Goal: Contribute content: Contribute content

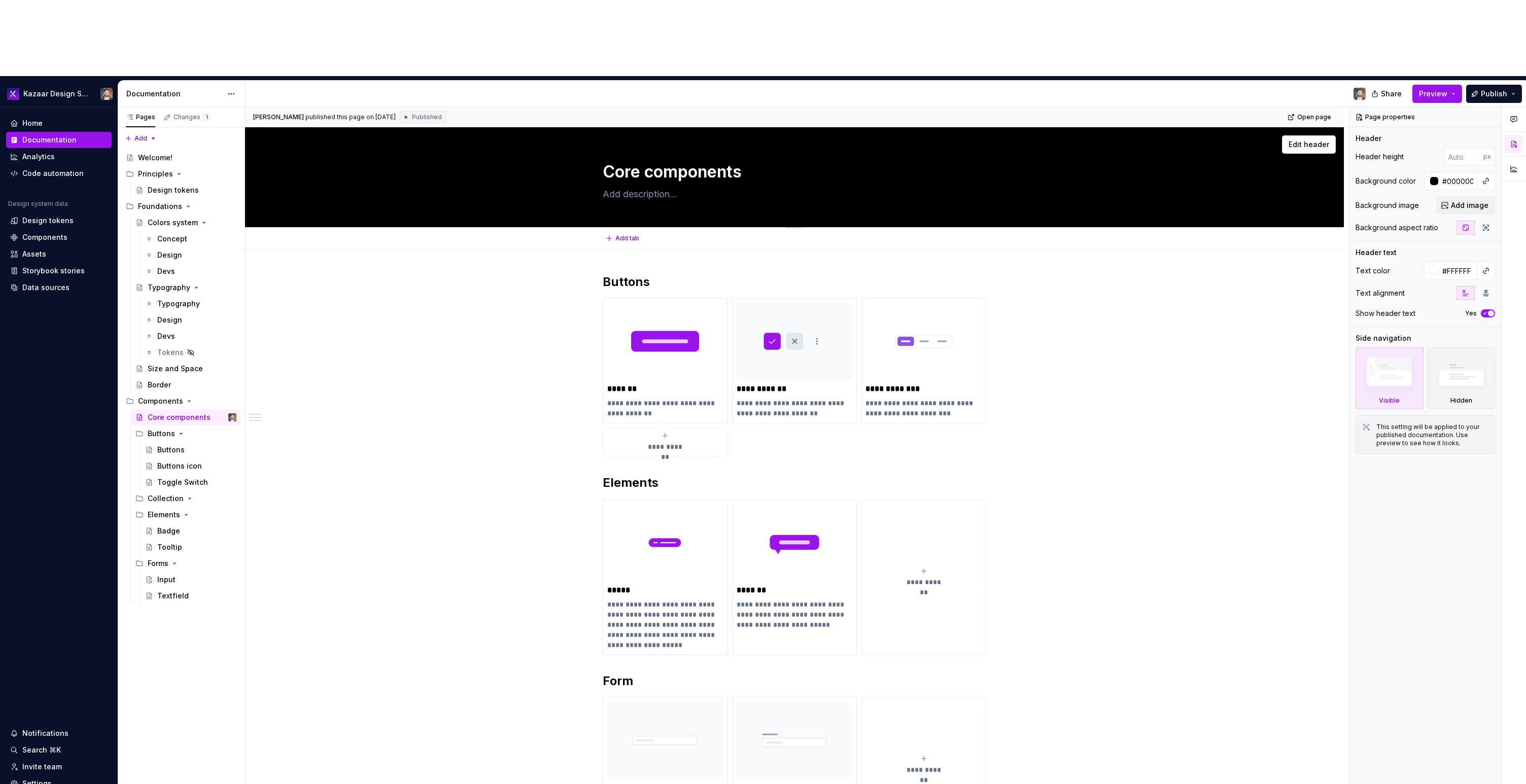
click at [632, 186] on textarea at bounding box center [792, 194] width 383 height 16
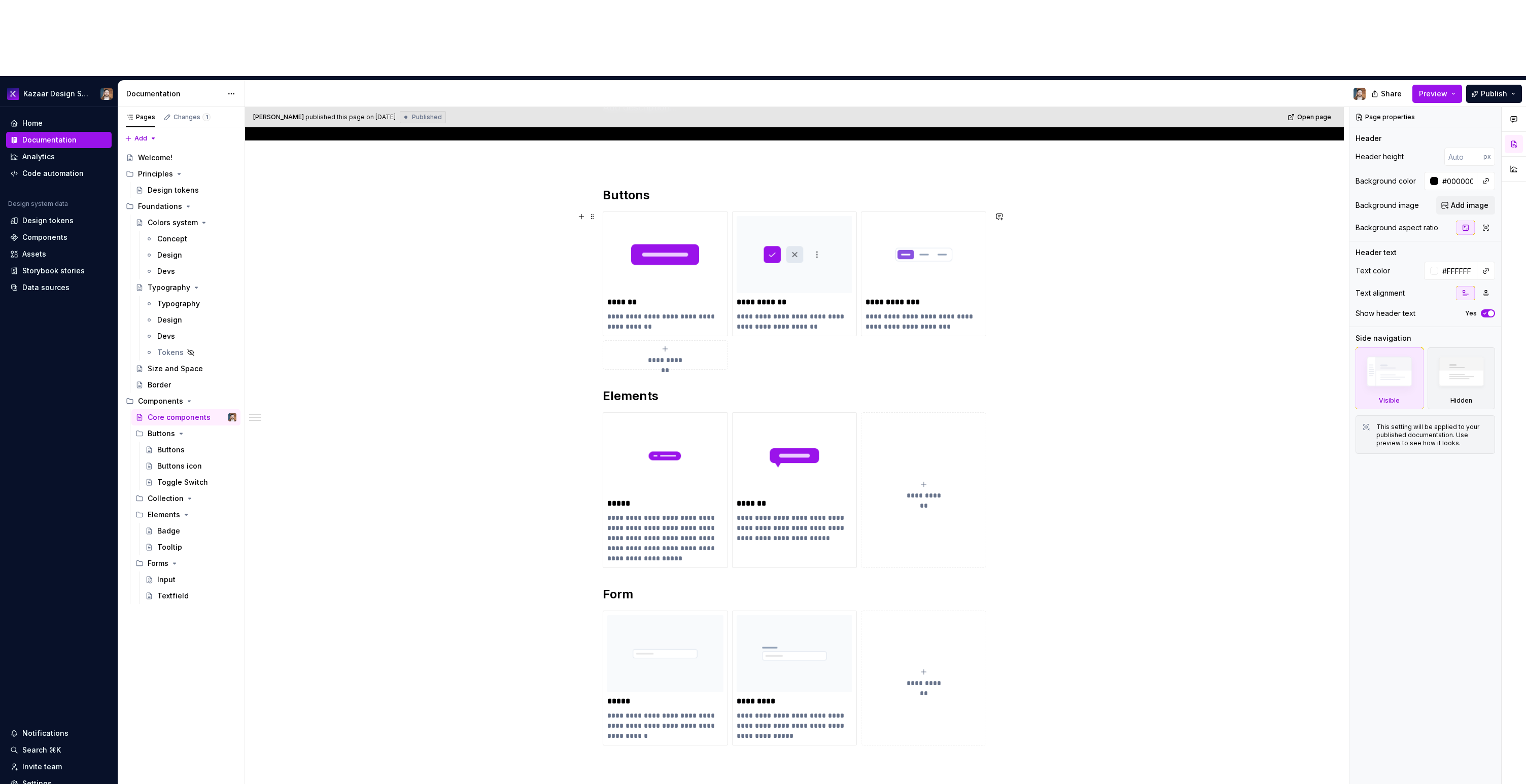
scroll to position [219, 0]
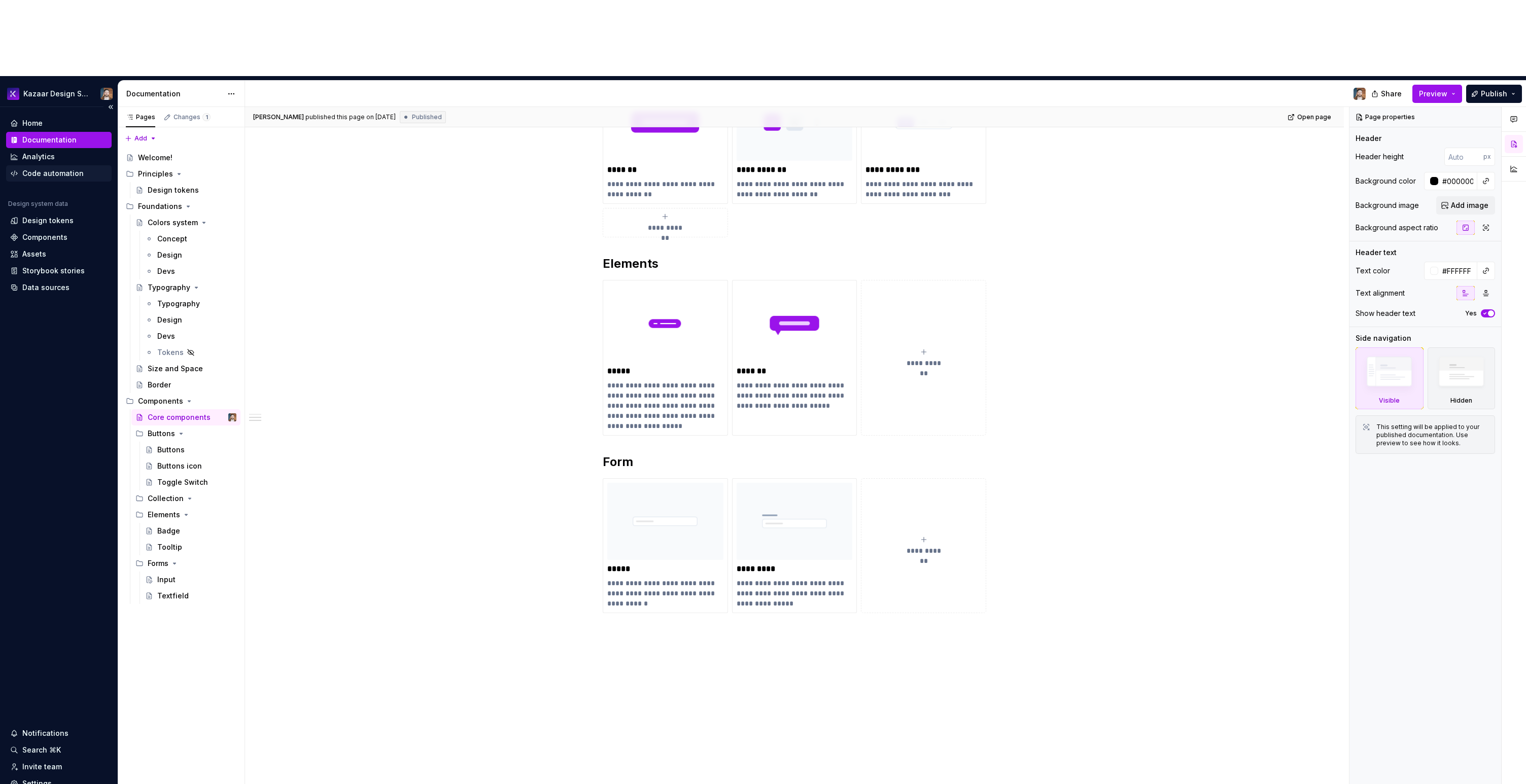
click at [57, 165] on div "Code automation" at bounding box center [59, 173] width 105 height 16
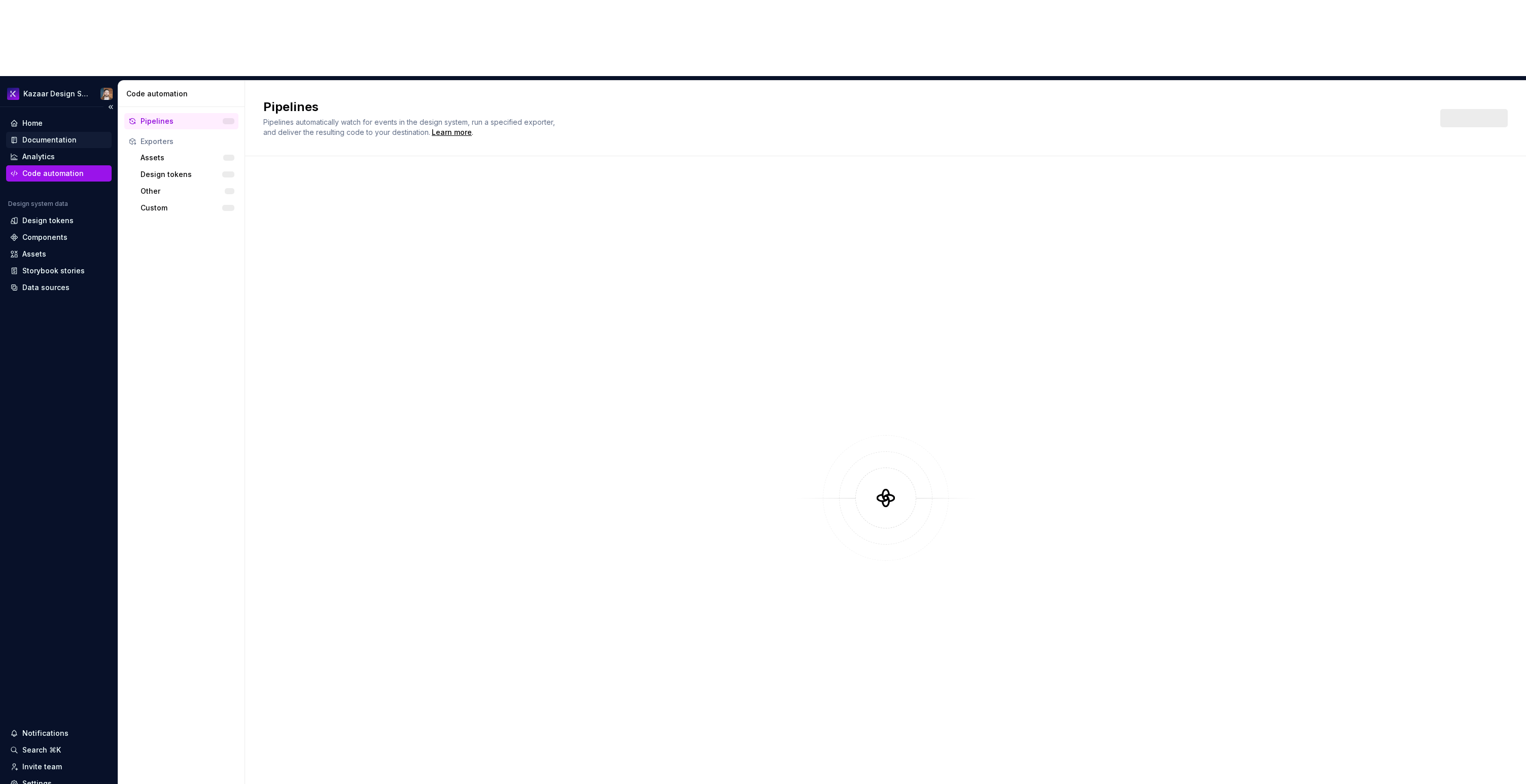
click at [54, 135] on div "Documentation" at bounding box center [50, 140] width 54 height 10
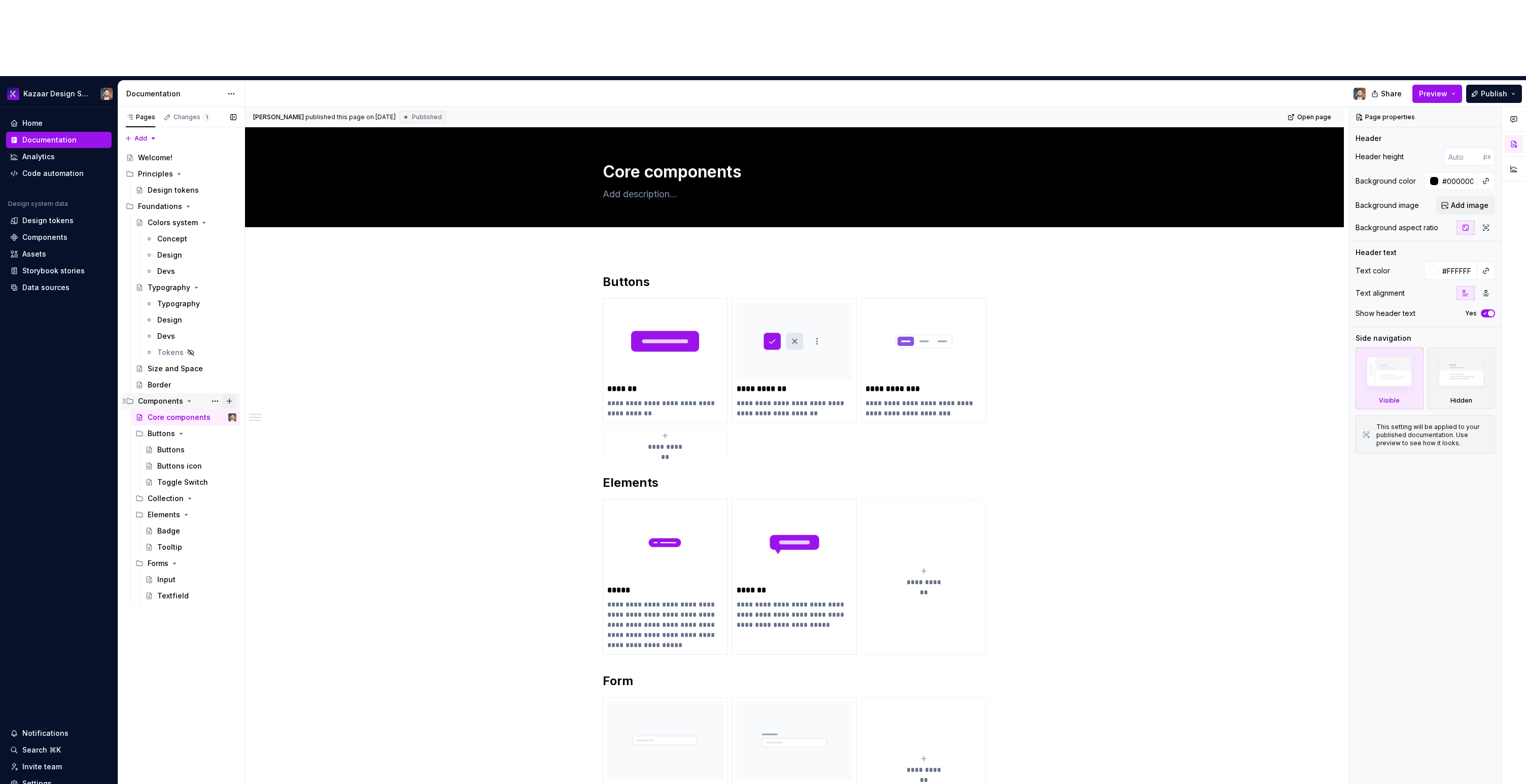
click at [227, 394] on button "Page tree" at bounding box center [229, 401] width 14 height 14
type textarea "*"
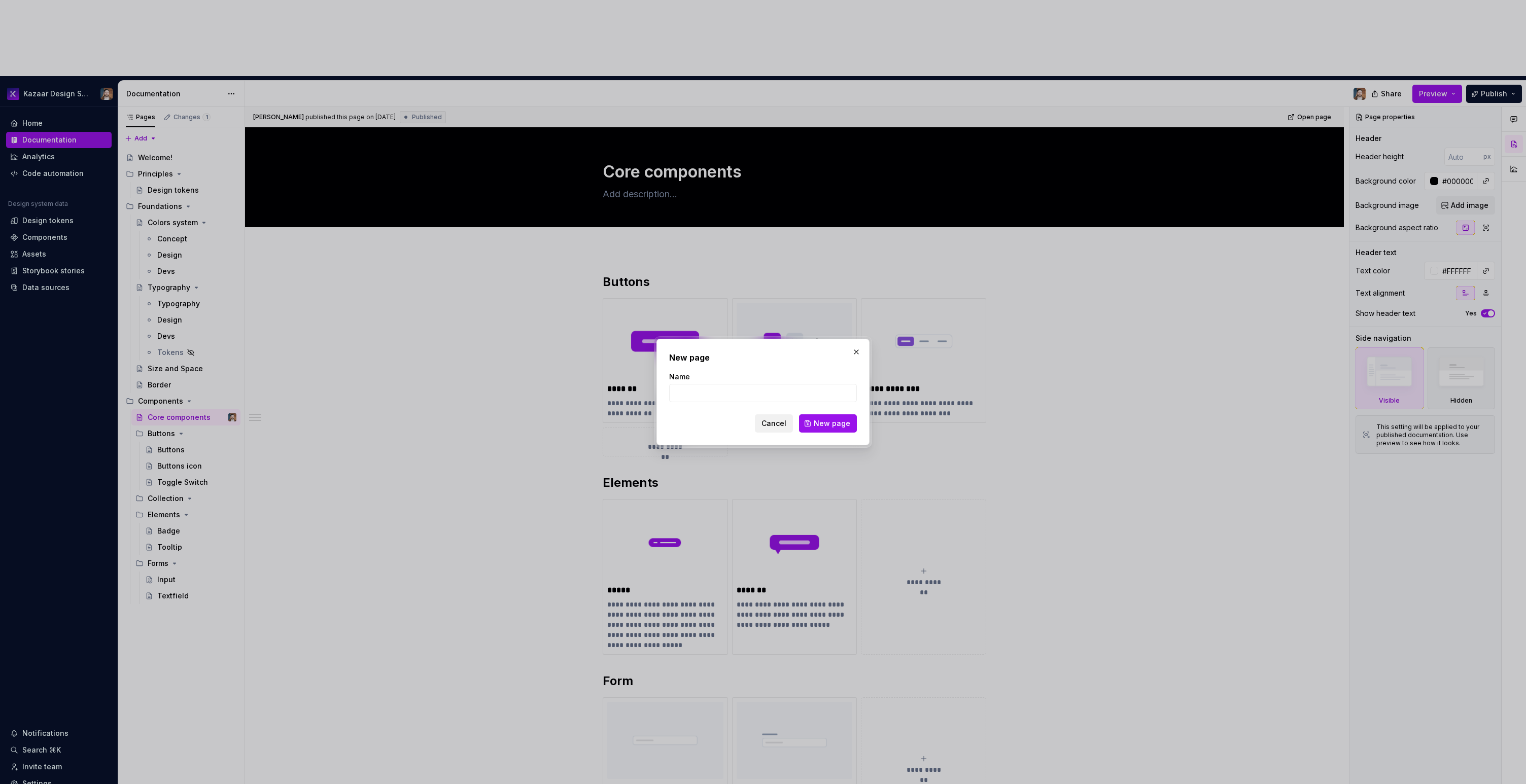
click at [777, 420] on span "Cancel" at bounding box center [774, 423] width 25 height 10
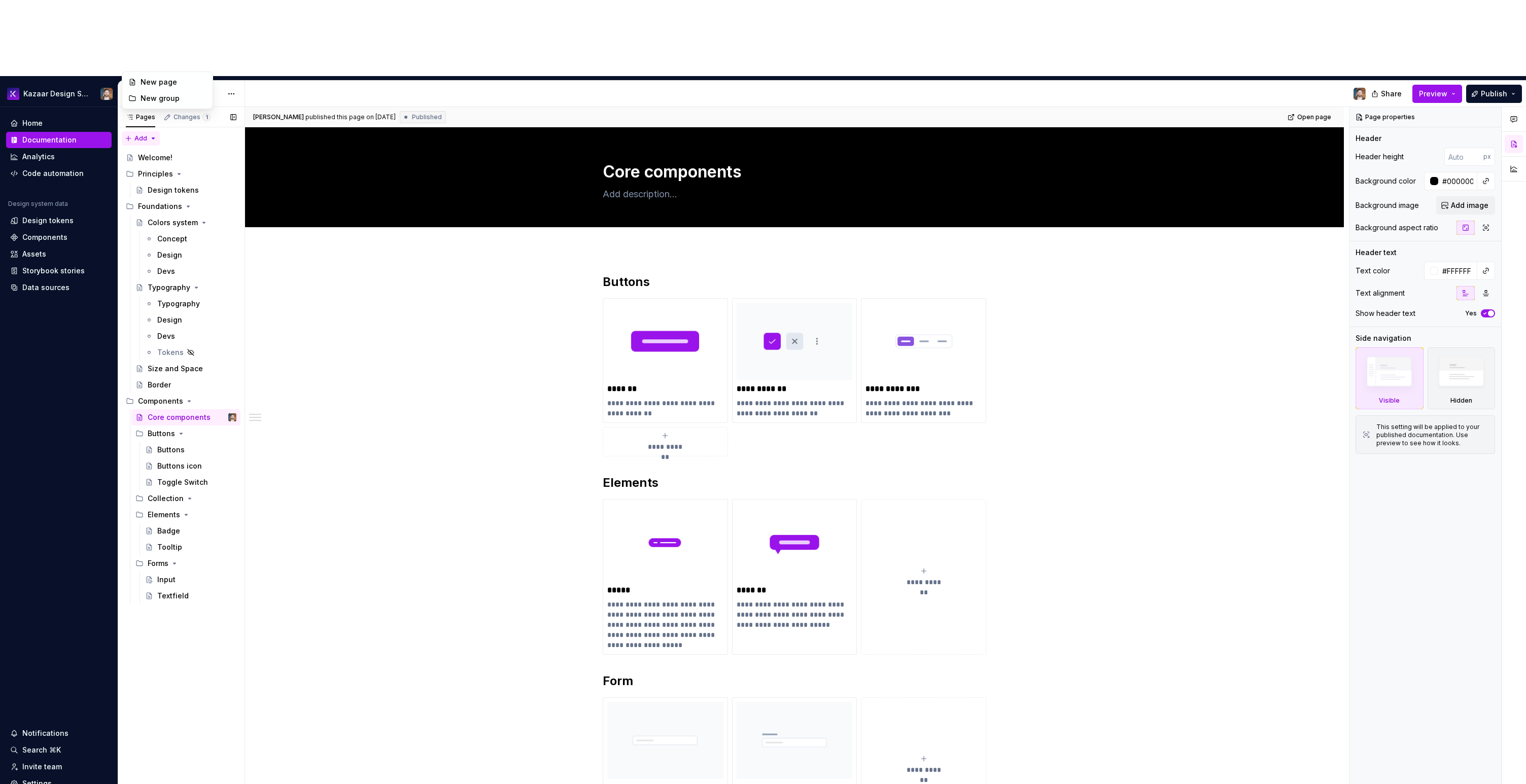
click at [136, 107] on div "Pages Changes 1 Add Accessibility guide for tree Page tree. Navigate the tree w…" at bounding box center [181, 484] width 127 height 754
click at [148, 94] on div "New group" at bounding box center [173, 98] width 66 height 10
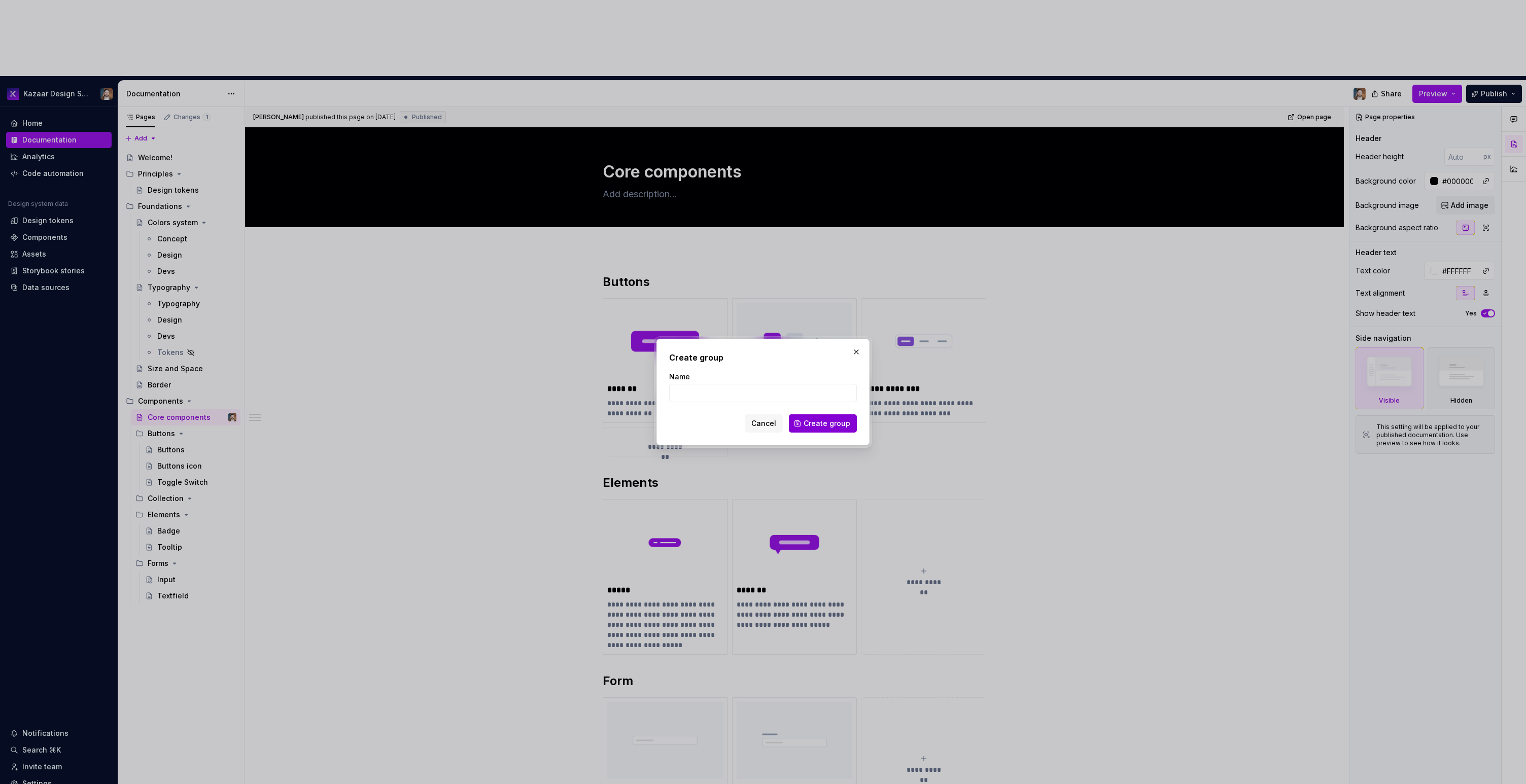
type input "C"
click at [767, 424] on span "Cancel" at bounding box center [764, 423] width 25 height 10
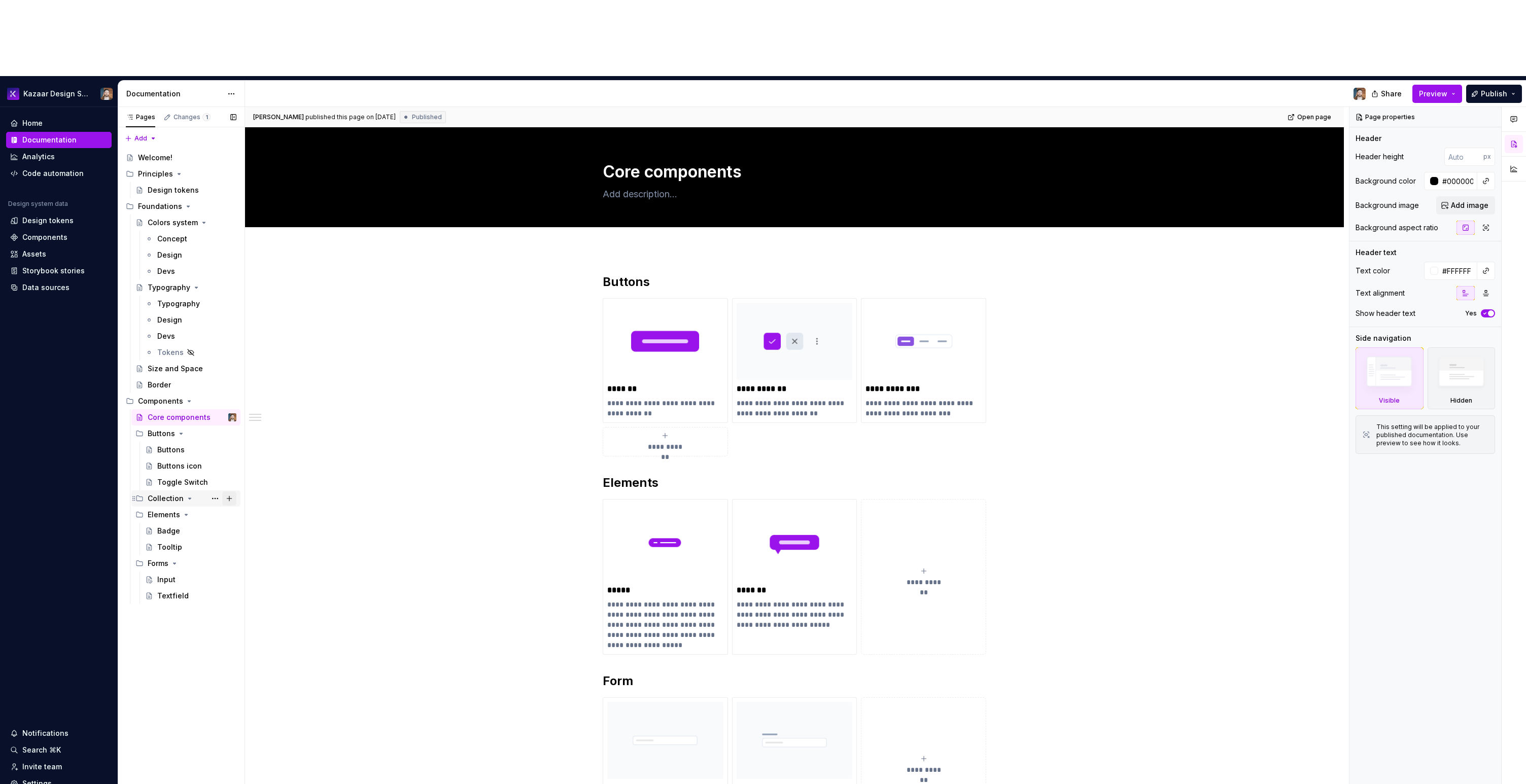
click at [226, 491] on button "Page tree" at bounding box center [229, 499] width 14 height 14
type textarea "*"
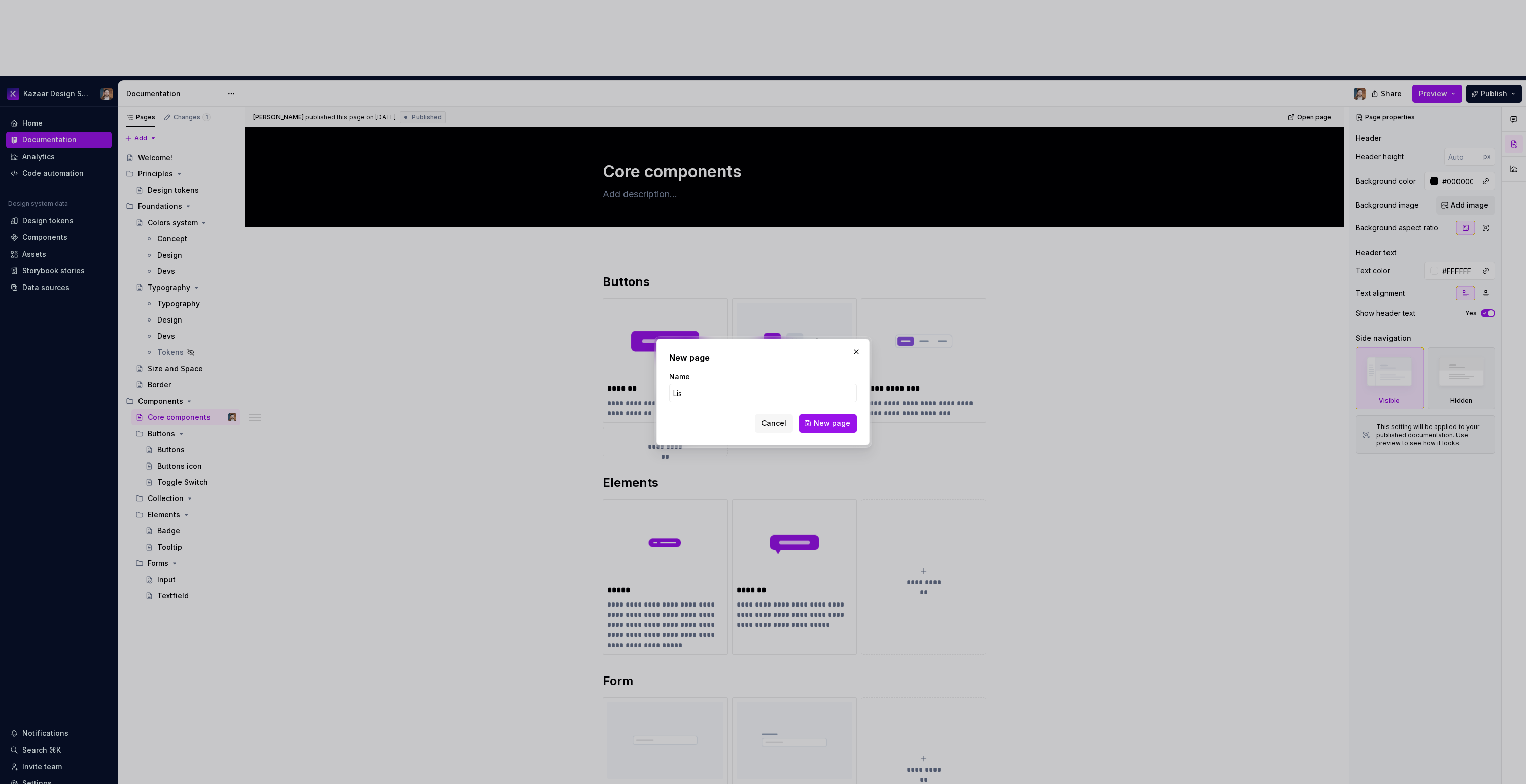
type input "List"
click button "New page" at bounding box center [828, 423] width 58 height 18
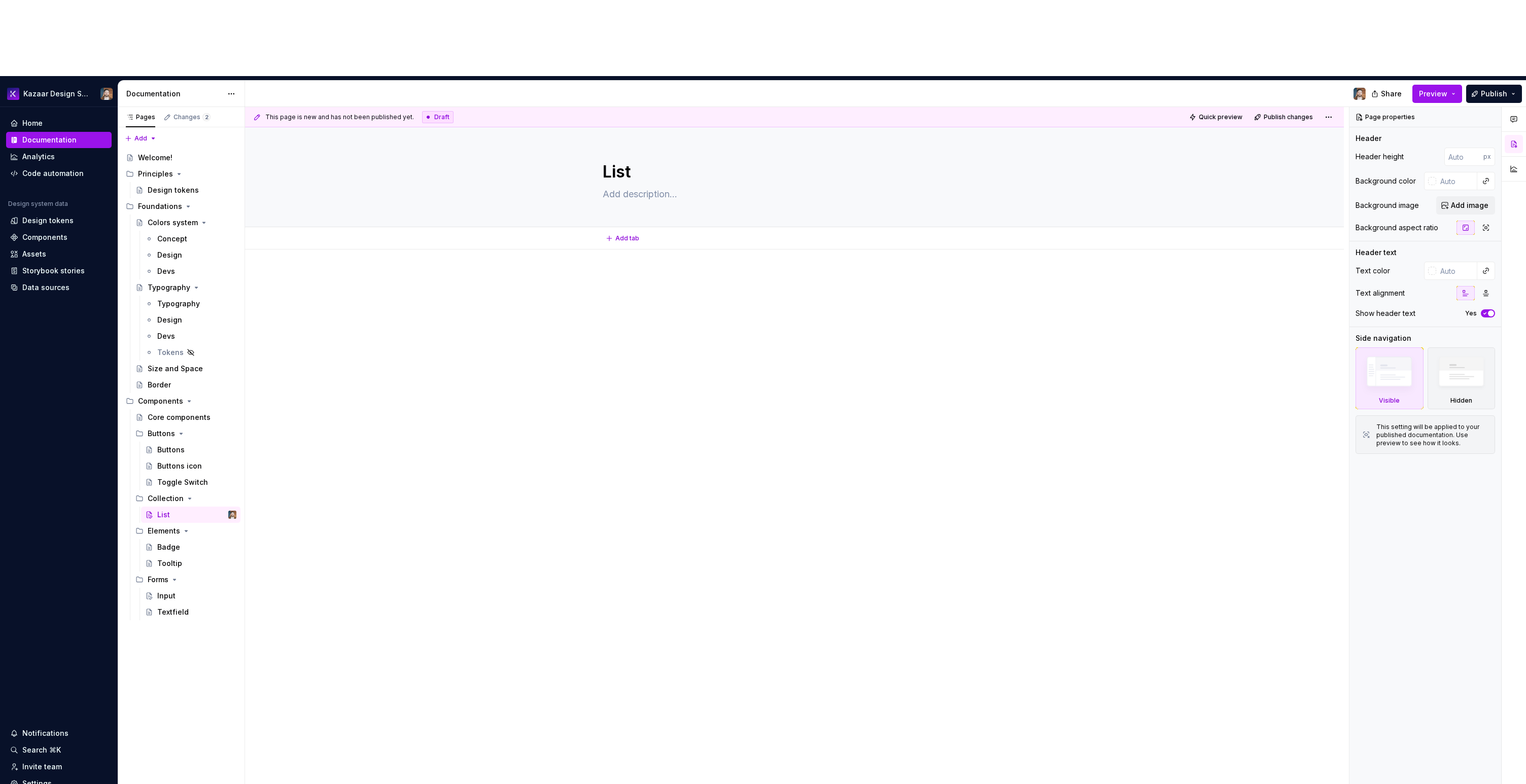
type textarea "*"
click at [615, 274] on div at bounding box center [794, 293] width 383 height 38
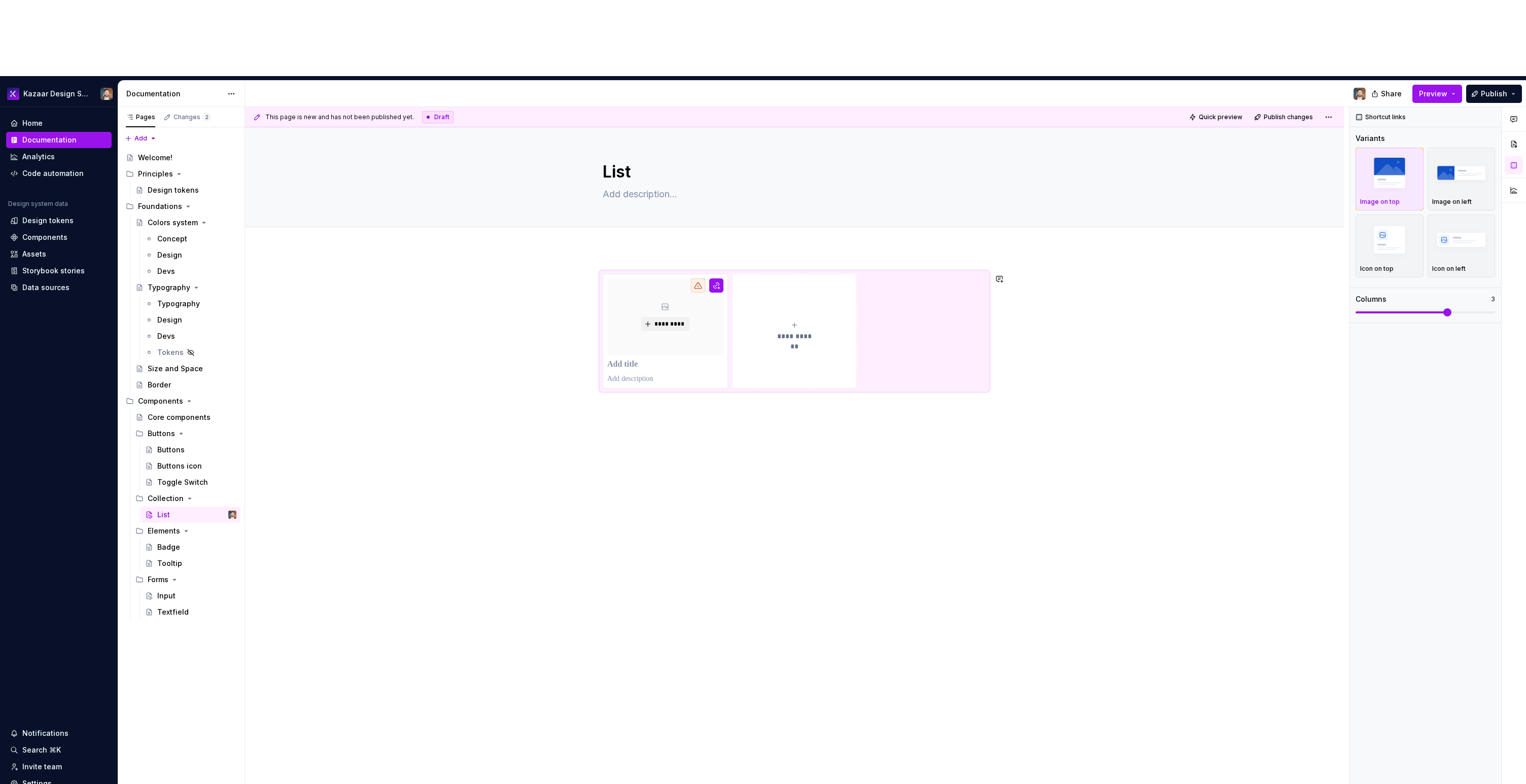
click at [626, 383] on div "**********" at bounding box center [794, 442] width 1099 height 387
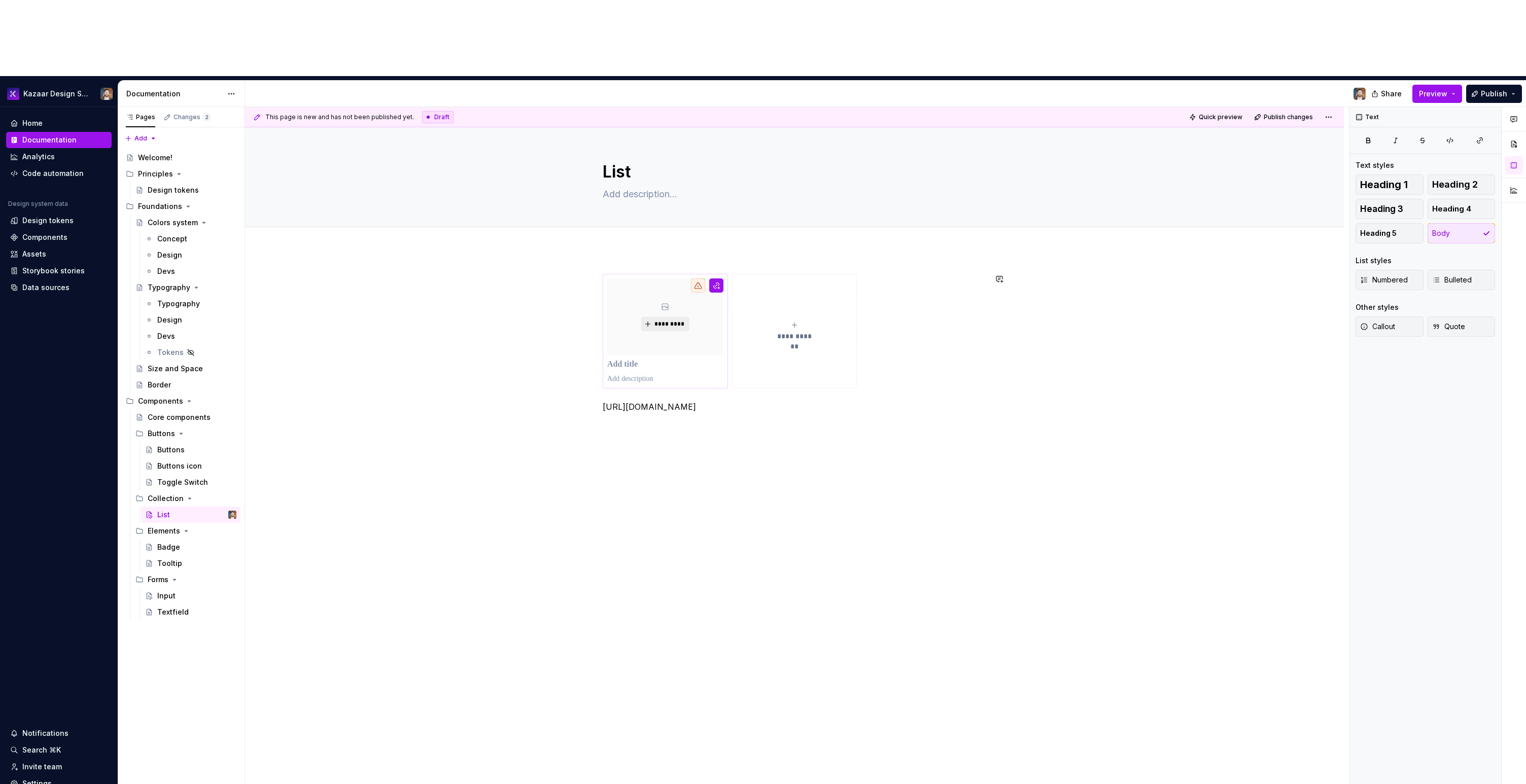
drag, startPoint x: 647, startPoint y: 394, endPoint x: 657, endPoint y: 252, distance: 142.4
click at [647, 394] on div "**********" at bounding box center [797, 484] width 1104 height 754
click at [657, 320] on span "*********" at bounding box center [669, 324] width 31 height 8
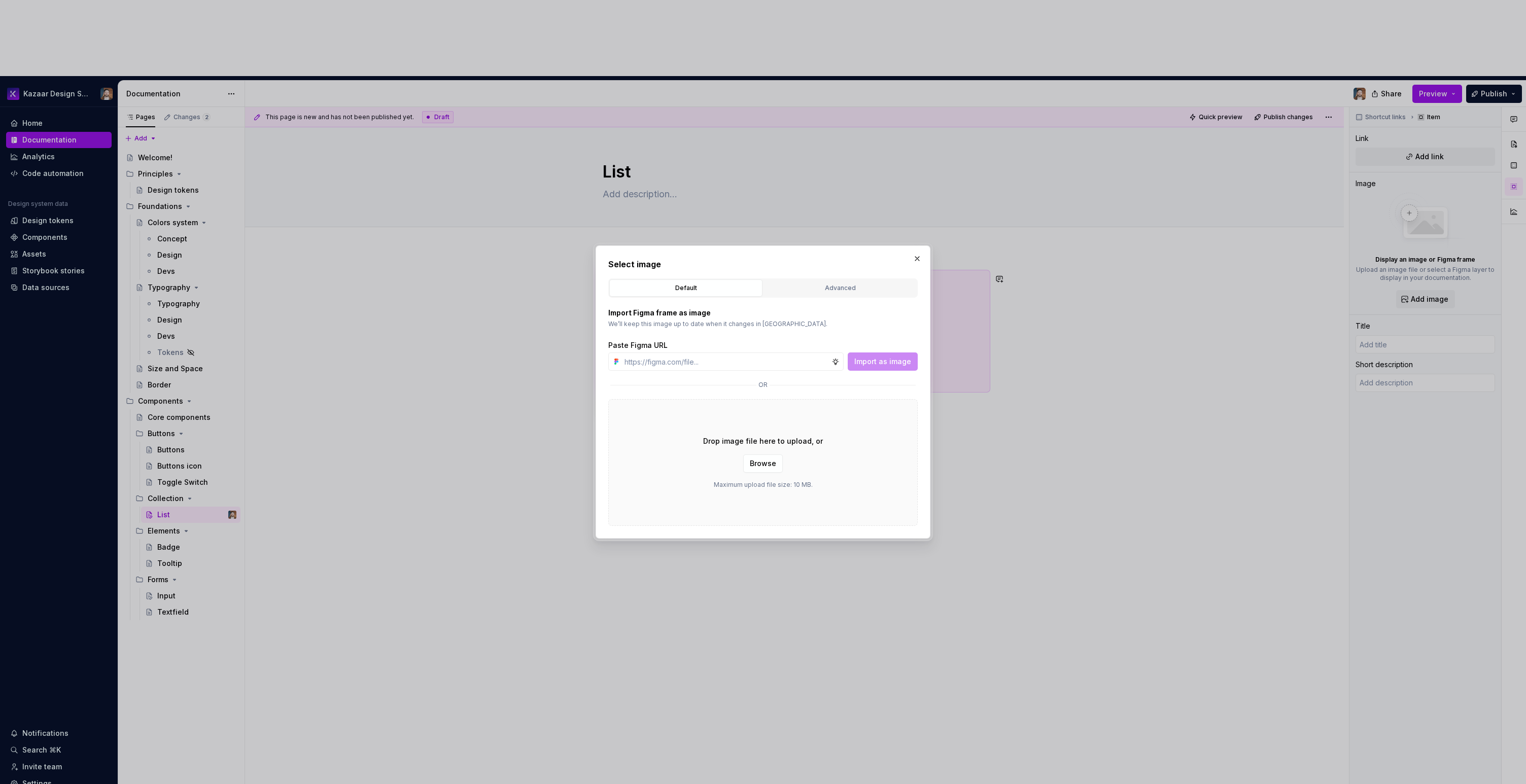
click at [922, 259] on button "button" at bounding box center [917, 259] width 14 height 14
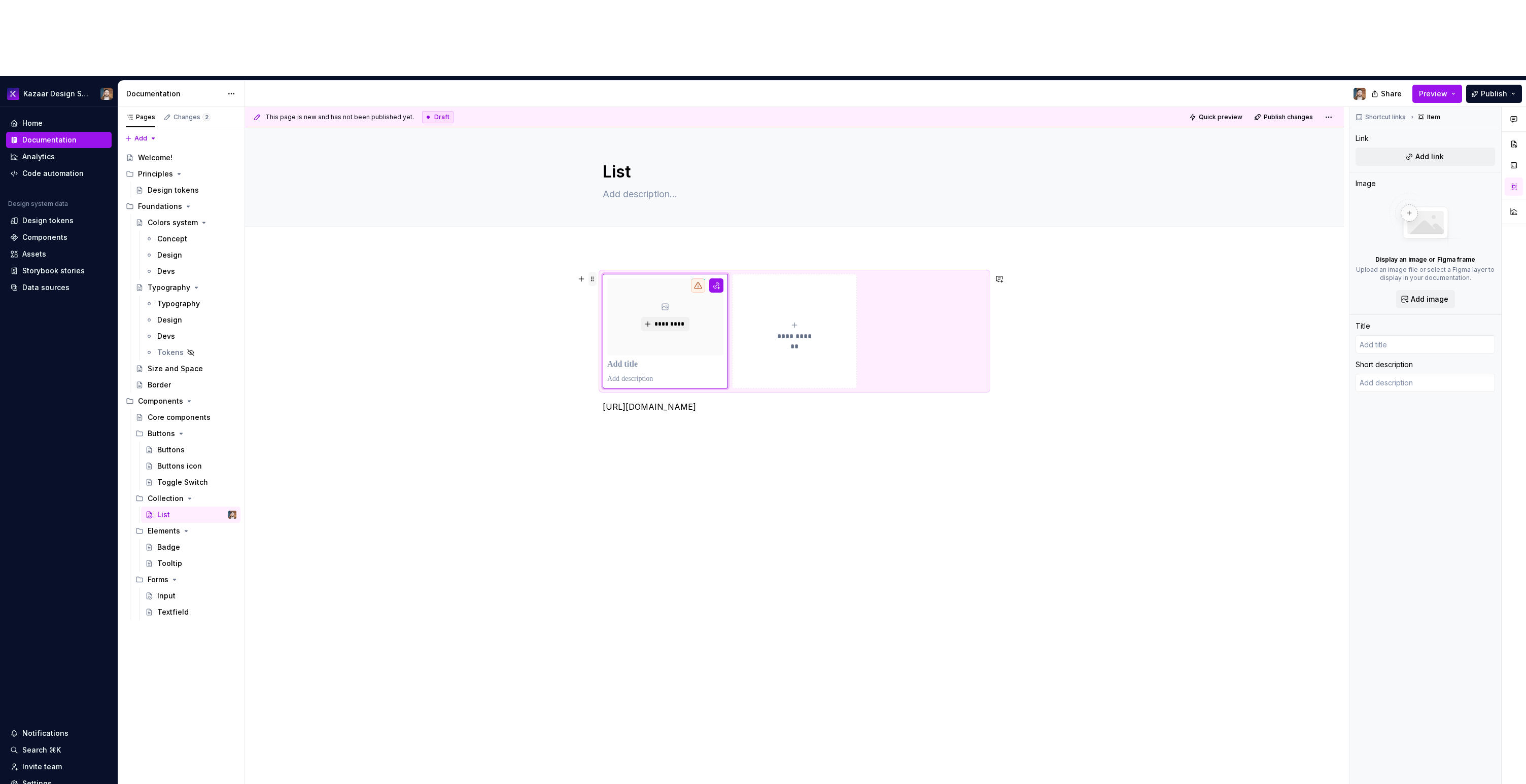
click at [595, 272] on span at bounding box center [592, 279] width 8 height 14
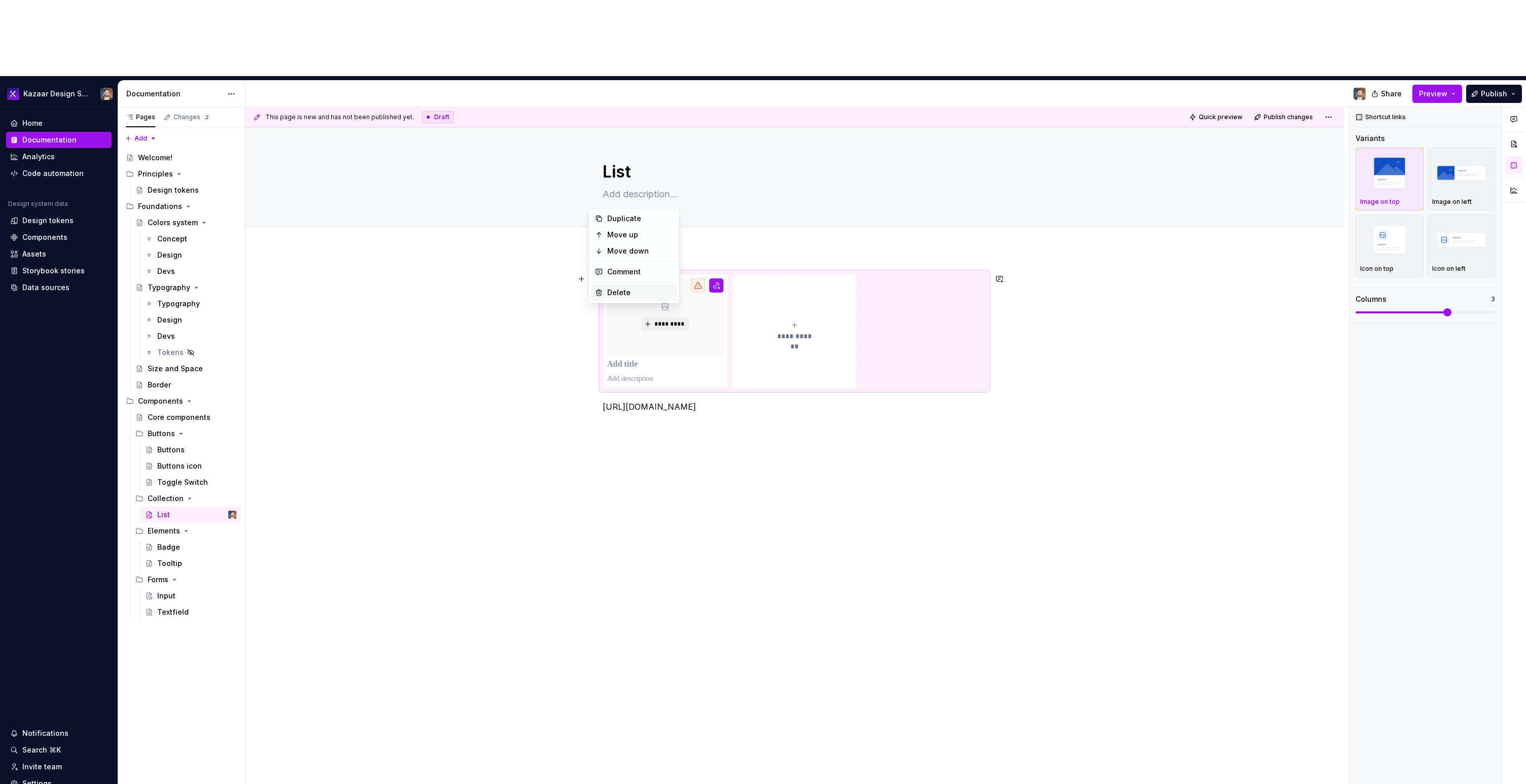
click at [617, 284] on div "Delete" at bounding box center [634, 292] width 86 height 16
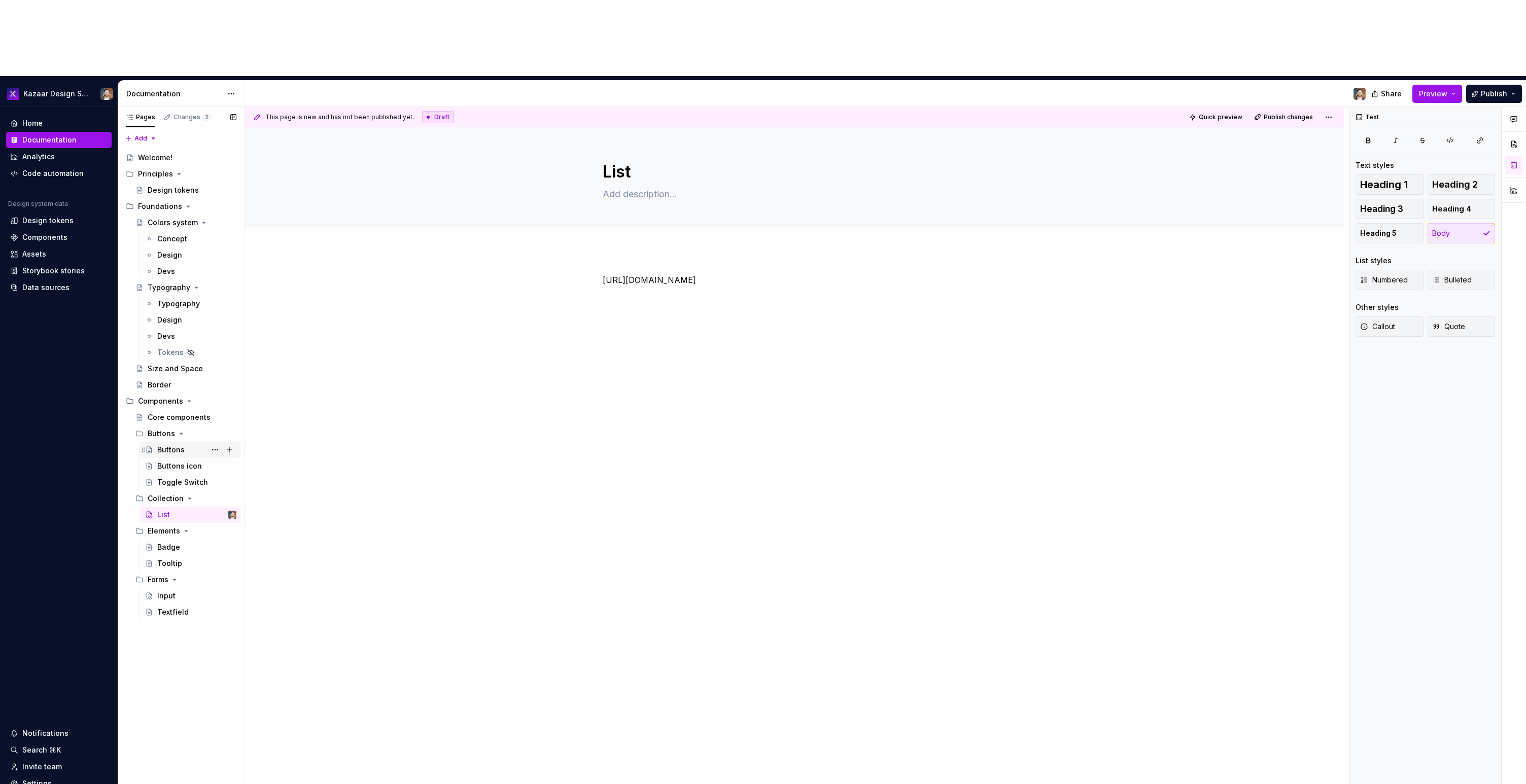
click at [177, 445] on div "Buttons" at bounding box center [171, 449] width 27 height 10
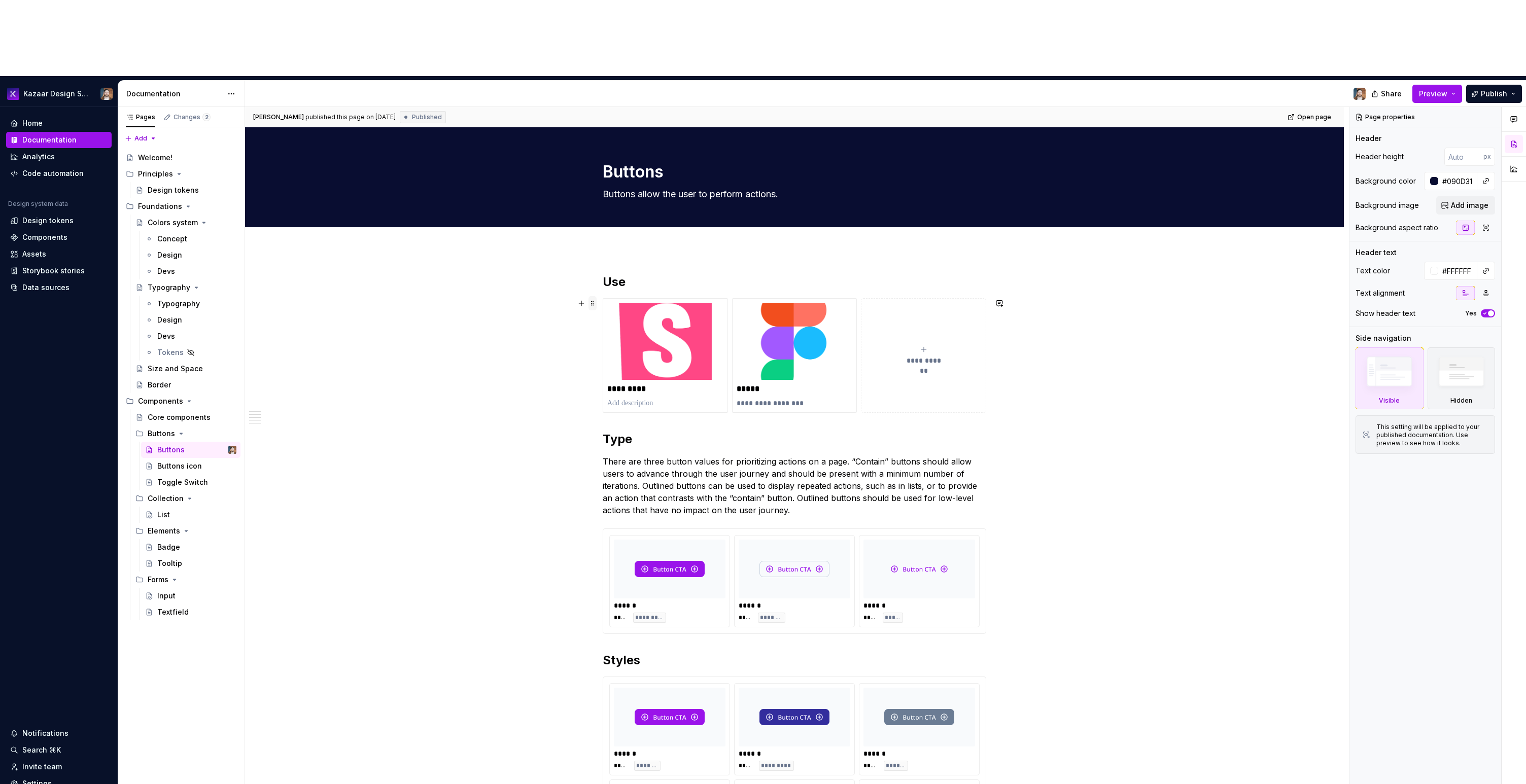
click at [592, 296] on span at bounding box center [592, 303] width 8 height 14
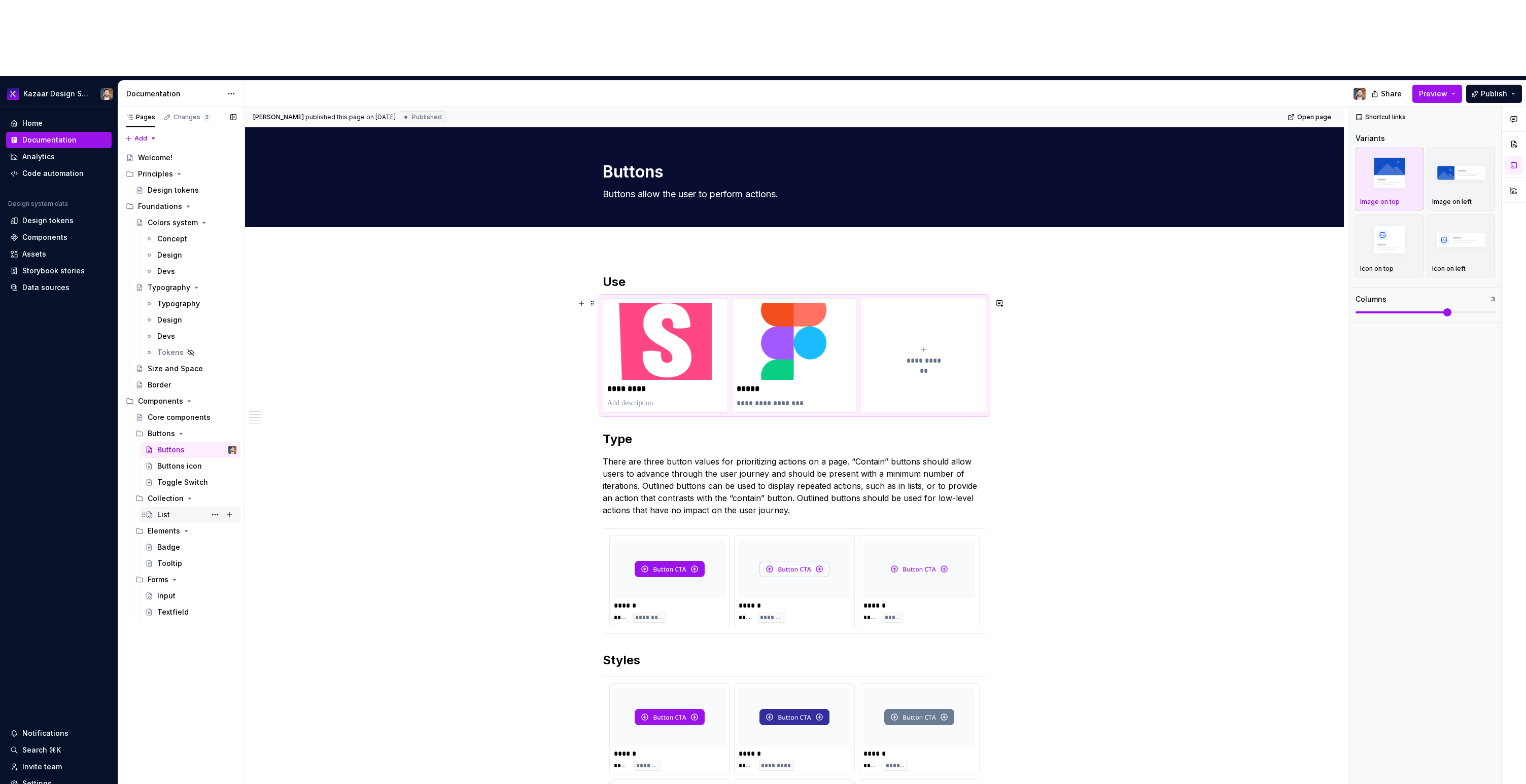
click at [176, 507] on div "List" at bounding box center [197, 515] width 79 height 14
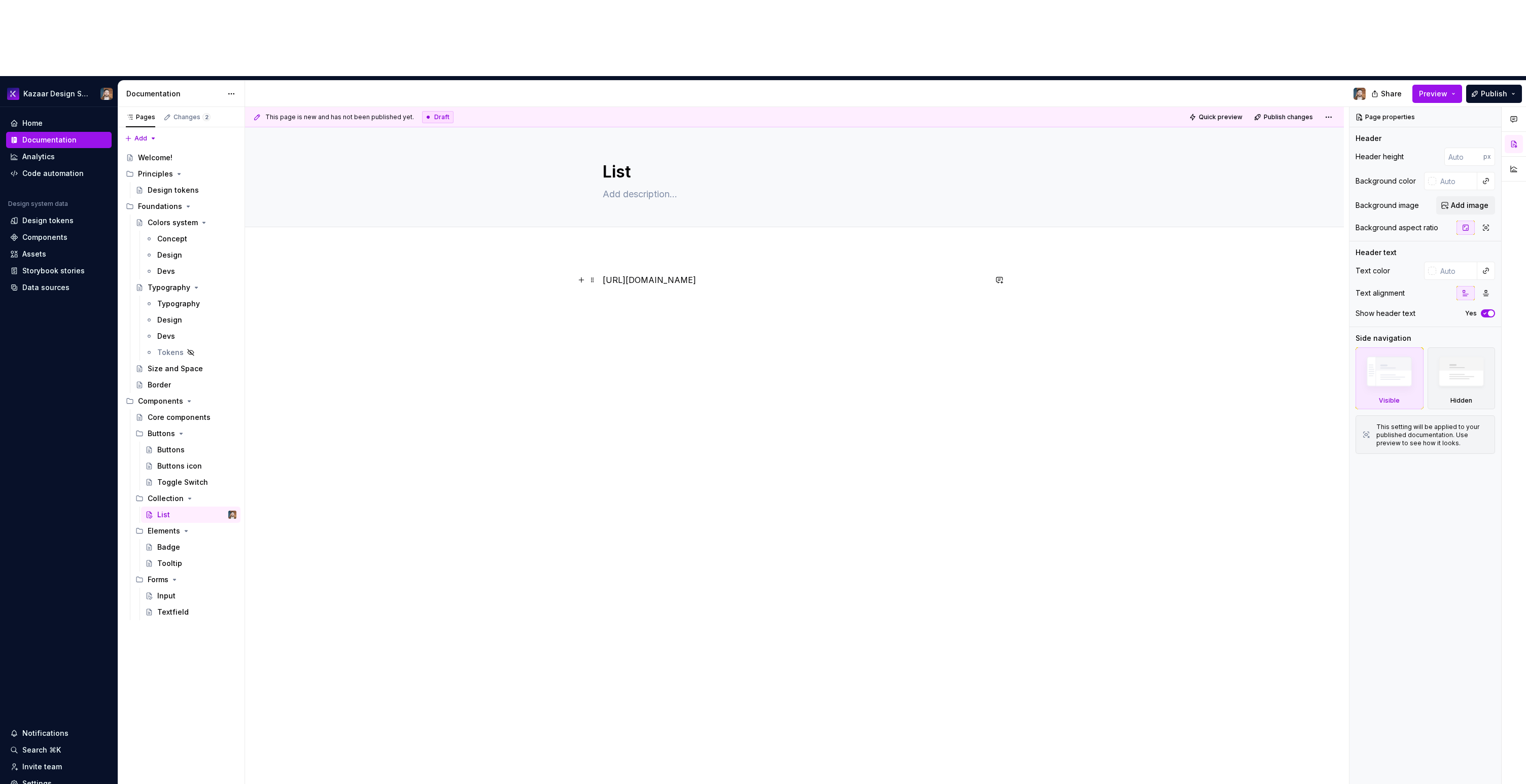
type textarea "*"
click at [650, 274] on p "[URL][DOMAIN_NAME]" at bounding box center [794, 279] width 383 height 12
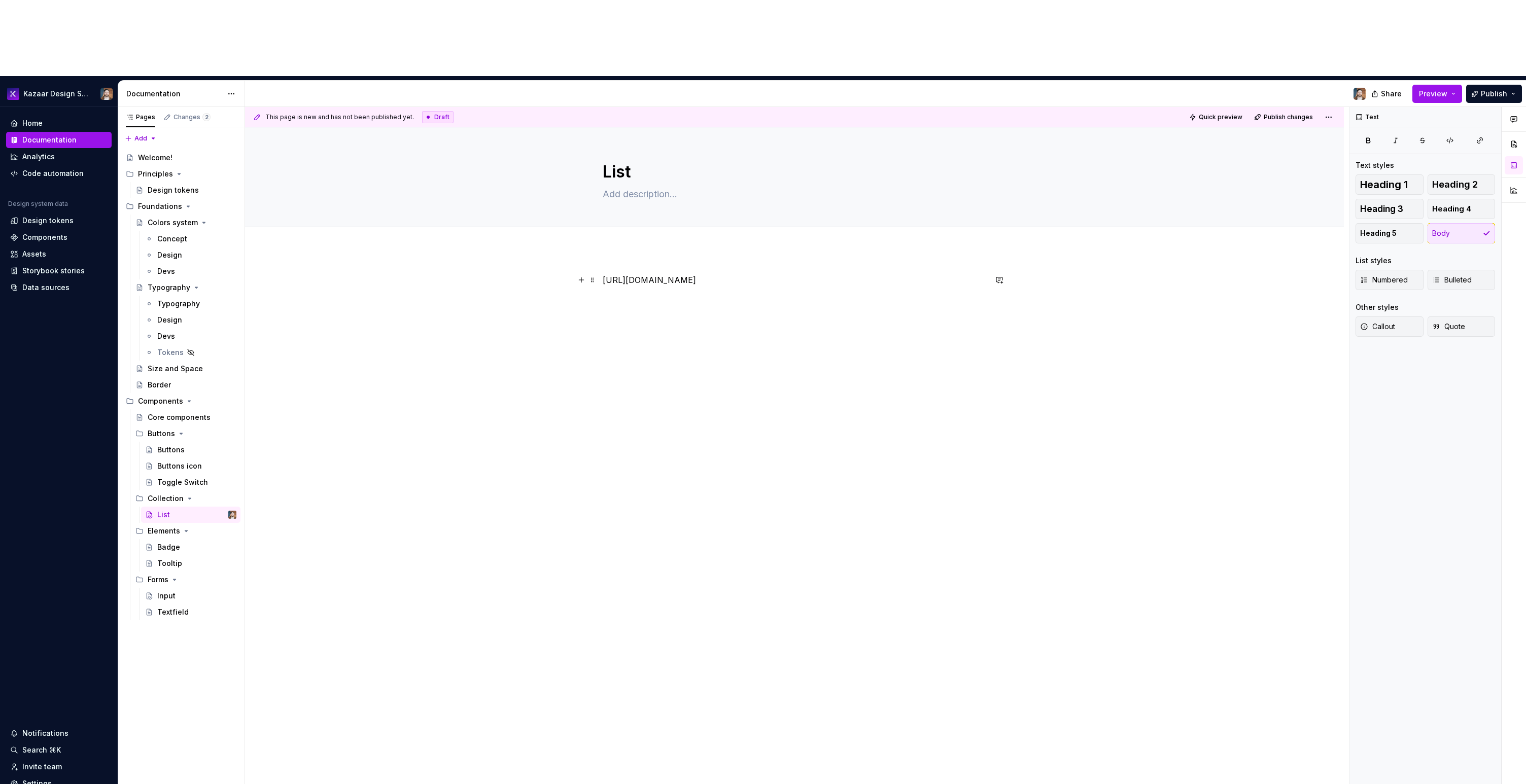
click at [604, 274] on p "[URL][DOMAIN_NAME]" at bounding box center [794, 279] width 383 height 12
click at [168, 445] on div "Buttons" at bounding box center [171, 449] width 27 height 10
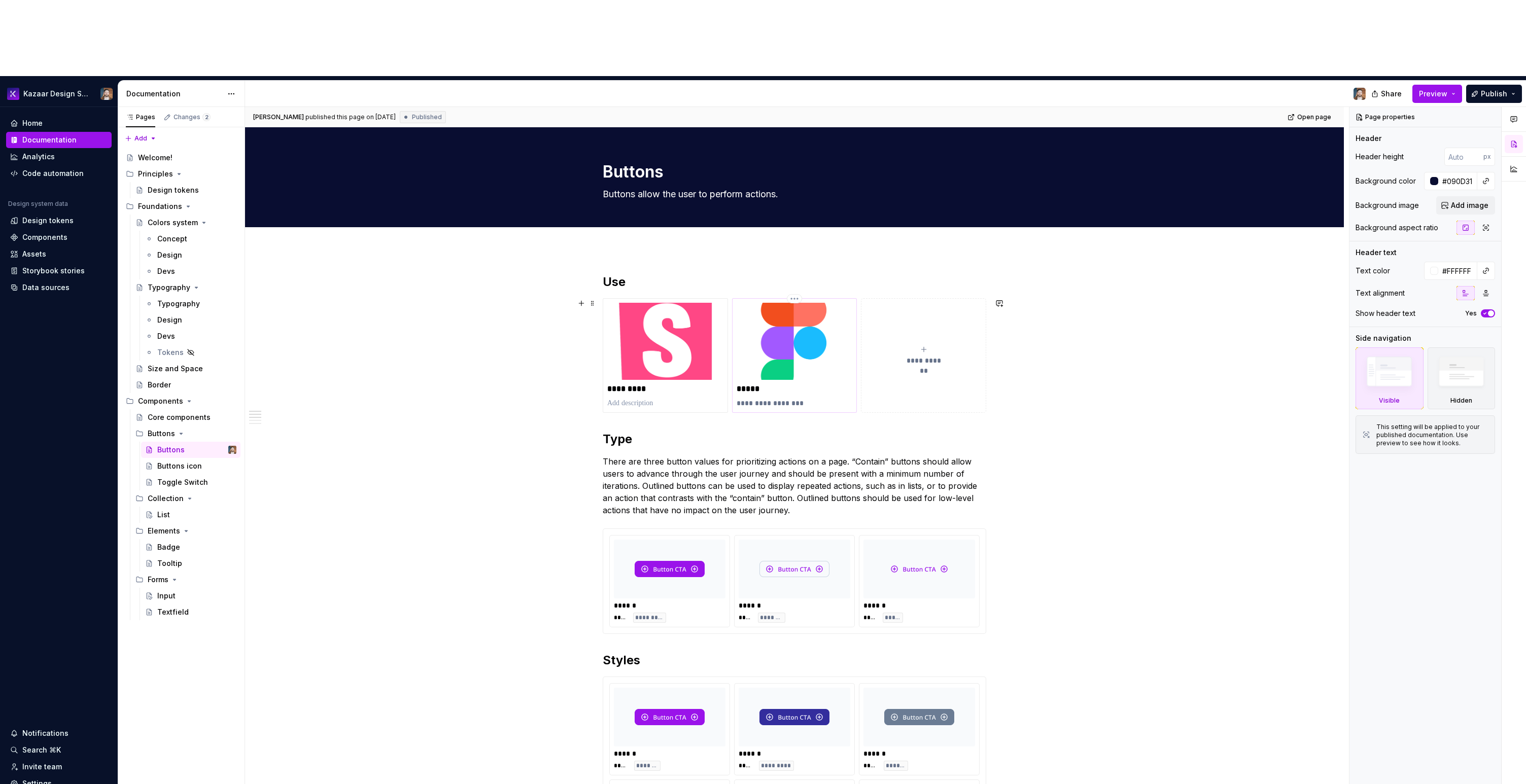
click at [736, 303] on img at bounding box center [794, 341] width 116 height 77
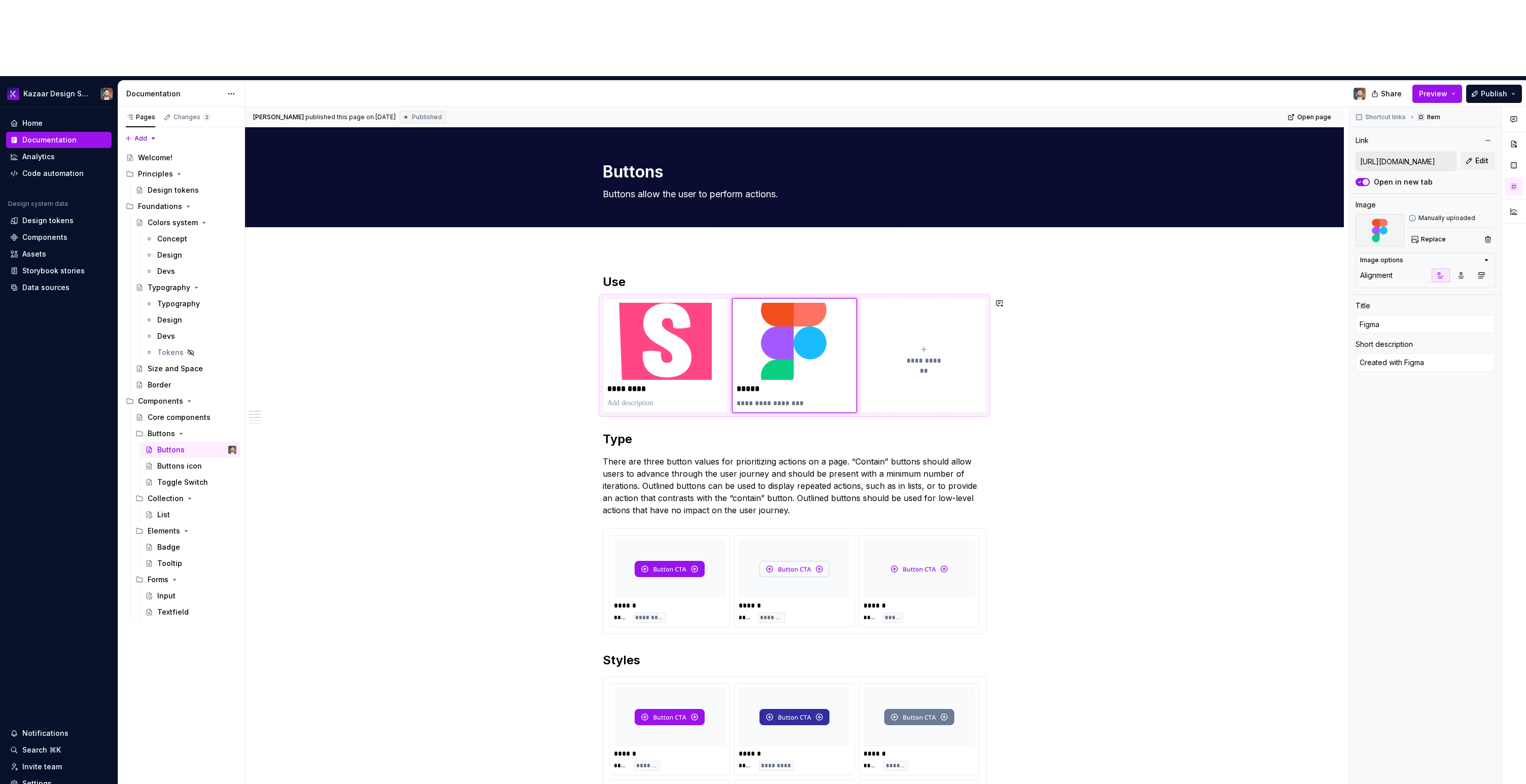
click at [731, 217] on div "[URL][DOMAIN_NAME]" at bounding box center [807, 206] width 176 height 23
click at [713, 298] on div "**********" at bounding box center [794, 356] width 383 height 115
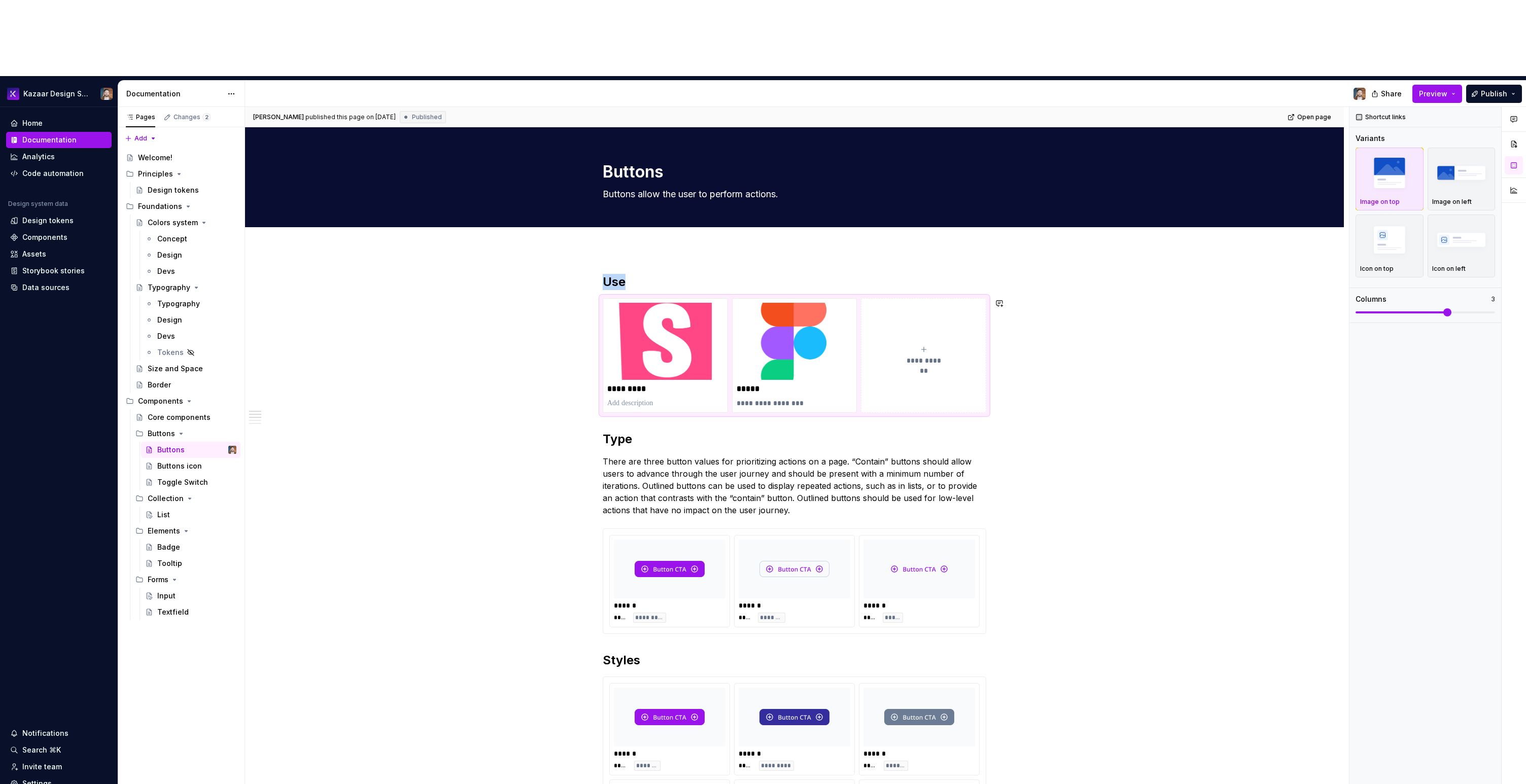
copy h2 "Use"
click at [954, 298] on button "**********" at bounding box center [924, 356] width 126 height 115
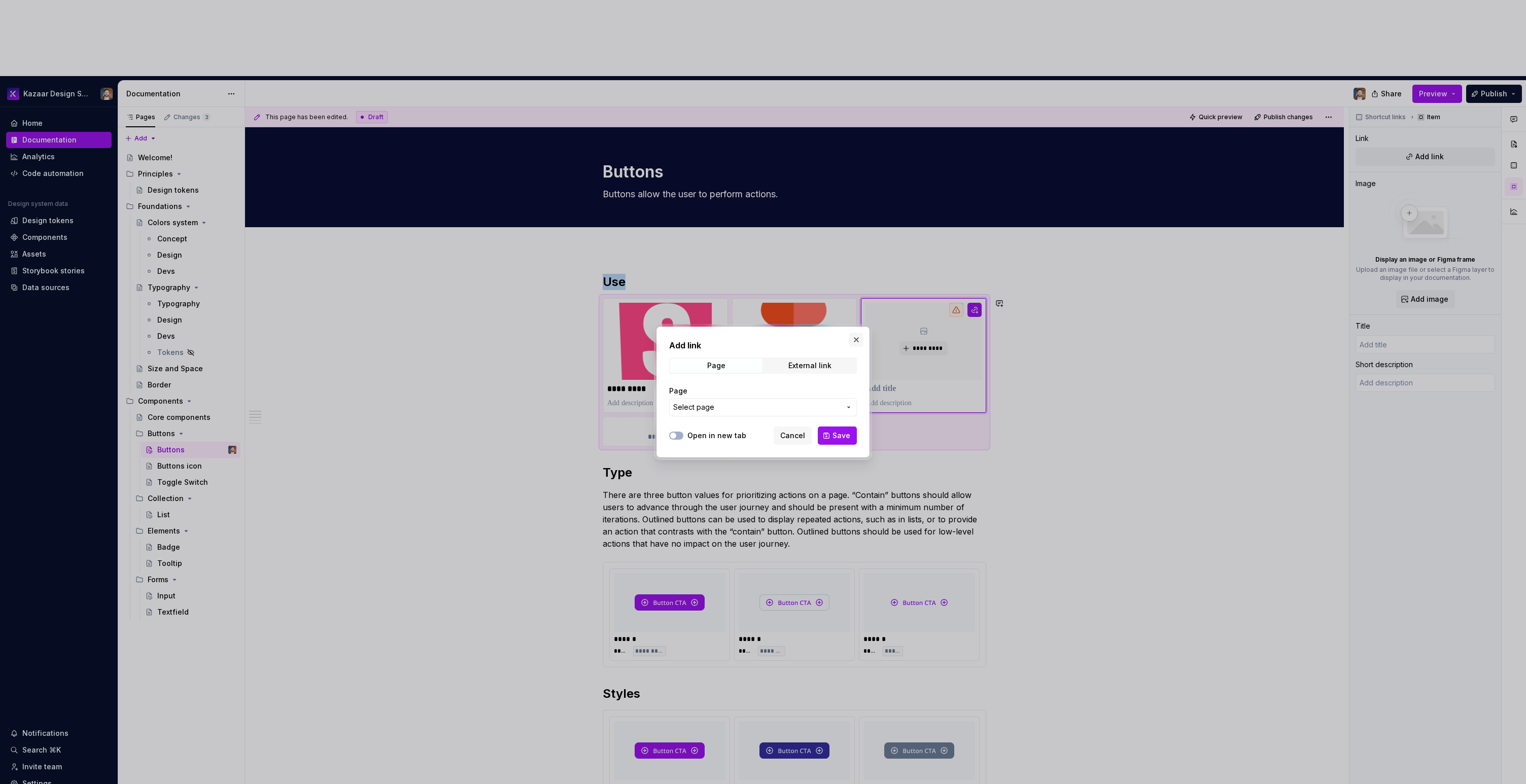
click at [854, 343] on button "button" at bounding box center [857, 340] width 14 height 14
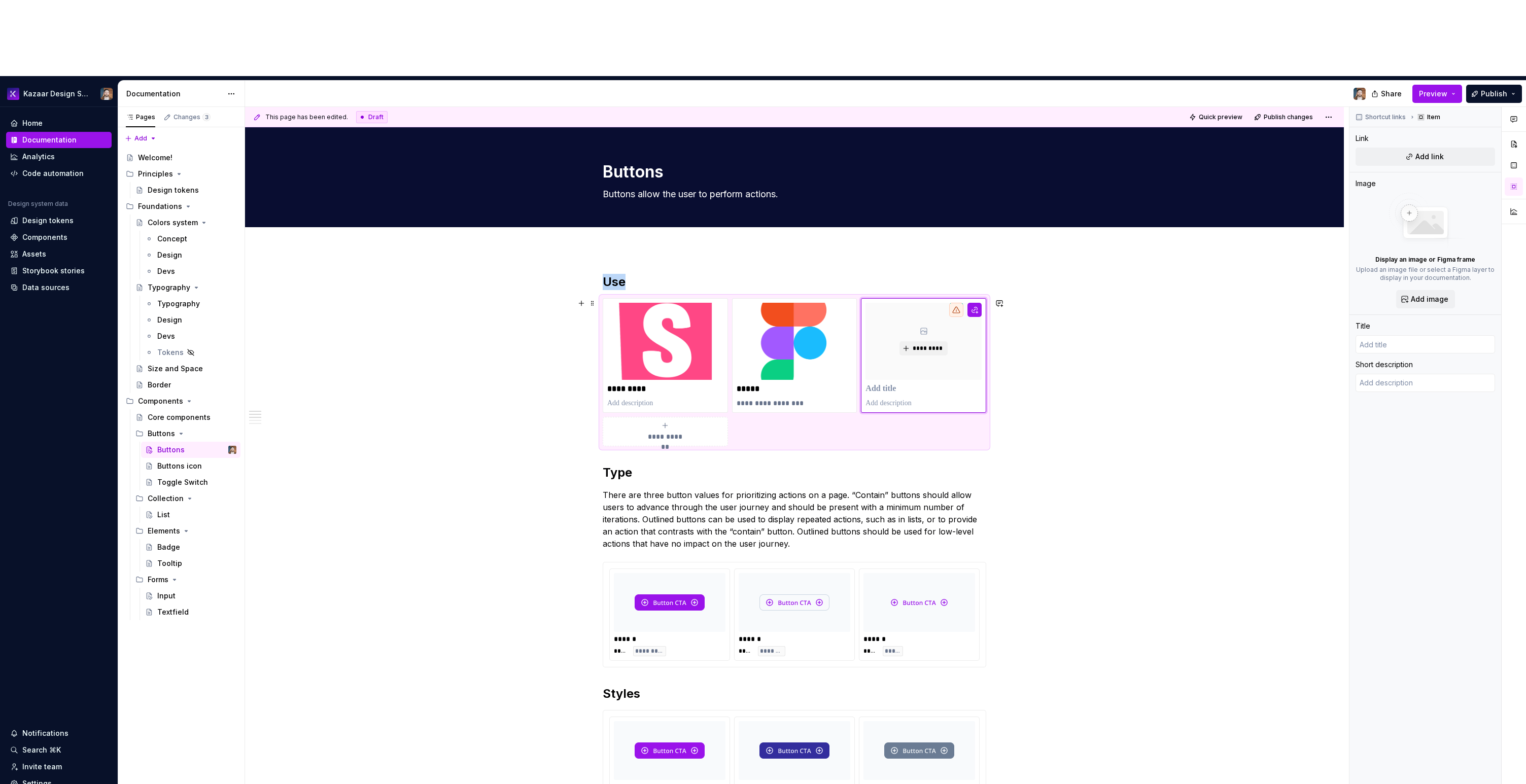
click at [868, 350] on div "**********" at bounding box center [794, 372] width 383 height 148
copy h2 "Use"
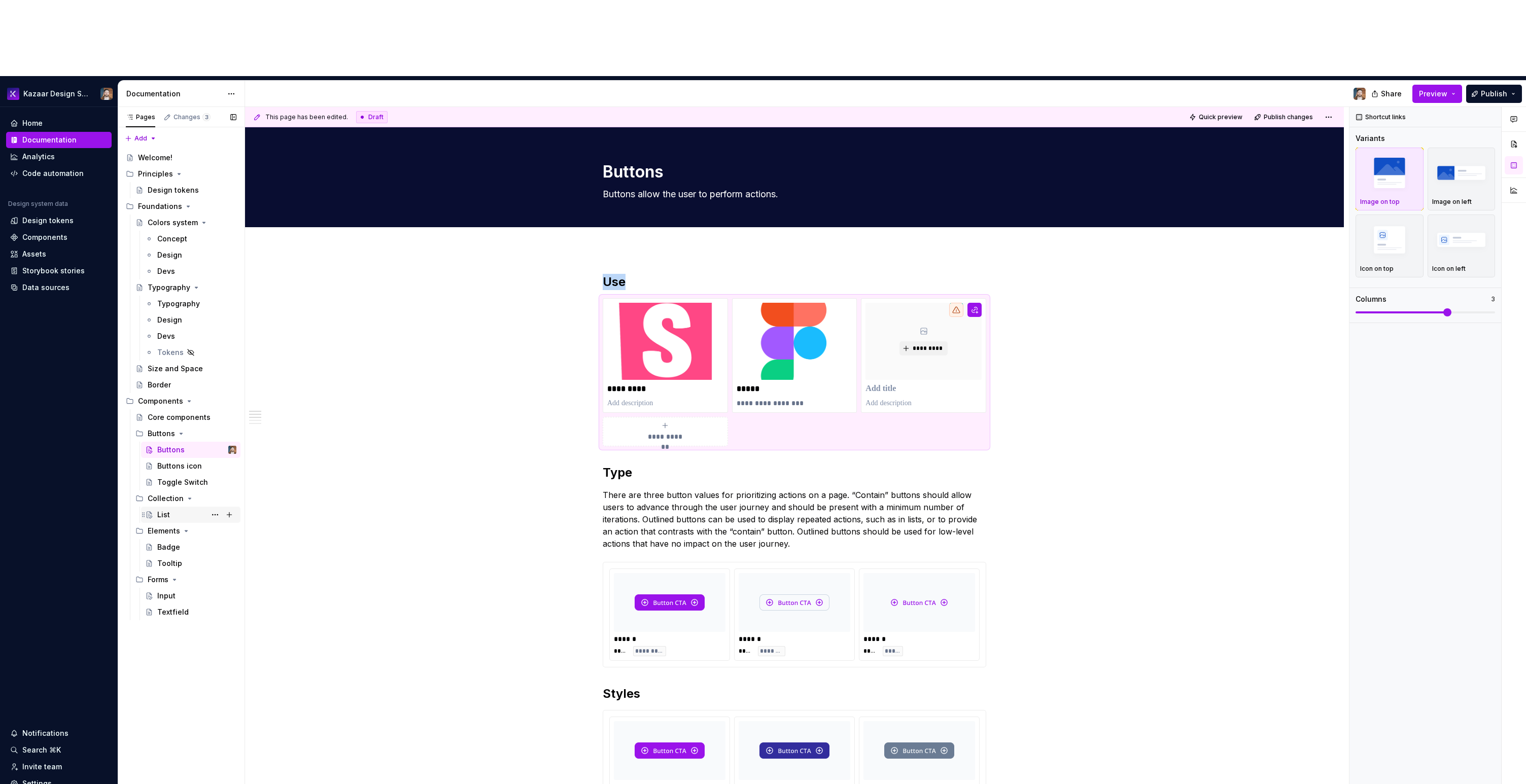
click at [156, 507] on div "List" at bounding box center [191, 515] width 91 height 14
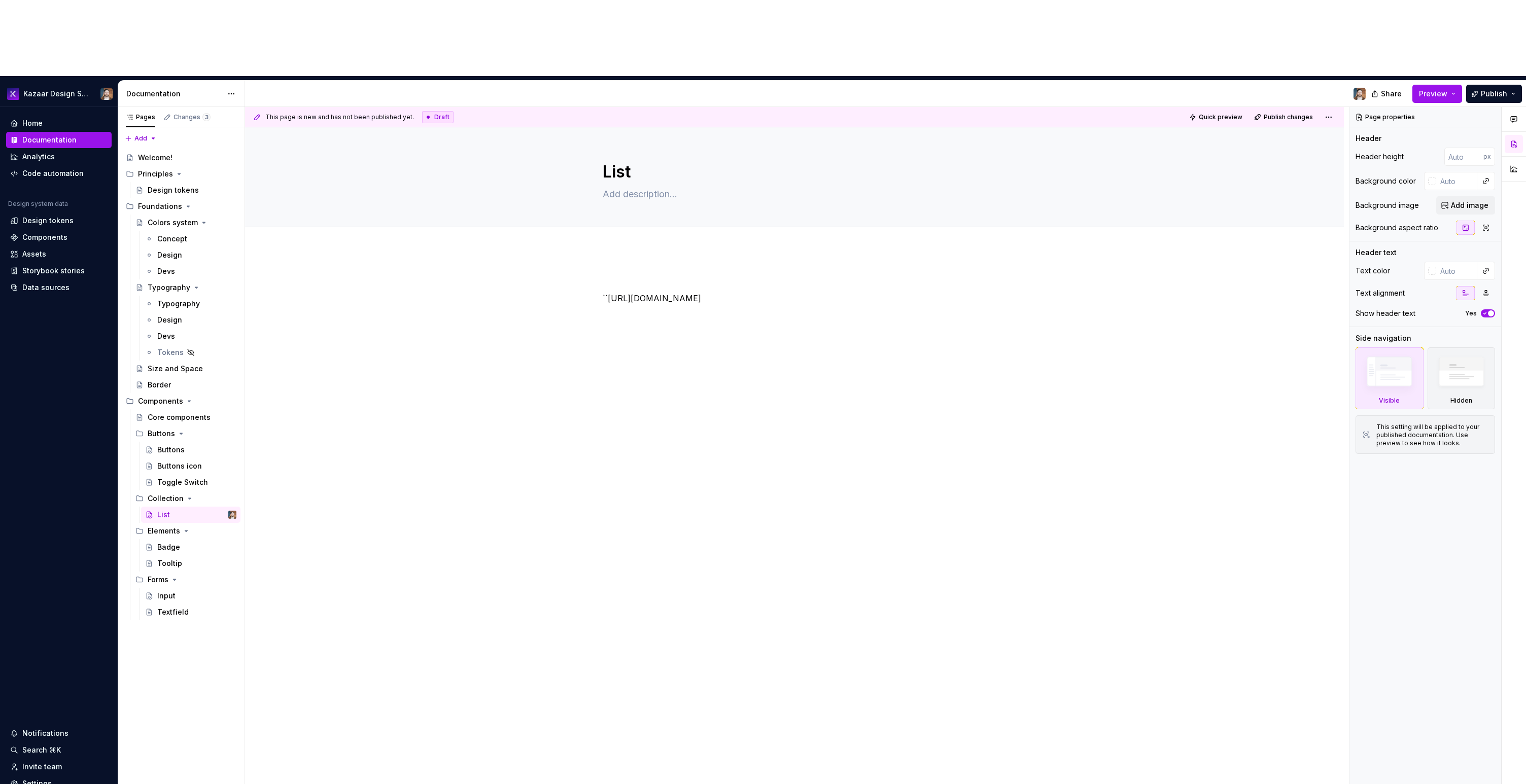
type textarea "*"
click at [629, 274] on div "``[URL][DOMAIN_NAME]" at bounding box center [794, 299] width 383 height 51
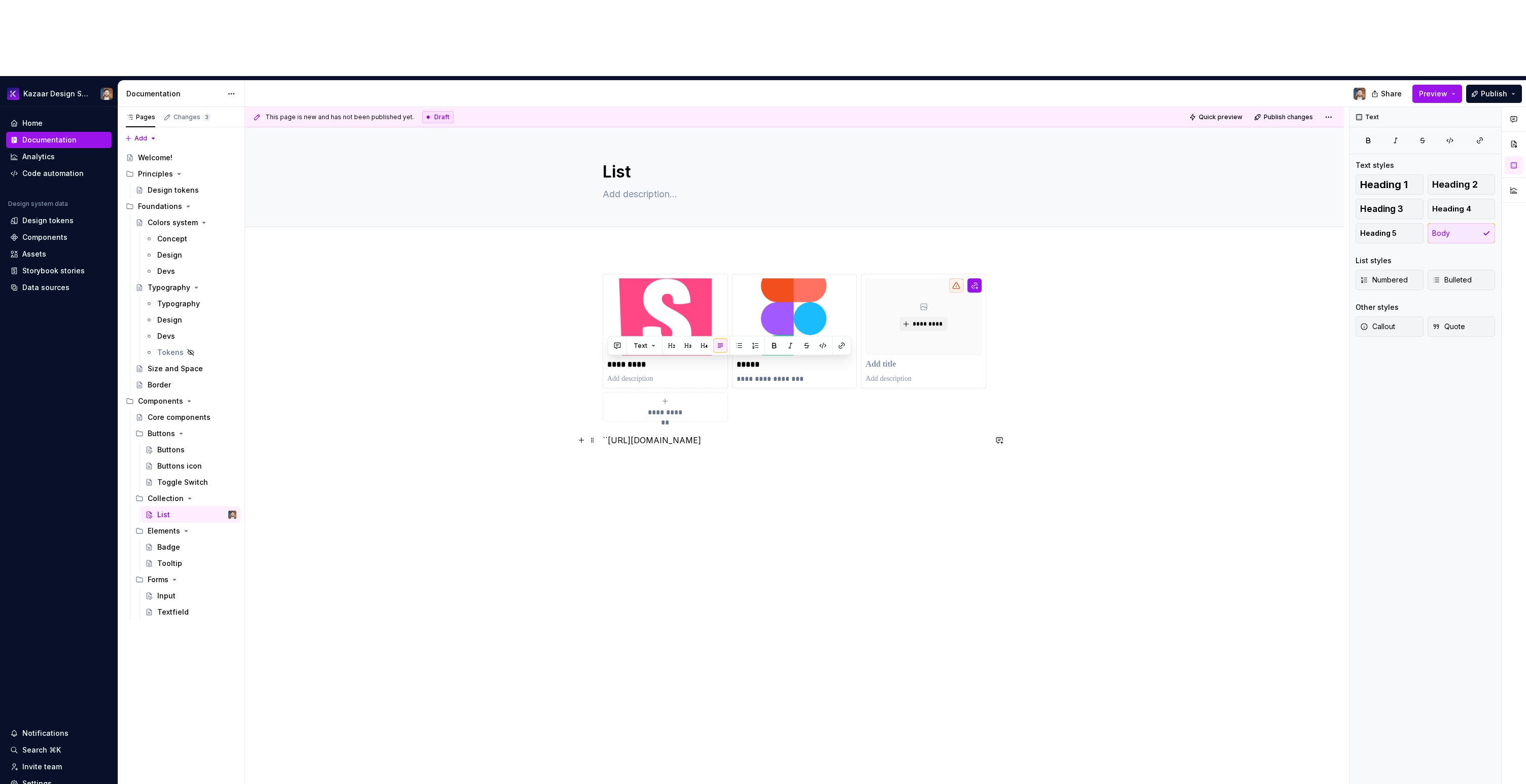
drag, startPoint x: 636, startPoint y: 380, endPoint x: 608, endPoint y: 368, distance: 30.5
click at [608, 434] on p "``[URL][DOMAIN_NAME]" at bounding box center [794, 440] width 383 height 12
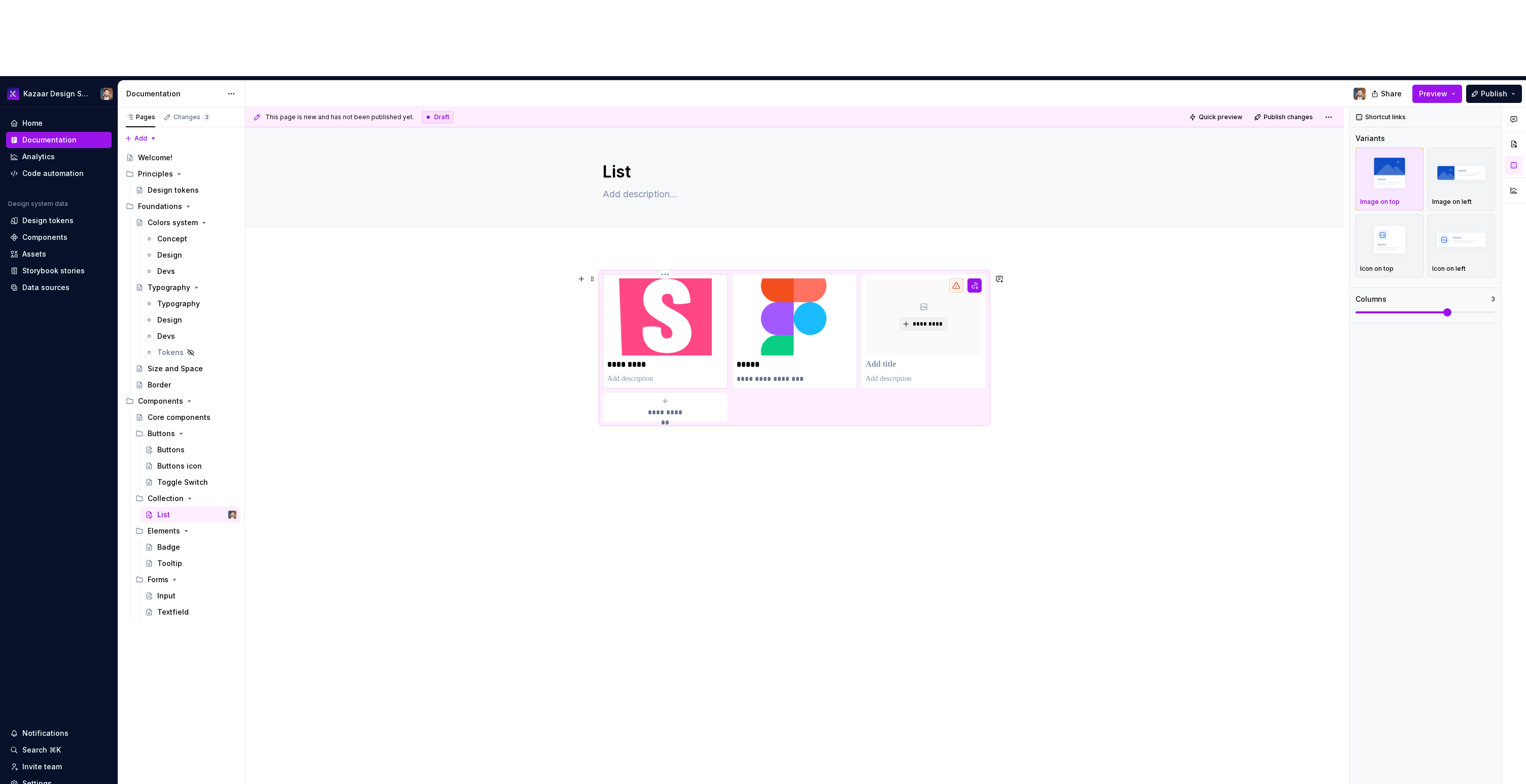
click at [633, 359] on p "*********" at bounding box center [665, 364] width 116 height 10
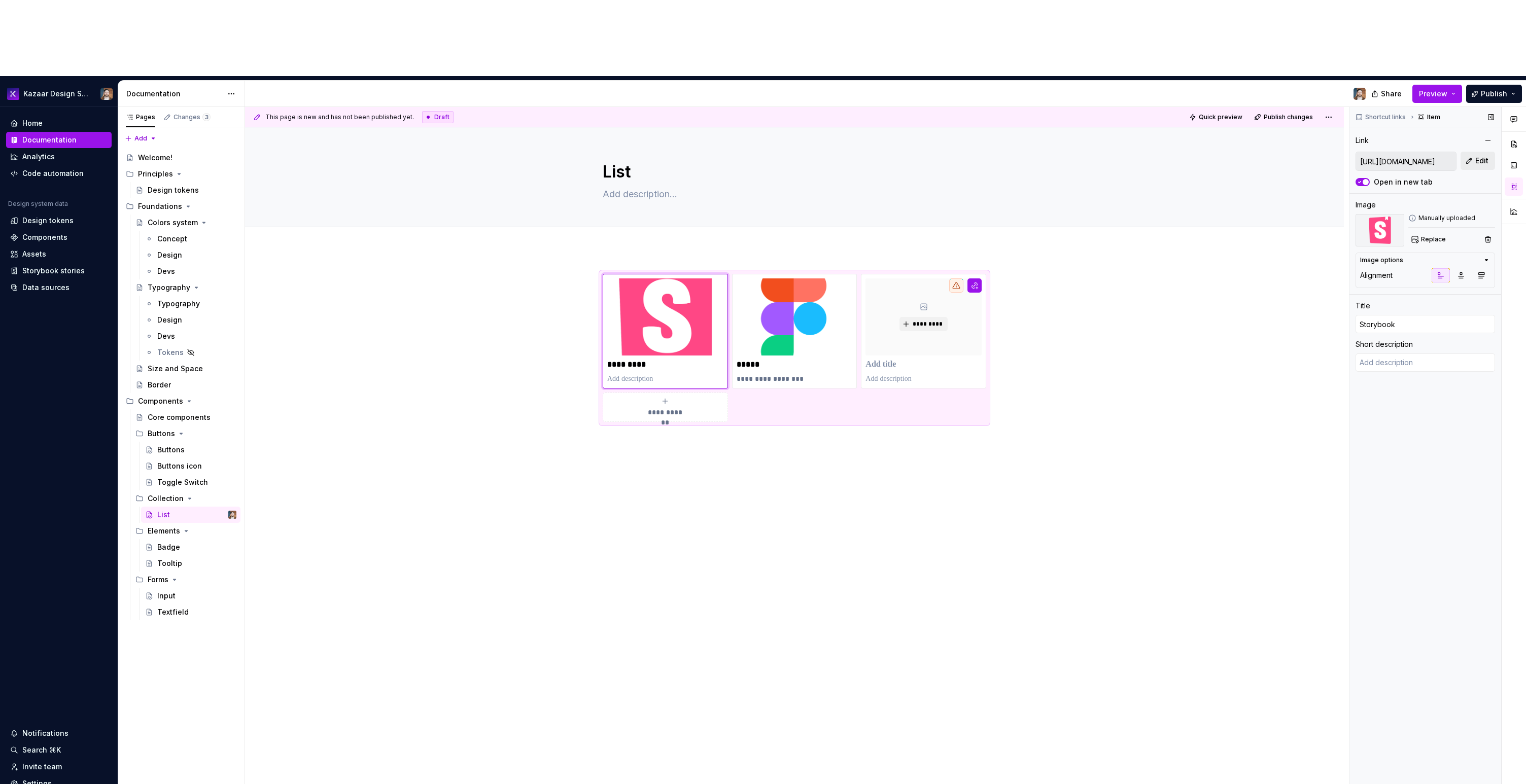
click at [1473, 152] on button "Edit" at bounding box center [1478, 160] width 34 height 18
type textarea "*"
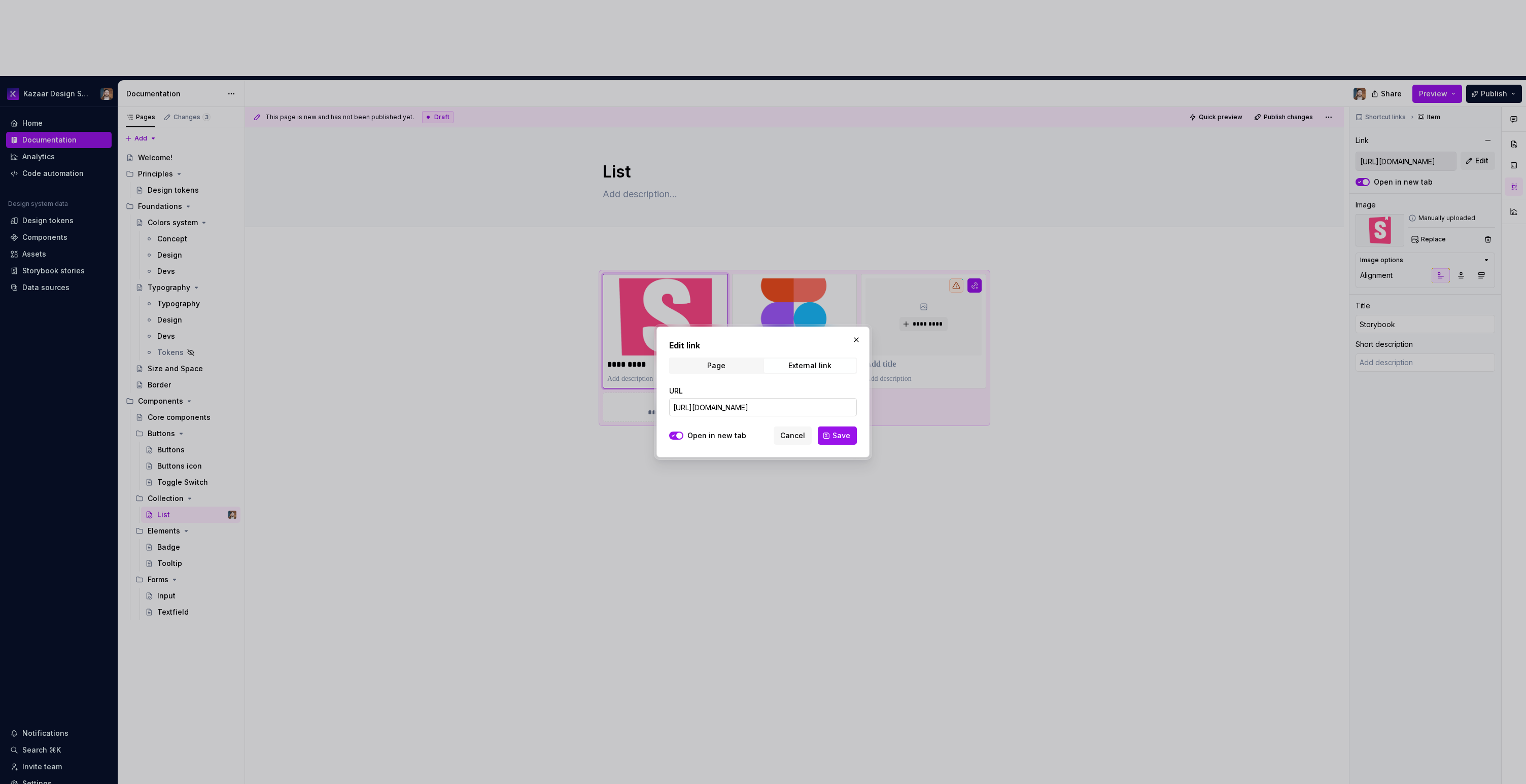
click at [793, 406] on input "[URL][DOMAIN_NAME]" at bounding box center [763, 407] width 188 height 18
paste input "collection-listbox"
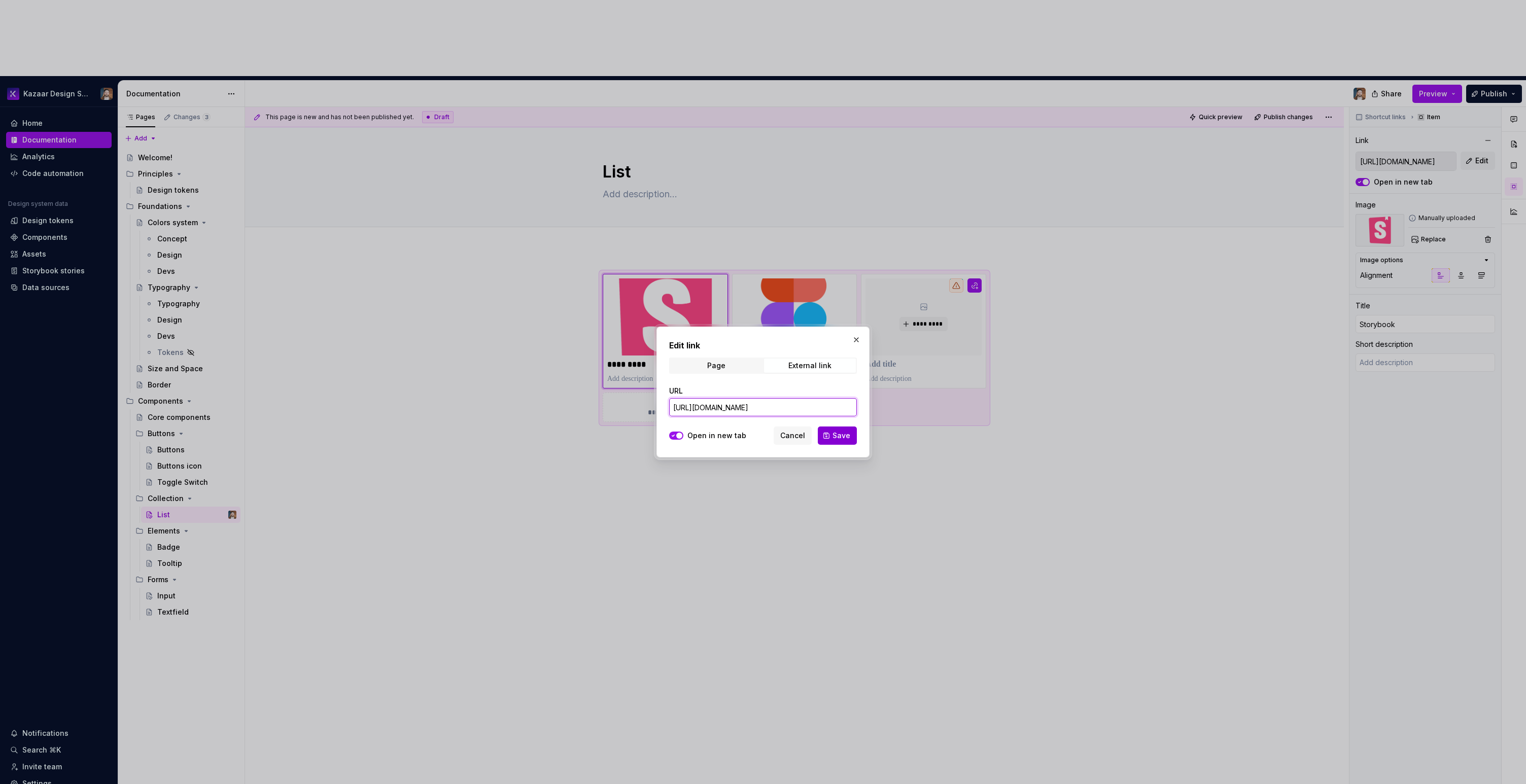
type input "[URL][DOMAIN_NAME]"
click at [842, 436] on span "Save" at bounding box center [841, 435] width 18 height 10
type textarea "*"
type input "[URL][DOMAIN_NAME]"
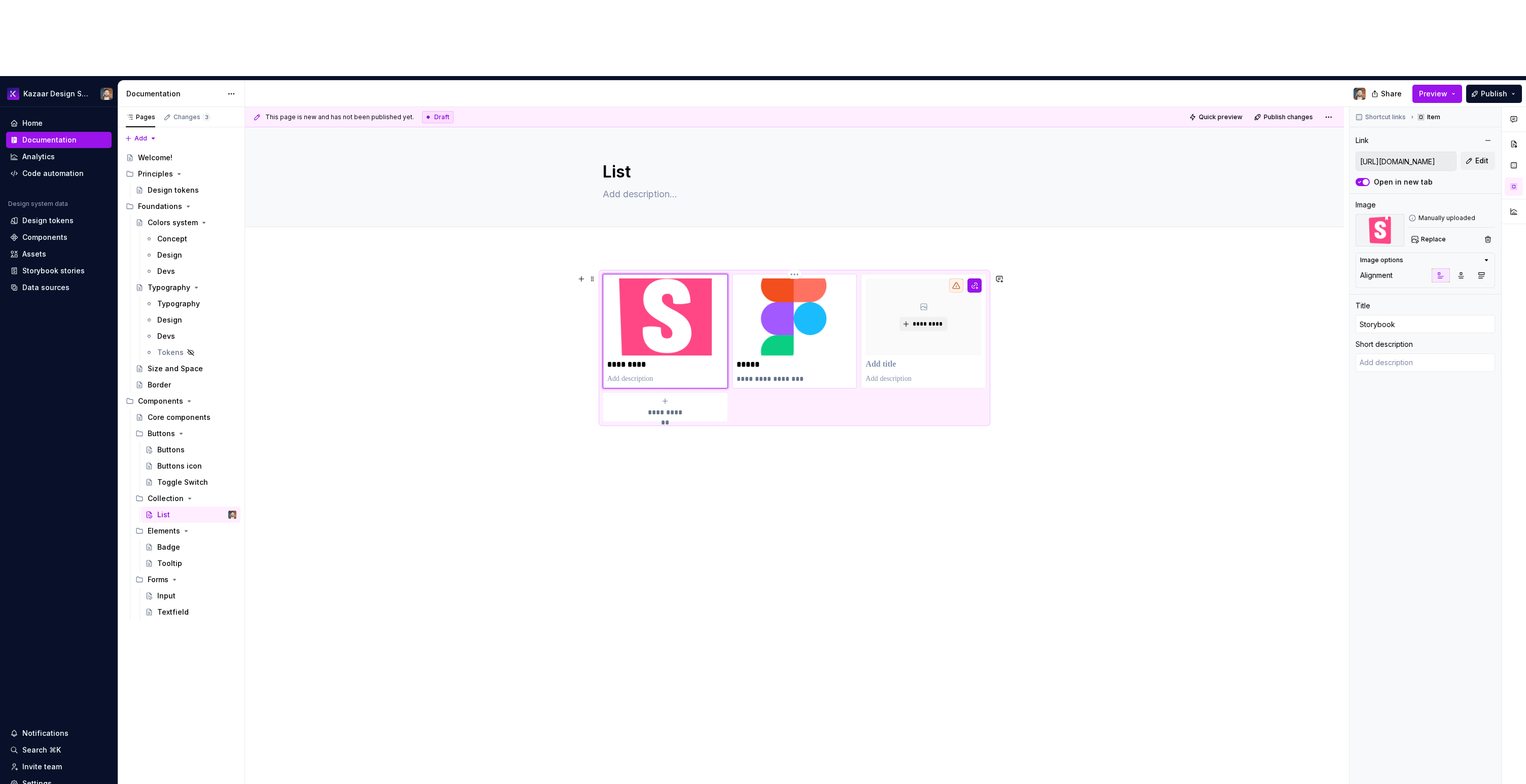
click at [802, 278] on img at bounding box center [794, 317] width 116 height 77
type textarea "*"
type input "[URL][DOMAIN_NAME]"
type input "Figma"
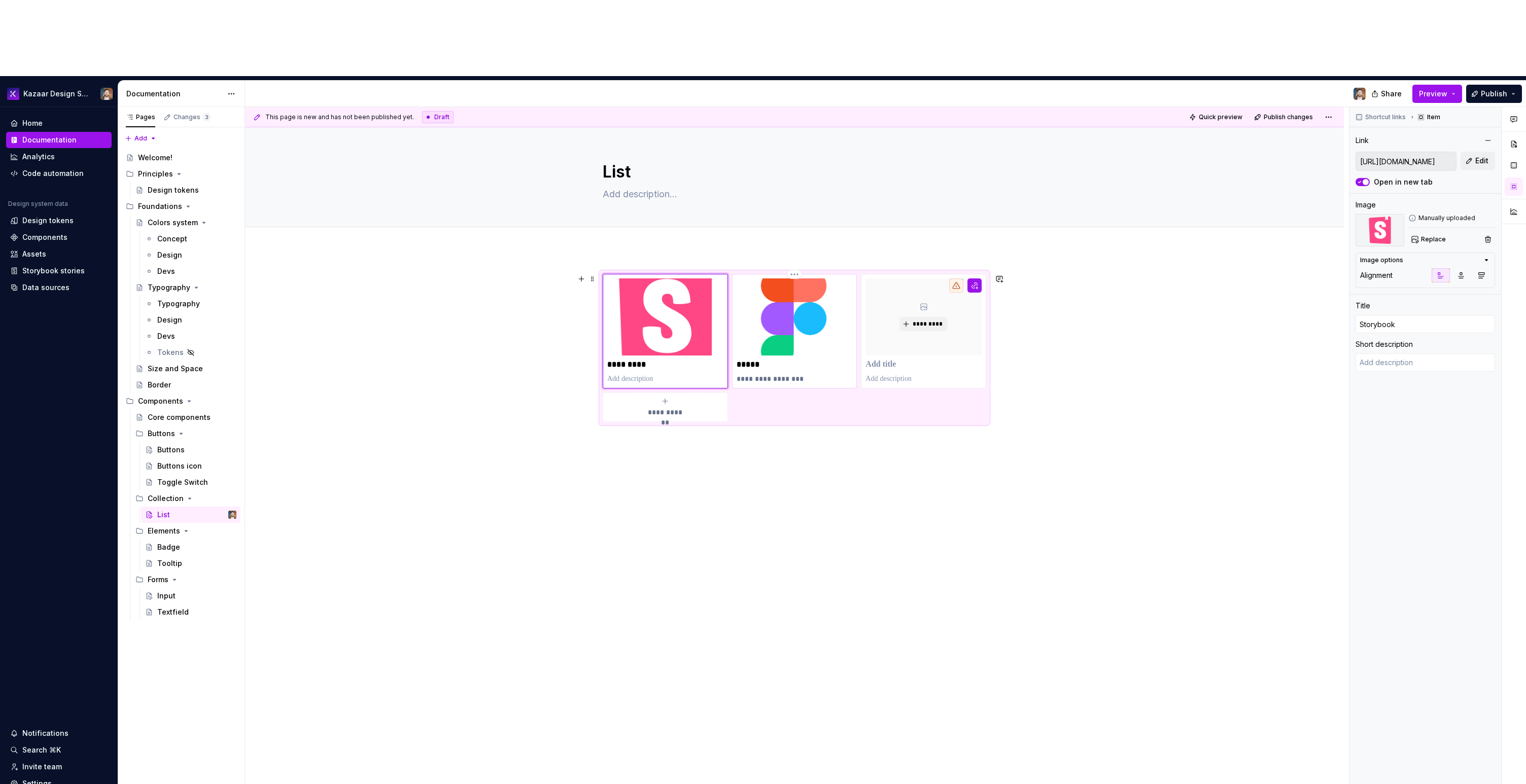
type textarea "Created with Figma"
click at [841, 180] on button "button" at bounding box center [848, 182] width 14 height 14
type textarea "*"
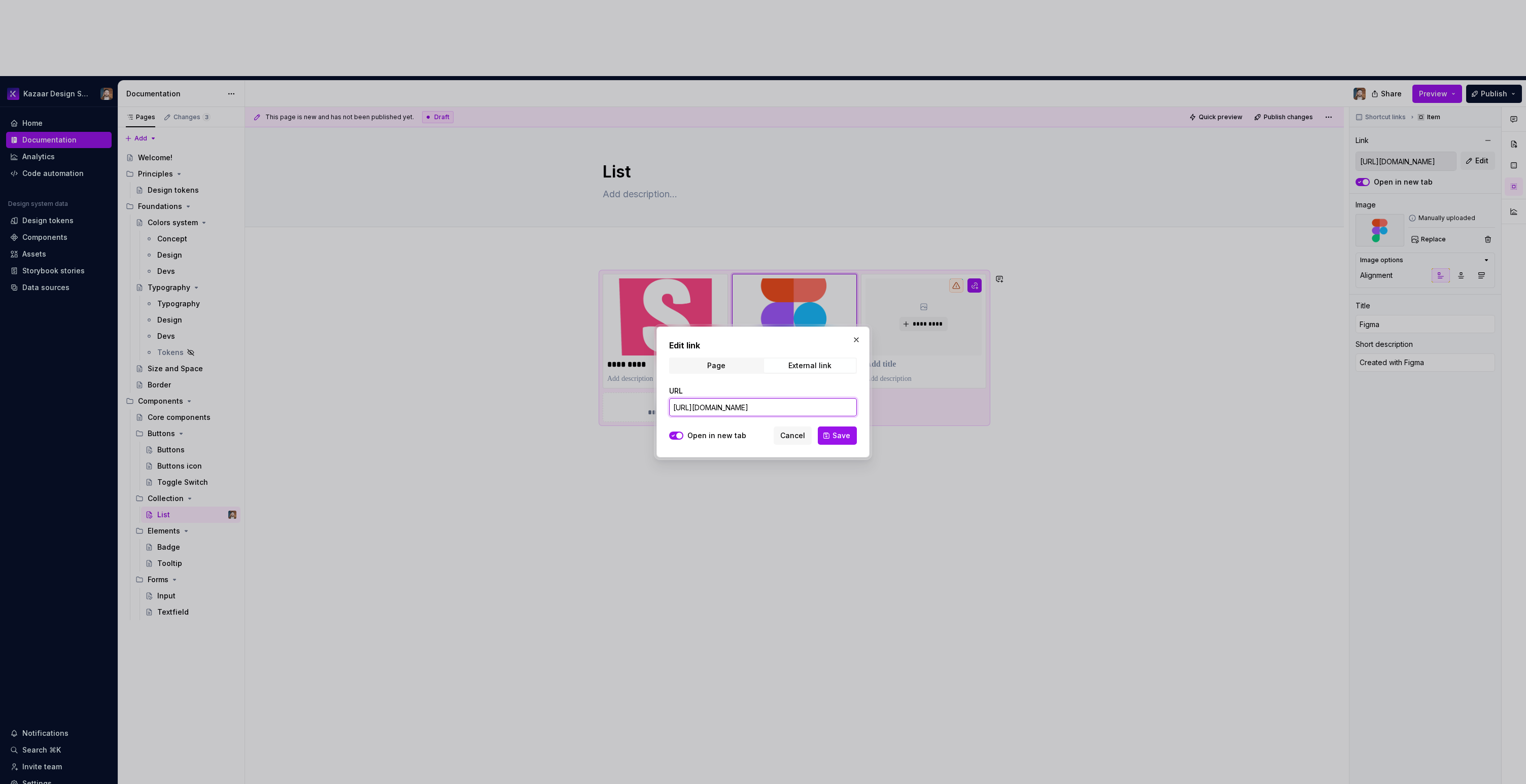
click at [751, 408] on input "[URL][DOMAIN_NAME]" at bounding box center [763, 407] width 188 height 18
paste input "763-4544&t=vITpi1jnZL3Kf0hc"
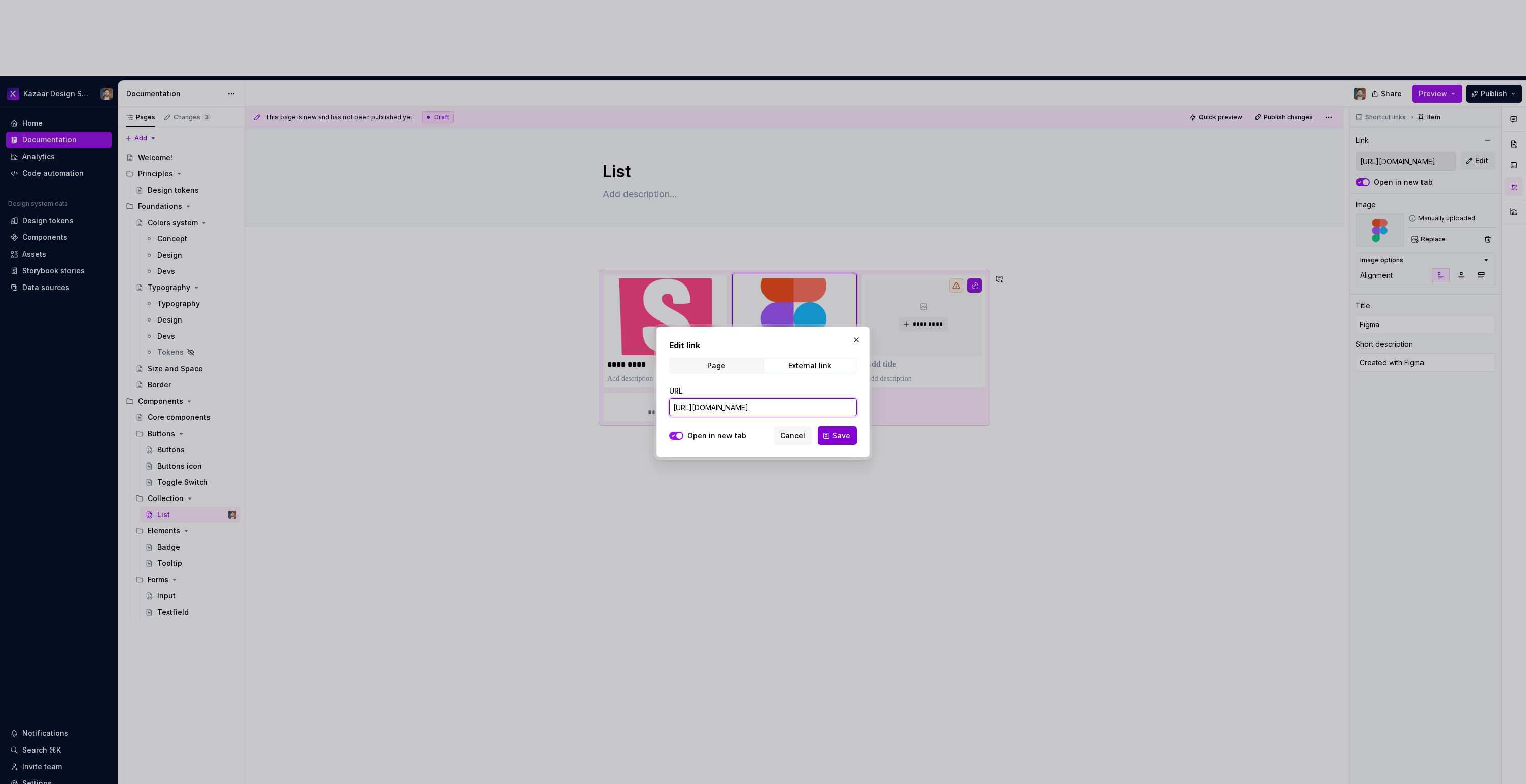
type input "[URL][DOMAIN_NAME]"
click at [832, 435] on button "Save" at bounding box center [837, 435] width 39 height 18
type textarea "*"
type input "[URL][DOMAIN_NAME]"
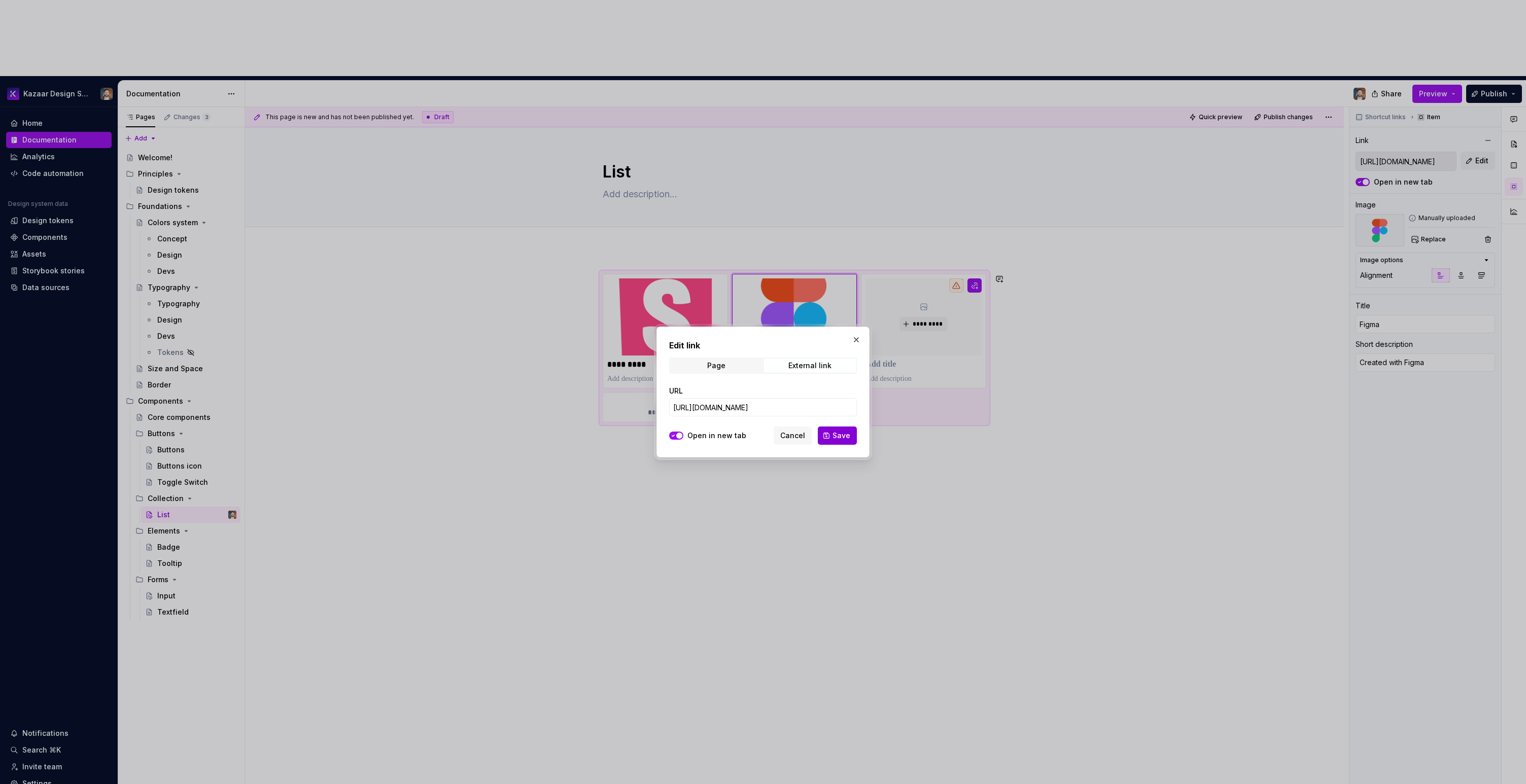
scroll to position [0, 0]
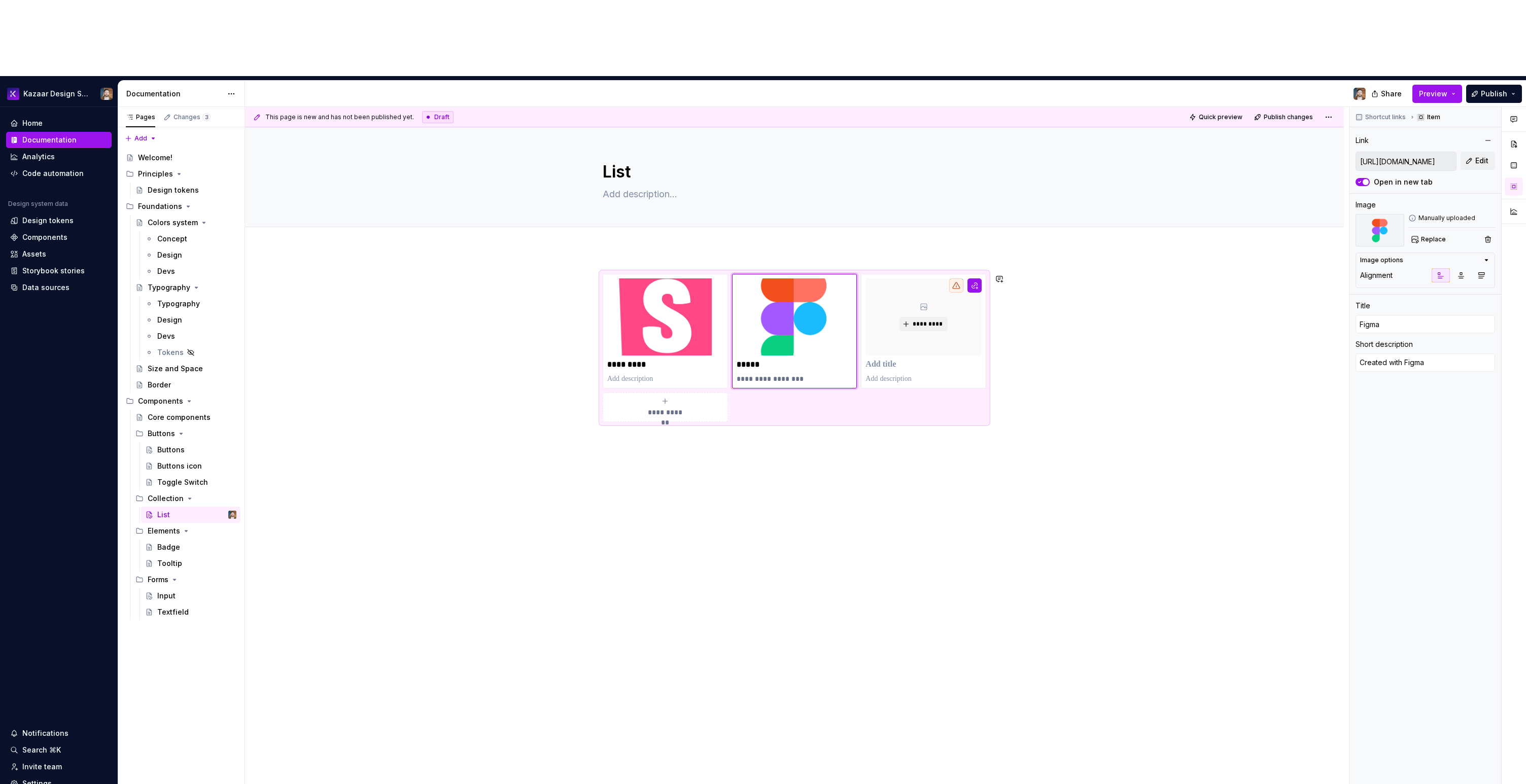
click at [832, 435] on div "**********" at bounding box center [794, 459] width 1099 height 420
click at [512, 249] on div "**********" at bounding box center [794, 459] width 1099 height 420
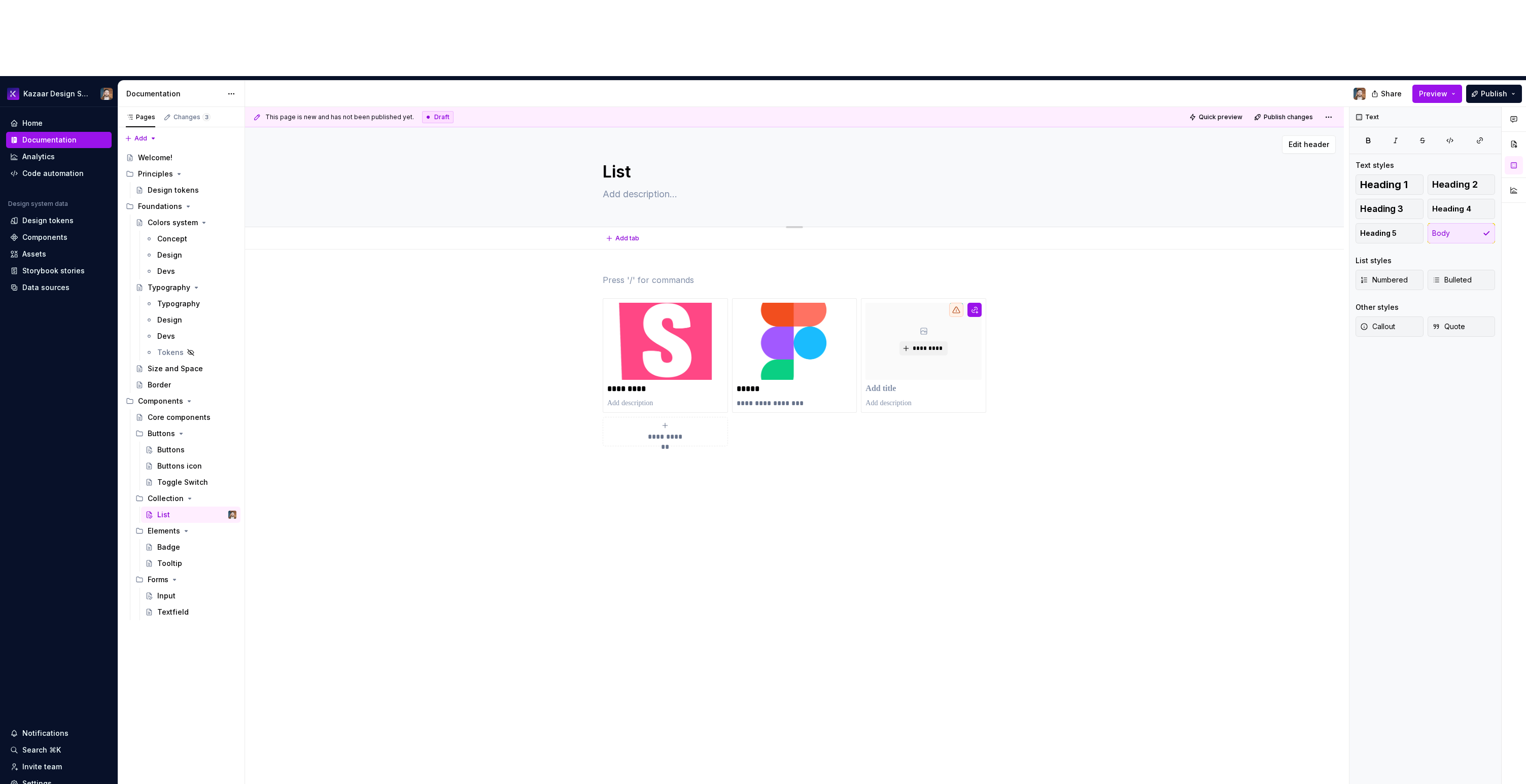
click at [617, 160] on textarea "List" at bounding box center [792, 172] width 383 height 24
click at [1514, 135] on button "button" at bounding box center [1514, 144] width 18 height 18
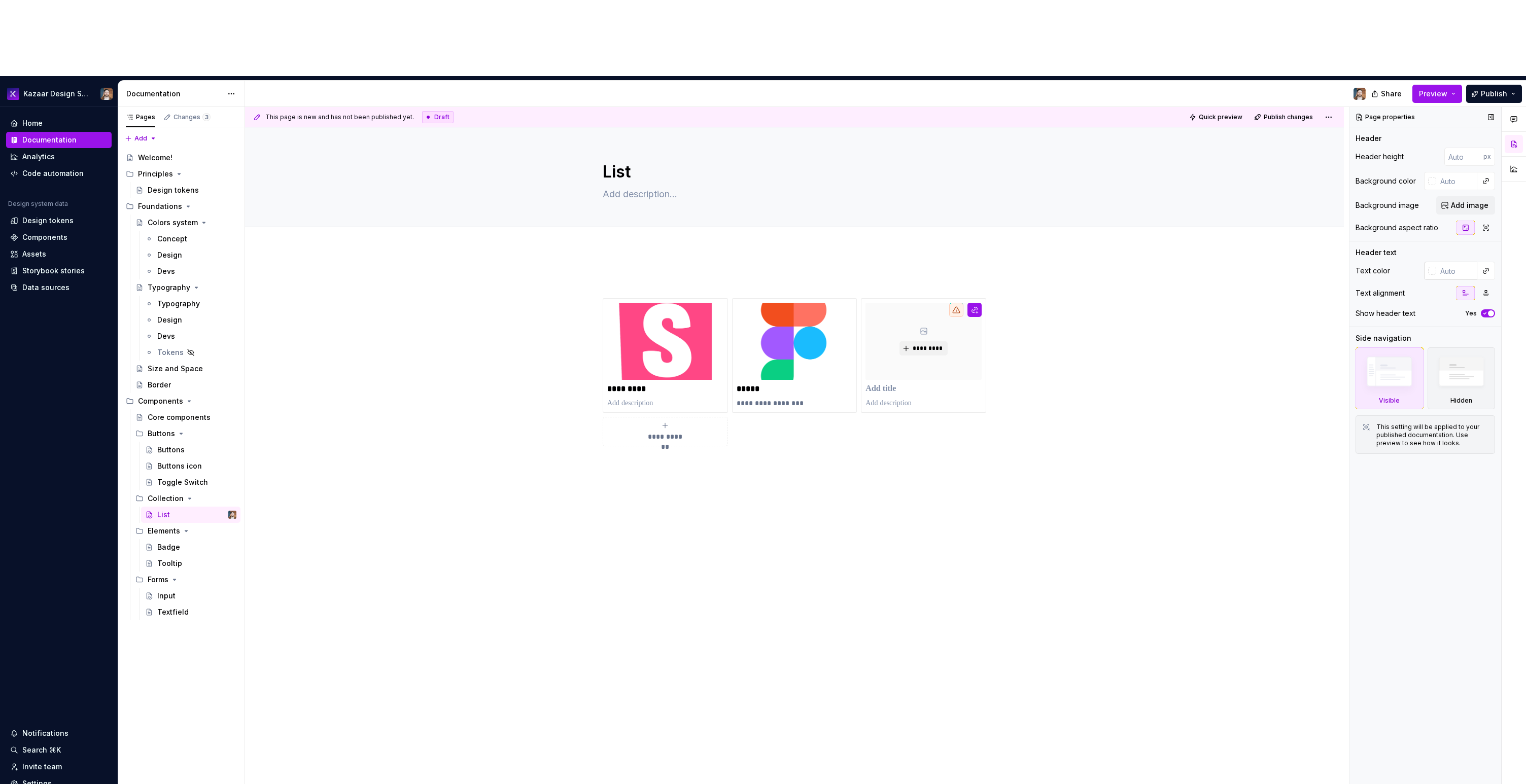
click at [1451, 262] on input "text" at bounding box center [1456, 271] width 41 height 18
click at [1510, 503] on div at bounding box center [1514, 484] width 24 height 754
click at [58, 226] on div "Home Documentation Analytics Code automation Design system data Design tokens C…" at bounding box center [59, 470] width 118 height 726
click at [229, 81] on div "Documentation" at bounding box center [182, 94] width 127 height 27
click at [229, 14] on html "Kazaar Design System Home Documentation Analytics Code automation Design system…" at bounding box center [763, 392] width 1526 height 784
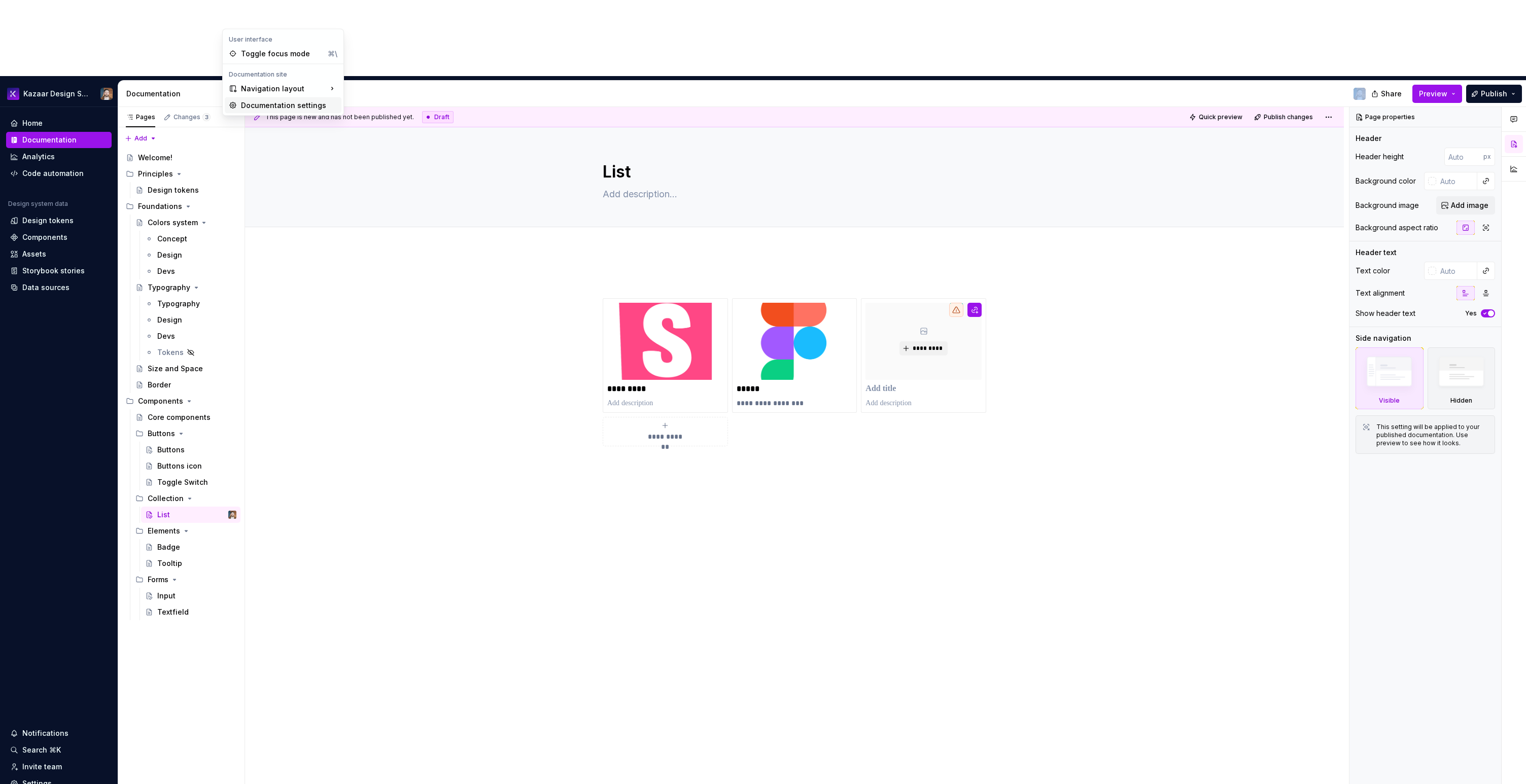
click at [270, 98] on div "Documentation settings" at bounding box center [283, 105] width 117 height 16
type textarea "*"
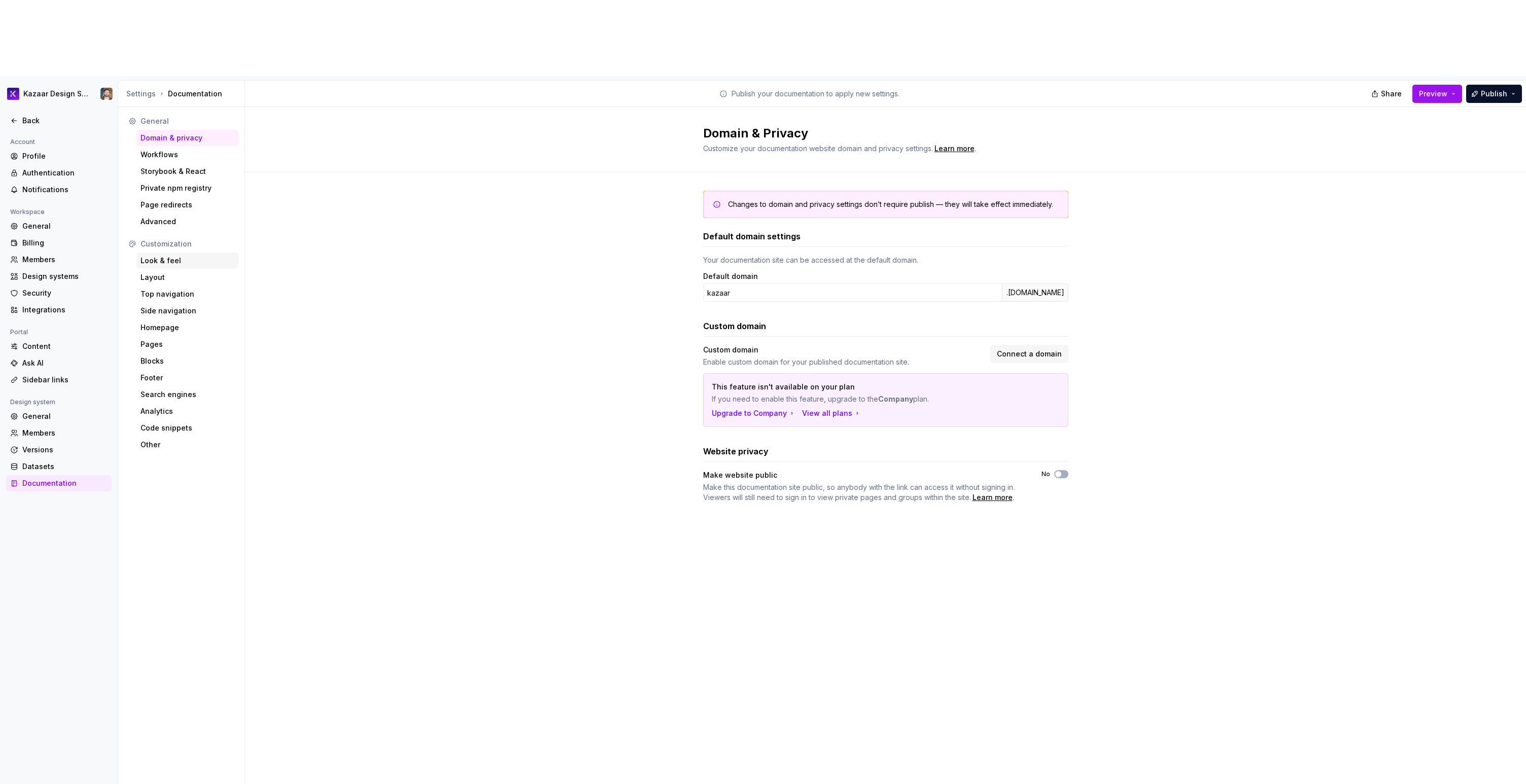
click at [177, 256] on div "Look & feel" at bounding box center [187, 261] width 94 height 10
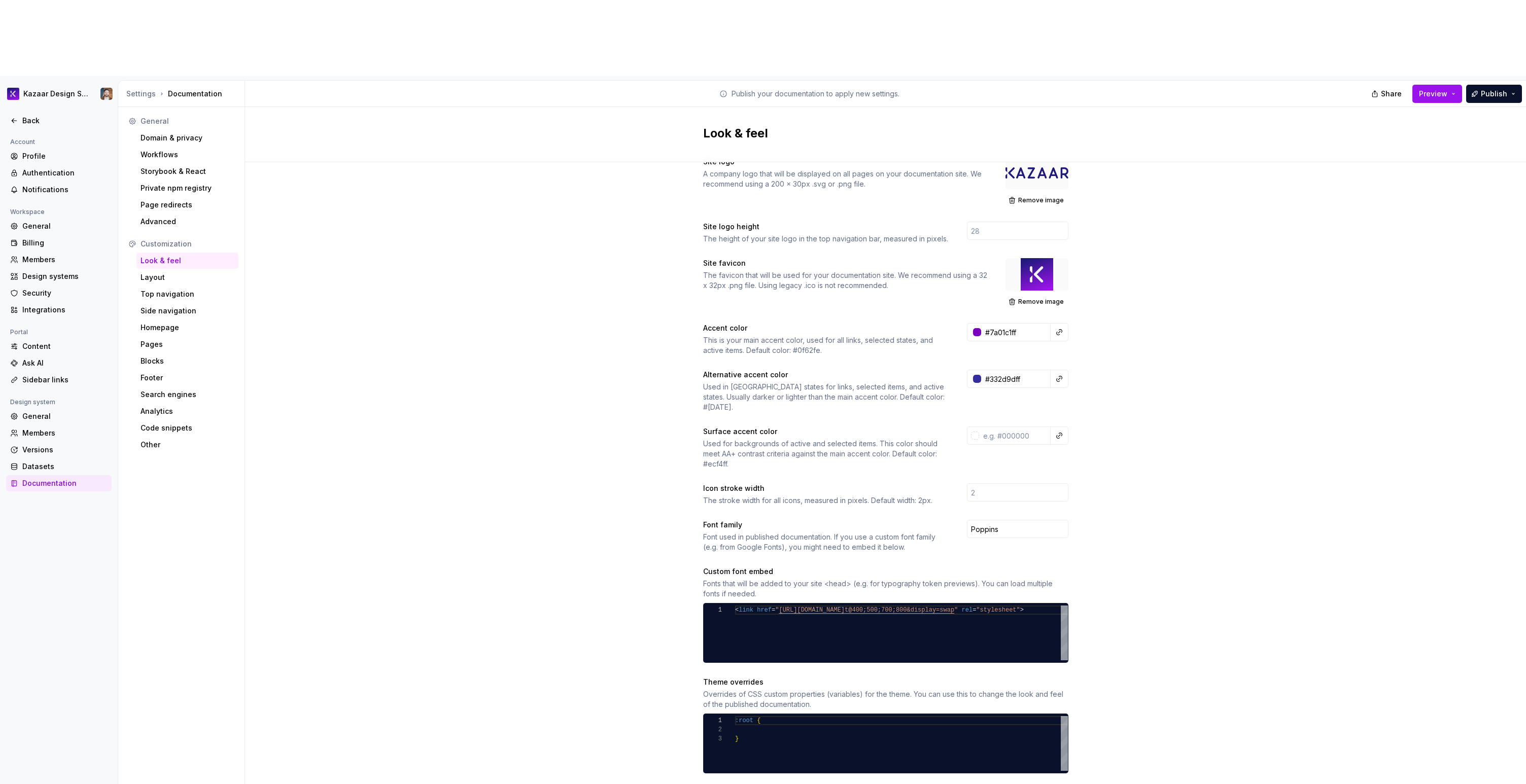
scroll to position [72, 0]
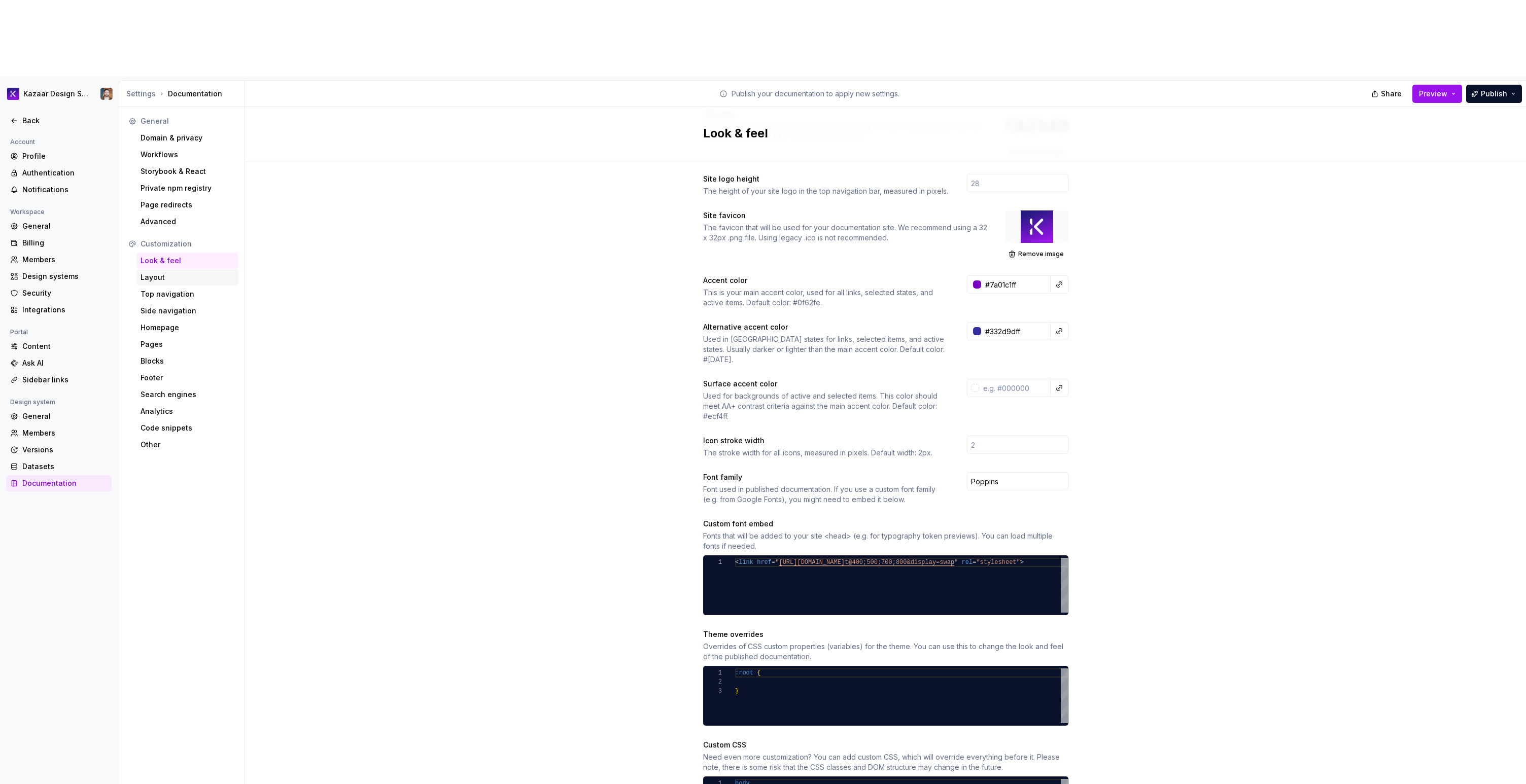
click at [172, 272] on div "Layout" at bounding box center [187, 277] width 94 height 10
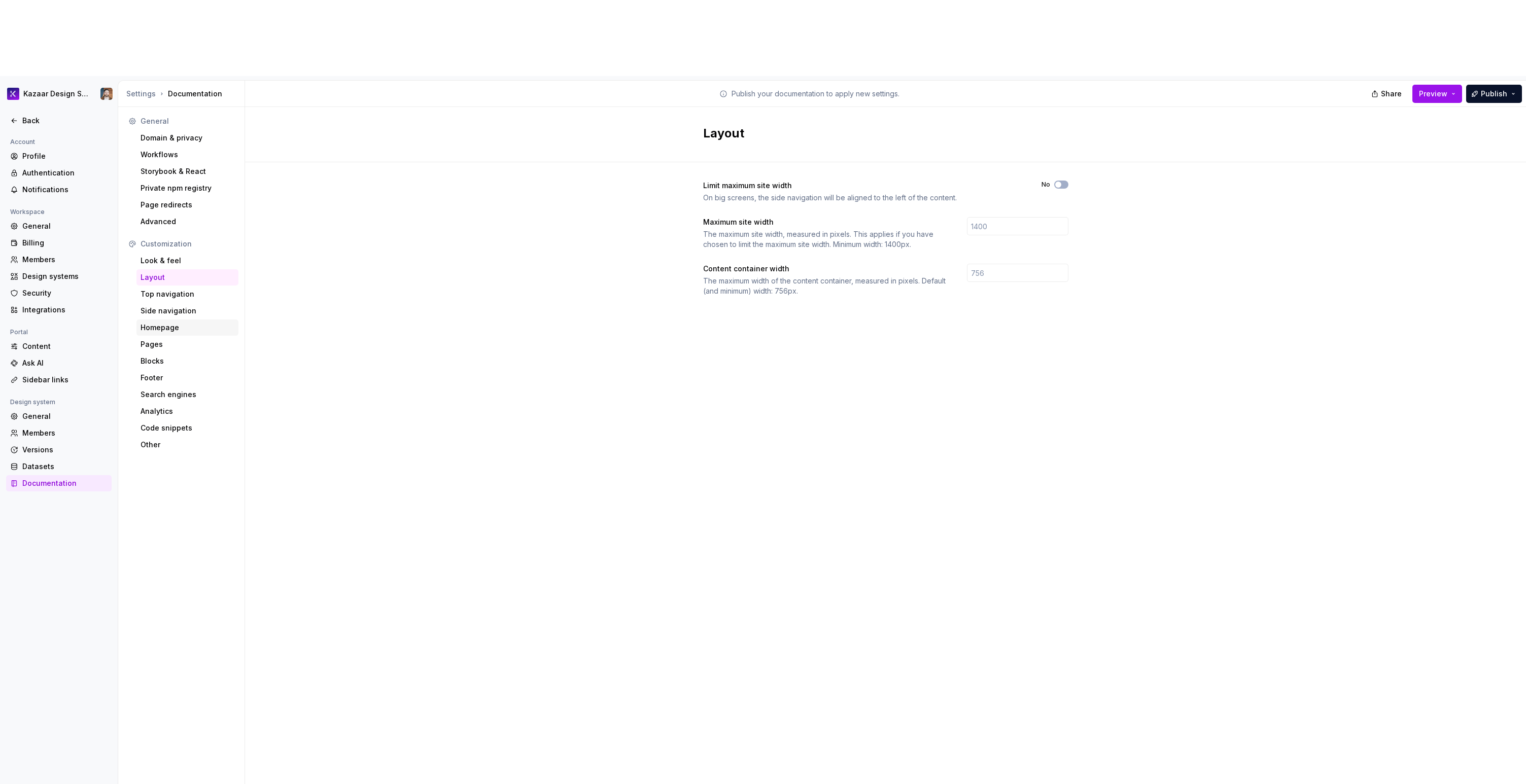
click at [168, 323] on div "Homepage" at bounding box center [187, 327] width 94 height 10
click at [158, 339] on div "Pages" at bounding box center [187, 344] width 94 height 10
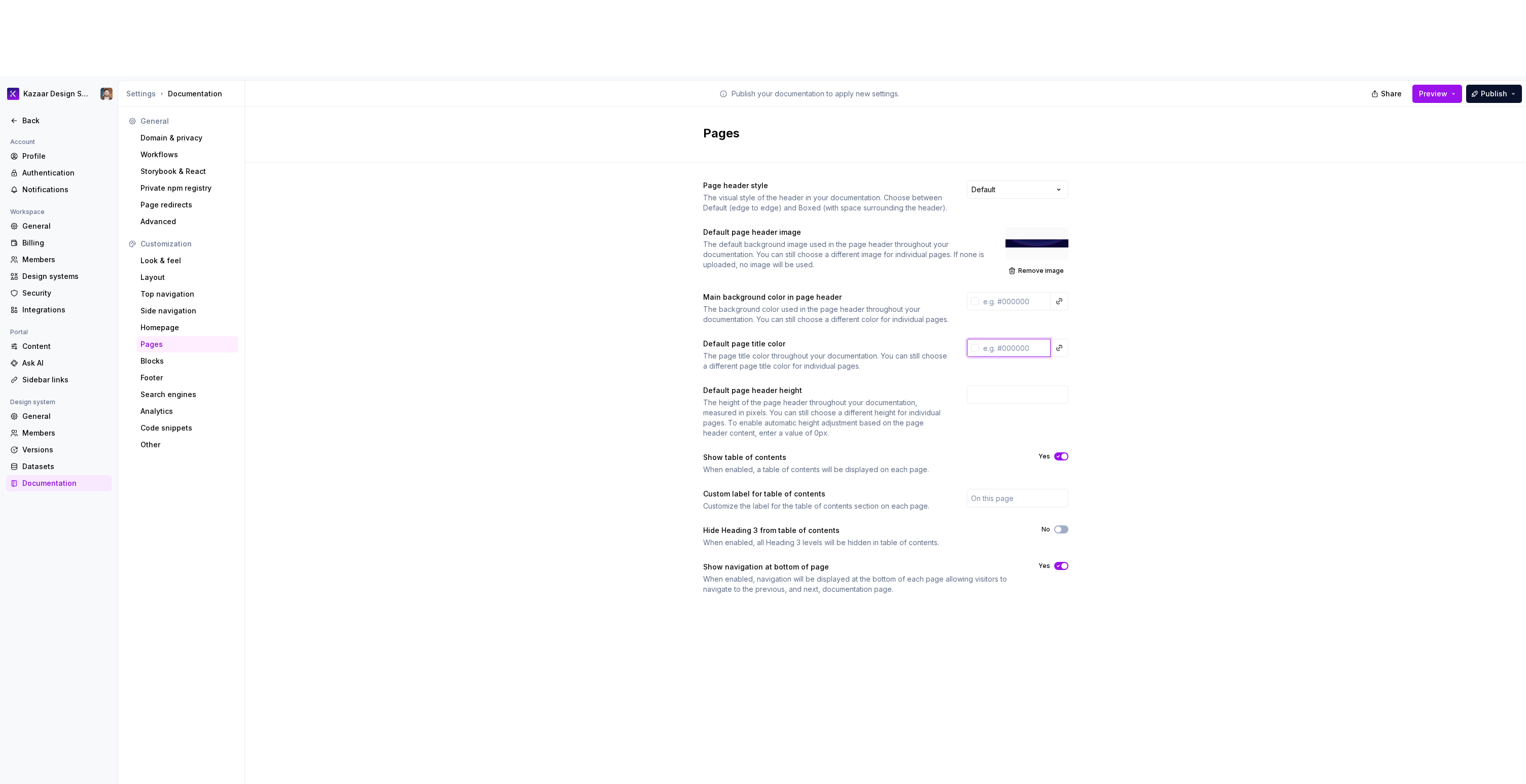
click at [1000, 339] on input "text" at bounding box center [1015, 348] width 72 height 18
type input "#ffffffff"
click at [1226, 438] on div "Page header style The visual style of the header in your documentation. Choose …" at bounding box center [886, 397] width 1281 height 471
click at [25, 115] on div "Back" at bounding box center [65, 120] width 85 height 10
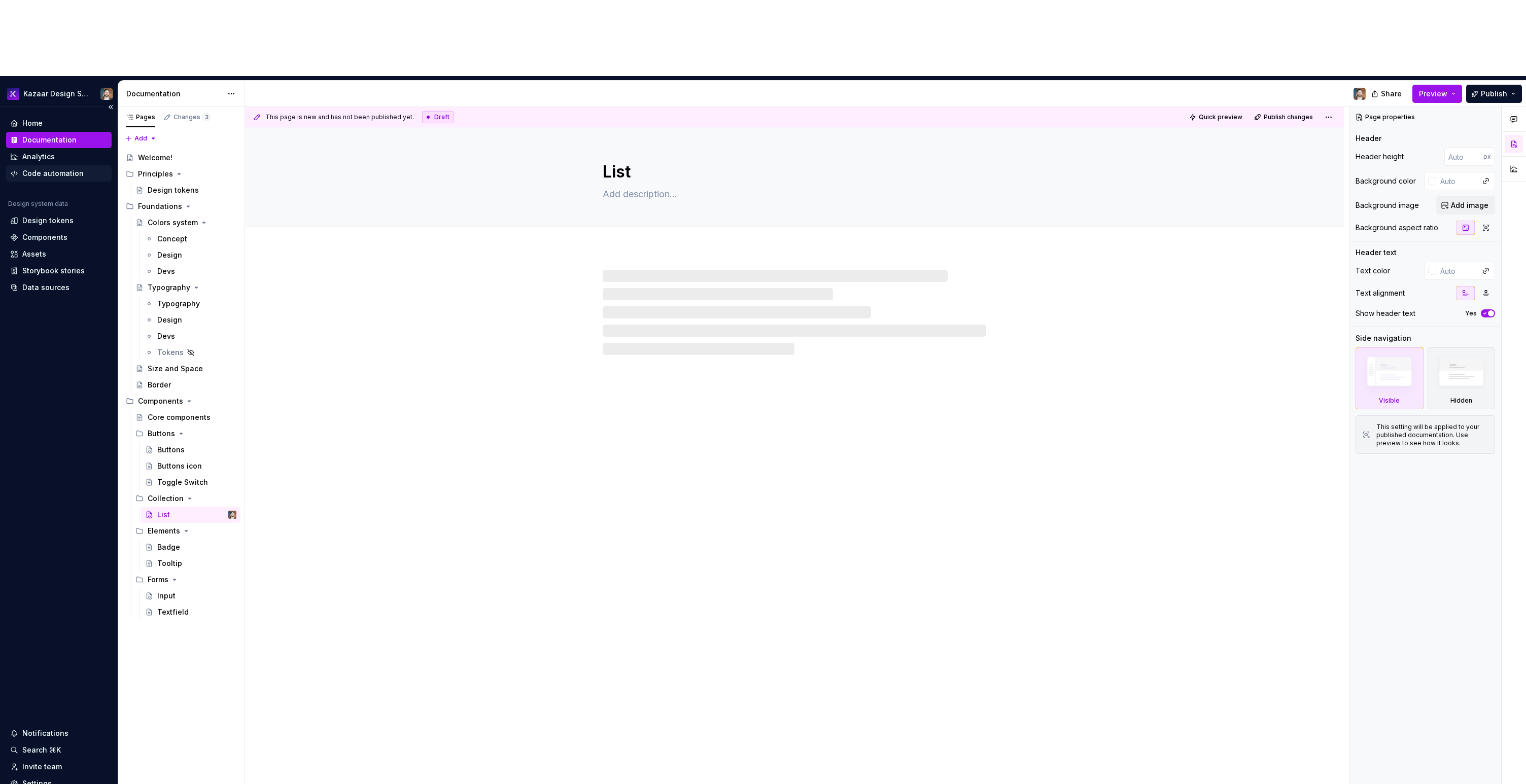
click at [58, 168] on div "Code automation" at bounding box center [53, 173] width 62 height 10
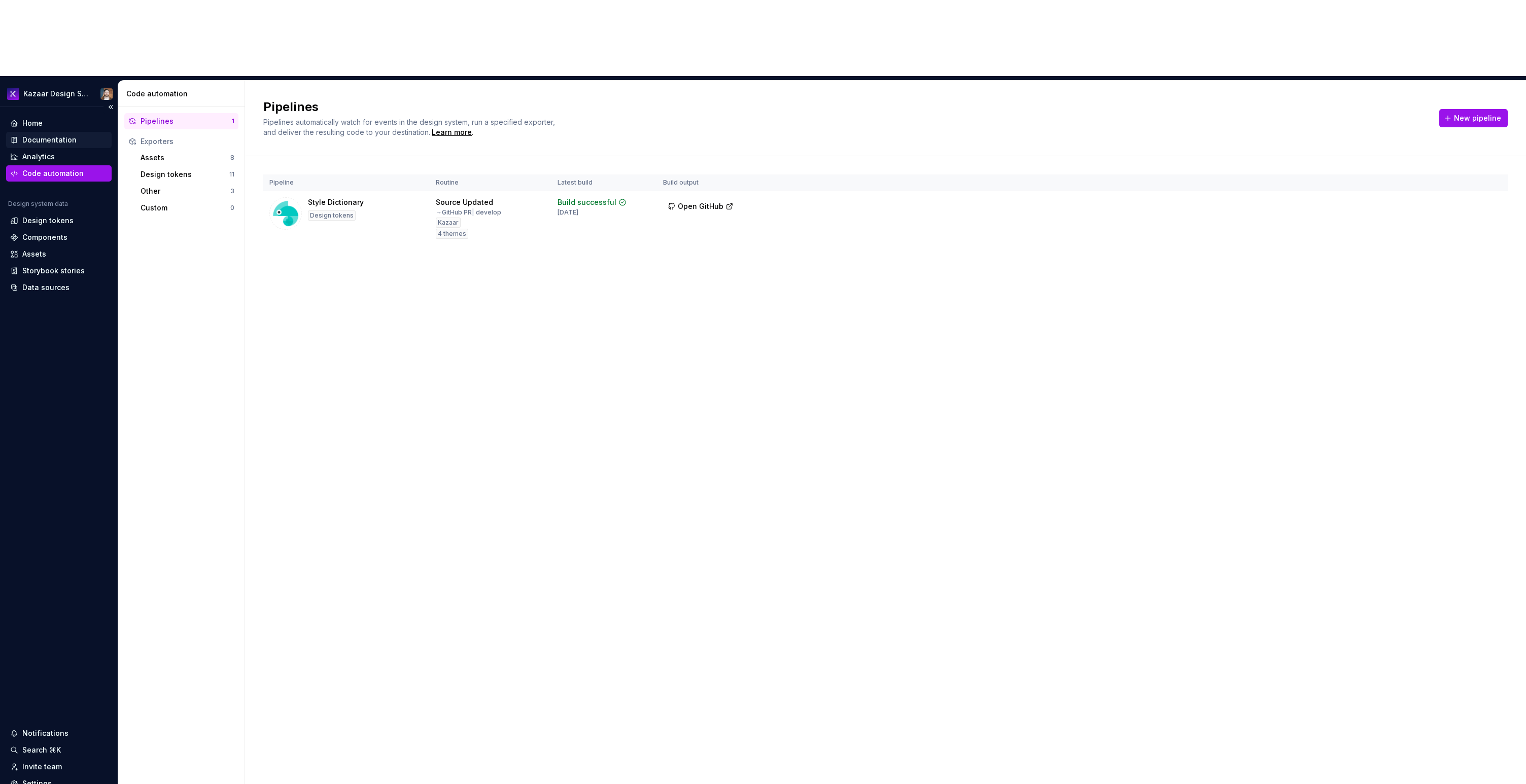
click at [49, 135] on div "Documentation" at bounding box center [50, 140] width 54 height 10
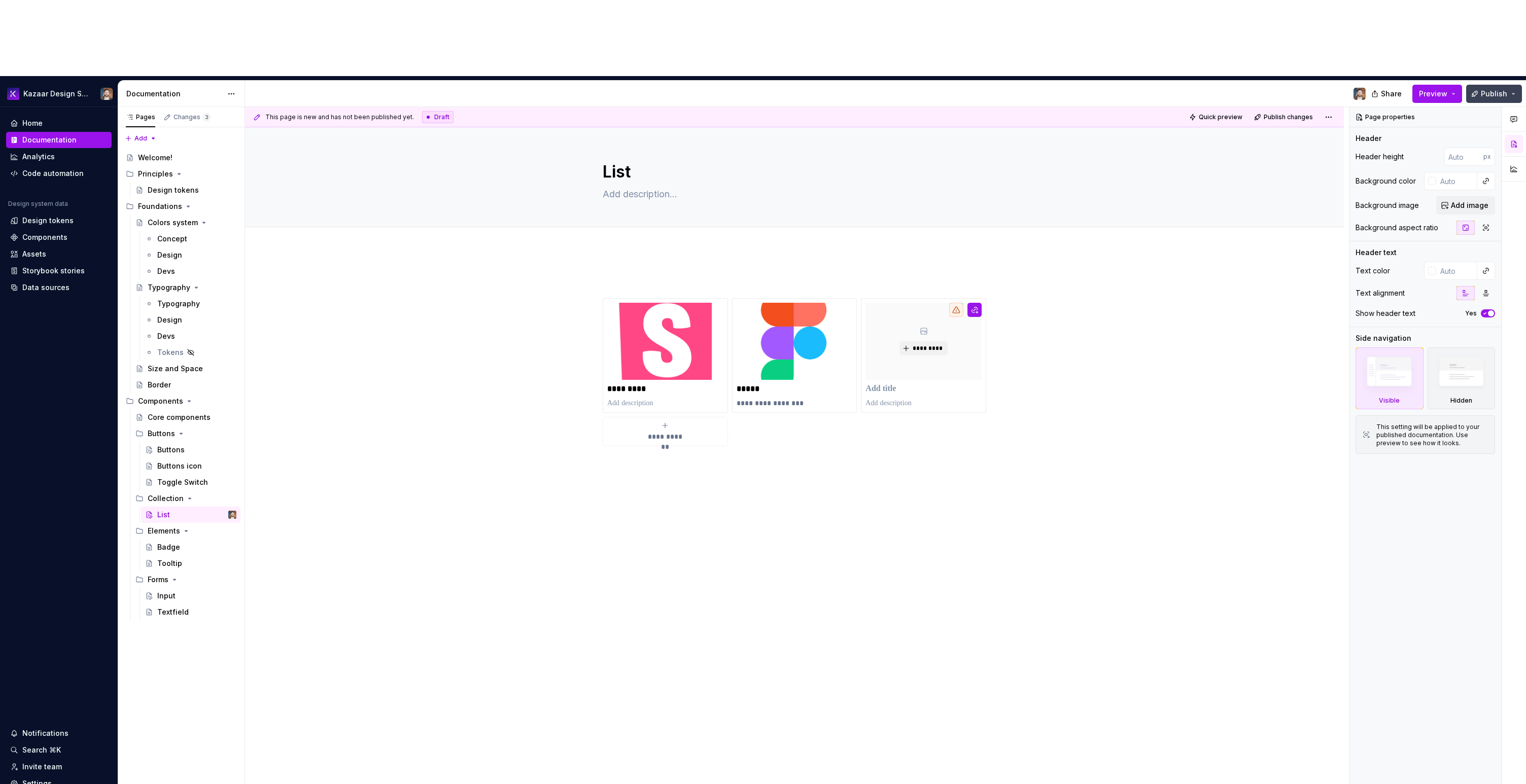
click at [1492, 85] on button "Publish" at bounding box center [1494, 94] width 56 height 18
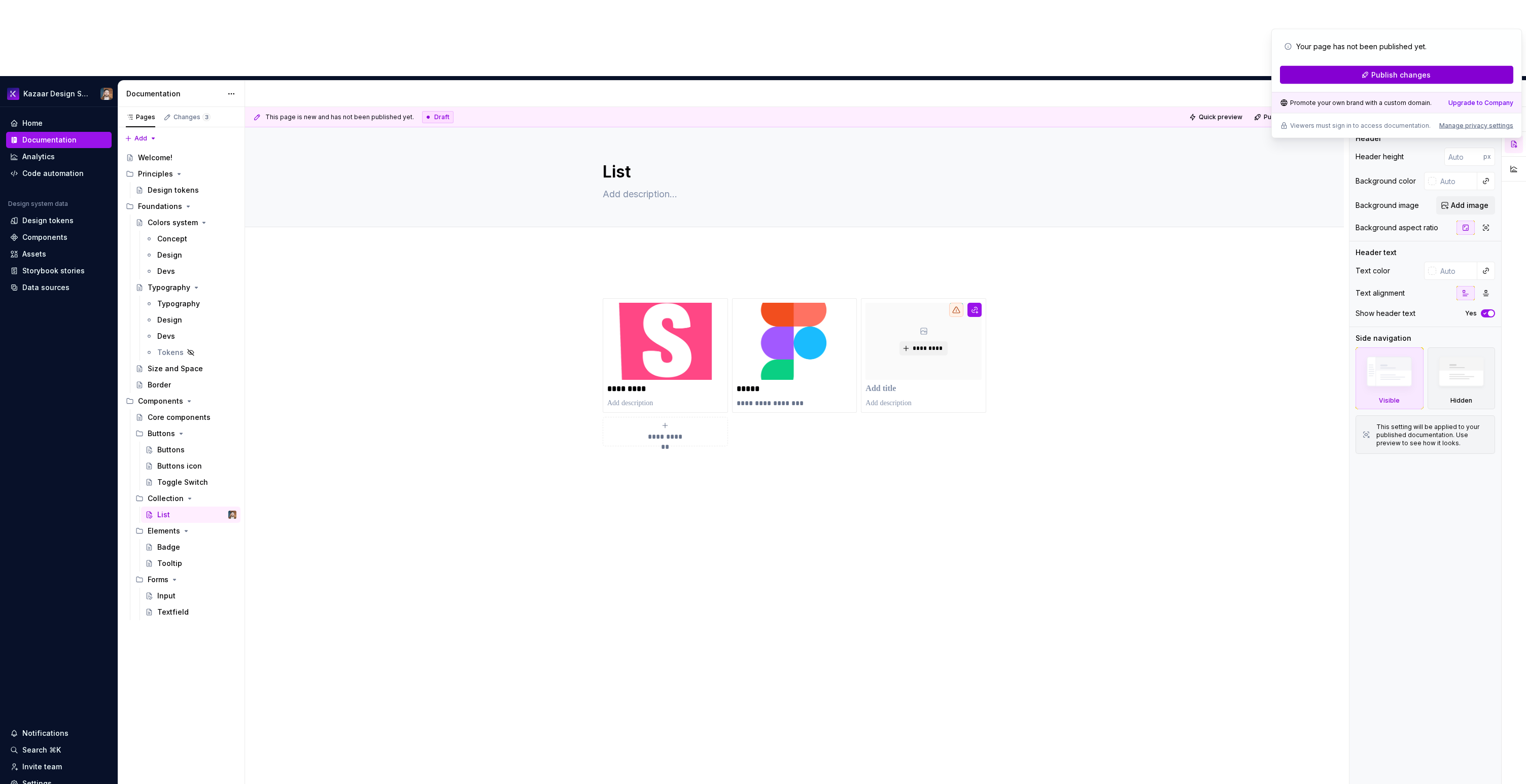
click at [1424, 75] on span "Publish changes" at bounding box center [1401, 75] width 59 height 10
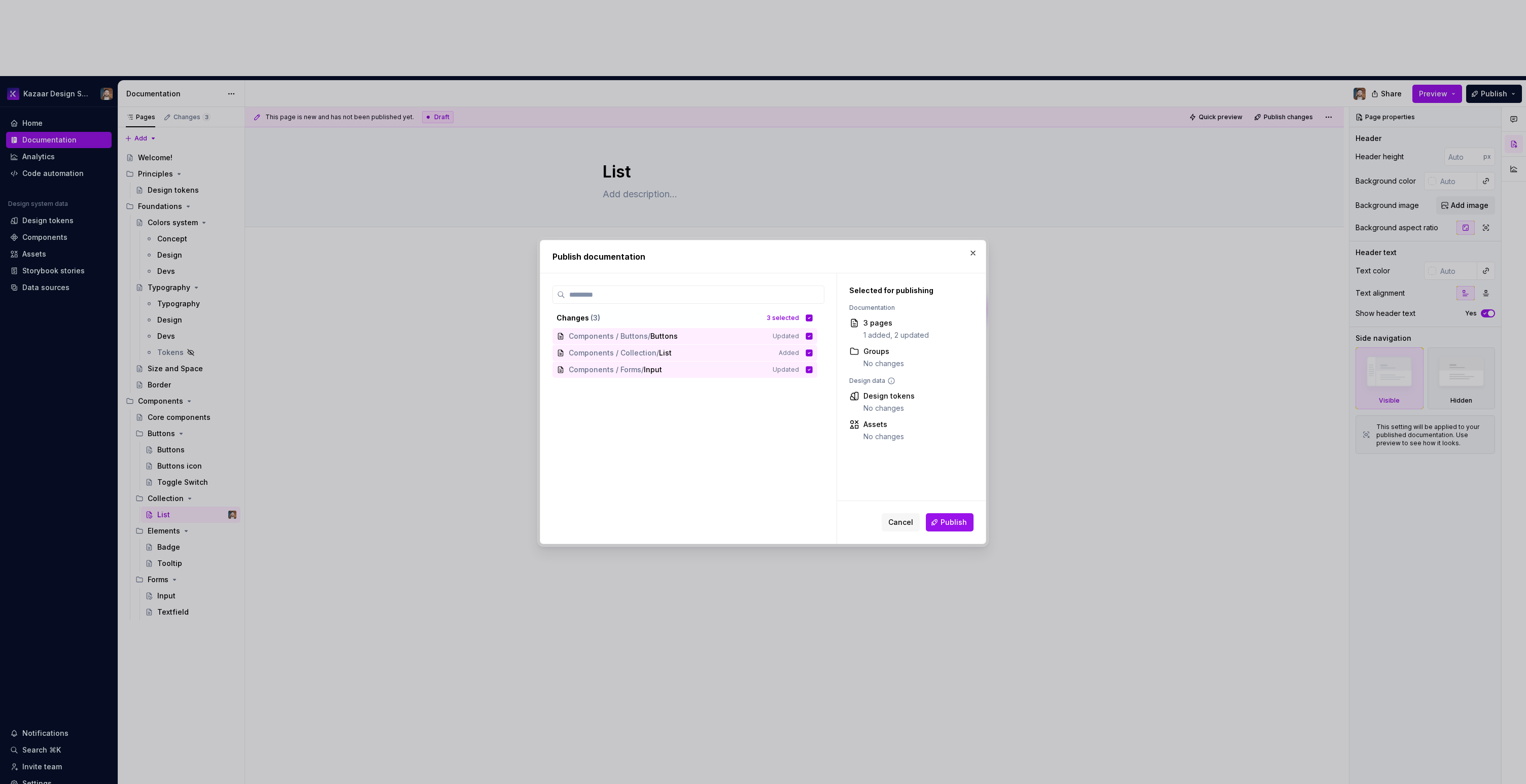
click at [951, 518] on span "Publish" at bounding box center [954, 522] width 27 height 10
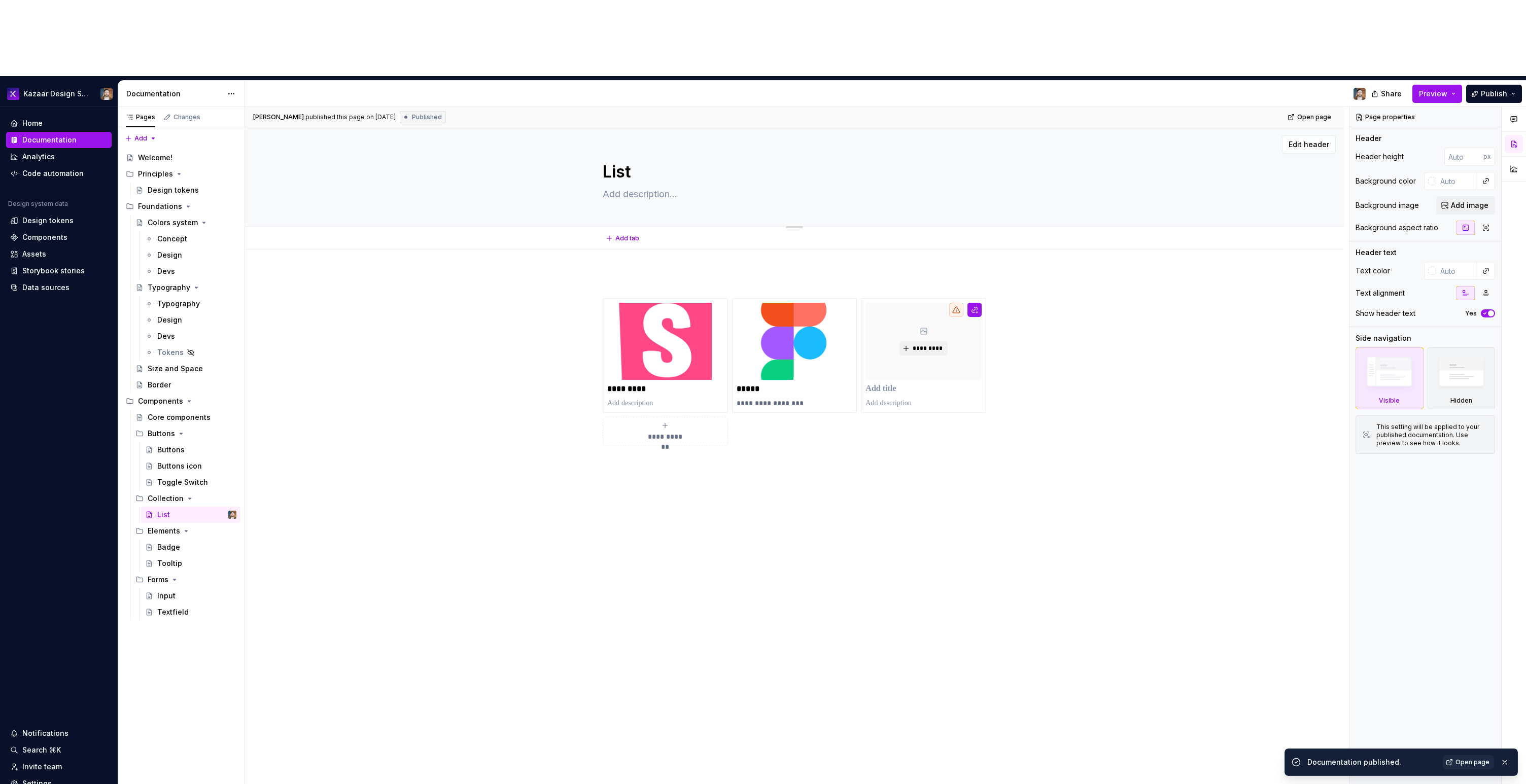
click at [630, 186] on textarea at bounding box center [792, 194] width 383 height 16
paste textarea "Lists are continuous, vertical indexes of text or images."
type textarea "*"
type textarea "Lists are continuous, vertical indexes of text or images."
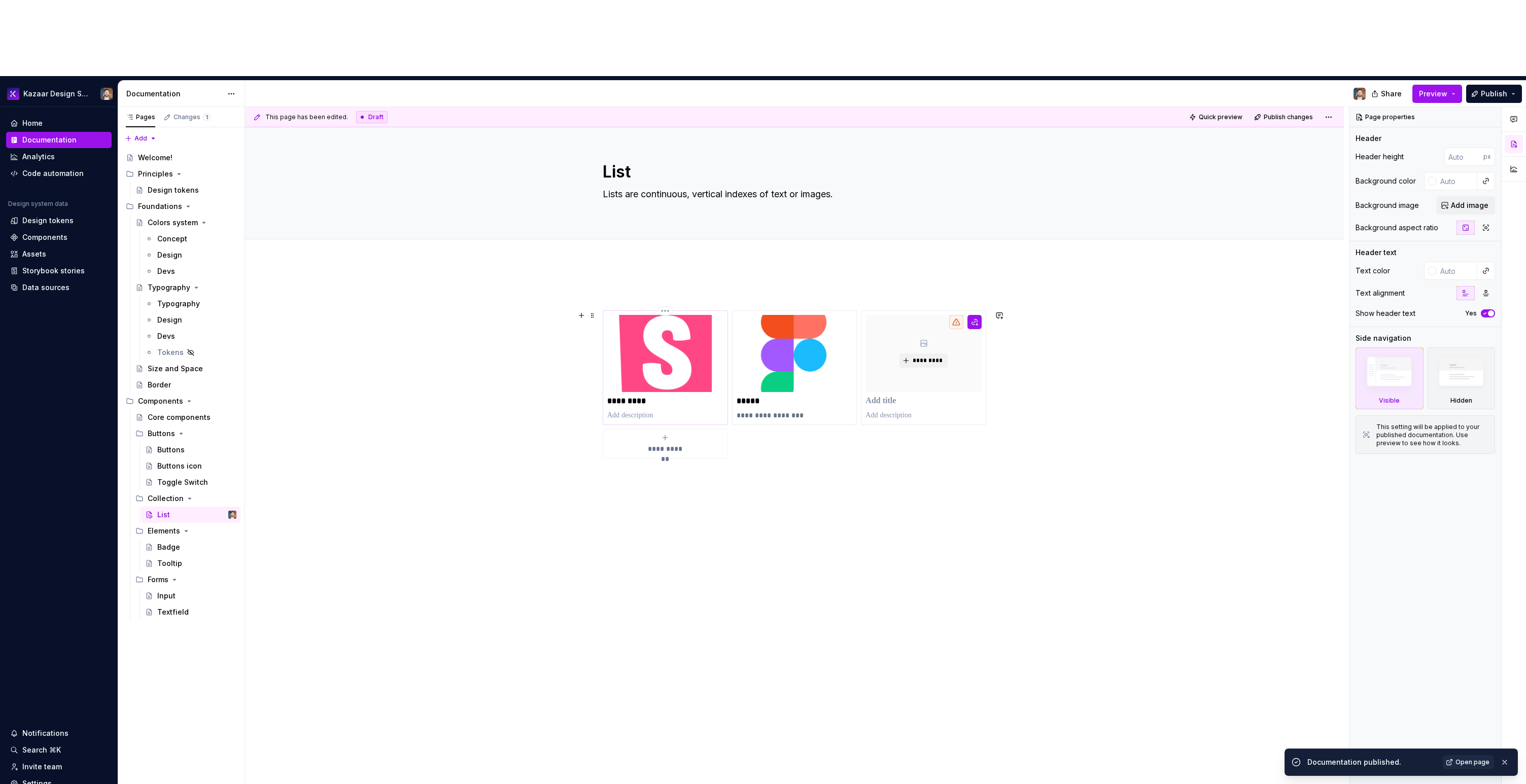
type textarea "*"
type textarea "Lists are continuous, vertical indexes of text or images."
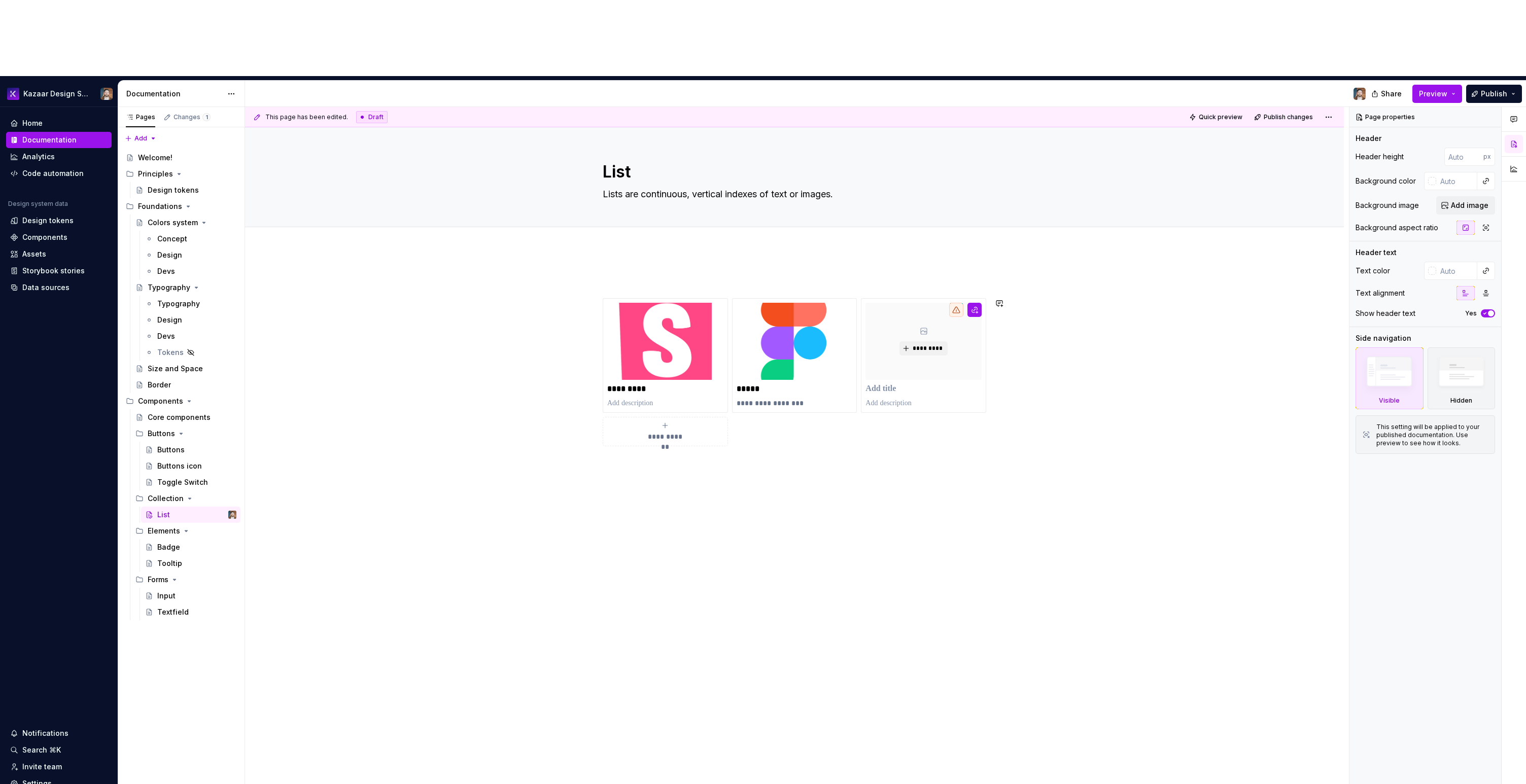
type textarea "*"
type textarea "Lists are continuous, vertical indexes of text or images."
click at [886, 469] on div "**********" at bounding box center [794, 471] width 1099 height 444
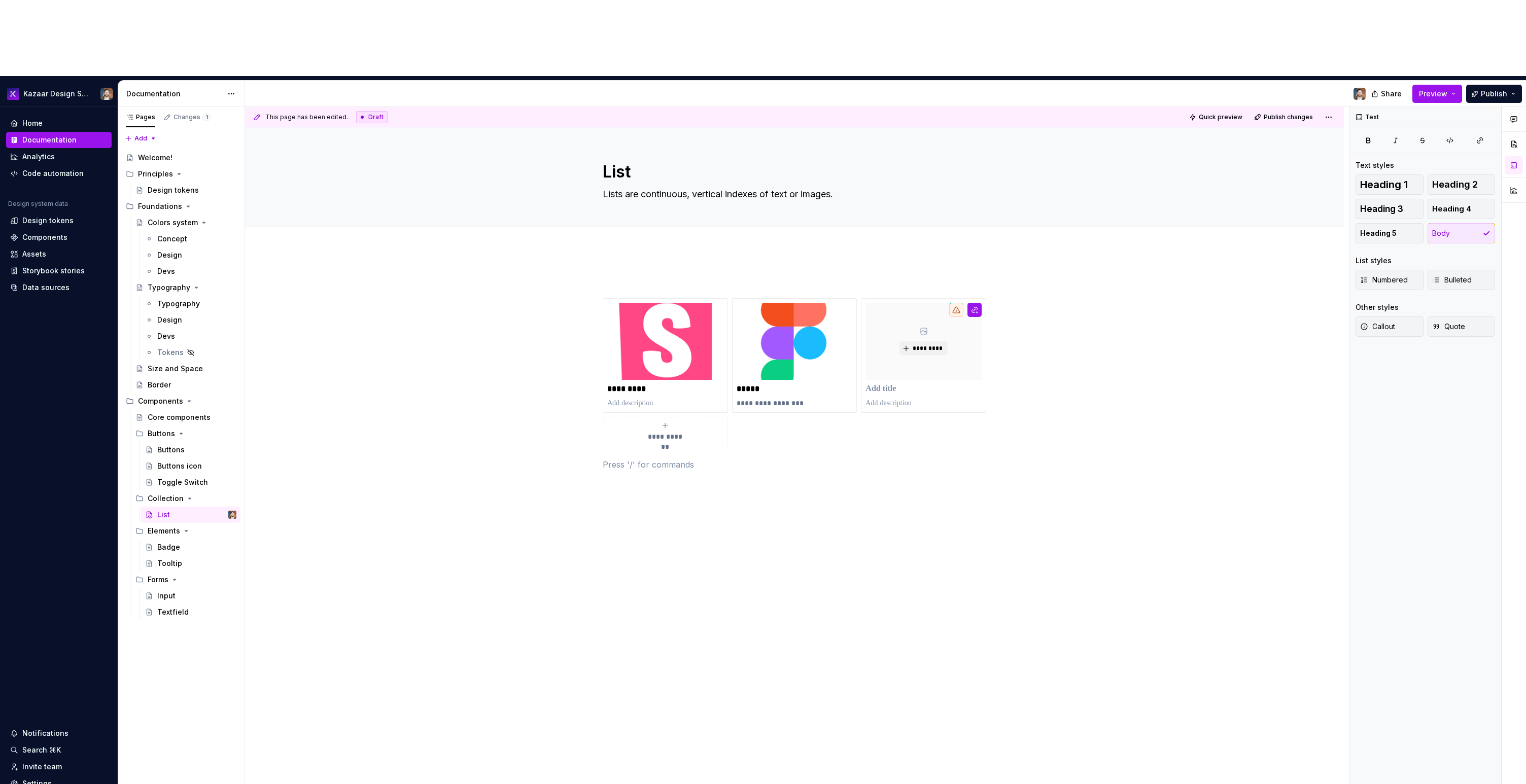
type textarea "*"
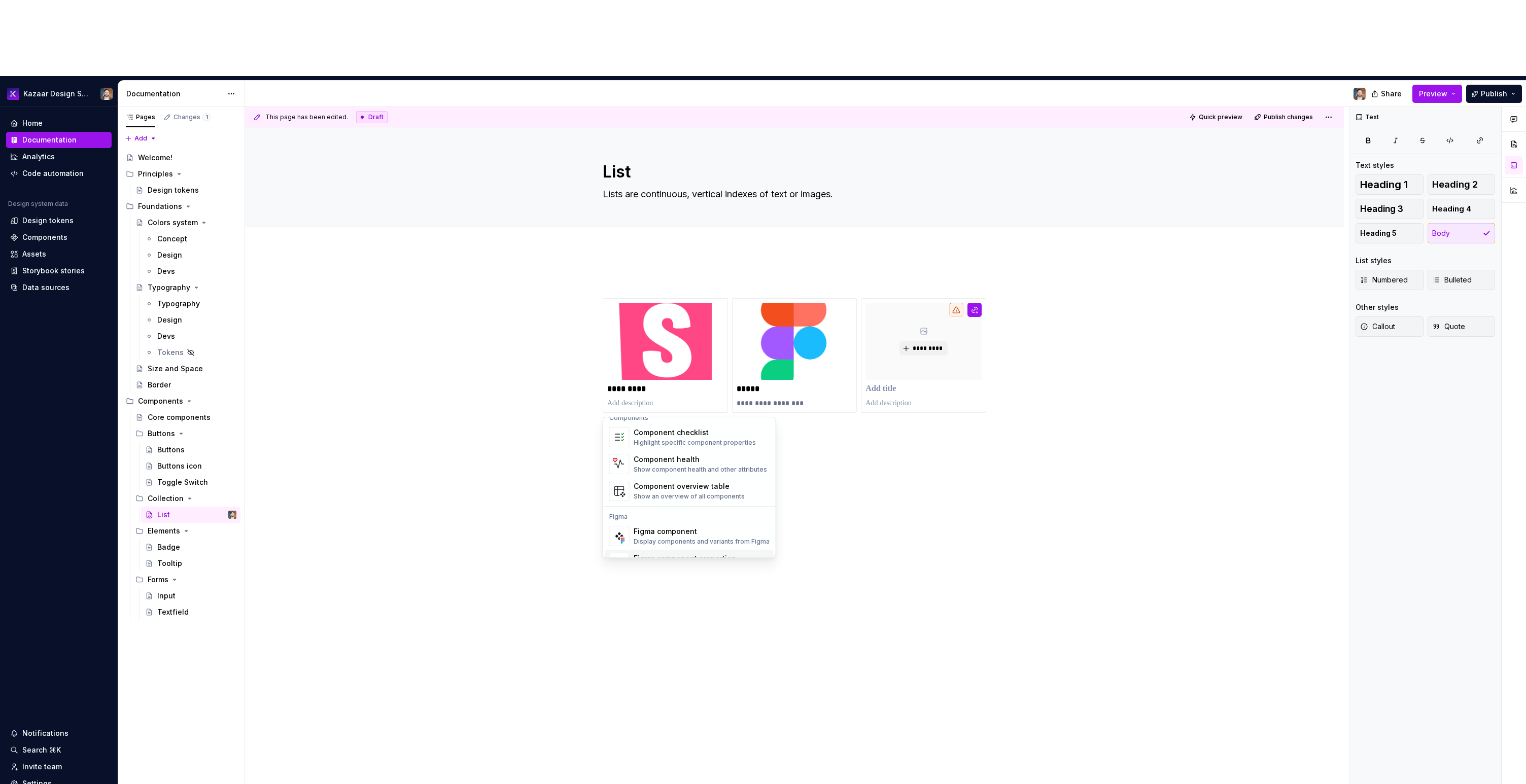
scroll to position [30, 0]
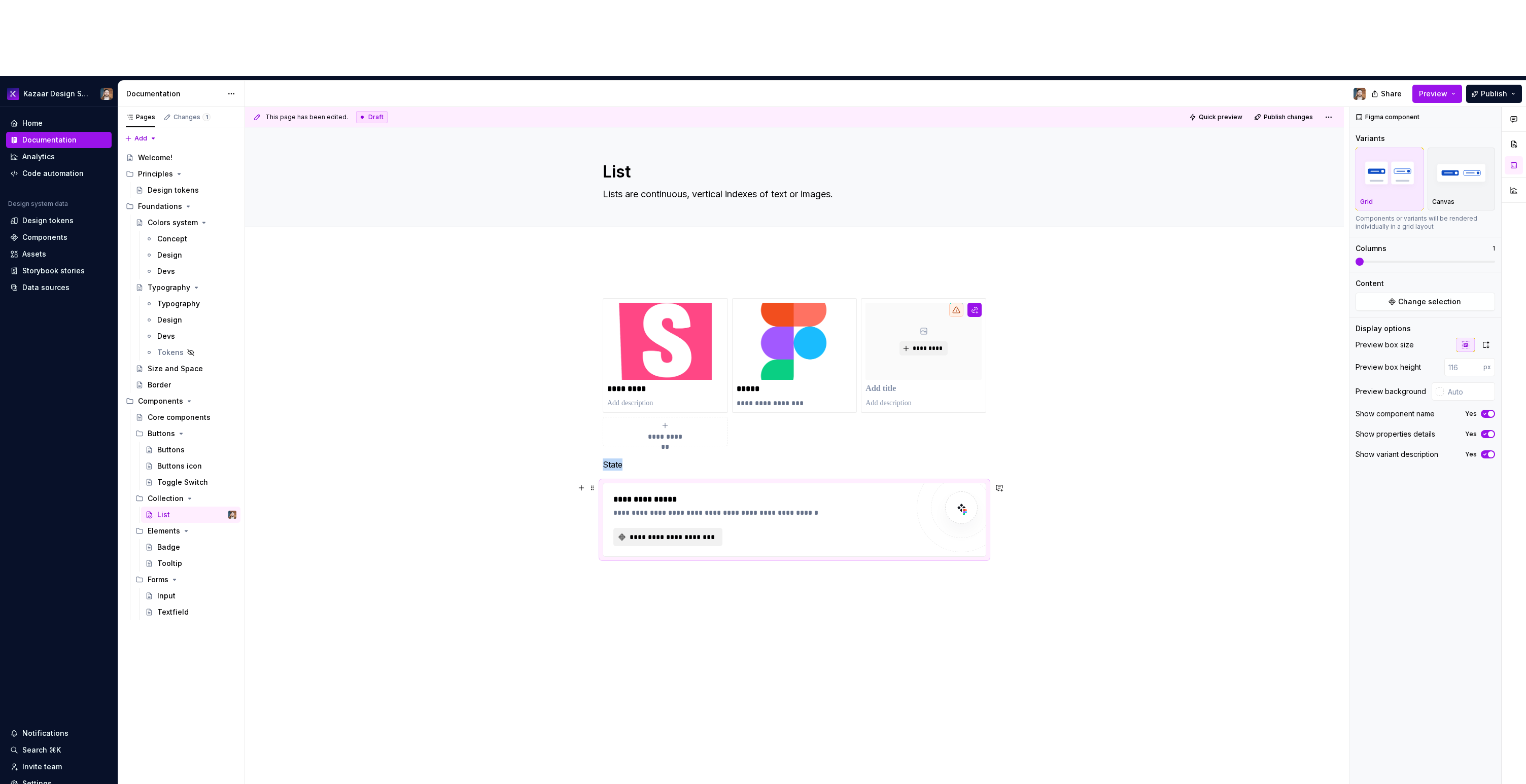
click at [701, 532] on span "**********" at bounding box center [672, 536] width 88 height 10
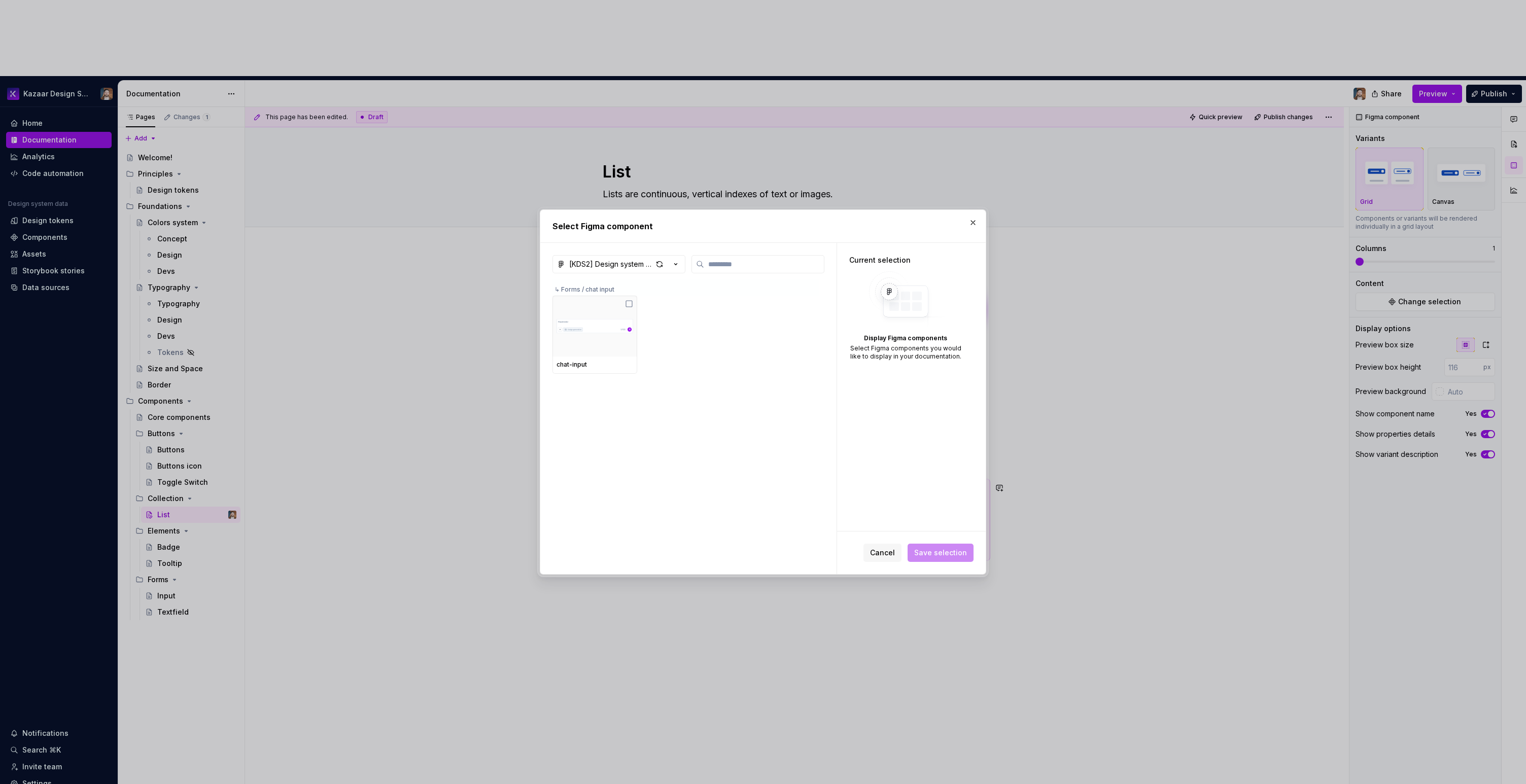
type textarea "*"
type input "****"
click at [602, 330] on img at bounding box center [594, 326] width 76 height 47
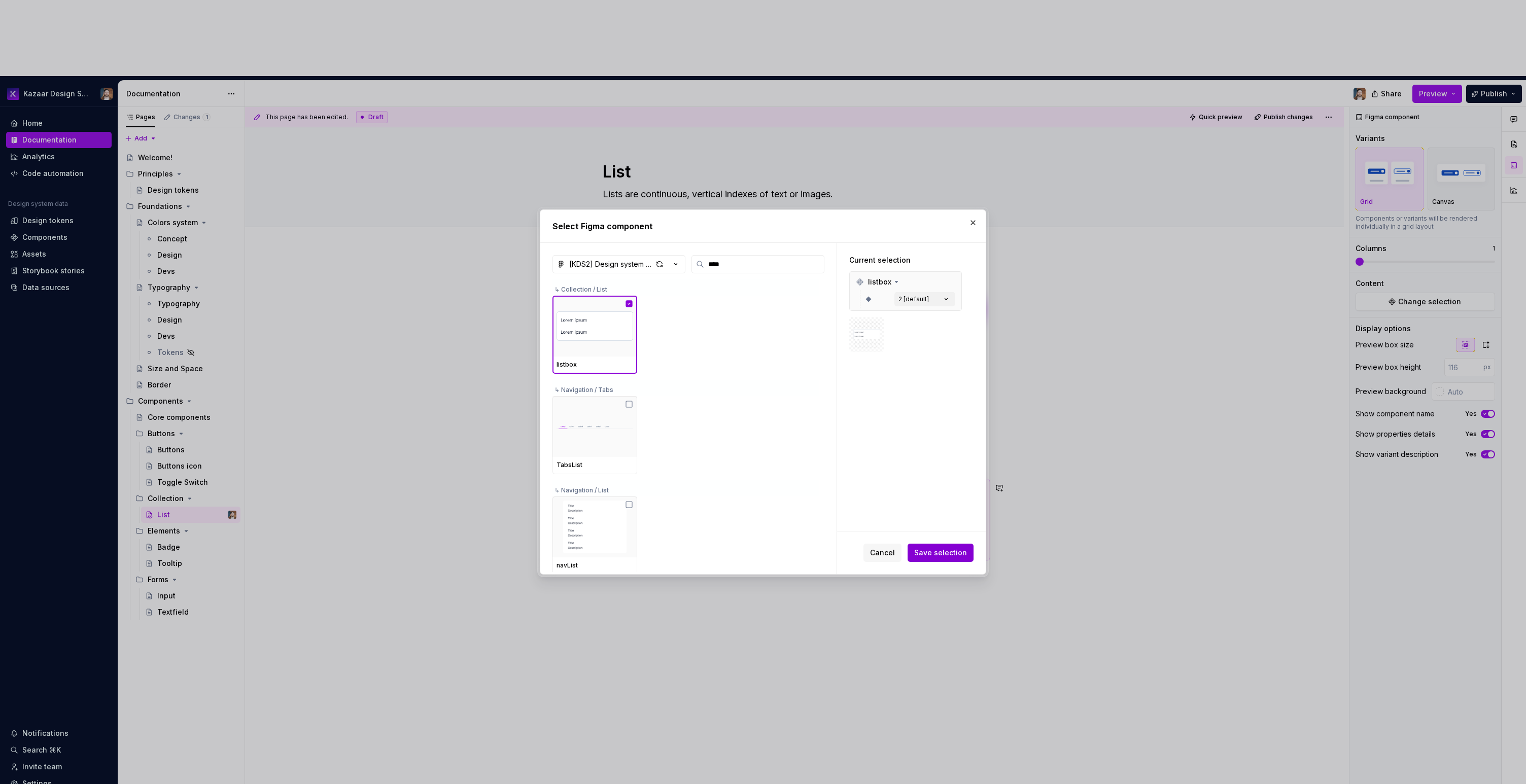
click at [967, 550] on button "Save selection" at bounding box center [940, 552] width 66 height 18
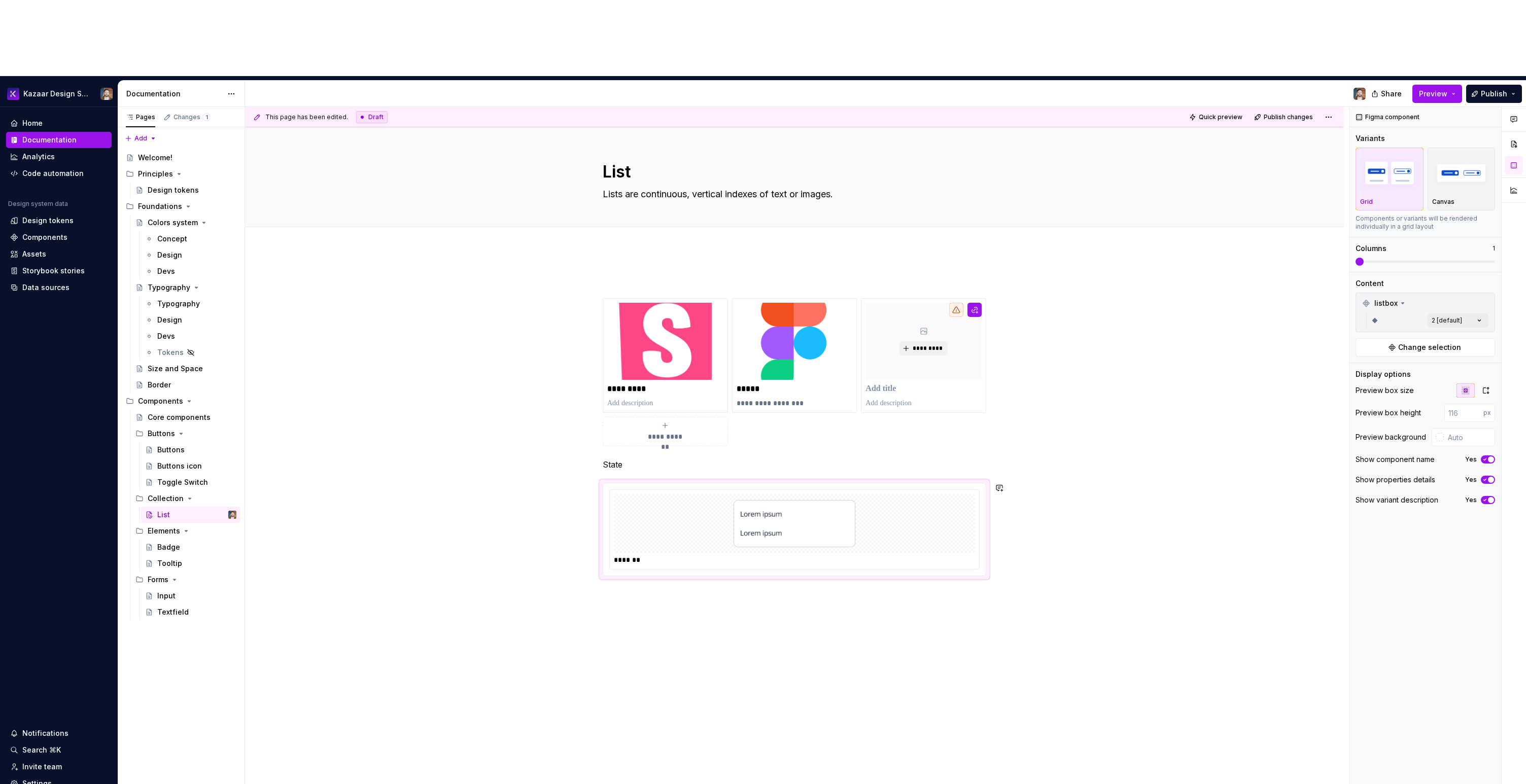
type textarea "*"
click at [1448, 248] on div "Comments Open comments No comments yet Select ‘Comment’ from the block context …" at bounding box center [1438, 484] width 177 height 754
click at [784, 496] on div "*******" at bounding box center [794, 529] width 383 height 92
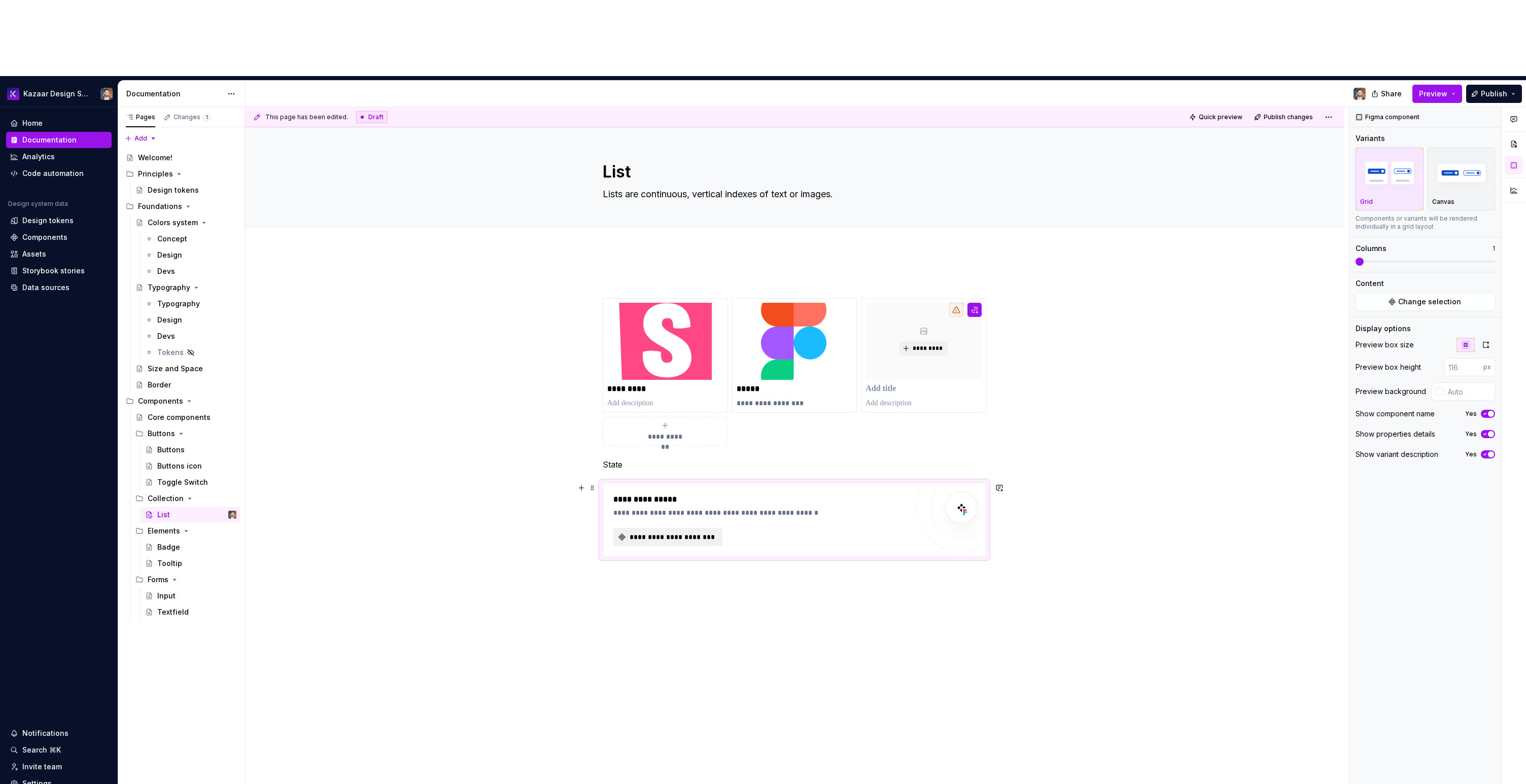
click at [634, 532] on span "**********" at bounding box center [672, 536] width 88 height 10
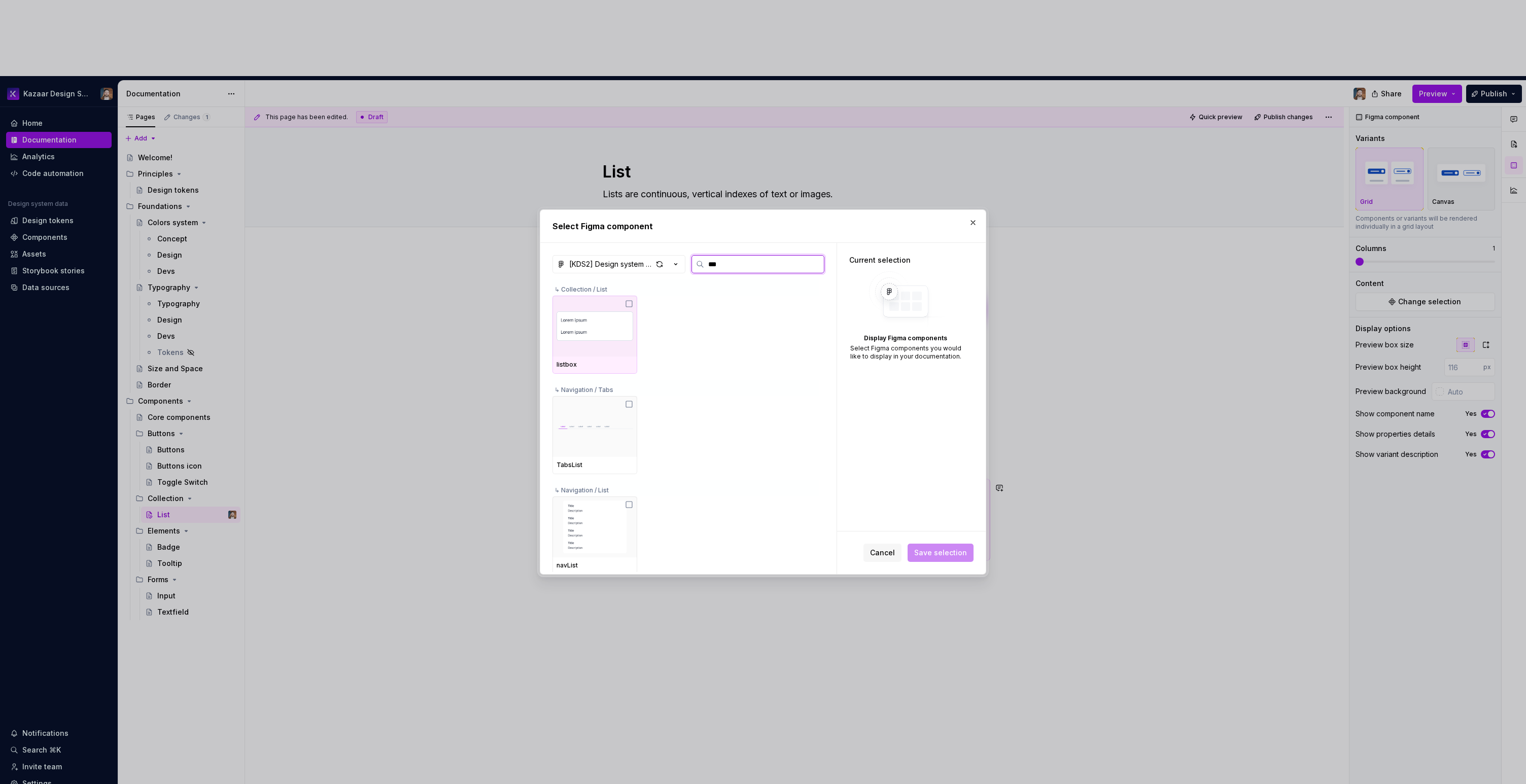
type input "****"
click at [697, 426] on div "TabsList" at bounding box center [686, 435] width 267 height 78
click at [656, 265] on div "button" at bounding box center [659, 264] width 14 height 14
type textarea "*"
click at [758, 262] on input "****" at bounding box center [764, 264] width 120 height 10
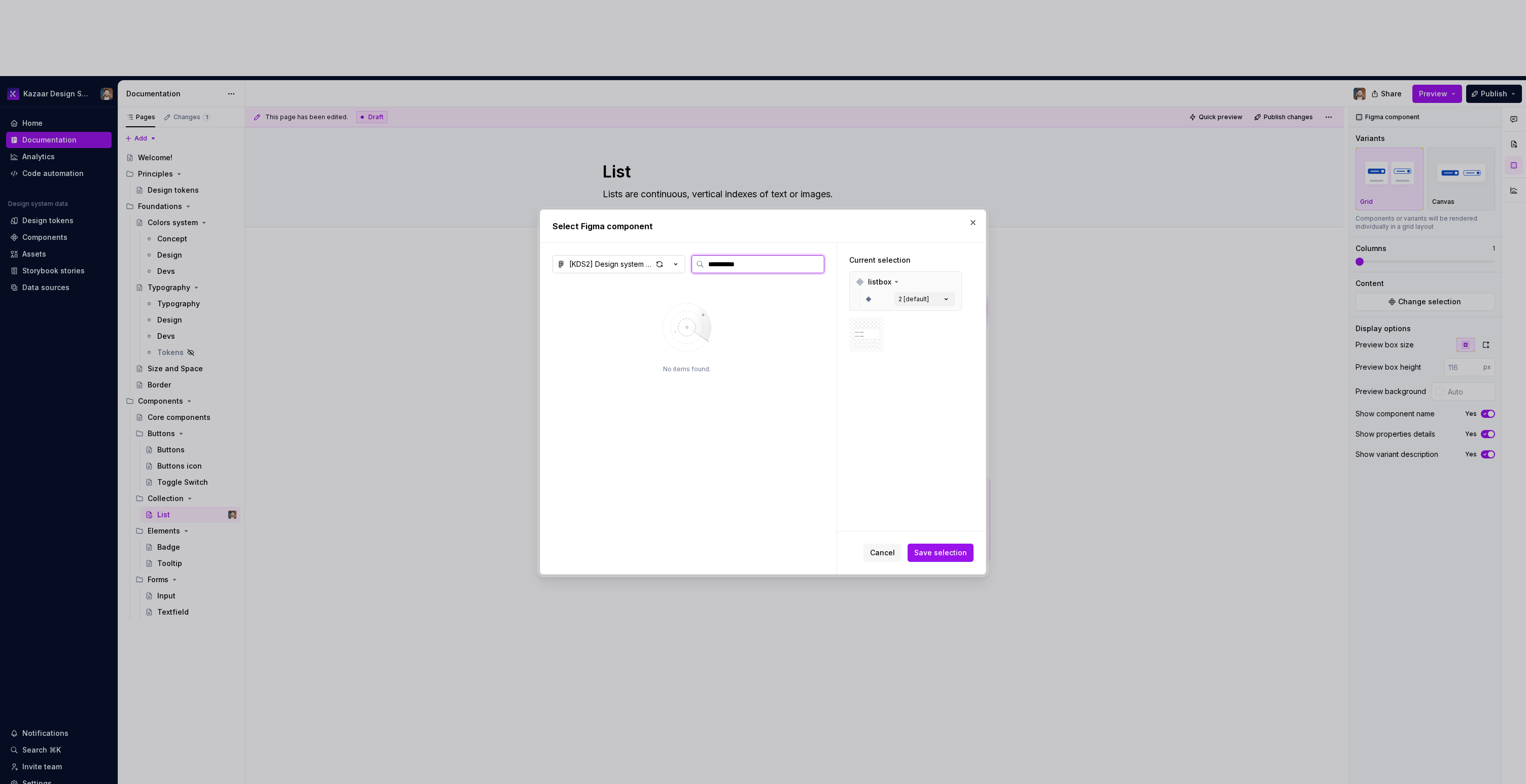
type input "**********"
click at [889, 554] on span "Cancel" at bounding box center [883, 552] width 25 height 10
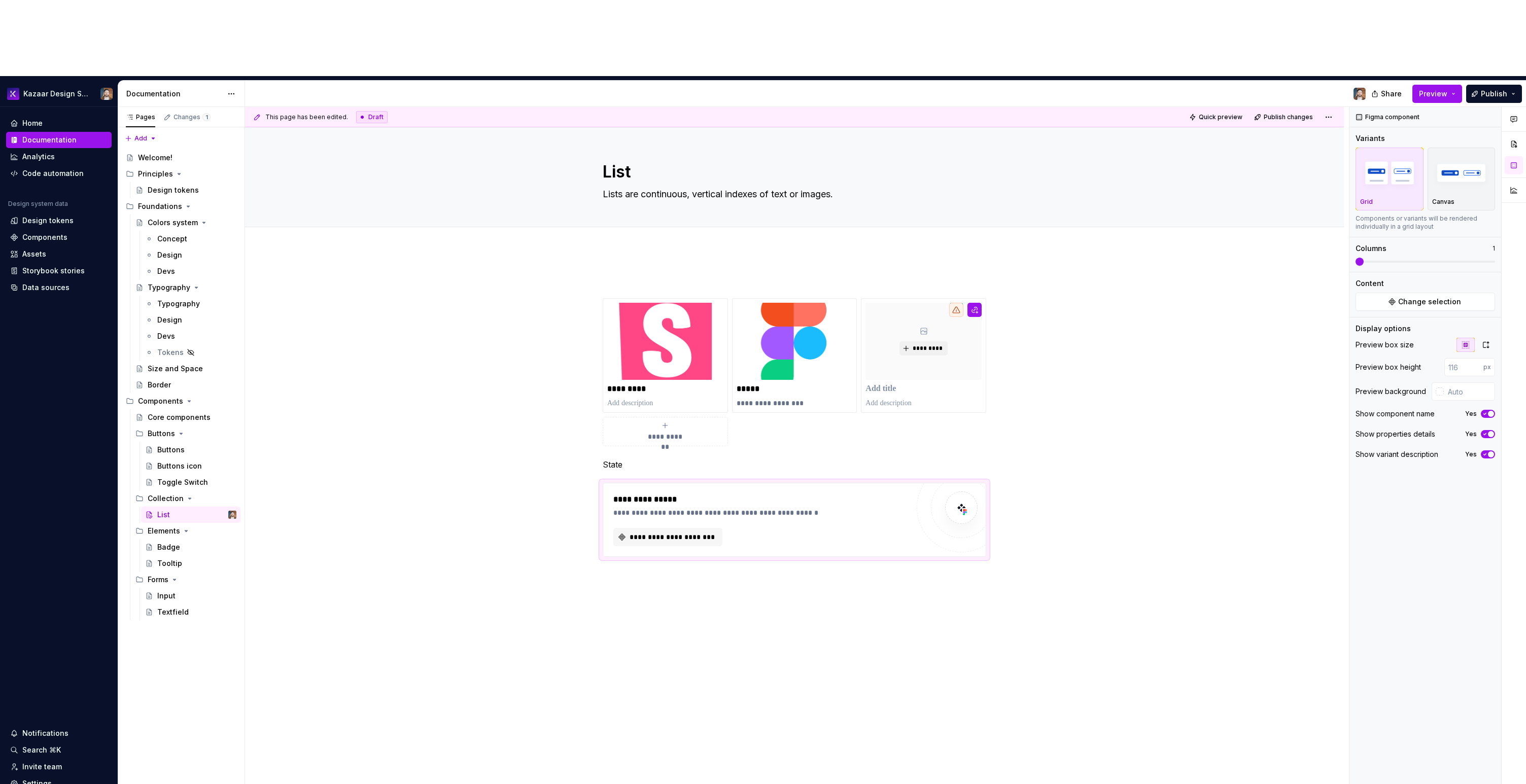
click at [868, 542] on div "**********" at bounding box center [794, 526] width 1099 height 555
click at [899, 528] on div "**********" at bounding box center [761, 536] width 295 height 18
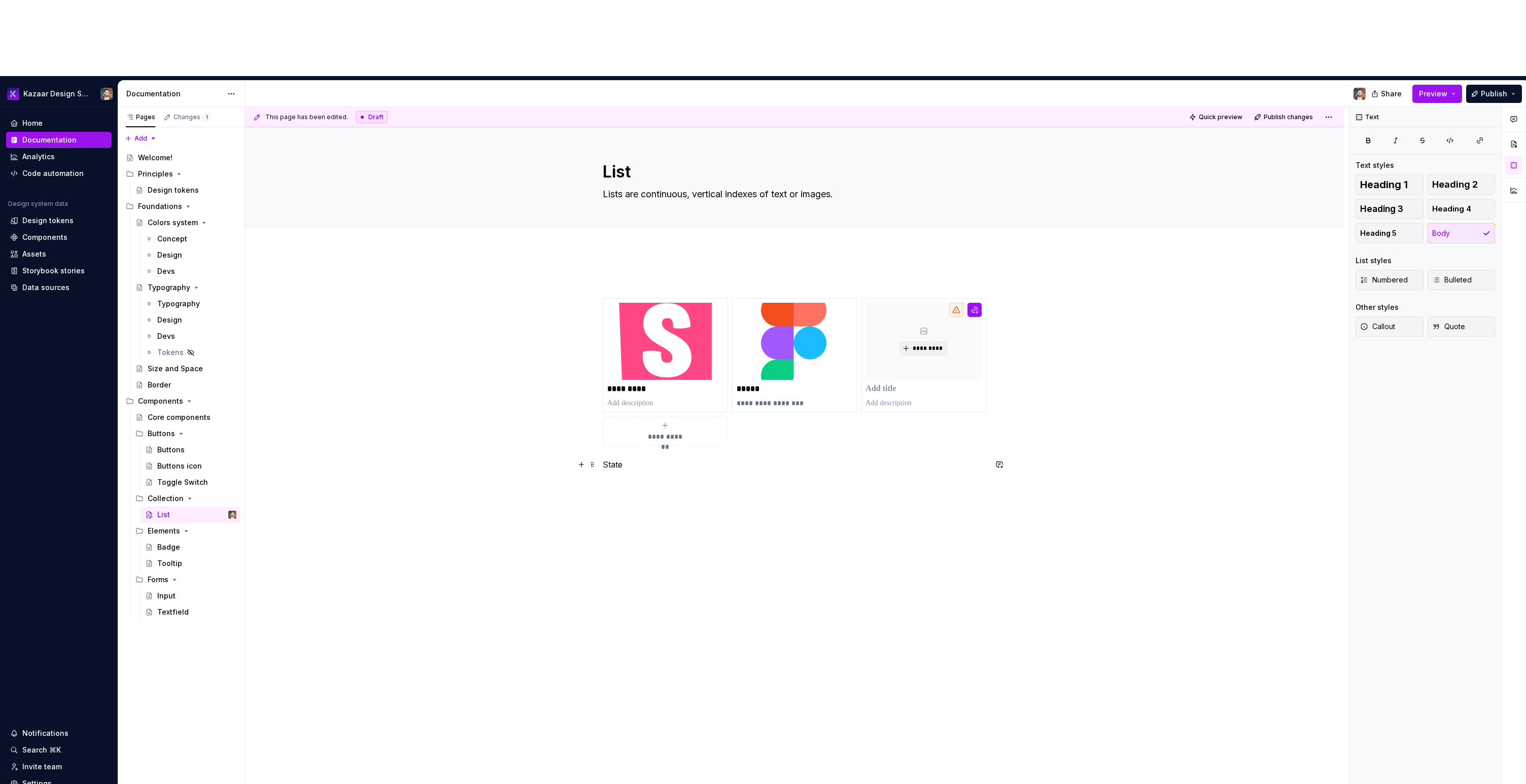
click at [605, 458] on p "State" at bounding box center [794, 464] width 383 height 12
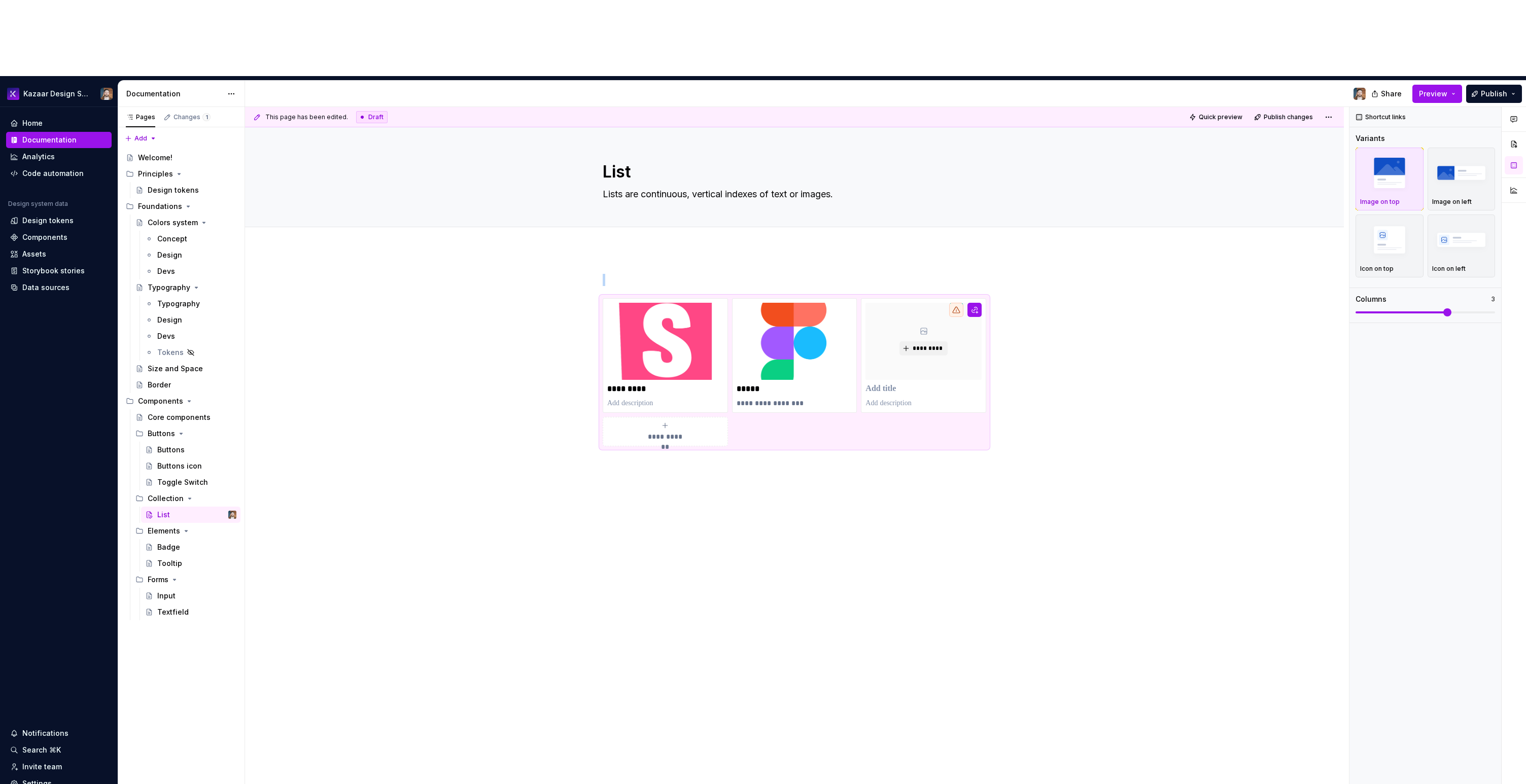
click at [691, 523] on div "**********" at bounding box center [797, 484] width 1104 height 754
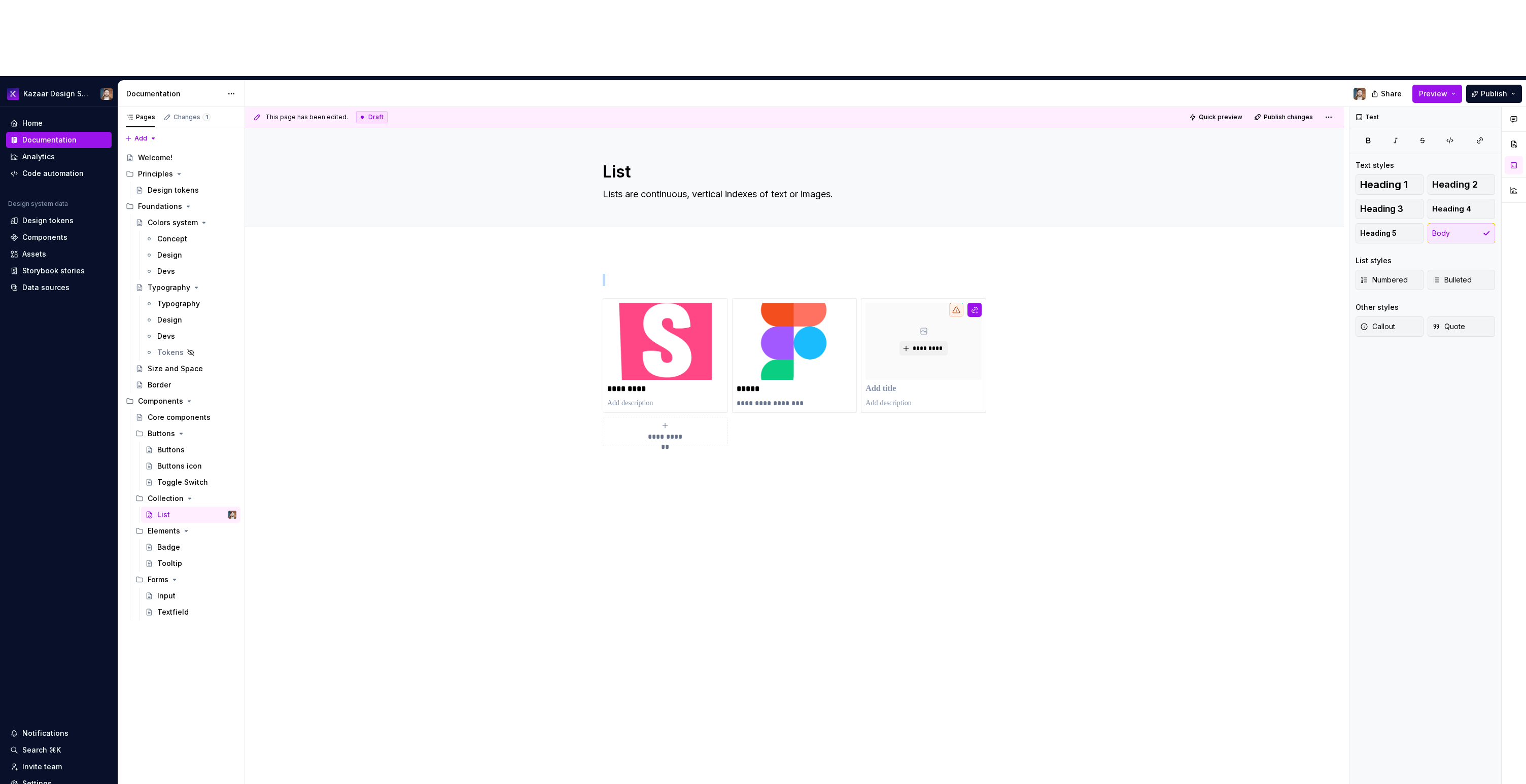
click at [642, 432] on div "**********" at bounding box center [794, 471] width 1099 height 444
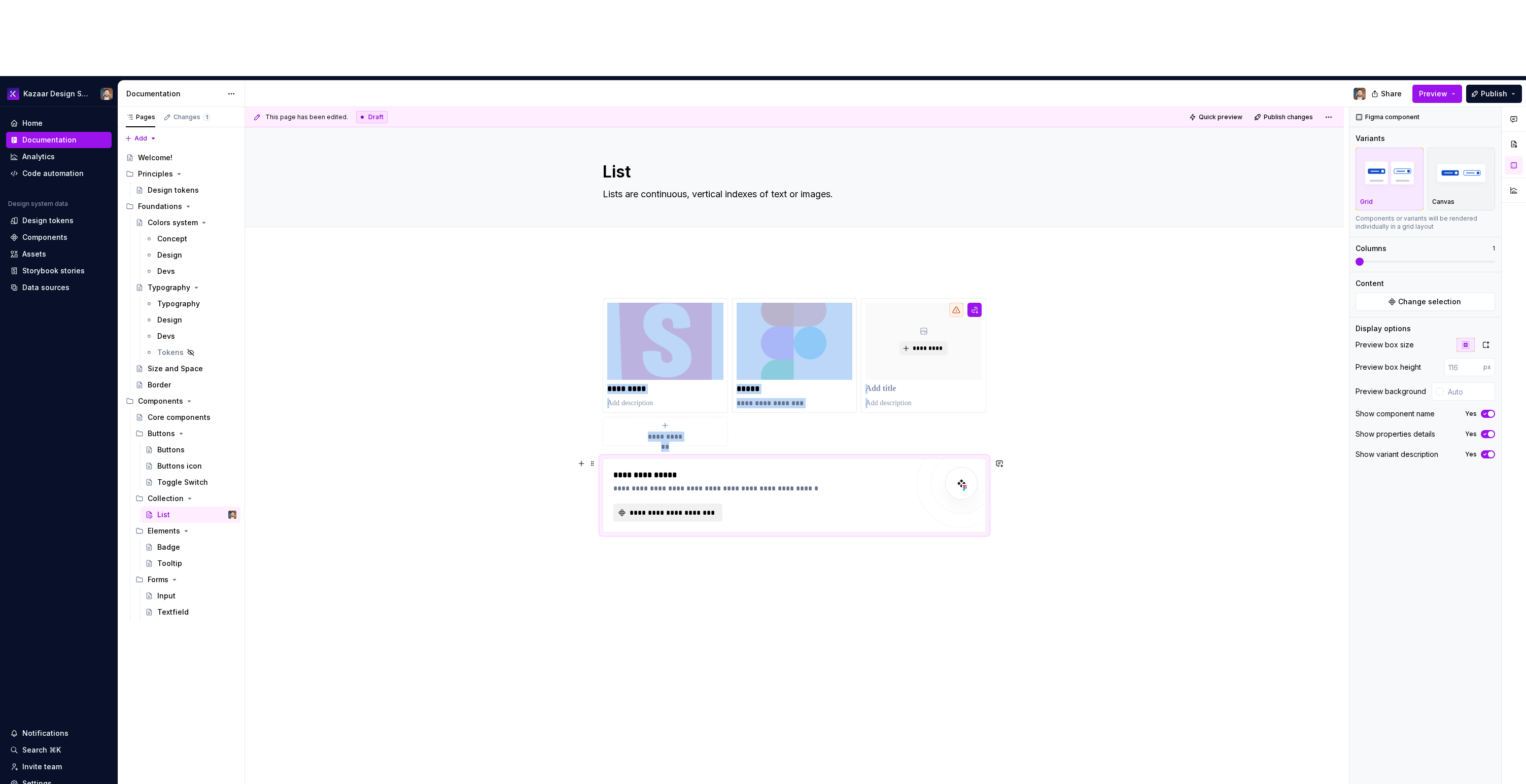
click at [624, 503] on button "**********" at bounding box center [668, 512] width 109 height 18
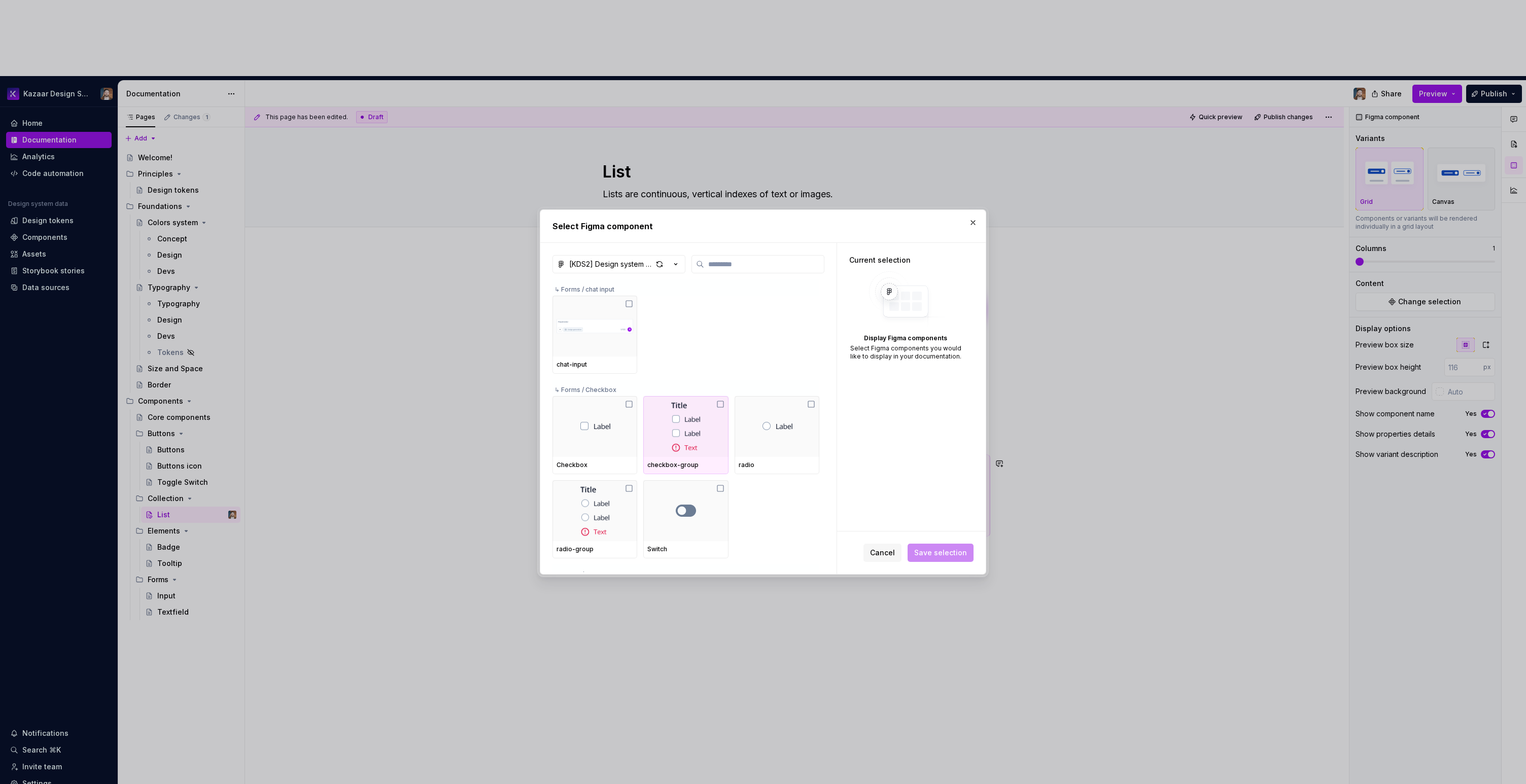
type textarea "*"
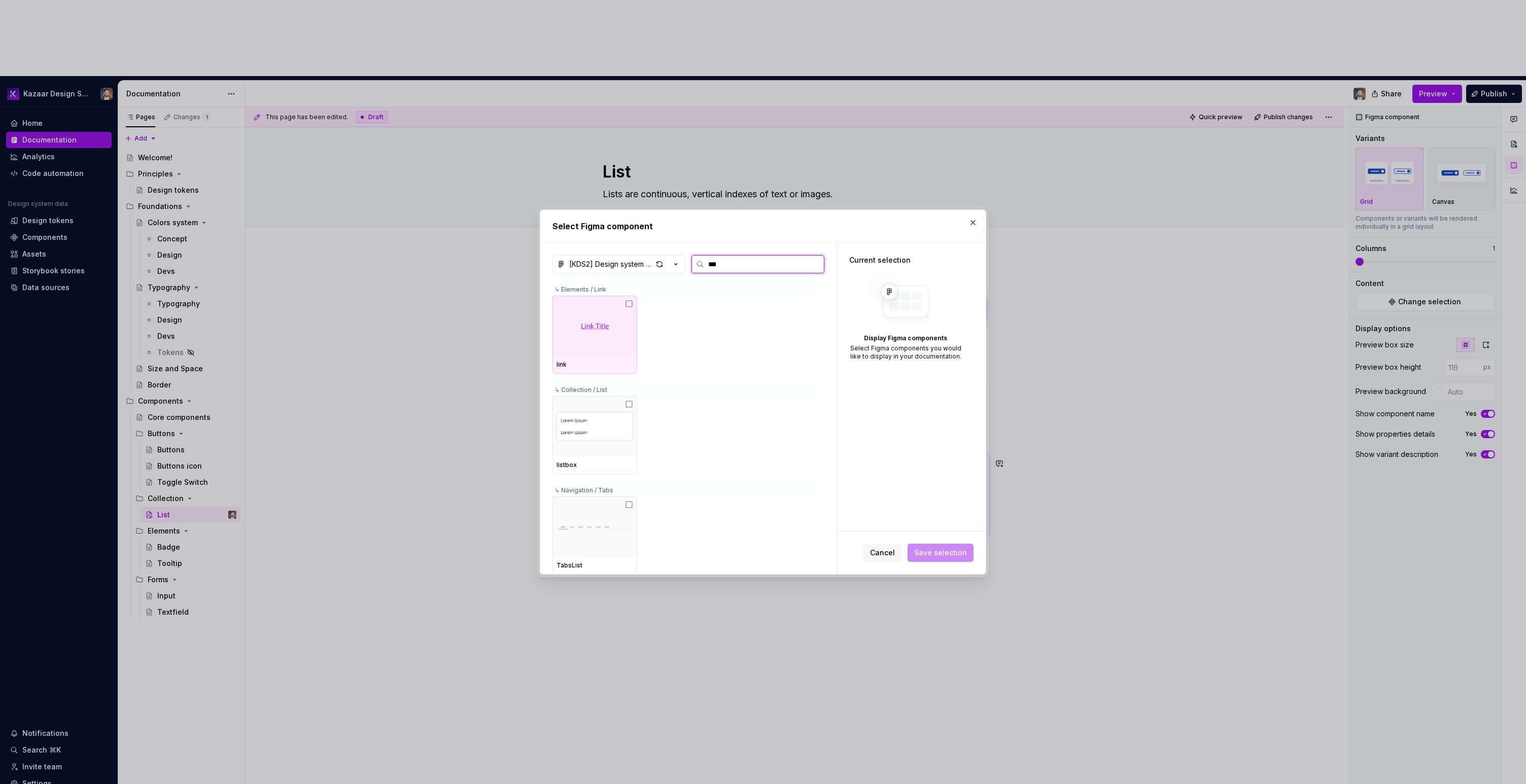
type input "****"
click at [594, 304] on img at bounding box center [594, 326] width 76 height 47
click at [942, 551] on span "Save selection" at bounding box center [940, 552] width 53 height 10
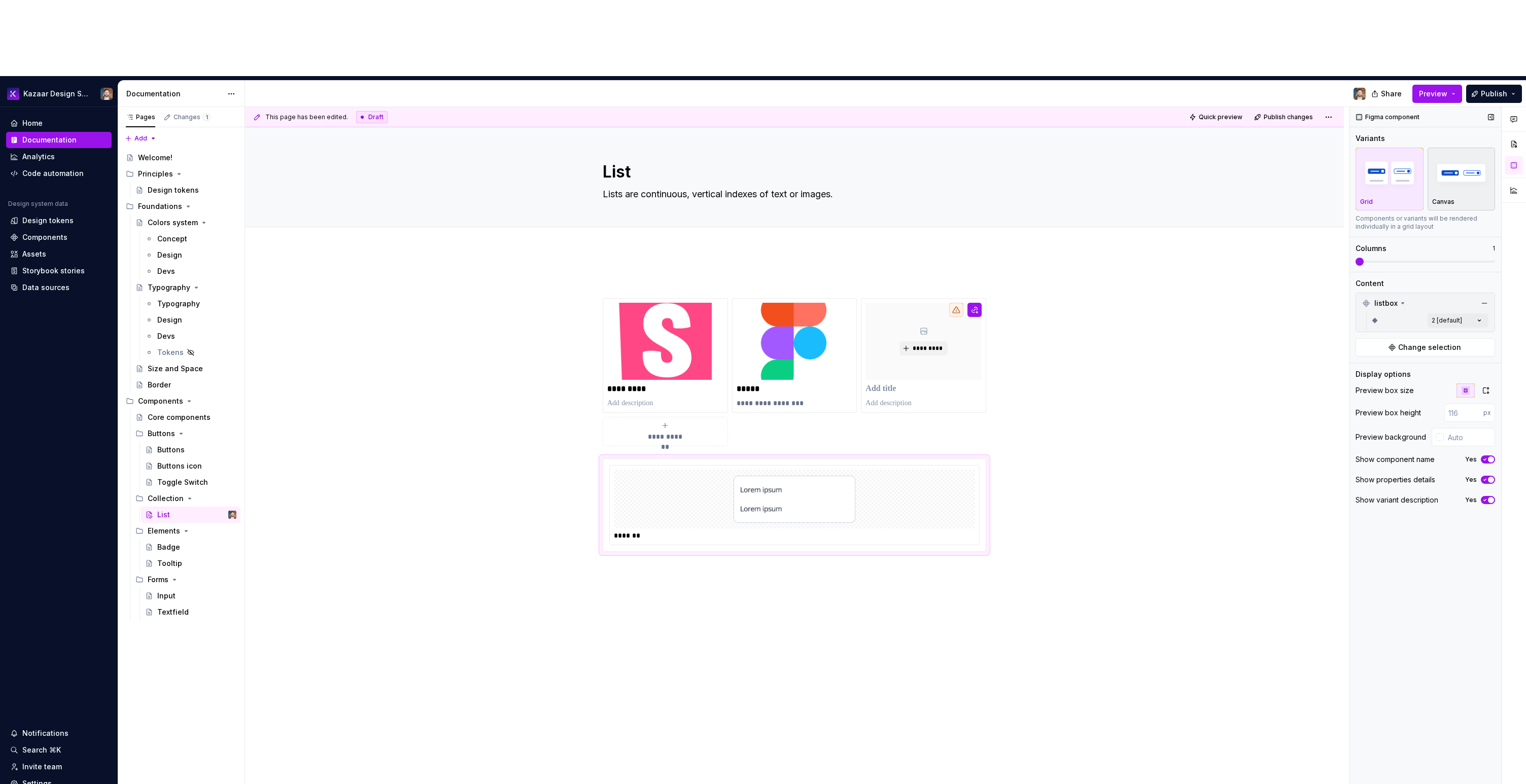
click at [1441, 198] on p "Canvas" at bounding box center [1444, 202] width 23 height 8
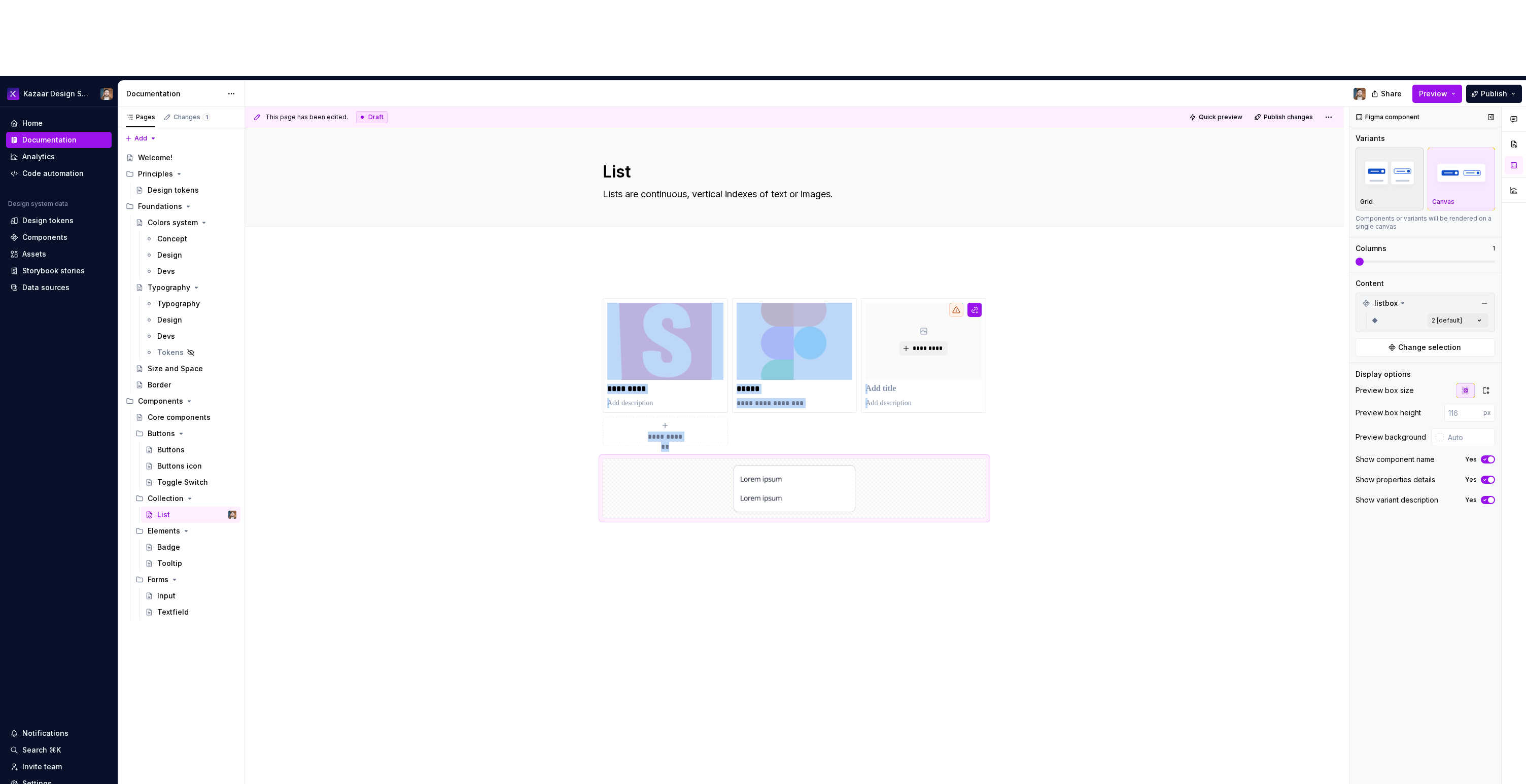
click at [1389, 198] on div "Grid" at bounding box center [1389, 202] width 59 height 8
click at [1440, 152] on div "Canvas" at bounding box center [1461, 179] width 59 height 54
click at [1451, 85] on button "Preview" at bounding box center [1437, 94] width 50 height 18
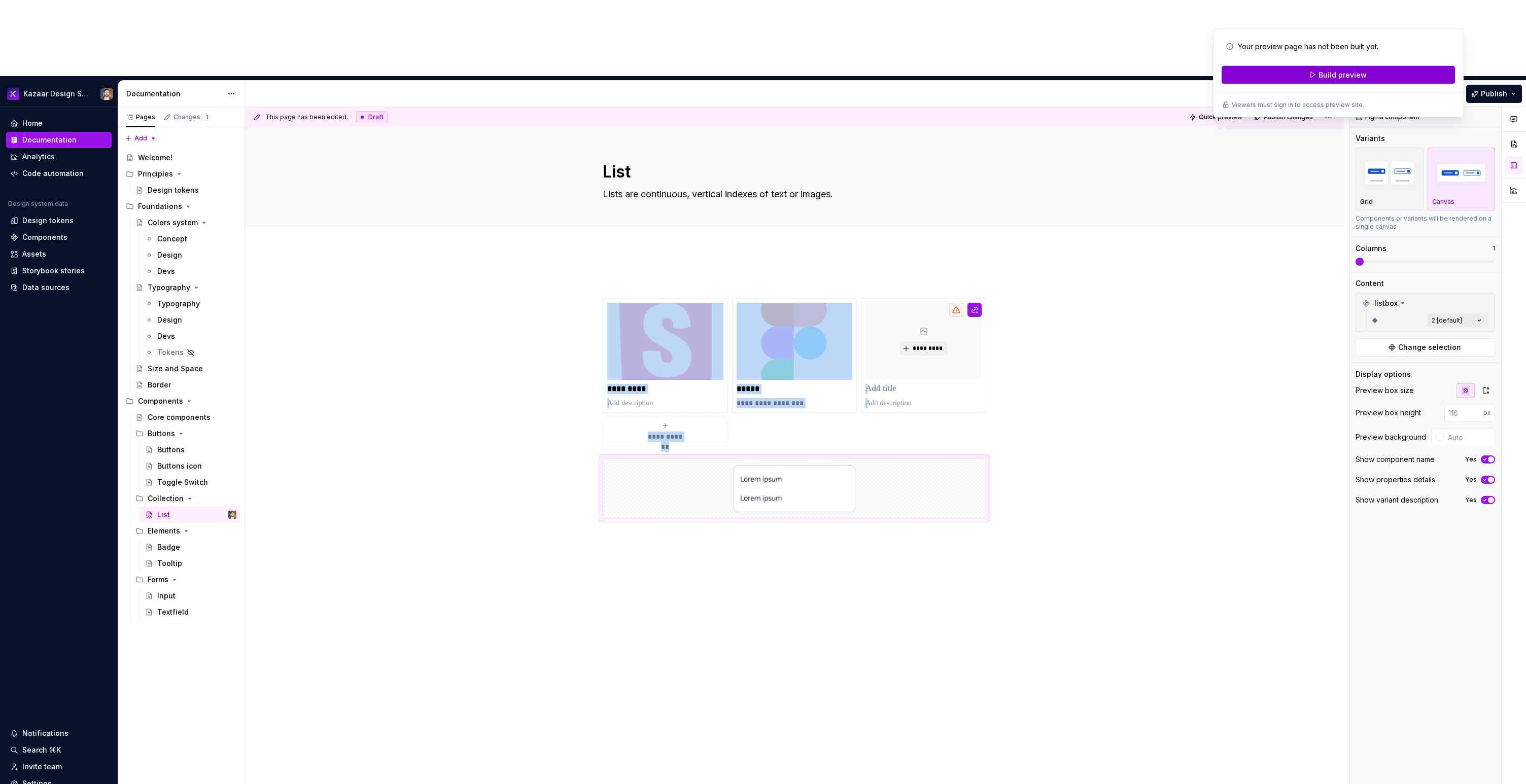
click at [1397, 68] on button "Build preview" at bounding box center [1338, 75] width 233 height 18
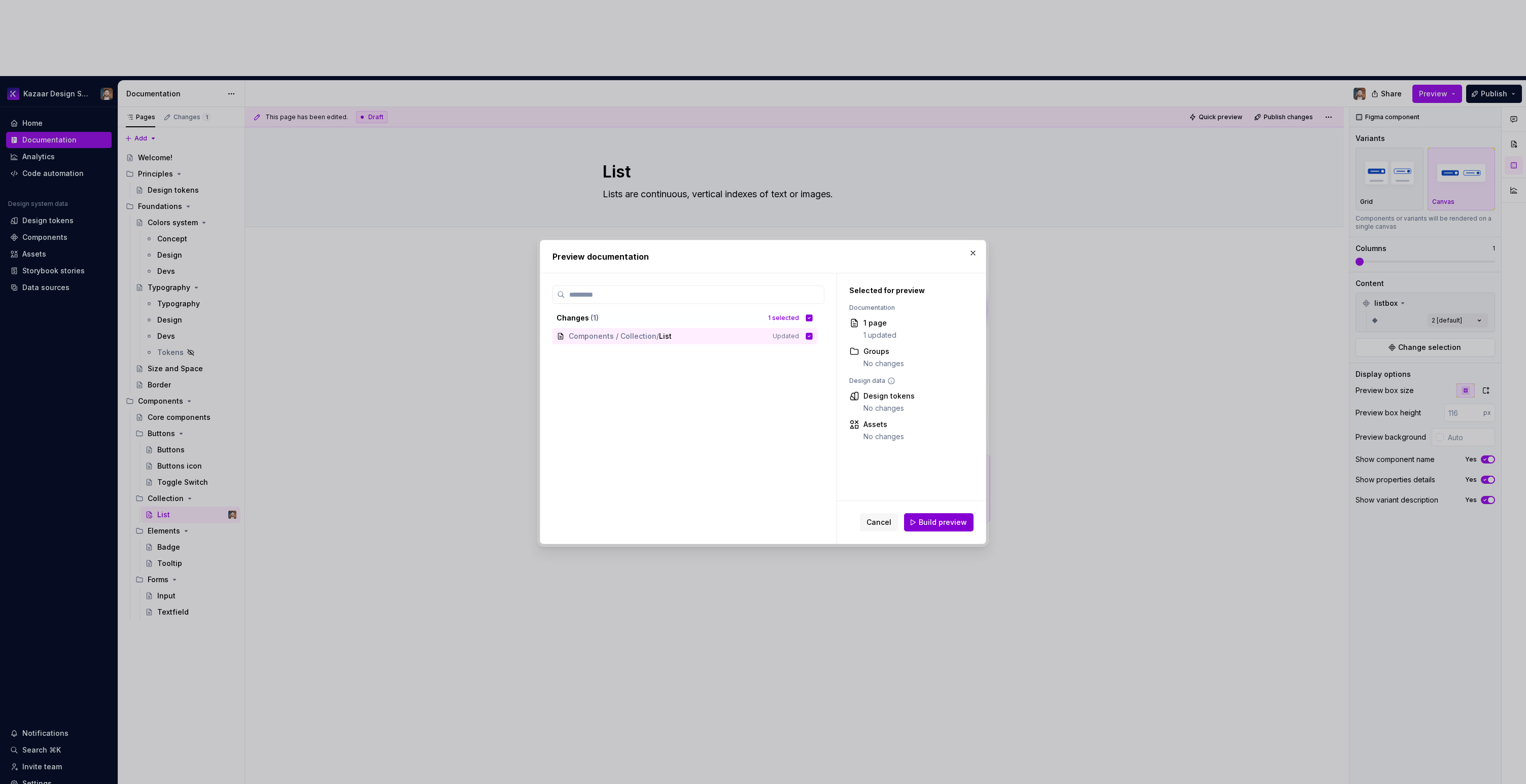
click at [950, 528] on button "Build preview" at bounding box center [938, 522] width 69 height 18
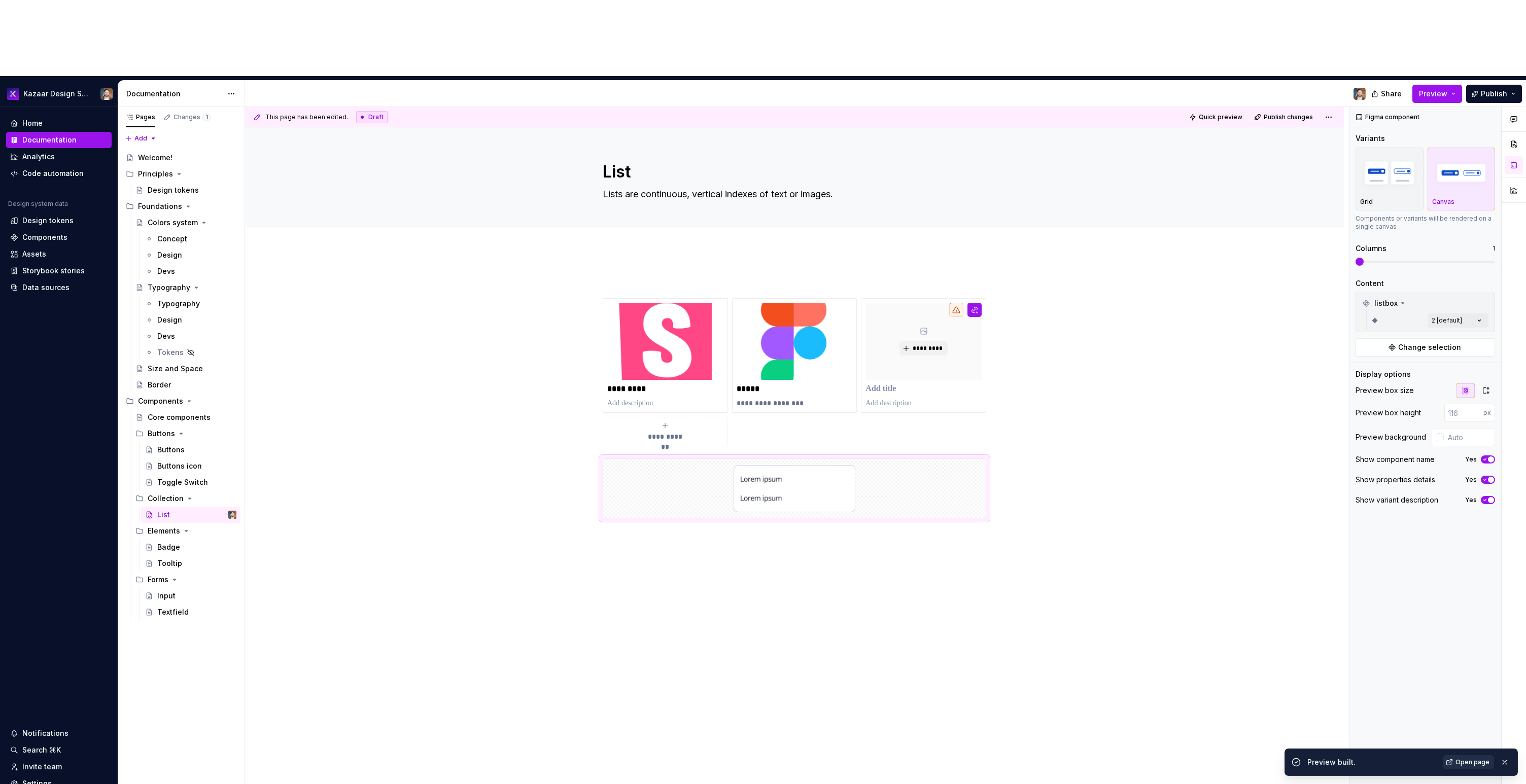
click at [1462, 764] on span "Open page" at bounding box center [1472, 762] width 34 height 8
type textarea "*"
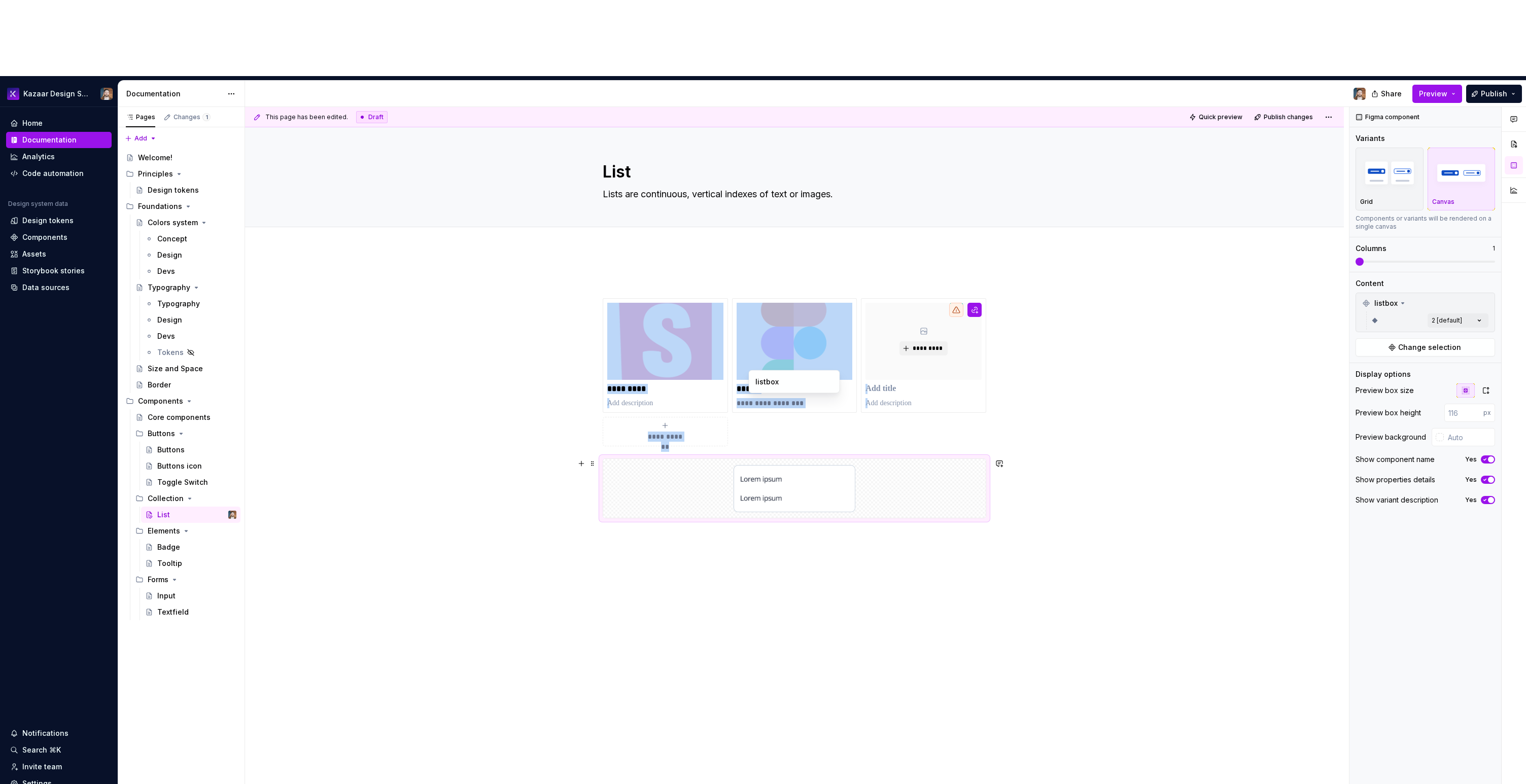
click at [971, 459] on div at bounding box center [794, 488] width 383 height 59
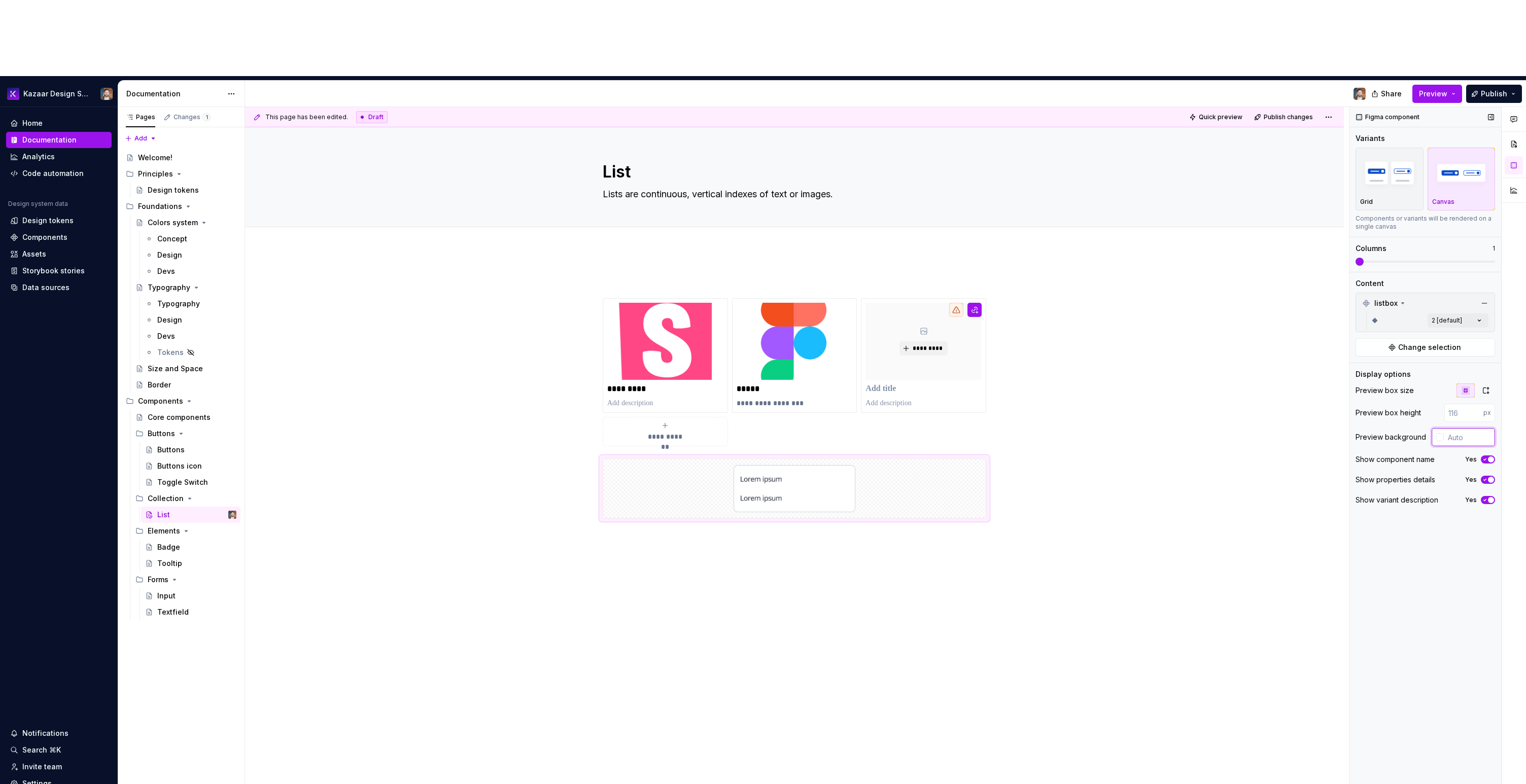
click at [1475, 428] on input "text" at bounding box center [1469, 437] width 51 height 18
type input "#FFFFFF"
click at [1072, 482] on div "**********" at bounding box center [797, 484] width 1104 height 754
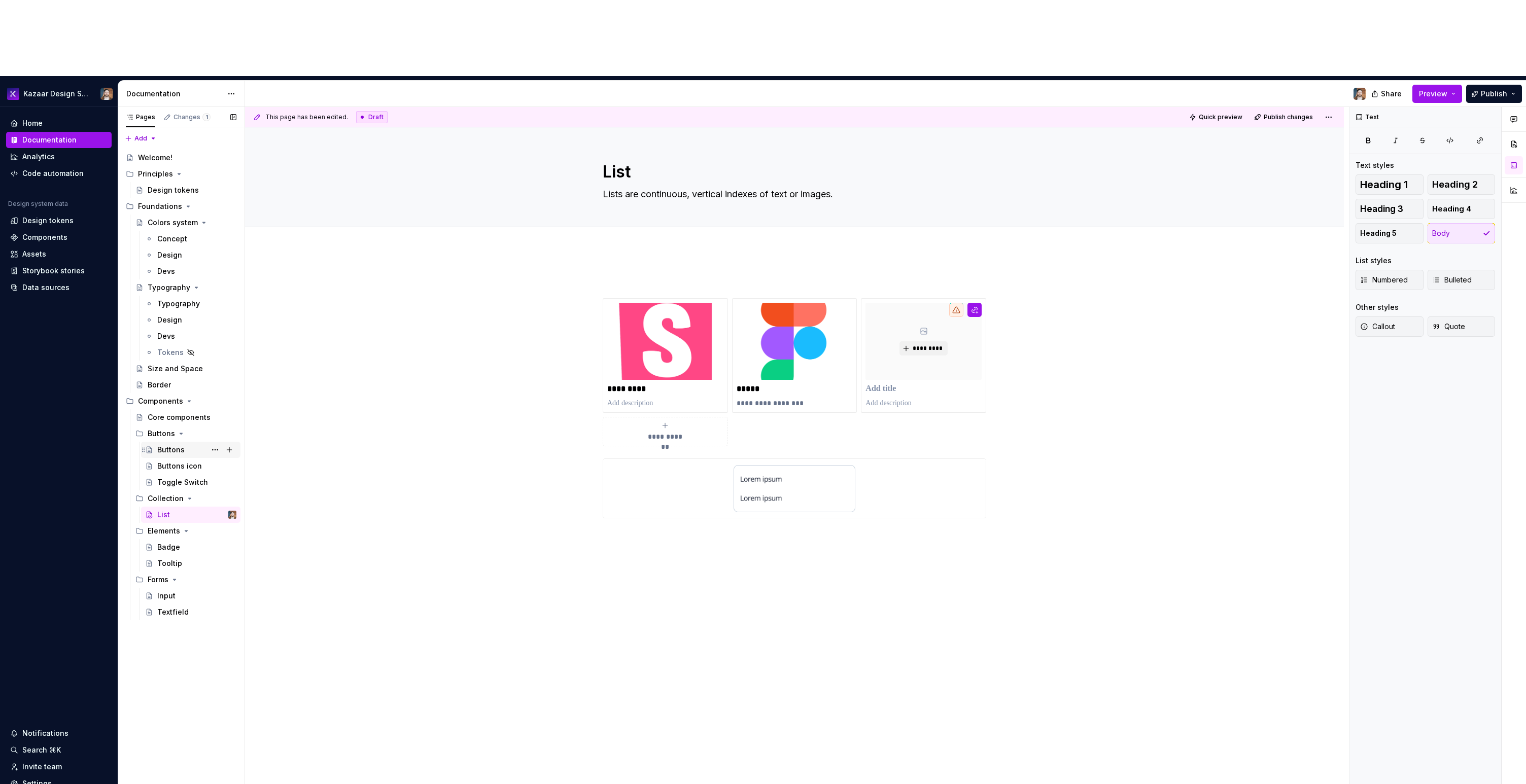
click at [178, 443] on div "Buttons" at bounding box center [197, 450] width 79 height 14
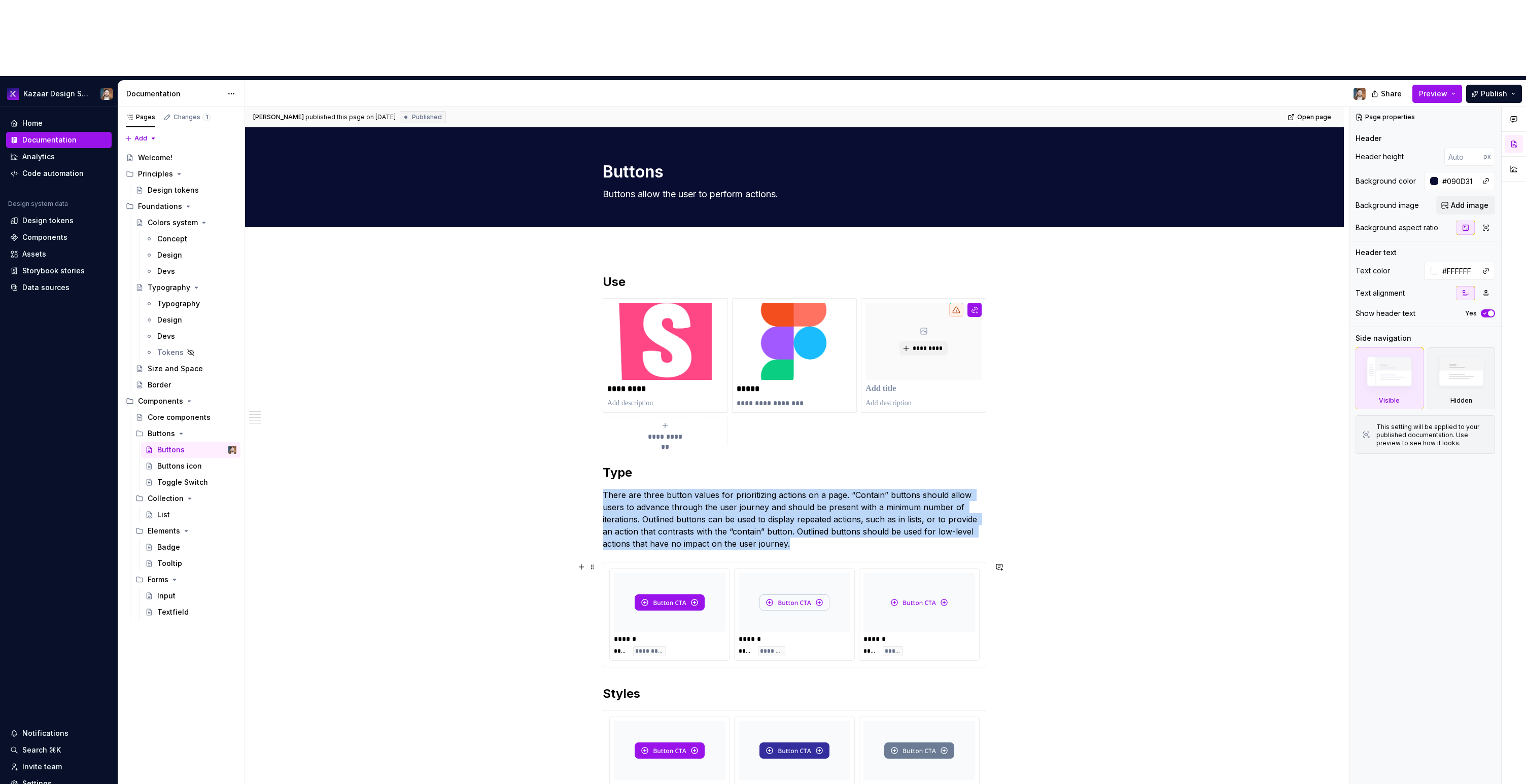
click at [866, 634] on div "******" at bounding box center [919, 638] width 111 height 10
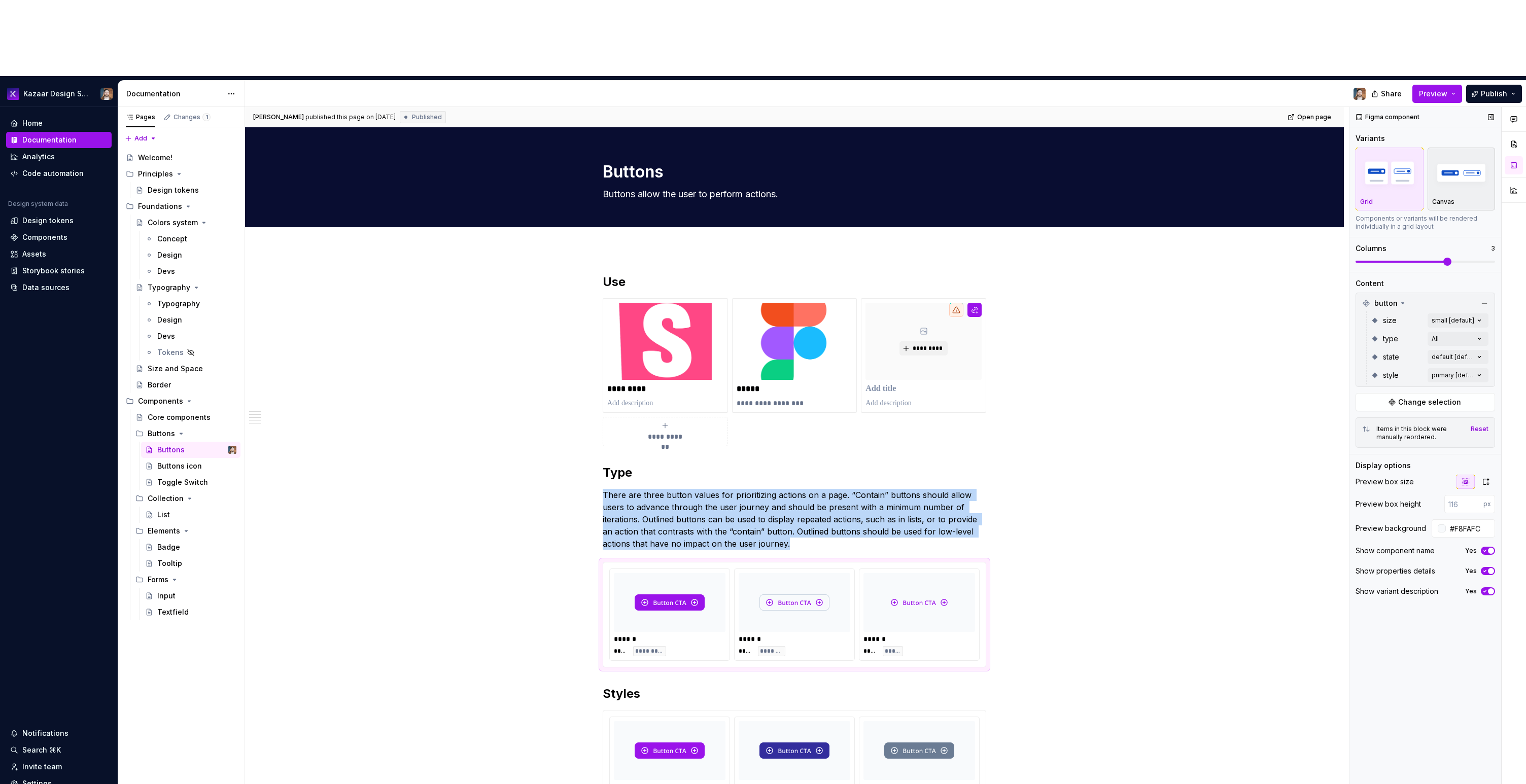
click at [1461, 198] on div "Canvas" at bounding box center [1461, 202] width 59 height 8
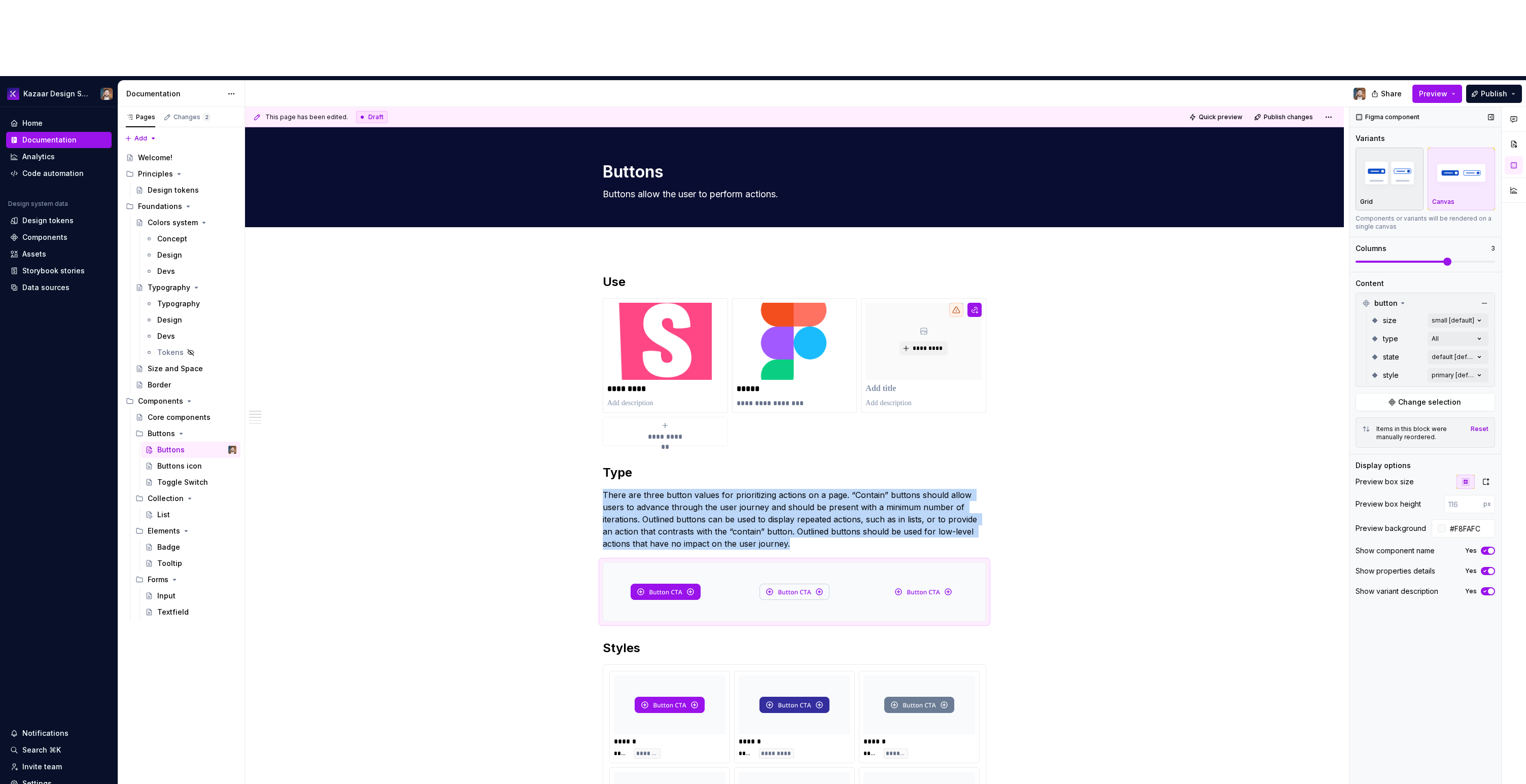
click at [1396, 152] on div "Grid" at bounding box center [1389, 179] width 59 height 54
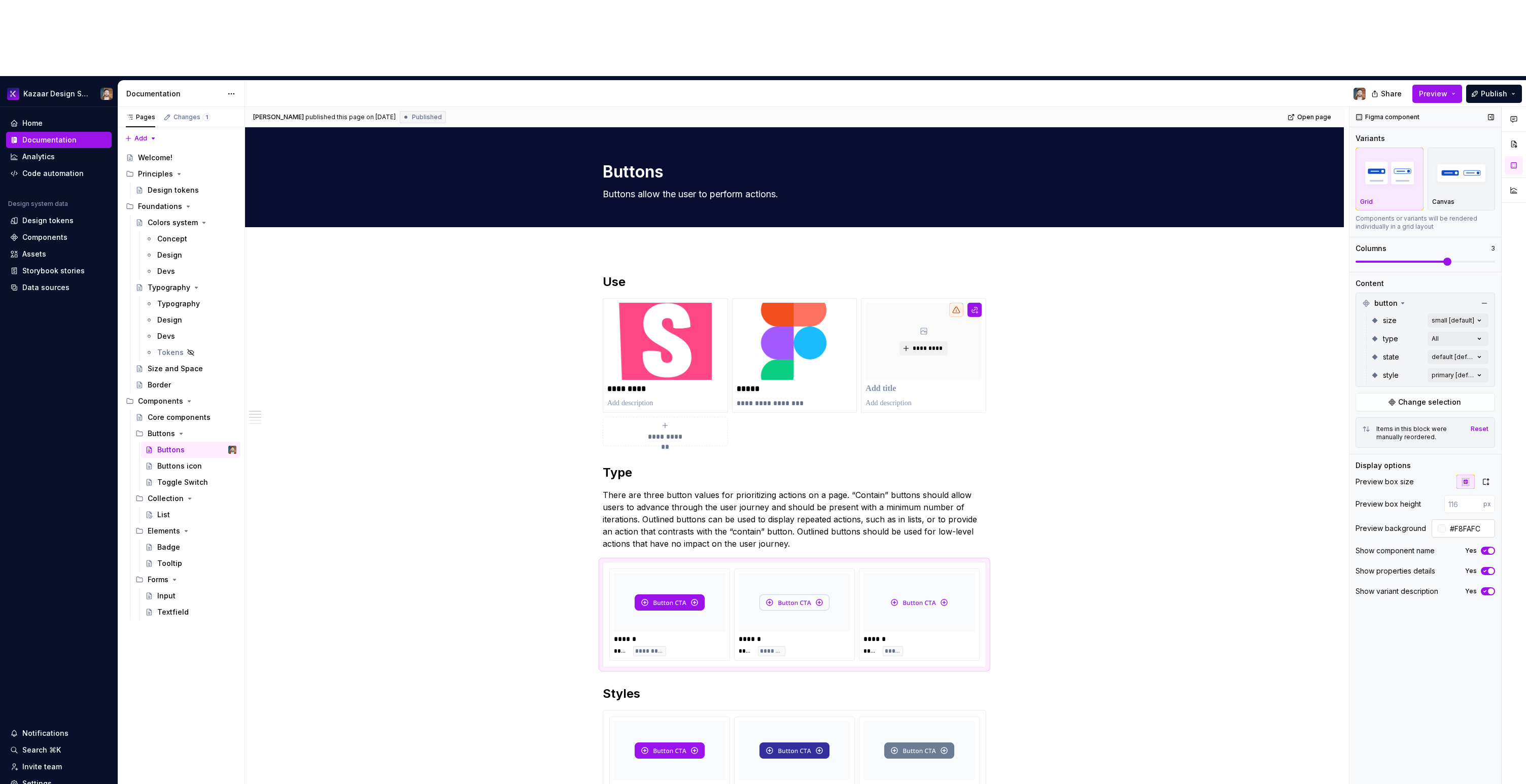
click at [1464, 519] on input "#F8FAFC" at bounding box center [1470, 528] width 49 height 18
click at [168, 507] on div "List" at bounding box center [197, 515] width 79 height 14
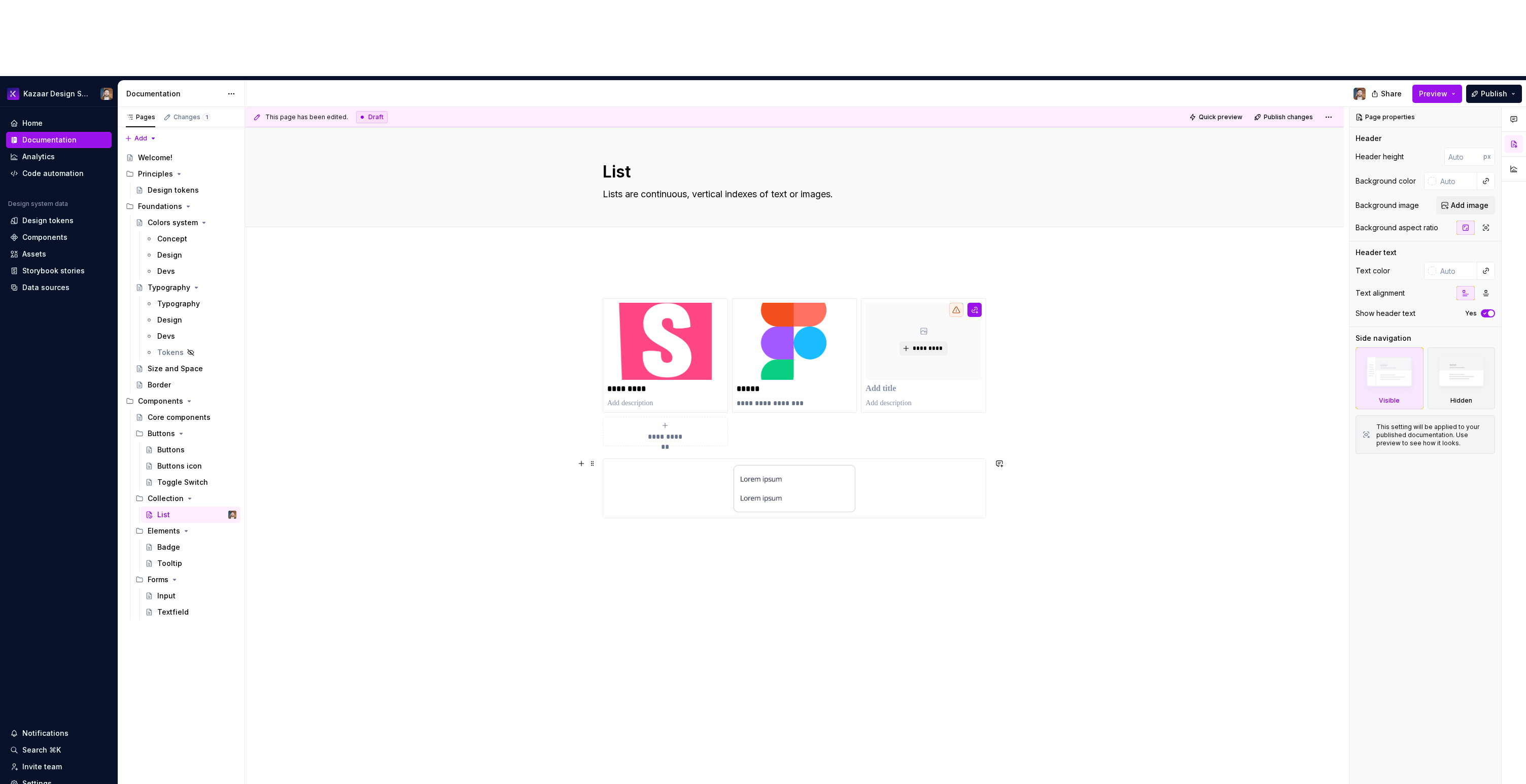
type textarea "*"
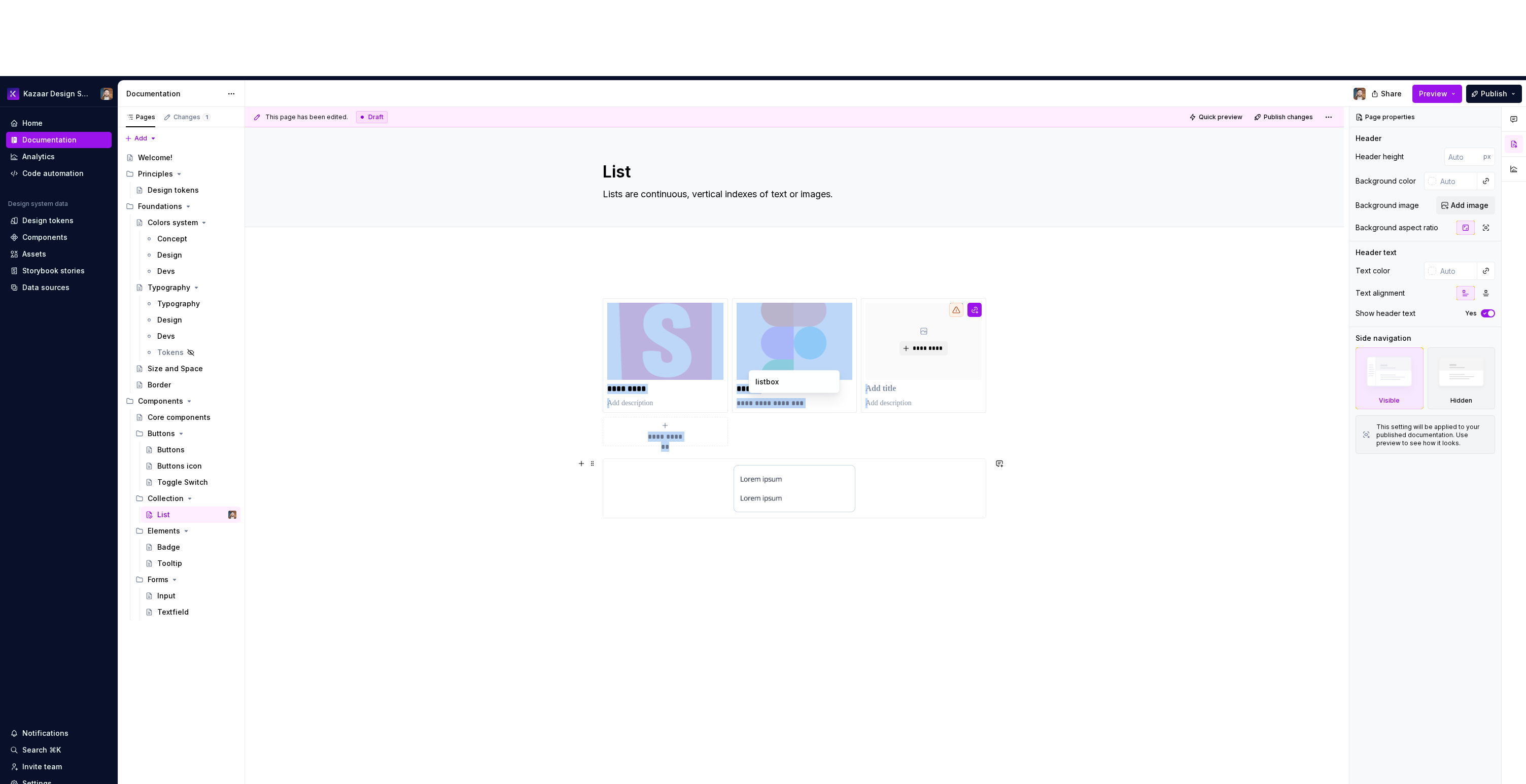
click at [954, 459] on div at bounding box center [794, 488] width 383 height 59
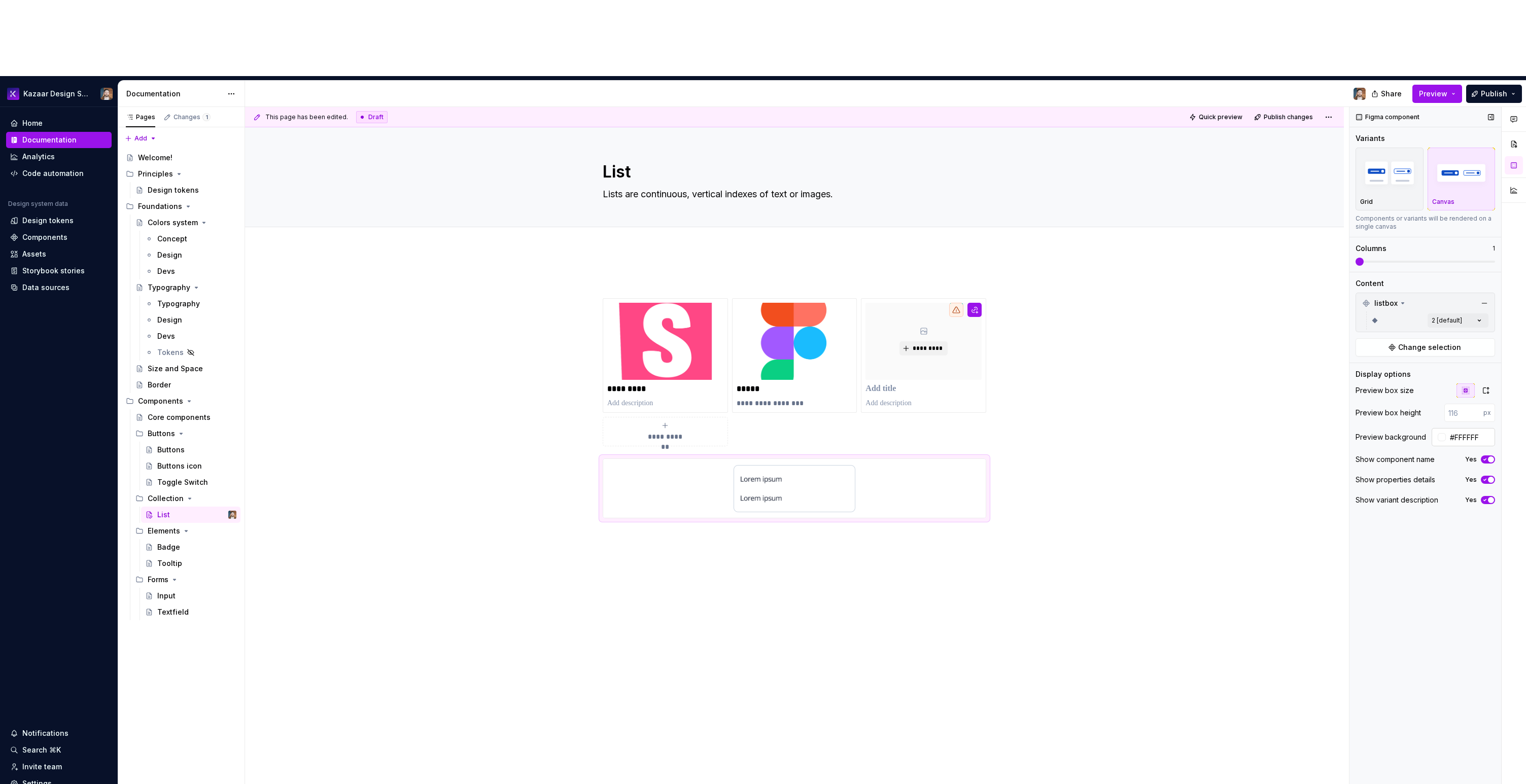
click at [1460, 428] on input "#FFFFFF" at bounding box center [1470, 437] width 49 height 18
paste input "8FAFC"
type input "#F8FAFC"
click at [1152, 513] on div "**********" at bounding box center [797, 484] width 1104 height 754
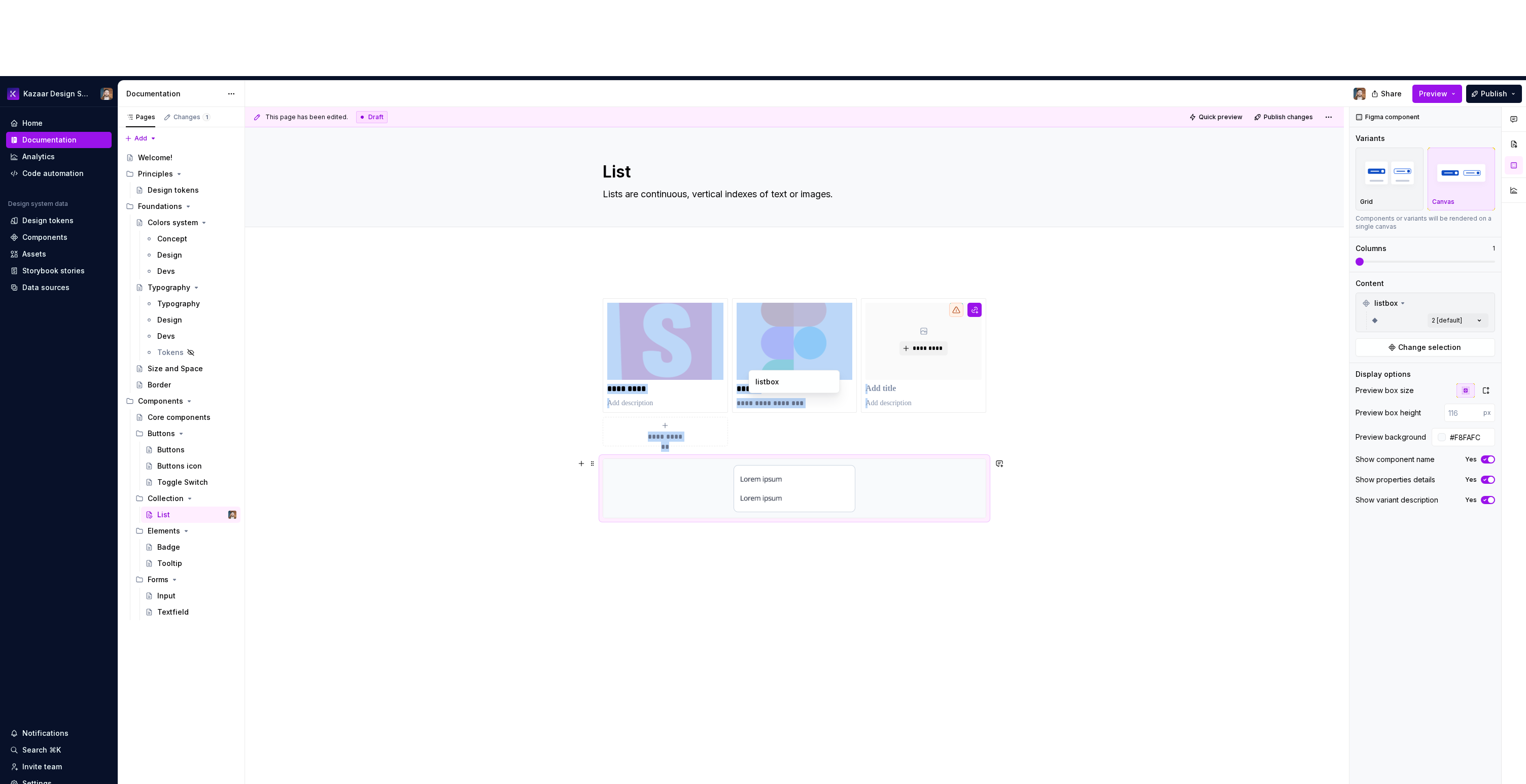
click at [752, 463] on img at bounding box center [794, 489] width 122 height 51
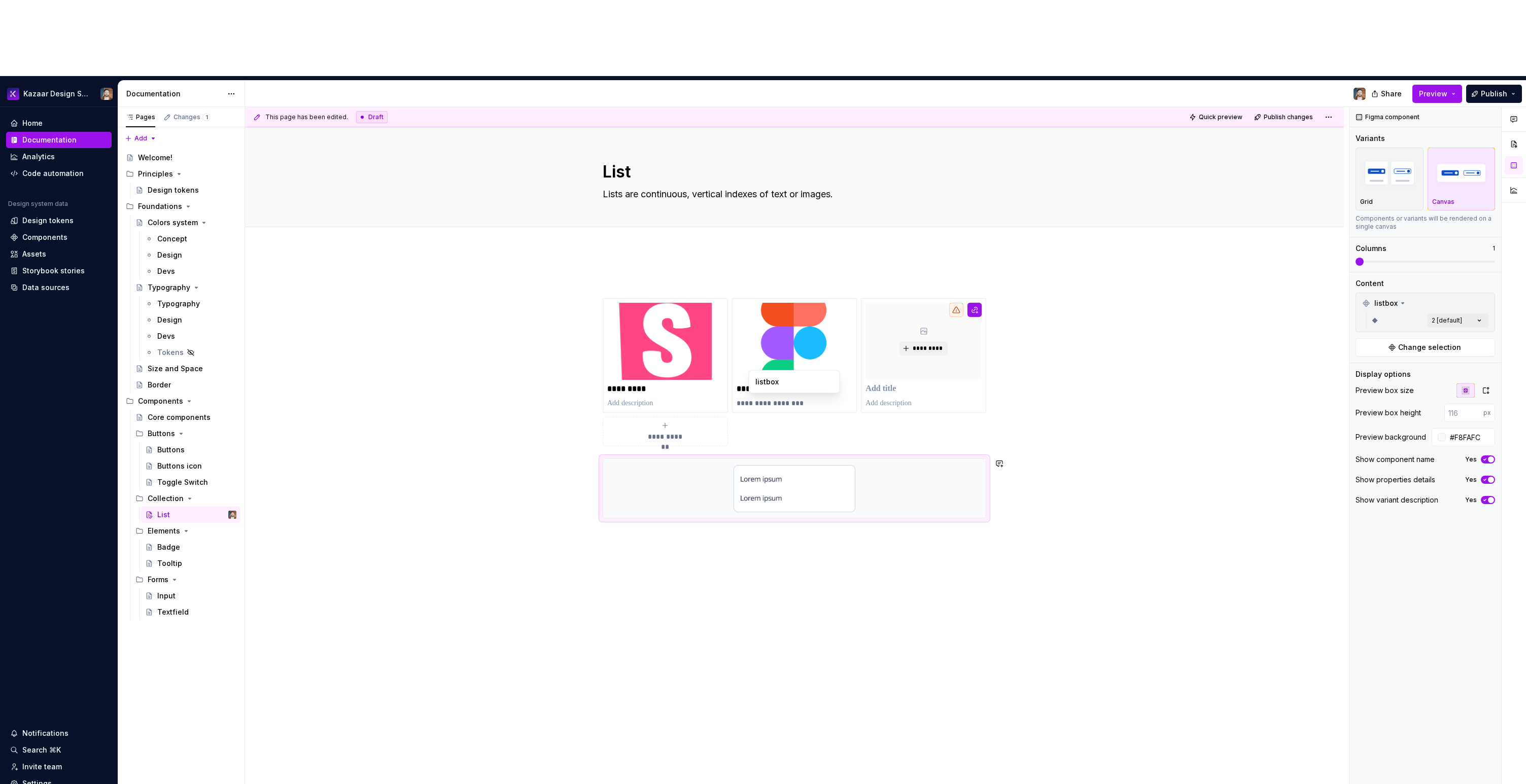
click at [774, 383] on div "listbox" at bounding box center [794, 381] width 78 height 10
click at [1450, 238] on div "Comments Open comments No comments yet Select ‘Comment’ from the block context …" at bounding box center [1438, 484] width 177 height 754
click at [1397, 304] on div "3" at bounding box center [1420, 309] width 124 height 10
click at [1473, 258] on div "All" at bounding box center [1420, 262] width 124 height 10
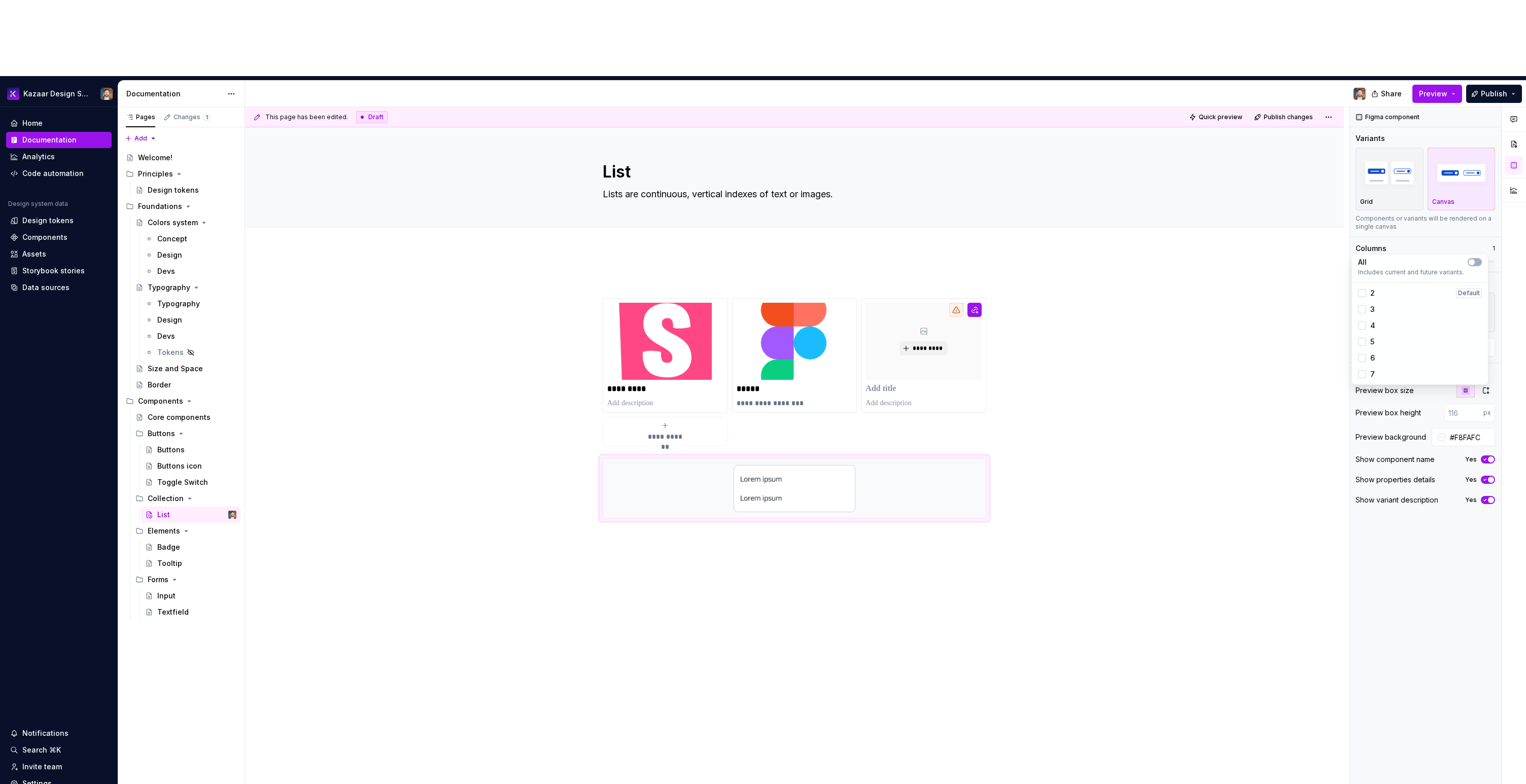
click at [1403, 228] on div "Comments Open comments No comments yet Select ‘Comment’ from the block context …" at bounding box center [1438, 484] width 177 height 754
click at [1403, 299] on icon at bounding box center [1403, 303] width 8 height 8
click at [1416, 342] on span "Change selection" at bounding box center [1429, 347] width 63 height 10
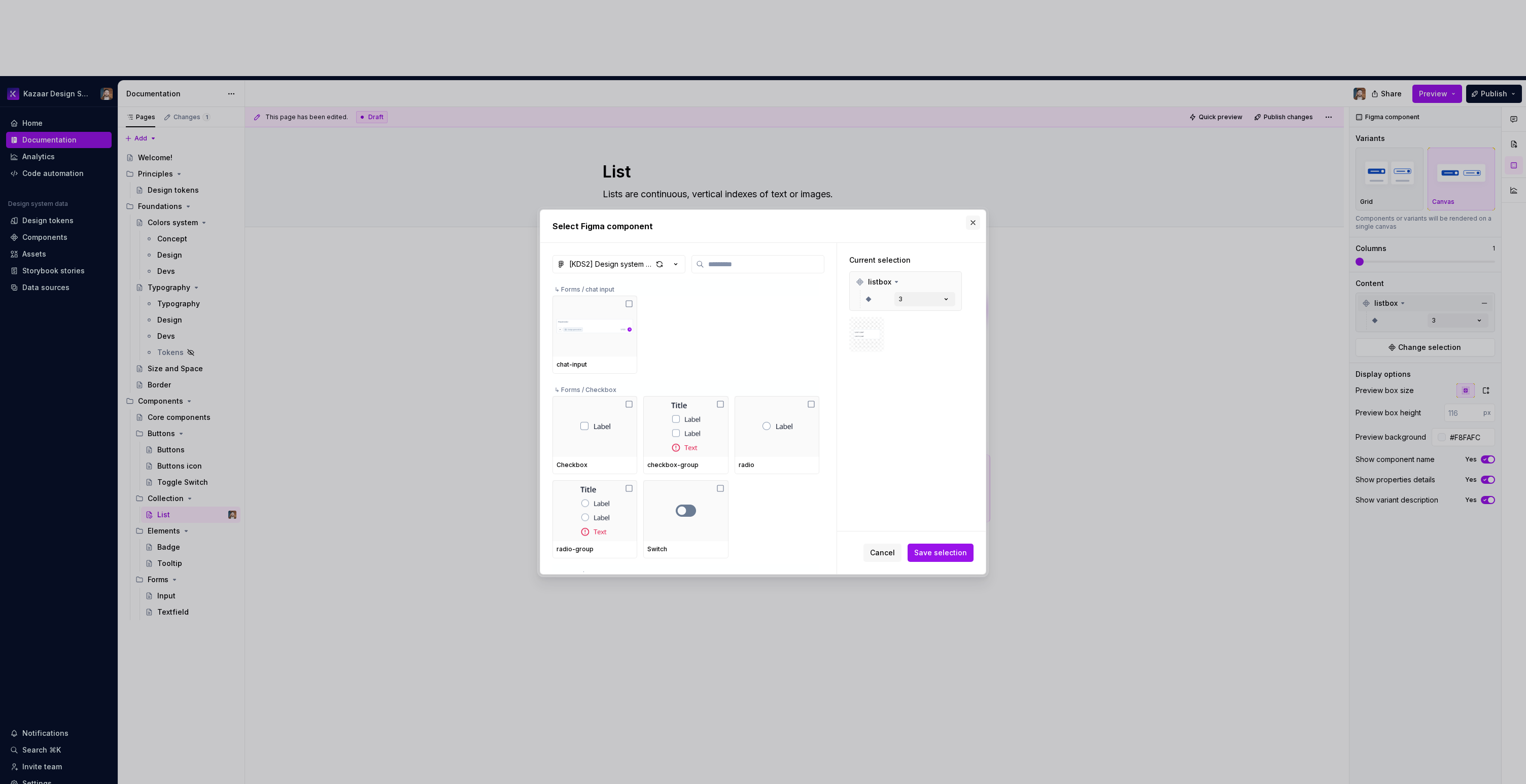
click at [970, 219] on button "button" at bounding box center [973, 223] width 14 height 14
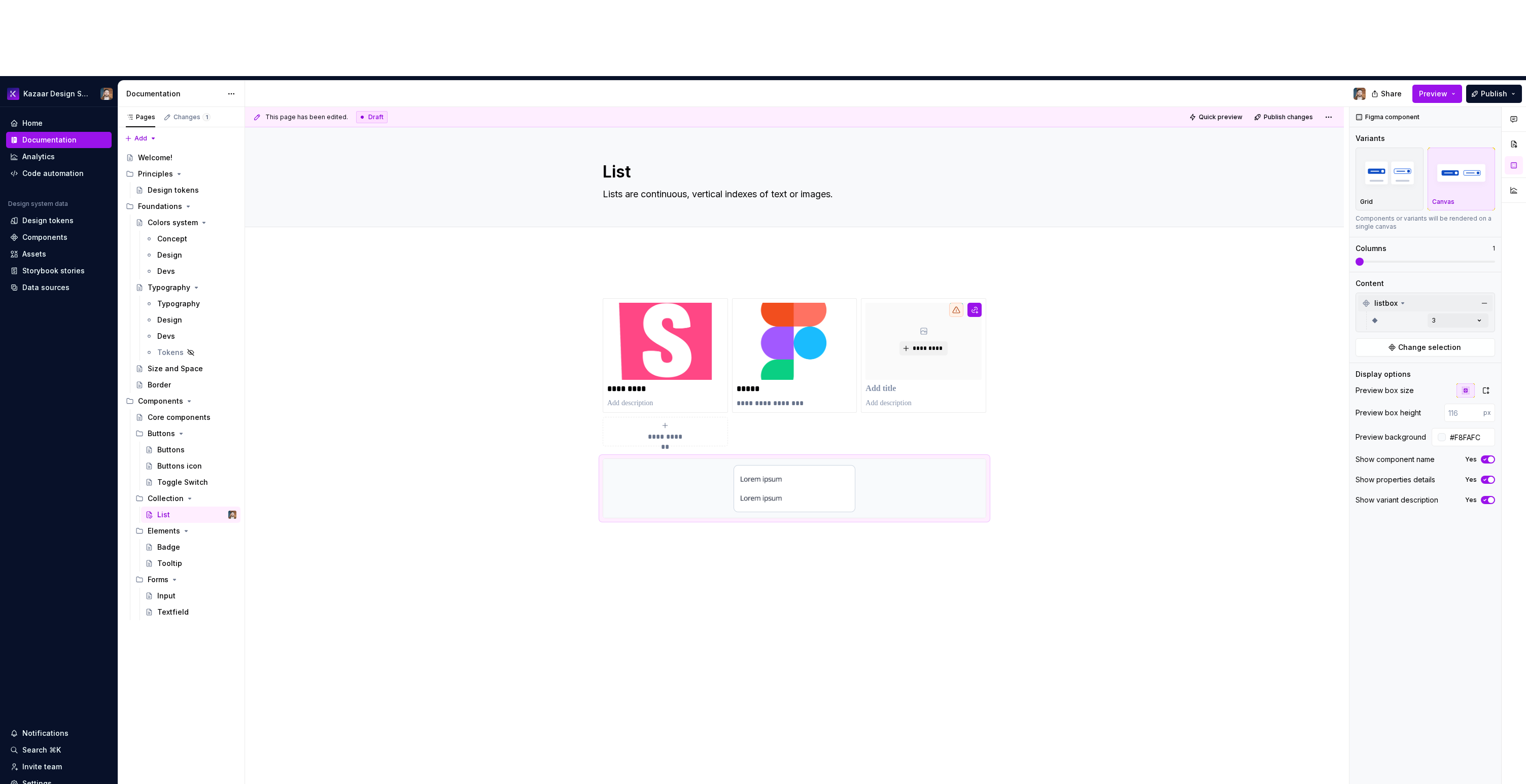
drag, startPoint x: 1372, startPoint y: 180, endPoint x: 1331, endPoint y: 184, distance: 41.2
click at [1331, 184] on div "**********" at bounding box center [886, 484] width 1281 height 754
click at [1376, 152] on div "button" at bounding box center [1389, 173] width 59 height 41
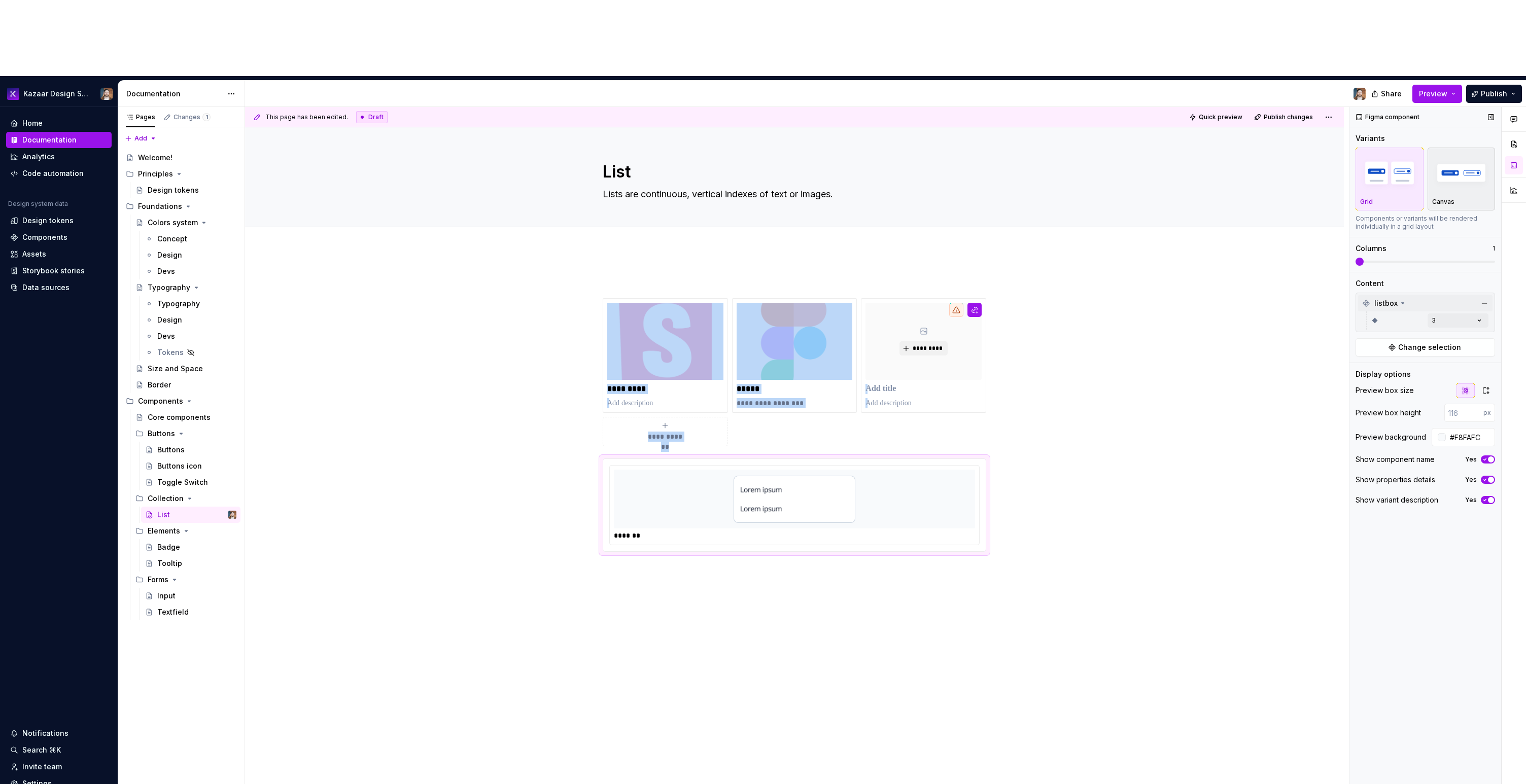
click at [1469, 147] on button "Canvas" at bounding box center [1461, 179] width 68 height 63
click at [786, 463] on img at bounding box center [794, 489] width 122 height 51
click at [1517, 135] on button "button" at bounding box center [1514, 144] width 18 height 18
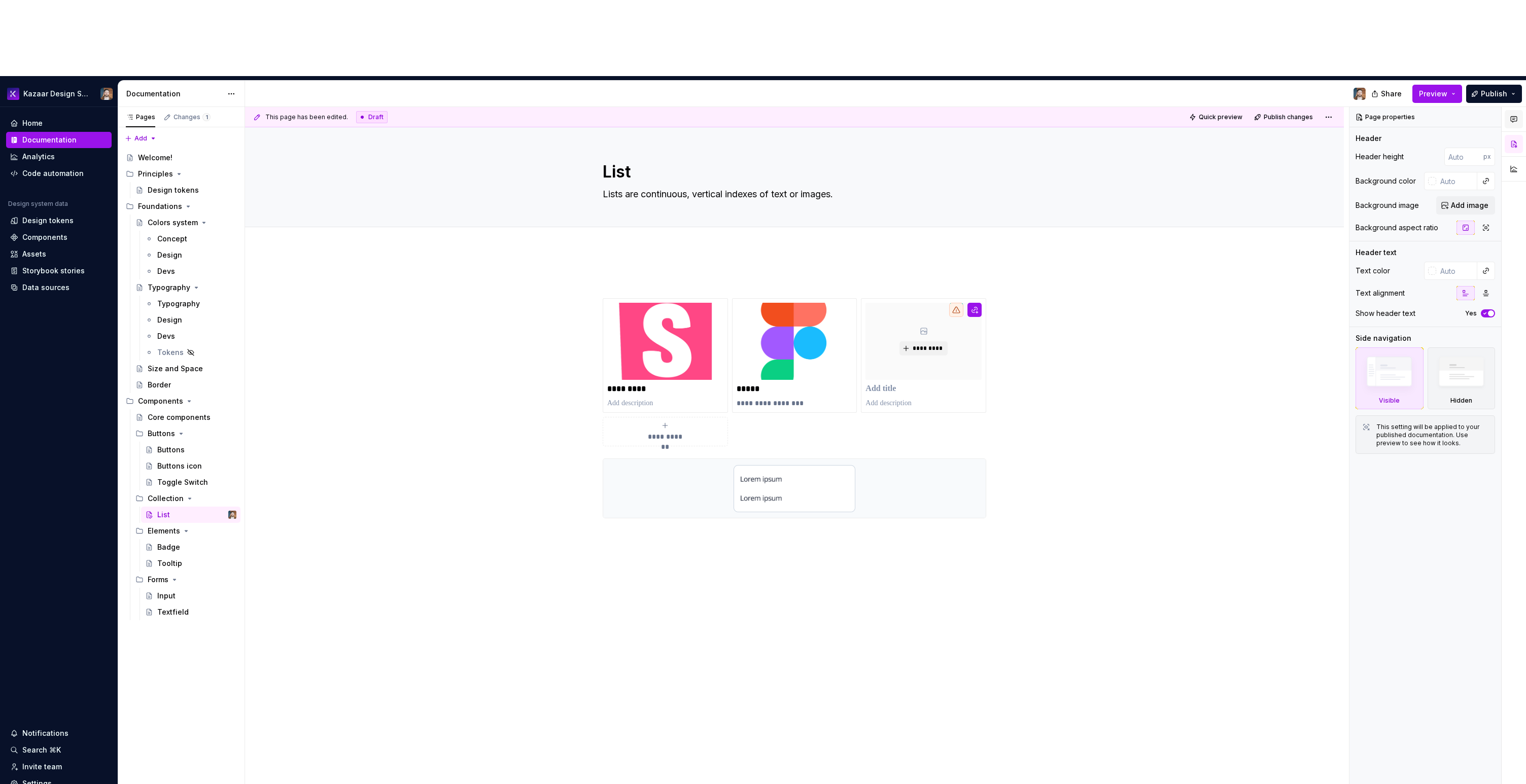
click at [1514, 110] on button "button" at bounding box center [1514, 119] width 18 height 18
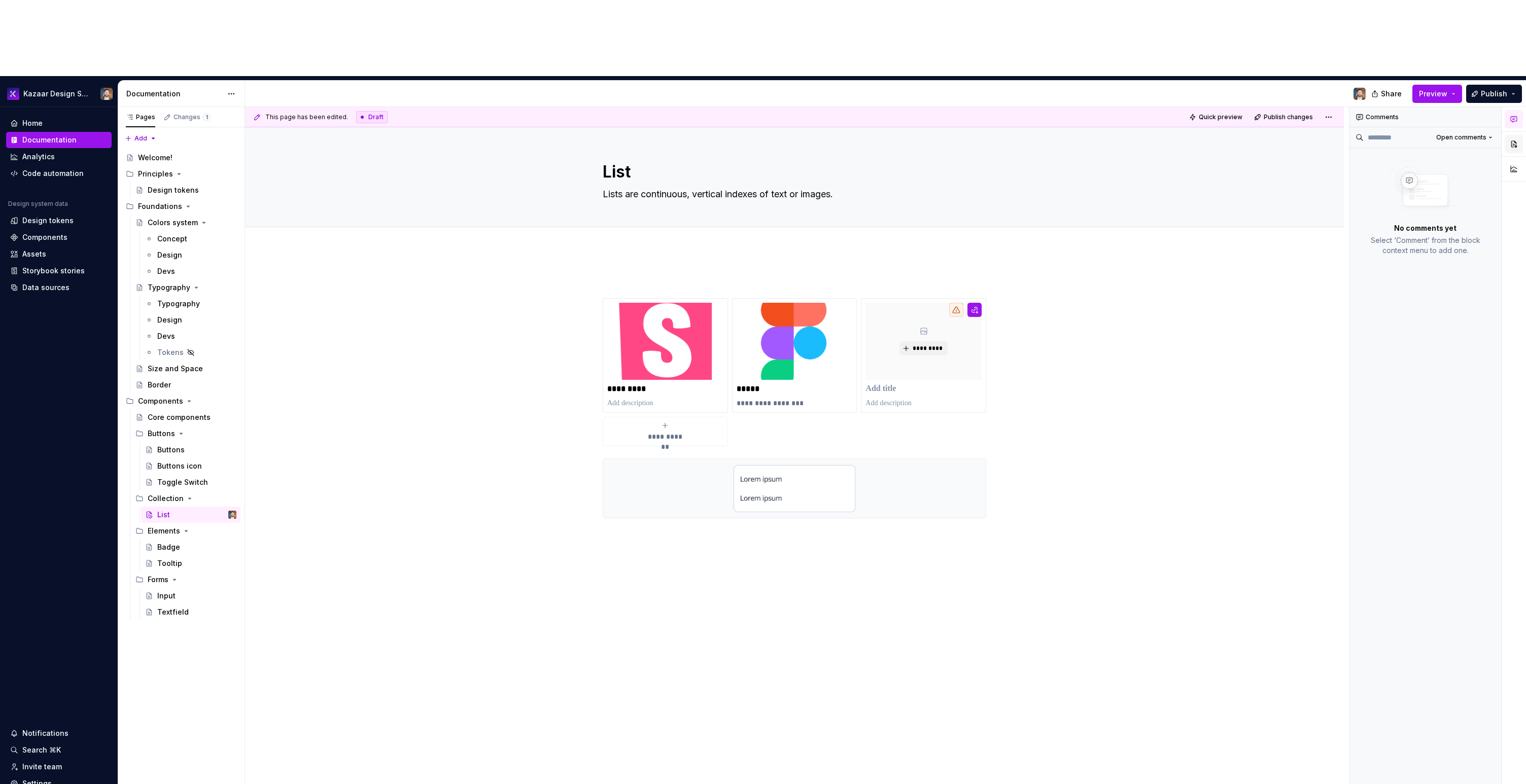
click at [1513, 135] on button "button" at bounding box center [1514, 144] width 18 height 18
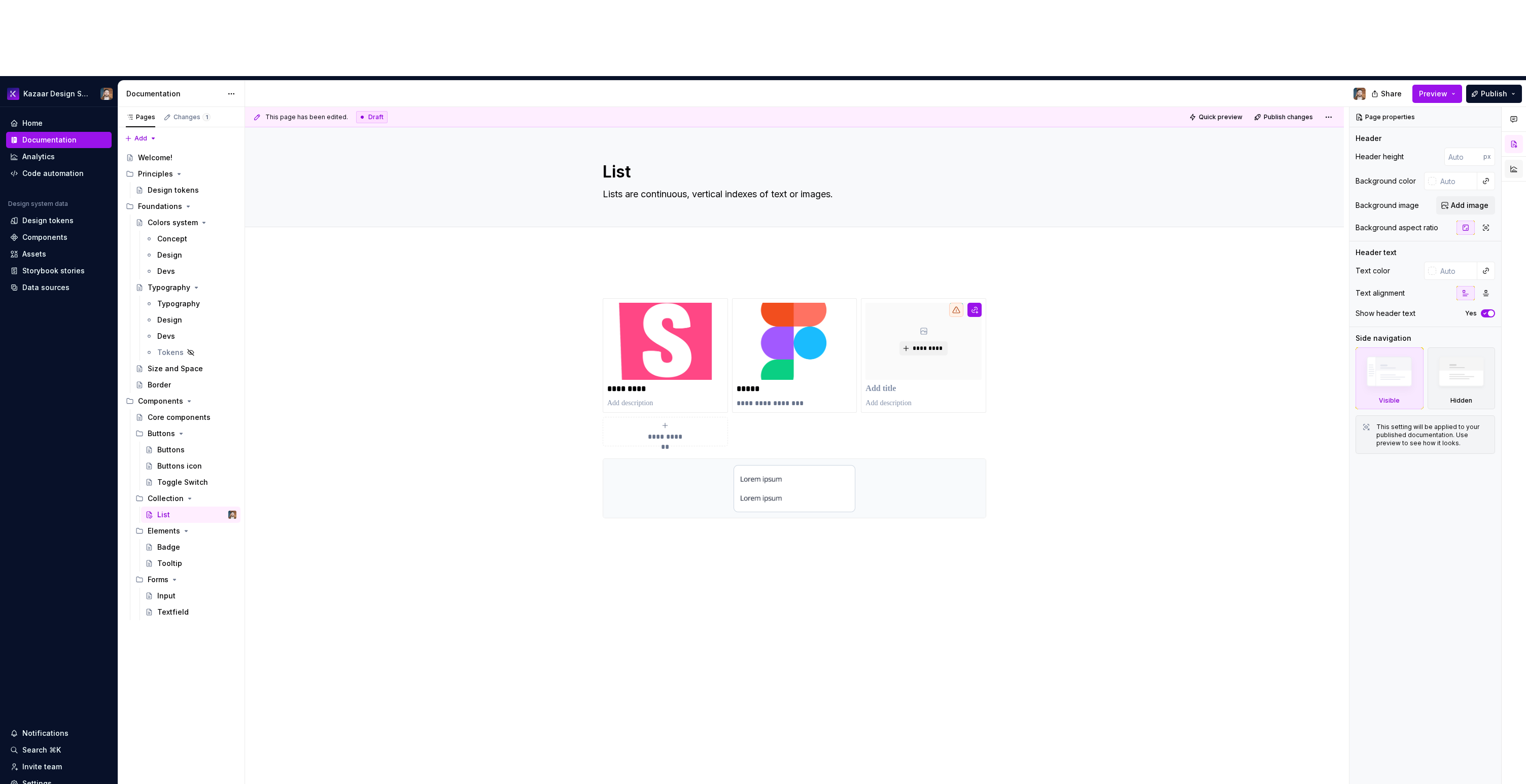
click at [1517, 160] on button "button" at bounding box center [1514, 169] width 18 height 18
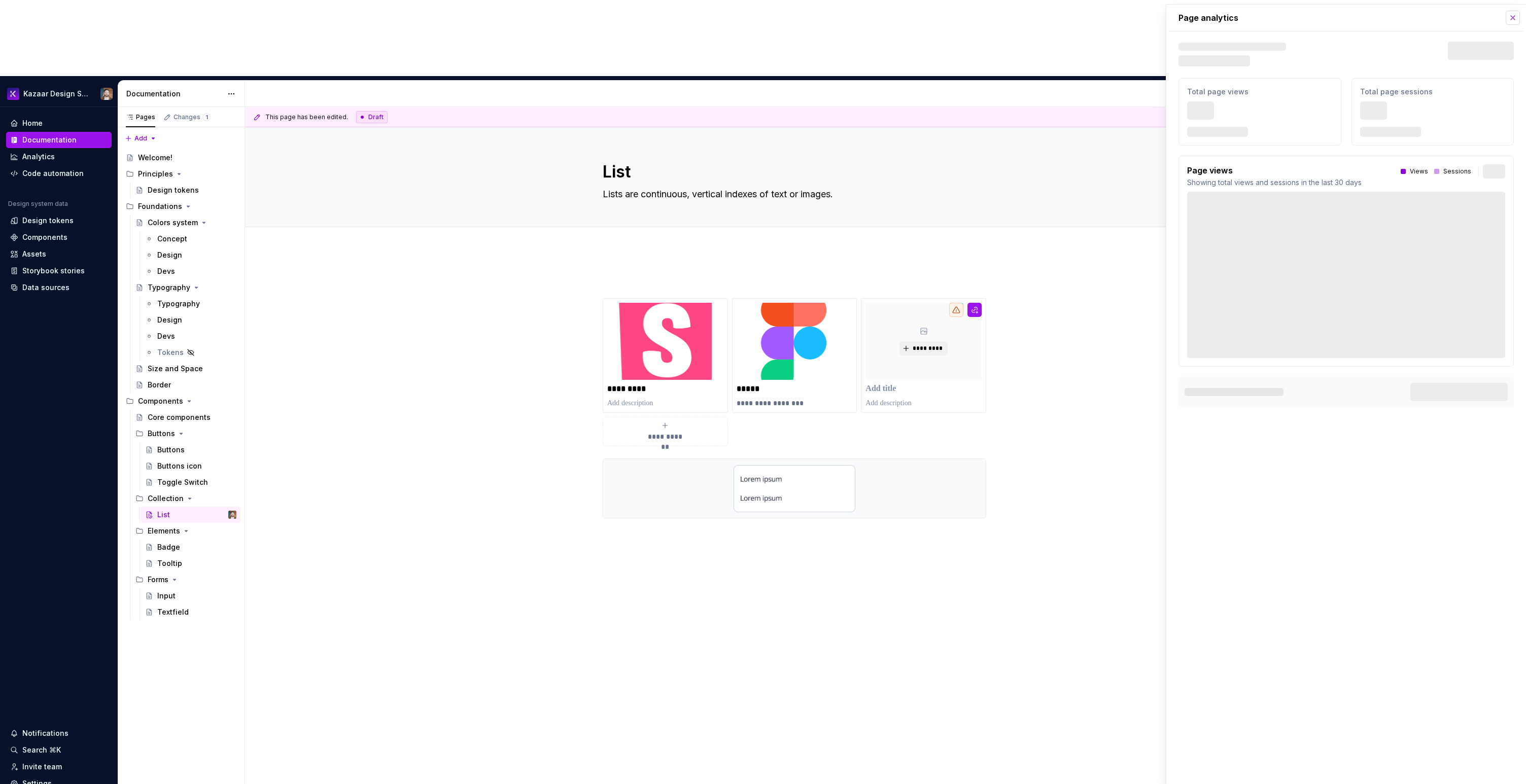
click at [1517, 18] on button "button" at bounding box center [1513, 18] width 14 height 14
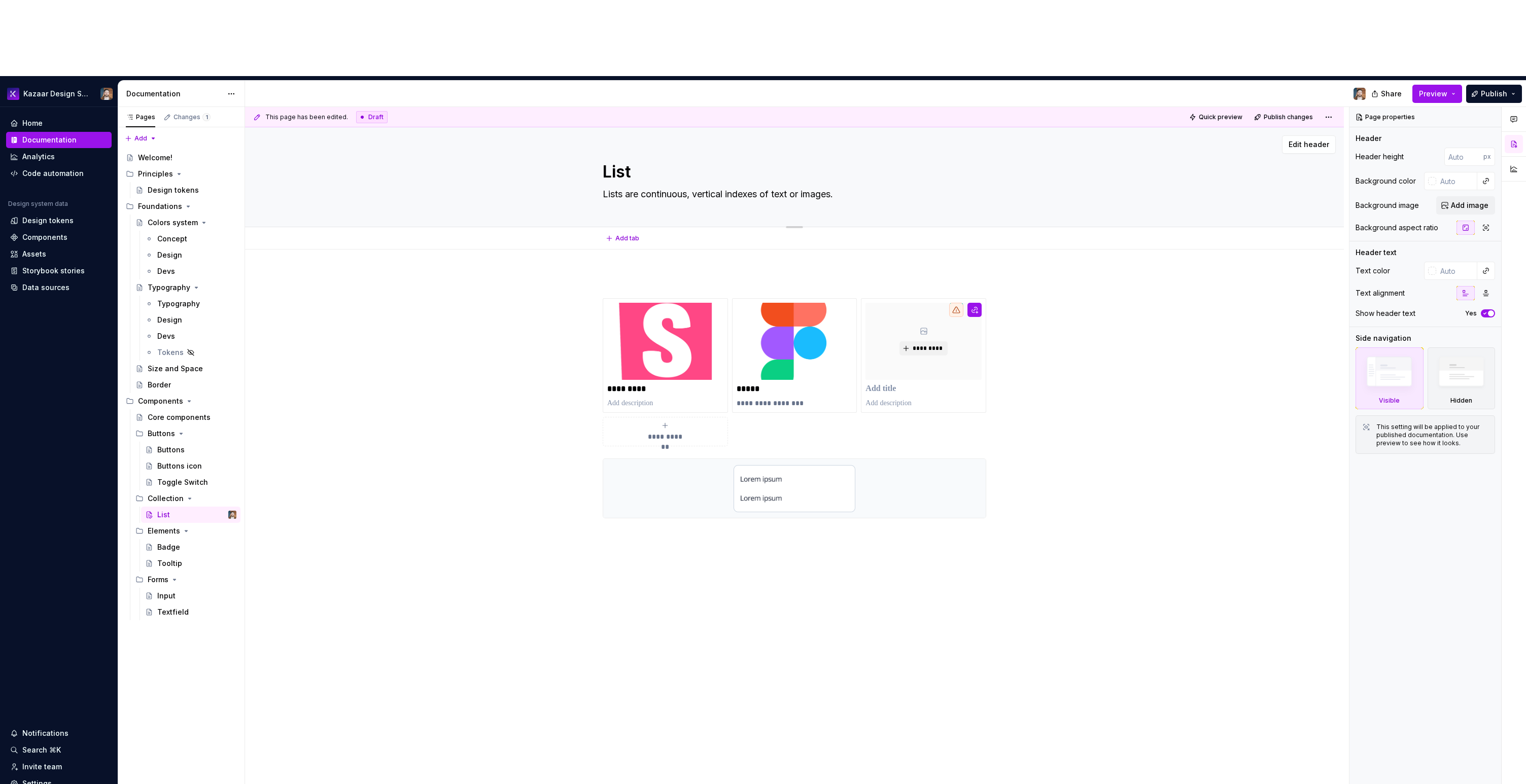
click at [640, 160] on textarea "List" at bounding box center [792, 172] width 383 height 24
click at [642, 160] on textarea "List" at bounding box center [792, 172] width 383 height 24
type textarea "*"
type textarea "Listb"
type textarea "*"
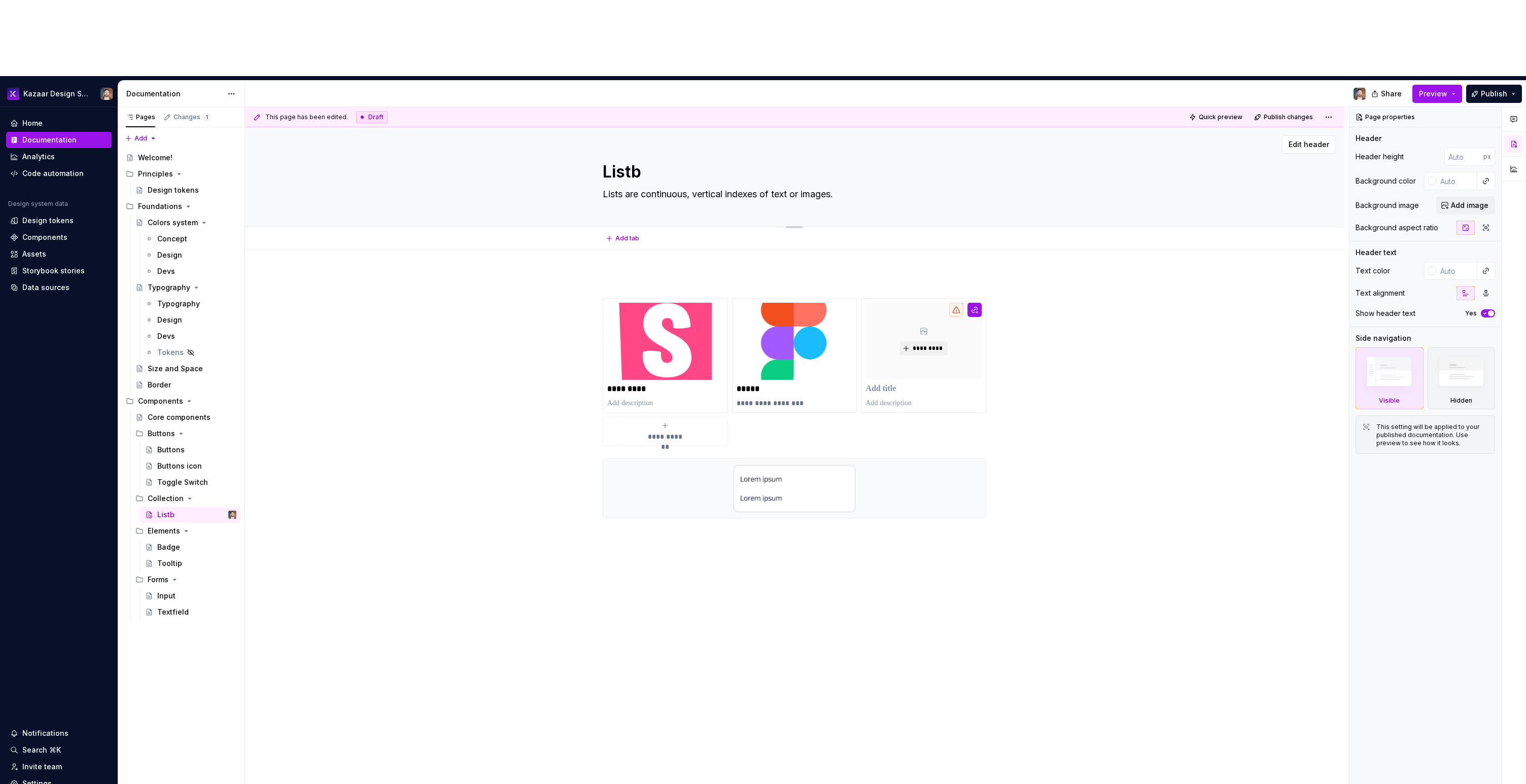
type textarea "Listbo"
type textarea "*"
type textarea "Listbox"
type textarea "*"
type textarea "Listbox"
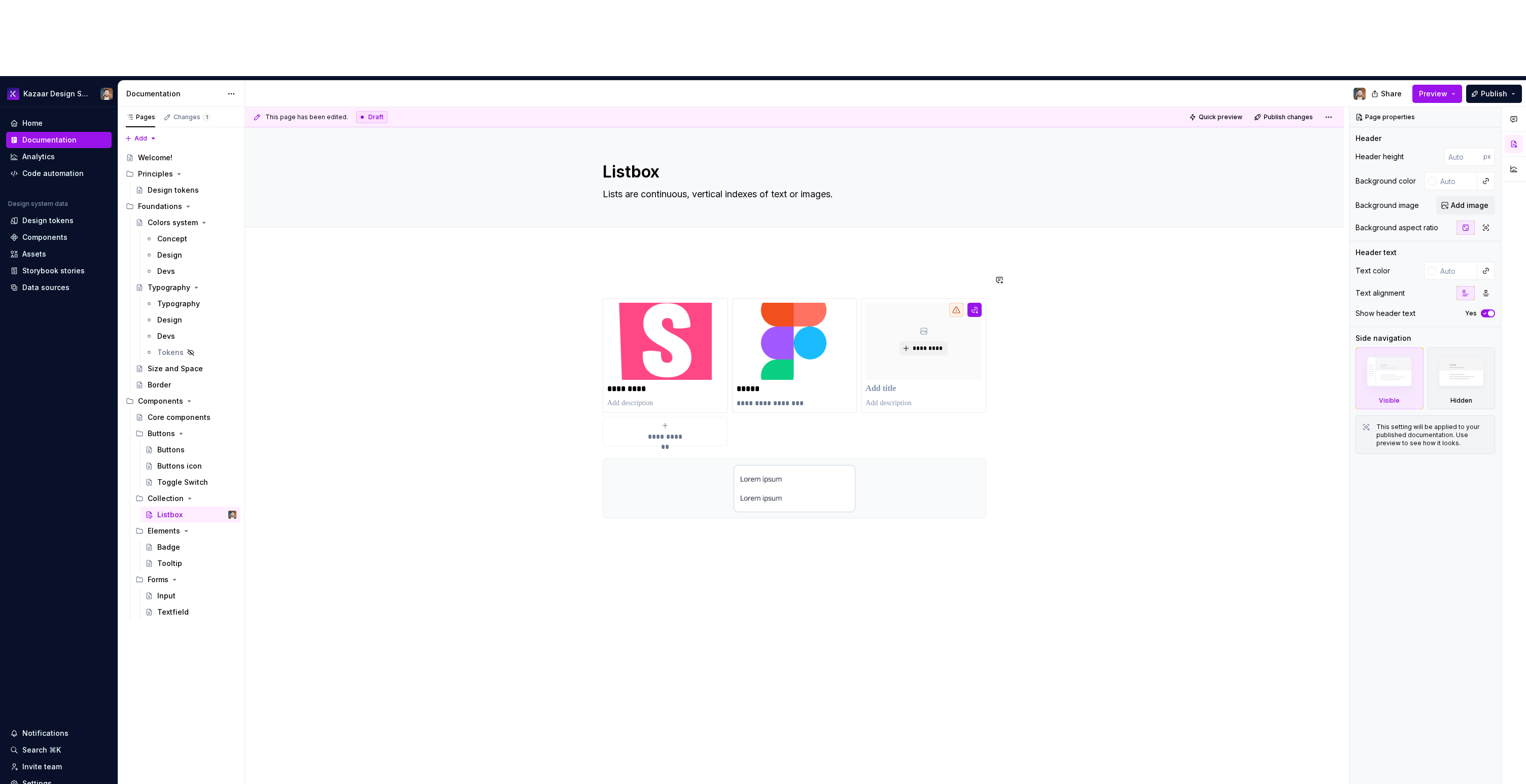
click at [461, 249] on div "**********" at bounding box center [794, 507] width 1099 height 516
click at [771, 186] on textarea "Lists are continuous, vertical indexes of text or images." at bounding box center [792, 194] width 383 height 16
click at [790, 186] on textarea "Lists are continuous, vertical indexes of text or images." at bounding box center [792, 194] width 383 height 16
paste textarea "A listbox displays a list of options that users can select from"
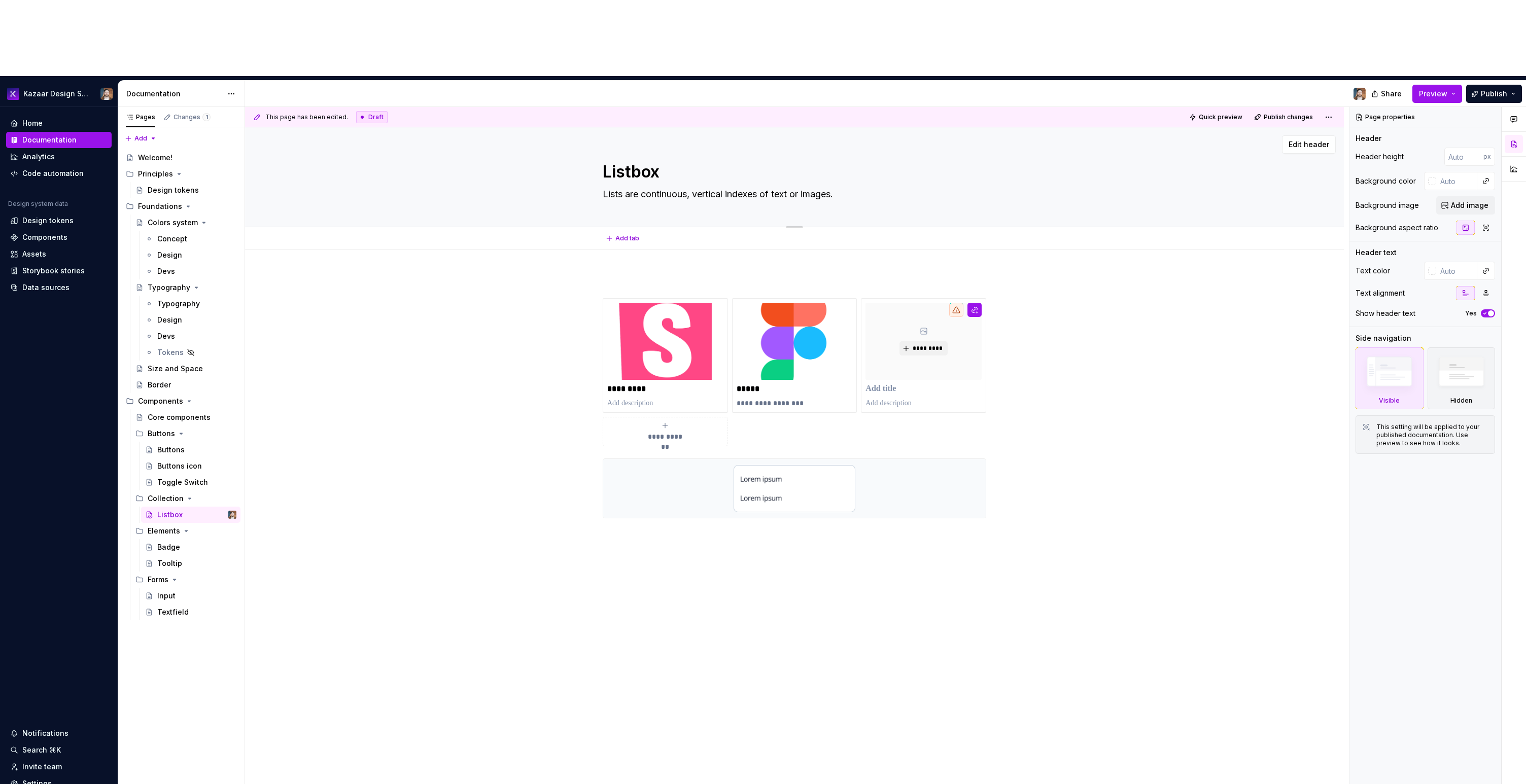
type textarea "*"
type textarea "A listbox displays a list of options that users can select from"
type textarea "*"
type textarea "A listbox displays a list of options that users can select from."
type textarea "*"
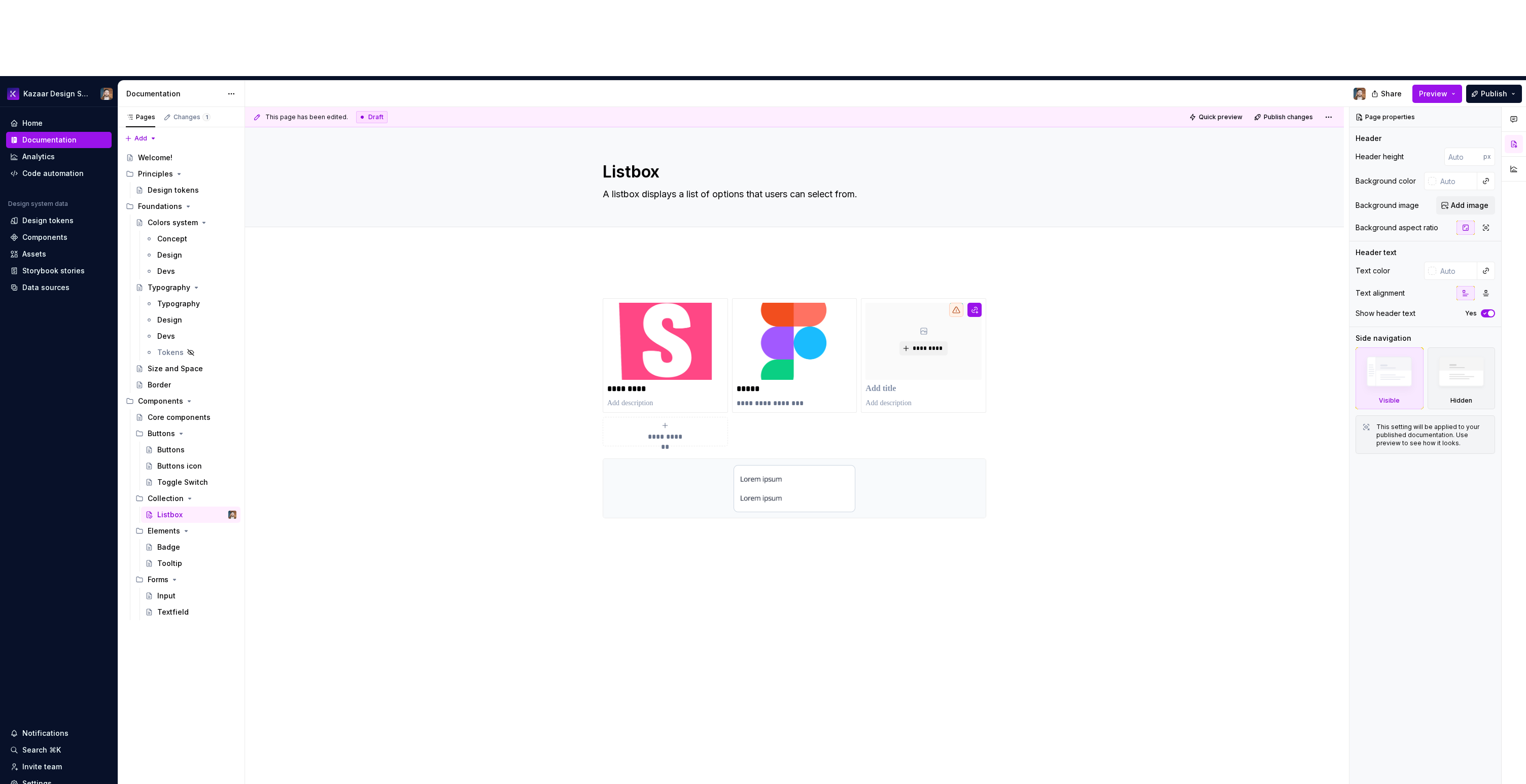
type textarea "A listbox displays a list of options that users can select from."
click at [562, 249] on div "**********" at bounding box center [794, 507] width 1099 height 516
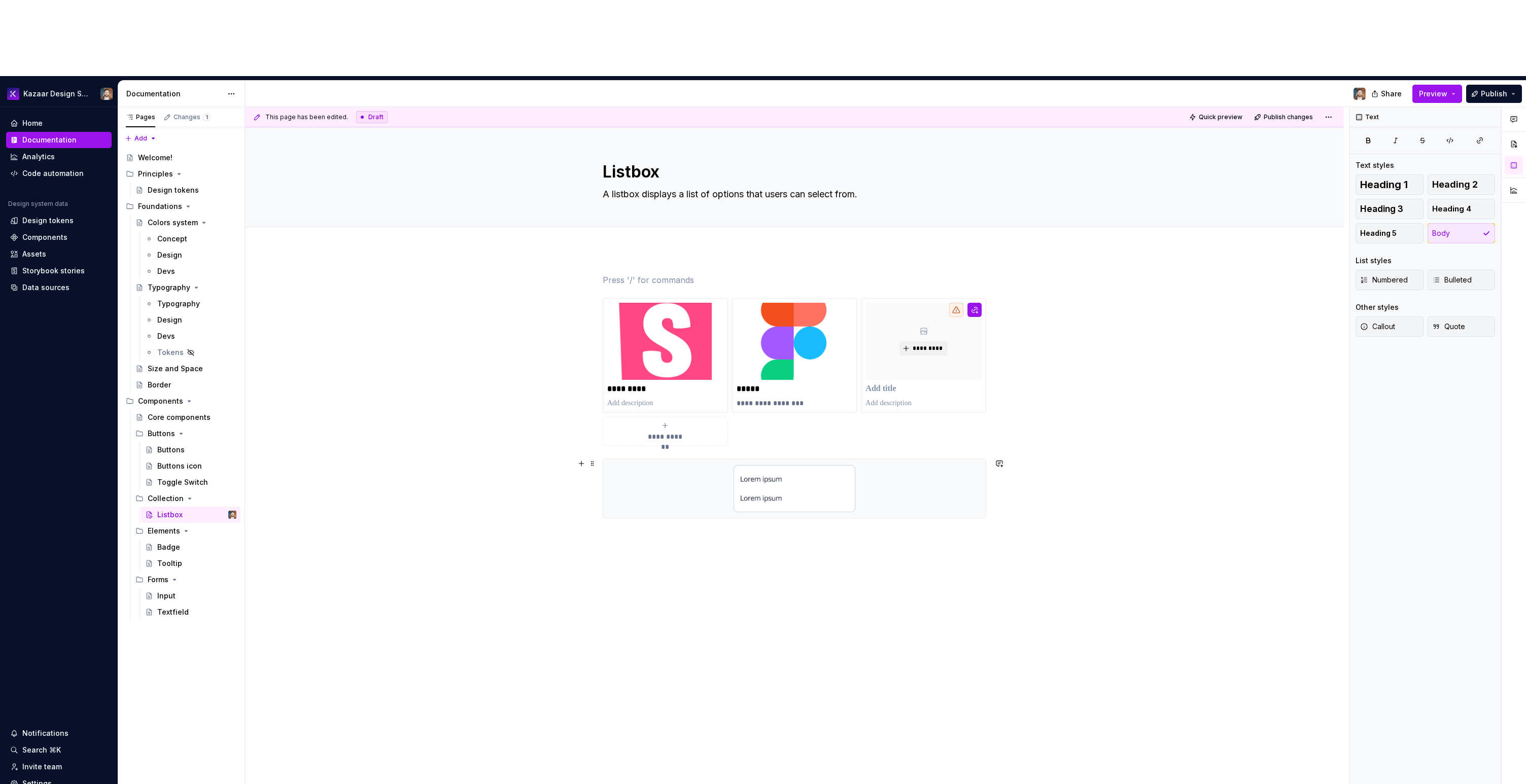
click at [373, 412] on div "**********" at bounding box center [794, 507] width 1099 height 516
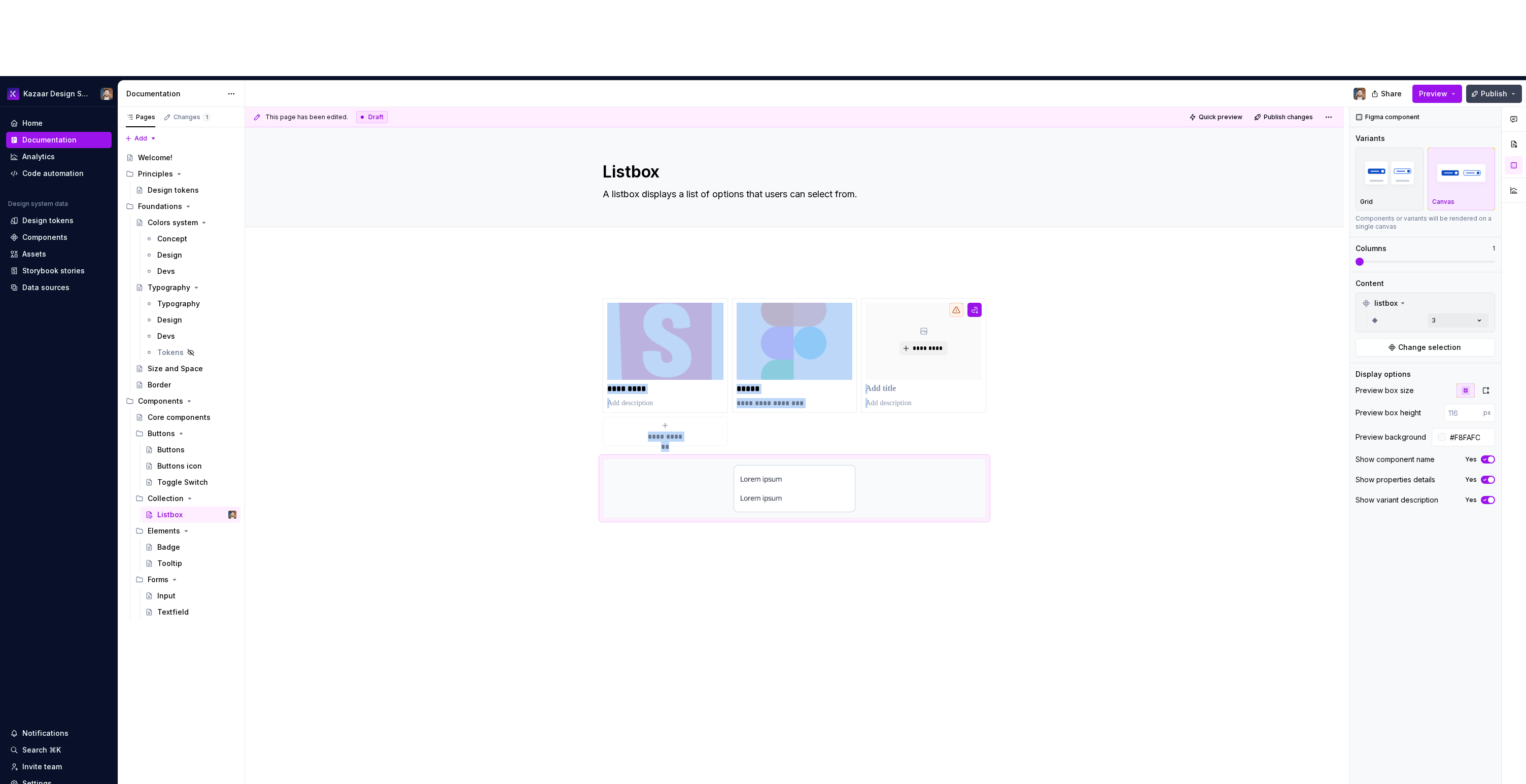
click at [1487, 89] on span "Publish" at bounding box center [1494, 94] width 27 height 10
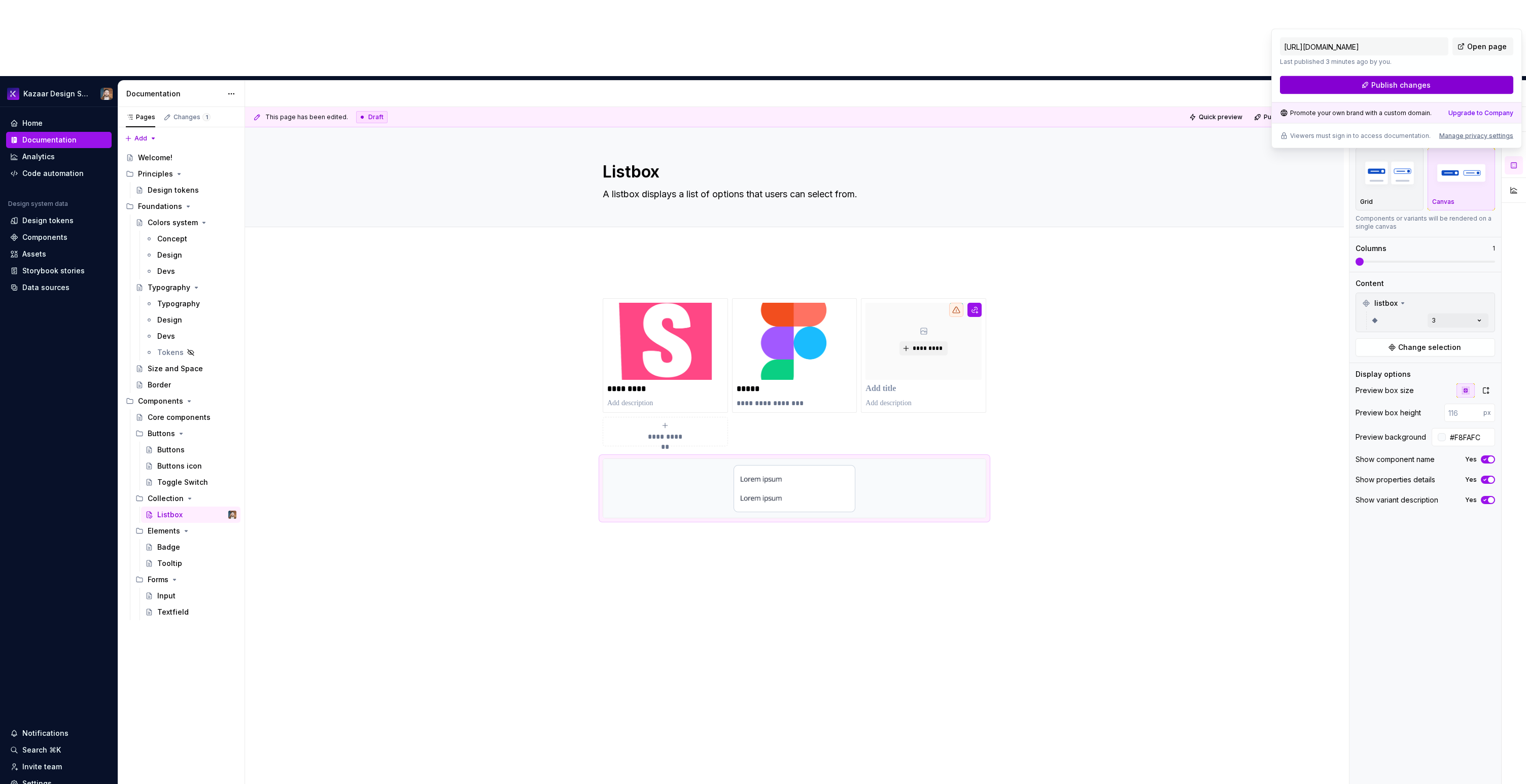
click at [1443, 82] on button "Publish changes" at bounding box center [1397, 85] width 233 height 18
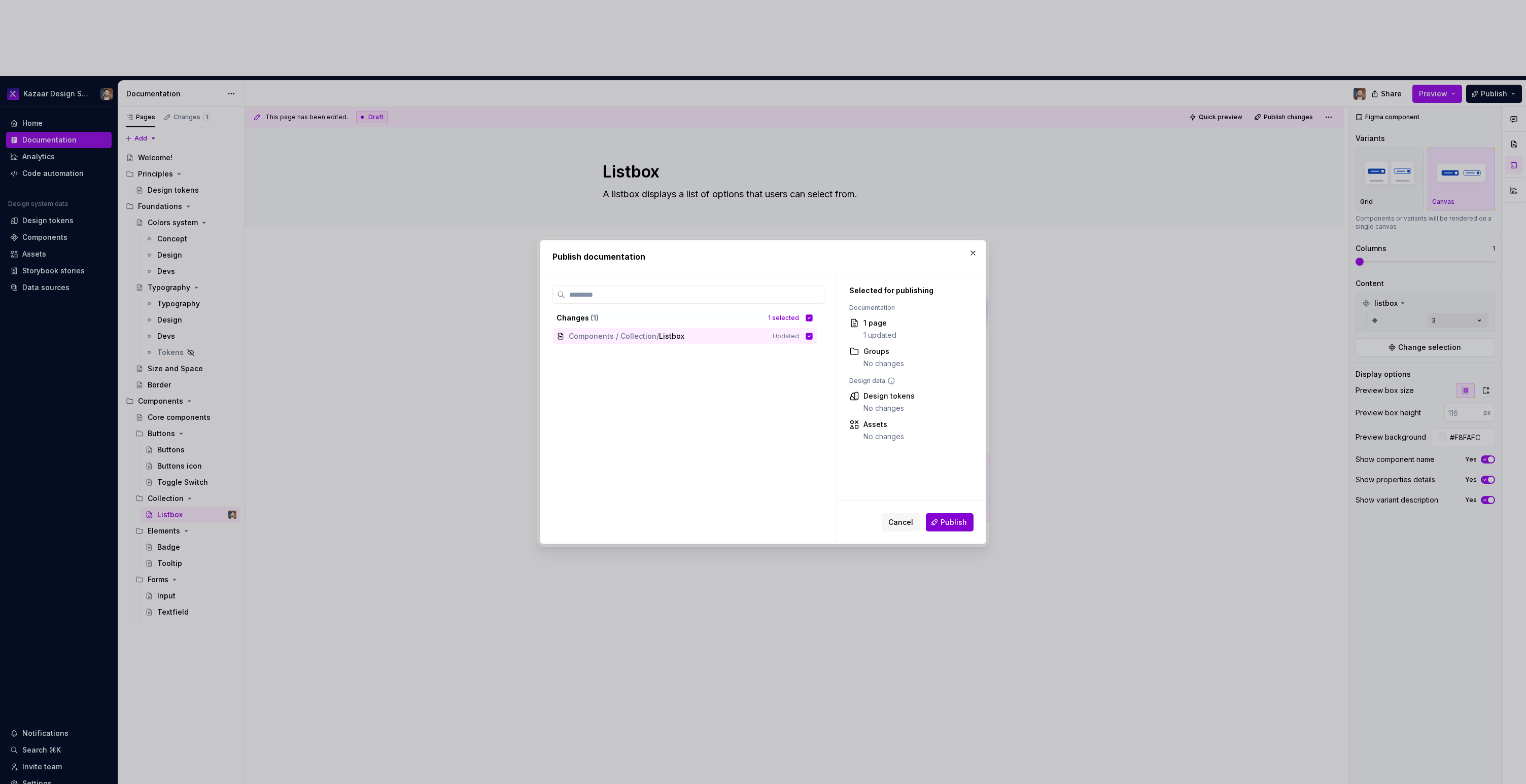
click at [948, 518] on span "Publish" at bounding box center [954, 522] width 27 height 10
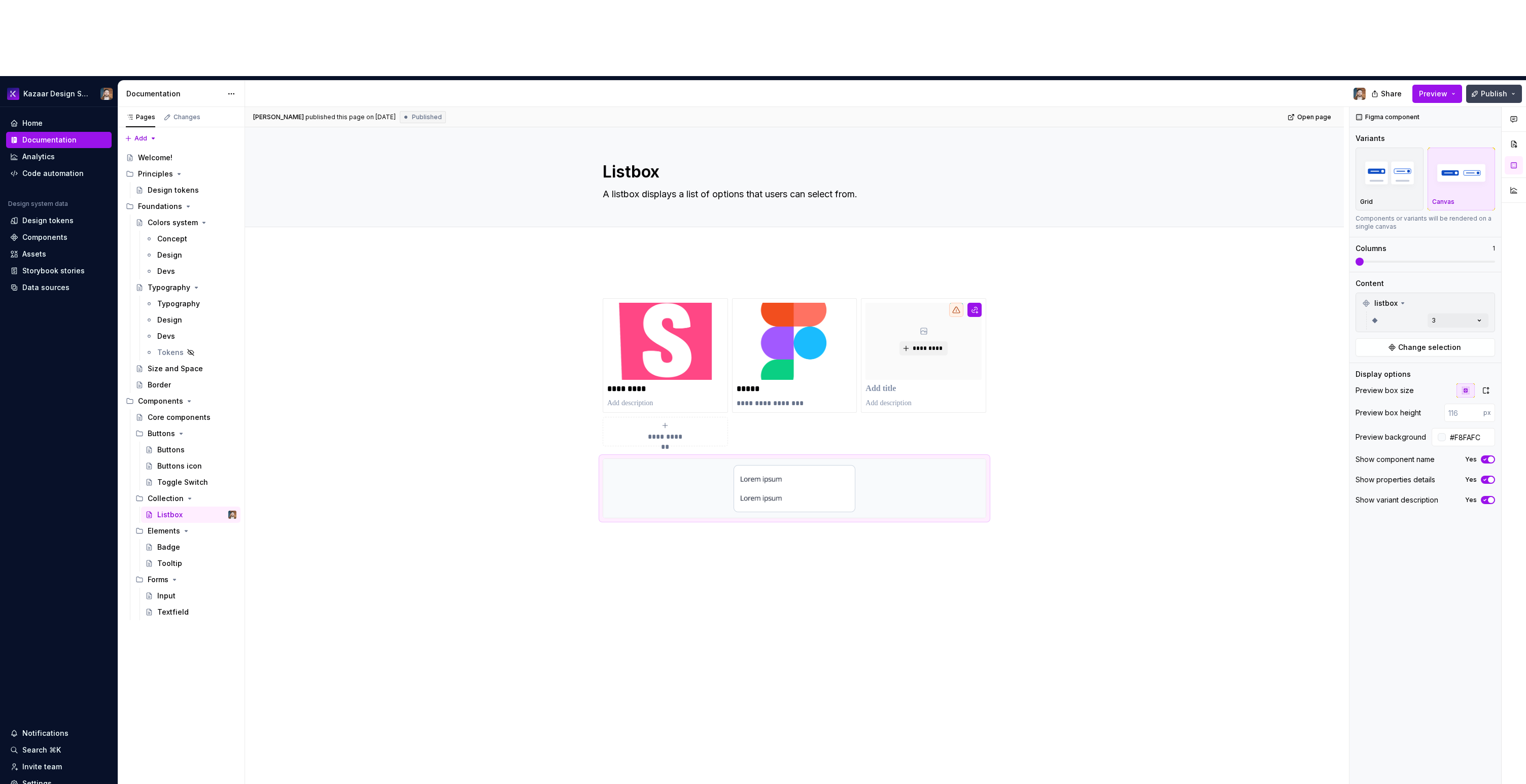
click at [1487, 89] on span "Publish" at bounding box center [1494, 94] width 27 height 10
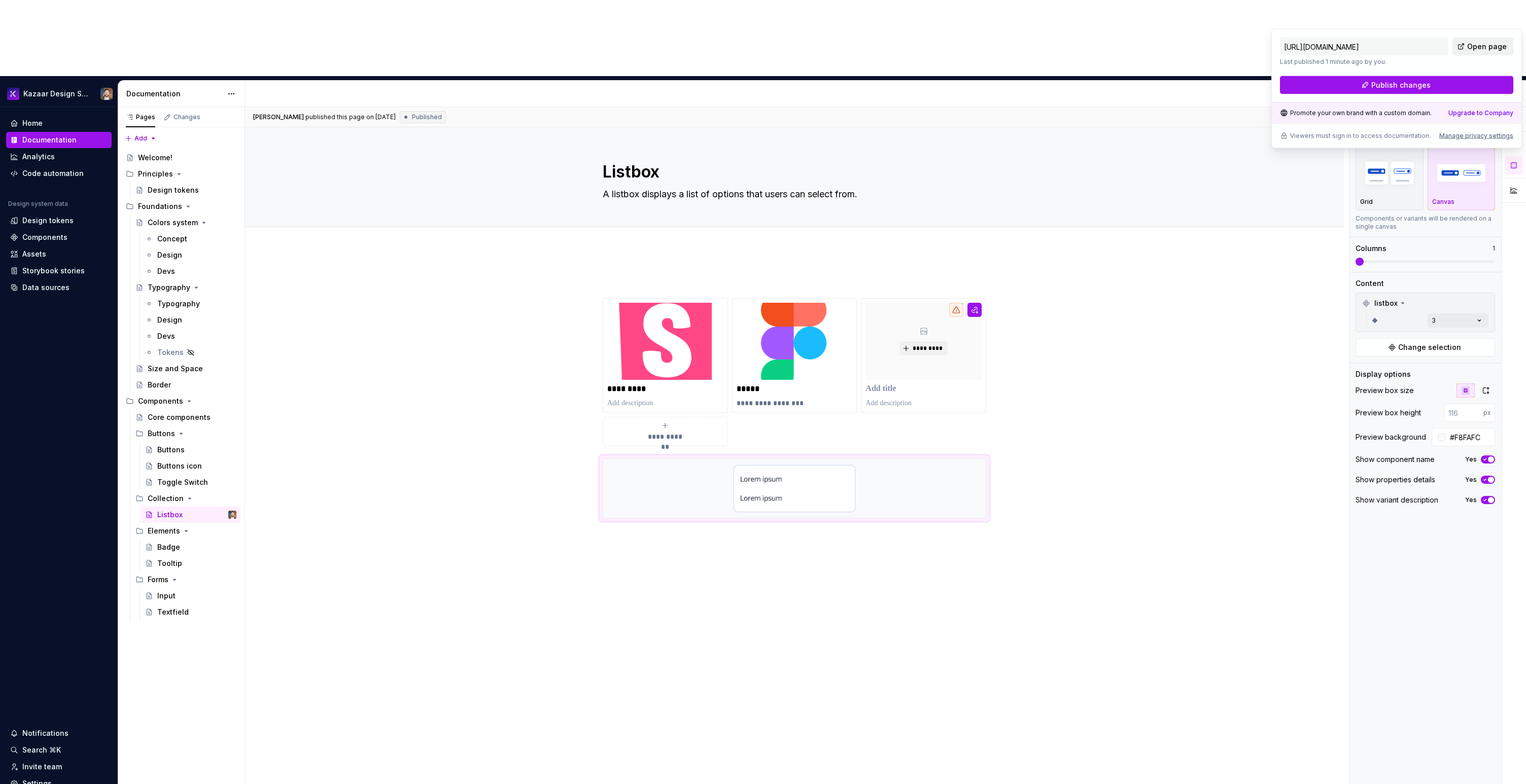
click at [1482, 46] on span "Open page" at bounding box center [1487, 46] width 40 height 10
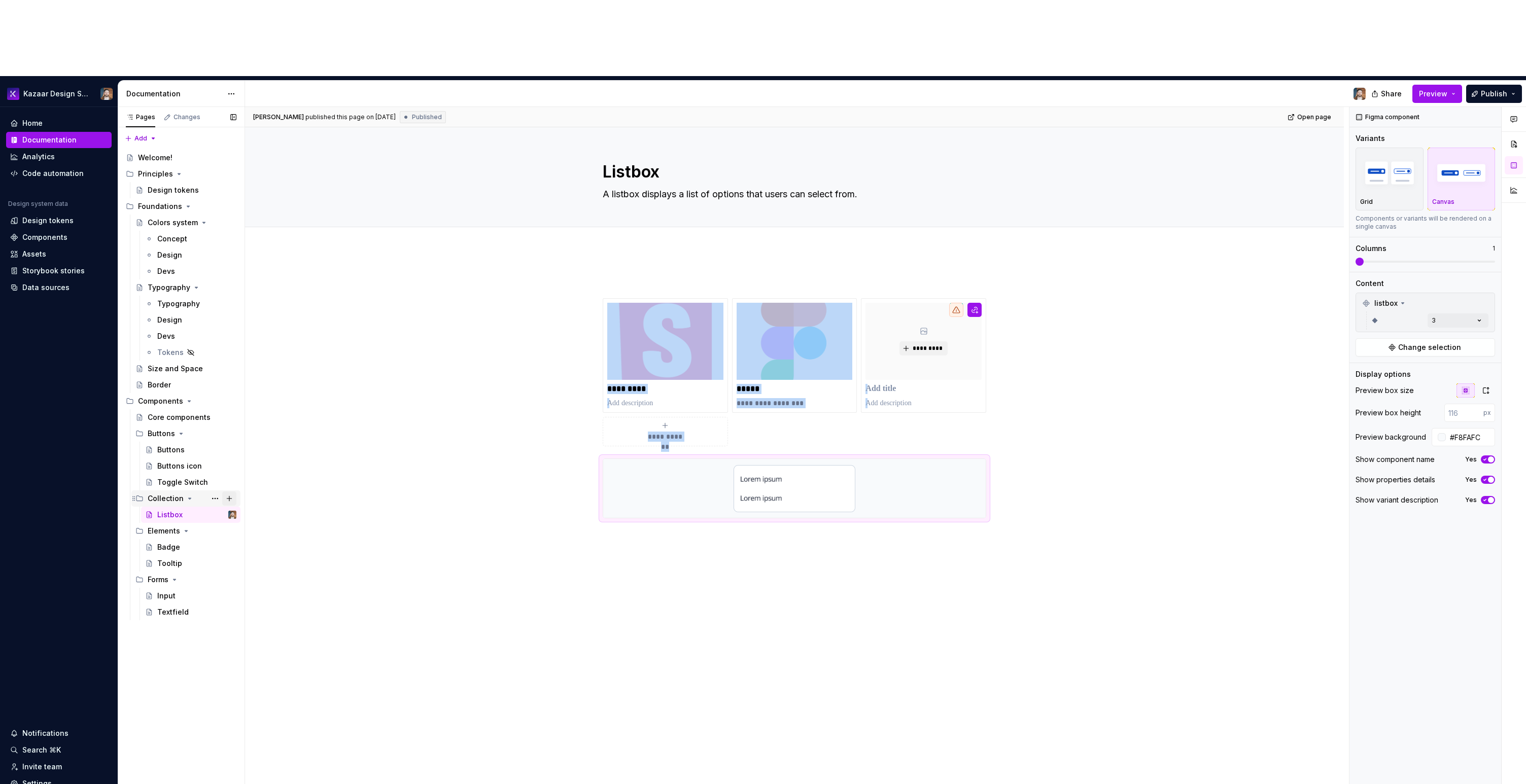
click at [227, 491] on button "Page tree" at bounding box center [229, 499] width 14 height 14
type textarea "*"
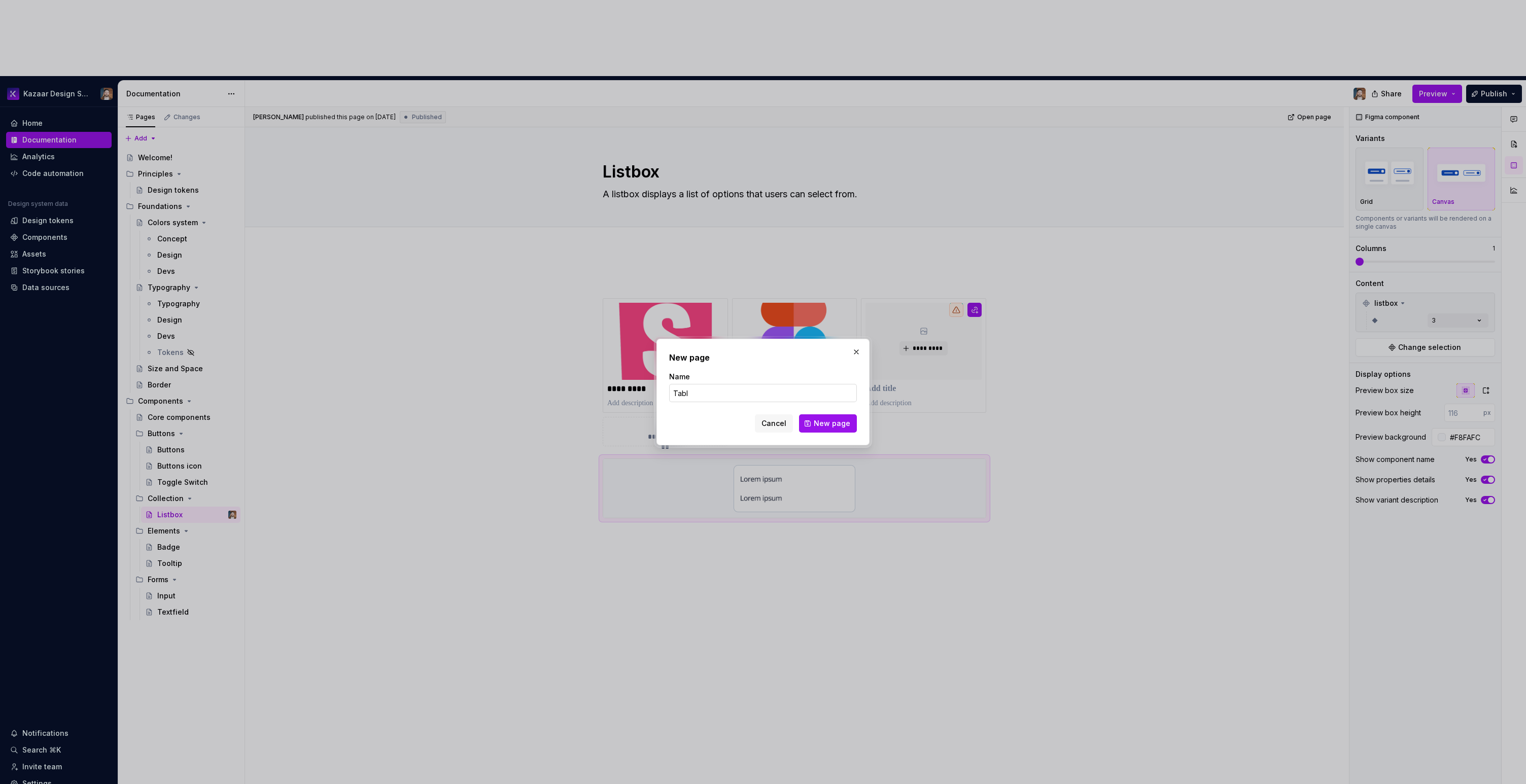
type input "Table"
click button "New page" at bounding box center [828, 423] width 58 height 18
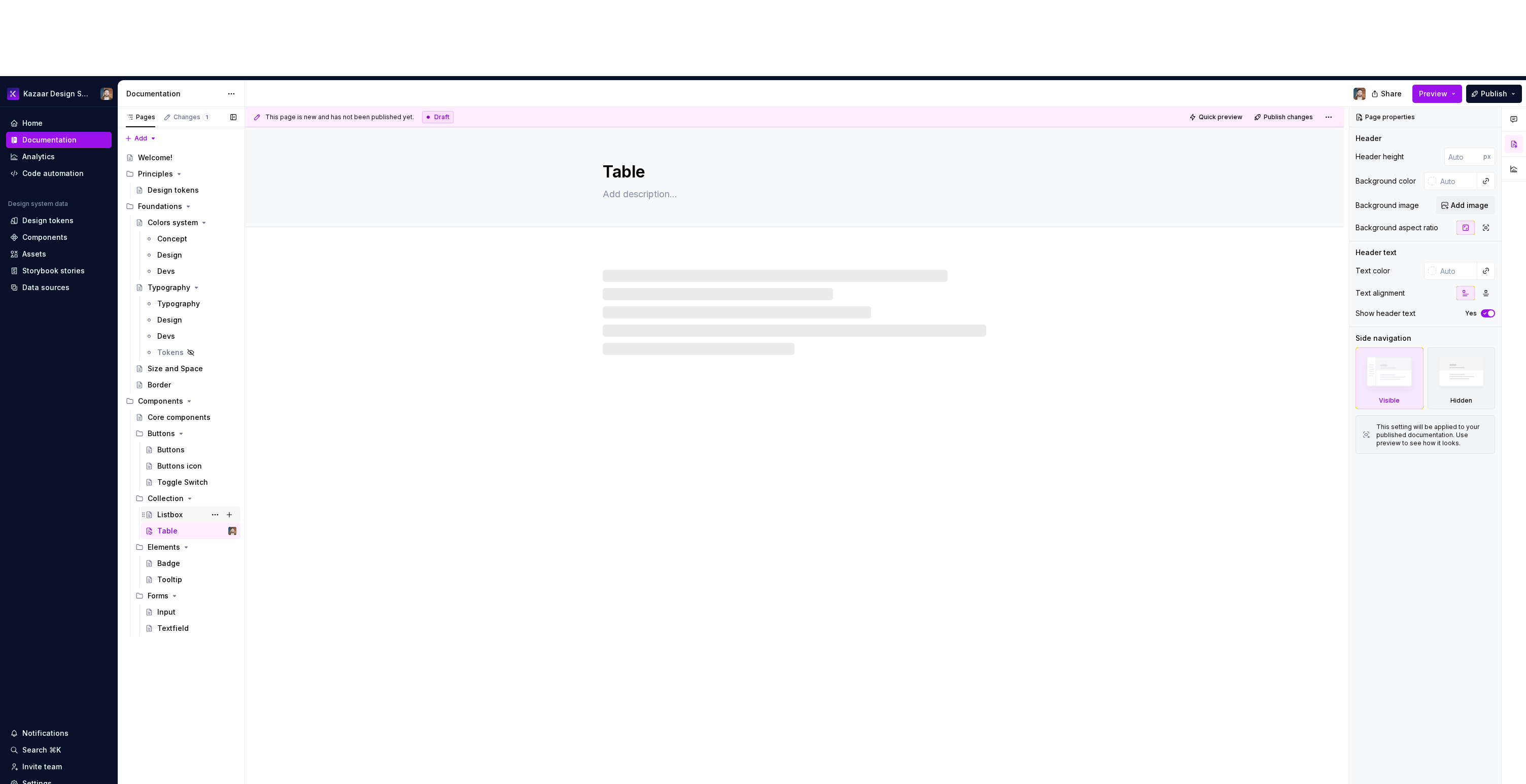
click at [172, 510] on div "Listbox" at bounding box center [169, 515] width 25 height 10
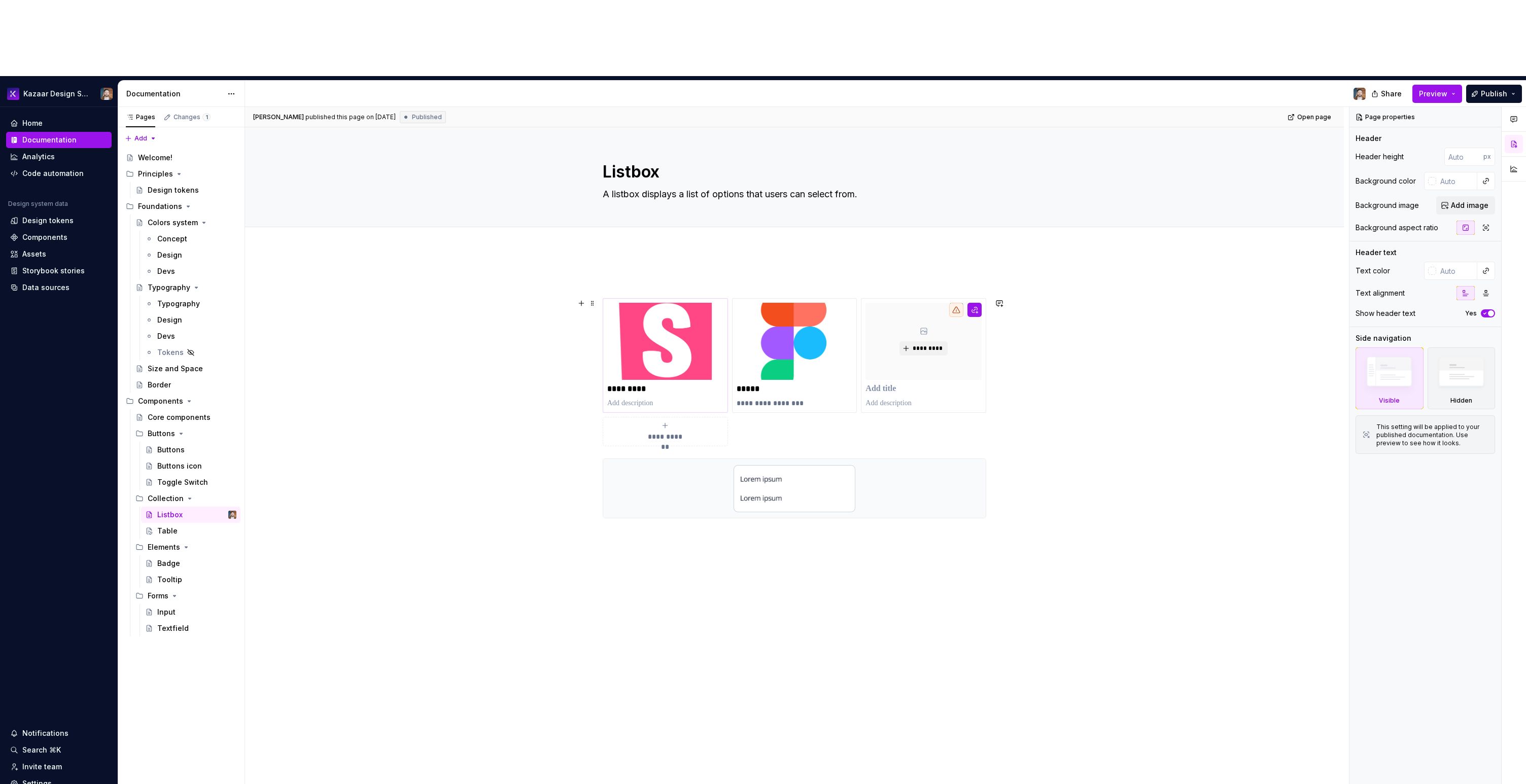
click at [605, 298] on div "*********" at bounding box center [665, 356] width 126 height 115
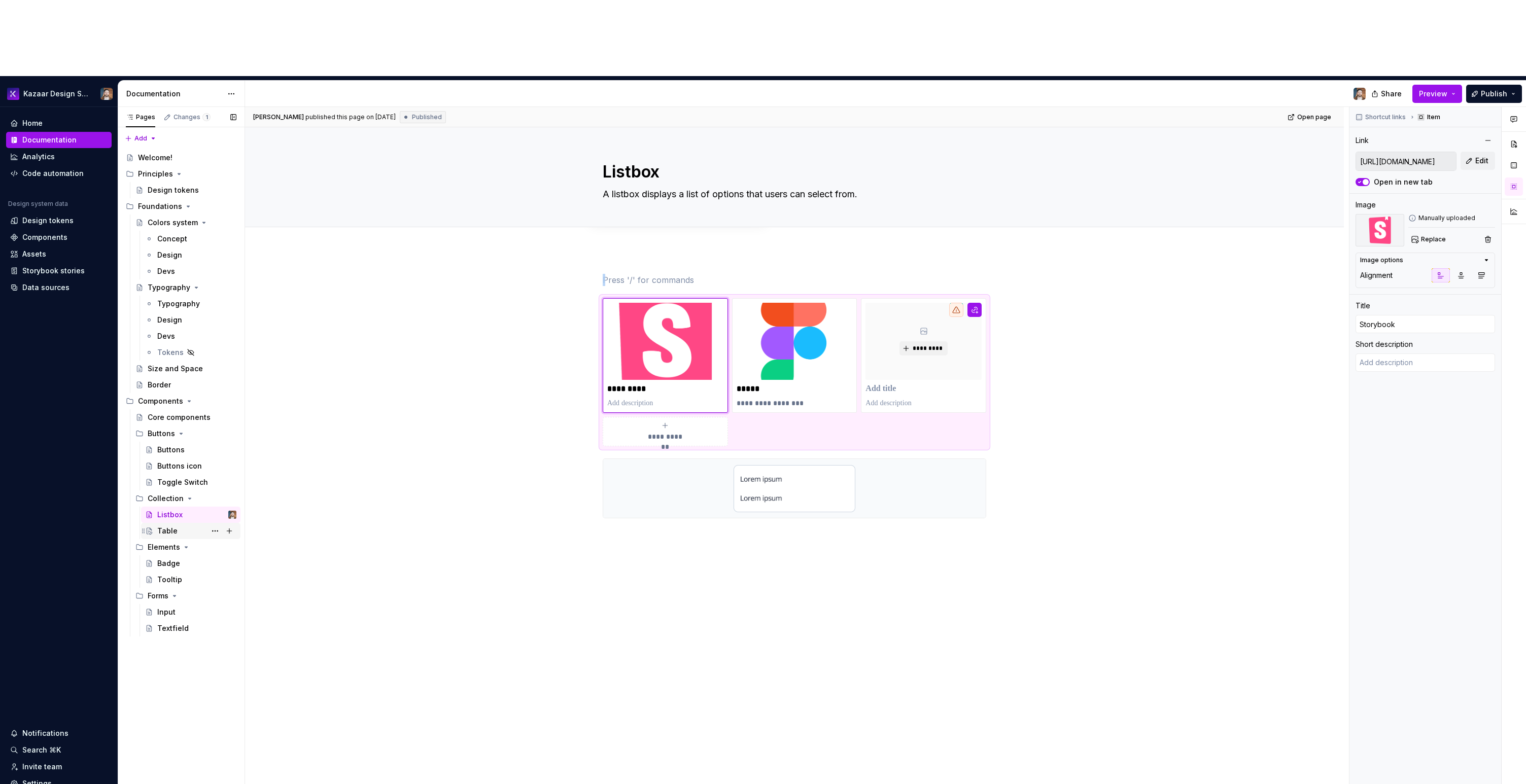
click at [174, 526] on div "Table" at bounding box center [167, 531] width 20 height 10
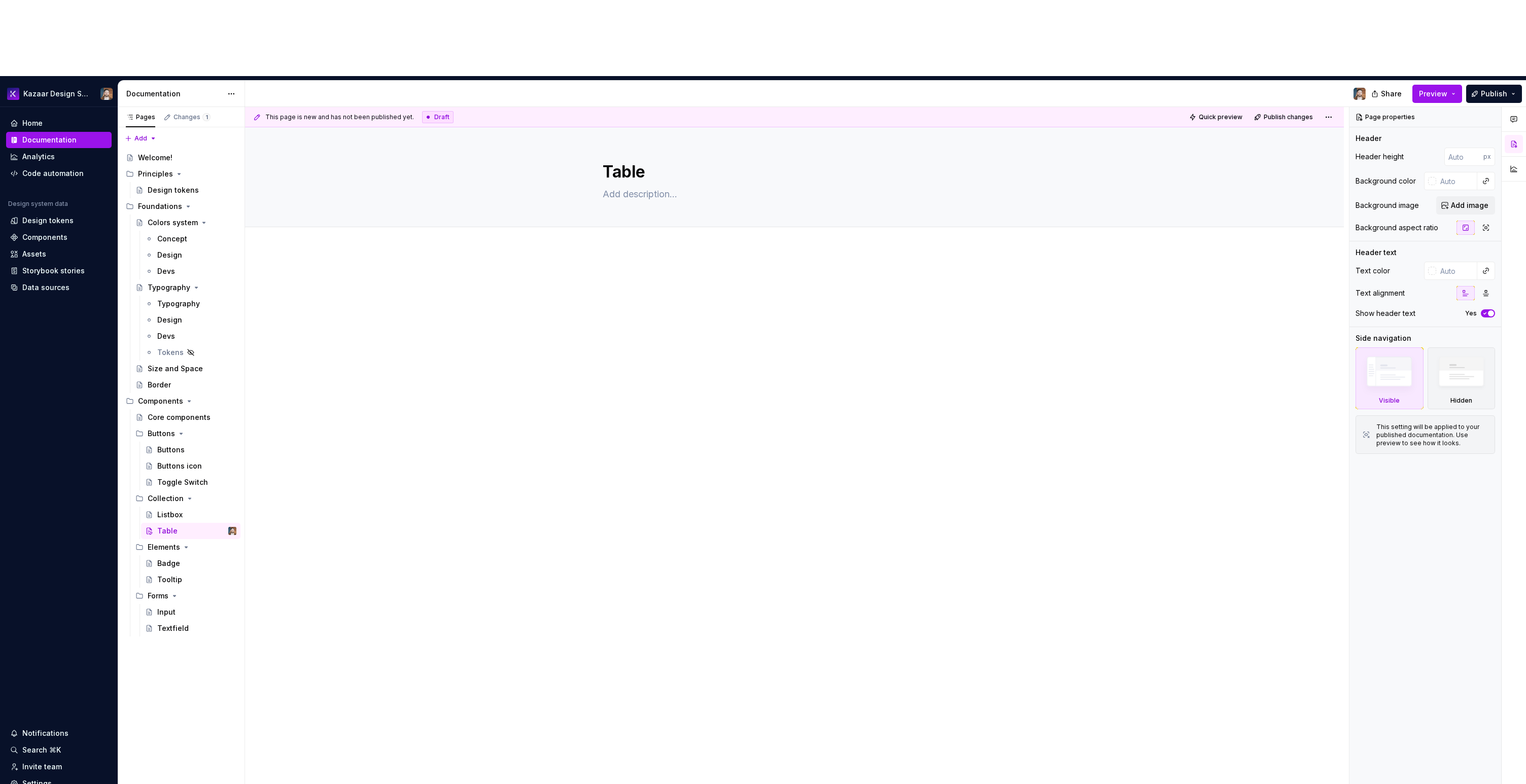
click at [694, 274] on div at bounding box center [794, 404] width 1099 height 310
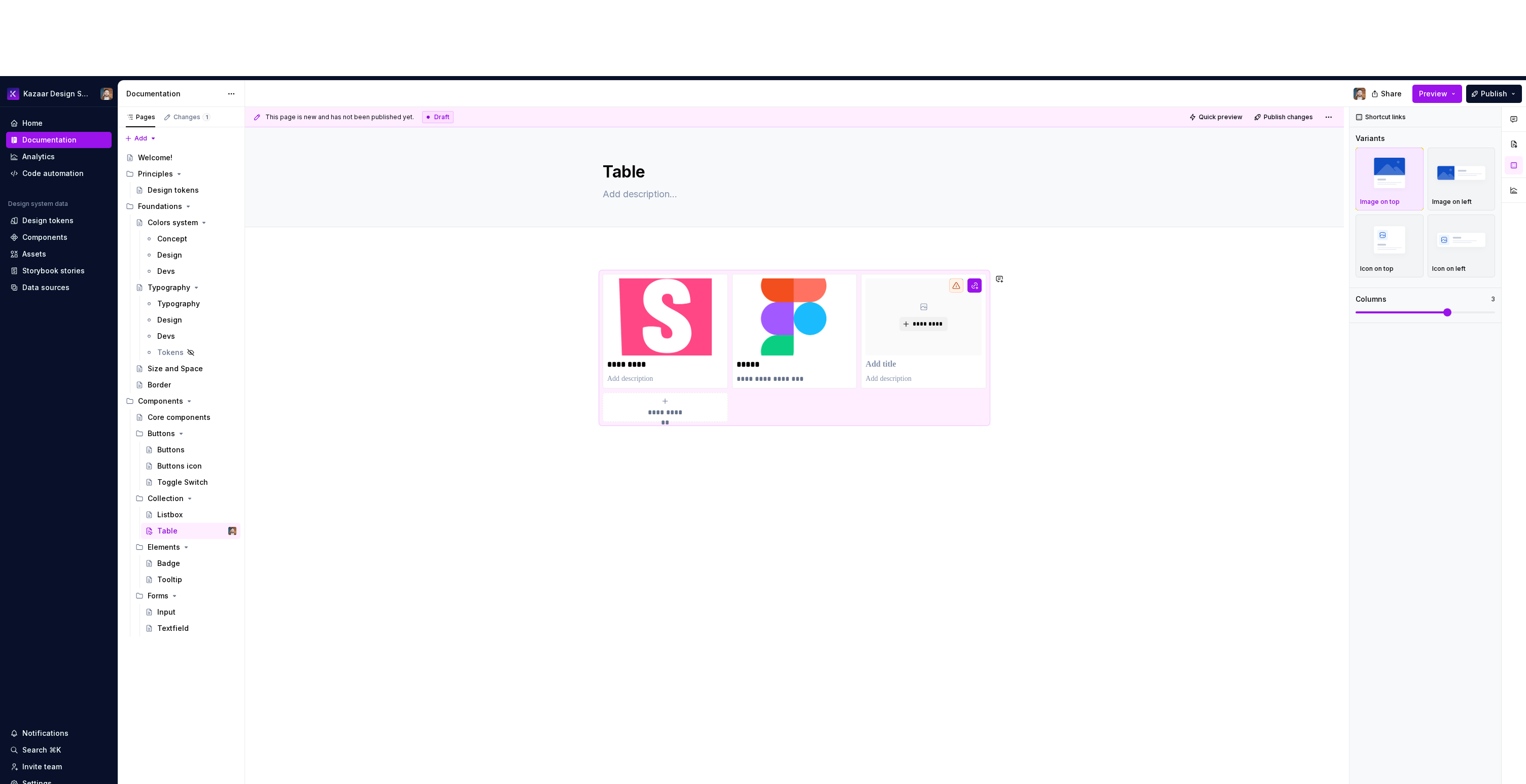
click at [703, 481] on div "**********" at bounding box center [794, 459] width 1099 height 420
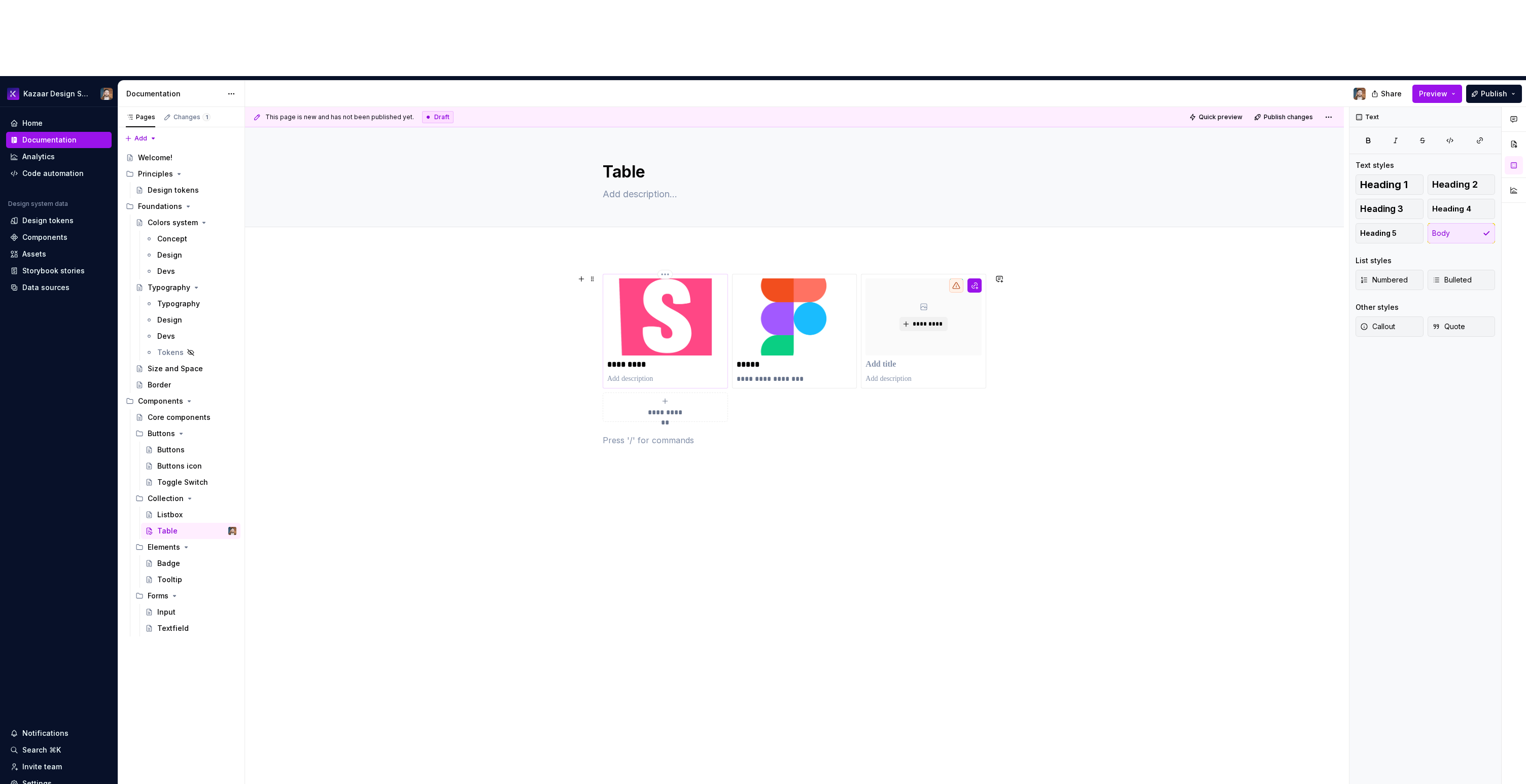
click at [652, 278] on img at bounding box center [665, 317] width 116 height 77
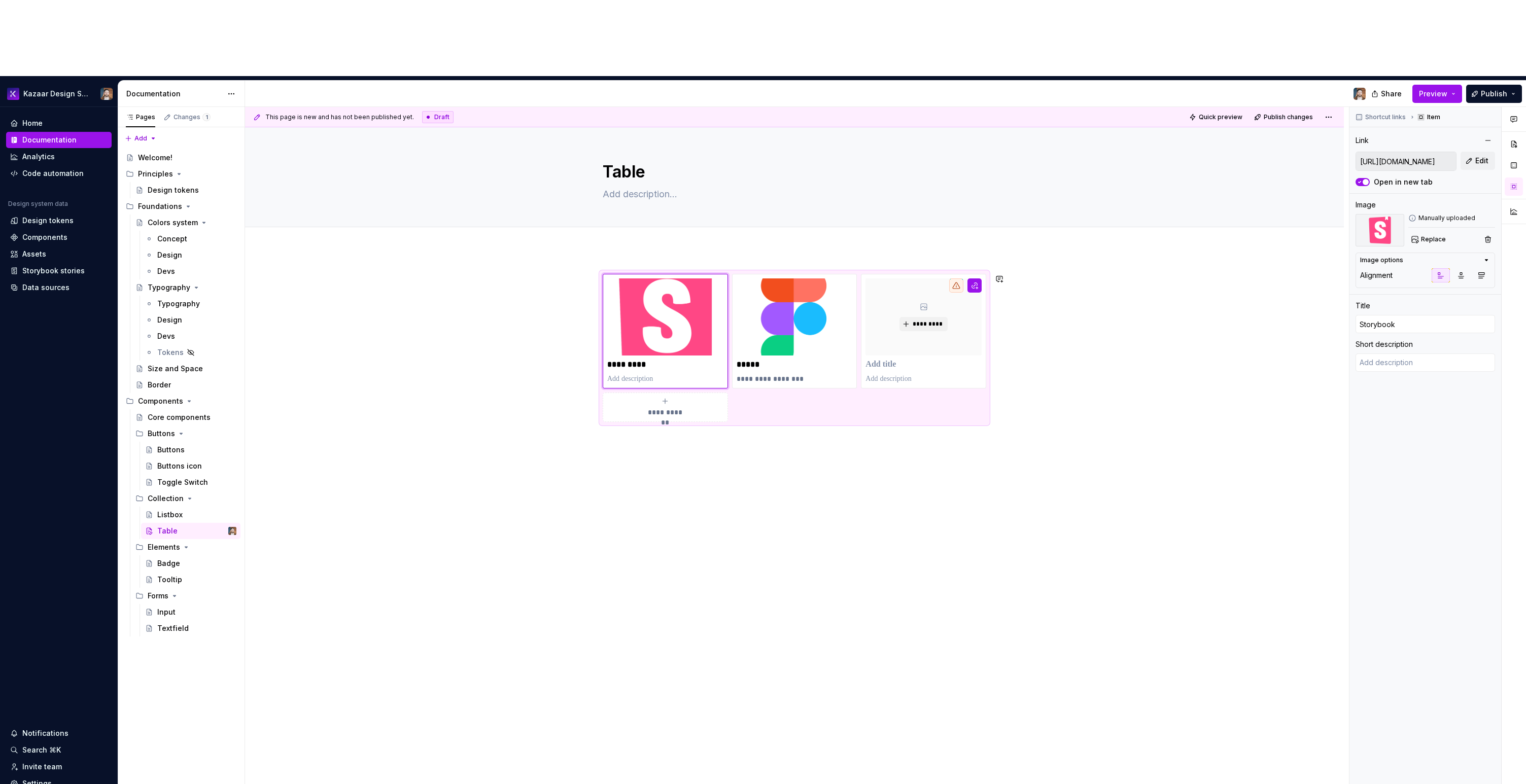
click at [712, 181] on button "button" at bounding box center [719, 182] width 14 height 14
type textarea "*"
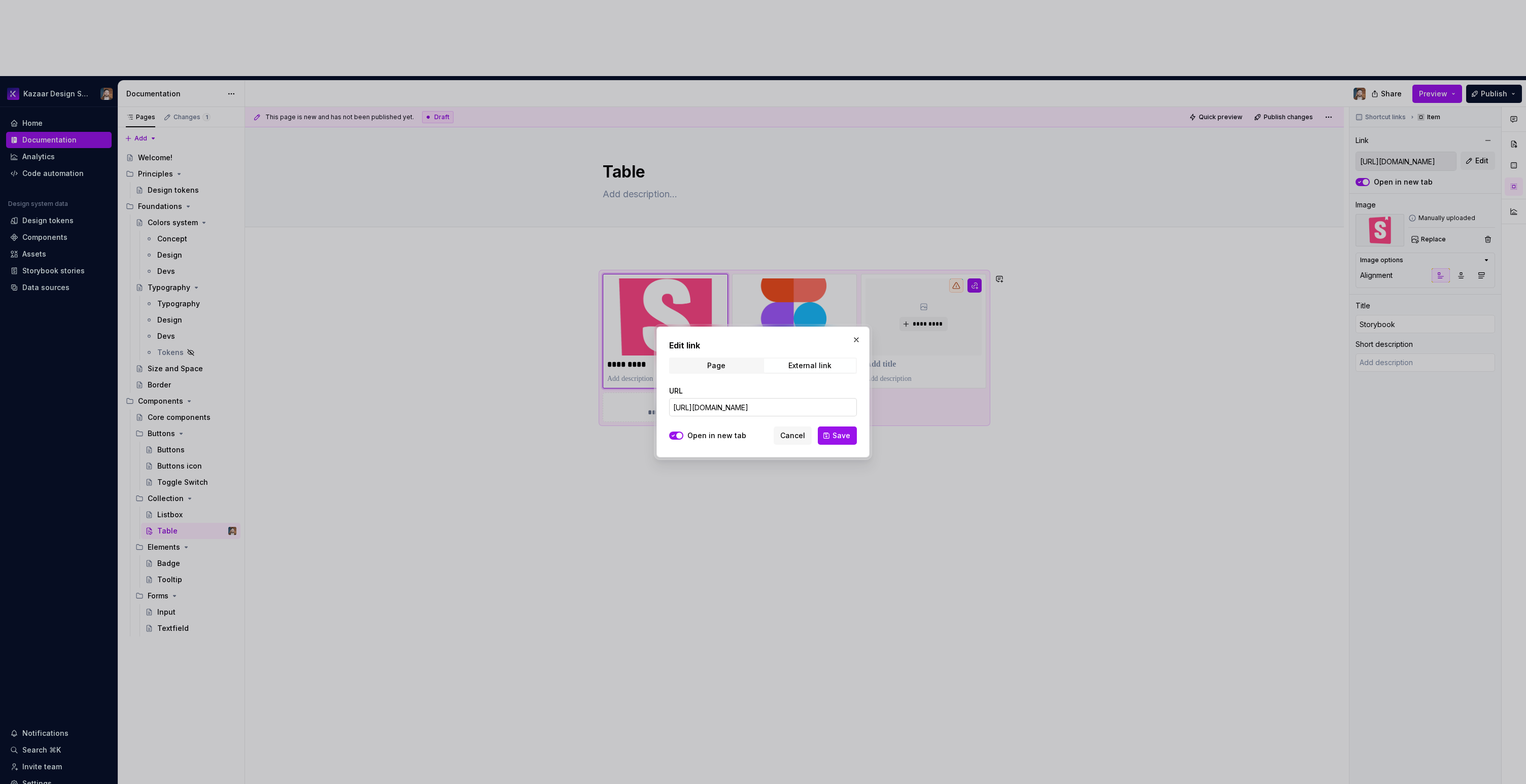
click at [721, 407] on input "[URL][DOMAIN_NAME]" at bounding box center [763, 407] width 188 height 18
paste input "[URL][DOMAIN_NAME]"
type input "https://kazaar-[URL][DOMAIN_NAME][DOMAIN_NAME]"
type textarea "*"
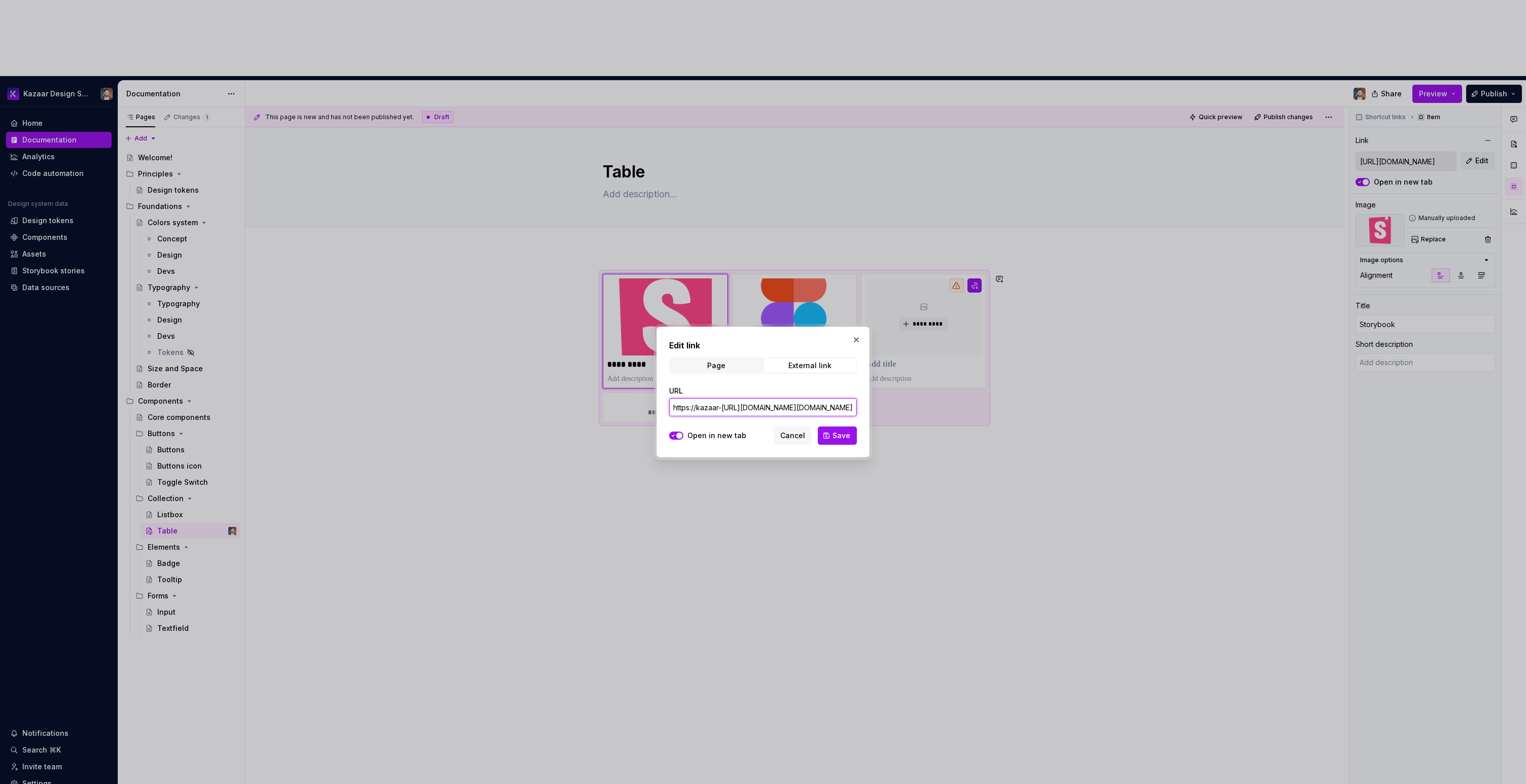
paste input "[DOMAIN_NAME][URL]"
type input "[URL][DOMAIN_NAME]"
click at [847, 438] on span "Save" at bounding box center [841, 435] width 18 height 10
type textarea "*"
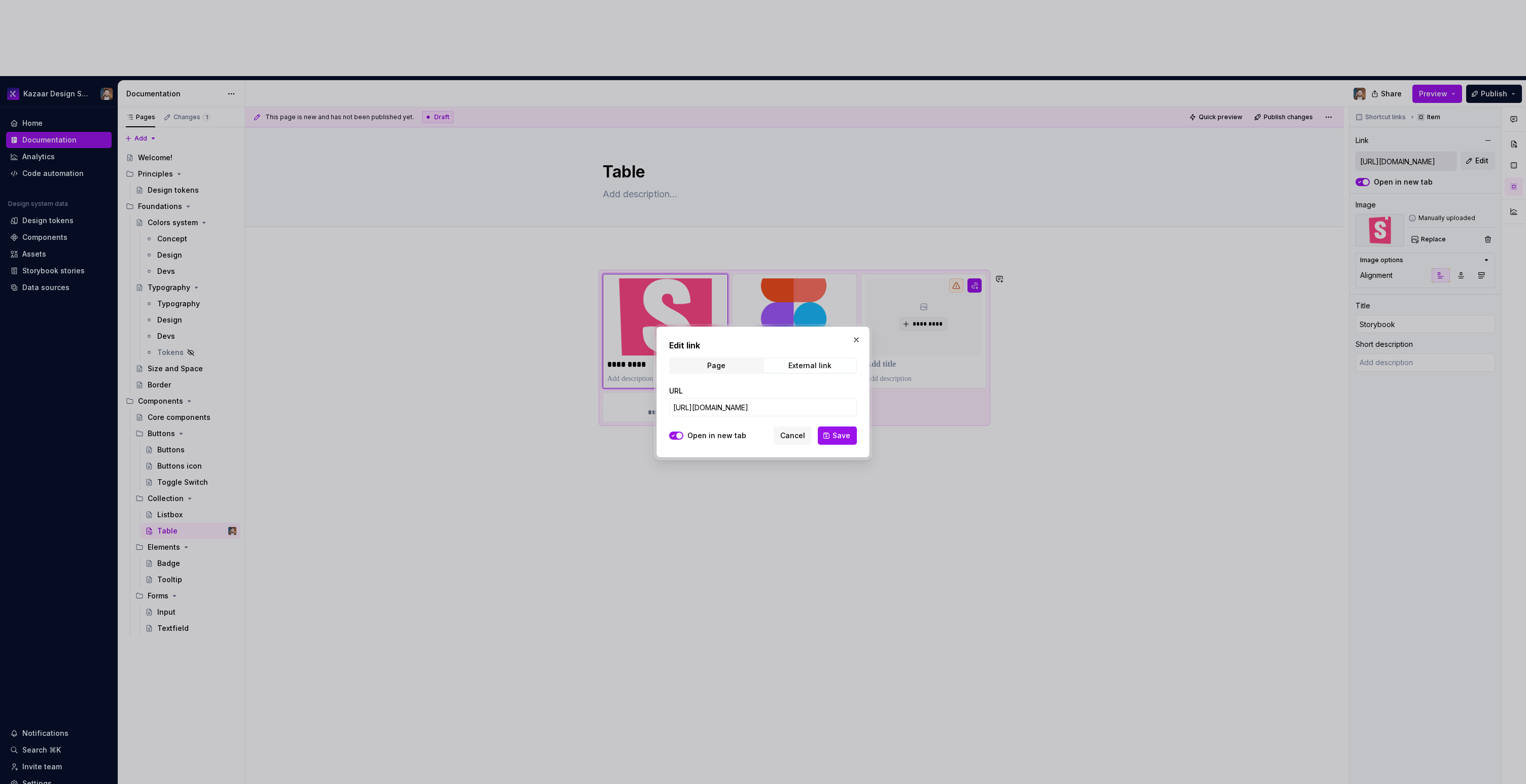
type input "[URL][DOMAIN_NAME]"
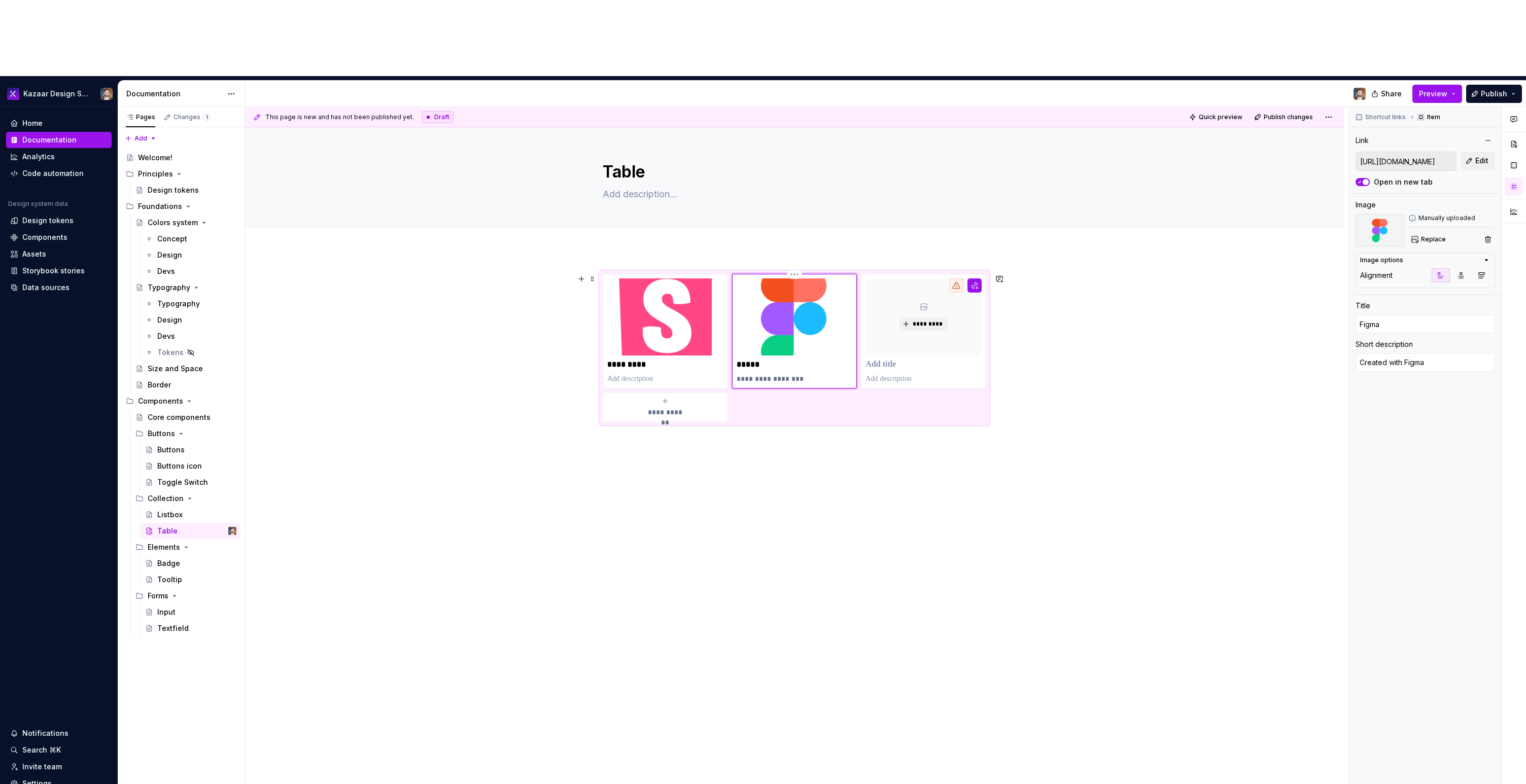
type textarea "*"
type input "[URL][DOMAIN_NAME]"
type input "Figma"
type textarea "Created with Figma"
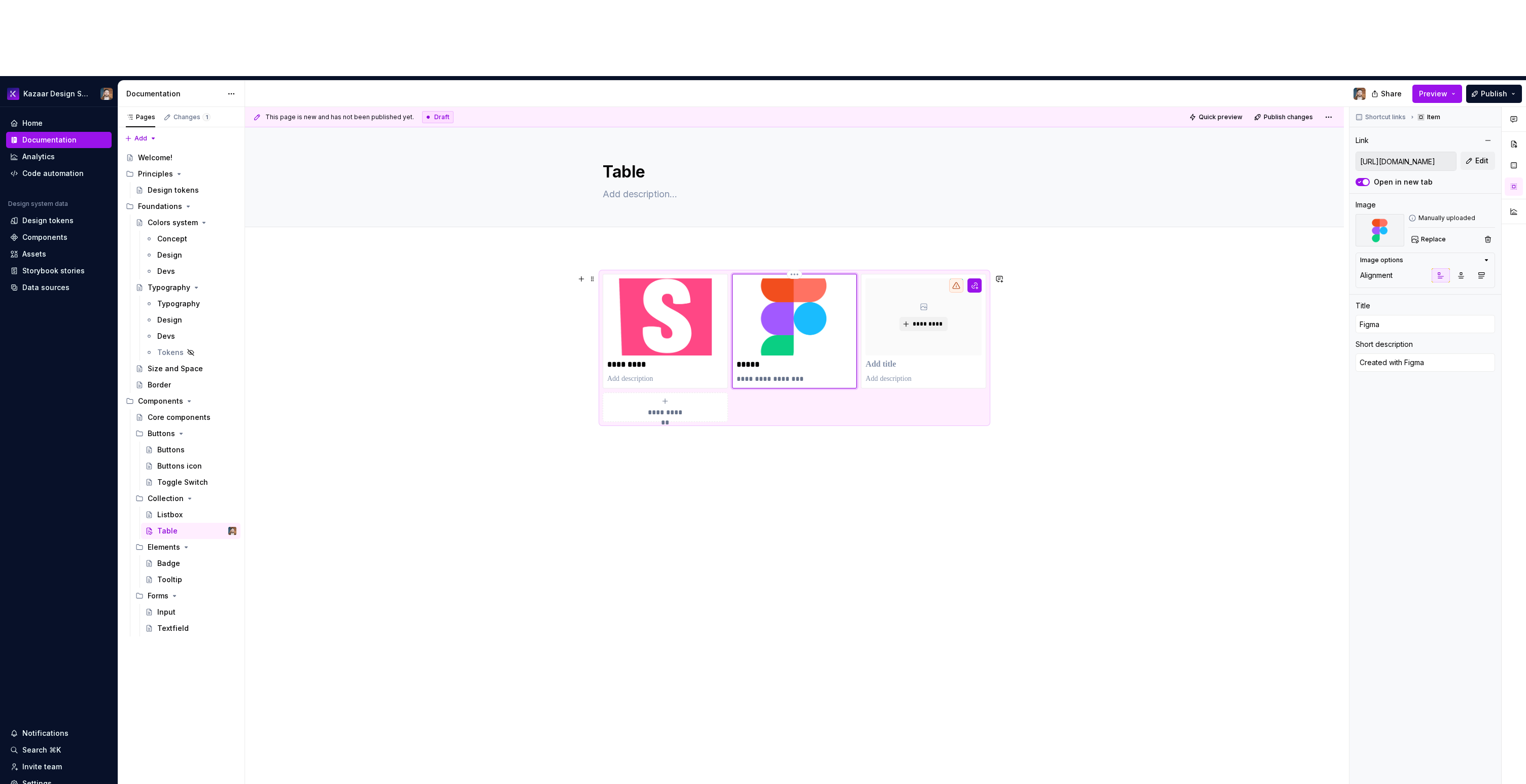
click at [819, 278] on img at bounding box center [794, 317] width 116 height 77
click at [841, 177] on button "button" at bounding box center [848, 182] width 14 height 14
type textarea "*"
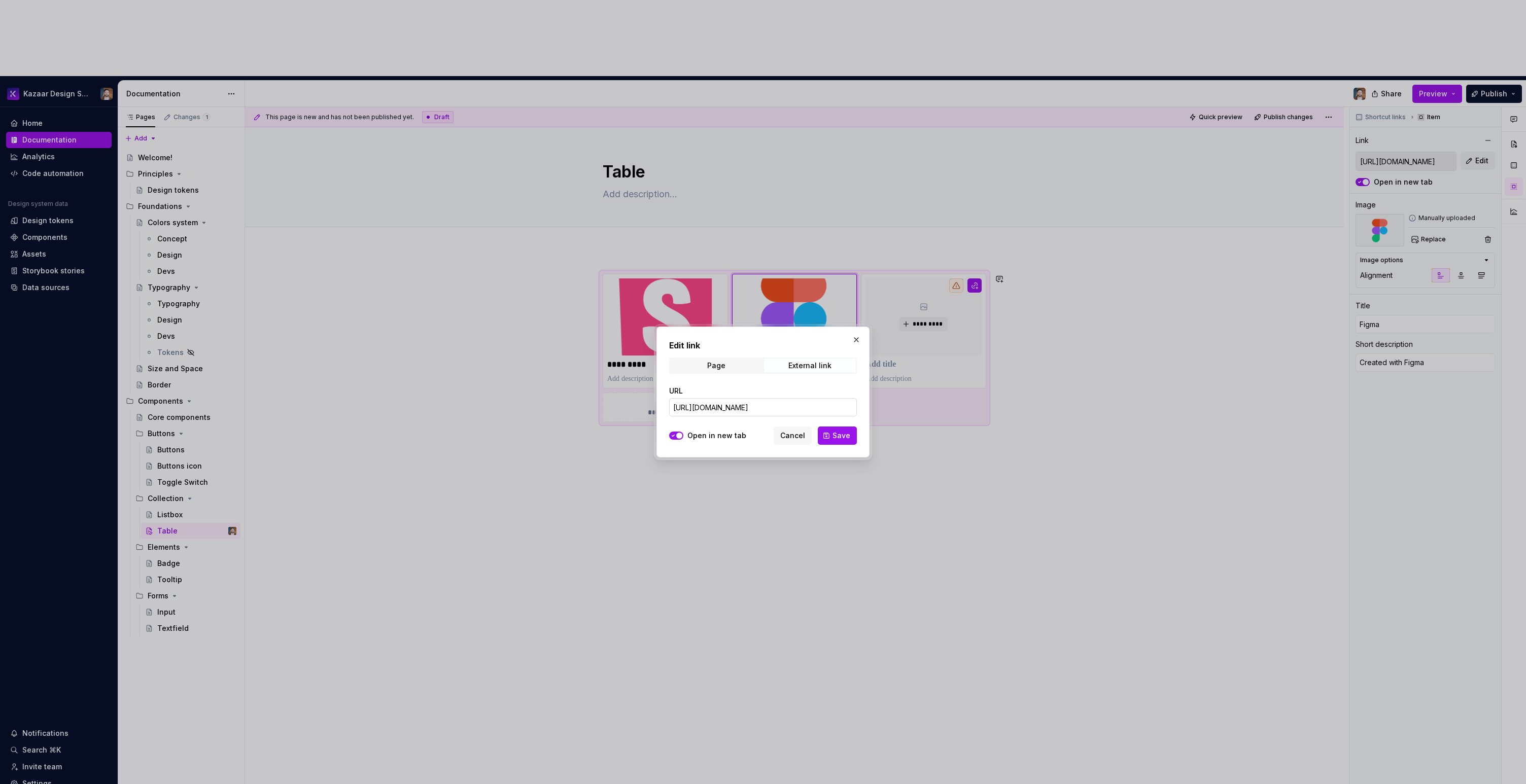
click at [717, 410] on input "[URL][DOMAIN_NAME]" at bounding box center [763, 407] width 188 height 18
paste input "1684-99"
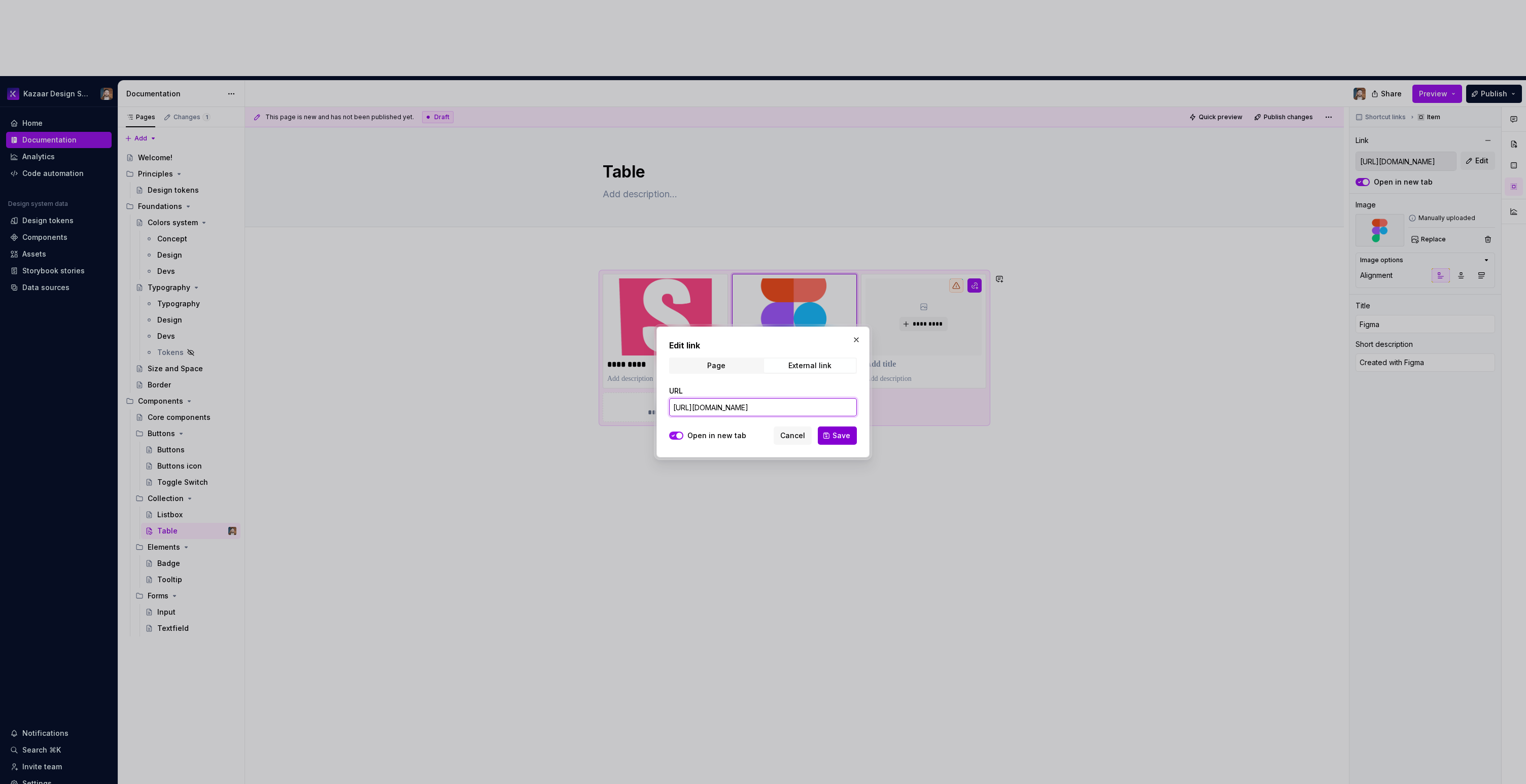
type input "[URL][DOMAIN_NAME]"
click at [841, 437] on span "Save" at bounding box center [841, 435] width 18 height 10
type textarea "*"
type input "[URL][DOMAIN_NAME]"
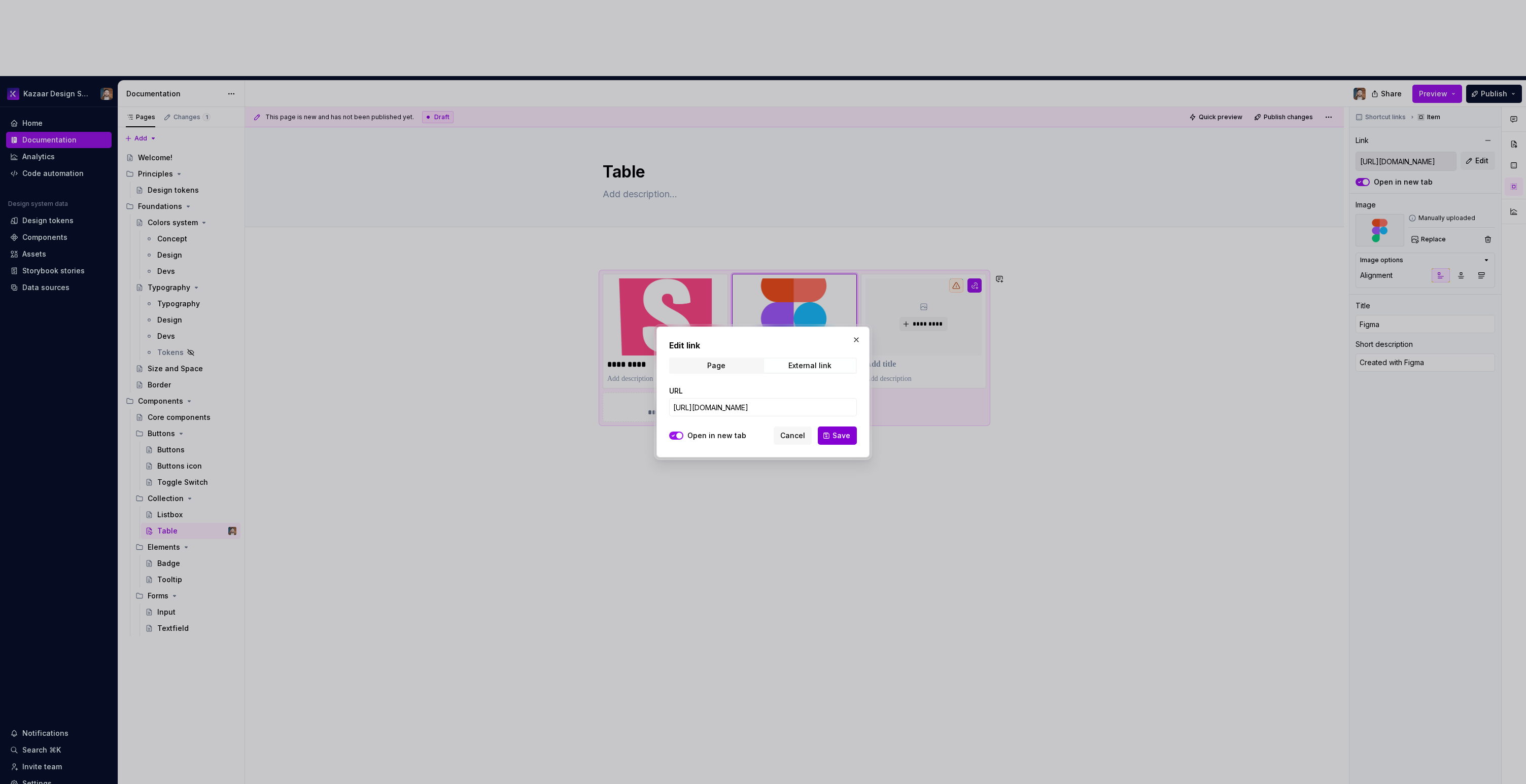
scroll to position [0, 0]
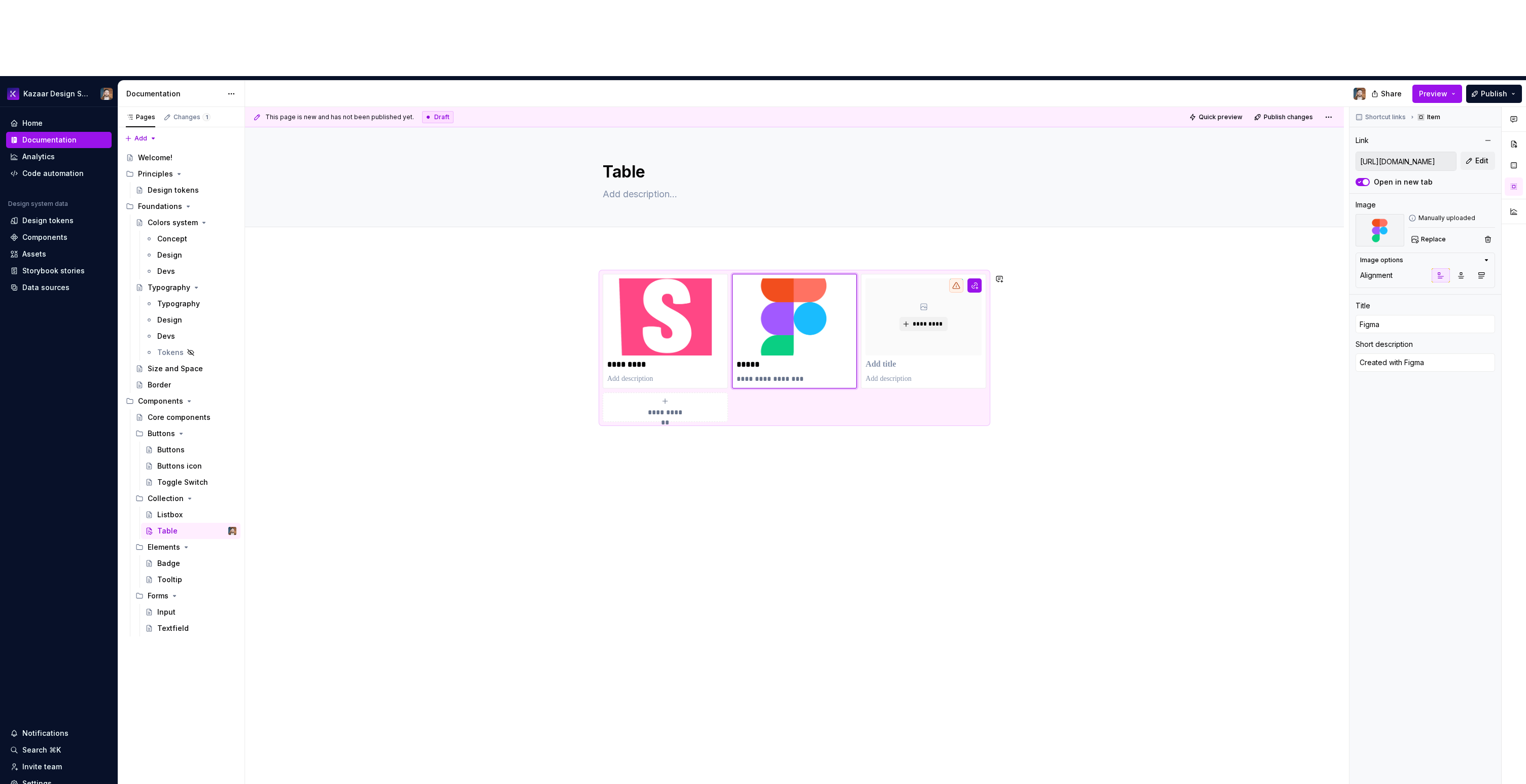
click at [842, 438] on div "**********" at bounding box center [794, 471] width 1099 height 444
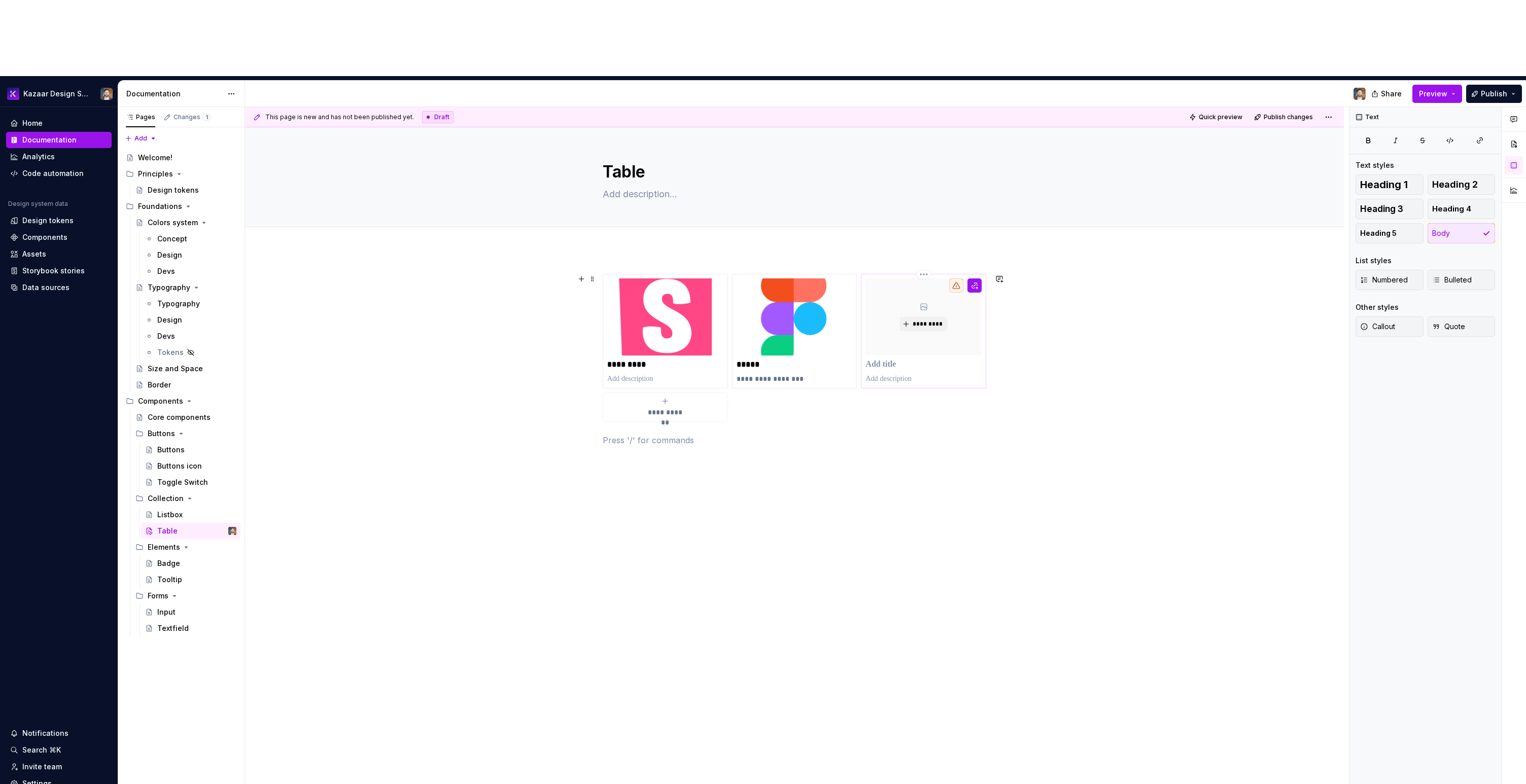
click at [925, 295] on div "*********" at bounding box center [924, 331] width 116 height 105
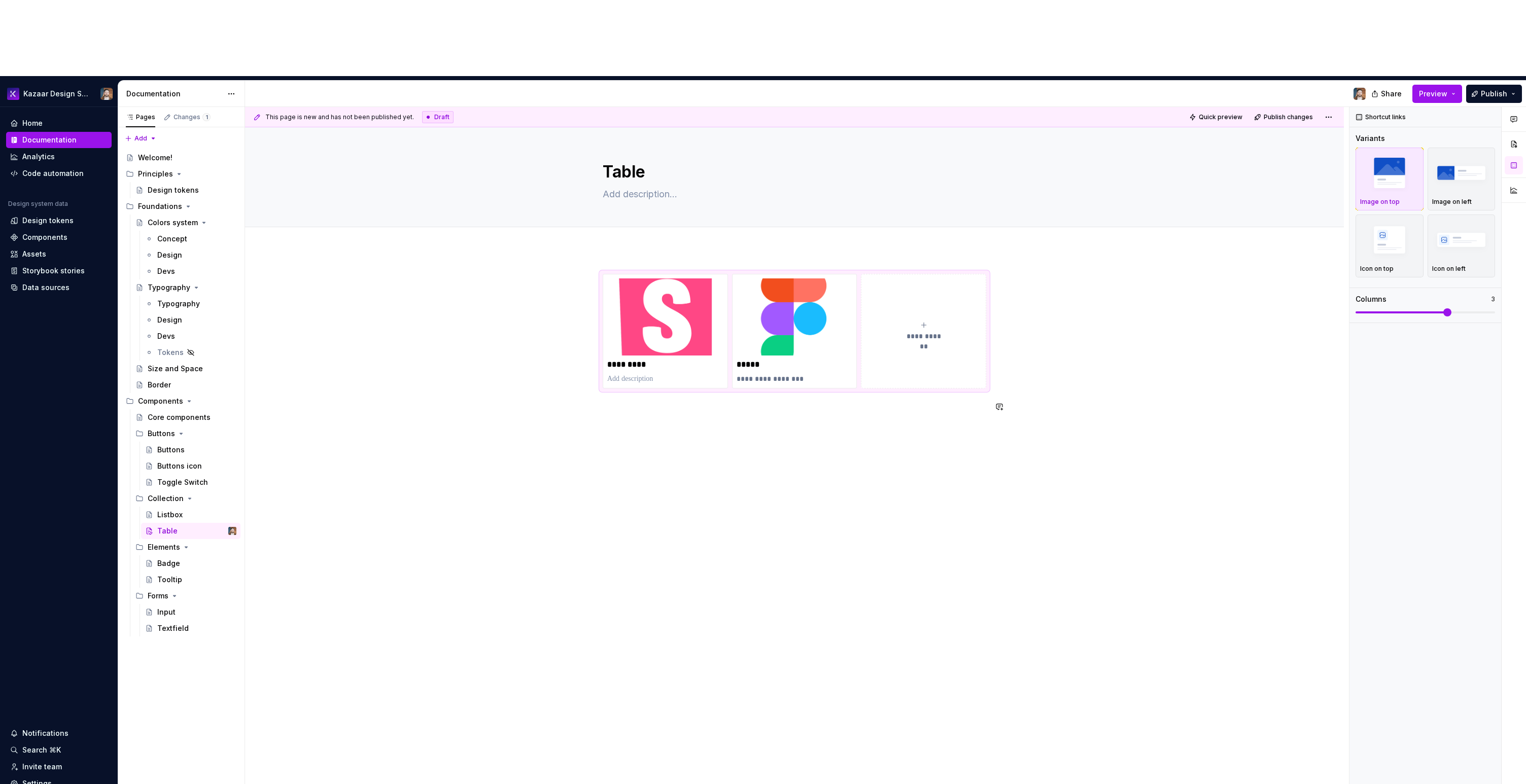
click at [841, 380] on div "**********" at bounding box center [797, 484] width 1104 height 754
click at [167, 510] on div "Listbox" at bounding box center [169, 515] width 25 height 10
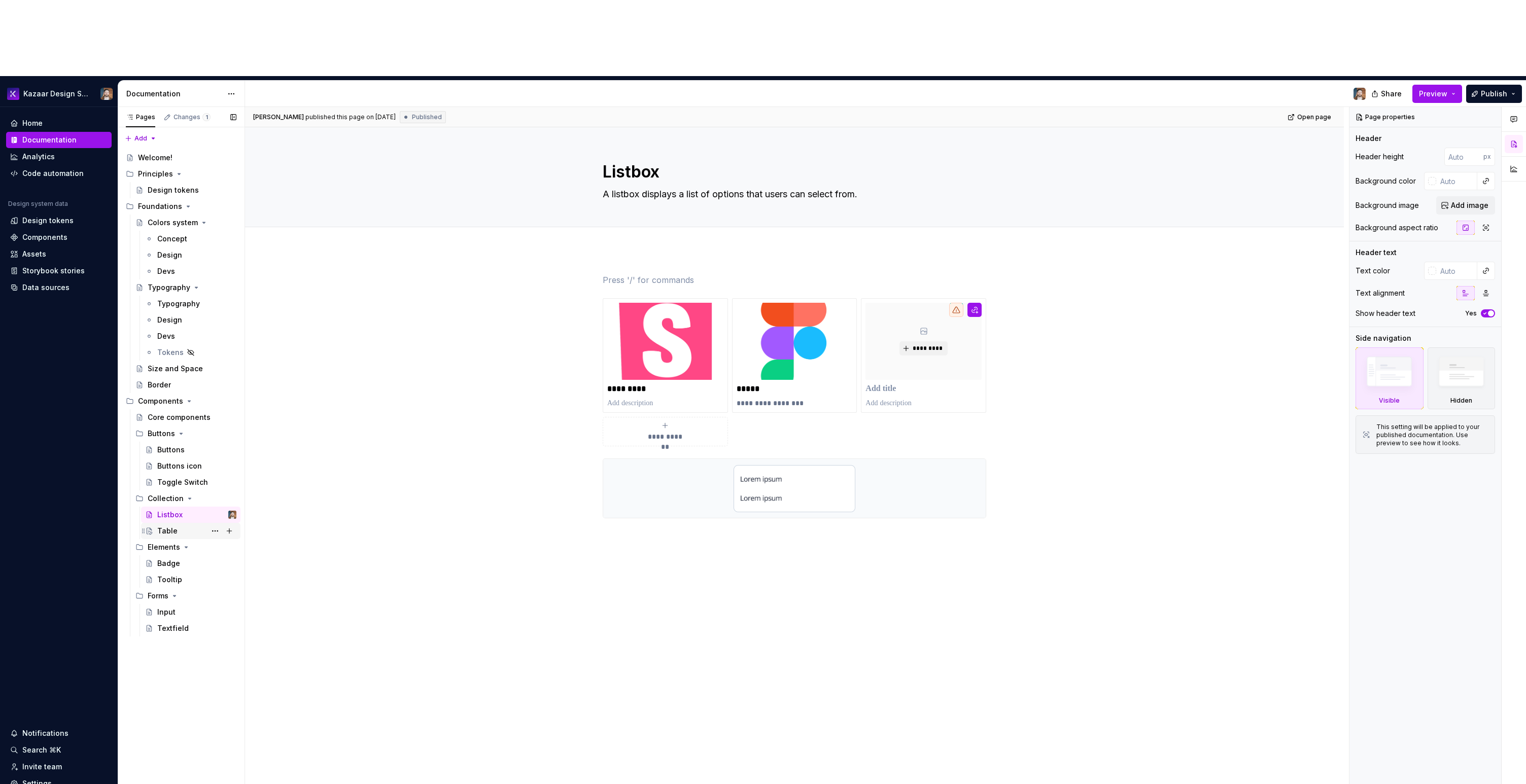
click at [169, 526] on div "Table" at bounding box center [167, 531] width 20 height 10
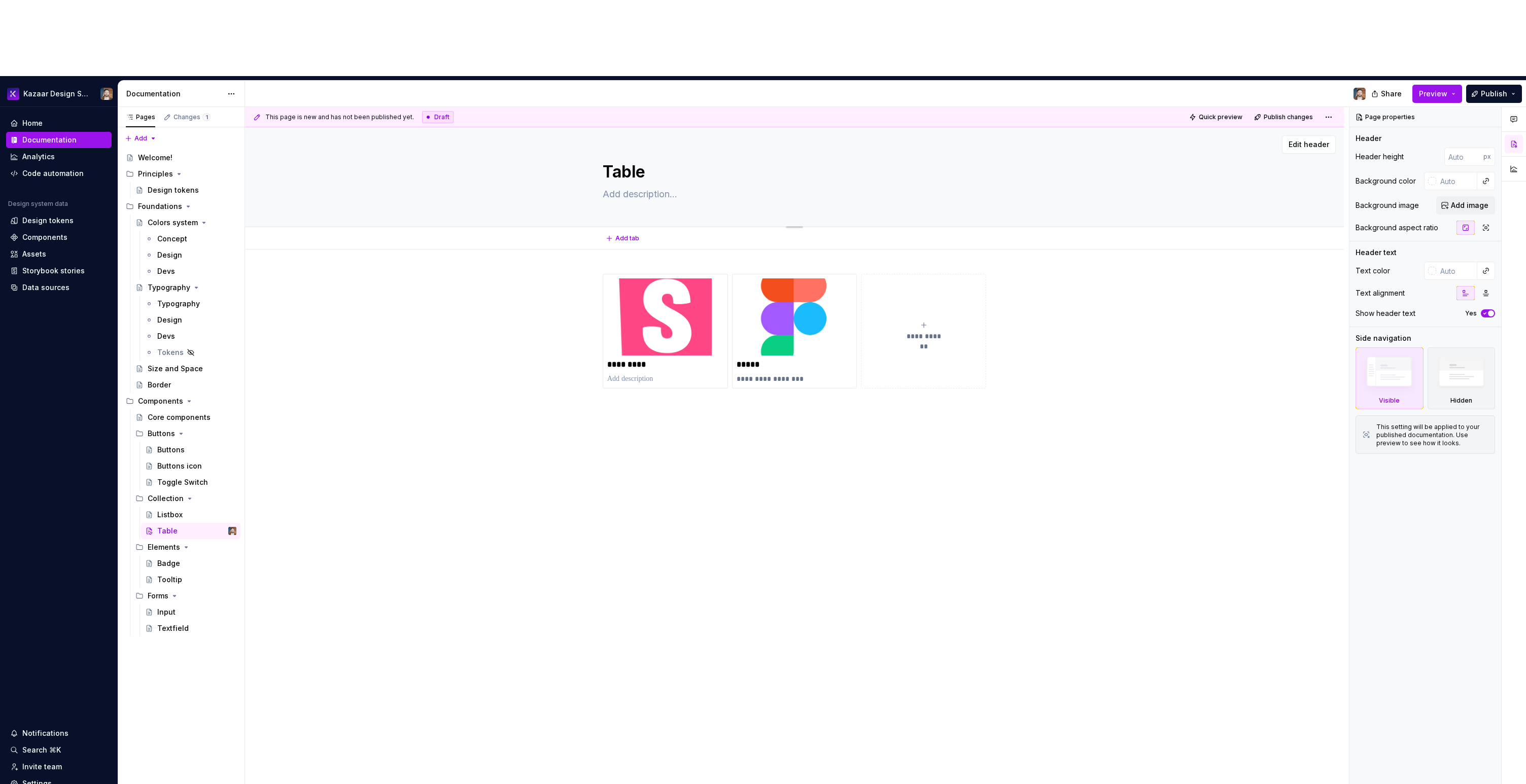
click at [659, 186] on textarea at bounding box center [792, 194] width 383 height 16
paste textarea "A table organizes data into rows and columns, making it easy to scan, compare, …"
type textarea "*"
type textarea "A table organizes data into rows and columns, making it easy to scan, compare, …"
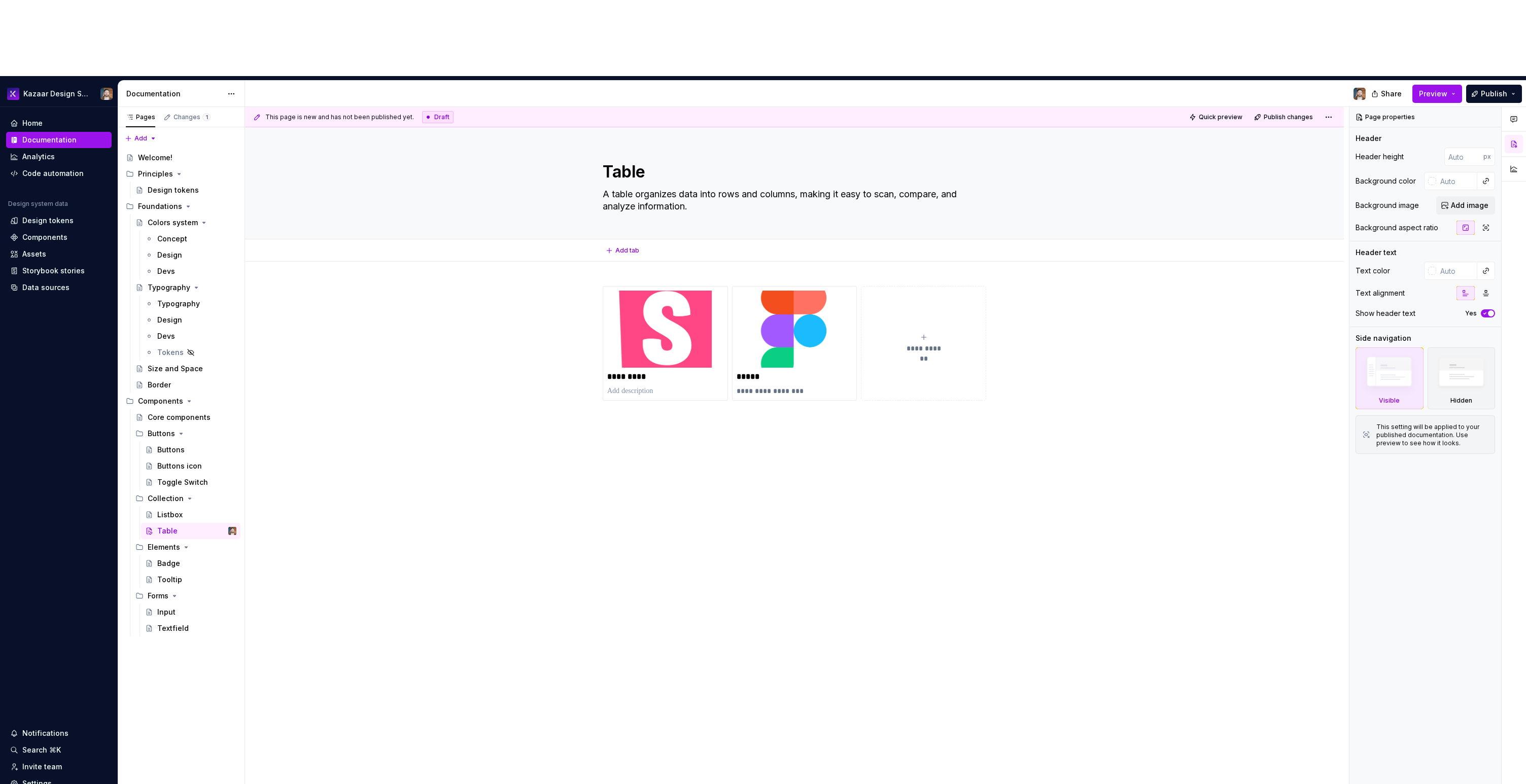
type textarea "*"
type textarea "A table organizes data into rows and columns, making it easy to scan, compare, …"
click at [759, 384] on div "**********" at bounding box center [794, 467] width 1099 height 411
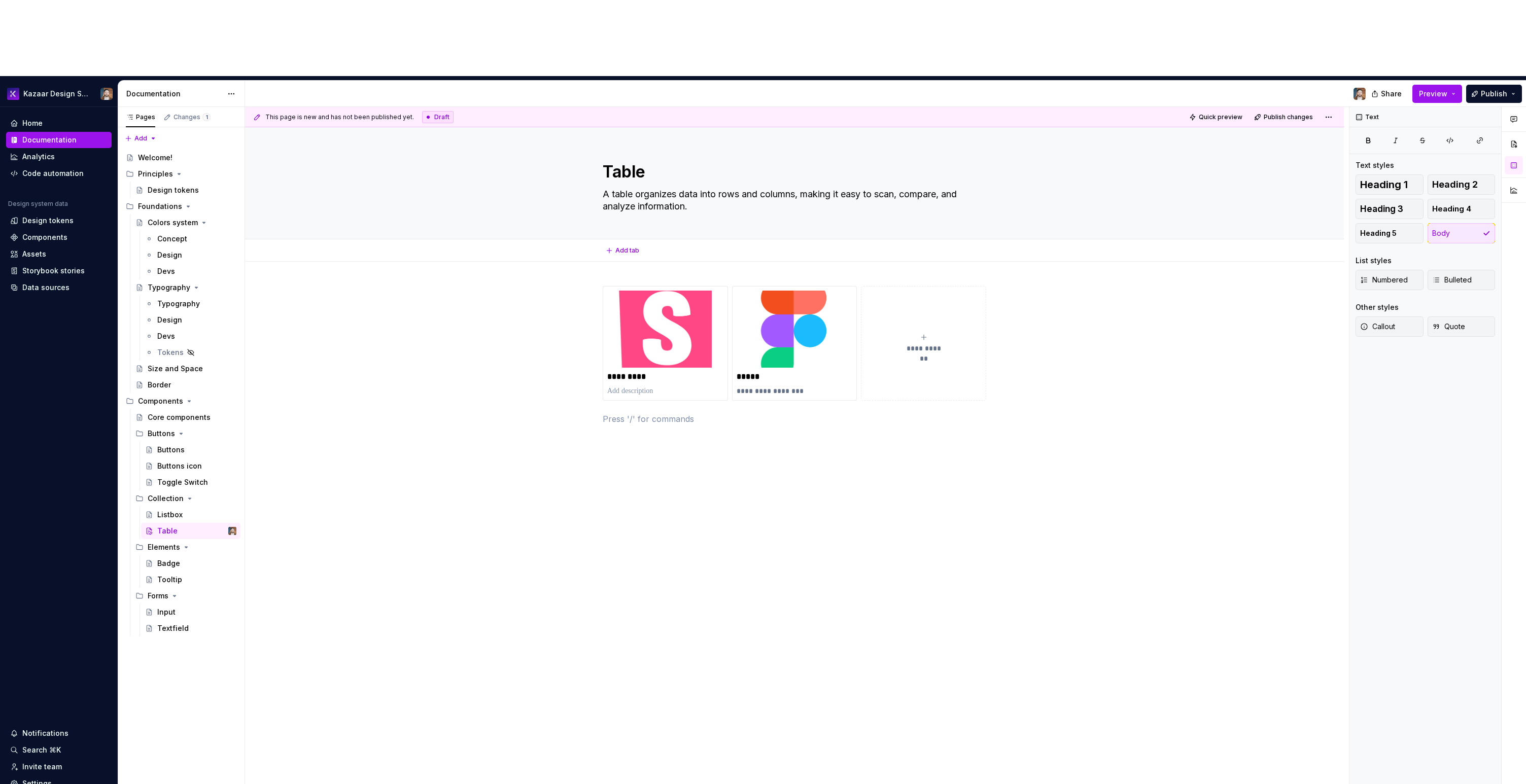
click at [720, 239] on div "Add tab" at bounding box center [794, 250] width 1099 height 23
type textarea "*"
click at [672, 419] on div "**********" at bounding box center [797, 484] width 1104 height 754
click at [641, 413] on p at bounding box center [794, 419] width 383 height 12
click at [572, 405] on div "**********" at bounding box center [794, 467] width 1099 height 411
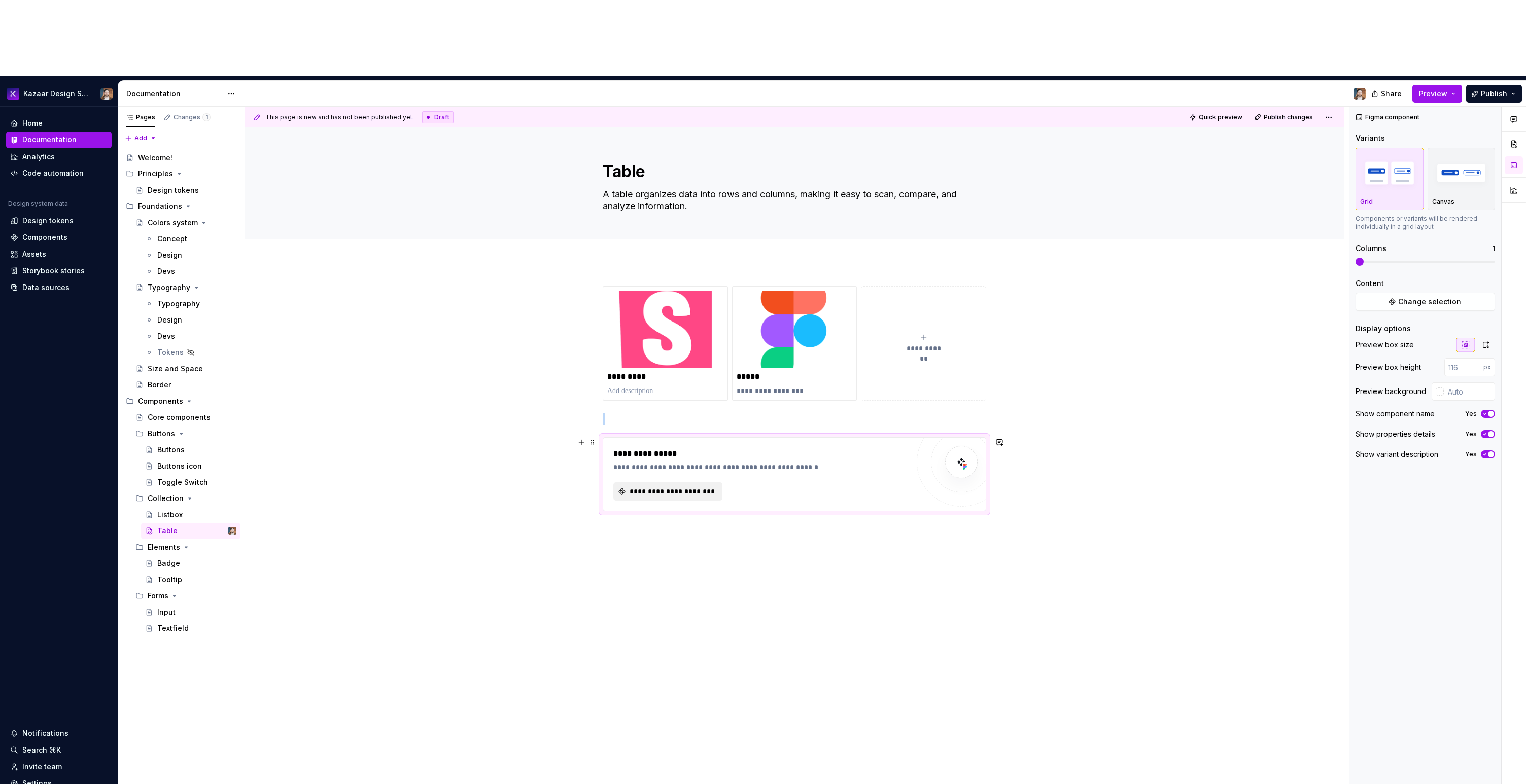
click at [636, 486] on span "**********" at bounding box center [672, 491] width 88 height 10
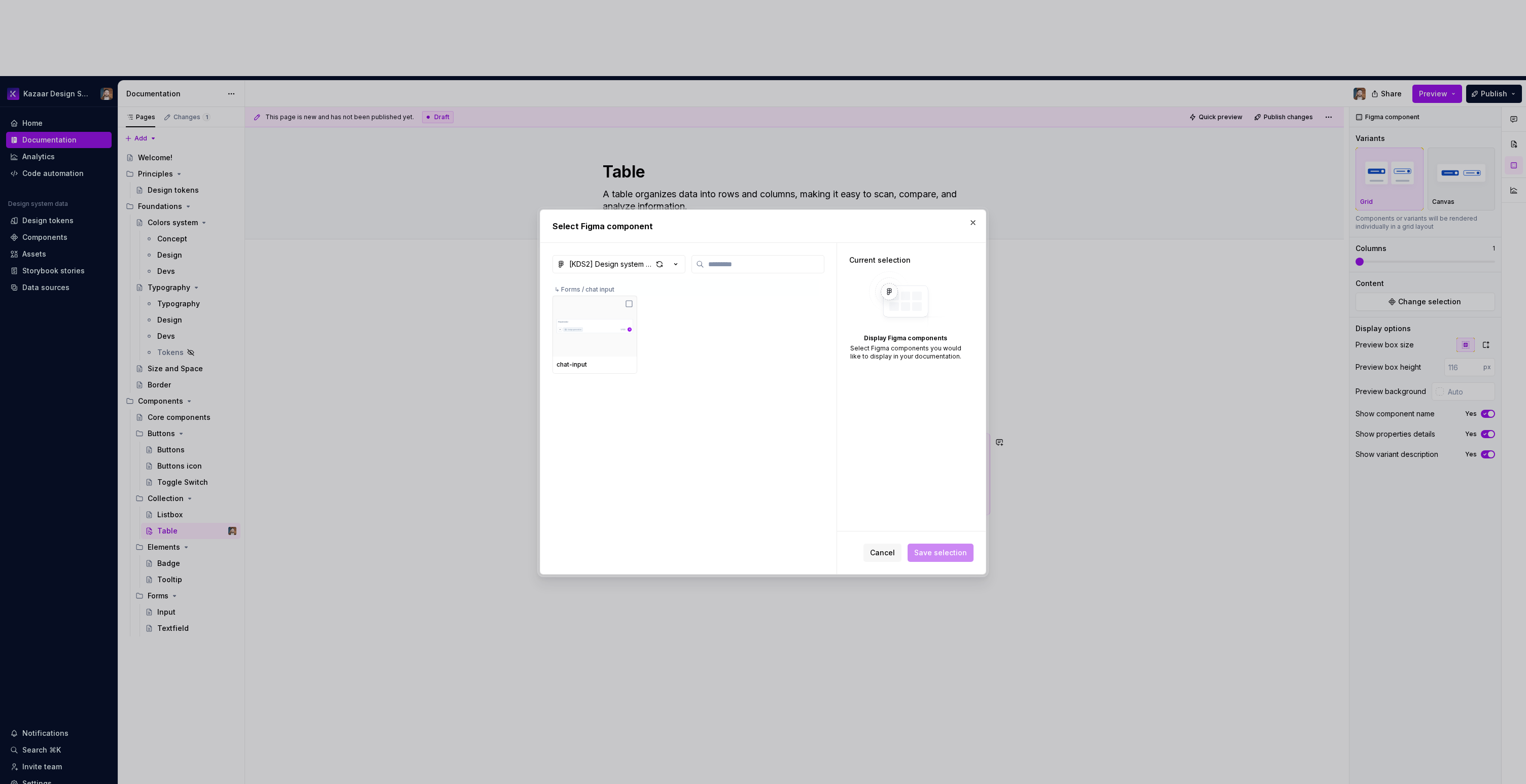
type textarea "*"
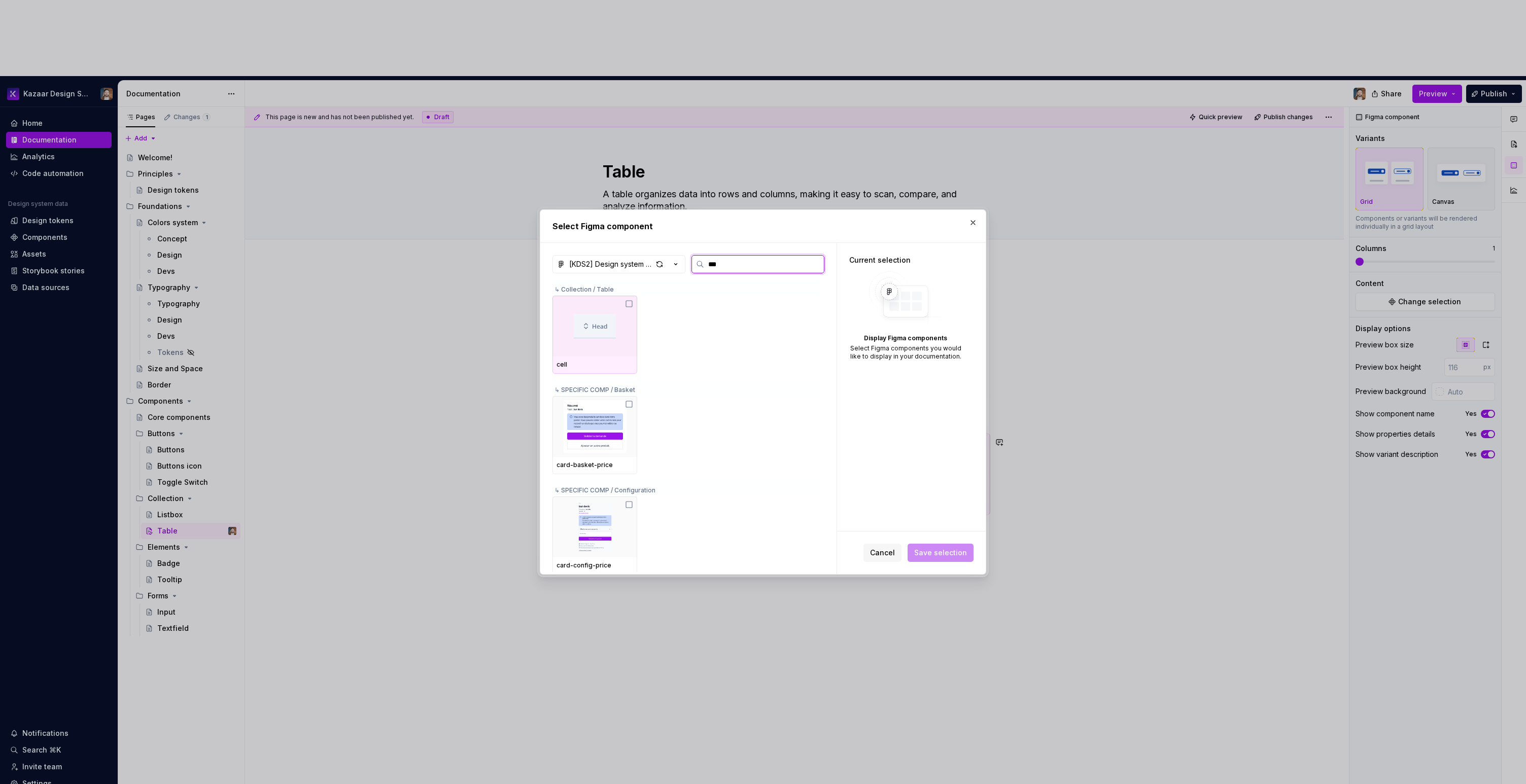
type input "****"
click at [593, 329] on img at bounding box center [595, 326] width 42 height 24
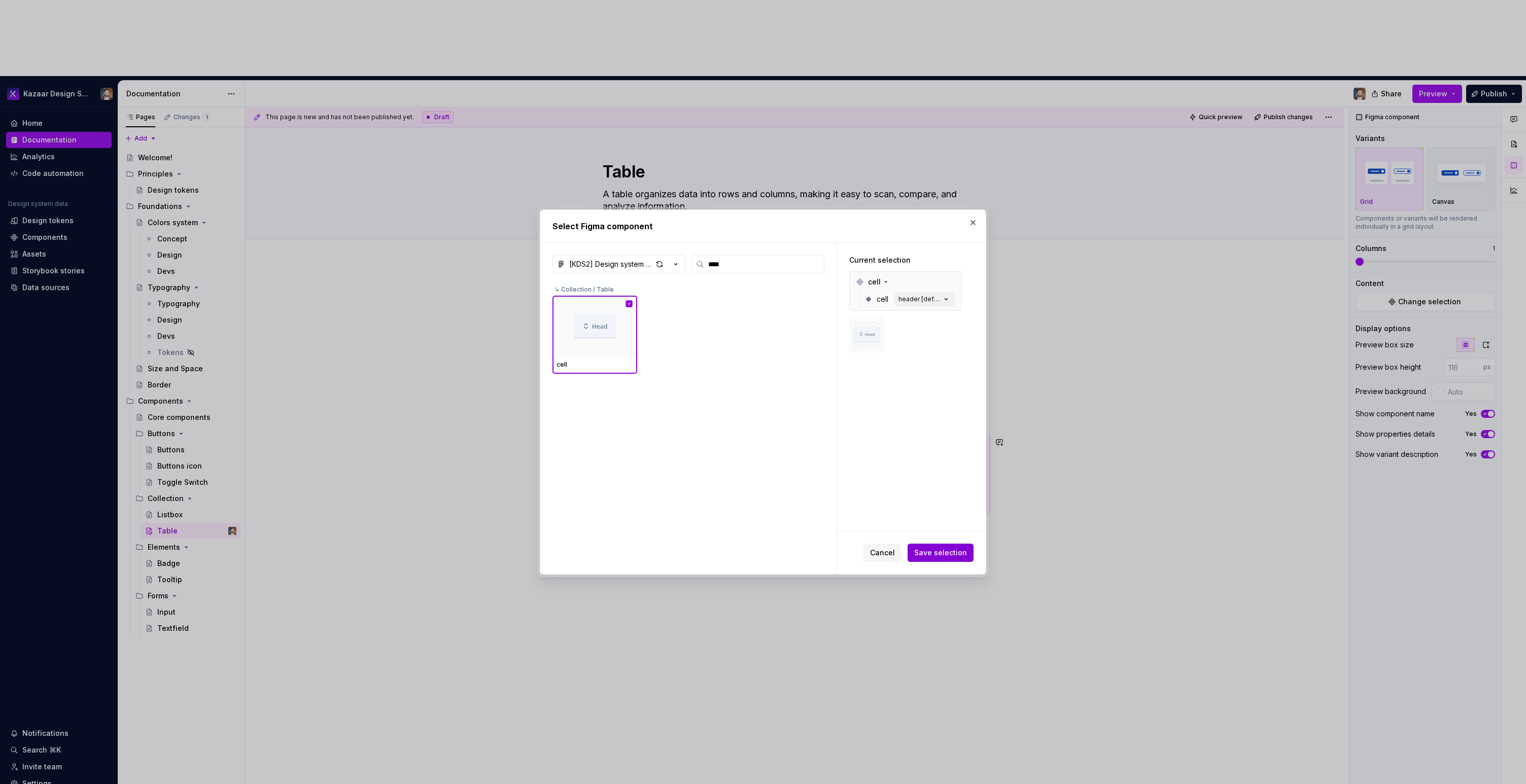
click at [940, 554] on span "Save selection" at bounding box center [940, 552] width 53 height 10
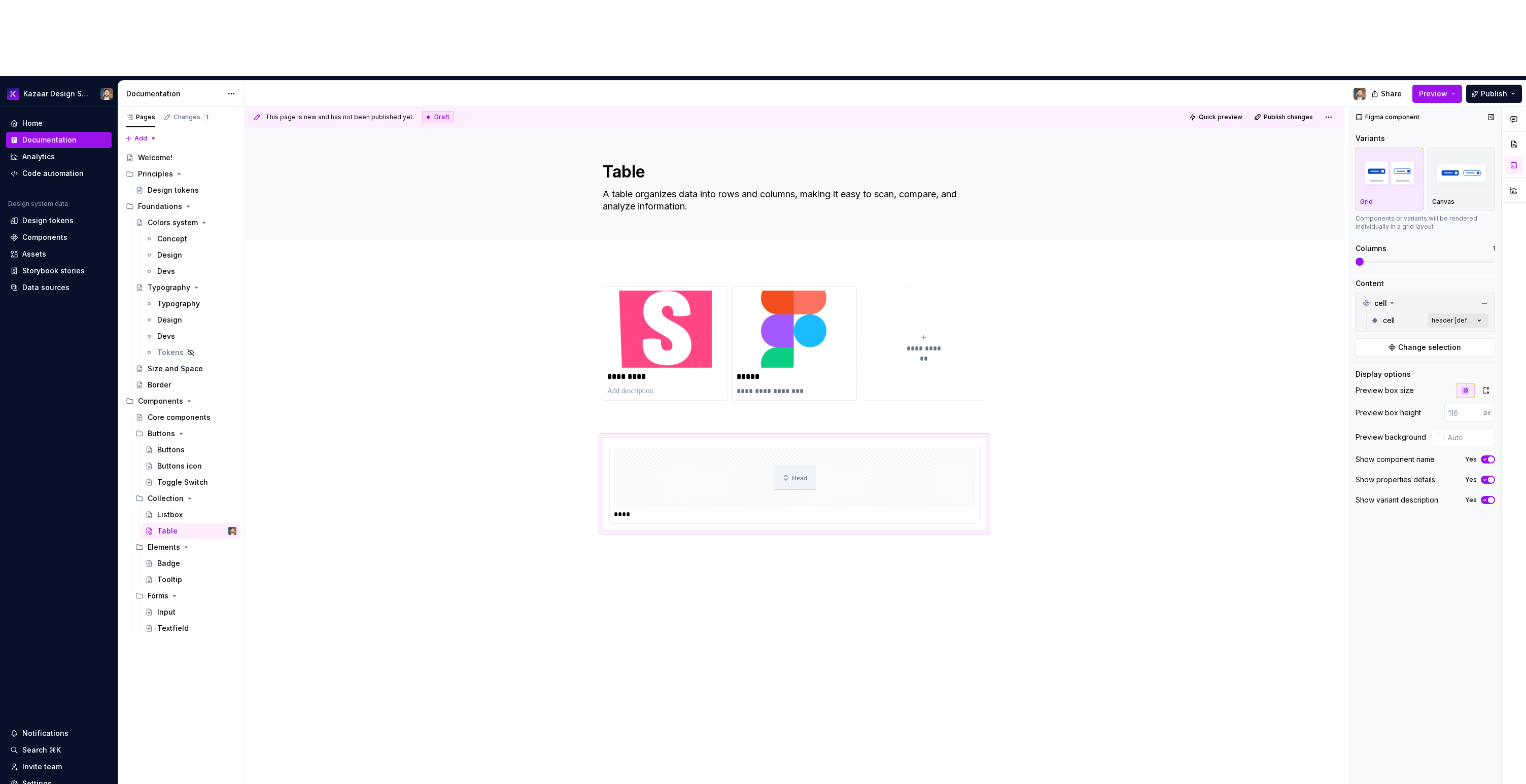
click at [1450, 245] on div "Comments Open comments No comments yet Select ‘Comment’ from the block context …" at bounding box center [1438, 484] width 177 height 754
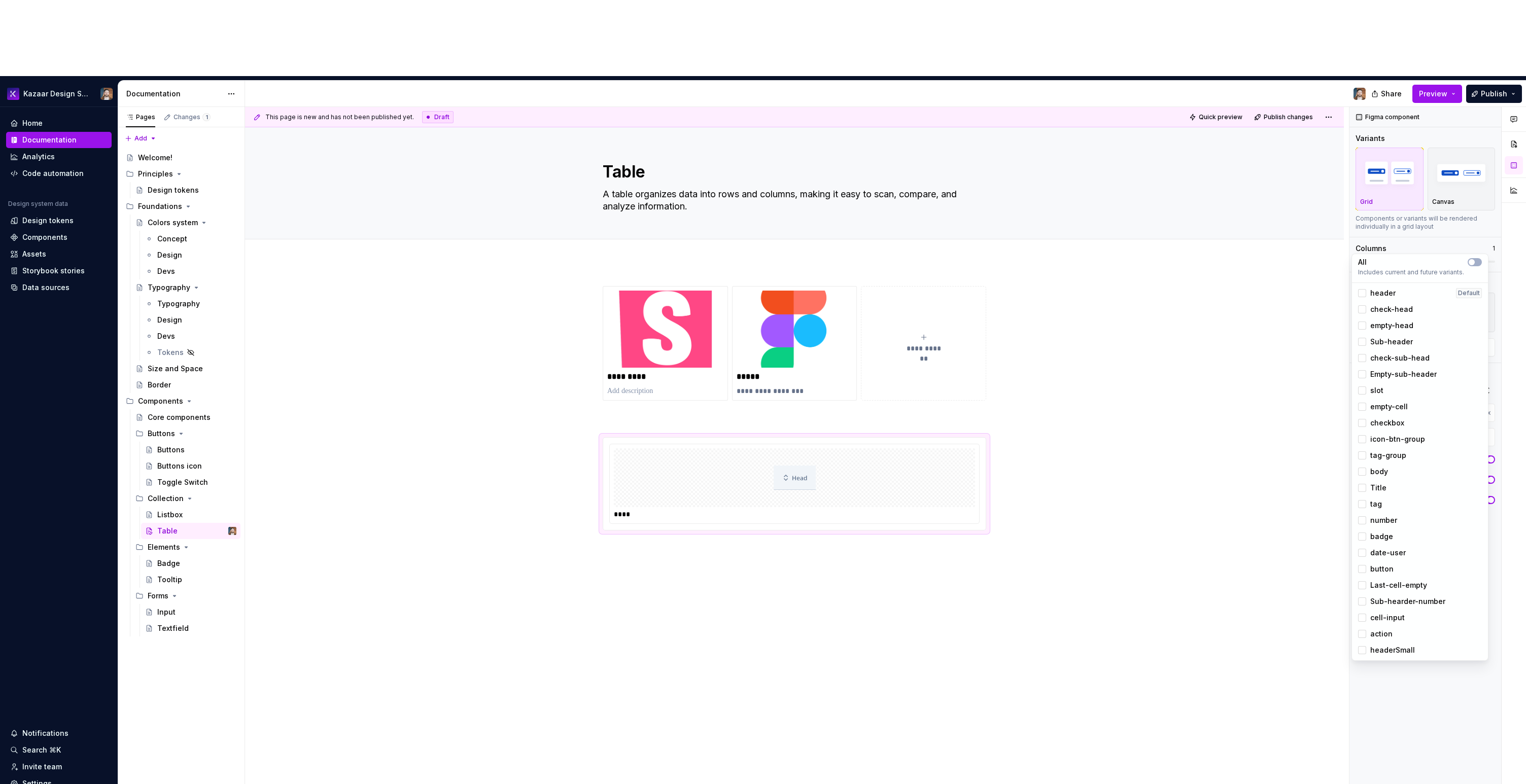
click at [1399, 313] on span "check-head" at bounding box center [1392, 309] width 43 height 10
click at [1381, 296] on span "header" at bounding box center [1383, 293] width 25 height 10
click at [1392, 326] on span "empty-head" at bounding box center [1392, 325] width 43 height 10
click at [1392, 346] on span "Sub-header" at bounding box center [1392, 342] width 43 height 10
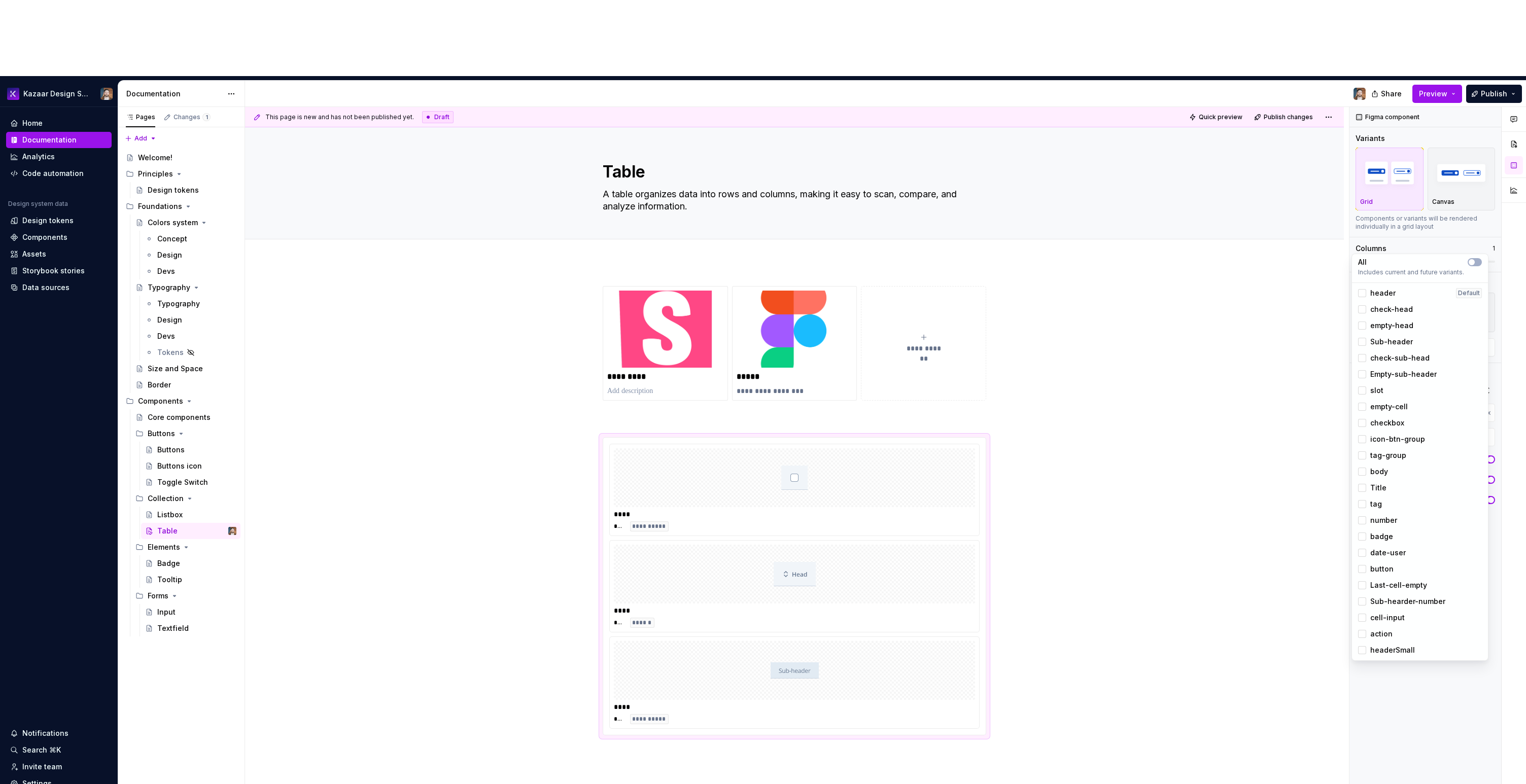
click at [1393, 359] on span "check-sub-head" at bounding box center [1400, 358] width 59 height 10
click at [1384, 321] on span "empty-head" at bounding box center [1392, 325] width 43 height 10
click at [1386, 375] on span "Empty-sub-header" at bounding box center [1403, 374] width 66 height 10
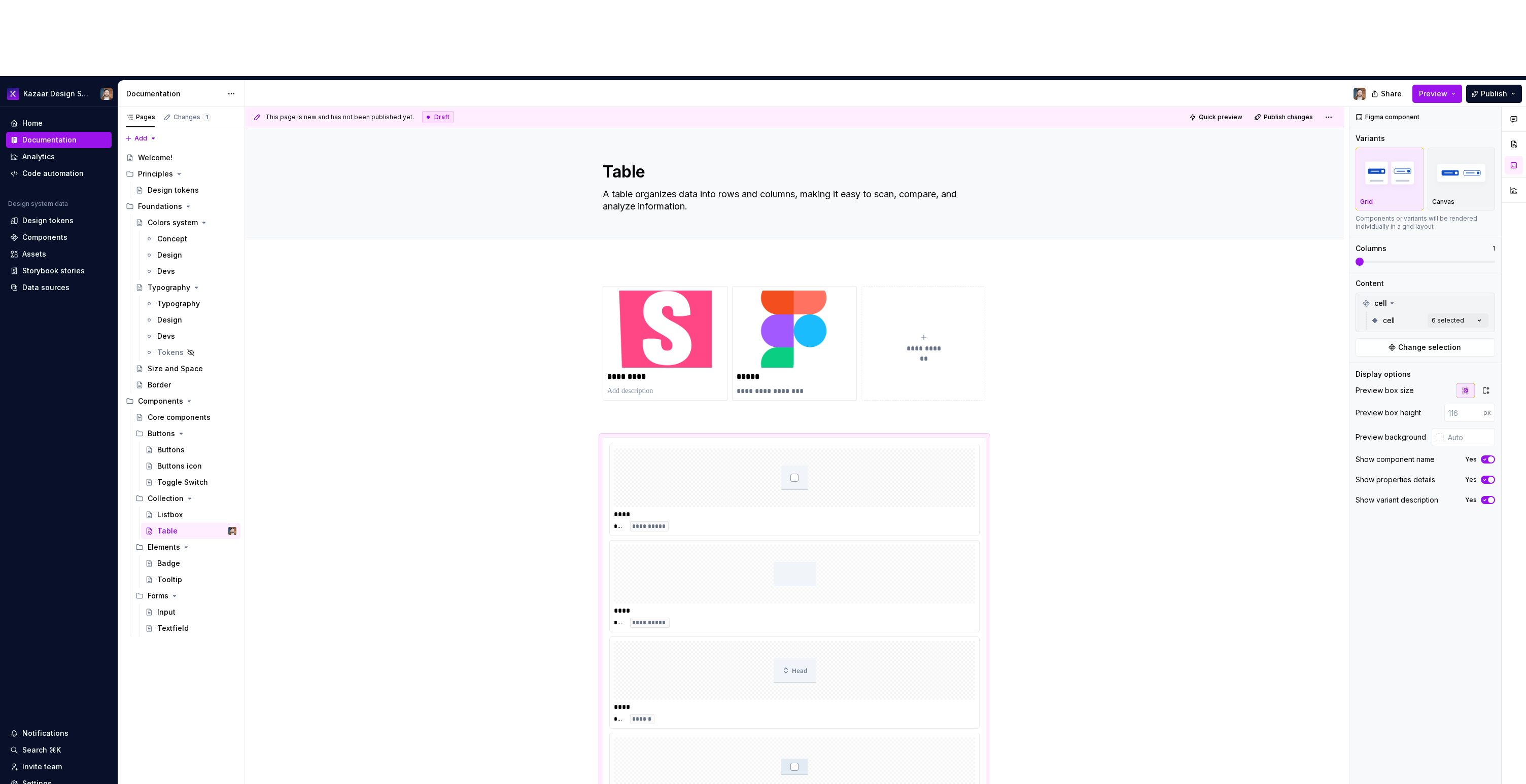
click at [630, 337] on html "Kazaar Design System Home Documentation Analytics Code automation Design system…" at bounding box center [763, 392] width 1526 height 784
click at [637, 413] on p at bounding box center [794, 419] width 383 height 12
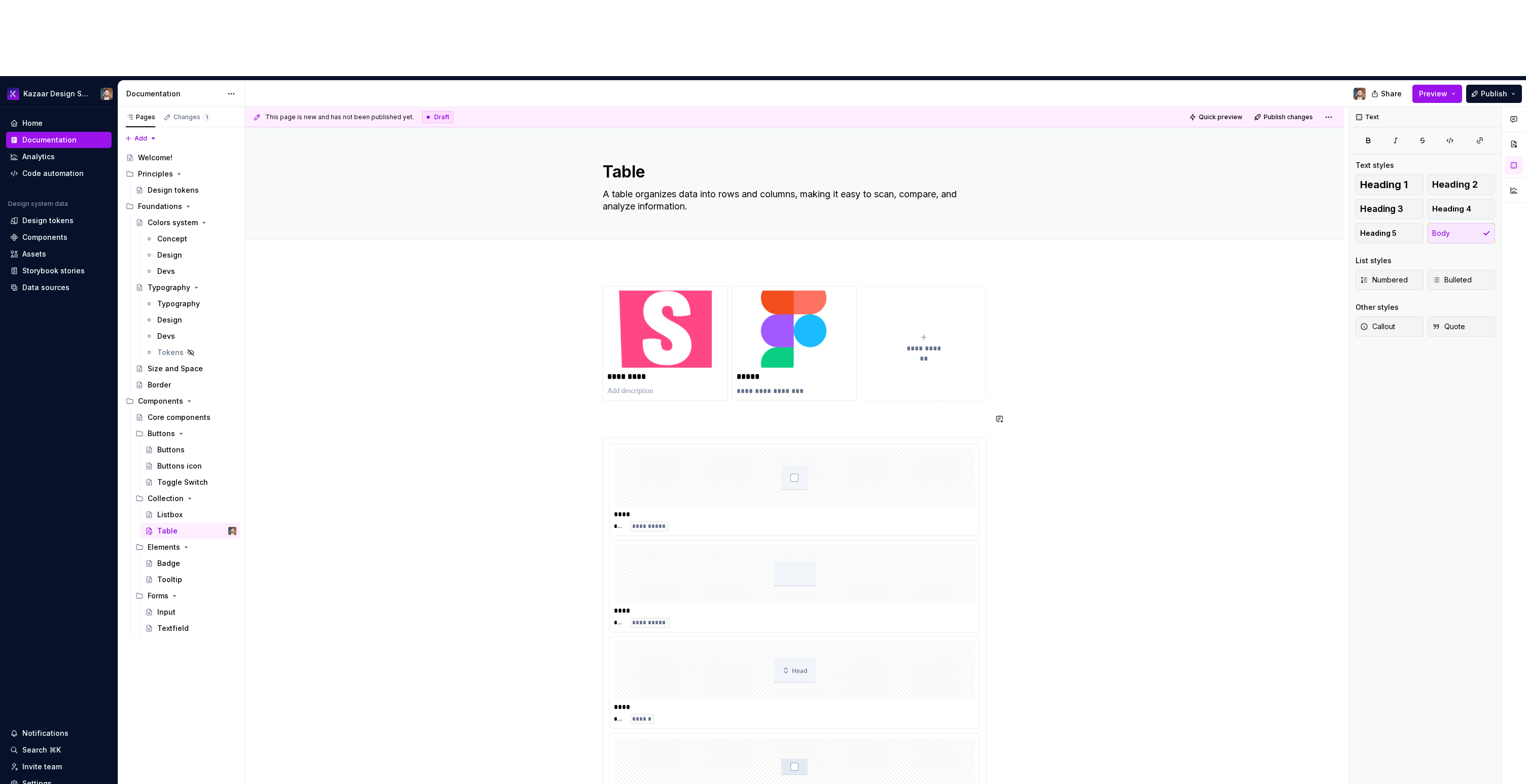
click at [615, 333] on div "**********" at bounding box center [794, 655] width 383 height 738
click at [482, 359] on div "**********" at bounding box center [794, 767] width 1099 height 1010
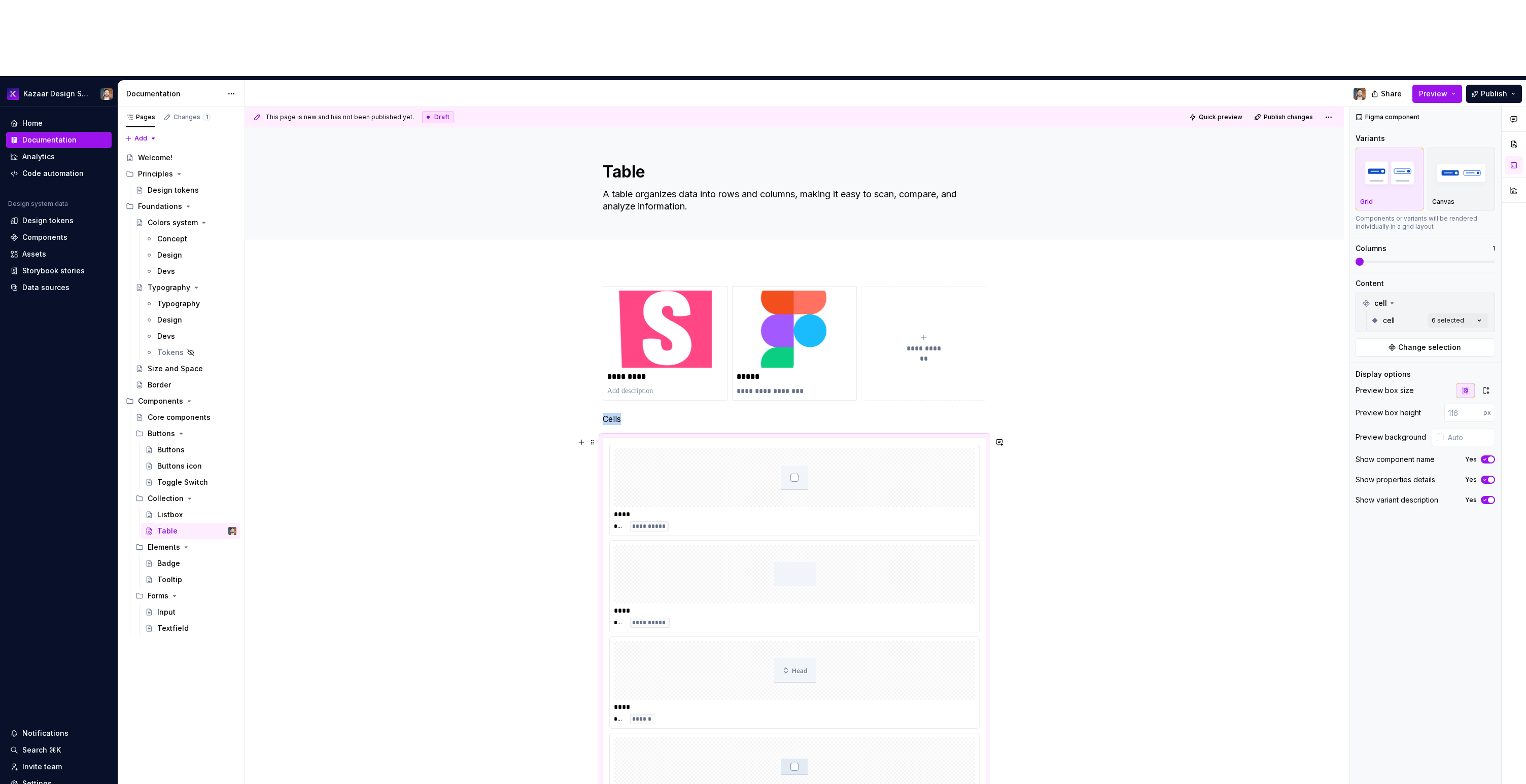
scroll to position [164, 0]
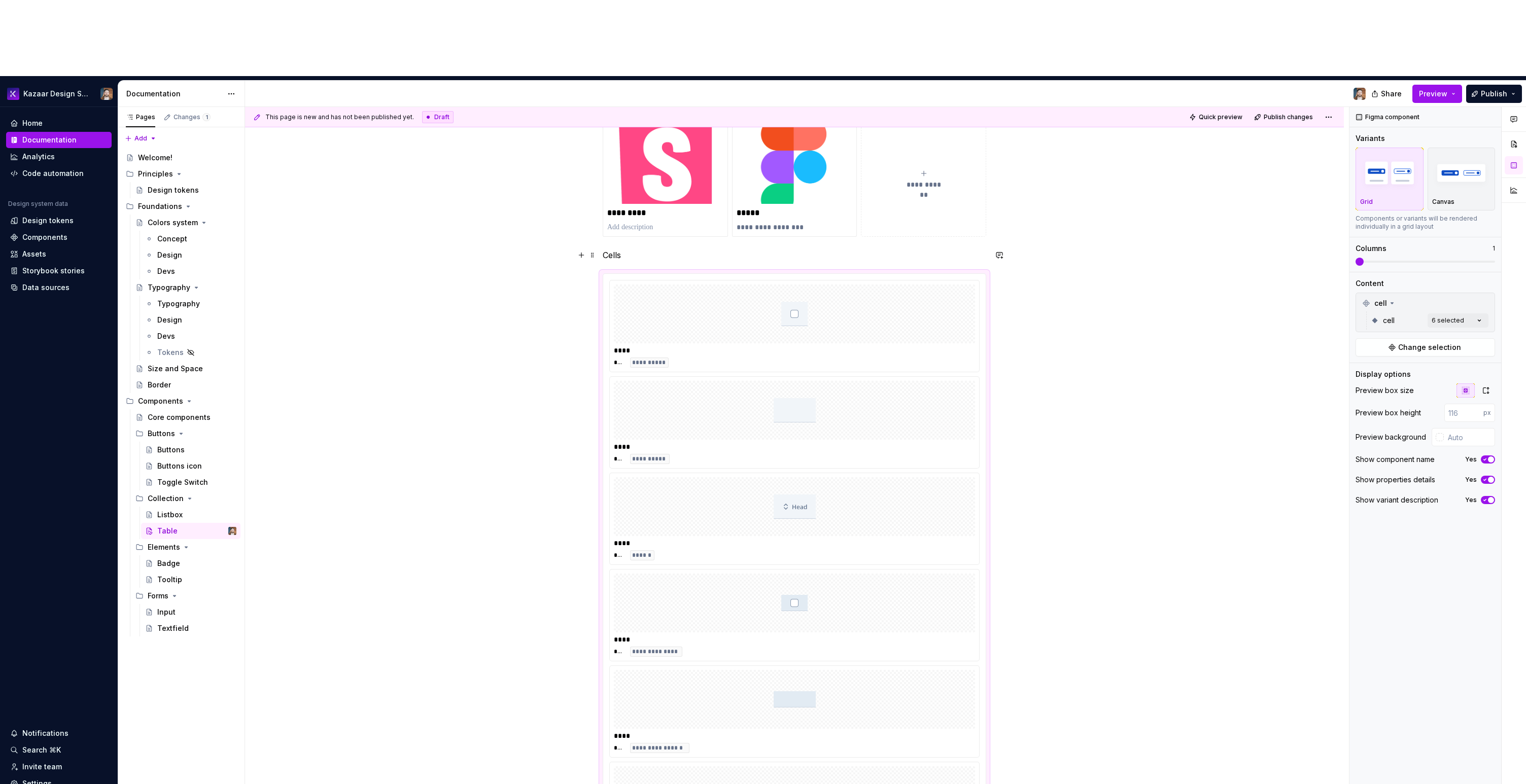
click at [612, 249] on p "Cells" at bounding box center [794, 255] width 383 height 12
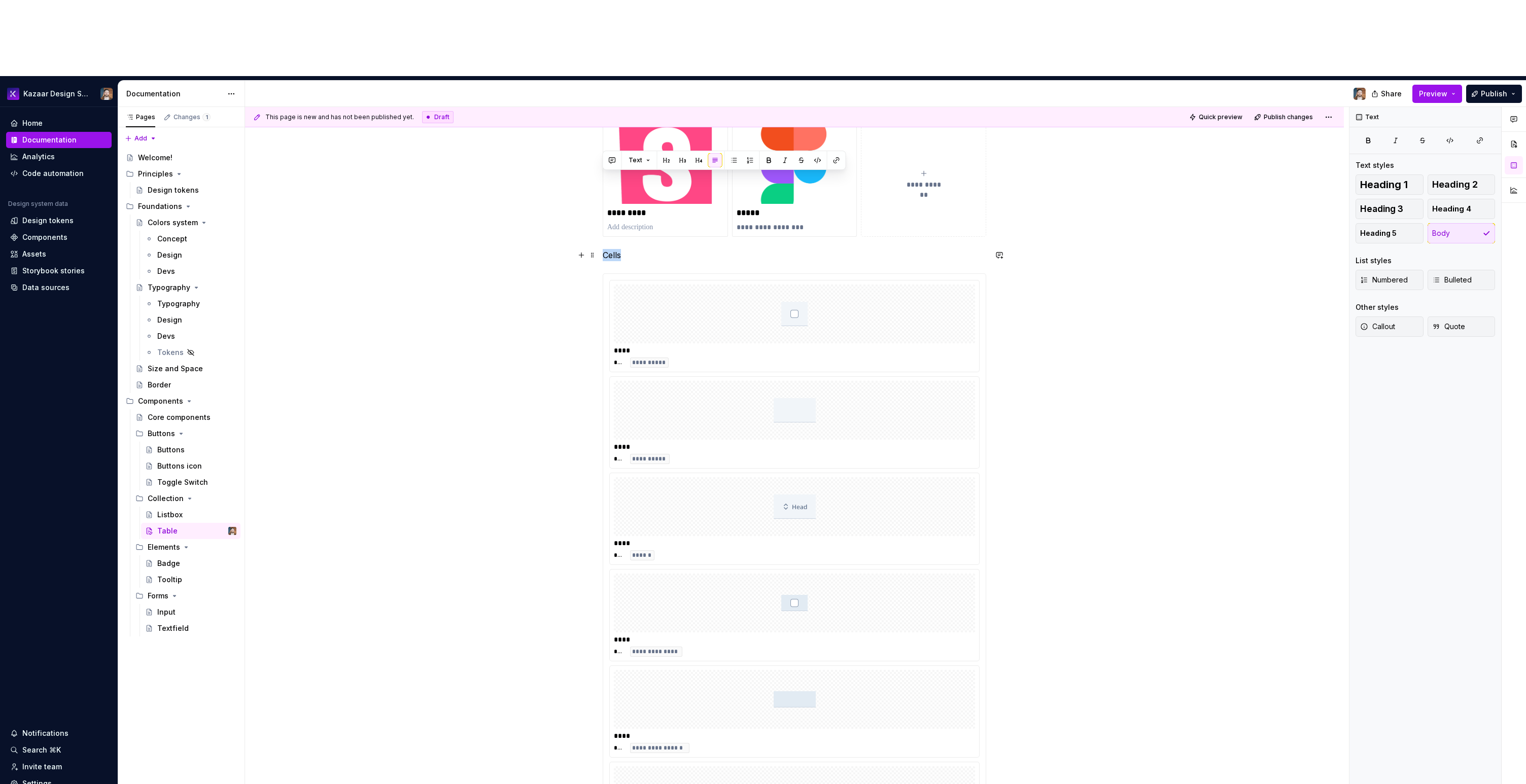
click at [612, 249] on p "Cells" at bounding box center [794, 255] width 383 height 12
click at [661, 158] on button "button" at bounding box center [666, 160] width 14 height 14
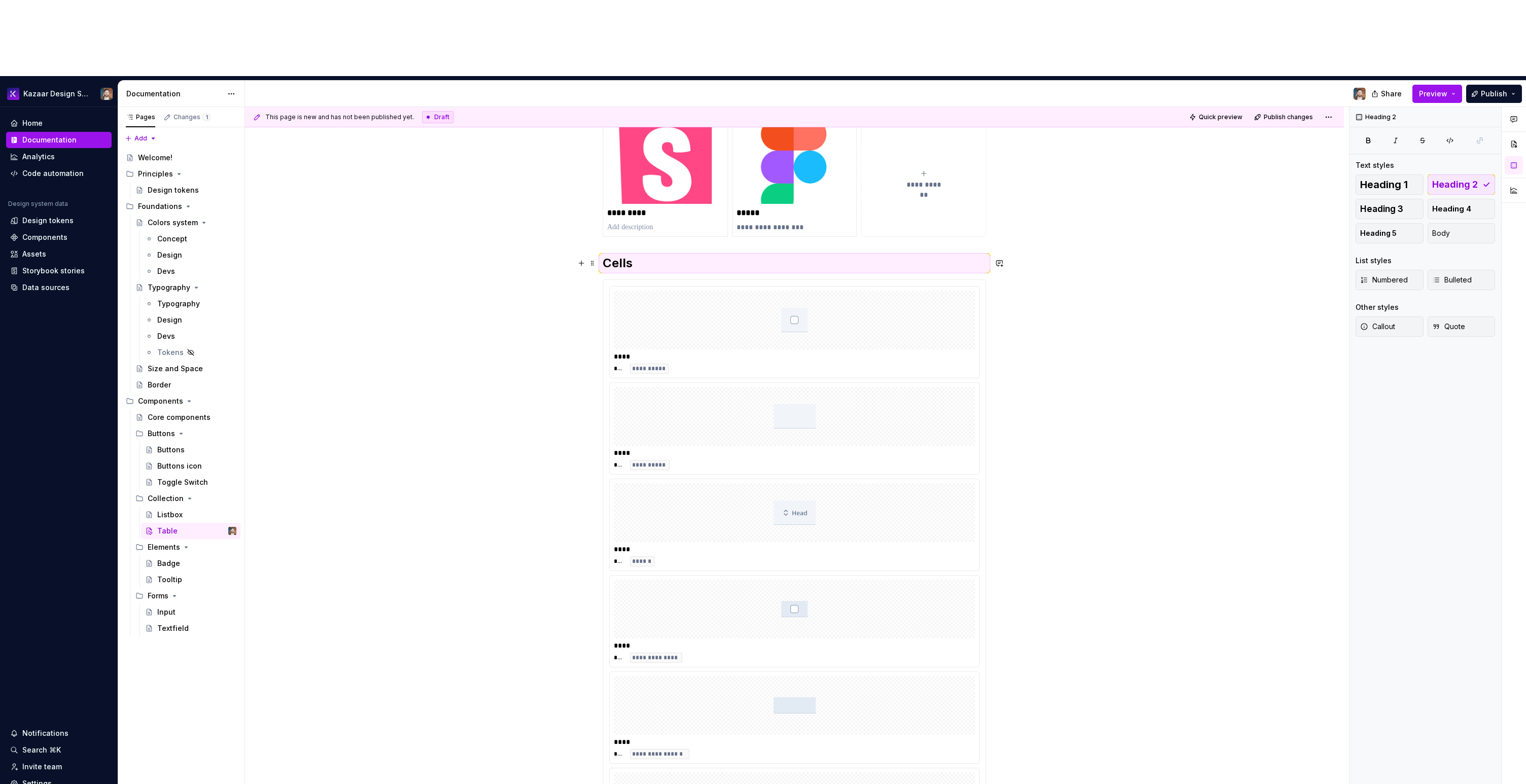
click at [666, 255] on h2 "Cells" at bounding box center [794, 263] width 383 height 16
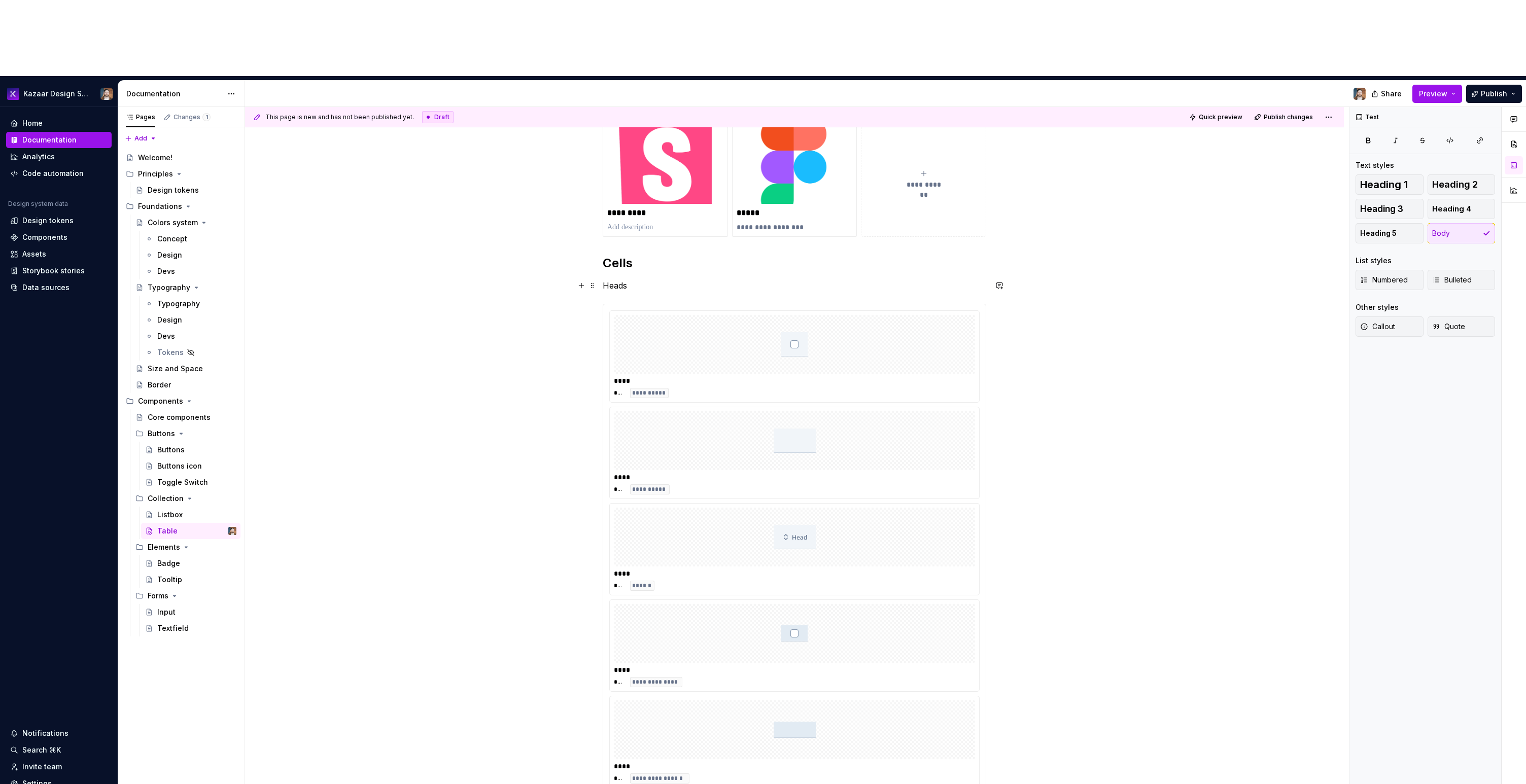
click at [613, 279] on p "Heads" at bounding box center [794, 285] width 383 height 12
click at [662, 188] on button "button" at bounding box center [666, 191] width 14 height 14
click at [626, 279] on h2 "Heads" at bounding box center [794, 287] width 383 height 16
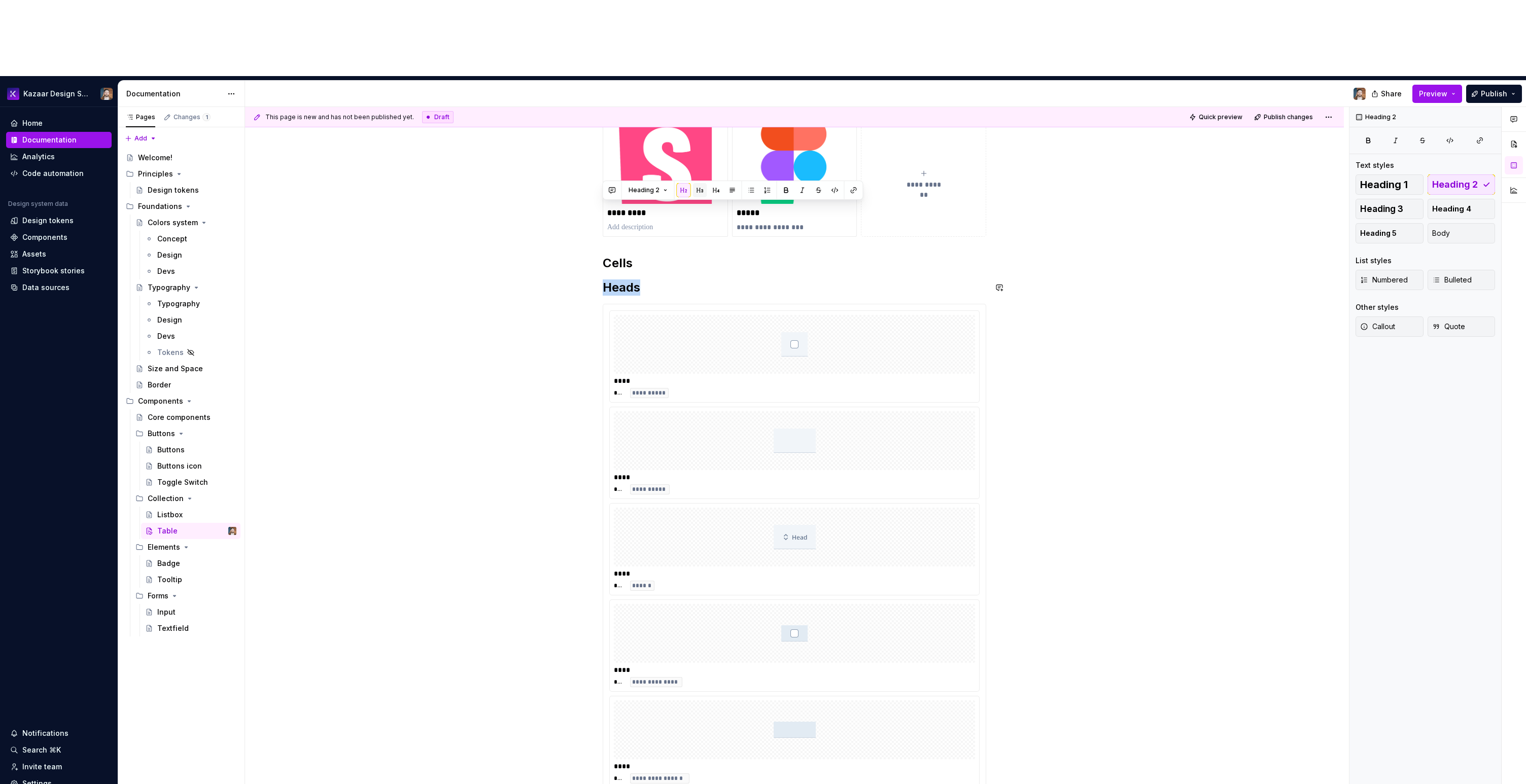
click at [699, 191] on button "button" at bounding box center [700, 190] width 14 height 14
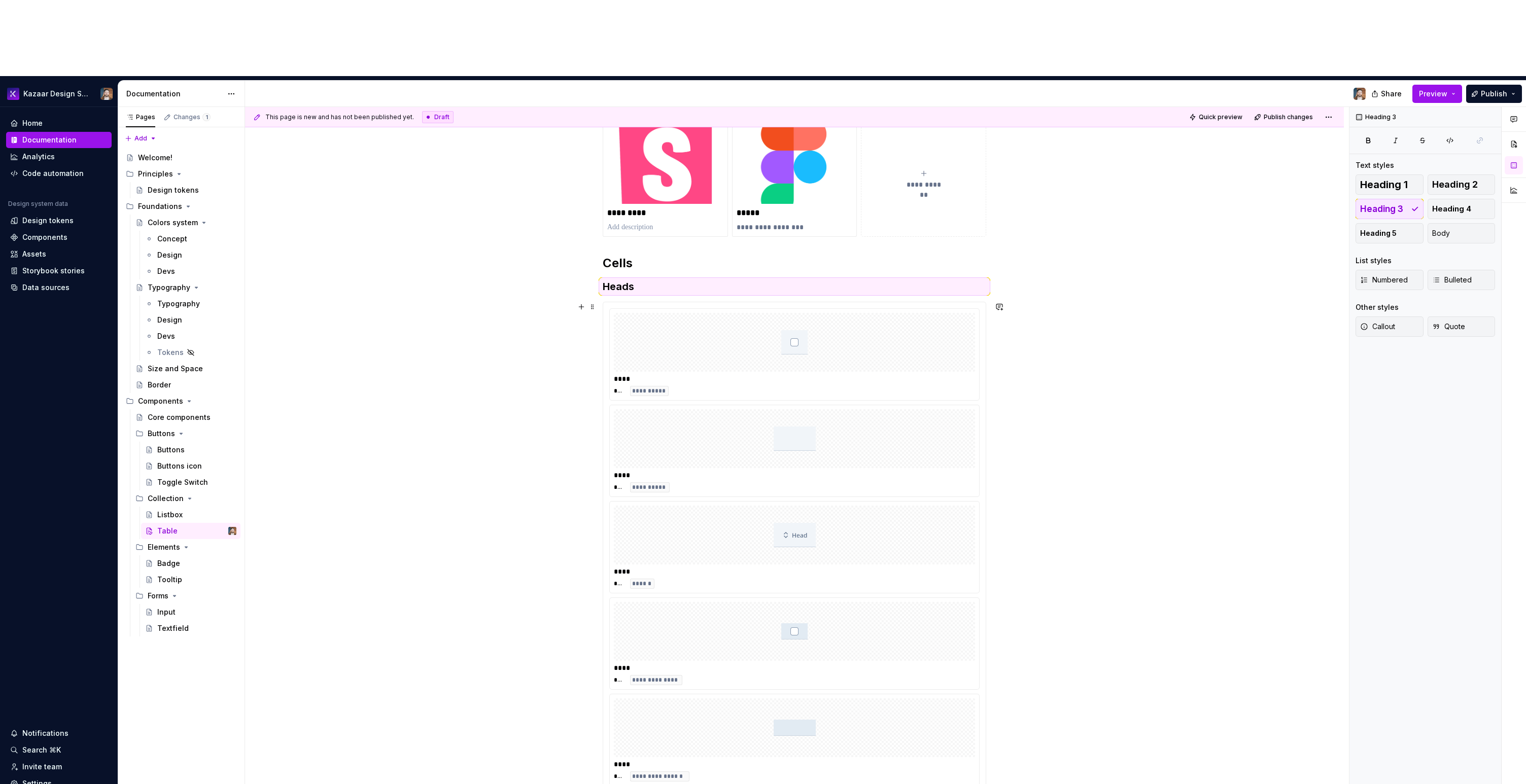
click at [1108, 258] on div "**********" at bounding box center [794, 617] width 1099 height 1039
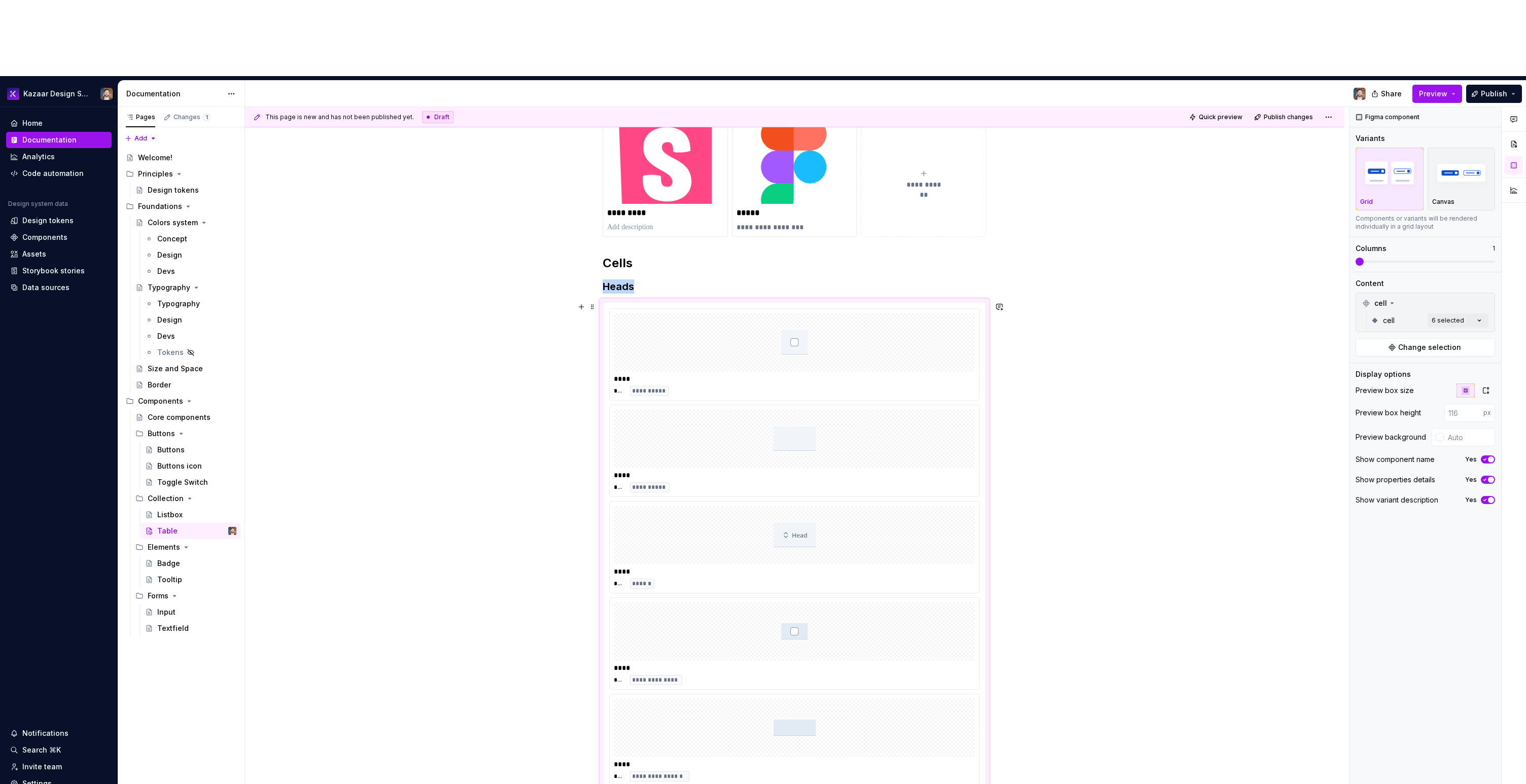
scroll to position [192, 0]
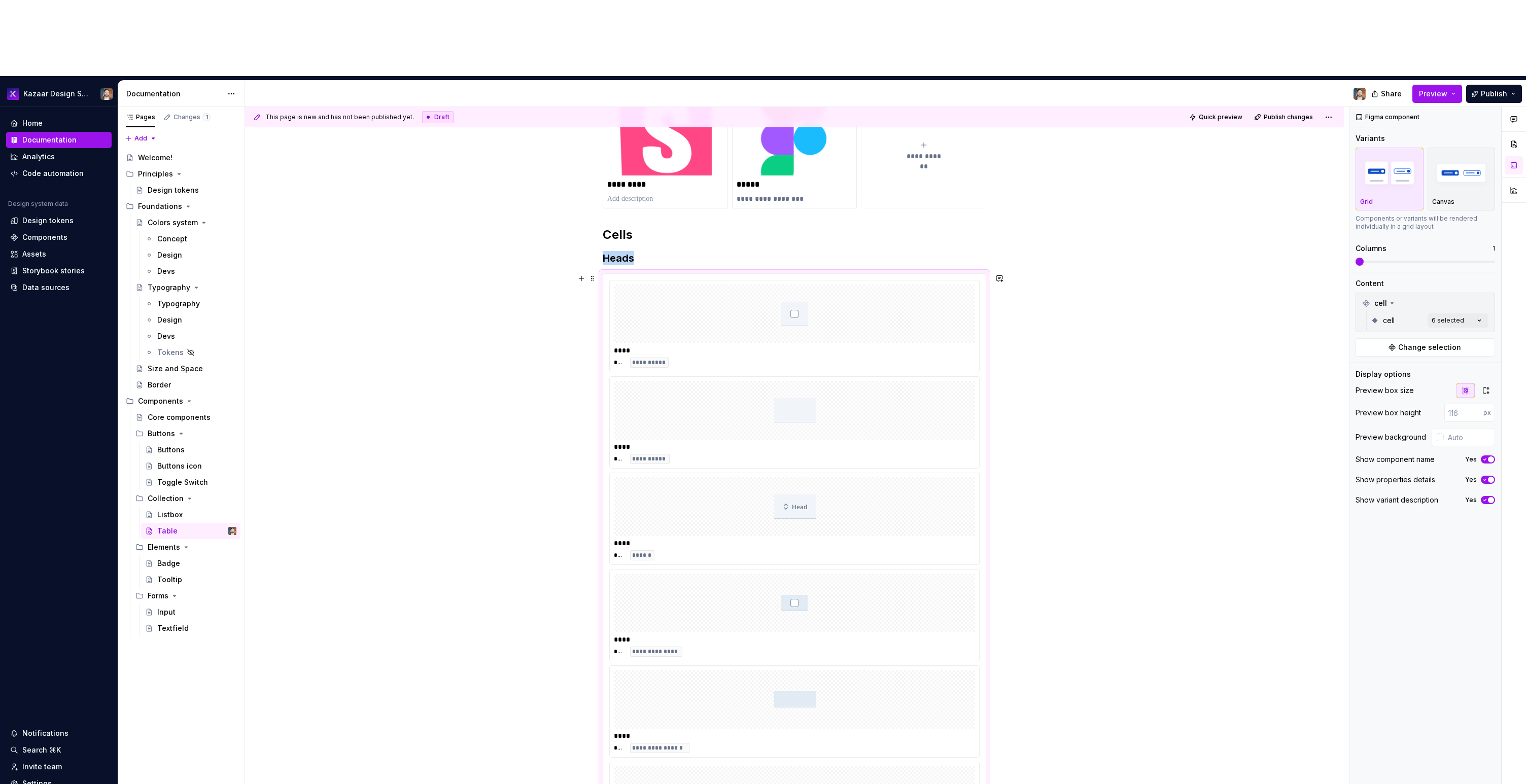
click at [925, 345] on div "****" at bounding box center [794, 350] width 361 height 10
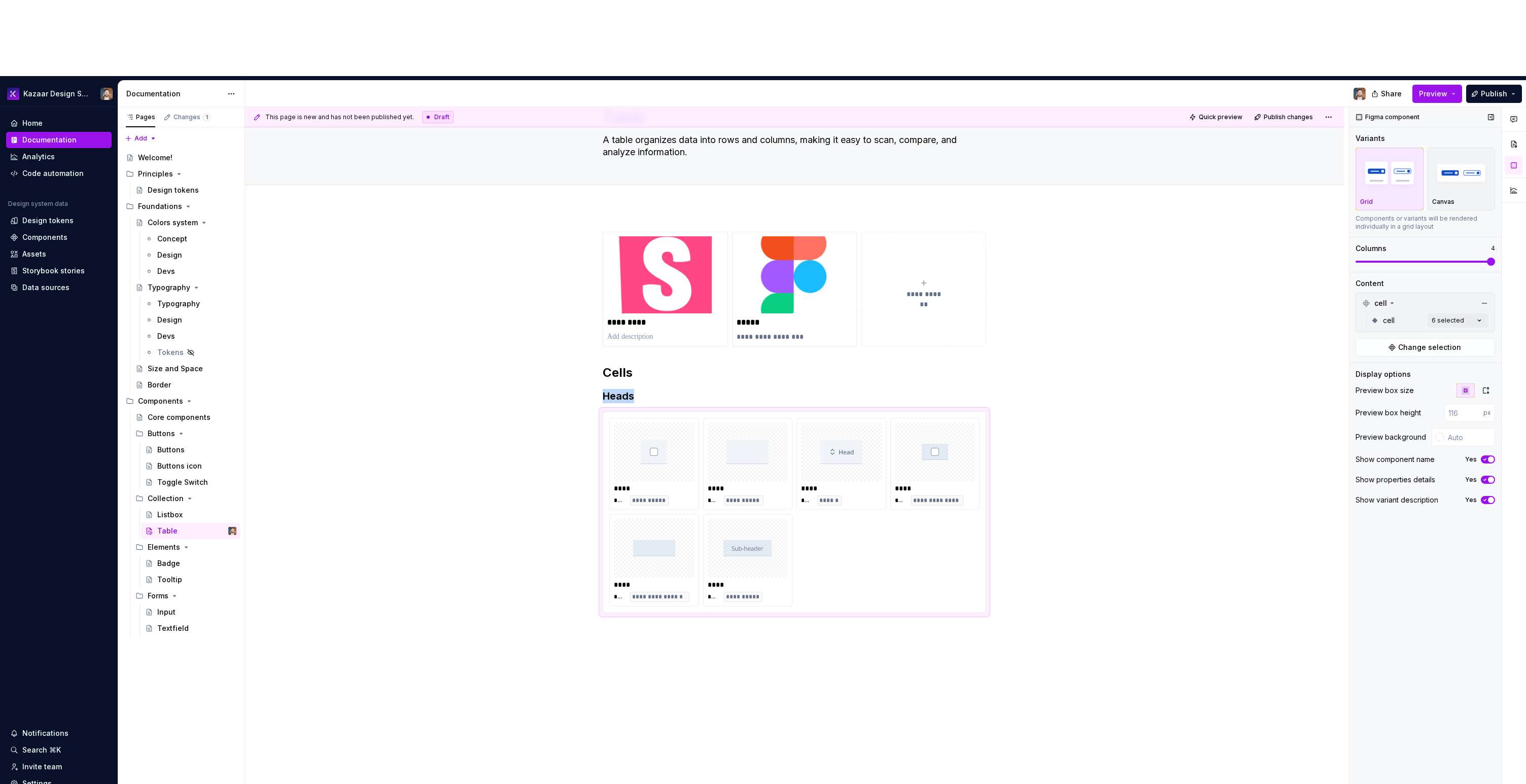
scroll to position [54, 0]
click at [1495, 258] on span at bounding box center [1491, 262] width 8 height 8
click at [174, 510] on div "Listbox" at bounding box center [169, 515] width 25 height 10
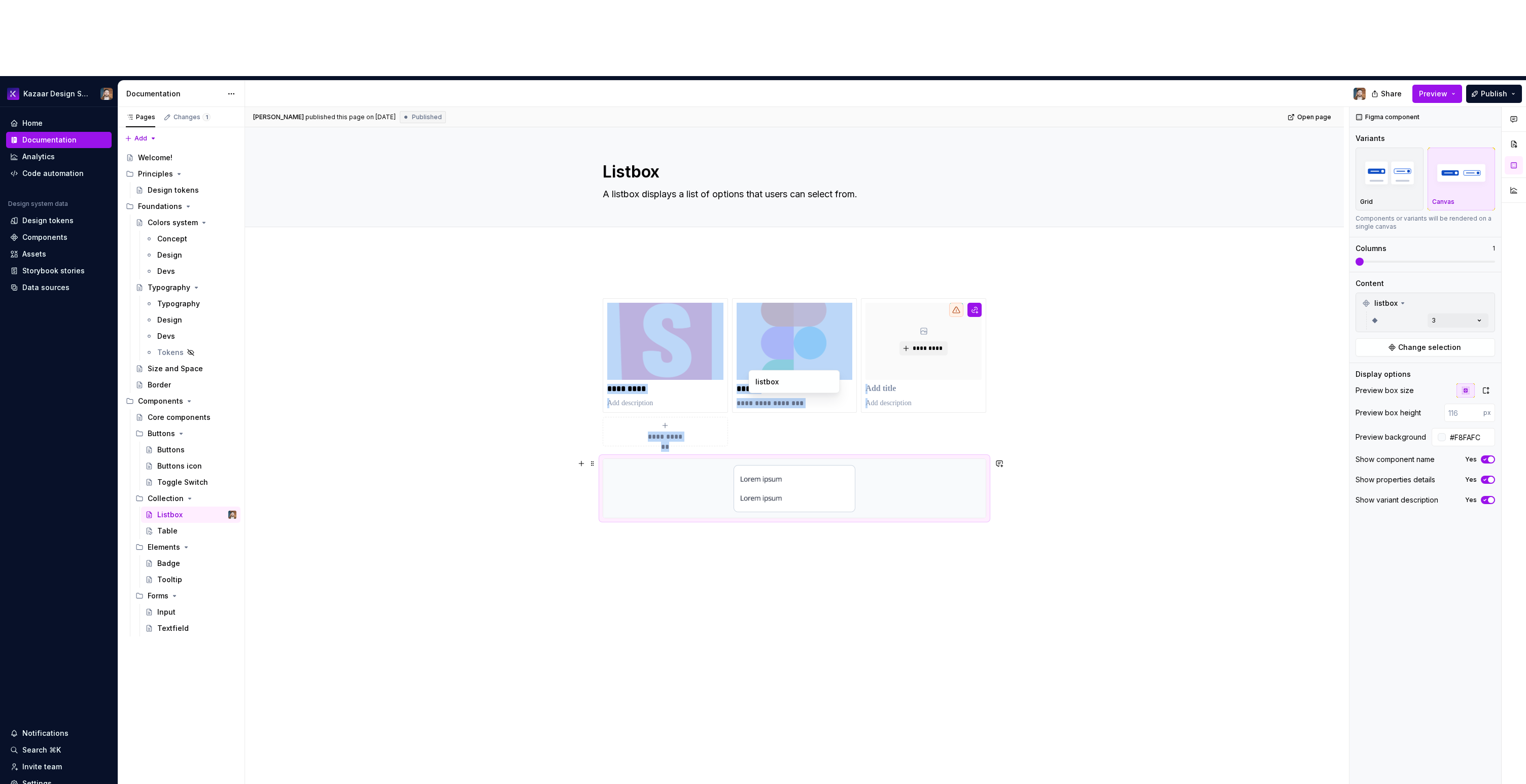
click at [863, 459] on div at bounding box center [794, 488] width 383 height 59
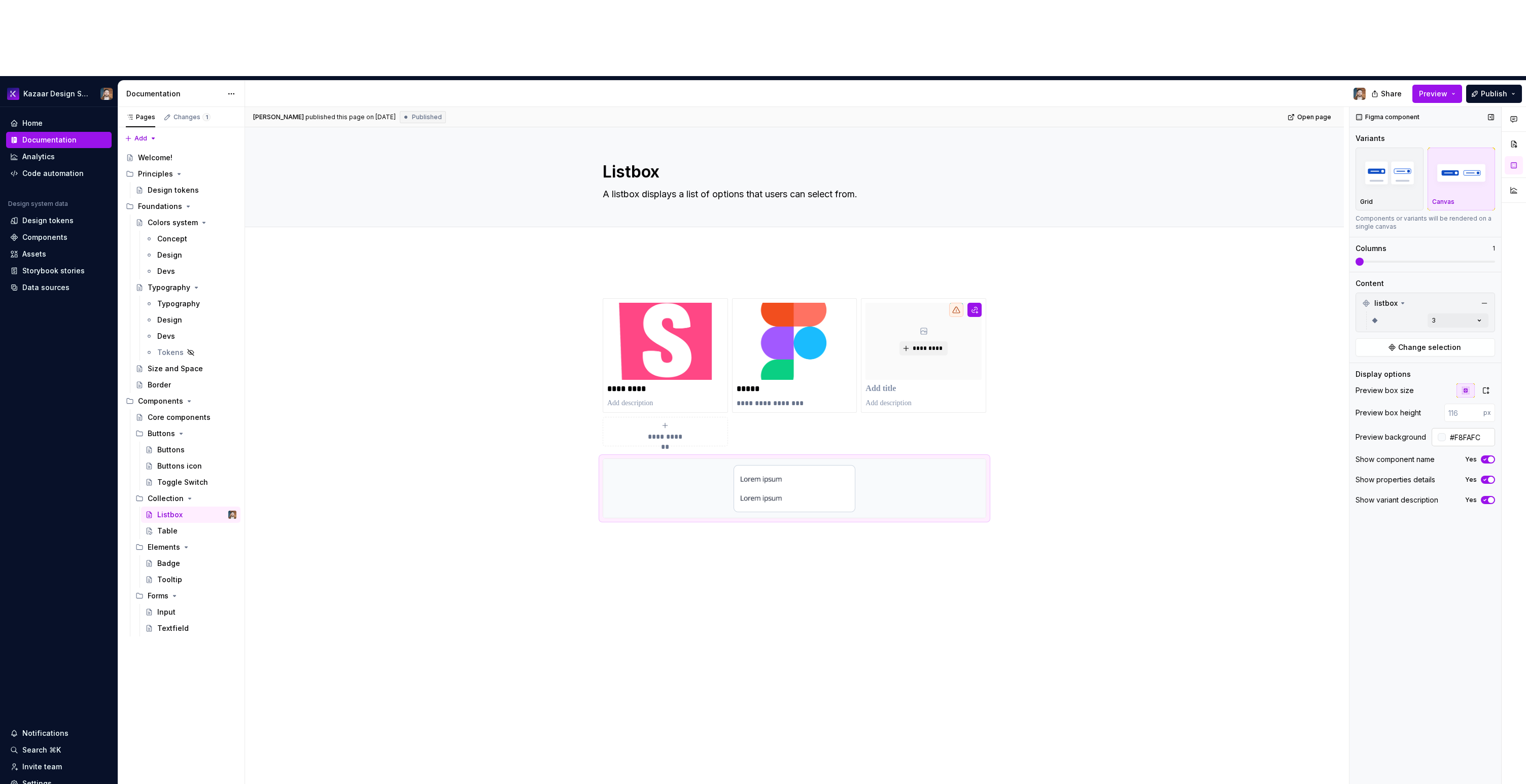
click at [1469, 428] on input "#F8FAFC" at bounding box center [1470, 437] width 49 height 18
click at [180, 524] on div "Table" at bounding box center [197, 531] width 79 height 14
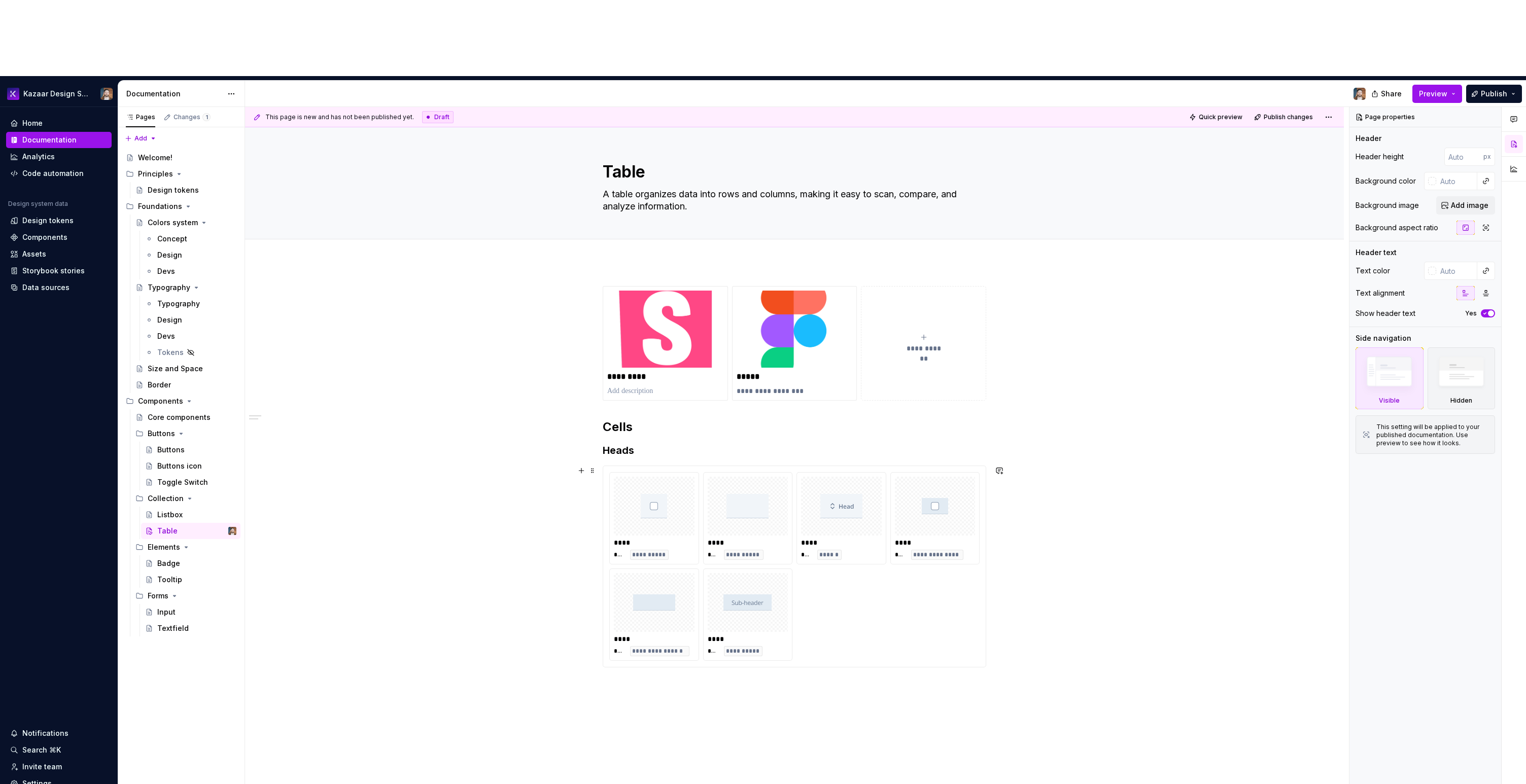
type textarea "*"
click at [892, 526] on div "**********" at bounding box center [794, 566] width 370 height 189
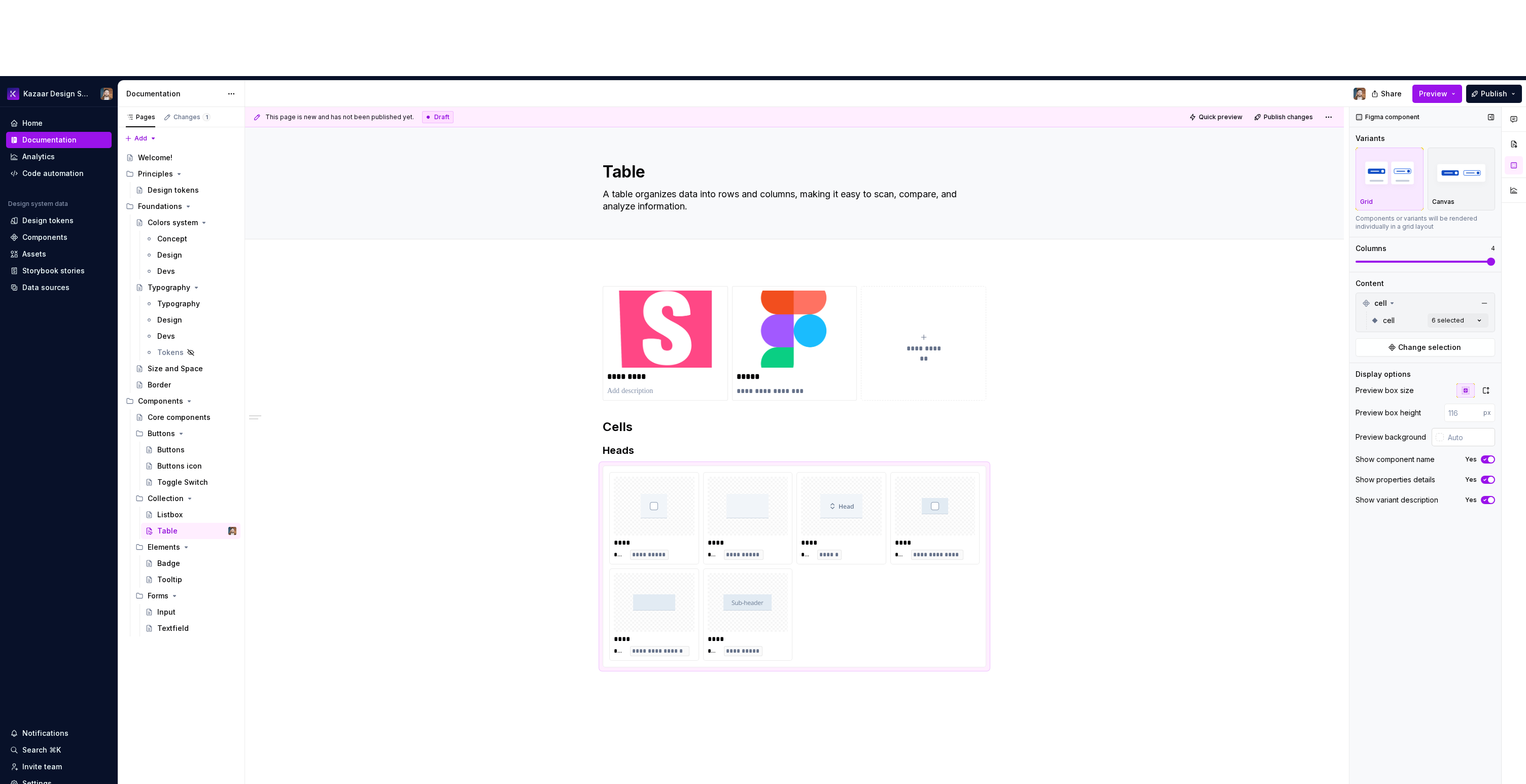
click at [1460, 428] on input "text" at bounding box center [1469, 437] width 51 height 18
paste input "#F8FAFC"
type input "#F8FAFC"
click at [1235, 439] on div "**********" at bounding box center [794, 588] width 1099 height 653
click at [1485, 457] on icon "button" at bounding box center [1485, 460] width 8 height 6
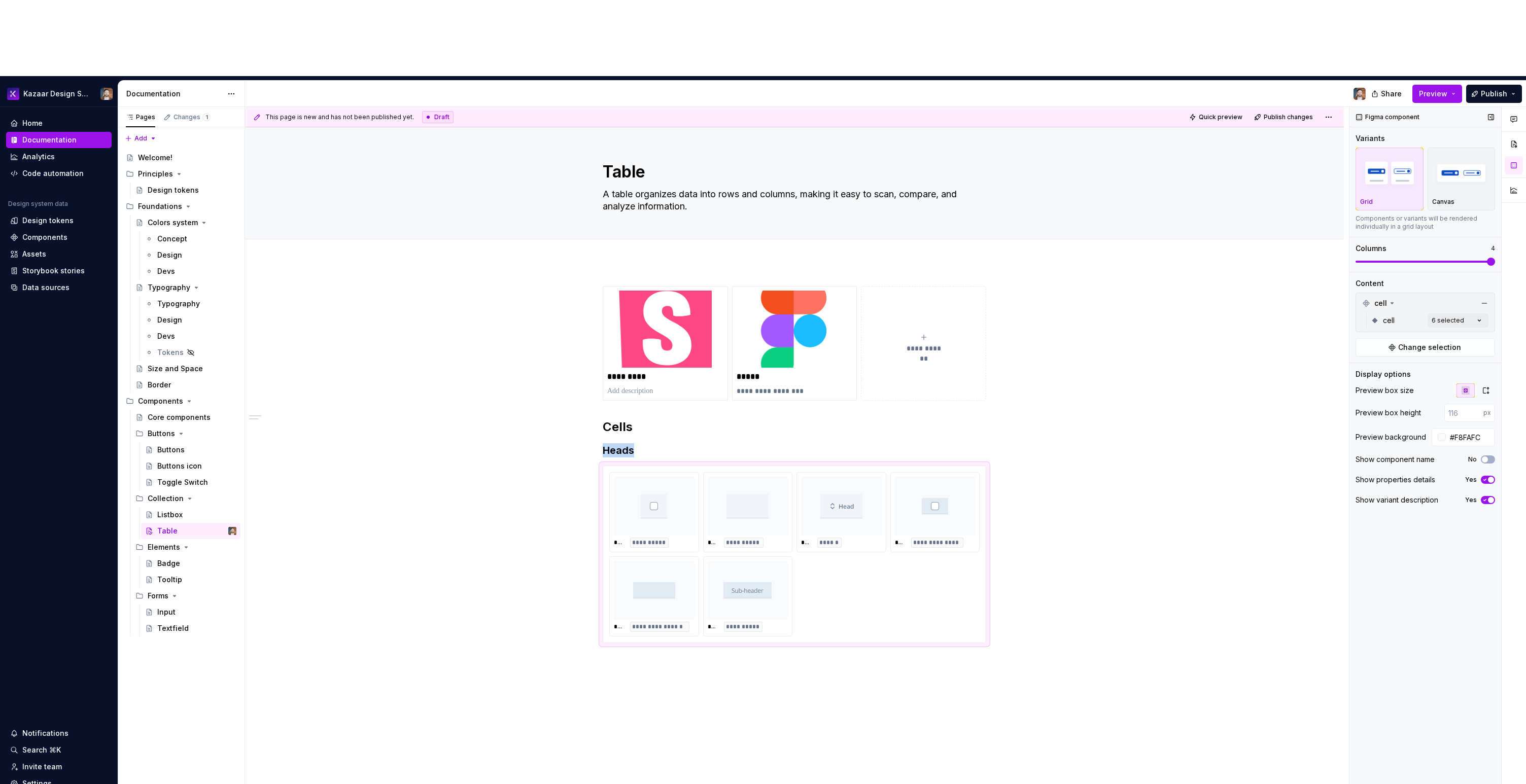
click at [1487, 477] on icon "button" at bounding box center [1485, 480] width 8 height 6
click at [1487, 477] on span "button" at bounding box center [1485, 480] width 6 height 6
click at [1485, 497] on icon "button" at bounding box center [1485, 500] width 8 height 6
click at [1485, 497] on span "button" at bounding box center [1485, 500] width 6 height 6
click at [1487, 387] on icon "button" at bounding box center [1486, 391] width 8 height 8
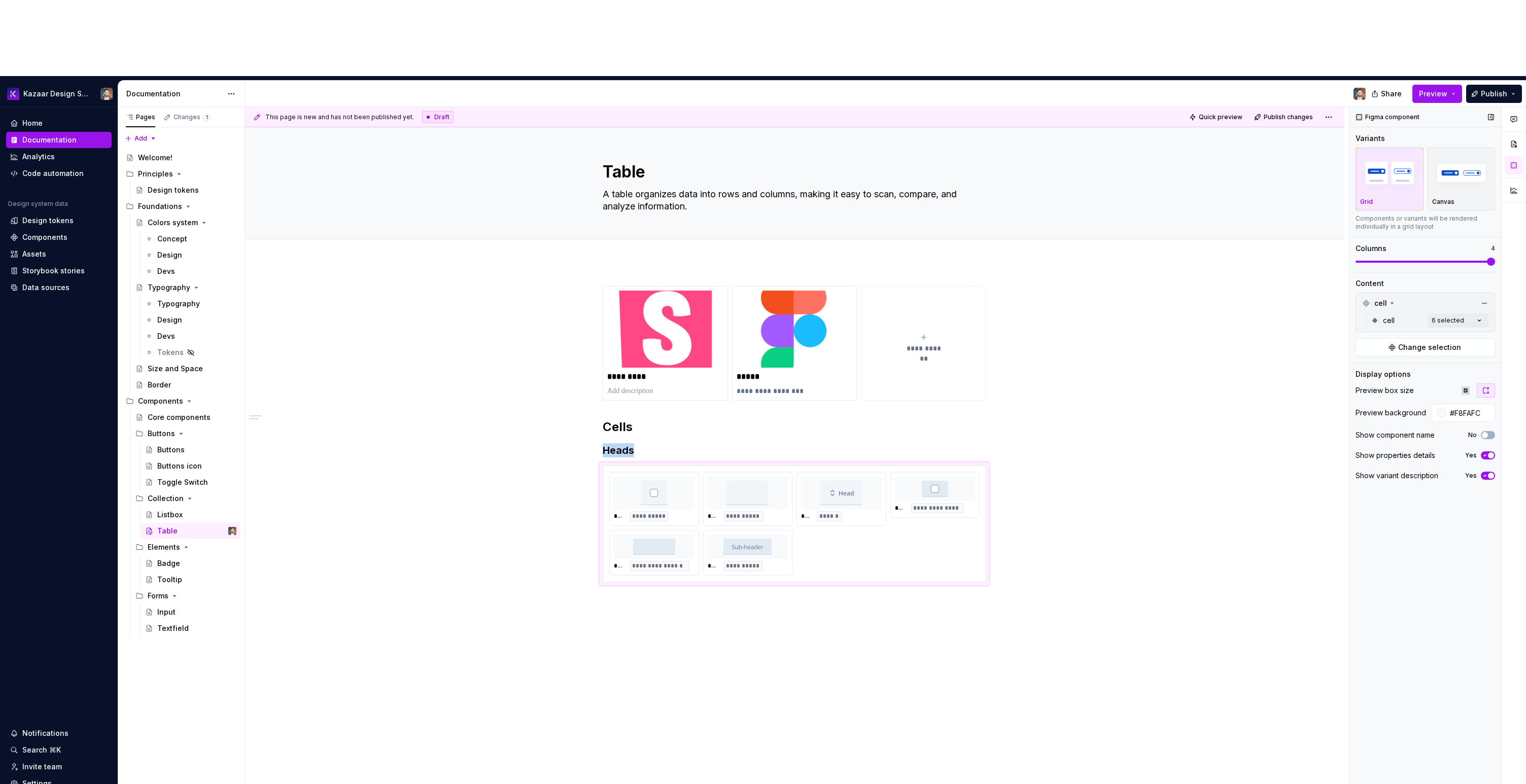
click at [1477, 383] on button "button" at bounding box center [1486, 390] width 18 height 14
click at [1473, 383] on button "button" at bounding box center [1466, 390] width 18 height 14
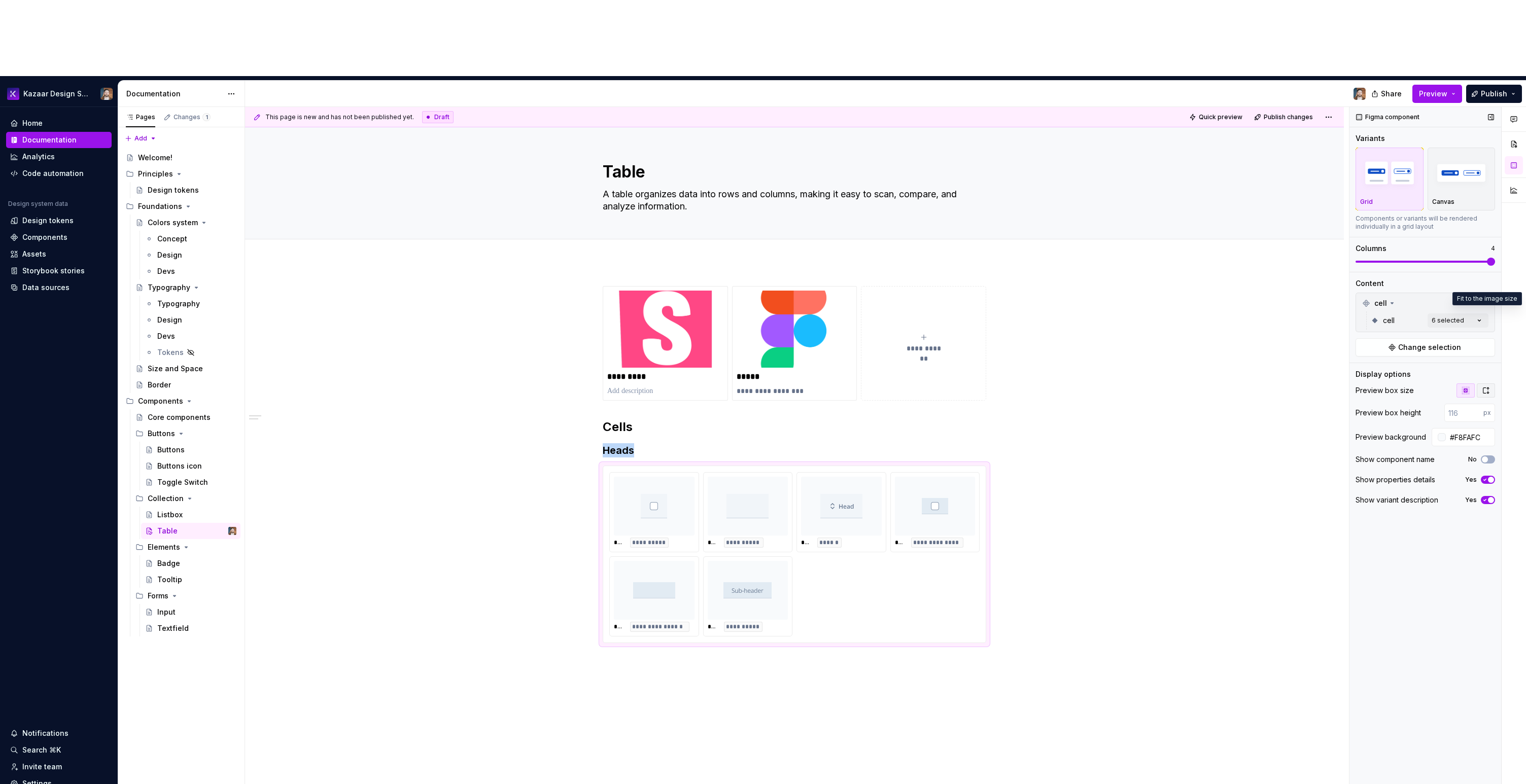
click at [1485, 387] on icon "button" at bounding box center [1486, 391] width 8 height 8
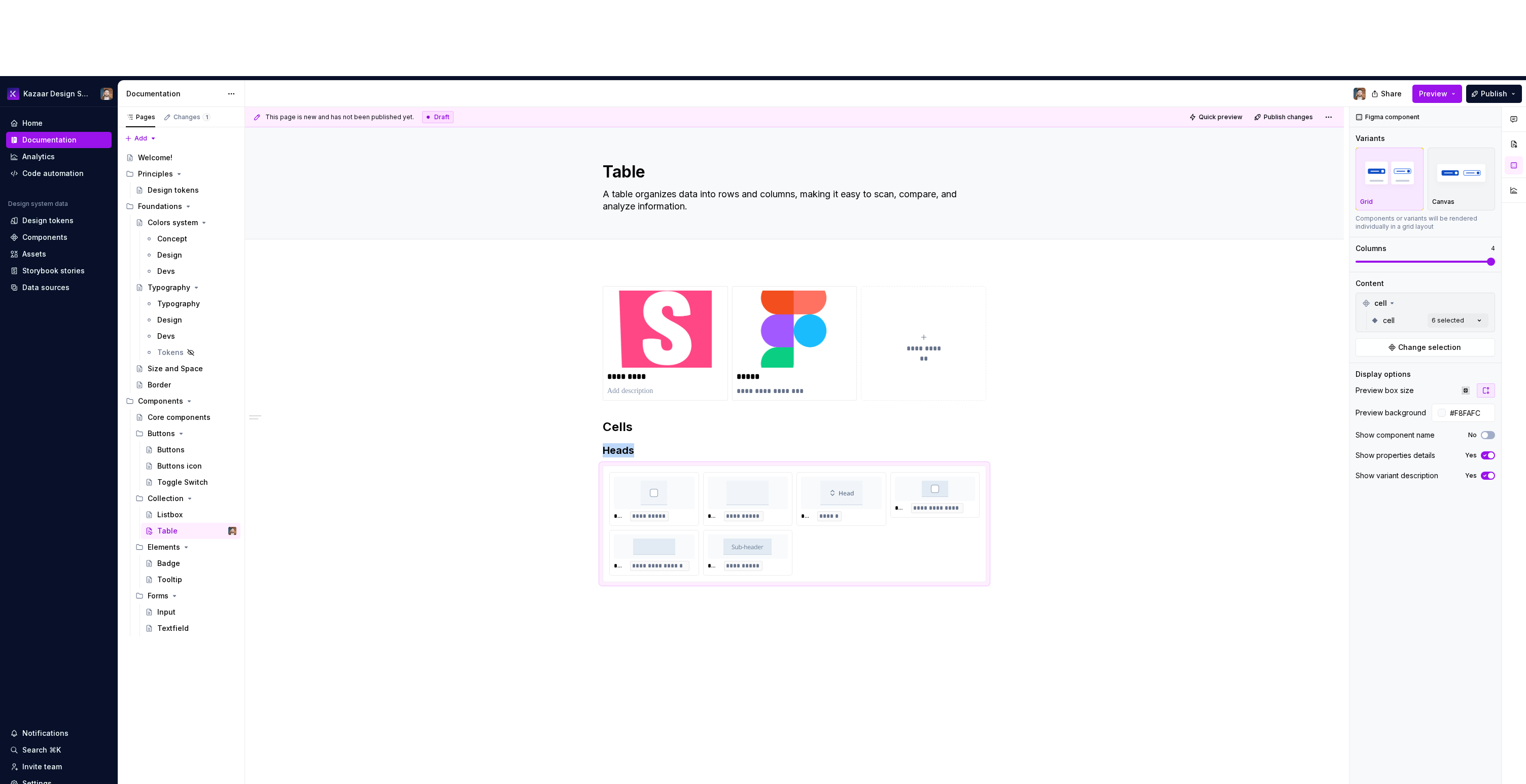
type textarea "*"
click at [1461, 387] on icon "button" at bounding box center [1466, 391] width 8 height 8
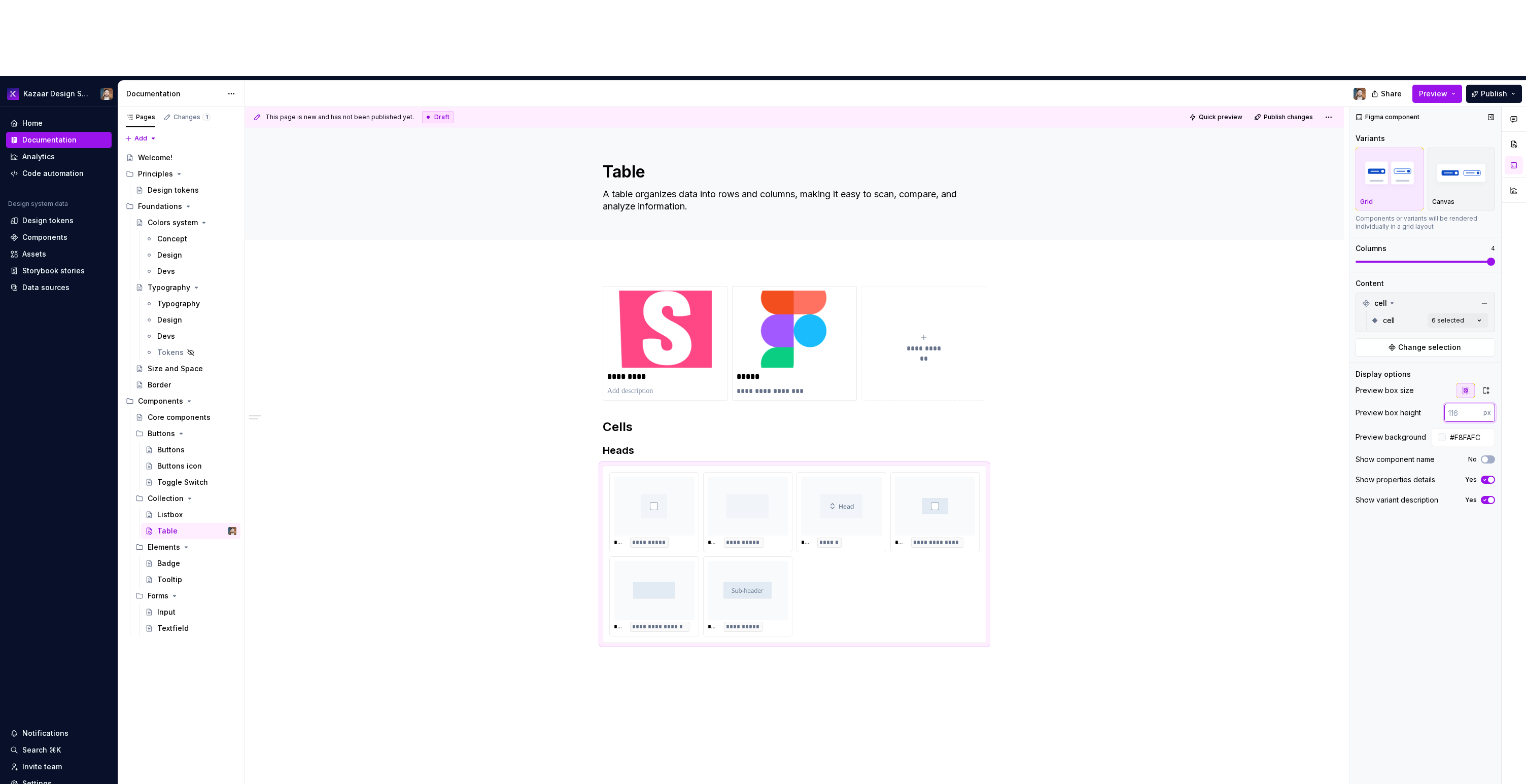
click at [1463, 404] on input "number" at bounding box center [1464, 413] width 39 height 18
type input "200"
click at [1491, 89] on span "Publish" at bounding box center [1494, 94] width 27 height 10
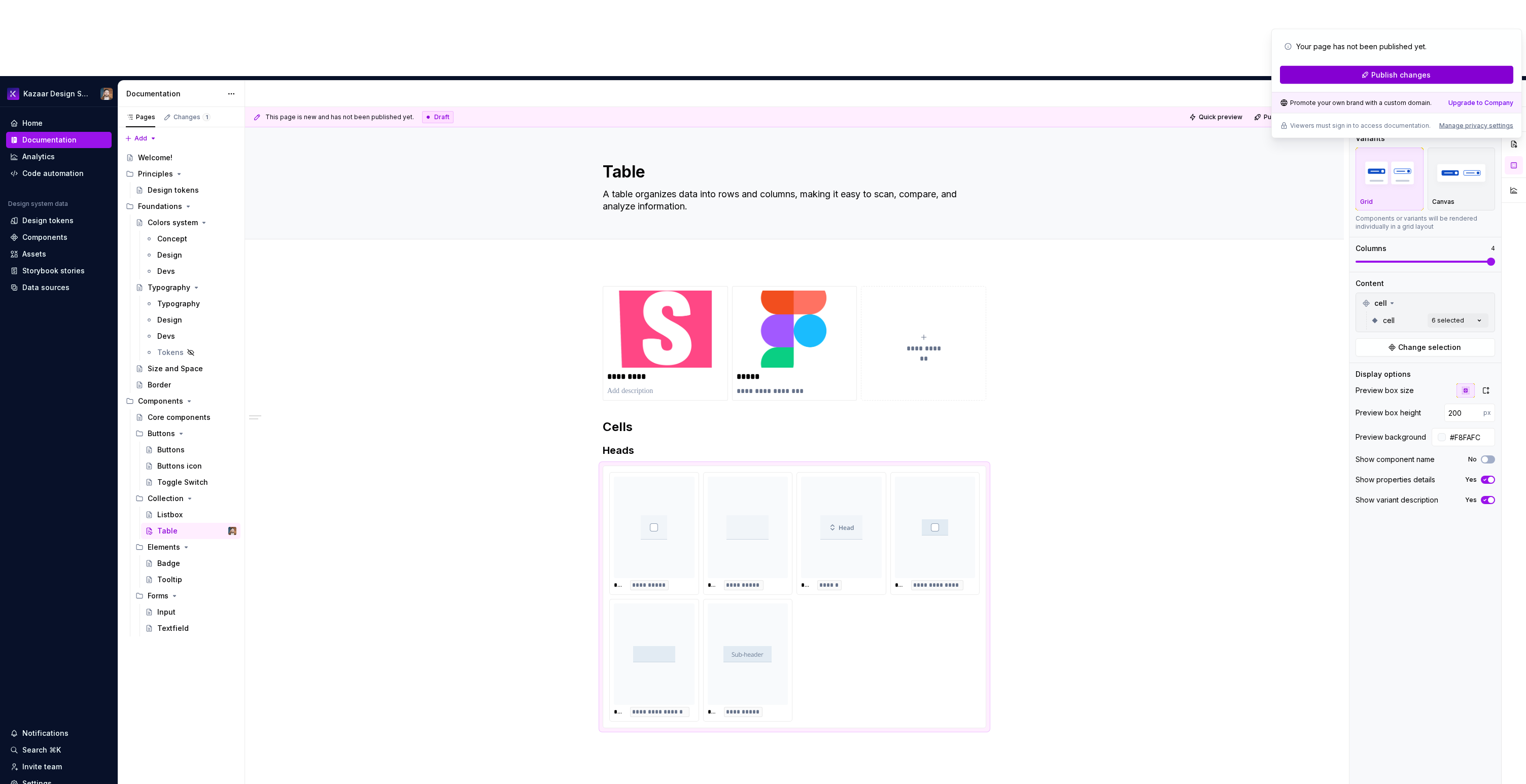
click at [1428, 80] on button "Publish changes" at bounding box center [1397, 75] width 233 height 18
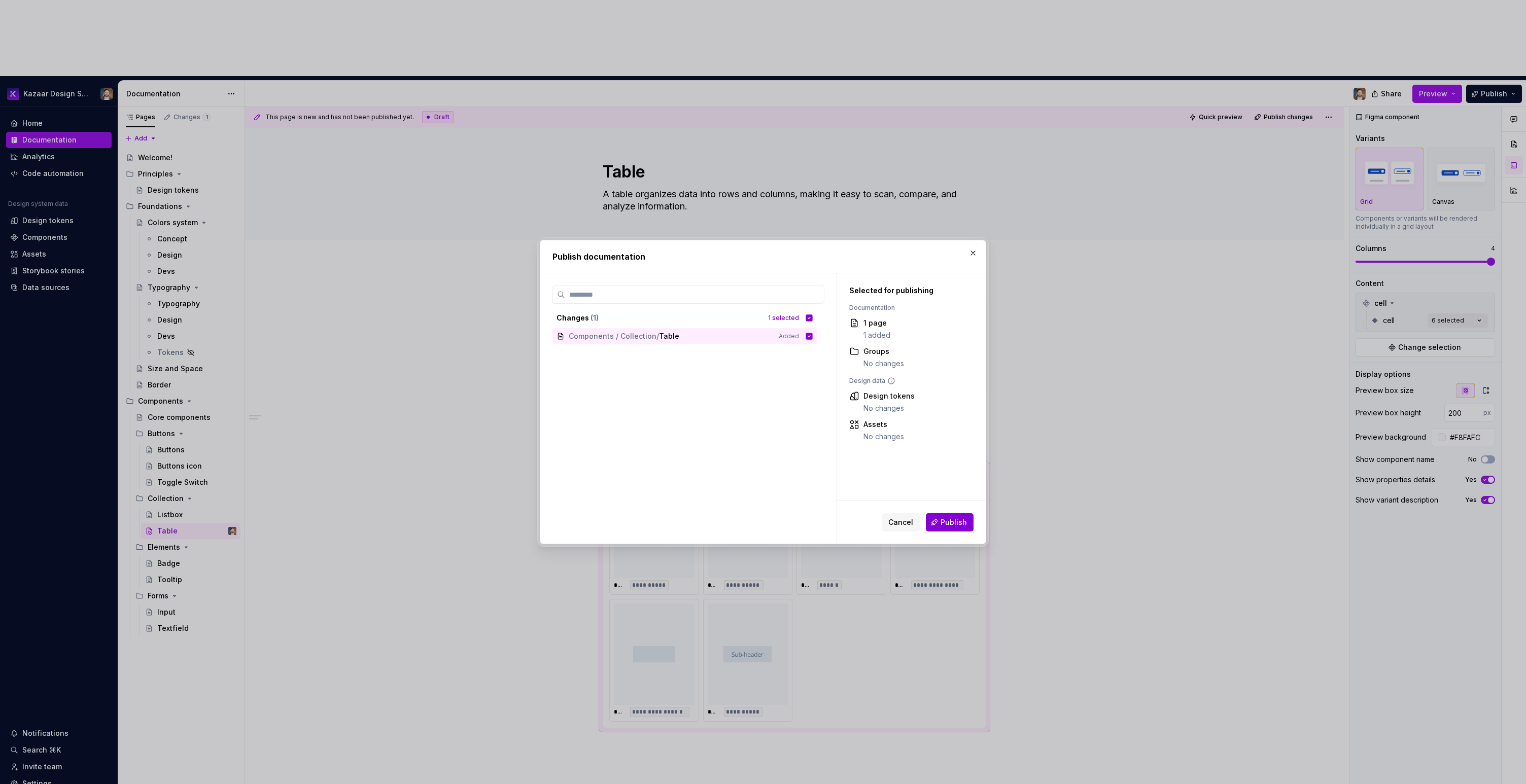
click at [960, 520] on span "Publish" at bounding box center [954, 522] width 27 height 10
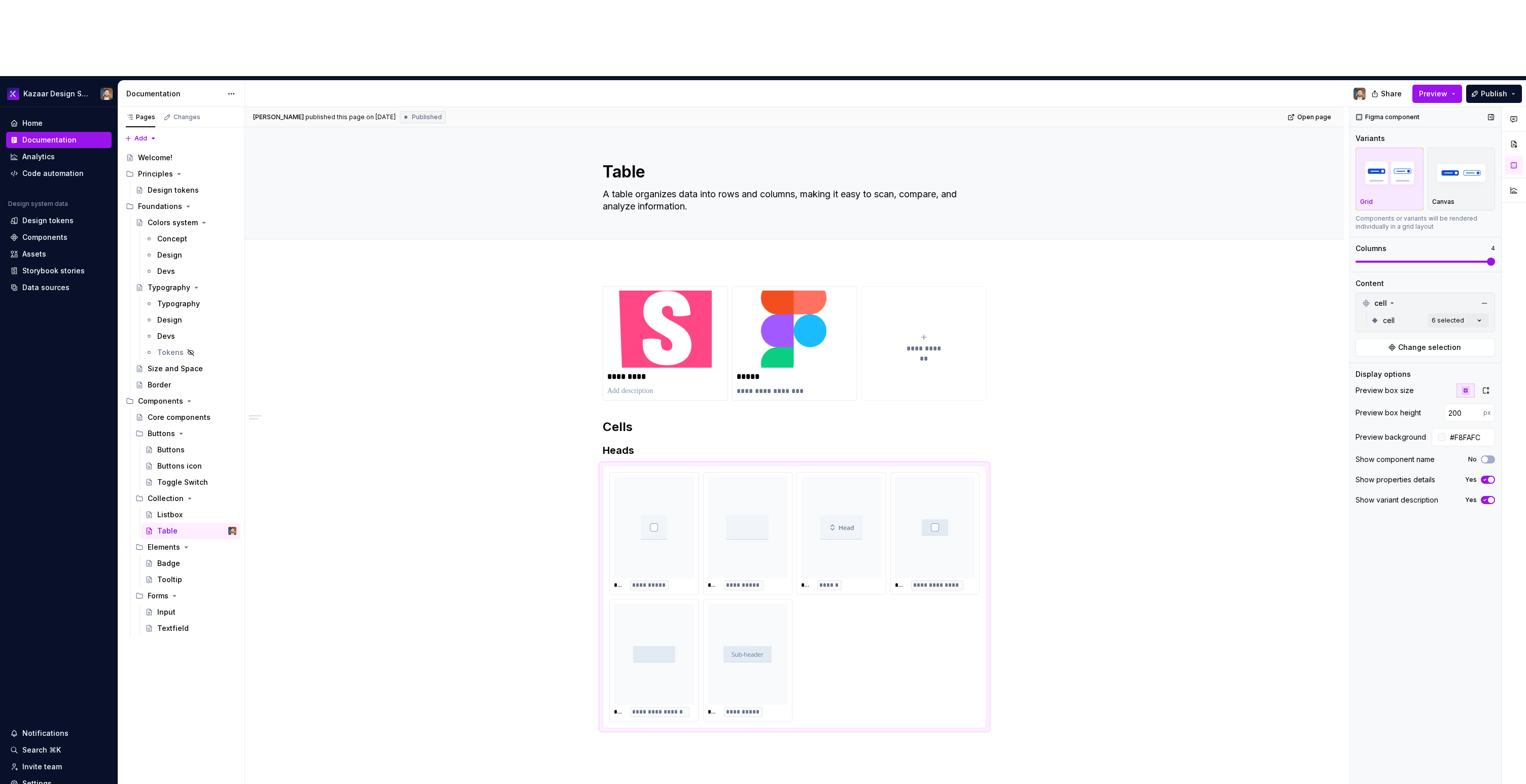
click at [1418, 496] on div "Figma component Variants Grid Canvas Components or variants will be rendered in…" at bounding box center [1425, 484] width 152 height 754
drag, startPoint x: 1377, startPoint y: 335, endPoint x: 1408, endPoint y: 334, distance: 31.0
click at [1408, 408] on div "Preview box height" at bounding box center [1388, 413] width 65 height 10
click at [1485, 387] on icon "button" at bounding box center [1486, 391] width 8 height 8
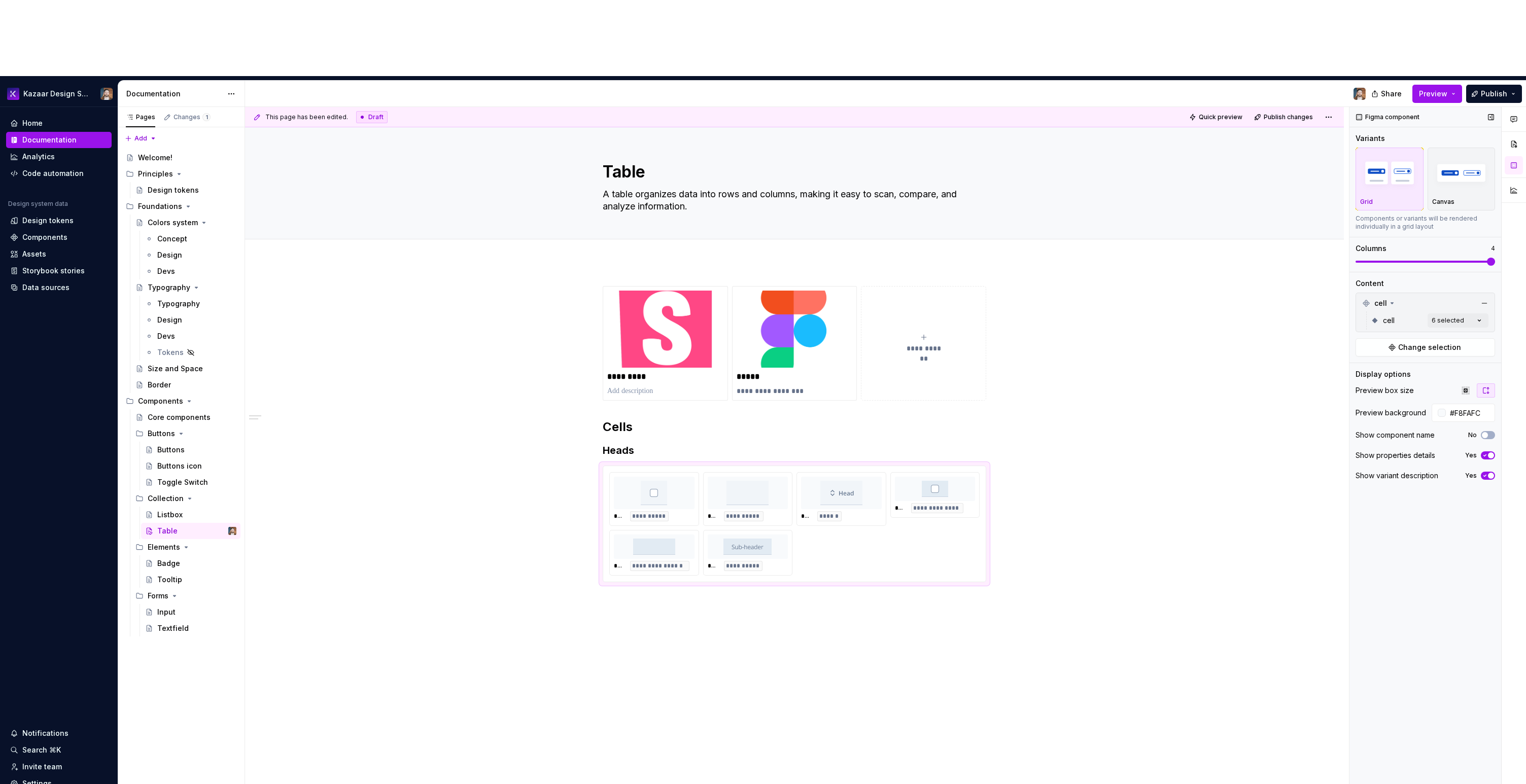
type textarea "*"
click at [1429, 526] on div "Figma component Variants Grid Canvas Components or variants will be rendered in…" at bounding box center [1425, 484] width 152 height 754
click at [929, 574] on div "**********" at bounding box center [794, 545] width 1099 height 568
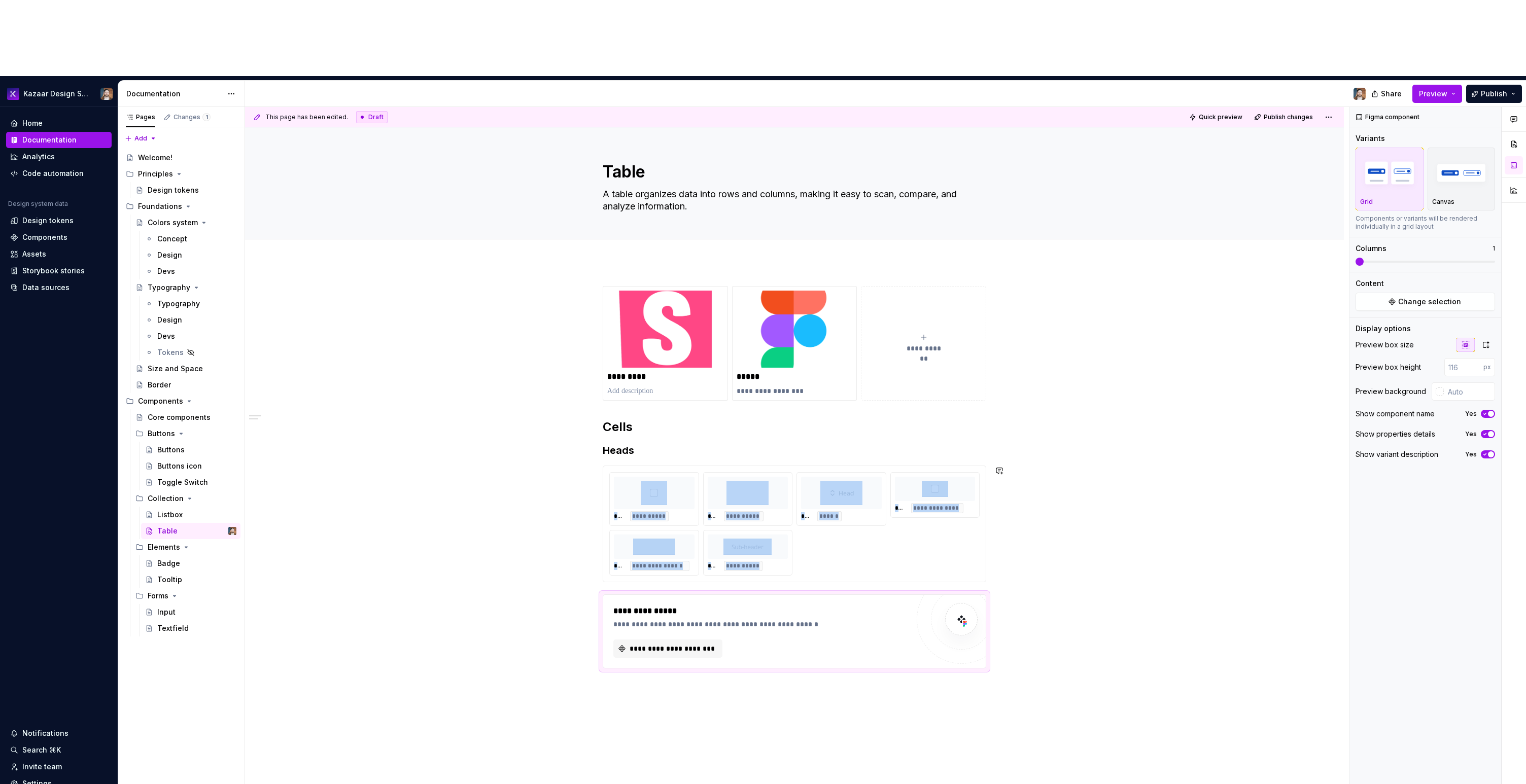
type textarea "*"
click at [710, 644] on span "**********" at bounding box center [672, 648] width 88 height 10
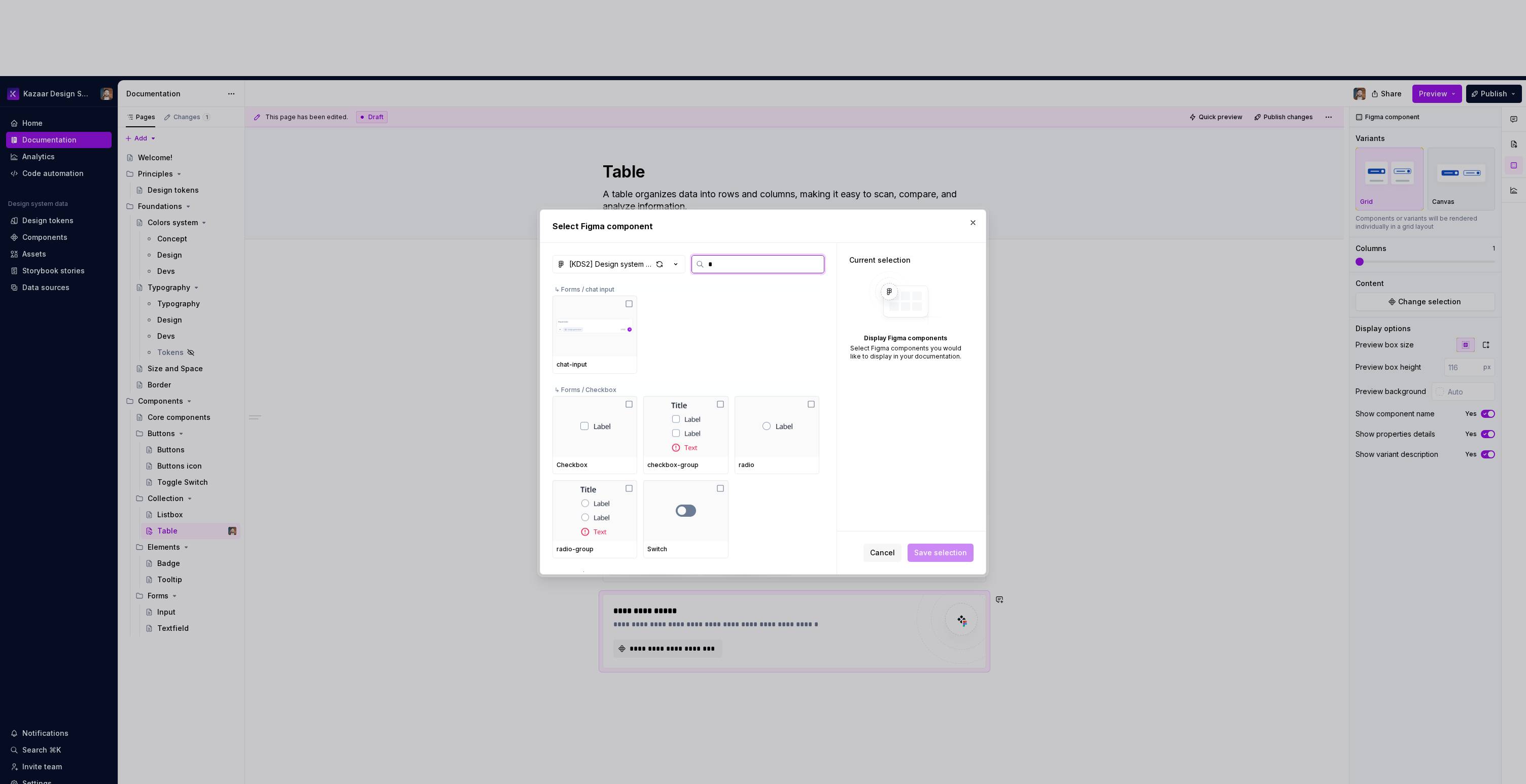
type input "**"
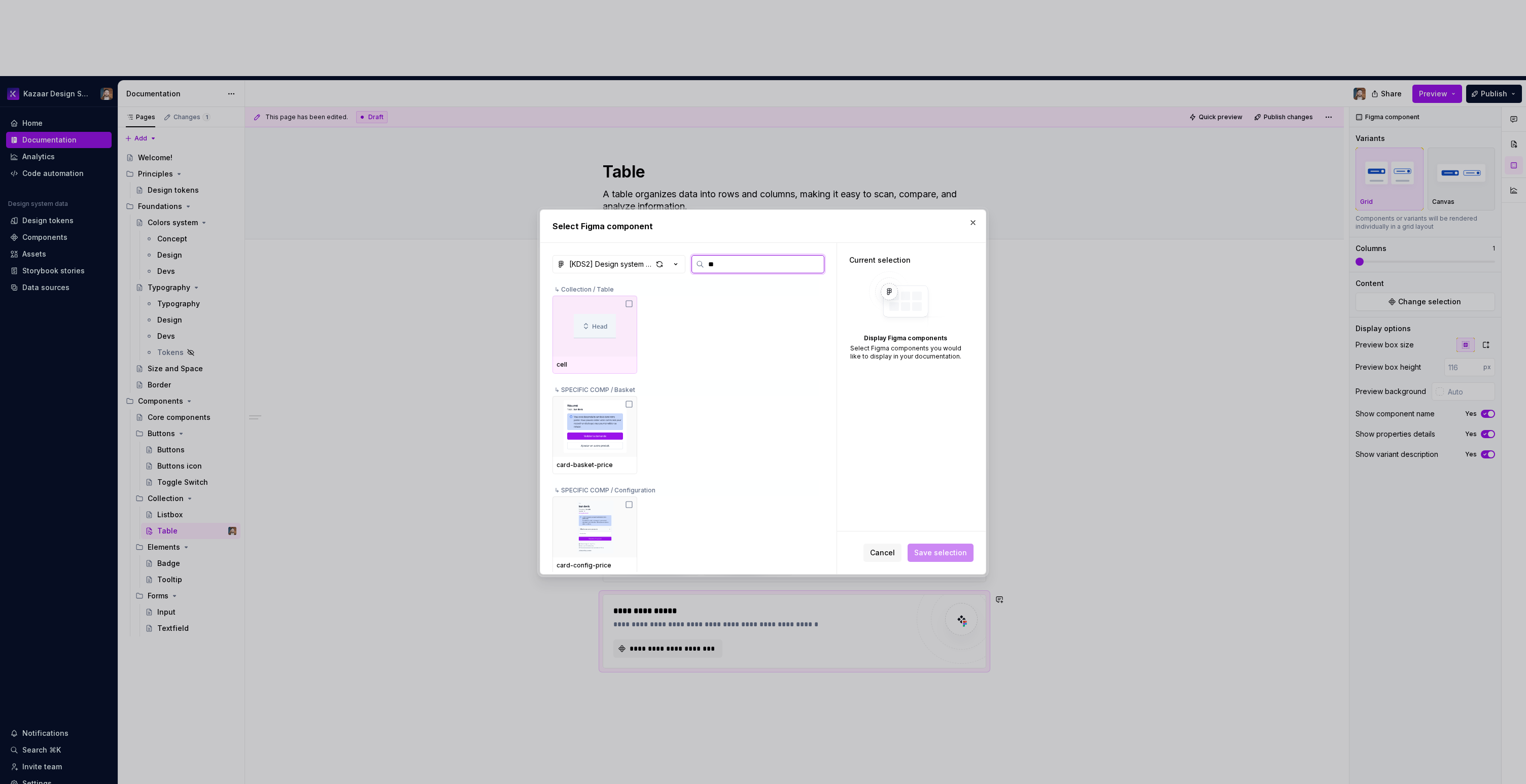
click at [614, 346] on div at bounding box center [595, 326] width 85 height 61
click at [931, 555] on span "Save selection" at bounding box center [940, 552] width 53 height 10
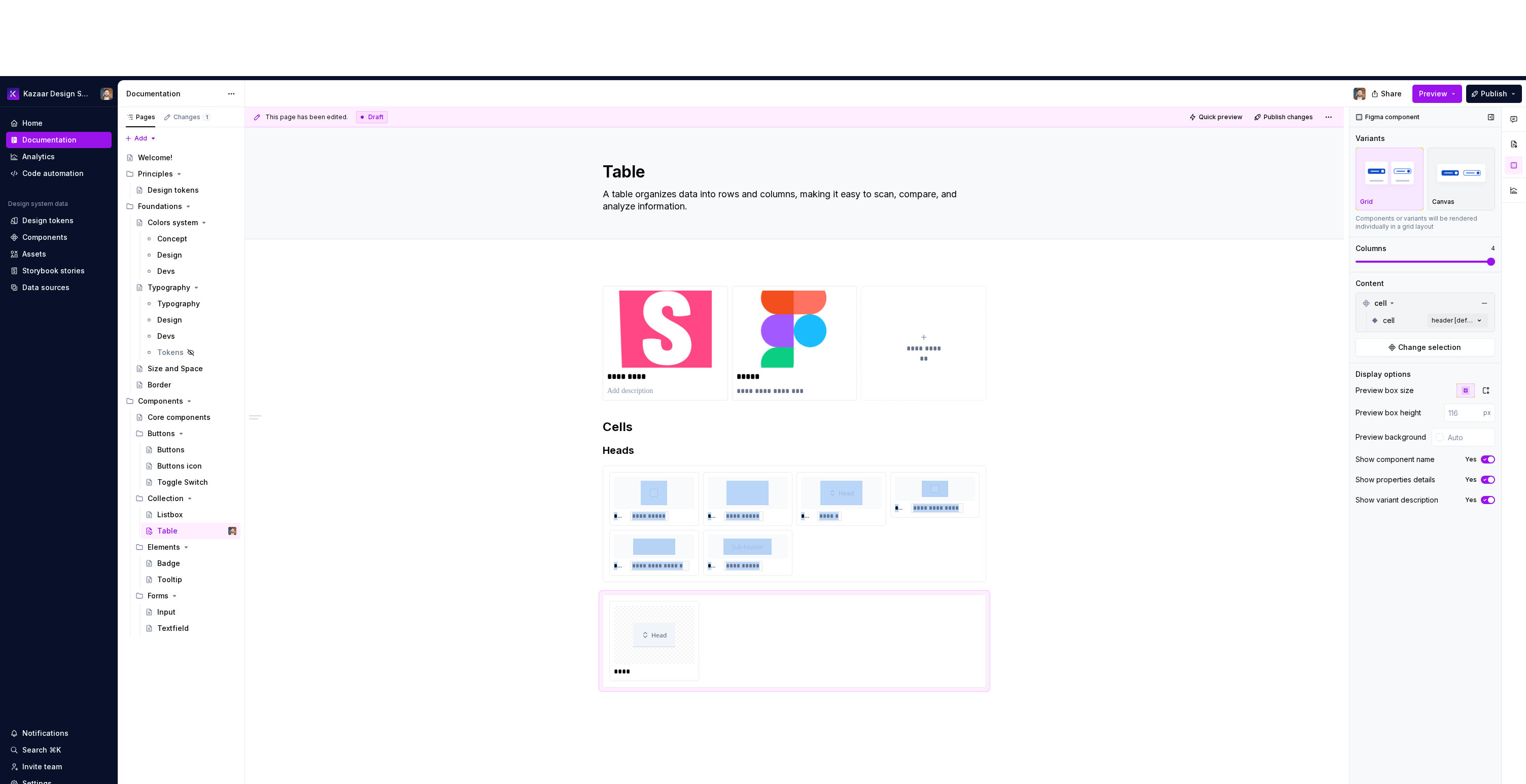
click at [1495, 258] on span at bounding box center [1491, 262] width 8 height 8
click at [1457, 243] on div "Comments Open comments No comments yet Select ‘Comment’ from the block context …" at bounding box center [1438, 484] width 177 height 754
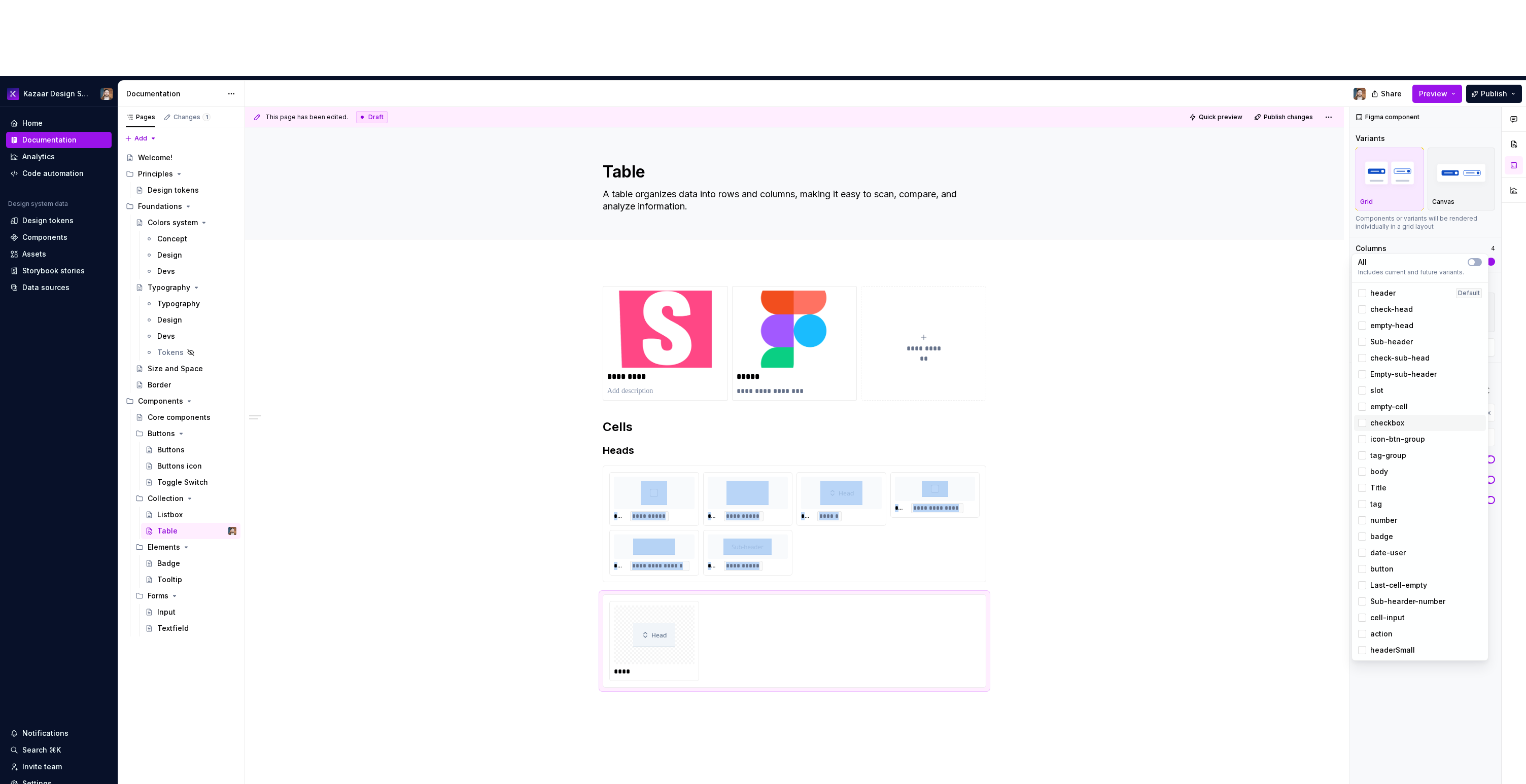
click at [1408, 420] on div "checkbox" at bounding box center [1420, 423] width 124 height 10
click at [1405, 439] on span "icon-btn-group" at bounding box center [1397, 439] width 54 height 10
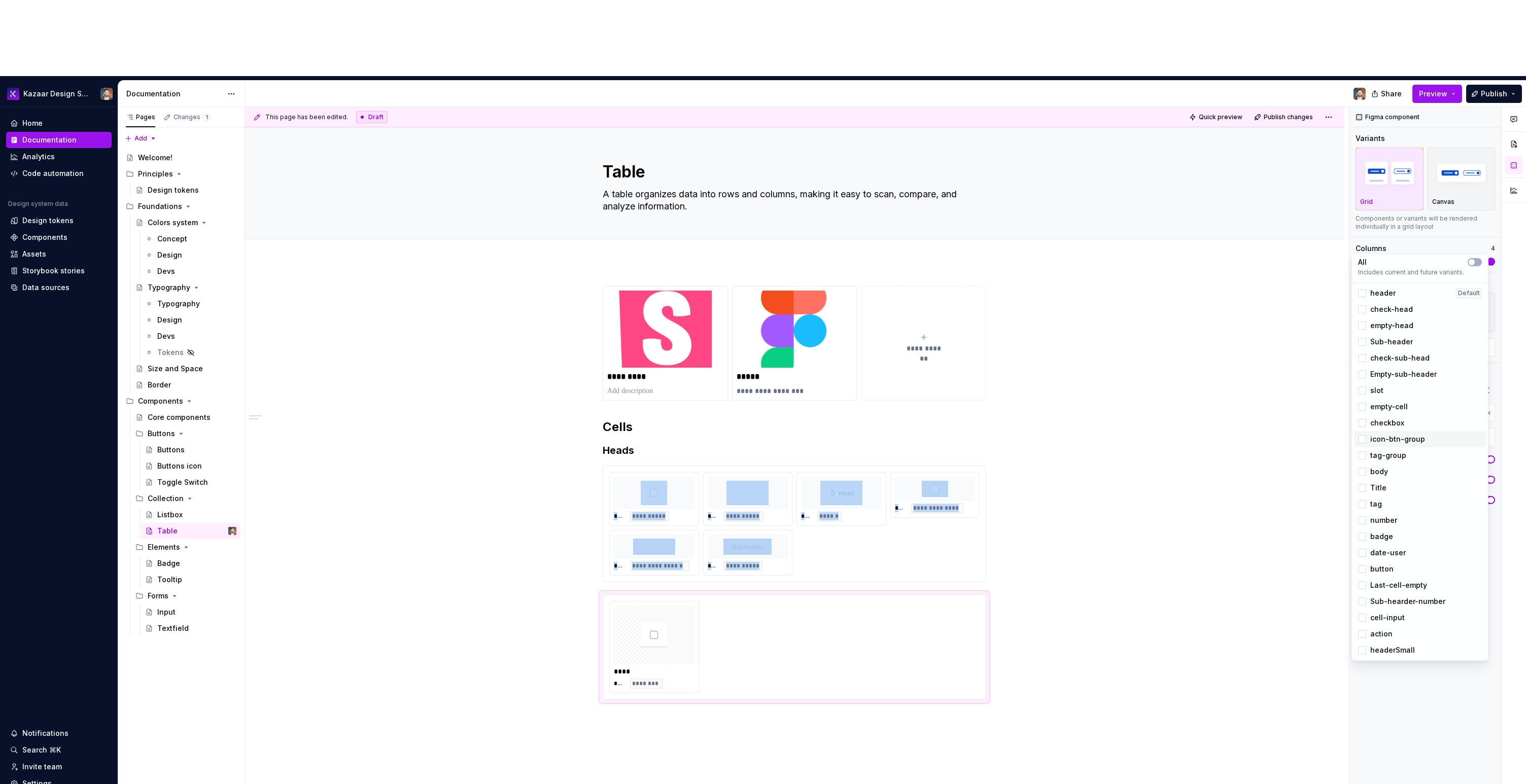
click at [1401, 444] on div "icon-btn-group" at bounding box center [1420, 439] width 132 height 16
click at [1390, 460] on span "tag-group" at bounding box center [1388, 455] width 36 height 10
click at [1381, 473] on span "body" at bounding box center [1379, 471] width 18 height 10
click at [1381, 480] on div "Title" at bounding box center [1420, 487] width 132 height 16
click at [1376, 491] on span "Title" at bounding box center [1378, 487] width 16 height 10
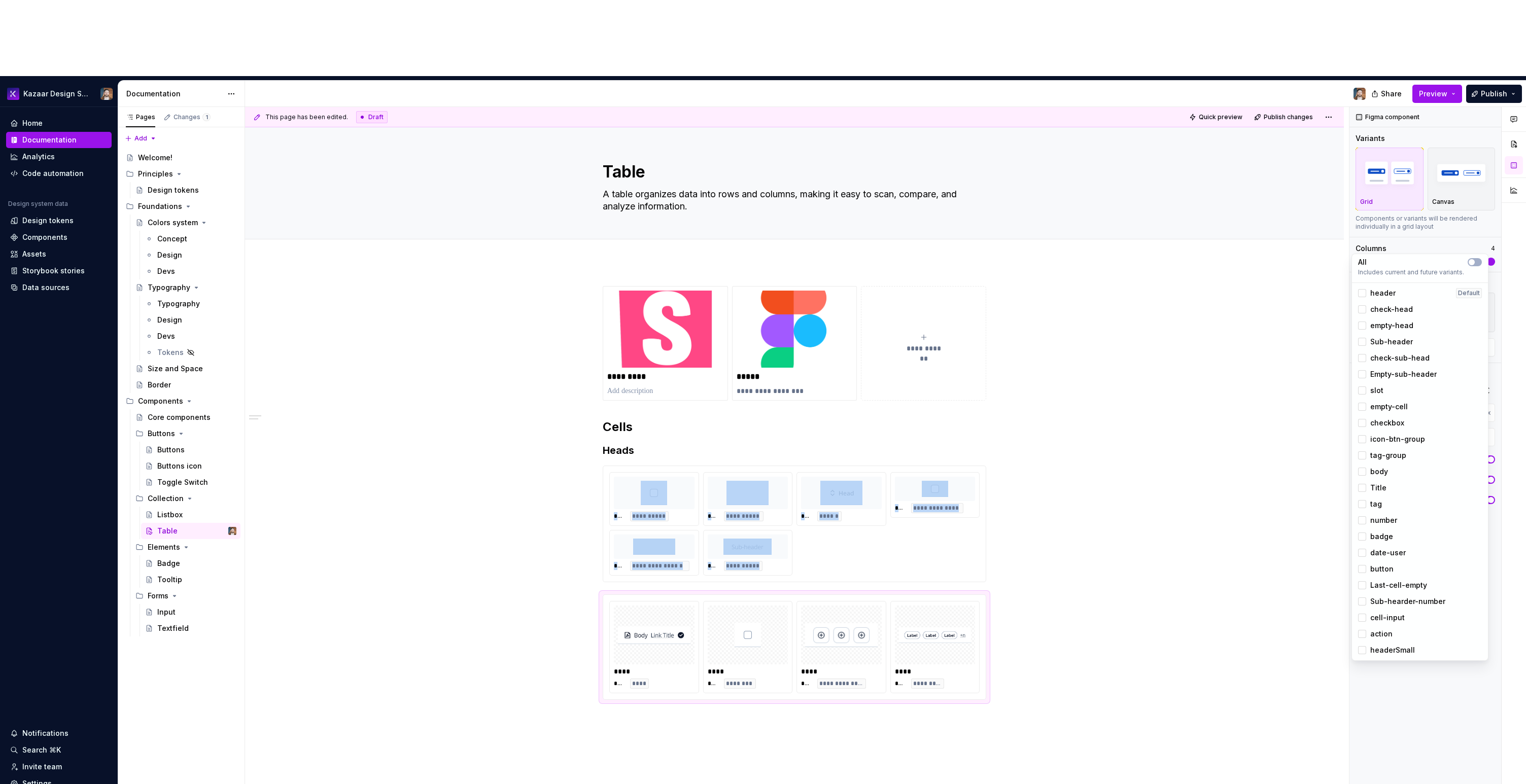
click at [1376, 491] on span "Title" at bounding box center [1378, 487] width 16 height 10
click at [1378, 504] on span "tag" at bounding box center [1376, 504] width 12 height 10
click at [1380, 521] on span "number" at bounding box center [1383, 520] width 27 height 10
click at [1377, 533] on span "badge" at bounding box center [1381, 536] width 23 height 10
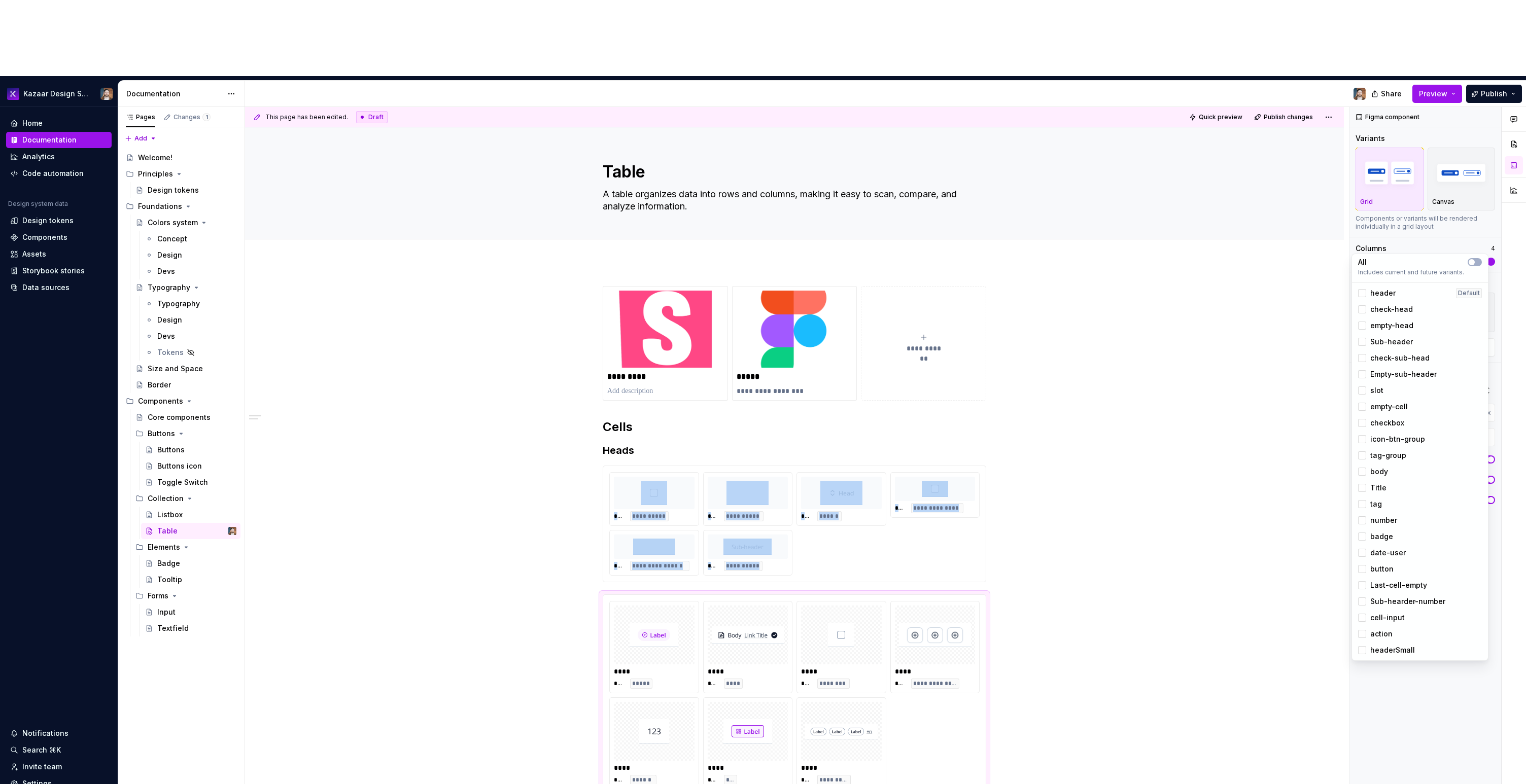
click at [1384, 553] on span "date-user" at bounding box center [1388, 552] width 36 height 10
click at [1380, 567] on span "button" at bounding box center [1381, 568] width 23 height 10
click at [1378, 583] on span "Last-cell-empty" at bounding box center [1399, 585] width 57 height 10
type textarea "*"
click at [1387, 587] on span "Last-cell-empty" at bounding box center [1399, 585] width 57 height 10
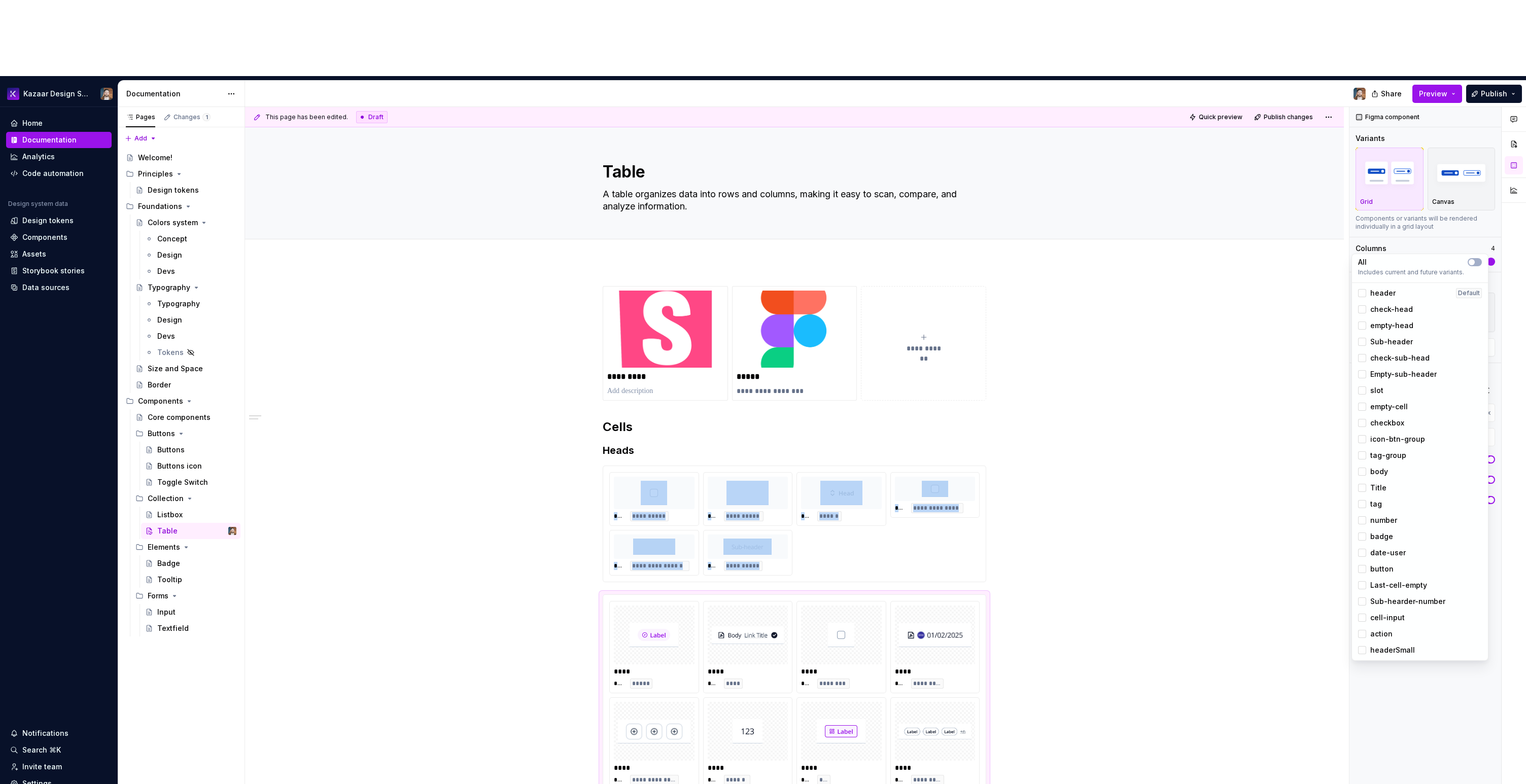
click at [1383, 598] on span "Sub-hearder-number" at bounding box center [1408, 601] width 75 height 10
click at [1380, 605] on span "Sub-hearder-number" at bounding box center [1408, 601] width 75 height 10
click at [1384, 619] on span "cell-input" at bounding box center [1387, 618] width 34 height 10
click at [1383, 633] on span "action" at bounding box center [1381, 634] width 23 height 10
click at [1378, 646] on span "headerSmall" at bounding box center [1392, 650] width 44 height 10
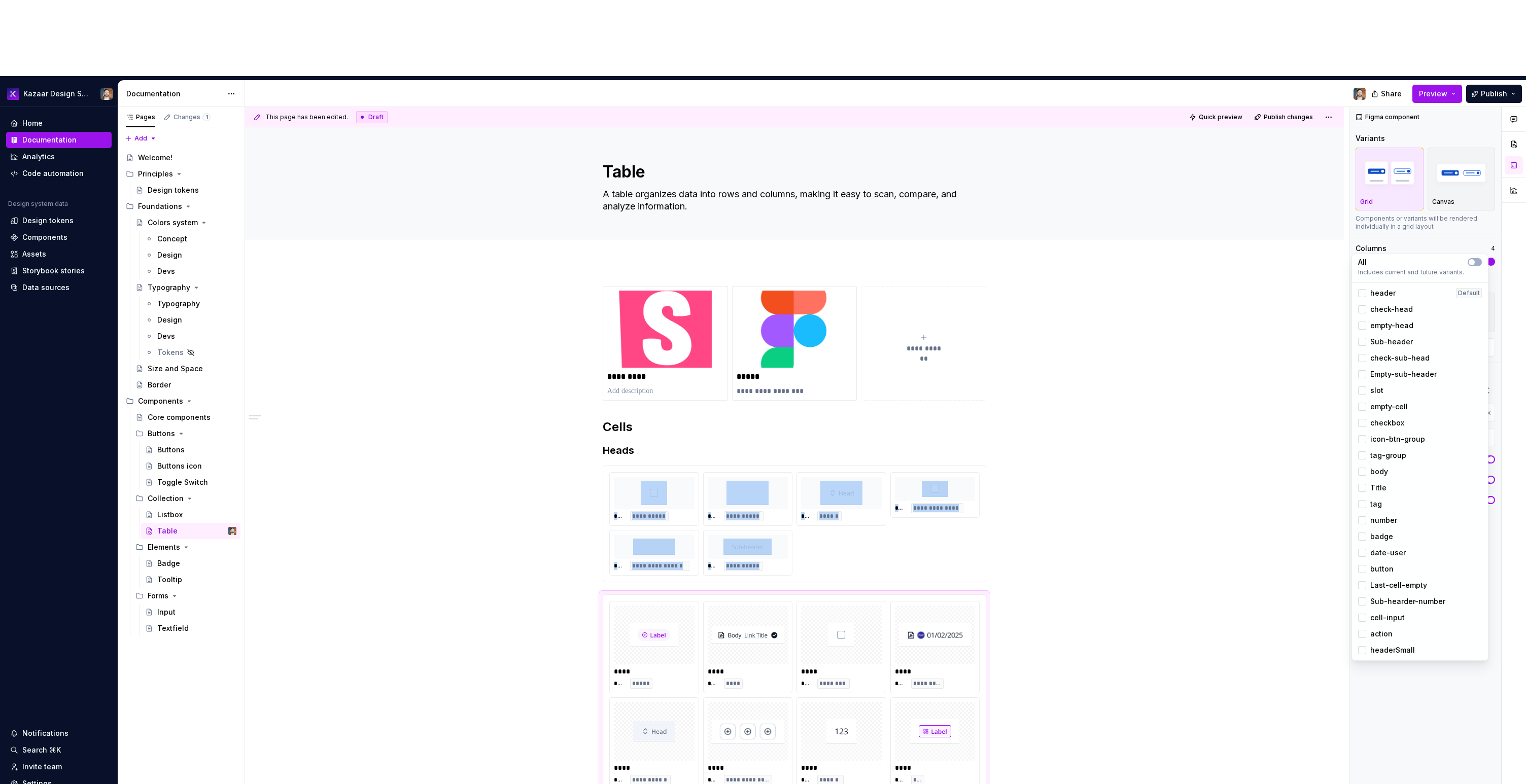
click at [1378, 646] on span "headerSmall" at bounding box center [1392, 650] width 44 height 10
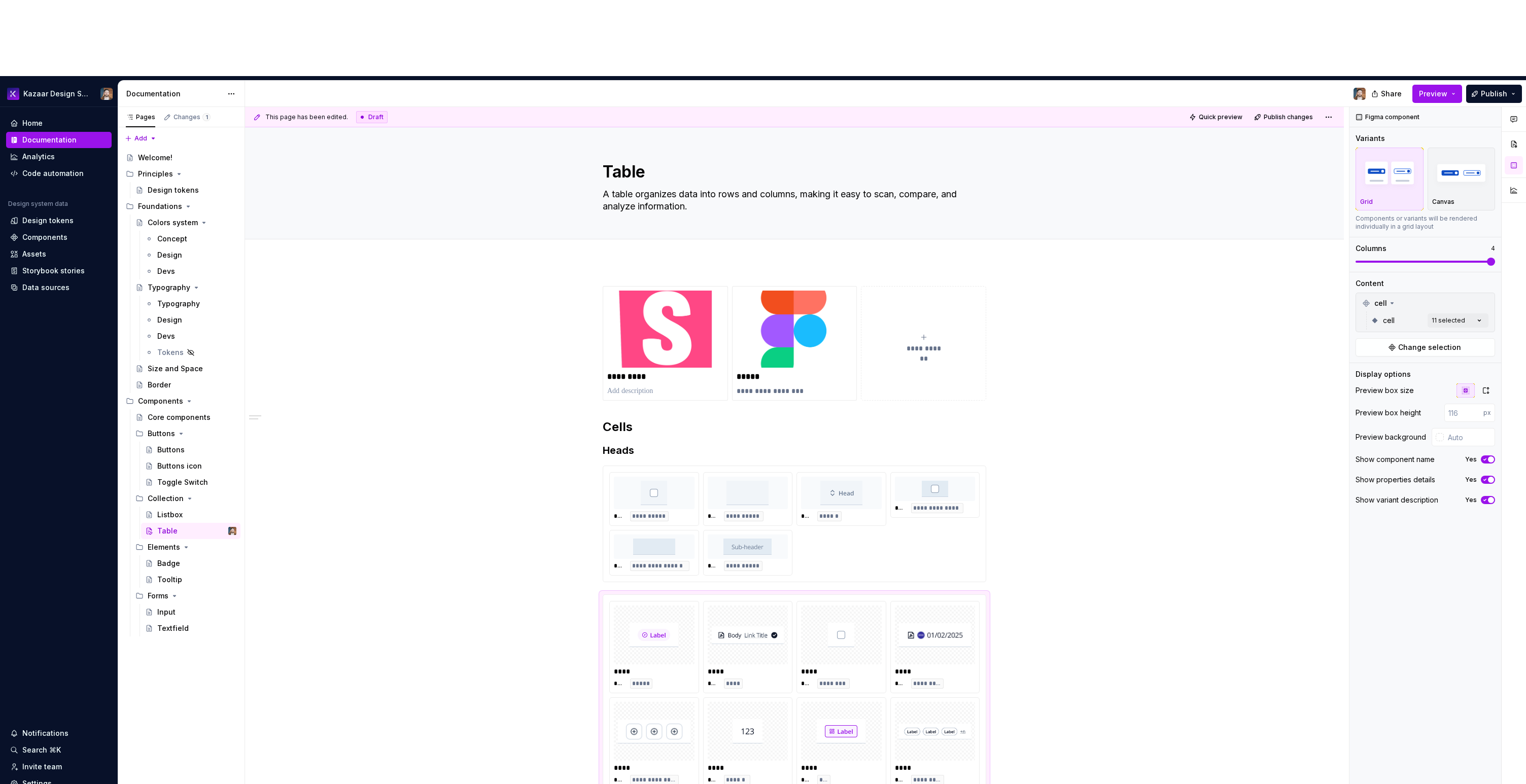
click at [874, 482] on html "Kazaar Design System Home Documentation Analytics Code automation Design system…" at bounding box center [763, 392] width 1526 height 784
type input "#F8FAFC"
click at [876, 482] on div "**********" at bounding box center [794, 523] width 370 height 104
click at [1433, 241] on div "Comments Open comments No comments yet Select ‘Comment’ from the block context …" at bounding box center [1438, 484] width 177 height 754
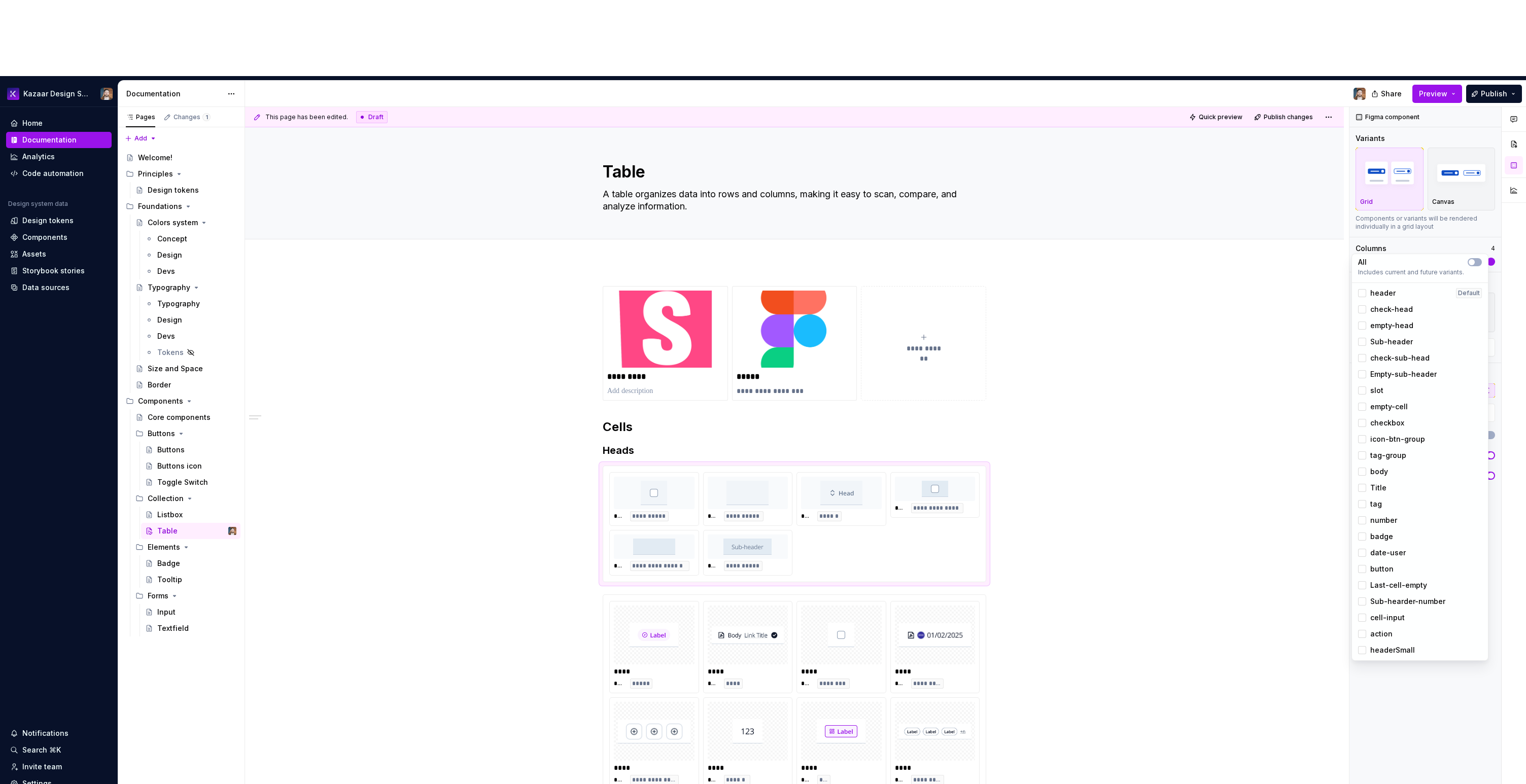
click at [1386, 648] on span "headerSmall" at bounding box center [1392, 650] width 44 height 10
click at [1381, 603] on span "Sub-hearder-number" at bounding box center [1408, 601] width 75 height 10
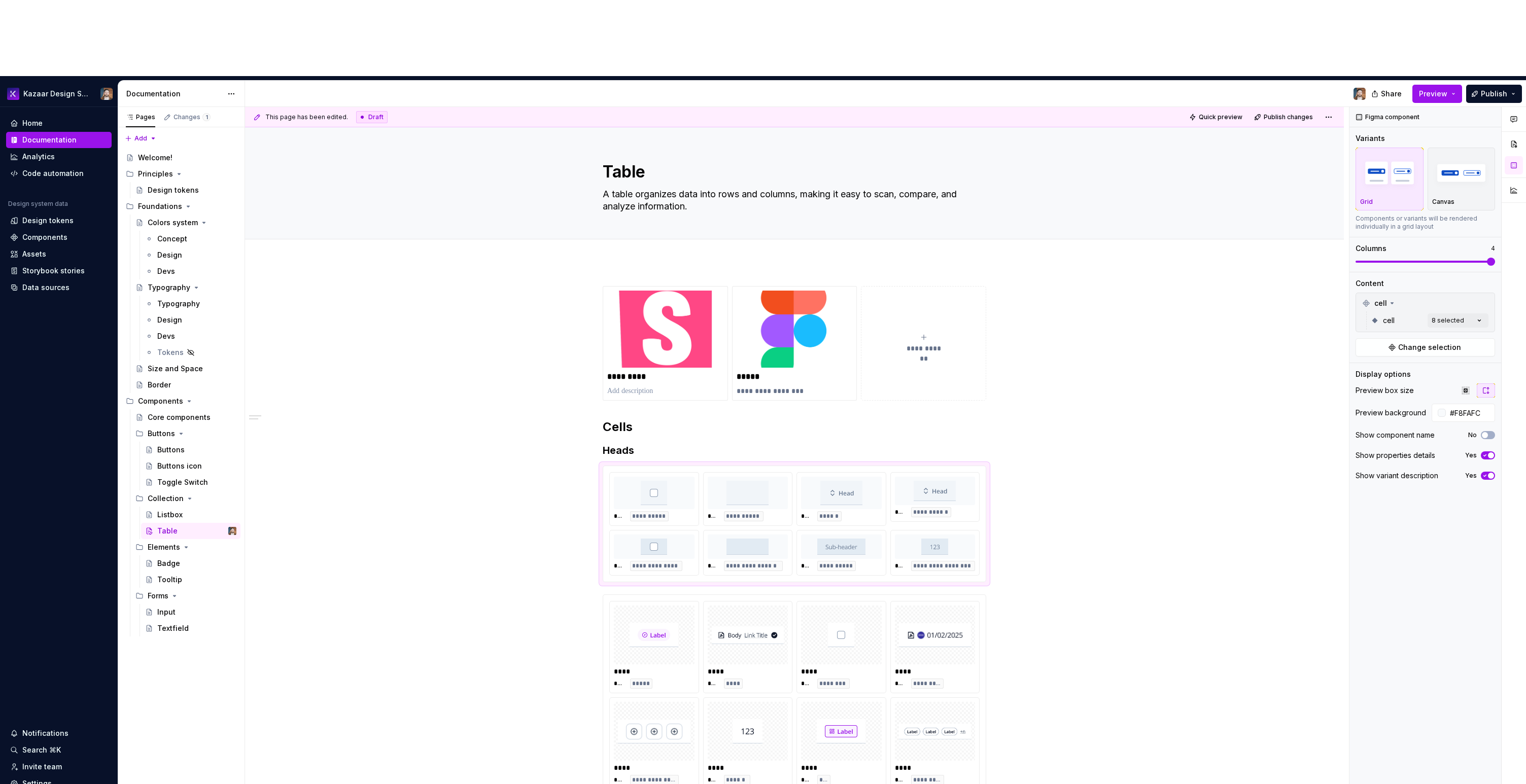
click at [1058, 477] on html "Kazaar Design System Home Documentation Analytics Code automation Design system…" at bounding box center [763, 392] width 1526 height 784
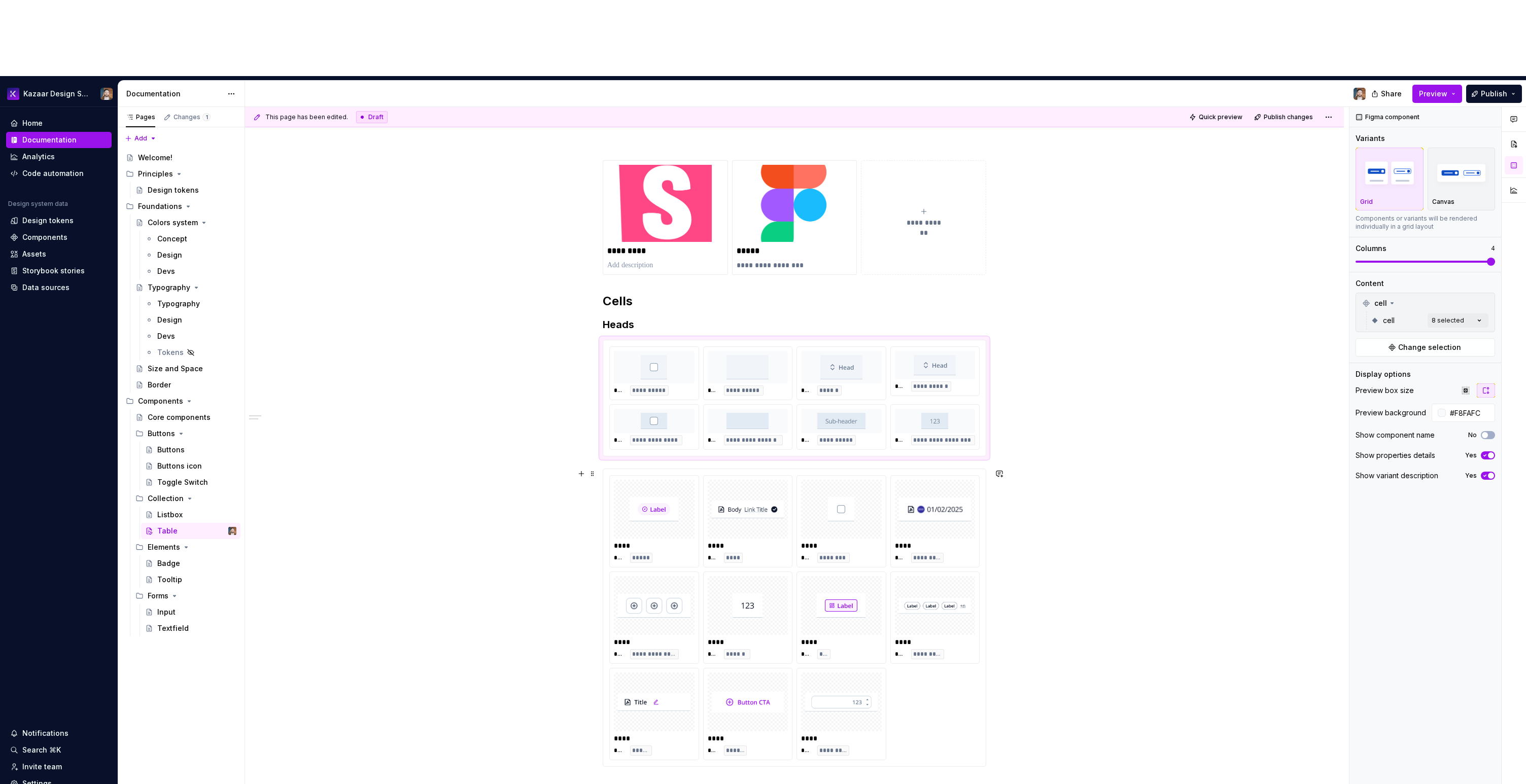
scroll to position [232, 0]
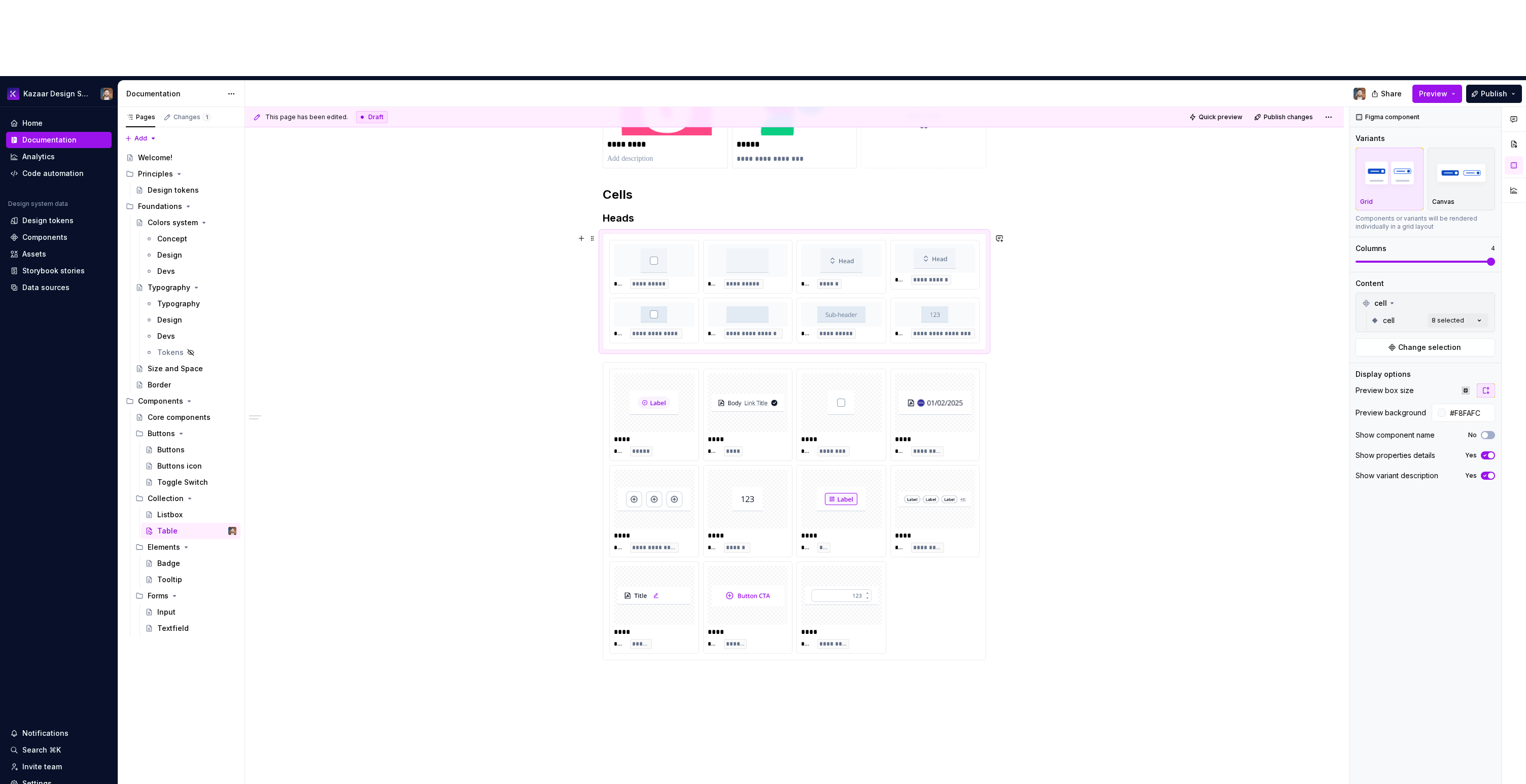
click at [1017, 271] on div "**********" at bounding box center [794, 468] width 1099 height 878
click at [870, 679] on div "**********" at bounding box center [794, 468] width 1099 height 878
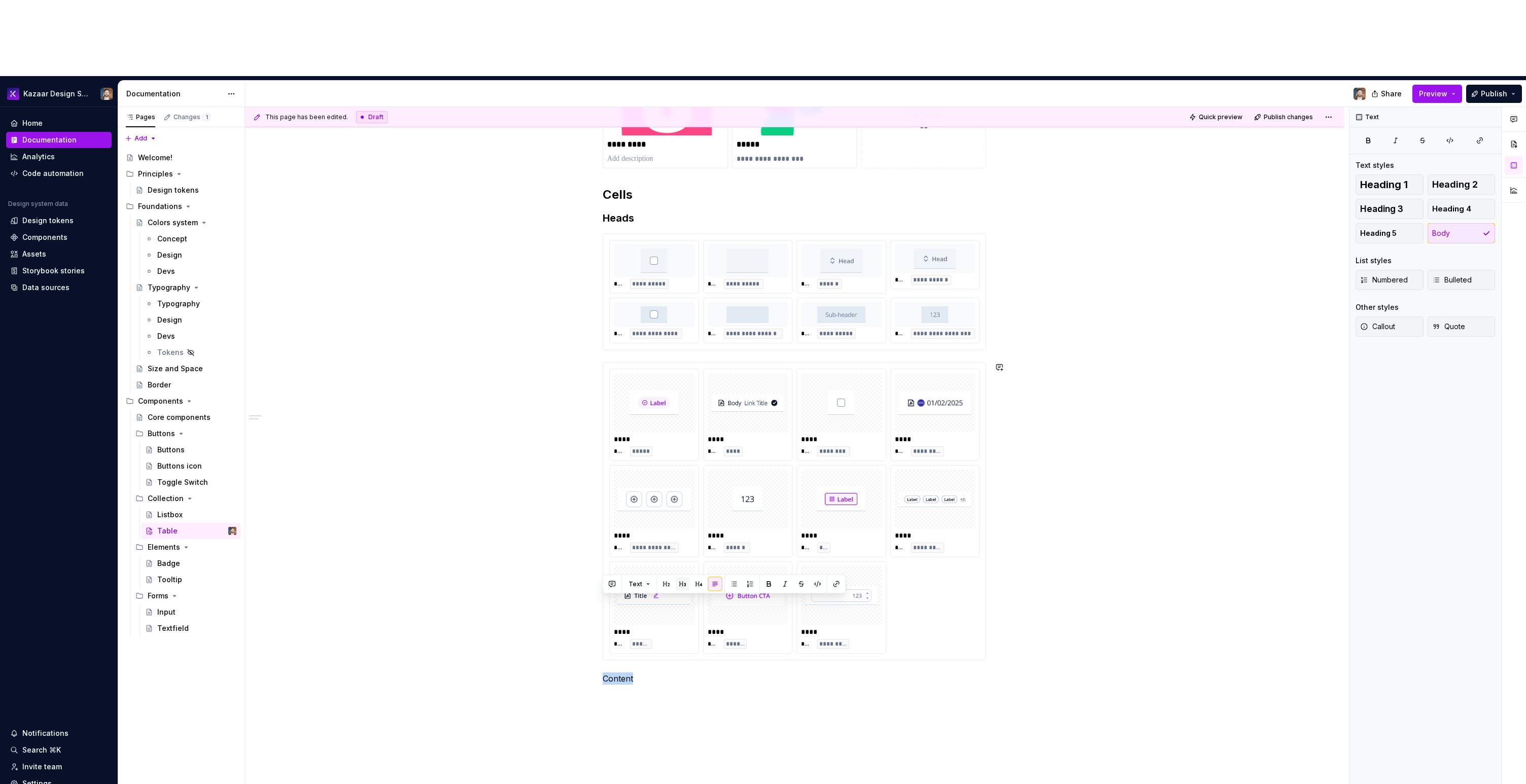
click at [680, 583] on button "button" at bounding box center [683, 584] width 14 height 14
click at [636, 673] on h3 "Content" at bounding box center [794, 680] width 383 height 14
click at [698, 647] on div "**********" at bounding box center [794, 482] width 1099 height 905
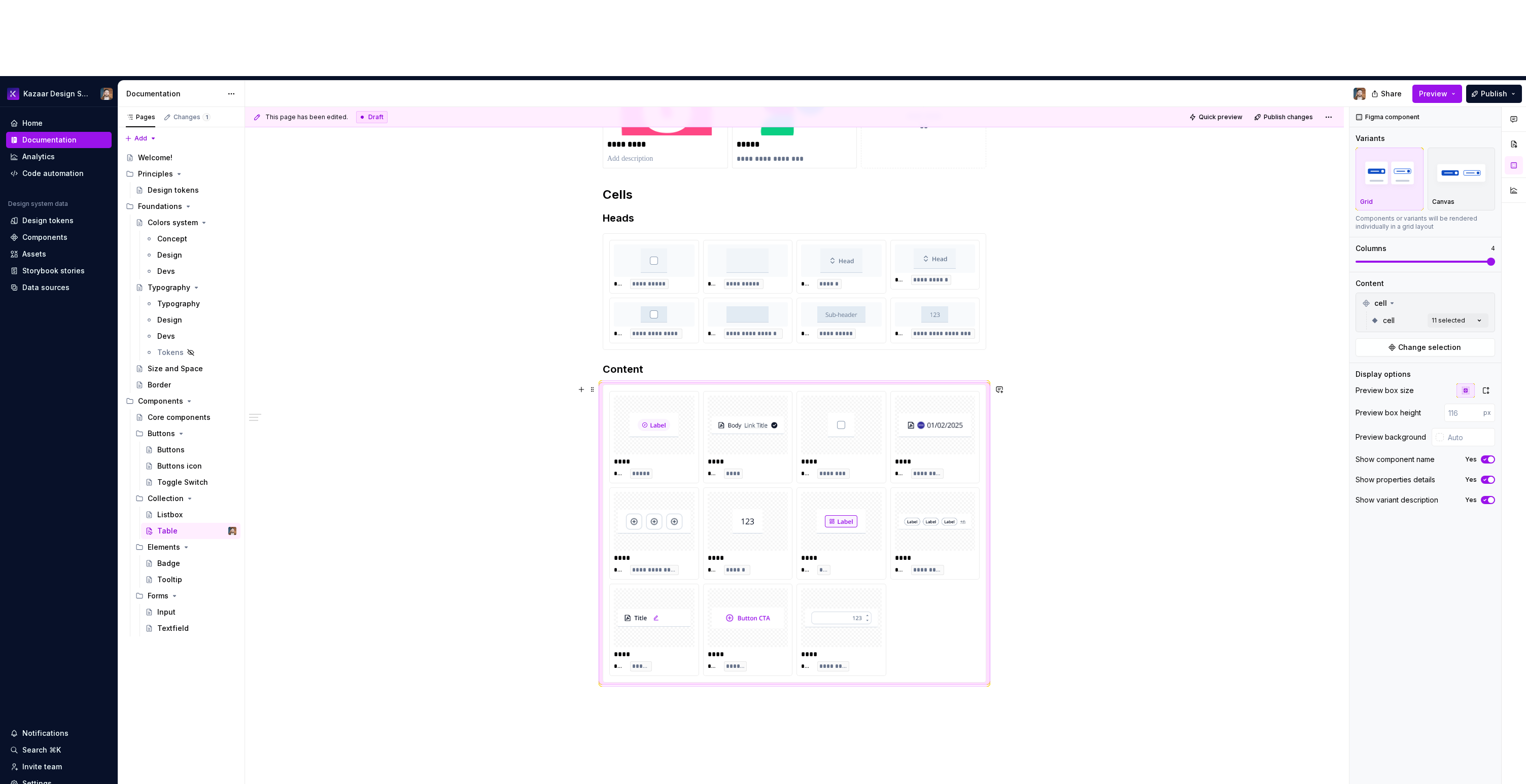
click at [525, 332] on div "**********" at bounding box center [794, 492] width 1099 height 925
click at [1107, 446] on div "**********" at bounding box center [794, 492] width 1099 height 925
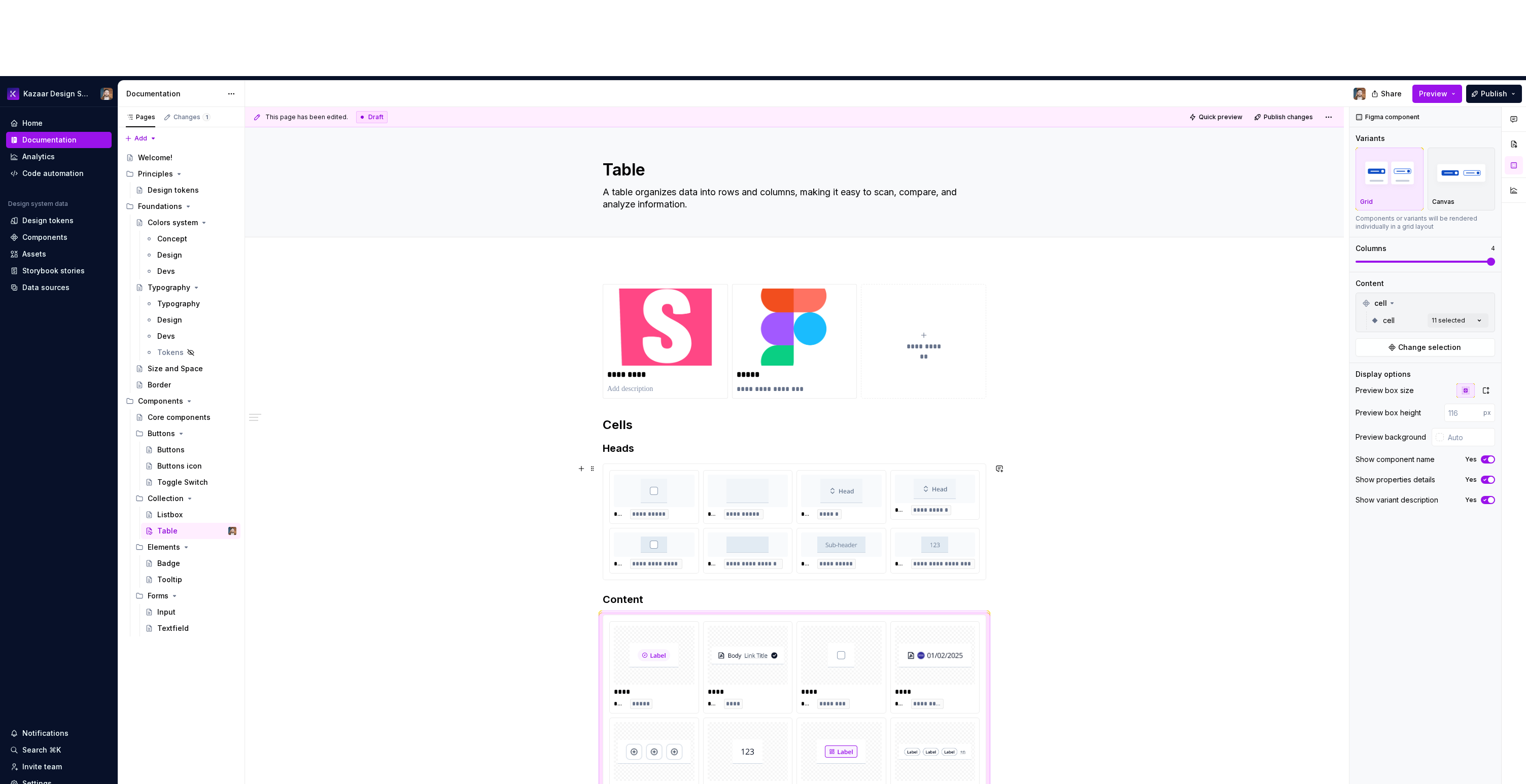
scroll to position [326, 0]
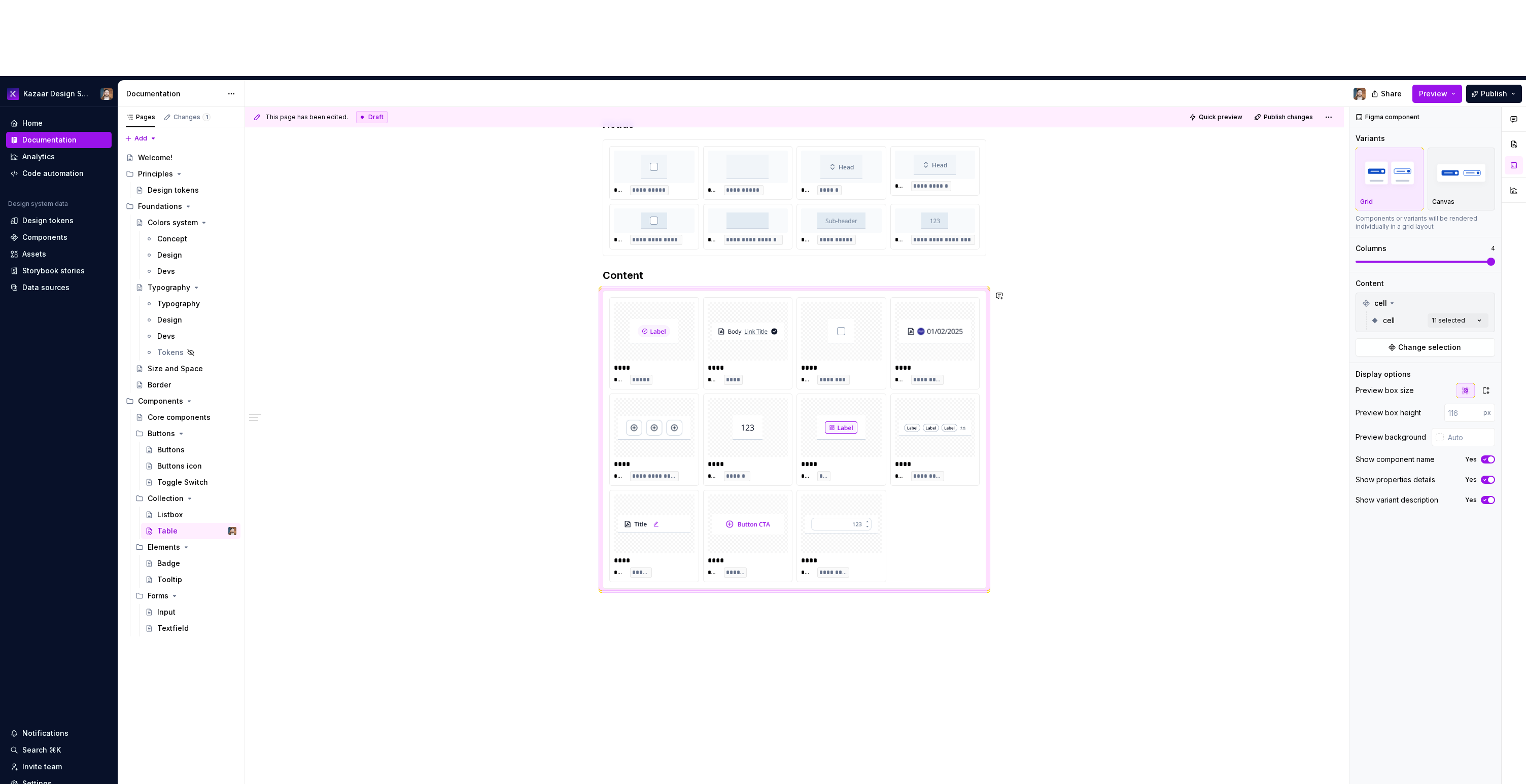
click at [618, 556] on div "**********" at bounding box center [797, 484] width 1104 height 754
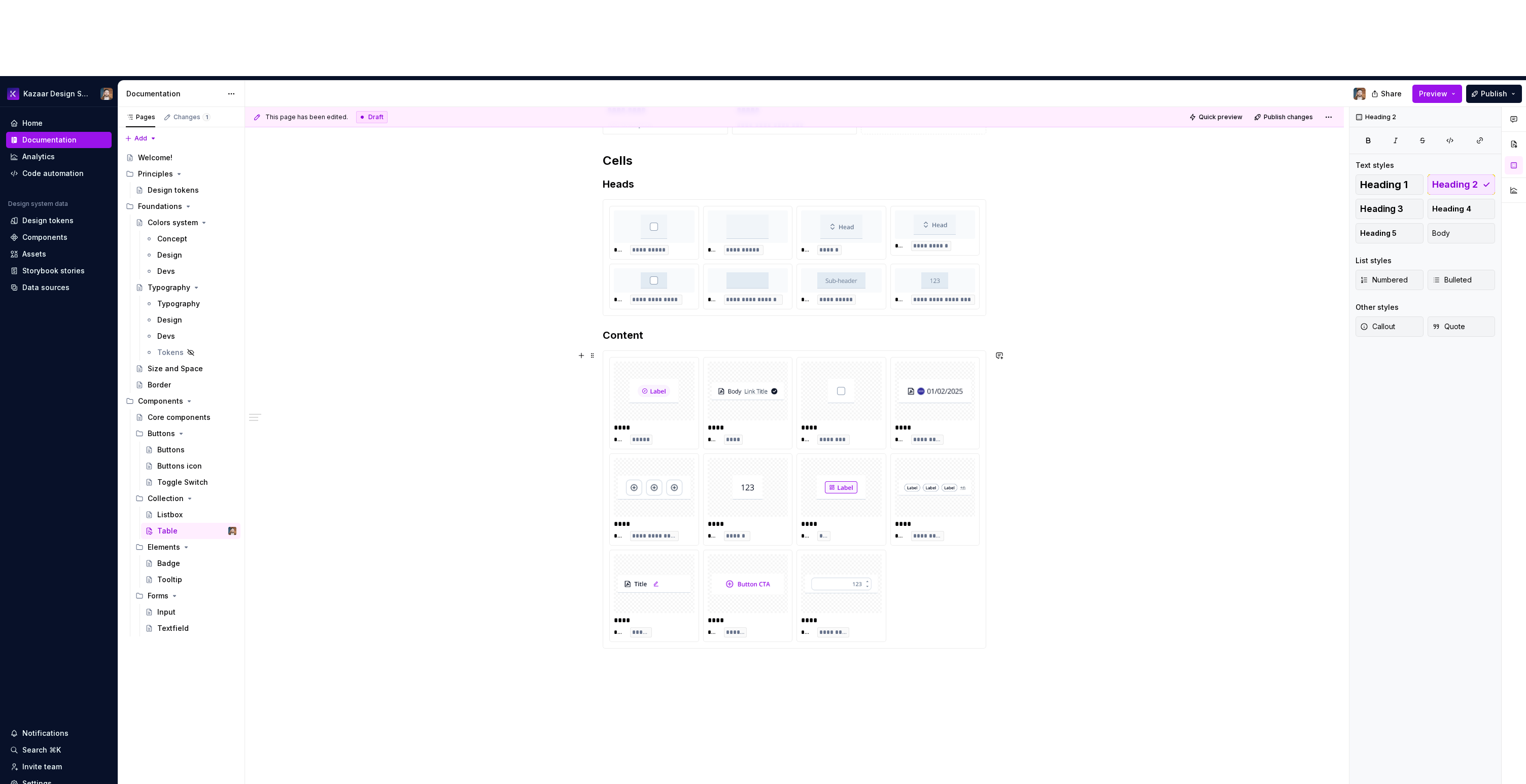
scroll to position [273, 0]
click at [687, 640] on div "**********" at bounding box center [797, 484] width 1104 height 754
click at [672, 612] on div "**********" at bounding box center [794, 451] width 1099 height 925
click at [662, 563] on button "button" at bounding box center [666, 566] width 14 height 14
click at [696, 641] on div "**********" at bounding box center [794, 456] width 1099 height 935
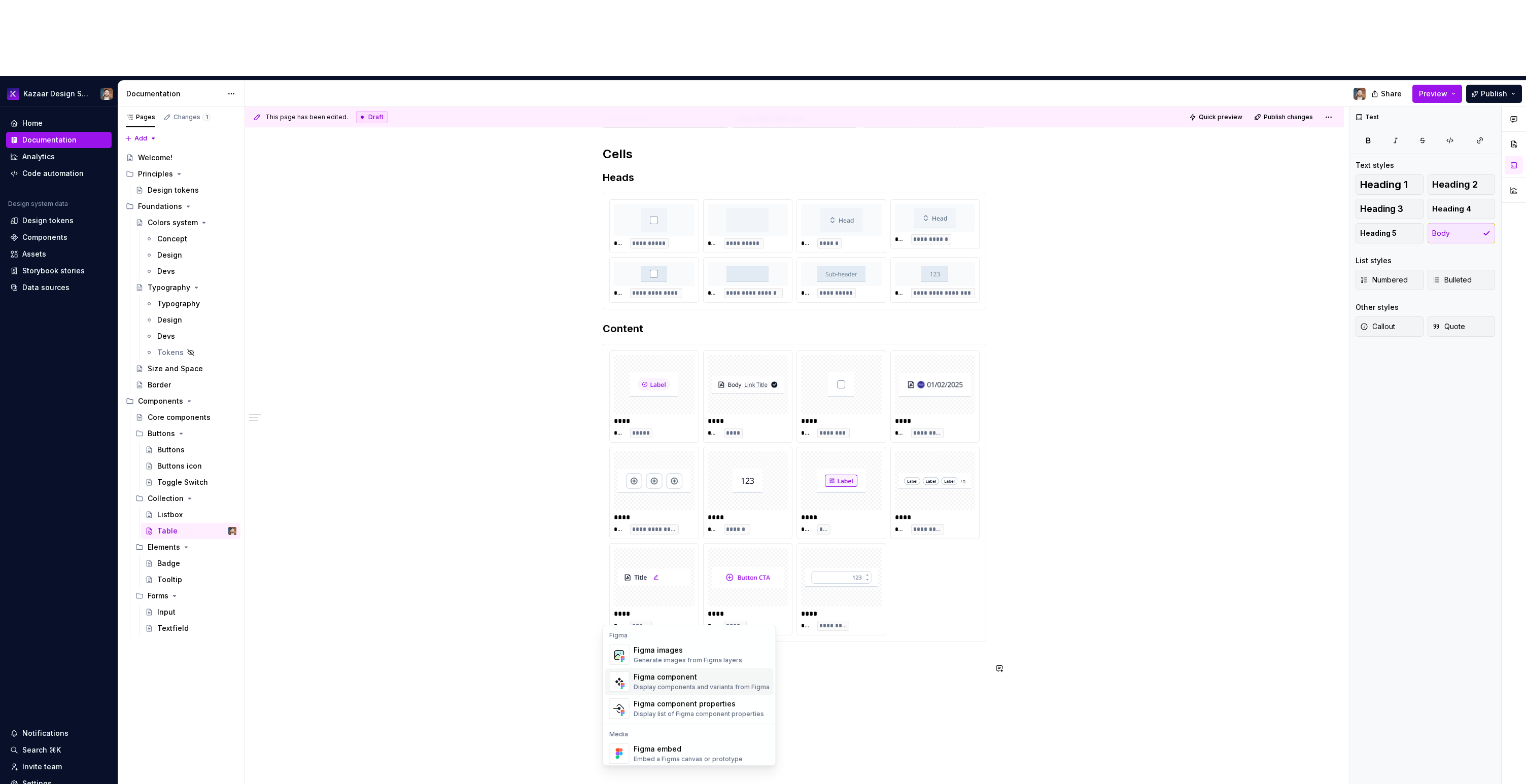
click at [687, 671] on div "Figma component Display components and variants from Figma" at bounding box center [702, 682] width 136 height 20
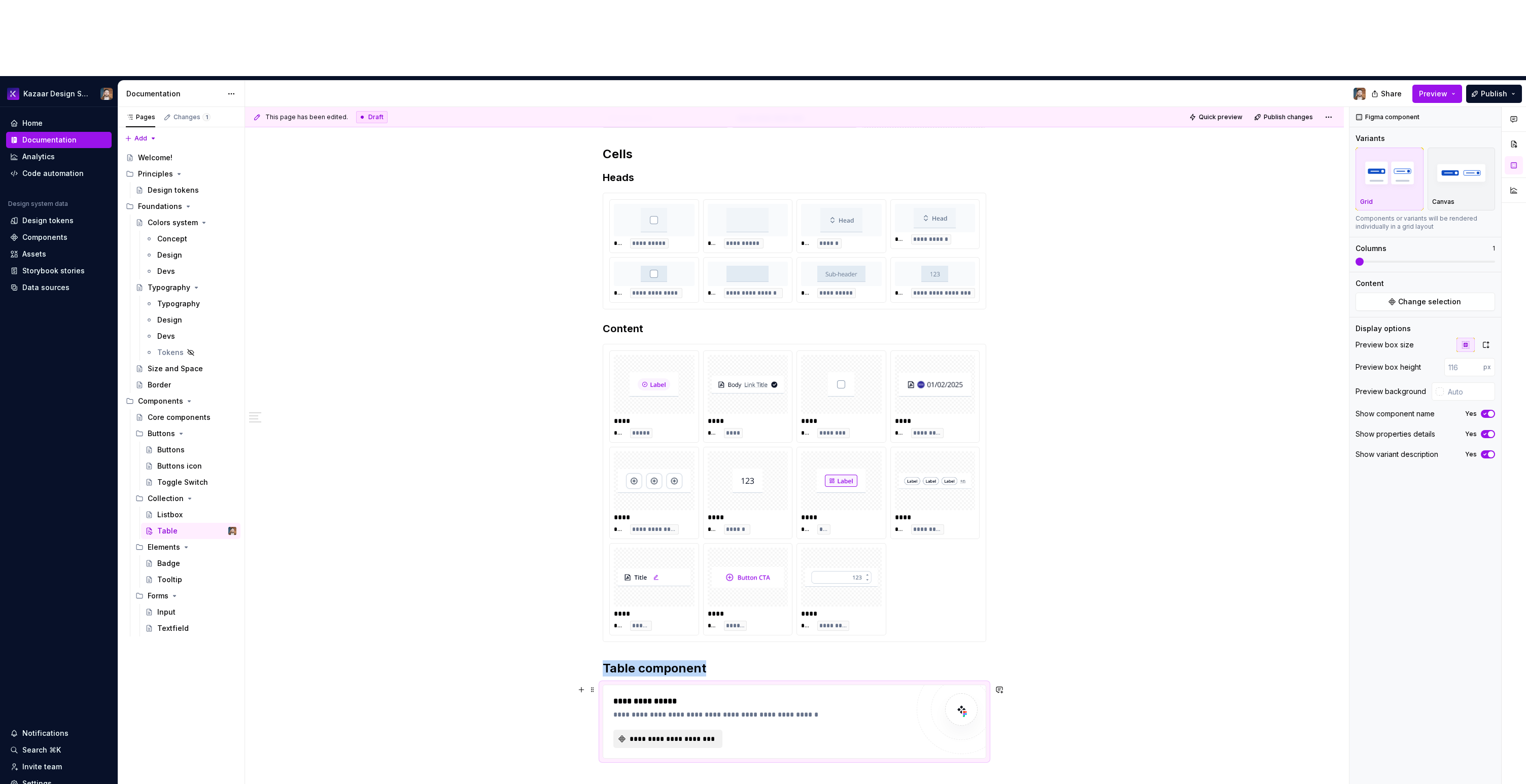
click at [676, 734] on span "**********" at bounding box center [672, 738] width 88 height 10
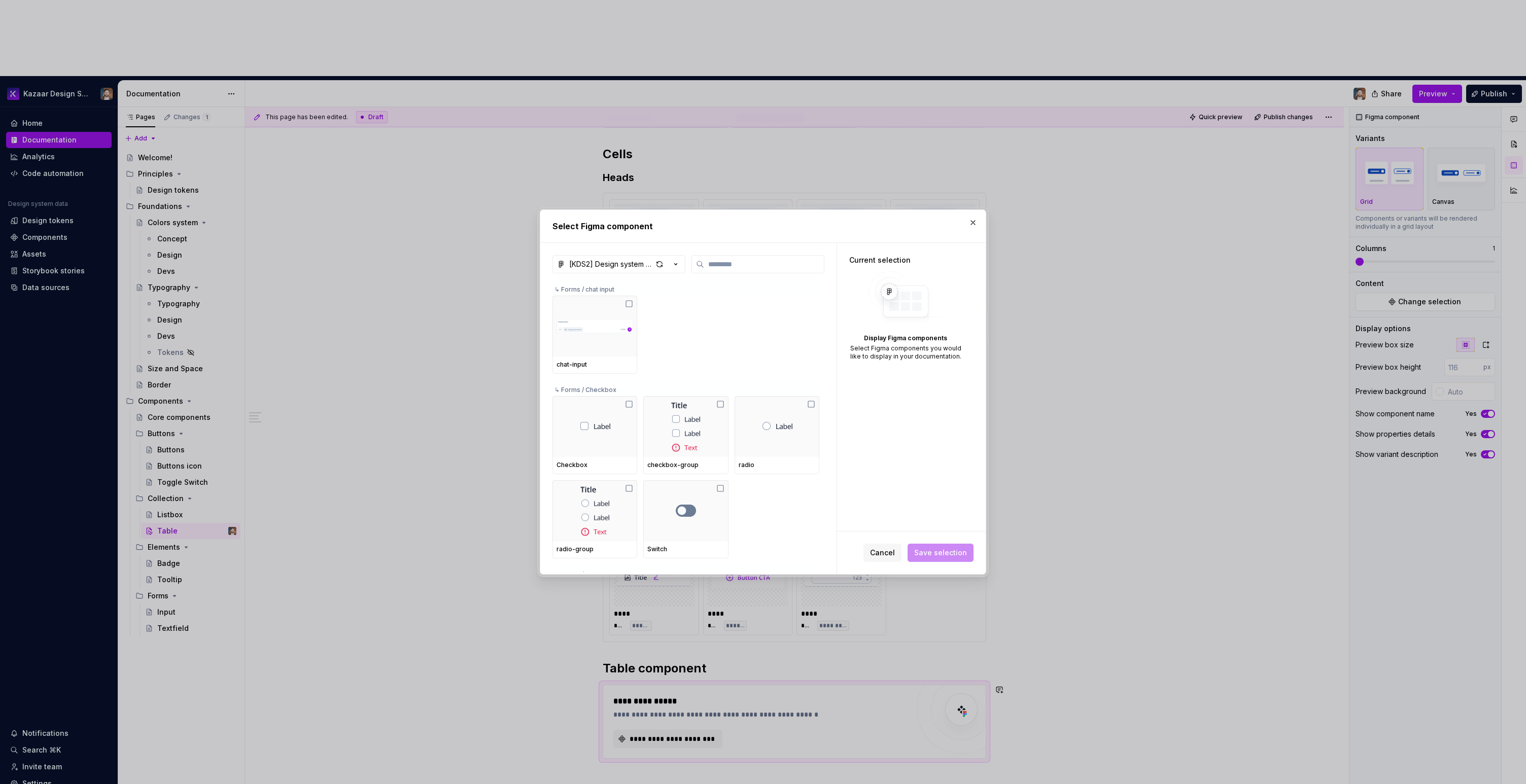
type textarea "*"
type input "*"
type textarea "*"
type input "*****"
click at [586, 320] on img at bounding box center [594, 326] width 76 height 53
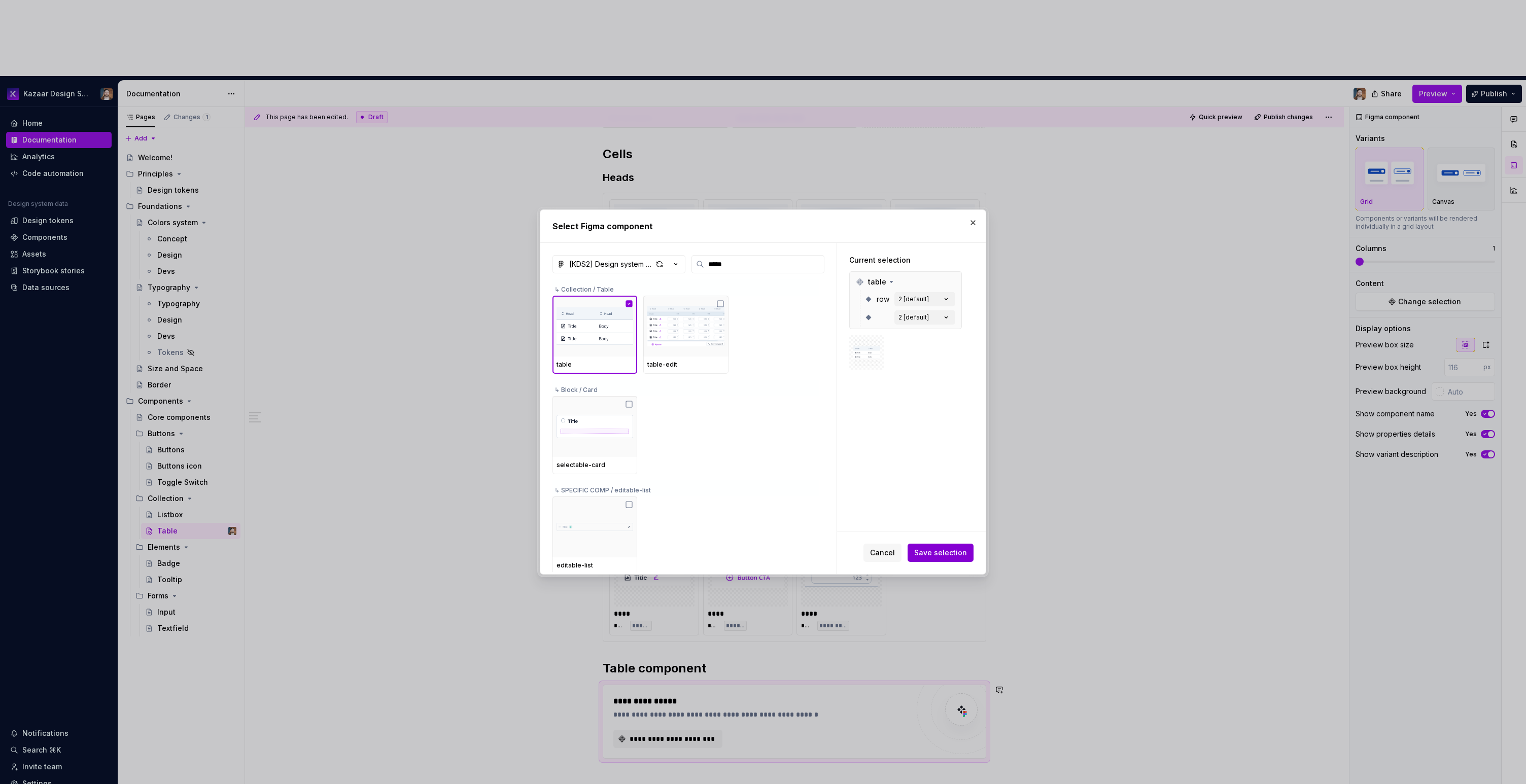
click at [935, 555] on span "Save selection" at bounding box center [940, 552] width 53 height 10
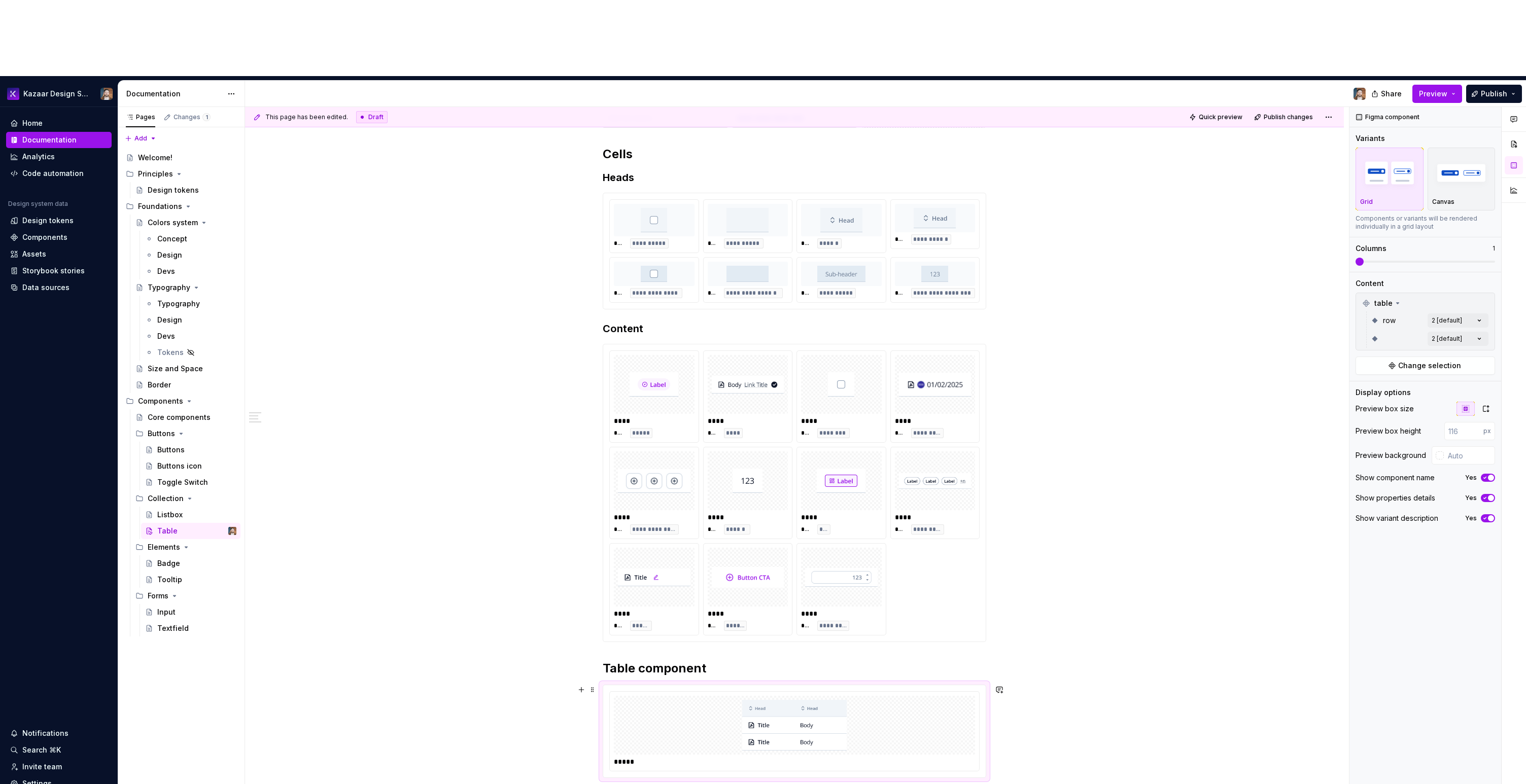
scroll to position [331, 0]
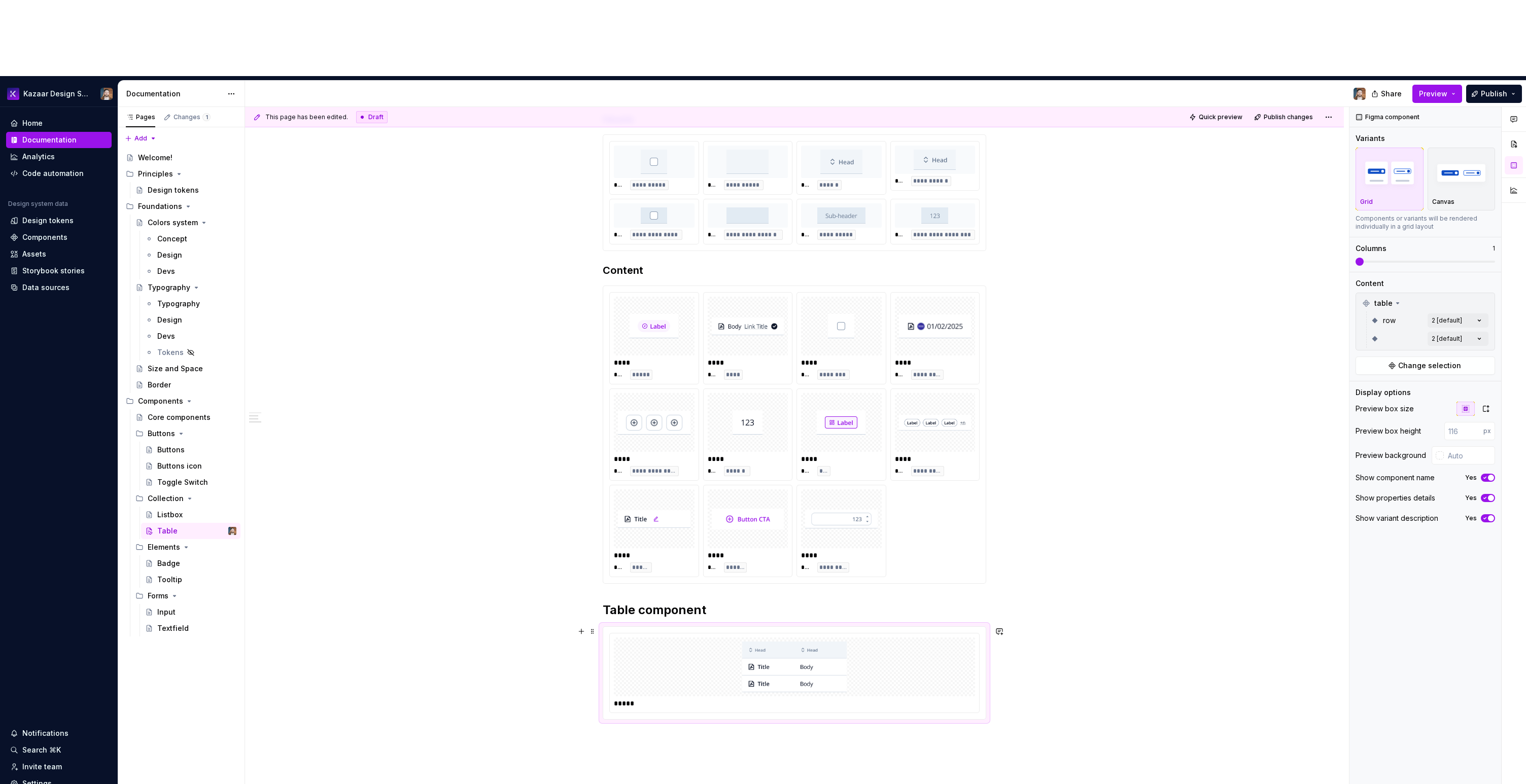
click at [924, 637] on div at bounding box center [794, 666] width 361 height 59
click at [1447, 245] on div "Comments Open comments No comments yet Select ‘Comment’ from the block context …" at bounding box center [1438, 484] width 177 height 754
click at [1376, 310] on div "3" at bounding box center [1420, 309] width 124 height 10
click at [1424, 245] on div "Comments Open comments No comments yet Select ‘Comment’ from the block context …" at bounding box center [1438, 484] width 177 height 754
click at [1442, 258] on div "Comments Open comments No comments yet Select ‘Comment’ from the block context …" at bounding box center [1438, 484] width 177 height 754
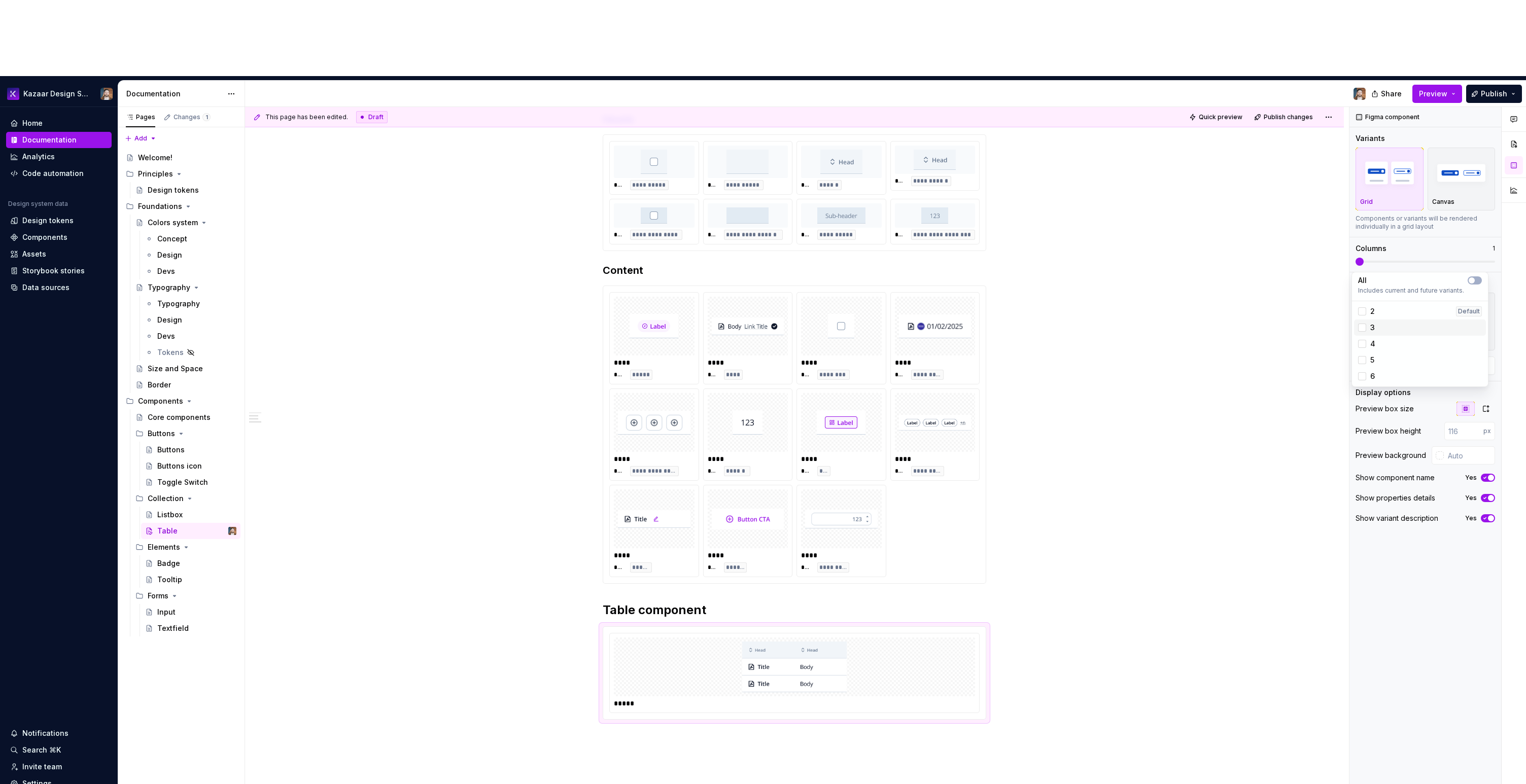
click at [1403, 333] on div "3" at bounding box center [1420, 327] width 132 height 16
click at [1408, 559] on div "Comments Open comments No comments yet Select ‘Comment’ from the block context …" at bounding box center [1438, 484] width 177 height 754
click at [1355, 258] on span at bounding box center [1360, 262] width 8 height 8
click at [729, 602] on h2 "Table component" at bounding box center [794, 610] width 383 height 16
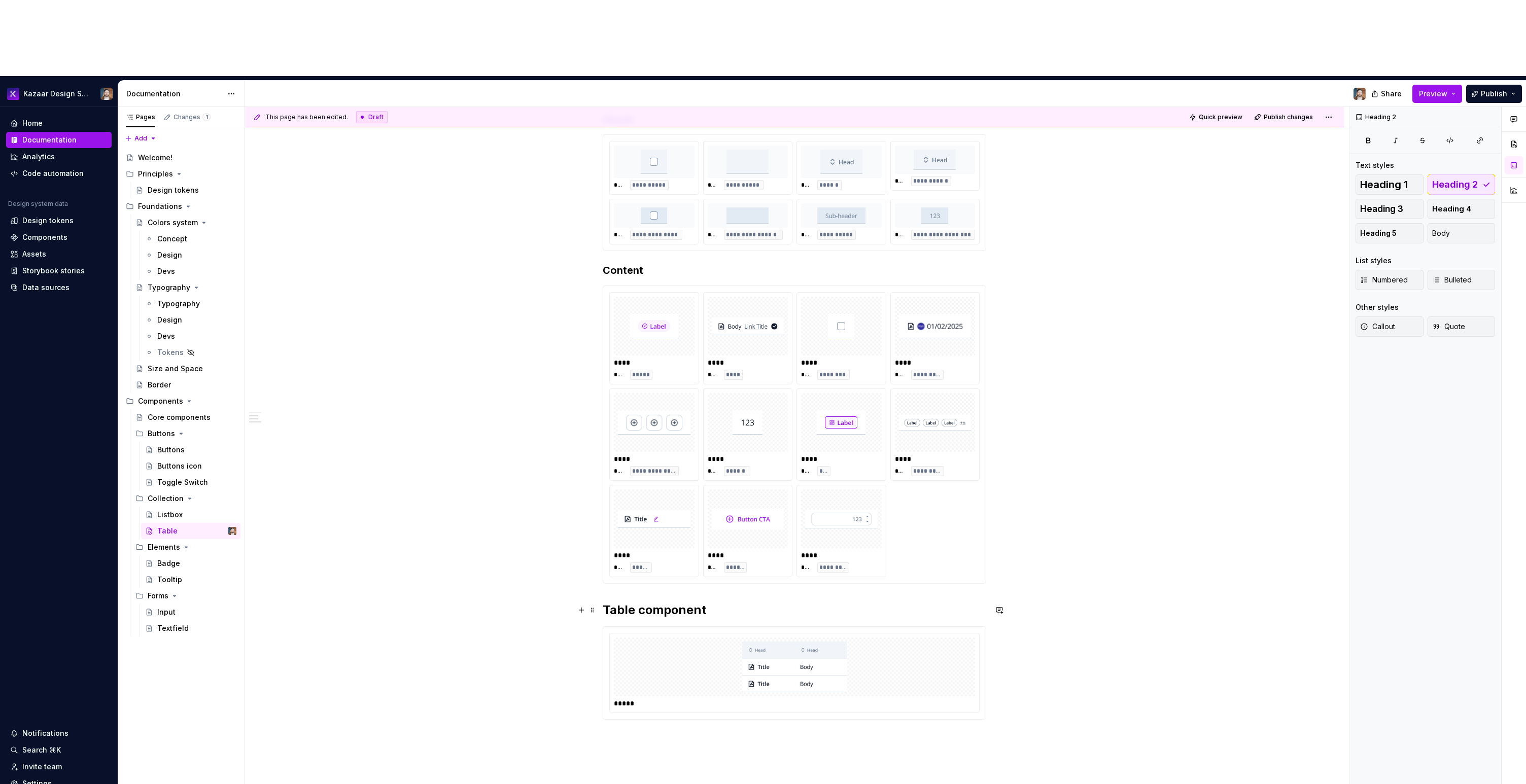
click at [669, 602] on h2 "Table component" at bounding box center [794, 610] width 383 height 16
click at [527, 565] on div "**********" at bounding box center [794, 449] width 1099 height 1036
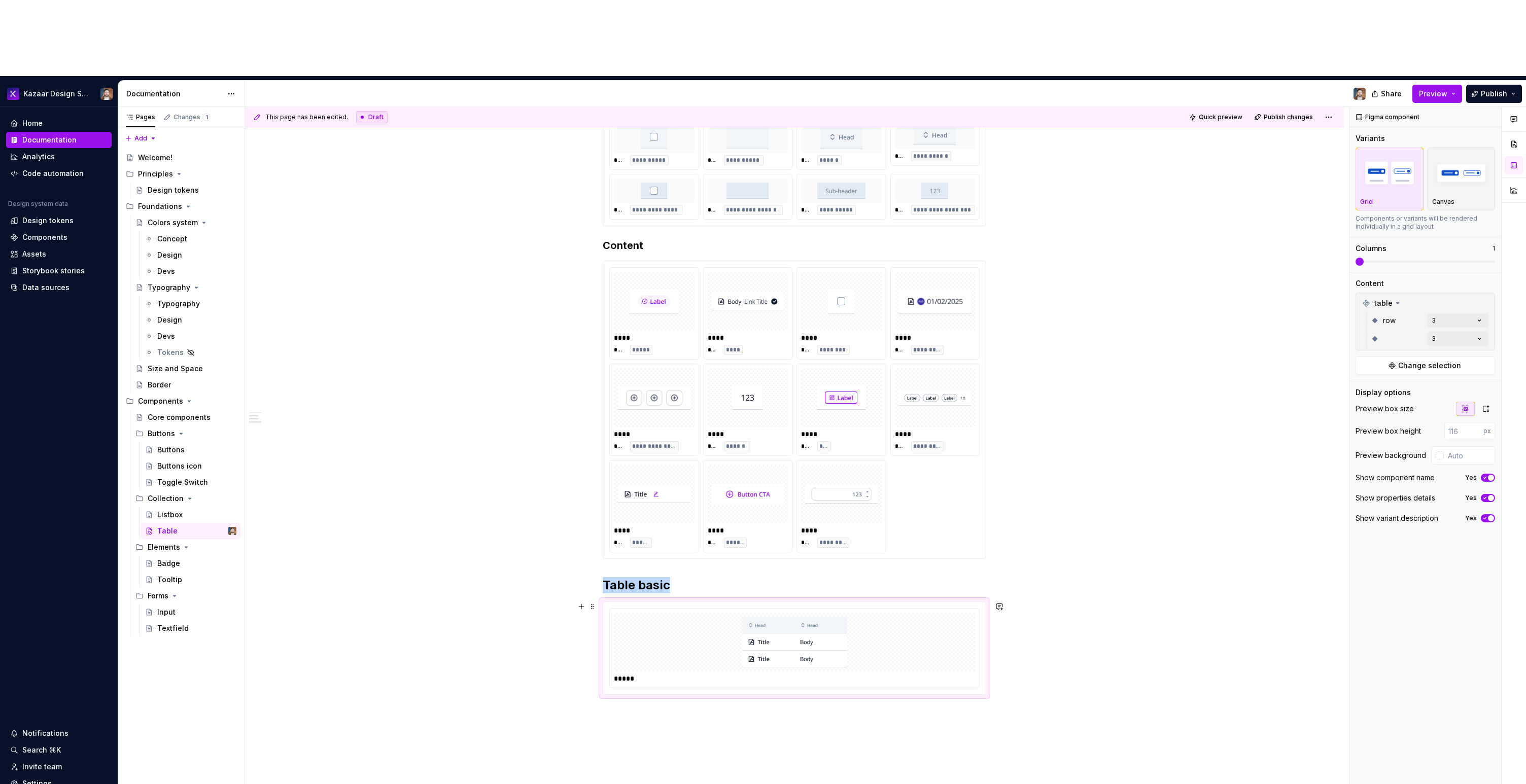
scroll to position [438, 0]
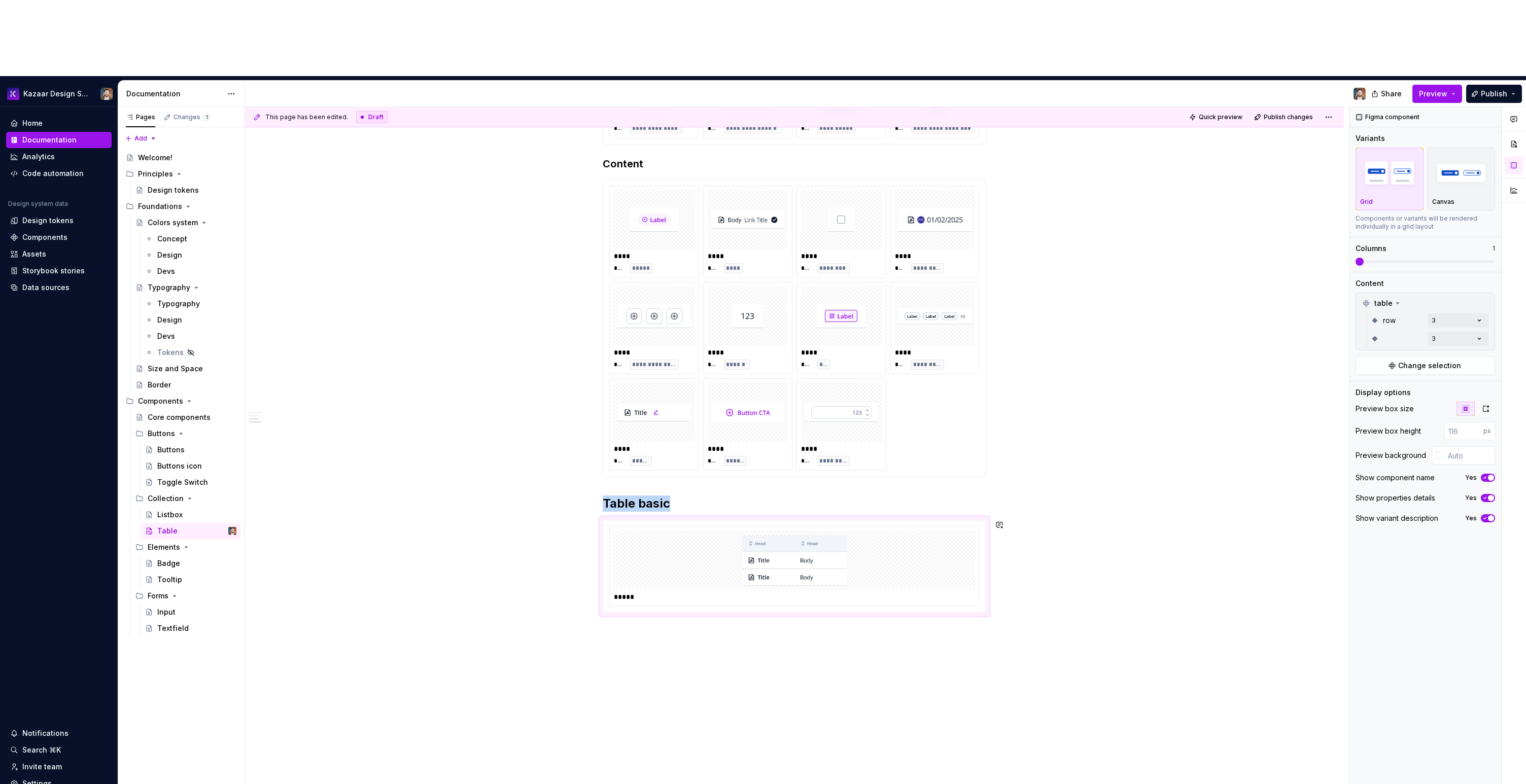
click at [694, 586] on div "**********" at bounding box center [794, 342] width 1099 height 1036
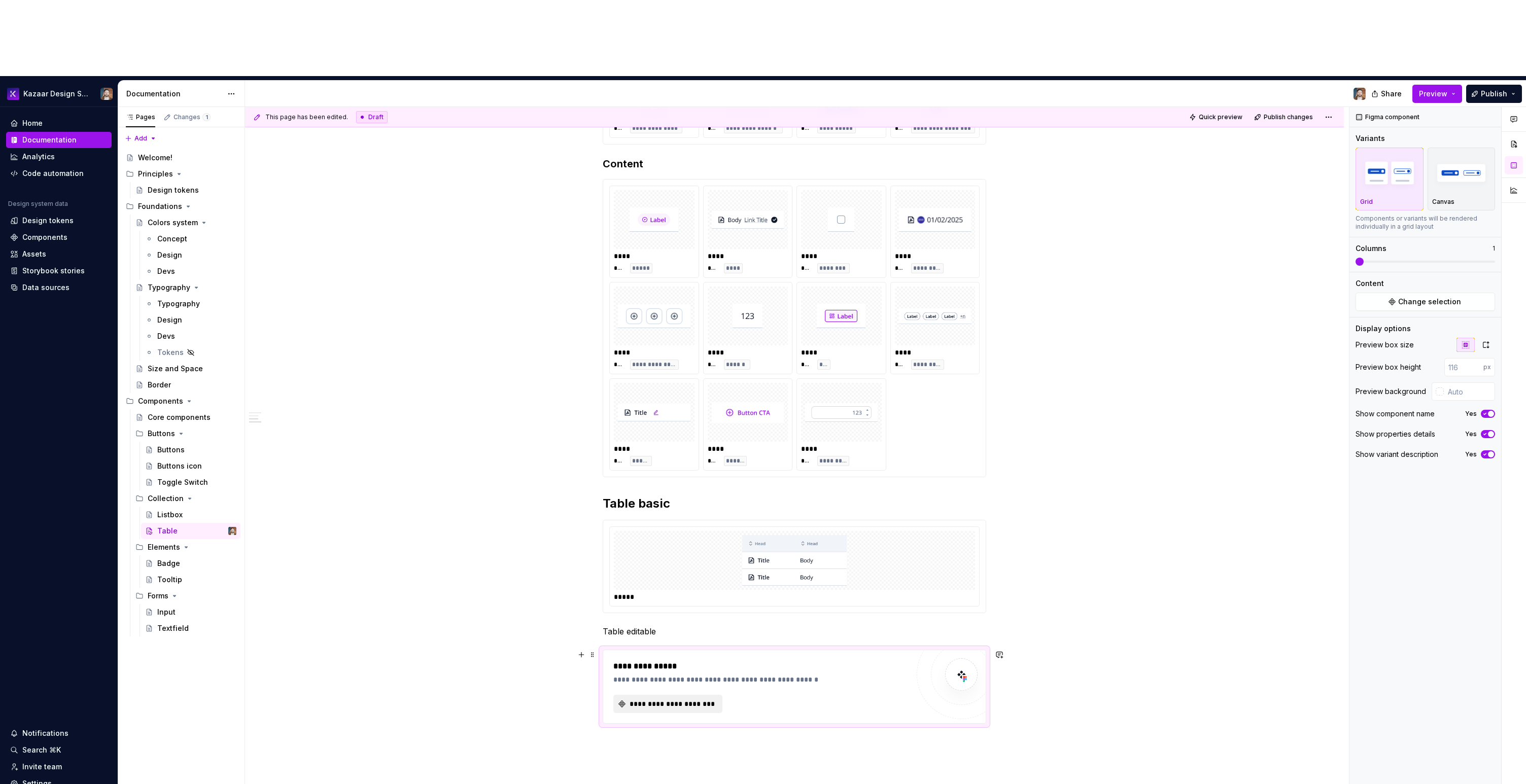
click at [642, 699] on span "**********" at bounding box center [672, 703] width 88 height 10
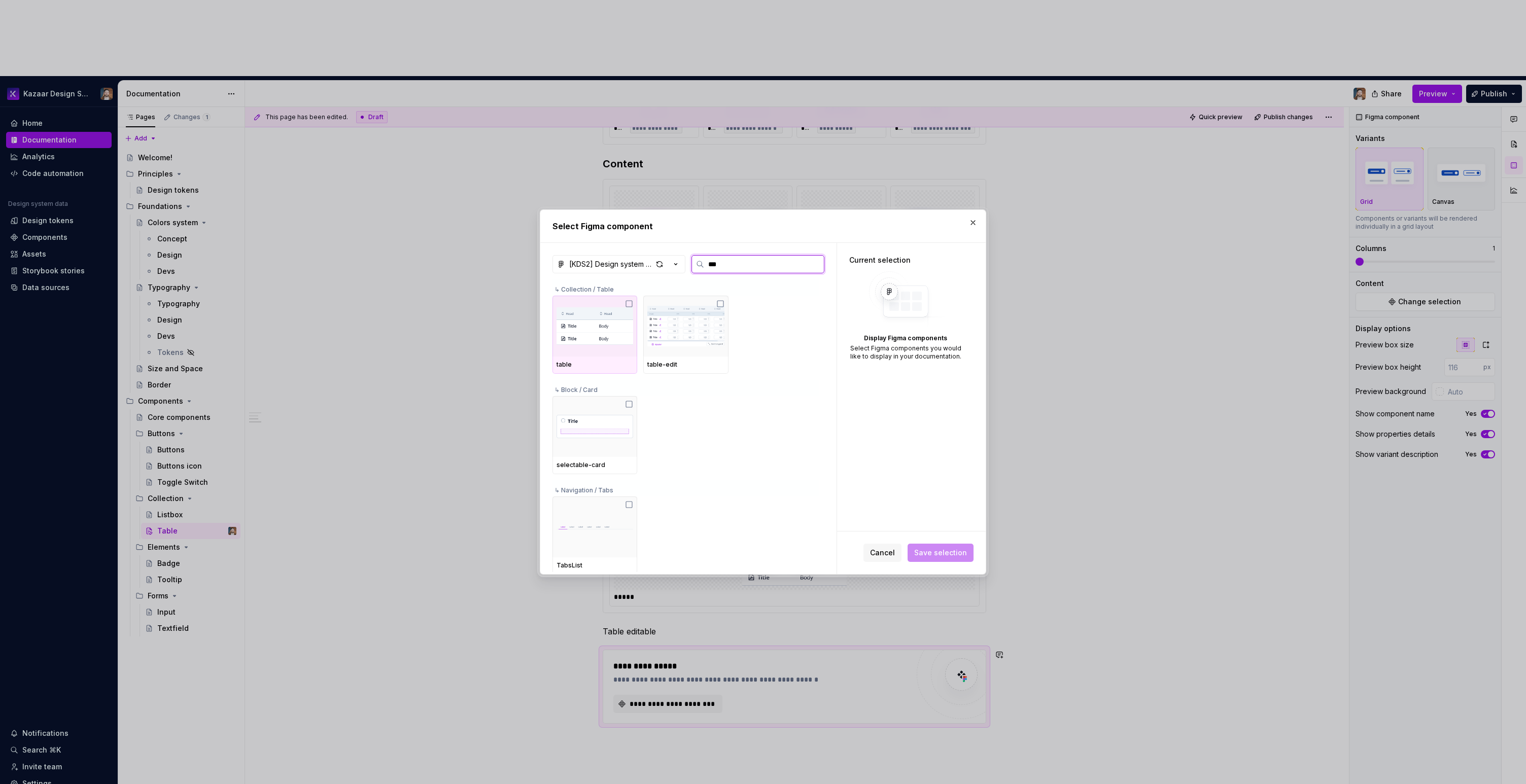
type input "****"
click at [684, 325] on img at bounding box center [685, 326] width 76 height 53
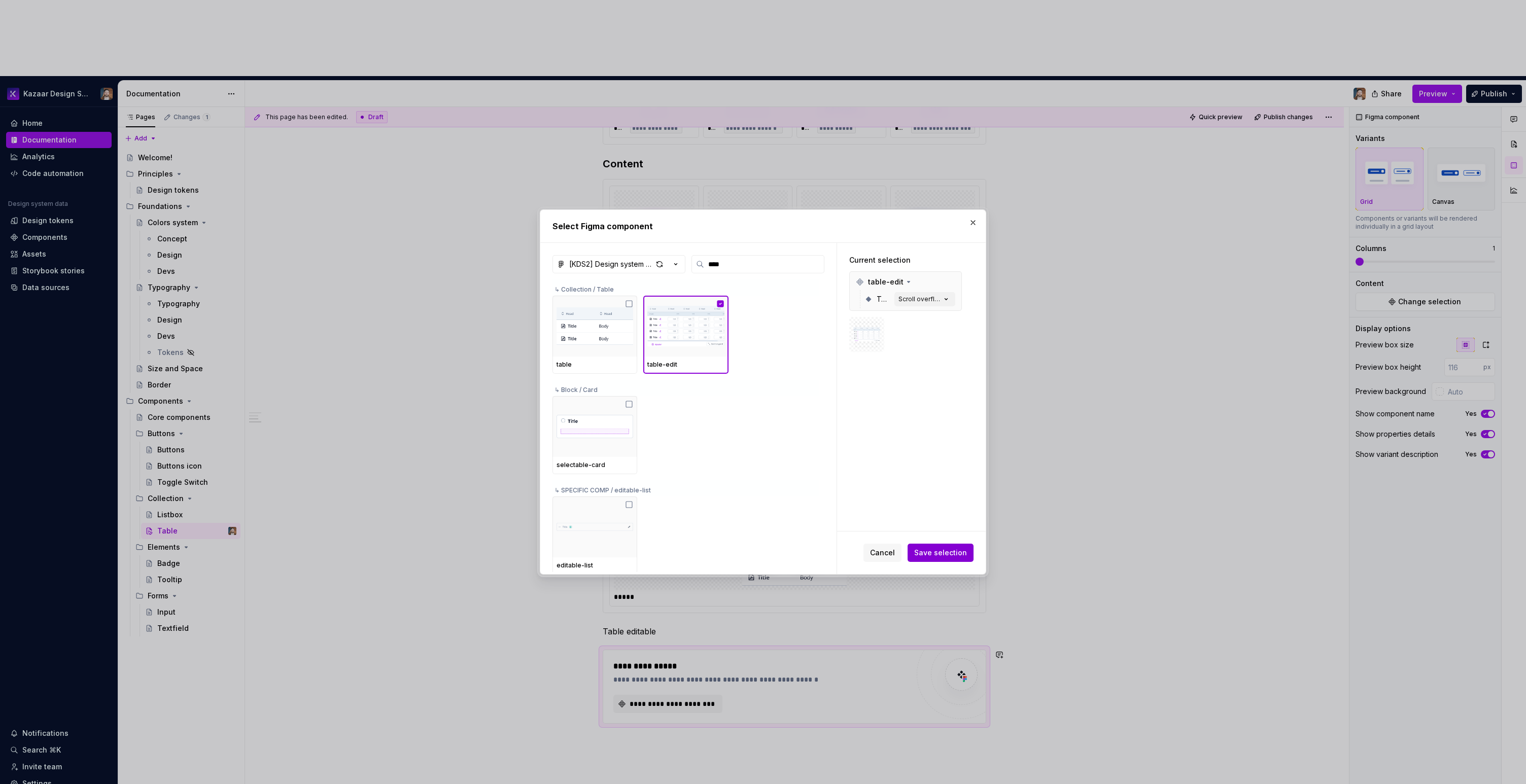
click at [953, 554] on span "Save selection" at bounding box center [940, 552] width 53 height 10
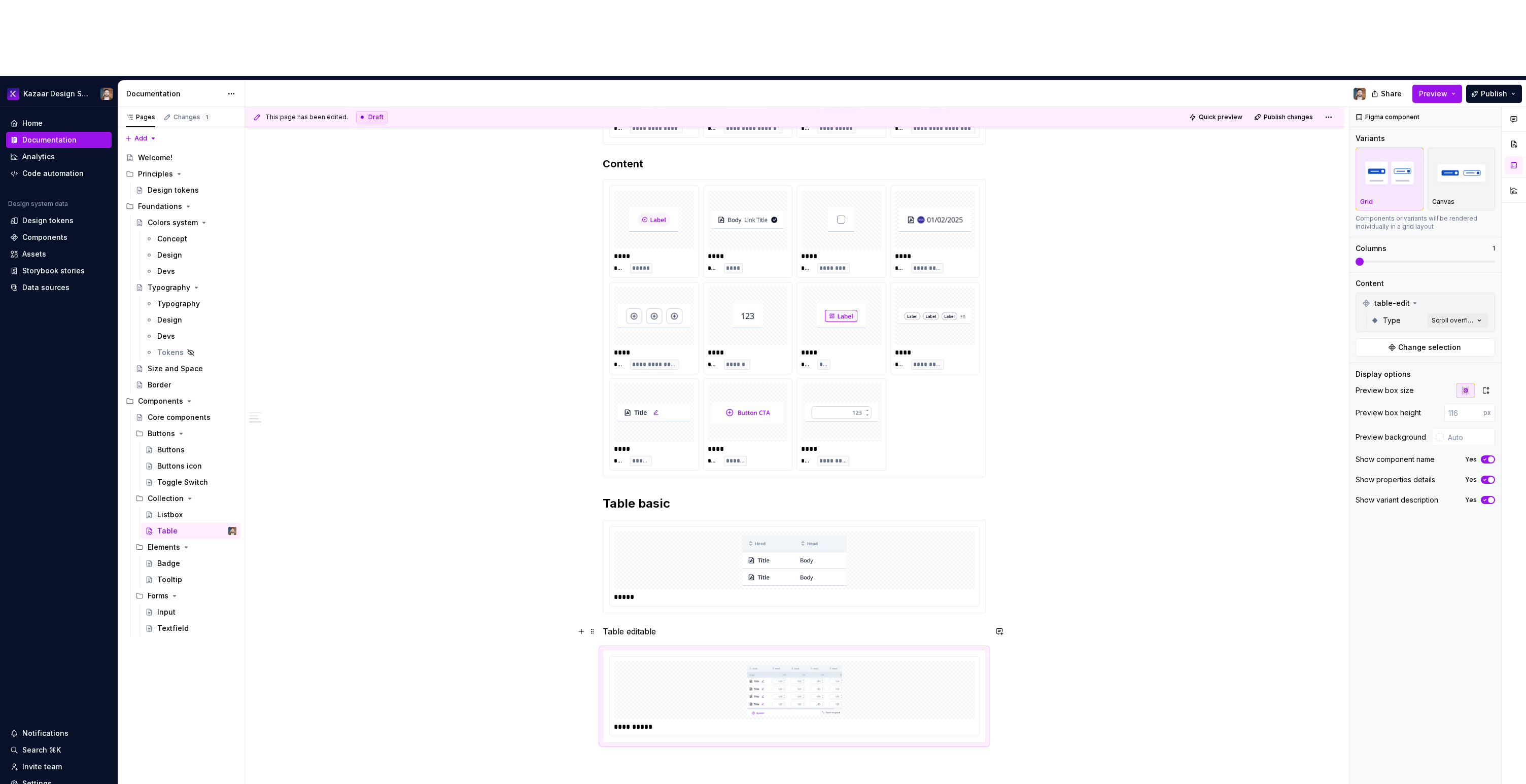
click at [624, 625] on p "Table editable" at bounding box center [794, 631] width 383 height 12
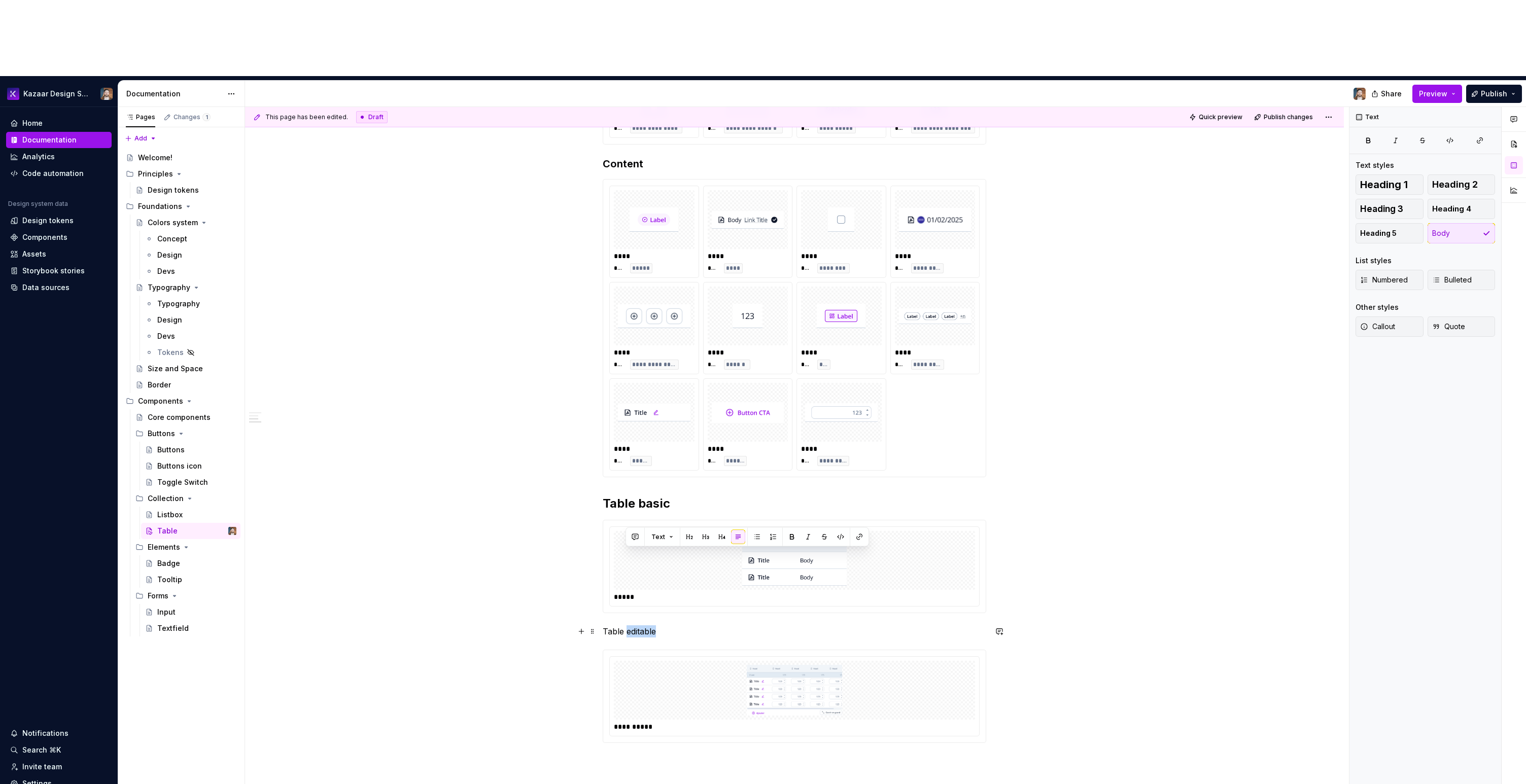
click at [624, 625] on p "Table editable" at bounding box center [794, 631] width 383 height 12
click at [665, 535] on button "button" at bounding box center [666, 537] width 14 height 14
click at [644, 631] on h2 "Table editable" at bounding box center [794, 639] width 383 height 16
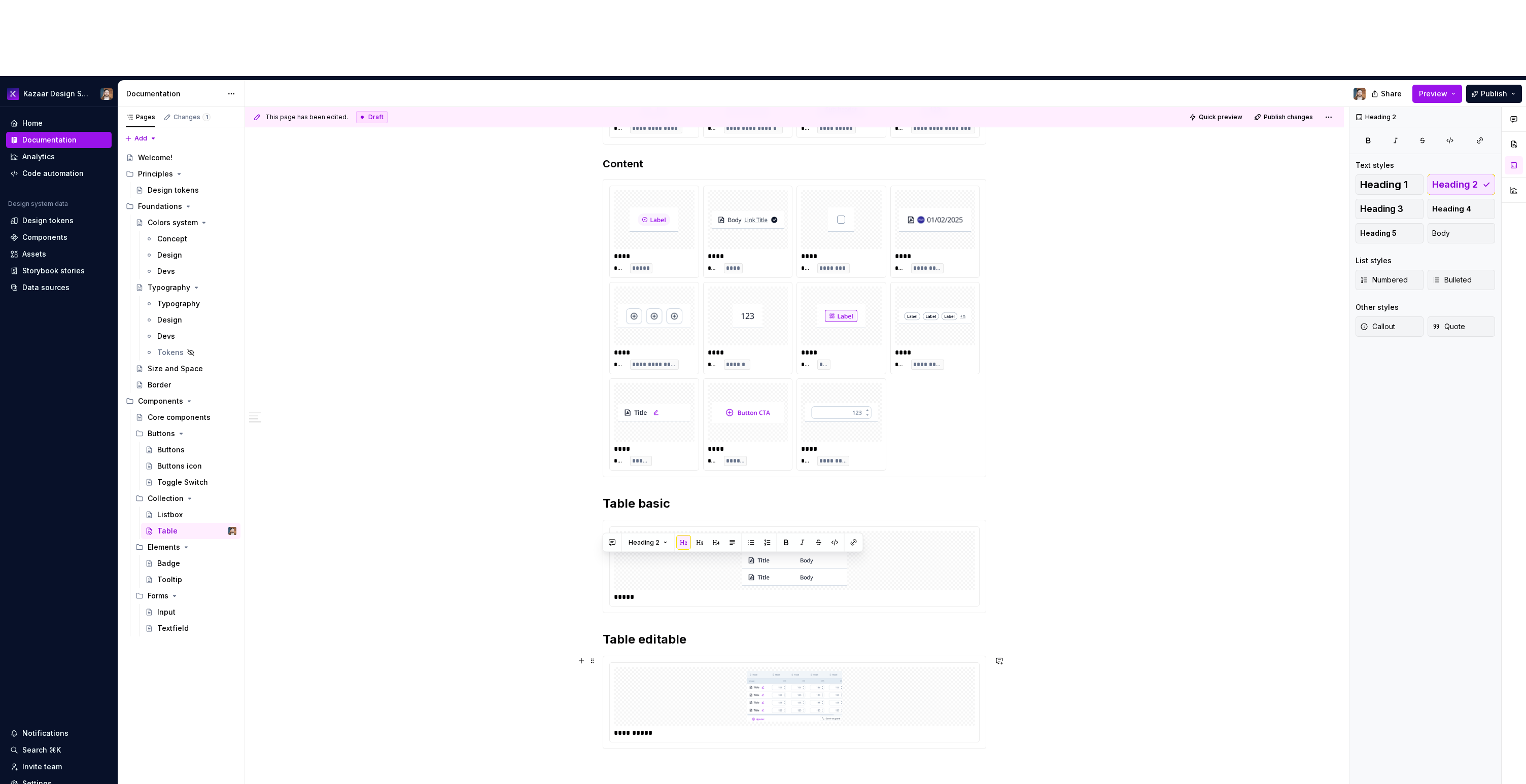
click at [683, 631] on h2 "Table editable" at bounding box center [794, 639] width 383 height 16
click at [639, 631] on h2 "Table editabled" at bounding box center [794, 639] width 383 height 16
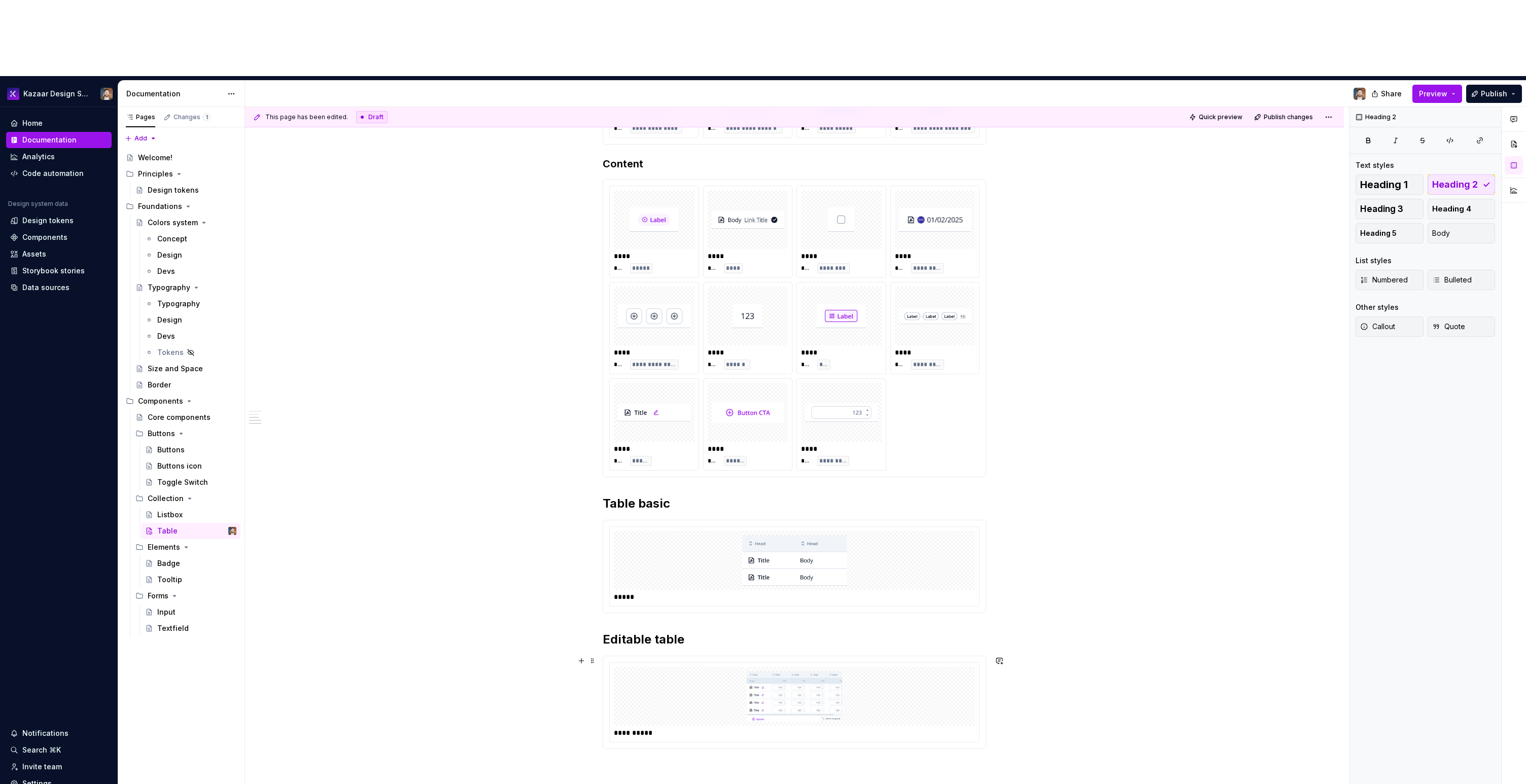
click at [498, 645] on div "**********" at bounding box center [794, 410] width 1099 height 1172
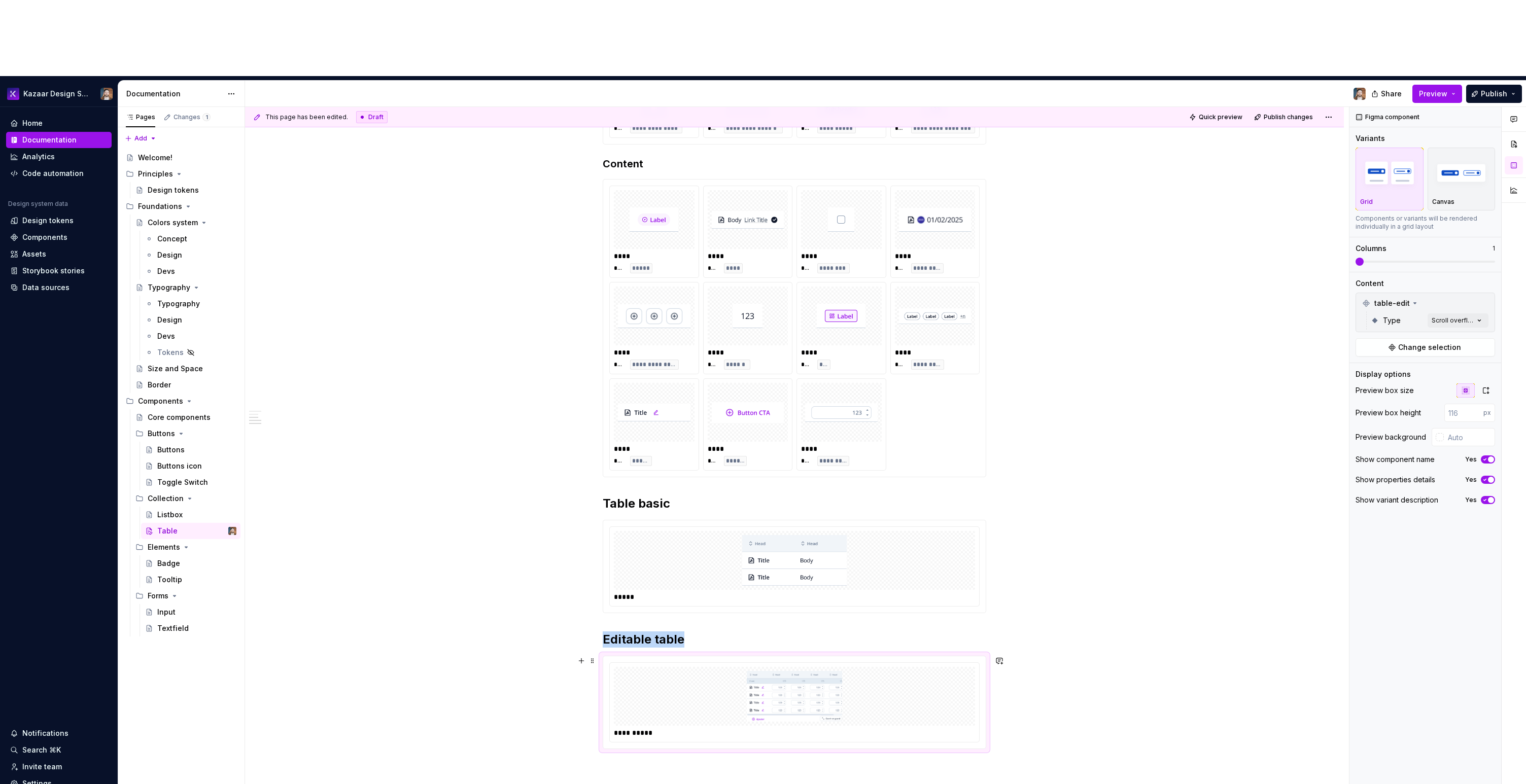
click at [498, 645] on div "**********" at bounding box center [794, 410] width 1099 height 1172
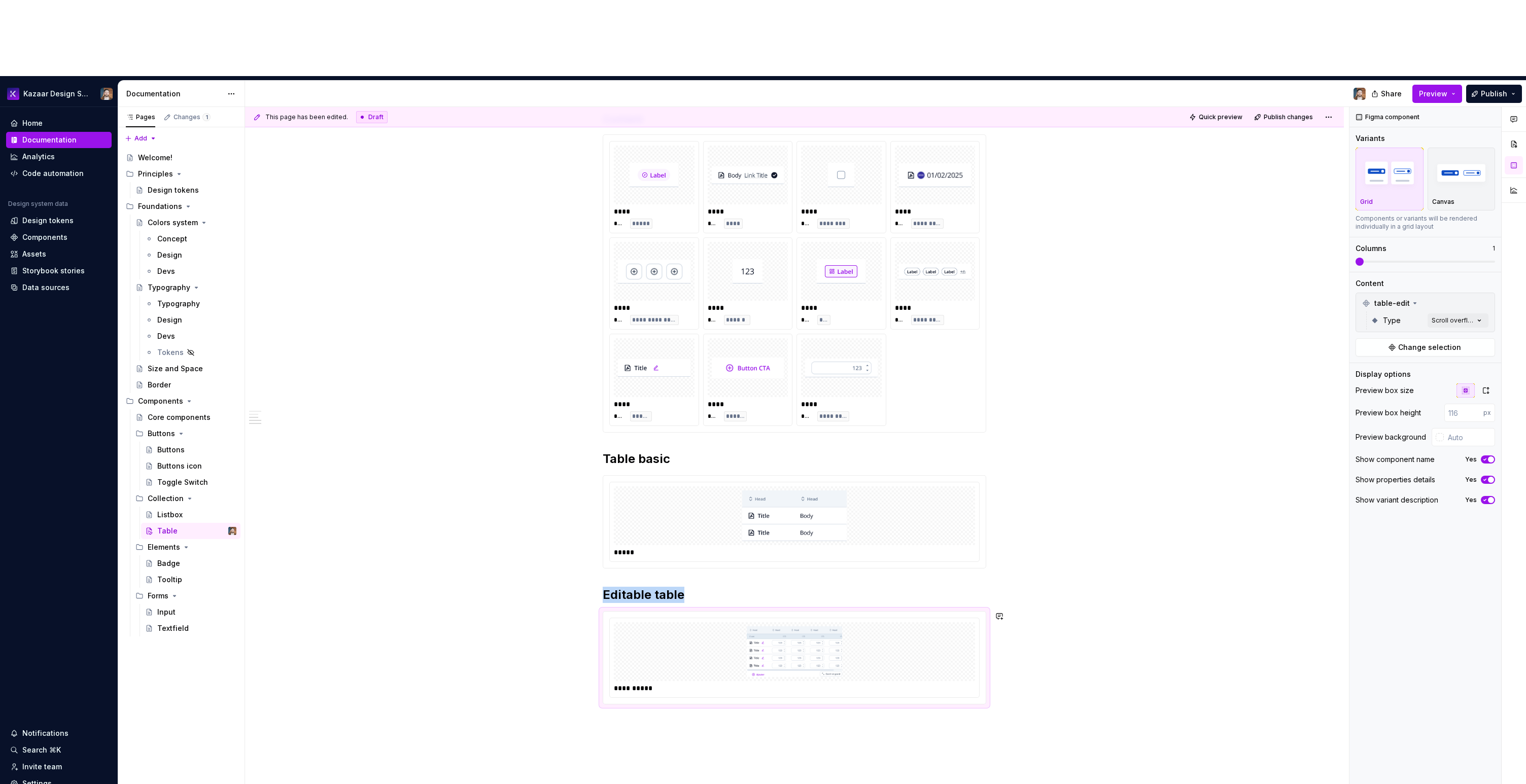
scroll to position [484, 0]
click at [518, 663] on div "**********" at bounding box center [794, 364] width 1099 height 1172
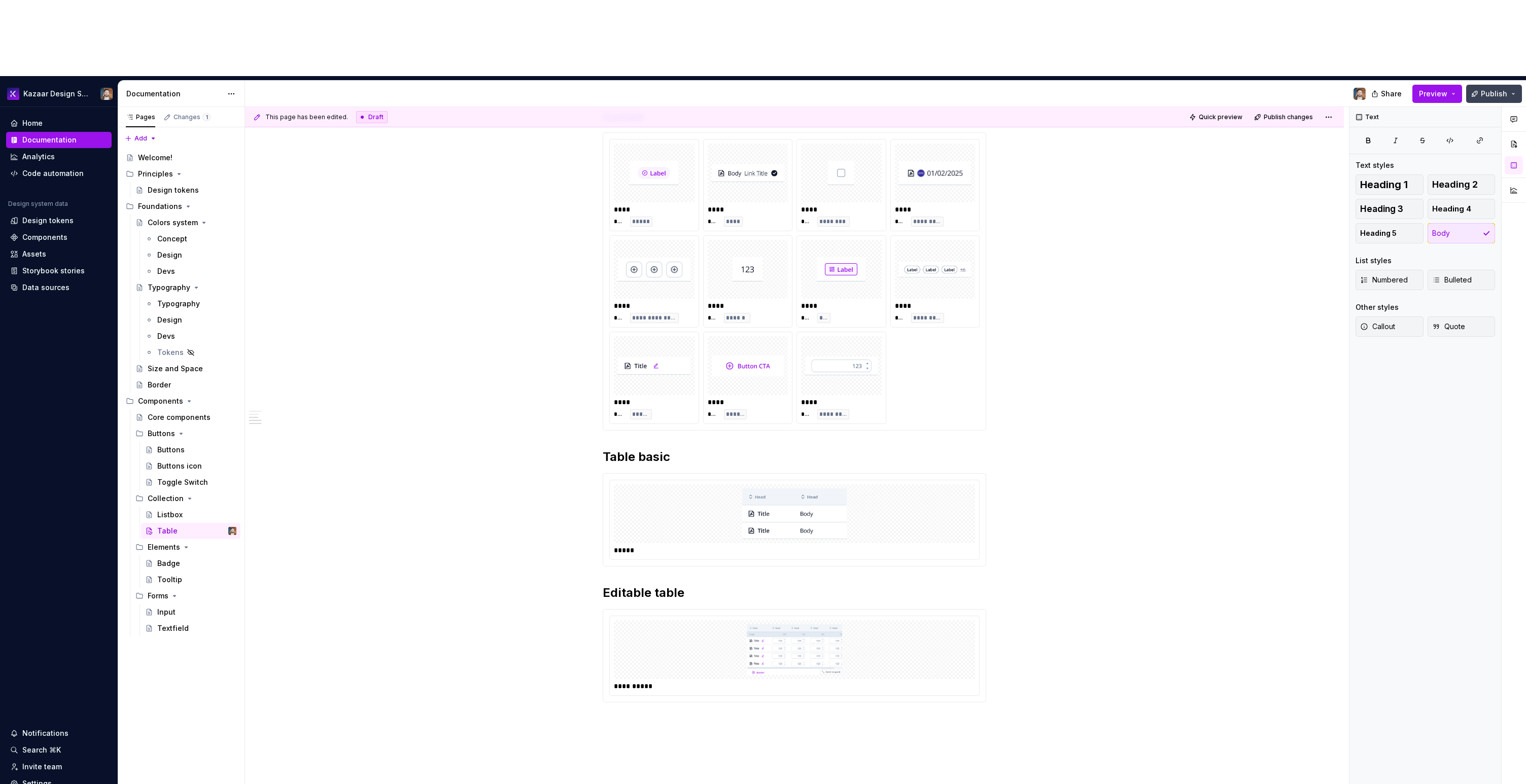
click at [1510, 85] on button "Publish" at bounding box center [1494, 94] width 56 height 18
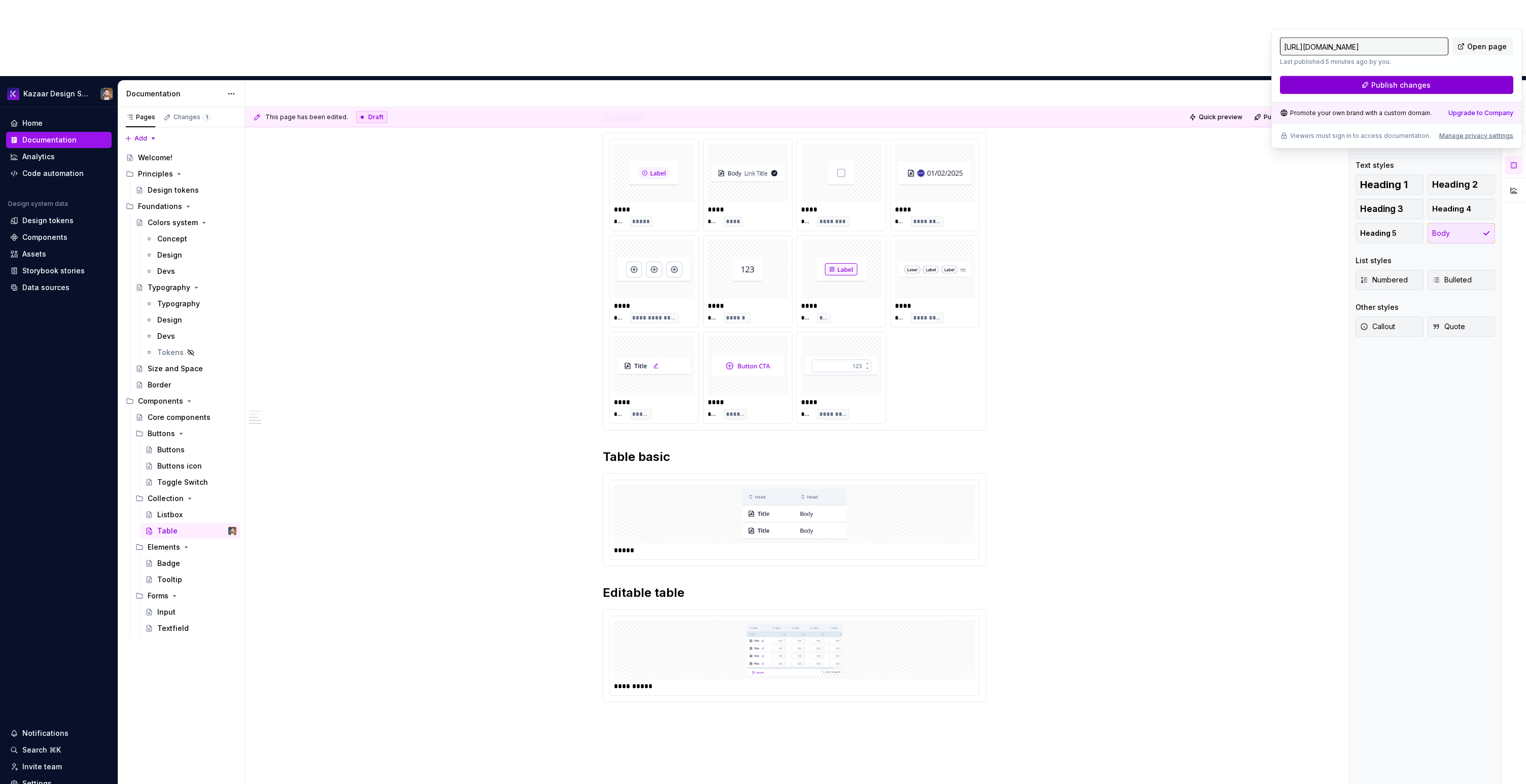
click at [1422, 83] on span "Publish changes" at bounding box center [1401, 85] width 59 height 10
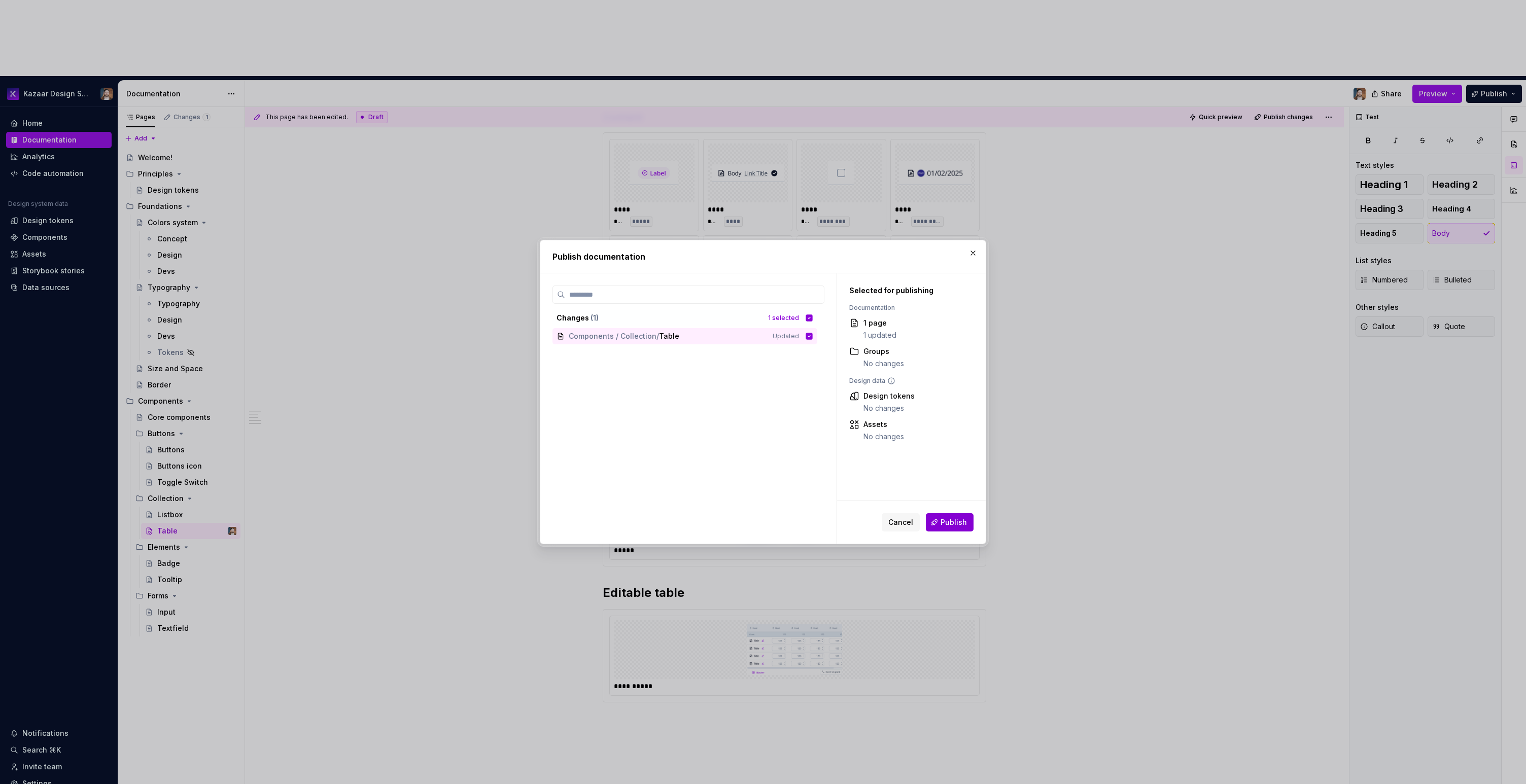
click at [956, 520] on span "Publish" at bounding box center [954, 522] width 27 height 10
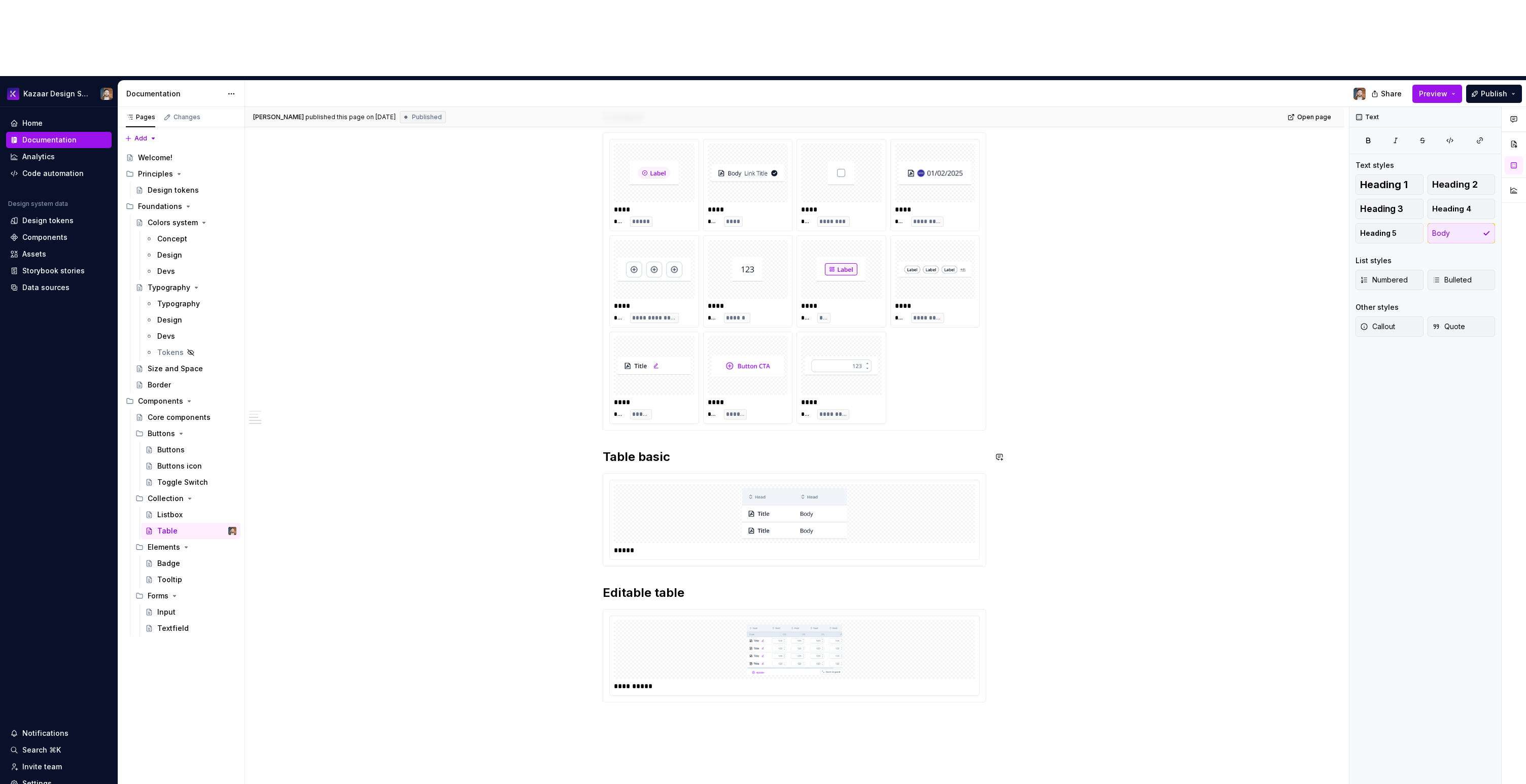
click at [886, 342] on div "**********" at bounding box center [794, 281] width 370 height 285
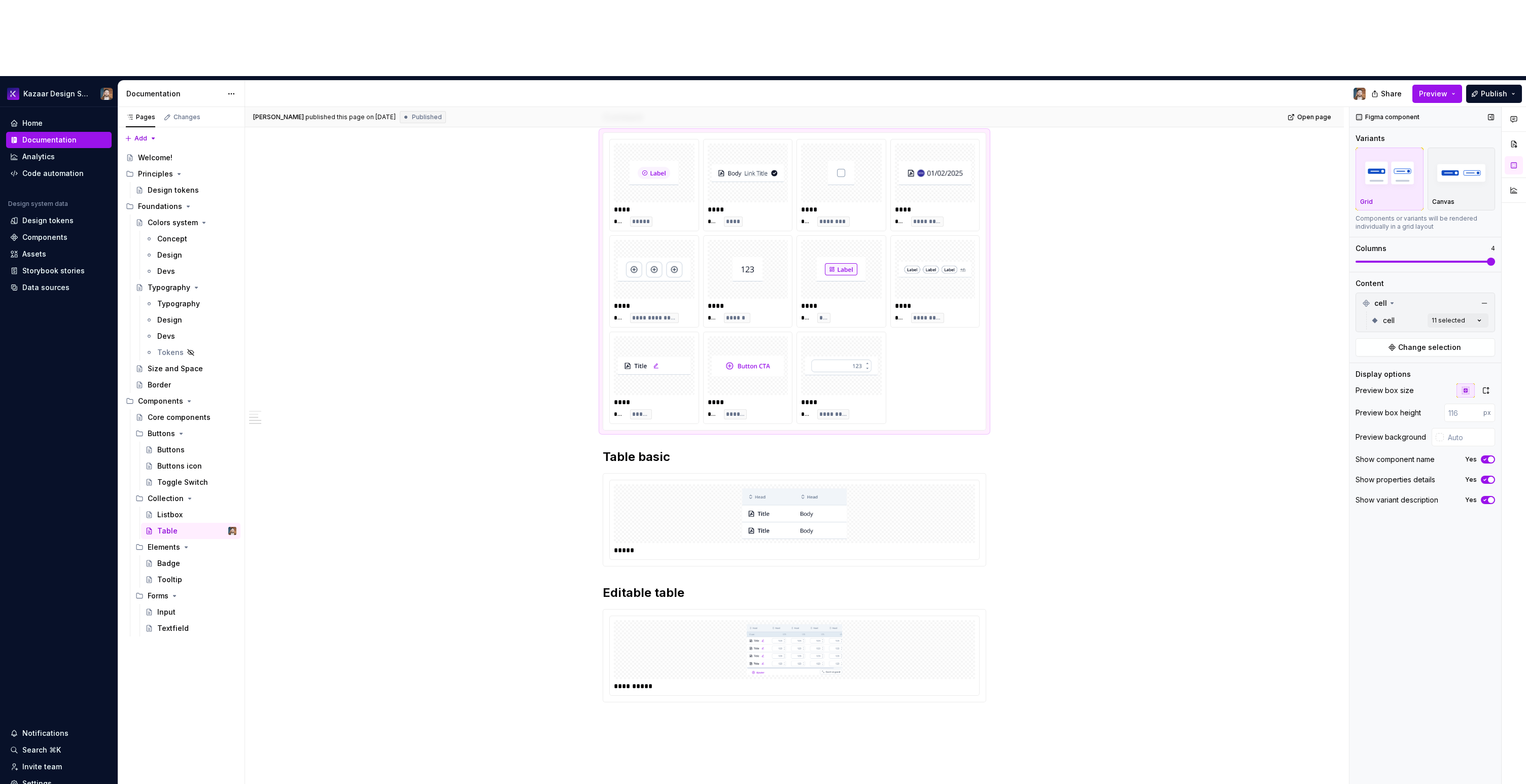
click at [1489, 457] on span "button" at bounding box center [1491, 460] width 6 height 6
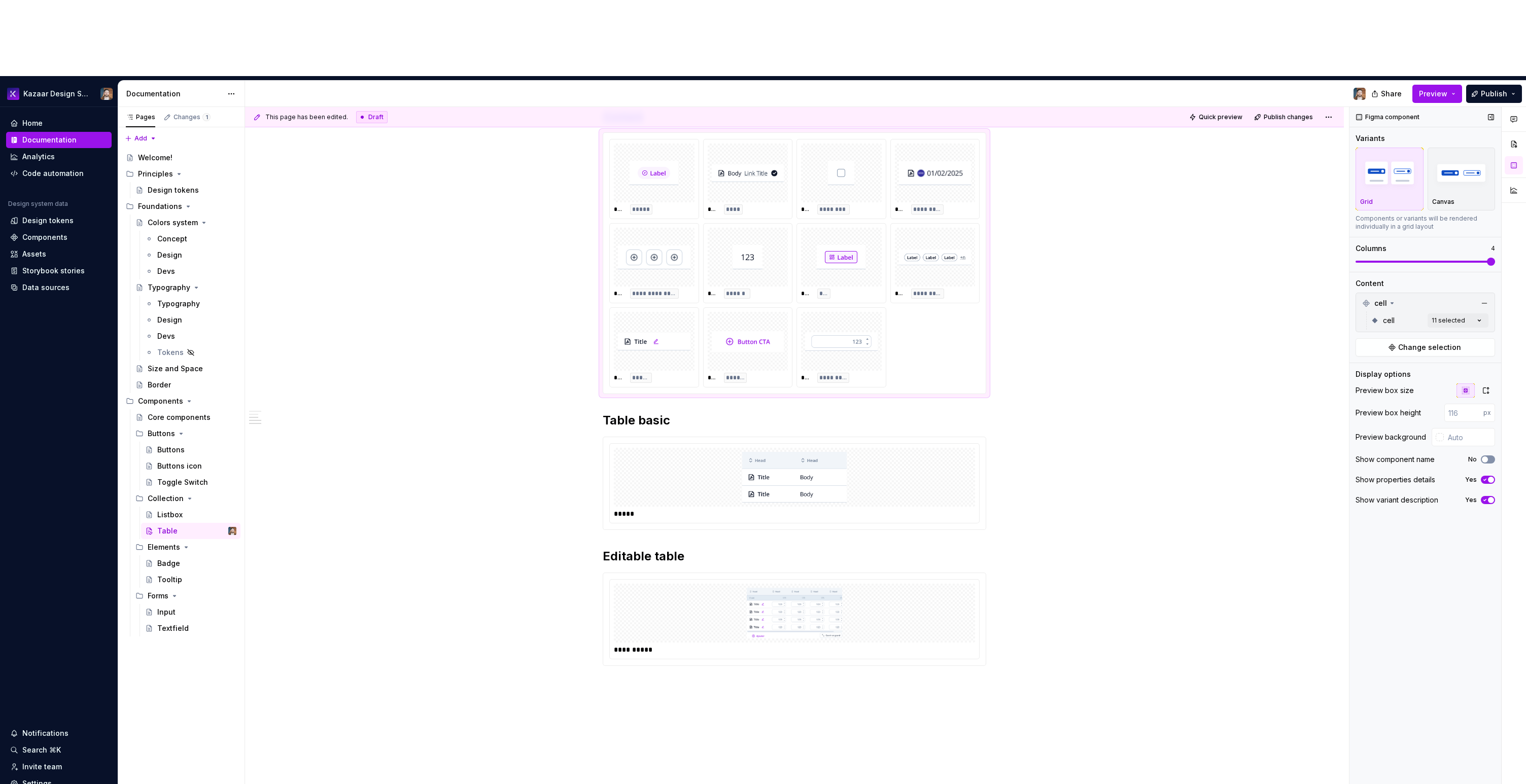
type textarea "*"
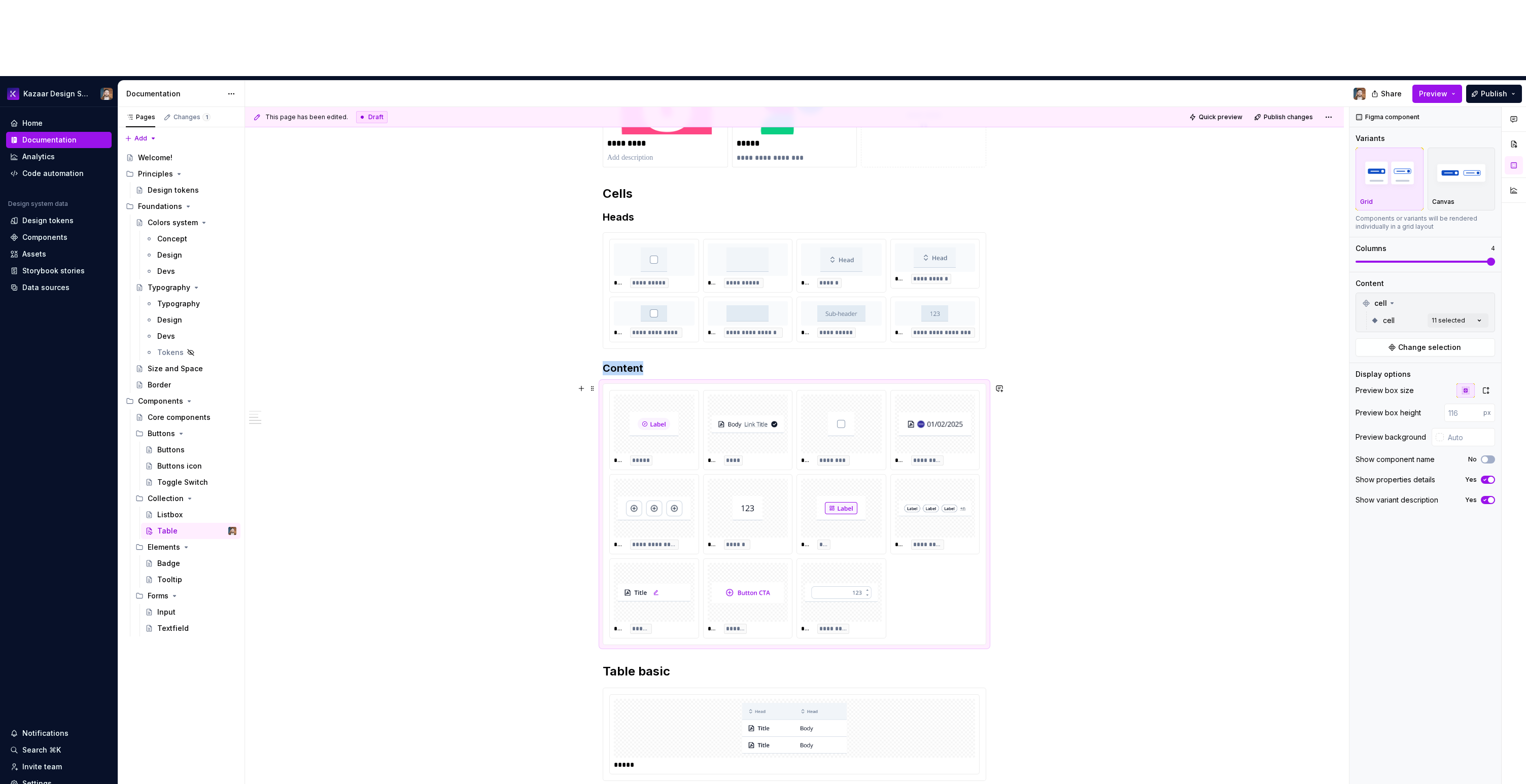
scroll to position [194, 0]
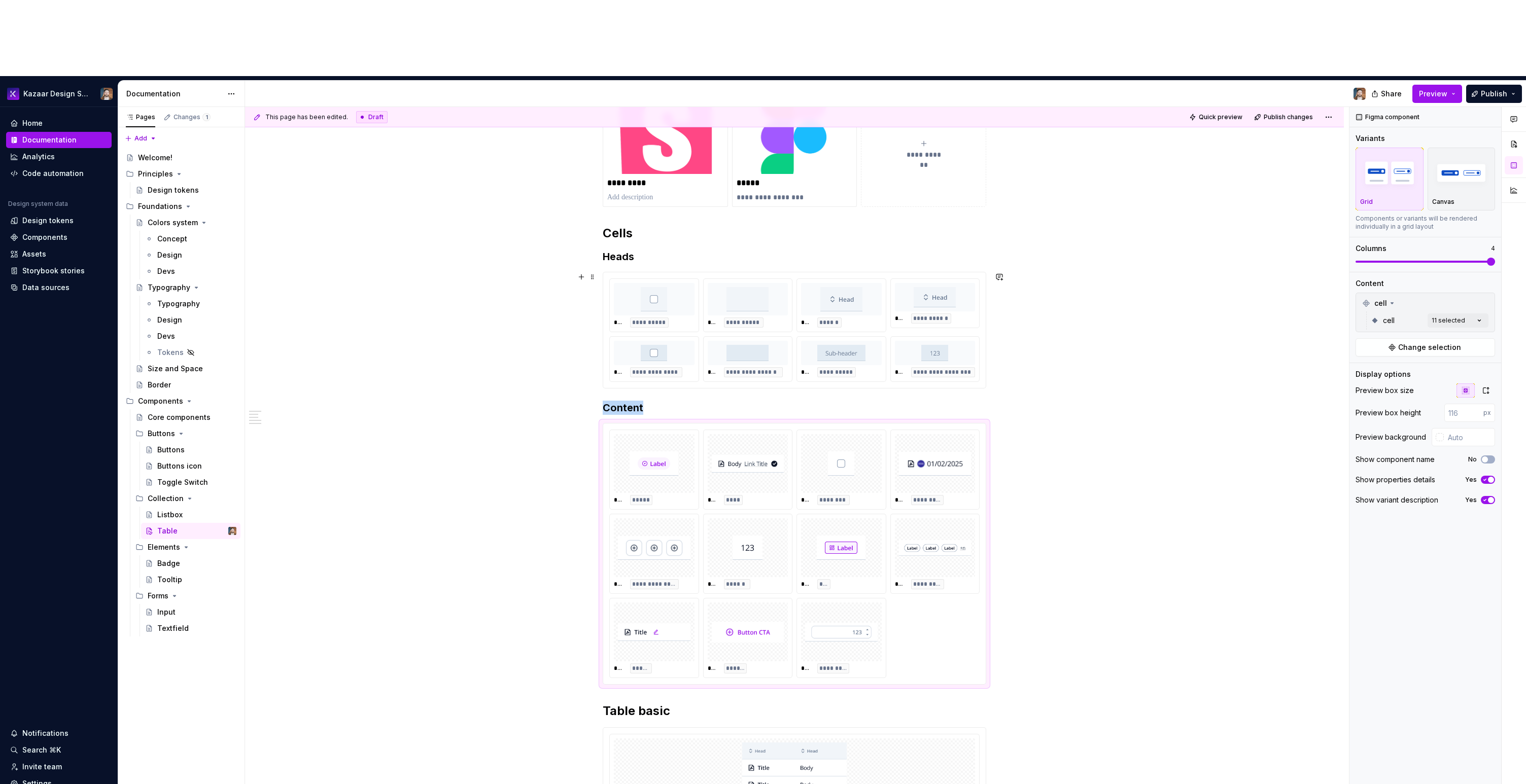
type input "#F8FAFC"
click at [982, 282] on div "**********" at bounding box center [794, 330] width 383 height 115
click at [1457, 404] on input "#F8FAFC" at bounding box center [1470, 413] width 49 height 18
click at [977, 514] on div "**** *********" at bounding box center [935, 554] width 89 height 79
click at [1460, 428] on input "text" at bounding box center [1469, 437] width 51 height 18
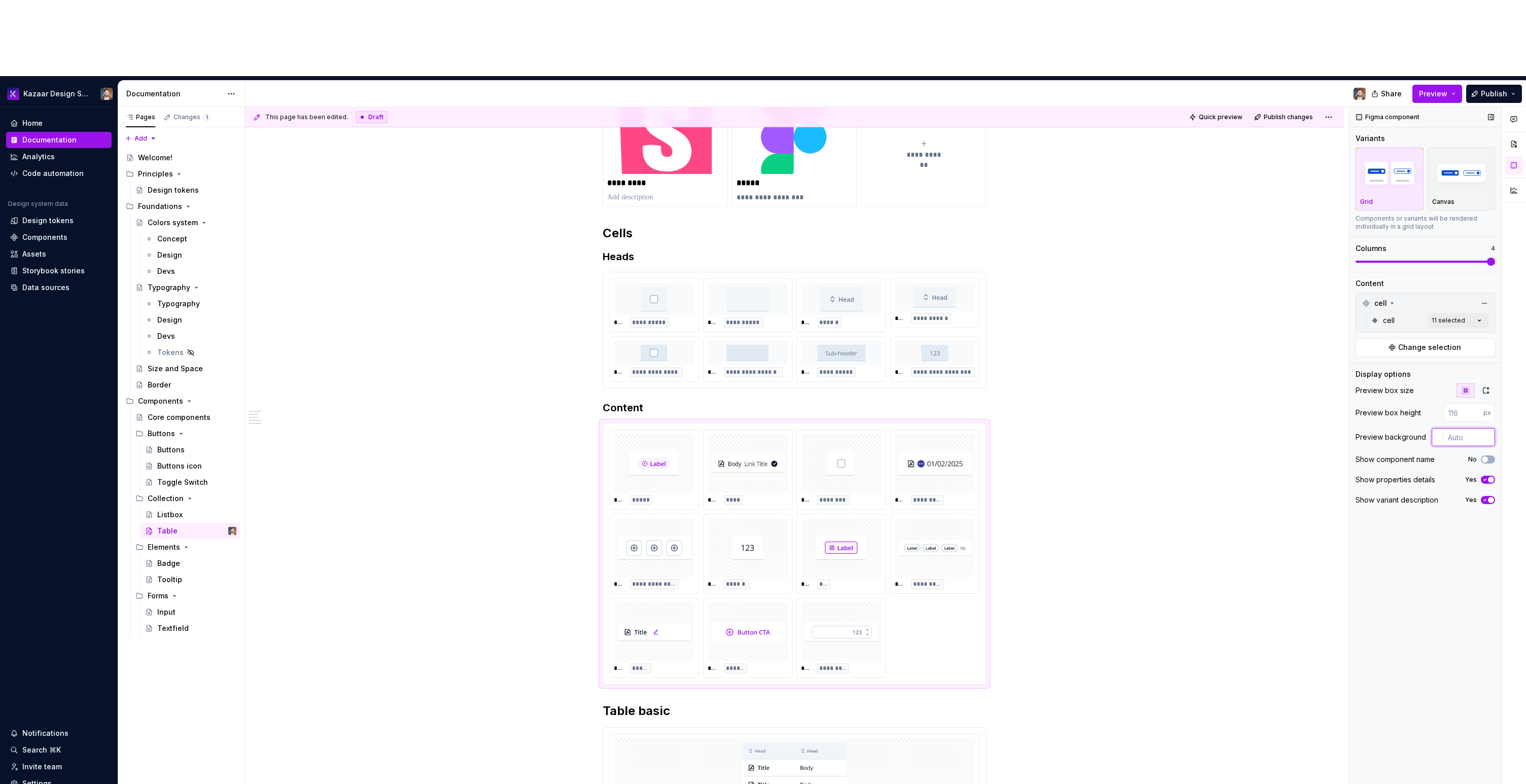
paste input "#F8FAFC"
type input "#F8FAFC"
click at [1251, 399] on div "**********" at bounding box center [794, 648] width 1099 height 1160
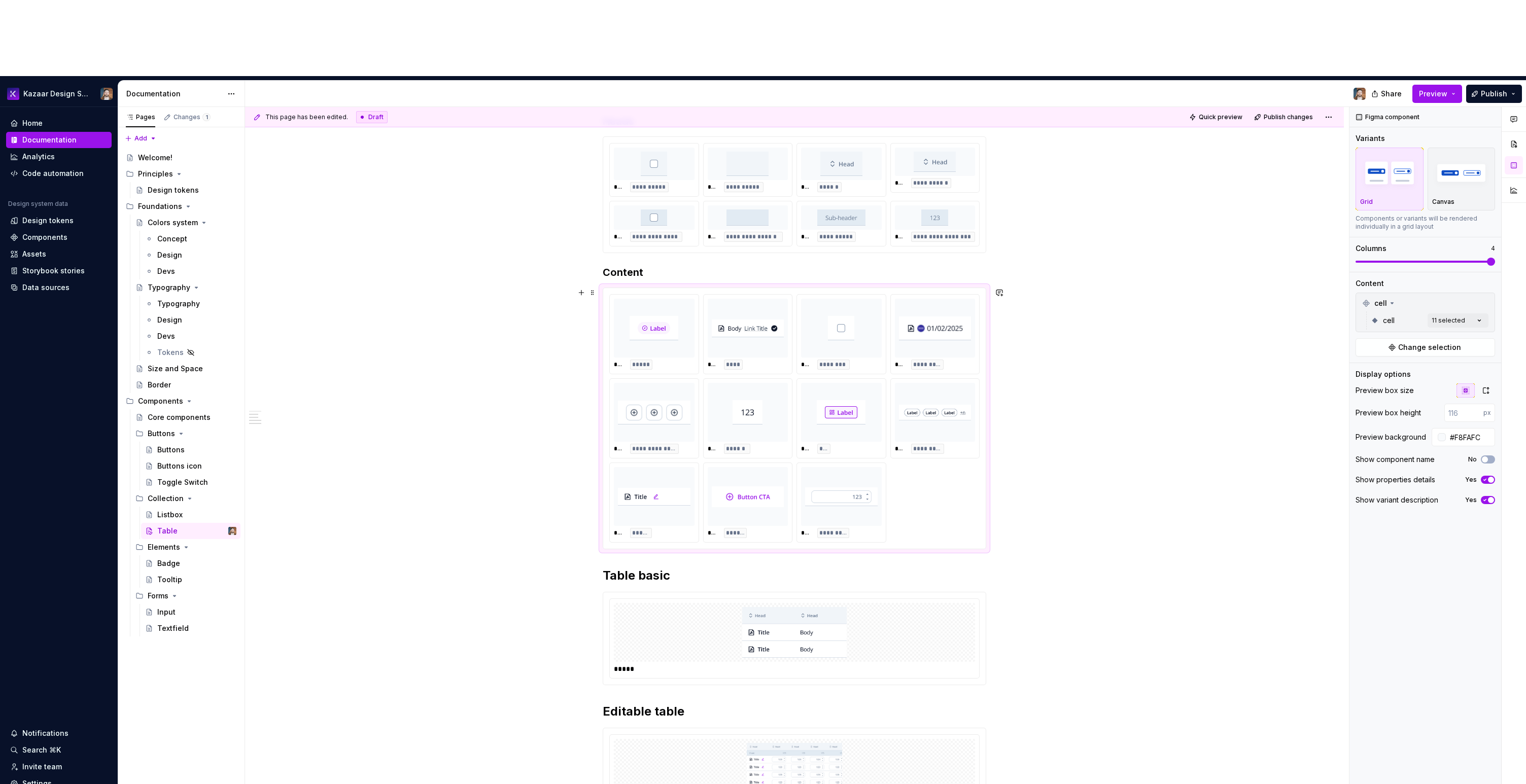
scroll to position [334, 0]
click at [915, 658] on div "*****" at bounding box center [794, 663] width 361 height 10
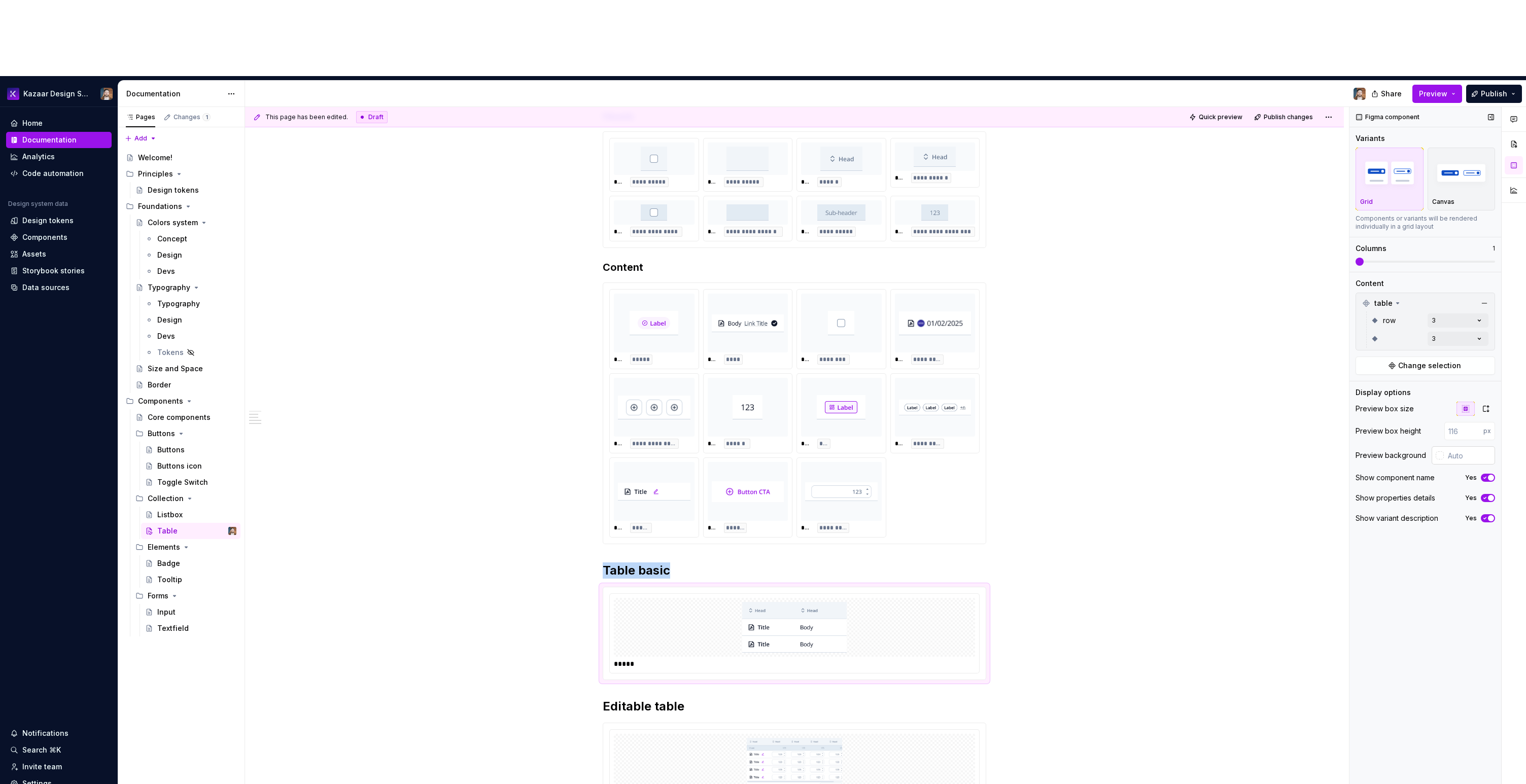
click at [1480, 446] on input "text" at bounding box center [1469, 455] width 51 height 18
paste input "#F8FAFC"
type input "#F8FAFC"
click at [1179, 510] on div "**********" at bounding box center [794, 507] width 1099 height 1160
click at [947, 734] on div at bounding box center [794, 763] width 361 height 59
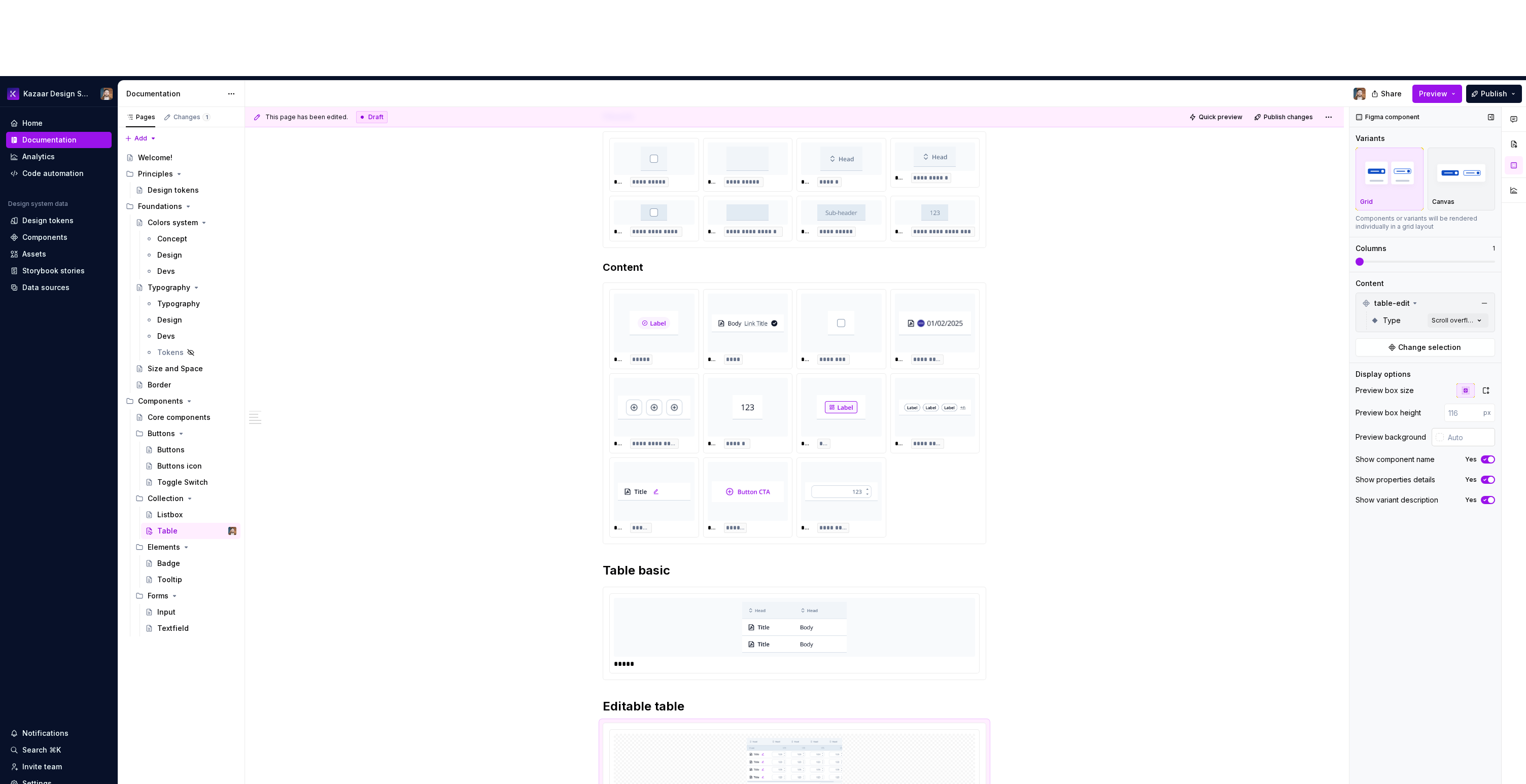
click at [1448, 428] on input "text" at bounding box center [1469, 437] width 51 height 18
paste input "#F8FAFC"
type input "#F8FAFC"
click at [1154, 463] on div "**********" at bounding box center [794, 507] width 1099 height 1160
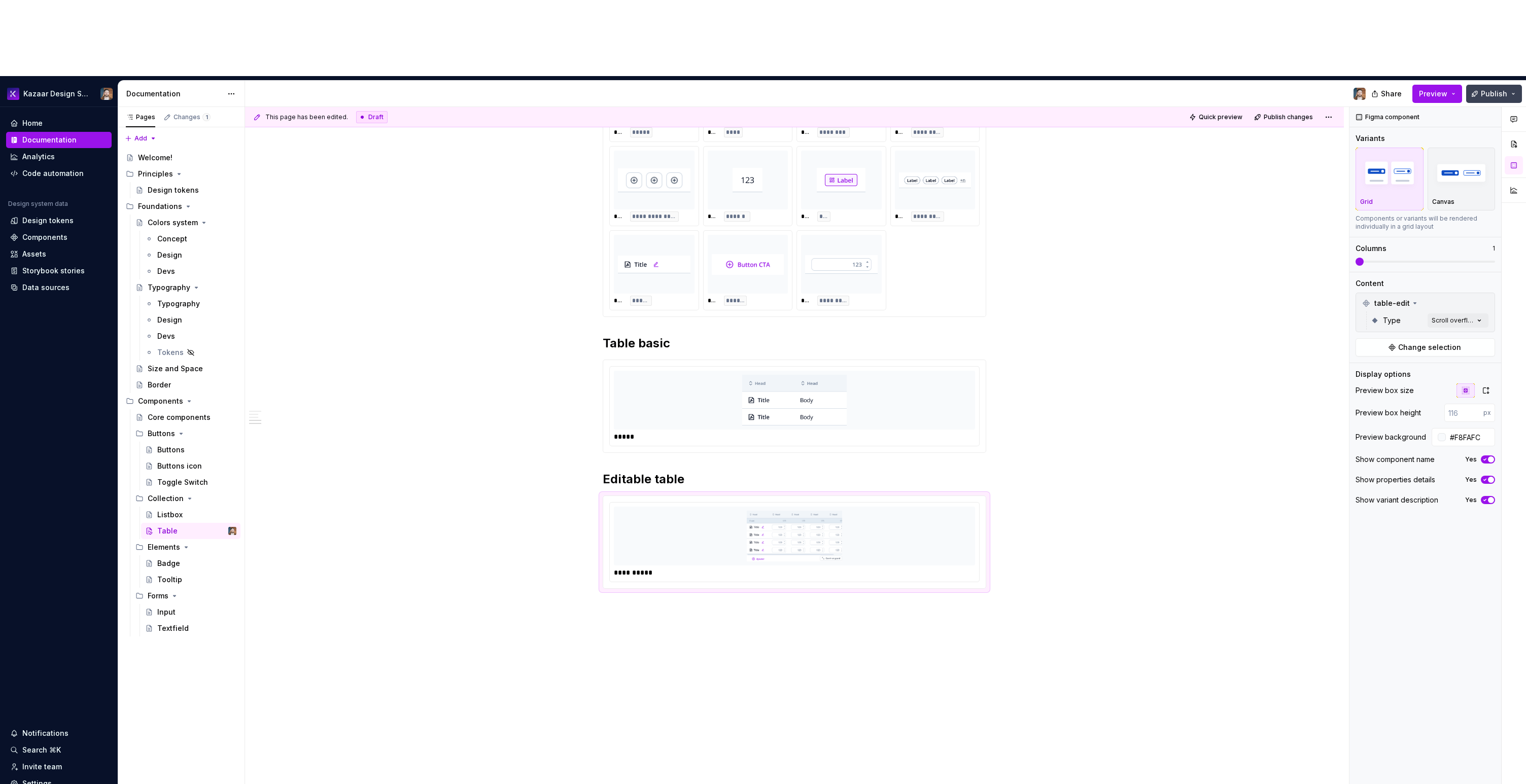
click at [1477, 85] on button "Publish" at bounding box center [1494, 94] width 56 height 18
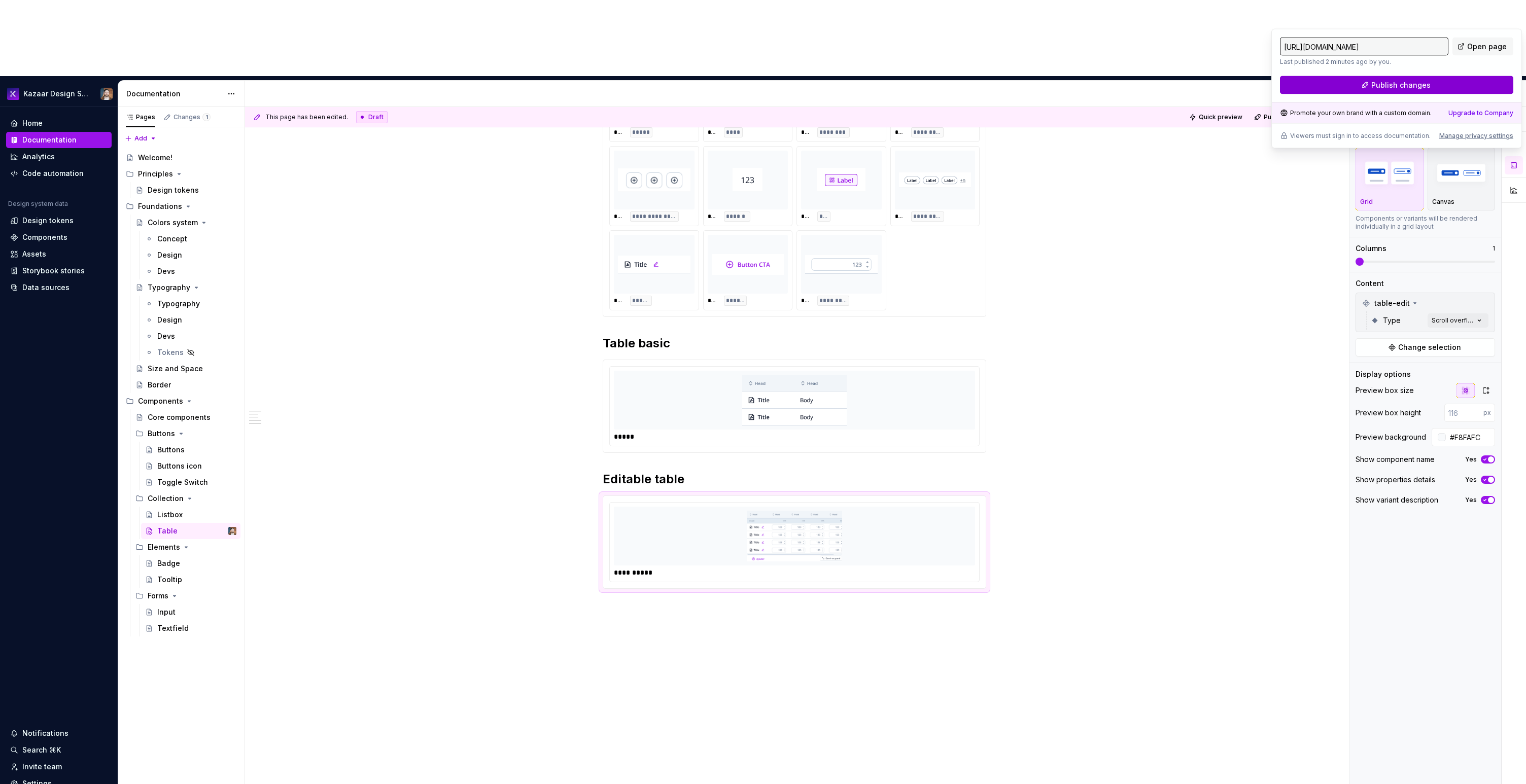
click at [1418, 83] on span "Publish changes" at bounding box center [1401, 85] width 59 height 10
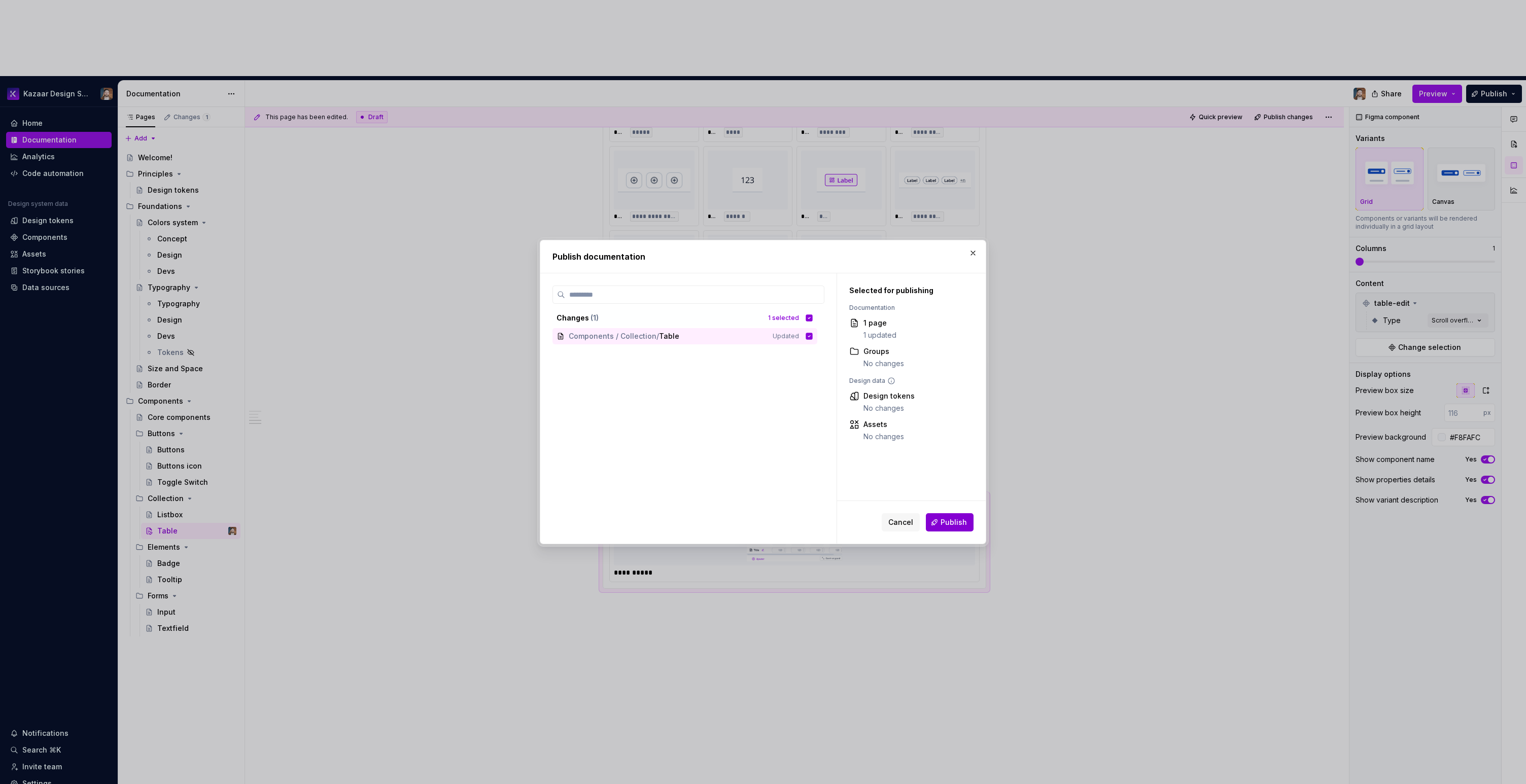
click at [958, 513] on button "Publish" at bounding box center [950, 522] width 47 height 18
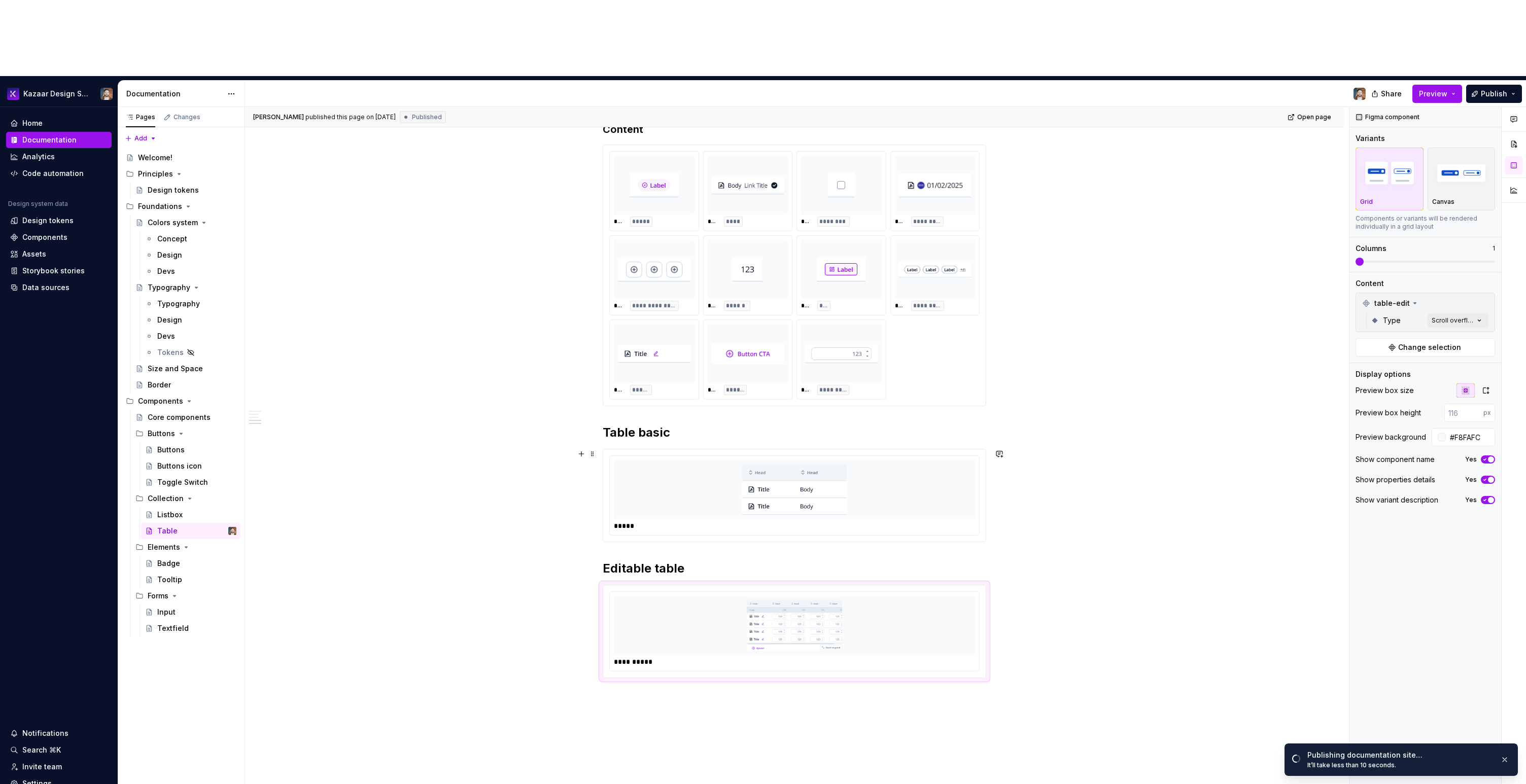
scroll to position [420, 0]
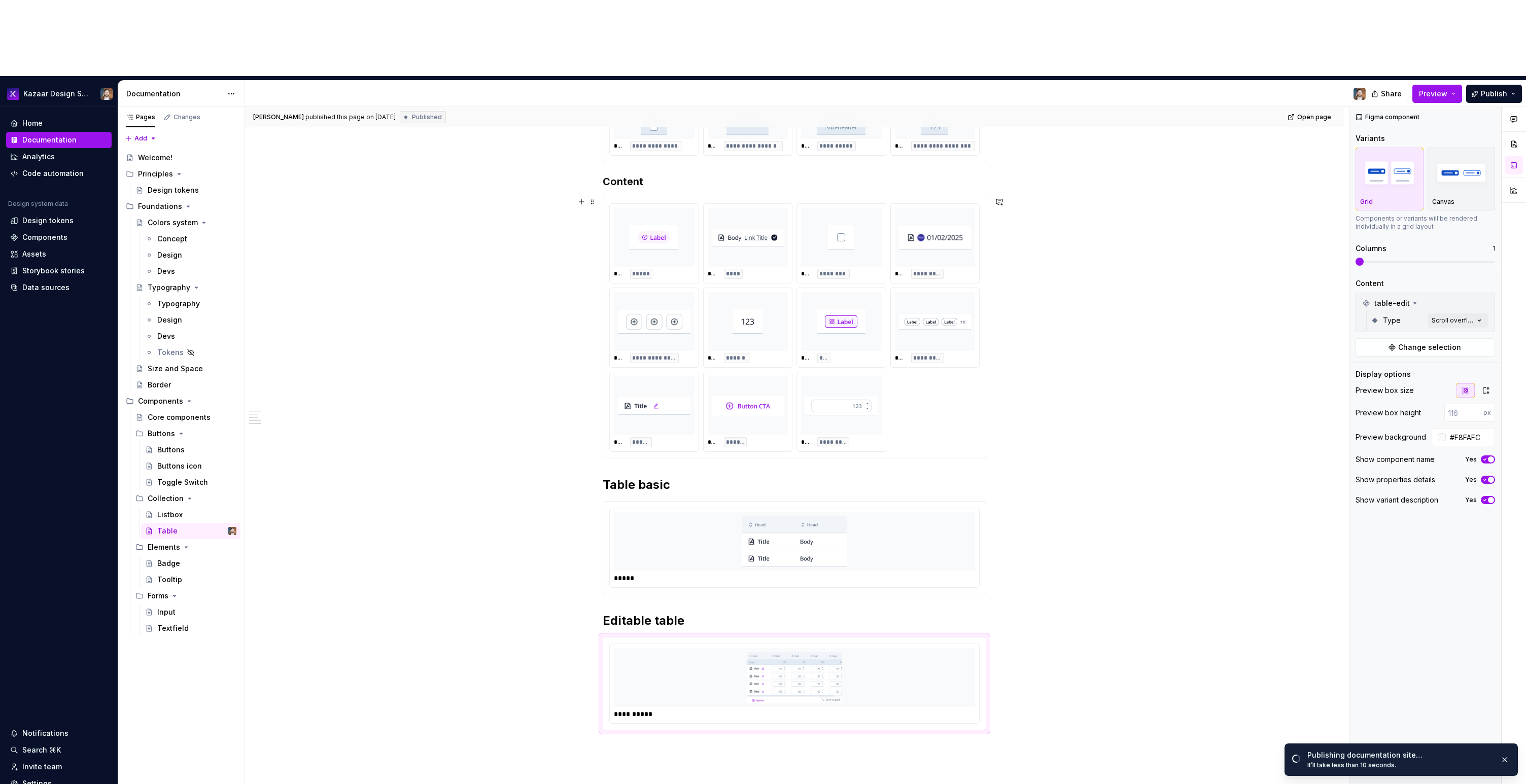
click at [986, 362] on div "**********" at bounding box center [794, 327] width 383 height 262
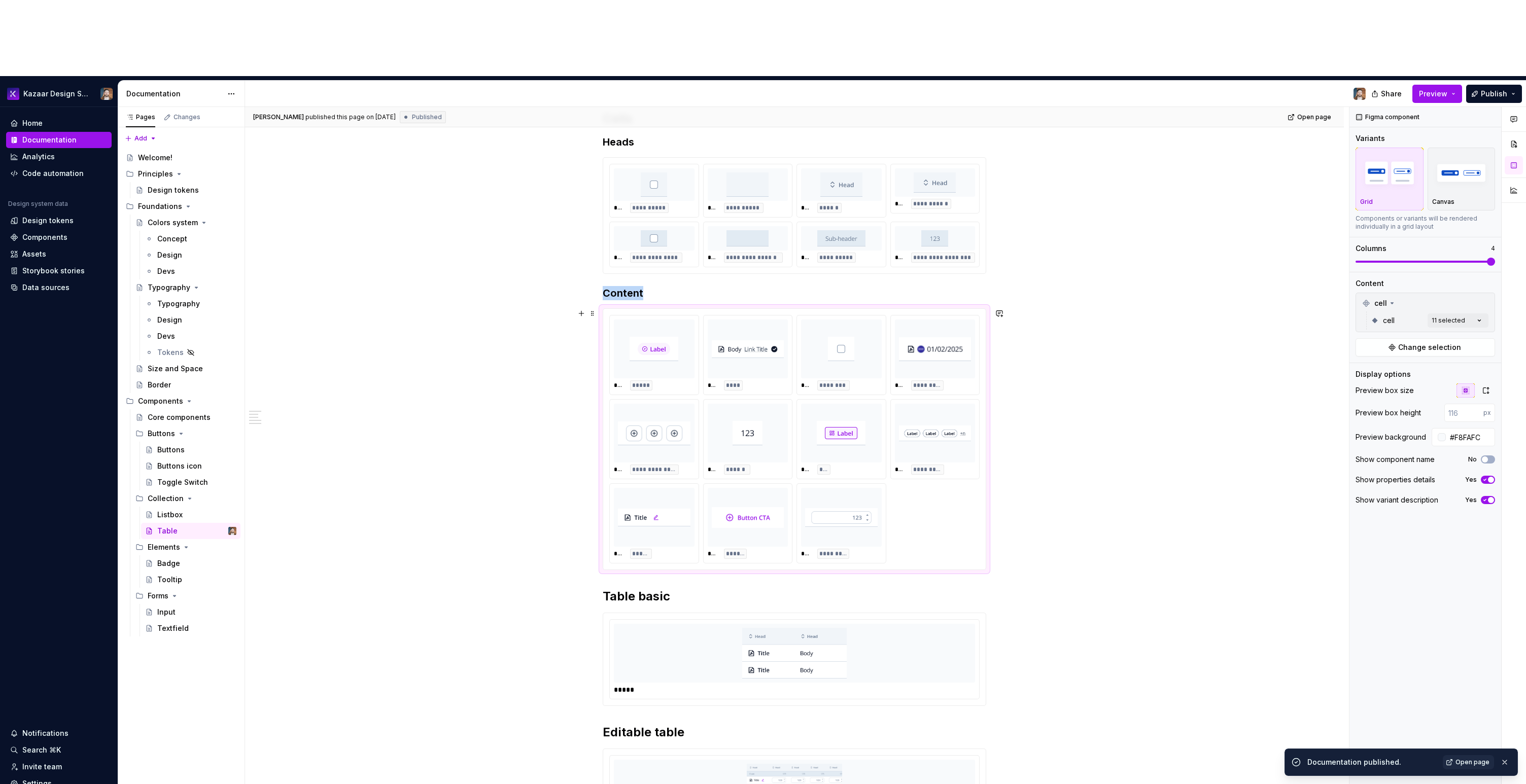
scroll to position [284, 0]
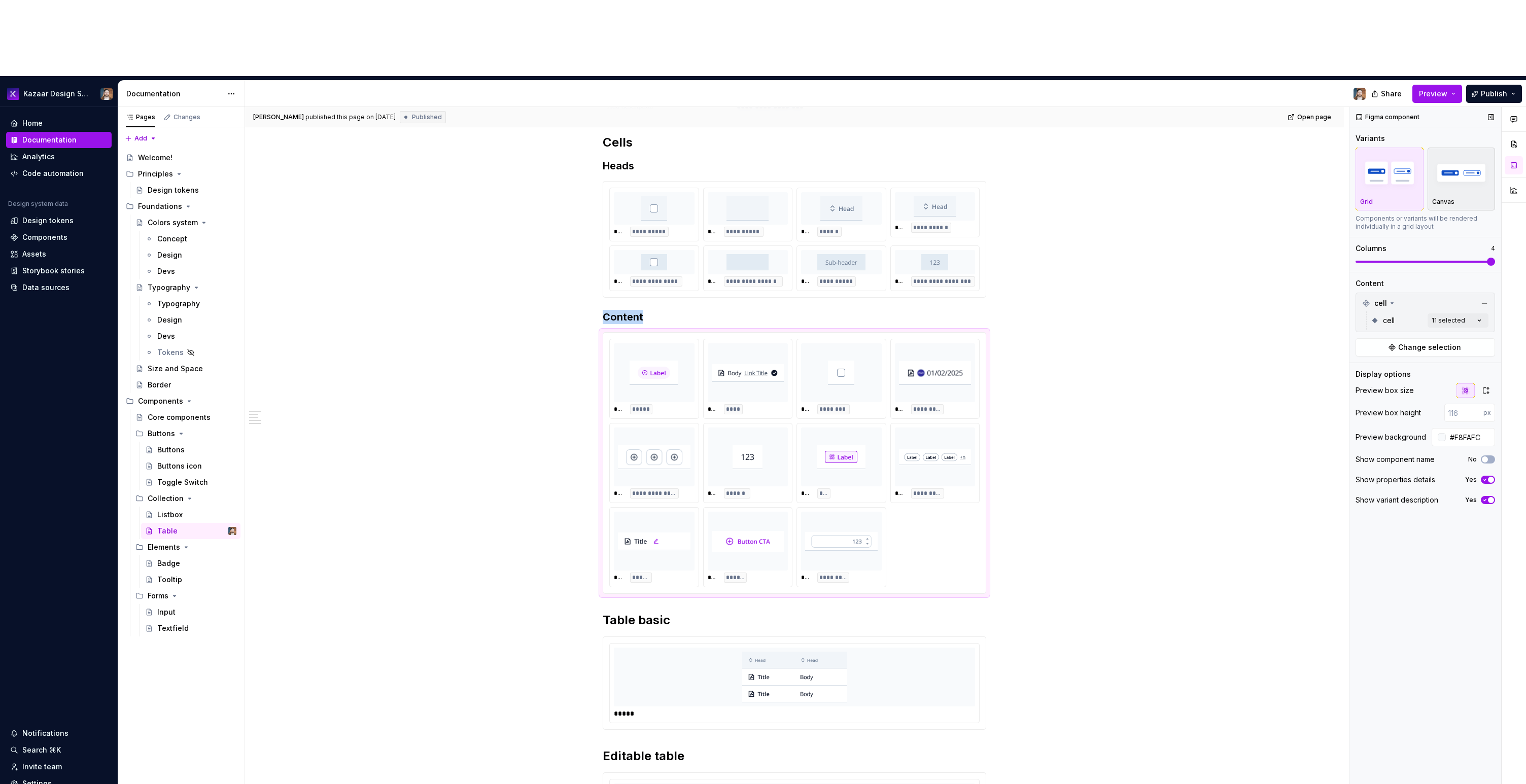
click at [1444, 152] on div "Canvas" at bounding box center [1461, 179] width 59 height 54
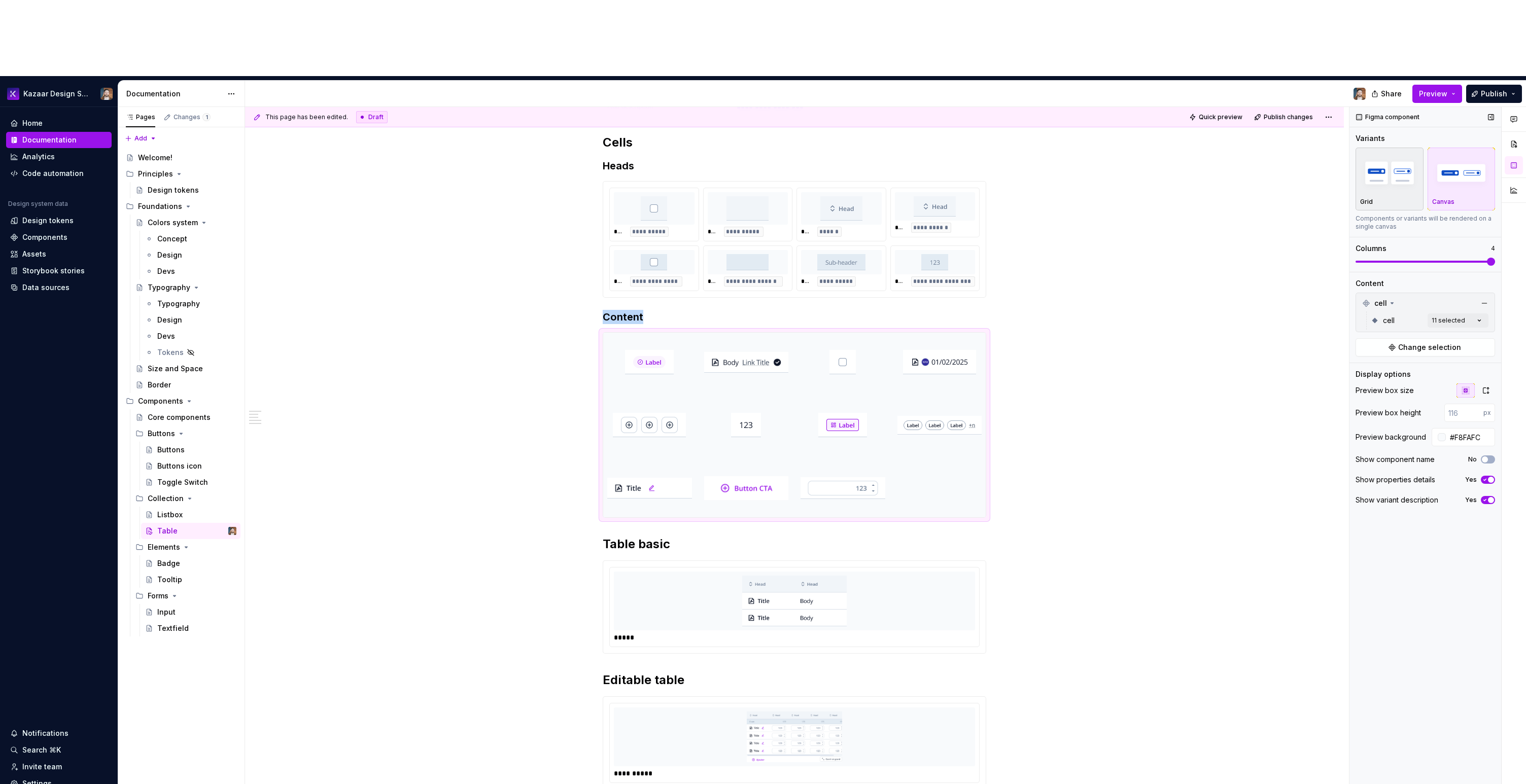
click at [1383, 152] on div "button" at bounding box center [1389, 173] width 59 height 41
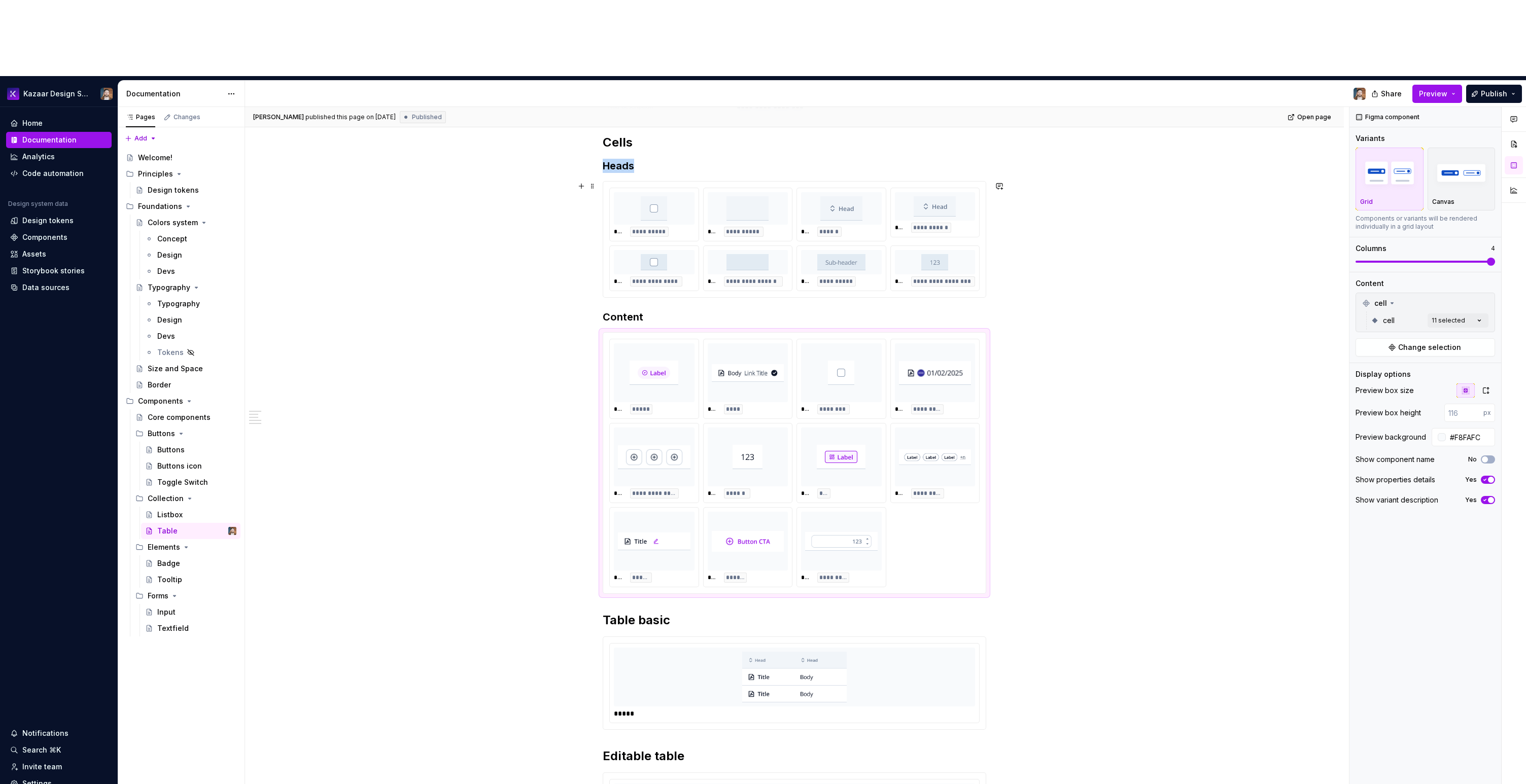
click at [984, 182] on div "**********" at bounding box center [794, 239] width 383 height 115
click at [1242, 497] on div "**********" at bounding box center [794, 557] width 1099 height 1160
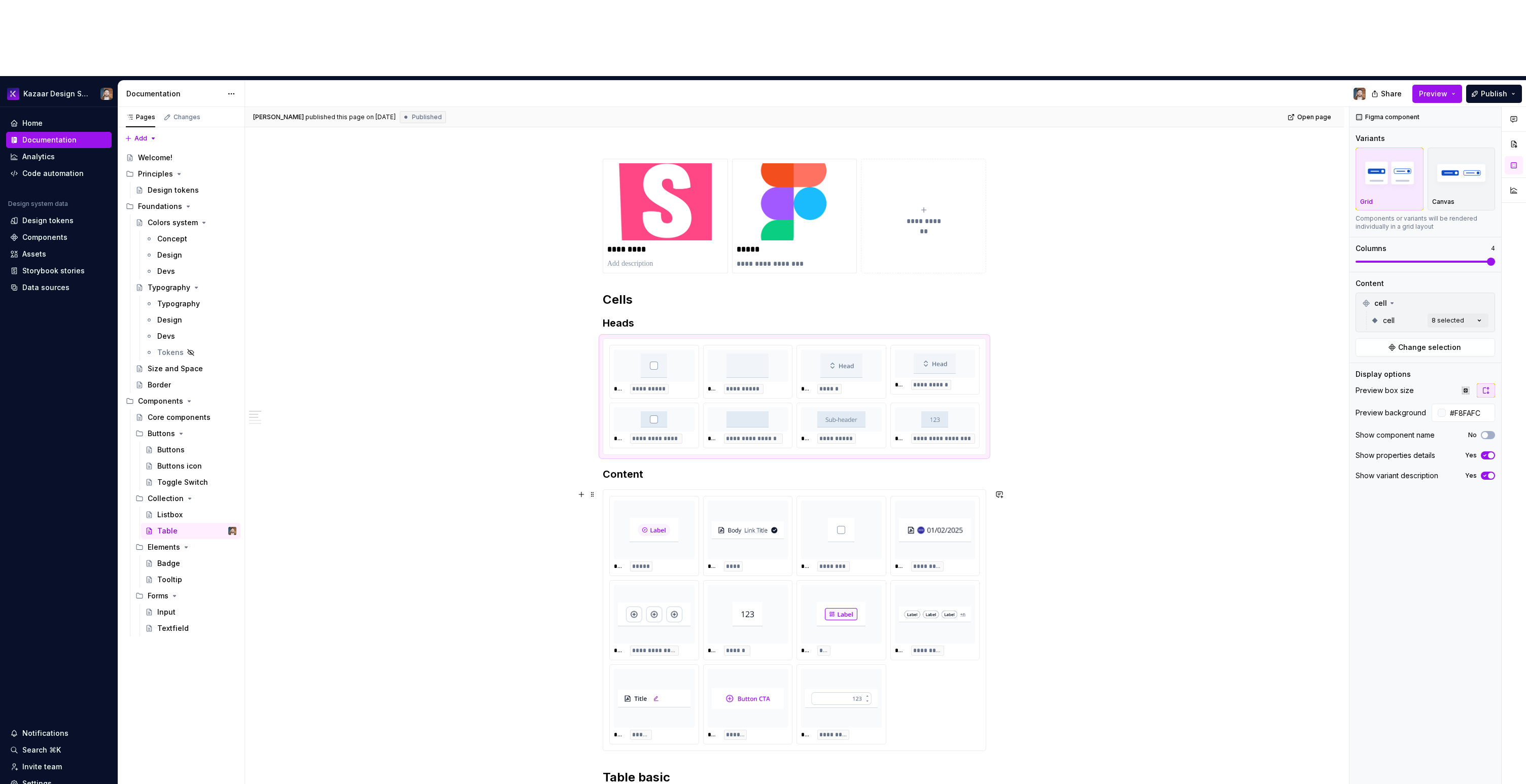
scroll to position [0, 0]
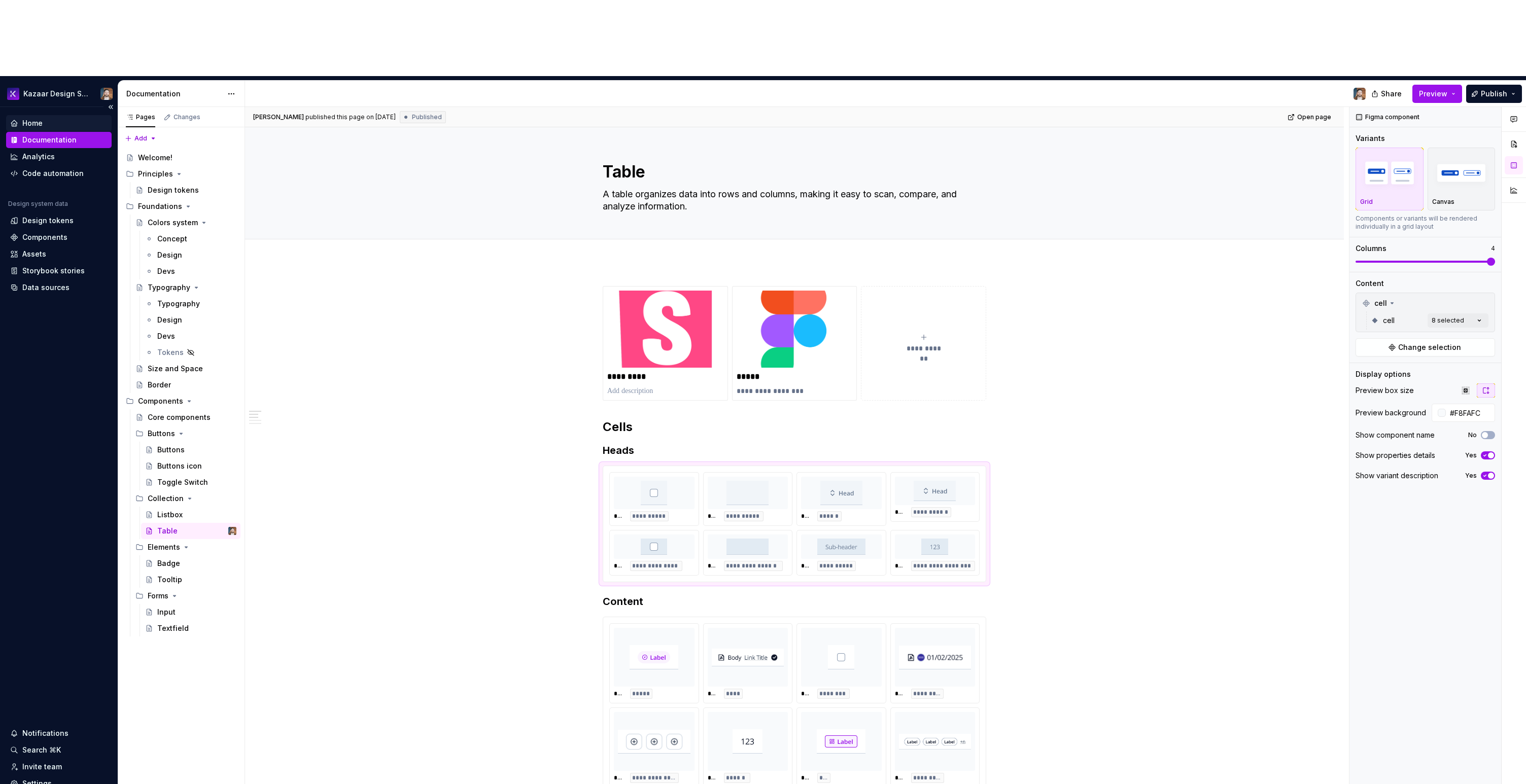
click at [46, 118] on div "Home" at bounding box center [59, 123] width 97 height 10
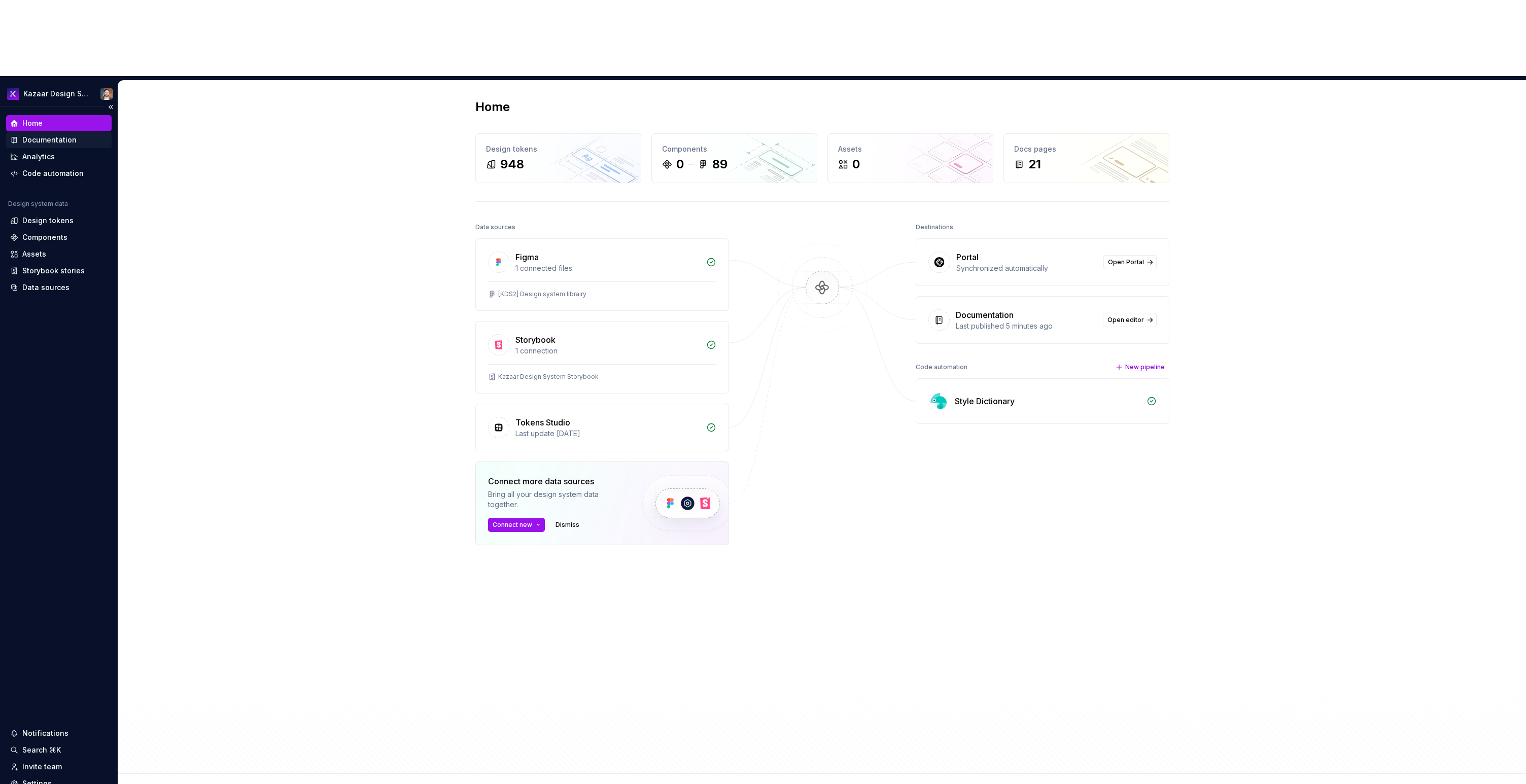
click at [57, 135] on div "Documentation" at bounding box center [50, 140] width 54 height 10
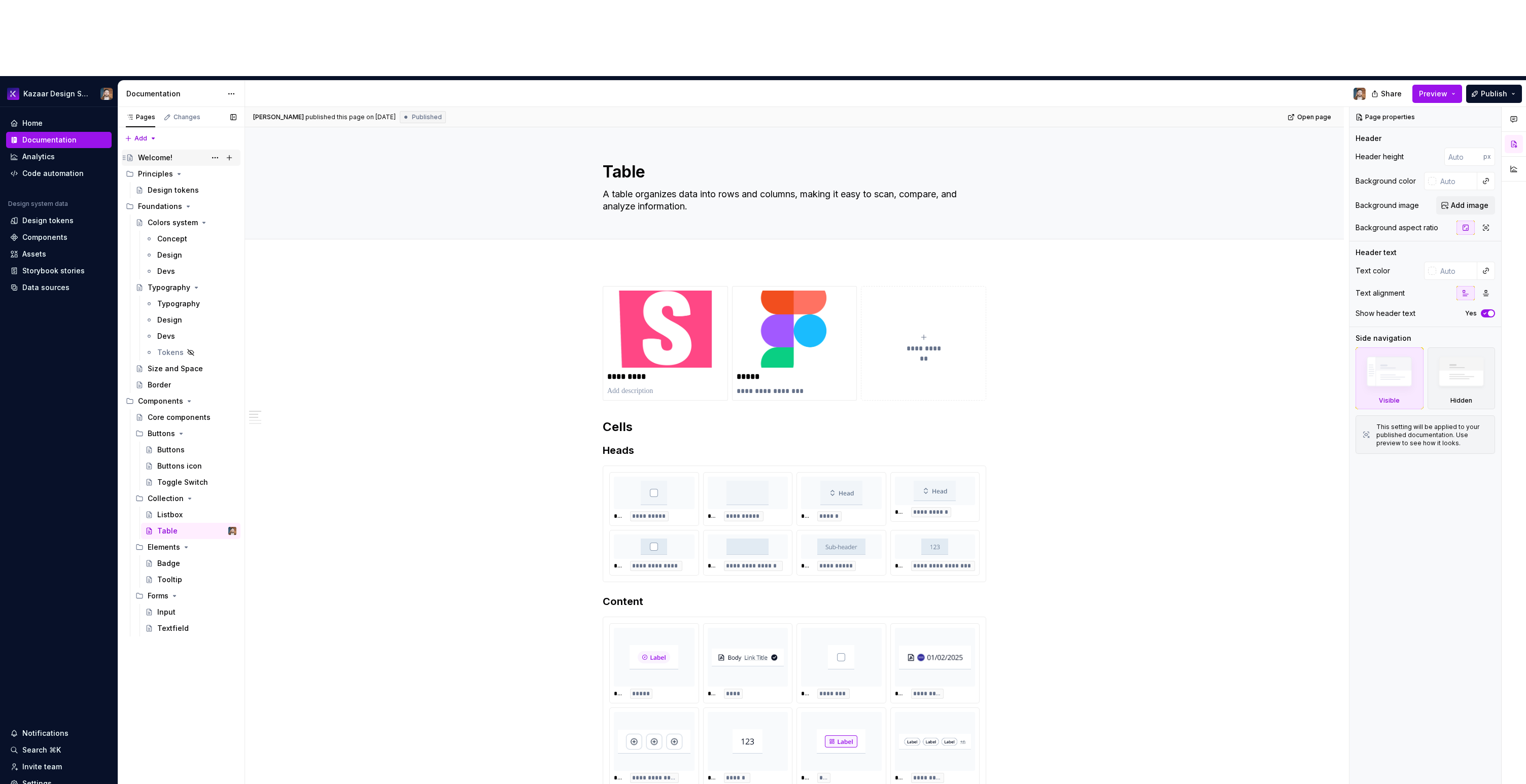
click at [150, 153] on div "Welcome!" at bounding box center [155, 158] width 34 height 10
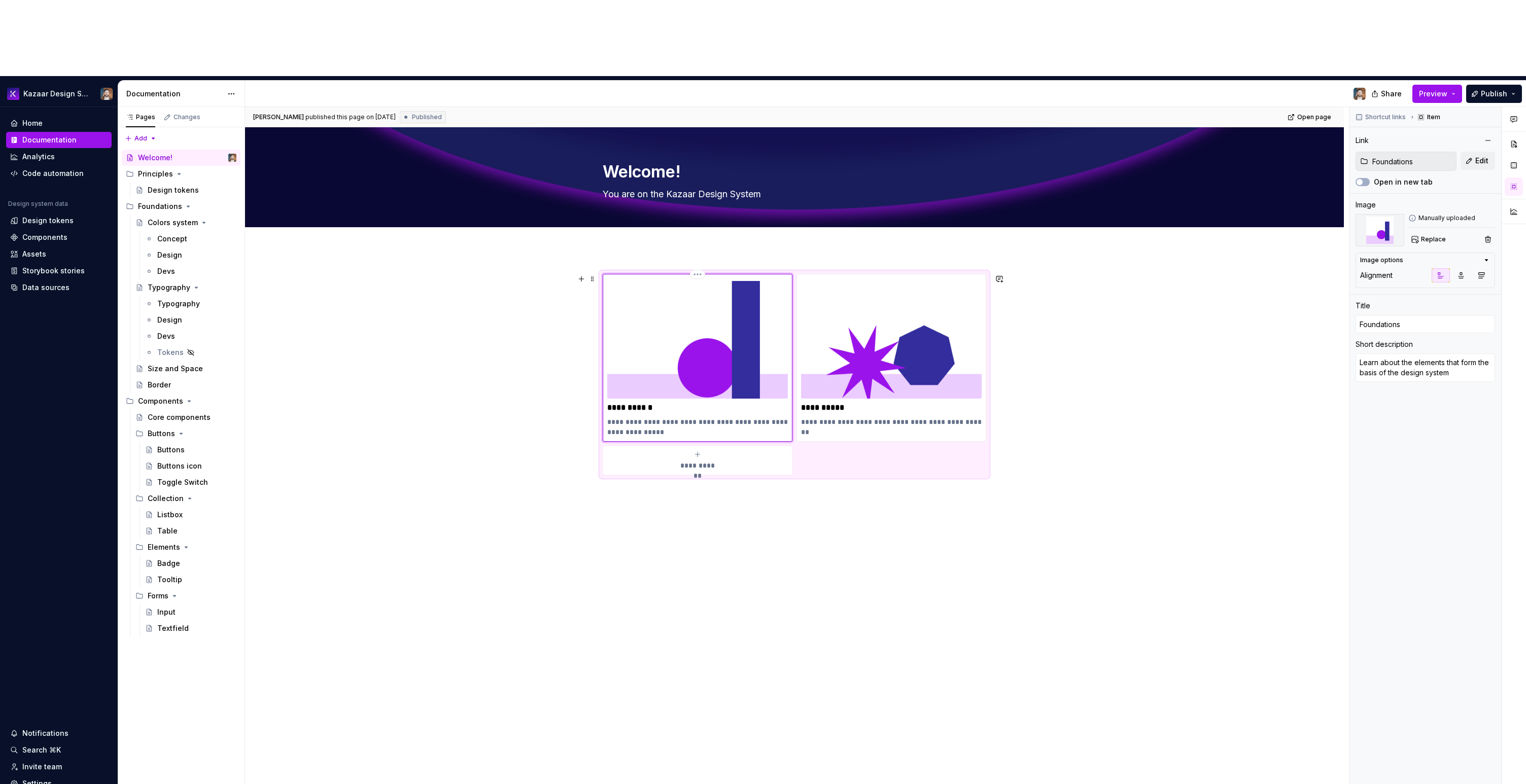
click at [785, 278] on img at bounding box center [697, 338] width 181 height 120
click at [1020, 389] on div "**********" at bounding box center [794, 498] width 1099 height 497
click at [964, 381] on div "**********" at bounding box center [794, 374] width 383 height 201
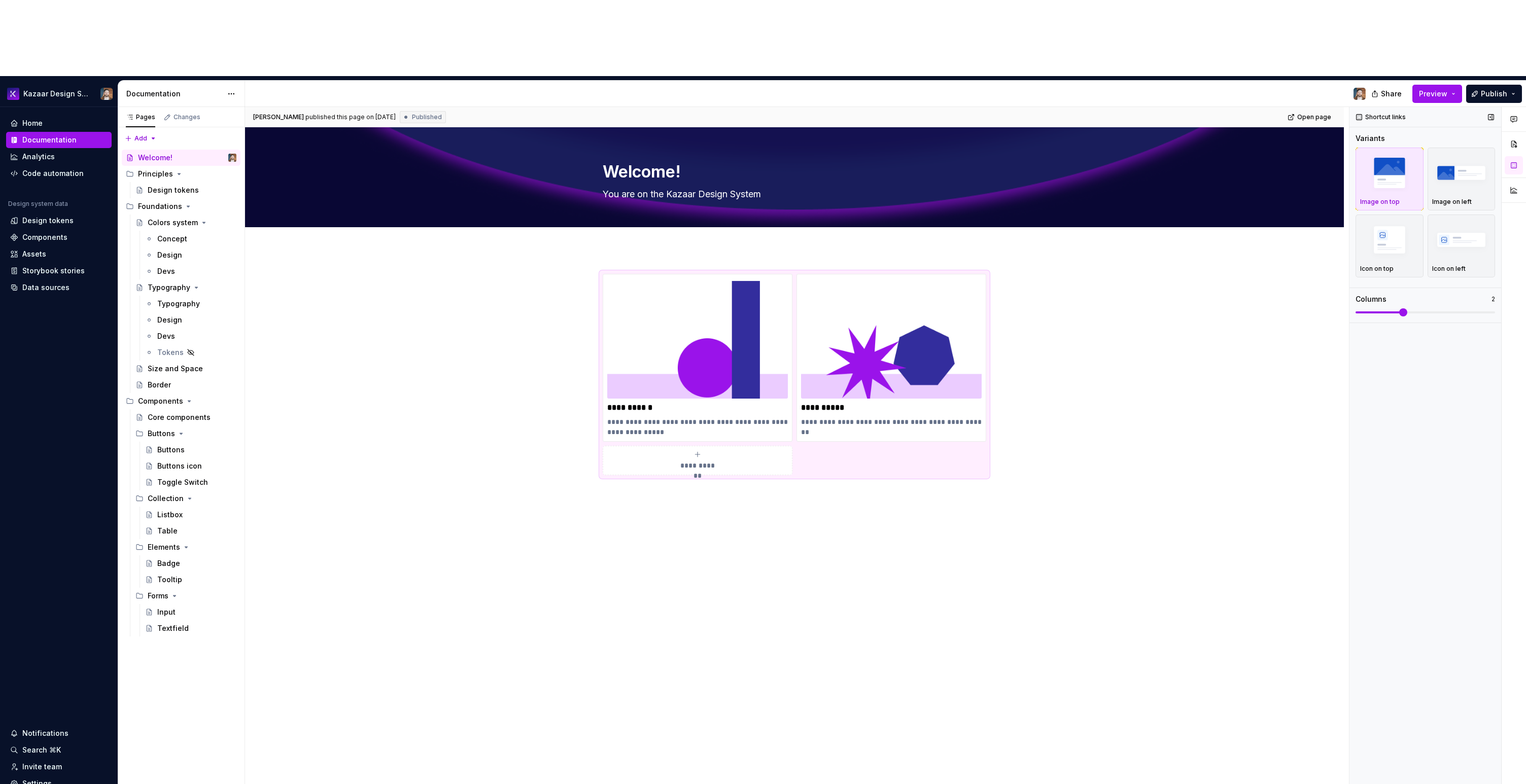
click at [1402, 309] on span at bounding box center [1403, 313] width 8 height 8
click at [1436, 198] on p "Image on left" at bounding box center [1452, 202] width 40 height 8
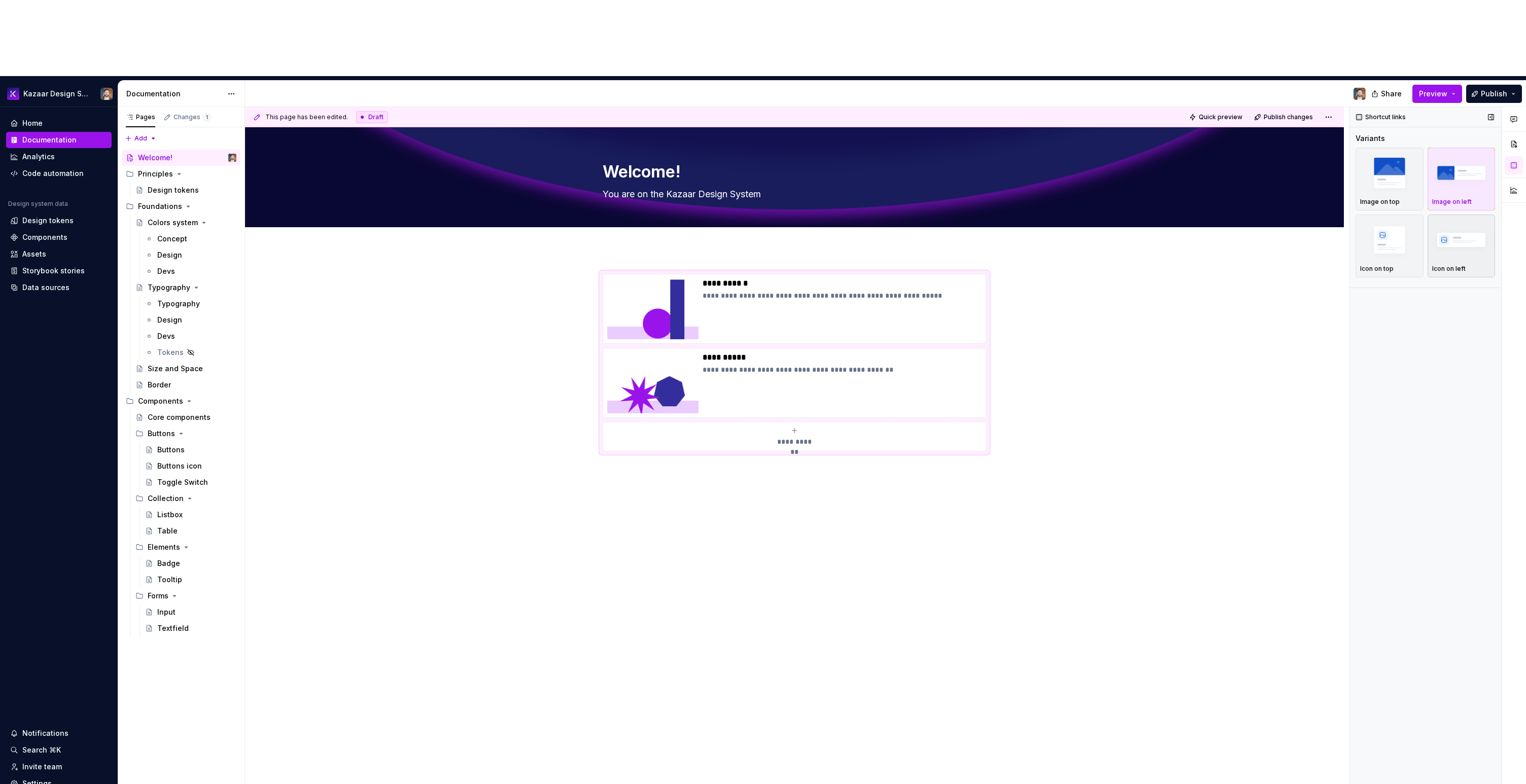
click at [1444, 221] on img "button" at bounding box center [1461, 239] width 59 height 37
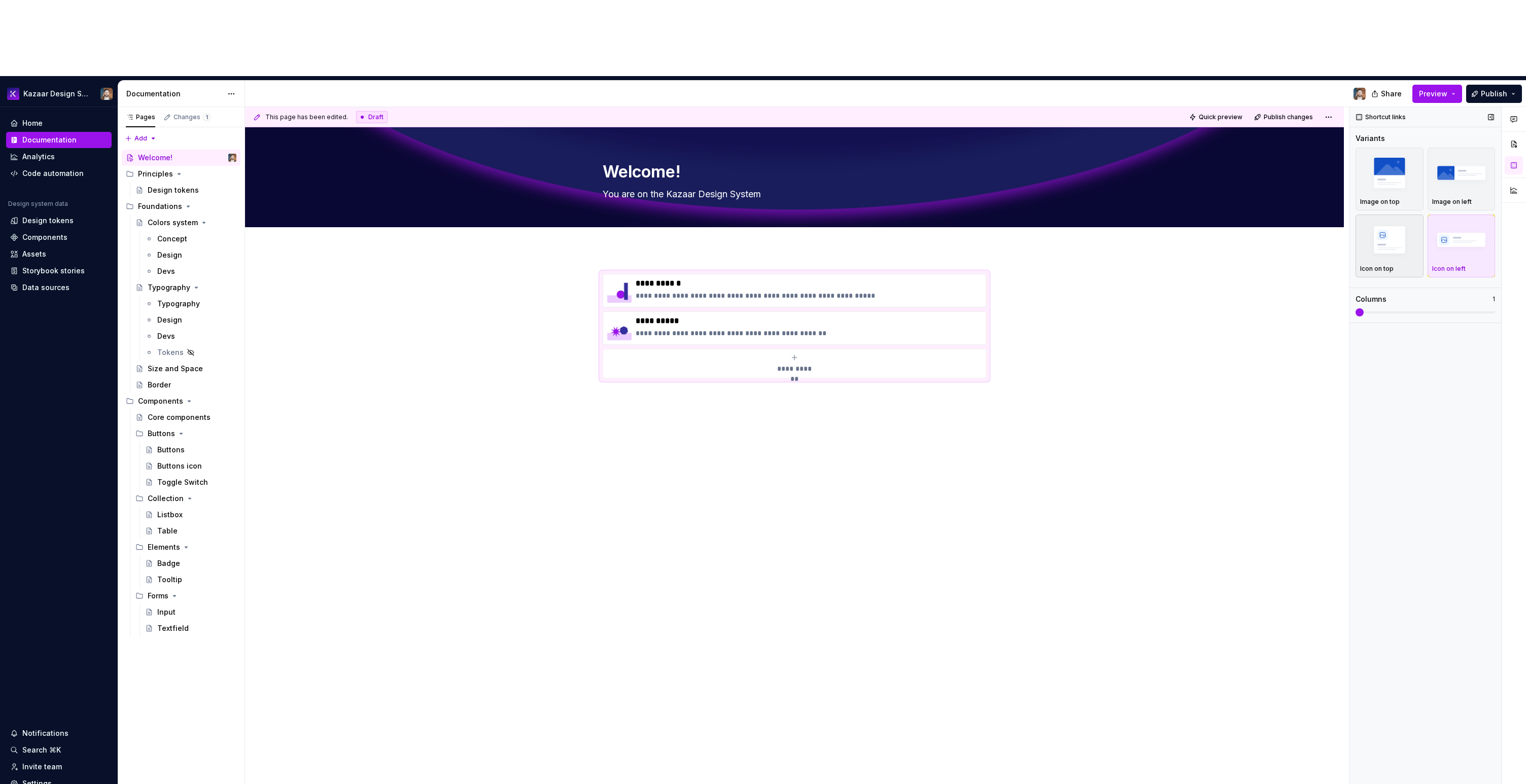
click at [1405, 221] on img "button" at bounding box center [1389, 239] width 59 height 37
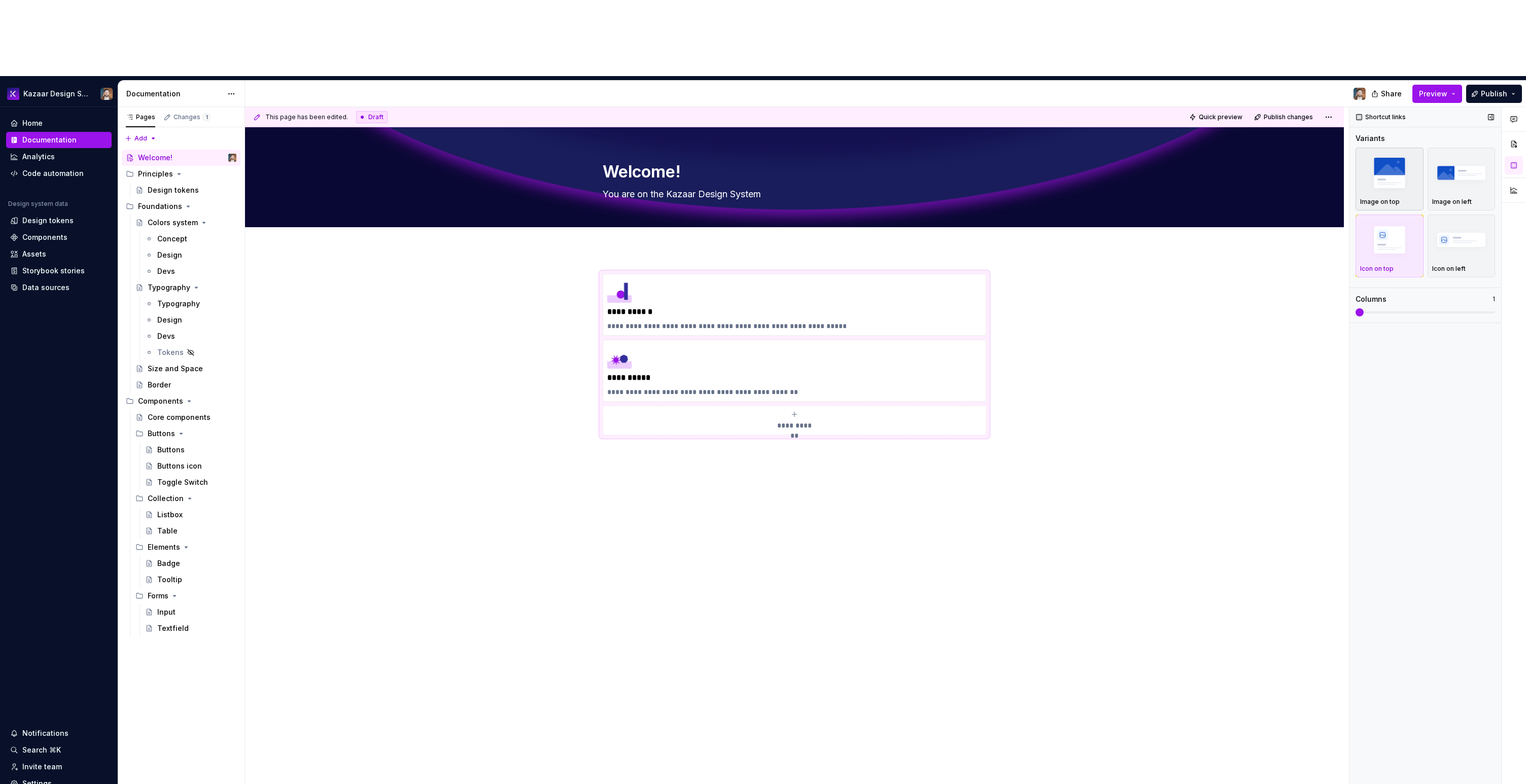
click at [1397, 198] on p "Image on top" at bounding box center [1380, 202] width 40 height 8
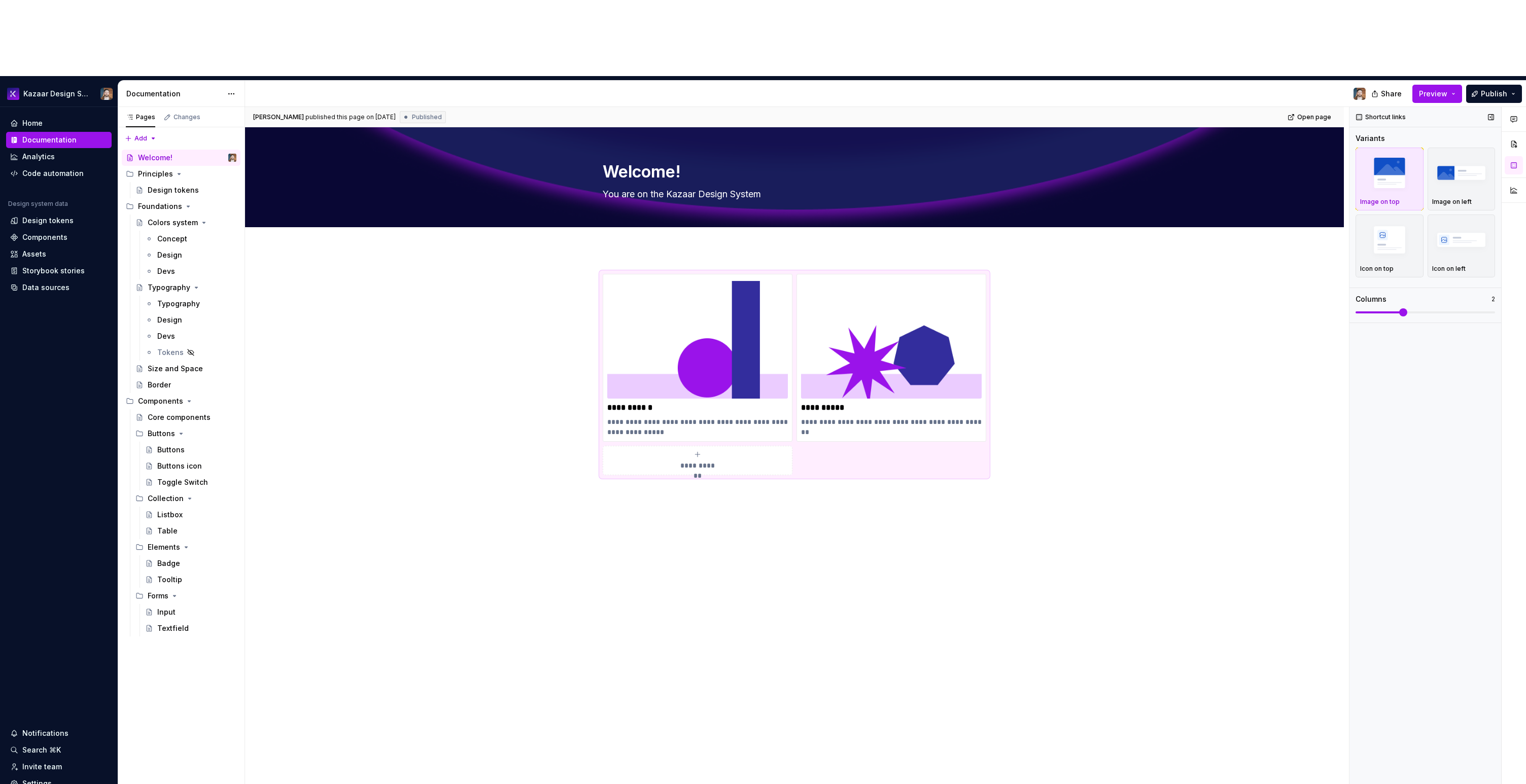
click at [1400, 311] on span at bounding box center [1425, 312] width 140 height 2
click at [1129, 446] on div "**********" at bounding box center [794, 498] width 1099 height 497
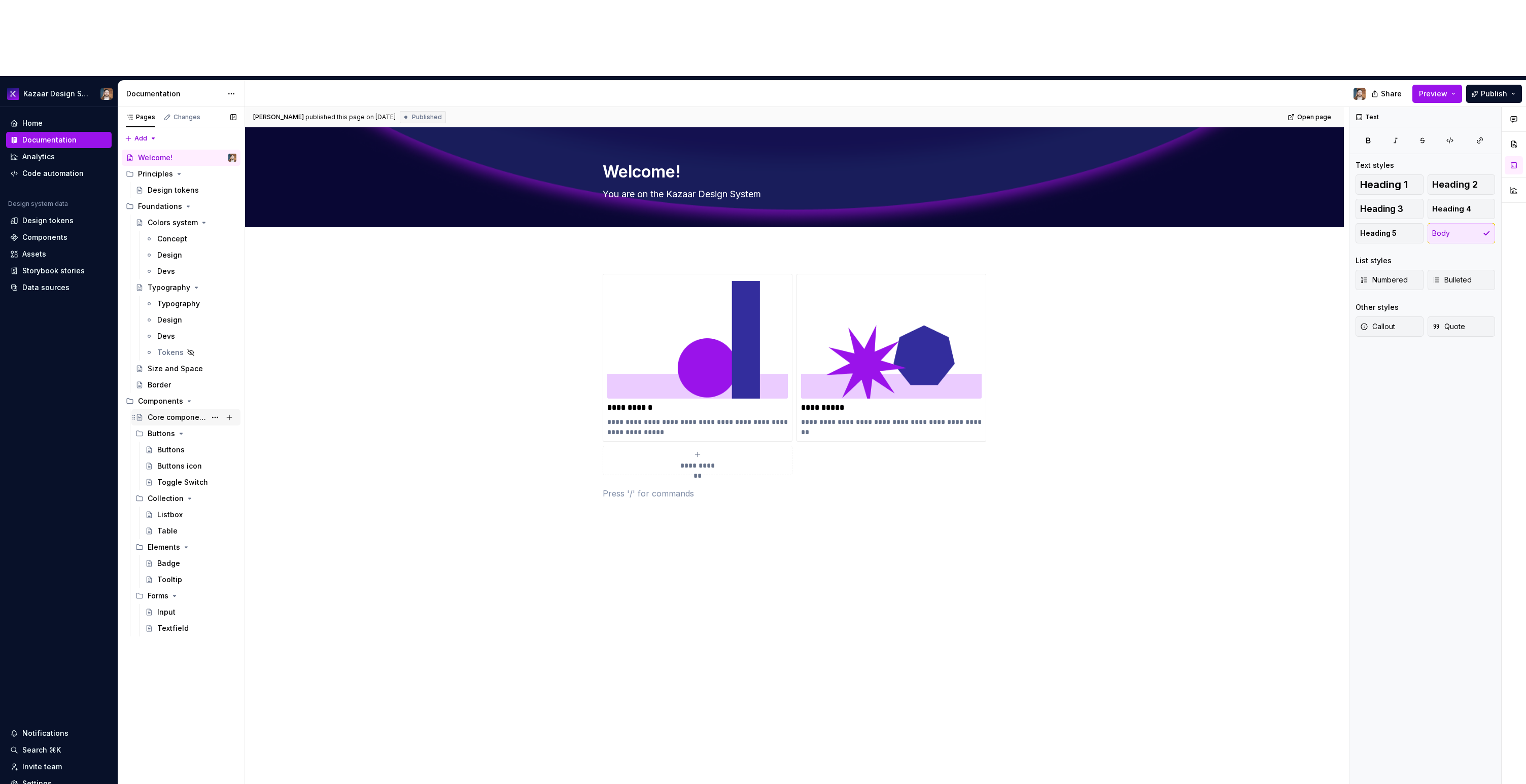
click at [176, 412] on div "Core components" at bounding box center [177, 417] width 58 height 10
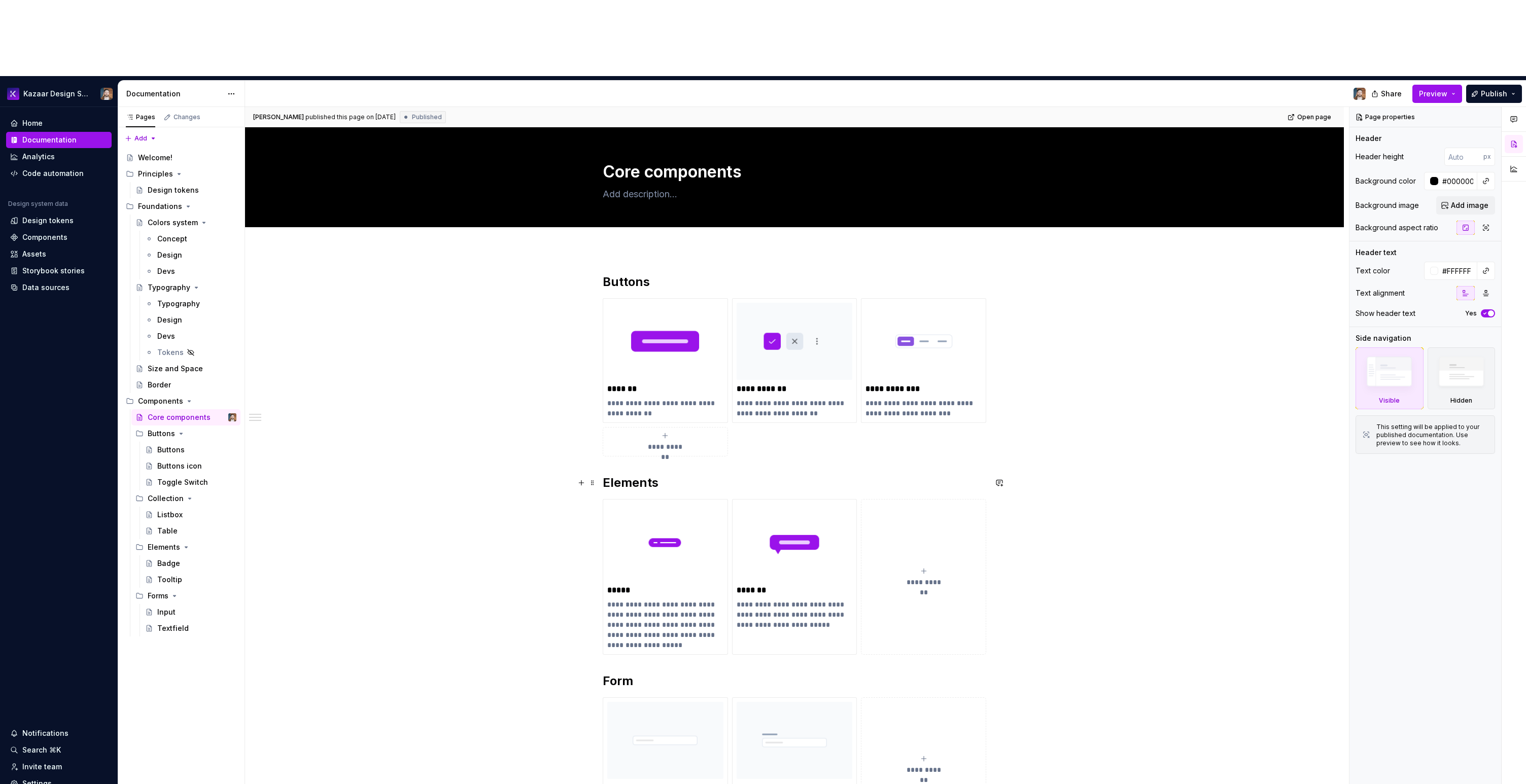
type textarea "*"
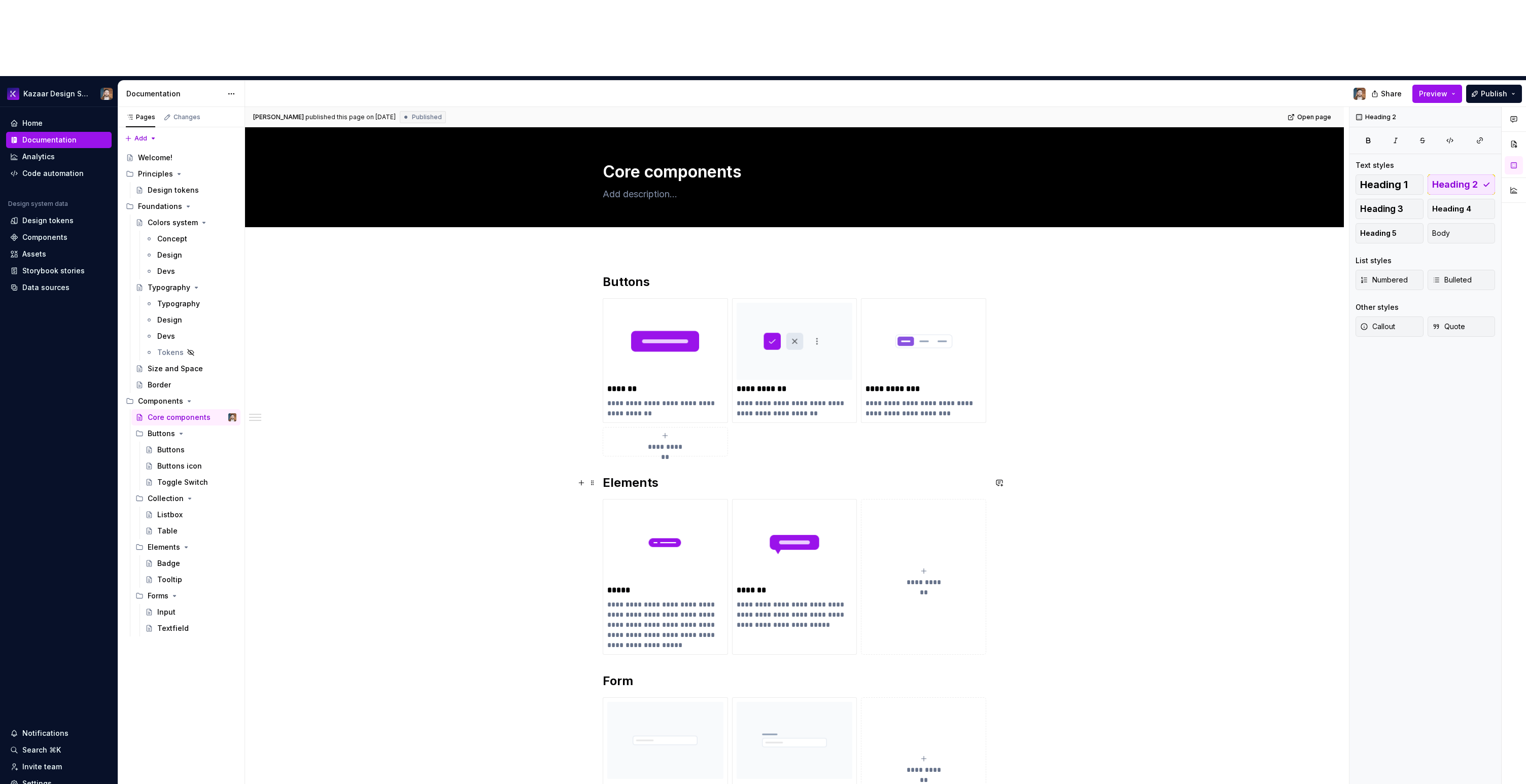
click at [605, 475] on h2 "Elements" at bounding box center [794, 483] width 383 height 16
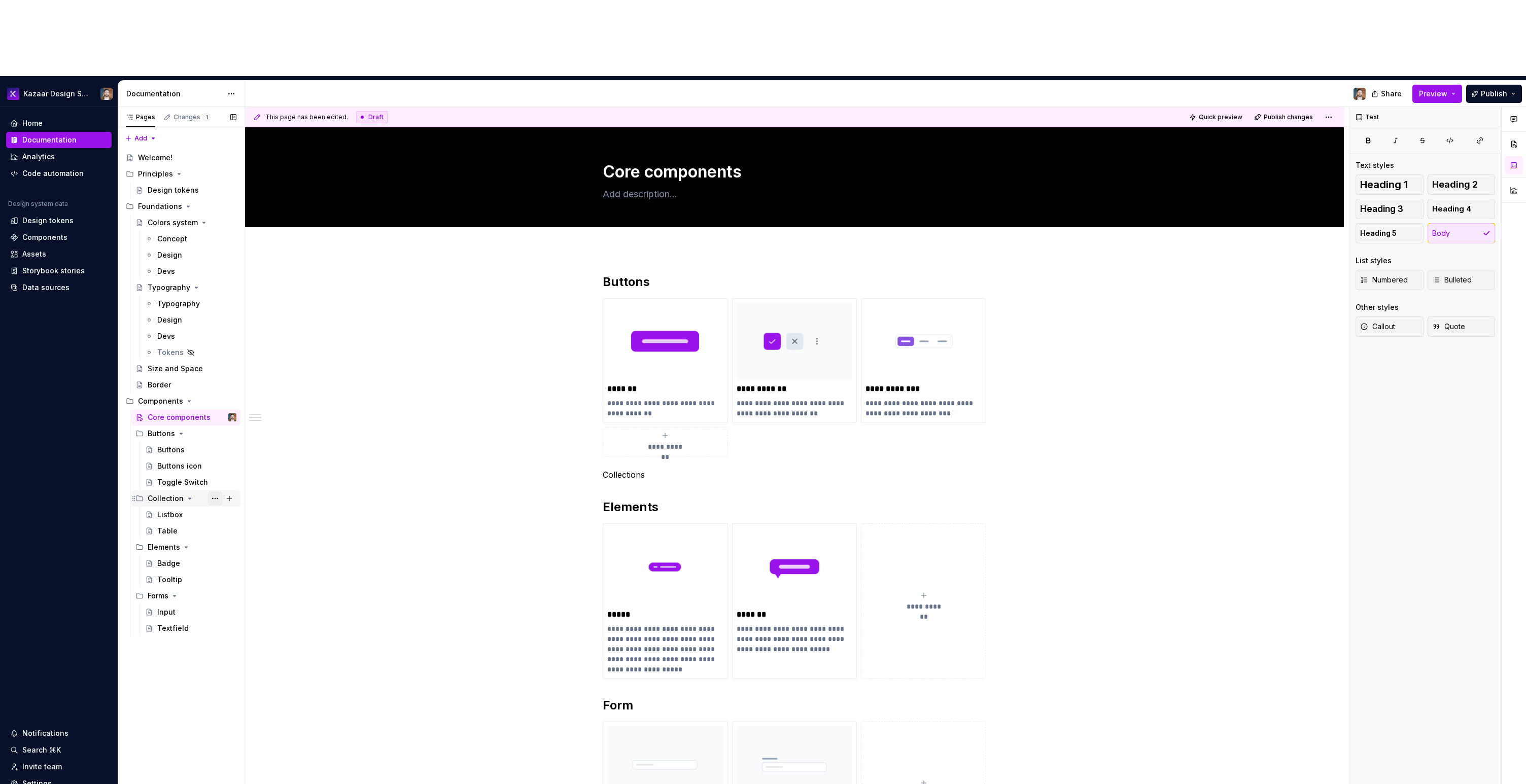
click at [213, 491] on button "Page tree" at bounding box center [215, 499] width 14 height 14
type textarea "*"
click at [234, 444] on div "Rename group" at bounding box center [277, 440] width 100 height 10
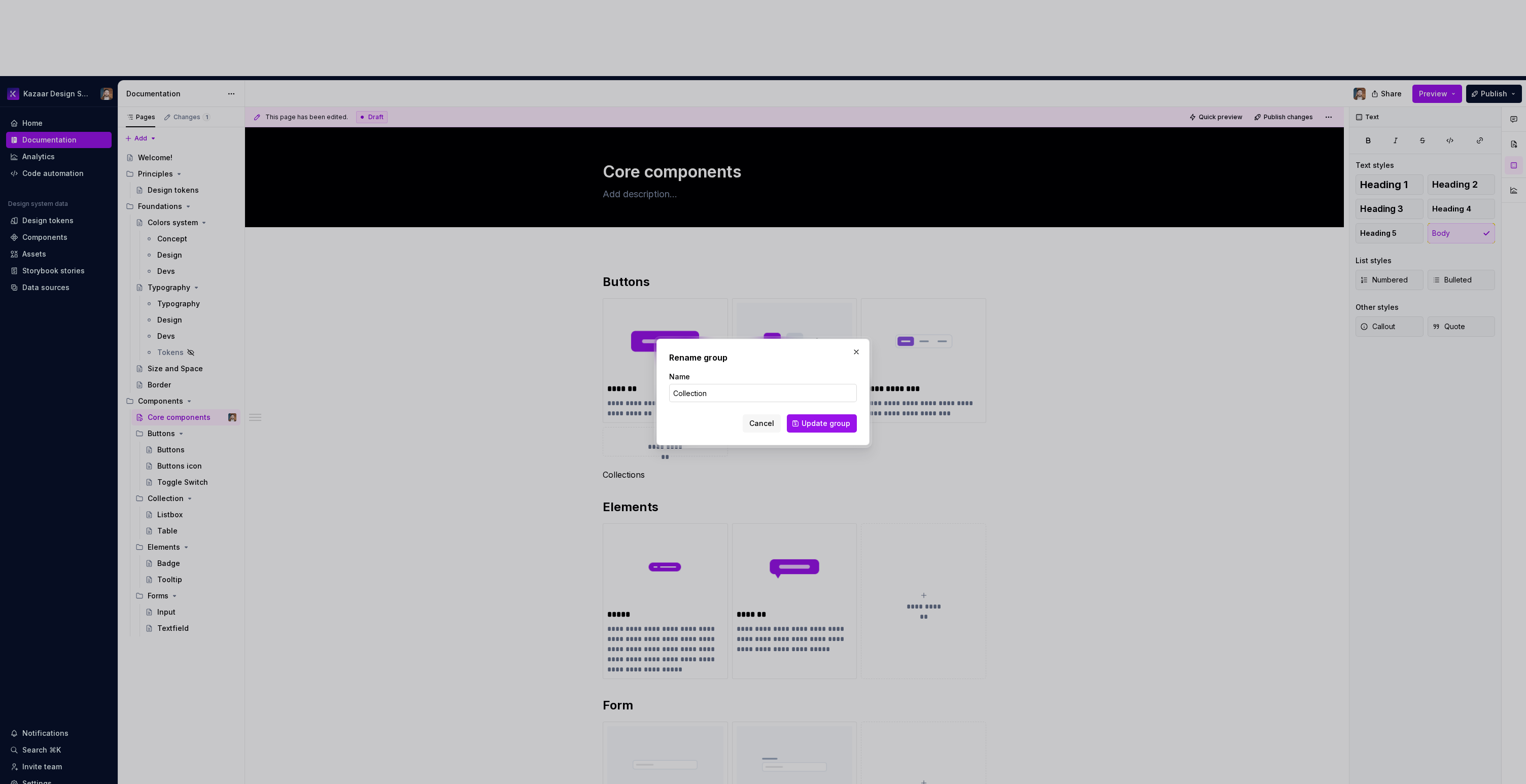
click at [740, 399] on input "Collection" at bounding box center [763, 393] width 188 height 18
type input "Collections"
click at [804, 417] on button "Update group" at bounding box center [822, 423] width 70 height 18
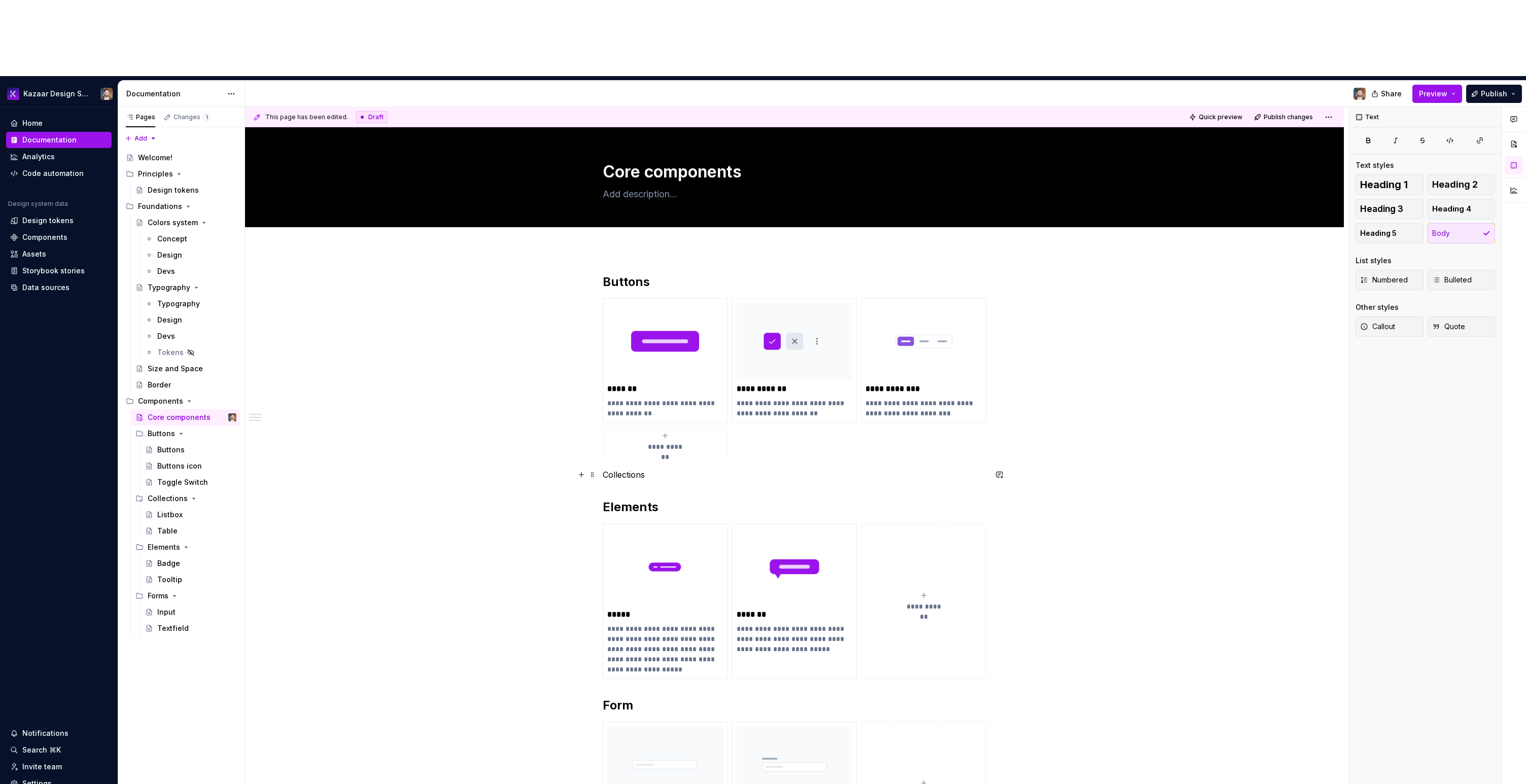
click at [637, 468] on p "Collections" at bounding box center [794, 474] width 383 height 12
click at [662, 377] on button "button" at bounding box center [666, 380] width 14 height 14
click at [687, 475] on h2 "Collections" at bounding box center [794, 483] width 383 height 16
click at [686, 475] on h2 "Collections" at bounding box center [794, 483] width 383 height 16
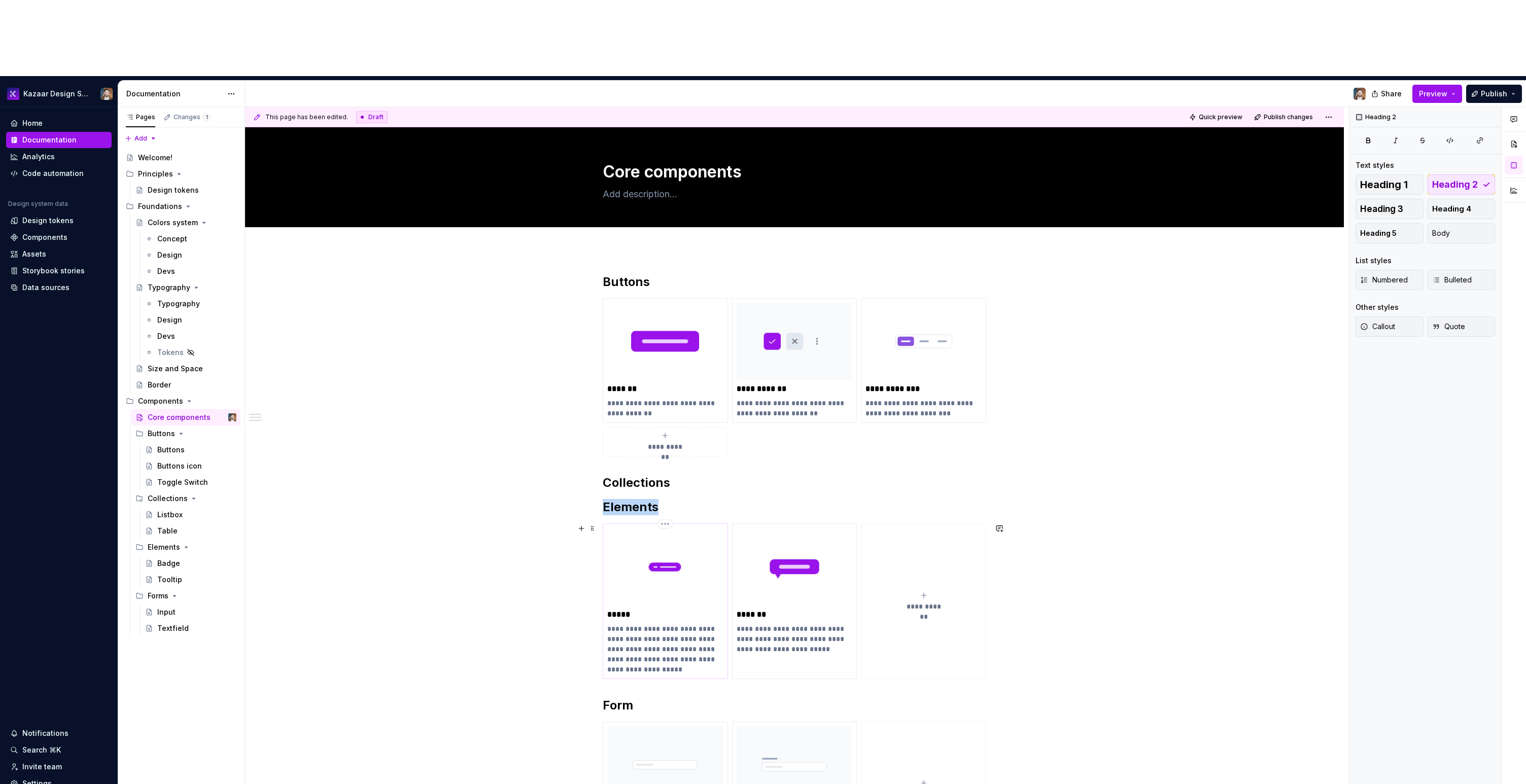
click at [633, 528] on img at bounding box center [665, 566] width 116 height 77
click at [700, 475] on h2 "Collections" at bounding box center [794, 483] width 383 height 16
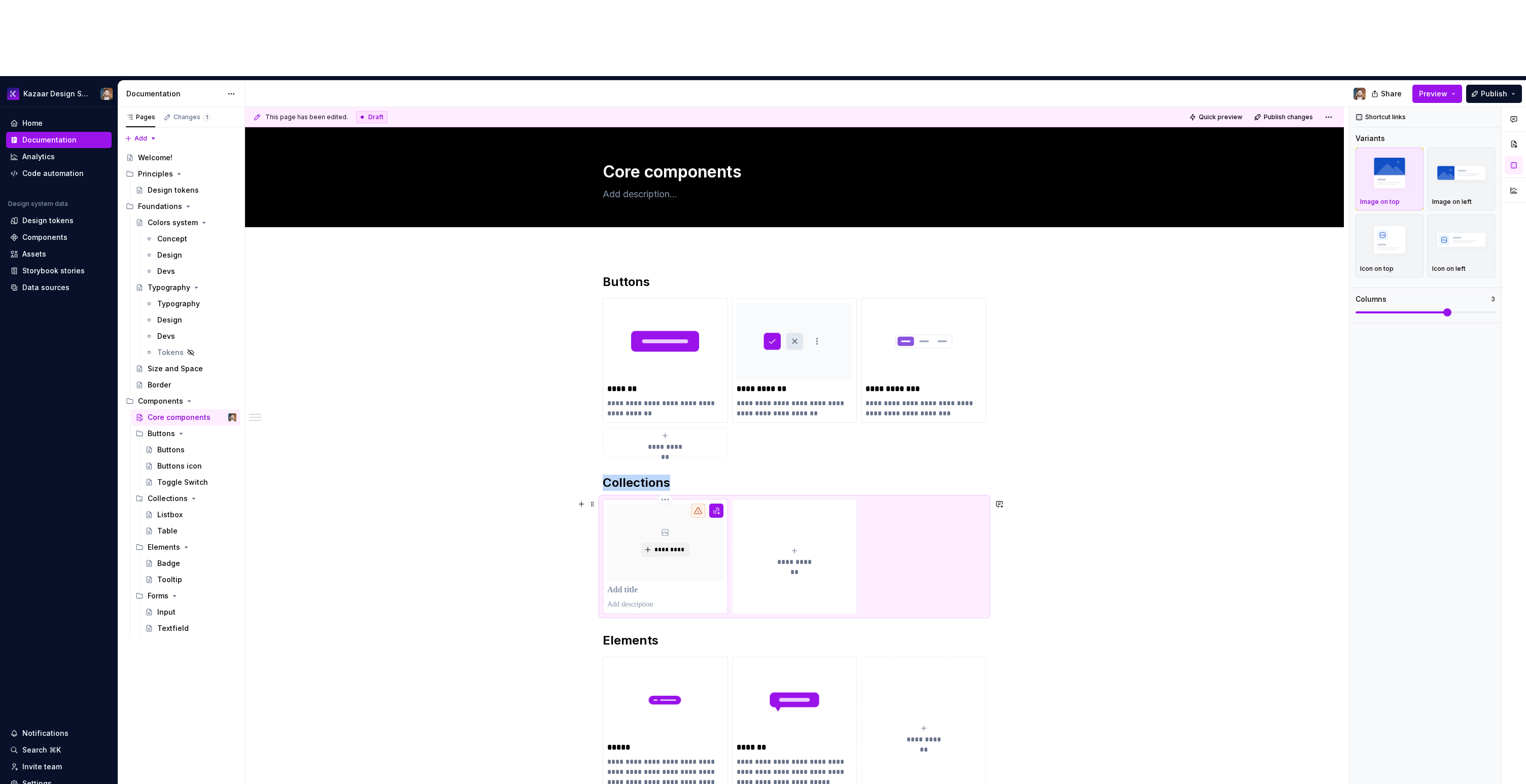
click at [630, 585] on p at bounding box center [665, 590] width 116 height 10
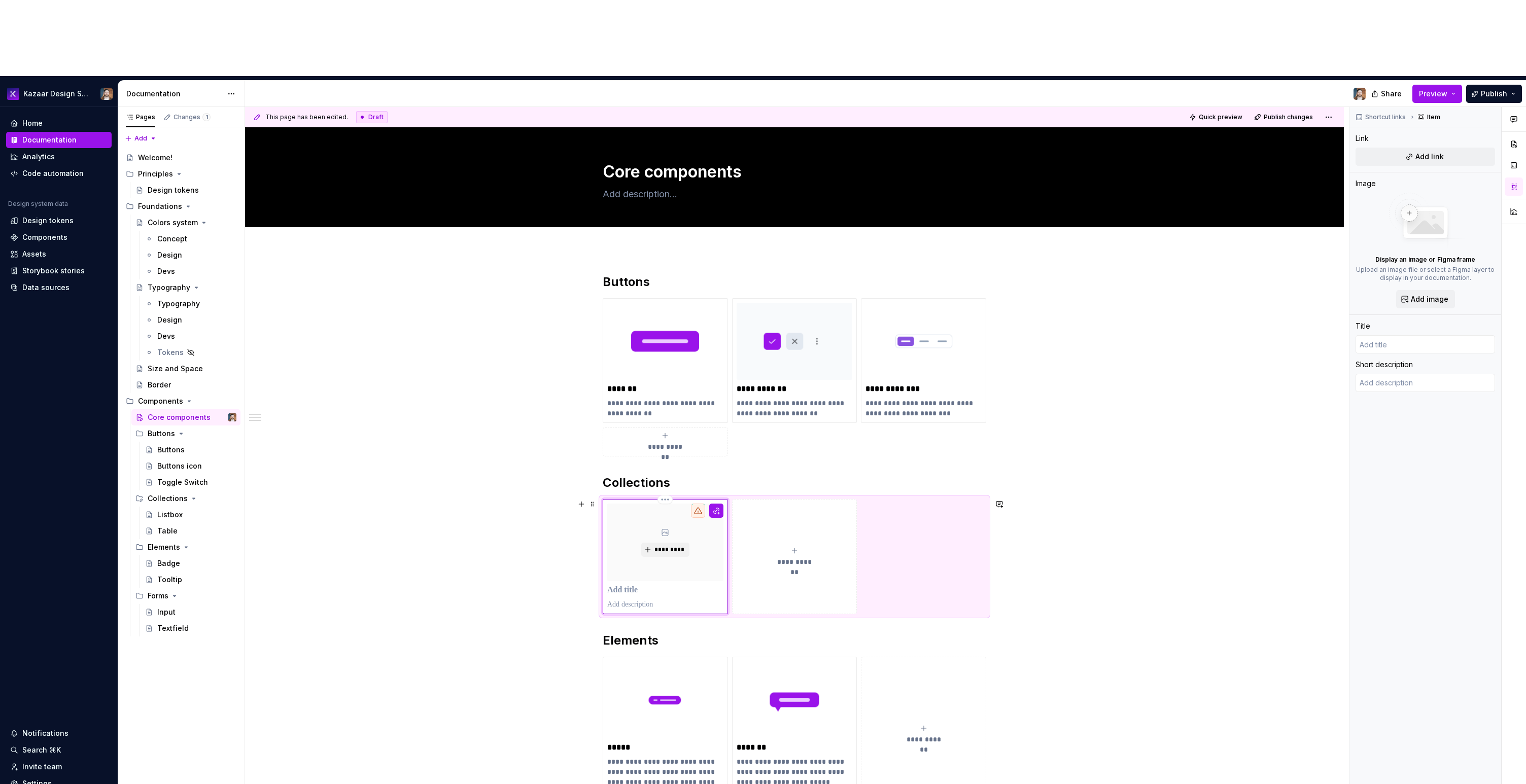
click at [642, 503] on div "*********" at bounding box center [665, 542] width 116 height 77
click at [1414, 147] on button "Add link" at bounding box center [1425, 156] width 140 height 18
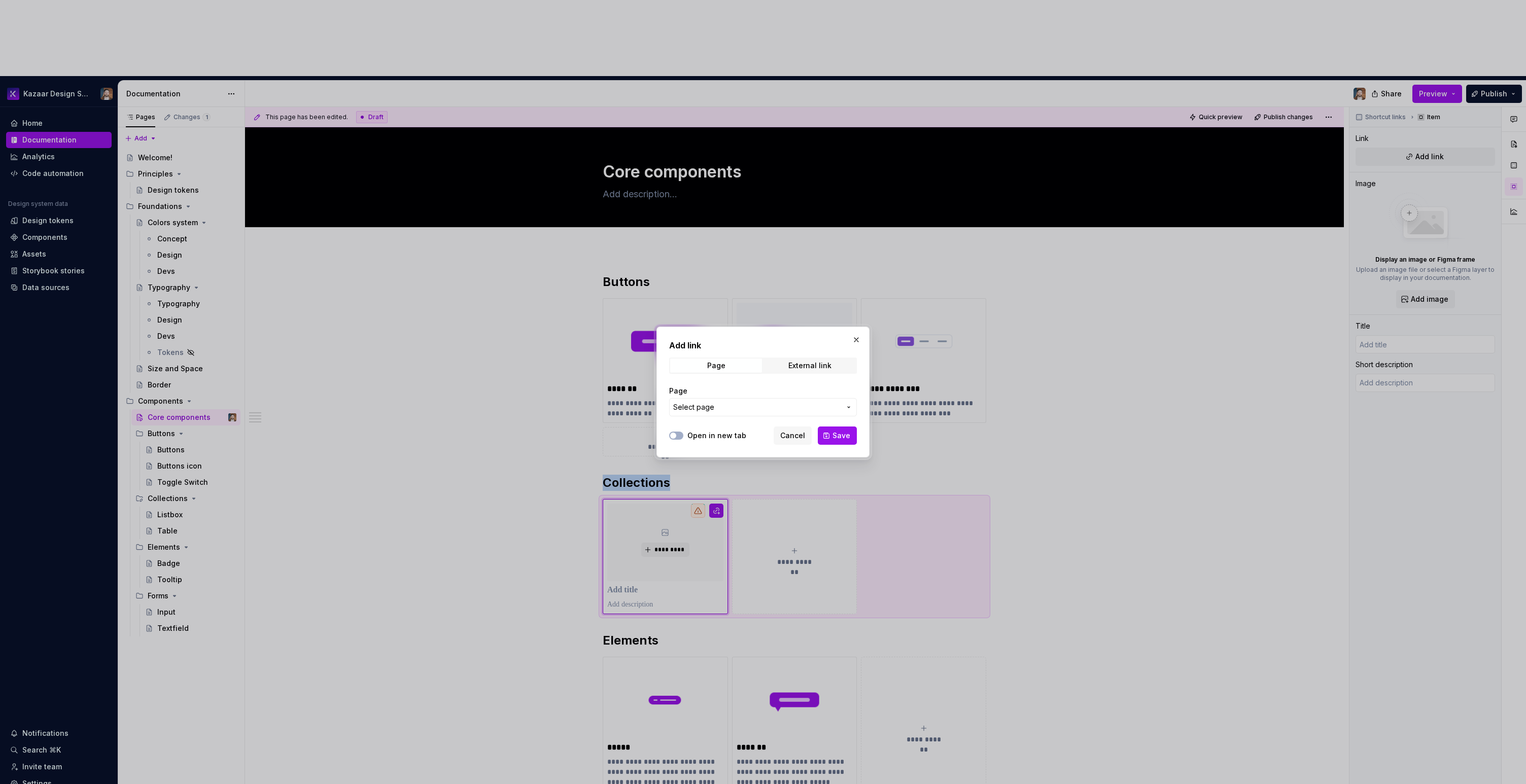
click at [736, 410] on span "Select page" at bounding box center [756, 407] width 168 height 10
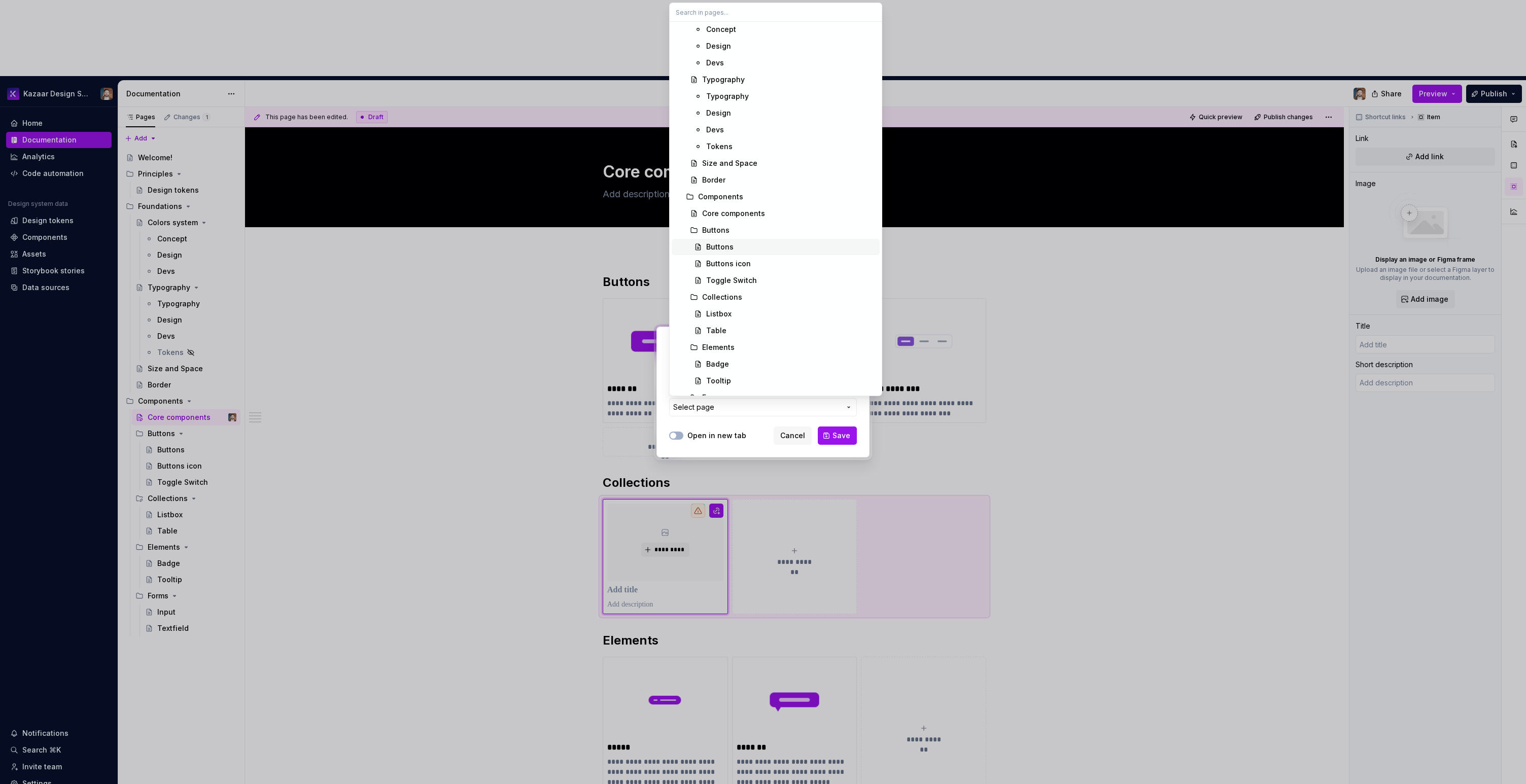
scroll to position [149, 0]
click at [747, 266] on div "Listbox" at bounding box center [791, 268] width 169 height 10
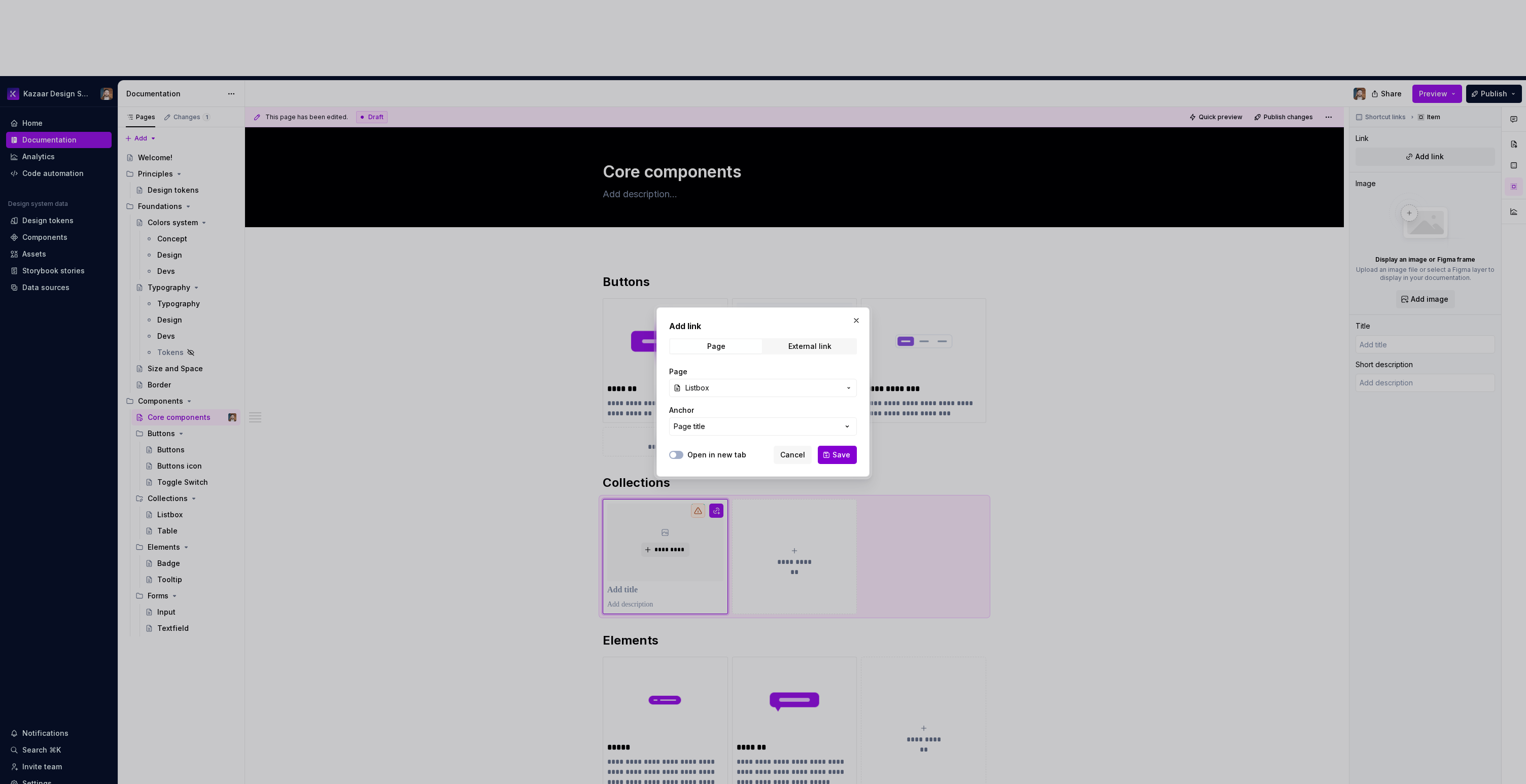
click at [836, 453] on span "Save" at bounding box center [841, 455] width 18 height 10
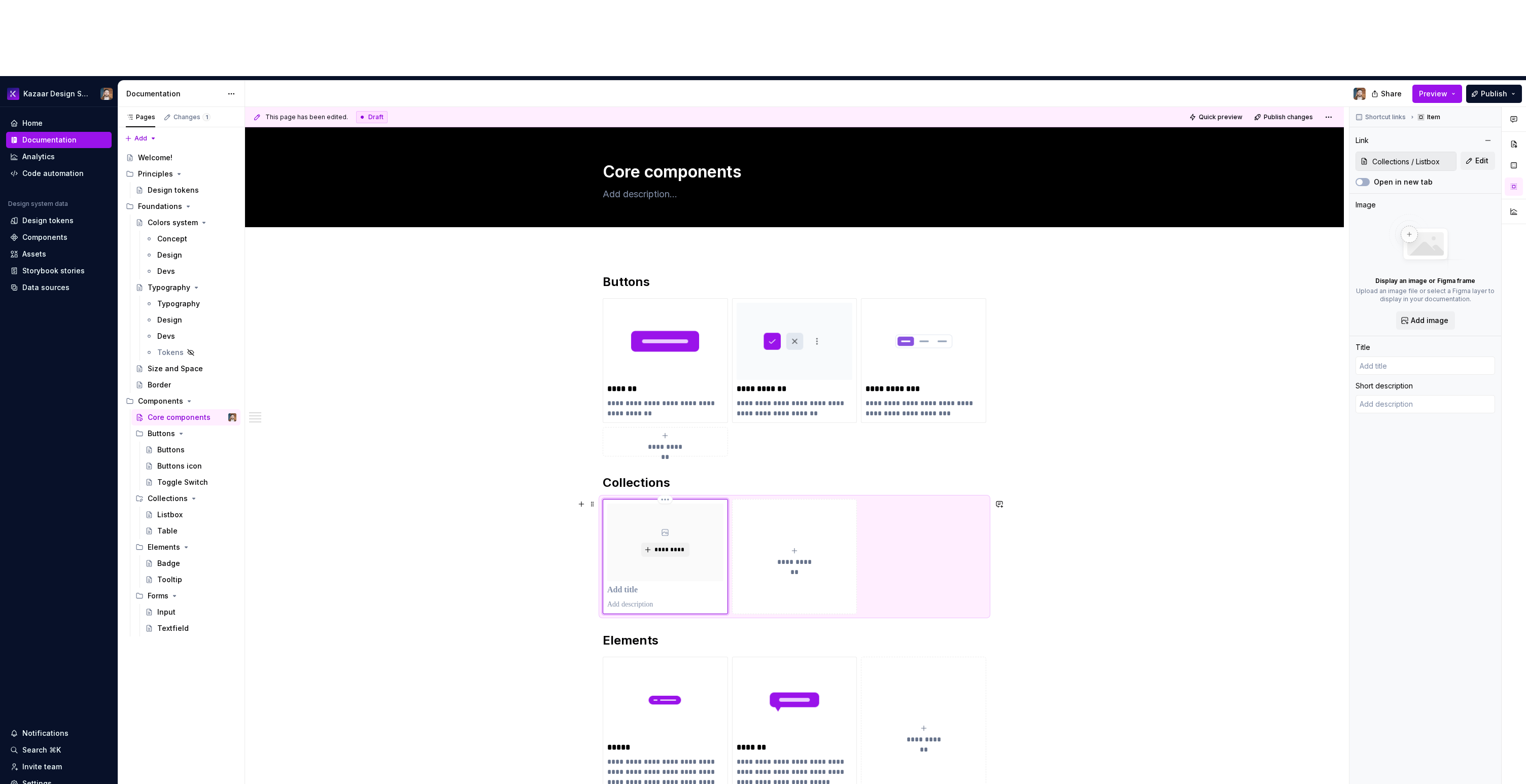
click at [653, 585] on p at bounding box center [665, 590] width 116 height 10
type textarea "*"
type input "Listbox"
type textarea "A listbox displays a list of options that users can select from."
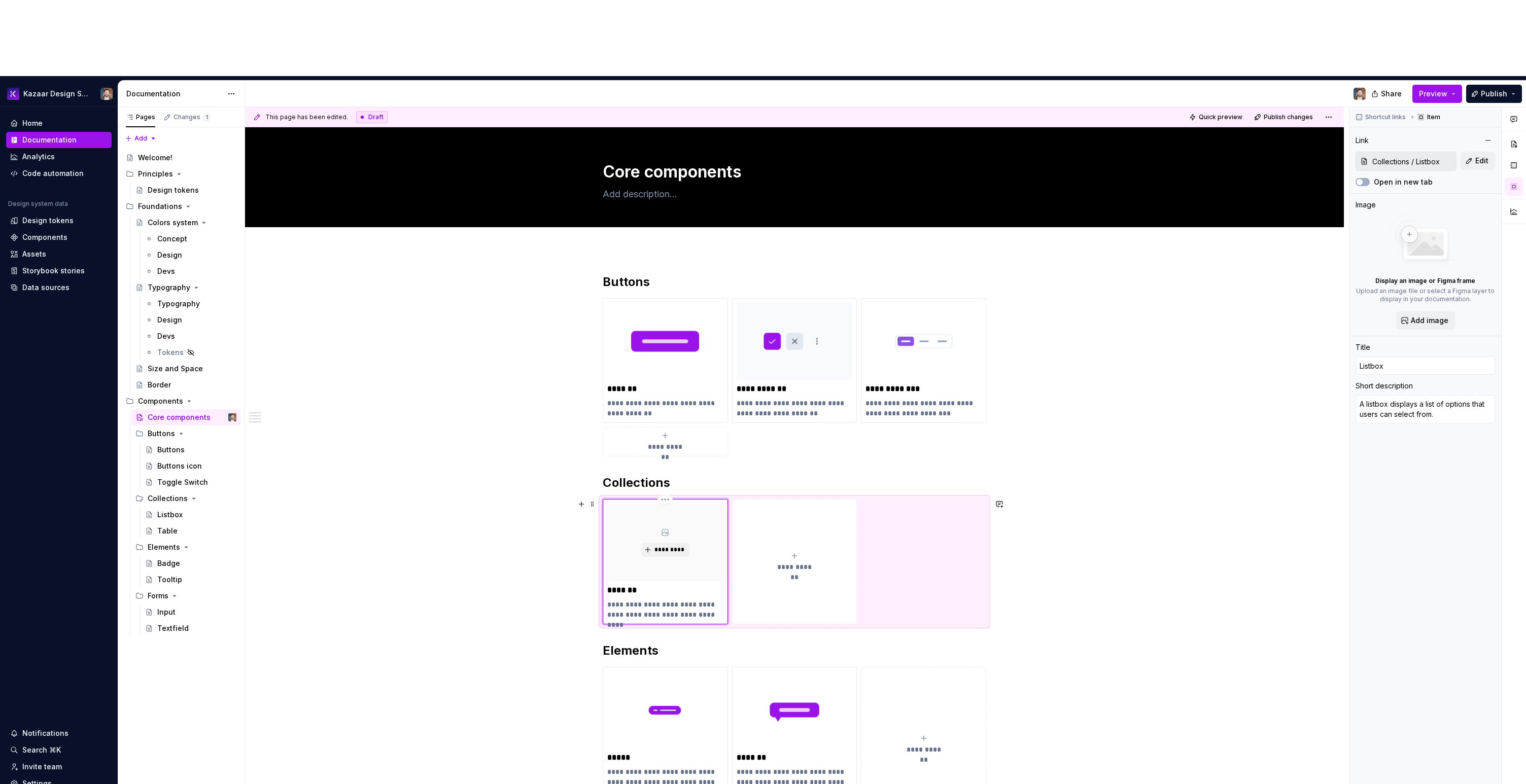
type textarea "*"
type input "ListboxL"
type textarea "*"
type input "ListboxLi"
type textarea "*"
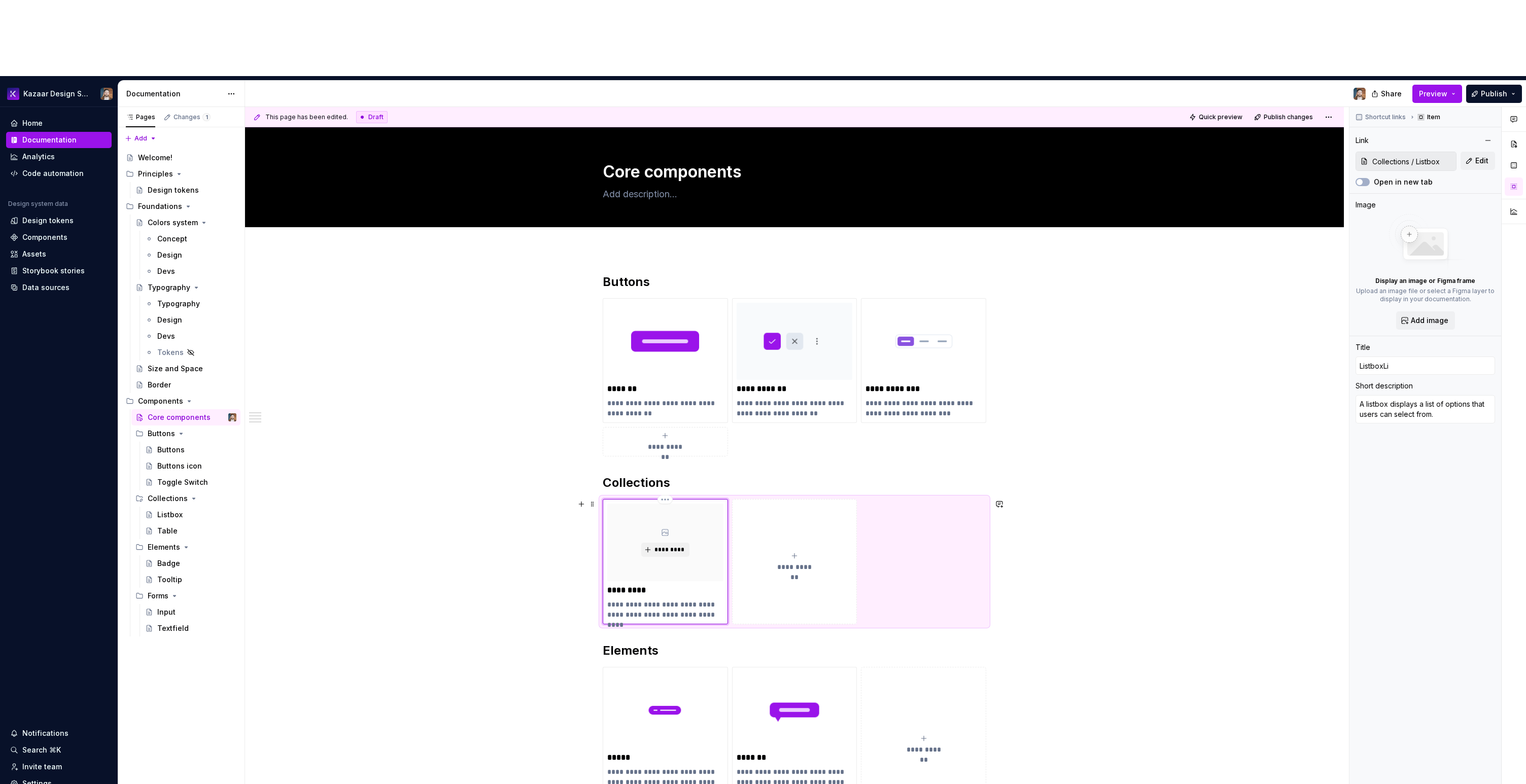
type input "ListboxLis"
type textarea "*"
type input "ListboxLi"
type textarea "*"
type input "ListboxL"
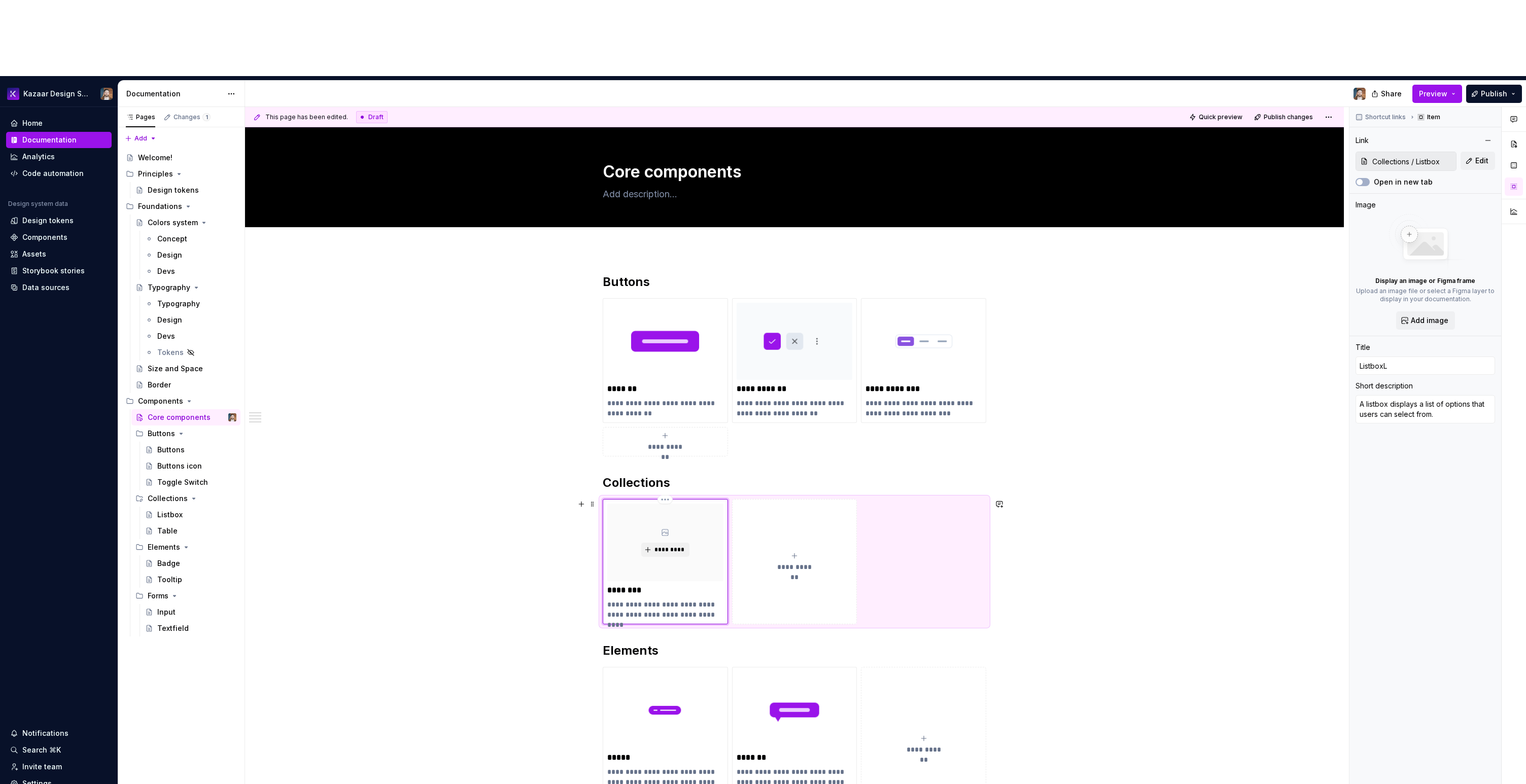
type textarea "*"
type input "Listbox"
click at [572, 522] on div "**********" at bounding box center [794, 748] width 1099 height 998
click at [804, 552] on div "**********" at bounding box center [794, 562] width 116 height 20
type textarea "*"
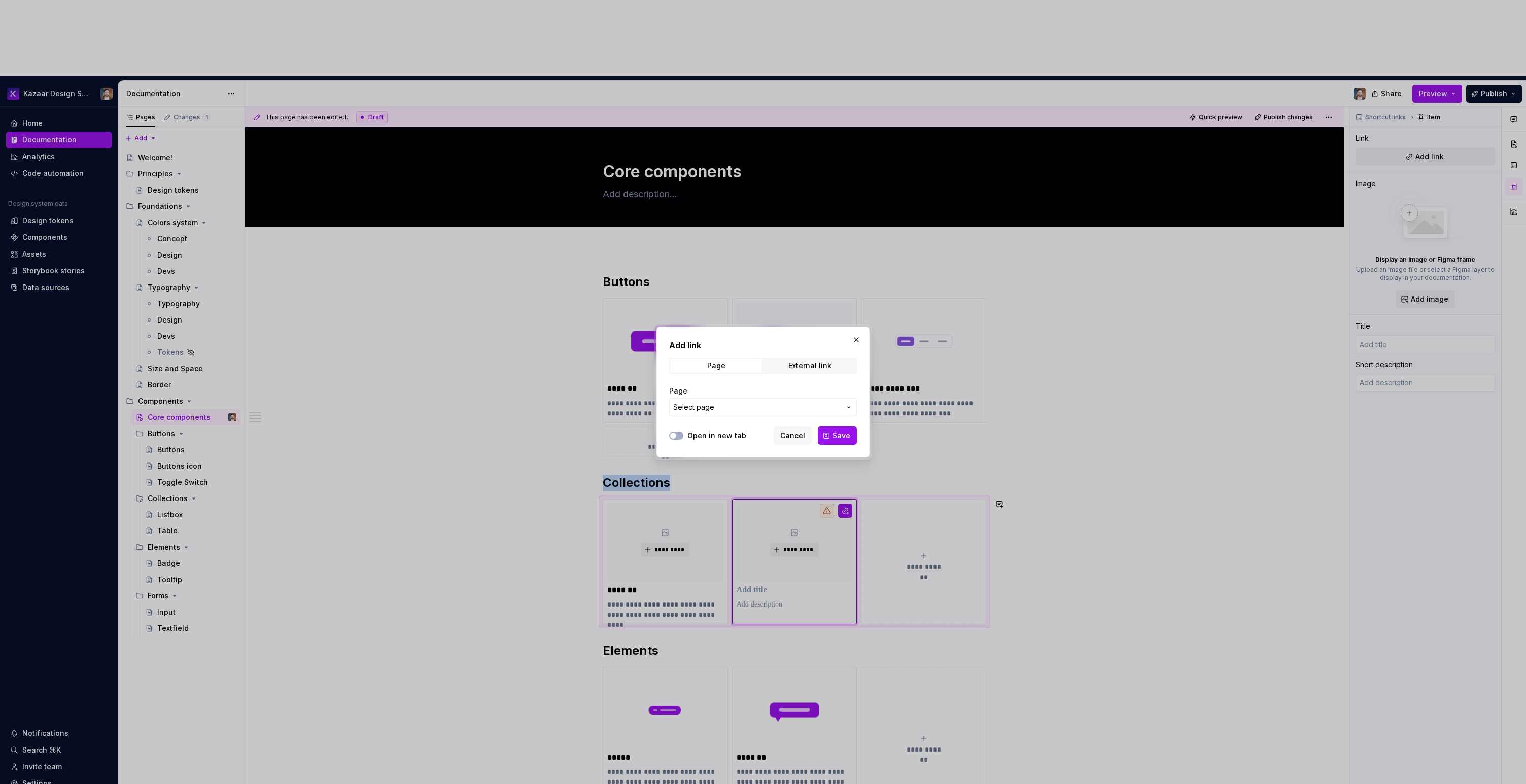
click at [724, 401] on button "Select page" at bounding box center [763, 407] width 188 height 18
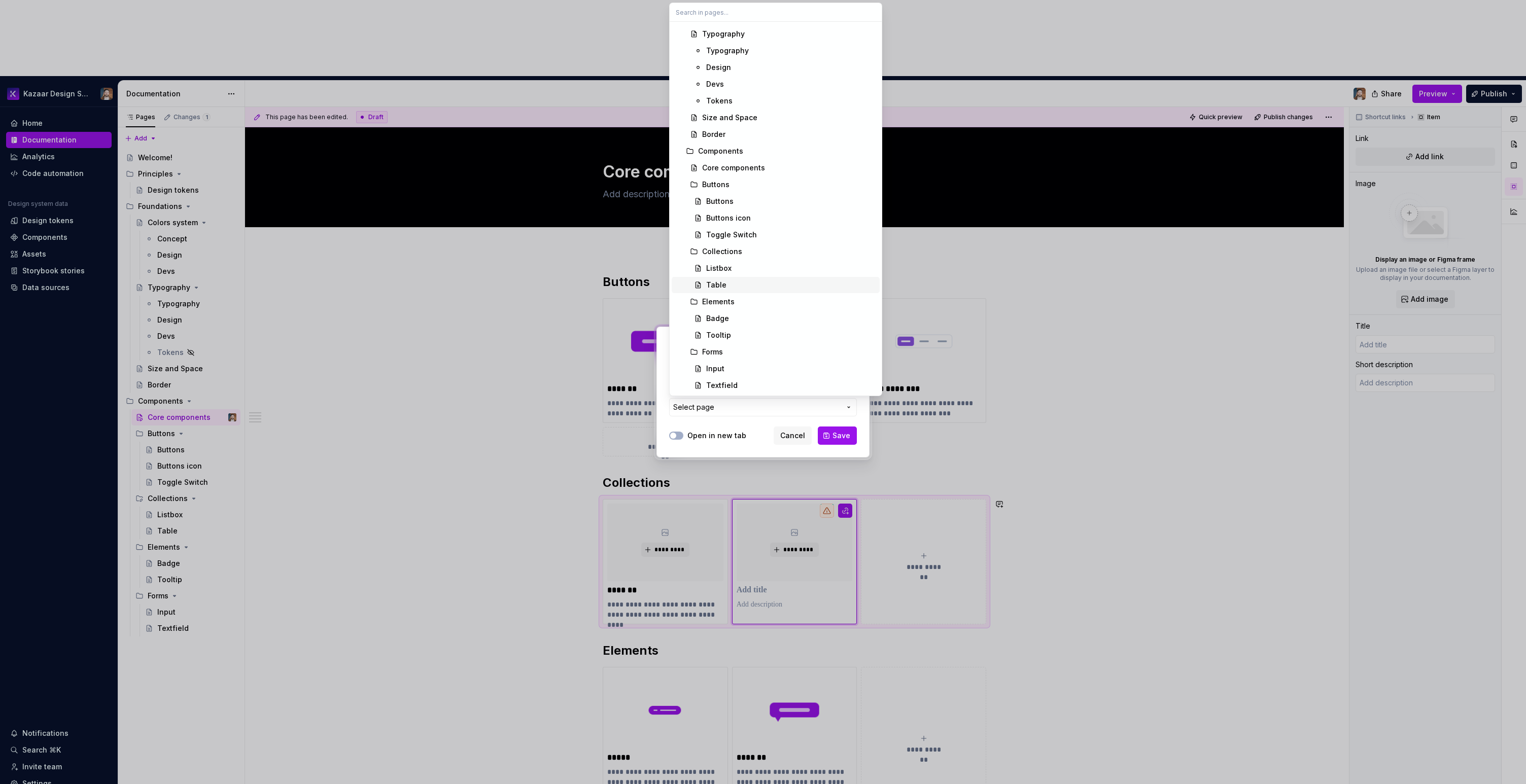
click at [733, 286] on div "Table" at bounding box center [791, 285] width 169 height 10
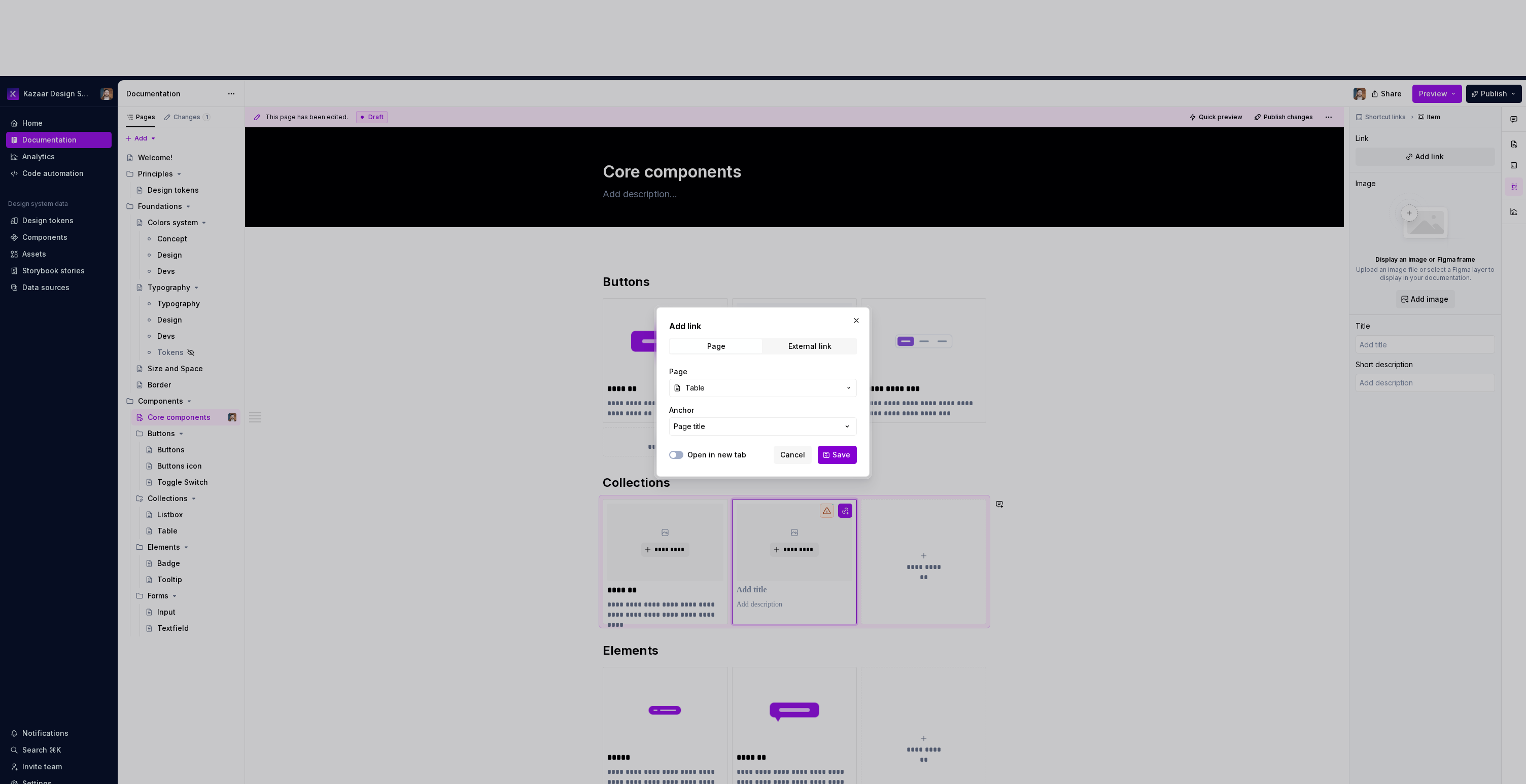
click at [838, 452] on span "Save" at bounding box center [841, 455] width 18 height 10
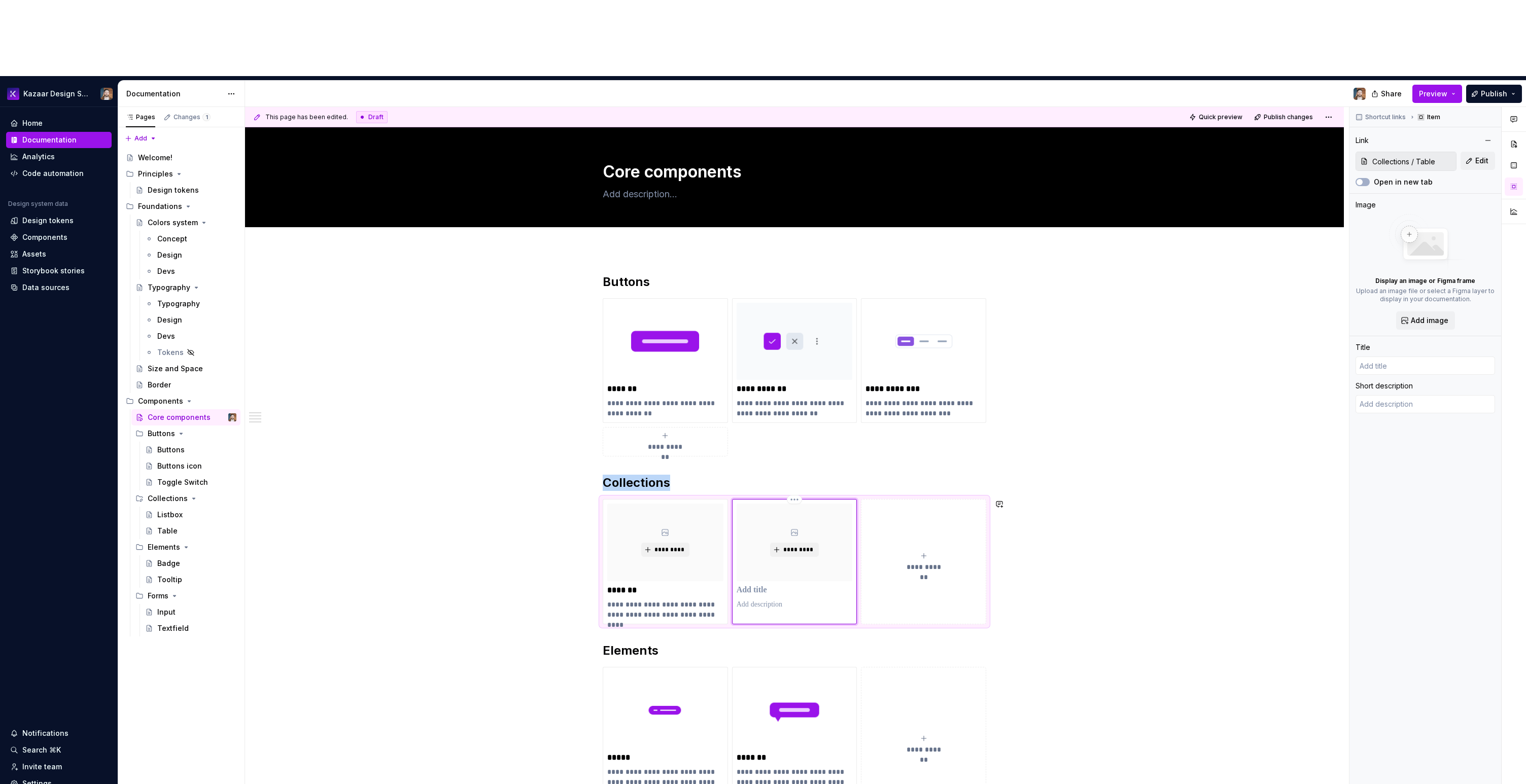
type textarea "*"
type input "Table"
type textarea "A table organizes data into rows and columns, making it easy to scan, compare, …"
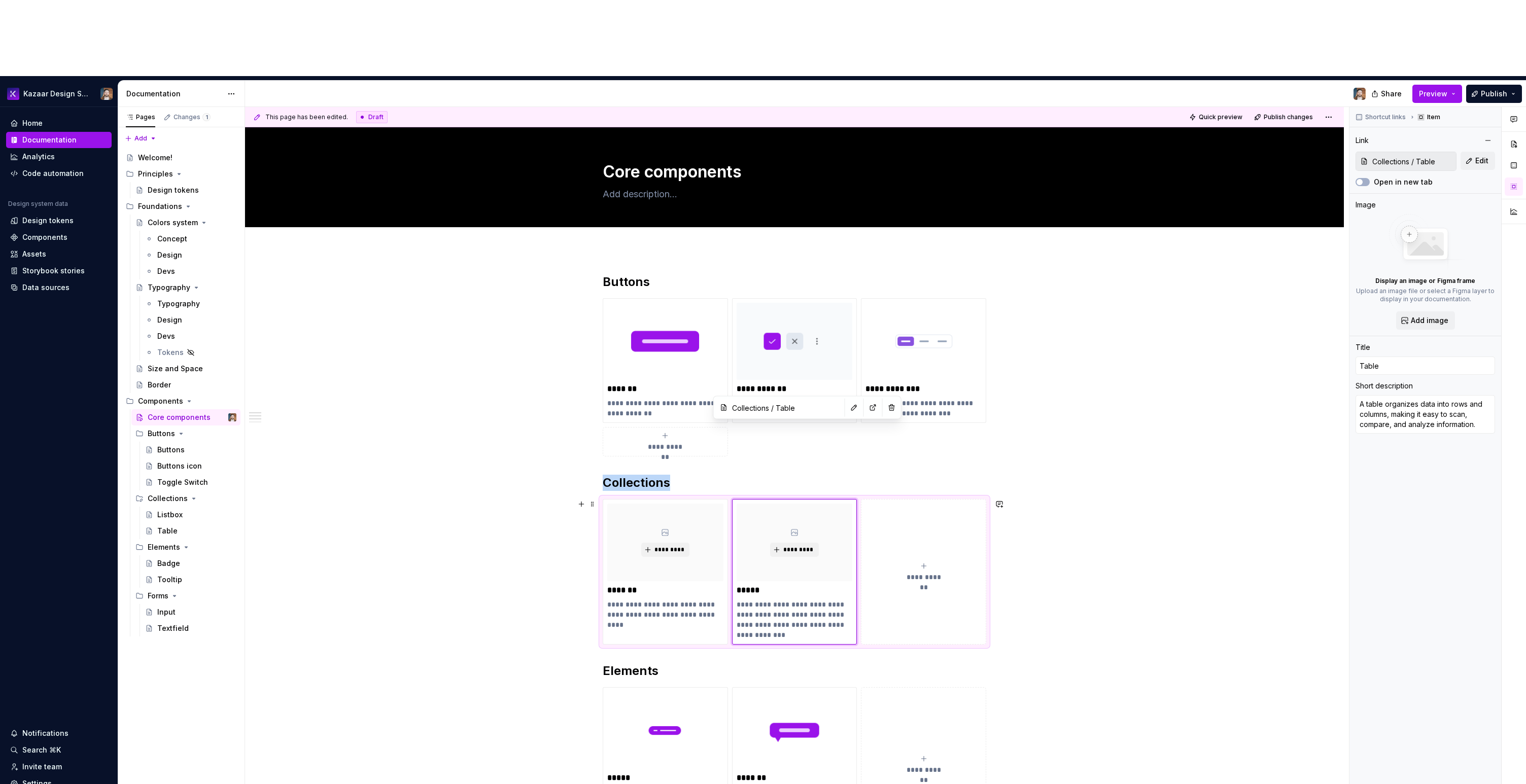
click at [1141, 481] on div "**********" at bounding box center [794, 759] width 1099 height 1018
type textarea "*"
type input "Listbox"
type textarea "A listbox displays a list of options that users can select from."
type input "Collections / Listbox"
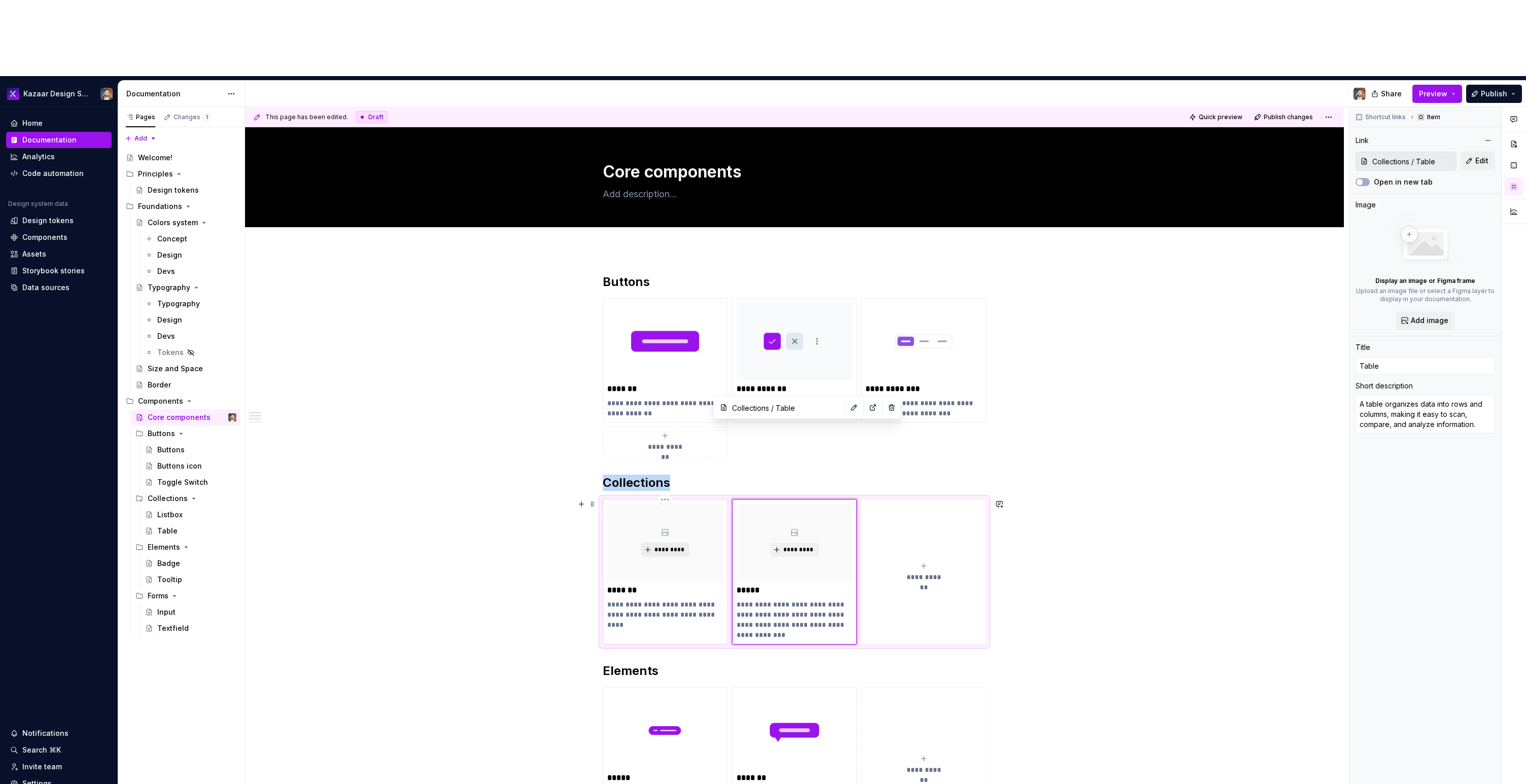
type input "Collections / Listbox"
click at [659, 545] on span "*********" at bounding box center [669, 550] width 31 height 8
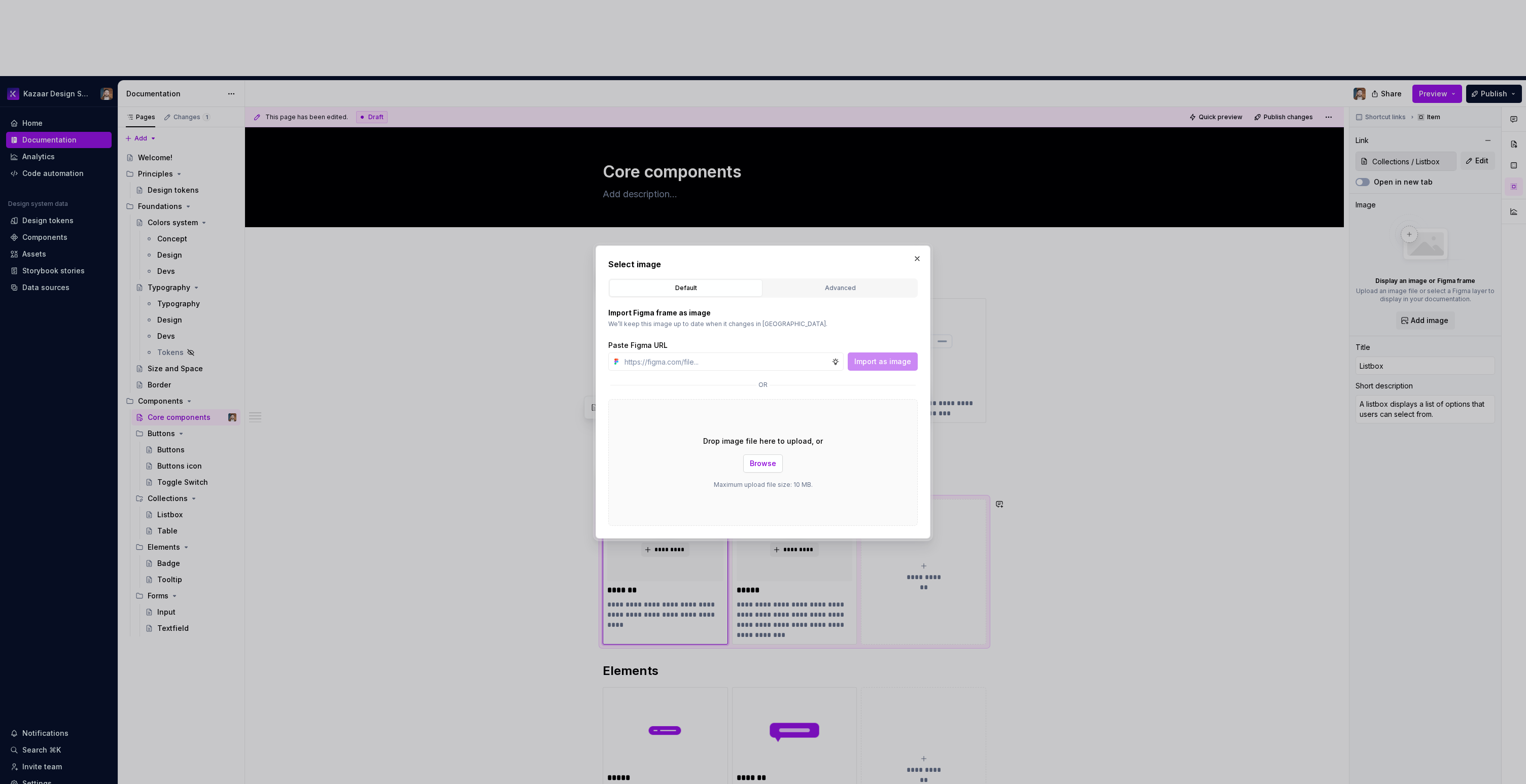
click at [768, 458] on button "Browse" at bounding box center [763, 463] width 40 height 18
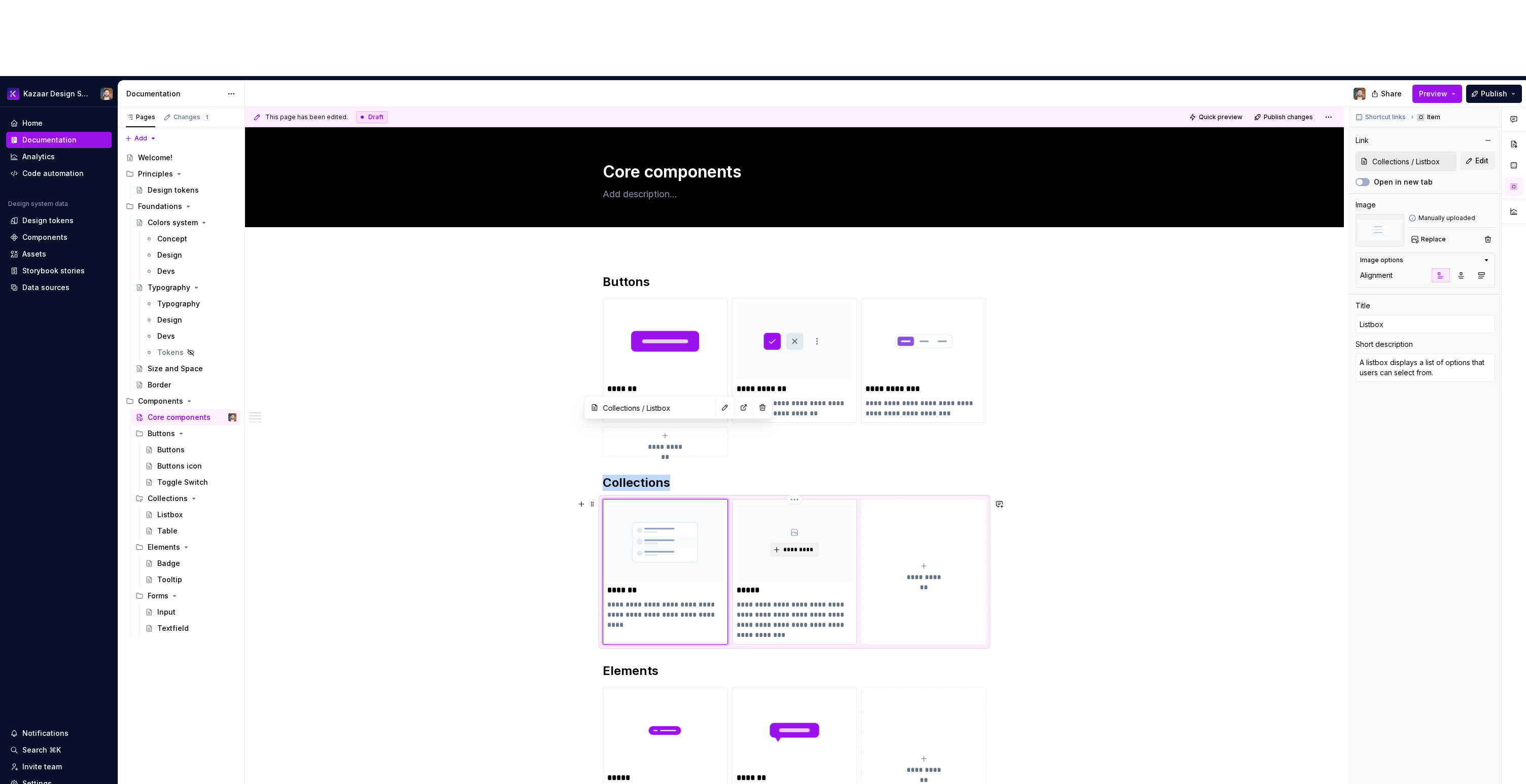
type textarea "*"
type input "Collections / Table"
click at [802, 503] on div "*********" at bounding box center [794, 542] width 116 height 77
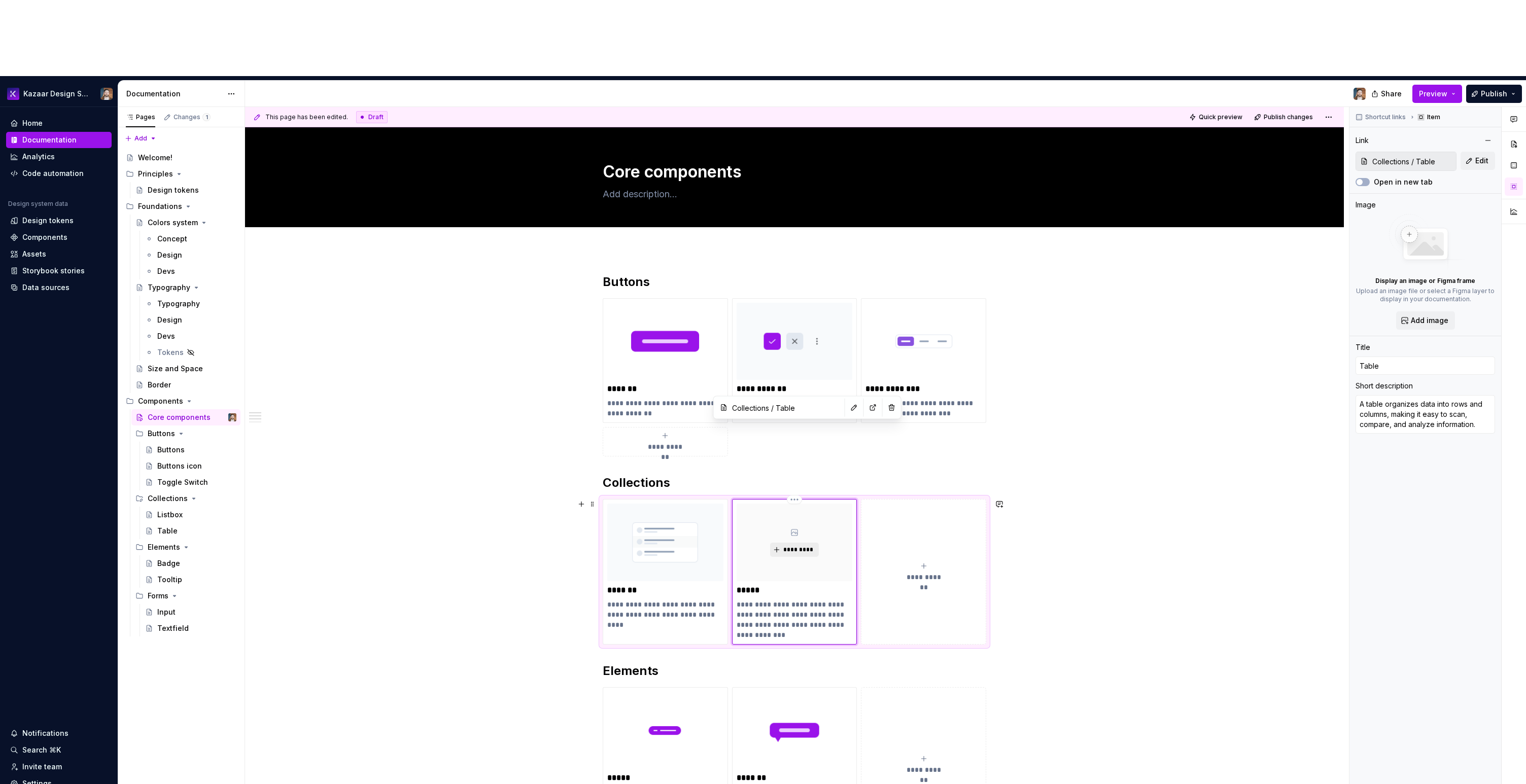
click at [780, 542] on button "*********" at bounding box center [794, 550] width 48 height 14
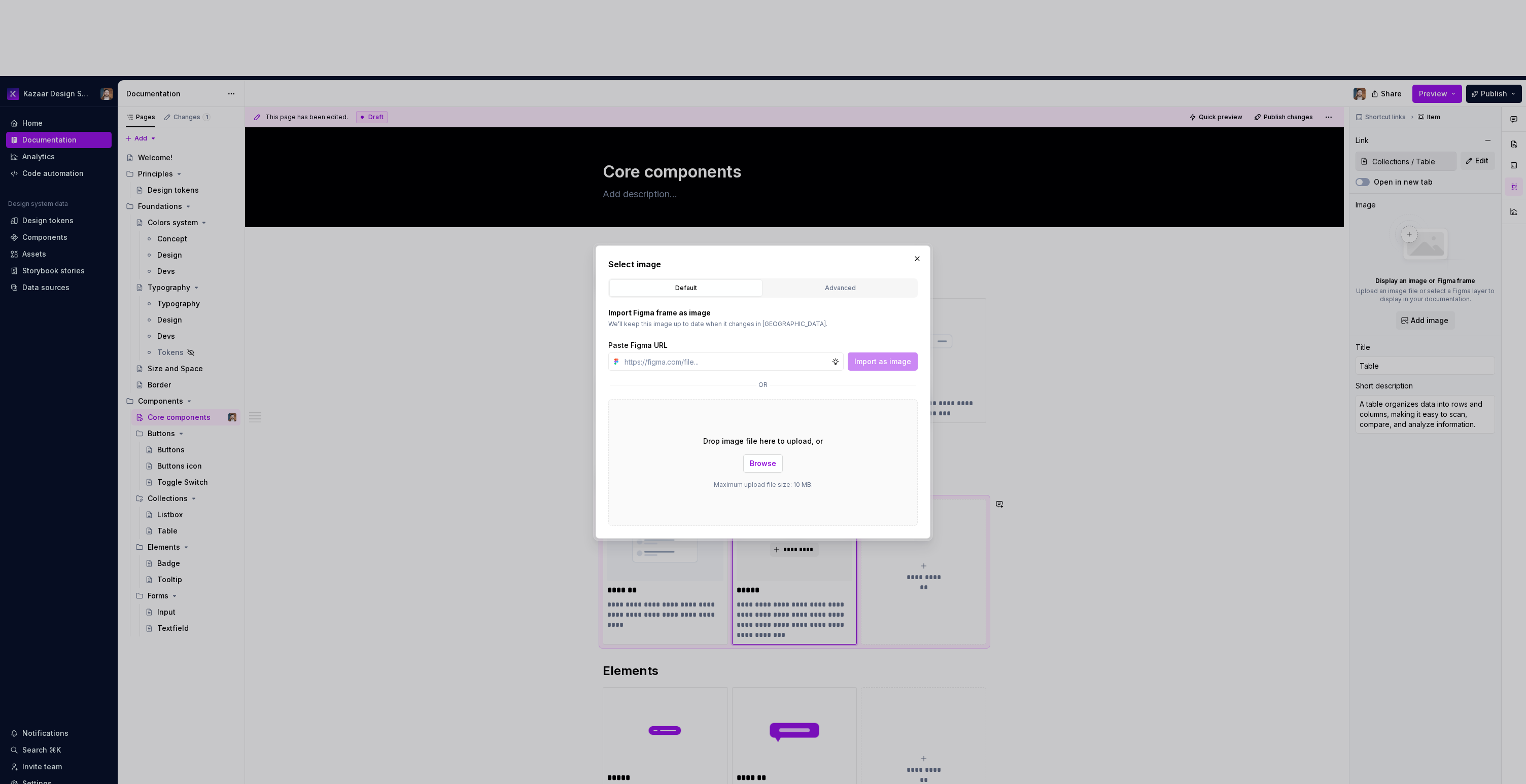
click at [767, 467] on span "Browse" at bounding box center [763, 463] width 27 height 10
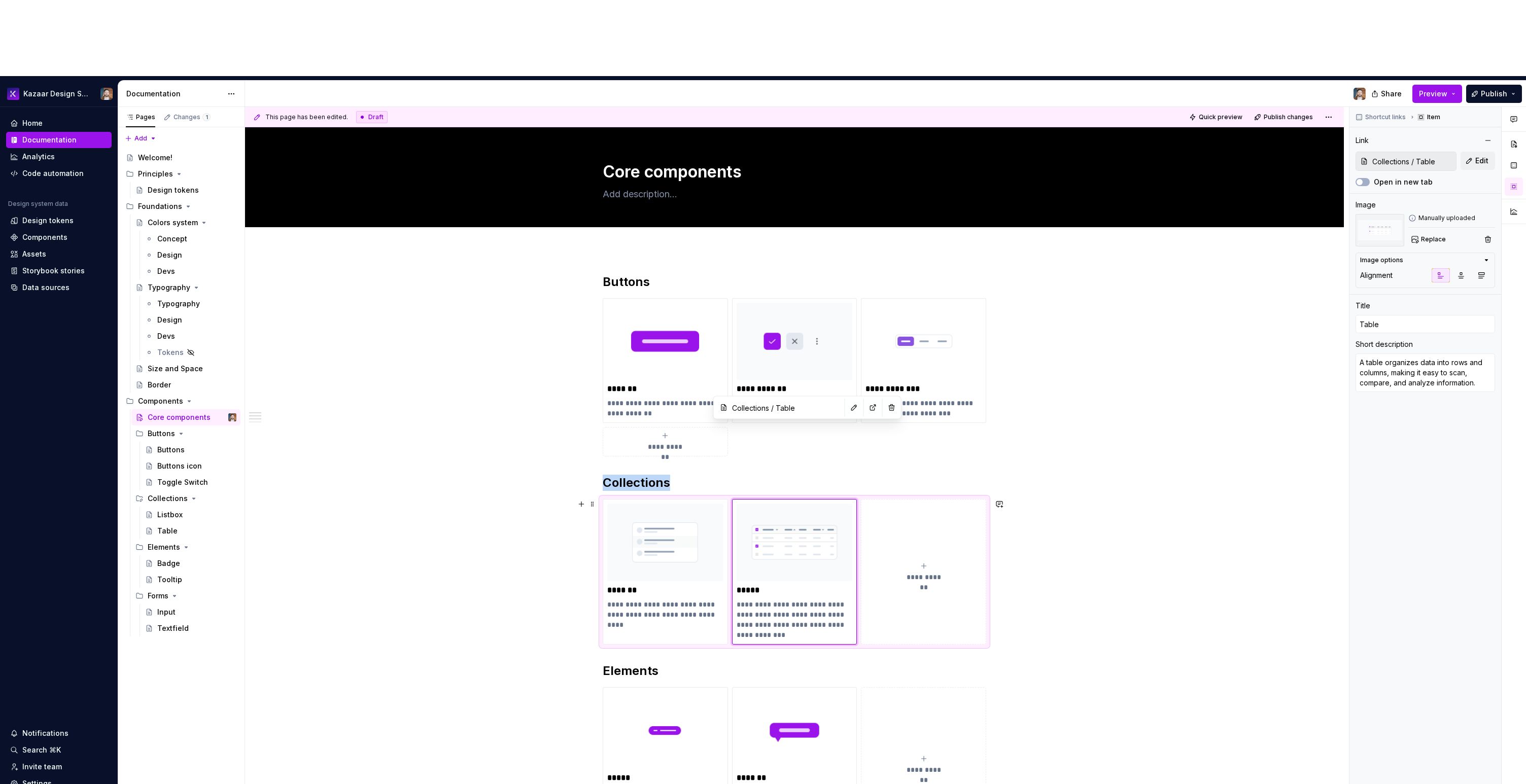
click at [1110, 500] on div "**********" at bounding box center [794, 759] width 1099 height 1018
click at [1111, 505] on div "**********" at bounding box center [794, 759] width 1099 height 1018
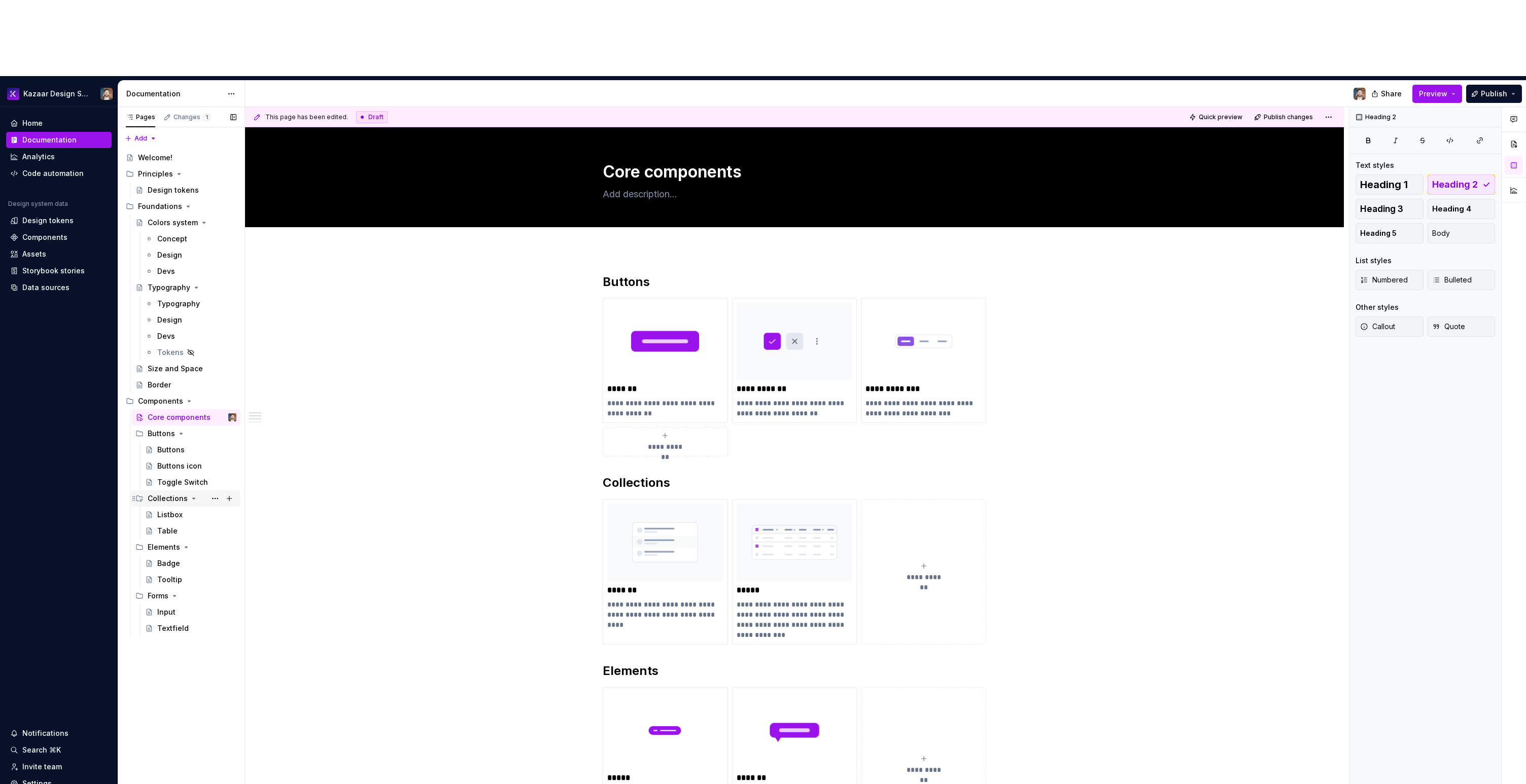
click at [161, 493] on div "Collections" at bounding box center [168, 498] width 40 height 10
click at [228, 491] on button "Page tree" at bounding box center [229, 499] width 14 height 14
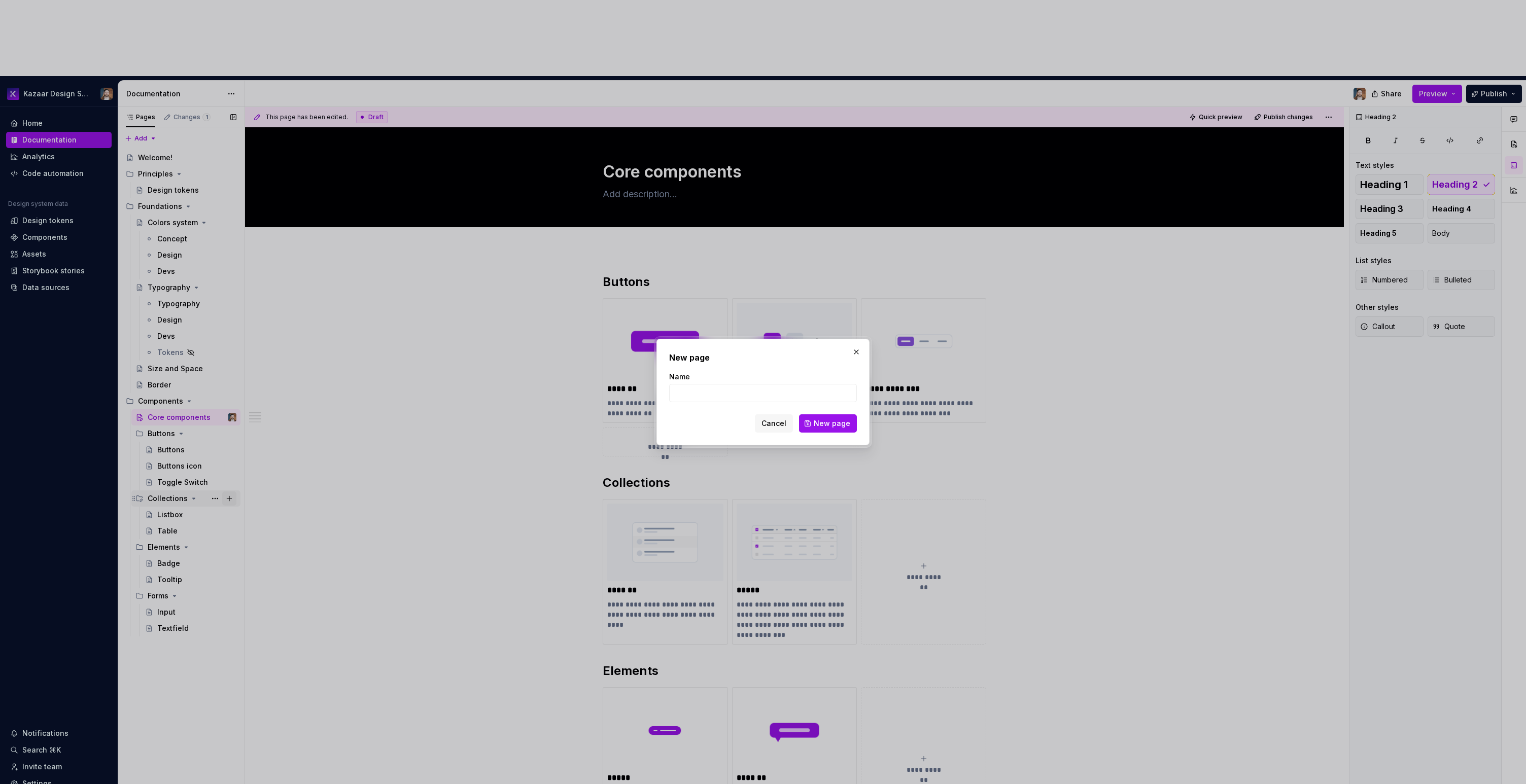
type textarea "*"
type input "Tag"
click button "New page" at bounding box center [828, 423] width 58 height 18
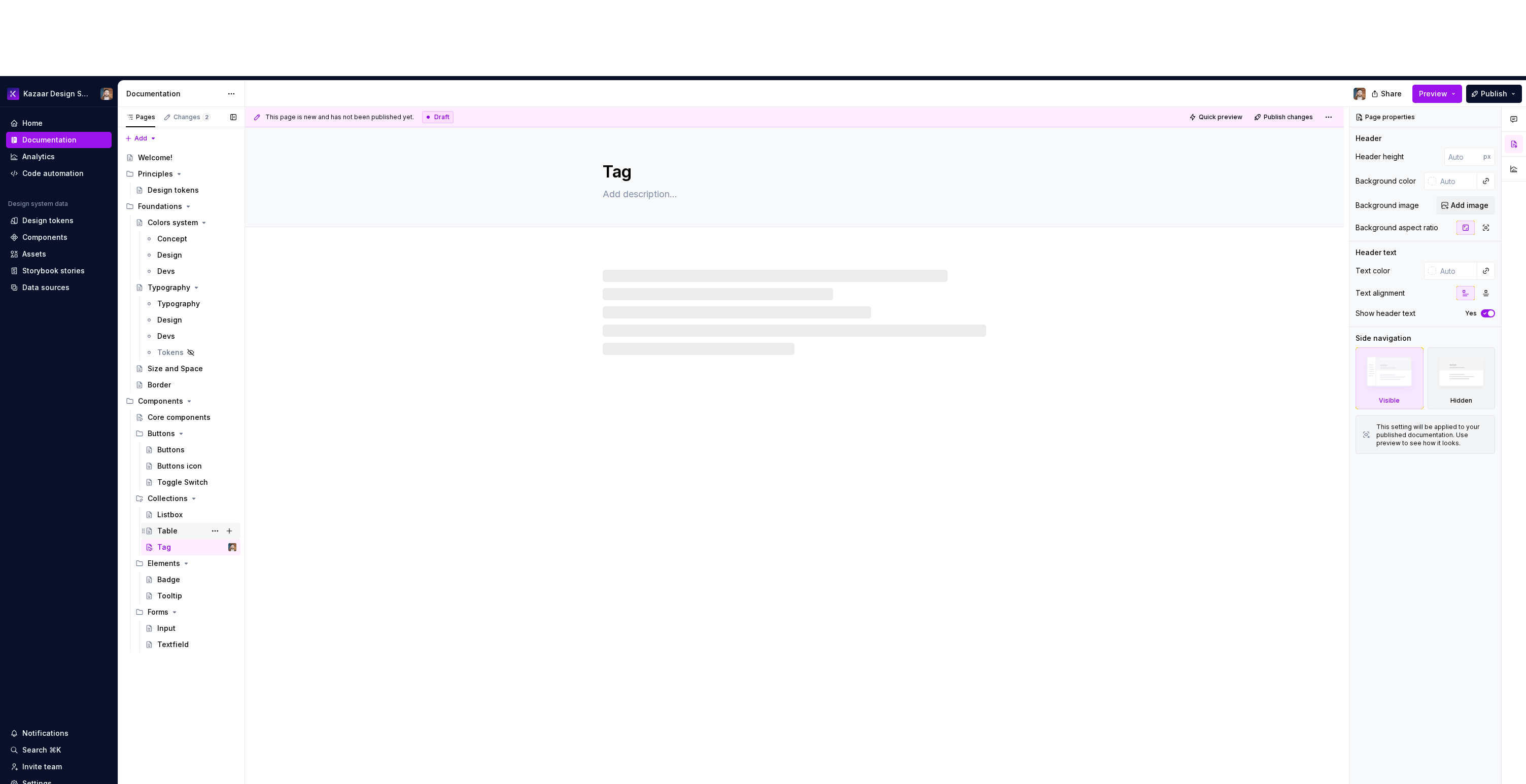
click at [172, 526] on div "Table" at bounding box center [167, 531] width 20 height 10
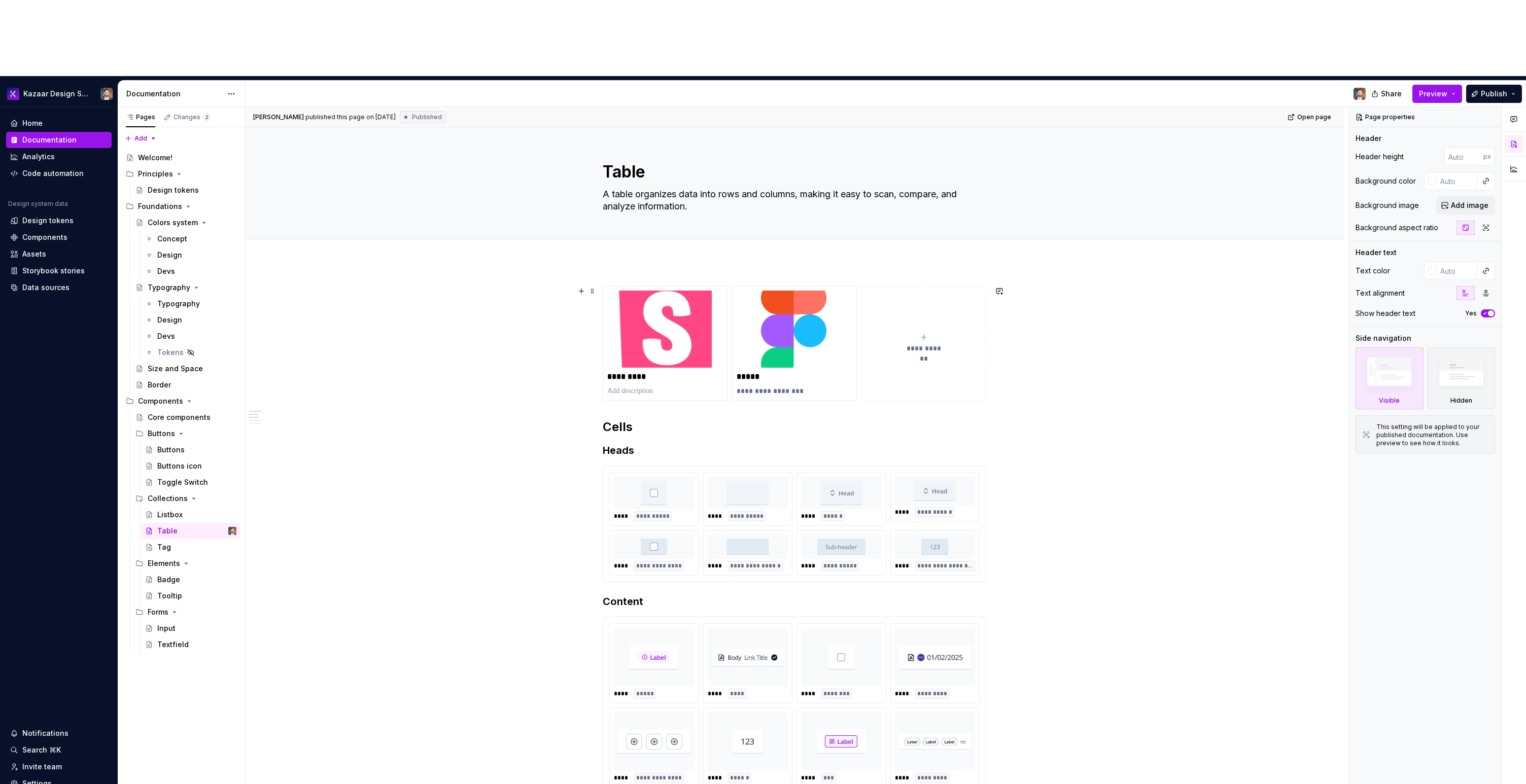
click at [637, 286] on div "**********" at bounding box center [794, 343] width 383 height 115
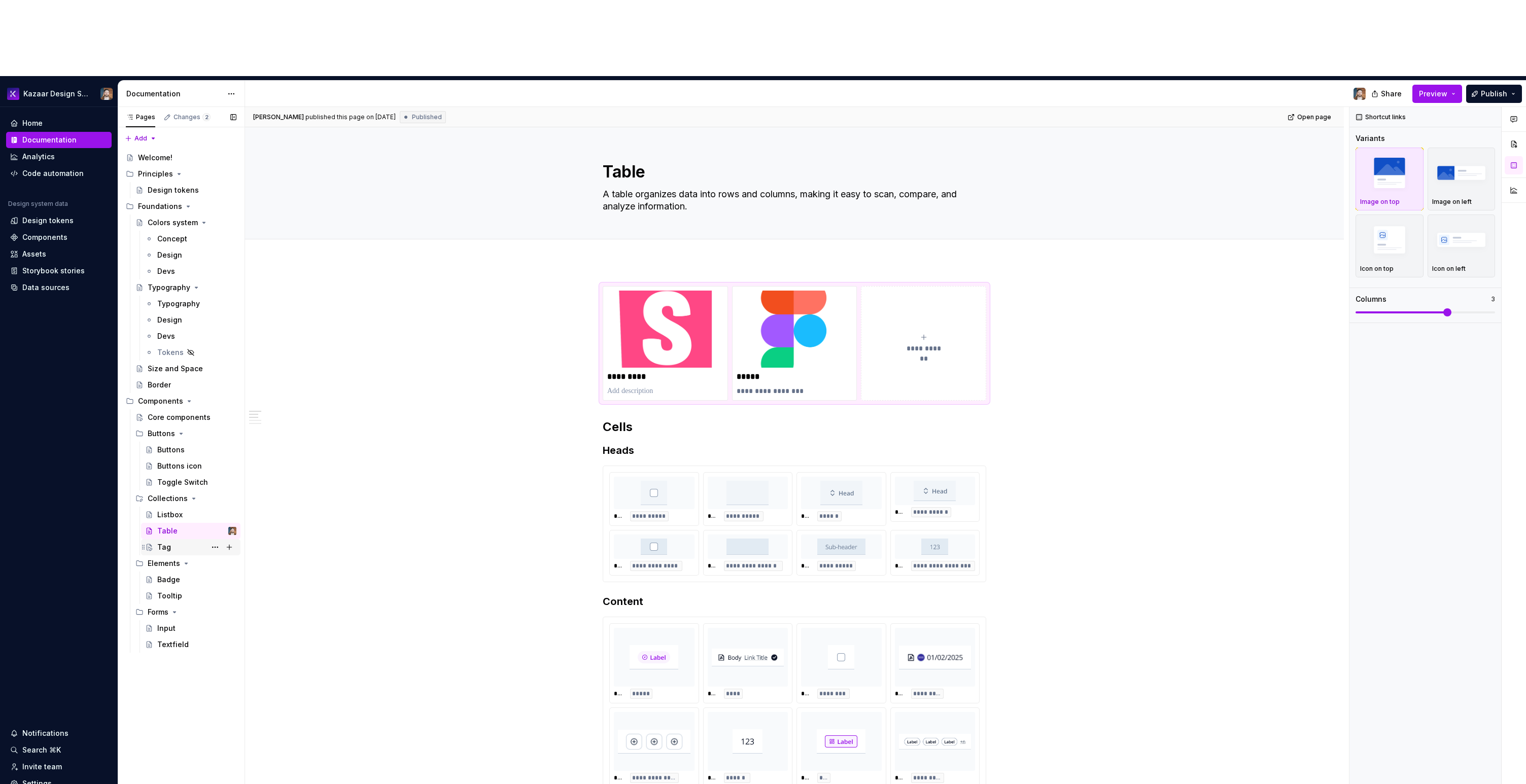
click at [193, 540] on div "Tag" at bounding box center [197, 547] width 79 height 14
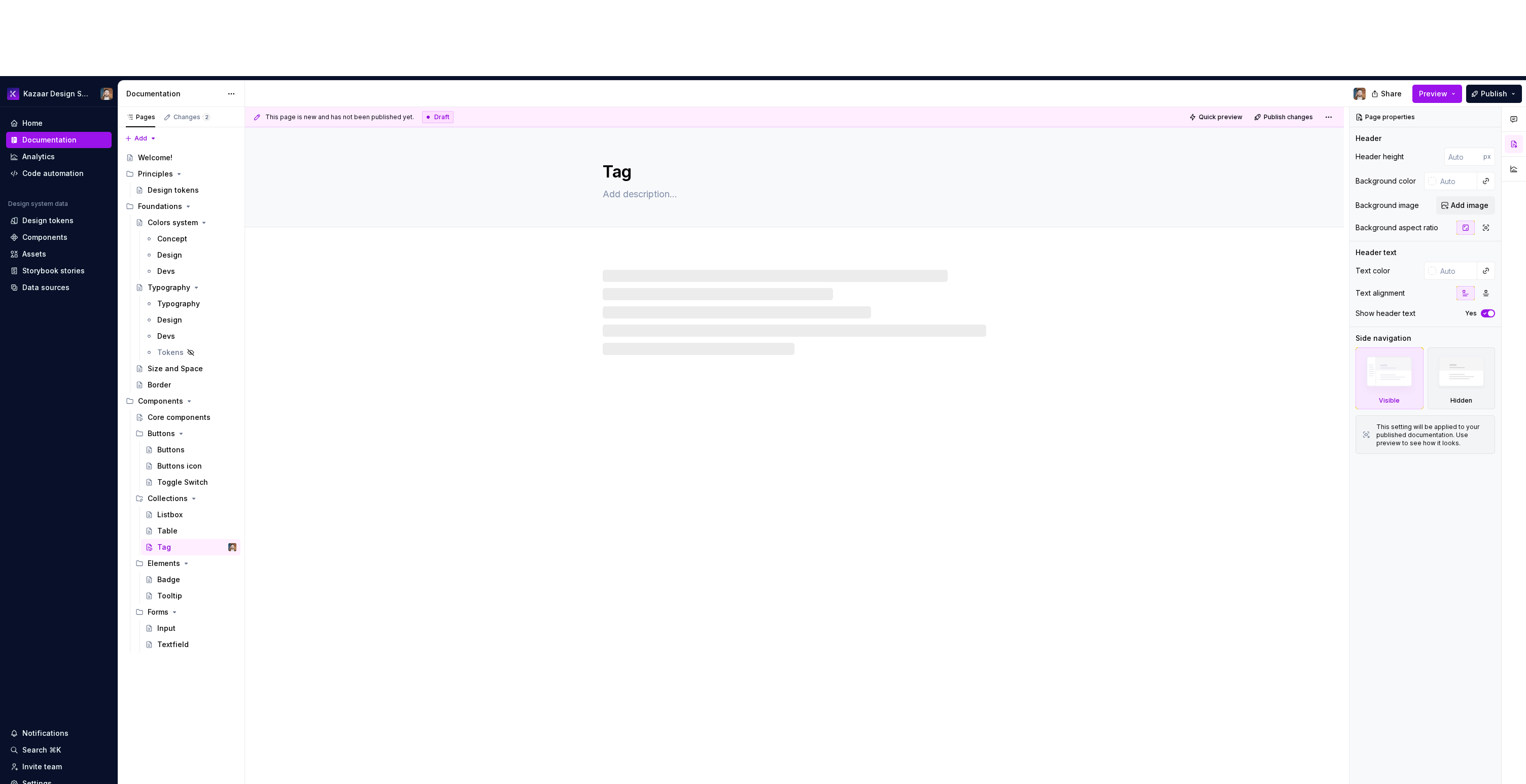
click at [631, 288] on div "Tag" at bounding box center [794, 494] width 1099 height 733
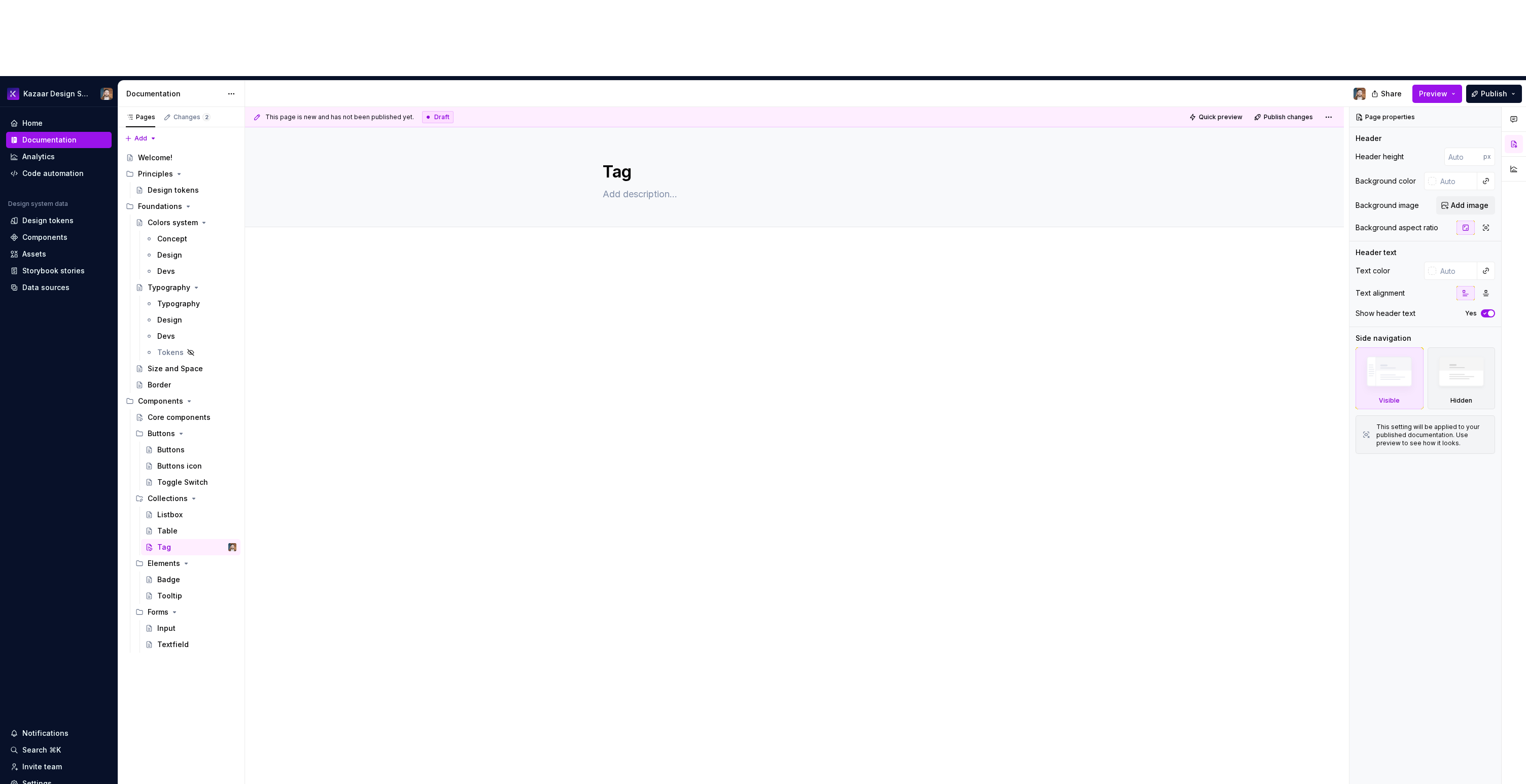
click at [625, 274] on div at bounding box center [794, 293] width 383 height 38
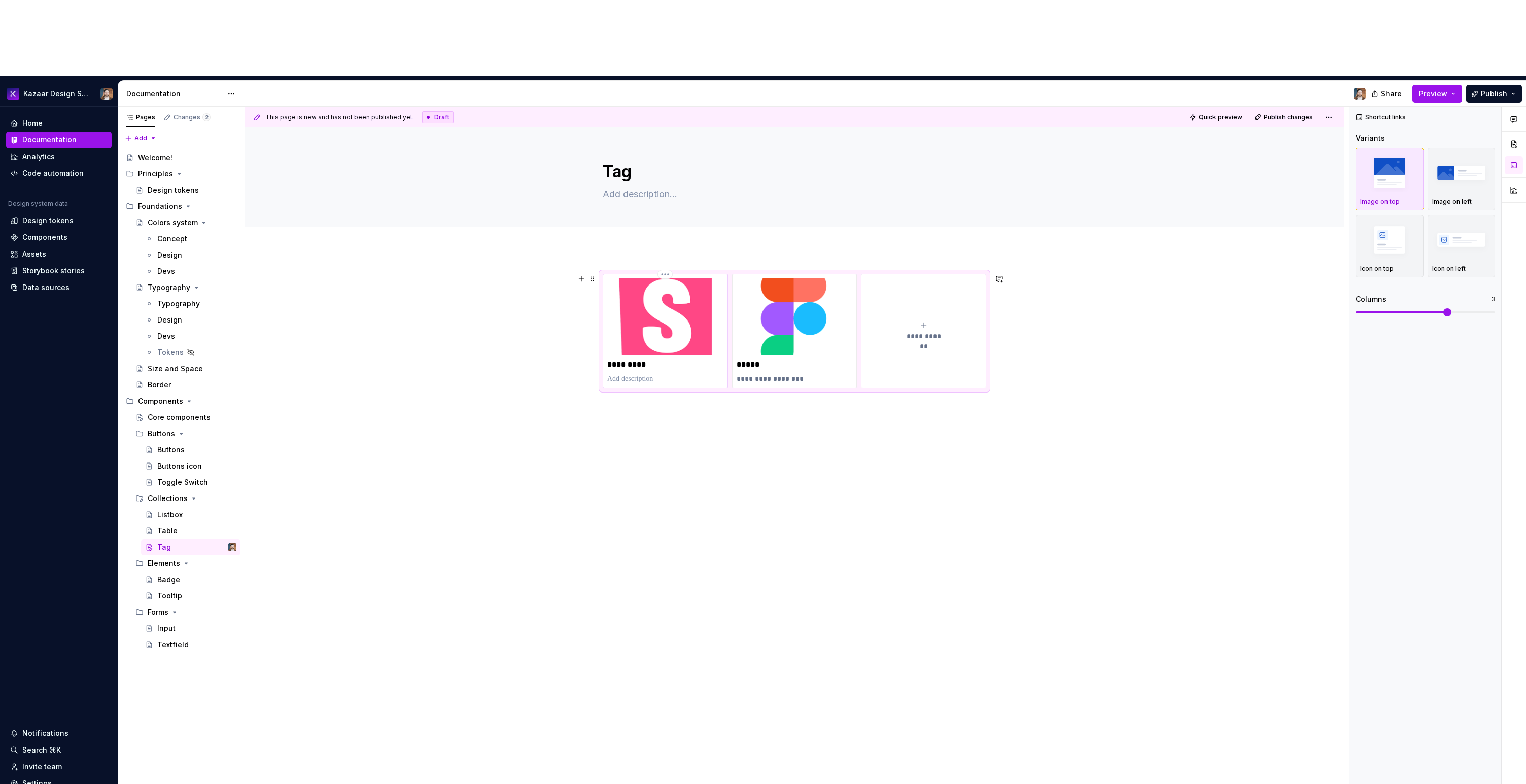
click at [624, 278] on img at bounding box center [665, 317] width 116 height 77
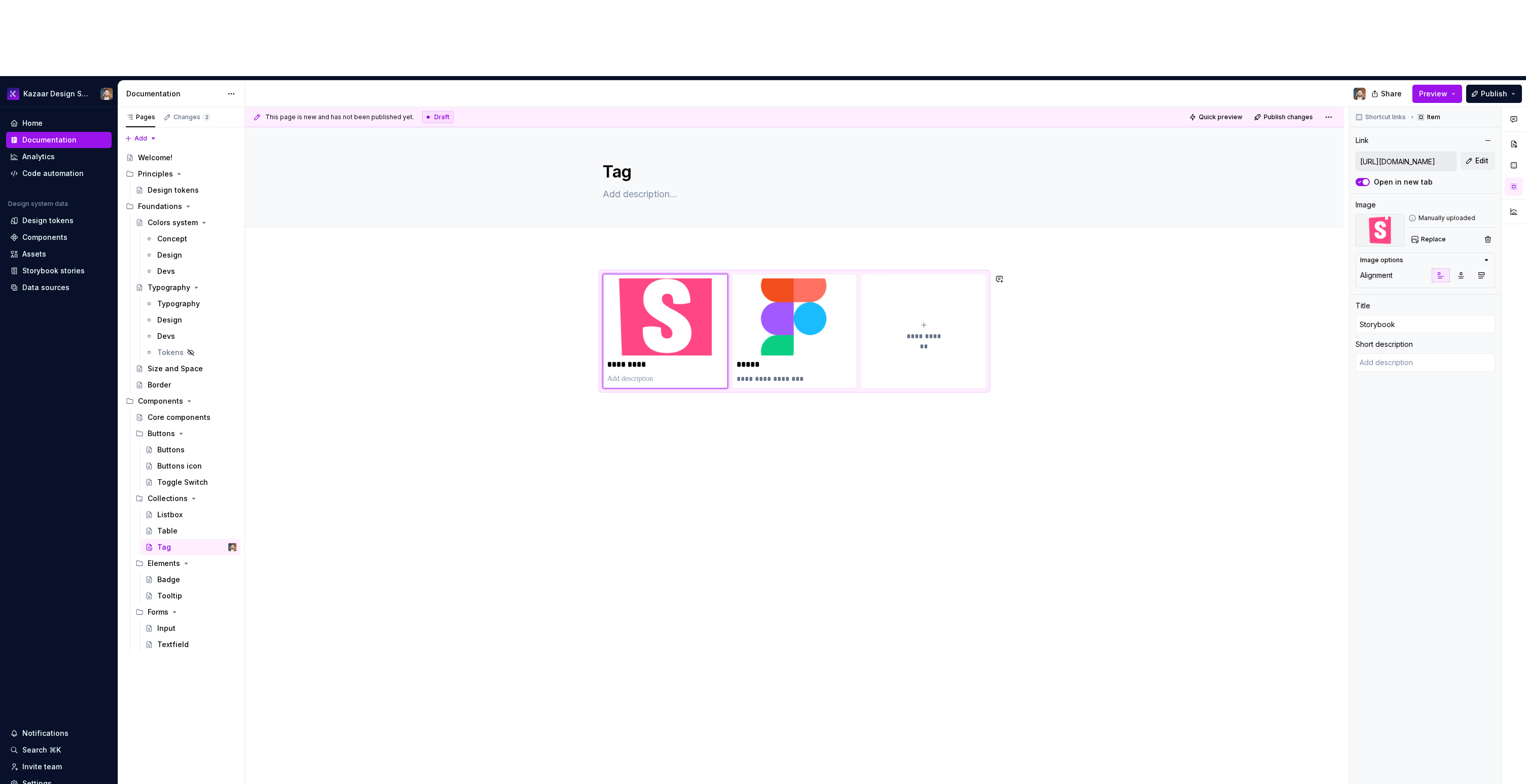
click at [712, 181] on button "button" at bounding box center [719, 182] width 14 height 14
type textarea "*"
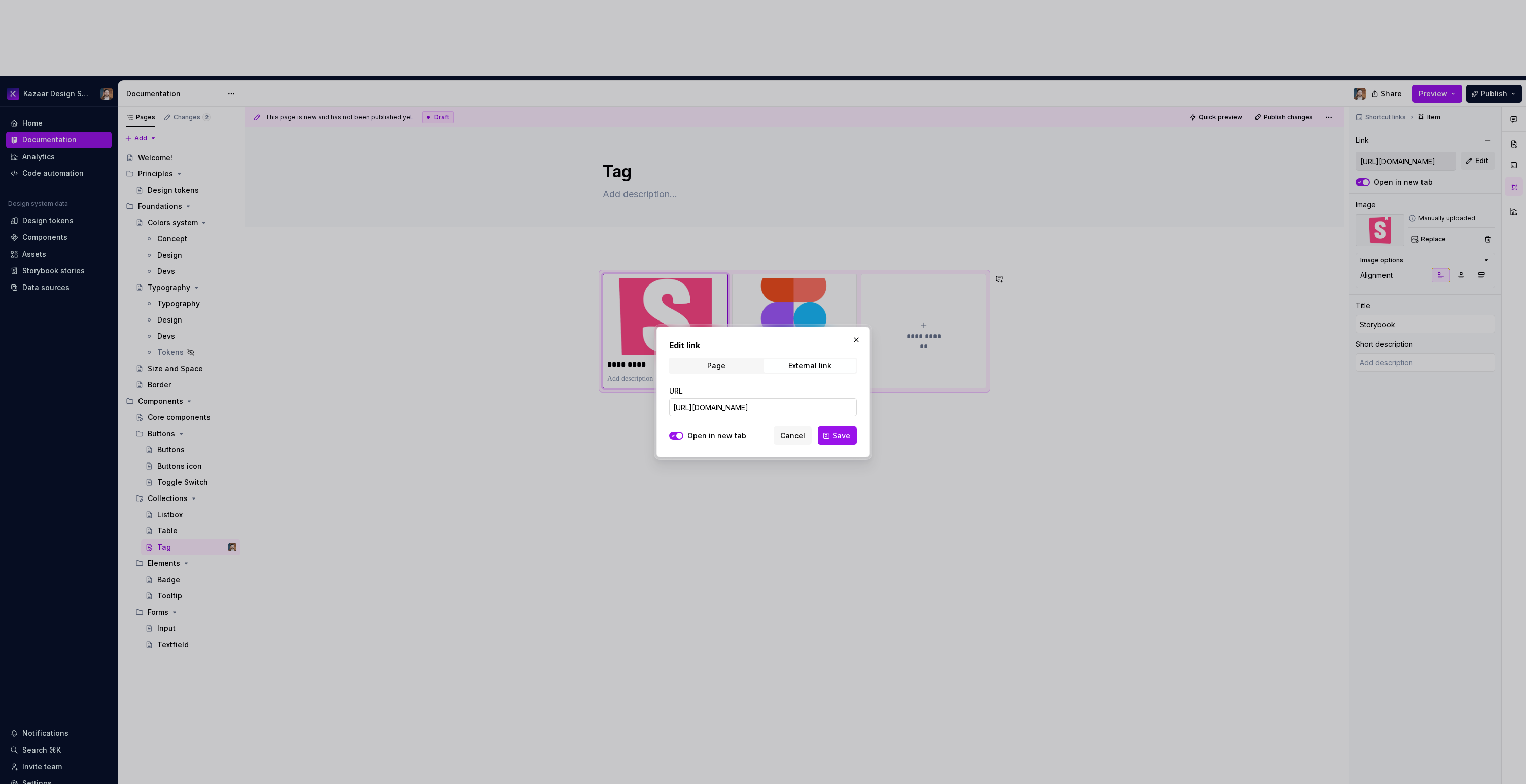
click at [724, 404] on input "[URL][DOMAIN_NAME]" at bounding box center [763, 407] width 188 height 18
paste input "tag"
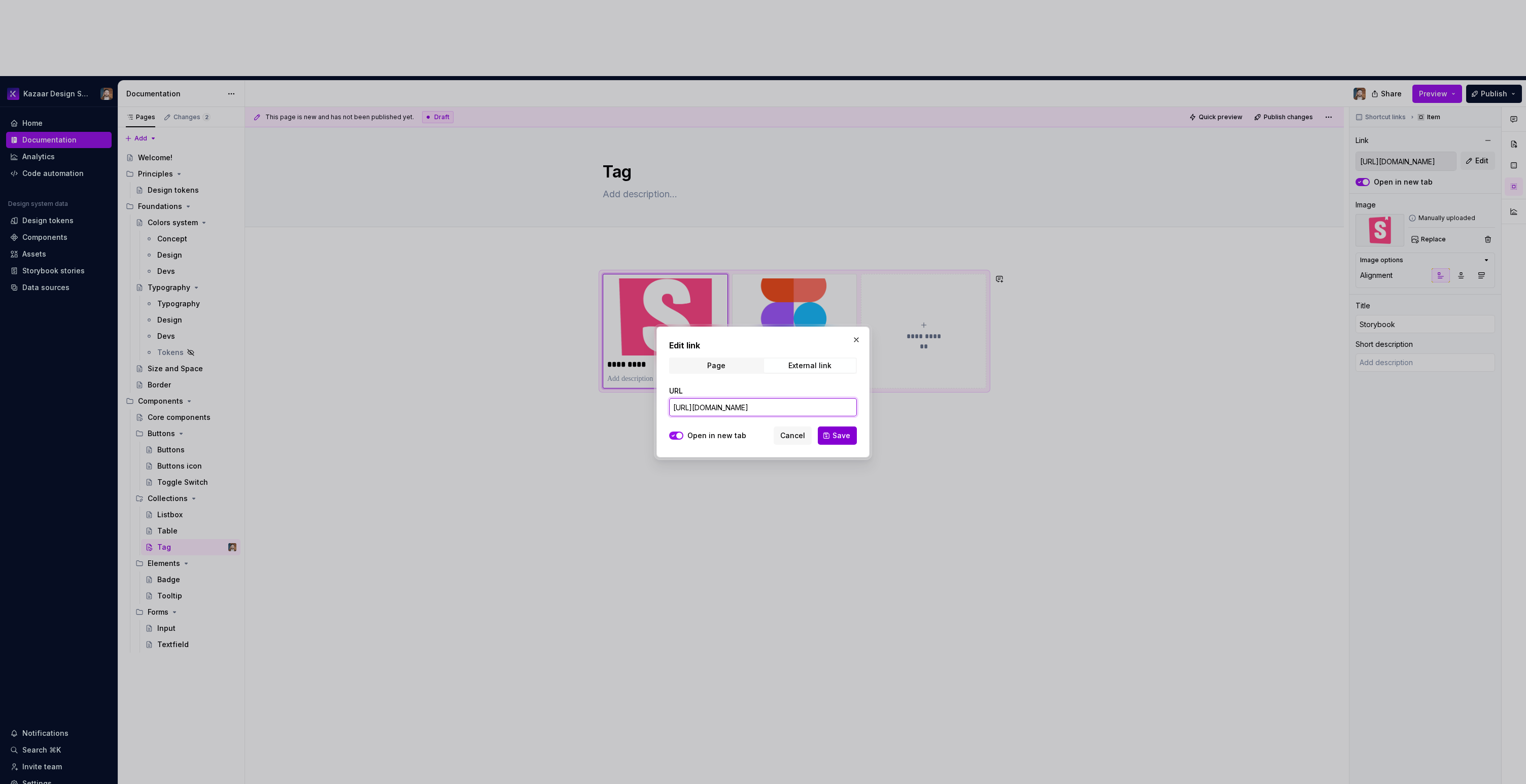
type input "[URL][DOMAIN_NAME]"
click at [829, 433] on button "Save" at bounding box center [837, 435] width 39 height 18
type textarea "*"
type input "[URL][DOMAIN_NAME]"
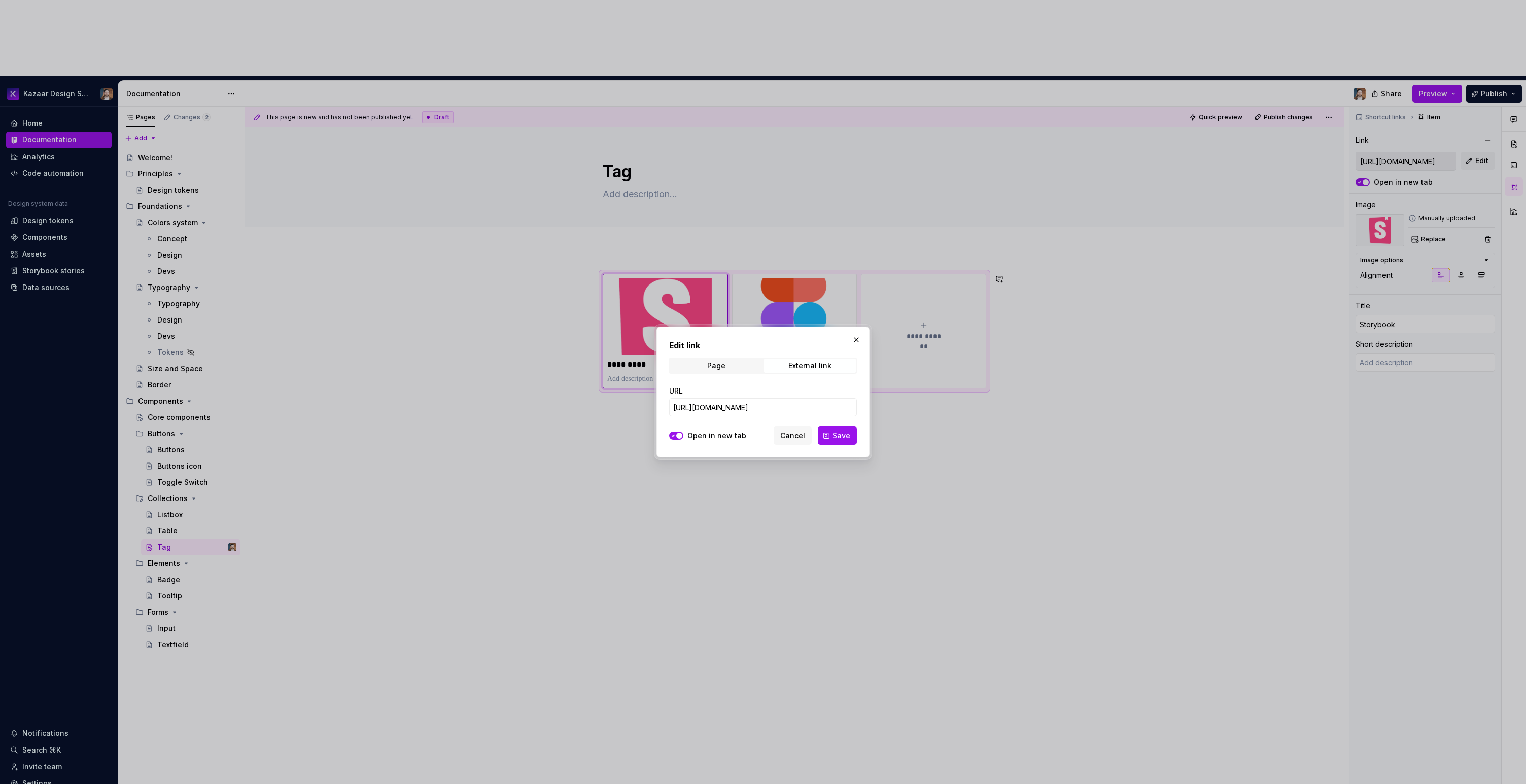
scroll to position [0, 0]
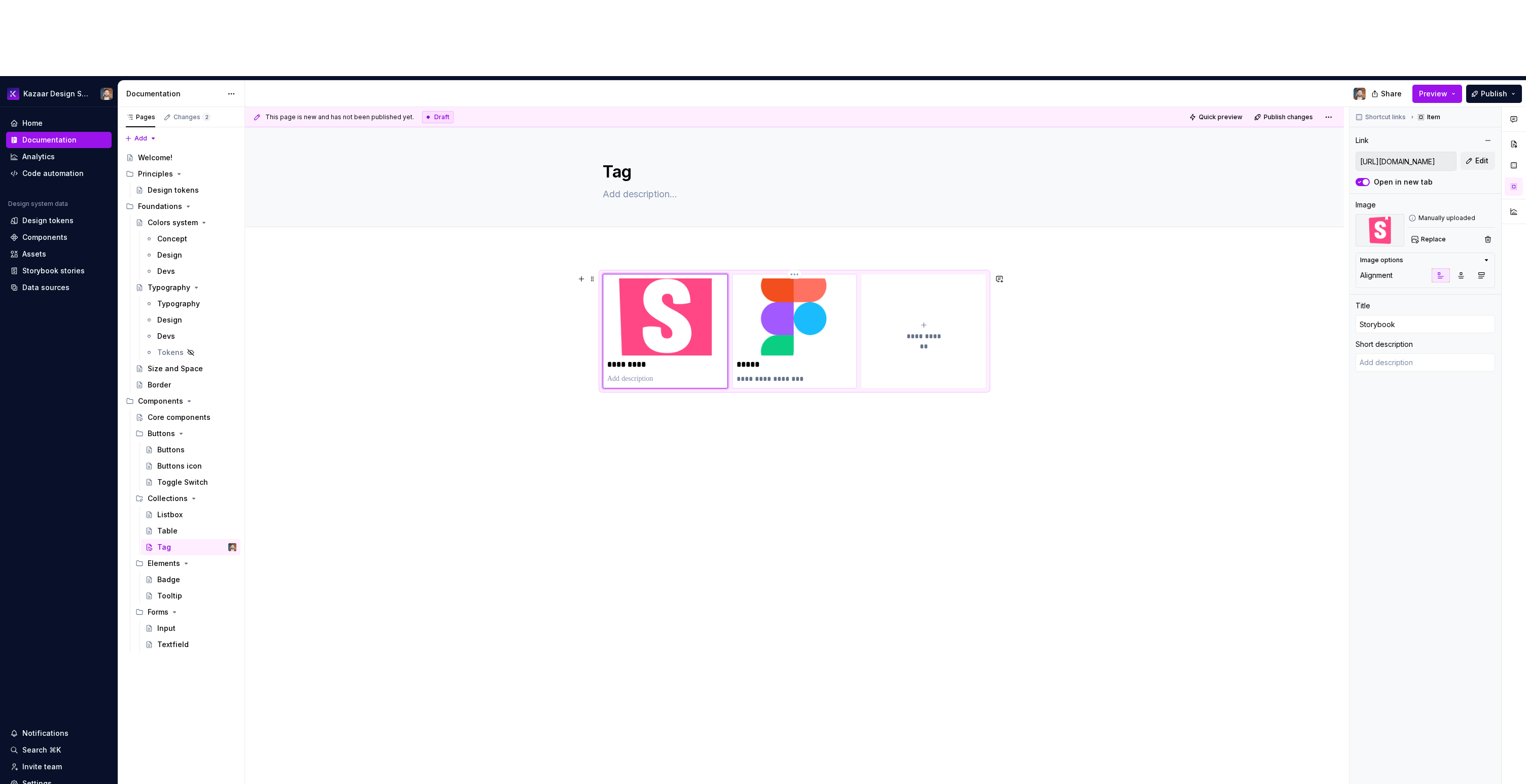
type textarea "*"
type input "[URL][DOMAIN_NAME]"
type input "Figma"
type textarea "Created with Figma"
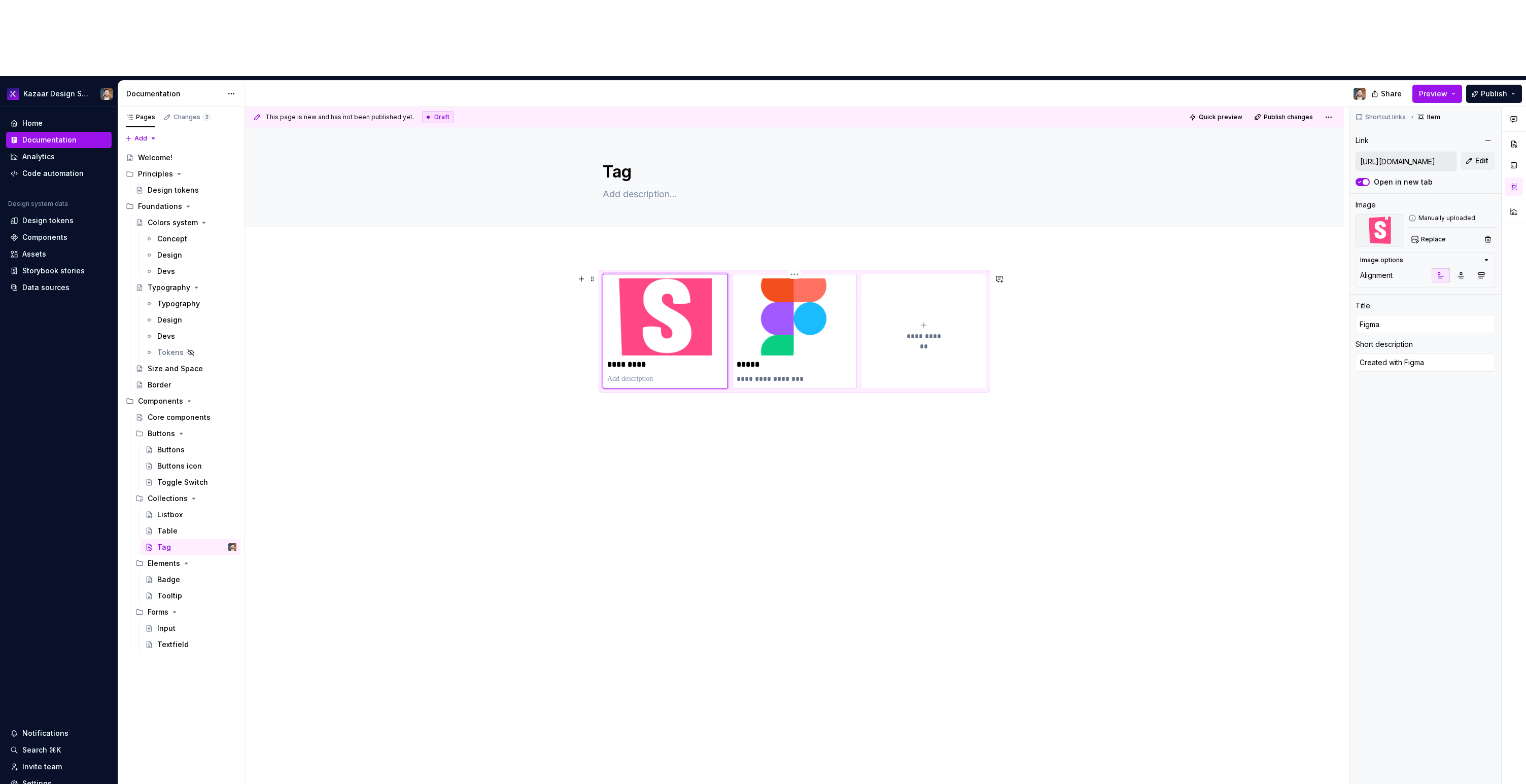
click at [803, 278] on img at bounding box center [794, 317] width 116 height 77
click at [841, 183] on button "button" at bounding box center [848, 182] width 14 height 14
type textarea "*"
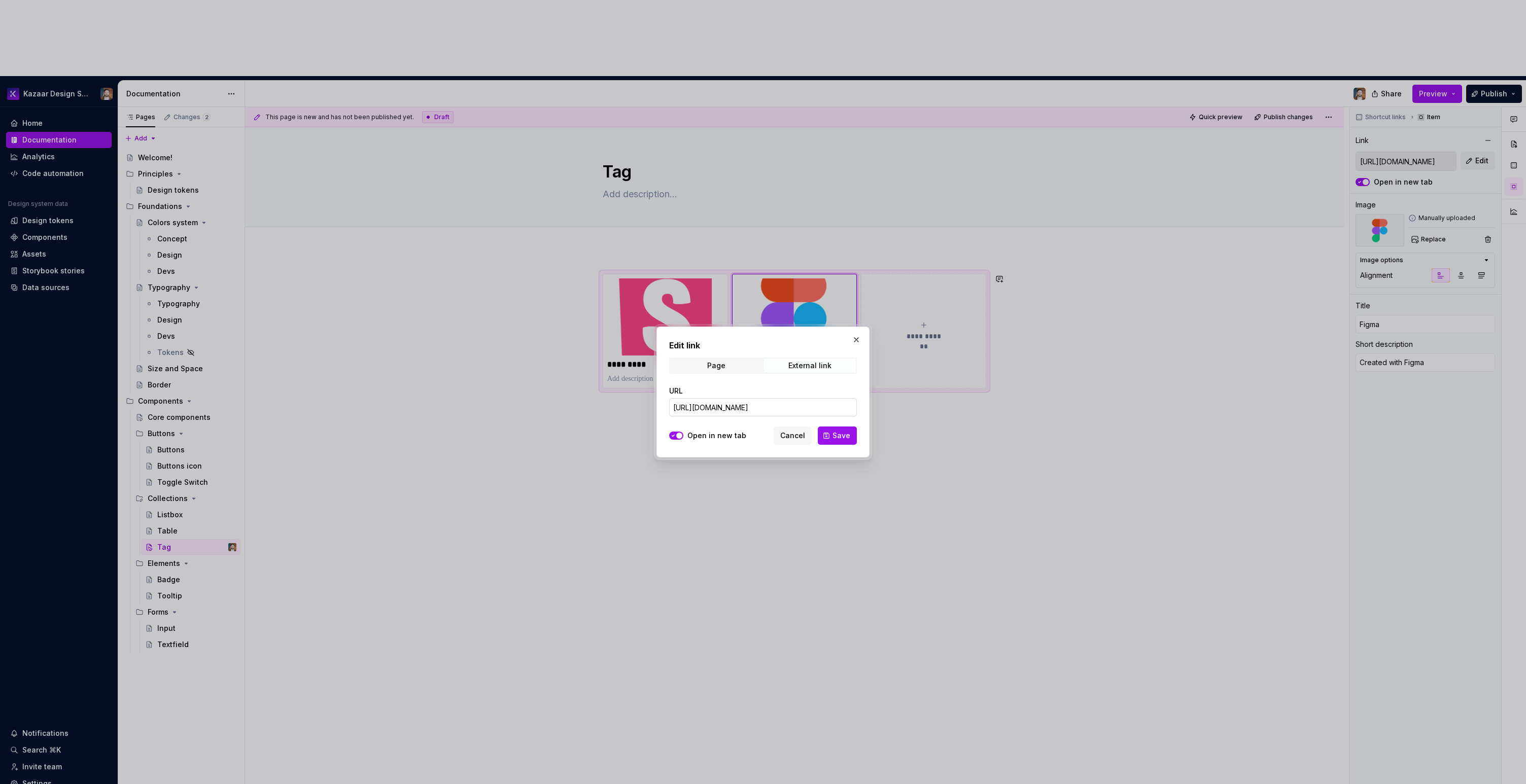
click at [713, 404] on input "[URL][DOMAIN_NAME]" at bounding box center [763, 407] width 188 height 18
click at [712, 405] on input "[URL][DOMAIN_NAME]" at bounding box center [763, 407] width 188 height 18
paste input "[URL][DOMAIN_NAME]"
paste input ".[DOMAIN_NAME][URL]"
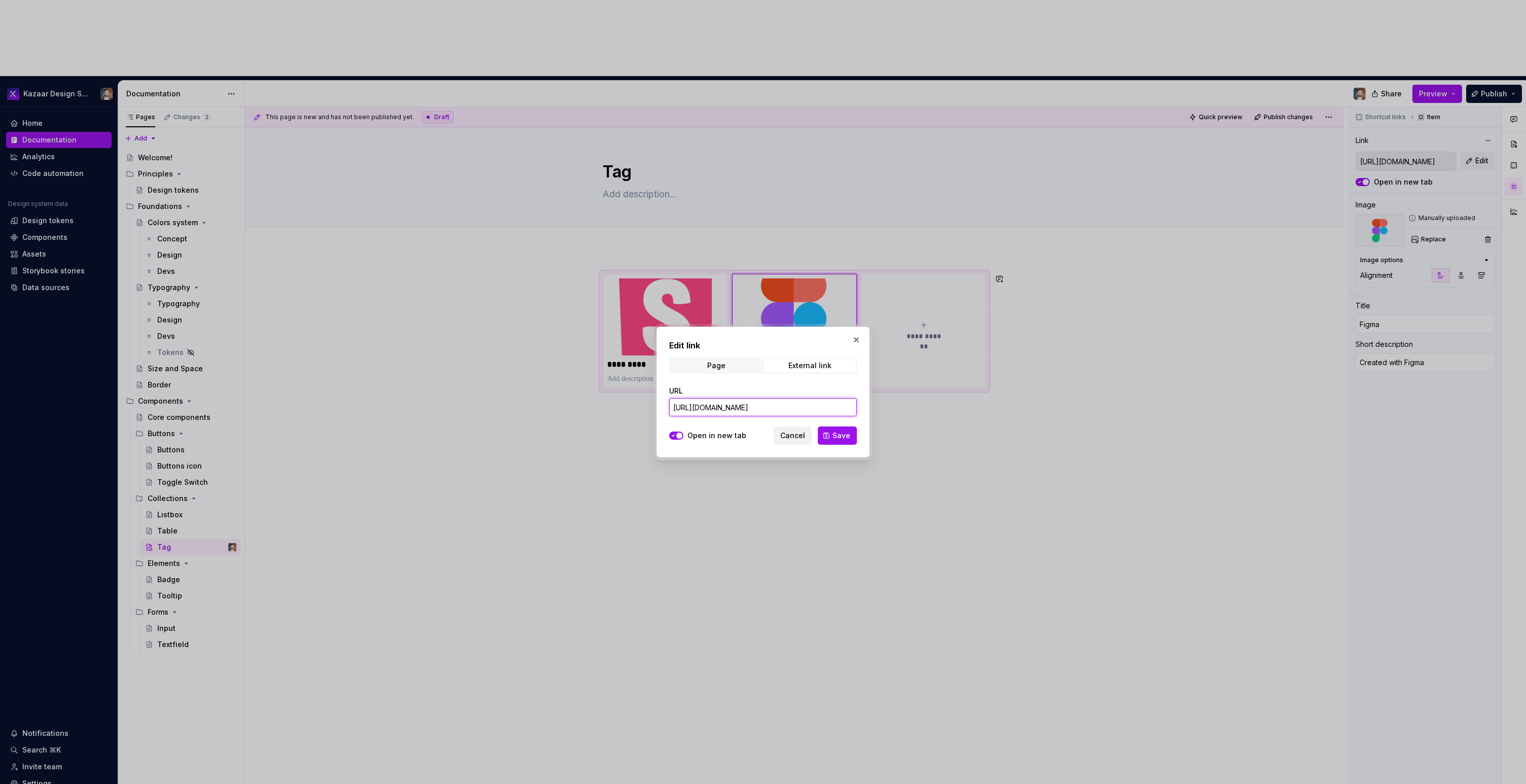
scroll to position [0, 270]
type input "[URL][DOMAIN_NAME]"
click at [833, 433] on span "Save" at bounding box center [841, 435] width 18 height 10
type textarea "*"
type input "[URL][DOMAIN_NAME]"
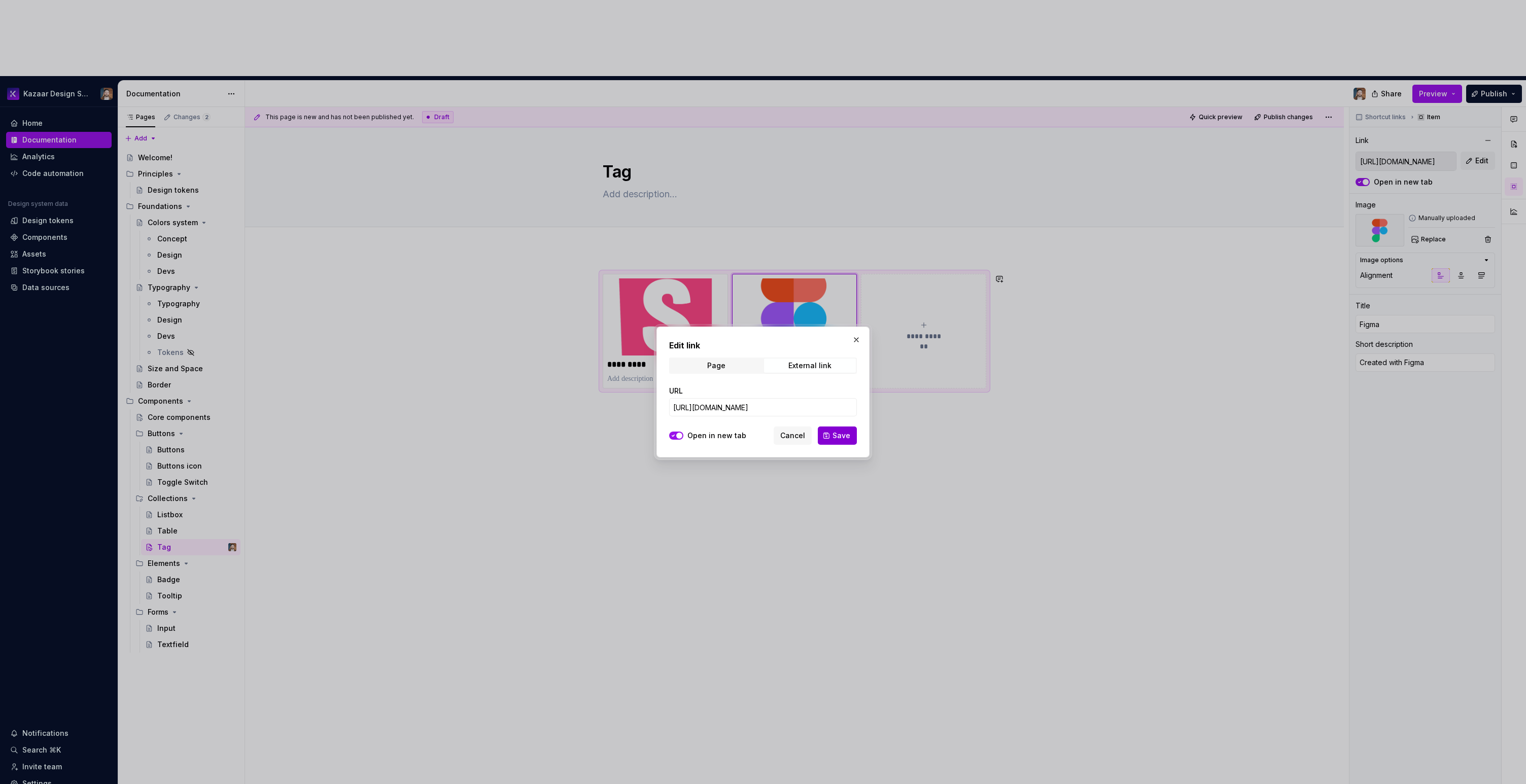
type input "[URL][DOMAIN_NAME]"
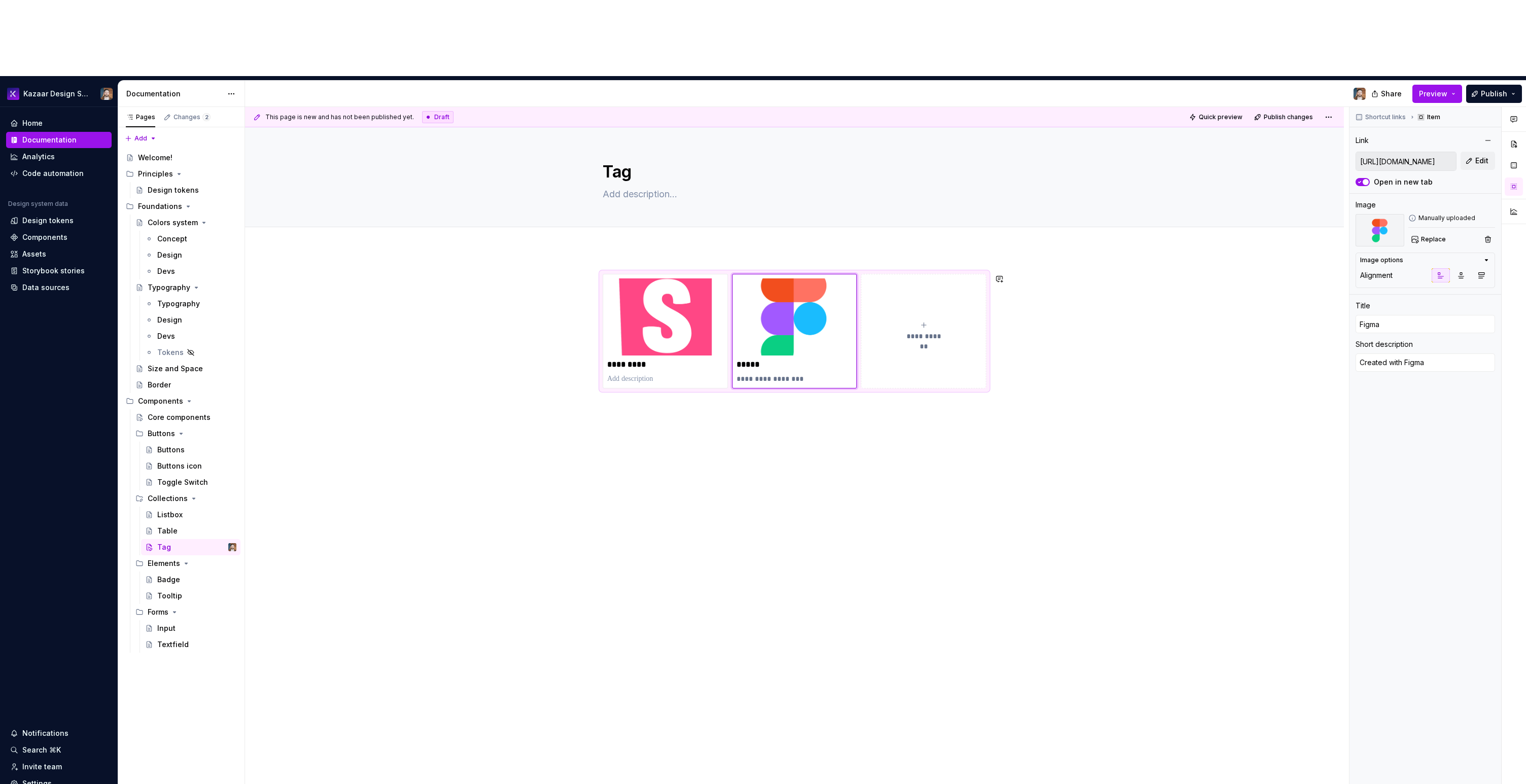
click at [833, 433] on div "**********" at bounding box center [794, 442] width 1099 height 387
click at [834, 432] on div "**********" at bounding box center [794, 442] width 1099 height 387
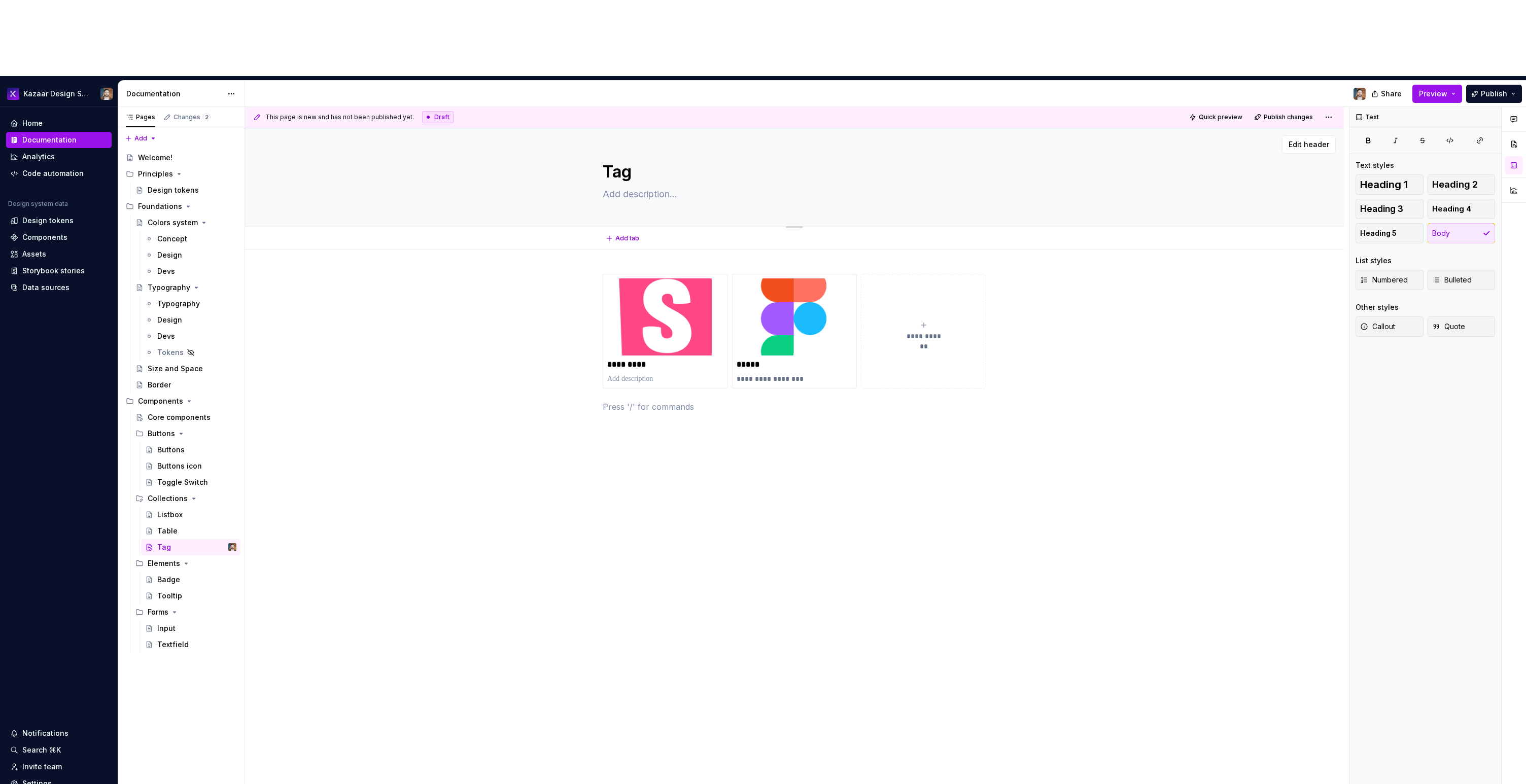
click at [656, 186] on textarea at bounding box center [792, 194] width 383 height 16
paste textarea "A tag is a compact element used to label, categorize, or highlight information."
type textarea "*"
type textarea "A tag is a compact element used to label, categorize, or highlight information."
type textarea "*"
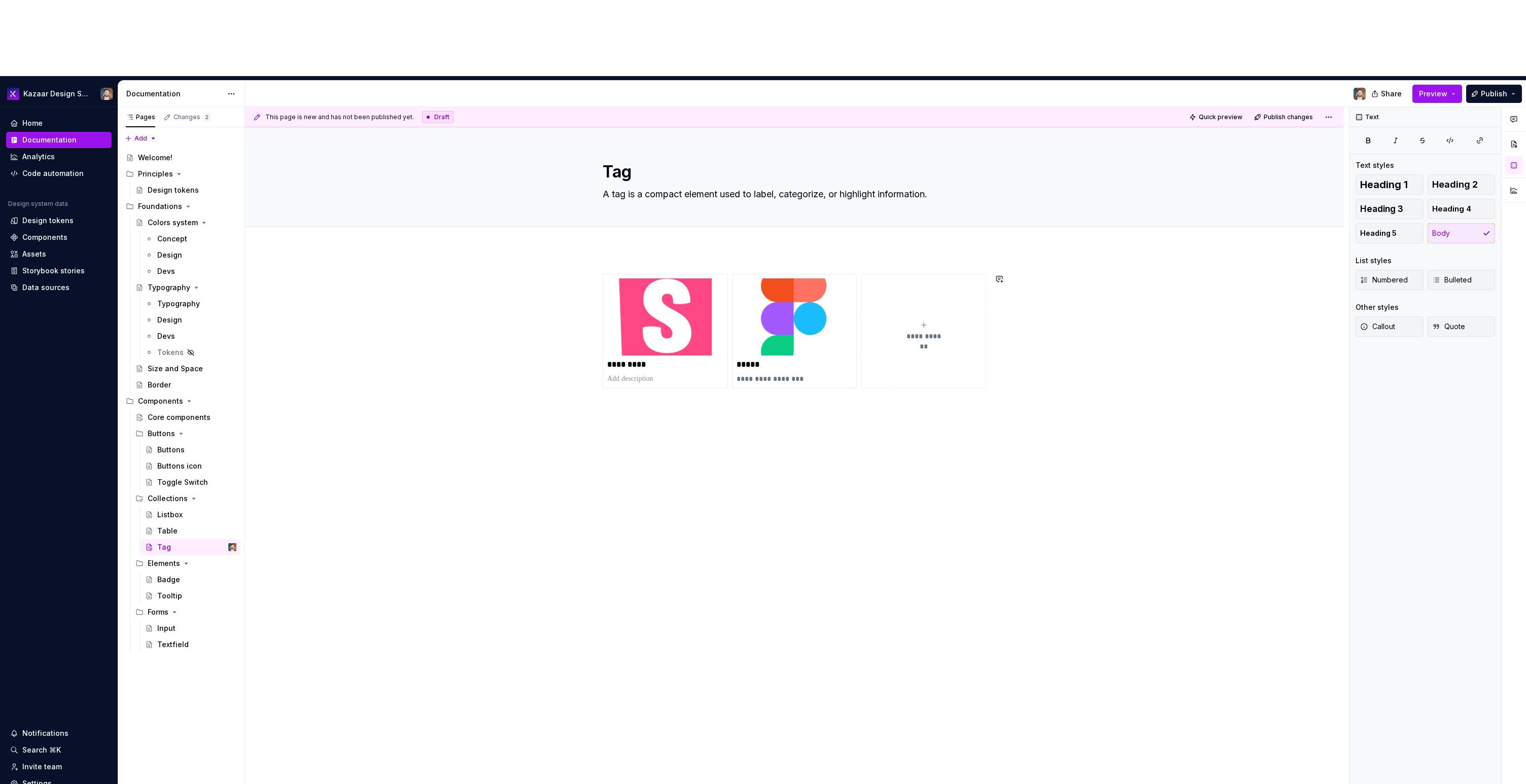
type textarea "A tag is a compact element used to label, categorize, or highlight information."
click at [852, 436] on div "**********" at bounding box center [794, 455] width 1099 height 411
type textarea "*"
click at [676, 401] on div "**********" at bounding box center [794, 455] width 1099 height 411
click at [826, 410] on div "**********" at bounding box center [794, 455] width 1099 height 411
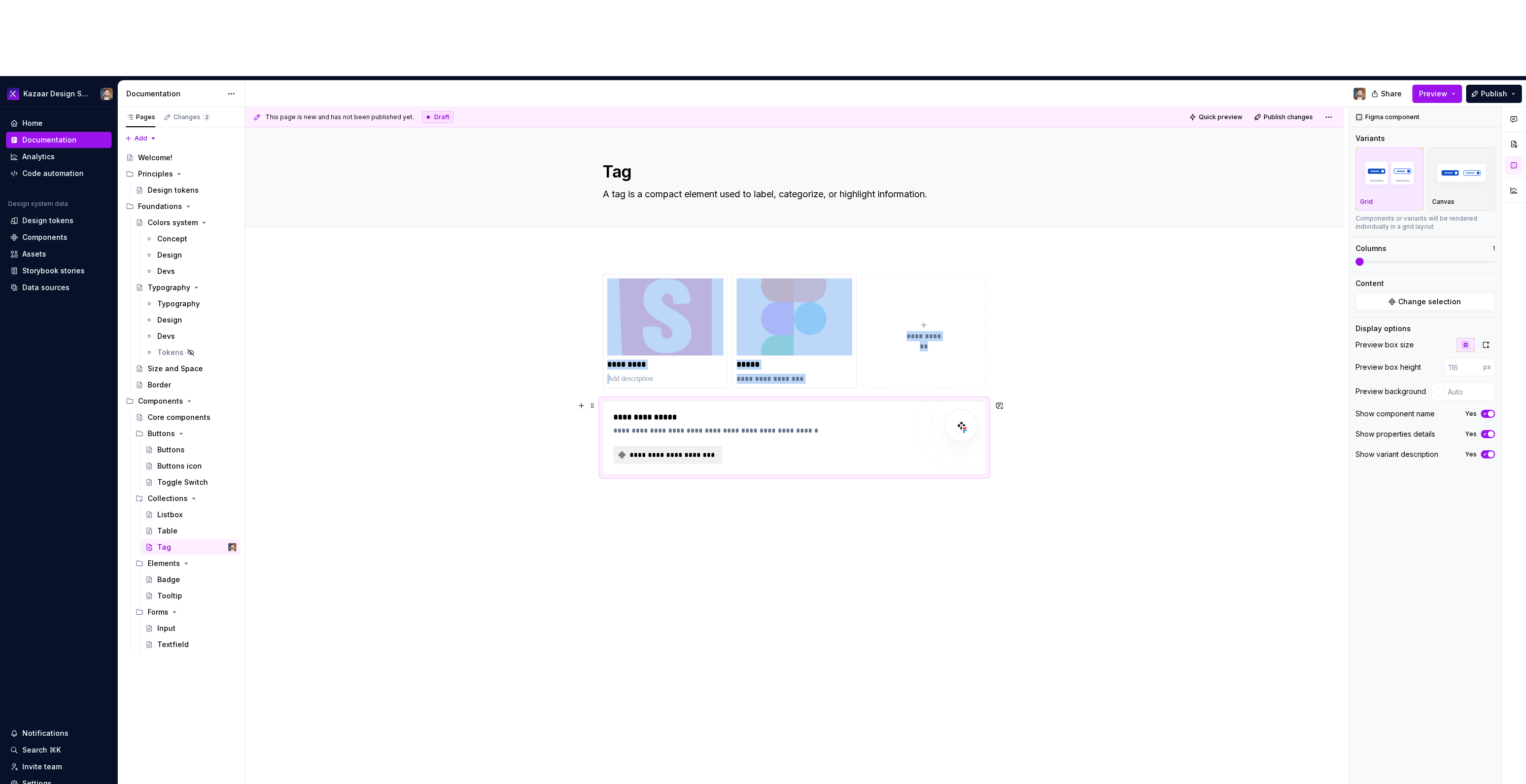
click at [677, 450] on span "**********" at bounding box center [672, 455] width 88 height 10
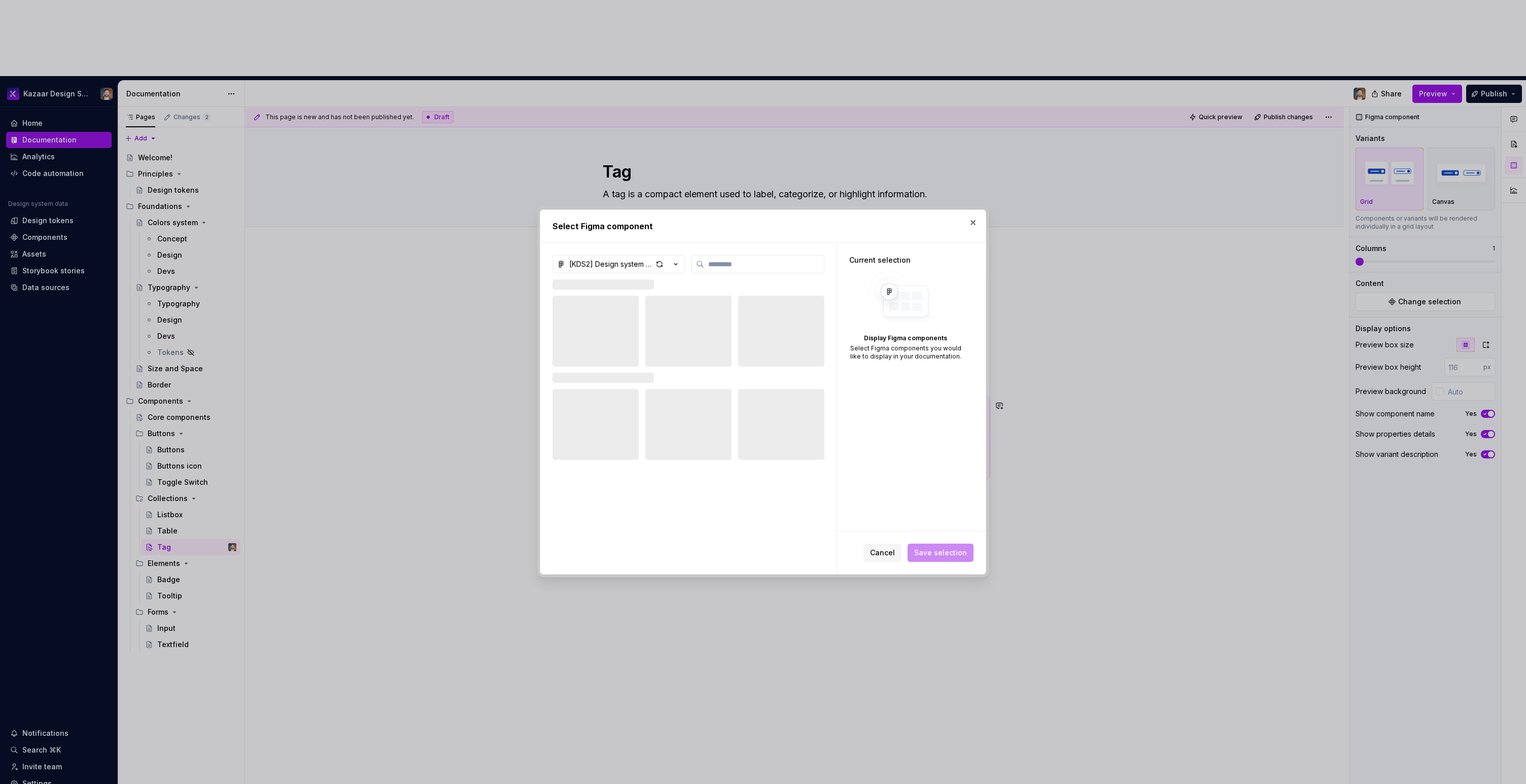
type textarea "*"
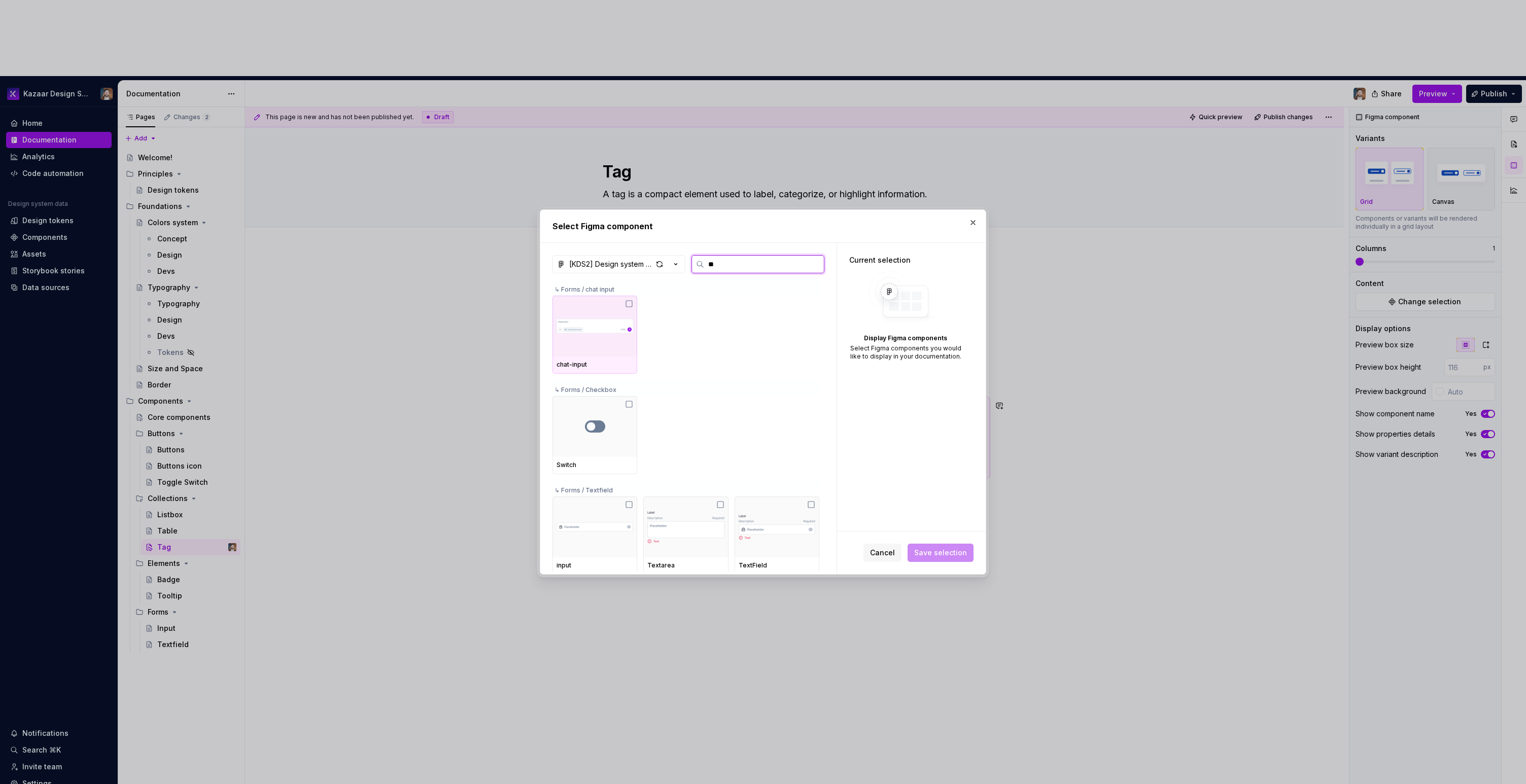
type input "***"
click at [595, 335] on div at bounding box center [595, 326] width 85 height 61
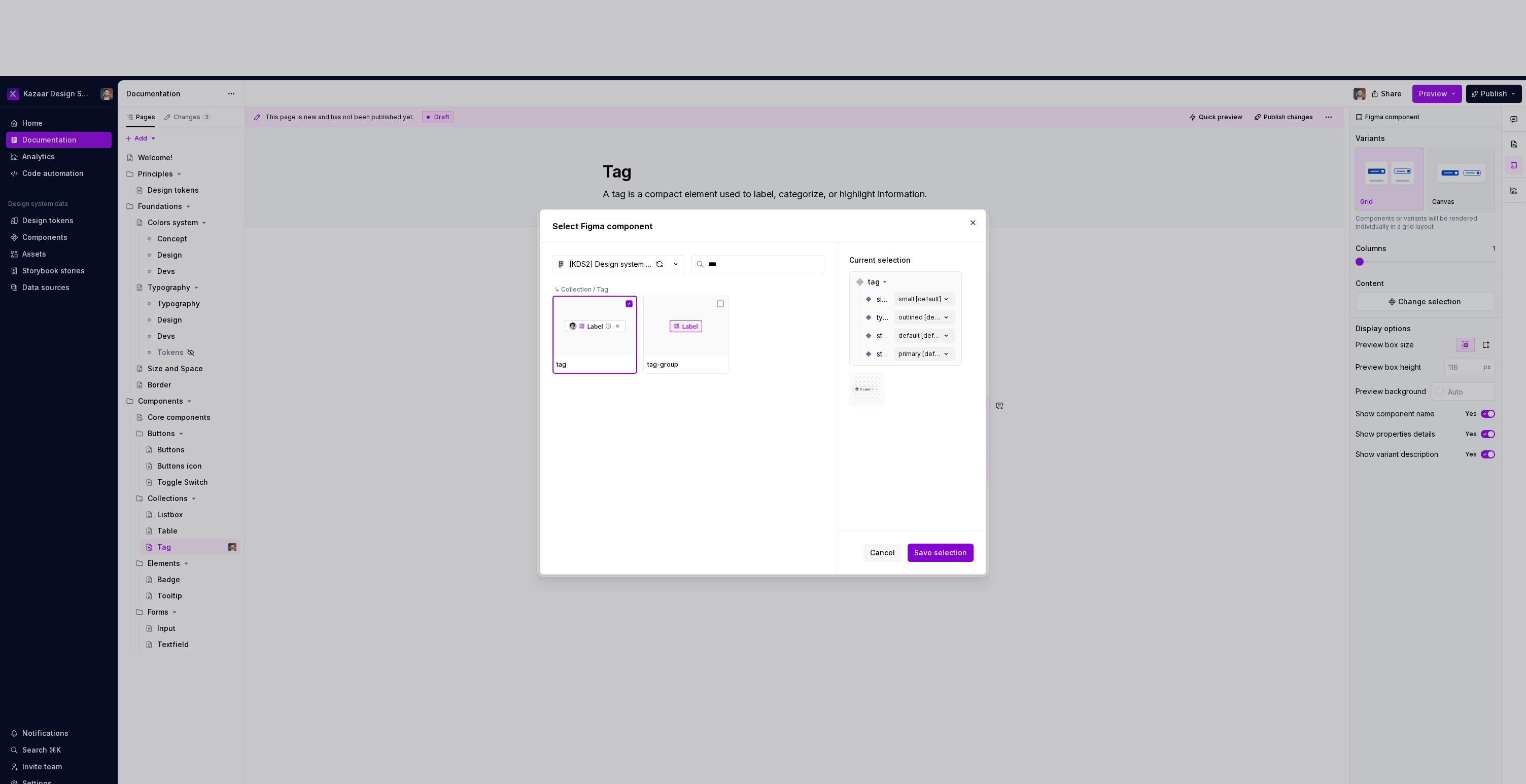
click at [945, 556] on span "Save selection" at bounding box center [940, 552] width 53 height 10
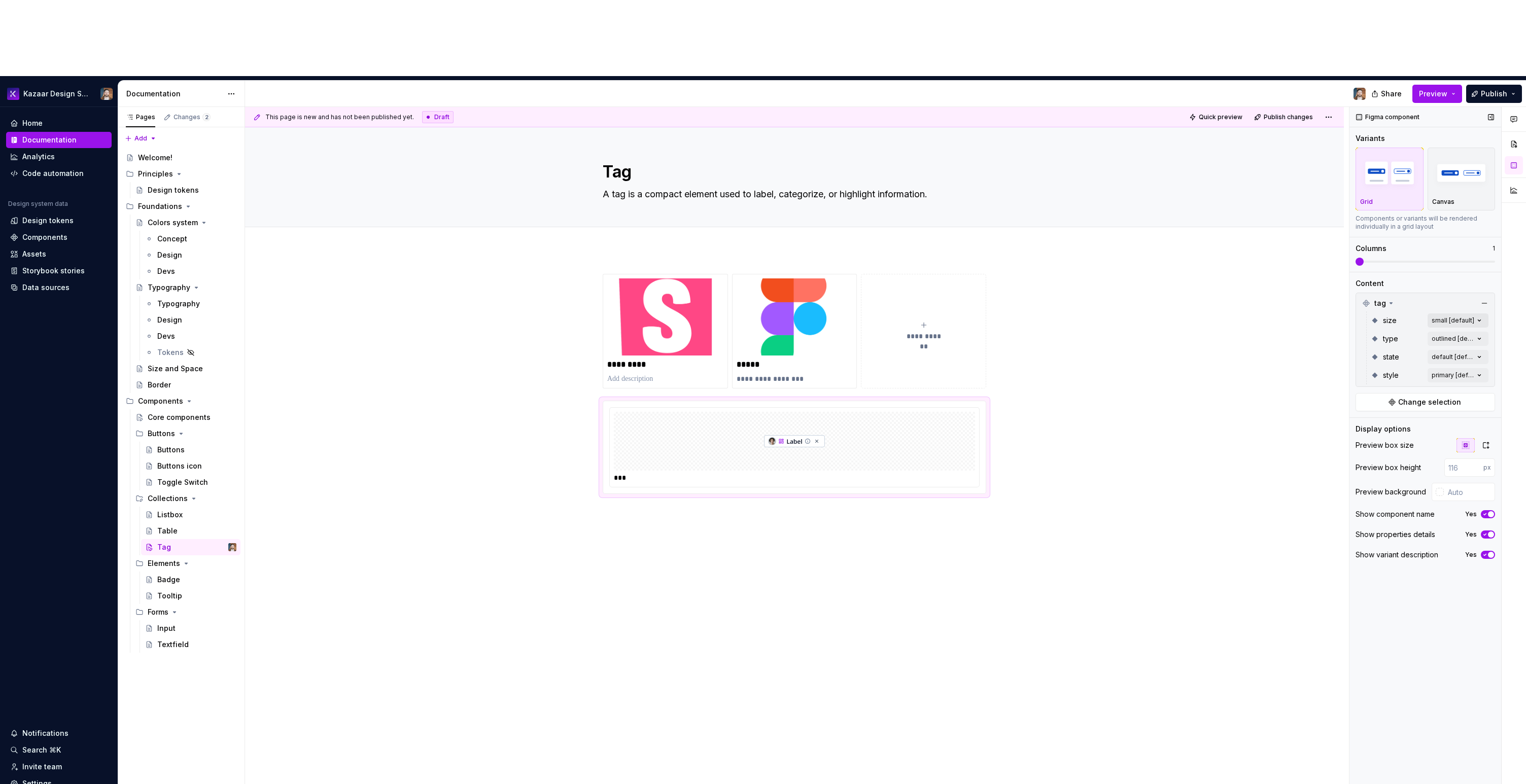
click at [1444, 250] on div "Comments Open comments No comments yet Select ‘Comment’ from the block context …" at bounding box center [1438, 484] width 177 height 754
click at [1363, 291] on div at bounding box center [1362, 293] width 8 height 8
click at [1374, 308] on span "medium" at bounding box center [1384, 309] width 28 height 10
drag, startPoint x: 1363, startPoint y: 185, endPoint x: 1442, endPoint y: 187, distance: 79.0
click at [1442, 187] on div "Comments Open comments No comments yet Select ‘Comment’ from the block context …" at bounding box center [1438, 484] width 177 height 754
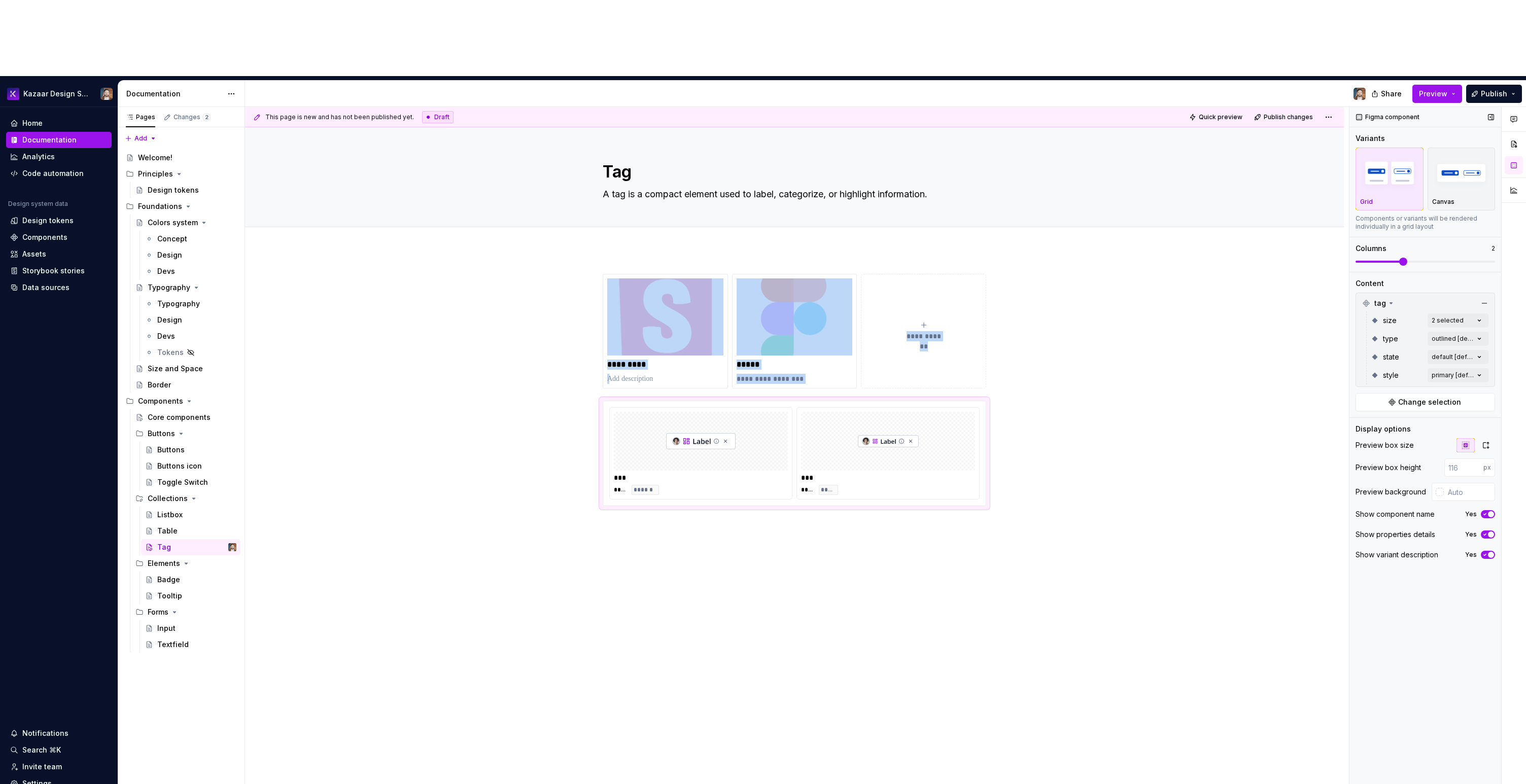
click at [1406, 261] on span at bounding box center [1425, 261] width 140 height 2
click at [1069, 584] on div "**********" at bounding box center [797, 484] width 1104 height 754
click at [633, 461] on div "**********" at bounding box center [794, 501] width 1099 height 504
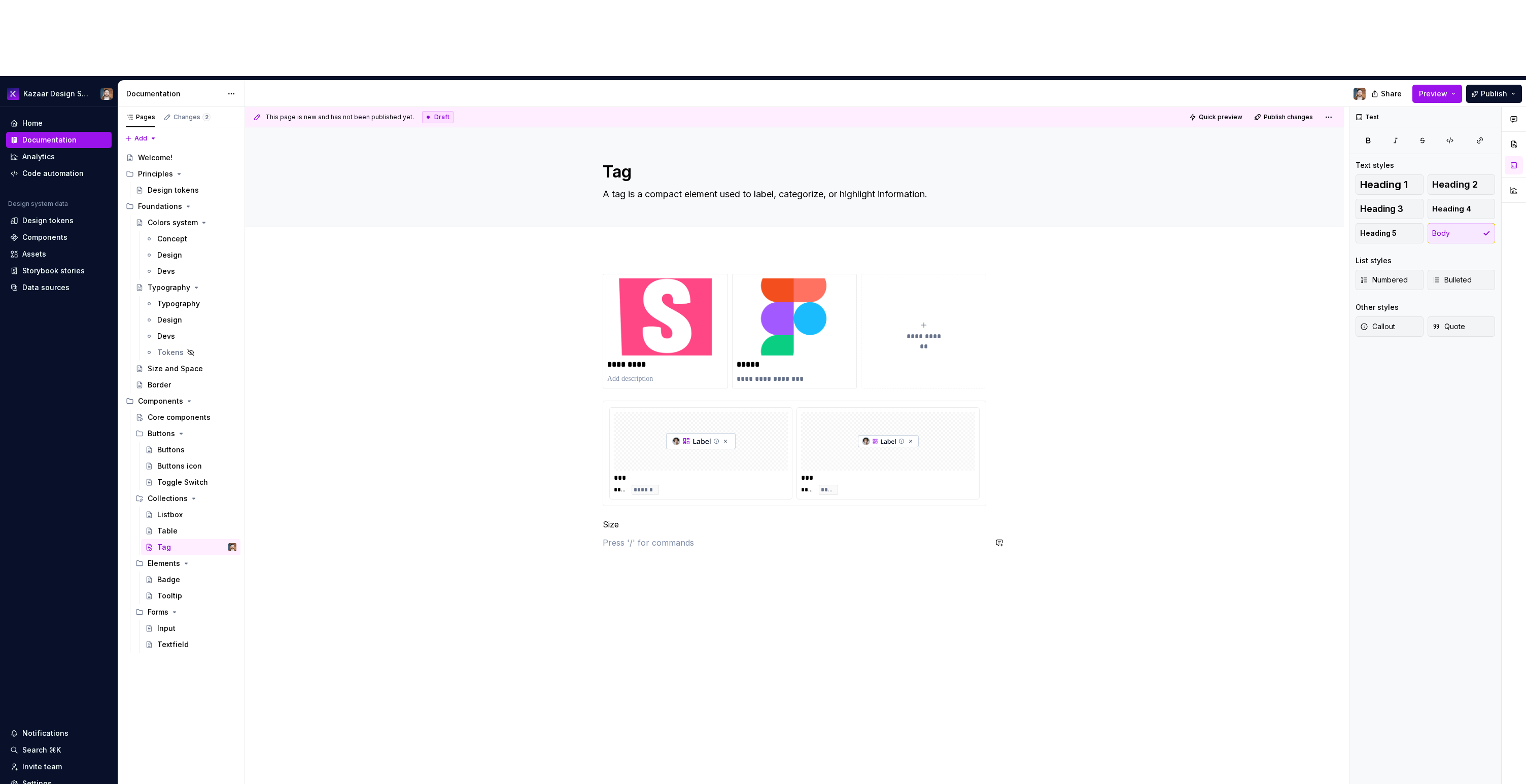
drag, startPoint x: 796, startPoint y: 489, endPoint x: 678, endPoint y: 390, distance: 154.0
click at [796, 489] on div "**********" at bounding box center [797, 484] width 1104 height 754
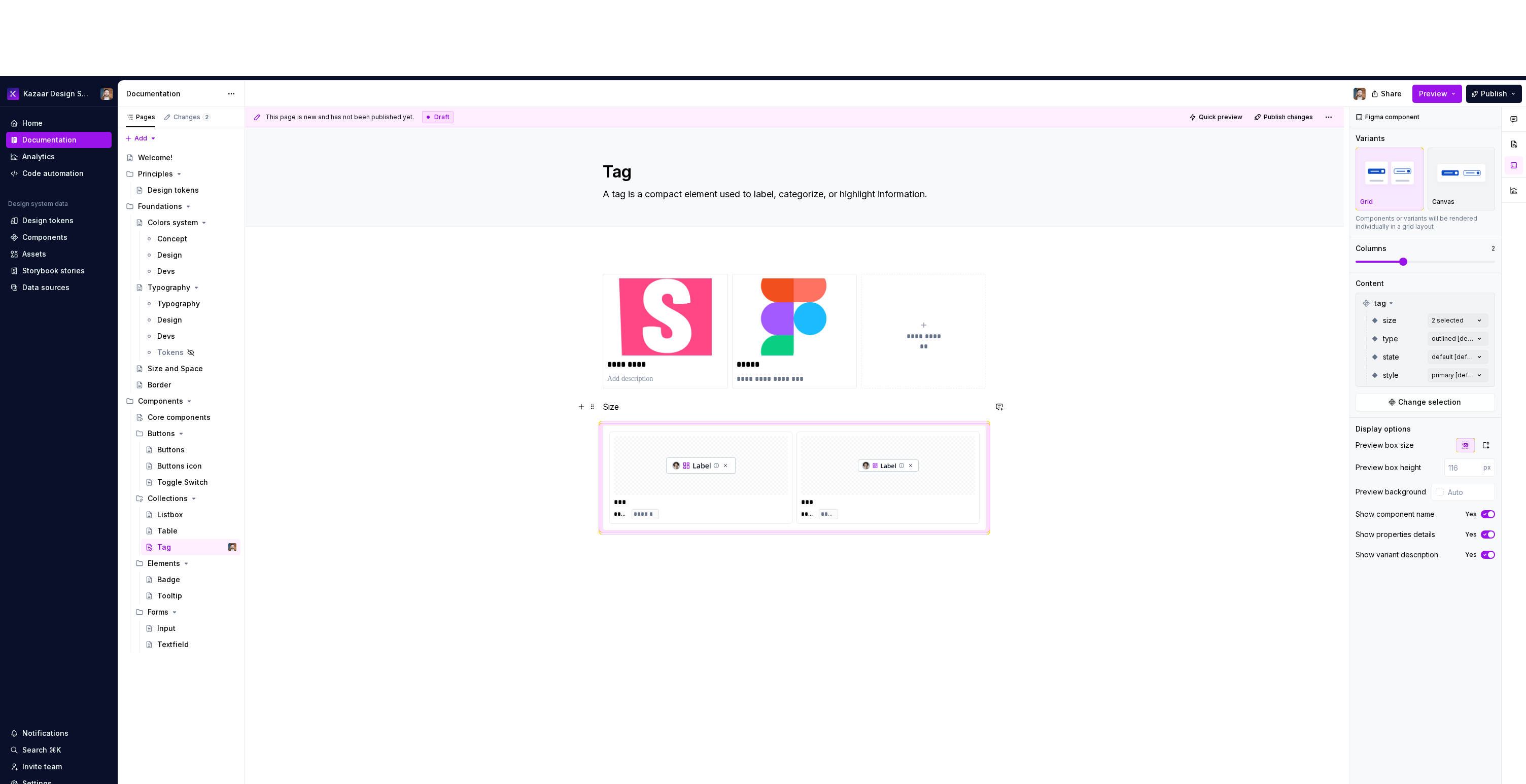
click at [610, 401] on p "Size" at bounding box center [794, 407] width 383 height 12
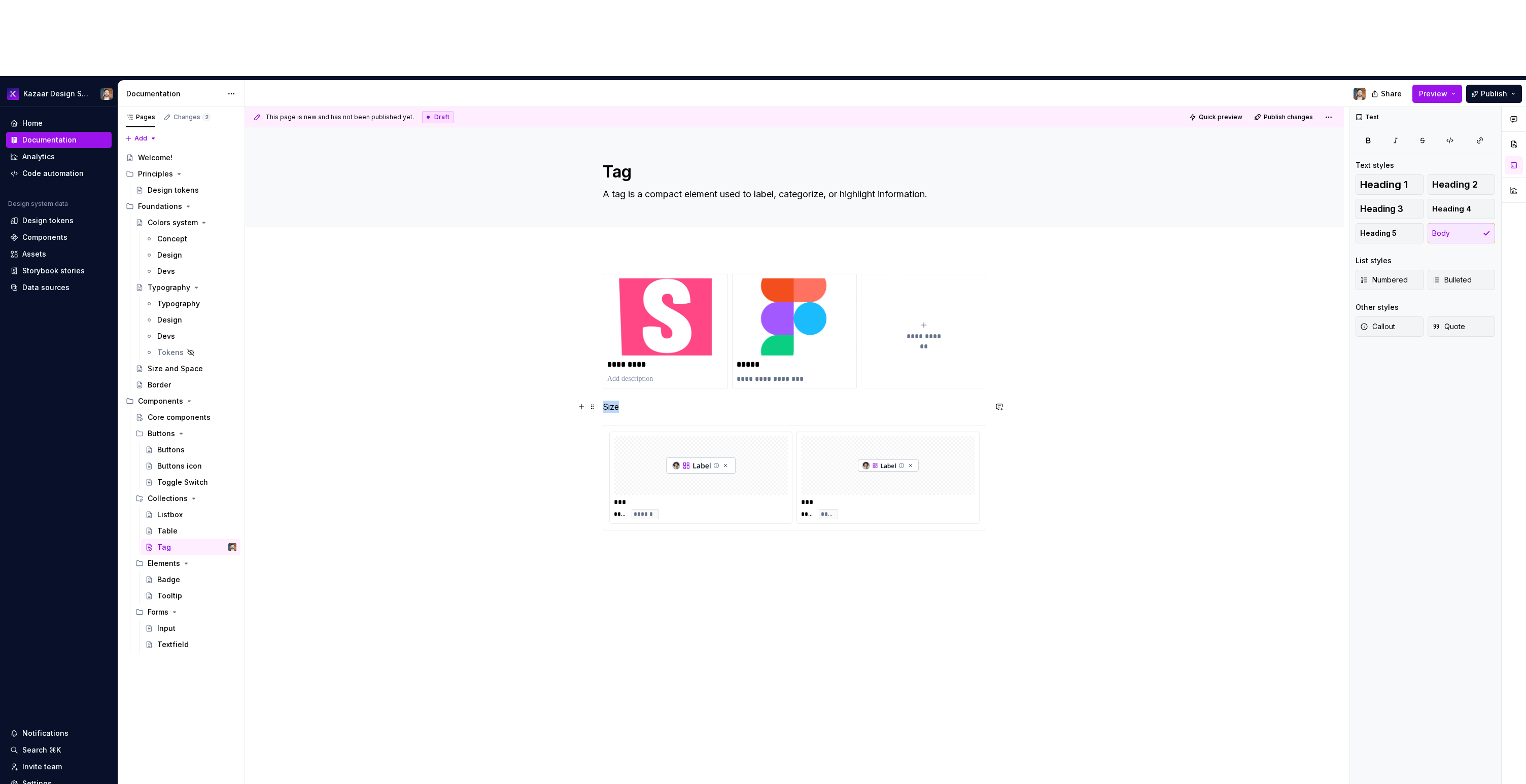
click at [610, 401] on p "Size" at bounding box center [794, 407] width 383 height 12
click at [665, 311] on button "button" at bounding box center [666, 313] width 14 height 14
click at [736, 623] on div "**********" at bounding box center [794, 529] width 1099 height 559
click at [629, 442] on div at bounding box center [701, 471] width 174 height 59
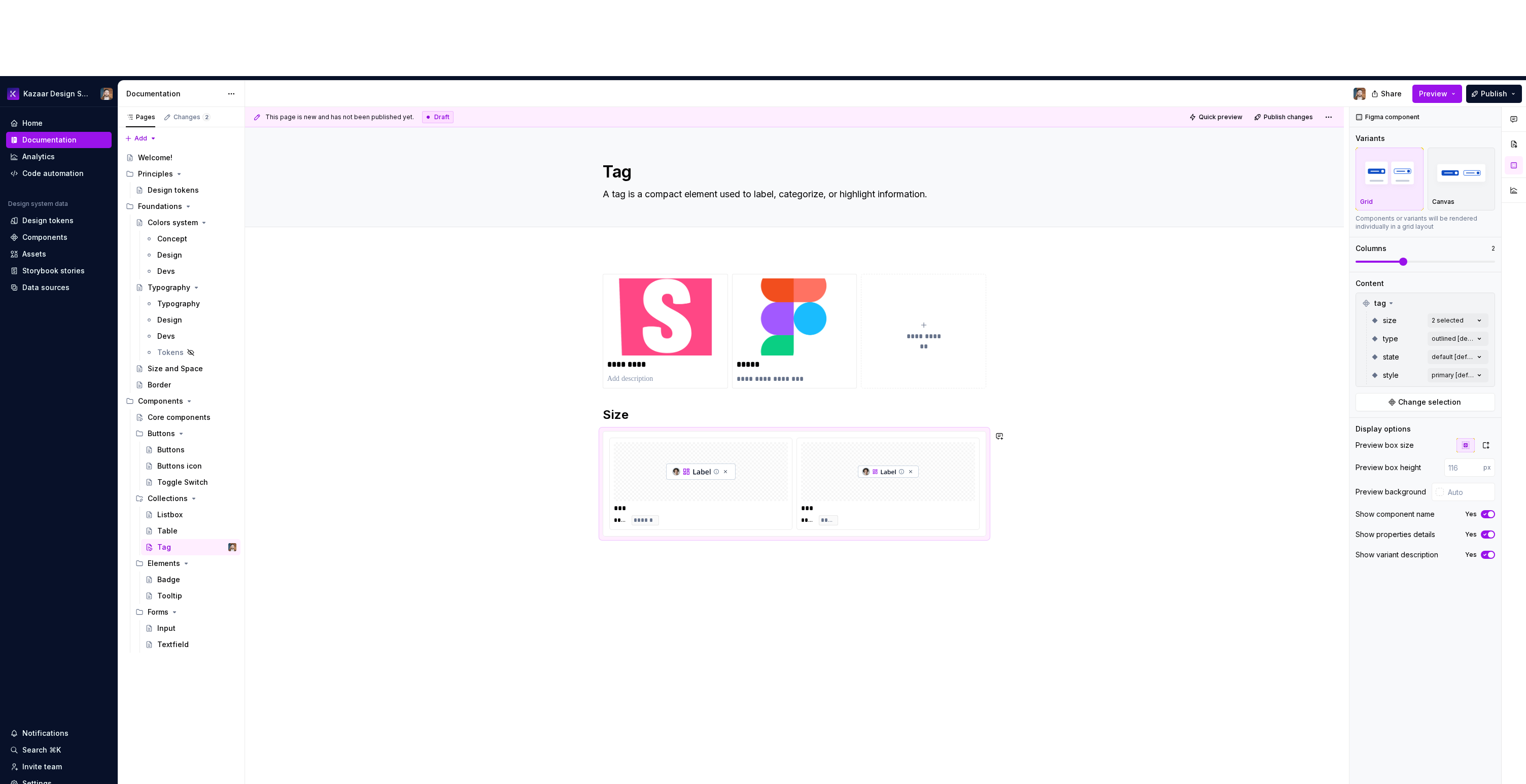
click at [626, 549] on p at bounding box center [794, 555] width 383 height 12
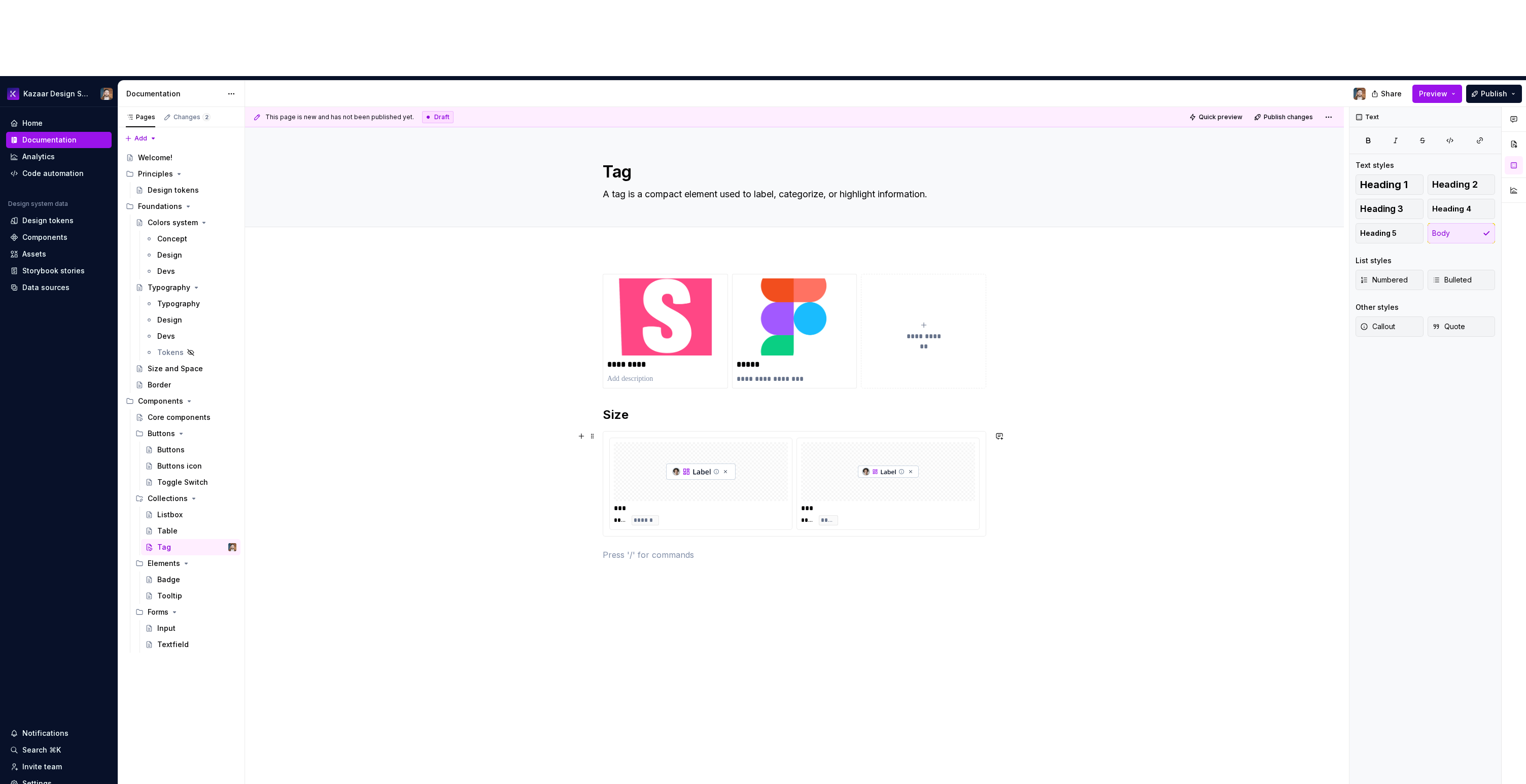
click at [636, 431] on div "*** **** ****** *** **** *****" at bounding box center [794, 484] width 383 height 105
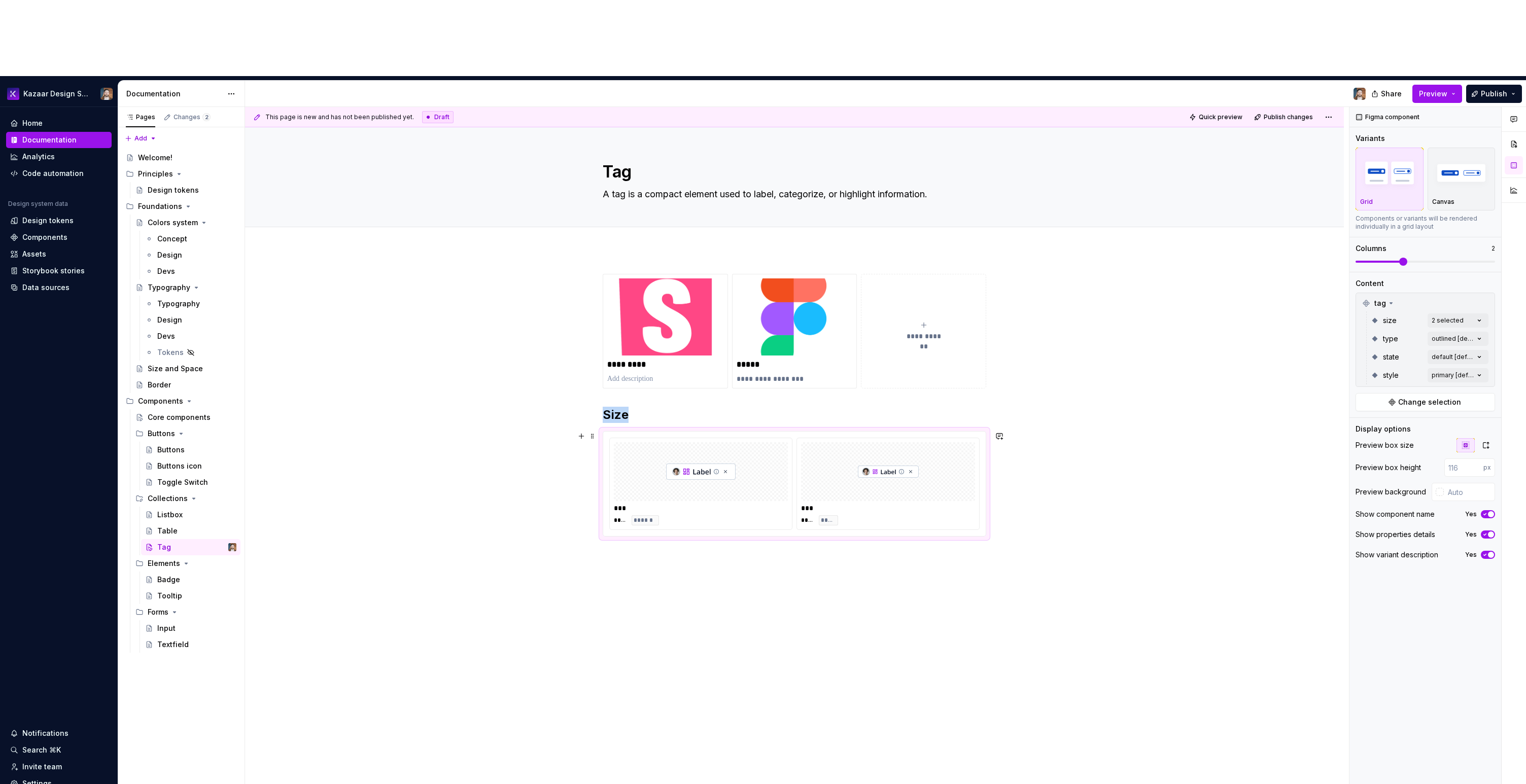
click at [637, 432] on div "*** **** ****** *** **** *****" at bounding box center [794, 484] width 383 height 104
click at [665, 530] on div "**********" at bounding box center [794, 529] width 1099 height 559
click at [677, 507] on div "**********" at bounding box center [794, 529] width 1099 height 559
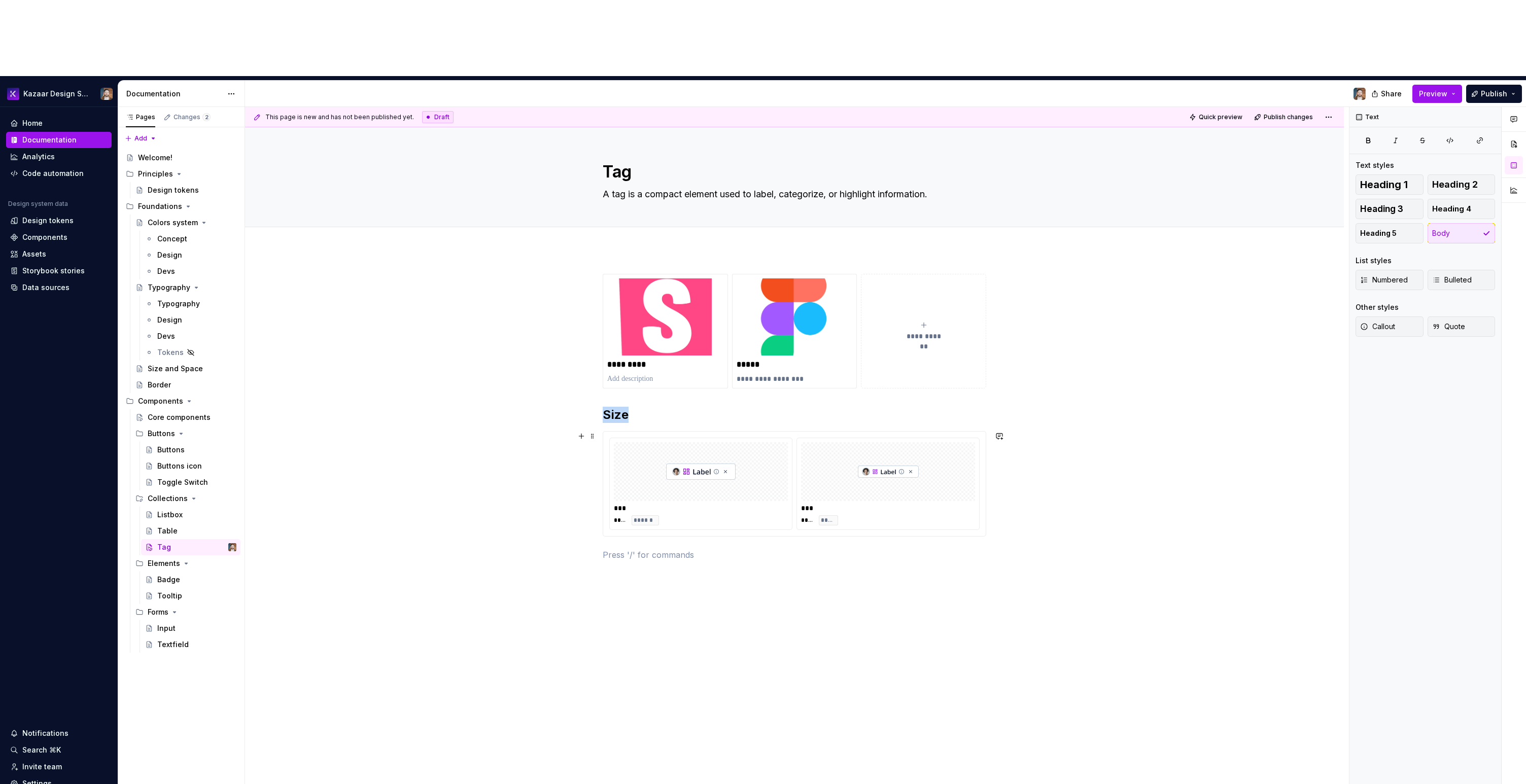
click at [630, 442] on div at bounding box center [701, 471] width 174 height 59
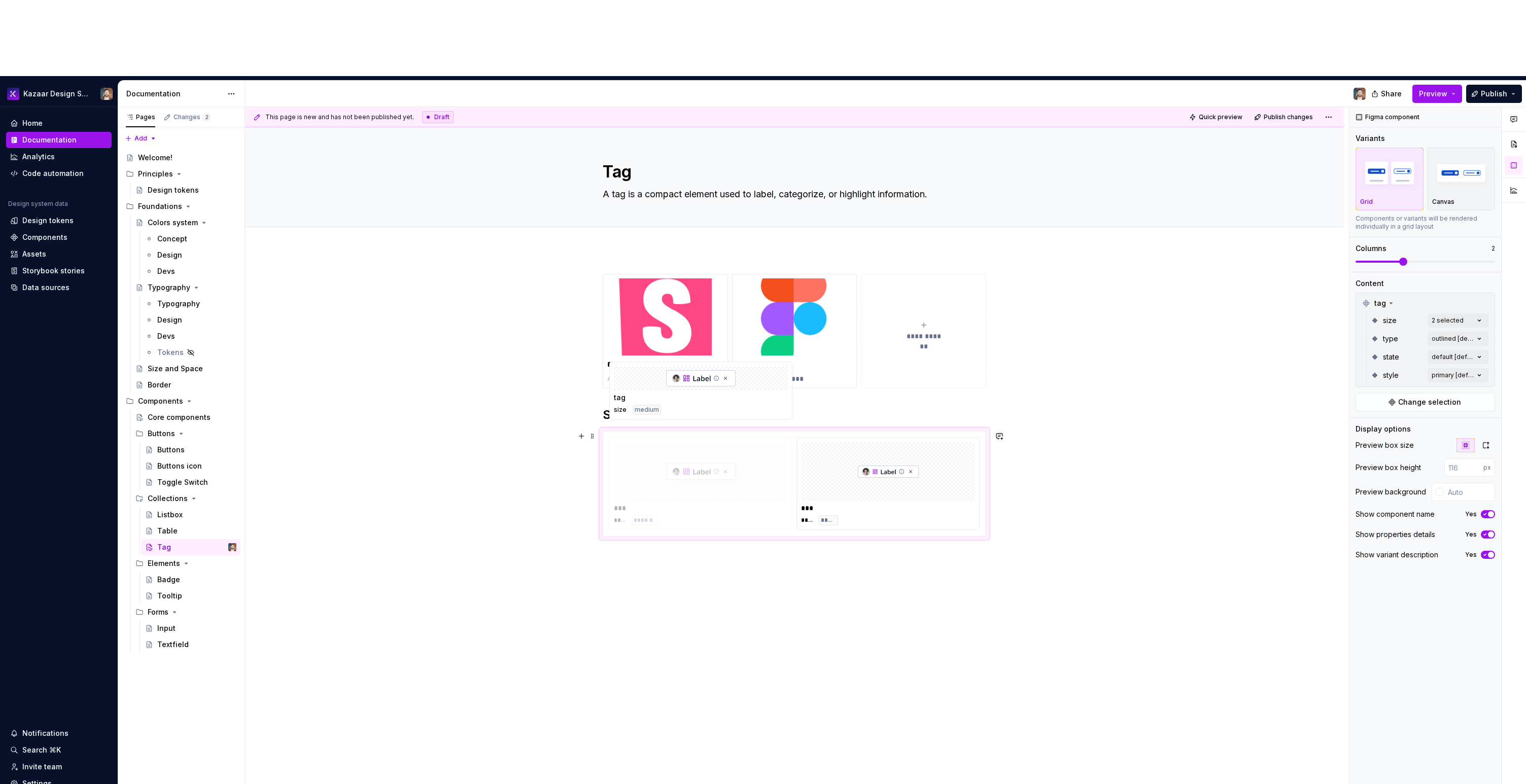
drag, startPoint x: 637, startPoint y: 387, endPoint x: 641, endPoint y: 495, distance: 108.1
click at [641, 495] on body "Kazaar Design System Home Documentation Analytics Code automation Design system…" at bounding box center [763, 392] width 1526 height 784
drag, startPoint x: 698, startPoint y: 573, endPoint x: 690, endPoint y: 489, distance: 84.4
click at [698, 572] on div "**********" at bounding box center [797, 484] width 1104 height 754
click at [693, 446] on img at bounding box center [700, 472] width 69 height 51
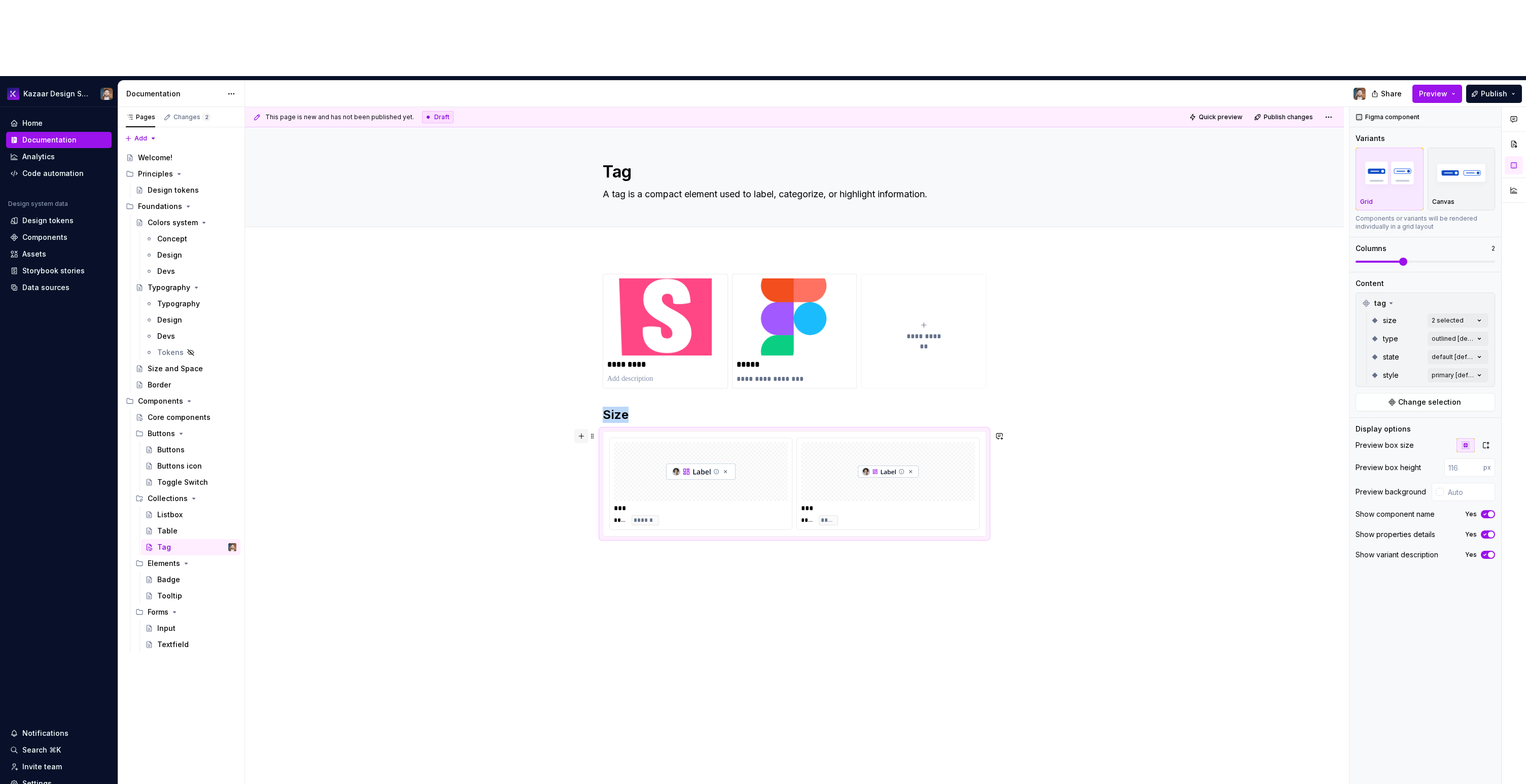
click at [581, 429] on button "button" at bounding box center [581, 436] width 14 height 14
click at [613, 371] on div "Duplicate" at bounding box center [640, 376] width 66 height 10
click at [675, 564] on img at bounding box center [700, 589] width 69 height 51
click at [1436, 245] on div "Comments Open comments No comments yet Select ‘Comment’ from the block context …" at bounding box center [1438, 484] width 177 height 754
click at [1371, 294] on span "small" at bounding box center [1380, 293] width 19 height 10
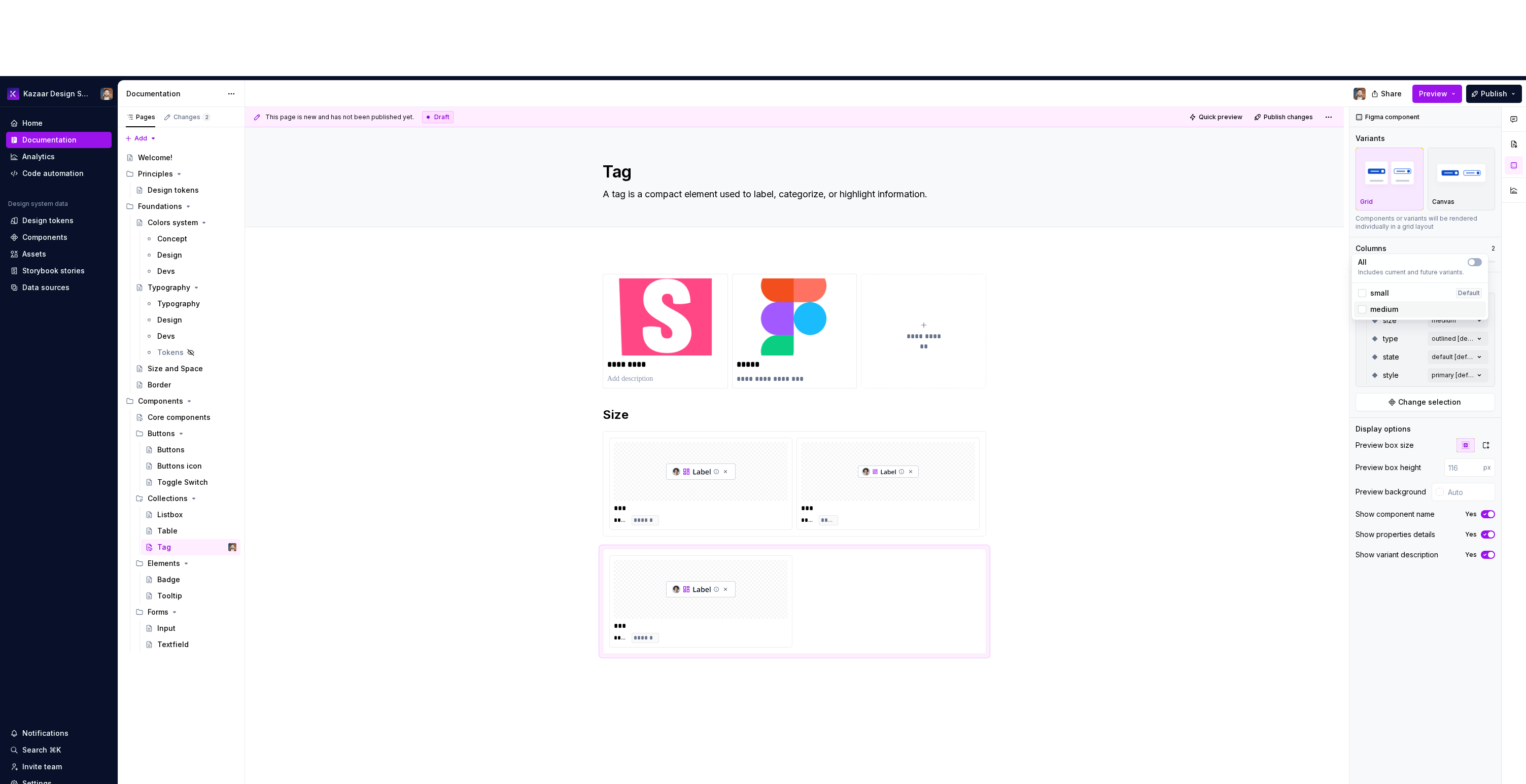
click at [1372, 307] on span "medium" at bounding box center [1384, 309] width 28 height 10
click at [1408, 240] on div "Comments Open comments No comments yet Select ‘Comment’ from the block context …" at bounding box center [1438, 484] width 177 height 754
click at [1442, 263] on div "Comments Open comments No comments yet Select ‘Comment’ from the block context …" at bounding box center [1438, 484] width 177 height 754
click at [1395, 309] on span "outlined" at bounding box center [1385, 311] width 30 height 10
click at [1385, 326] on span "alpha" at bounding box center [1380, 327] width 20 height 10
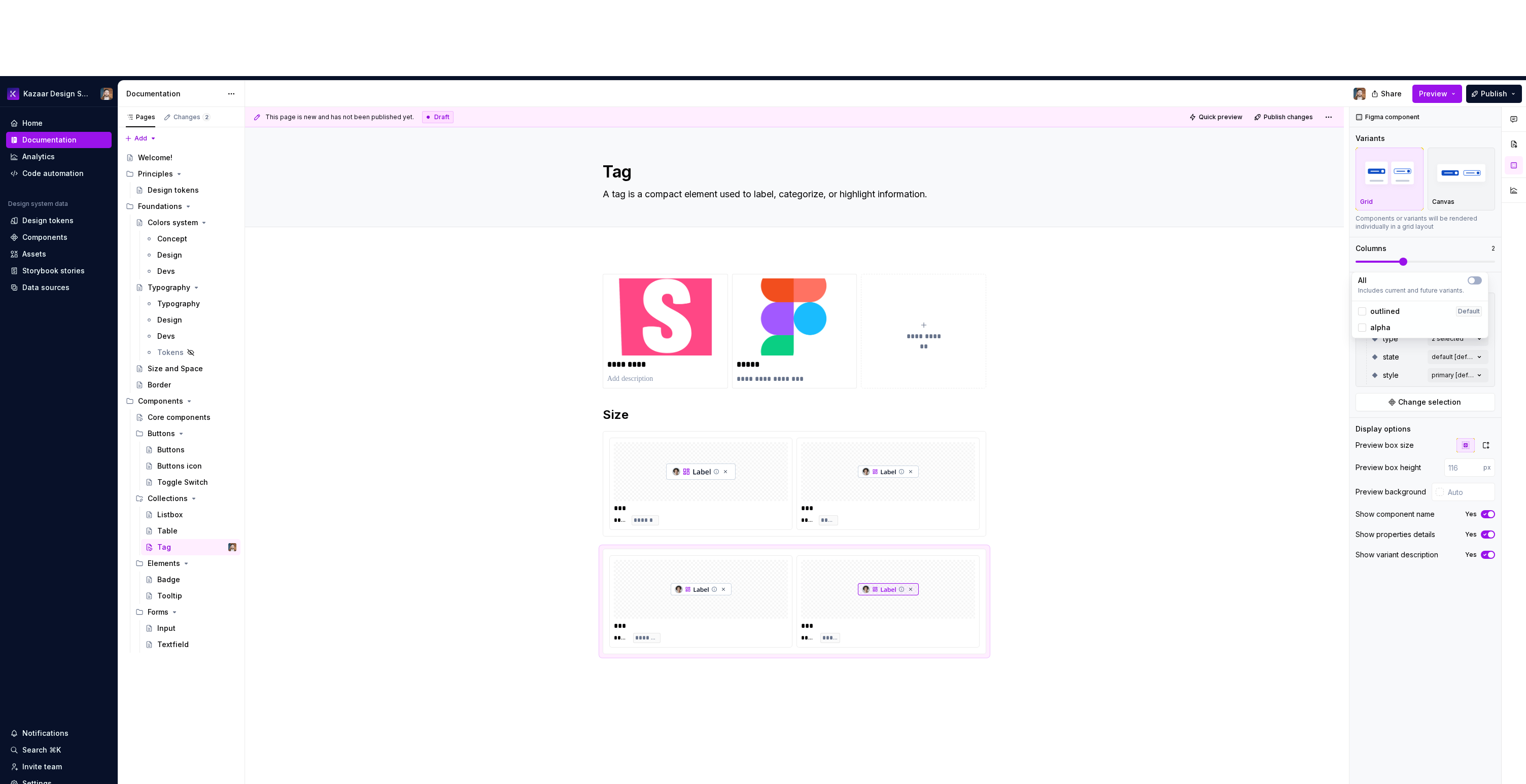
click at [1409, 517] on div "Comments Open comments No comments yet Select ‘Comment’ from the block context …" at bounding box center [1438, 484] width 177 height 754
click at [1402, 397] on span "Change selection" at bounding box center [1429, 402] width 63 height 10
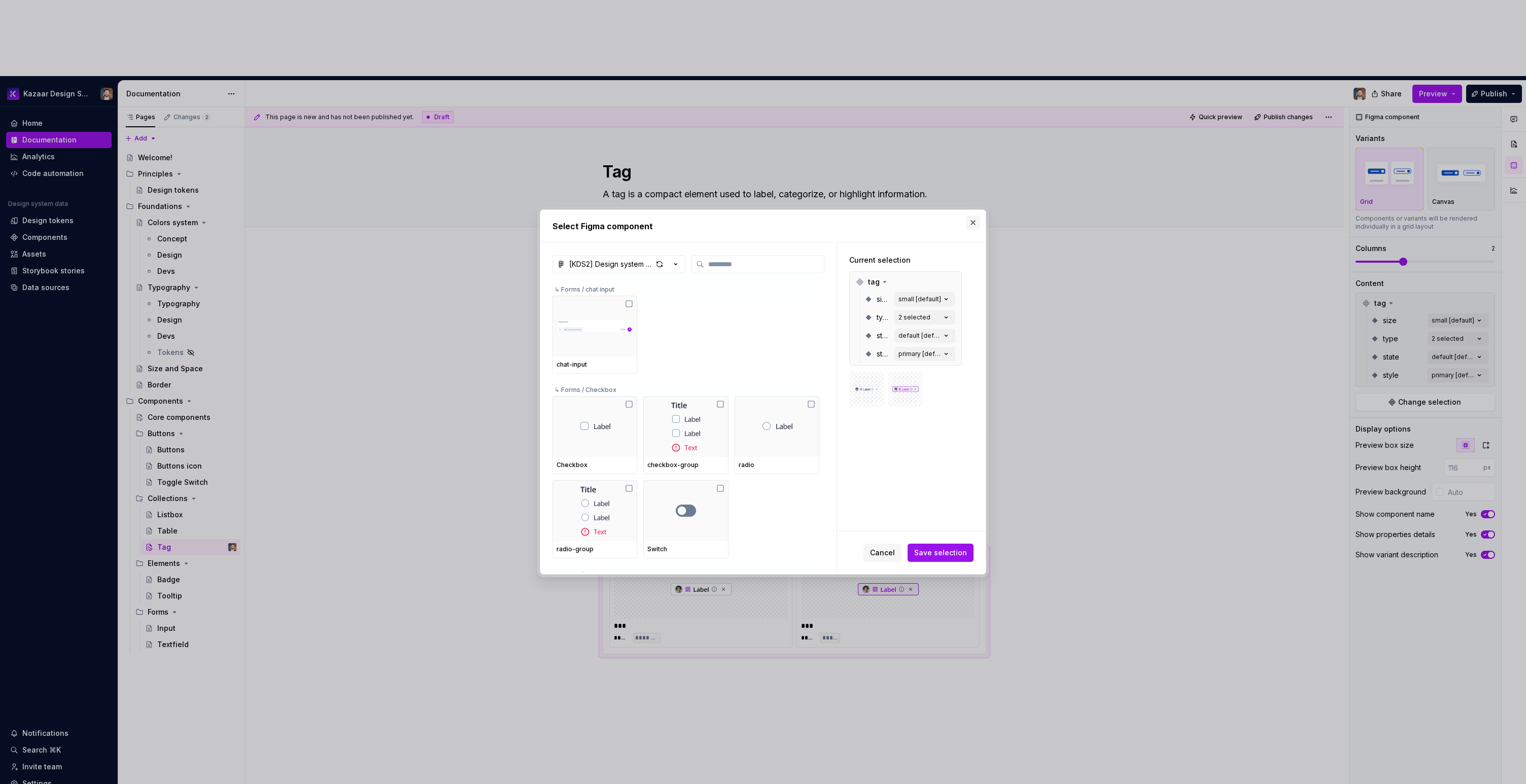
click at [975, 217] on button "button" at bounding box center [973, 223] width 14 height 14
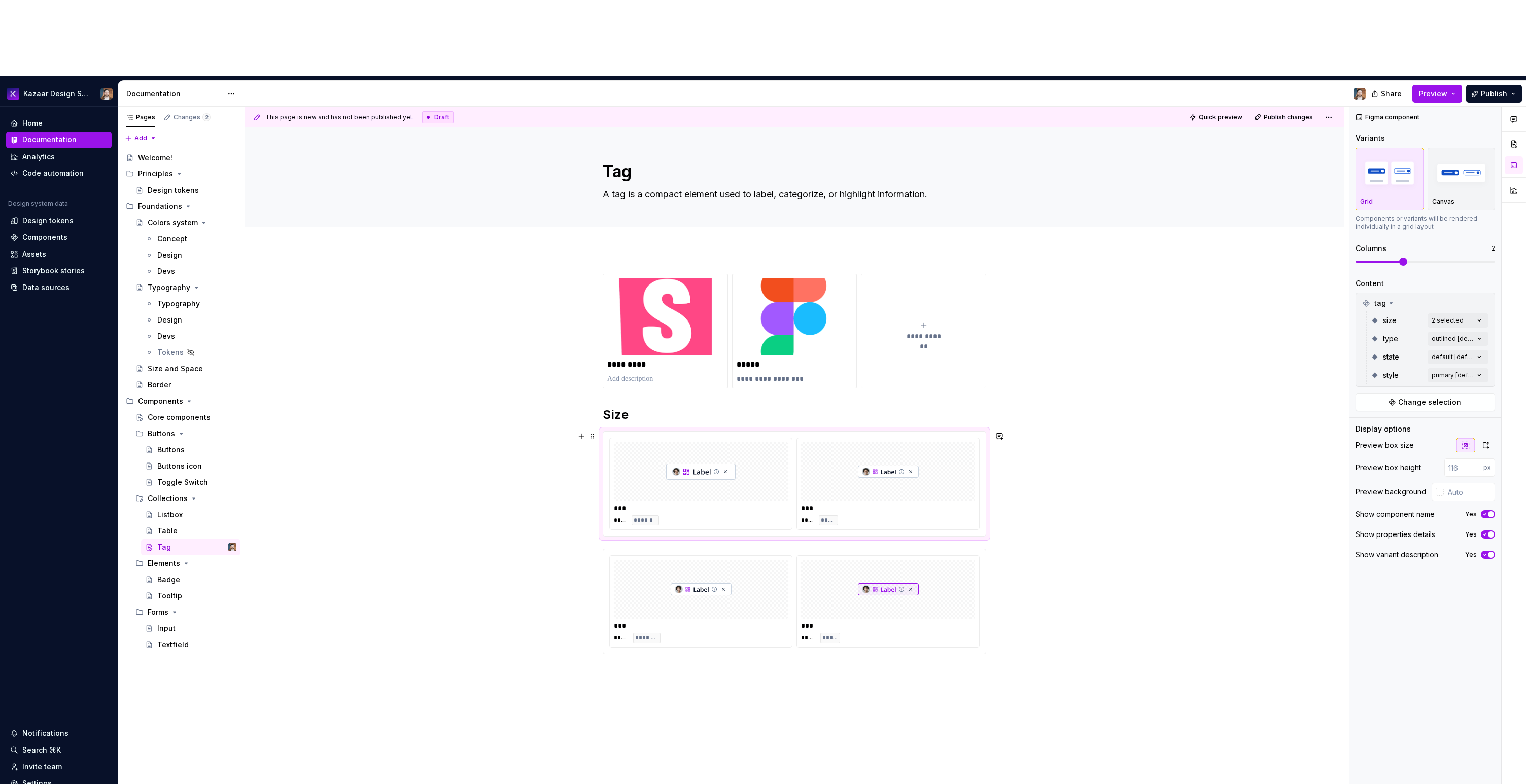
click at [985, 436] on div "*** **** ****** *** **** *****" at bounding box center [794, 484] width 383 height 104
click at [913, 556] on div "*** **** *****" at bounding box center [887, 602] width 182 height 91
click at [1020, 446] on div "**********" at bounding box center [794, 596] width 1099 height 695
click at [675, 637] on div "**********" at bounding box center [794, 596] width 1099 height 695
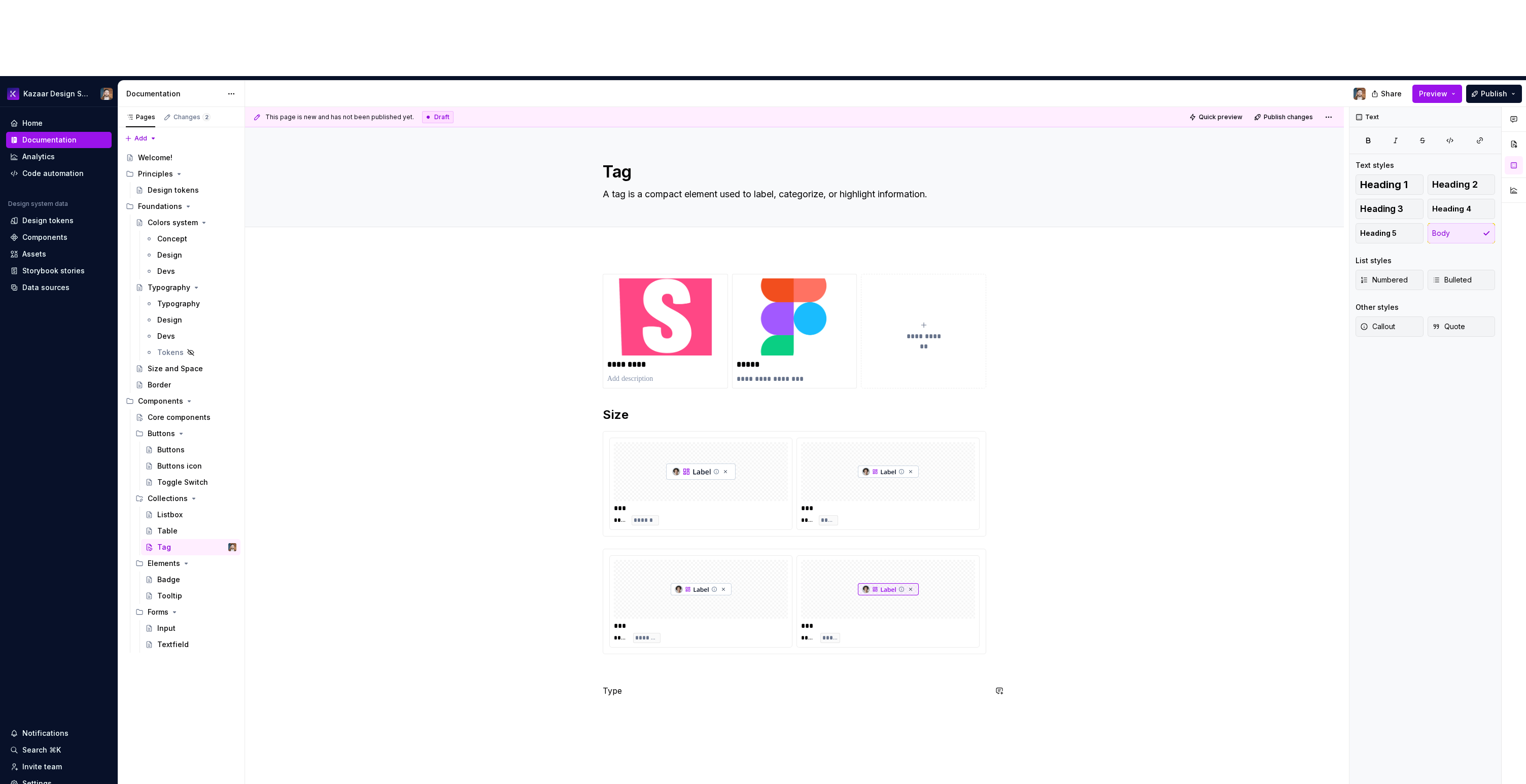
click at [673, 656] on div "**********" at bounding box center [794, 596] width 1099 height 695
click at [611, 685] on p "Type" at bounding box center [794, 690] width 383 height 12
drag, startPoint x: 661, startPoint y: 595, endPoint x: 641, endPoint y: 608, distance: 23.9
click at [661, 595] on button "button" at bounding box center [666, 596] width 14 height 14
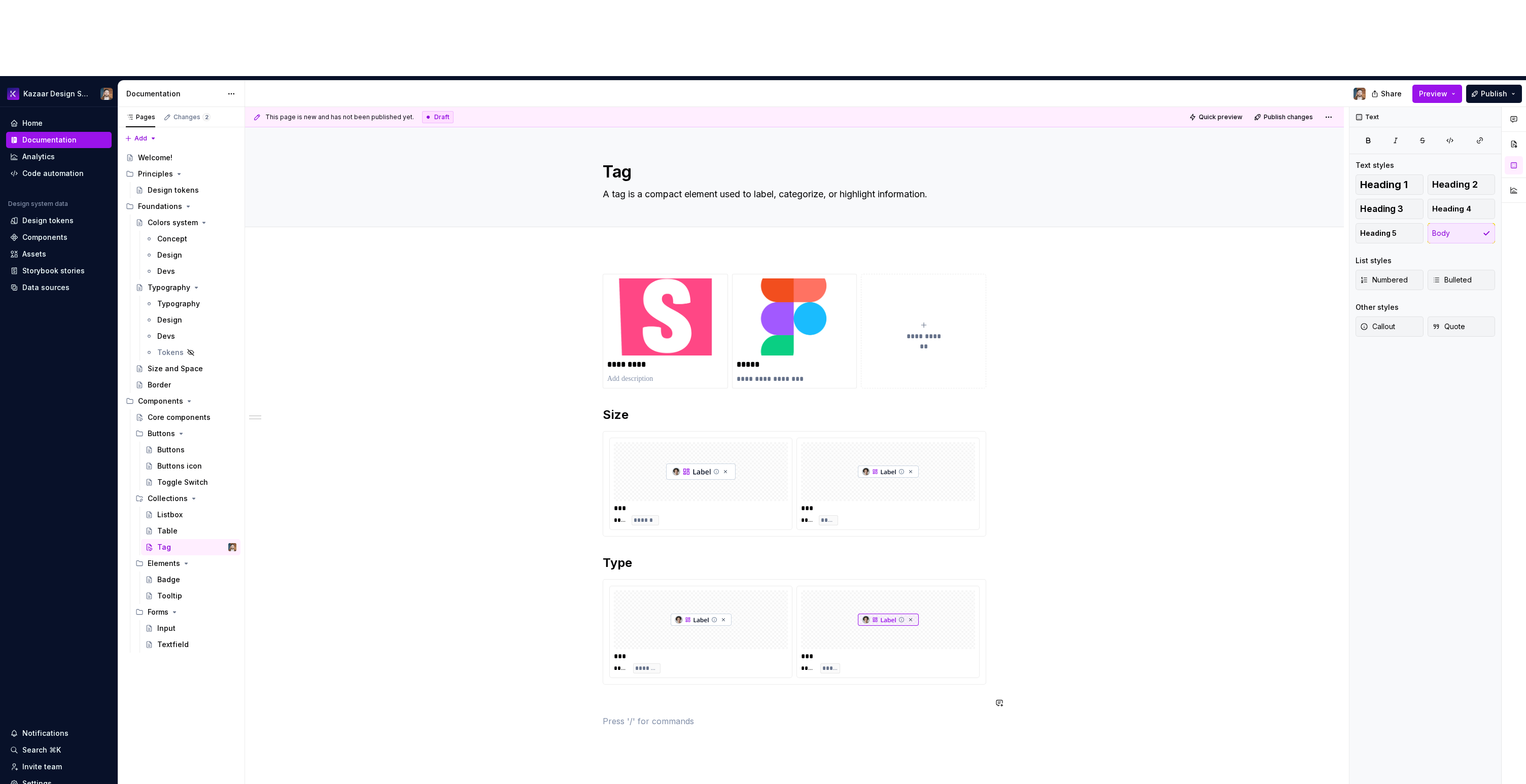
click at [902, 634] on div "**********" at bounding box center [794, 500] width 383 height 454
click at [658, 611] on div "*** **** ******** *** **** *****" at bounding box center [794, 632] width 383 height 105
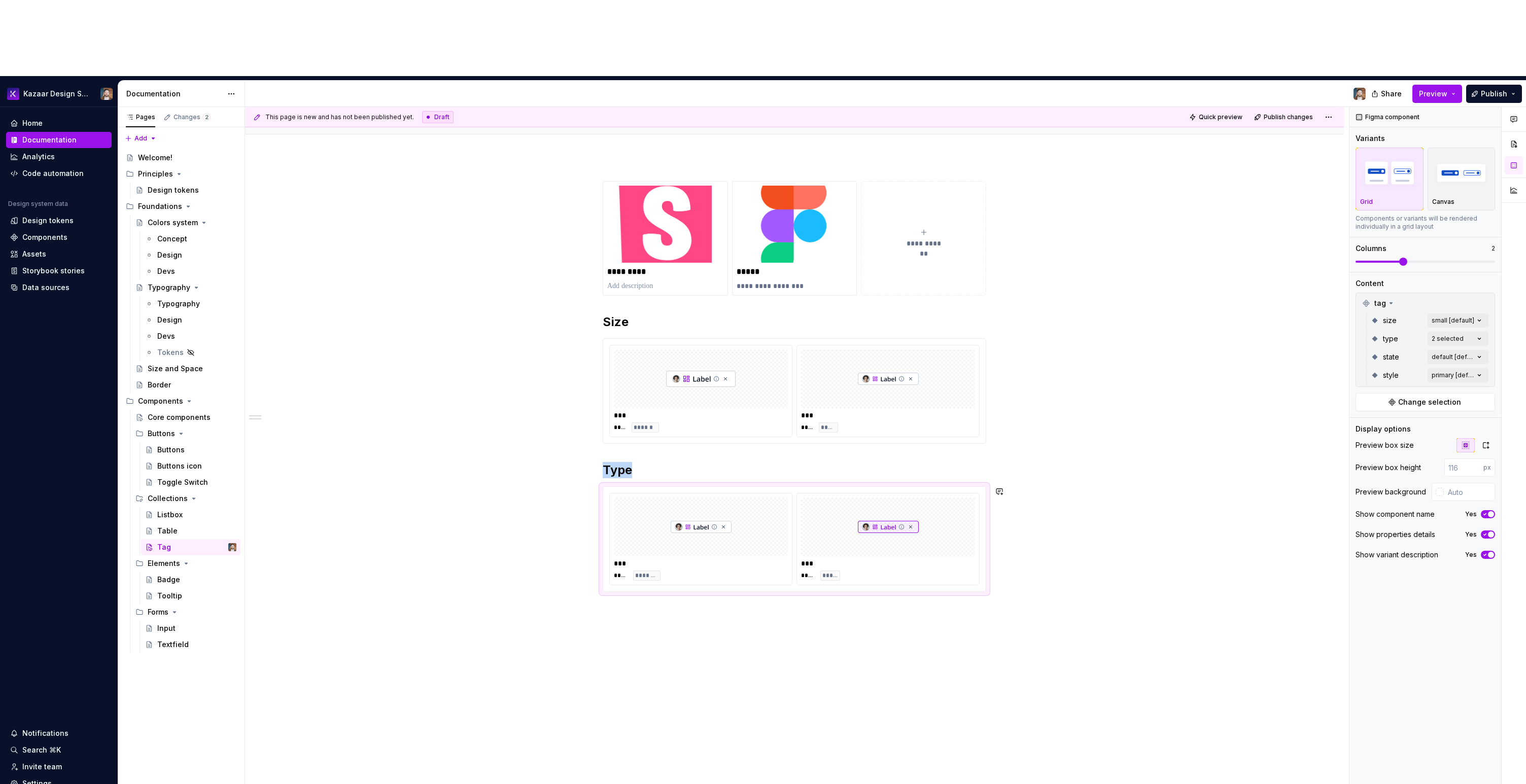
scroll to position [114, 0]
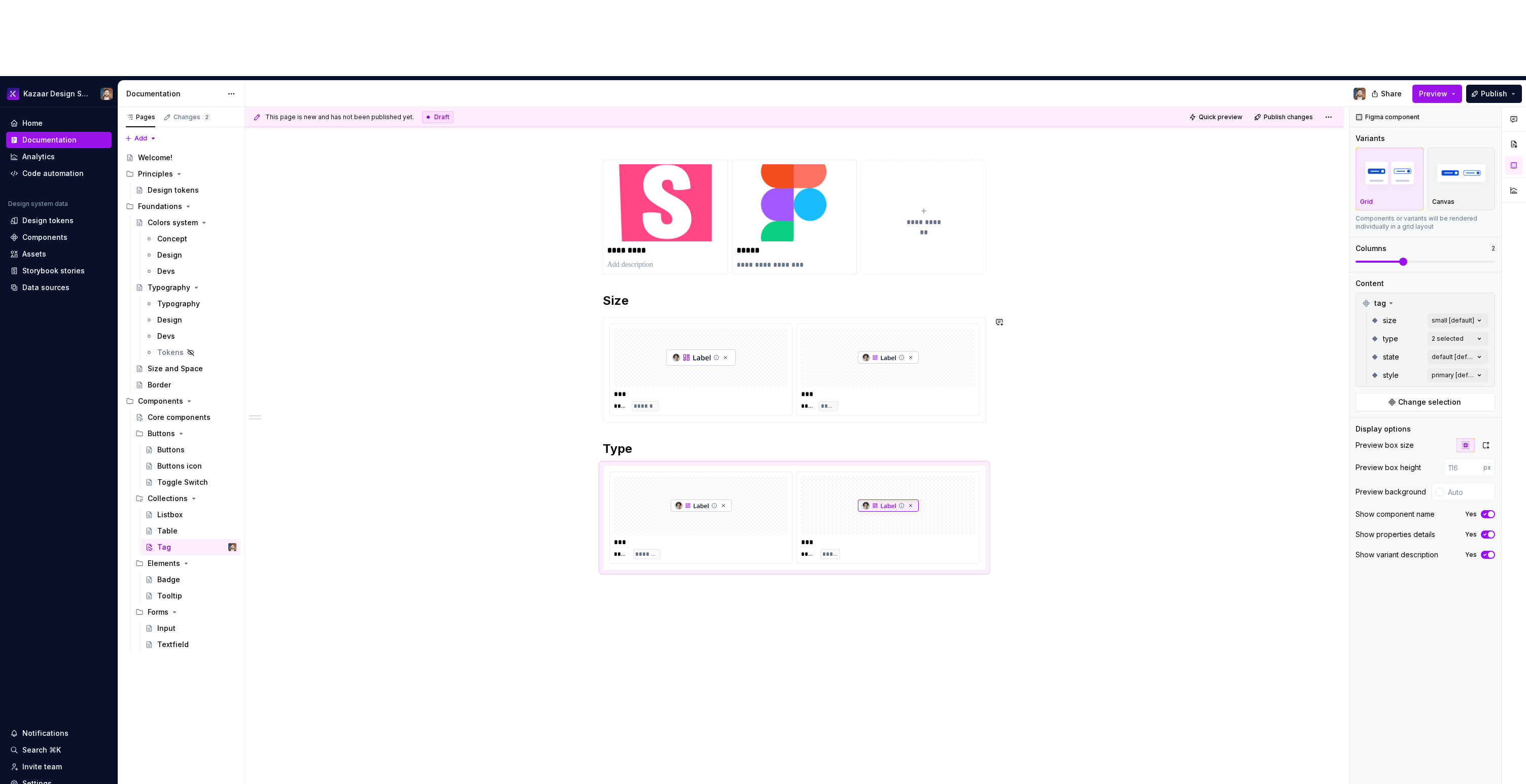
click at [616, 441] on h2 "Type" at bounding box center [794, 448] width 383 height 16
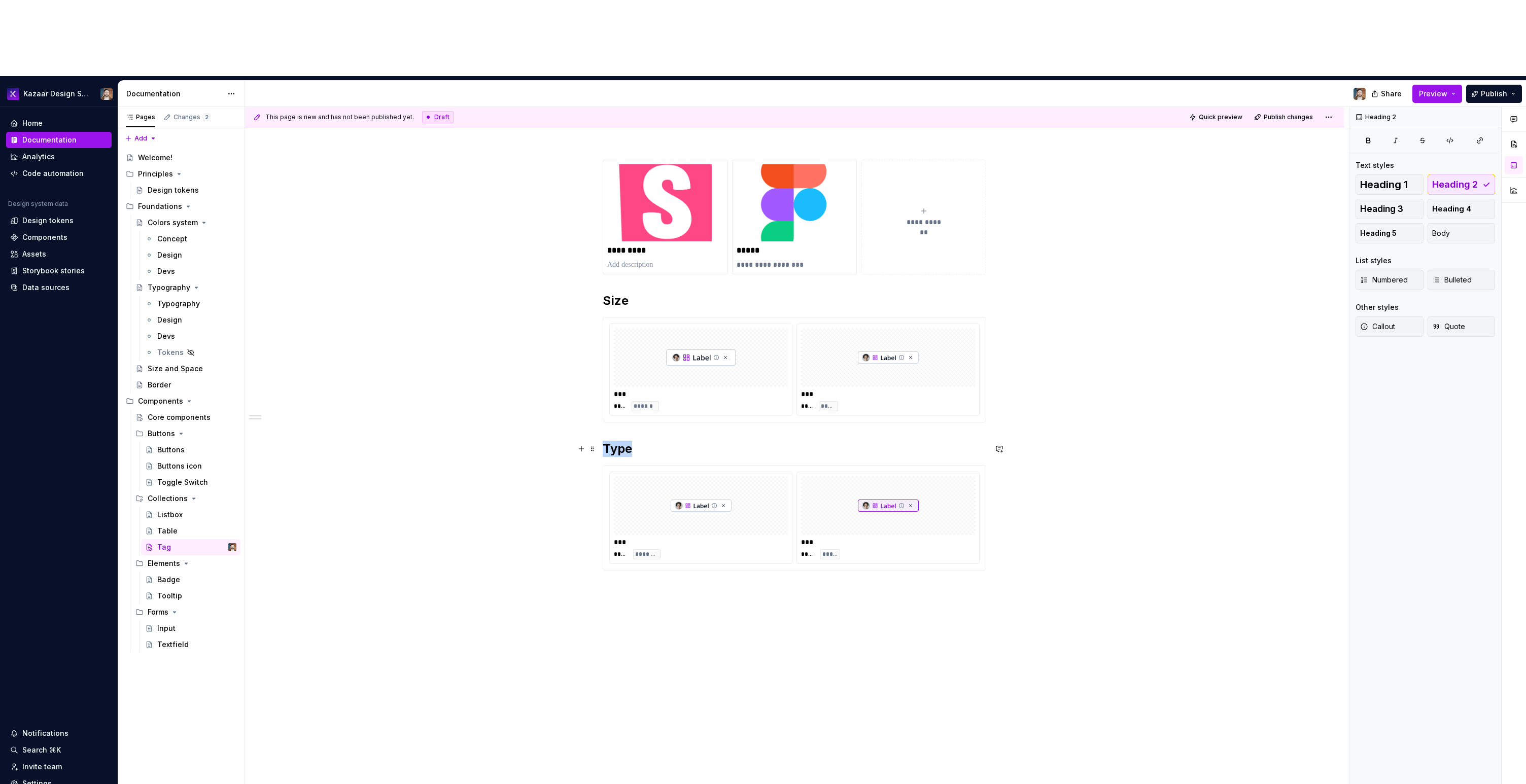
click at [616, 441] on h2 "Type" at bounding box center [794, 448] width 383 height 16
copy h2 "Type"
click at [668, 601] on p at bounding box center [794, 607] width 383 height 12
click at [615, 601] on p "Type" at bounding box center [794, 607] width 383 height 12
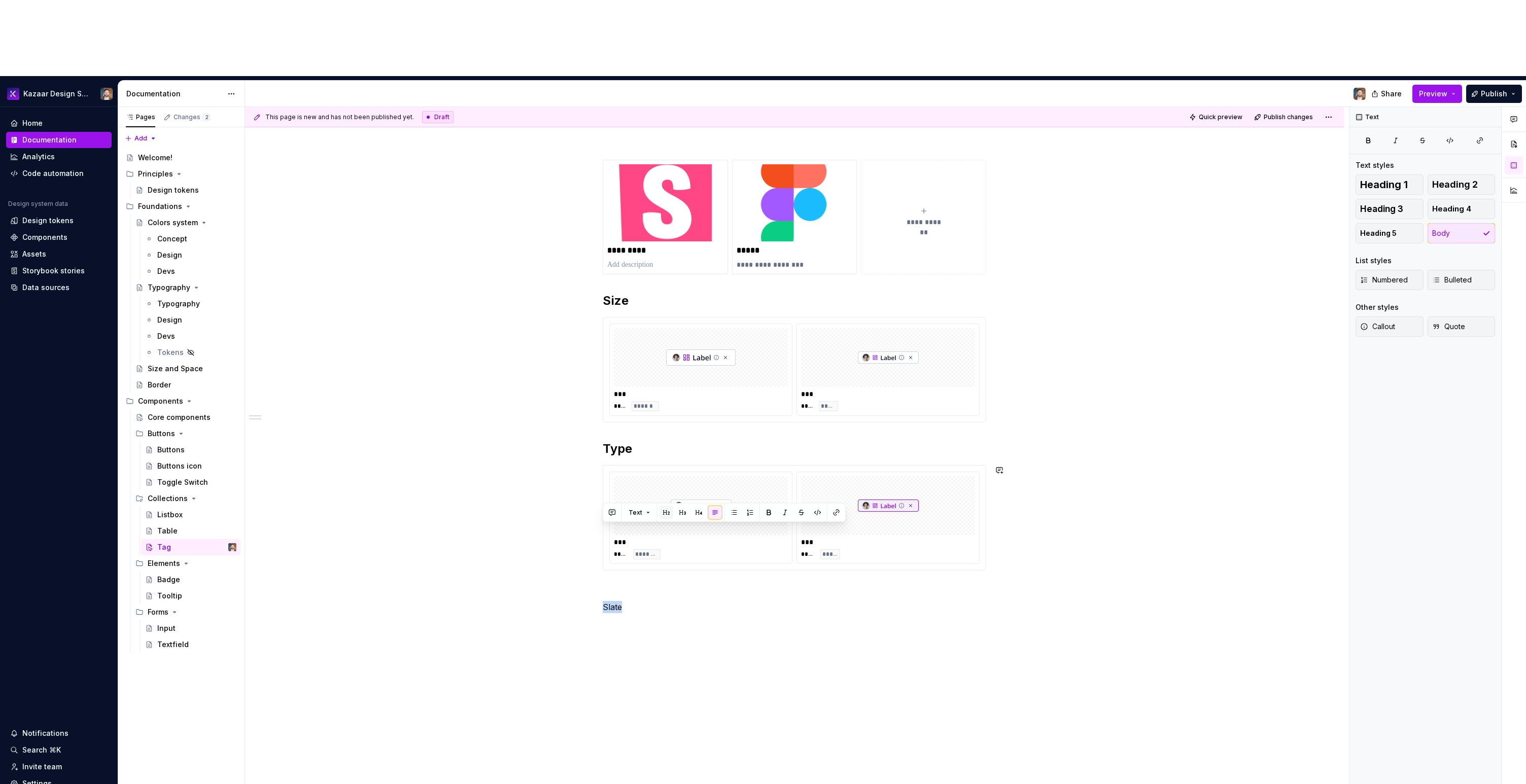
click at [666, 512] on button "button" at bounding box center [666, 513] width 14 height 14
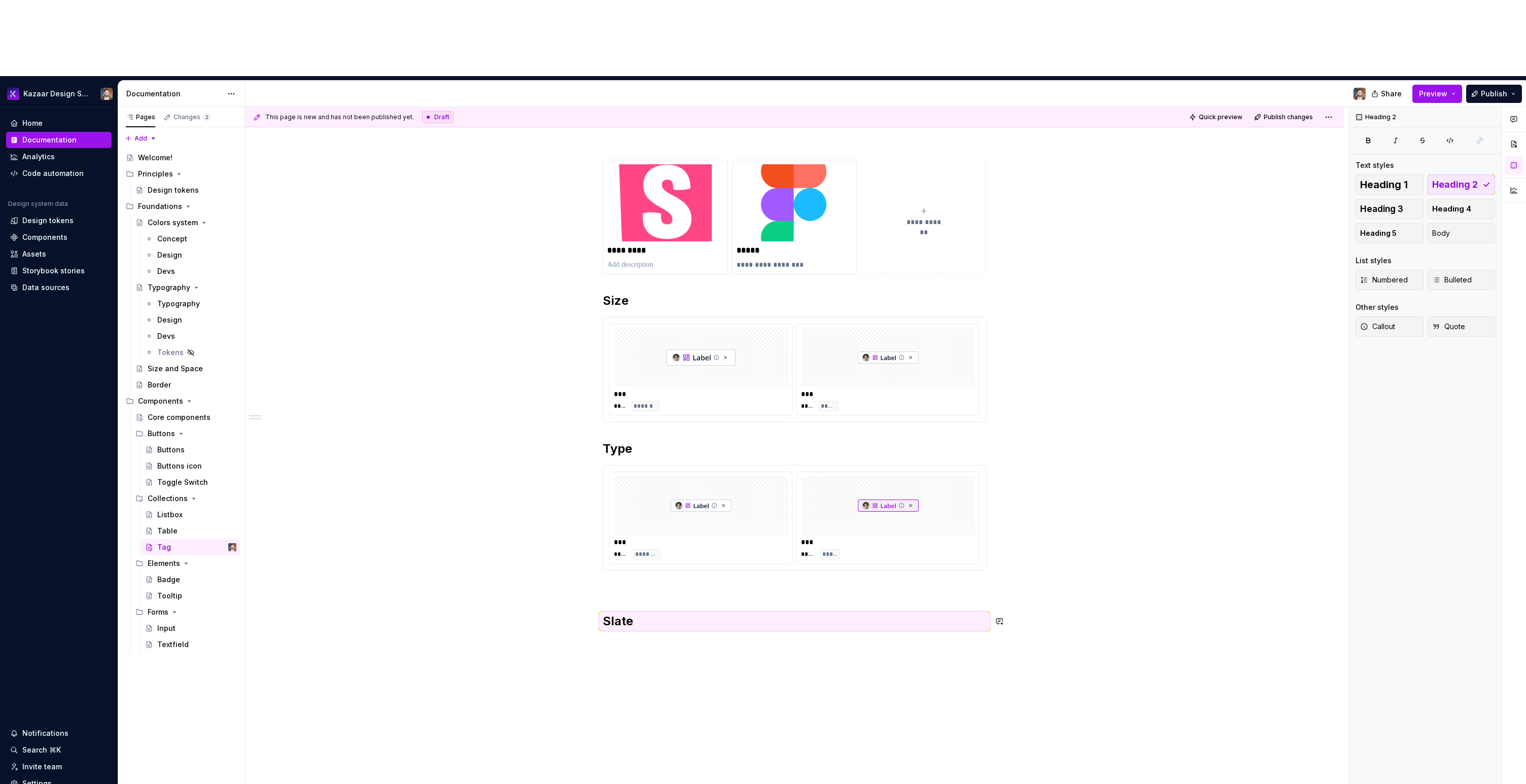
click at [640, 522] on div "**********" at bounding box center [794, 394] width 383 height 470
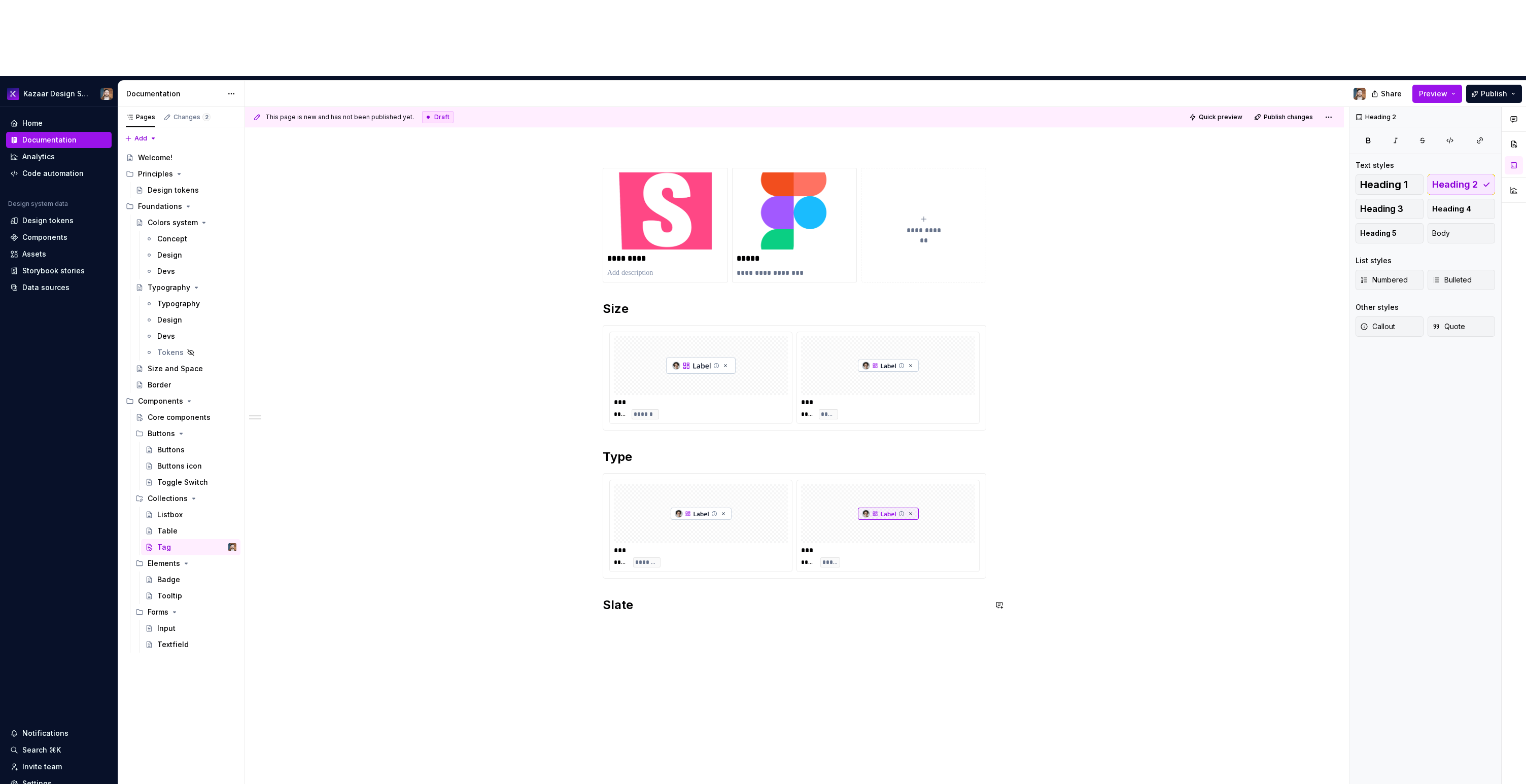
scroll to position [106, 0]
click at [604, 474] on div "*** **** ******** *** **** *****" at bounding box center [794, 526] width 383 height 104
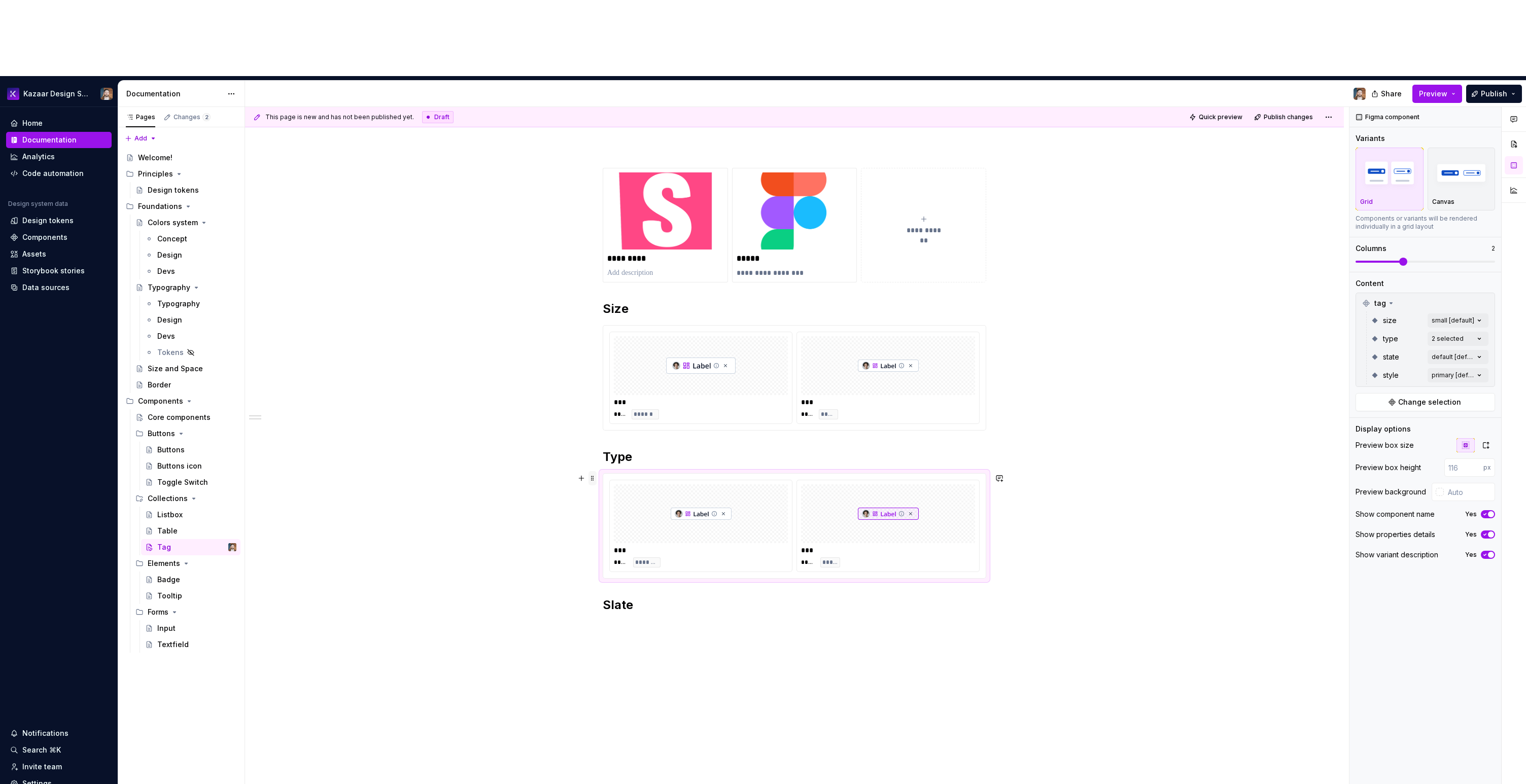
click at [592, 471] on span at bounding box center [592, 478] width 8 height 14
click at [605, 416] on div "Duplicate" at bounding box center [634, 418] width 86 height 16
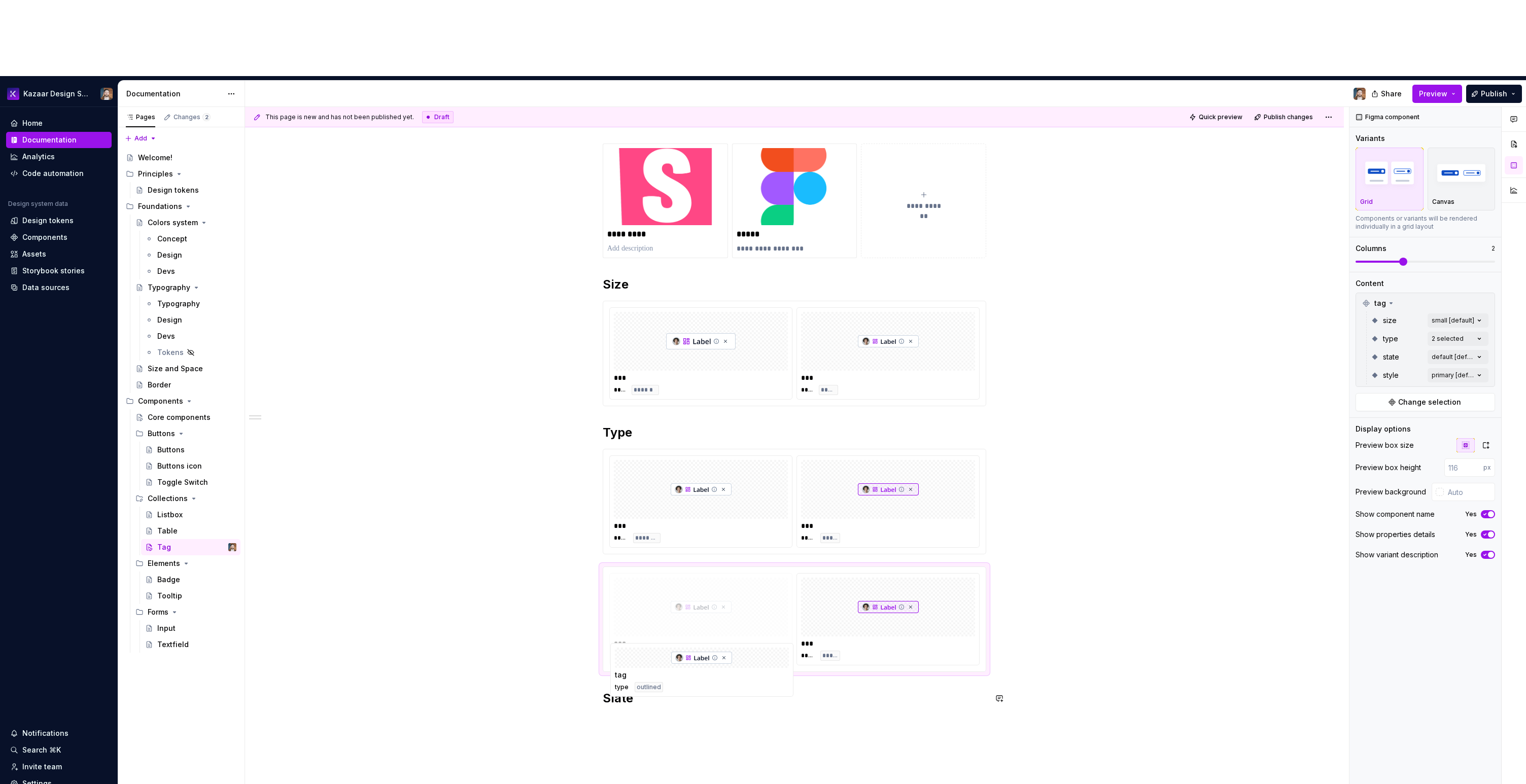
scroll to position [136, 0]
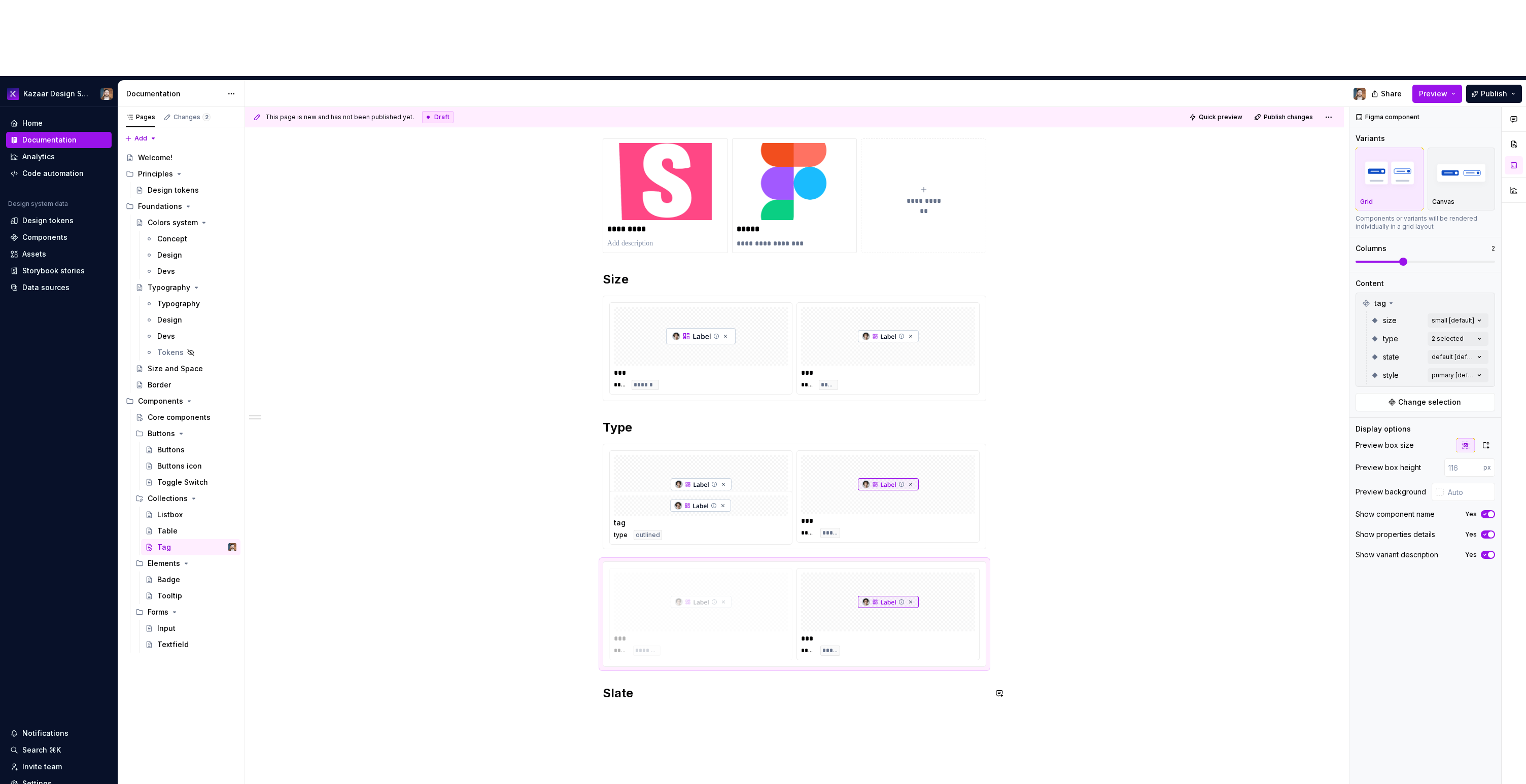
drag, startPoint x: 620, startPoint y: 534, endPoint x: 624, endPoint y: 644, distance: 110.1
click at [624, 644] on body "Kazaar Design System Home Documentation Analytics Code automation Design system…" at bounding box center [763, 392] width 1526 height 784
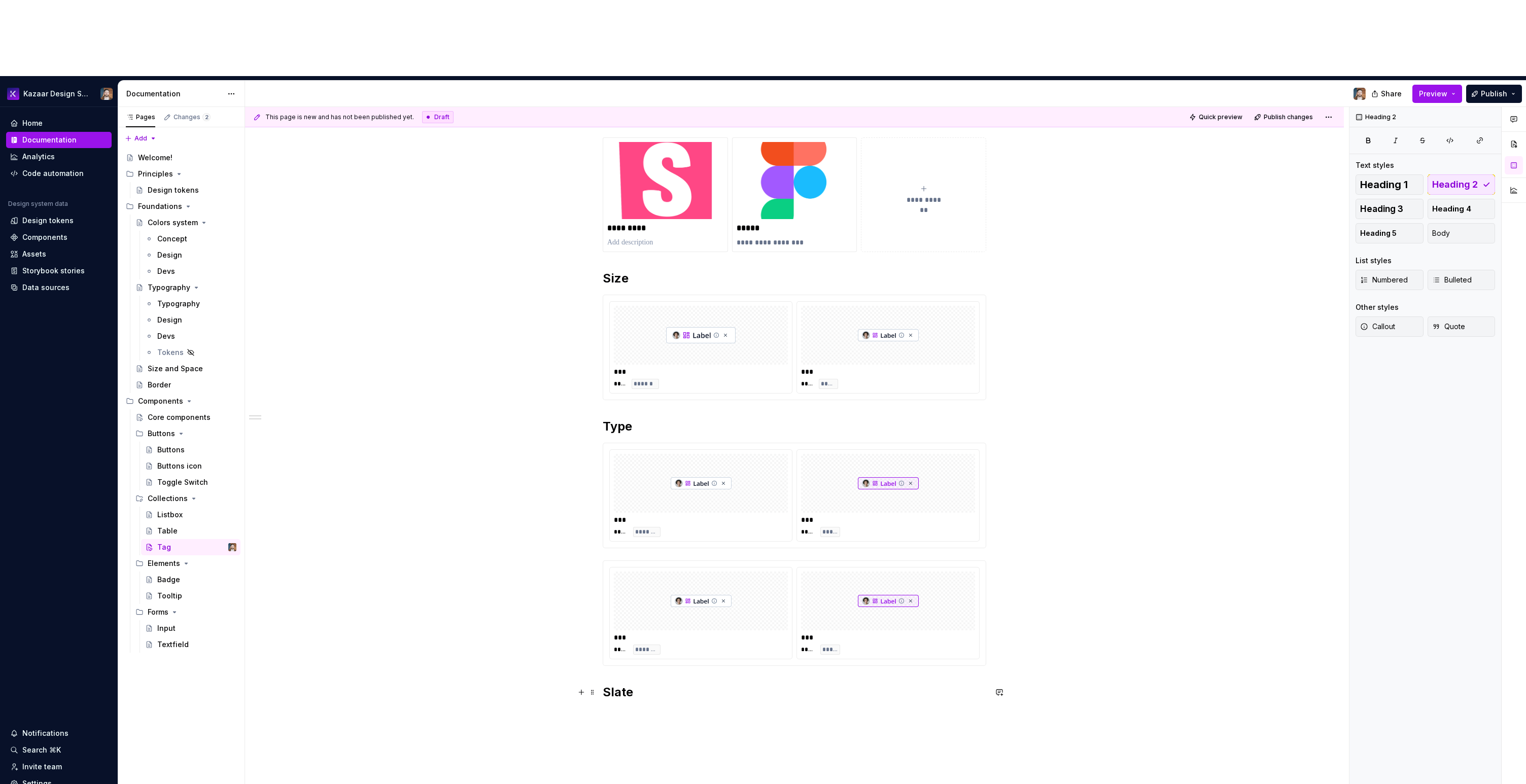
click at [617, 684] on h2 "Slate" at bounding box center [794, 692] width 383 height 16
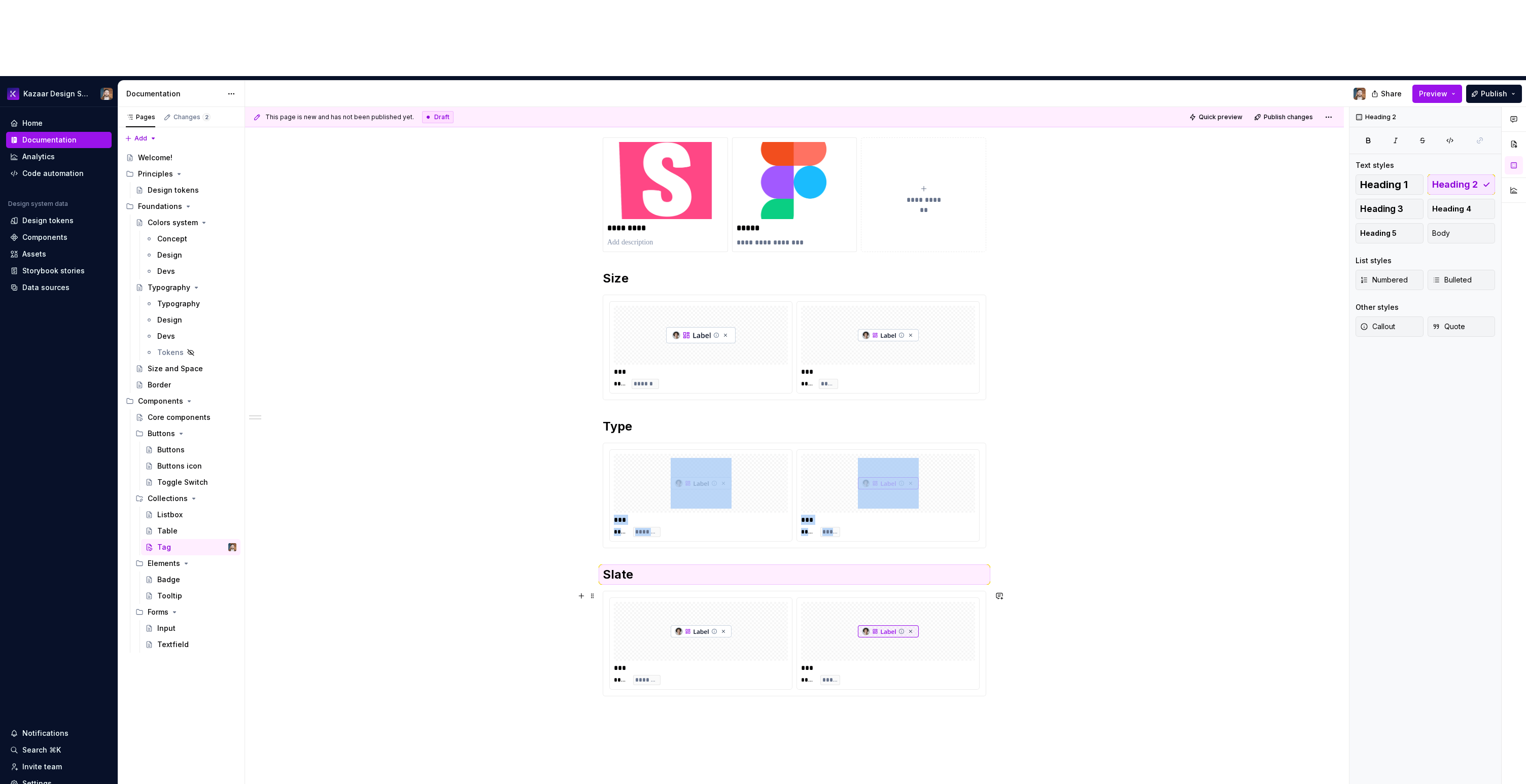
click at [623, 602] on div at bounding box center [701, 631] width 174 height 59
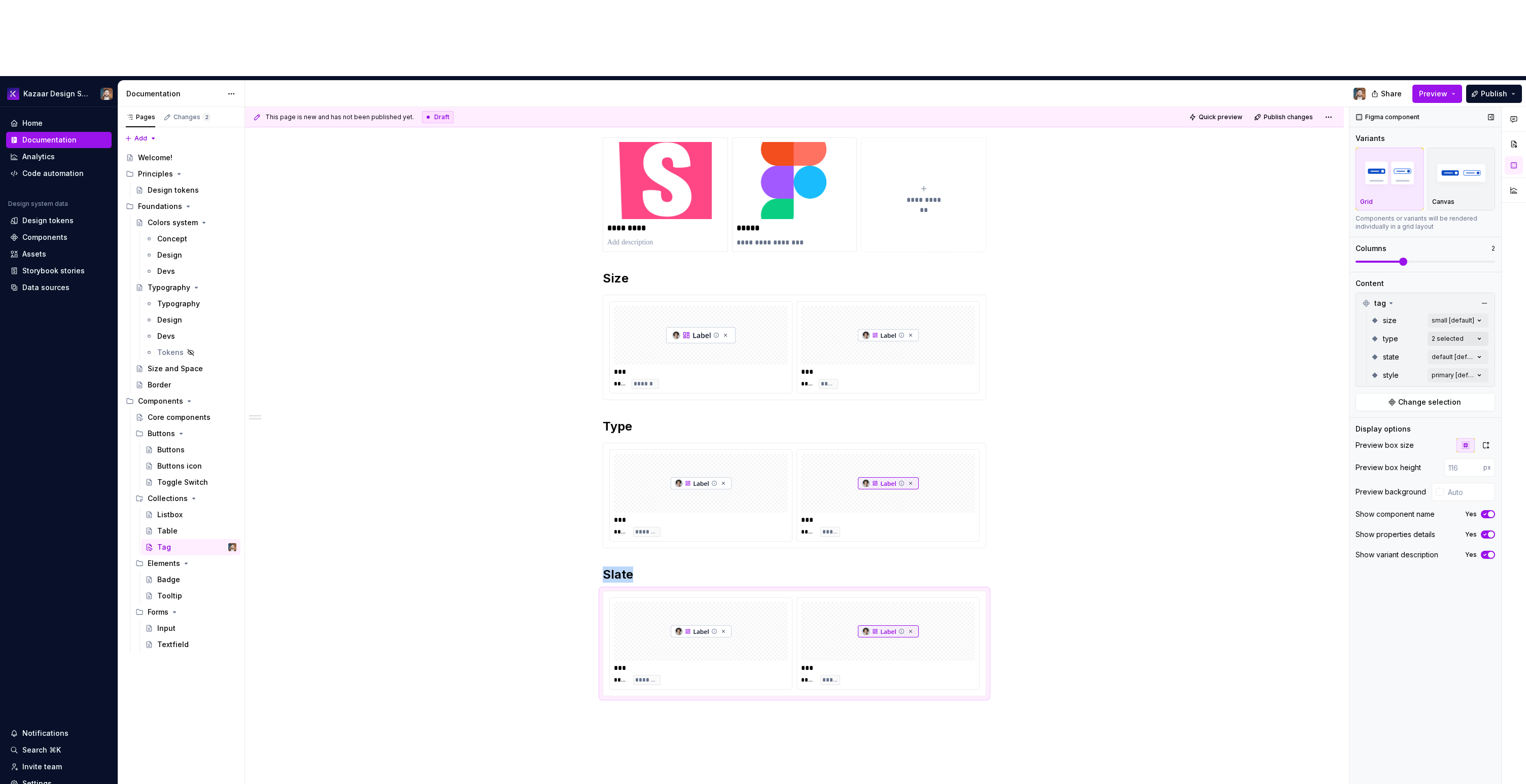
click at [1427, 258] on div "Comments Open comments No comments yet Select ‘Comment’ from the block context …" at bounding box center [1438, 484] width 177 height 754
click at [1374, 312] on span "outlined" at bounding box center [1385, 311] width 30 height 10
click at [1374, 322] on div "alpha" at bounding box center [1420, 327] width 132 height 16
click at [1396, 270] on div "Comments Open comments No comments yet Select ‘Comment’ from the block context …" at bounding box center [1438, 484] width 177 height 754
click at [1435, 284] on div "Comments Open comments No comments yet Select ‘Comment’ from the block context …" at bounding box center [1438, 484] width 177 height 754
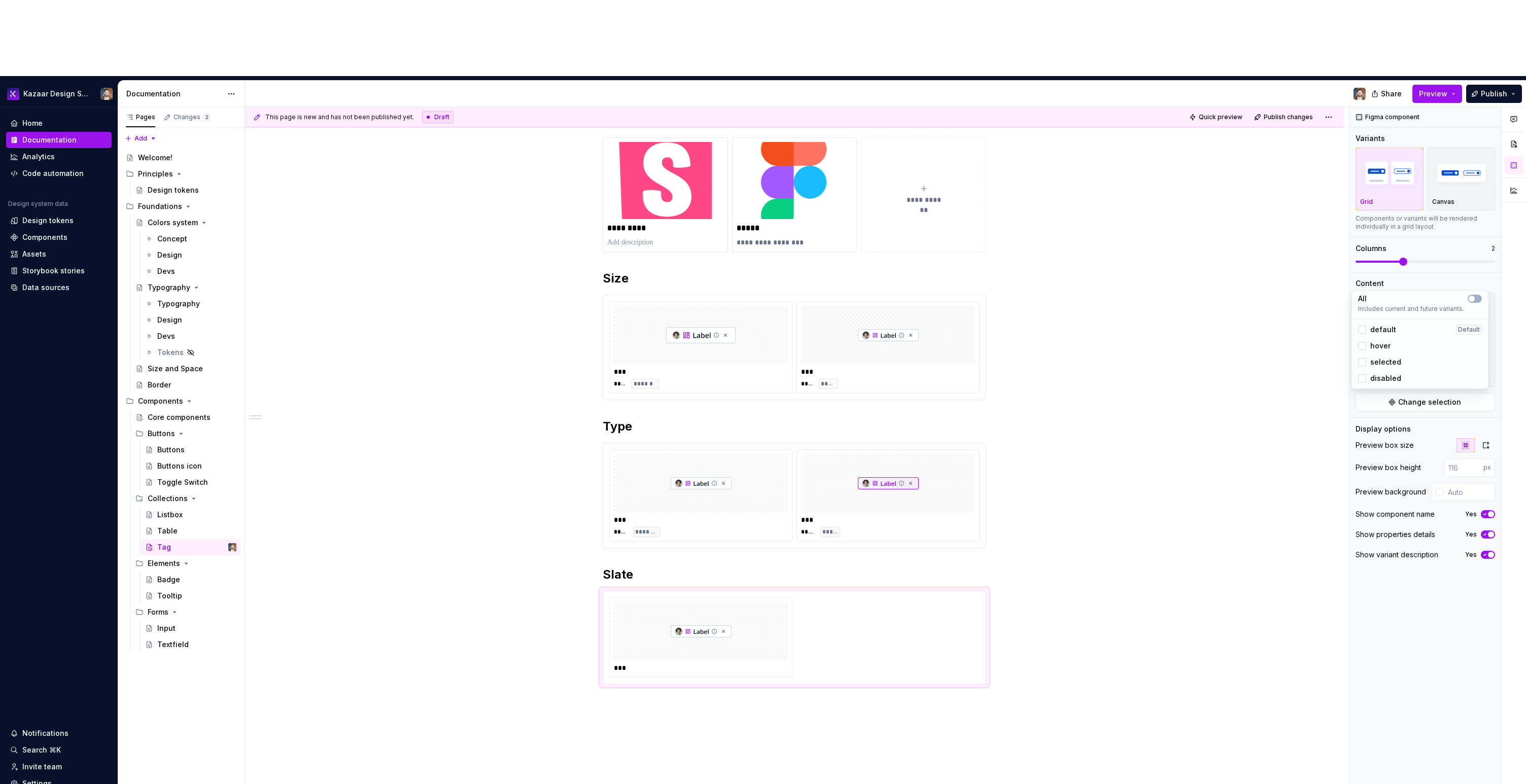
click at [1390, 327] on span "default" at bounding box center [1383, 329] width 26 height 10
click at [1384, 342] on span "hover" at bounding box center [1380, 345] width 20 height 10
click at [1383, 365] on span "selected" at bounding box center [1386, 362] width 31 height 10
click at [1380, 381] on span "disabled" at bounding box center [1386, 378] width 31 height 10
click at [1160, 623] on html "Kazaar Design System Home Documentation Analytics Code automation Design system…" at bounding box center [763, 392] width 1526 height 784
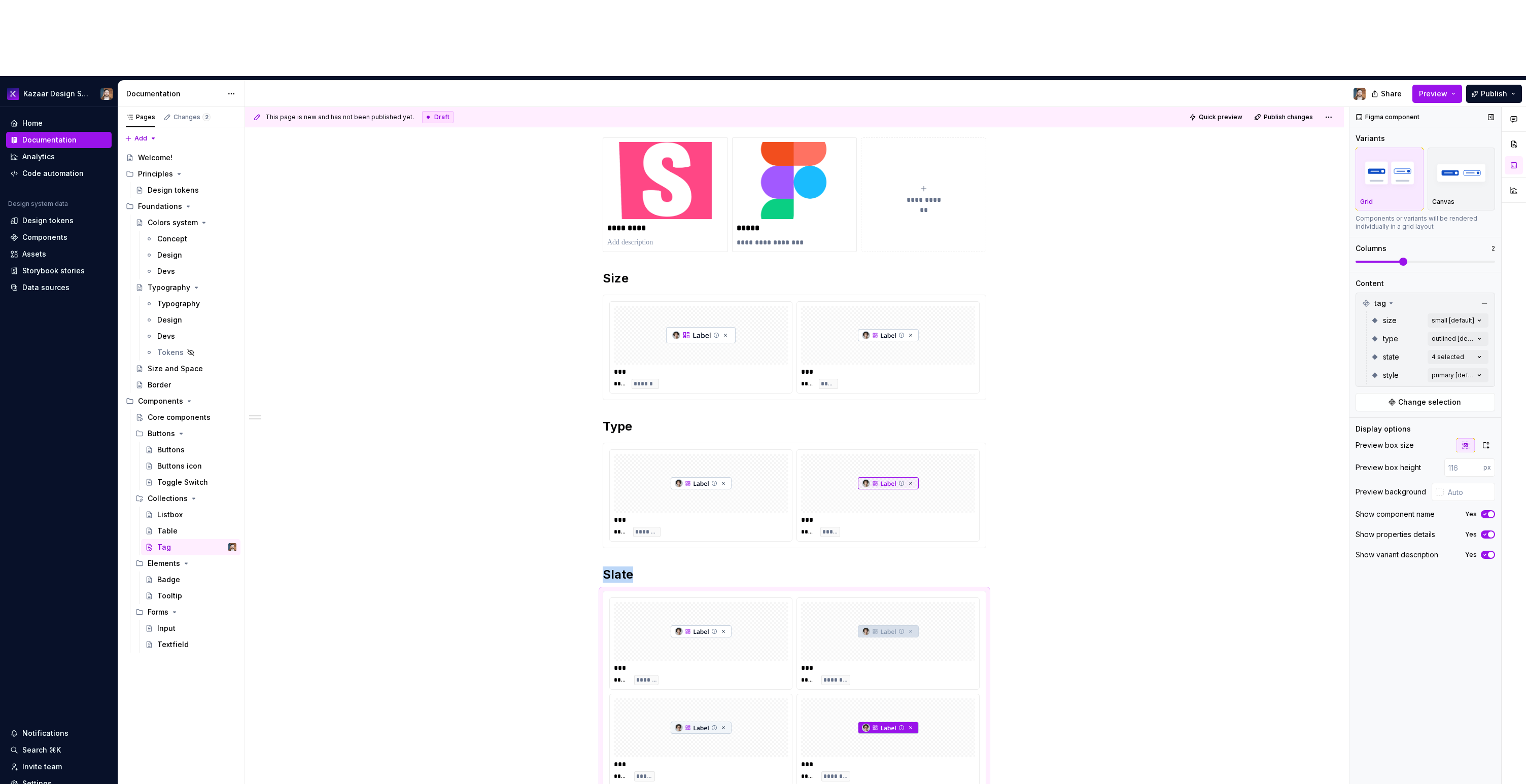
scroll to position [261, 0]
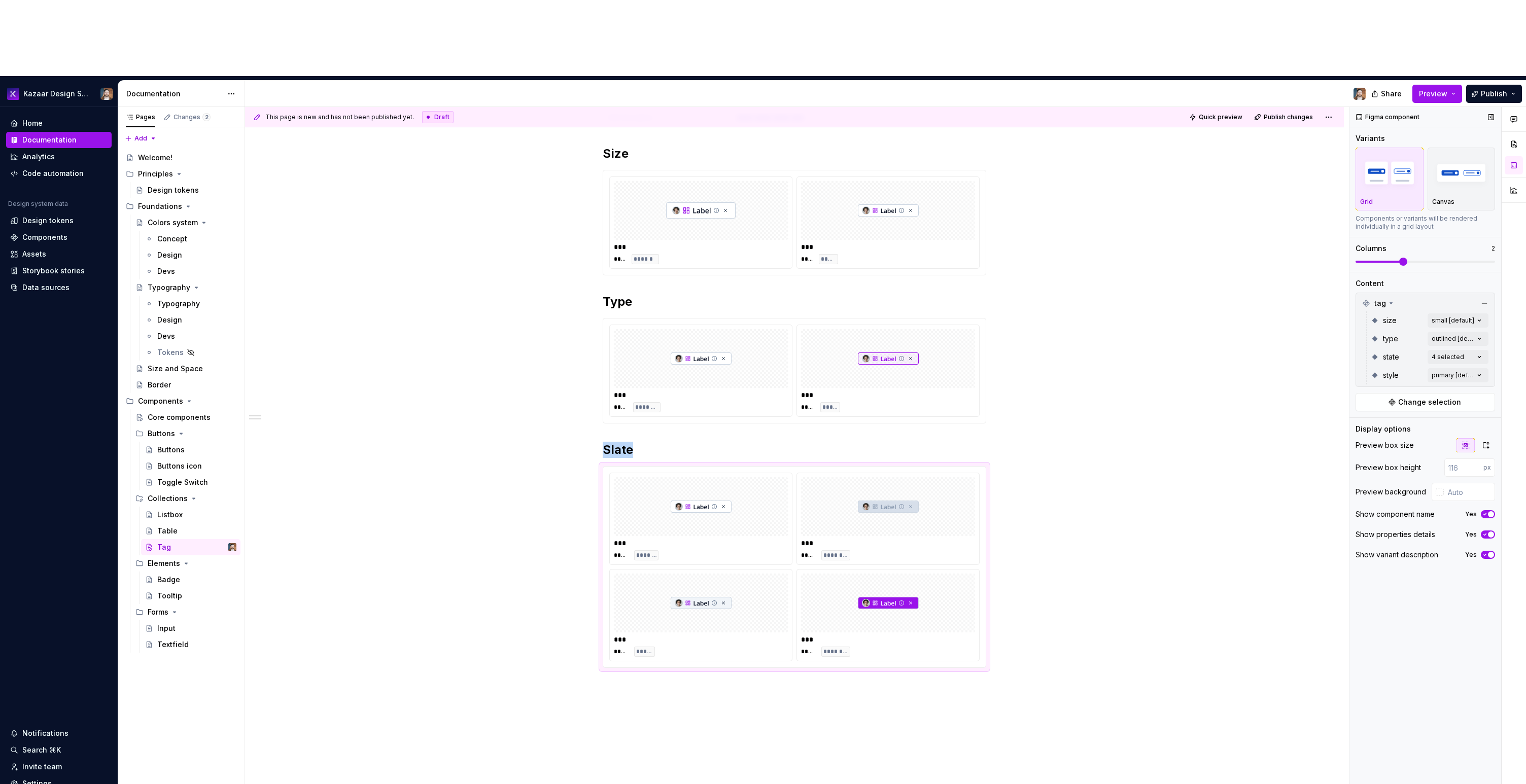
click at [1399, 258] on span at bounding box center [1403, 262] width 8 height 8
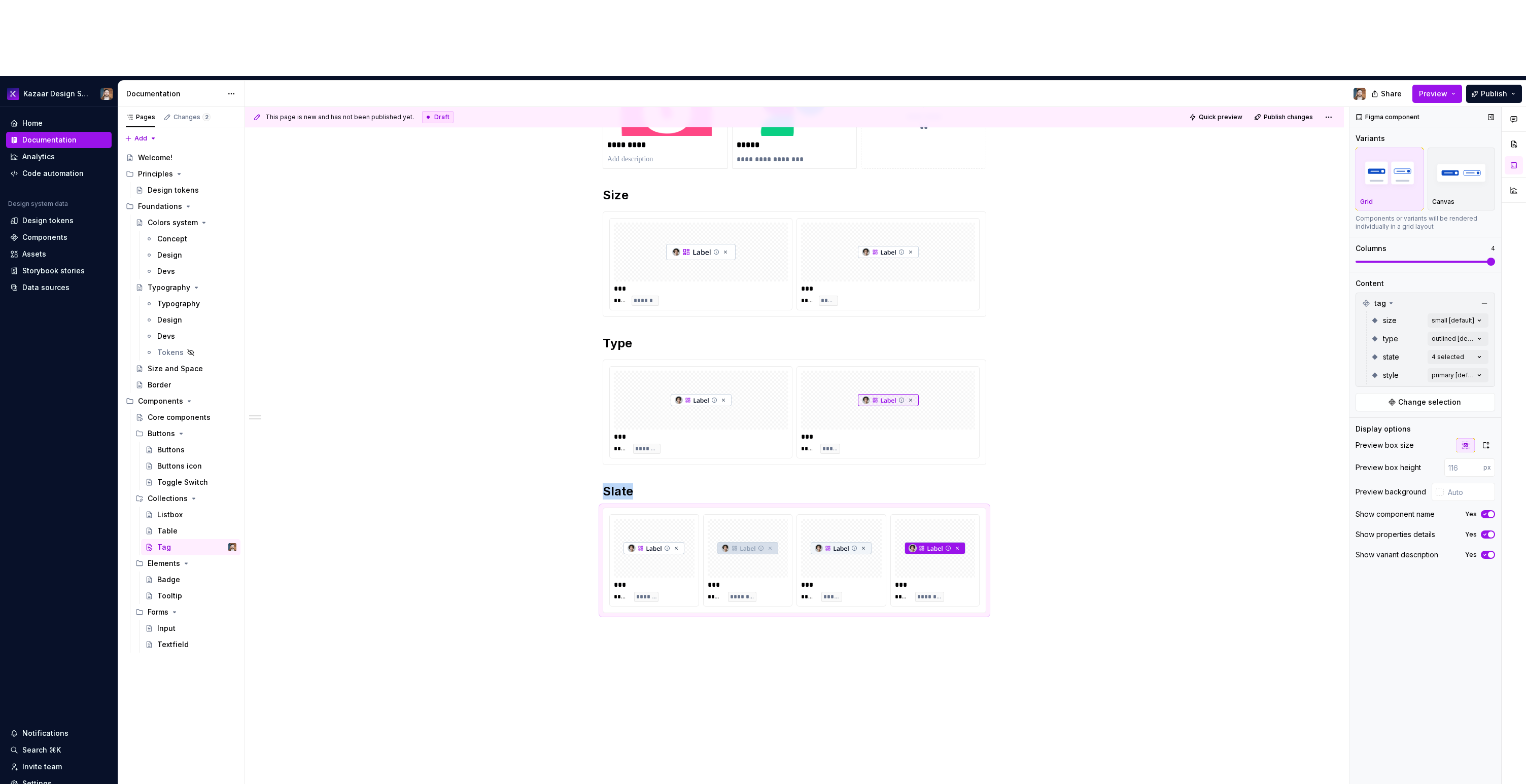
click at [1487, 258] on span at bounding box center [1491, 262] width 8 height 8
click at [1178, 541] on div "**********" at bounding box center [794, 445] width 1099 height 831
click at [1447, 298] on div "Comments Open comments No comments yet Select ‘Comment’ from the block context …" at bounding box center [1438, 484] width 177 height 754
click at [1139, 545] on div "**********" at bounding box center [794, 445] width 1099 height 831
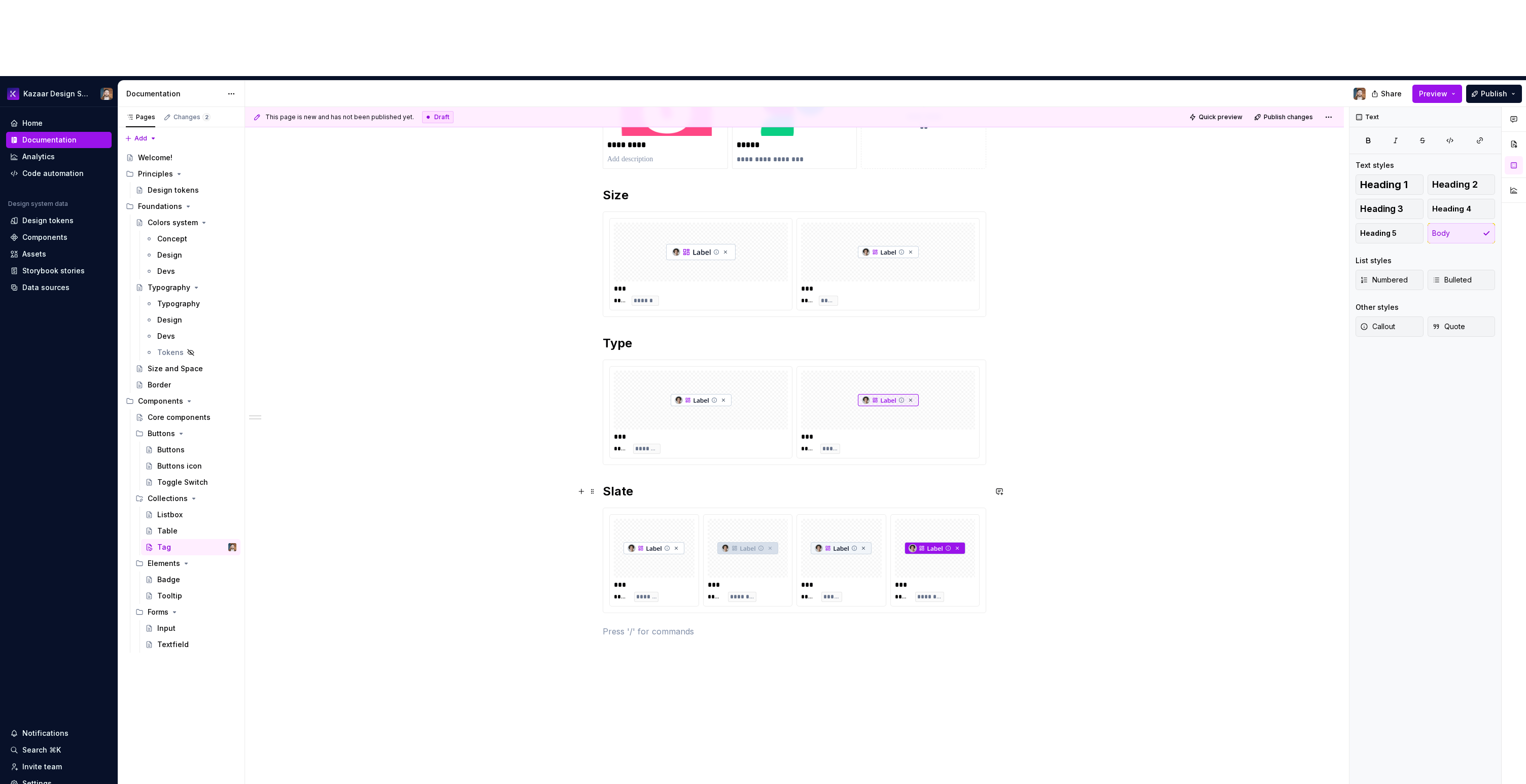
click at [617, 483] on h2 "Slate" at bounding box center [794, 491] width 383 height 16
copy h2 "Slate"
click at [653, 584] on div "**********" at bounding box center [794, 458] width 1099 height 855
click at [605, 625] on p "Slate" at bounding box center [794, 631] width 383 height 12
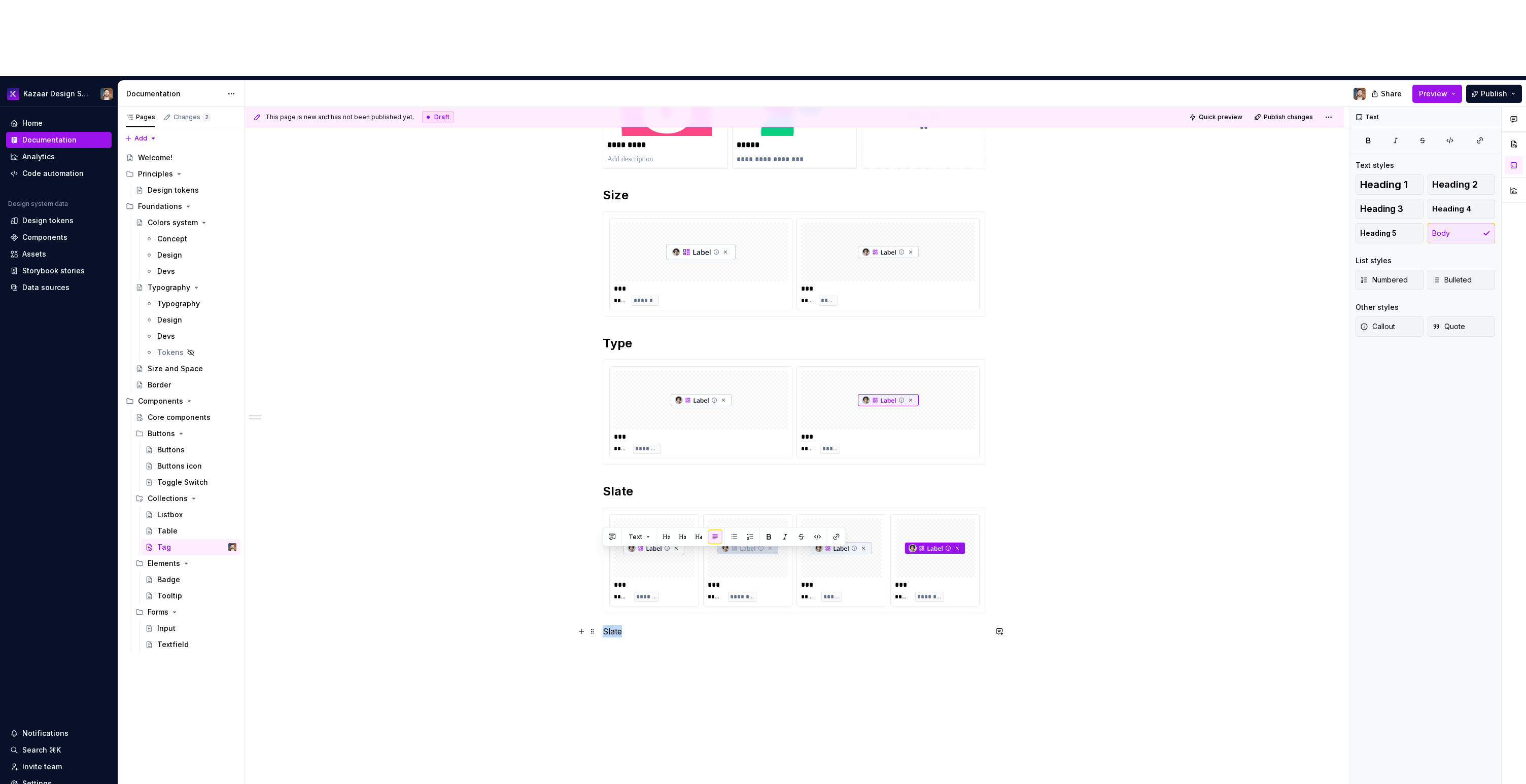
click at [605, 625] on p "Slate" at bounding box center [794, 631] width 383 height 12
click at [687, 600] on div "**********" at bounding box center [794, 467] width 1099 height 873
click at [610, 508] on div "*** ***** ******* *** ***** ******** *** ***** ***** *** ***** ********" at bounding box center [794, 560] width 383 height 104
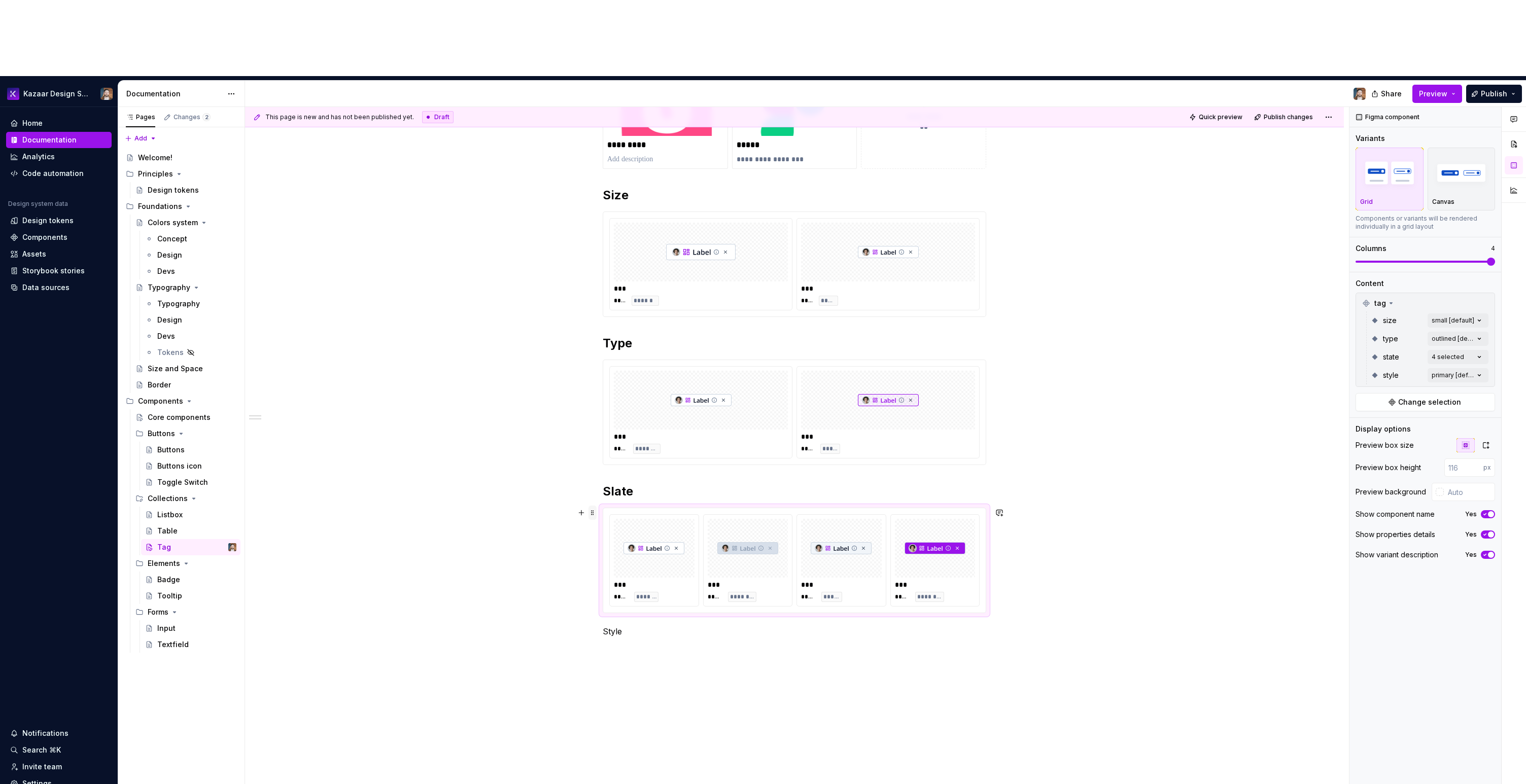
click at [590, 506] on span at bounding box center [592, 513] width 8 height 14
click at [603, 454] on div "Duplicate" at bounding box center [634, 452] width 86 height 16
click at [608, 679] on div "**********" at bounding box center [794, 414] width 383 height 719
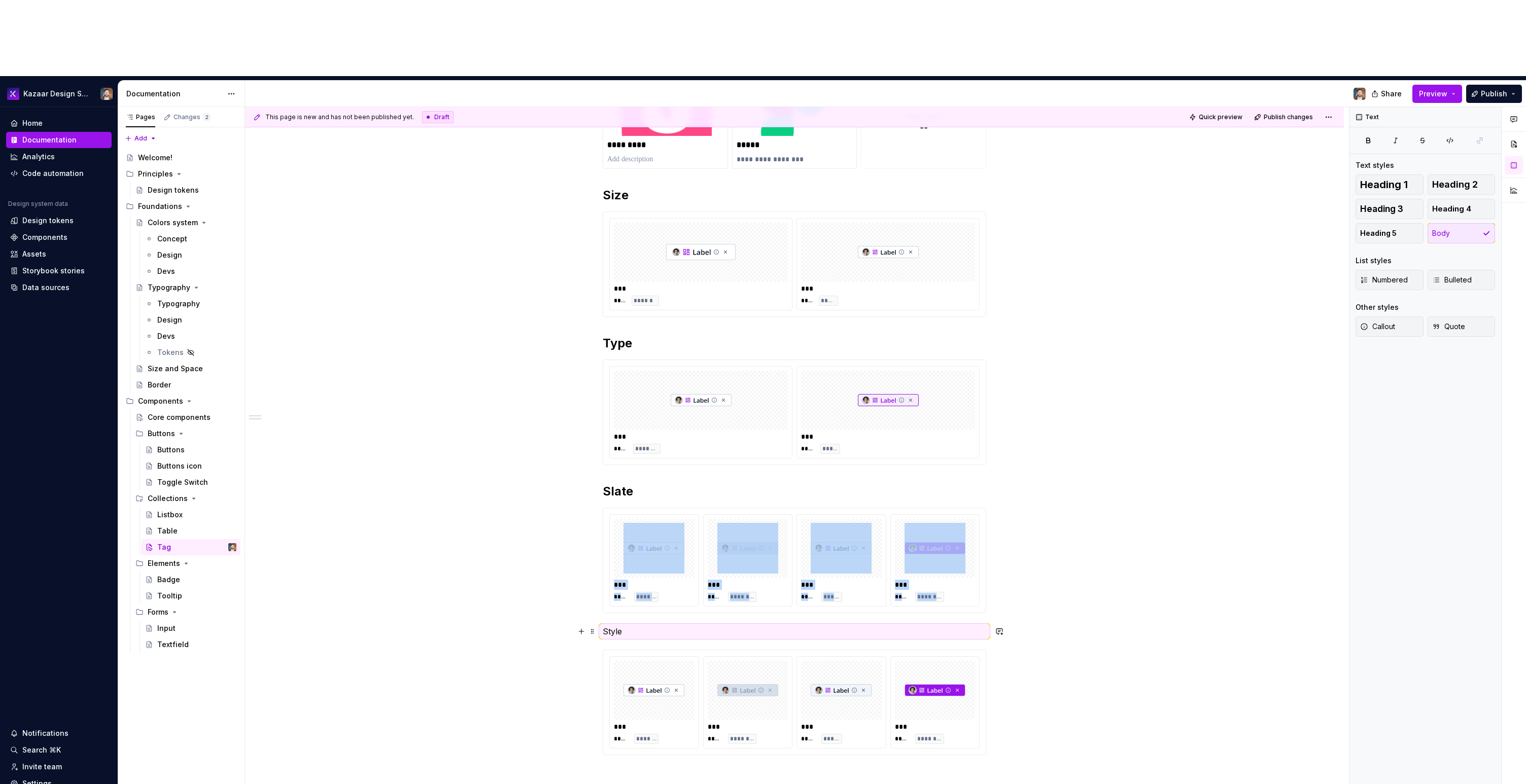
click at [613, 625] on p "Style" at bounding box center [794, 631] width 383 height 12
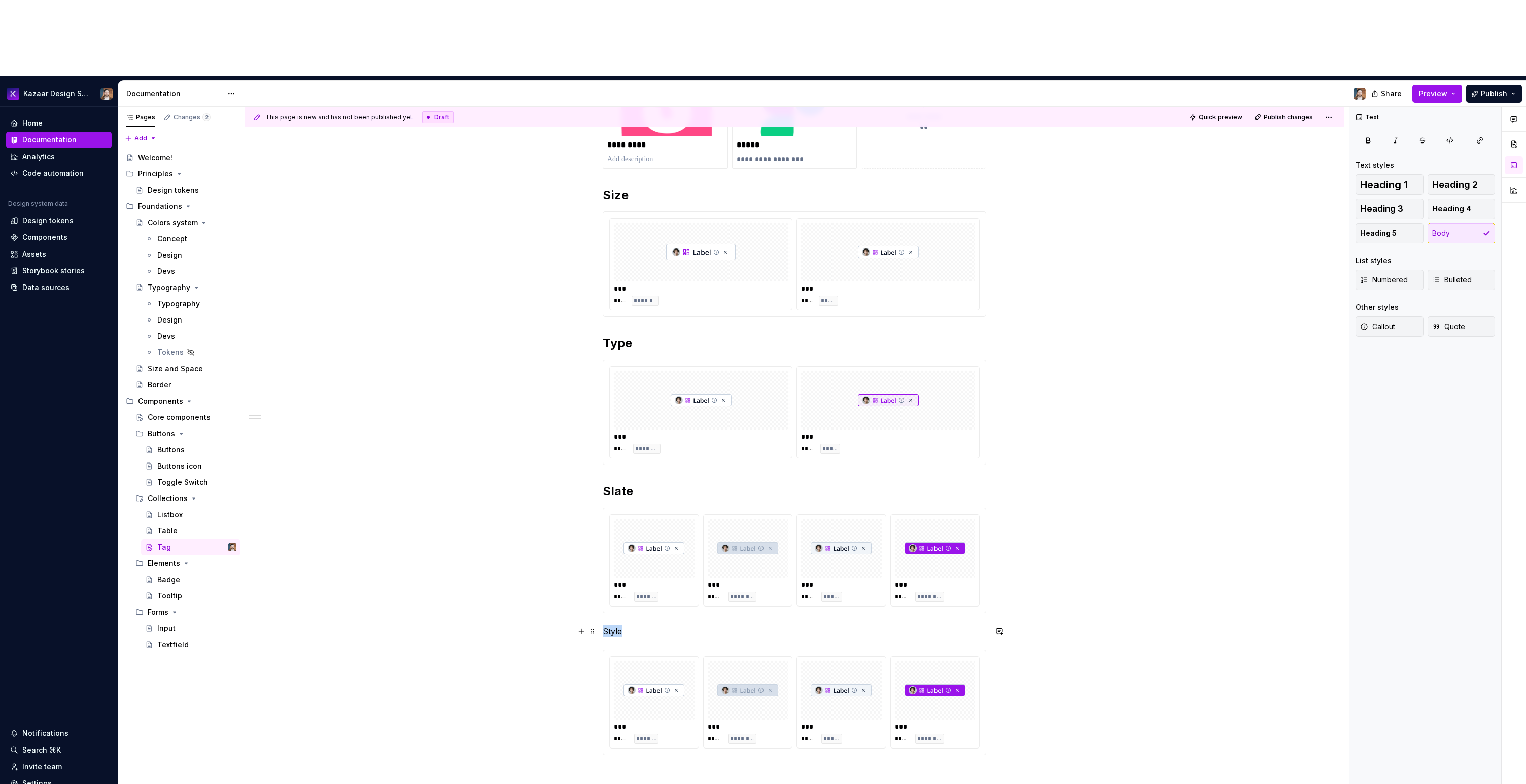
click at [613, 625] on p "Style" at bounding box center [794, 631] width 383 height 12
click at [665, 537] on button "button" at bounding box center [666, 537] width 14 height 14
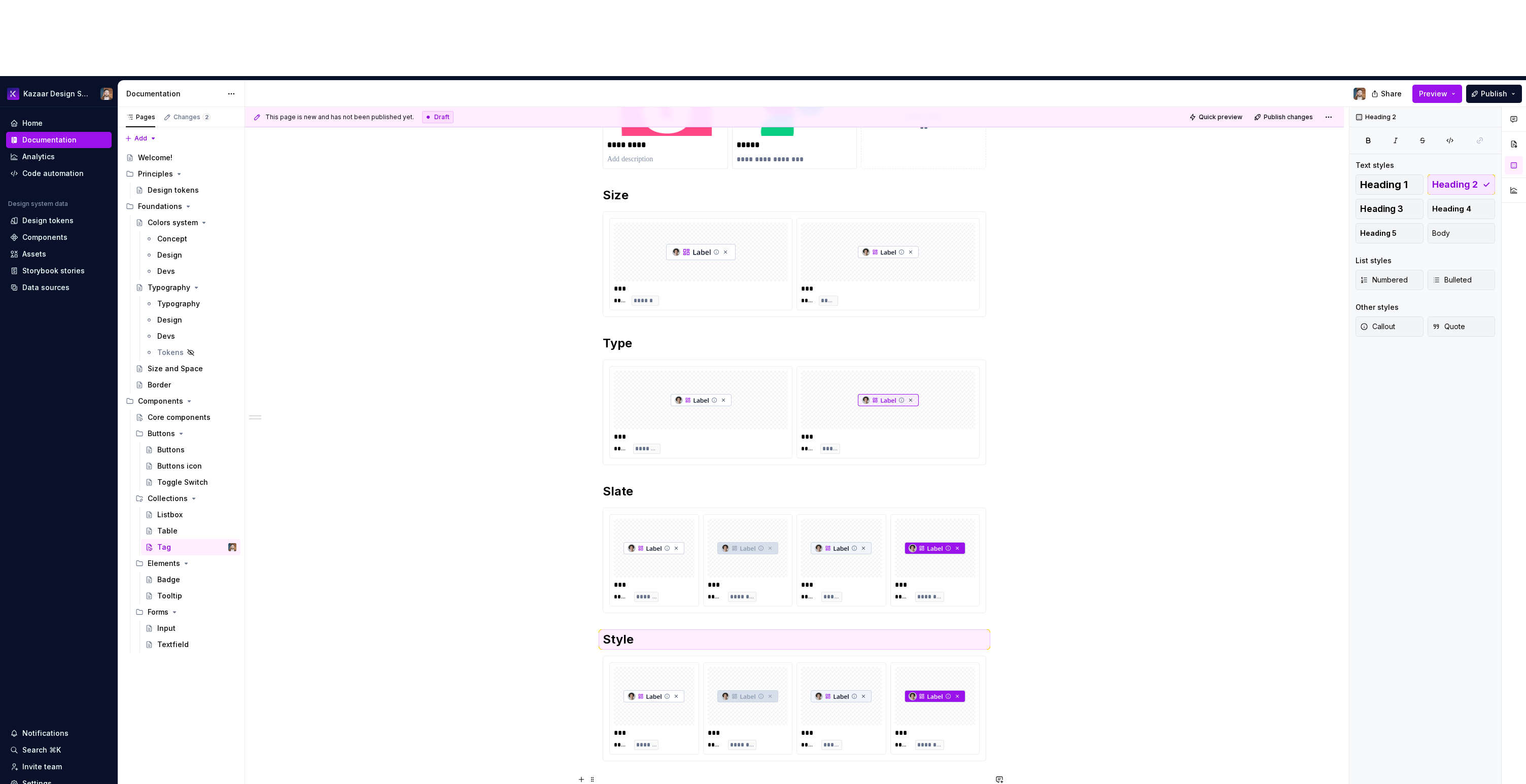
click at [646, 773] on p at bounding box center [794, 779] width 383 height 12
click at [645, 631] on h2 "Style" at bounding box center [794, 639] width 383 height 16
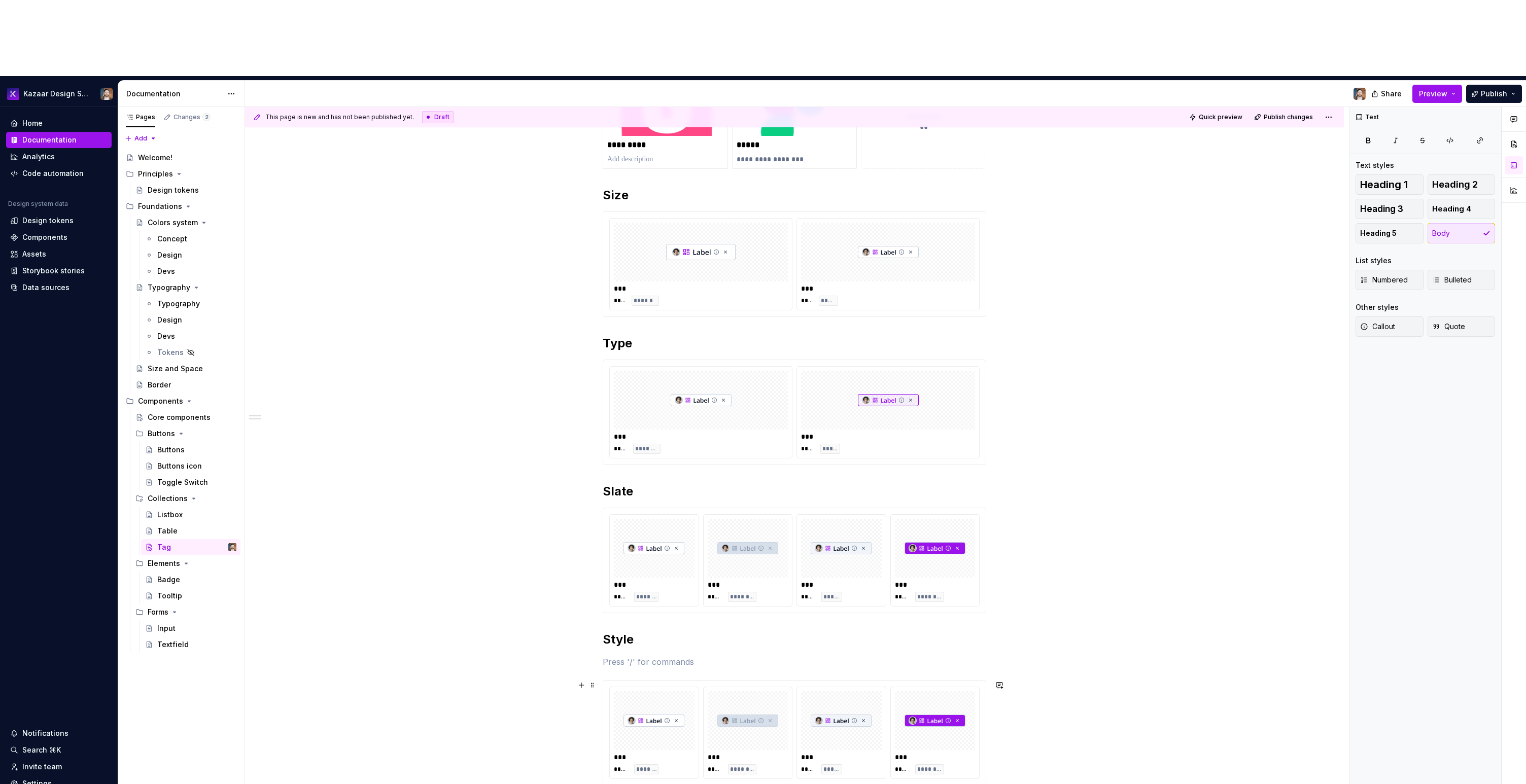
click at [704, 680] on div "*** ***** ******* *** ***** ******** *** ***** ***** *** ***** ********" at bounding box center [794, 732] width 383 height 104
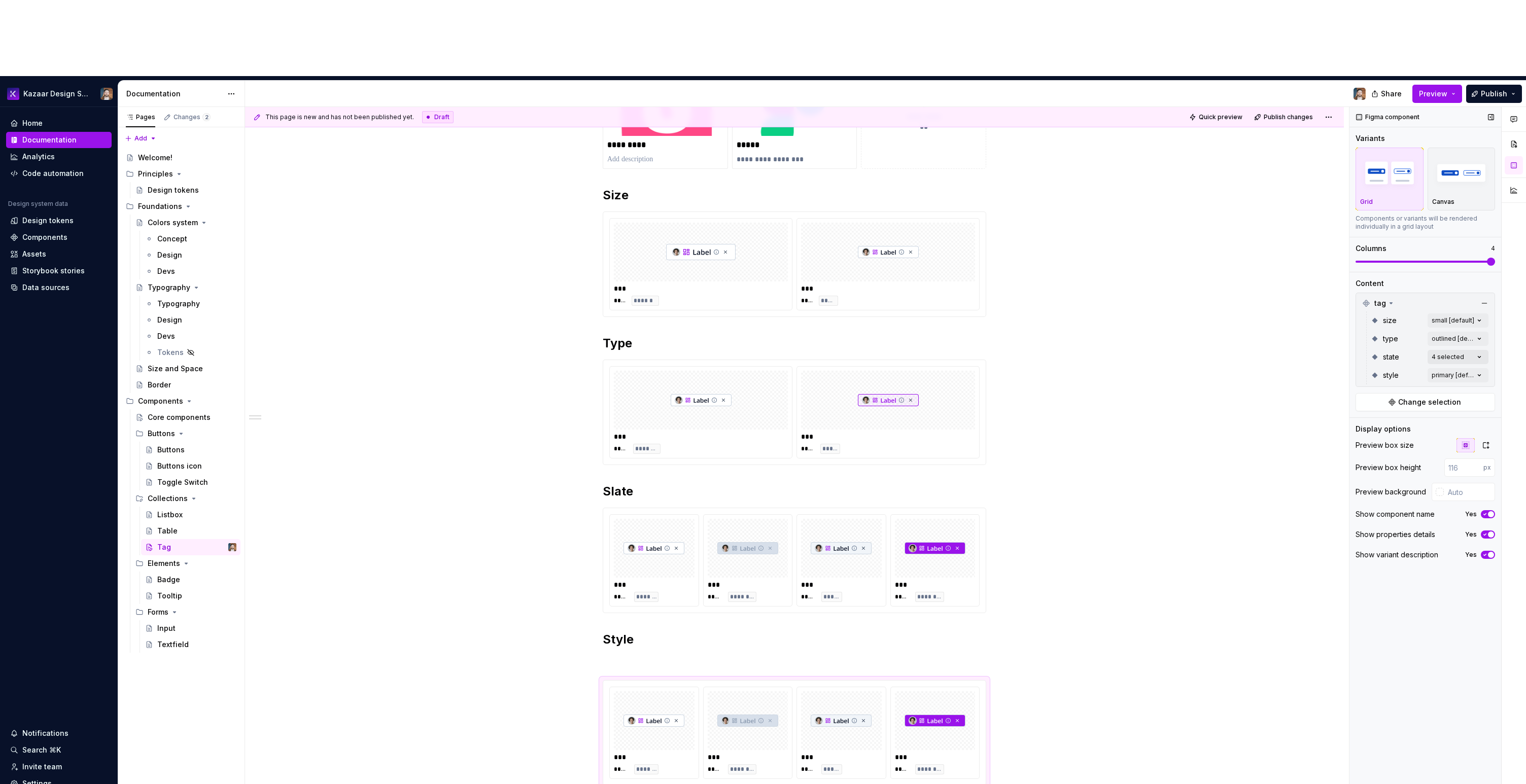
click at [1445, 284] on div "Comments Open comments No comments yet Select ‘Comment’ from the block context …" at bounding box center [1438, 484] width 177 height 754
click at [1470, 297] on span "button" at bounding box center [1472, 298] width 6 height 6
click at [1470, 297] on icon "button" at bounding box center [1472, 298] width 8 height 6
click at [1371, 327] on span "default" at bounding box center [1383, 329] width 26 height 10
click at [1373, 340] on span "hover" at bounding box center [1380, 345] width 20 height 10
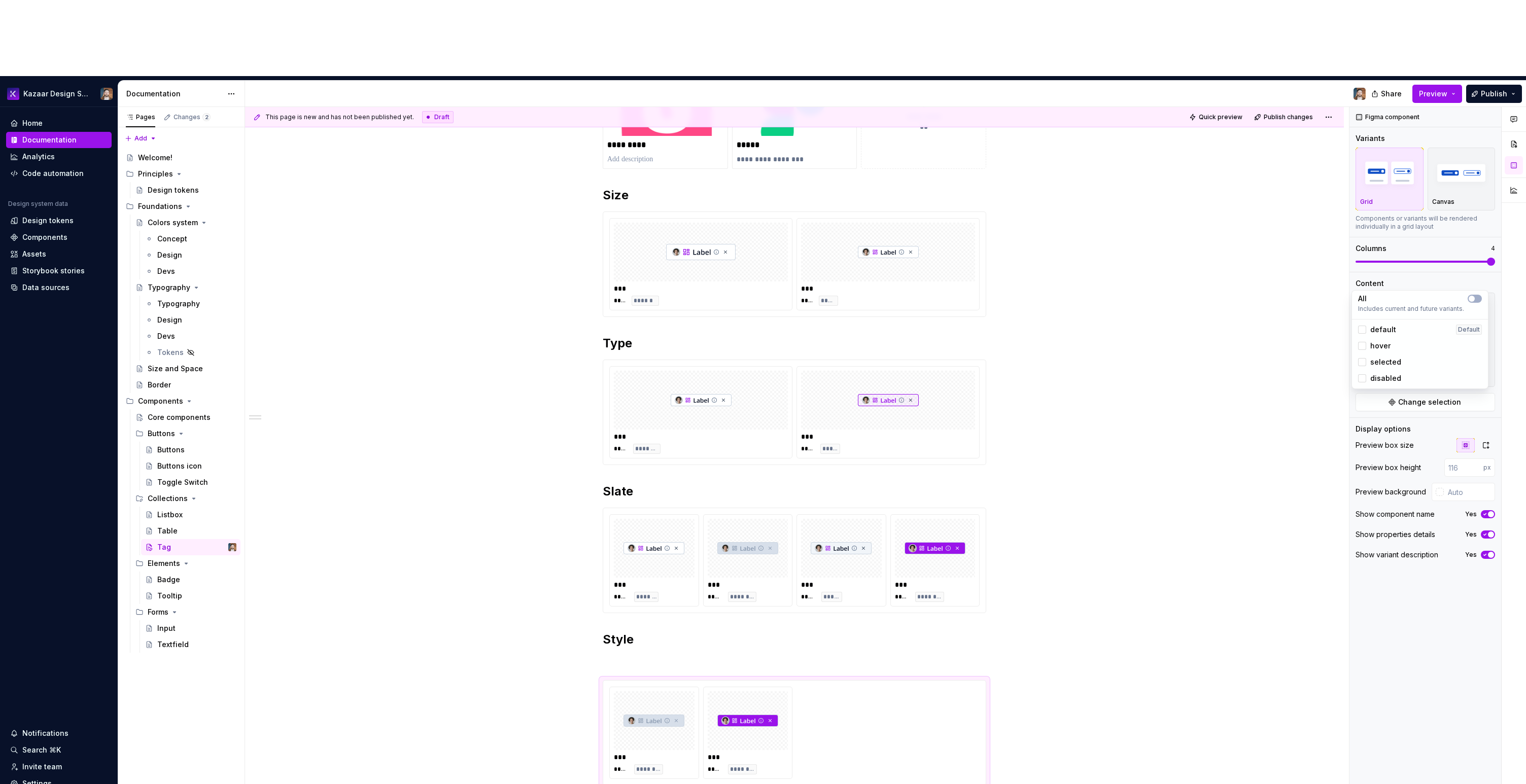
click at [1375, 361] on span "selected" at bounding box center [1386, 362] width 31 height 10
click at [1378, 378] on span "disabled" at bounding box center [1386, 378] width 31 height 10
click at [1389, 291] on div "All Includes current and future variants. default Default hover selected disabl…" at bounding box center [1419, 339] width 137 height 99
click at [1425, 285] on div "Comments Open comments No comments yet Select ‘Comment’ from the block context …" at bounding box center [1438, 484] width 177 height 754
click at [1445, 303] on div "Comments Open comments No comments yet Select ‘Comment’ from the block context …" at bounding box center [1438, 484] width 177 height 754
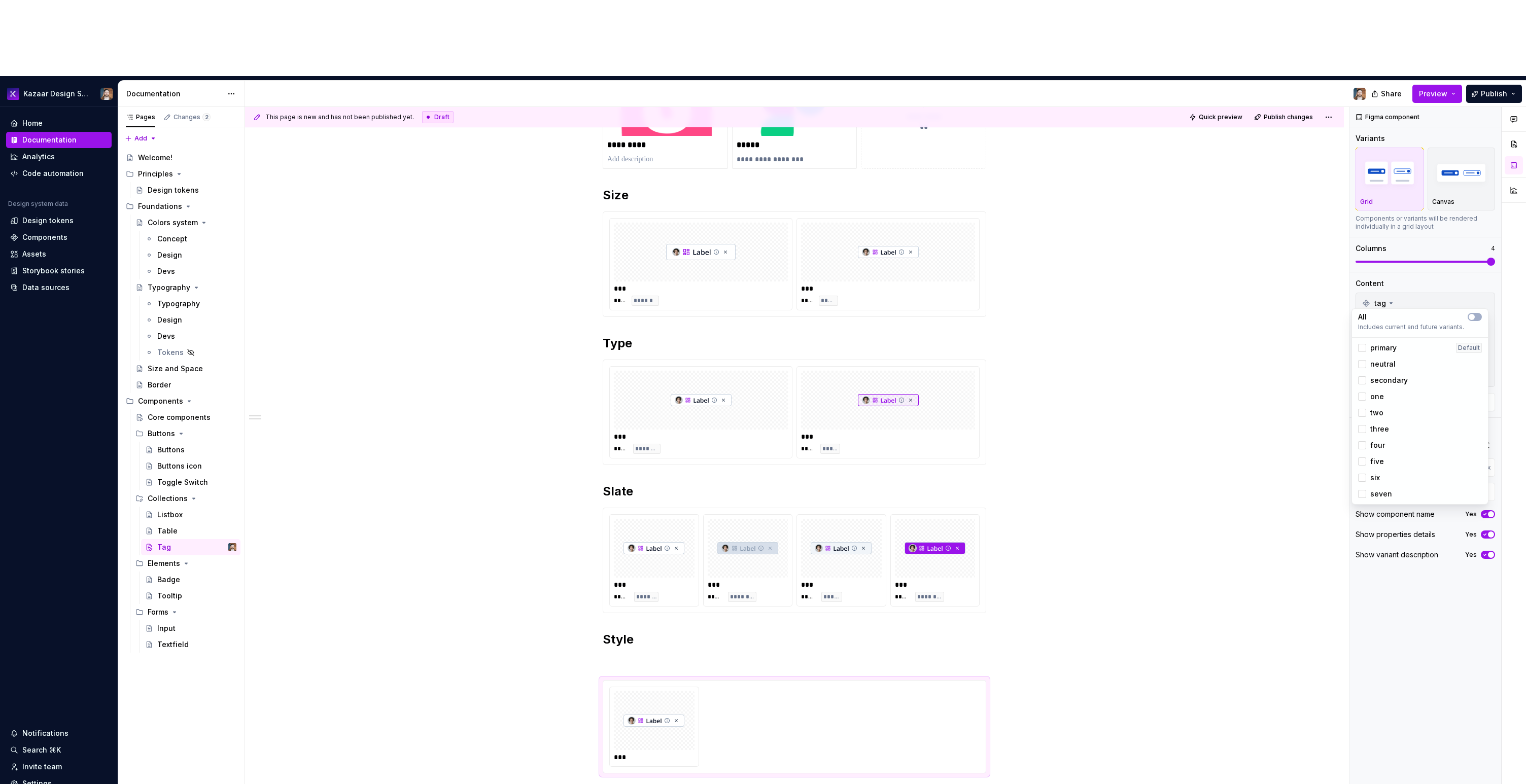
click at [1376, 350] on span "primary" at bounding box center [1383, 348] width 27 height 10
click at [1377, 365] on span "neutral" at bounding box center [1383, 364] width 25 height 10
click at [1378, 380] on span "secondary" at bounding box center [1389, 380] width 37 height 10
click at [1377, 394] on span "one" at bounding box center [1377, 396] width 14 height 10
click at [1373, 413] on span "two" at bounding box center [1377, 413] width 13 height 10
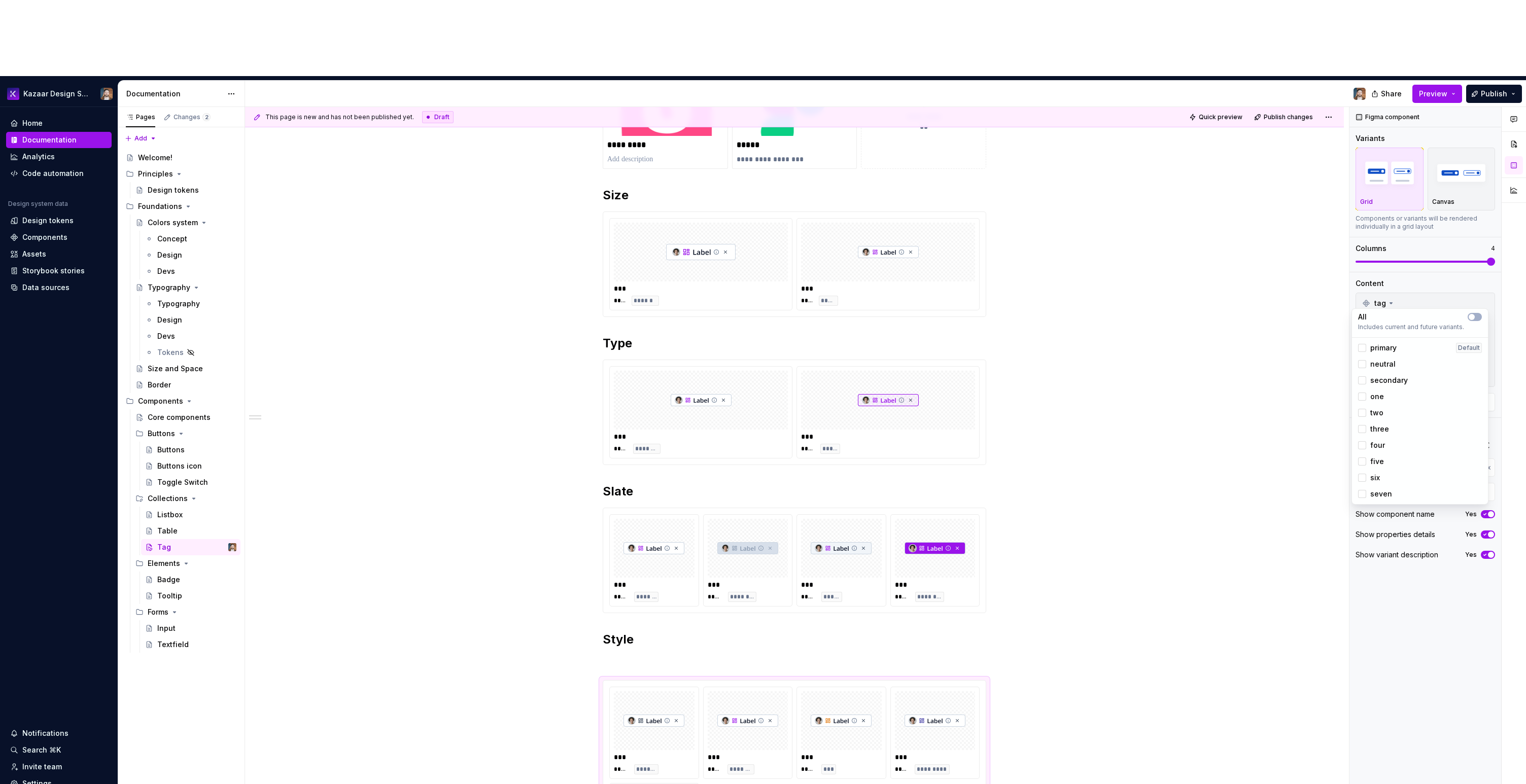
click at [1371, 429] on span "three" at bounding box center [1380, 429] width 19 height 10
click at [1374, 444] on span "four" at bounding box center [1377, 445] width 15 height 10
click at [1376, 461] on span "five" at bounding box center [1377, 461] width 14 height 10
click at [1376, 477] on span "six" at bounding box center [1375, 477] width 9 height 10
click at [1380, 496] on span "seven" at bounding box center [1381, 494] width 22 height 10
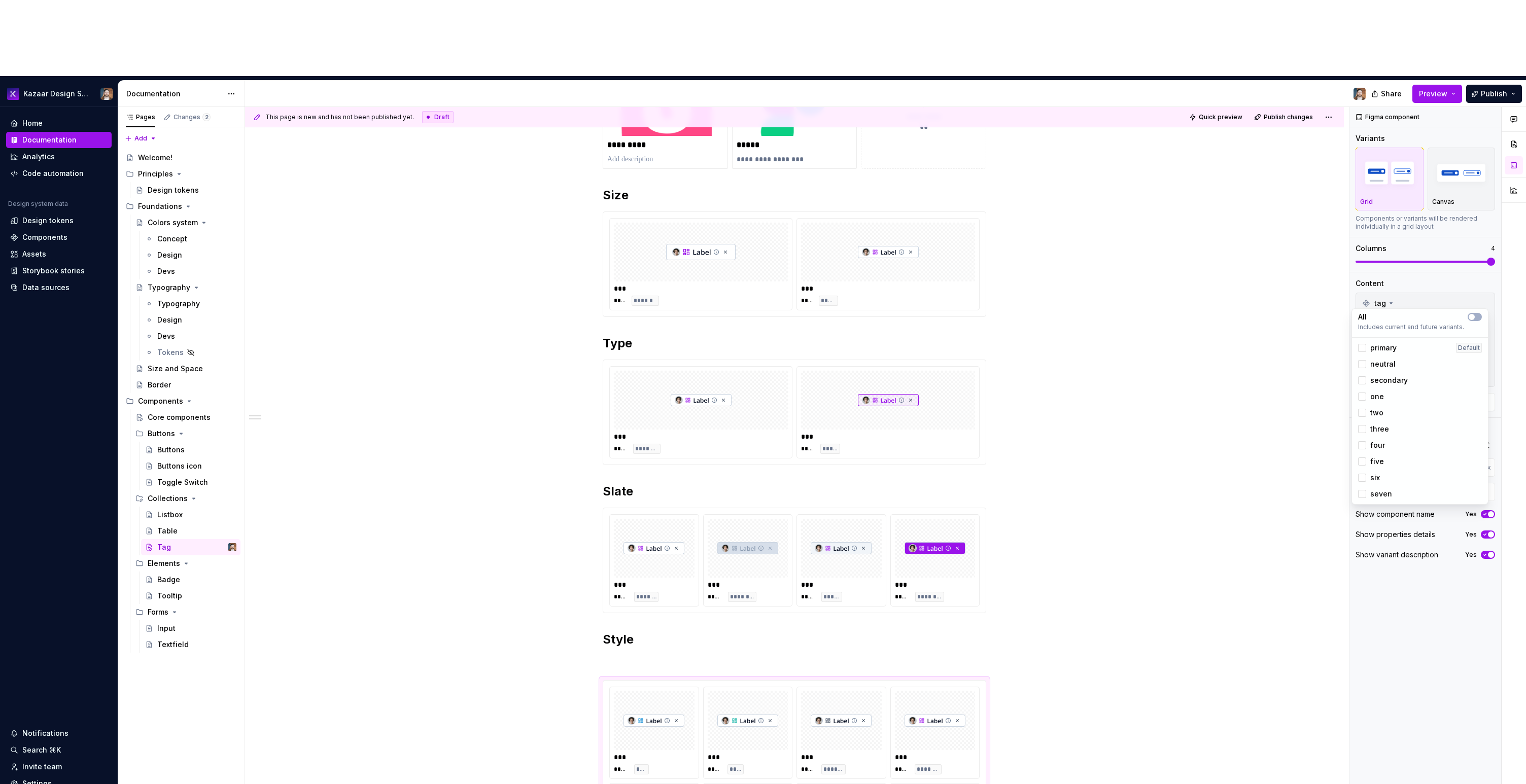
click at [1200, 498] on html "Kazaar Design System Home Documentation Analytics Code automation Design system…" at bounding box center [763, 392] width 1526 height 784
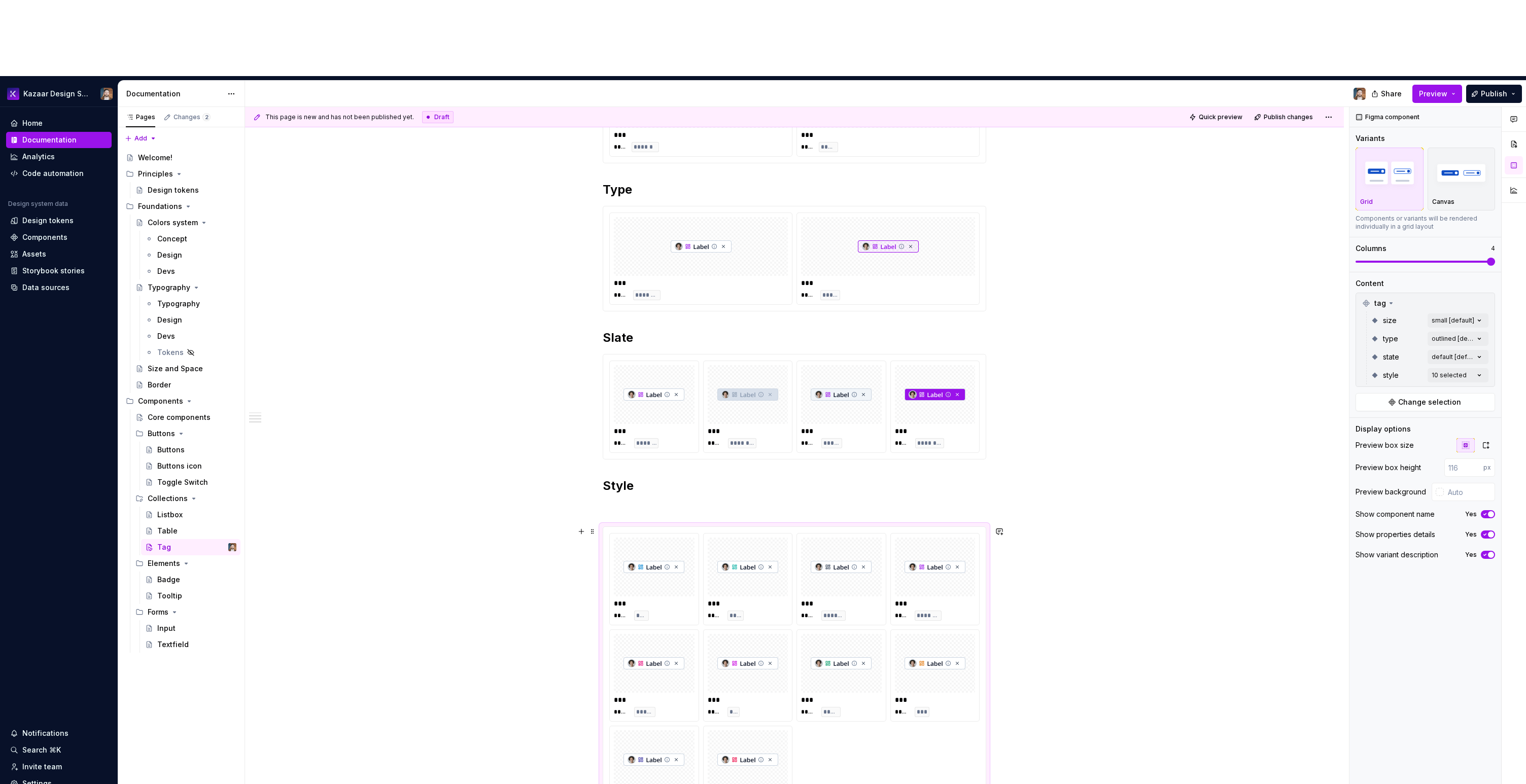
scroll to position [516, 0]
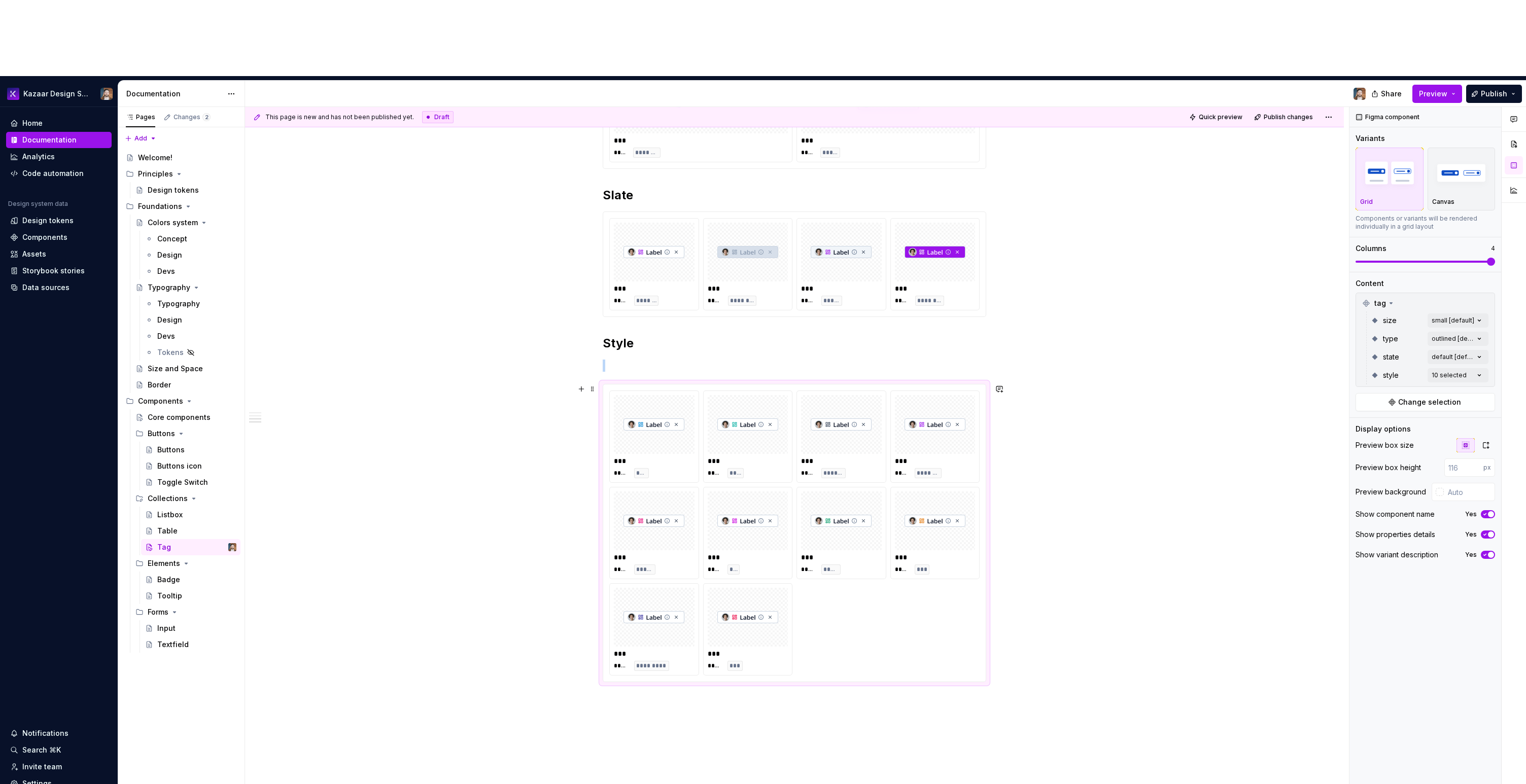
click at [900, 395] on div at bounding box center [935, 424] width 81 height 59
drag, startPoint x: 920, startPoint y: 351, endPoint x: 665, endPoint y: 360, distance: 255.2
click at [665, 360] on body "Kazaar Design System Home Documentation Analytics Code automation Design system…" at bounding box center [763, 392] width 1526 height 784
drag, startPoint x: 659, startPoint y: 549, endPoint x: 733, endPoint y: 406, distance: 161.0
click at [733, 406] on body "Kazaar Design System Home Documentation Analytics Code automation Design system…" at bounding box center [763, 392] width 1526 height 784
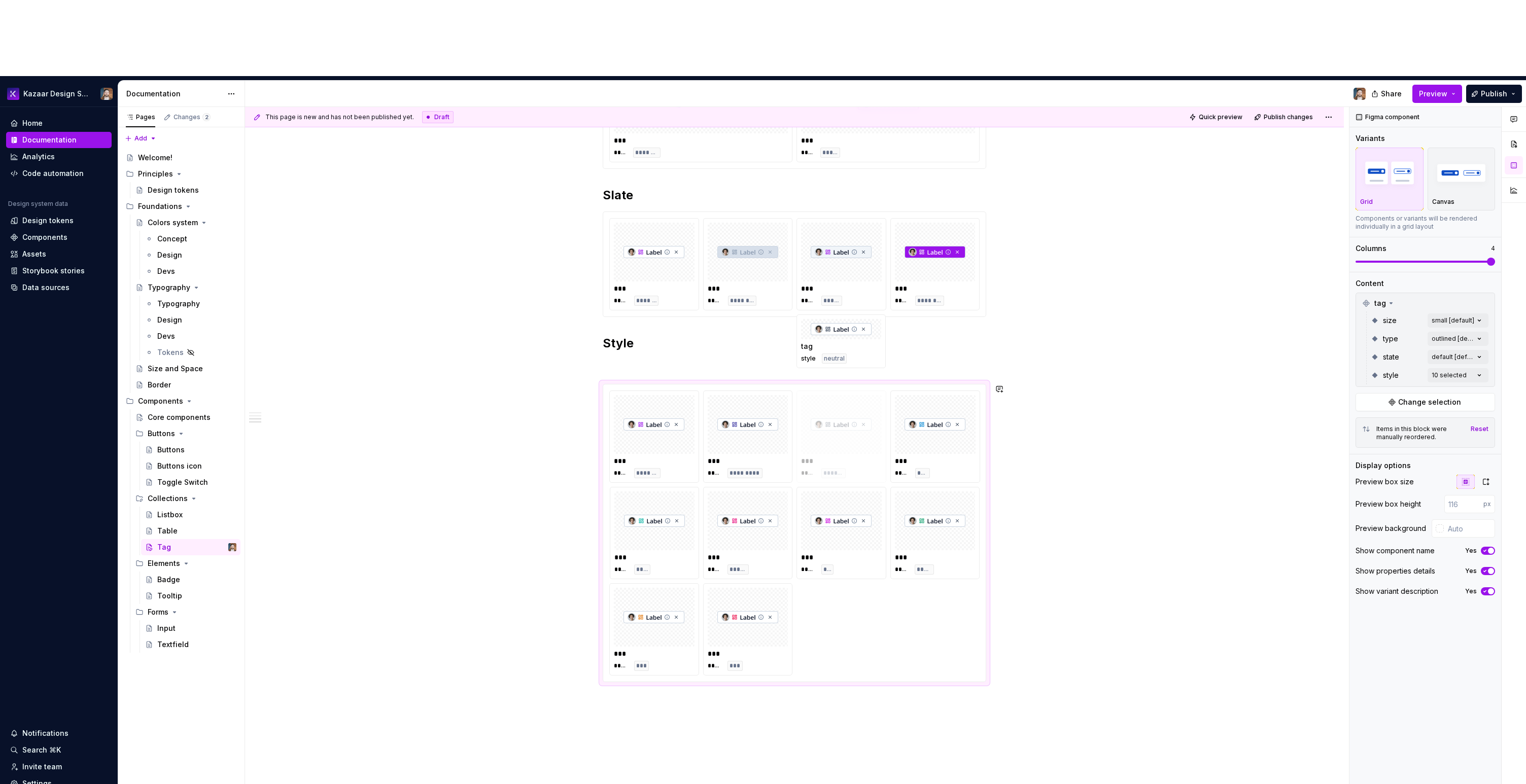
drag, startPoint x: 656, startPoint y: 478, endPoint x: 786, endPoint y: 412, distance: 145.8
click at [786, 412] on body "Kazaar Design System Home Documentation Analytics Code automation Design system…" at bounding box center [763, 392] width 1526 height 784
drag, startPoint x: 735, startPoint y: 554, endPoint x: 872, endPoint y: 392, distance: 212.2
click at [872, 392] on body "Kazaar Design System Home Documentation Analytics Code automation Design system…" at bounding box center [763, 392] width 1526 height 784
drag, startPoint x: 656, startPoint y: 555, endPoint x: 656, endPoint y: 486, distance: 69.0
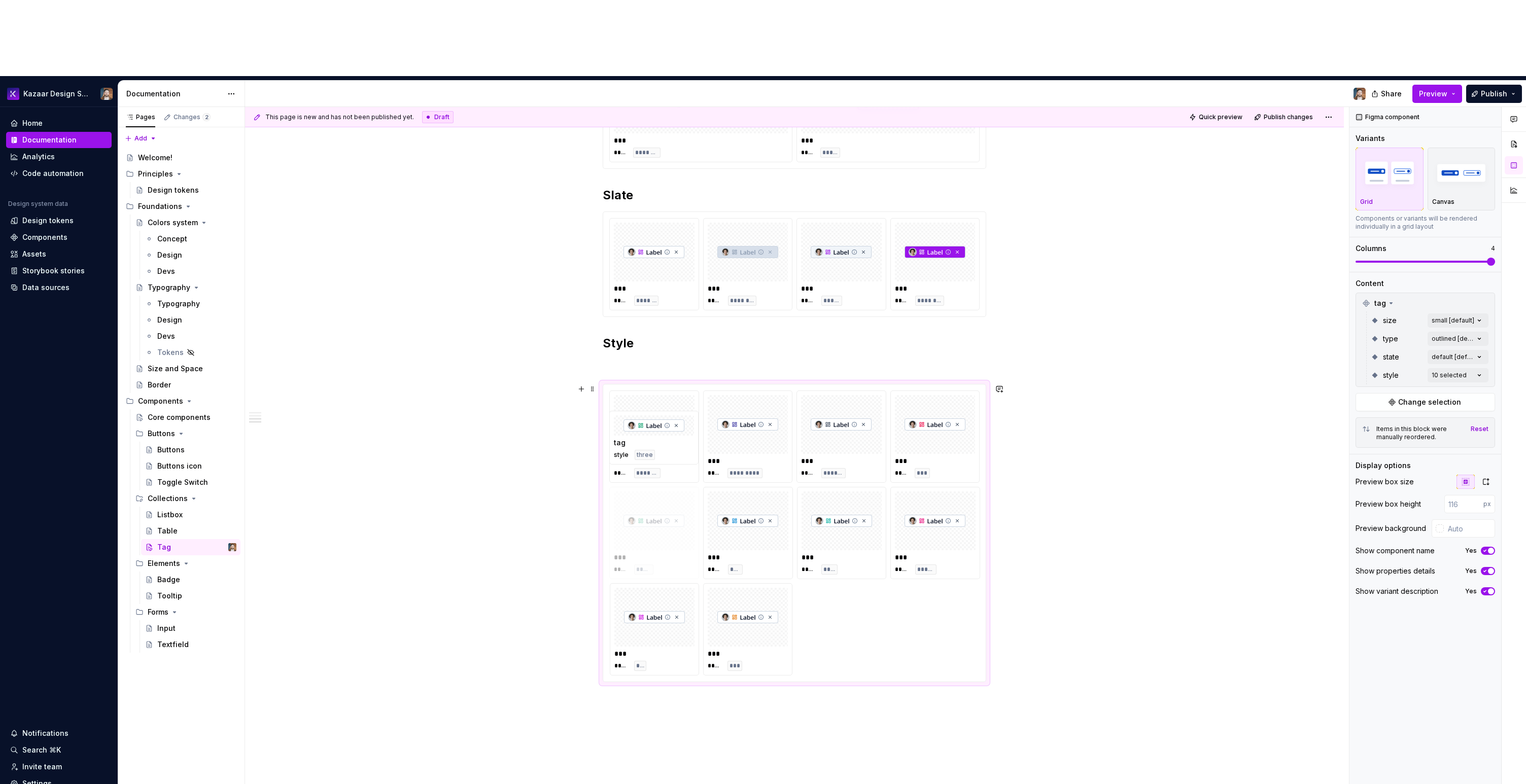
click at [656, 486] on body "Kazaar Design System Home Documentation Analytics Code automation Design system…" at bounding box center [763, 392] width 1526 height 784
drag, startPoint x: 743, startPoint y: 560, endPoint x: 639, endPoint y: 474, distance: 135.0
click at [639, 474] on body "Kazaar Design System Home Documentation Analytics Code automation Design system…" at bounding box center [763, 392] width 1526 height 784
drag, startPoint x: 941, startPoint y: 460, endPoint x: 863, endPoint y: 459, distance: 78.0
click at [863, 459] on body "Kazaar Design System Home Documentation Analytics Code automation Design system…" at bounding box center [763, 392] width 1526 height 784
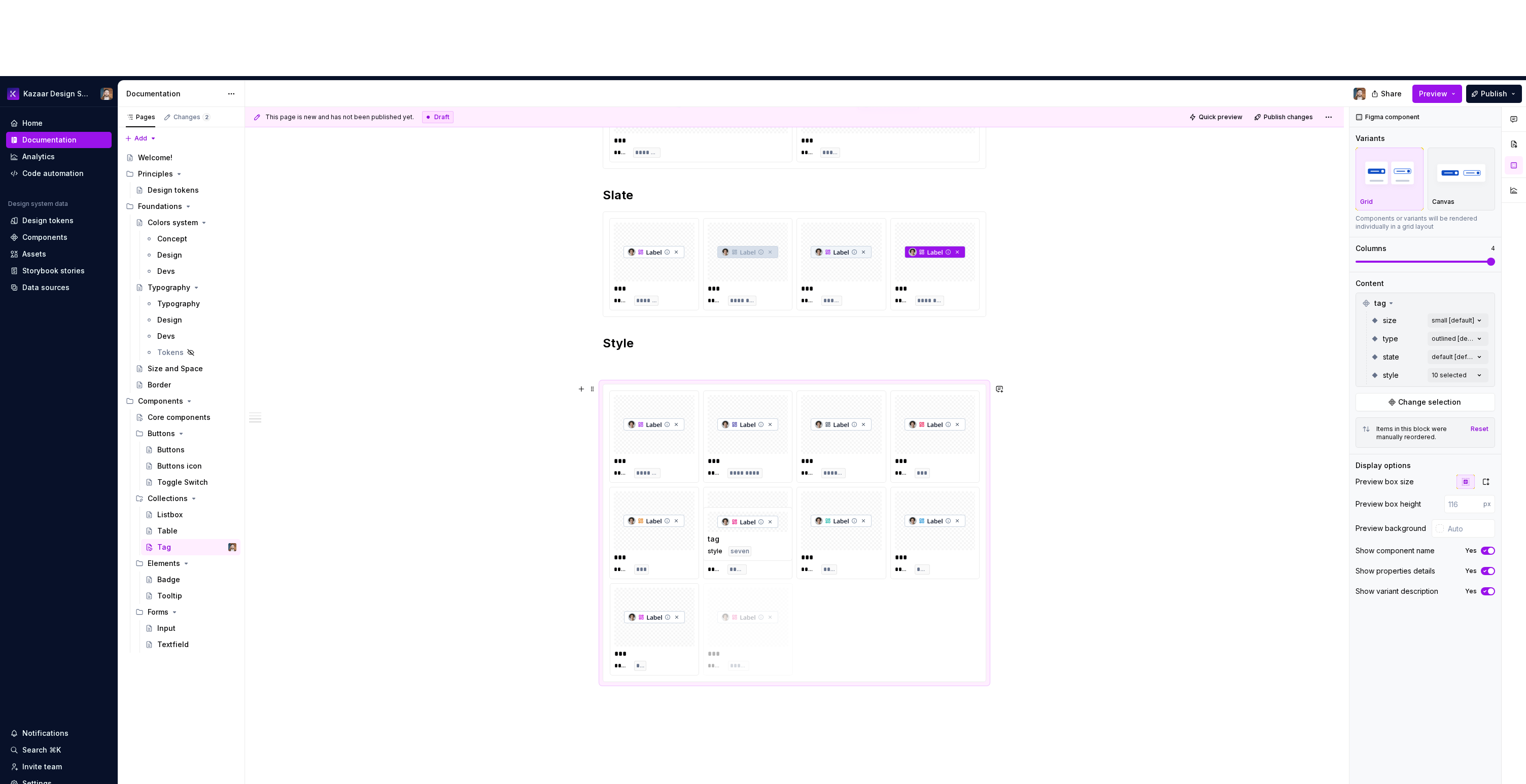
drag, startPoint x: 652, startPoint y: 563, endPoint x: 742, endPoint y: 552, distance: 90.7
click at [796, 650] on div "**********" at bounding box center [794, 343] width 1099 height 1220
click at [454, 165] on div "**********" at bounding box center [794, 343] width 1099 height 1220
click at [666, 359] on p at bounding box center [794, 365] width 383 height 12
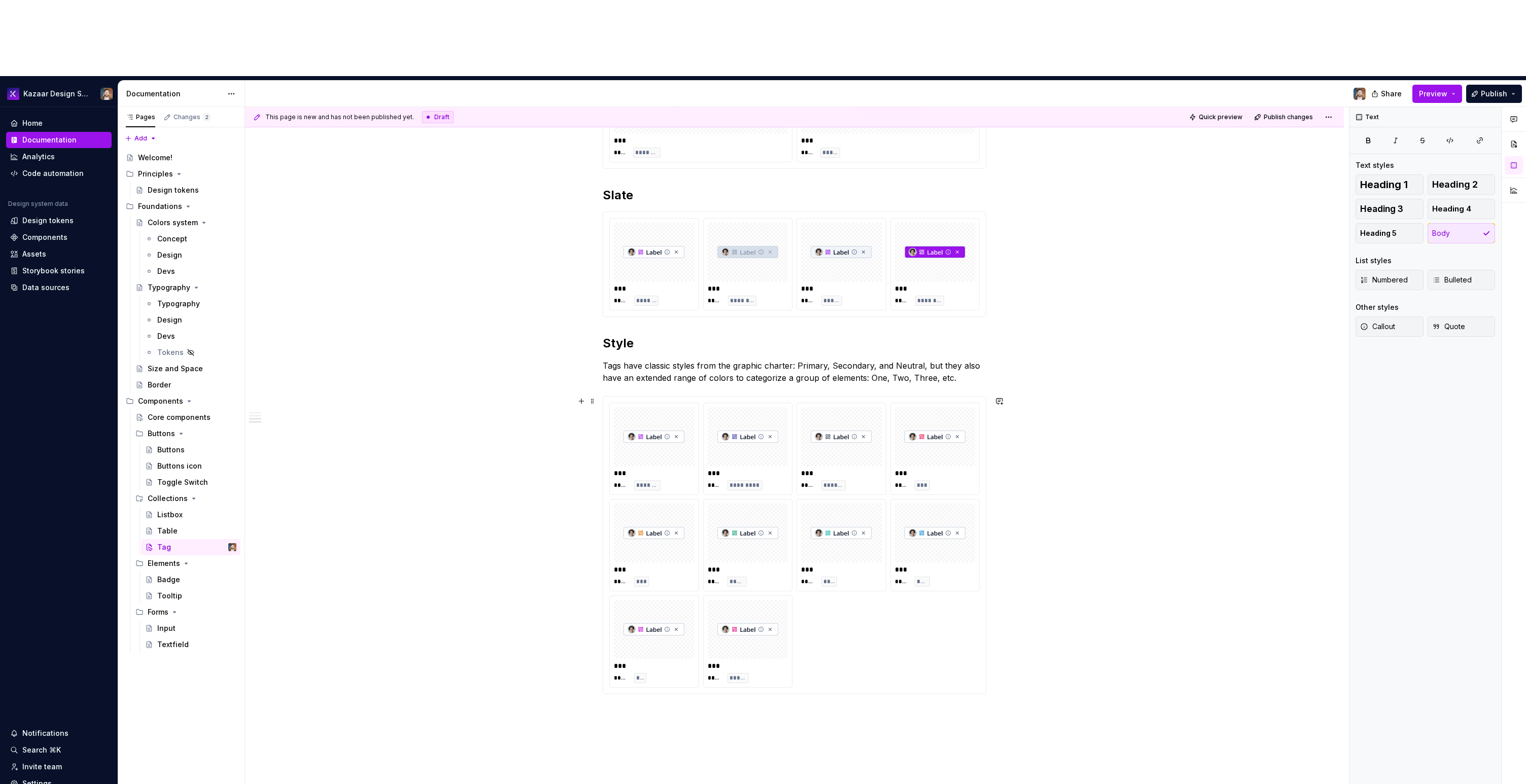
click at [1149, 359] on div "**********" at bounding box center [794, 349] width 1099 height 1232
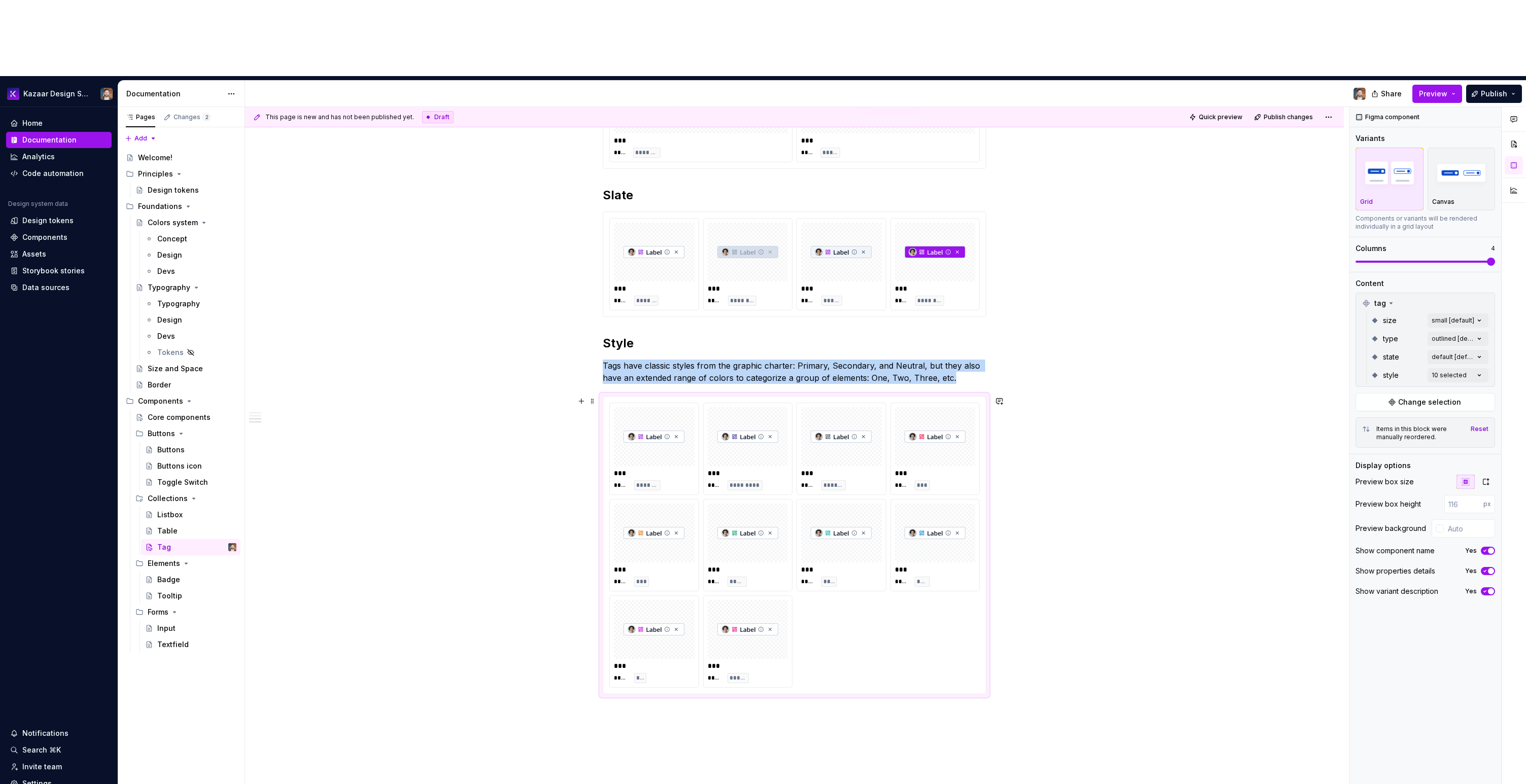
click at [943, 603] on div "*** ***** ******* *** ***** ********* *** ***** ******* *** ***** *** *** *****…" at bounding box center [794, 545] width 370 height 285
click at [1489, 548] on span "button" at bounding box center [1491, 551] width 6 height 6
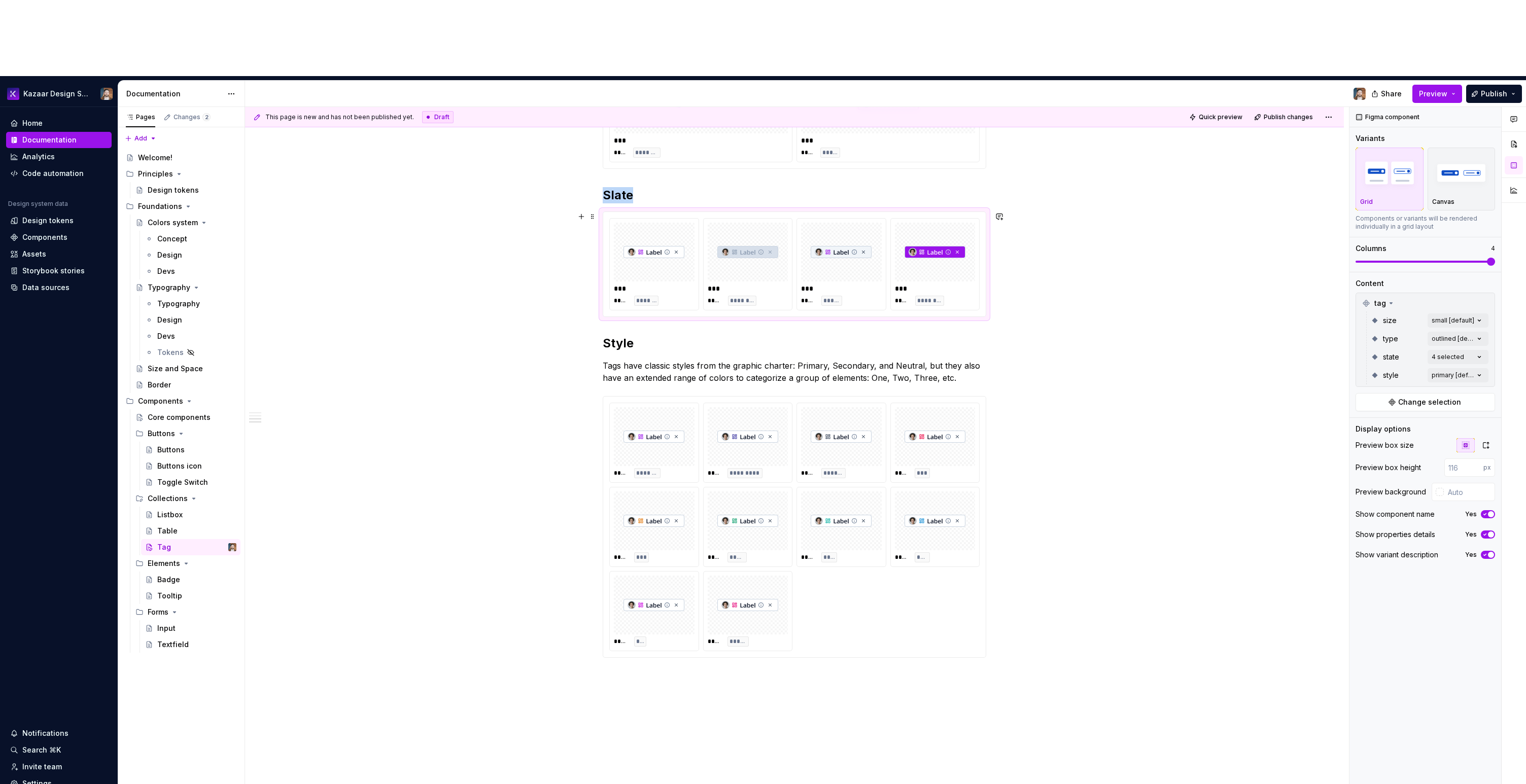
click at [926, 284] on div "***" at bounding box center [935, 288] width 81 height 10
click at [1485, 511] on icon "button" at bounding box center [1485, 514] width 8 height 6
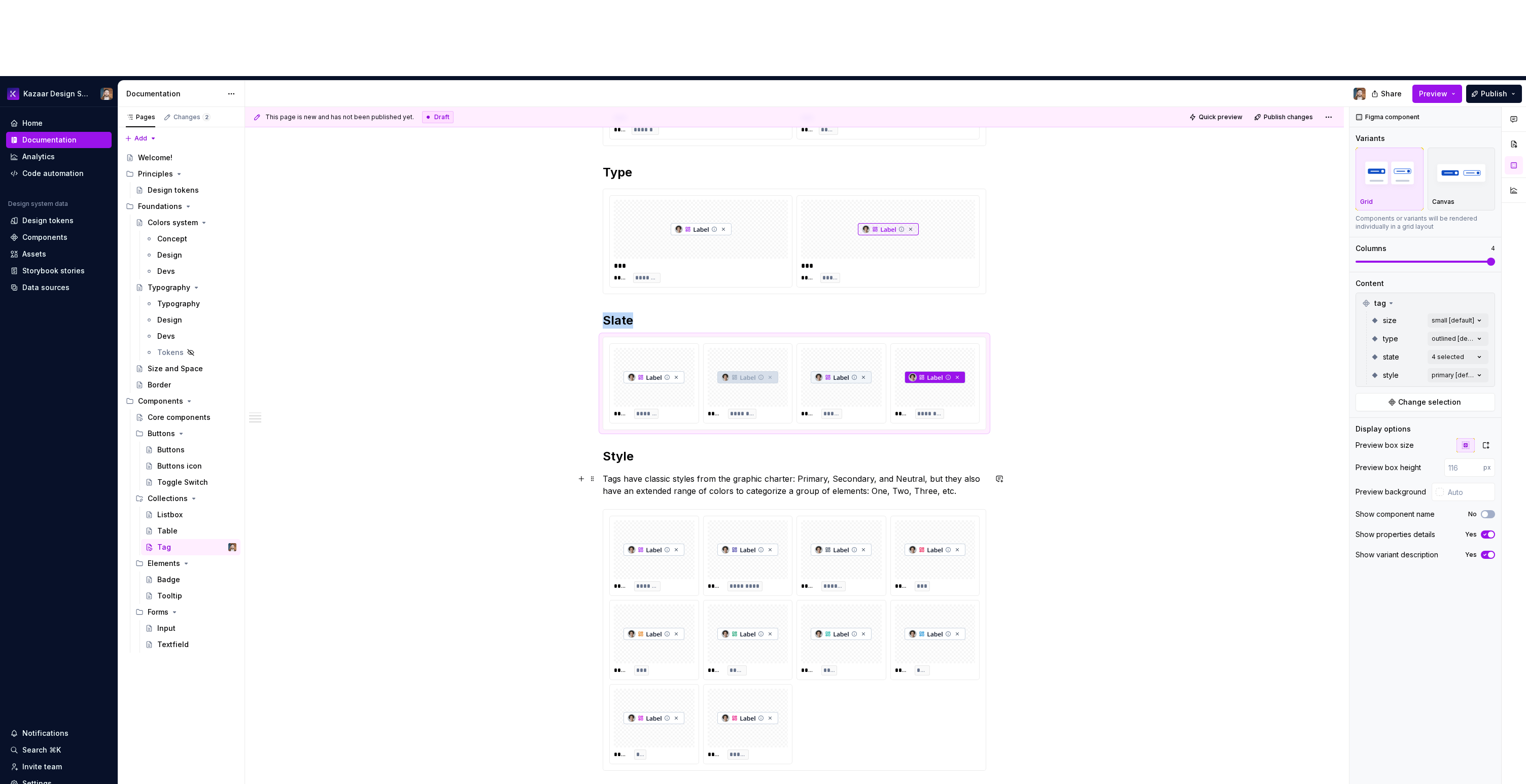
scroll to position [339, 0]
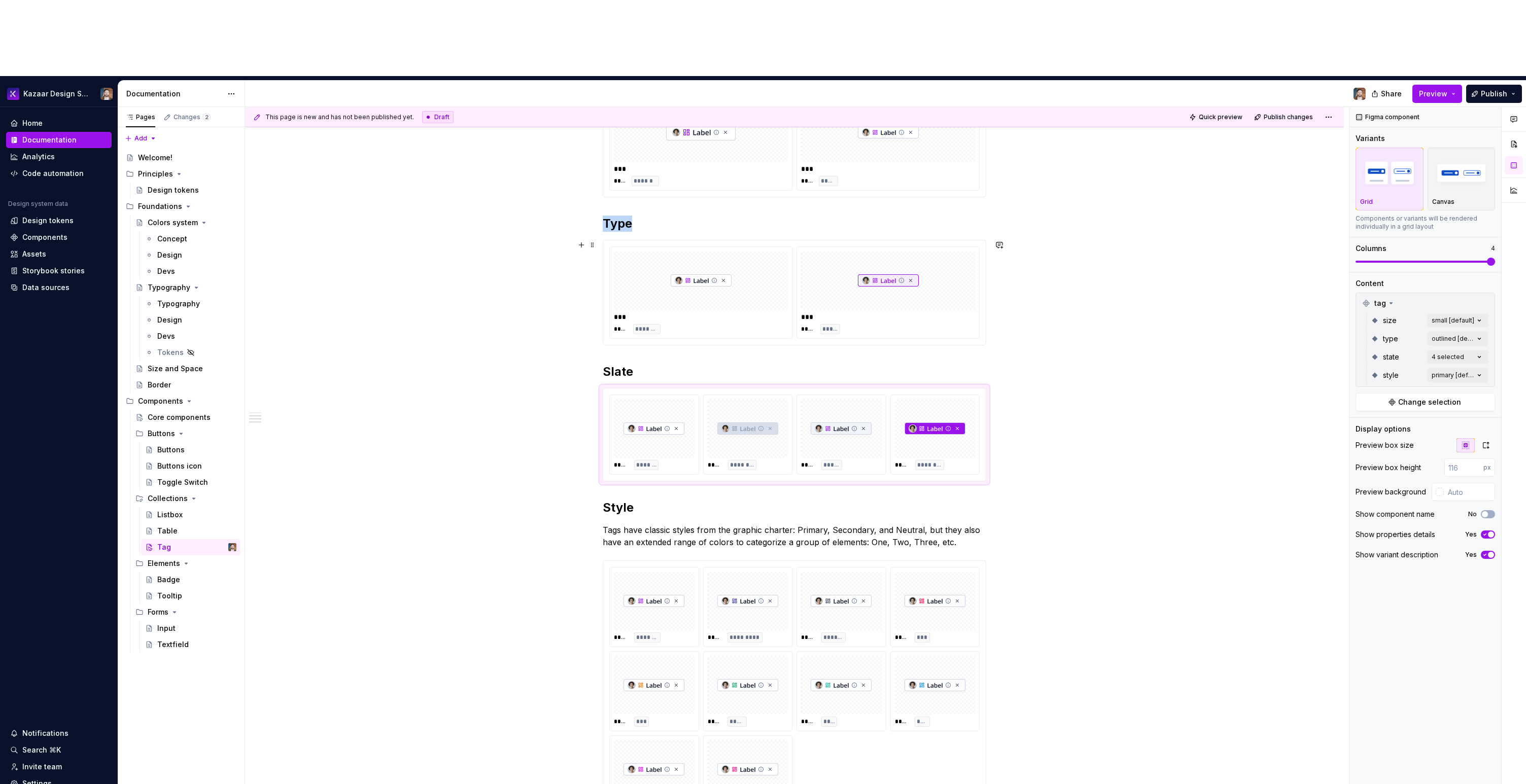
click at [889, 324] on div "**** *****" at bounding box center [888, 329] width 174 height 10
click at [1493, 511] on span "button" at bounding box center [1491, 514] width 6 height 6
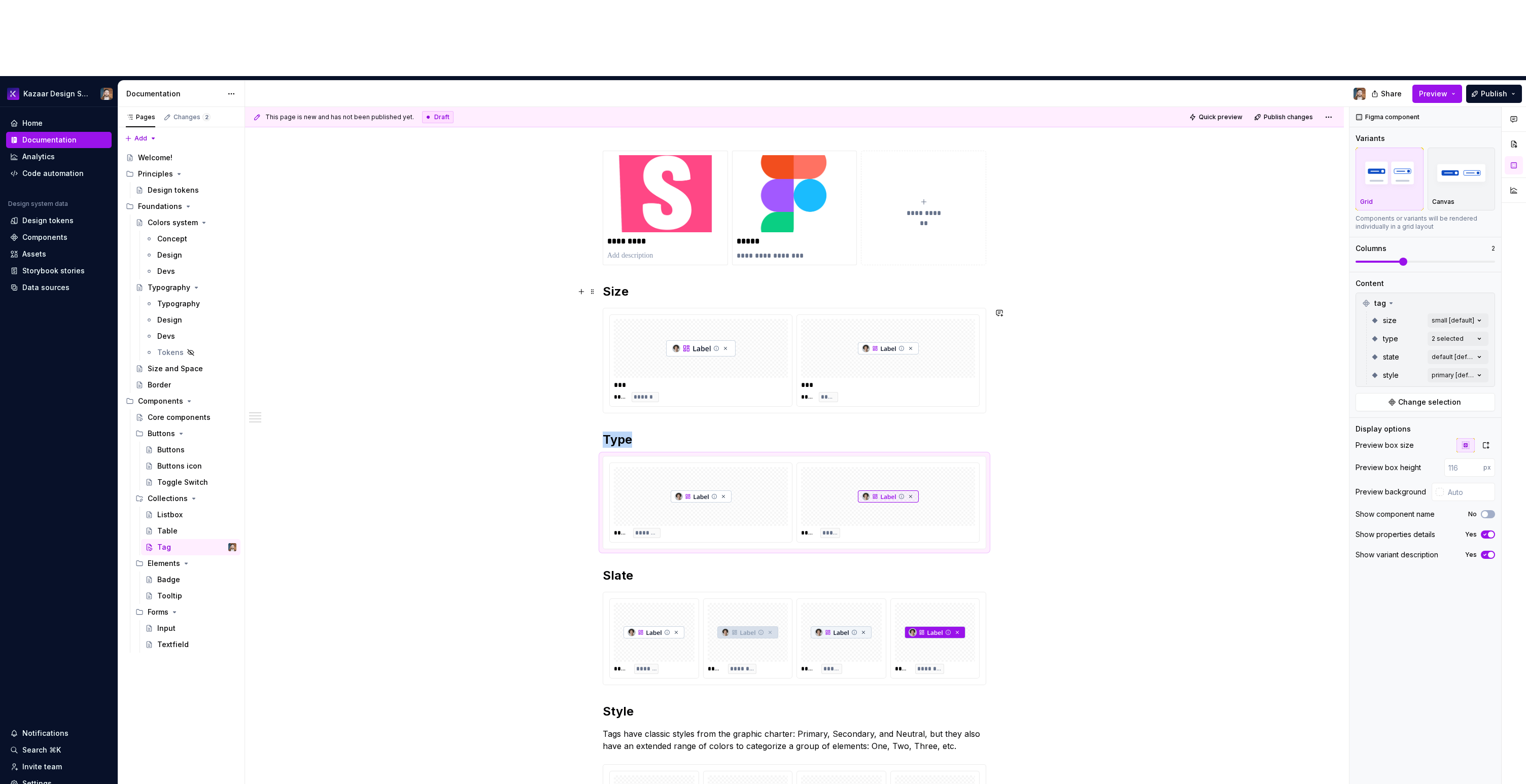
scroll to position [110, 0]
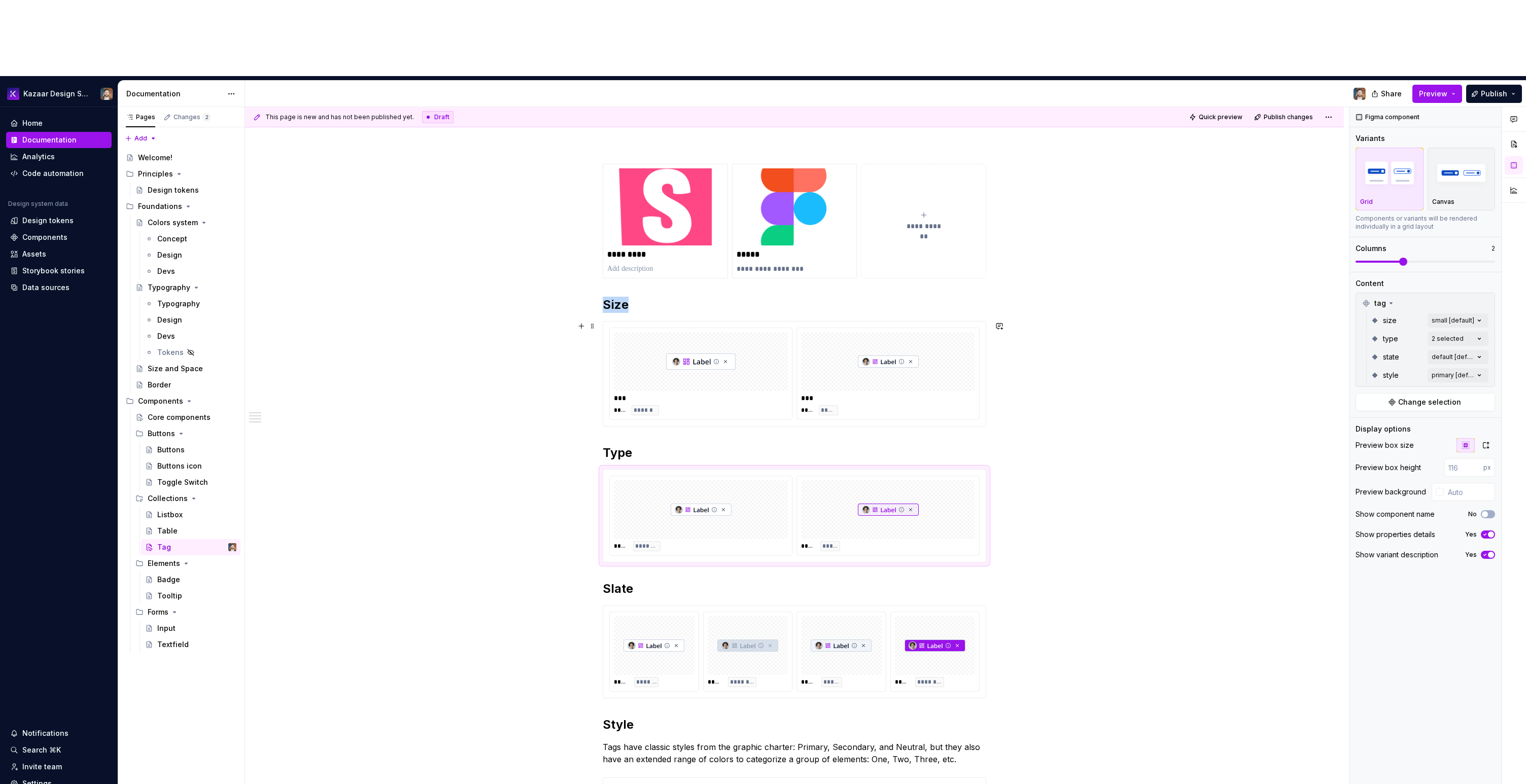
click at [950, 405] on div "**** *****" at bounding box center [888, 410] width 174 height 10
click at [1487, 511] on icon "button" at bounding box center [1485, 514] width 8 height 6
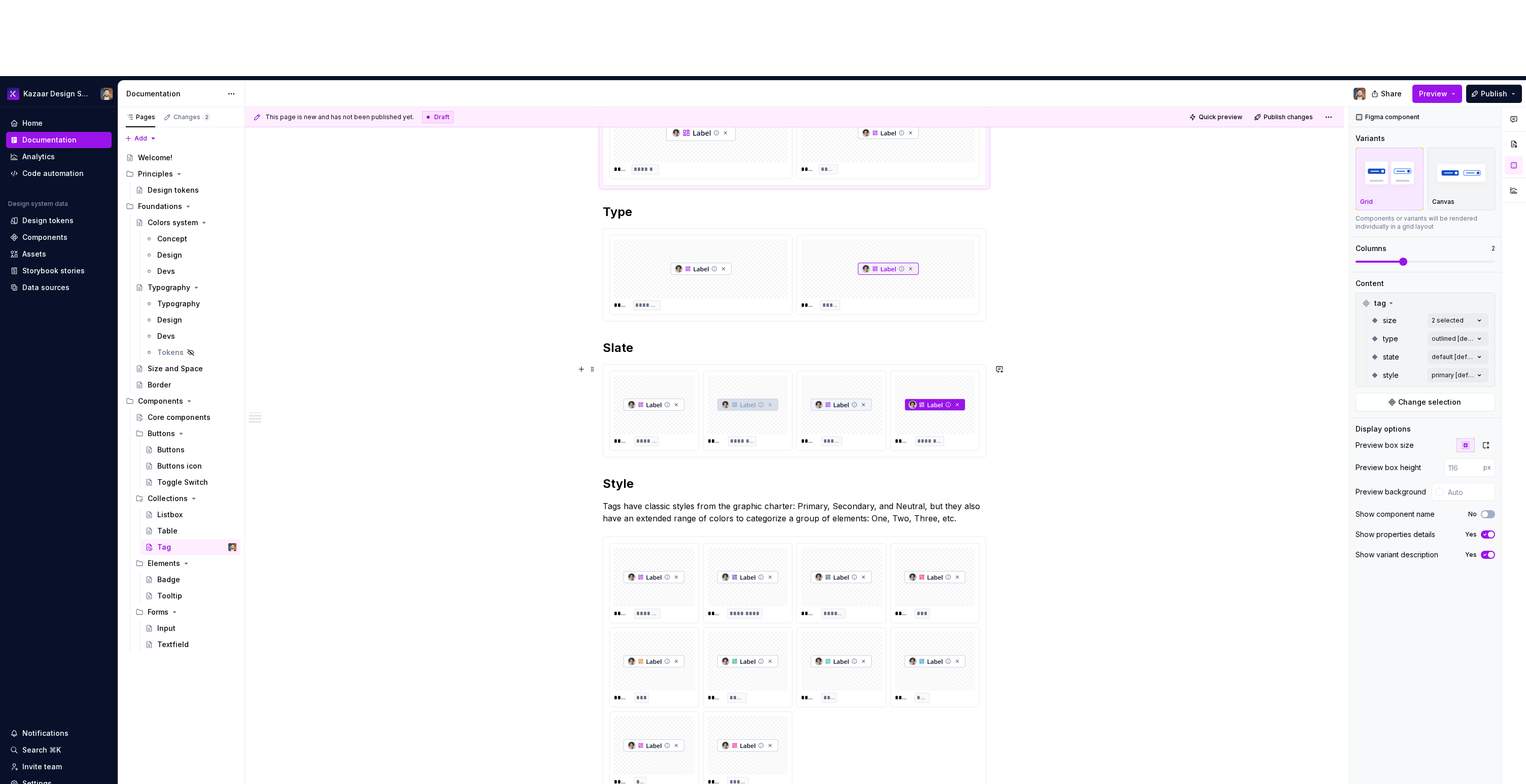
scroll to position [401, 0]
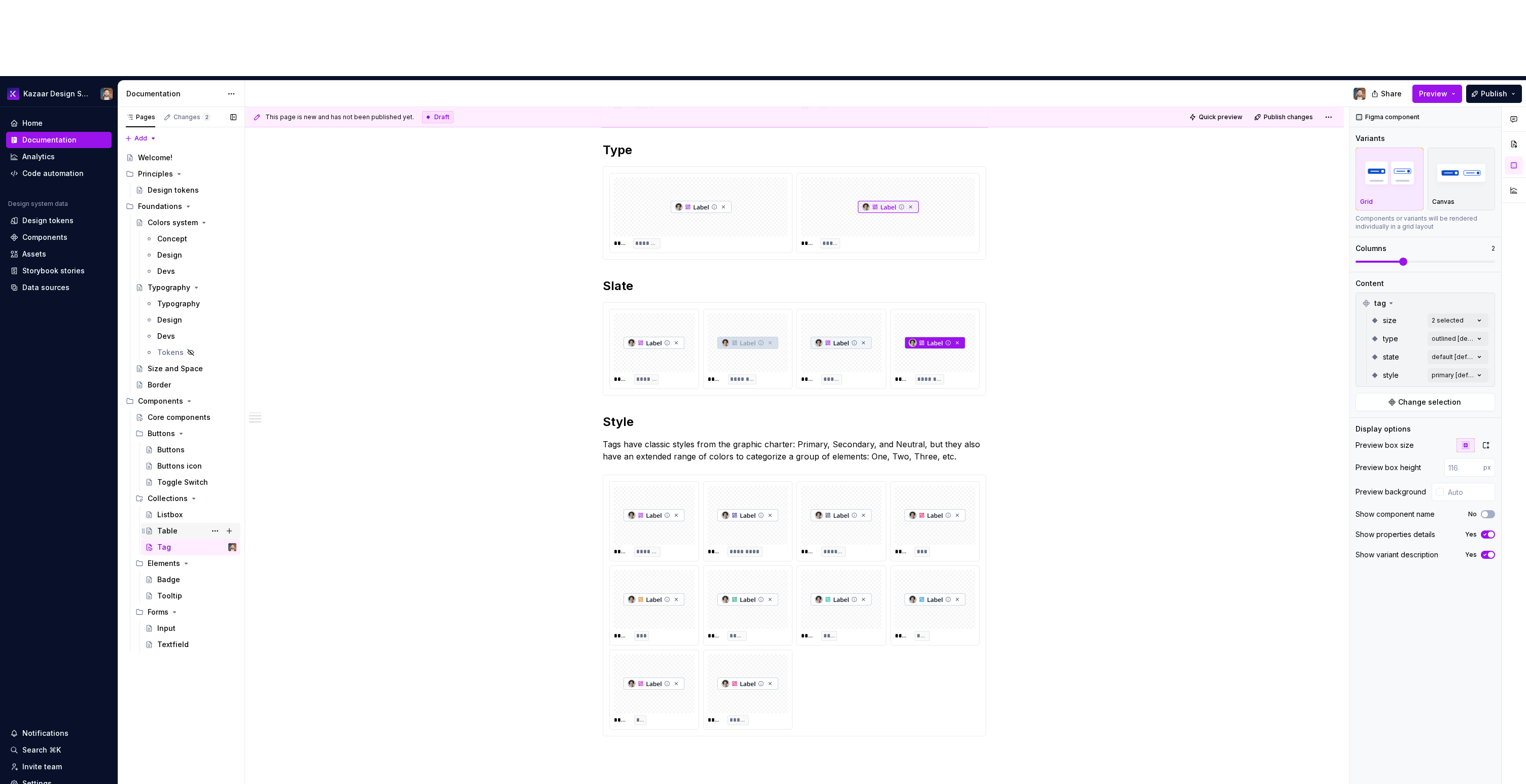
click at [201, 524] on div "Table" at bounding box center [197, 531] width 79 height 14
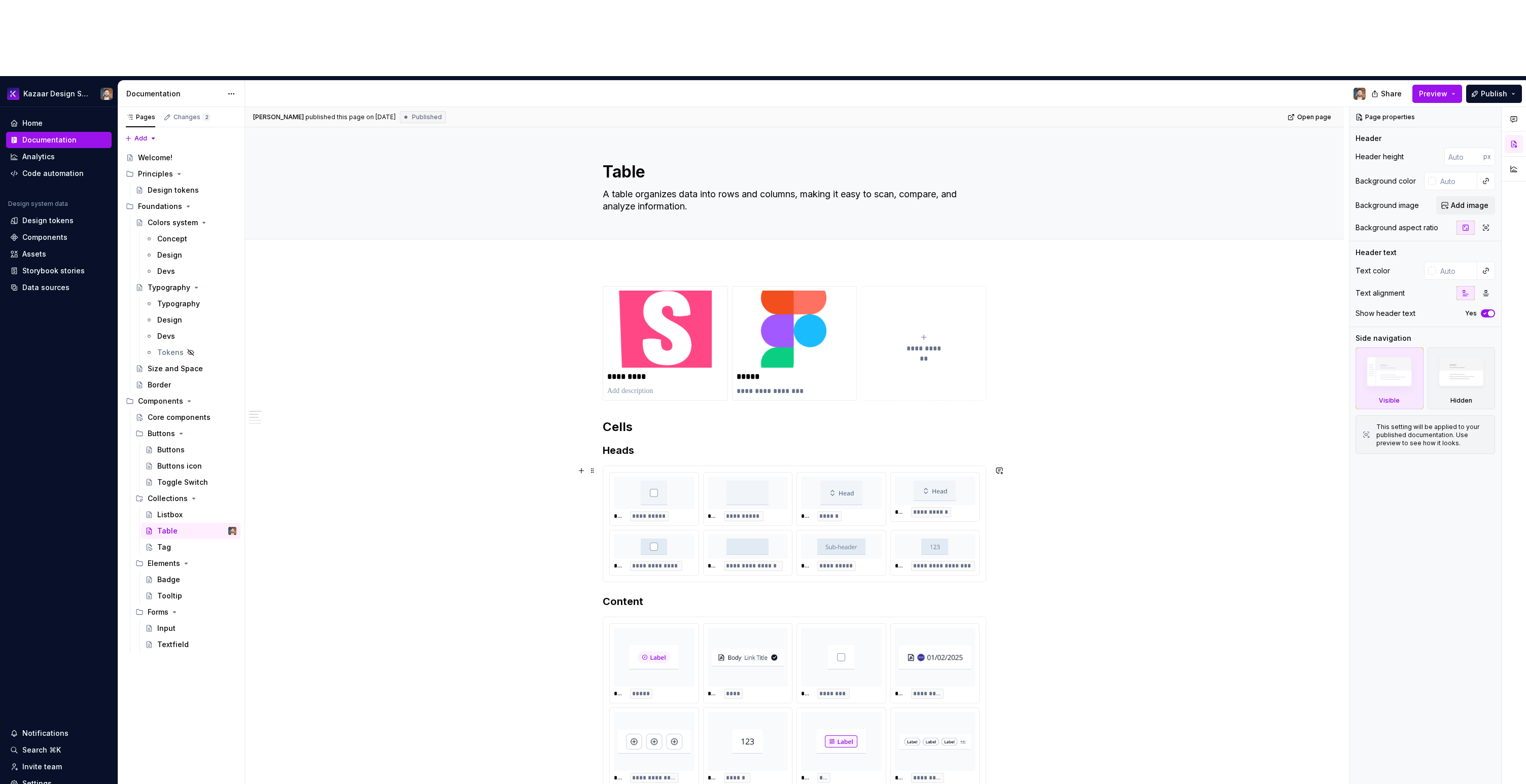
click at [970, 531] on div "**********" at bounding box center [935, 552] width 89 height 44
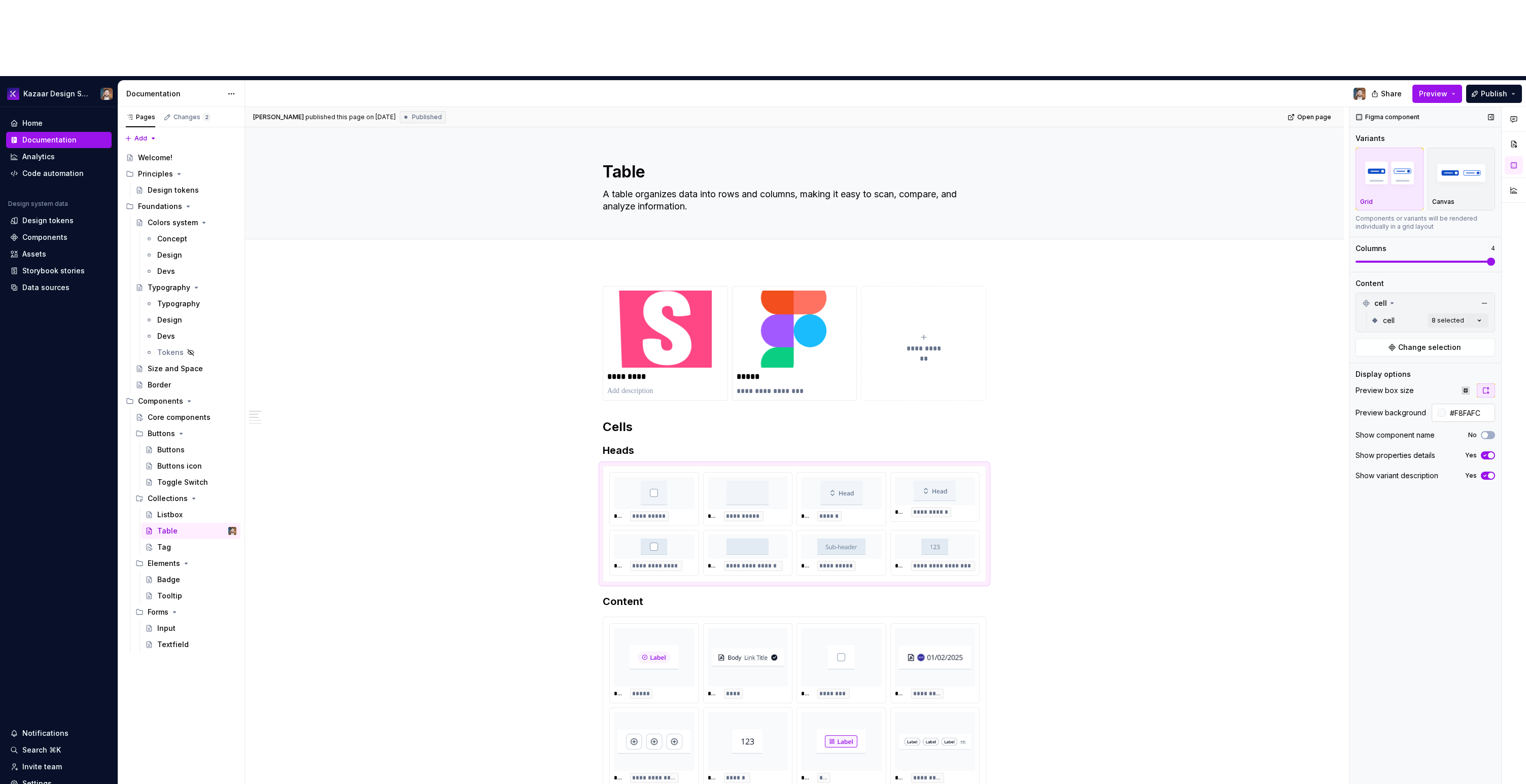
click at [1457, 404] on input "#F8FAFC" at bounding box center [1470, 413] width 49 height 18
click at [150, 543] on icon "Page tree" at bounding box center [149, 547] width 8 height 8
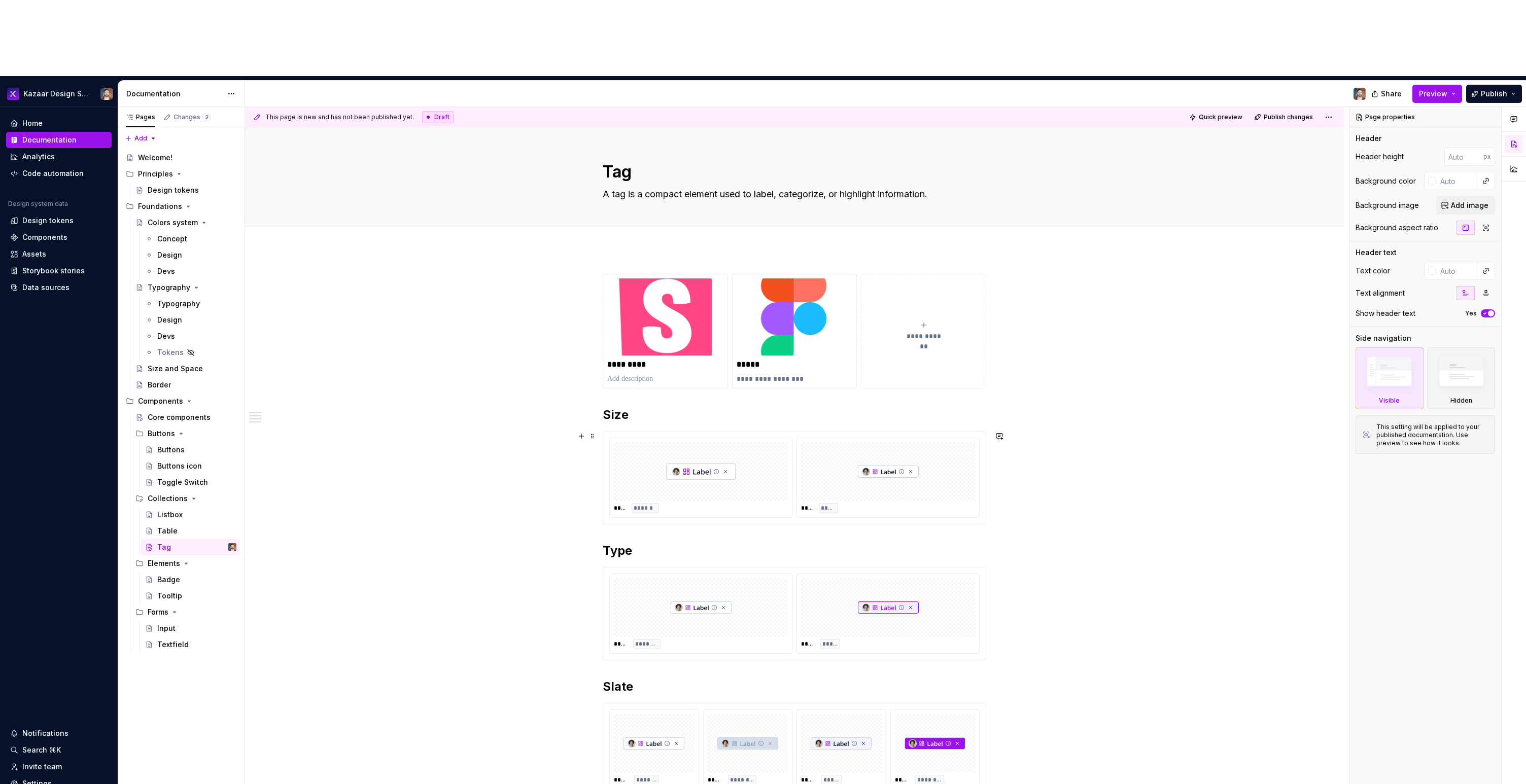
click at [915, 446] on img at bounding box center [888, 472] width 61 height 51
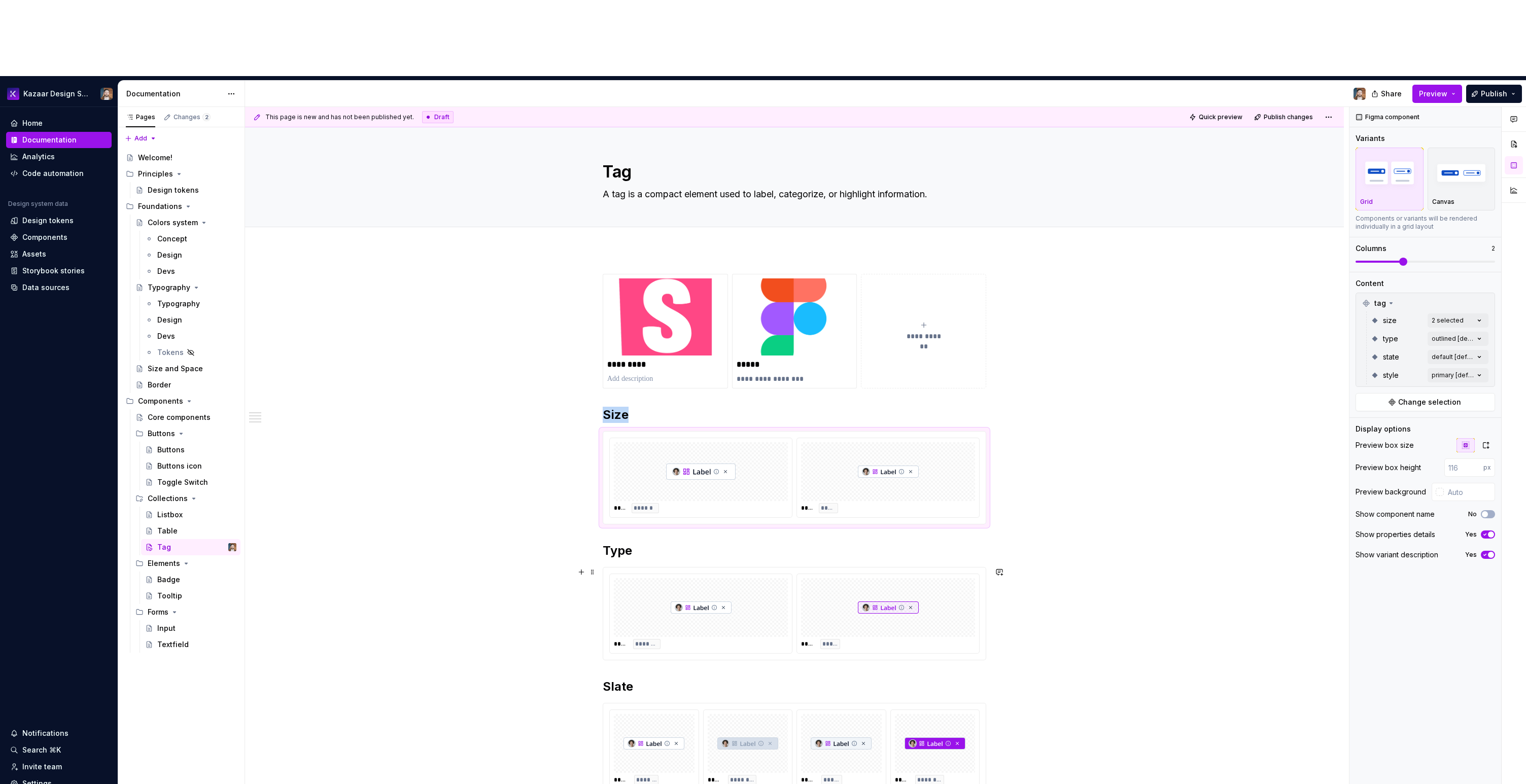
click at [983, 567] on div "**** ******** **** *****" at bounding box center [794, 613] width 383 height 92
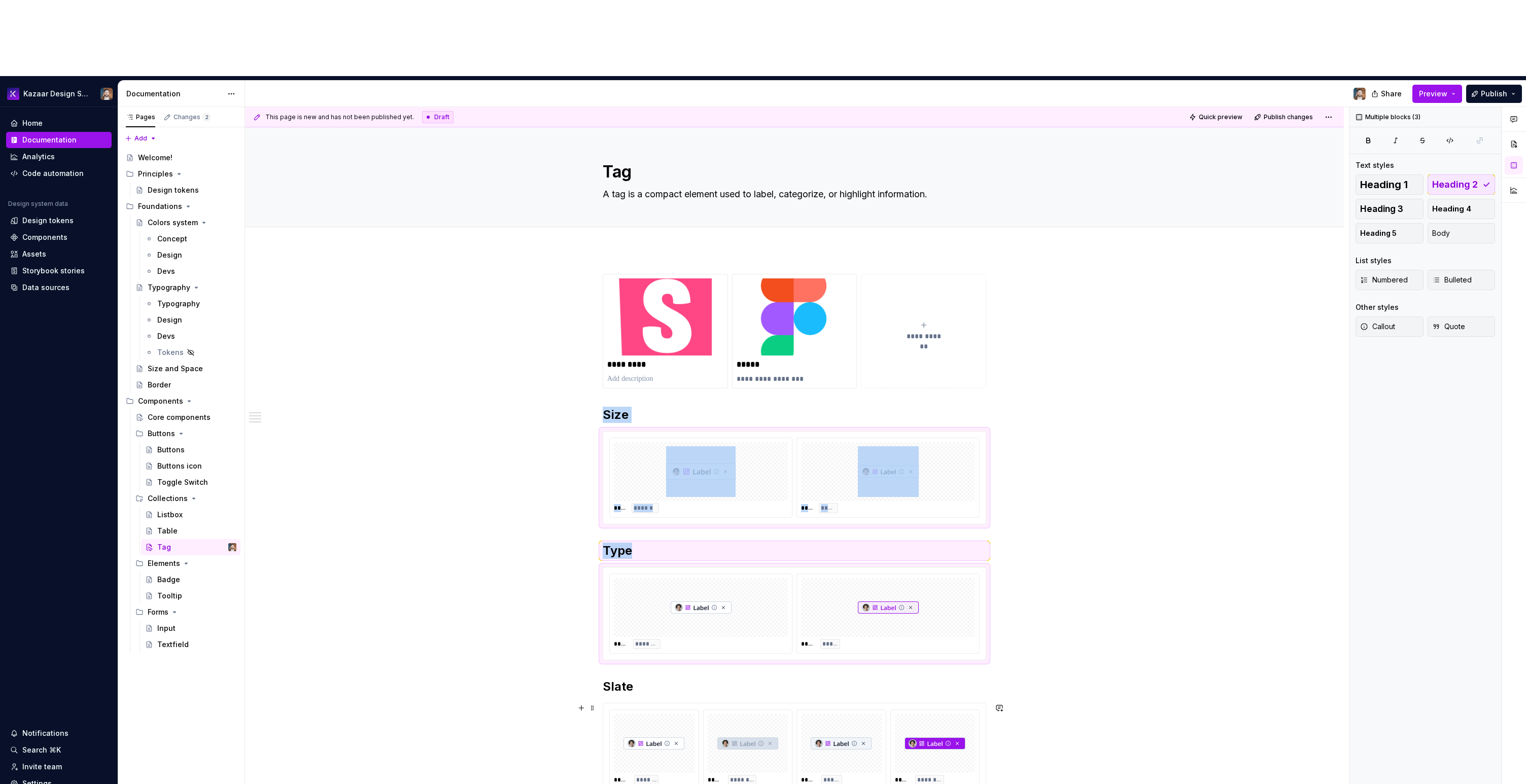
click at [935, 718] on img at bounding box center [935, 744] width 61 height 51
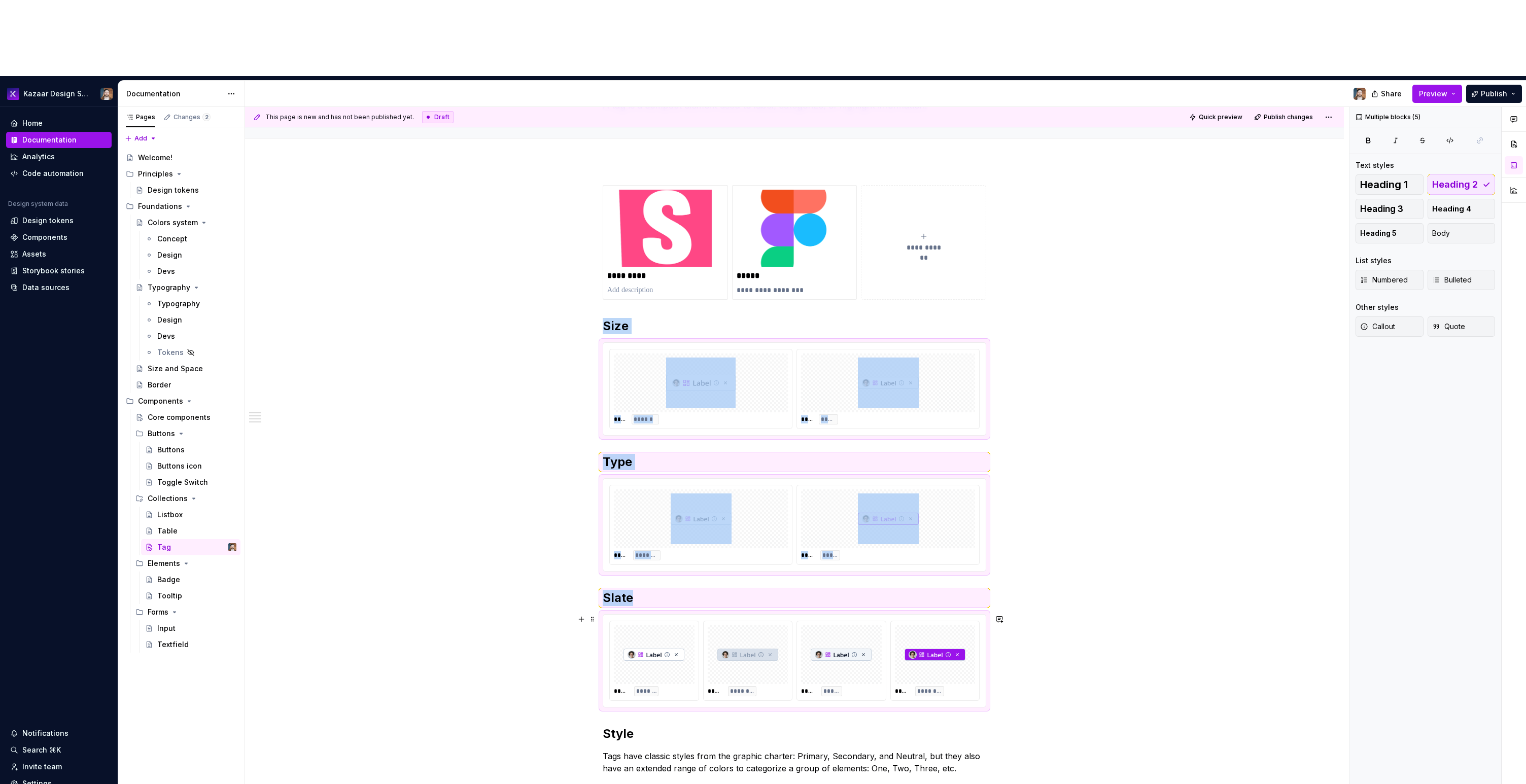
scroll to position [227, 0]
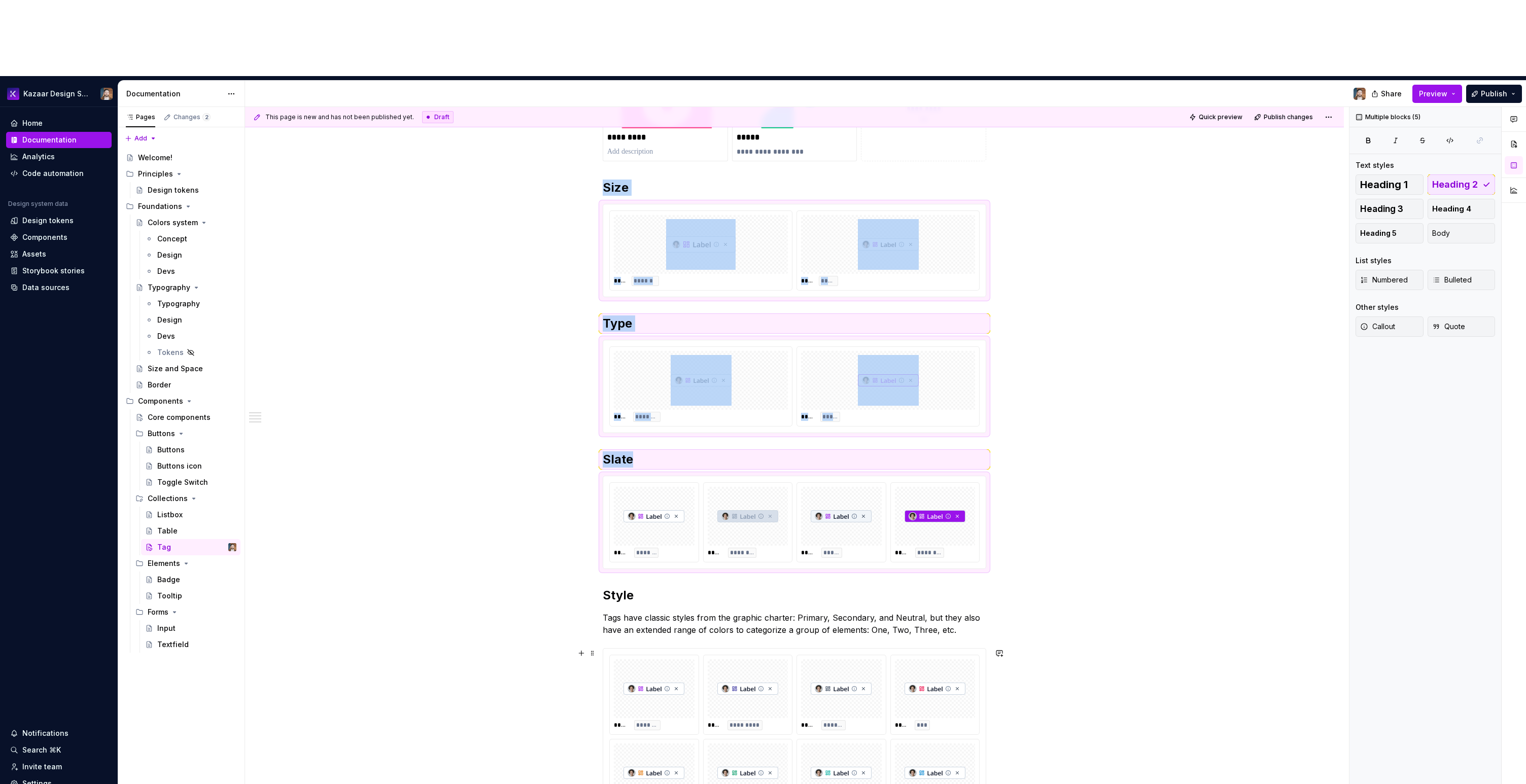
click at [905, 663] on img at bounding box center [935, 689] width 61 height 51
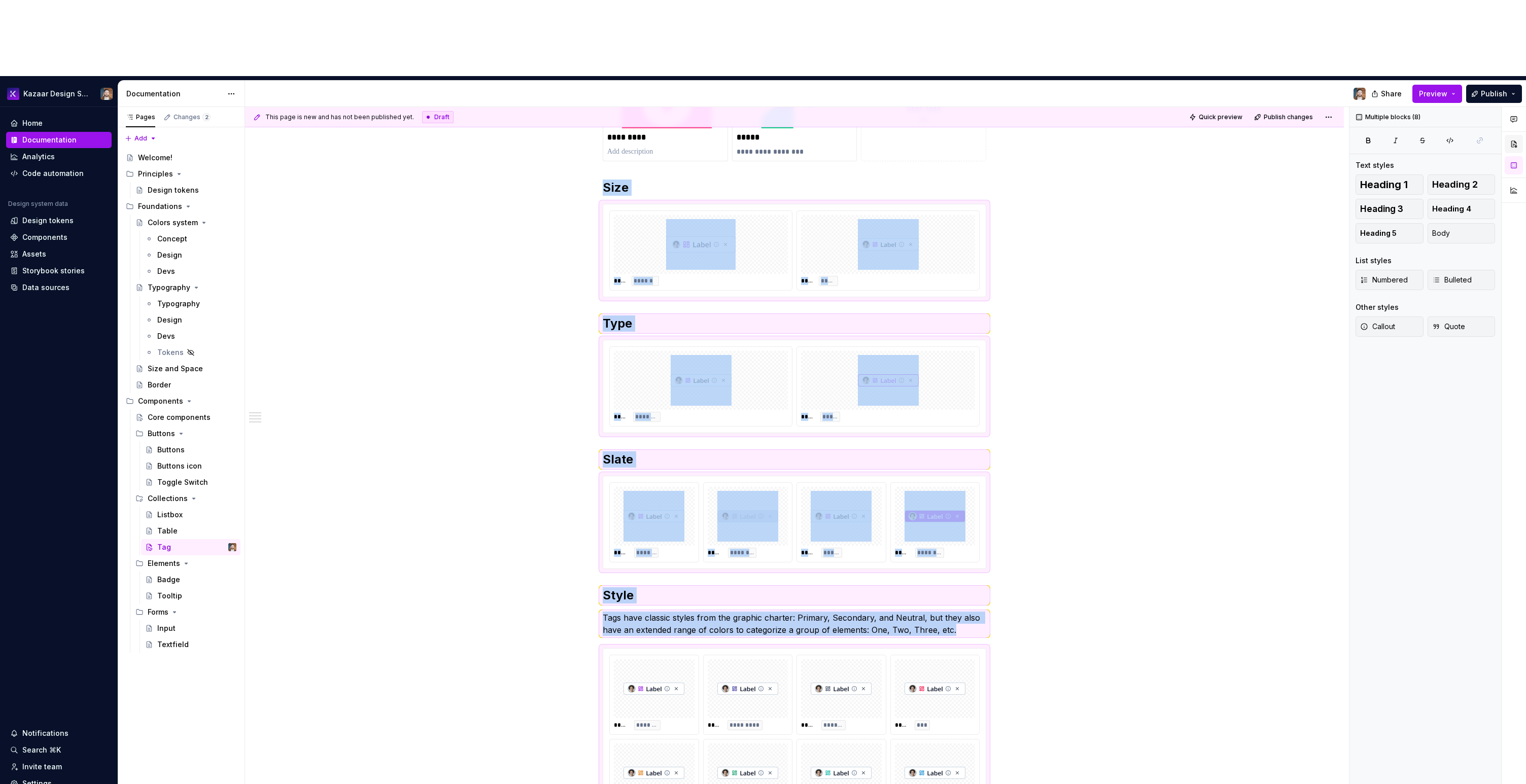
click at [1516, 135] on button "button" at bounding box center [1514, 144] width 18 height 18
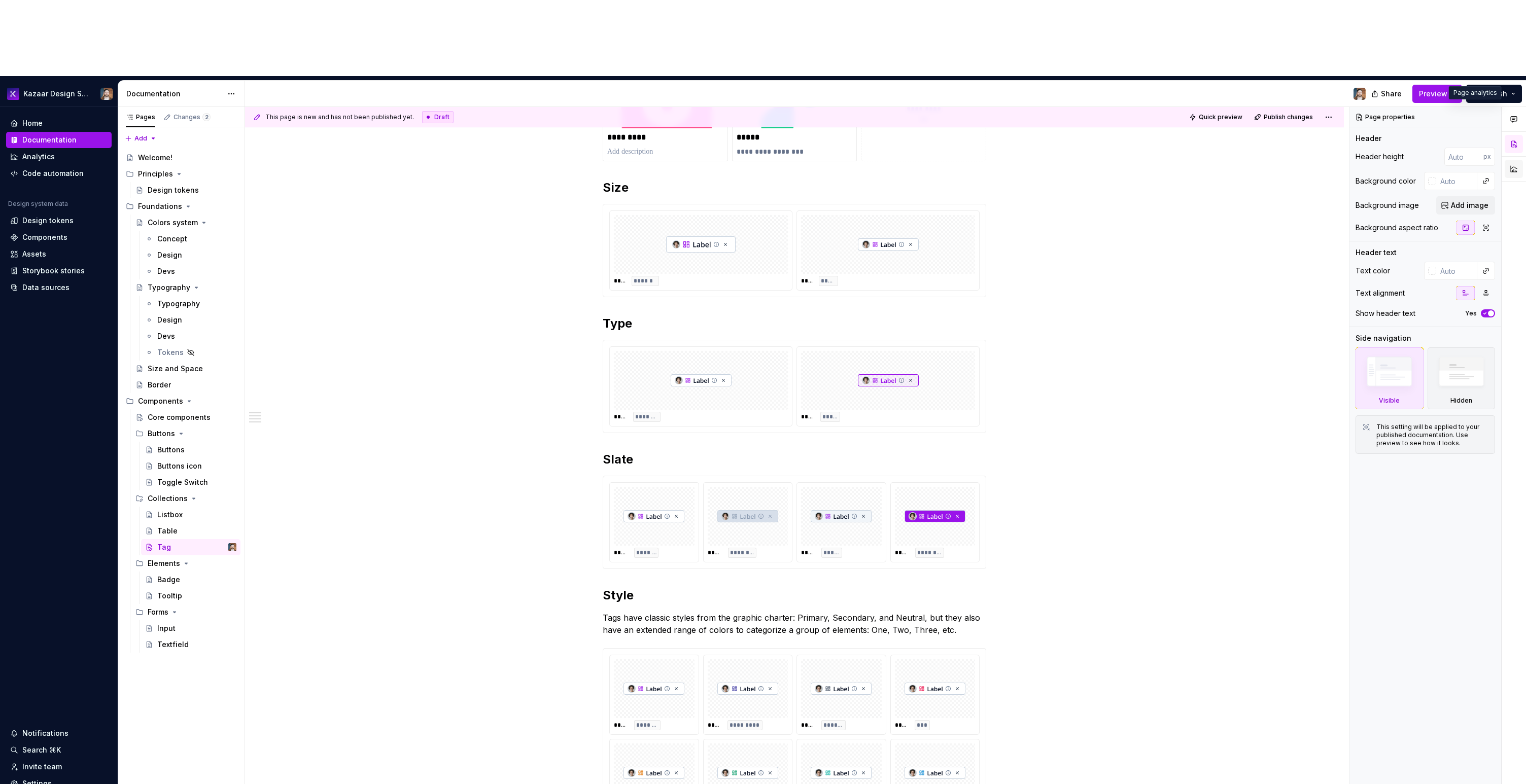
click at [1510, 160] on button "button" at bounding box center [1514, 169] width 18 height 18
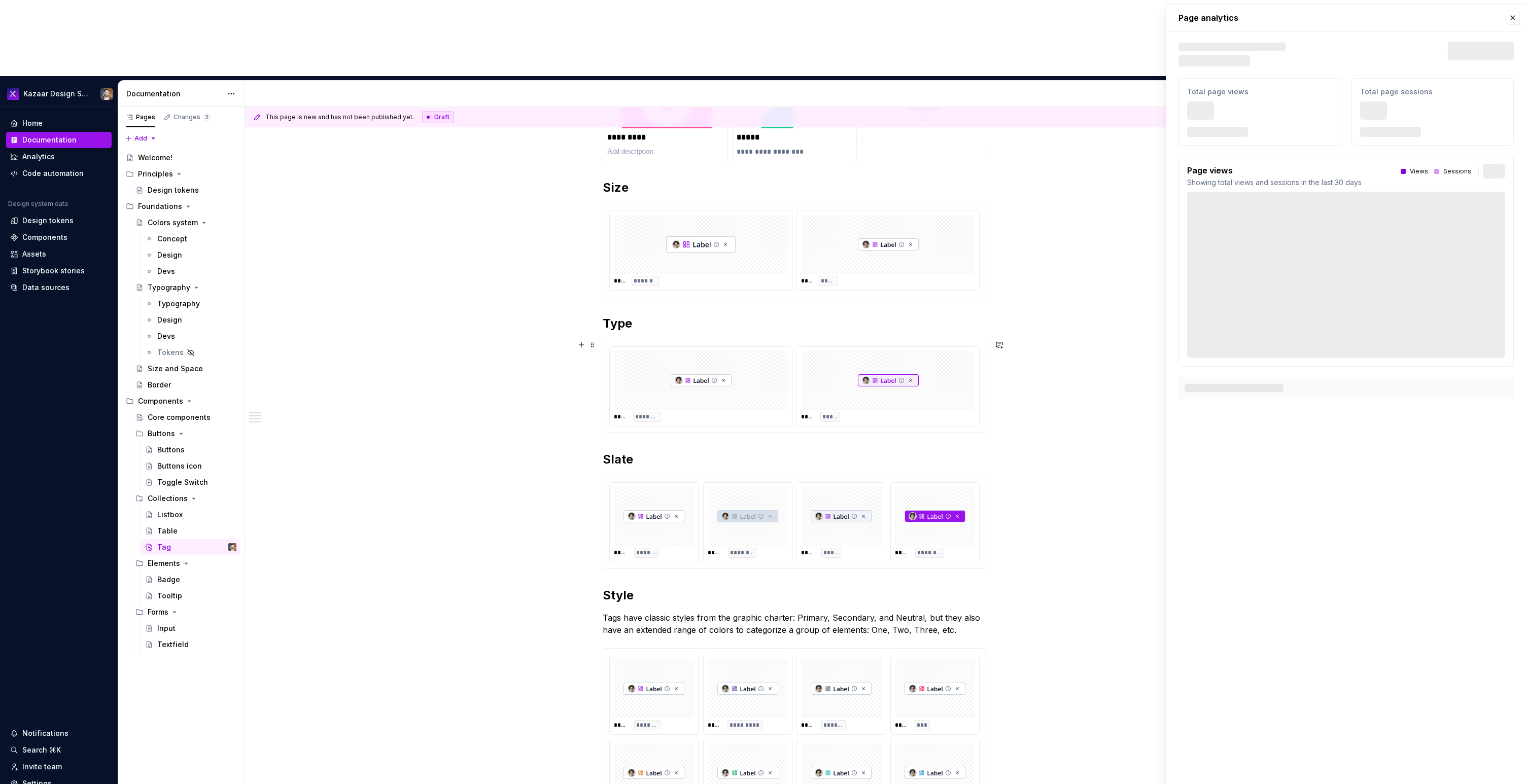
click at [1171, 360] on div "Page analytics Text defining the skeleton width Skeleton width Last 30 days Tot…" at bounding box center [1346, 208] width 360 height 407
click at [925, 217] on div "**** ****** **** *****" at bounding box center [794, 250] width 383 height 92
click at [1511, 18] on button "button" at bounding box center [1513, 18] width 14 height 14
type textarea "*"
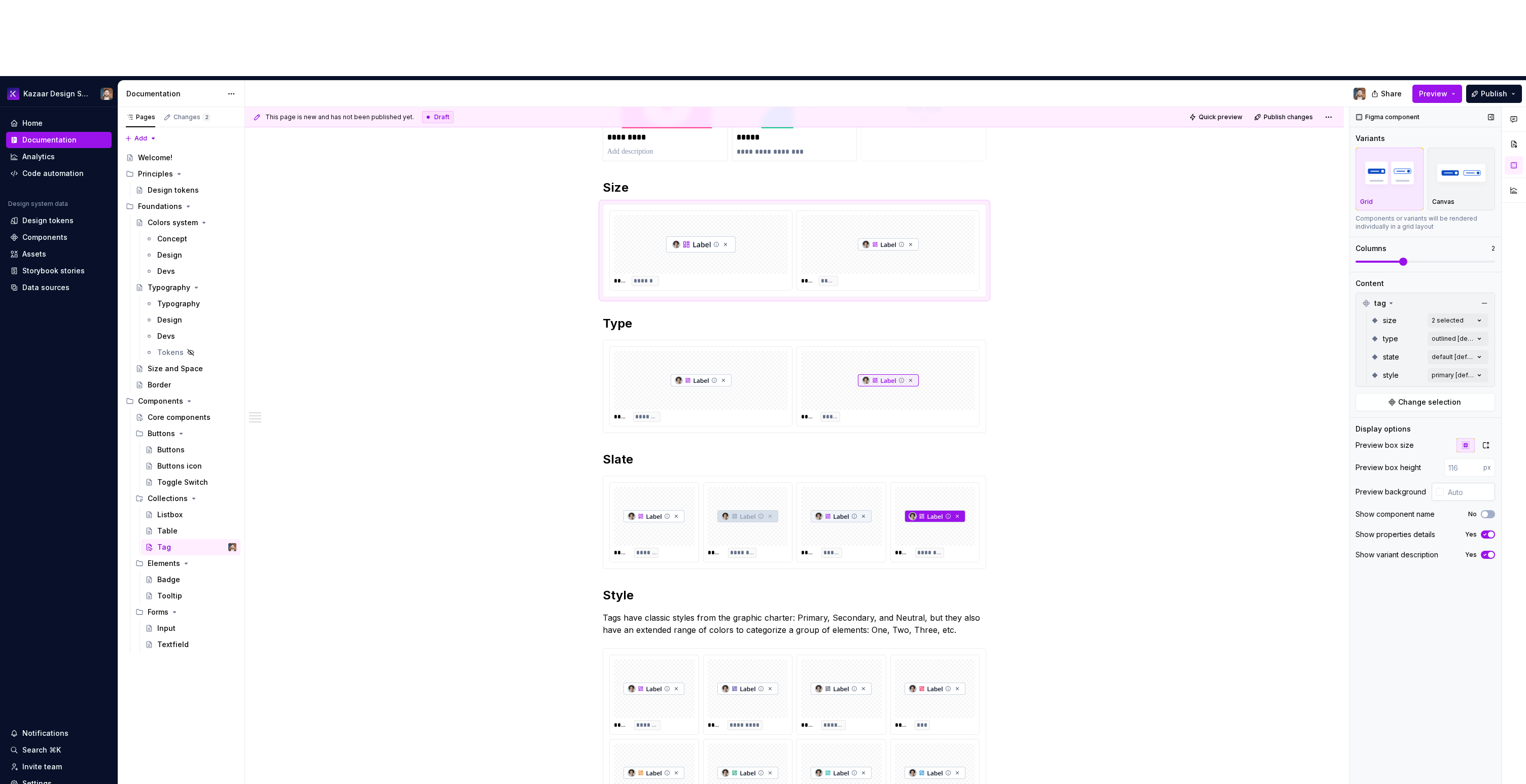
click at [1467, 483] on input "text" at bounding box center [1469, 491] width 51 height 18
paste input "#F8FAFC"
type input "#F8FAFC"
click at [1147, 317] on div "**********" at bounding box center [797, 484] width 1104 height 754
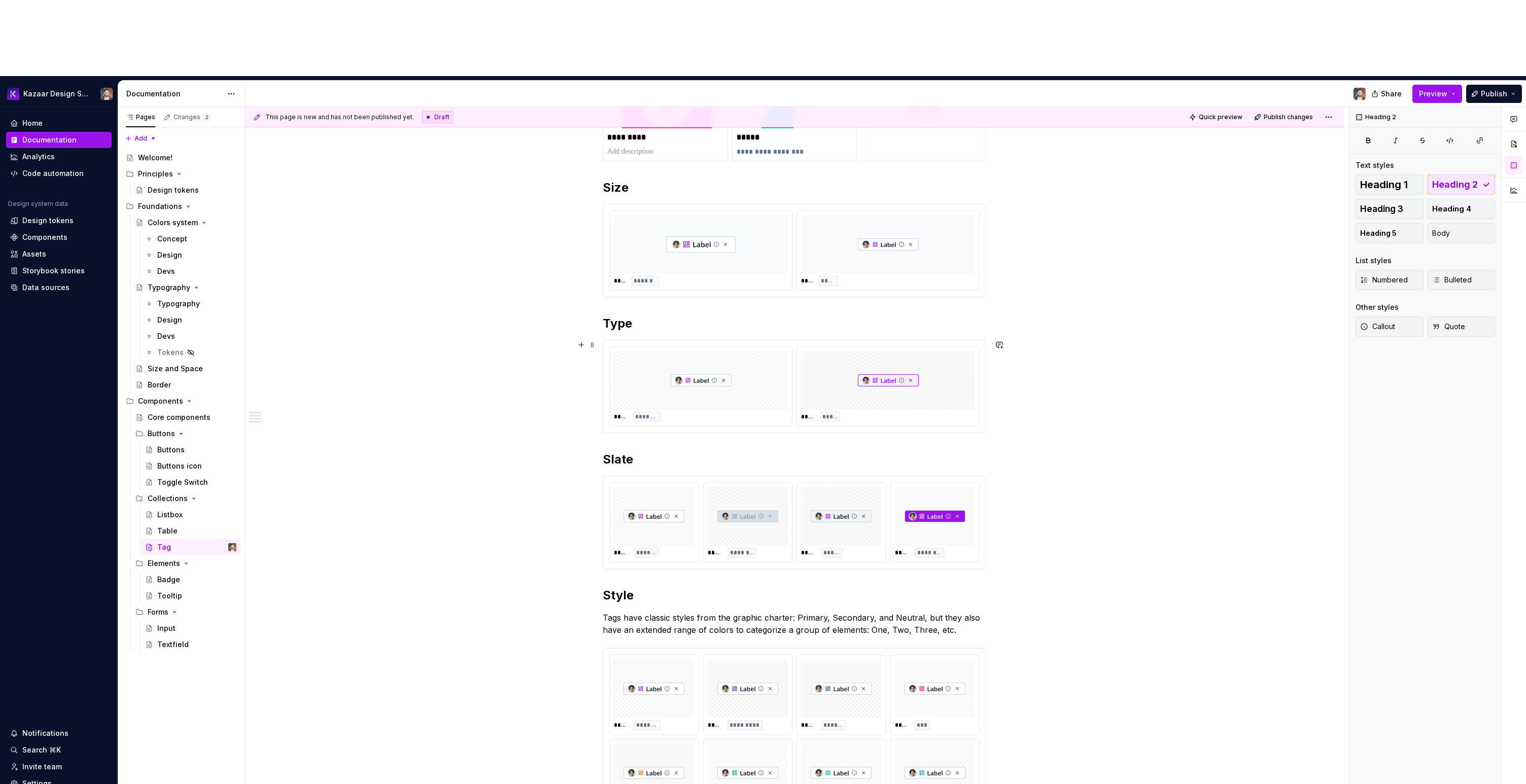
click at [986, 355] on div "**** ******** **** *****" at bounding box center [794, 387] width 383 height 94
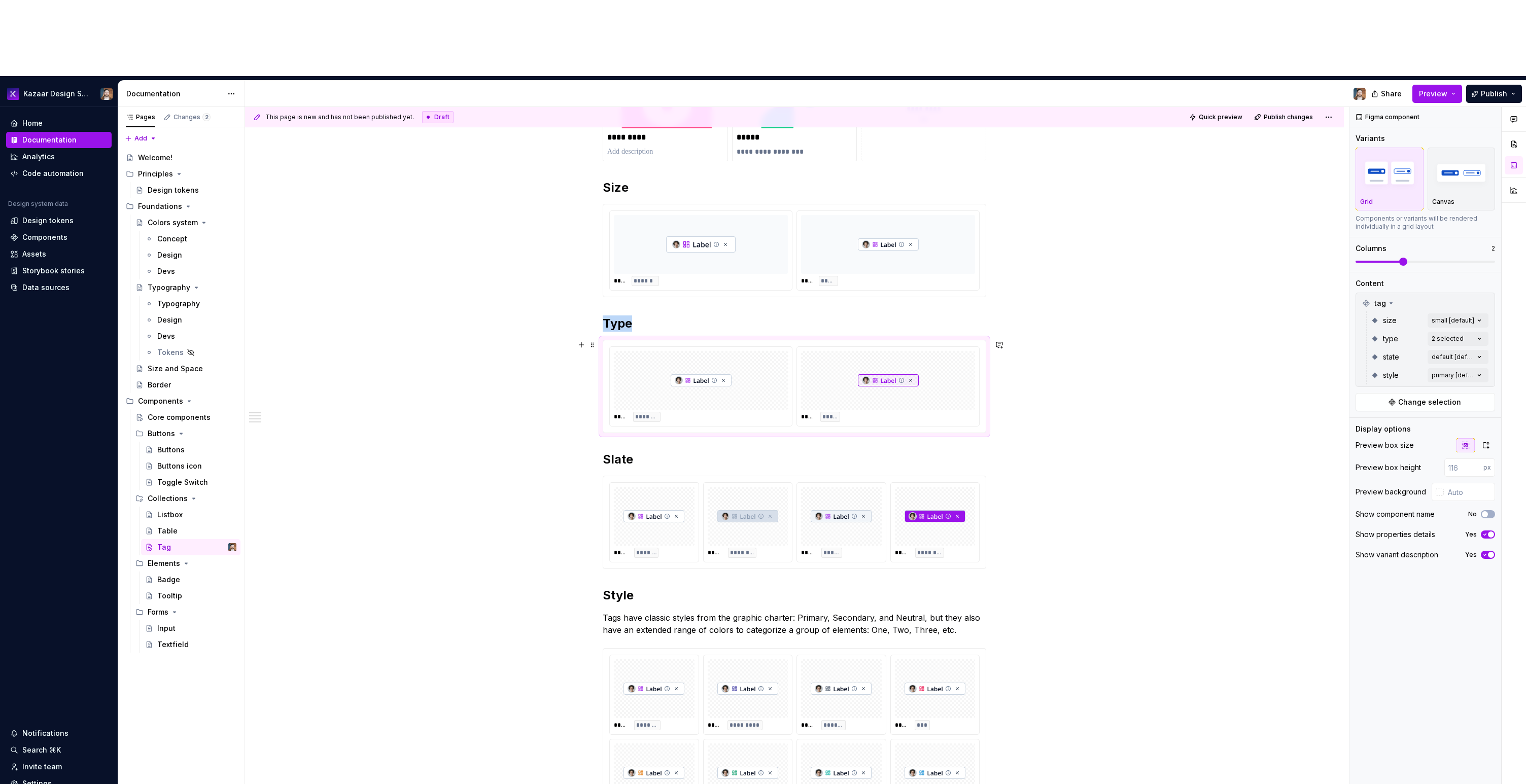
click at [978, 350] on div "**** ******** **** *****" at bounding box center [794, 386] width 370 height 80
click at [1460, 483] on input "text" at bounding box center [1469, 491] width 51 height 18
paste input "#F8FAFC"
type input "#F8FAFC"
click at [1182, 432] on div "**********" at bounding box center [794, 602] width 1099 height 1159
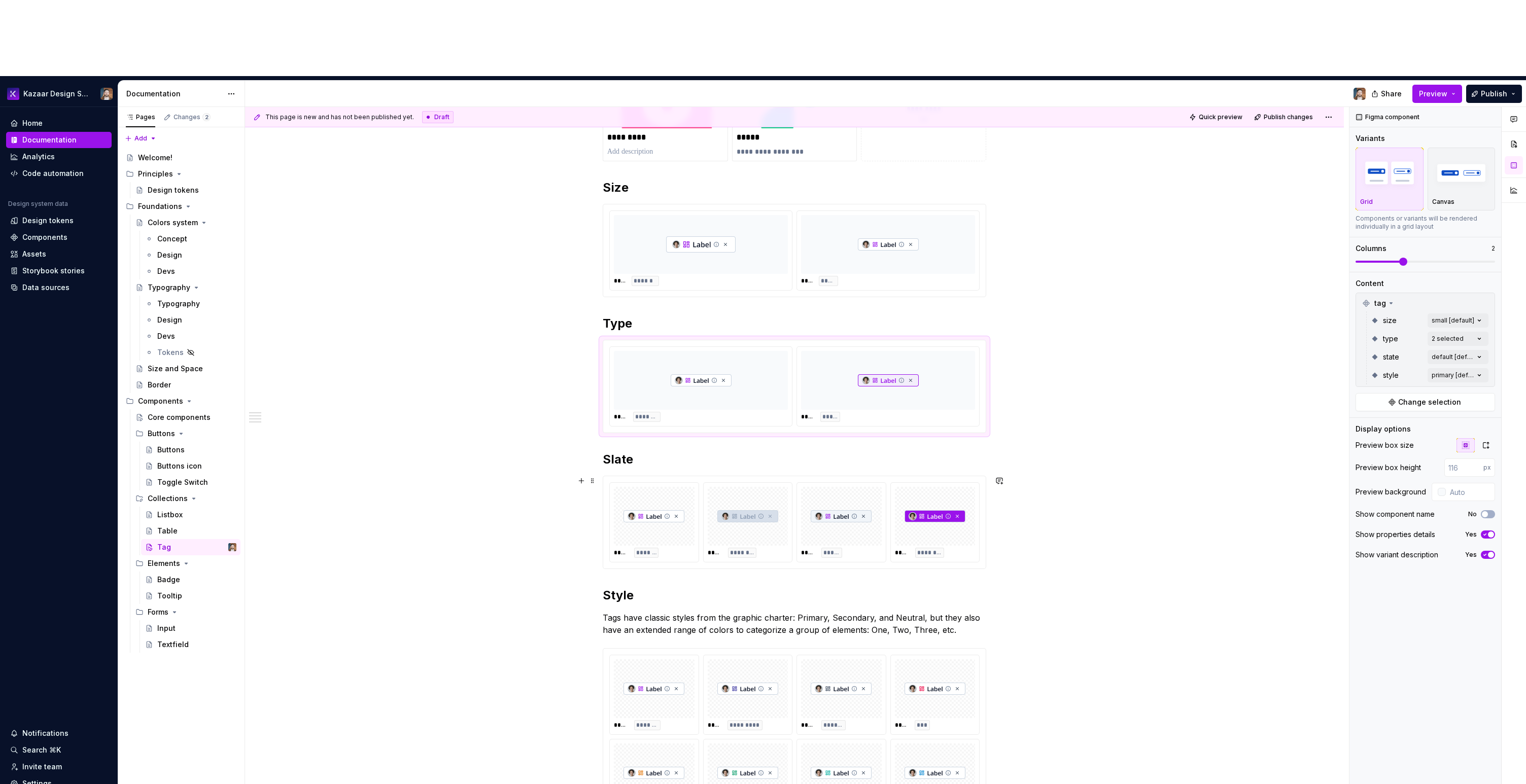
click at [984, 482] on div "***** ******* ***** ******** ***** ***** ***** ********" at bounding box center [794, 522] width 383 height 92
click at [1472, 483] on input "text" at bounding box center [1469, 491] width 51 height 18
paste input "#F8FAFC"
type input "#F8FAFC"
click at [1213, 458] on div "**********" at bounding box center [794, 602] width 1099 height 1159
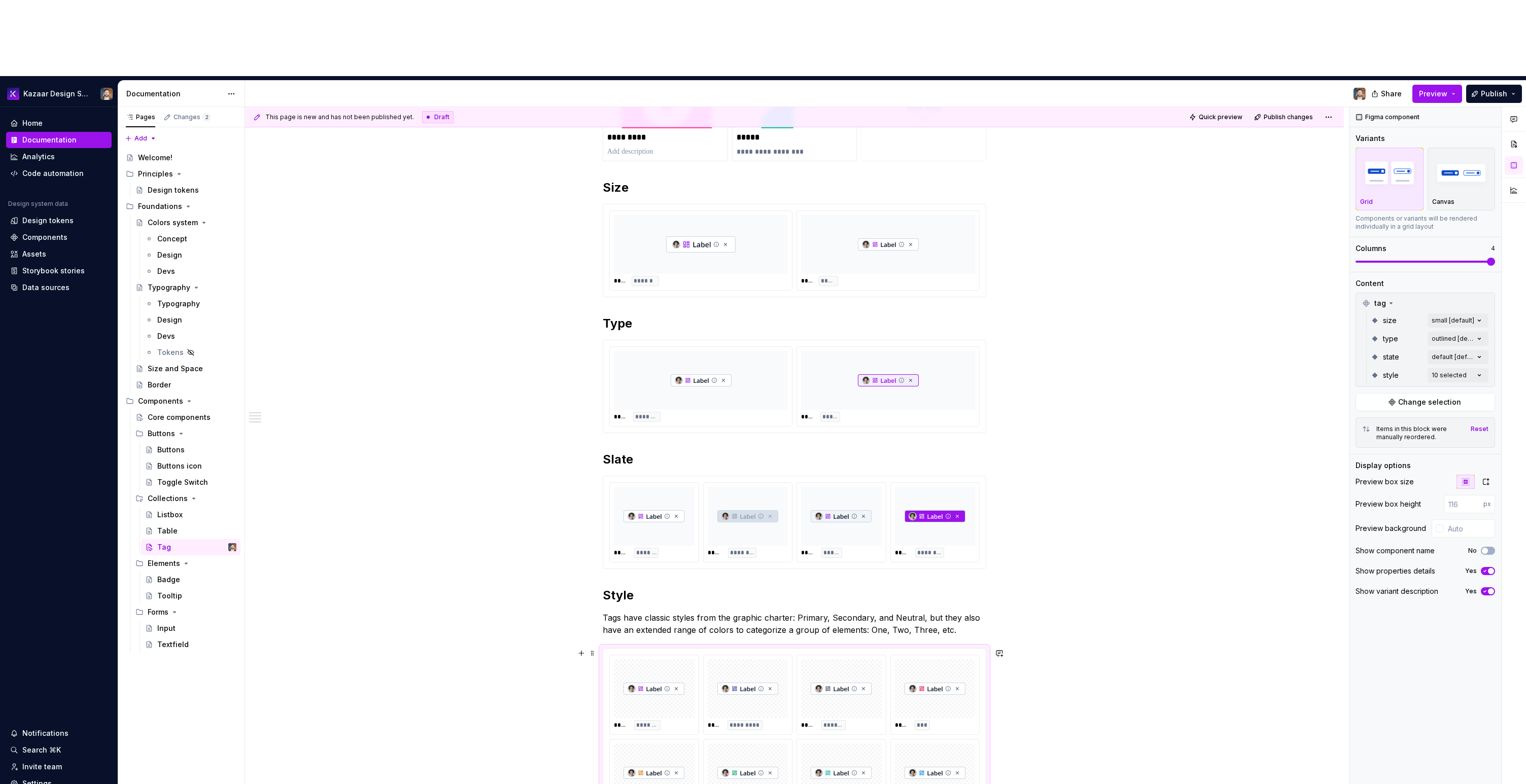
click at [957, 663] on img at bounding box center [935, 689] width 61 height 51
click at [1462, 519] on input "text" at bounding box center [1469, 528] width 51 height 18
paste input "#F8FAFC"
type input "#F8FAFC"
click at [1152, 479] on div "**********" at bounding box center [794, 602] width 1099 height 1159
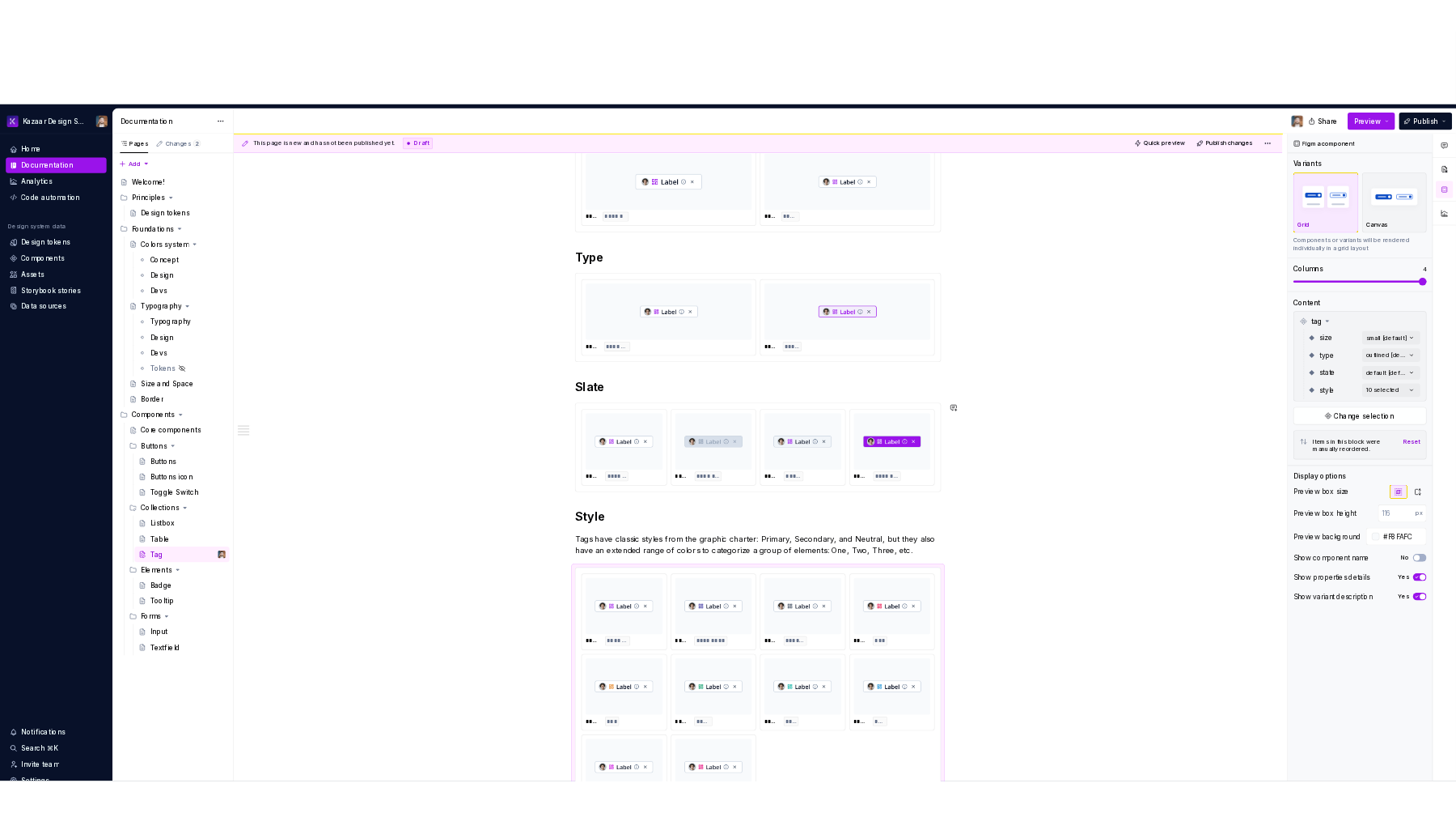
scroll to position [614, 0]
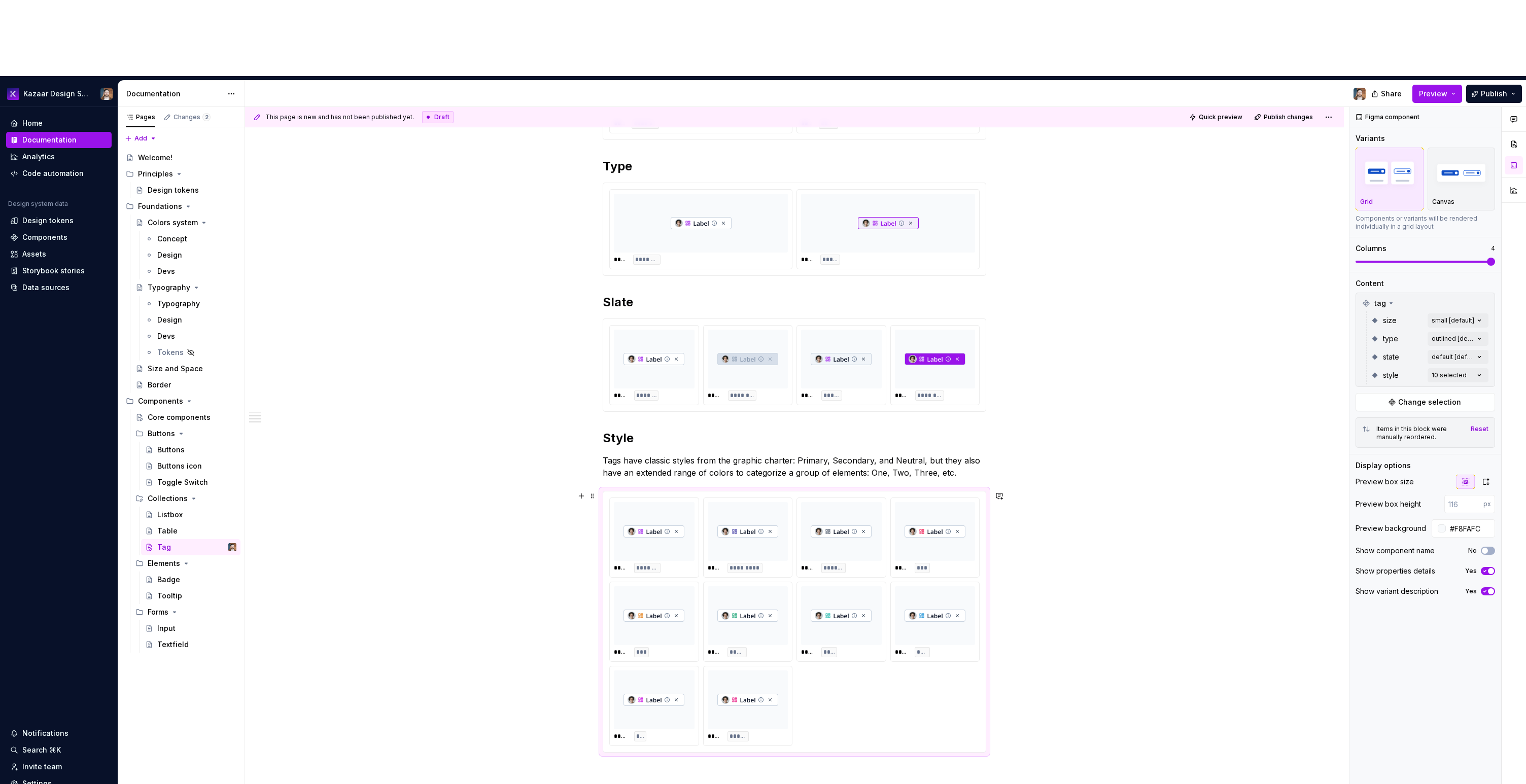
click at [1175, 468] on div "**********" at bounding box center [794, 445] width 1099 height 1159
click at [1495, 85] on button "Publish" at bounding box center [1494, 94] width 56 height 18
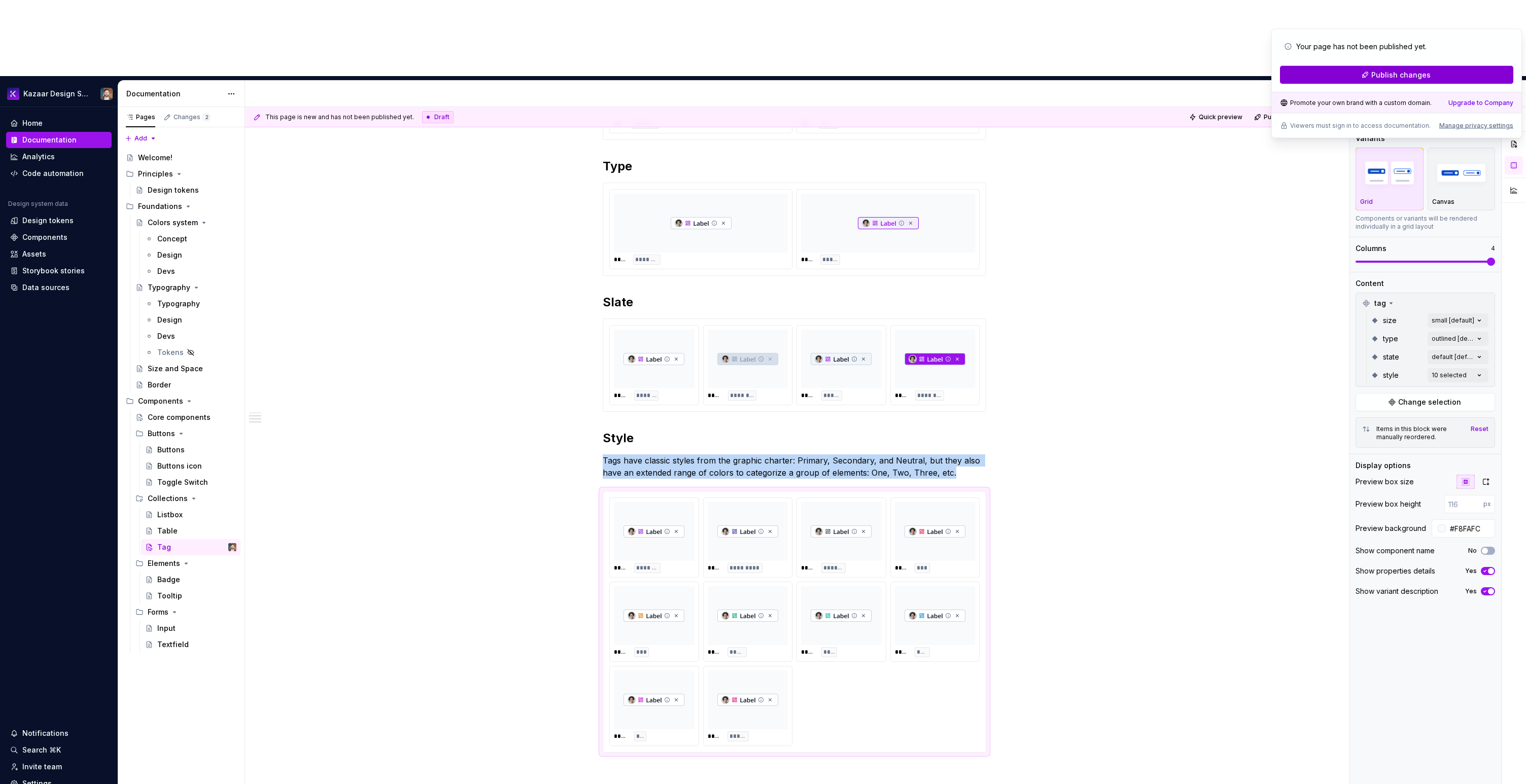
click at [1425, 82] on button "Publish changes" at bounding box center [1397, 75] width 233 height 18
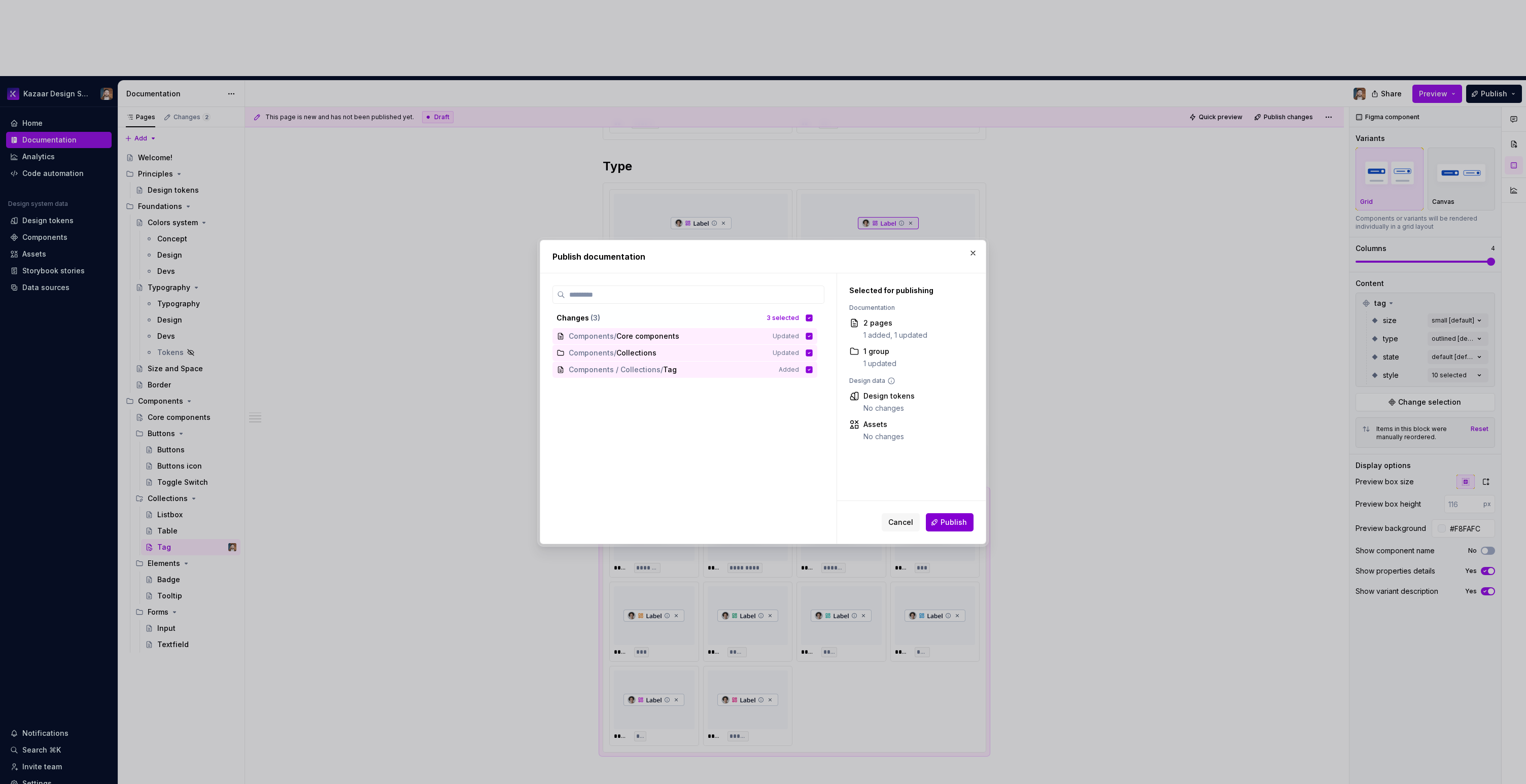
click at [957, 525] on span "Publish" at bounding box center [954, 522] width 27 height 10
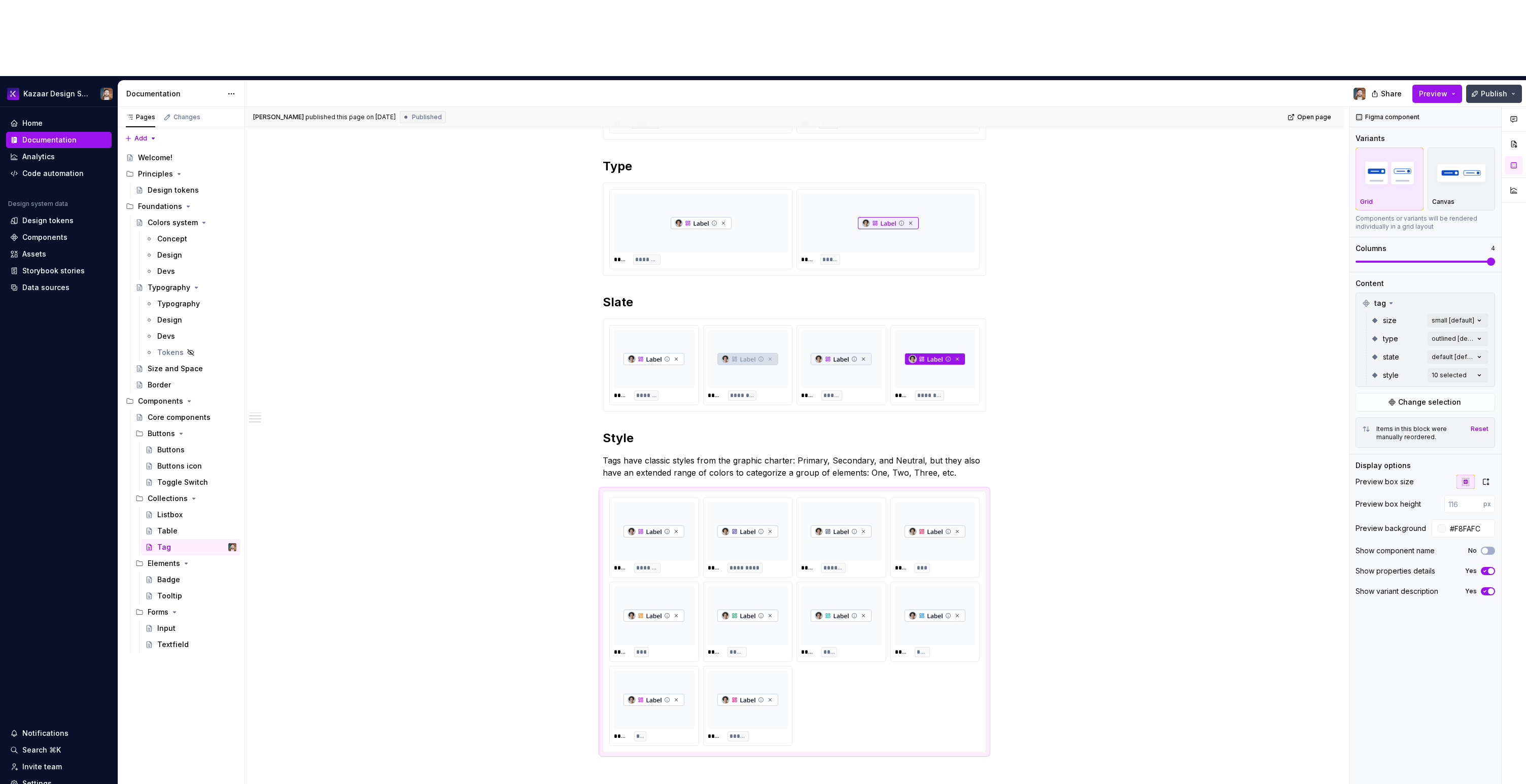
click at [1496, 89] on span "Publish" at bounding box center [1494, 94] width 27 height 10
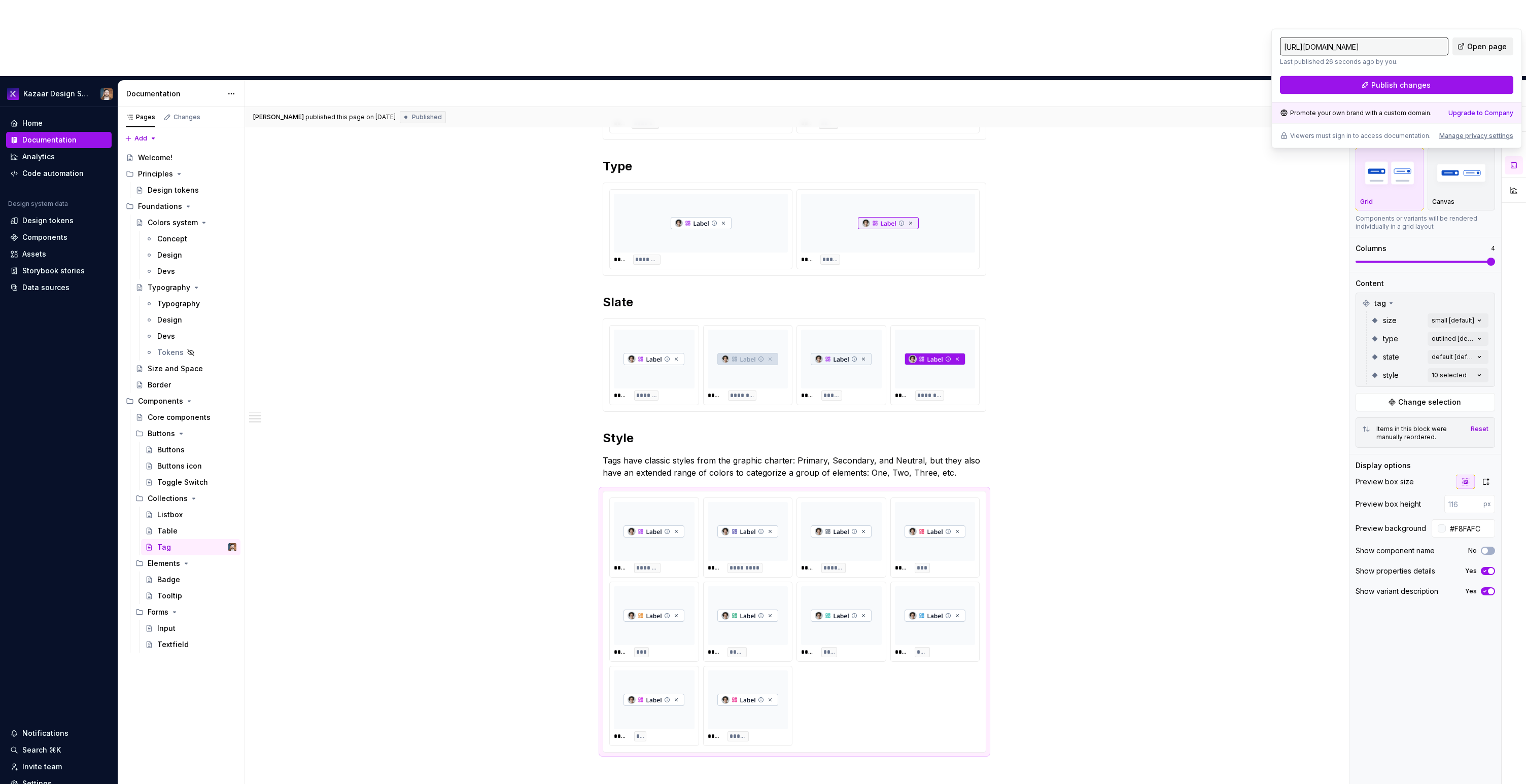
click at [1485, 49] on span "Open page" at bounding box center [1487, 46] width 40 height 10
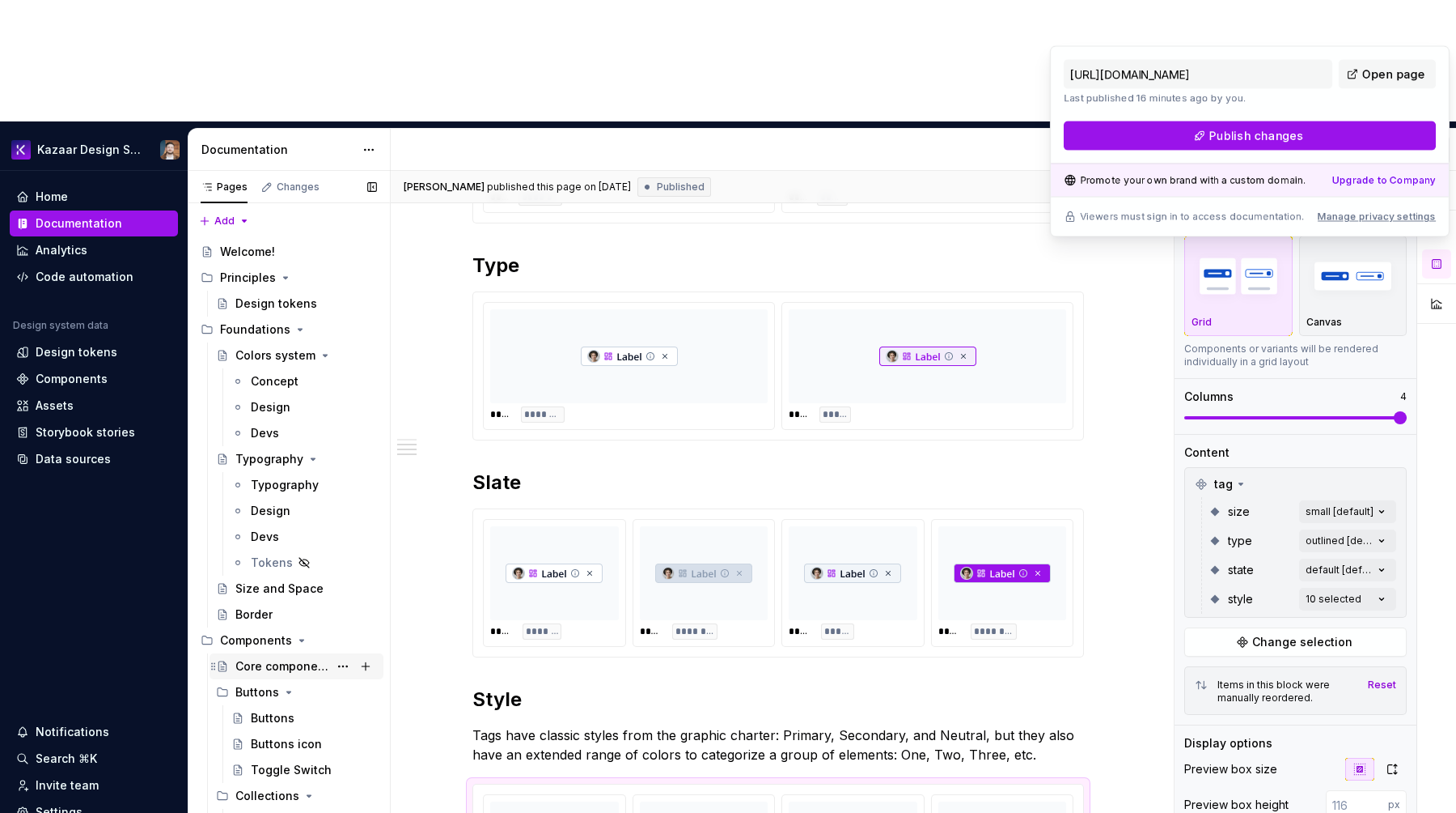
click at [275, 658] on div "Core components" at bounding box center [282, 666] width 93 height 16
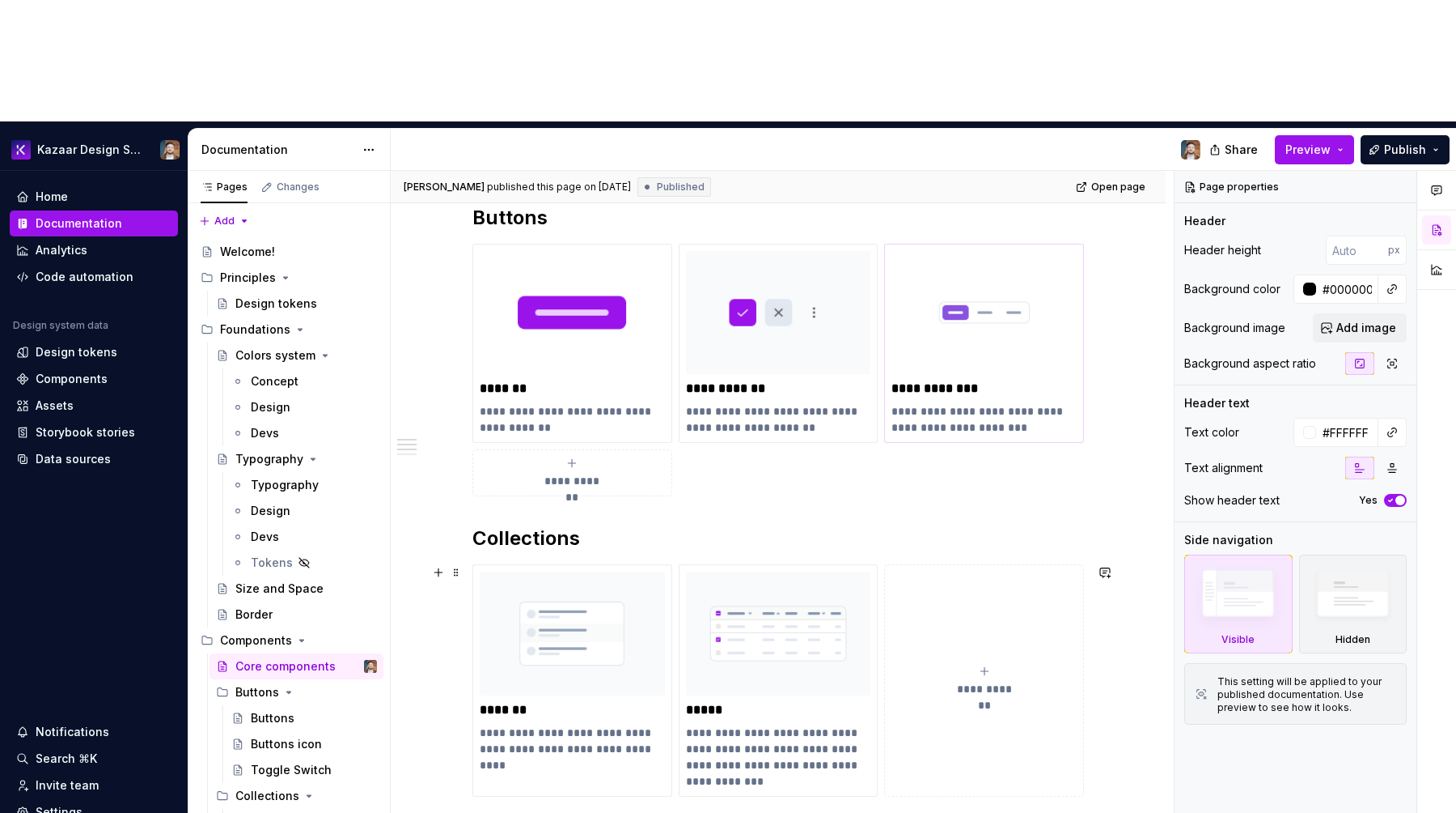
scroll to position [243, 0]
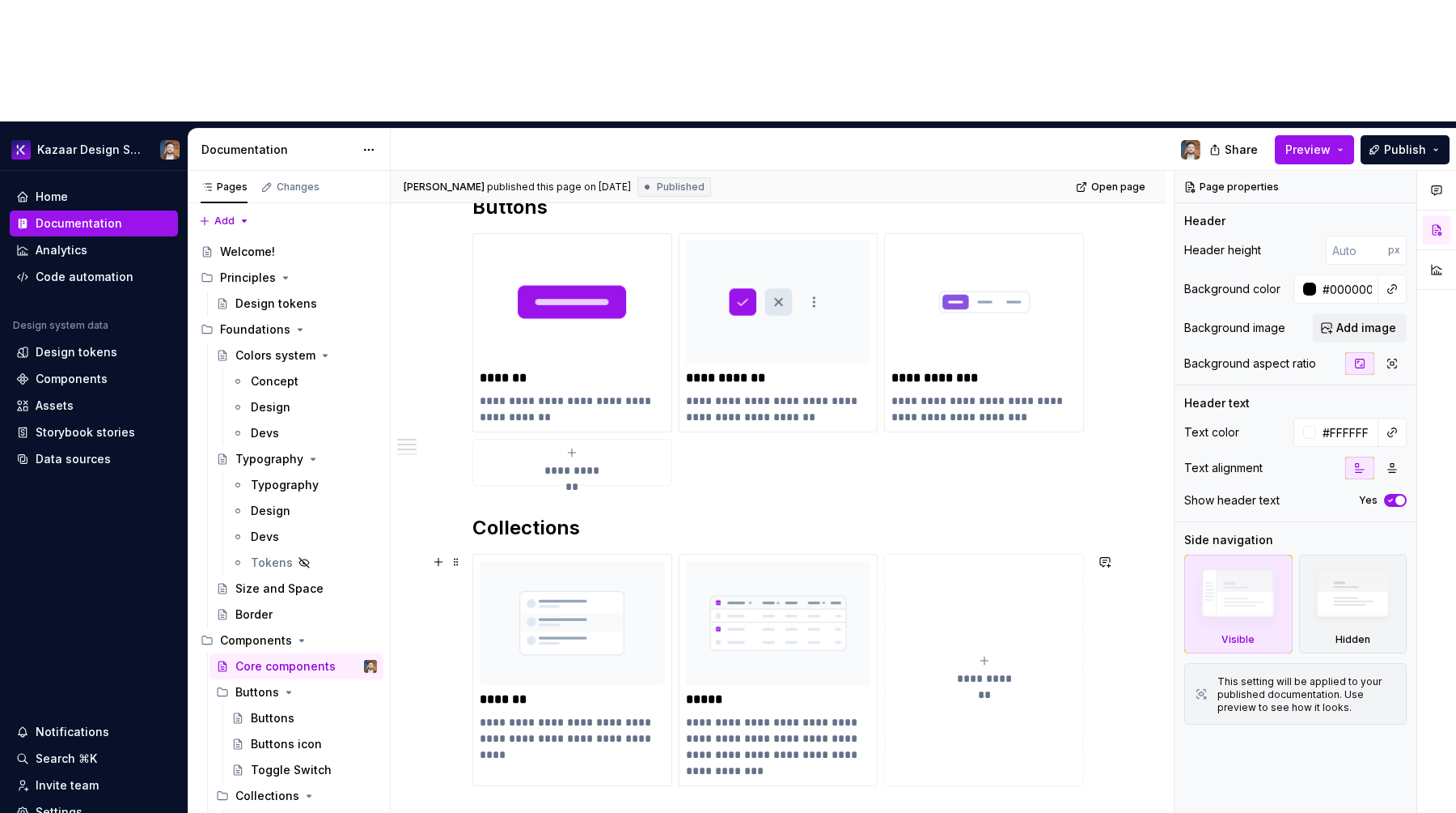
click at [961, 554] on button "**********" at bounding box center [985, 669] width 200 height 232
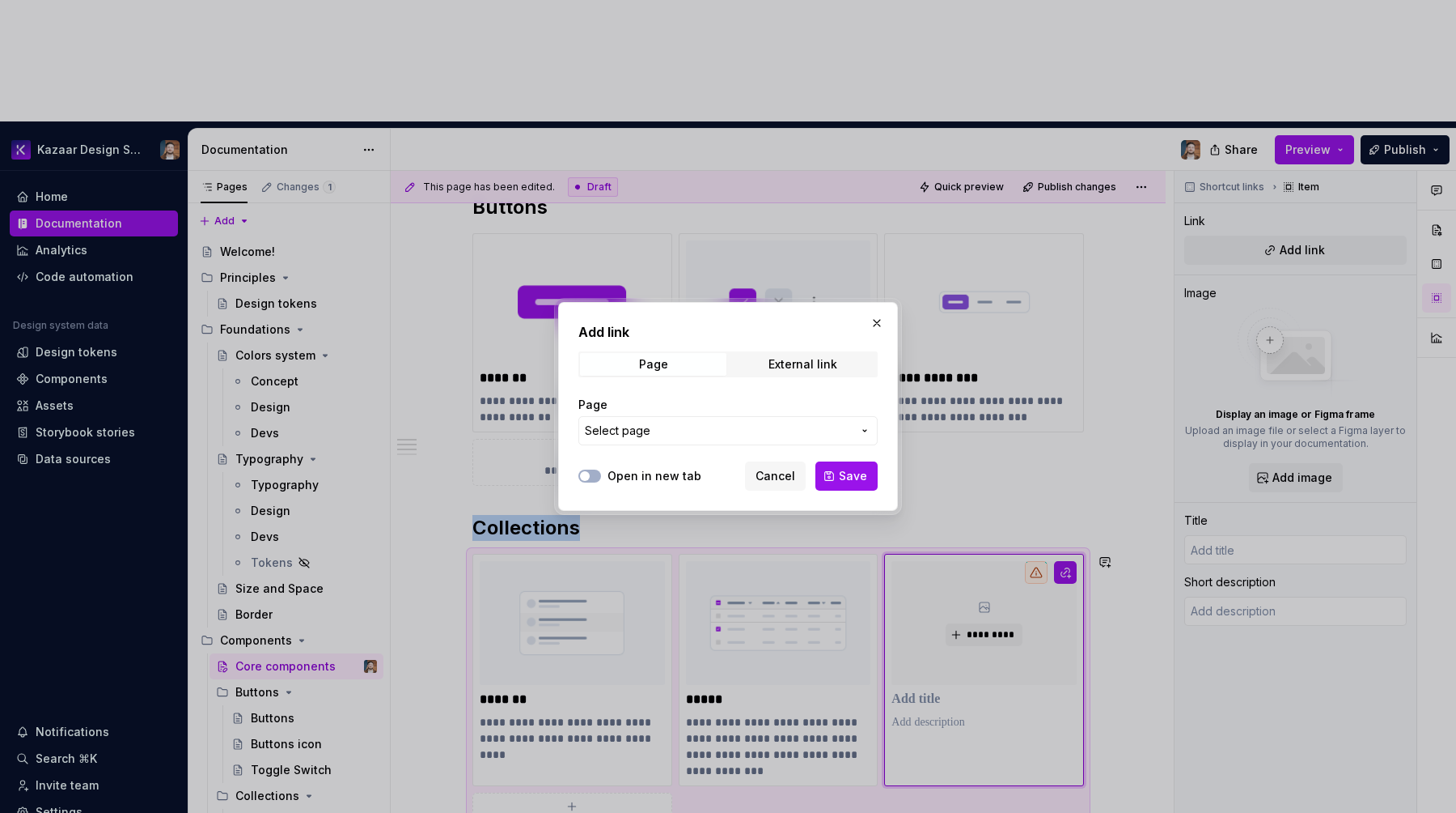
click at [711, 437] on span "Select page" at bounding box center [718, 430] width 267 height 16
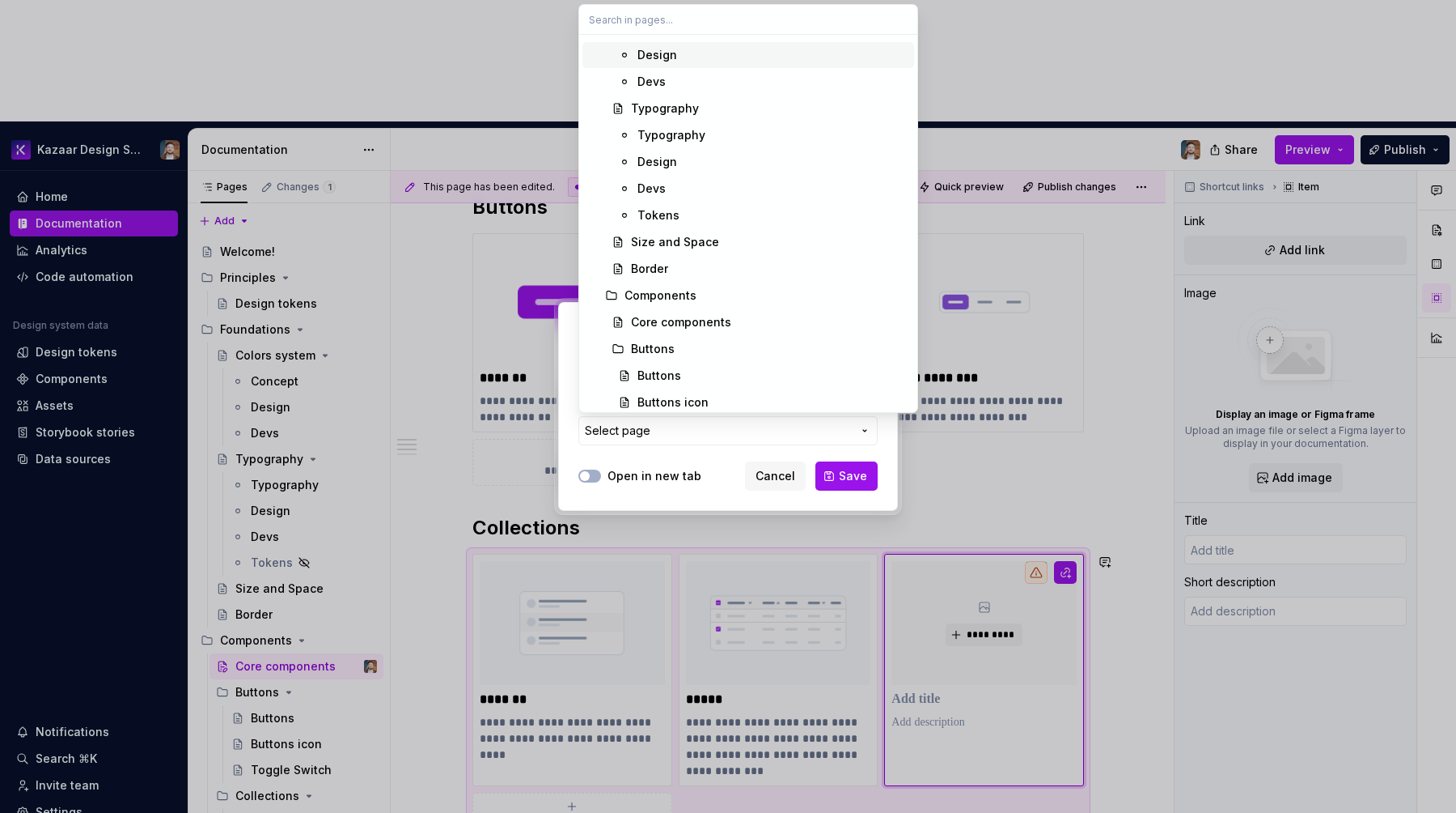
scroll to position [483, 0]
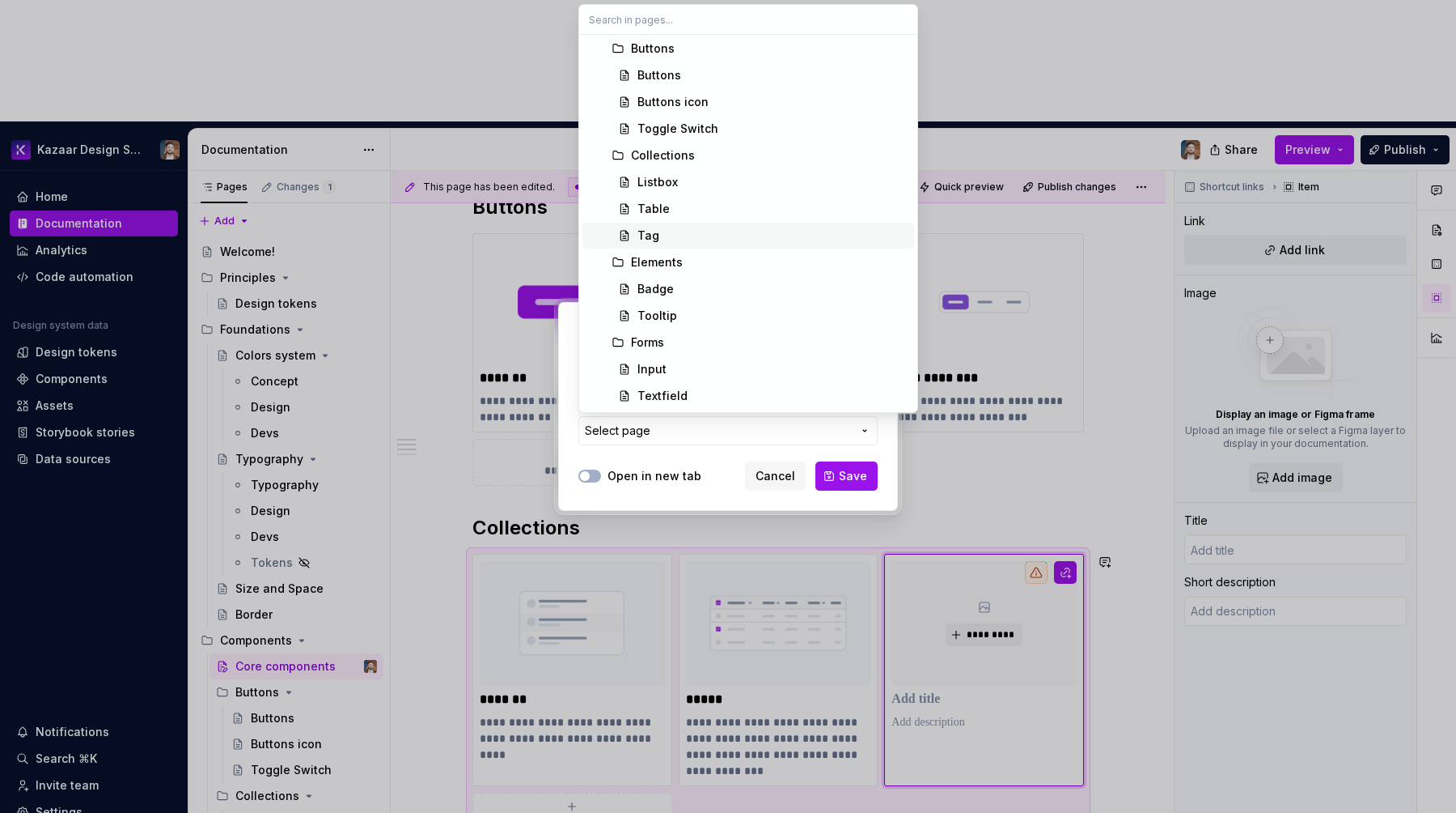
click at [667, 225] on span "Tag" at bounding box center [748, 235] width 332 height 26
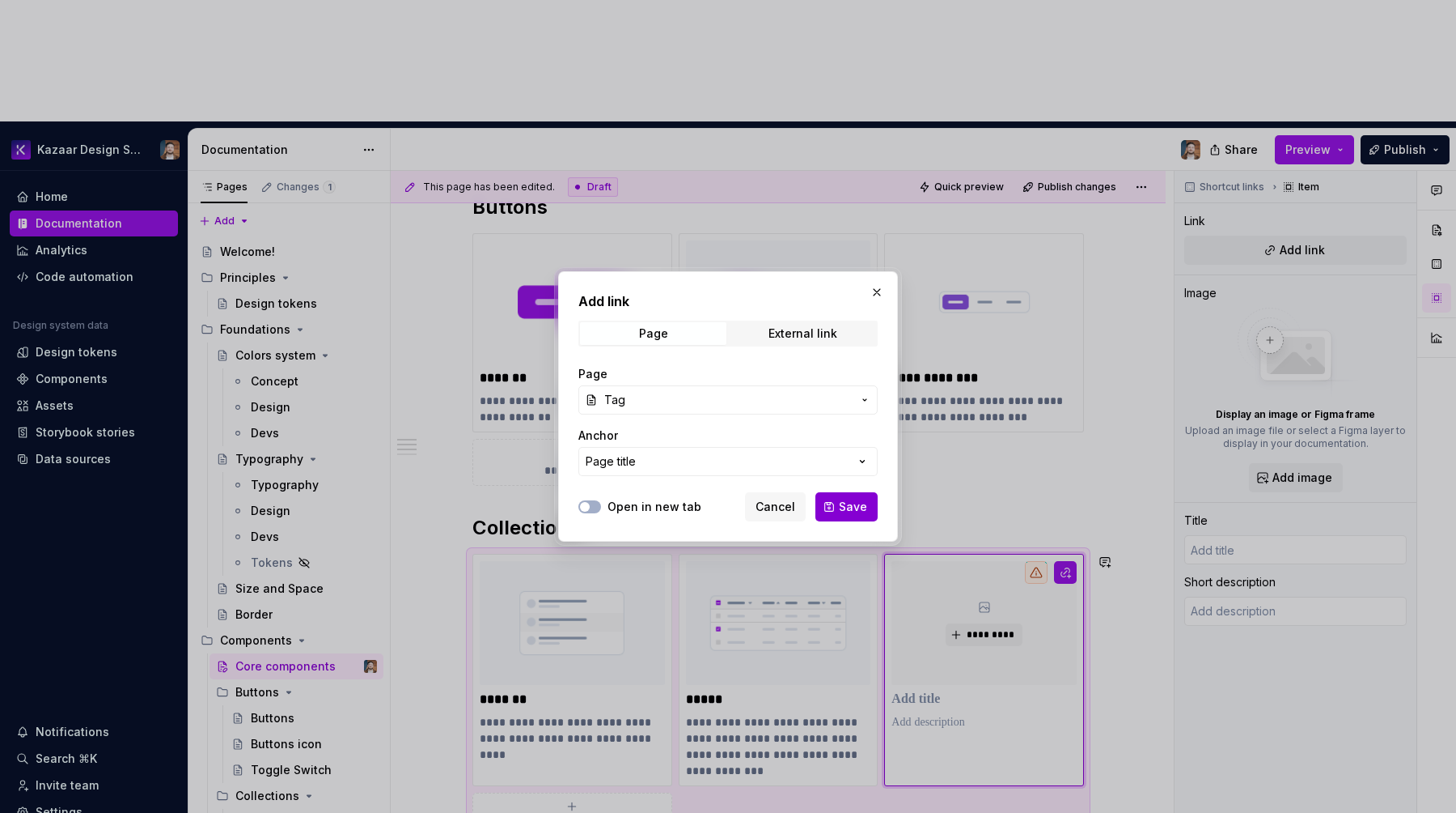
click at [849, 511] on span "Save" at bounding box center [853, 507] width 28 height 16
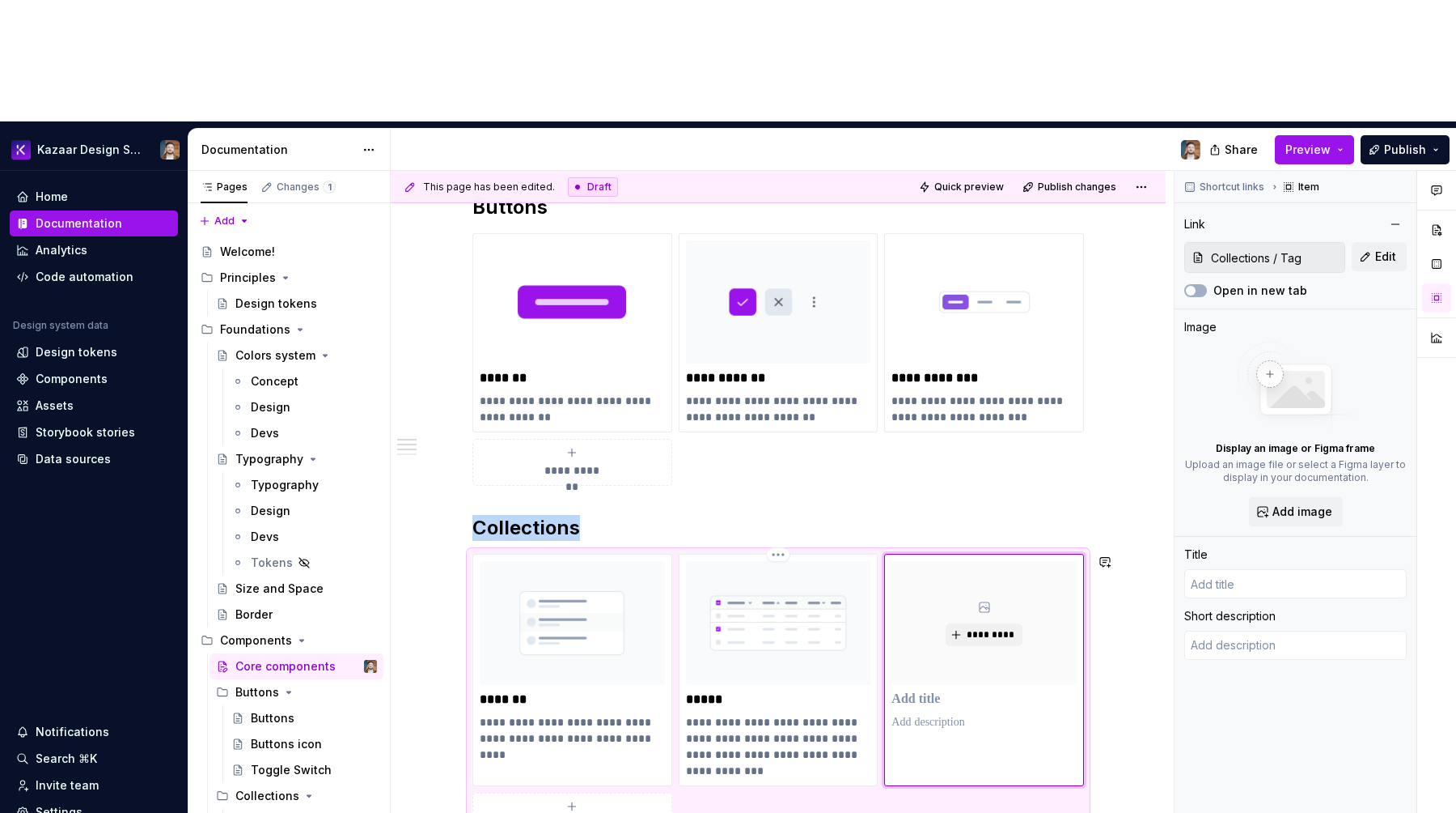
type textarea "*"
type input "Tag"
type textarea "A tag is a compact element used to label, categorize, or highlight information."
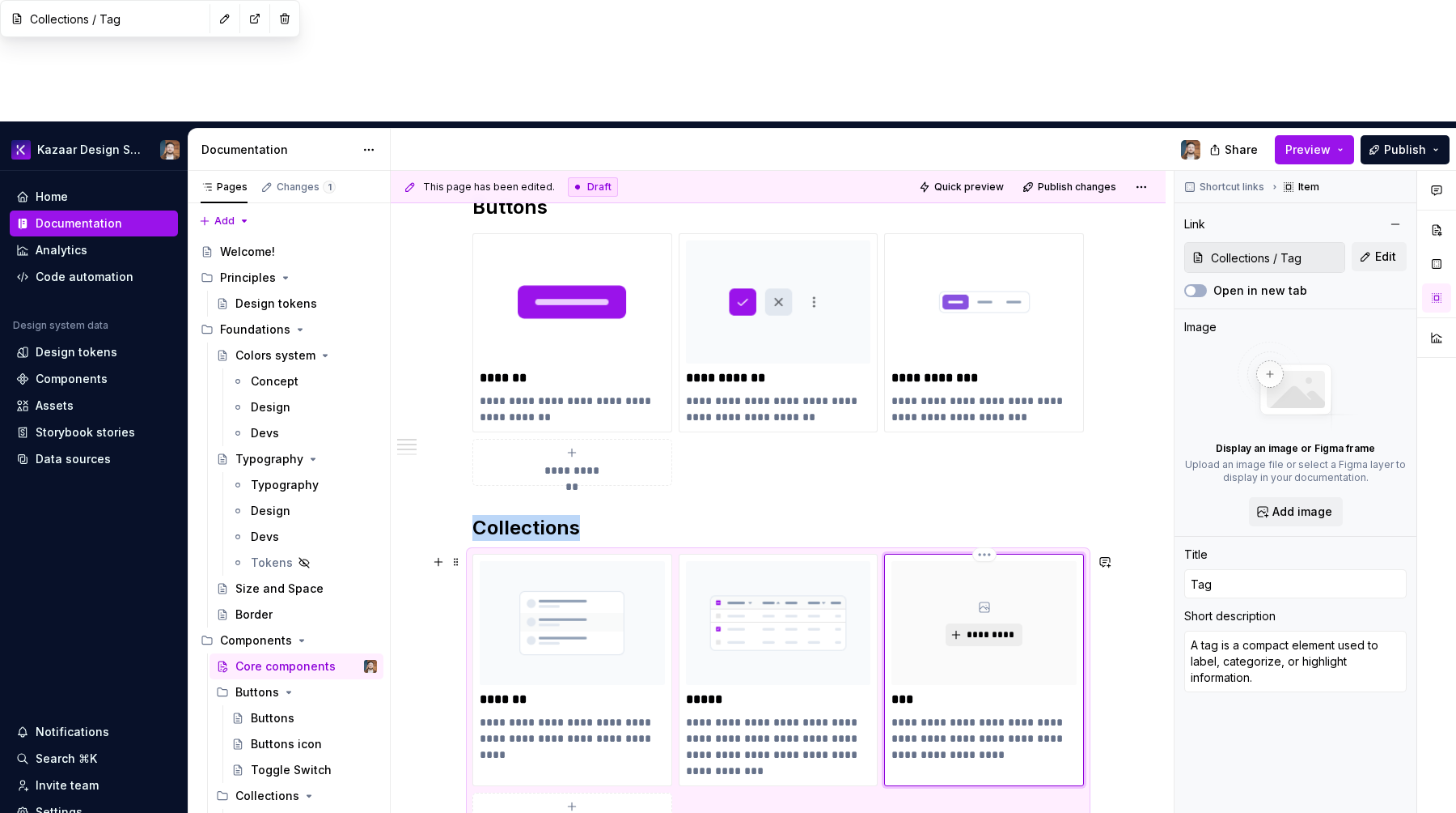
click at [1000, 629] on span "*********" at bounding box center [991, 635] width 49 height 13
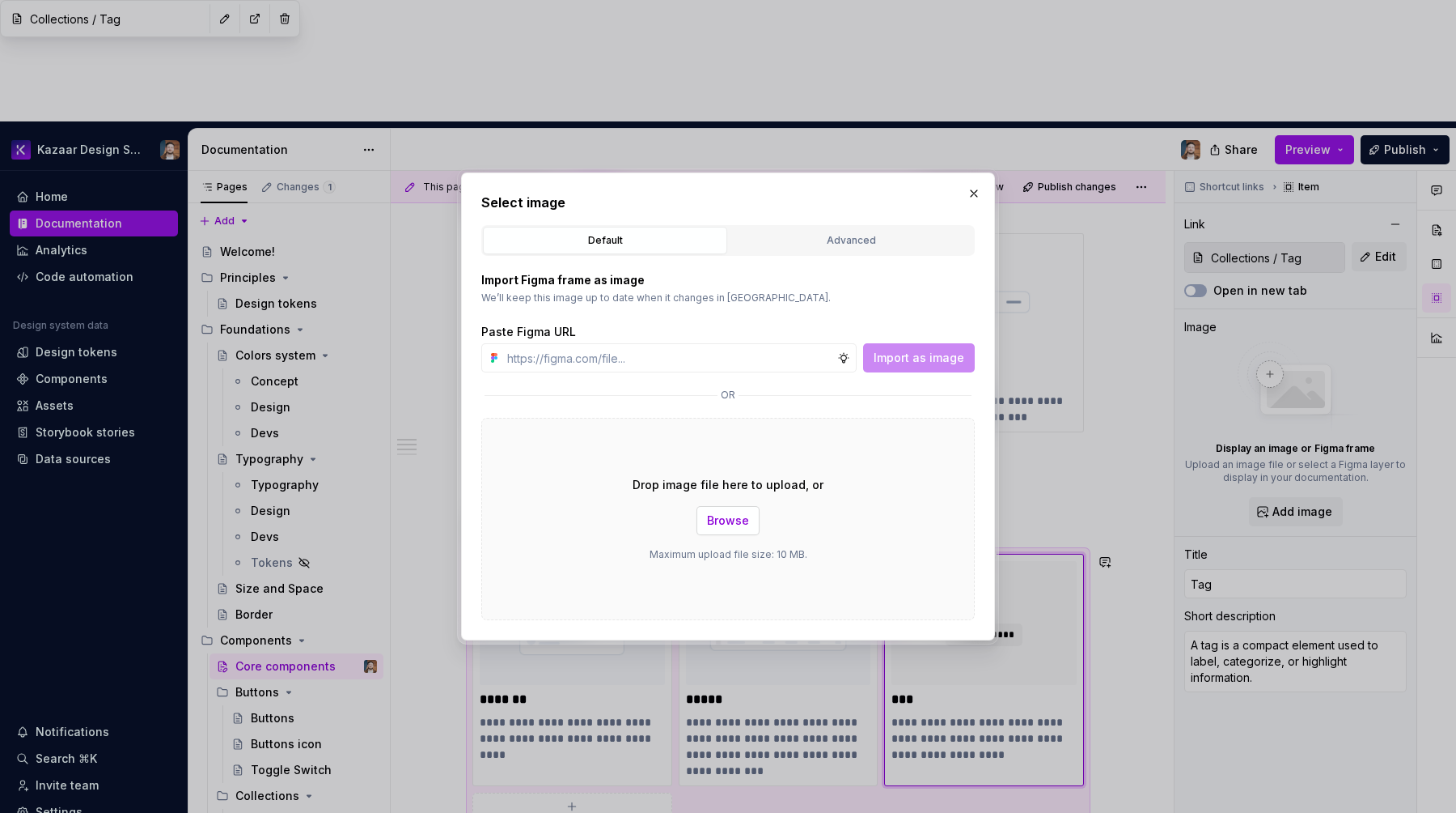
click at [718, 513] on span "Browse" at bounding box center [728, 520] width 43 height 16
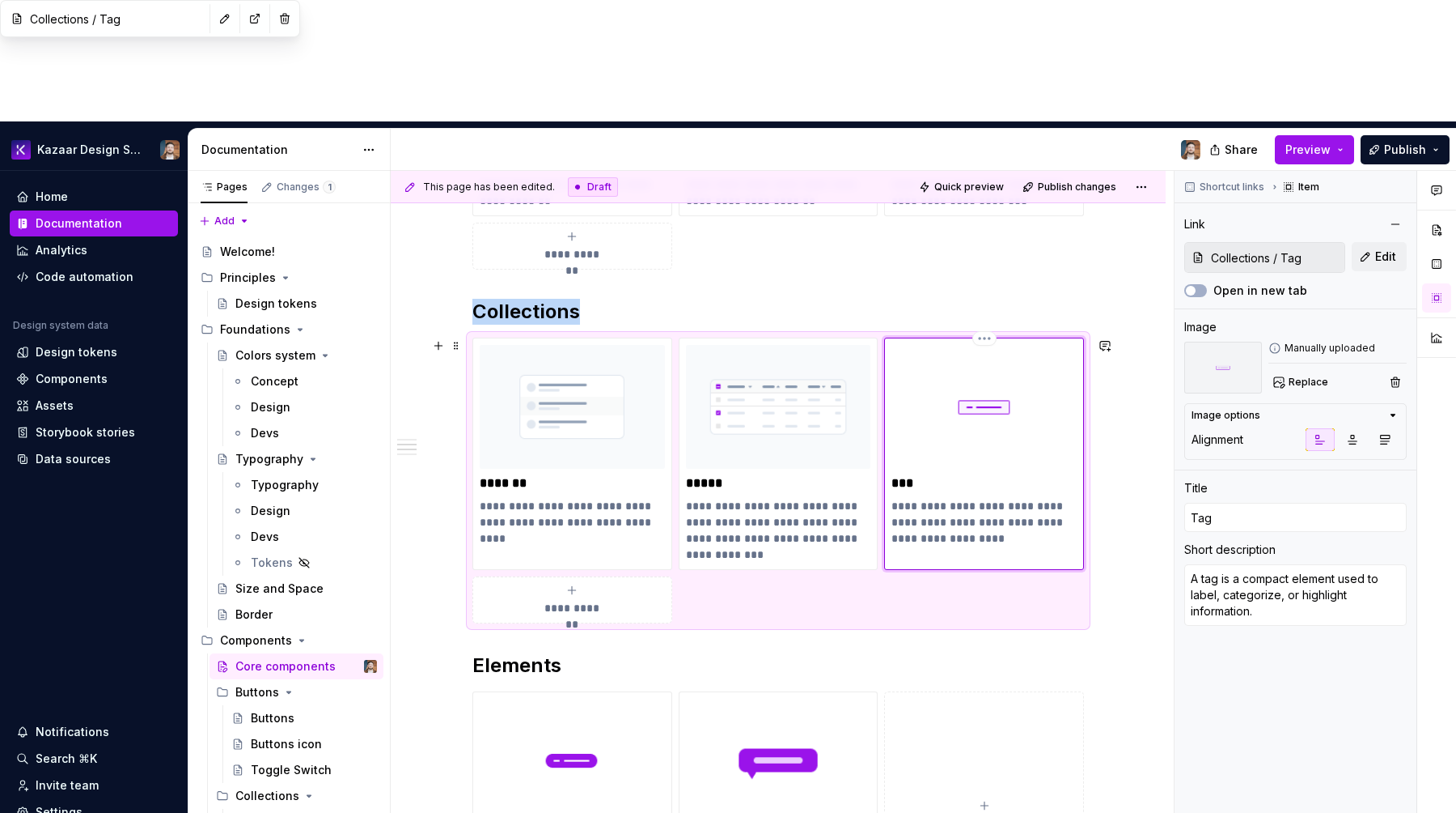
scroll to position [463, 0]
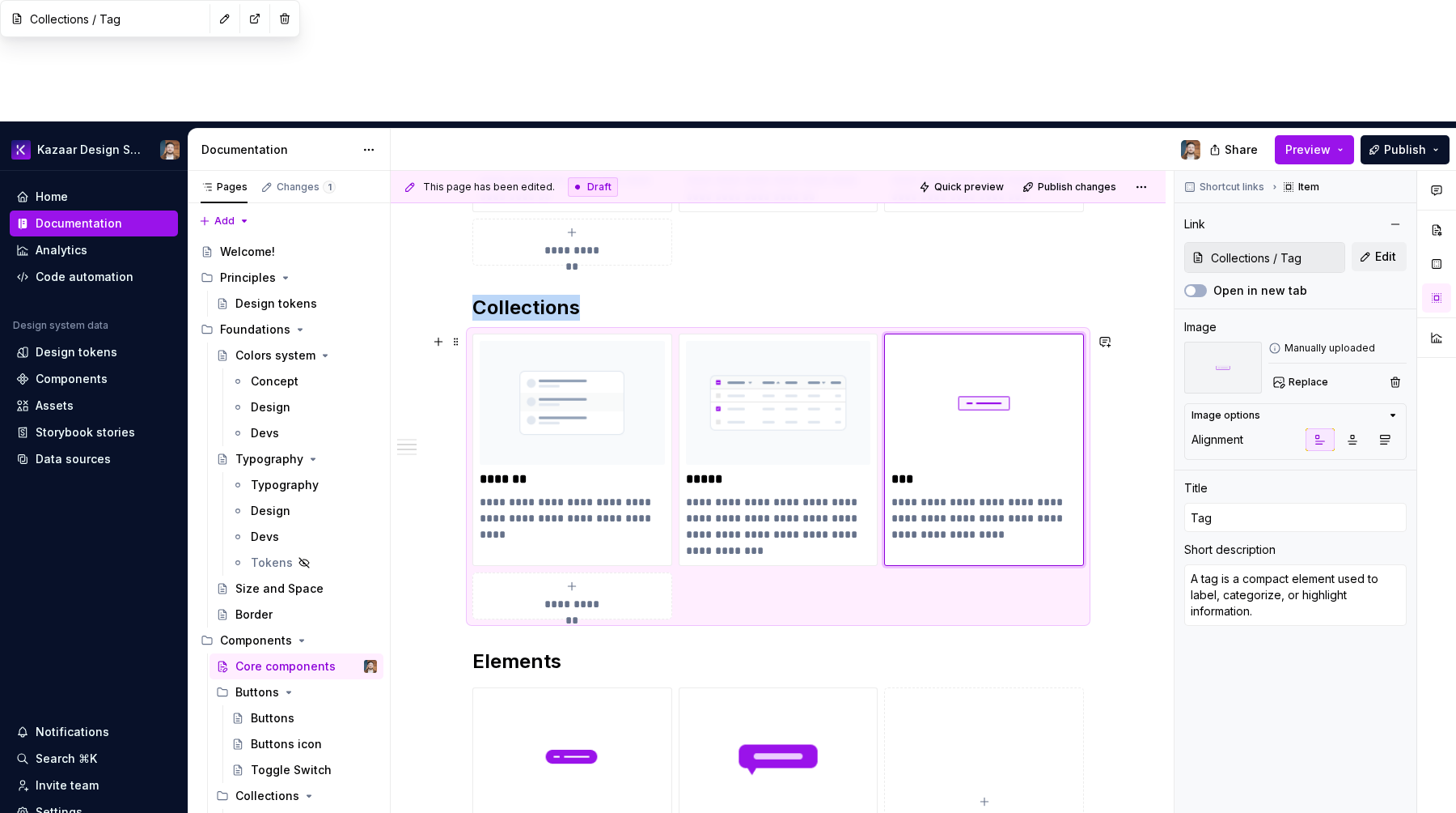
type textarea "*"
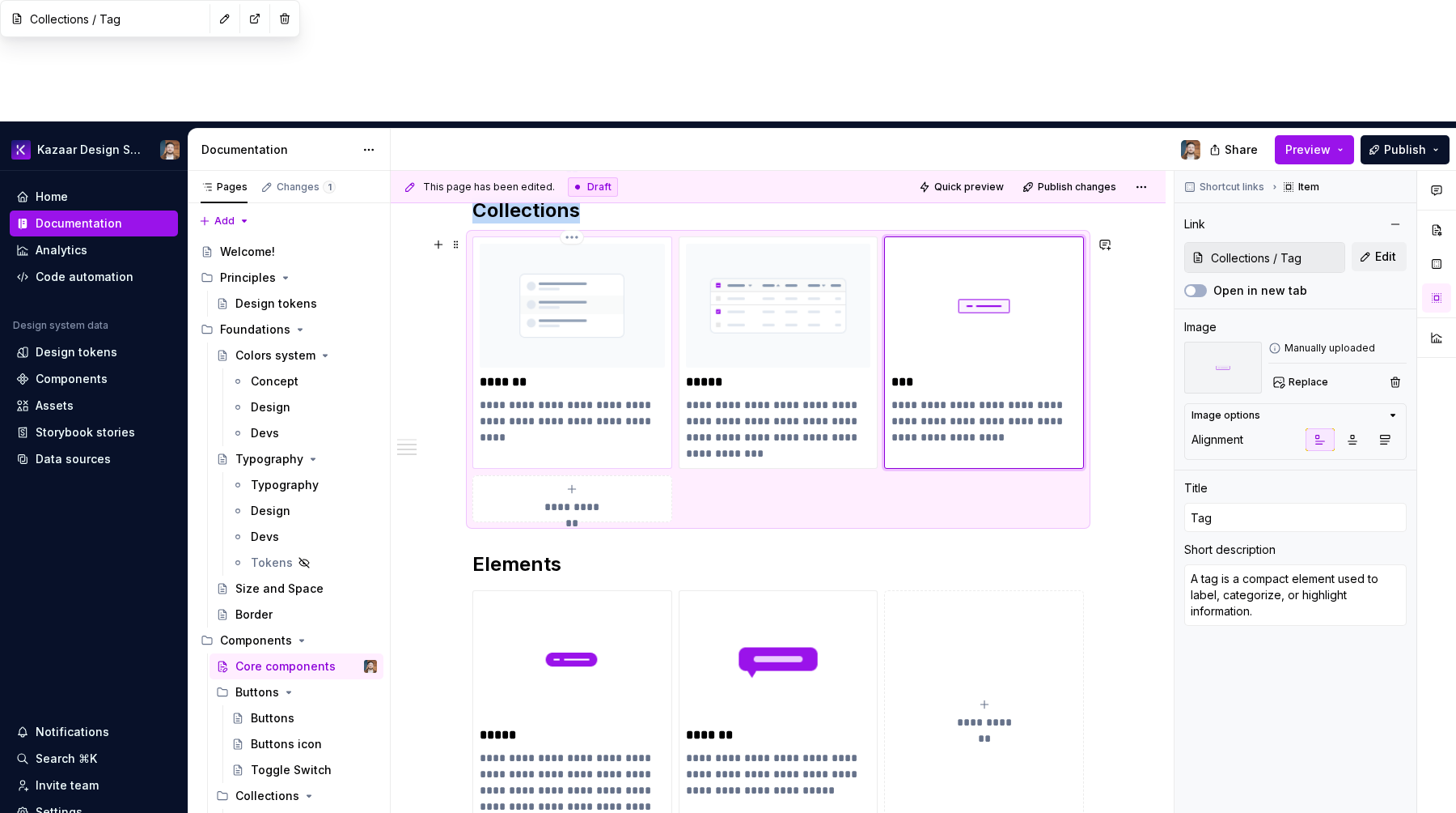
scroll to position [729, 0]
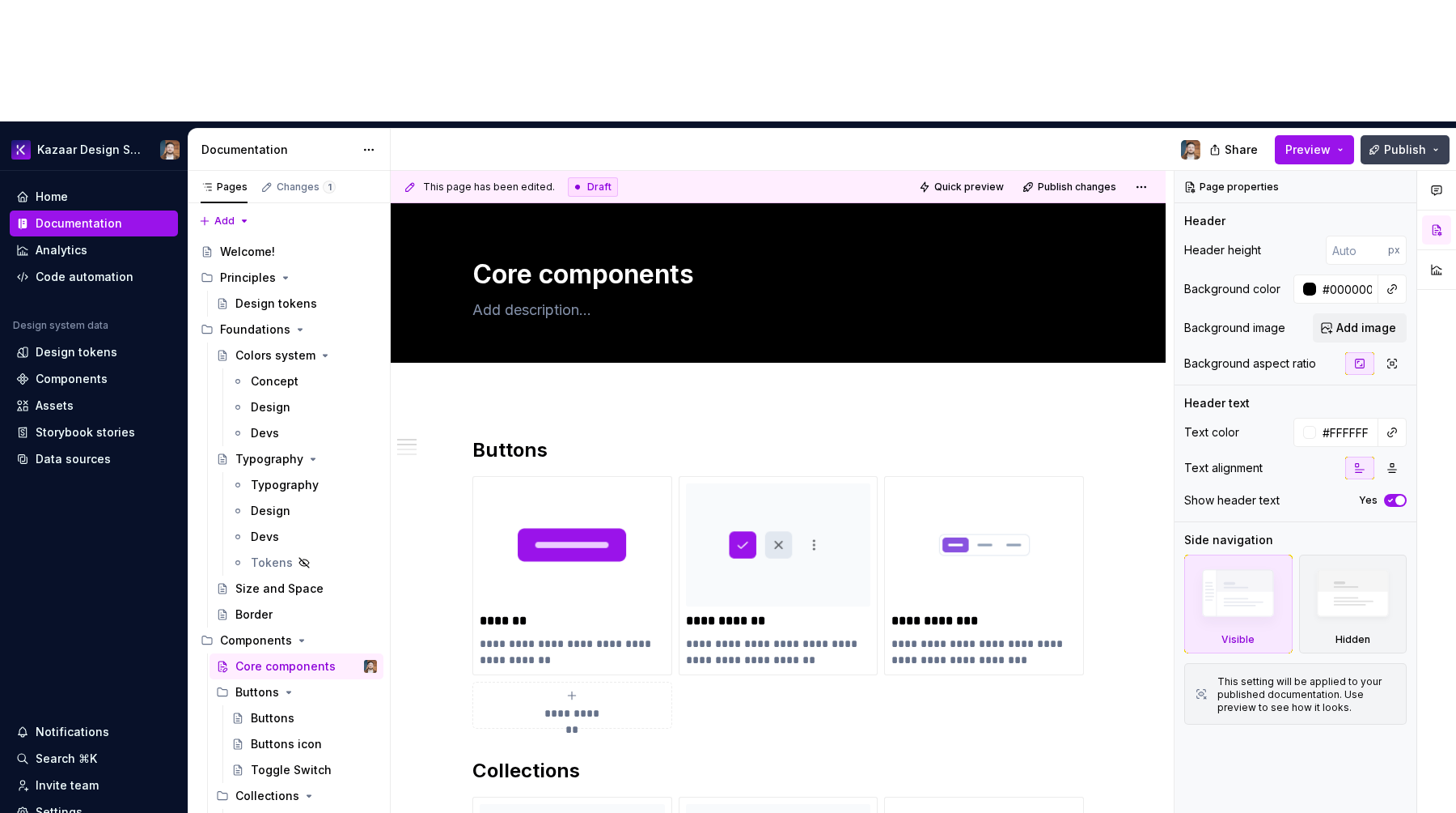
click at [1412, 142] on span "Publish" at bounding box center [1405, 149] width 43 height 16
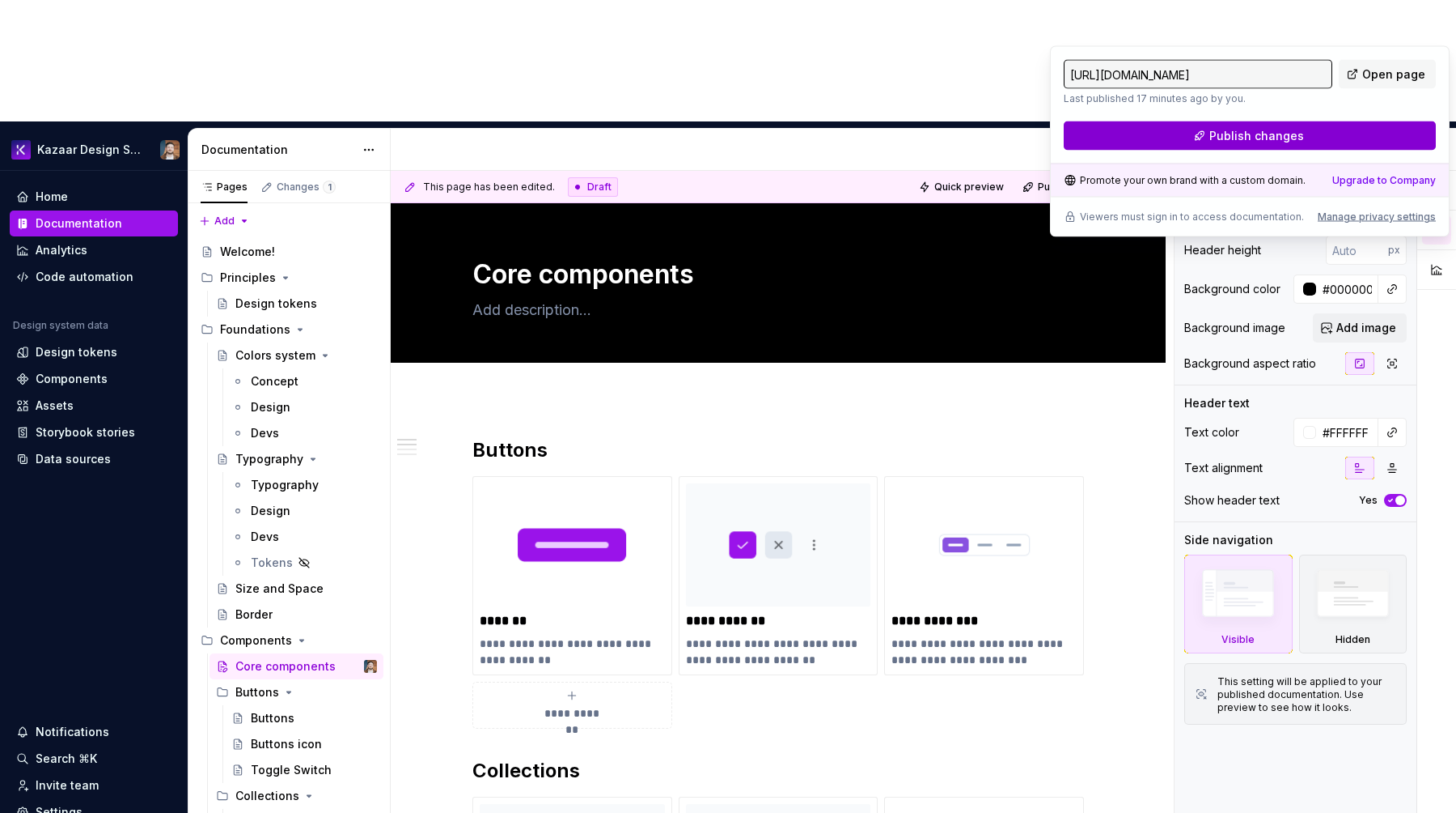
click at [1225, 138] on span "Publish changes" at bounding box center [1257, 135] width 94 height 16
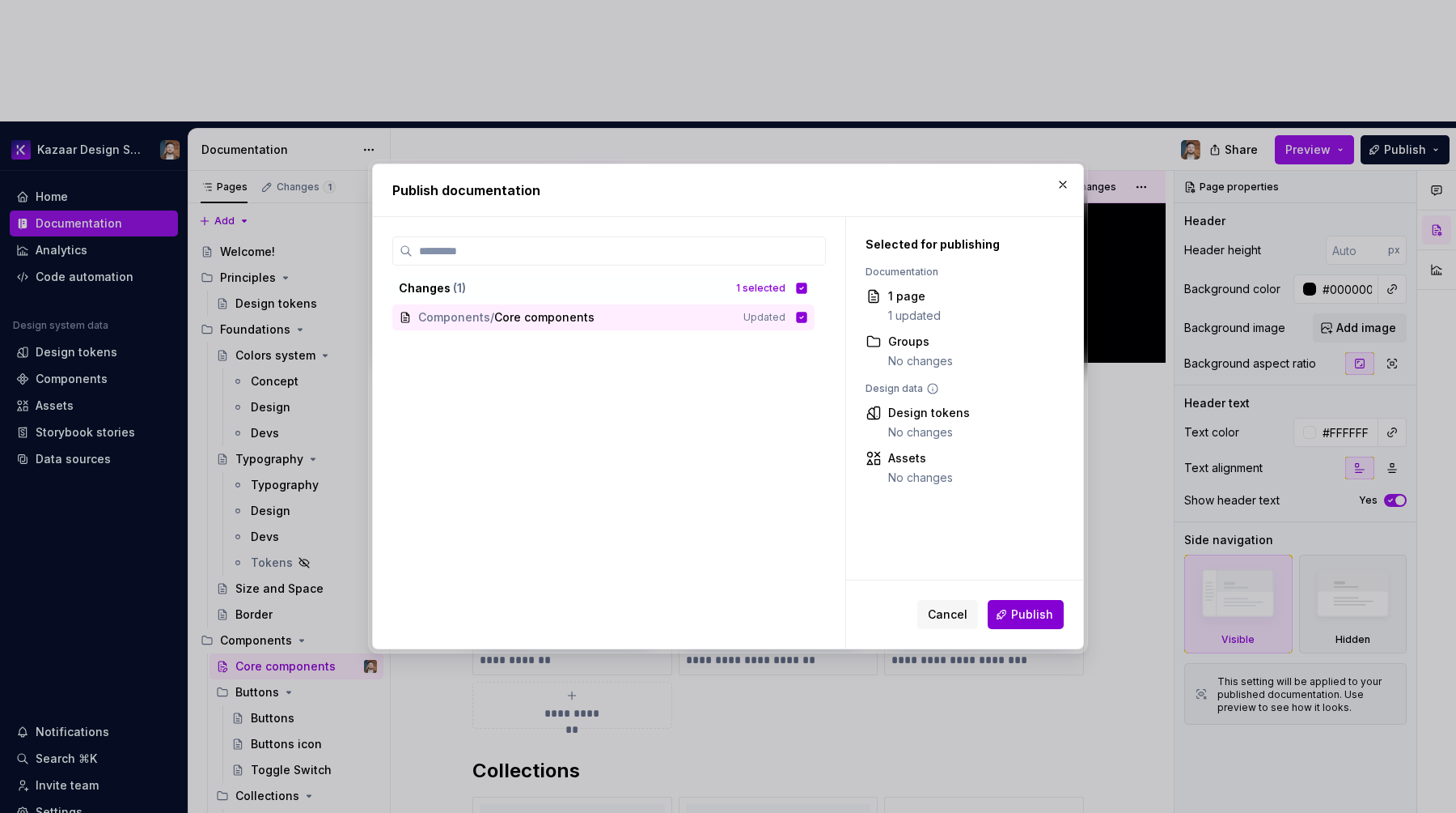
click at [1045, 615] on span "Publish" at bounding box center [1032, 614] width 43 height 16
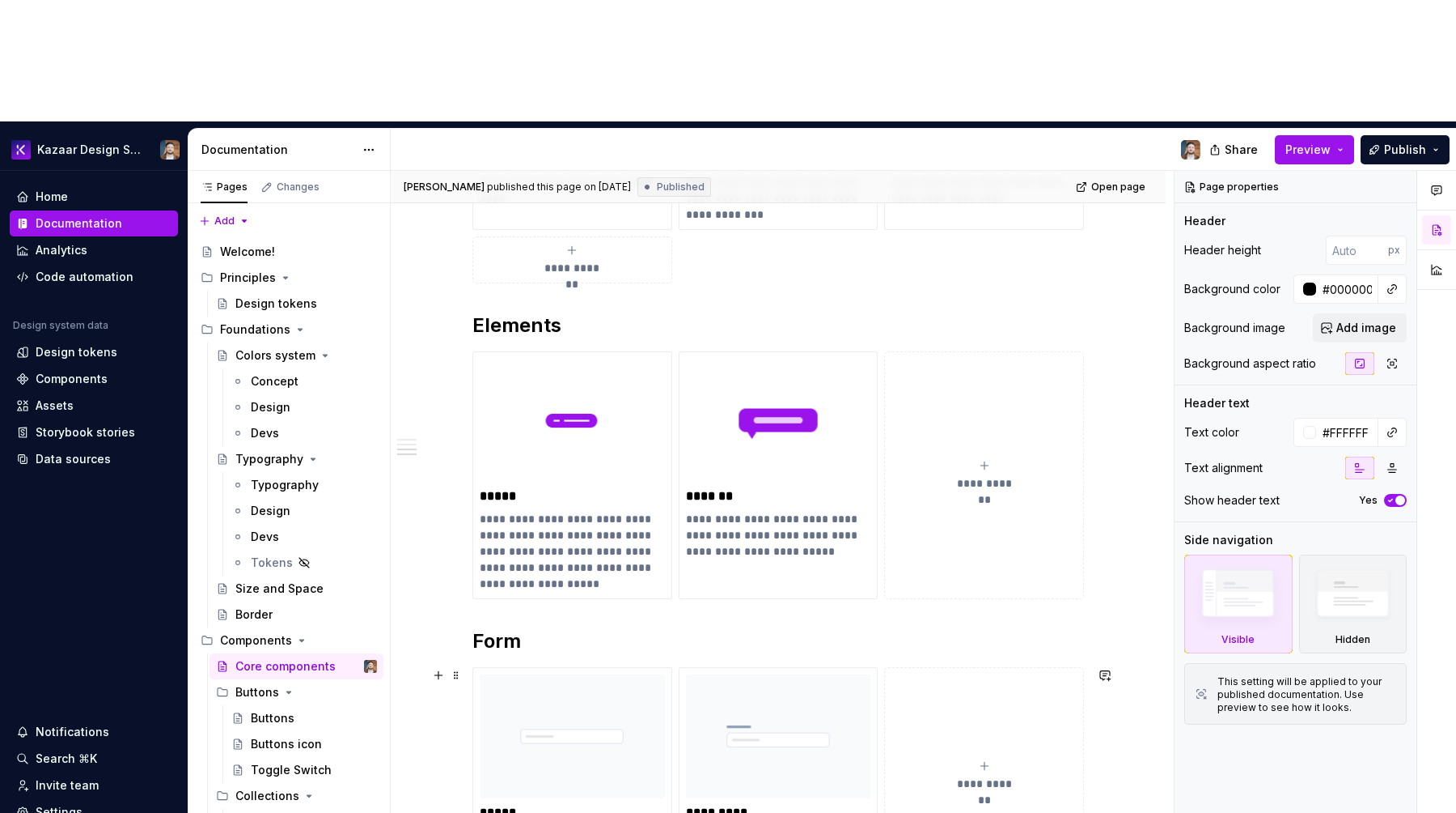
scroll to position [1011, 0]
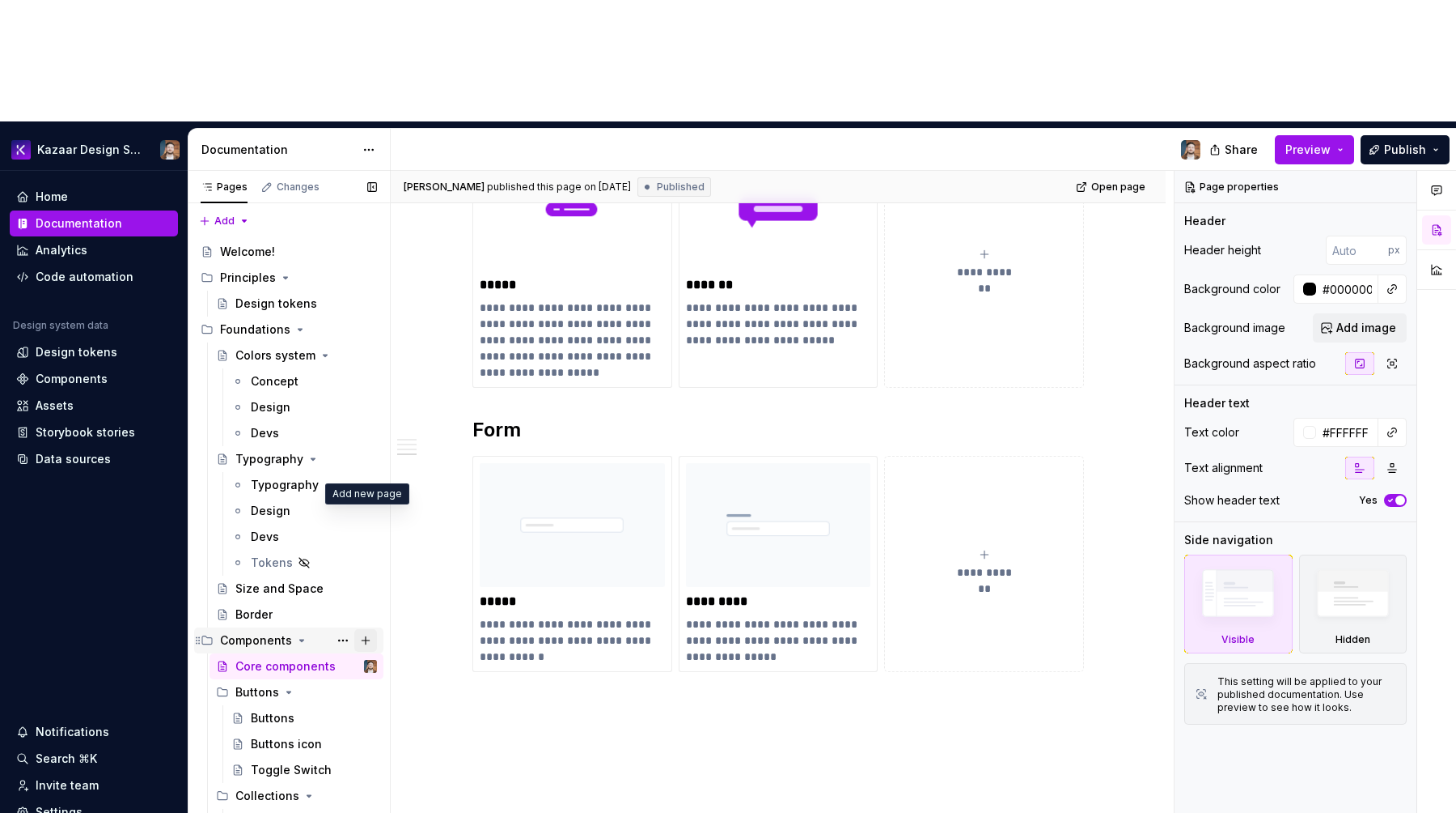
click at [364, 629] on button "Page tree" at bounding box center [366, 640] width 23 height 23
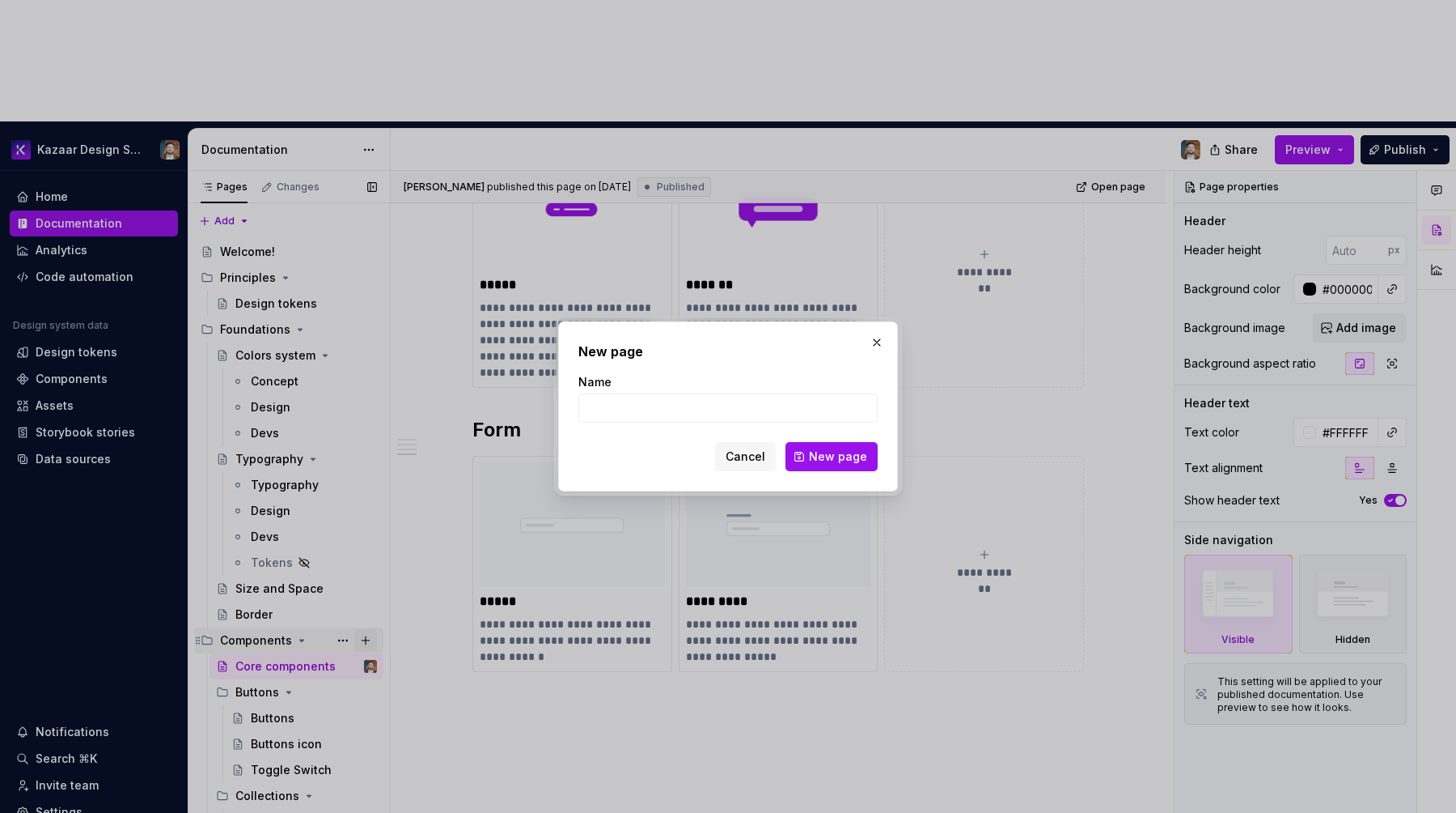
type textarea "*"
click at [884, 326] on div "New page Name Cancel New page" at bounding box center [728, 406] width 340 height 170
click at [876, 341] on button "button" at bounding box center [877, 342] width 23 height 23
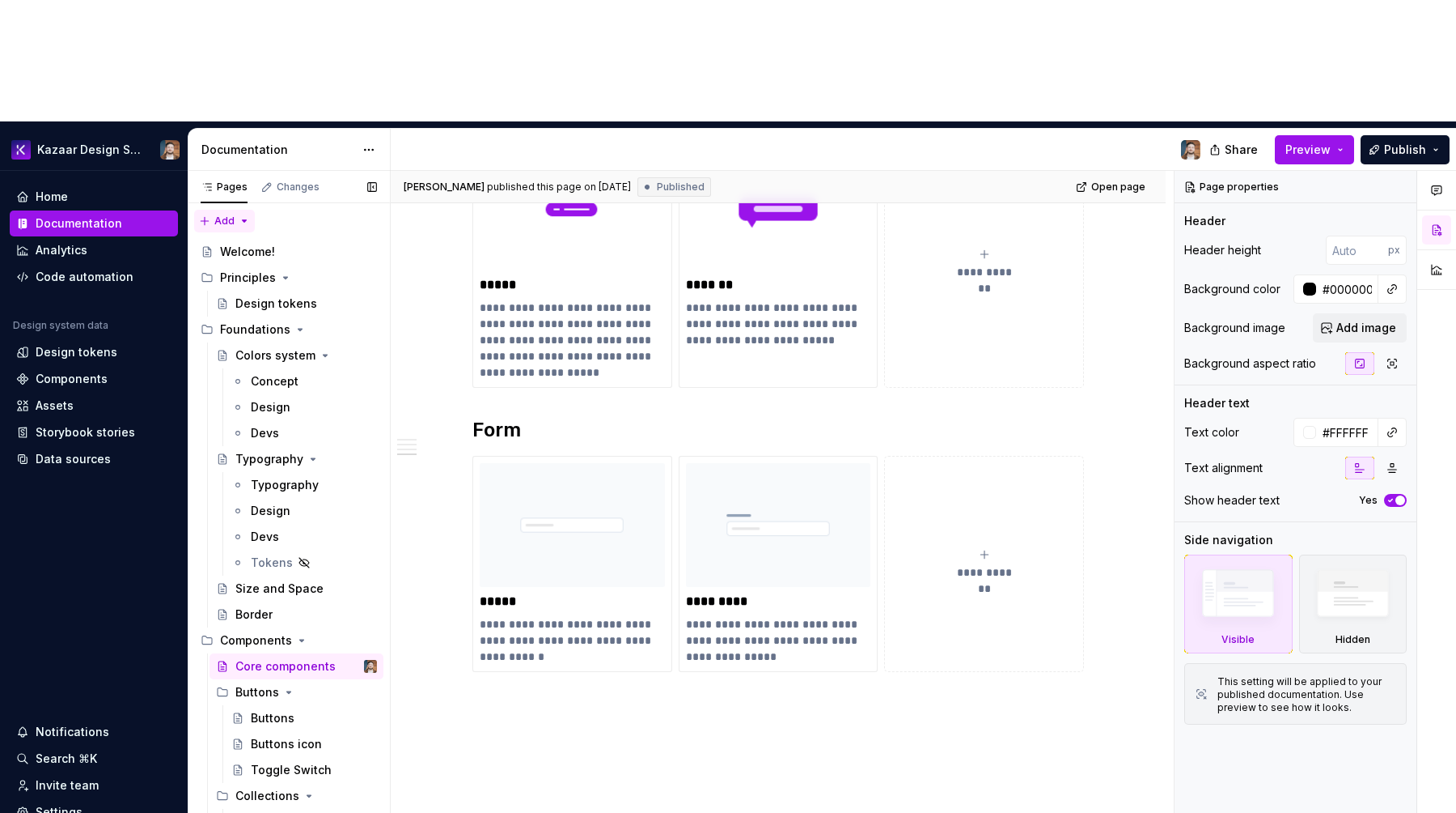
click at [234, 171] on div "Pages Changes Add Accessibility guide for tree Page tree. Navigate the tree wit…" at bounding box center [289, 556] width 202 height 770
click at [244, 166] on div "New group" at bounding box center [267, 156] width 138 height 26
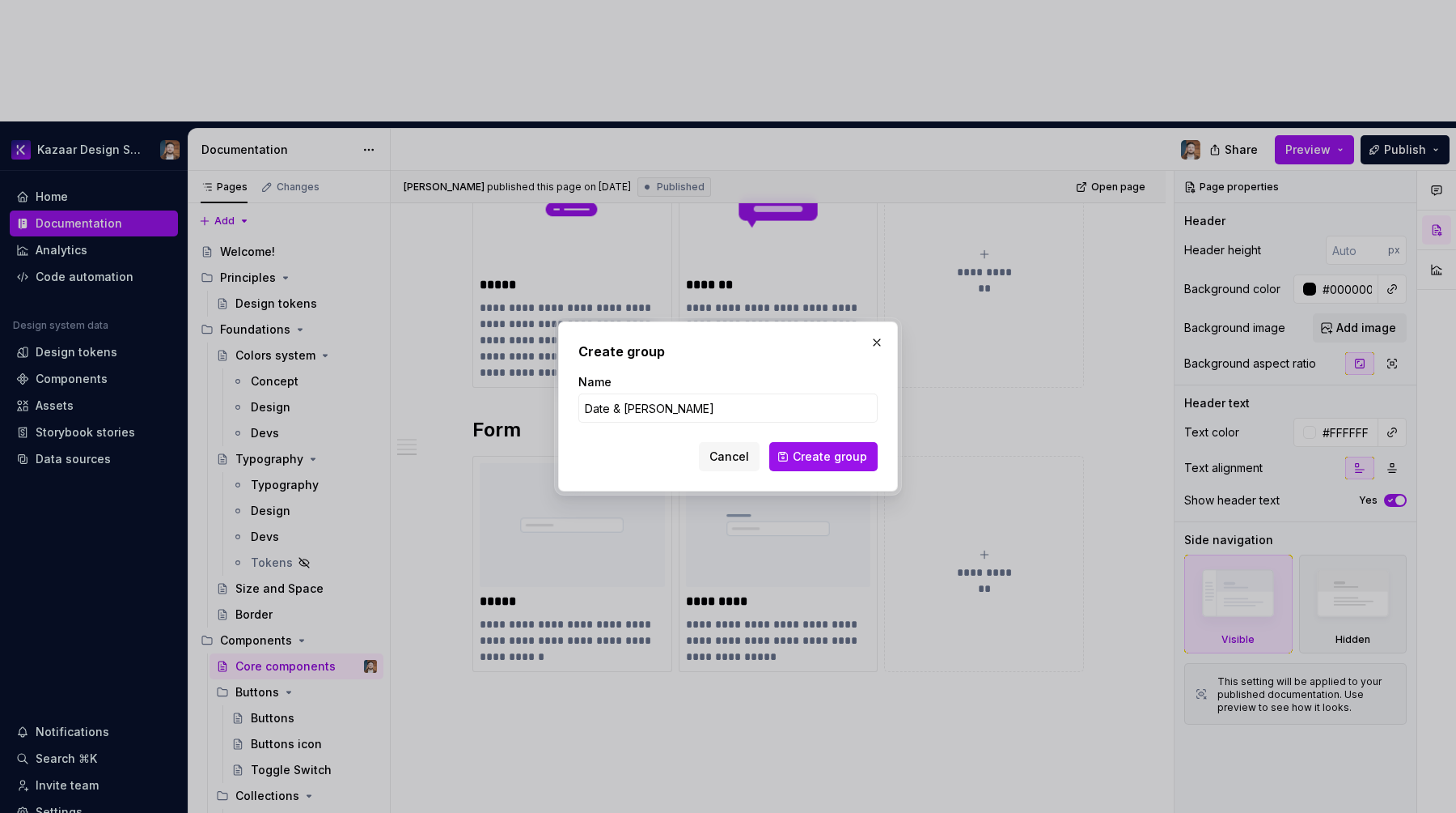
type input "Date & Time"
click button "Create group" at bounding box center [823, 457] width 109 height 29
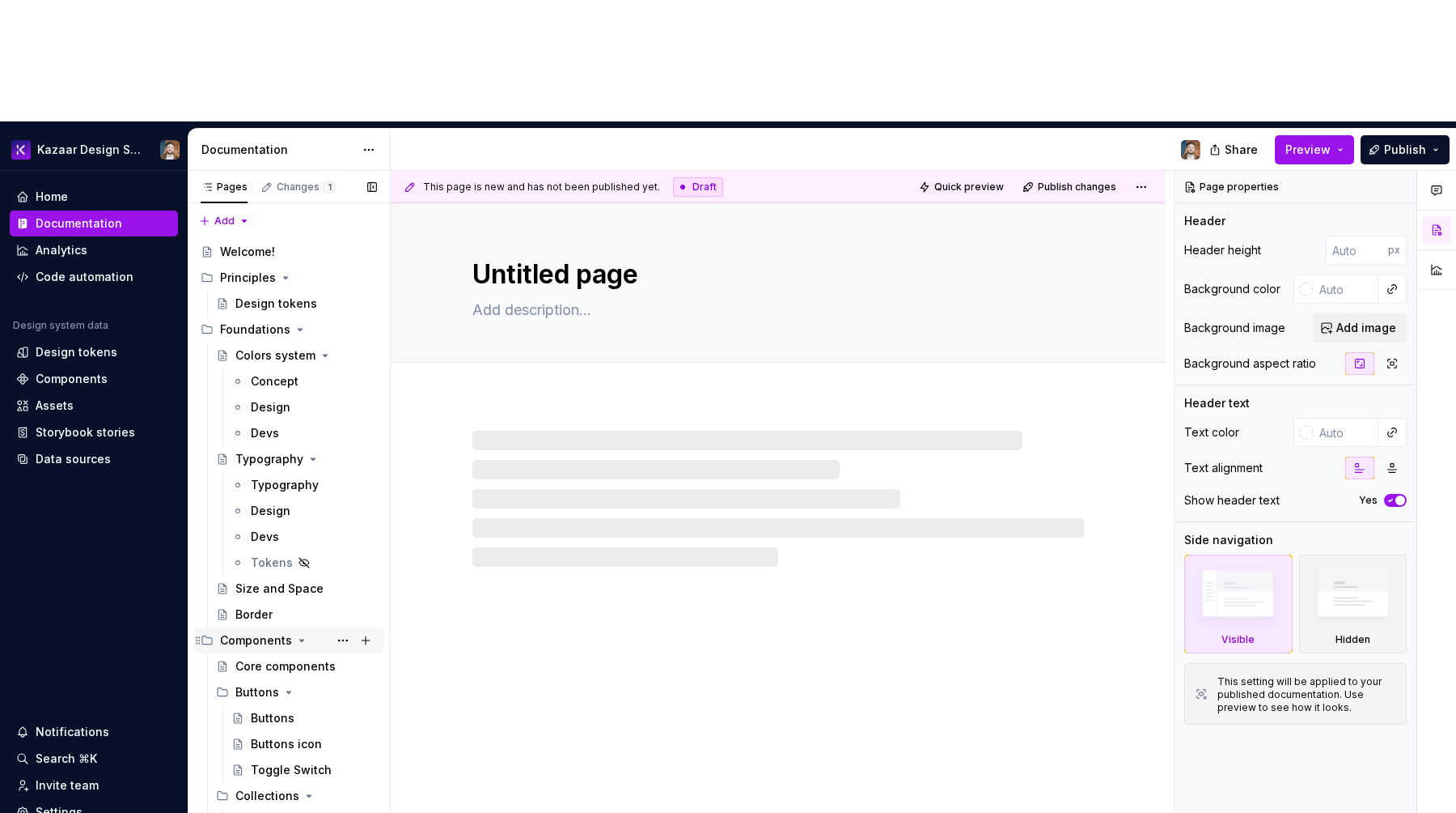
scroll to position [155, 0]
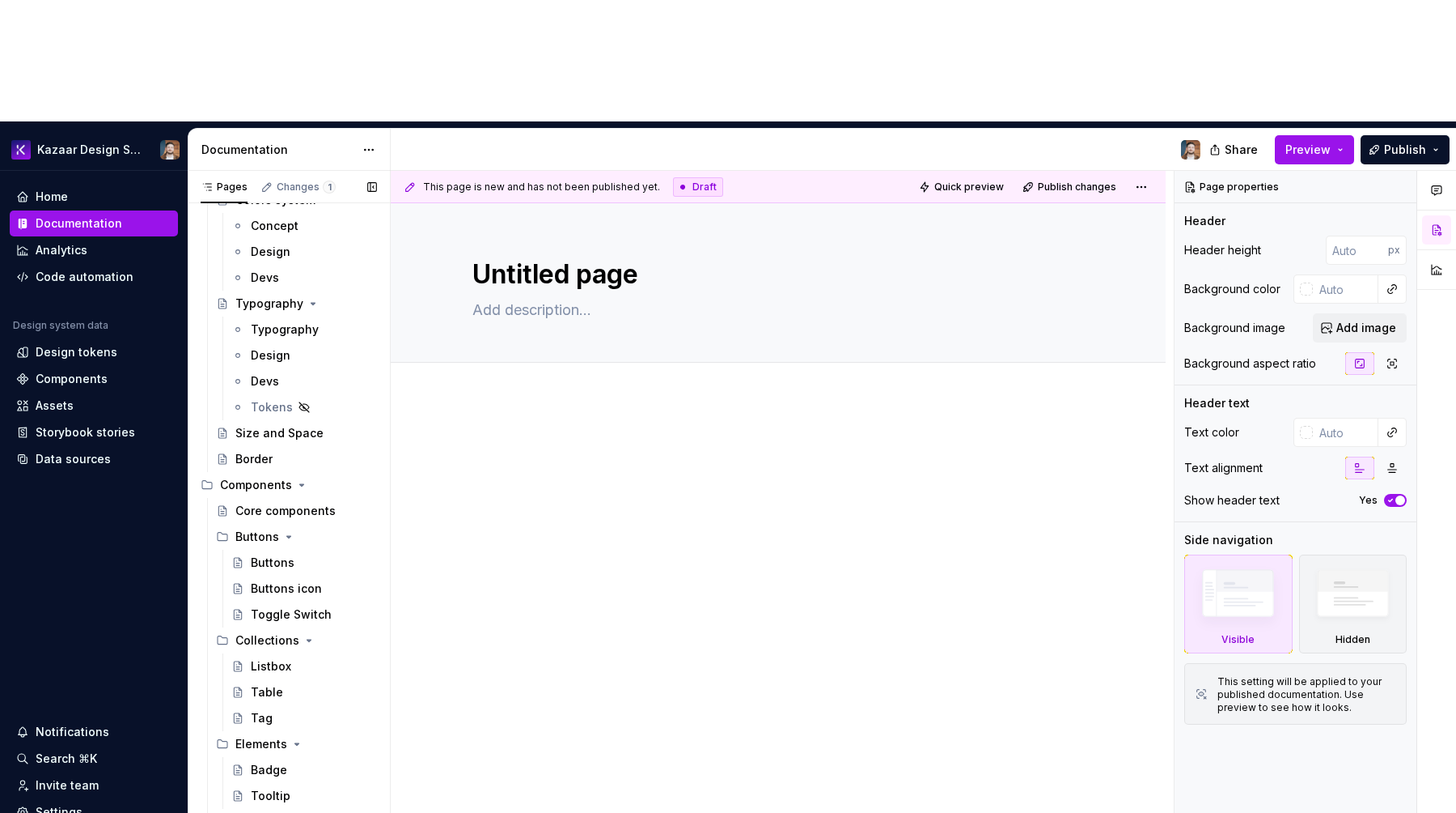
click at [566, 255] on textarea "Untitled page" at bounding box center [775, 274] width 611 height 39
type textarea "*"
type textarea "C"
type textarea "*"
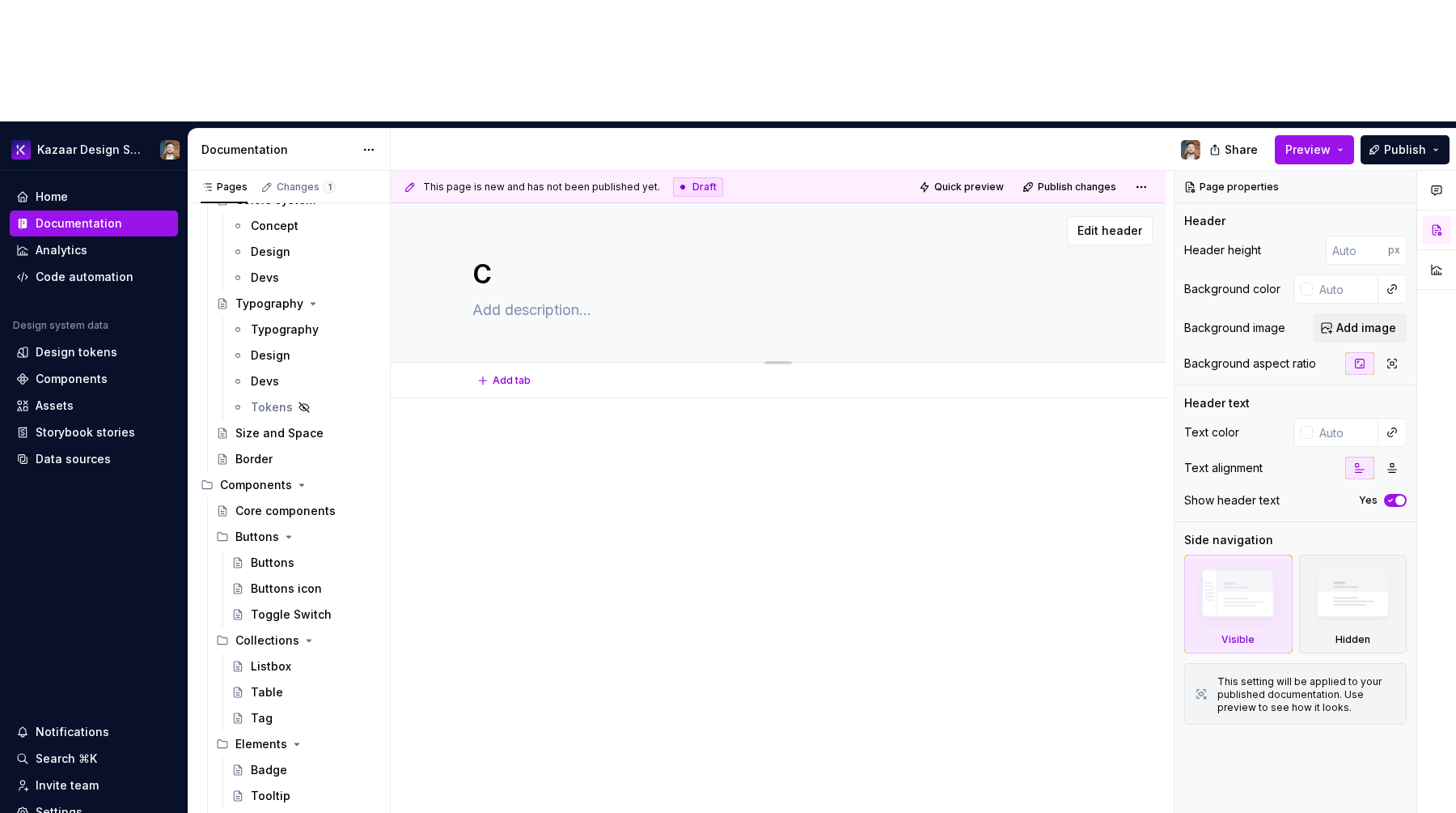
type textarea "Ca"
type textarea "*"
type textarea "Cal"
type textarea "*"
type textarea "Cale"
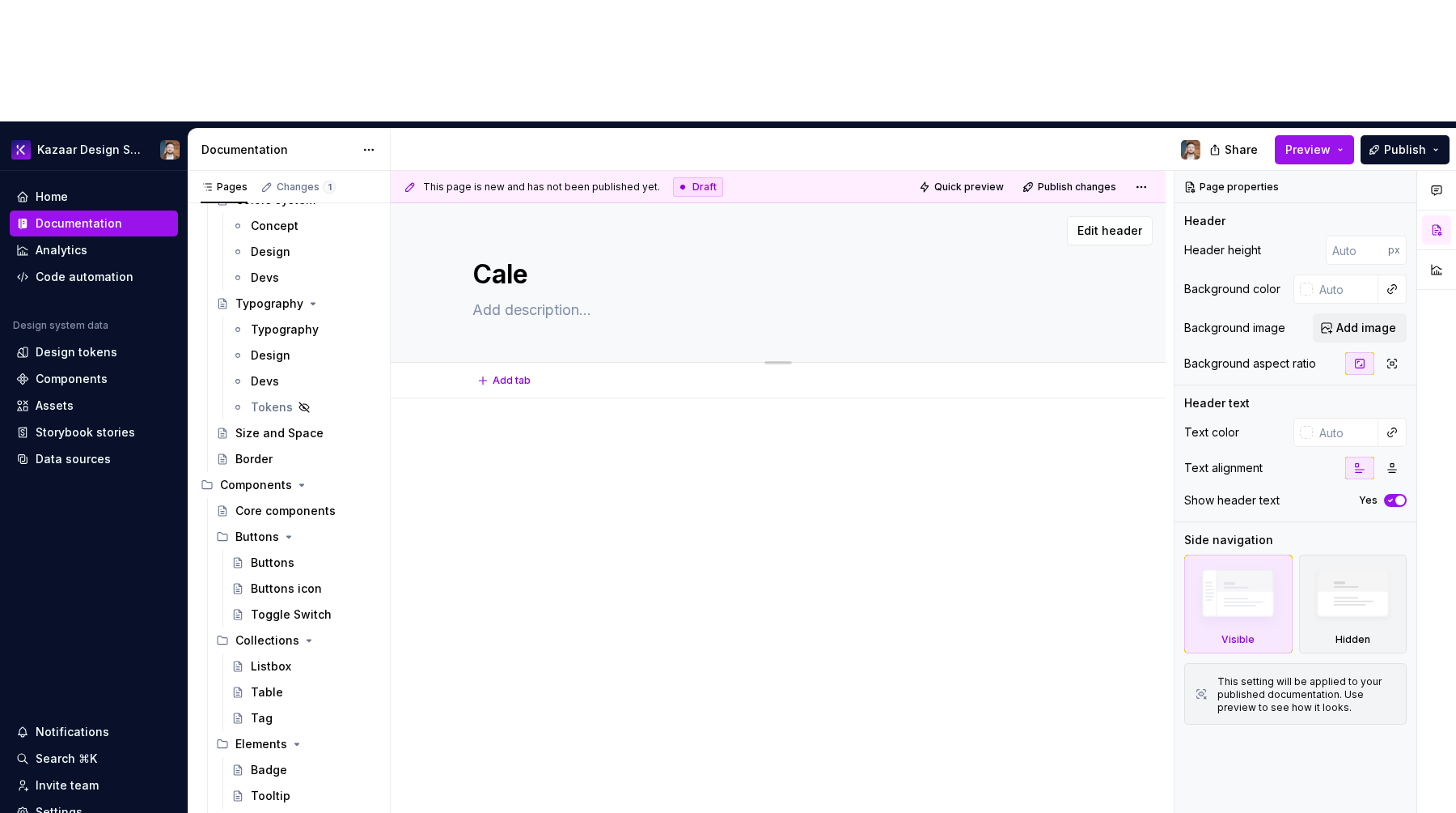
type textarea "*"
type textarea "Calen"
type textarea "*"
type textarea "Calend"
type textarea "*"
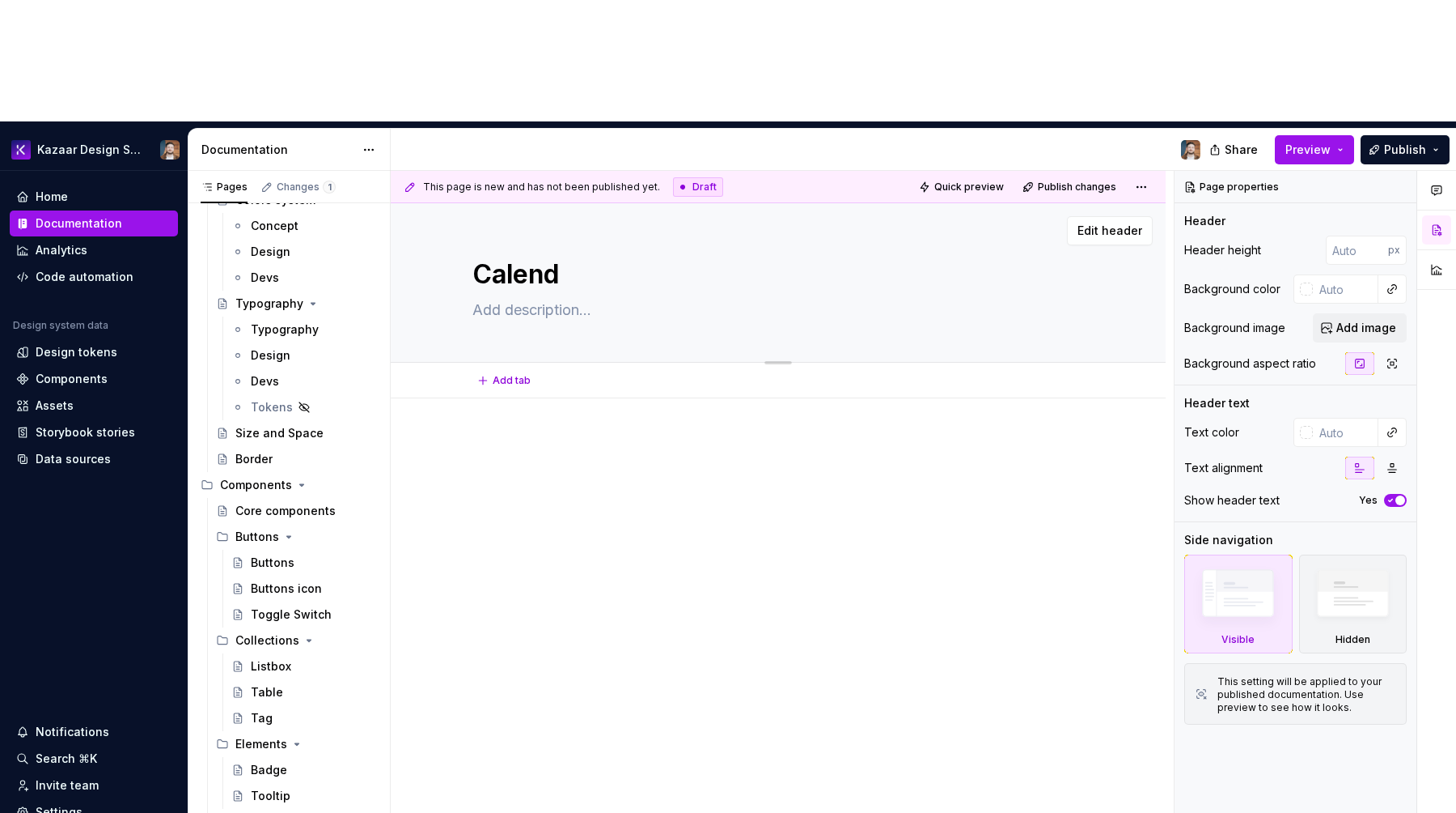
type textarea "Calenda"
type textarea "*"
type textarea "Calendat"
type textarea "*"
type textarea "Calendatr"
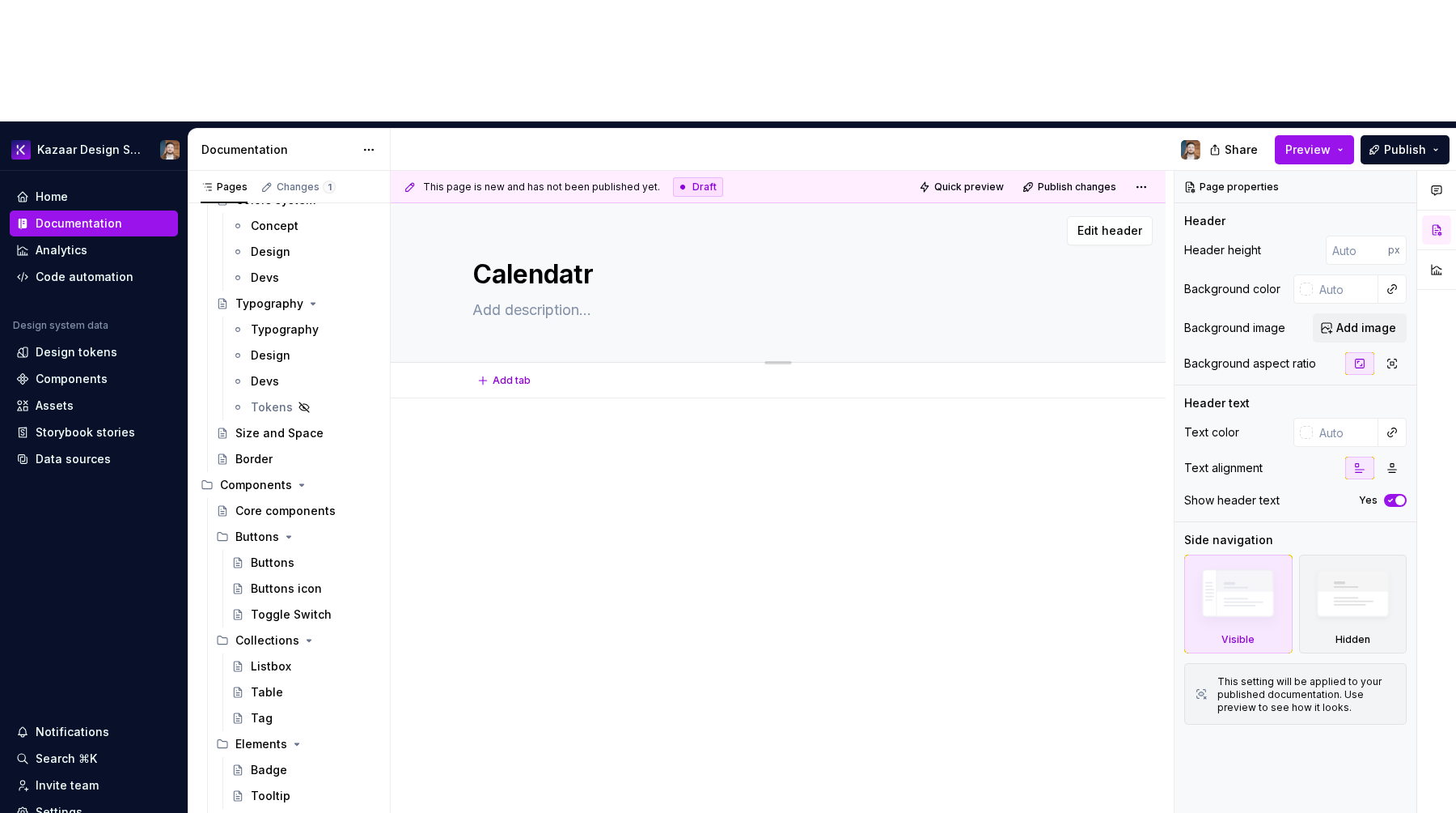
type textarea "*"
type textarea "Calendat"
type textarea "*"
type textarea "Calenda"
type textarea "*"
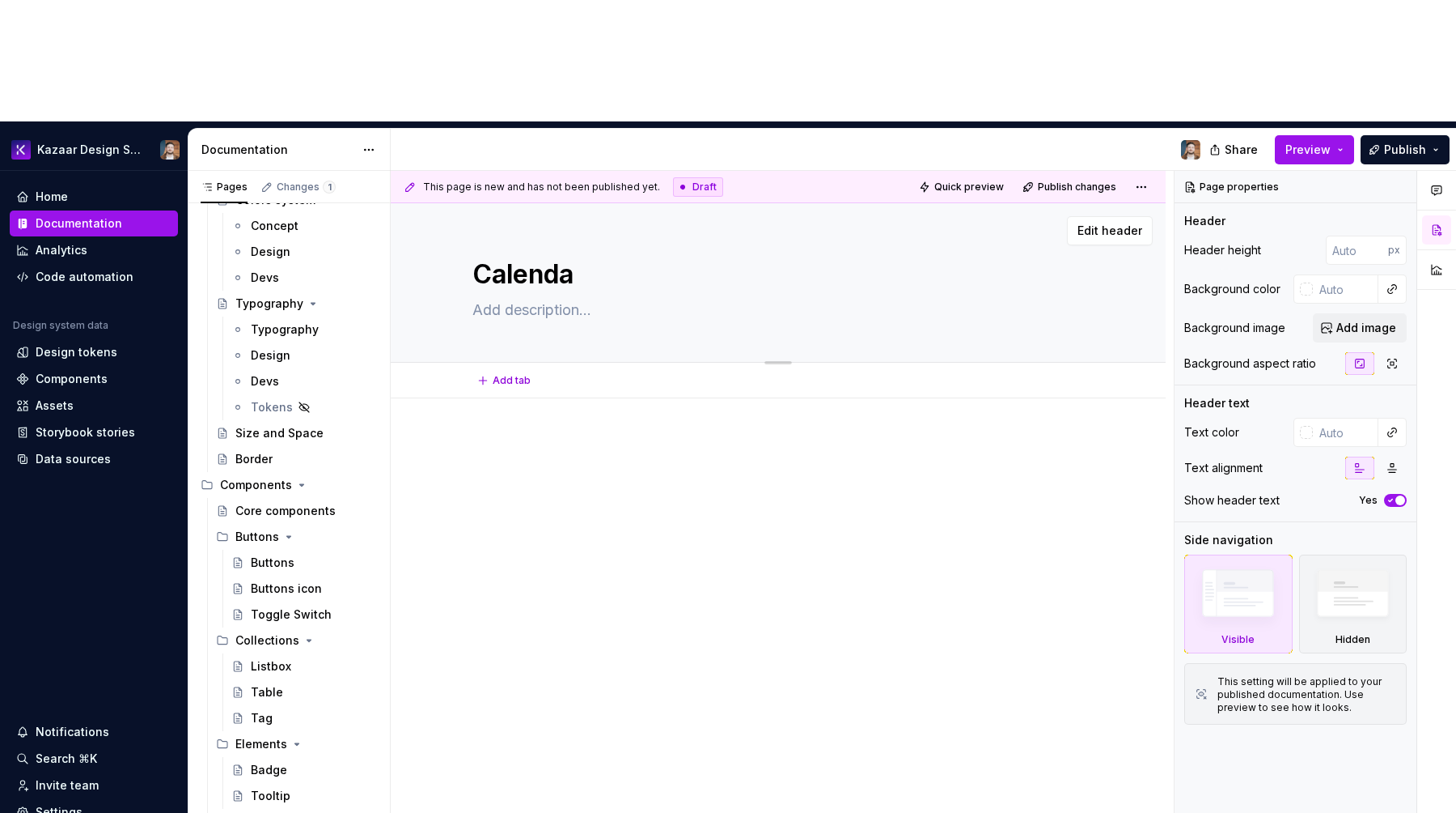
type textarea "Calendar"
type textarea "*"
type textarea "Calendar"
click at [659, 398] on div at bounding box center [779, 579] width 775 height 364
click at [589, 297] on textarea at bounding box center [775, 309] width 611 height 26
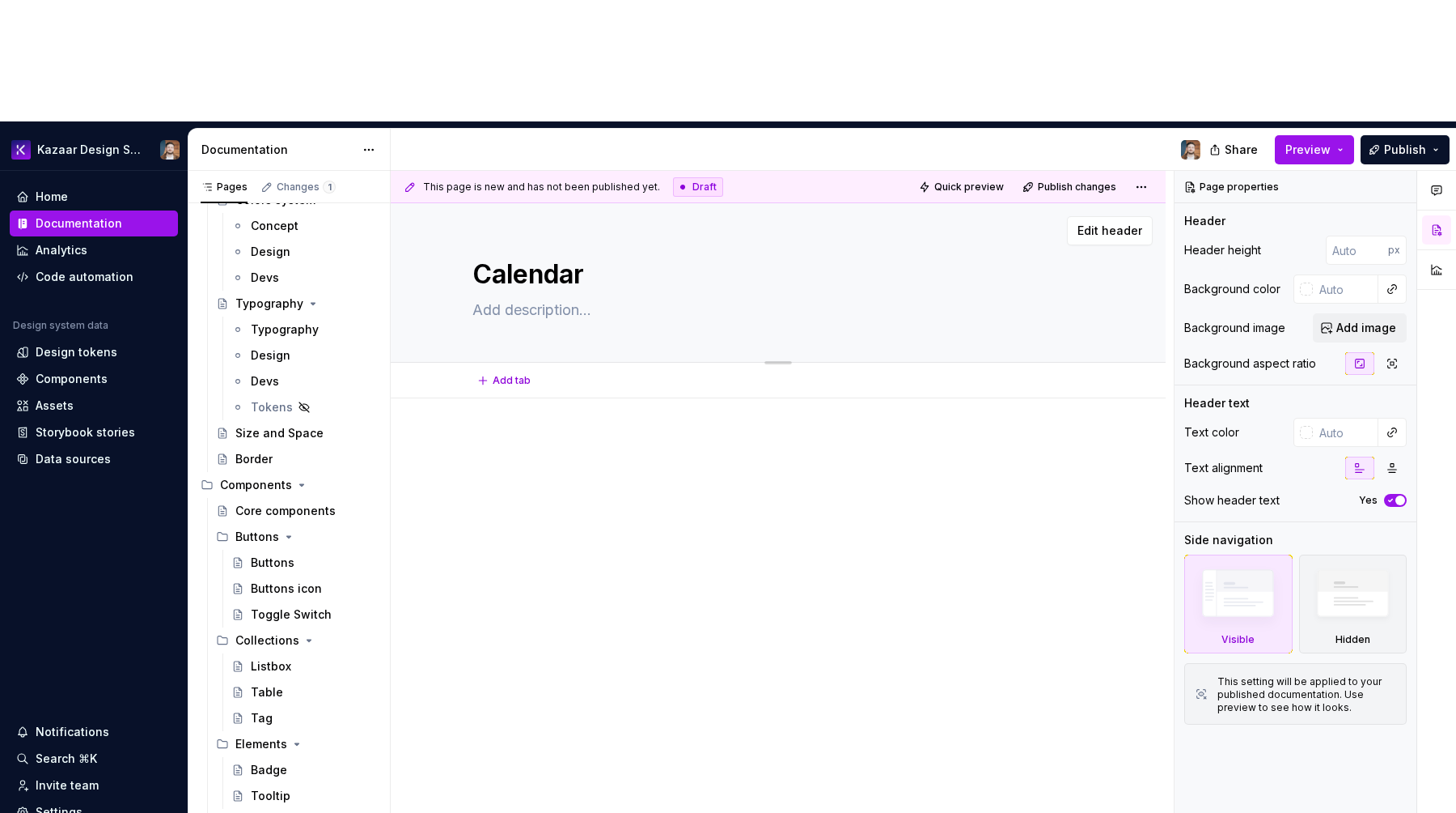
paste textarea "A calendar displays dates in a structured view, allowing users to browse, selec…"
type textarea "*"
type textarea "A calendar displays dates in a structured view, allowing users to browse, selec…"
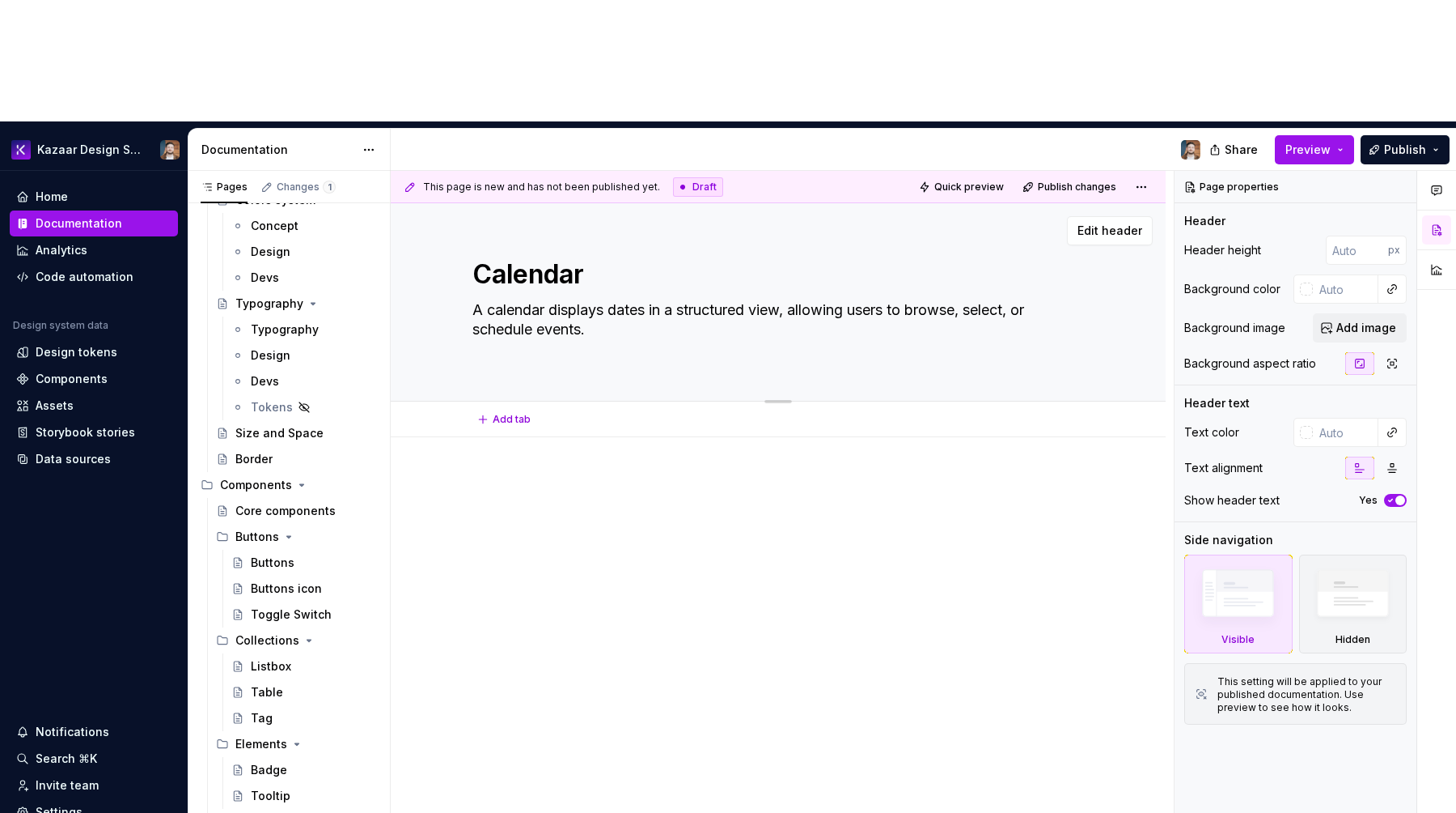
type textarea "*"
type textarea "A calendar displays dates in a structured view, allowing users to browse, selec…"
type textarea "*"
type textarea "A calendar displays dates in a structured view, allowing users to browse, selec…"
click at [283, 787] on div "Tooltip" at bounding box center [270, 795] width 40 height 16
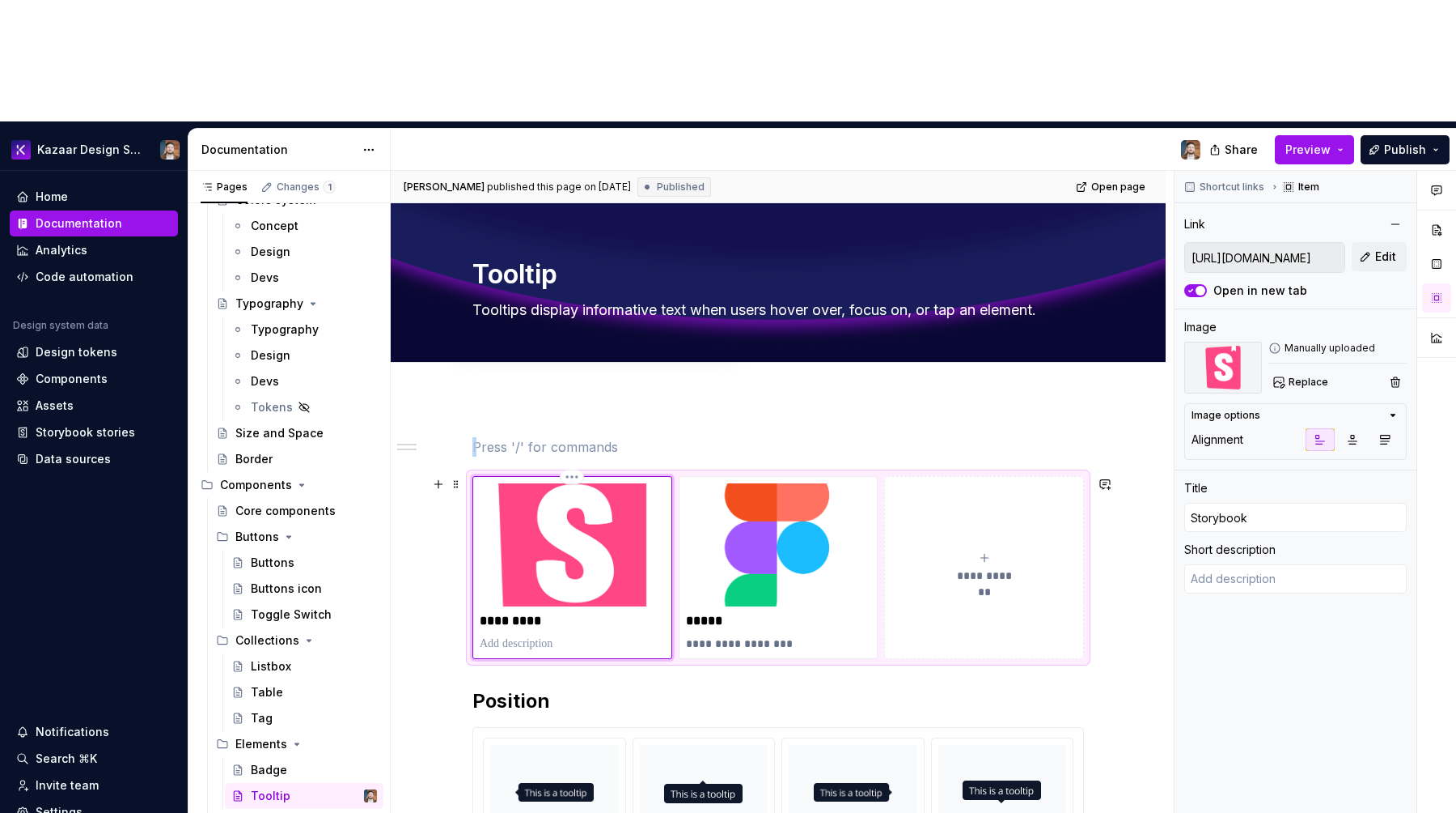
click at [510, 483] on img at bounding box center [573, 545] width 185 height 123
copy br
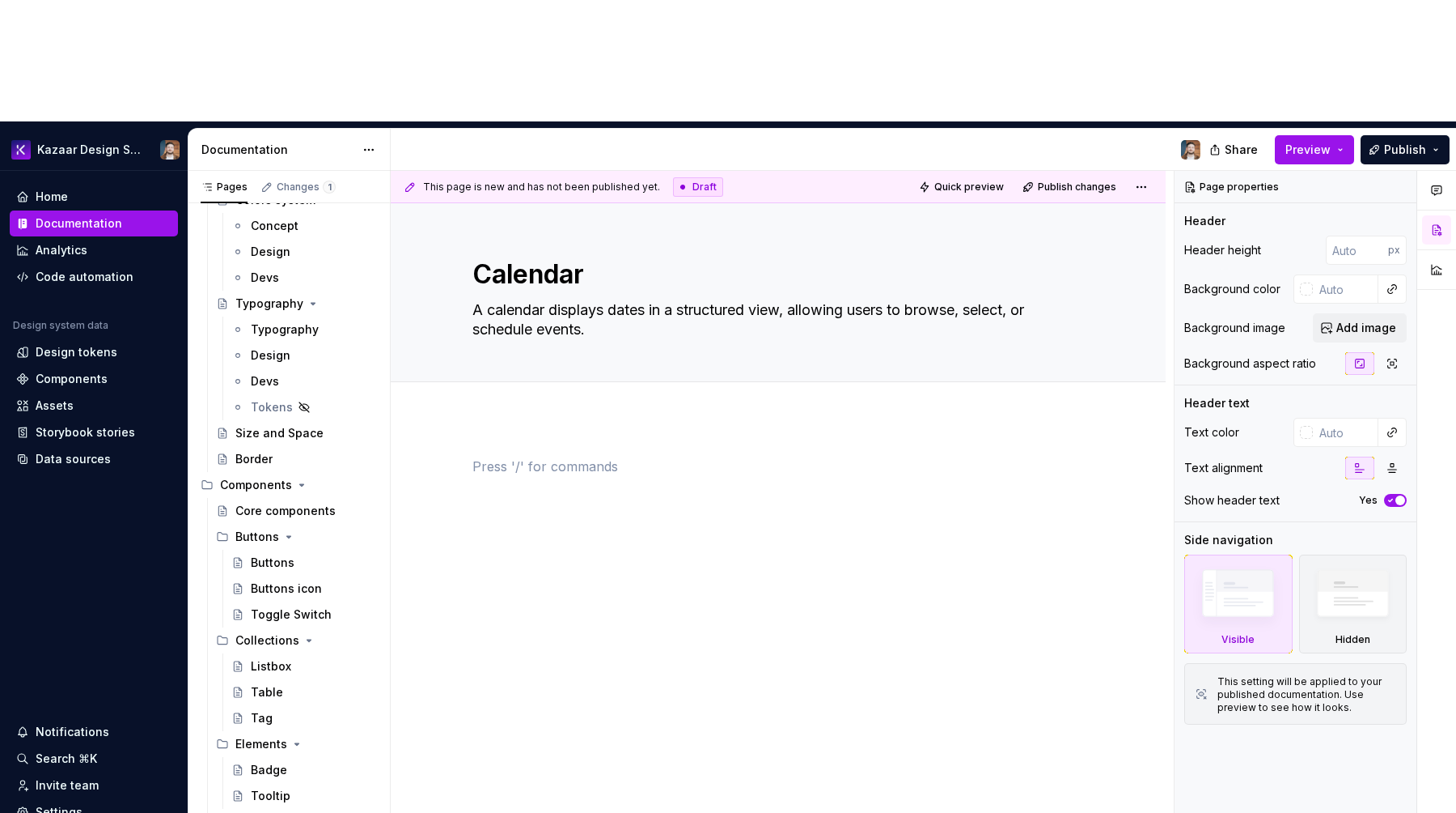
click at [632, 457] on div at bounding box center [778, 487] width 611 height 61
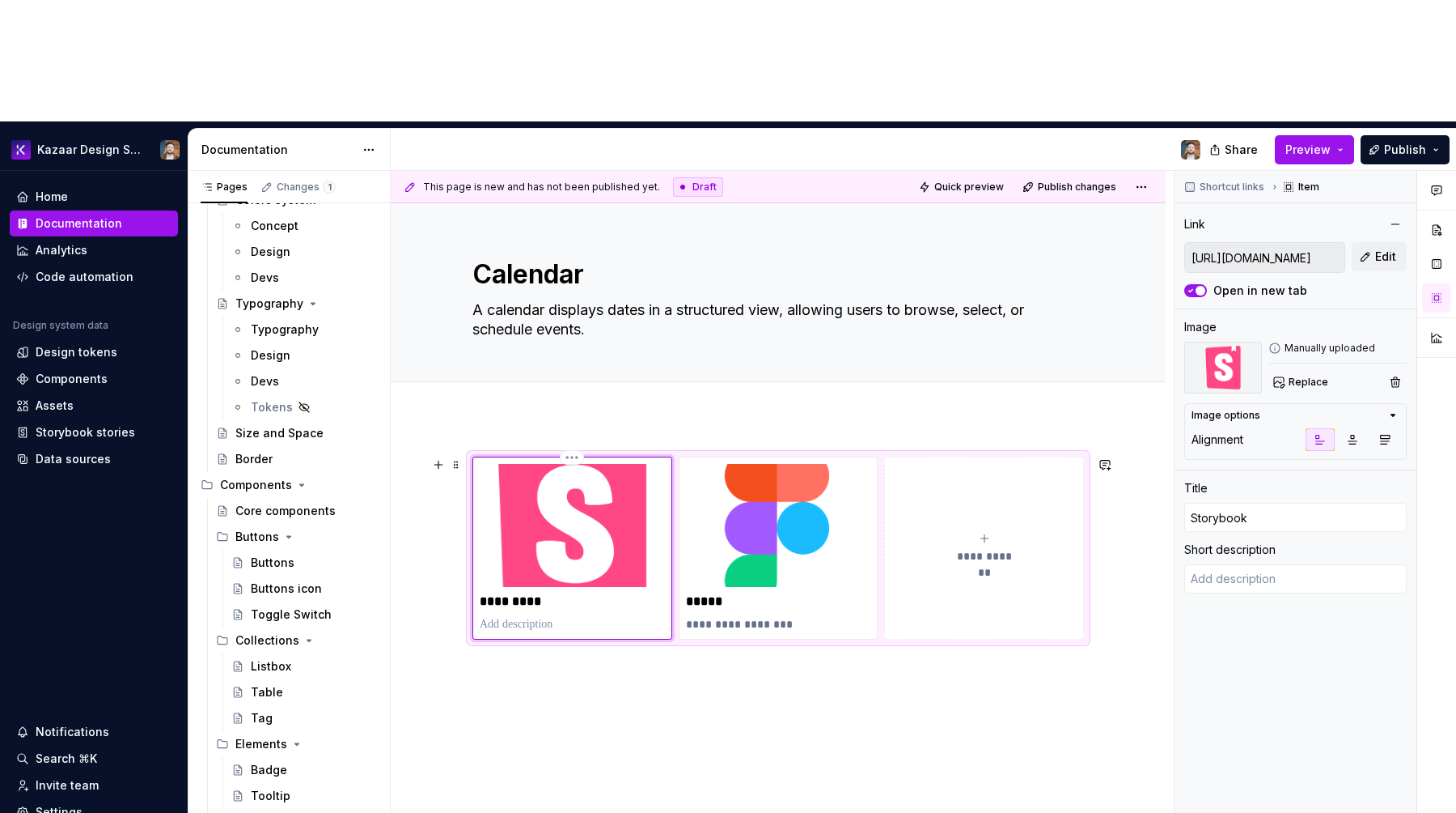
click at [599, 464] on img at bounding box center [573, 526] width 185 height 123
click at [651, 304] on button "button" at bounding box center [662, 310] width 23 height 23
type textarea "*"
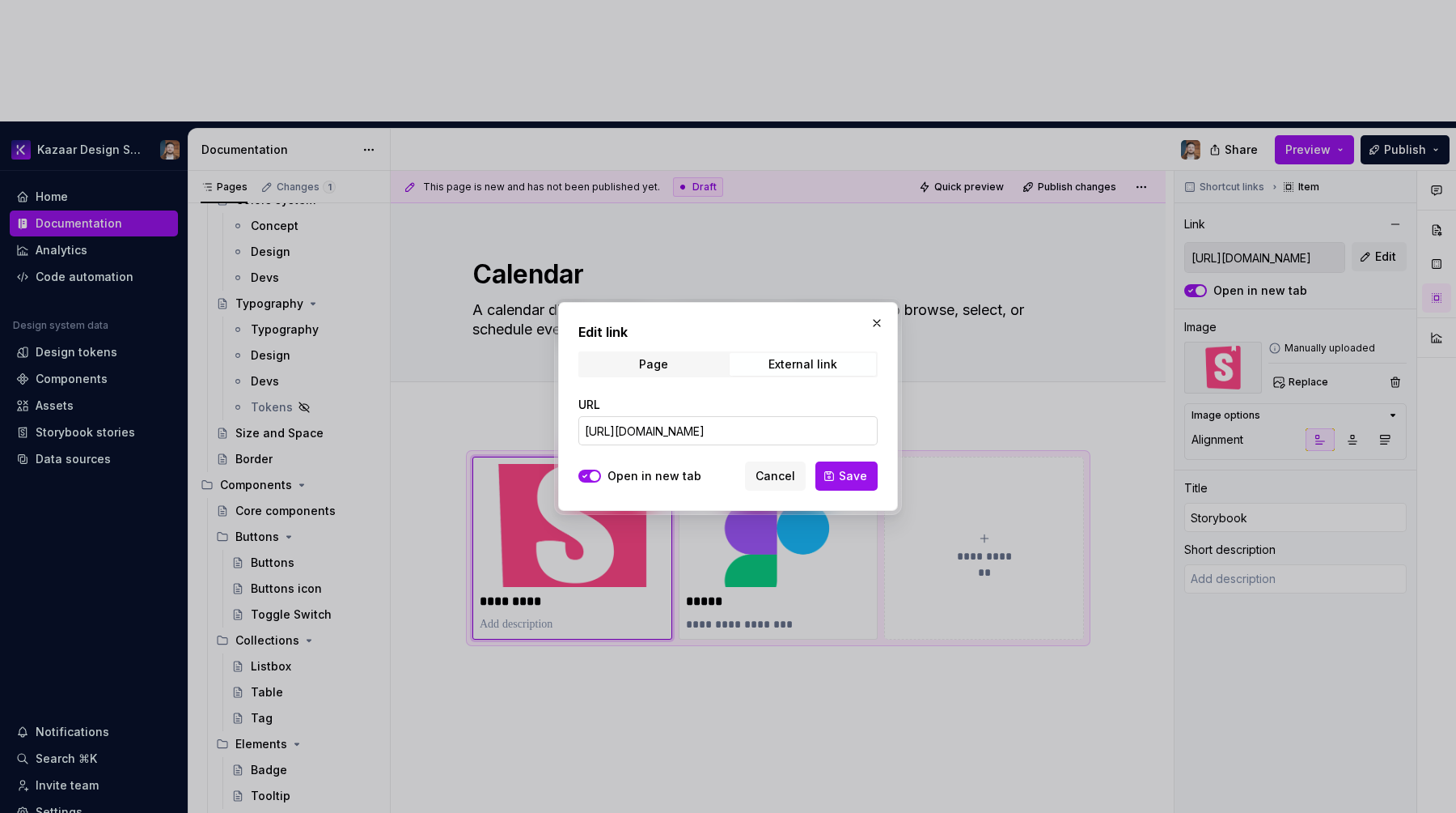
click at [645, 423] on input "https://kazaar-platform.github.io/design-system/?path=/docs/core-component-elem…" at bounding box center [728, 430] width 300 height 29
paste input "date-time-calendar"
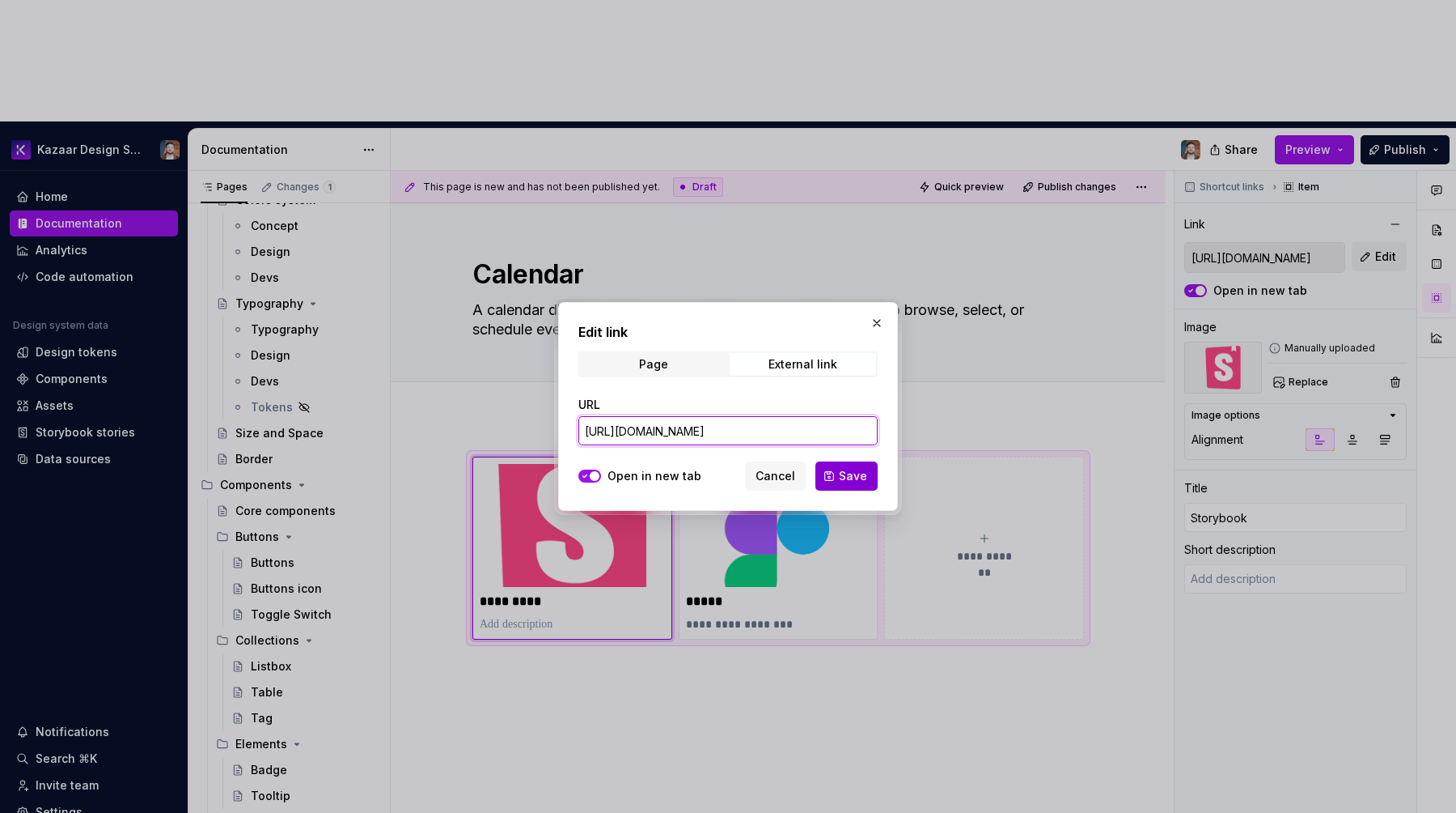
type input "https://kazaar-platform.github.io/design-system/?path=/docs/core-component-date…"
click at [848, 489] on button "Save" at bounding box center [847, 476] width 62 height 29
type textarea "*"
type input "https://kazaar-platform.github.io/design-system/?path=/docs/core-component-date…"
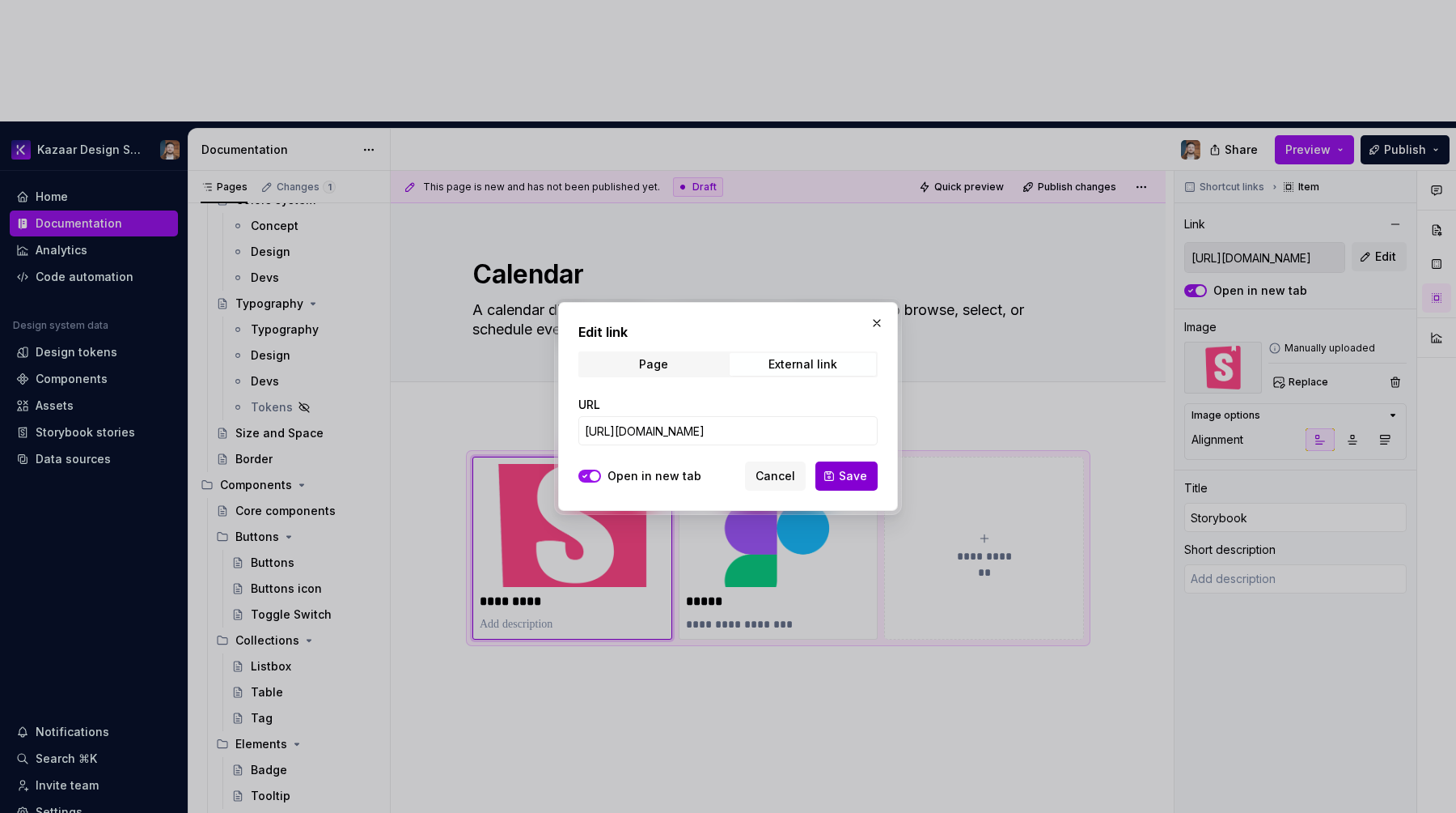
type input "https://kazaar-platform.github.io/design-system/?path=/docs/core-component-date…"
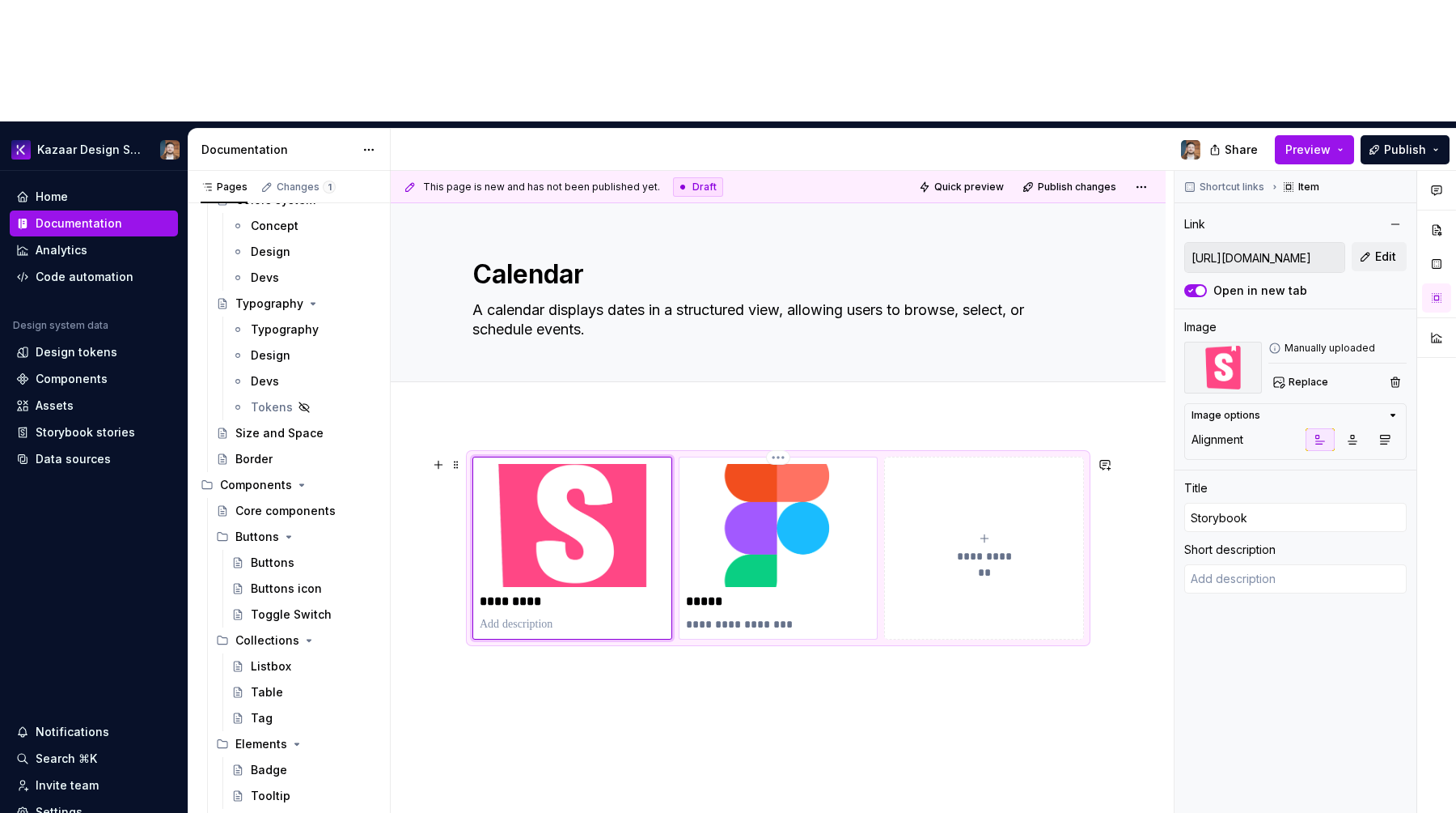
type textarea "*"
type input "https://www.figma.com/design/HNE3fwe4xRlqqLjh5n8R94/-KDS2--Design-system-librai…"
type input "Figma"
type textarea "Created with Figma"
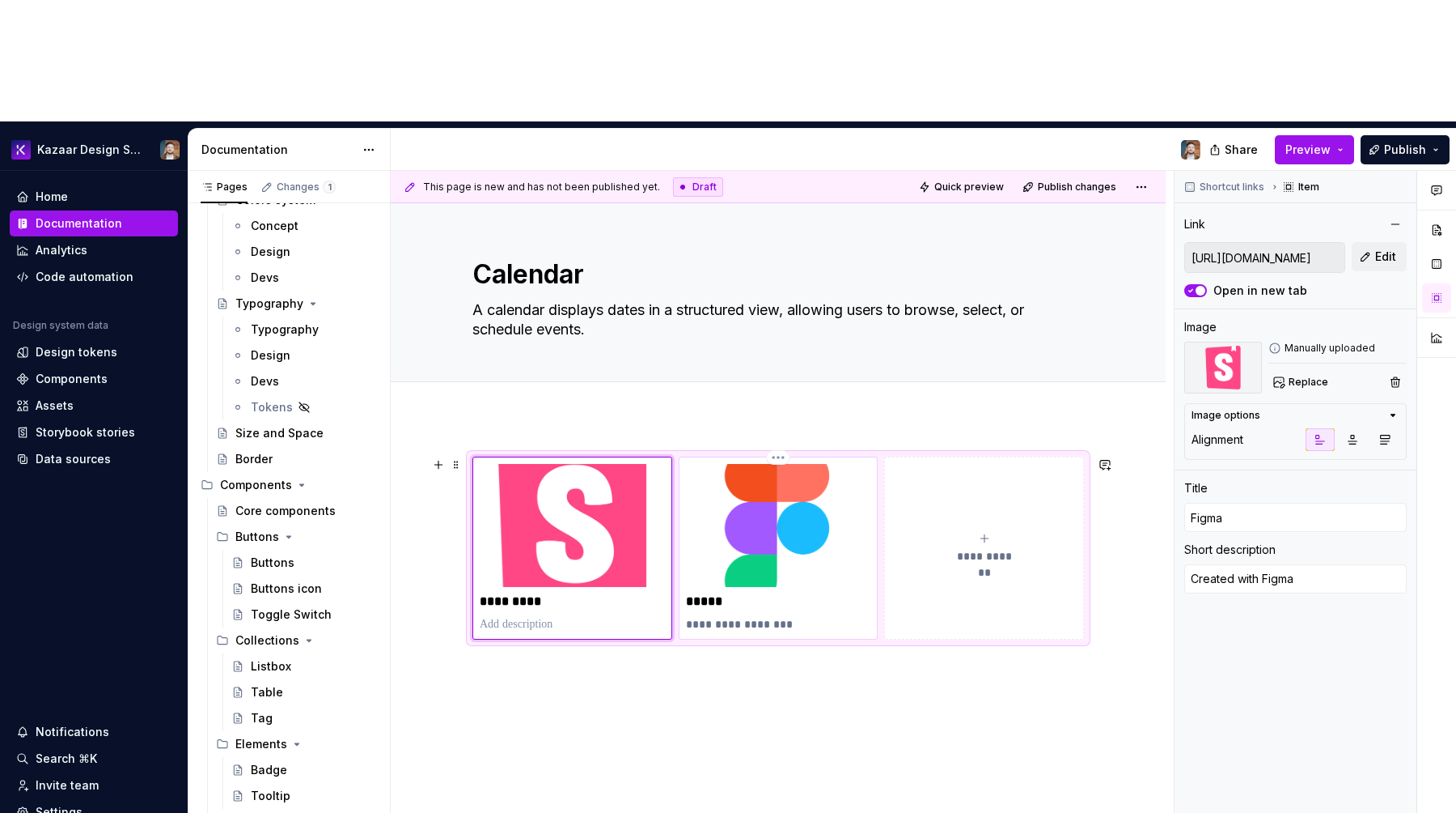
click at [694, 464] on img at bounding box center [779, 526] width 185 height 123
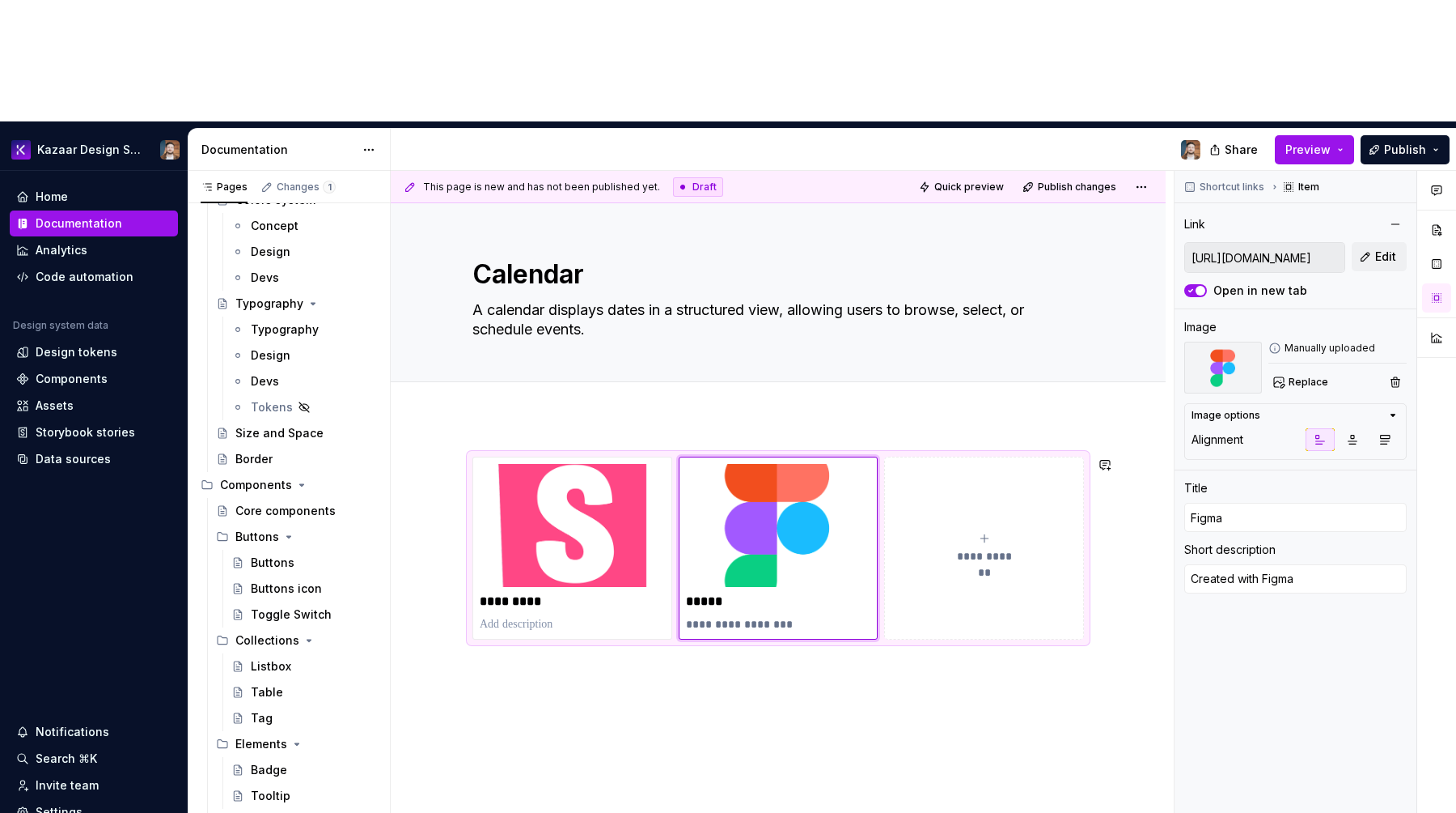
click at [857, 302] on button "button" at bounding box center [868, 310] width 23 height 23
type textarea "*"
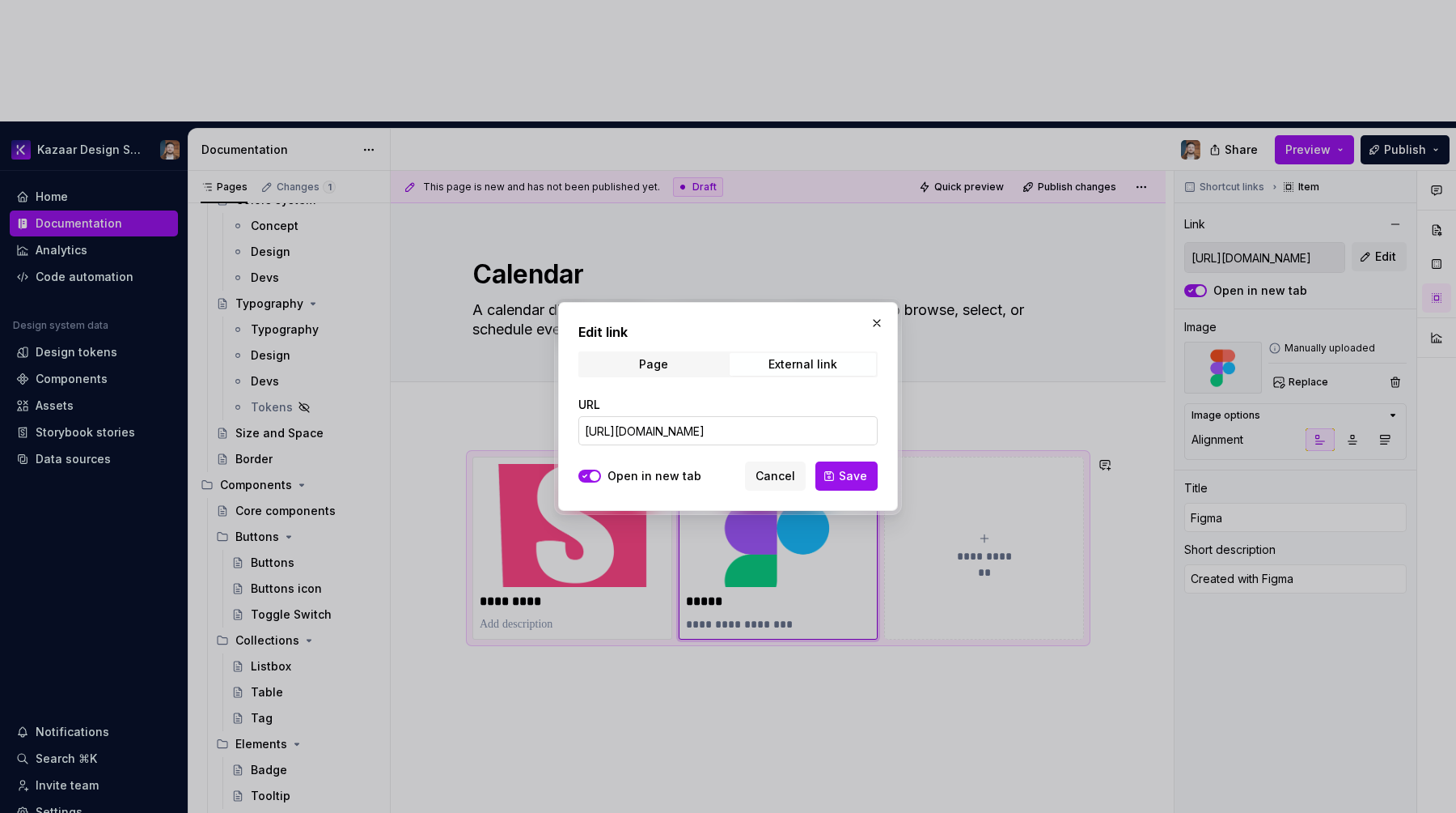
click at [687, 425] on input "https://www.figma.com/design/HNE3fwe4xRlqqLjh5n8R94/-KDS2--Design-system-librai…" at bounding box center [728, 430] width 300 height 29
paste input "1415-3233"
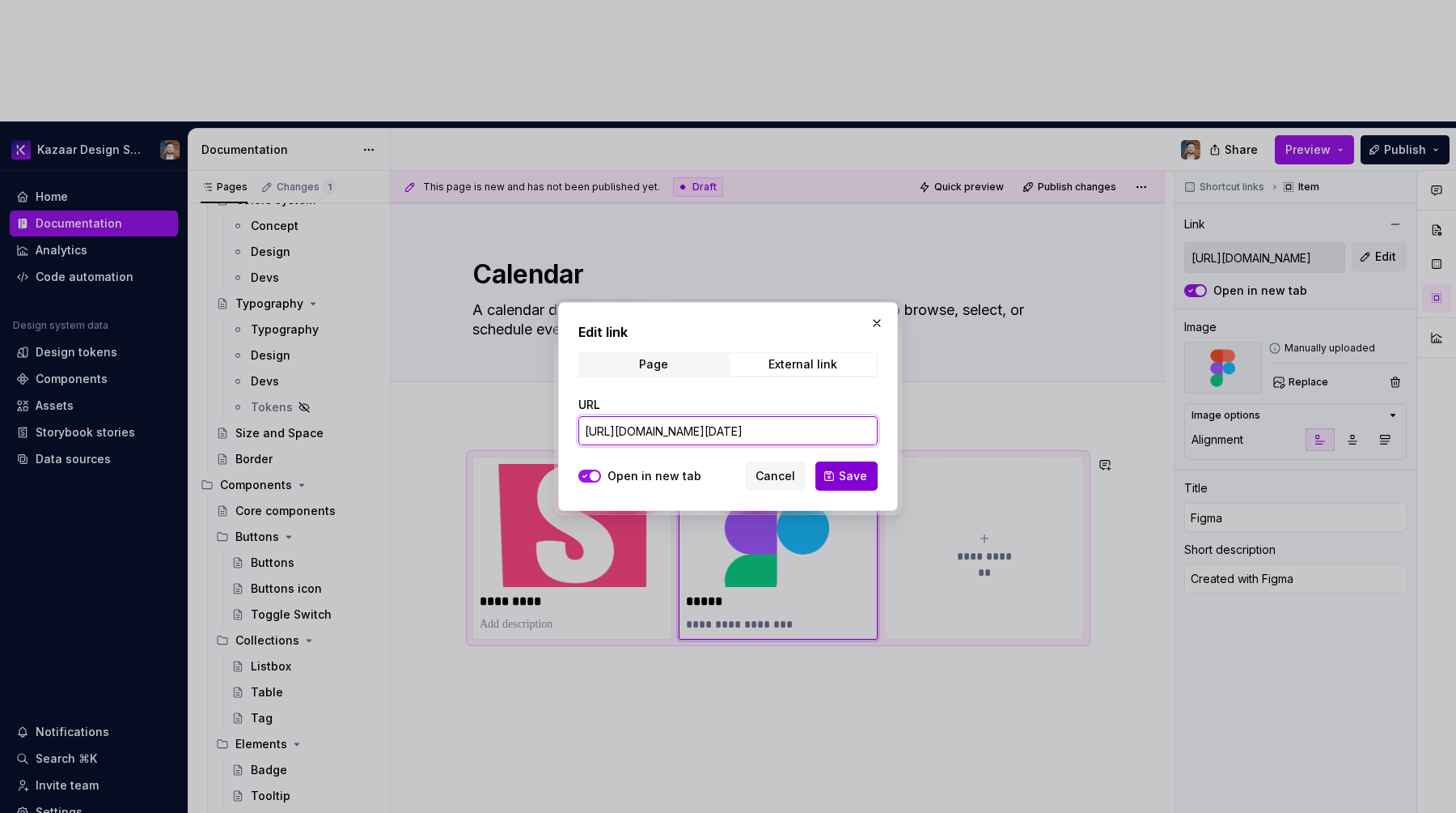
type input "https://www.figma.com/design/HNE3fwe4xRlqqLjh5n8R94/-KDS2--Design-system-librai…"
click at [853, 476] on span "Save" at bounding box center [853, 476] width 28 height 16
type textarea "*"
type input "https://www.figma.com/design/HNE3fwe4xRlqqLjh5n8R94/-KDS2--Design-system-librai…"
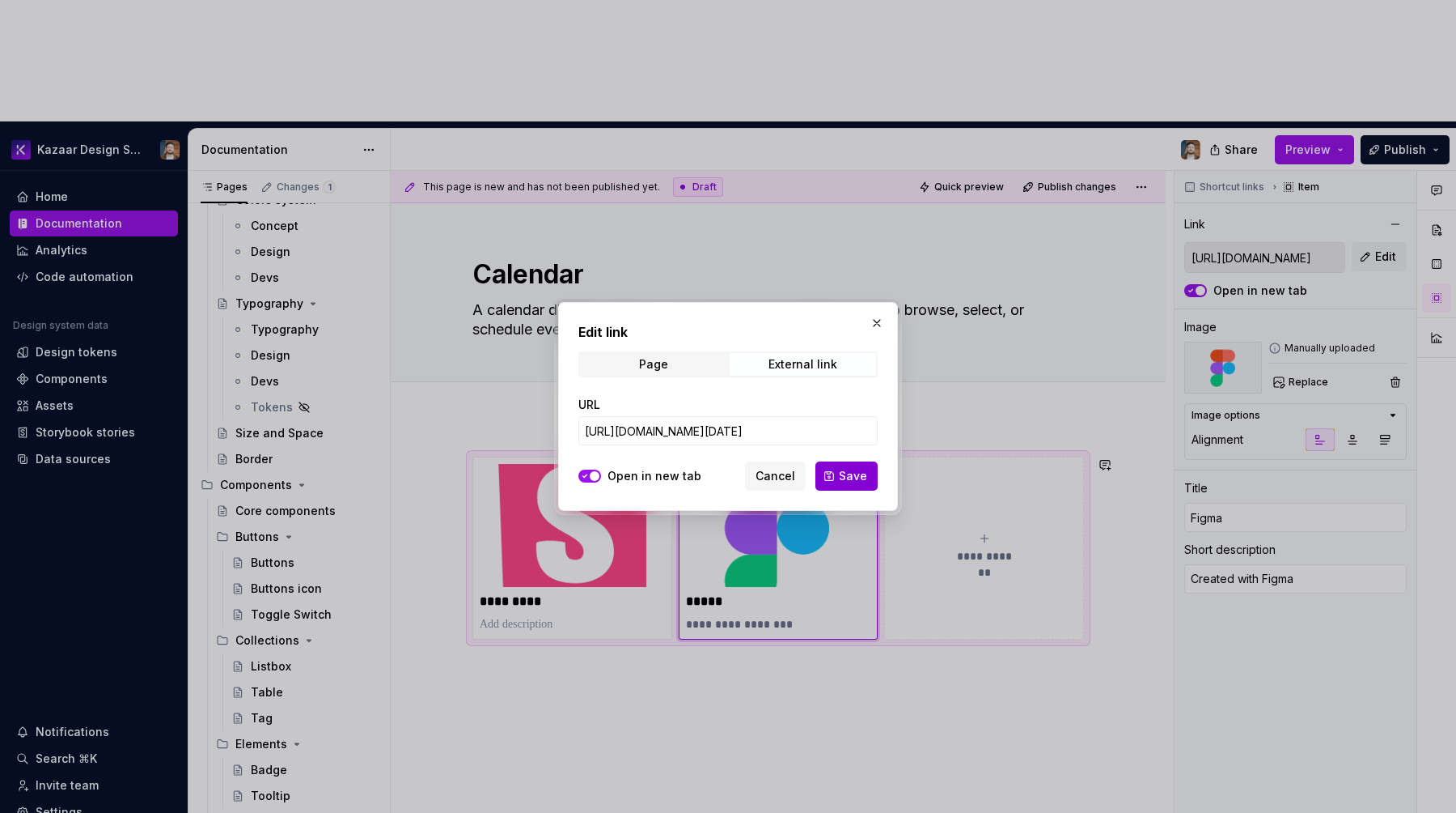
type input "https://www.figma.com/design/HNE3fwe4xRlqqLjh5n8R94/-KDS2--Design-system-librai…"
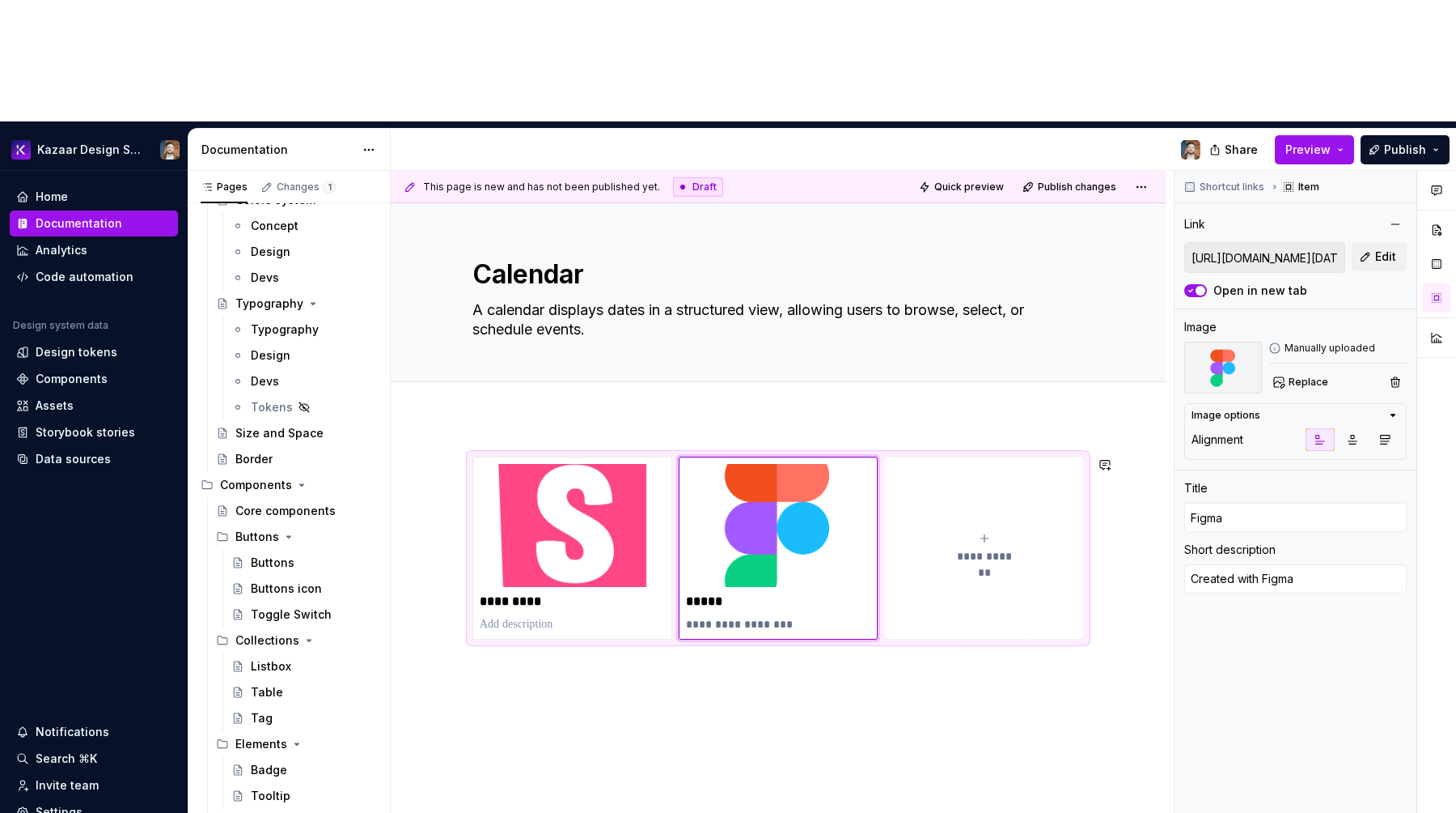
click at [867, 599] on div "**********" at bounding box center [779, 661] width 775 height 486
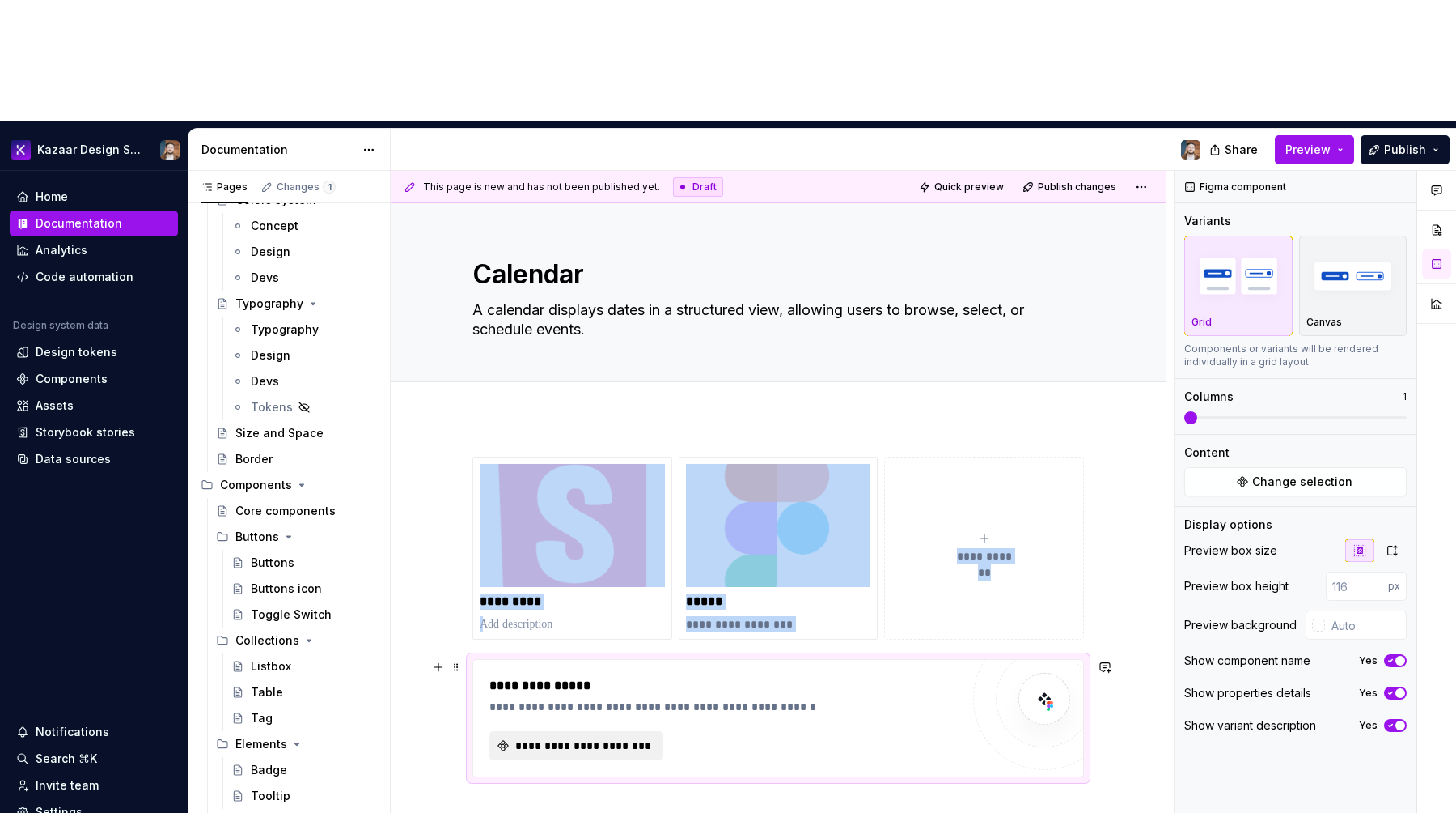
click at [572, 737] on span "**********" at bounding box center [583, 745] width 140 height 16
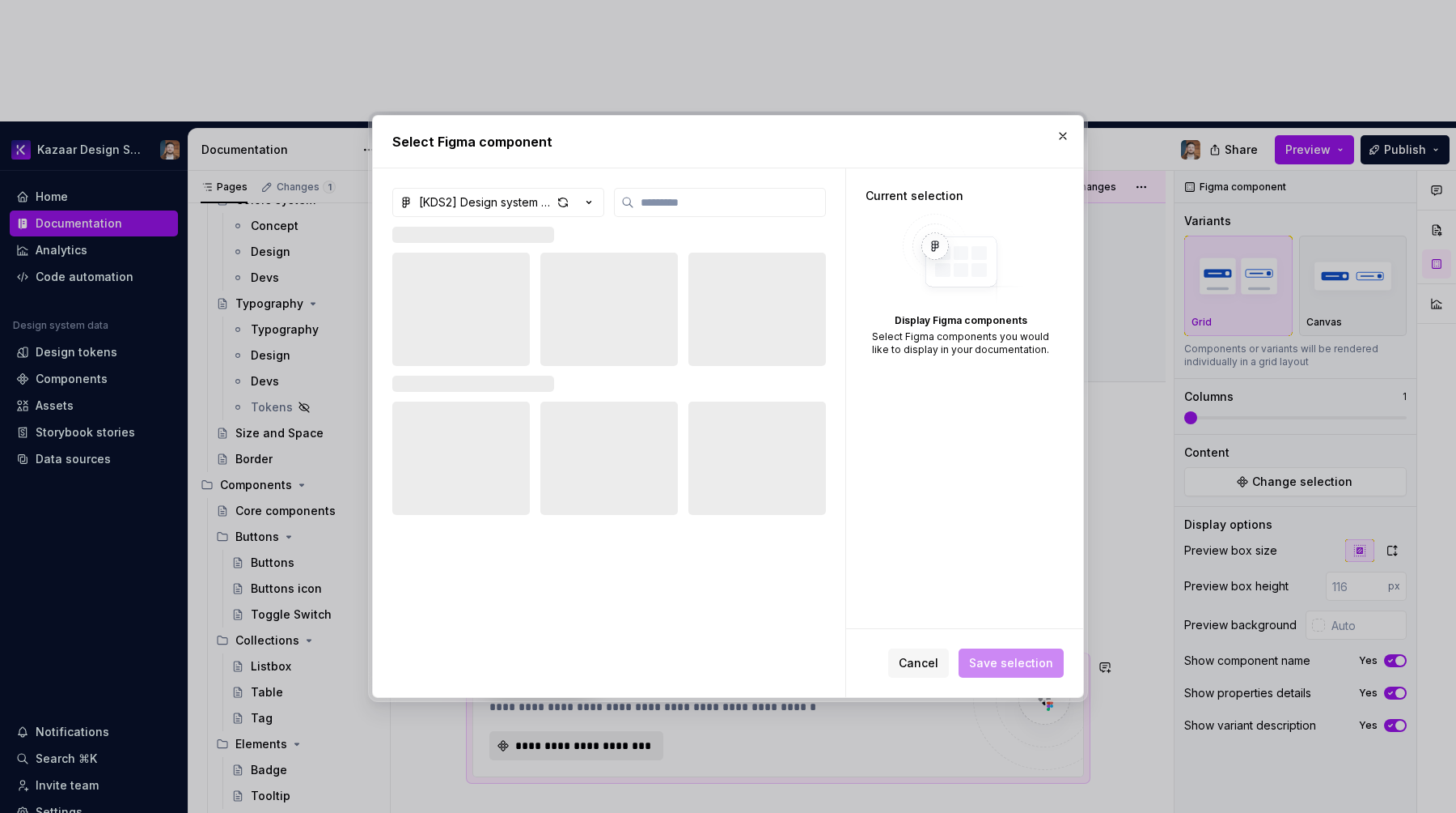
type textarea "*"
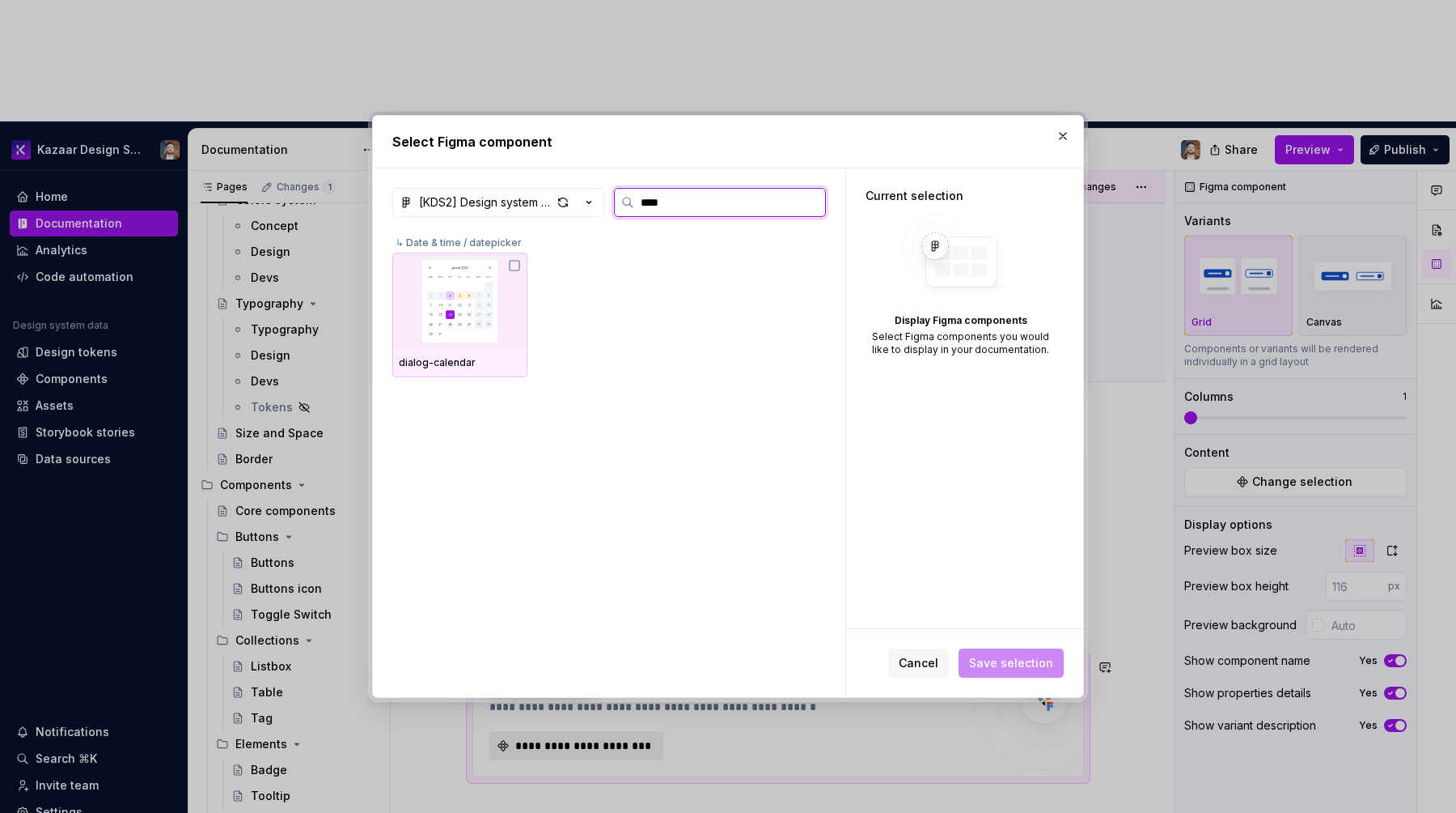
type input "*****"
click at [929, 657] on span "Cancel" at bounding box center [918, 663] width 40 height 16
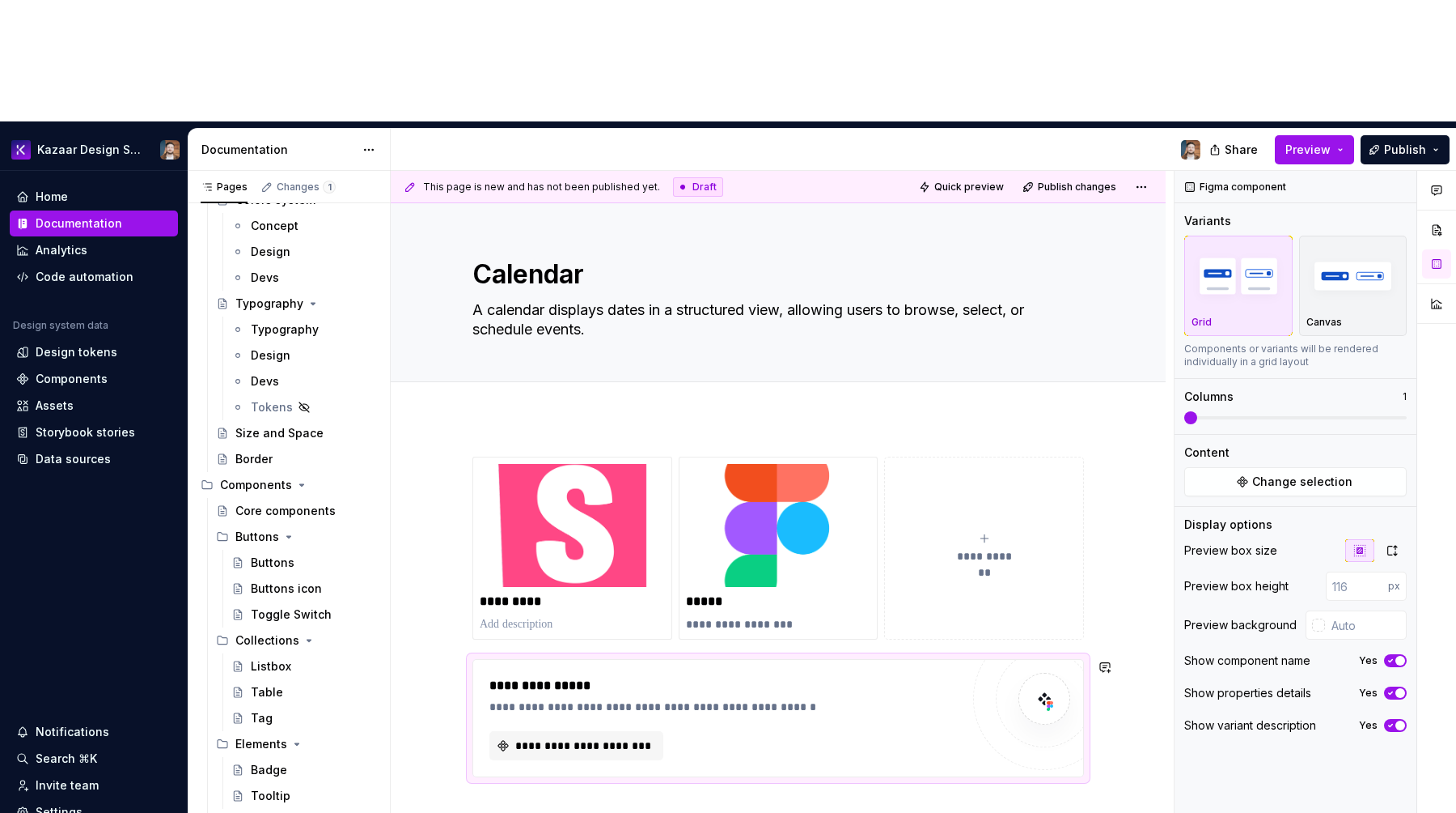
click at [713, 787] on div "**********" at bounding box center [779, 729] width 775 height 623
click at [791, 752] on div "**********" at bounding box center [779, 729] width 775 height 623
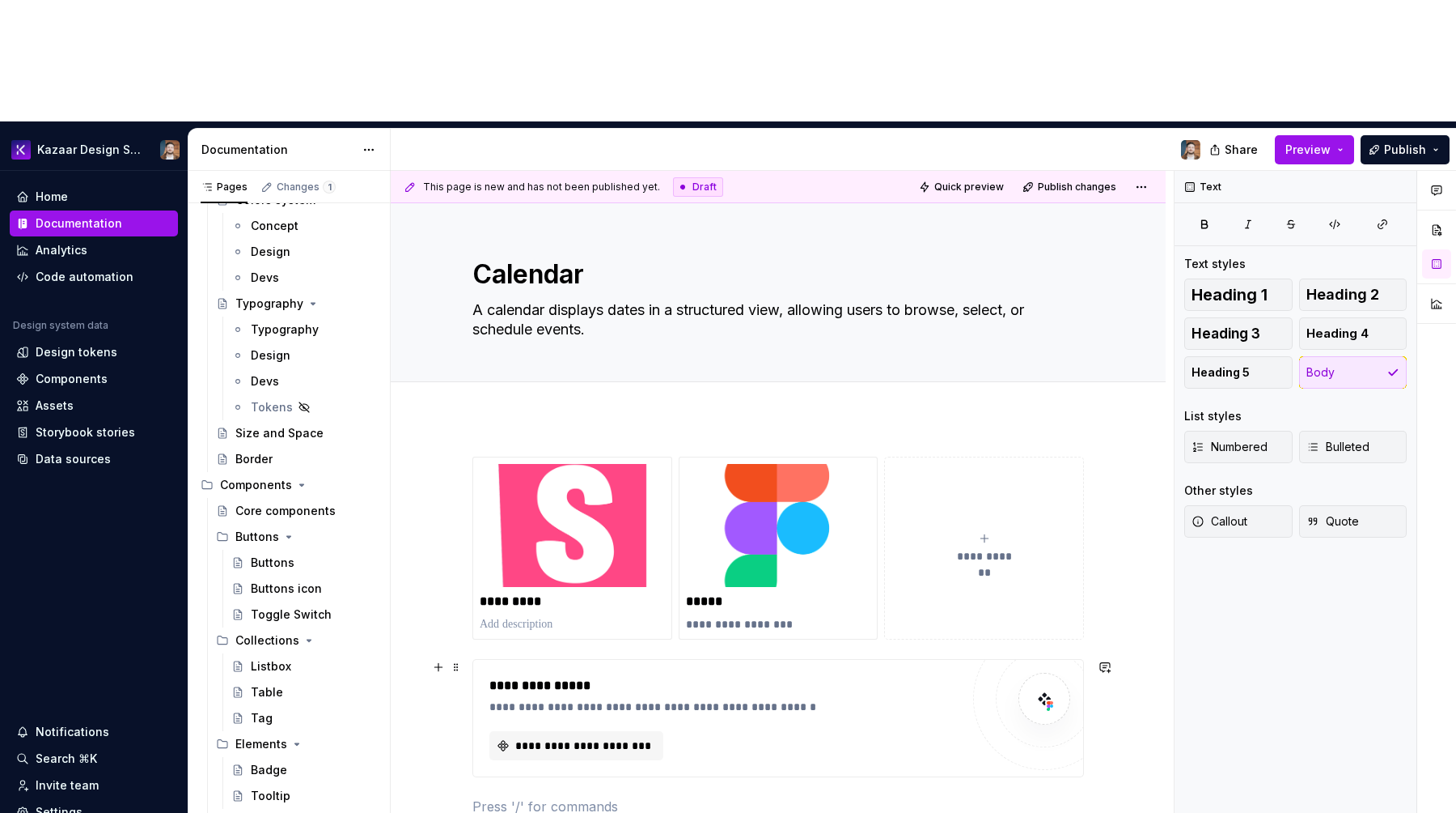
click at [486, 660] on div "**********" at bounding box center [779, 718] width 610 height 116
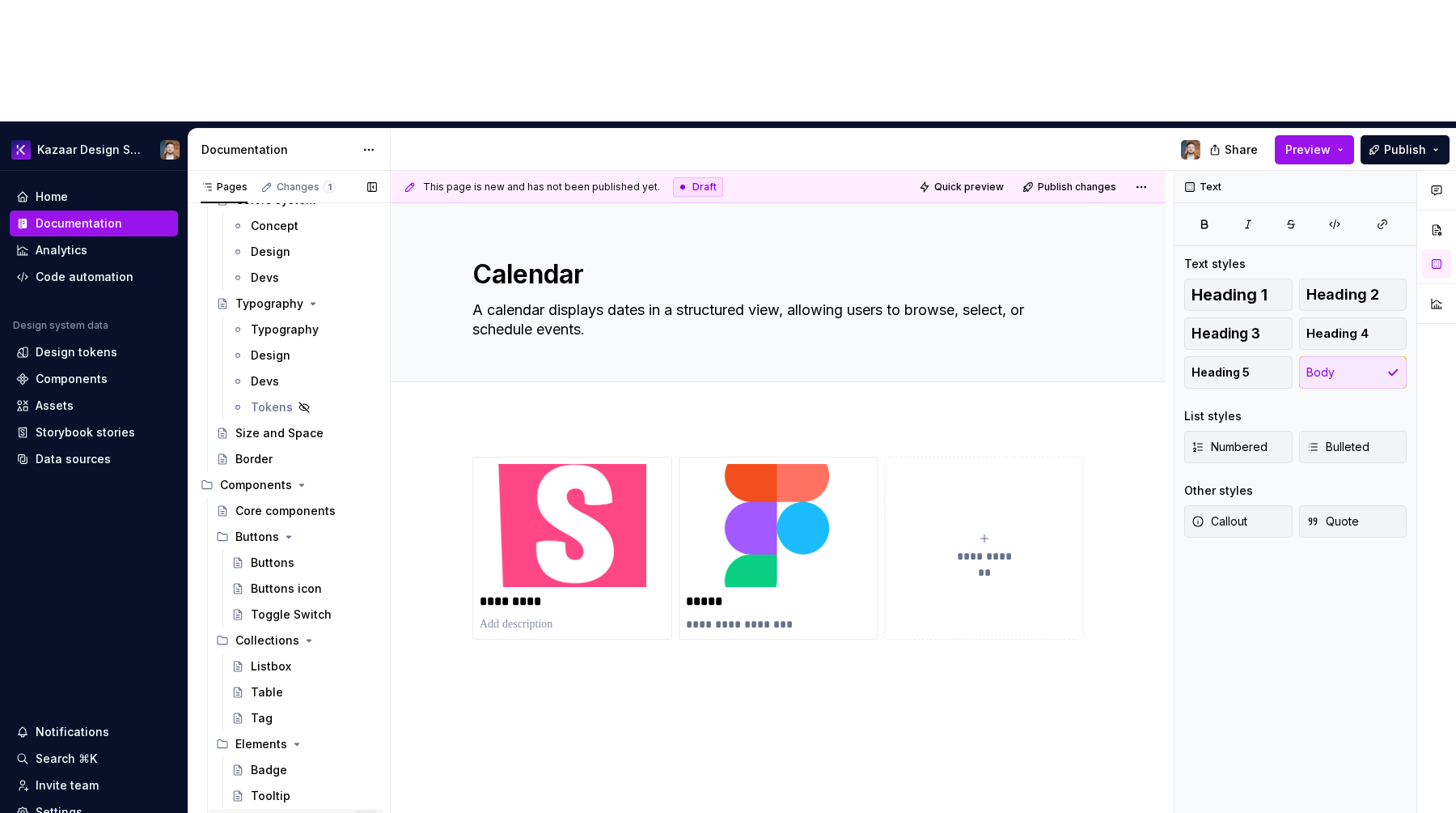
click at [363, 810] on button "Page tree" at bounding box center [366, 822] width 23 height 23
type textarea "*"
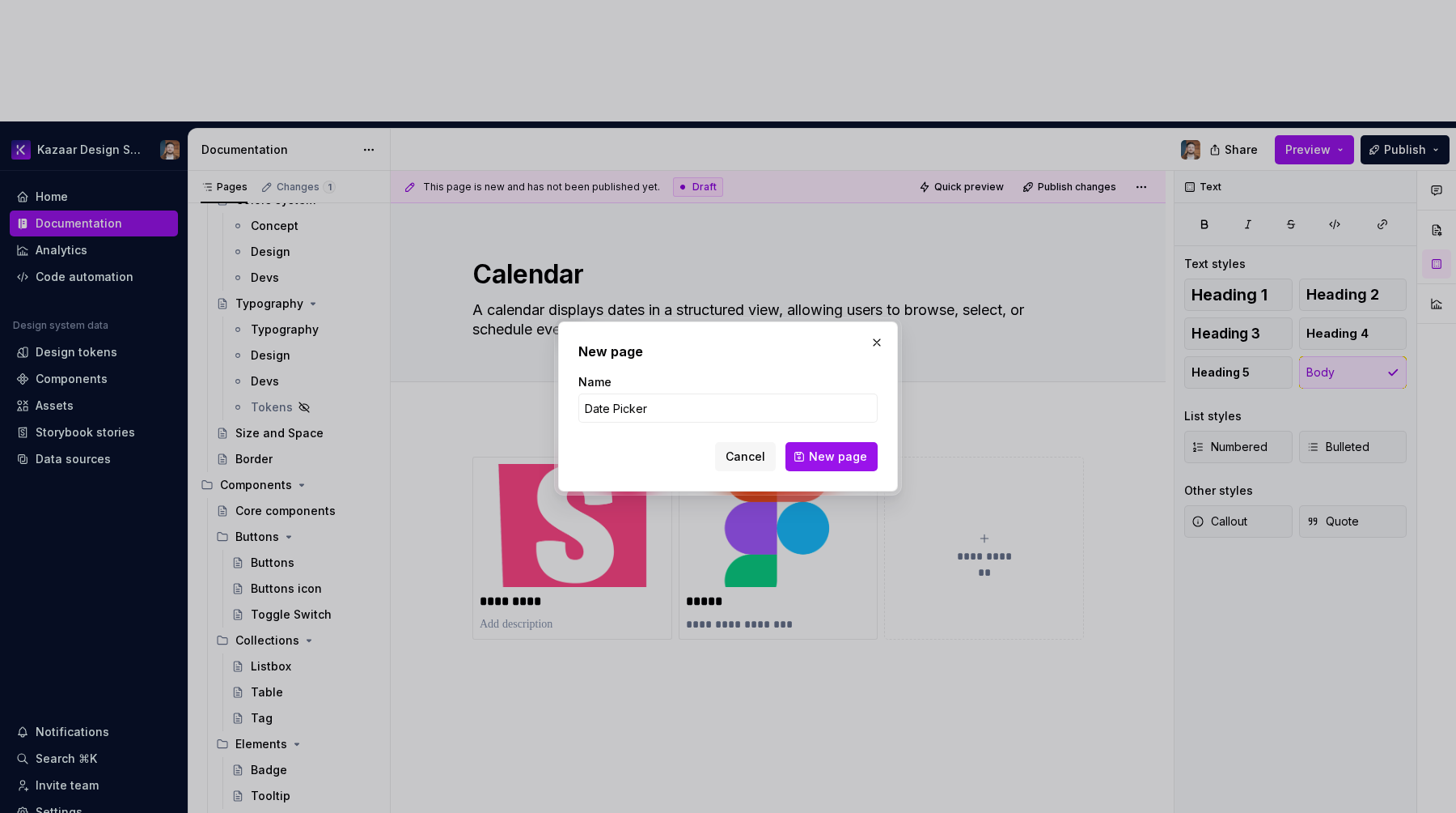
type input "Date Pickert"
click button "New page" at bounding box center [832, 457] width 93 height 29
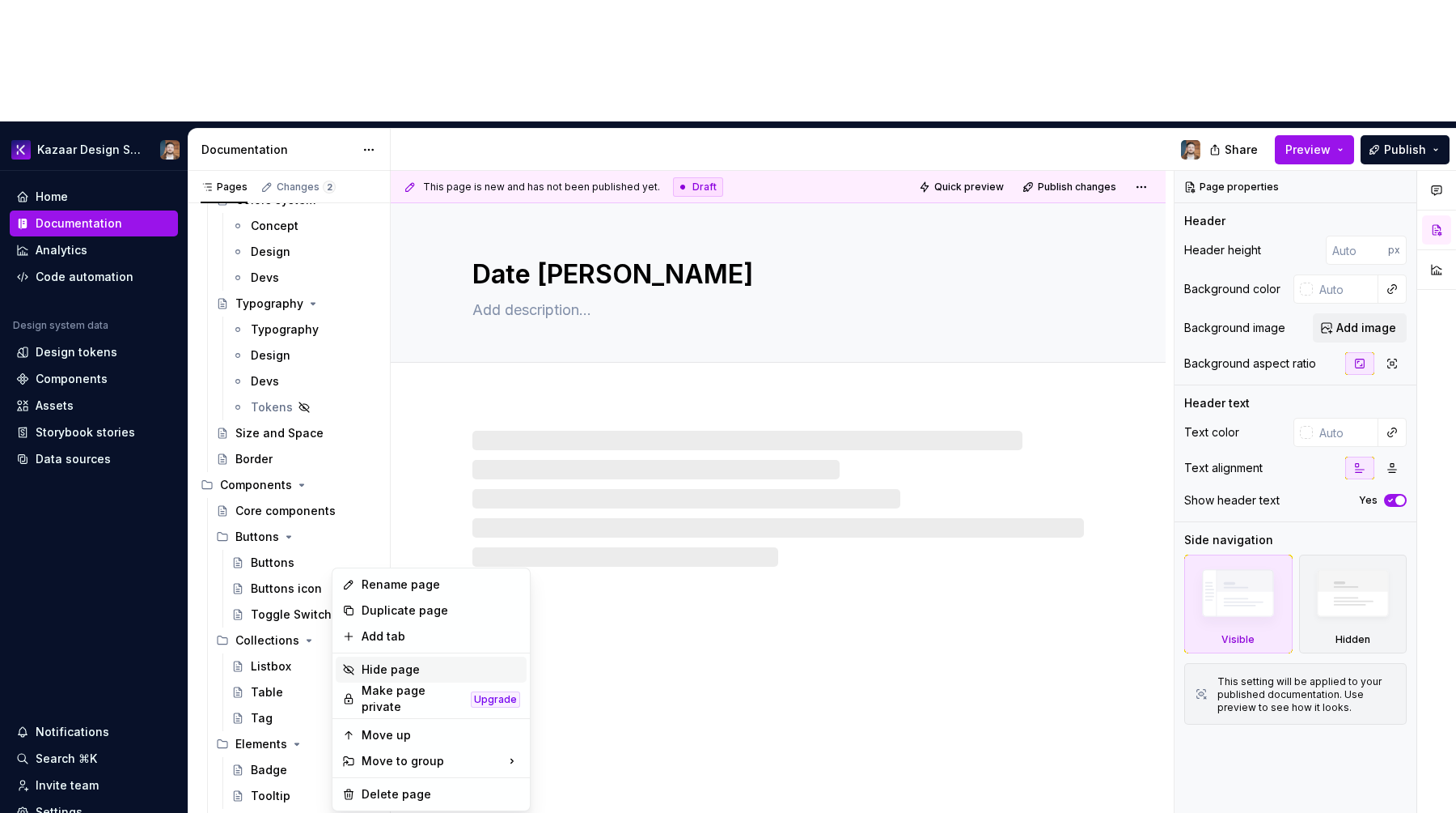
type textarea "*"
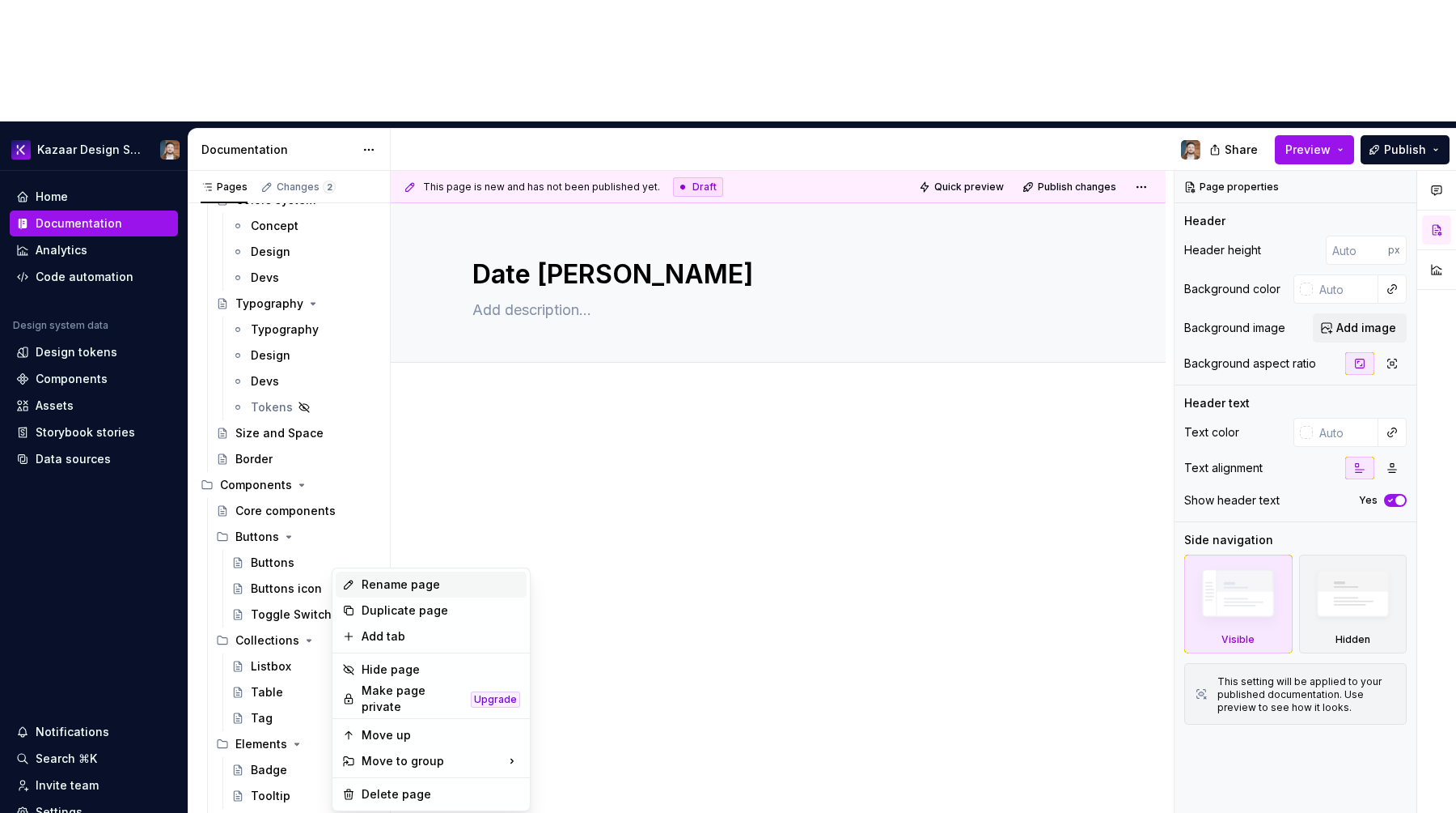
click at [396, 587] on div "Rename page" at bounding box center [441, 584] width 159 height 16
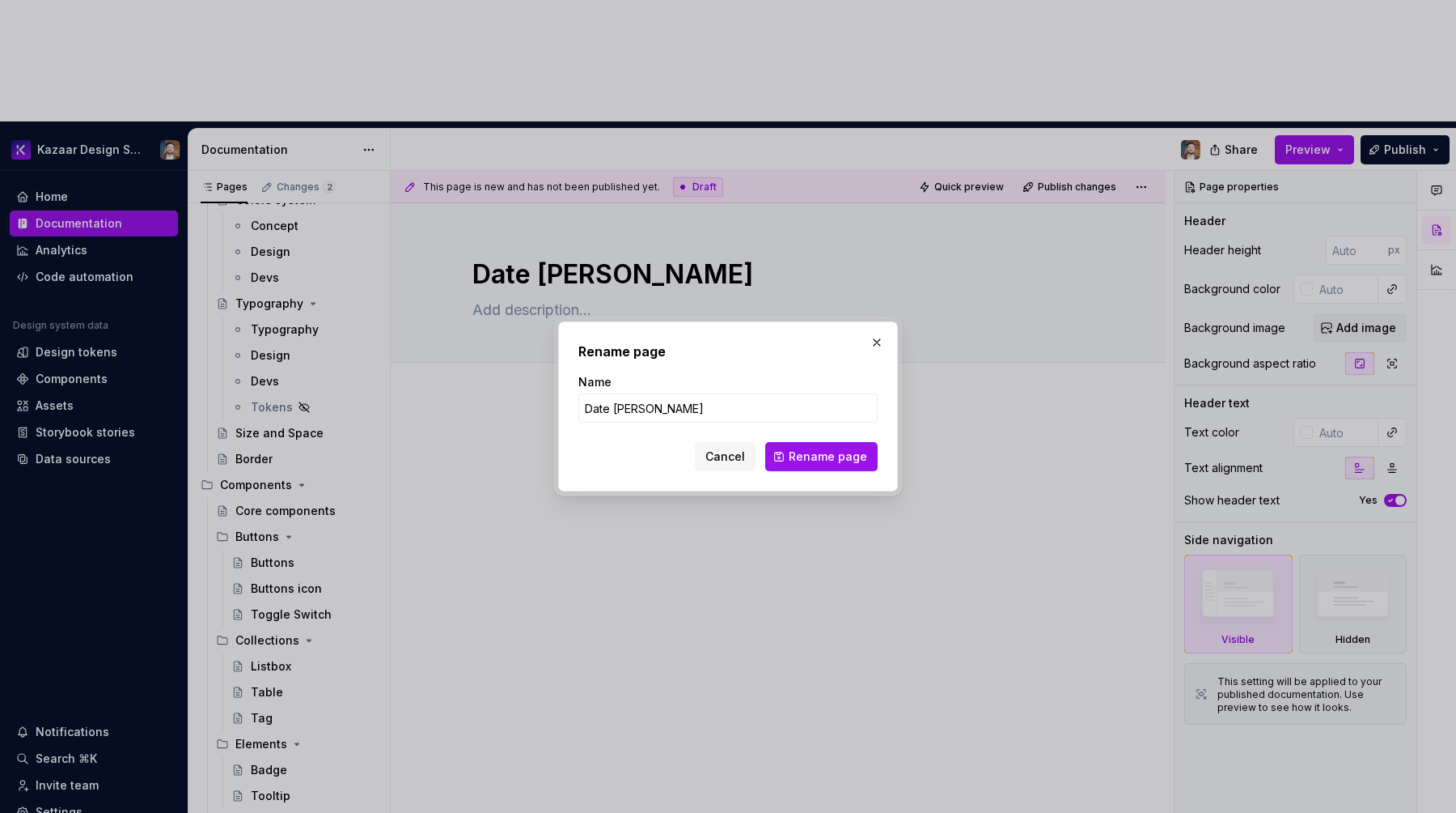
type input "Date Picker"
click button "Rename page" at bounding box center [821, 457] width 112 height 29
type textarea "*"
type textarea "Date Picker"
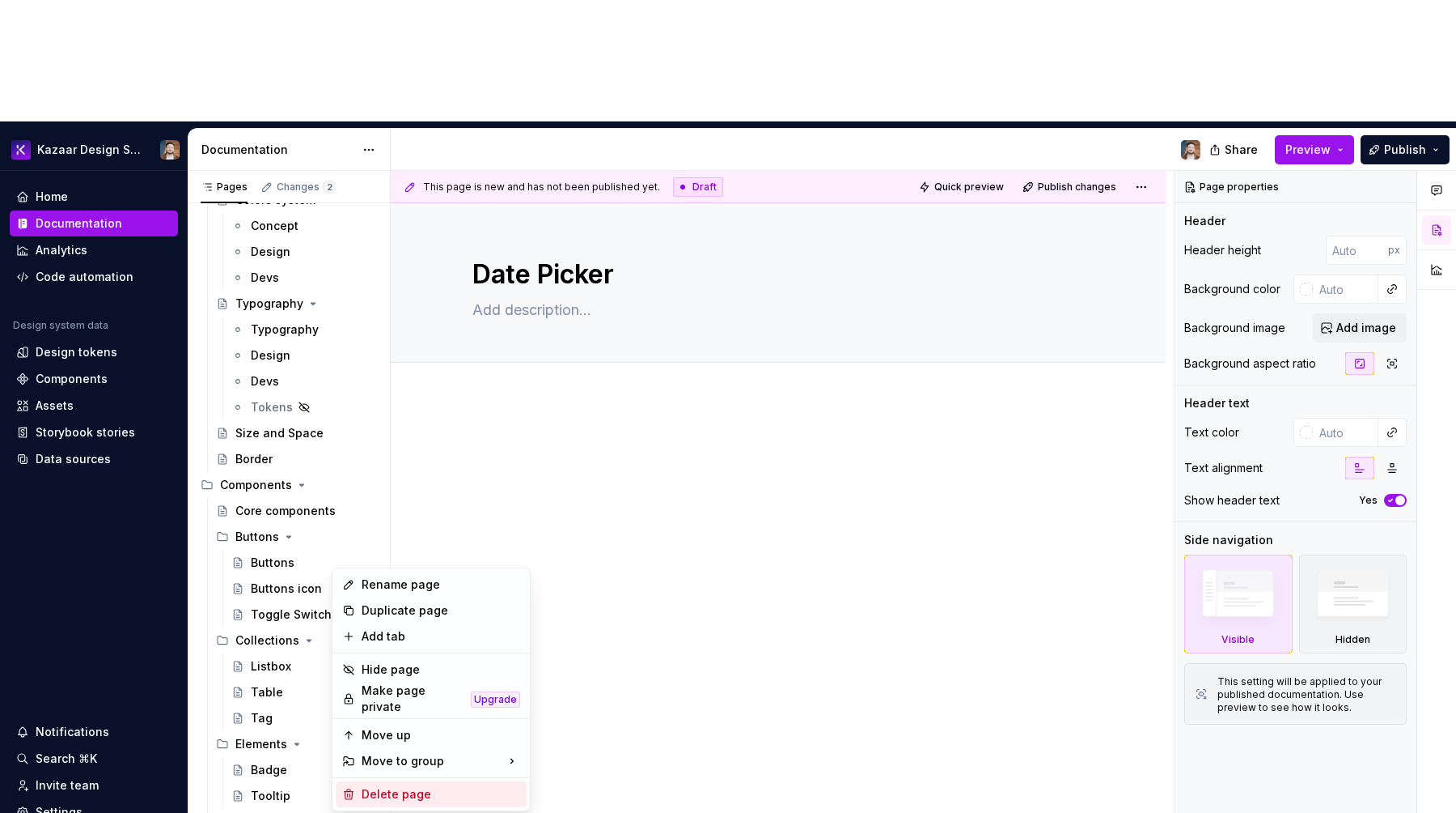
click at [368, 787] on div "Delete page" at bounding box center [441, 794] width 159 height 16
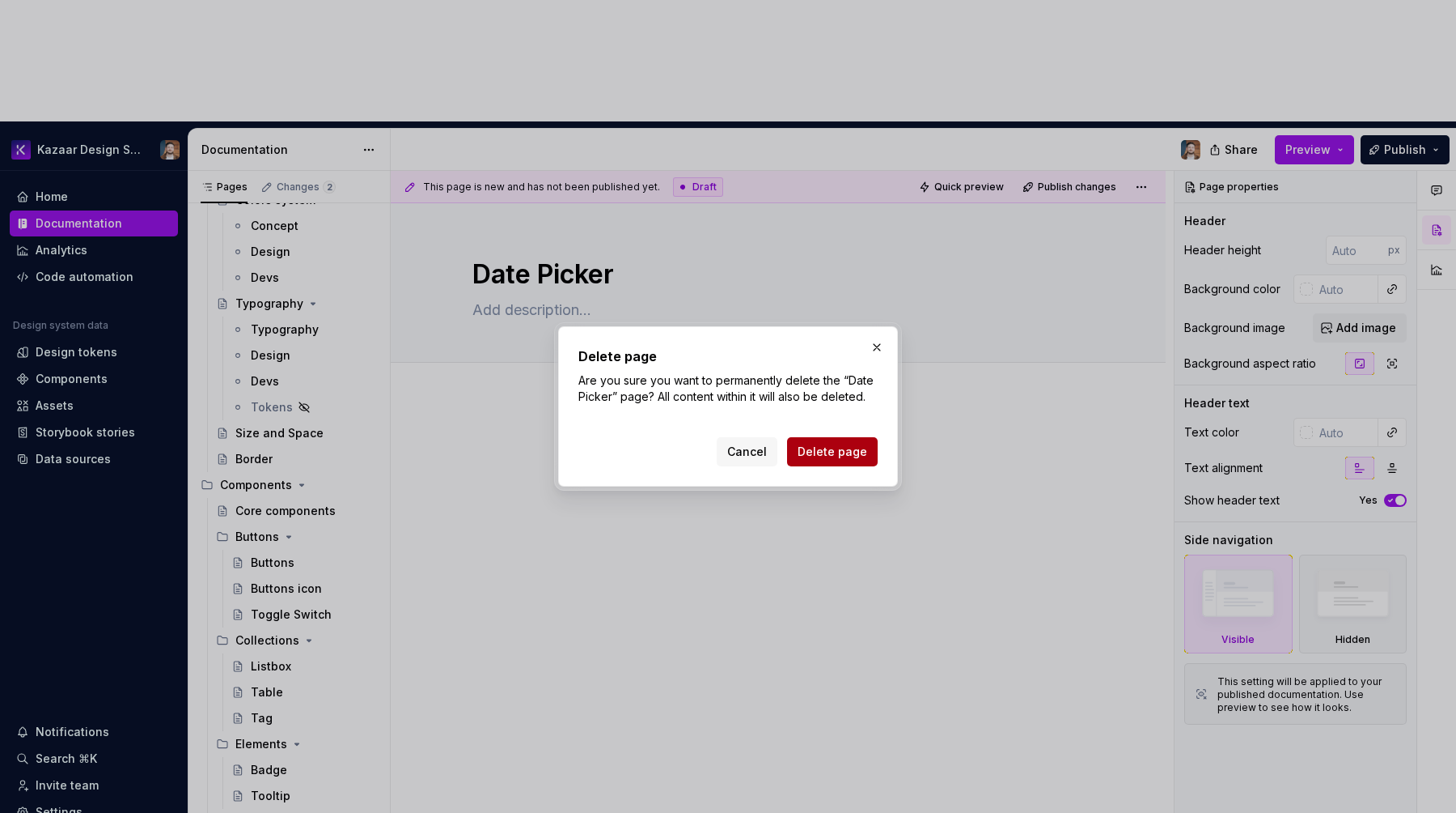
click at [826, 445] on span "Delete page" at bounding box center [832, 451] width 70 height 16
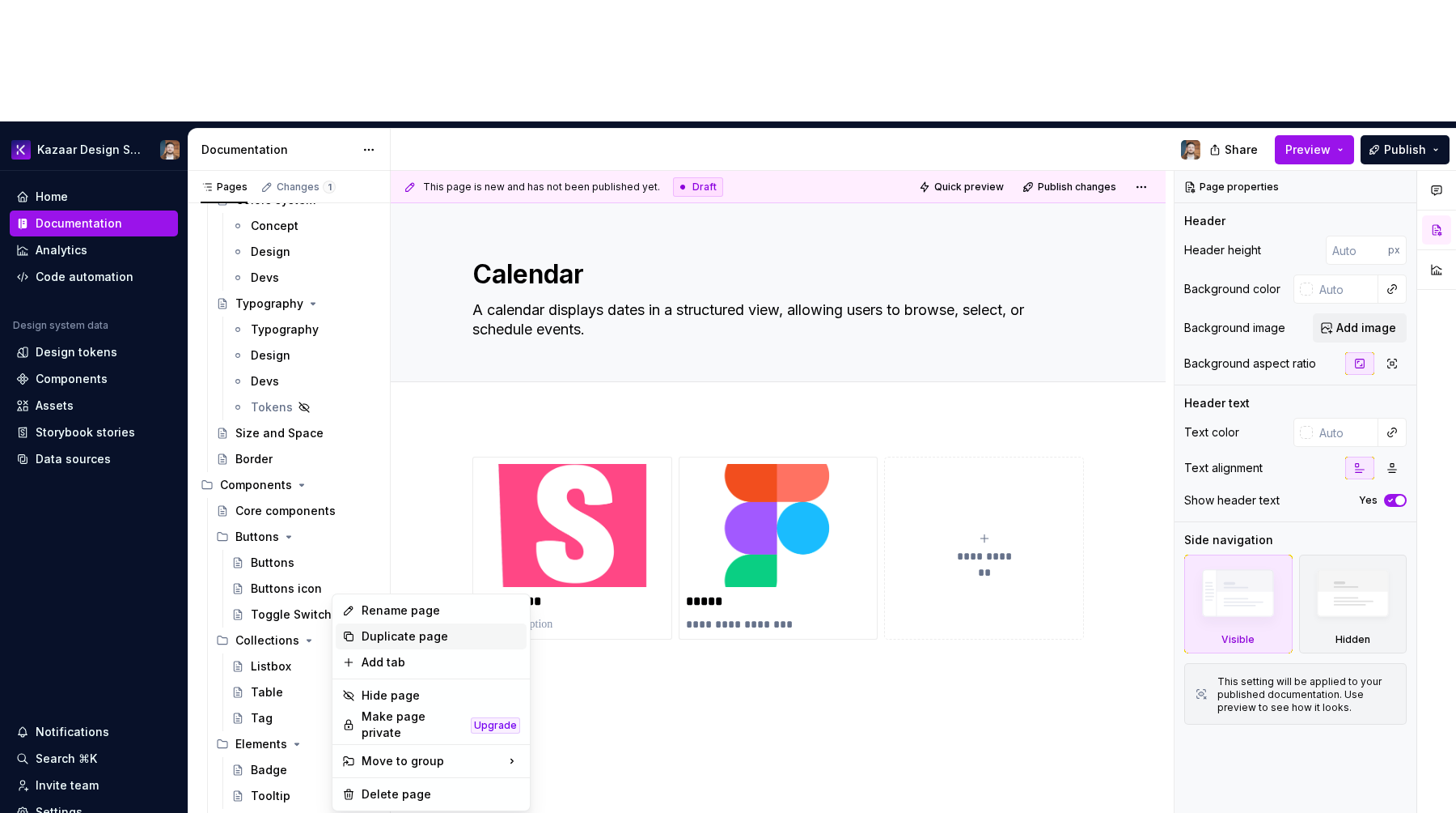
click at [377, 637] on div "Duplicate page" at bounding box center [441, 636] width 159 height 16
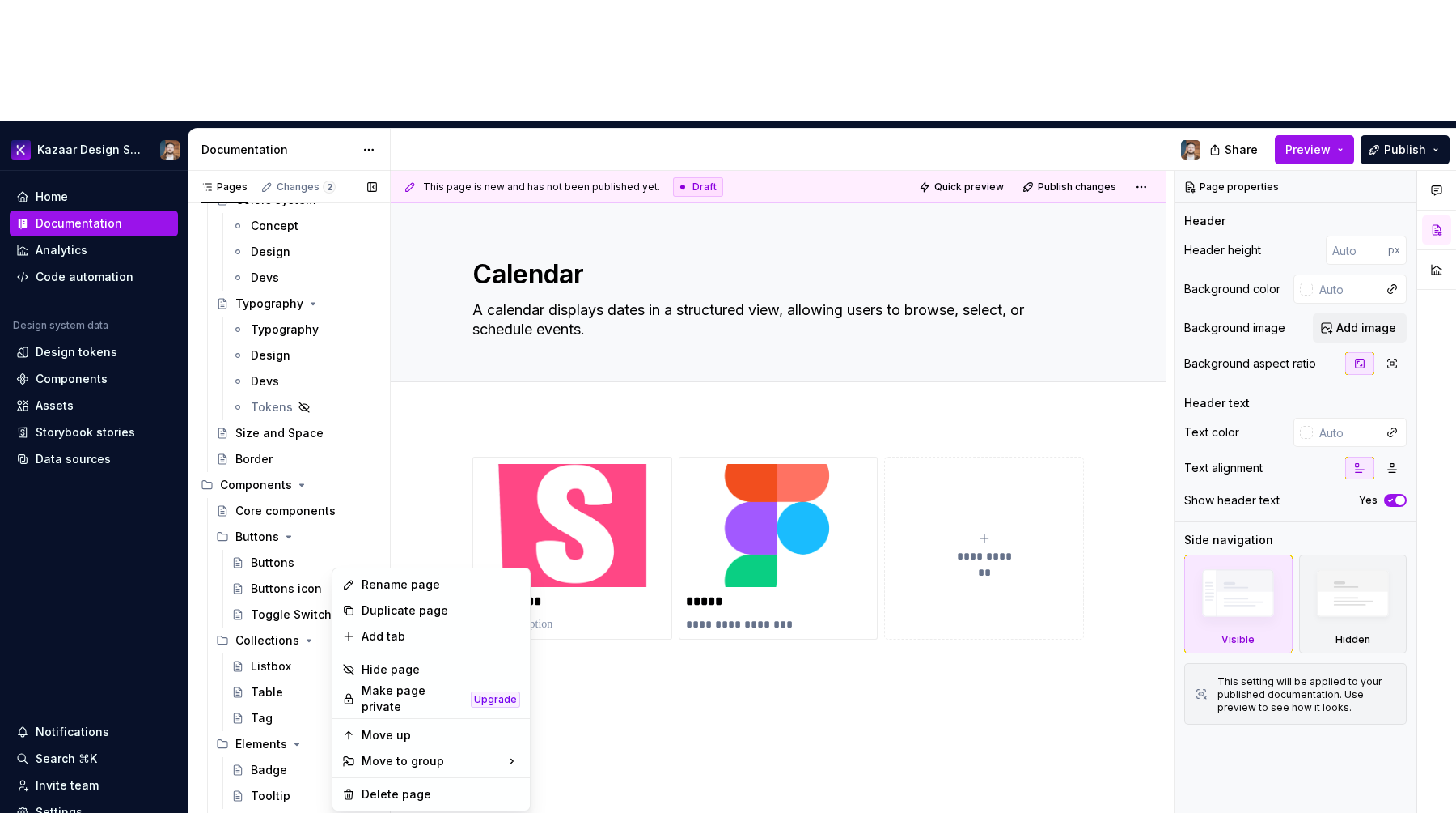
type textarea "*"
click at [389, 580] on div "Rename page" at bounding box center [441, 584] width 159 height 16
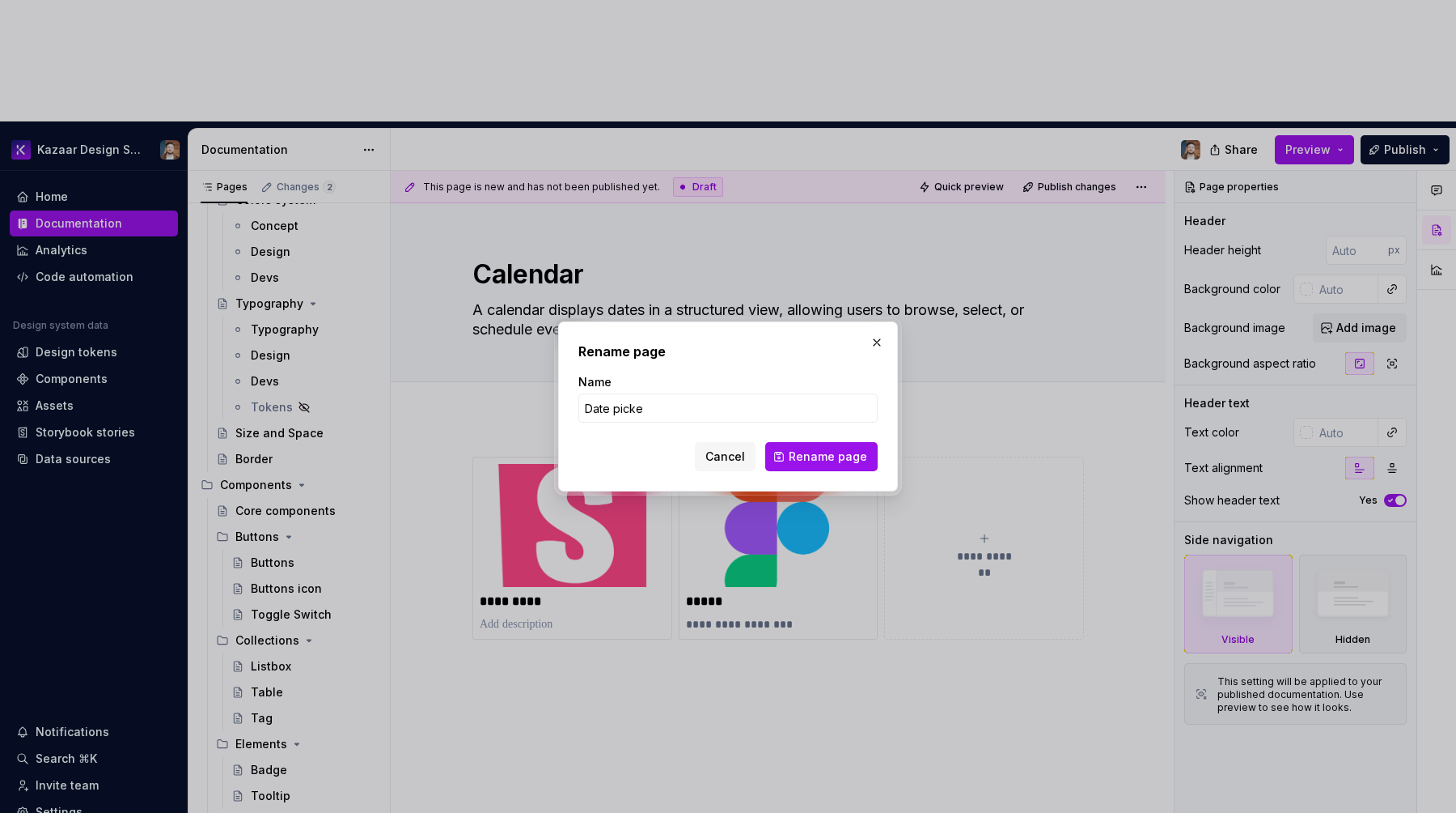
type input "Date picker"
click button "Rename page" at bounding box center [821, 457] width 112 height 29
type textarea "*"
type textarea "Date picker"
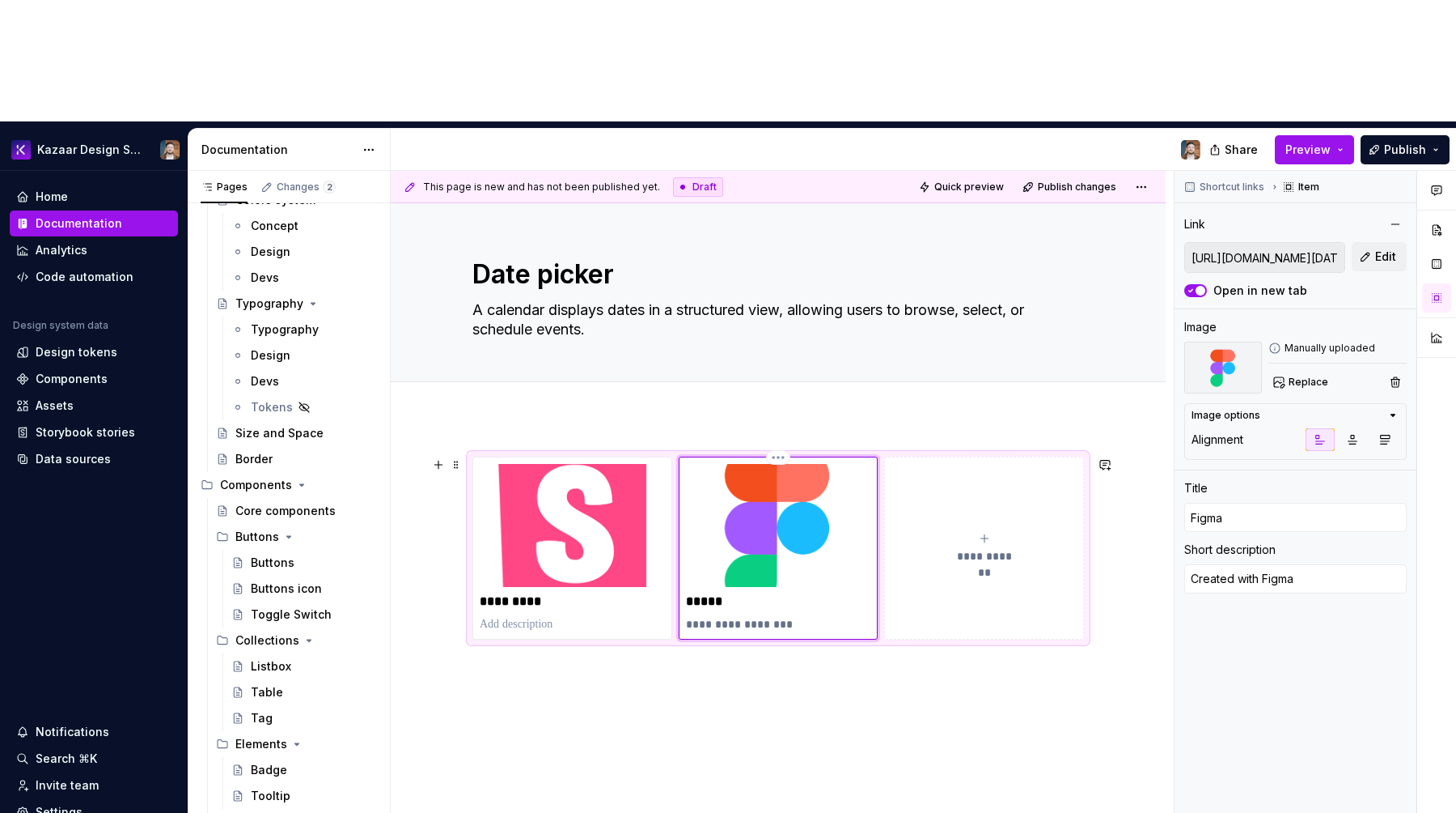
click at [766, 457] on div "**********" at bounding box center [779, 548] width 200 height 183
type textarea "*"
type input "https://kazaar-platform.github.io/design-system/?path=/docs/core-component-date…"
type input "Storybook"
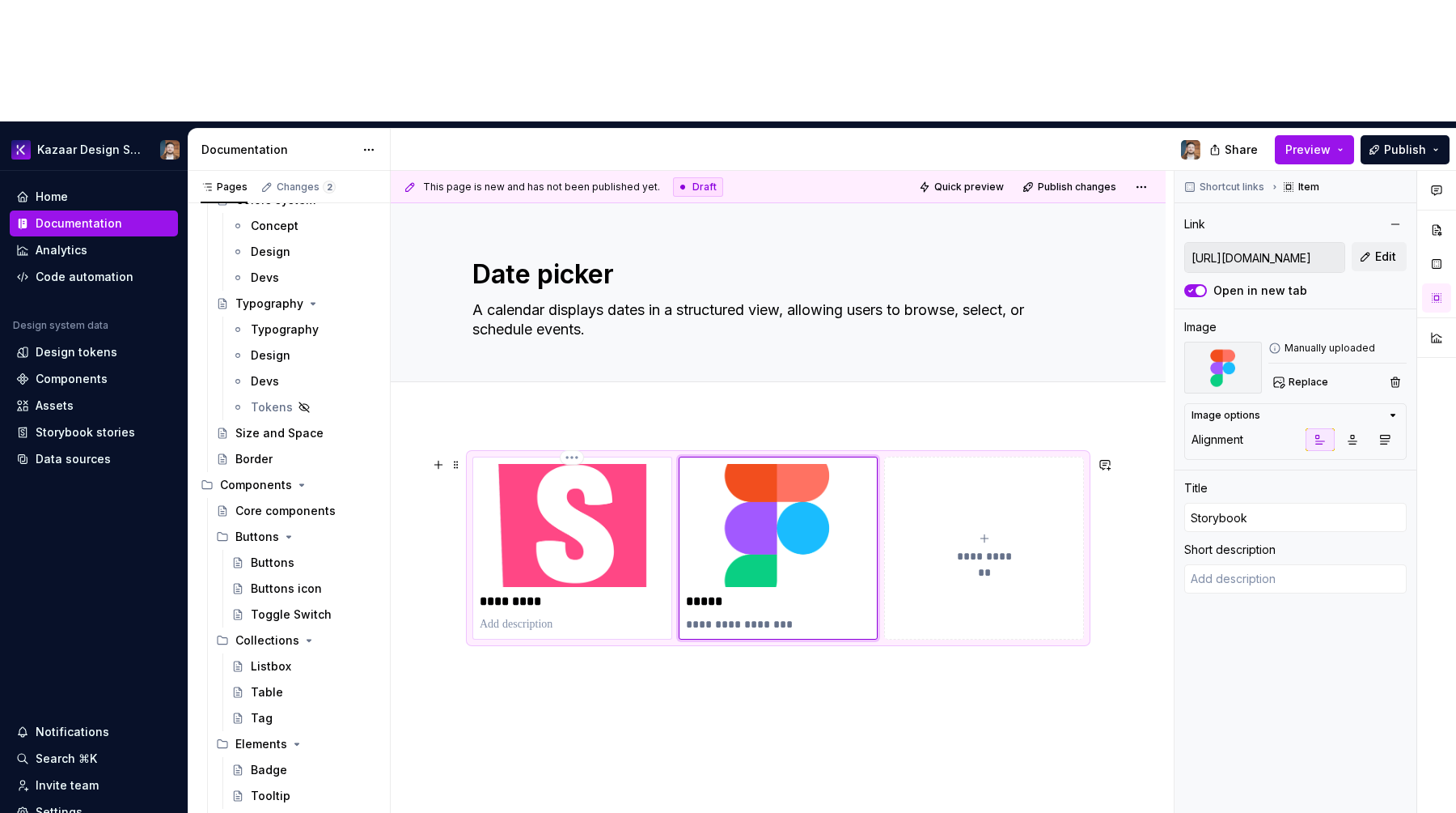
click at [618, 464] on img at bounding box center [573, 526] width 185 height 123
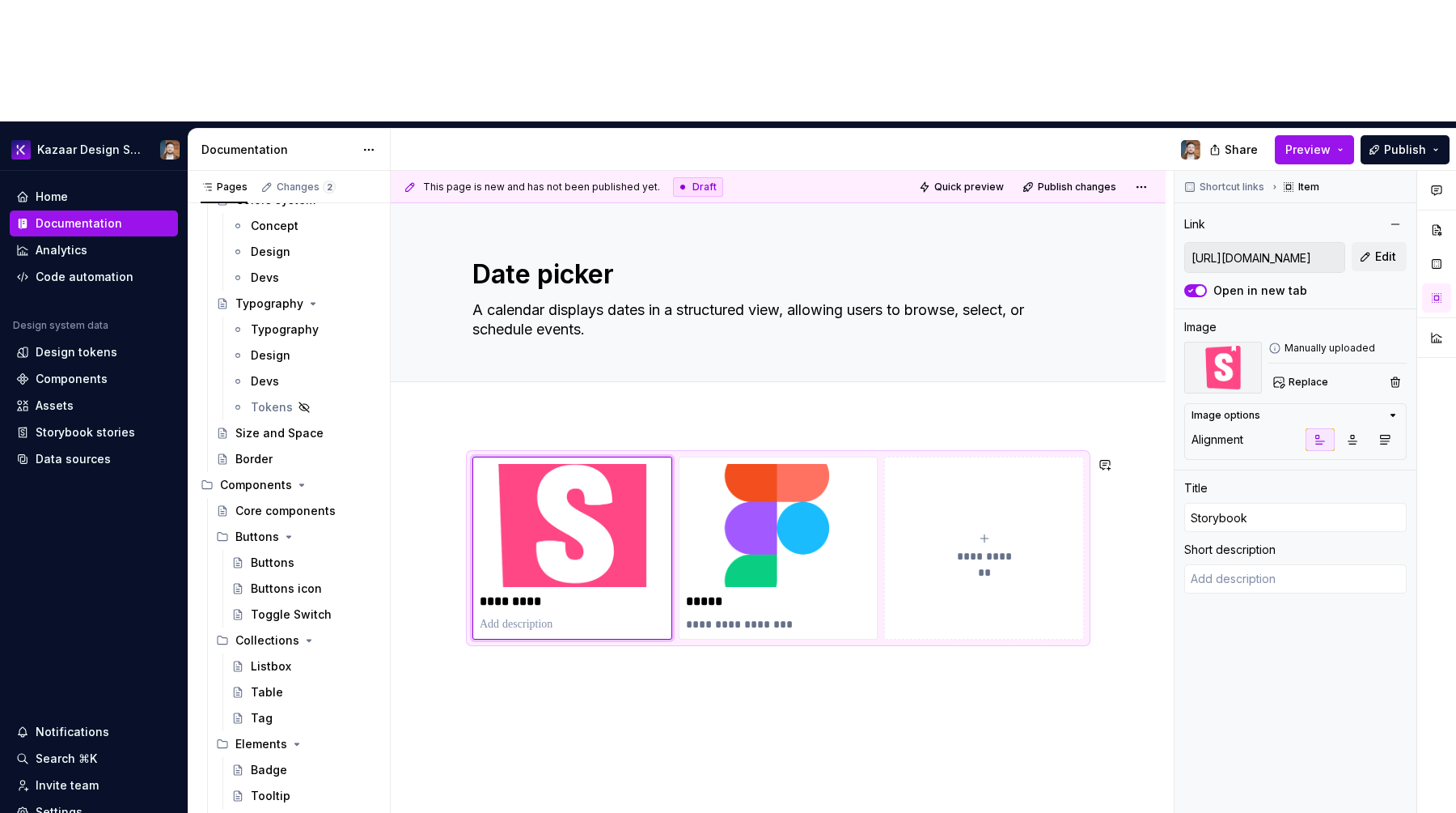
click at [651, 313] on button "button" at bounding box center [662, 310] width 23 height 23
type textarea "*"
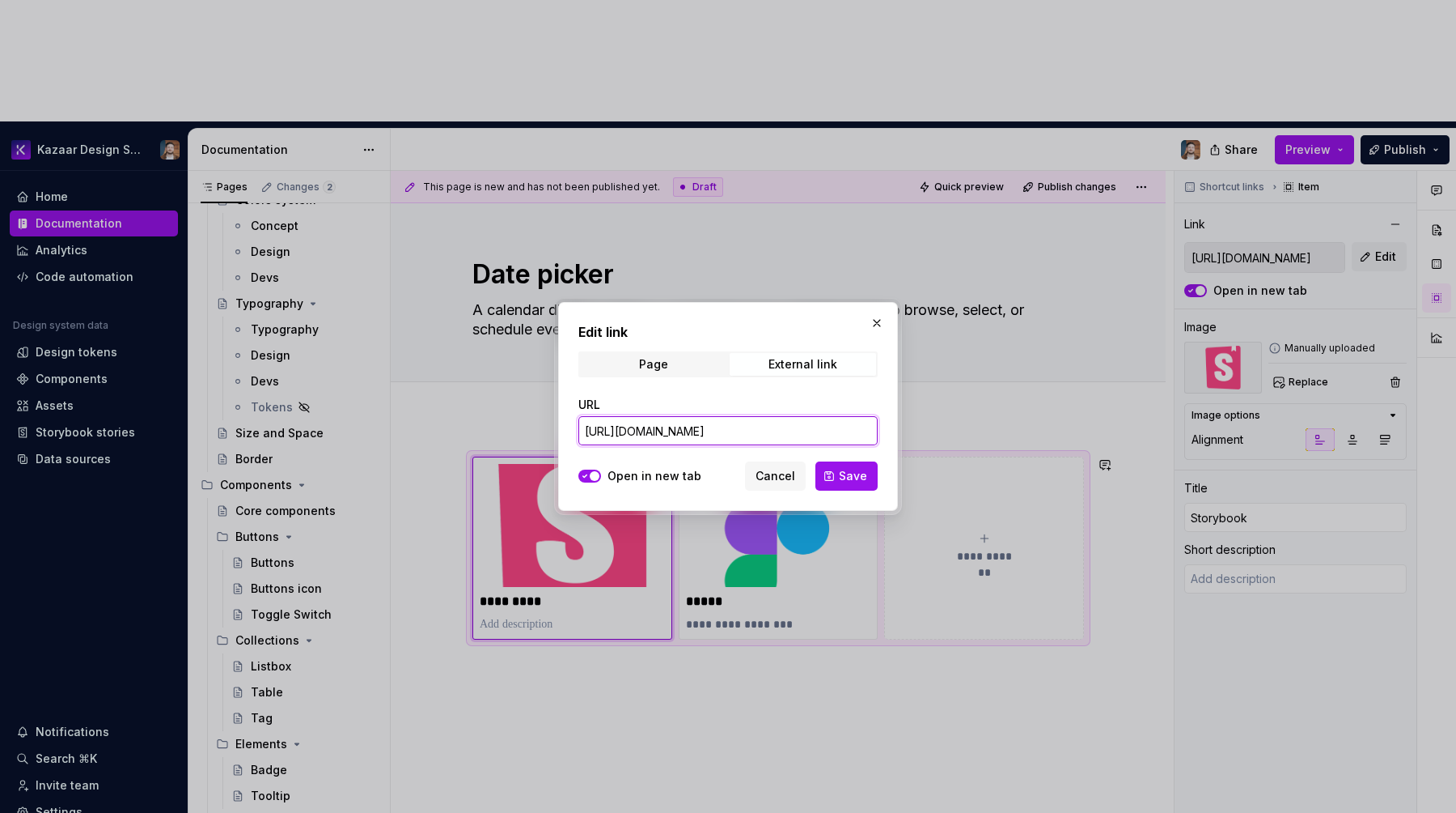
click at [628, 436] on input "https://kazaar-platform.github.io/design-system/?path=/docs/core-component-date…" at bounding box center [728, 430] width 300 height 29
paste input "datepicke"
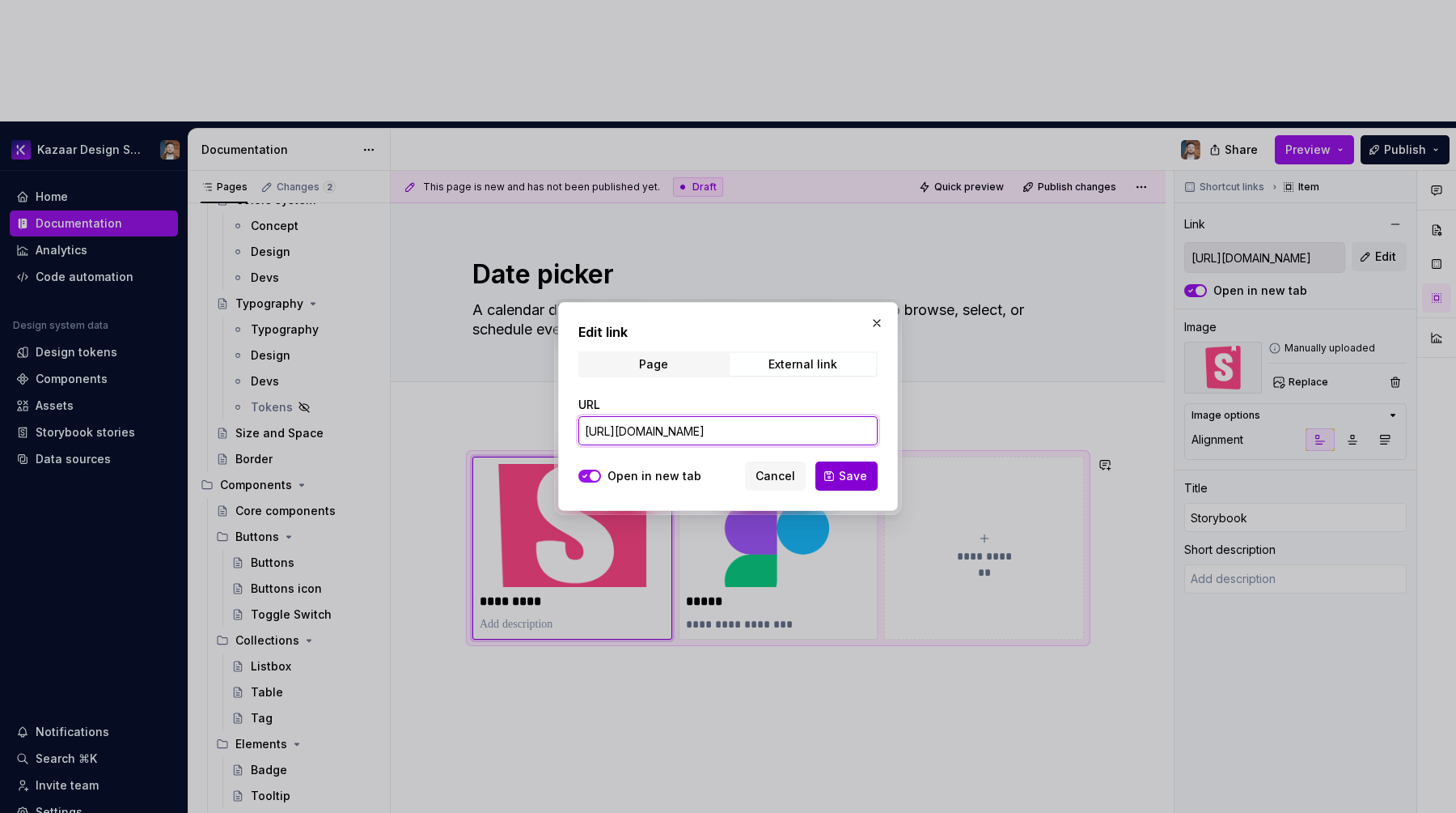
type input "https://kazaar-platform.github.io/design-system/?path=/docs/core-component-date…"
click at [850, 461] on button "Save" at bounding box center [847, 476] width 62 height 29
type textarea "*"
type input "https://kazaar-platform.github.io/design-system/?path=/docs/core-component-date…"
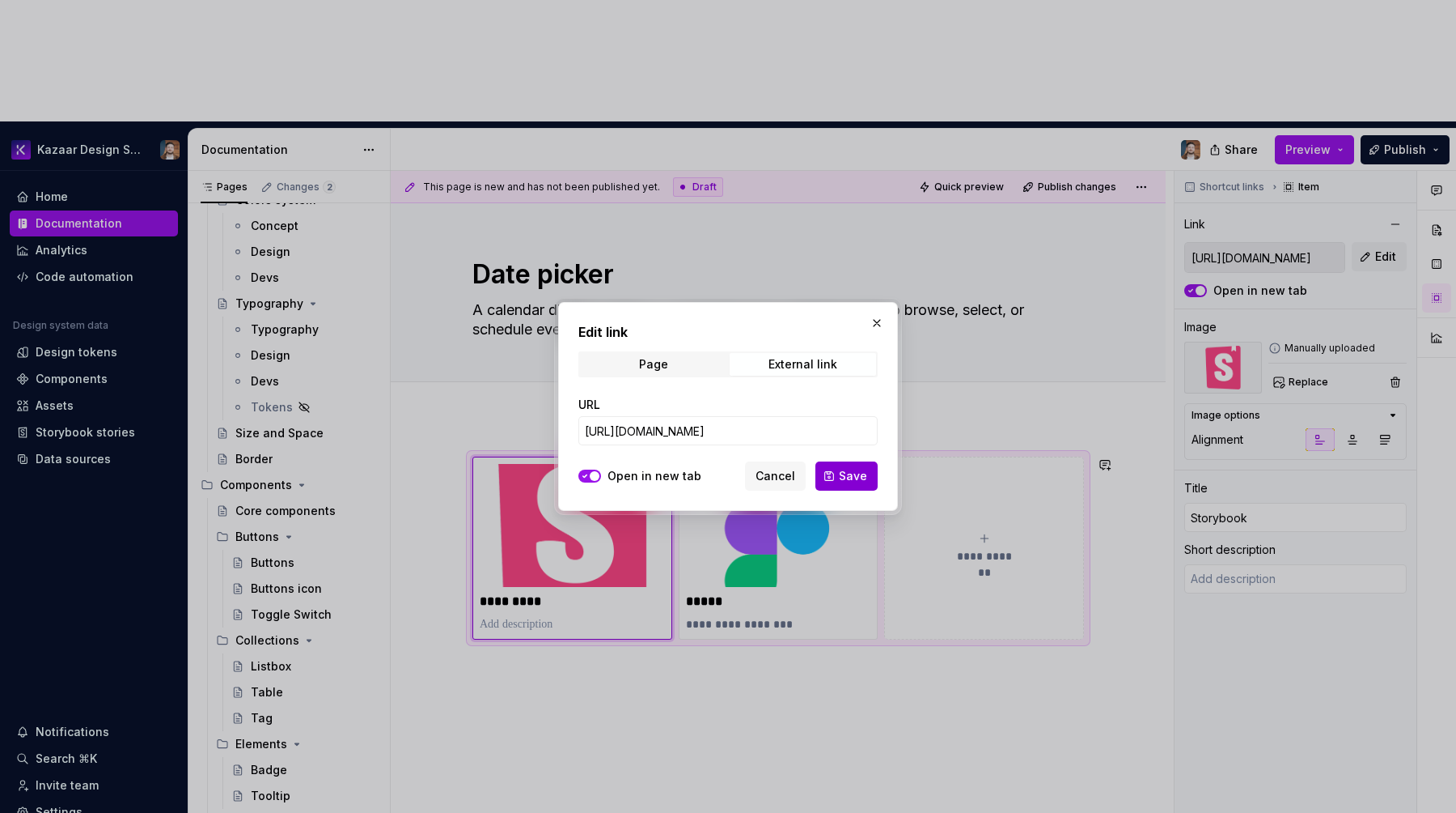
type input "https://kazaar-platform.github.io/design-system/?path=/docs/core-component-date…"
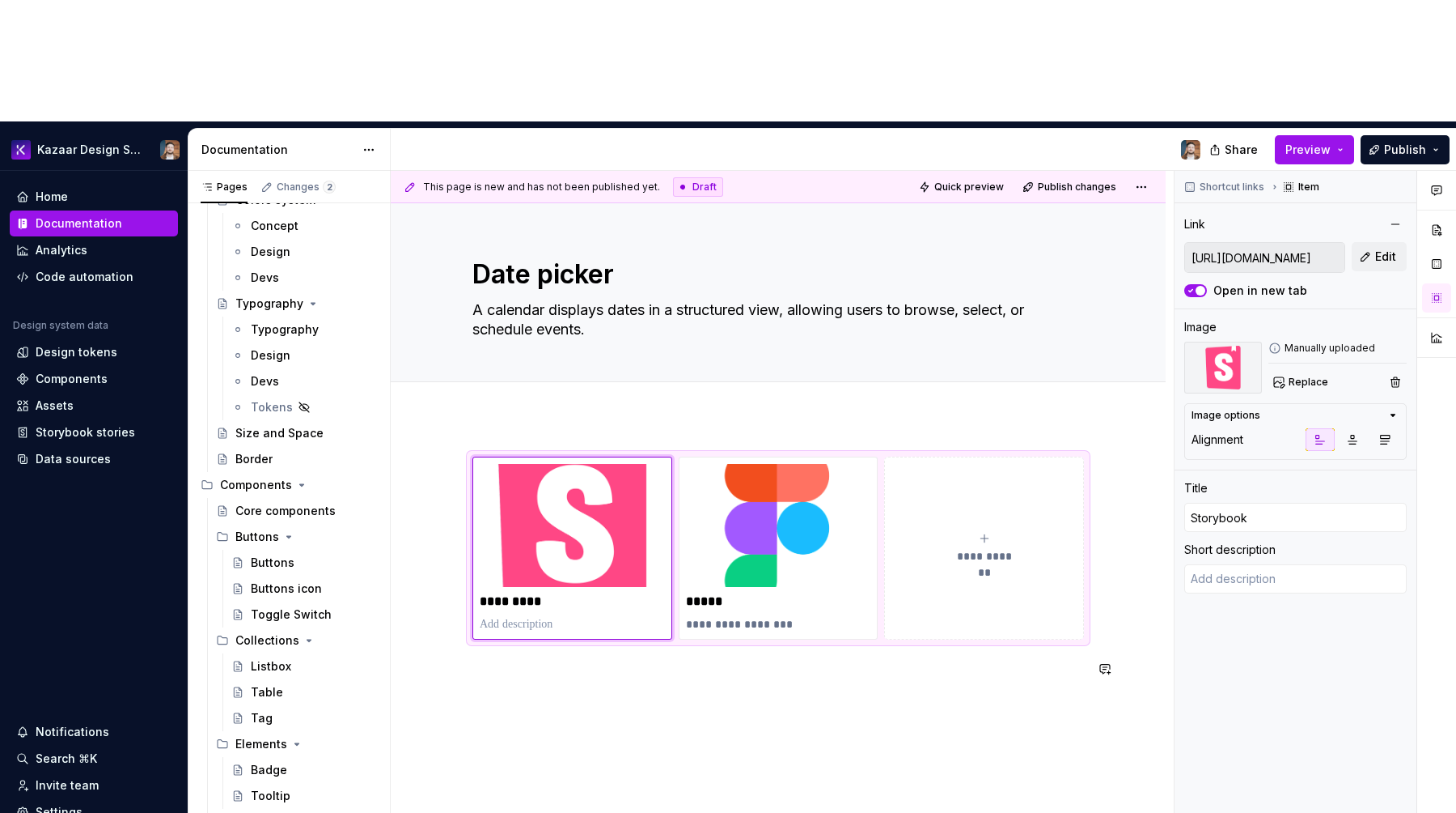
click at [659, 580] on div "**********" at bounding box center [779, 680] width 775 height 525
click at [574, 573] on div "**********" at bounding box center [778, 577] width 611 height 241
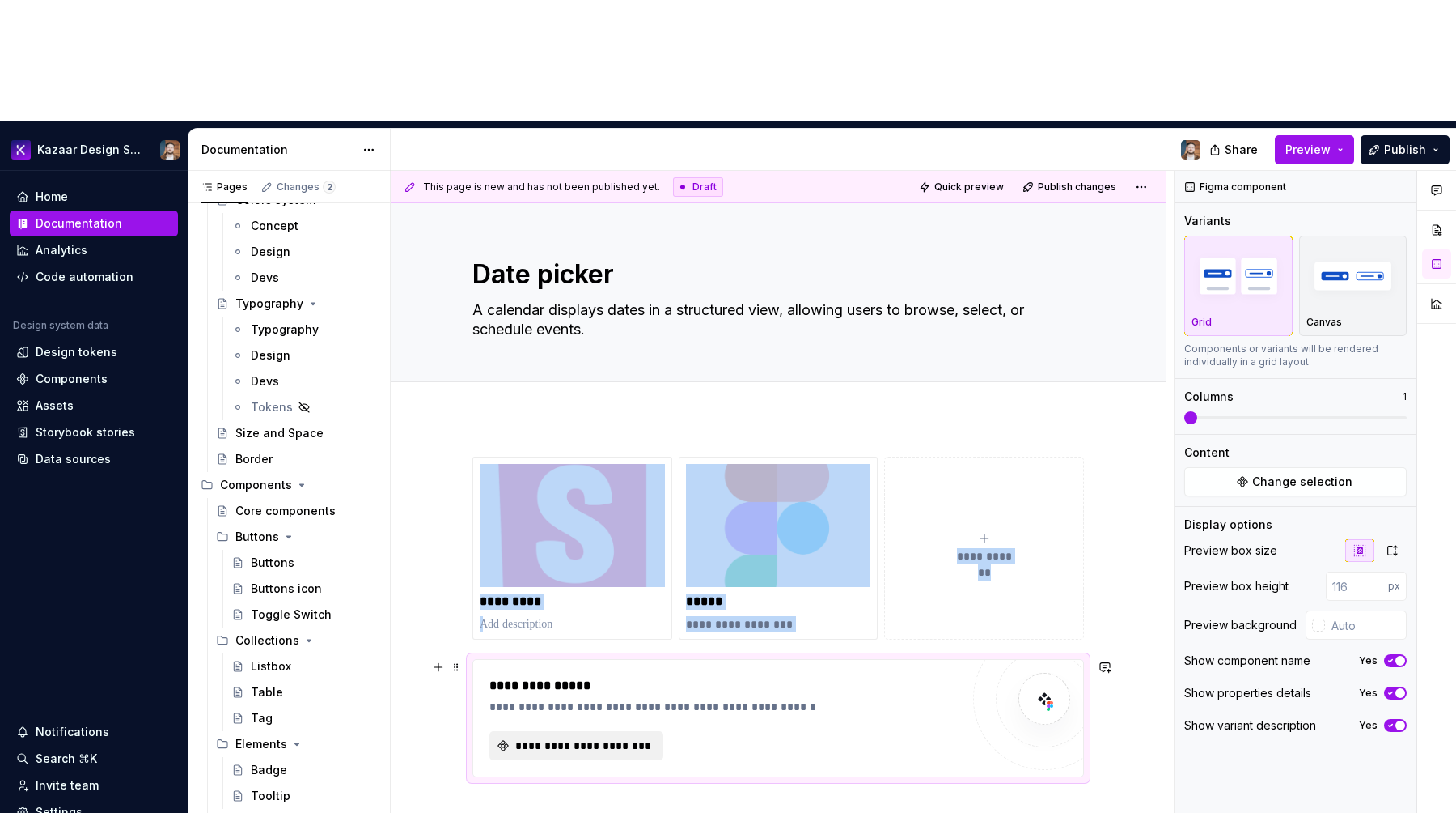
click at [569, 737] on span "**********" at bounding box center [583, 745] width 140 height 16
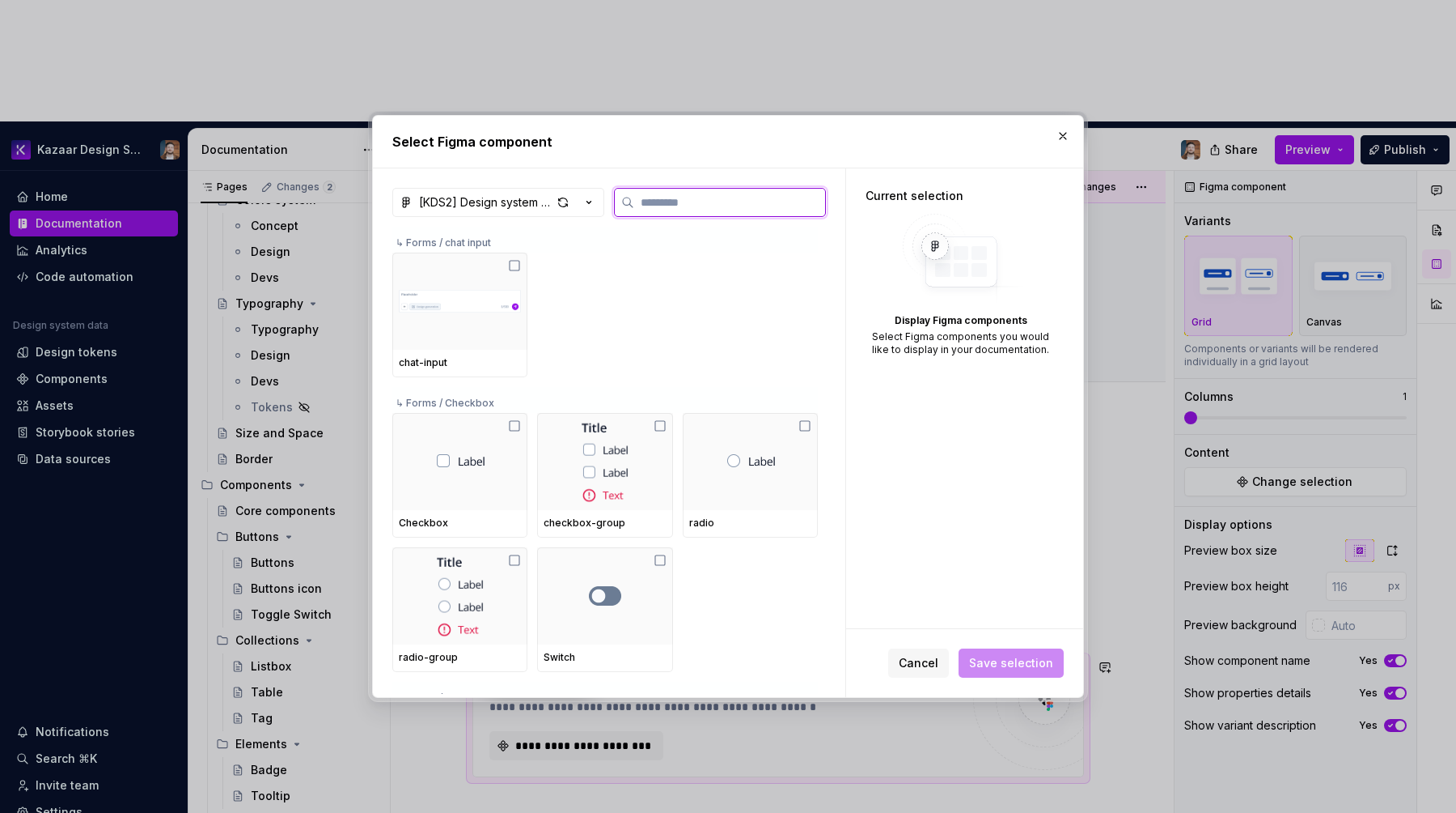
type textarea "*"
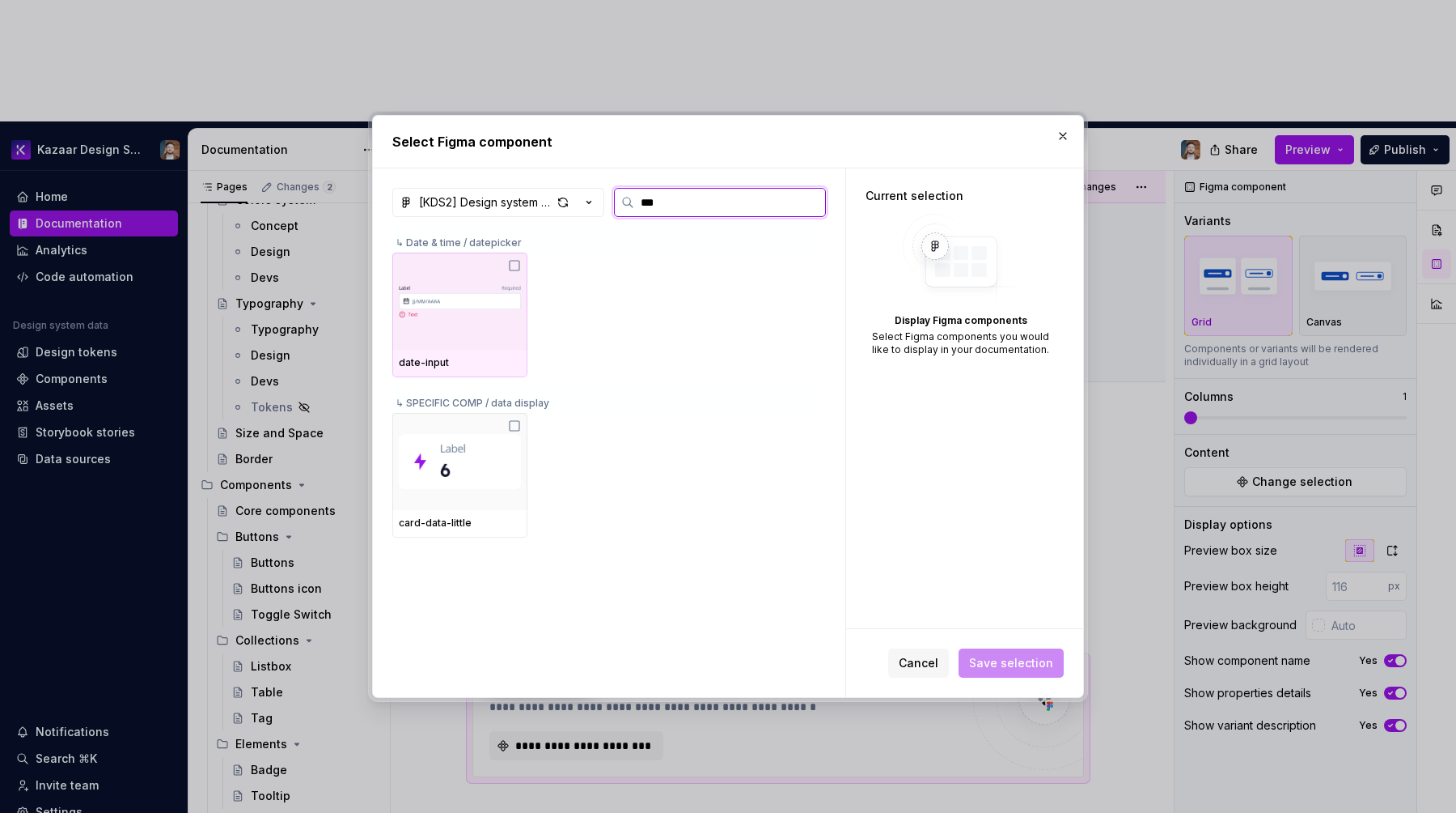
type input "****"
click at [477, 285] on img at bounding box center [459, 302] width 122 height 81
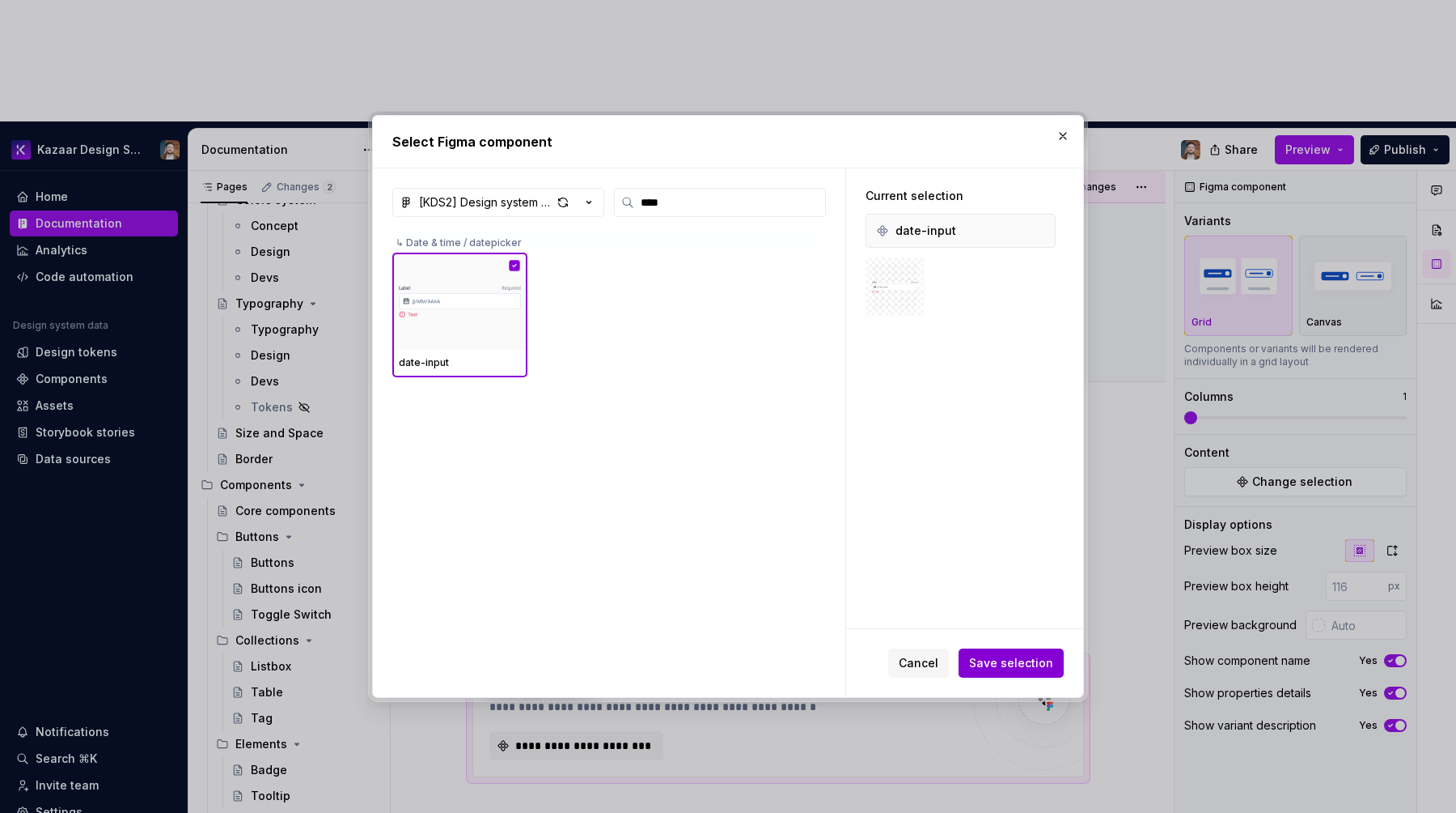
click at [1044, 655] on span "Save selection" at bounding box center [1011, 663] width 84 height 16
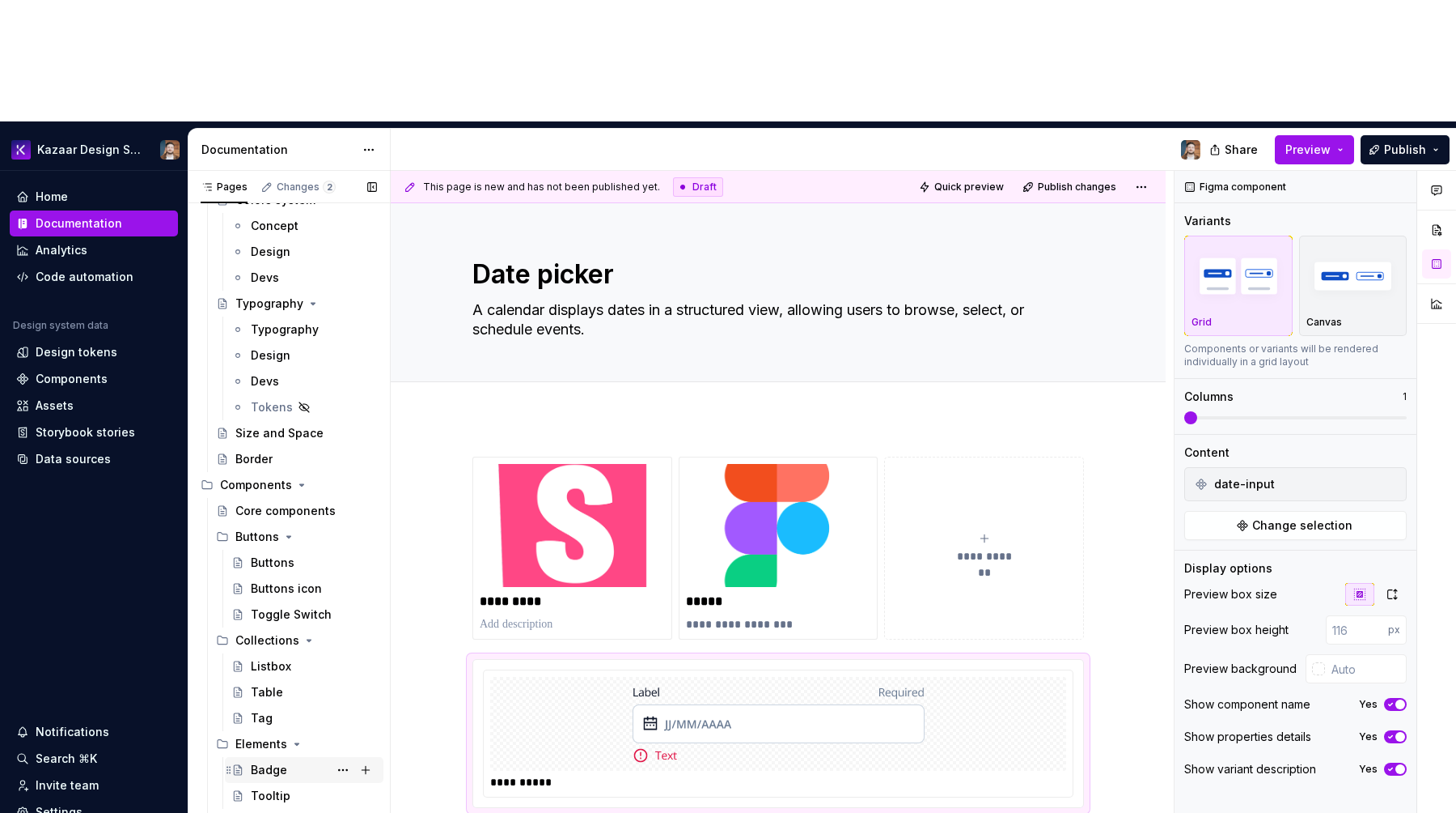
click at [280, 762] on div "Badge" at bounding box center [268, 770] width 37 height 16
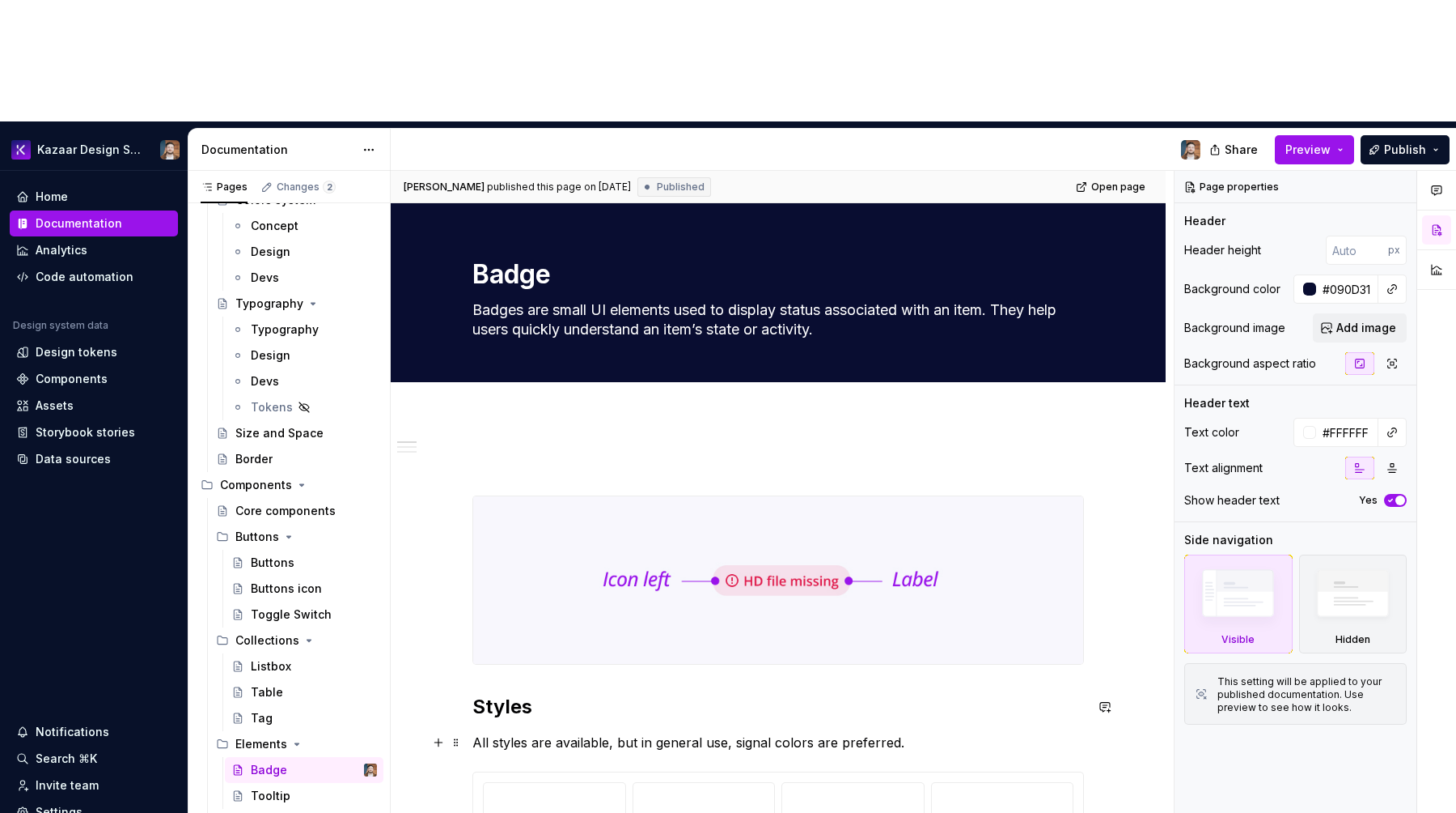
type textarea "*"
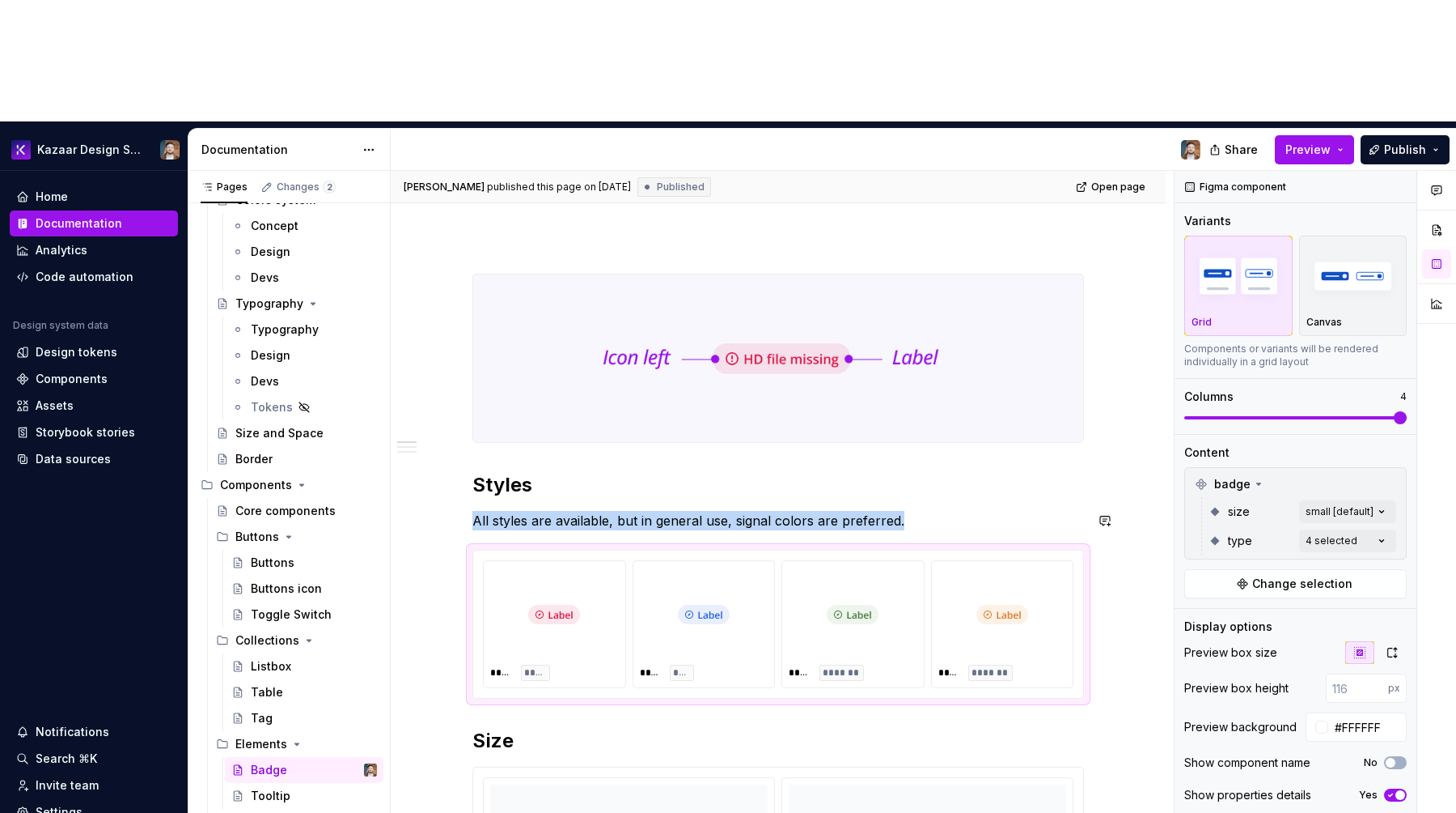
scroll to position [230, 0]
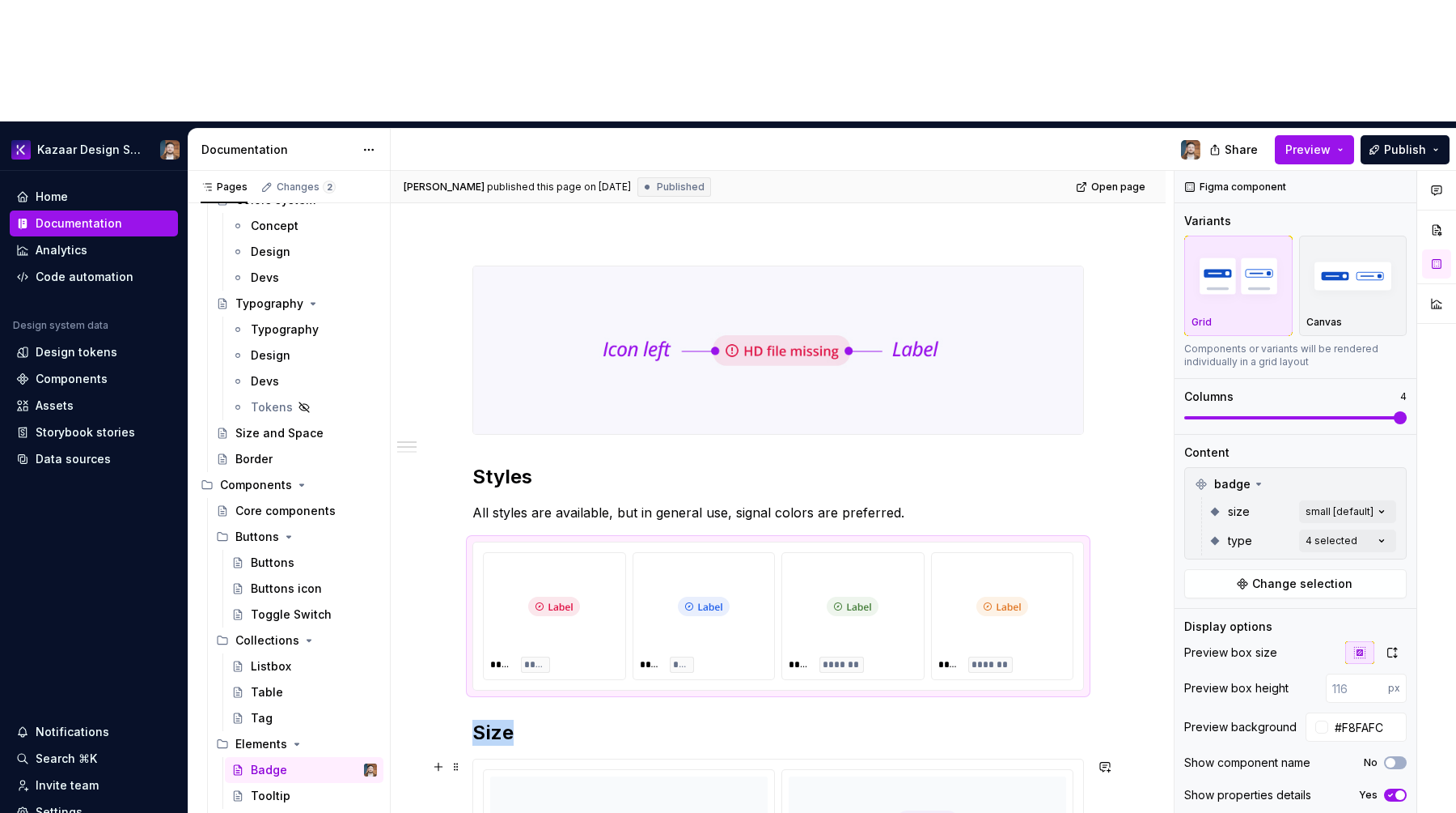
click at [890, 776] on div at bounding box center [928, 822] width 278 height 94
click at [1366, 713] on input "#F8FAFC" at bounding box center [1367, 727] width 78 height 29
click at [939, 553] on div "**** *******" at bounding box center [1003, 616] width 142 height 127
click at [1358, 713] on input "#FFFFFF" at bounding box center [1367, 727] width 78 height 29
paste input "8FAFC"
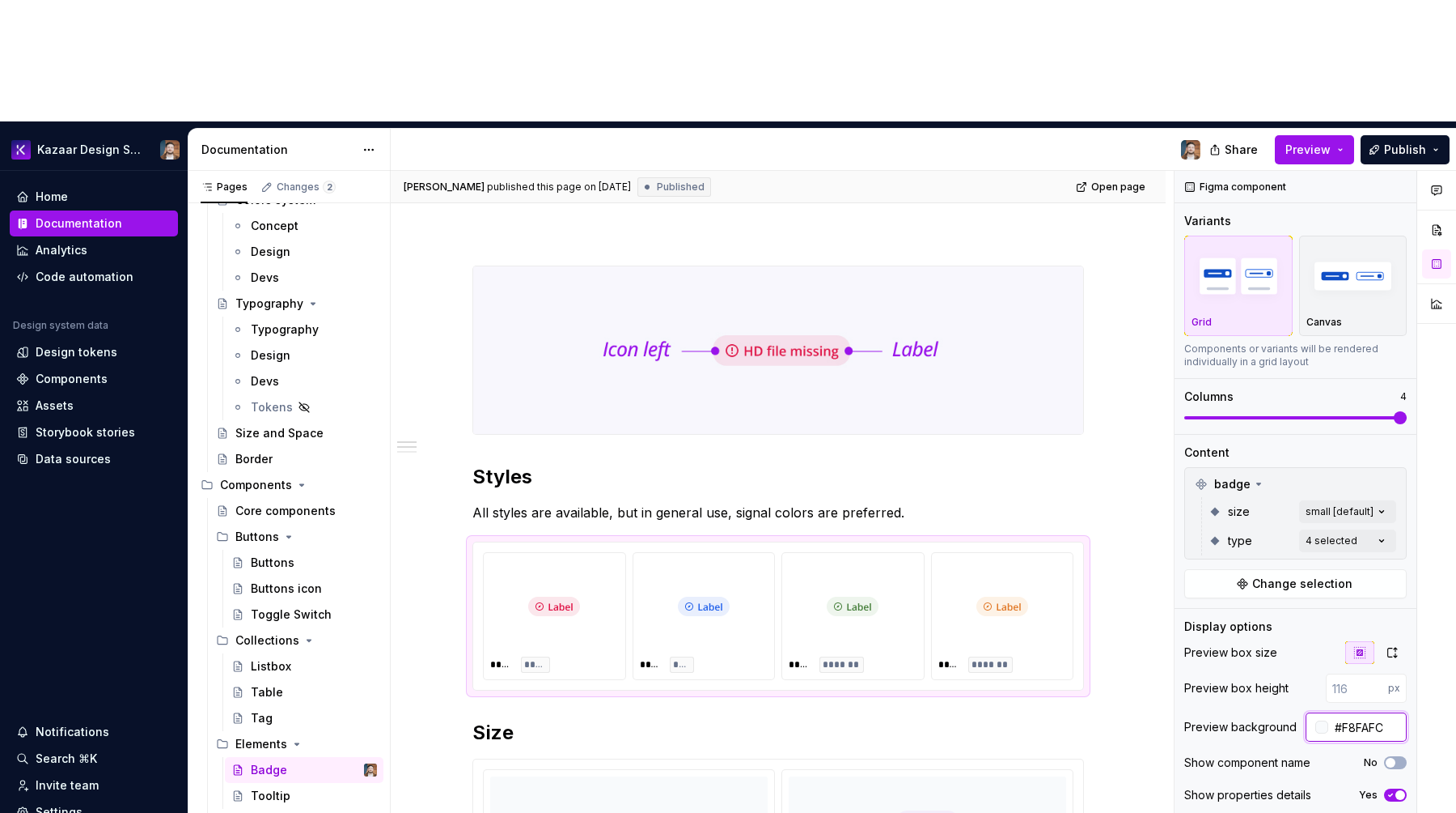
type input "#F8FAFC"
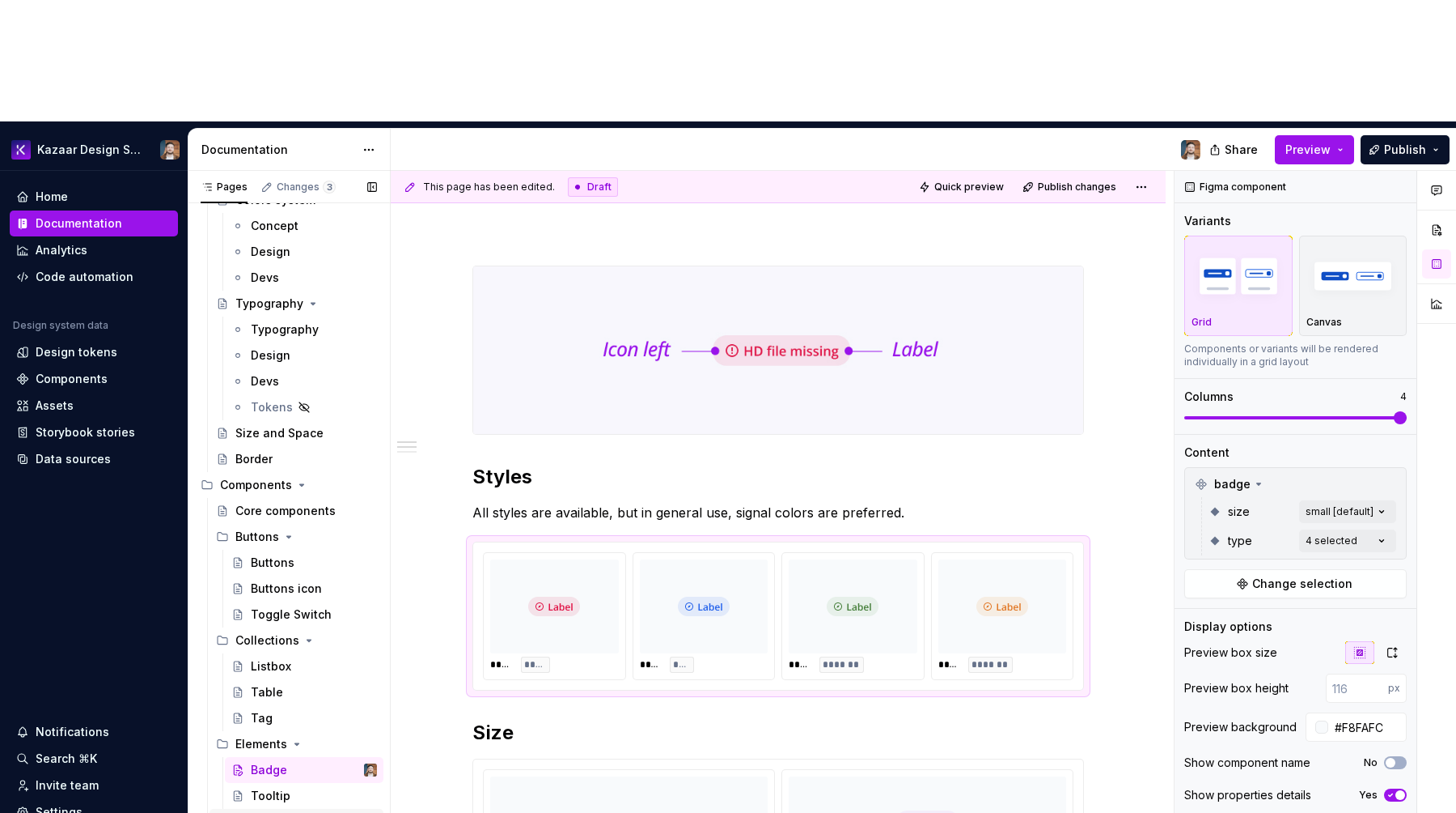
scroll to position [182, 0]
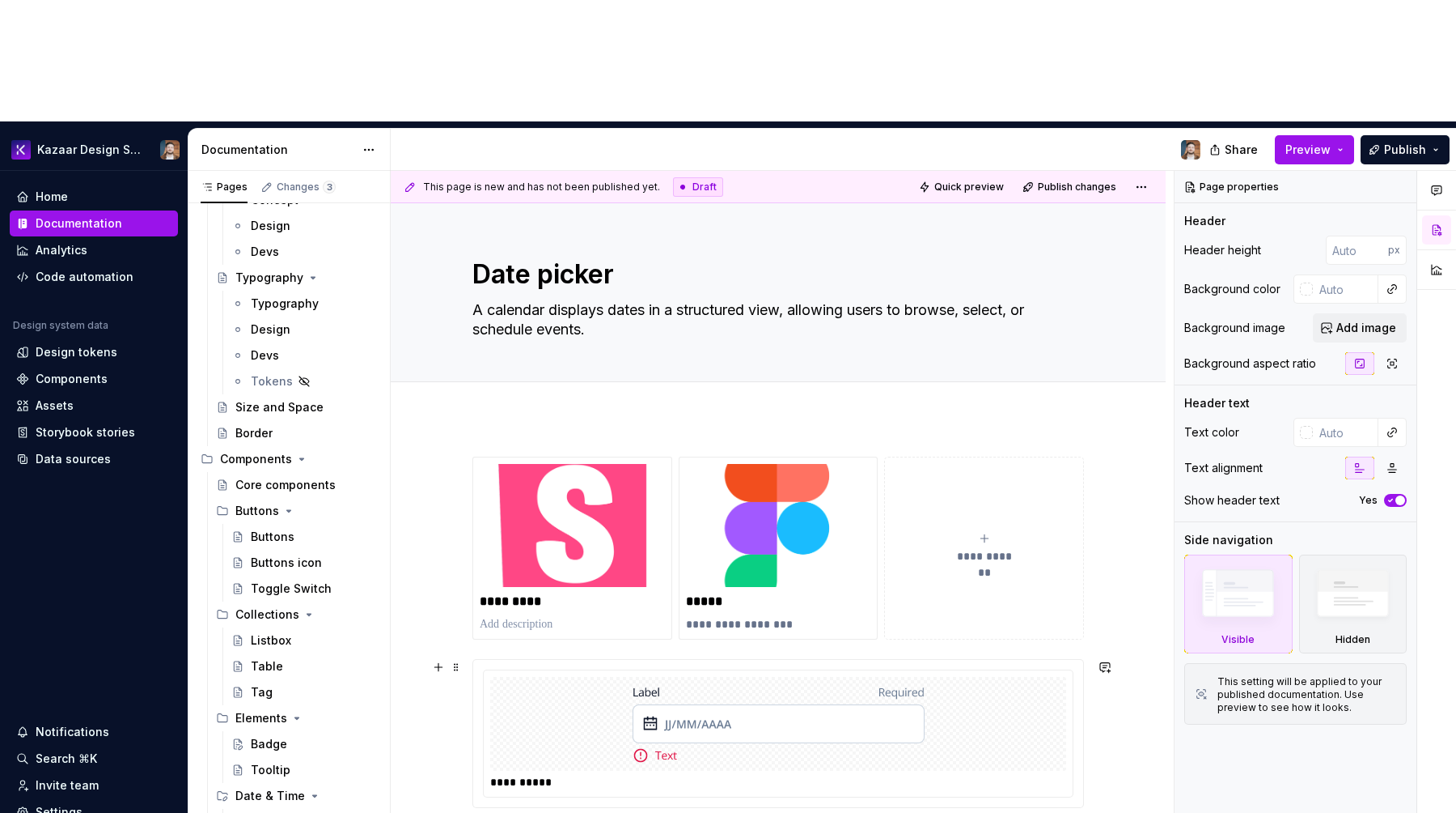
type textarea "*"
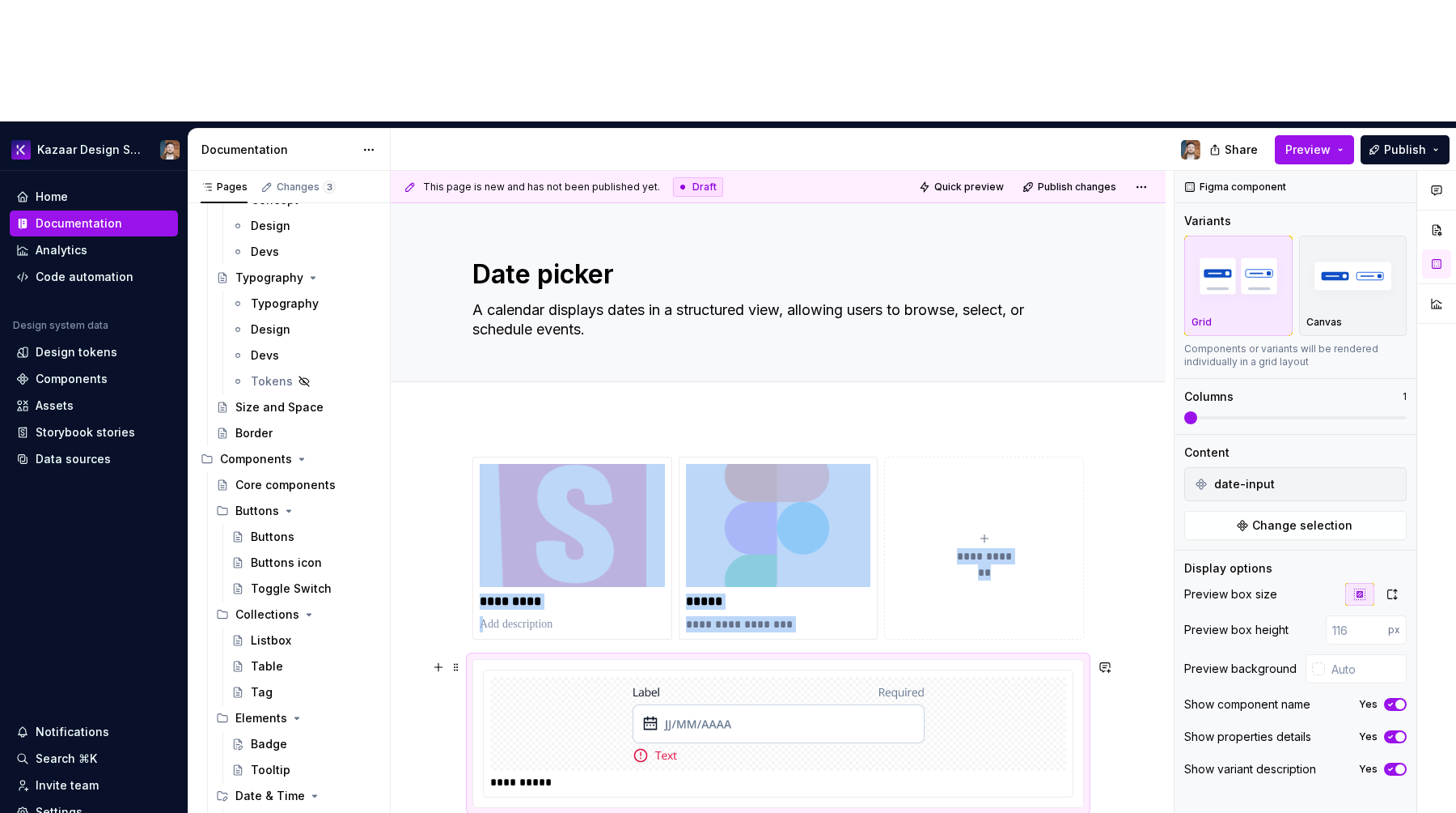
click at [745, 683] on img at bounding box center [779, 724] width 292 height 81
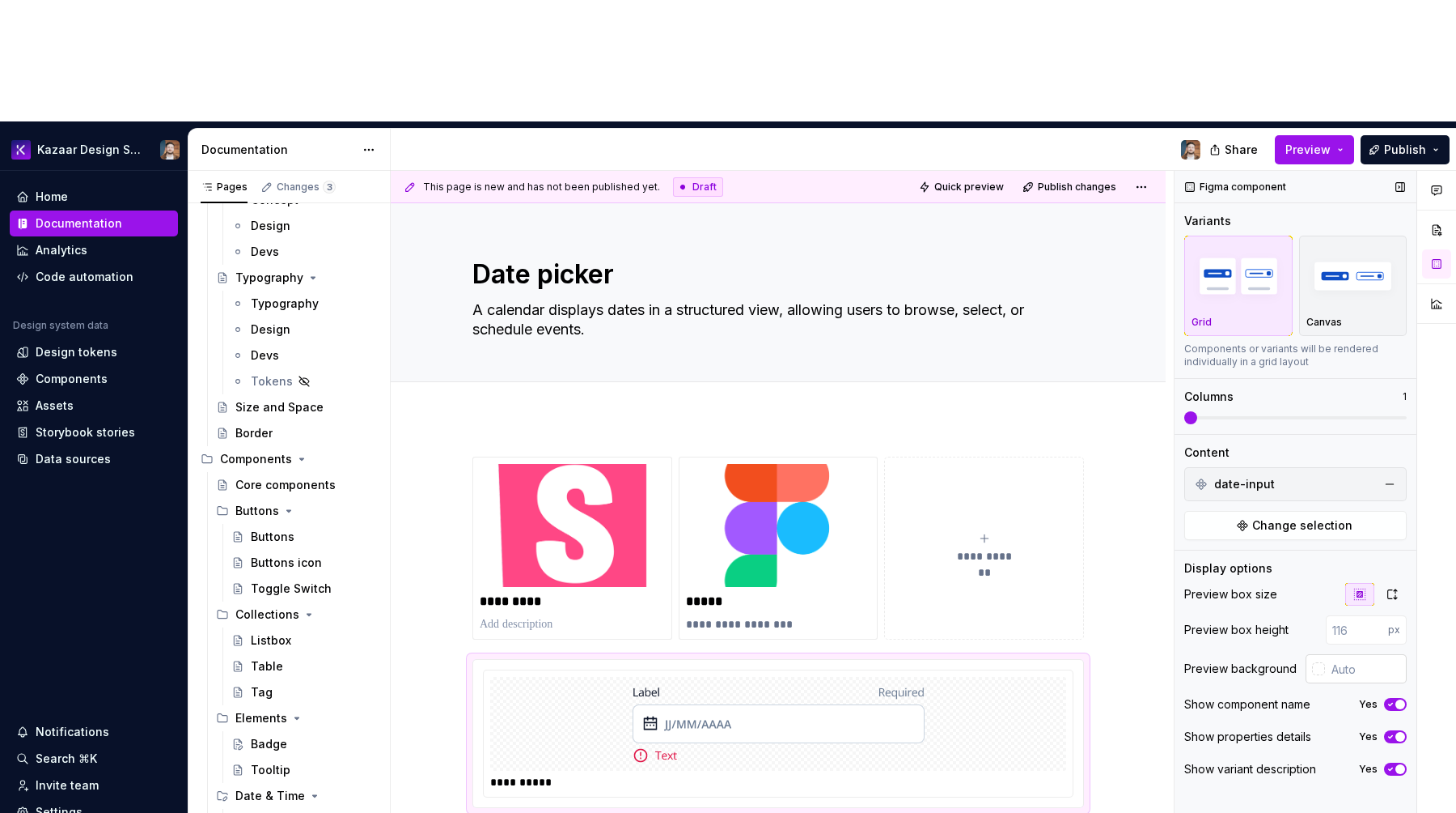
click at [1356, 654] on input "text" at bounding box center [1366, 668] width 81 height 29
paste input "#F8FAFC"
type input "#F8FAFC"
click at [1392, 700] on icon "button" at bounding box center [1391, 704] width 13 height 9
click at [806, 681] on div "**********" at bounding box center [778, 633] width 611 height 355
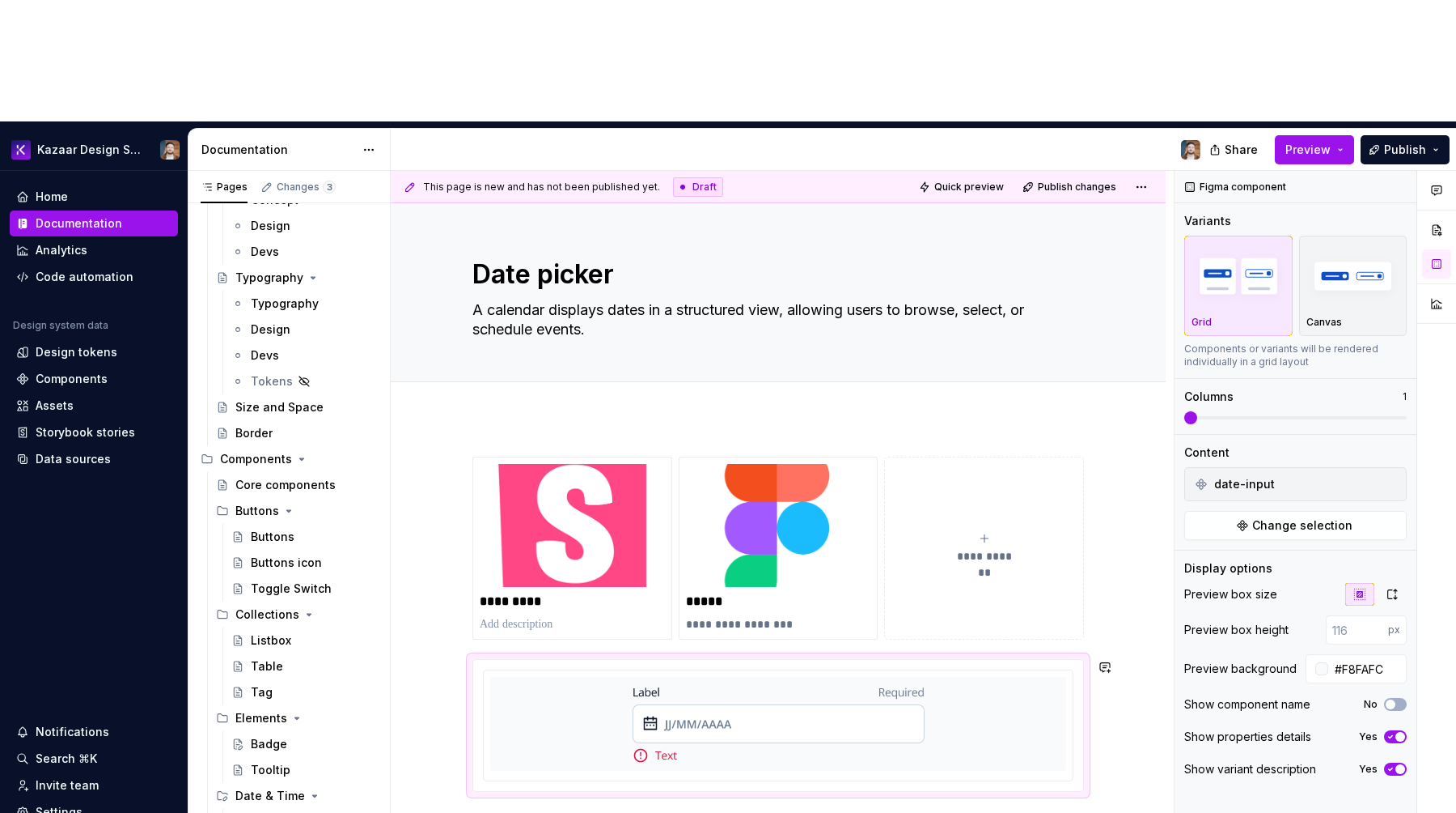
click at [783, 701] on div "**********" at bounding box center [779, 736] width 775 height 638
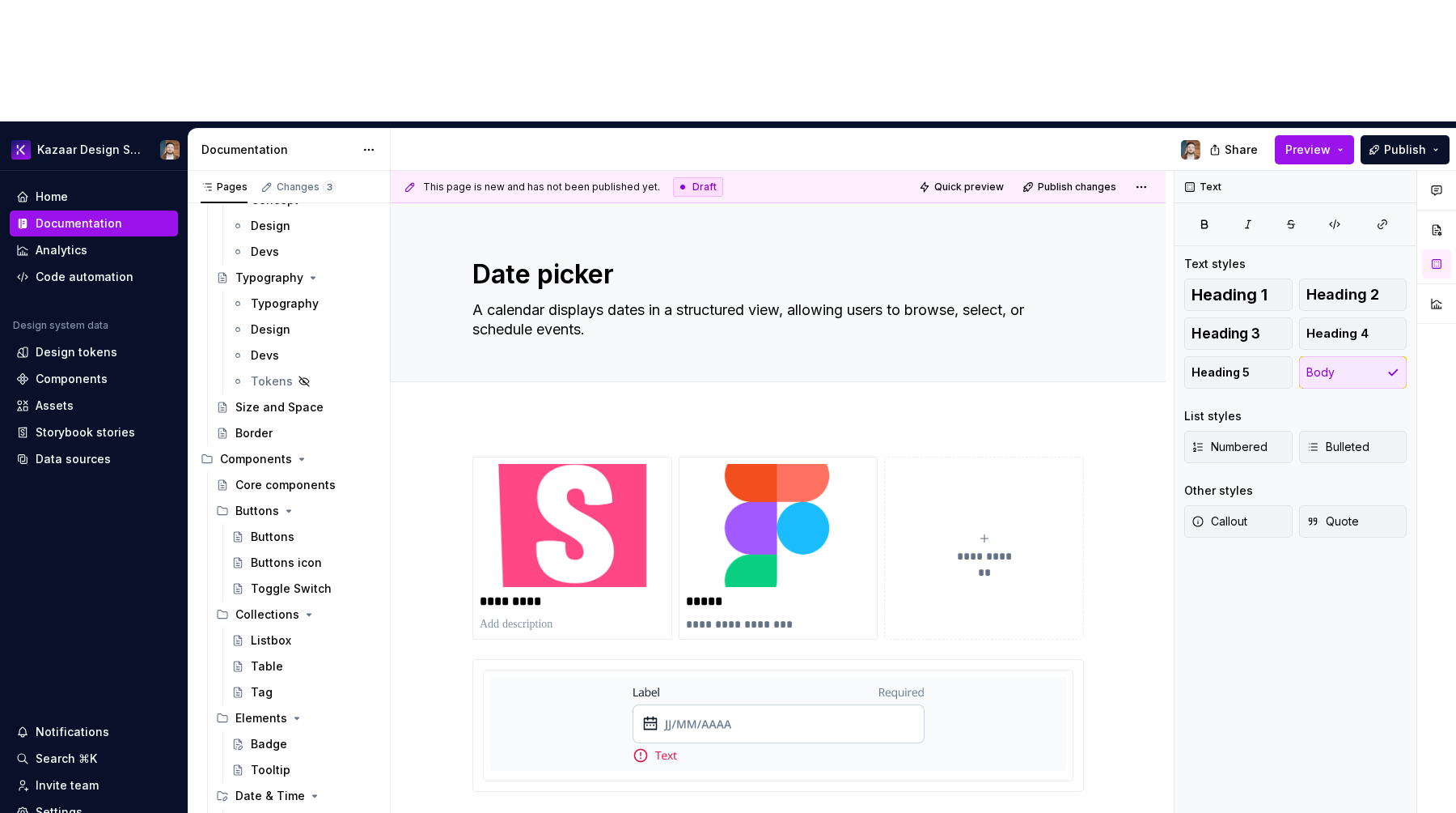
click at [690, 726] on div "**********" at bounding box center [778, 653] width 611 height 393
click at [521, 811] on p "Date input" at bounding box center [778, 821] width 611 height 20
click at [578, 674] on button "button" at bounding box center [578, 670] width 23 height 23
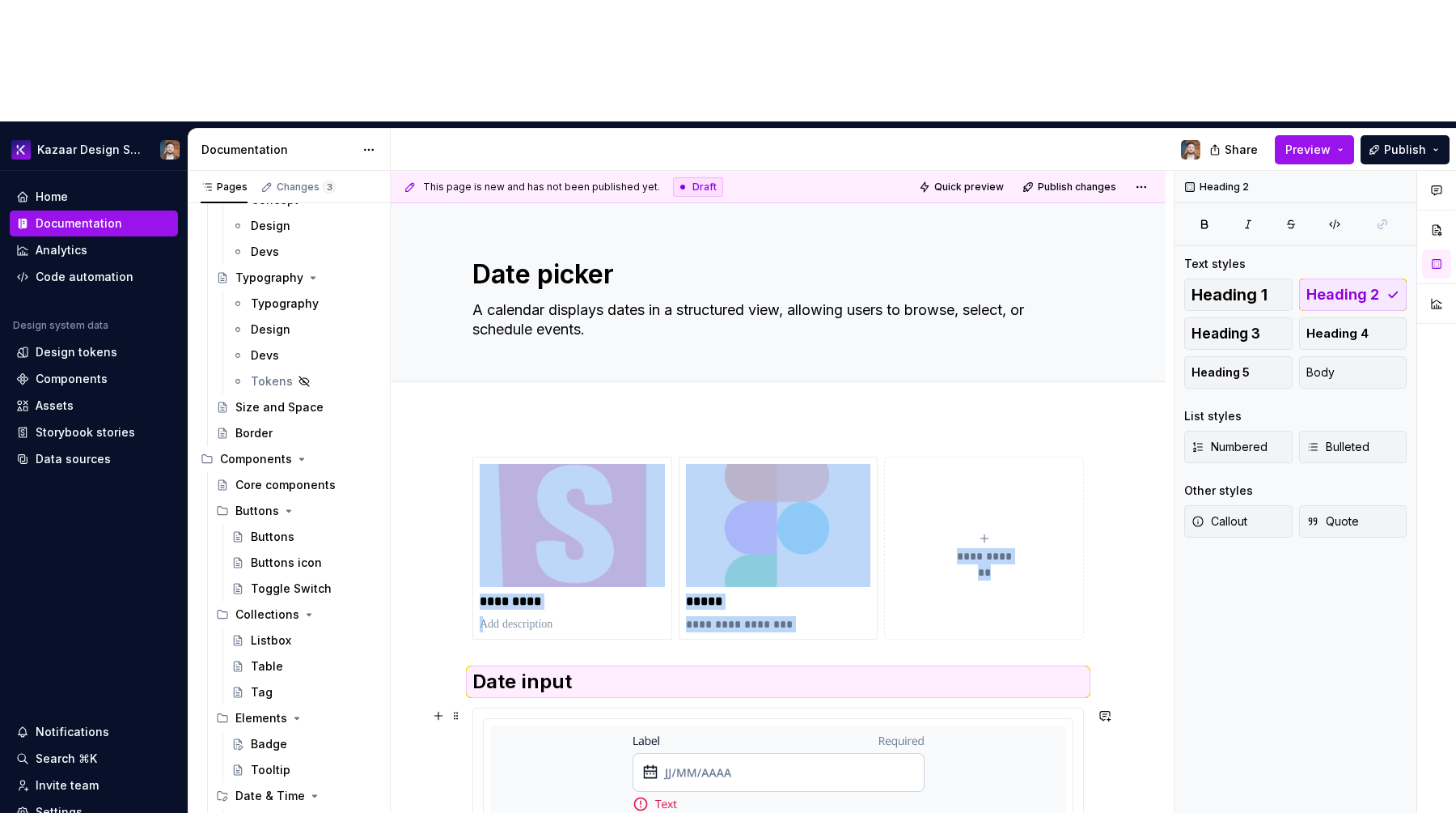
click at [445, 630] on div "**********" at bounding box center [779, 761] width 775 height 686
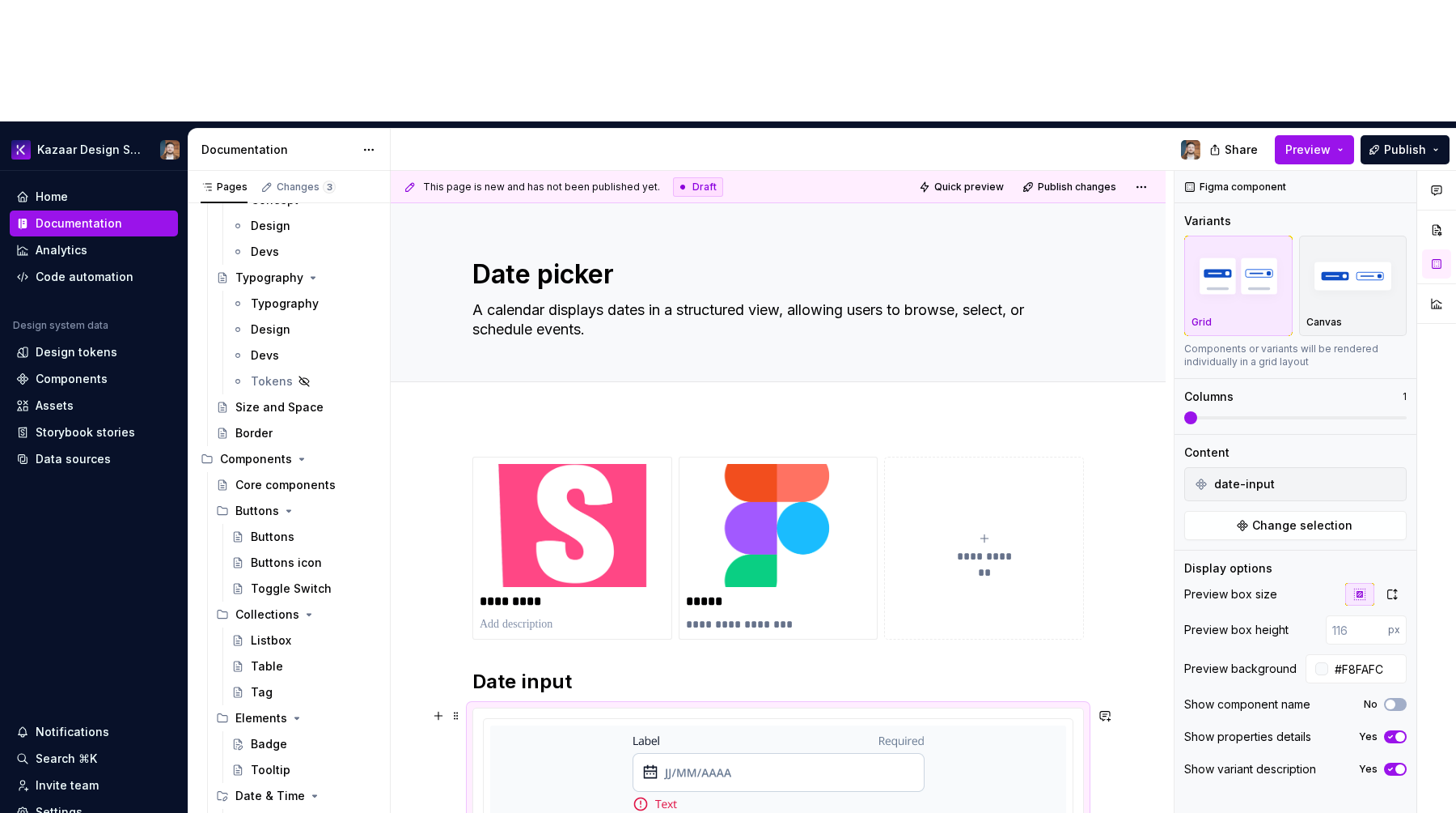
click at [613, 729] on div "**********" at bounding box center [778, 658] width 611 height 403
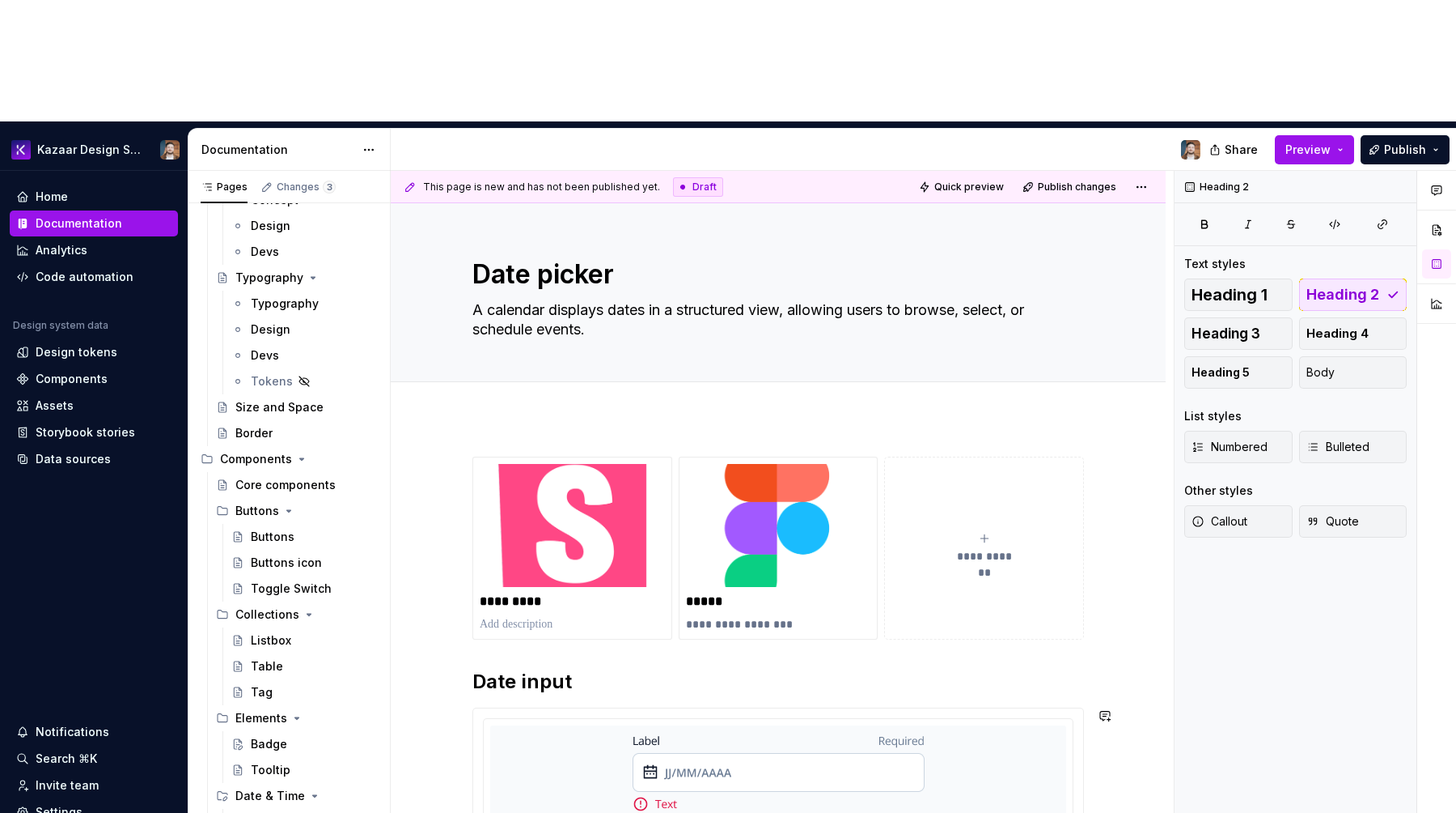
click at [612, 735] on div "**********" at bounding box center [778, 658] width 611 height 403
click at [601, 749] on div "**********" at bounding box center [779, 761] width 775 height 686
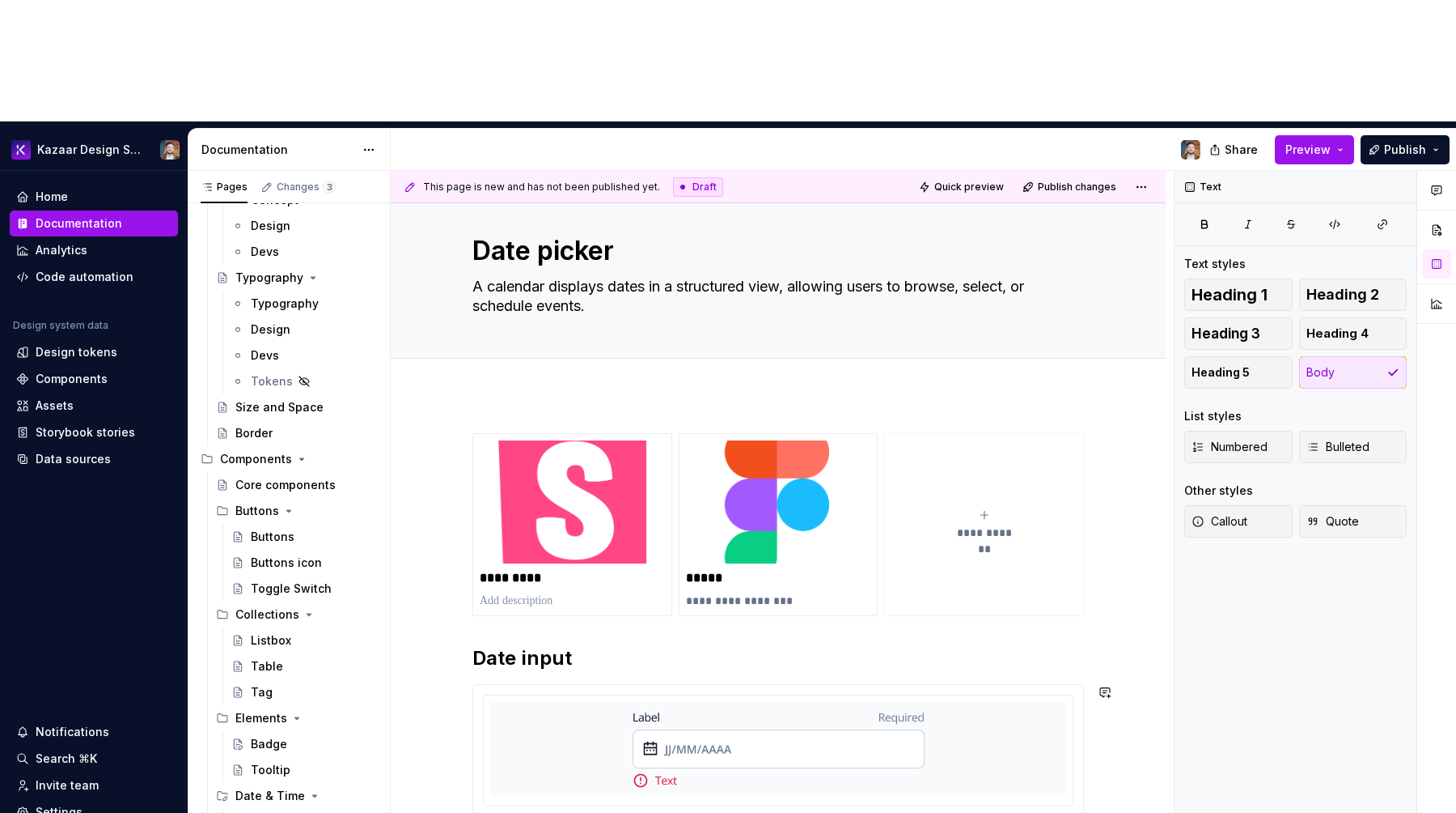
click at [556, 741] on div "**********" at bounding box center [778, 654] width 611 height 442
click at [568, 701] on button "button" at bounding box center [578, 696] width 23 height 23
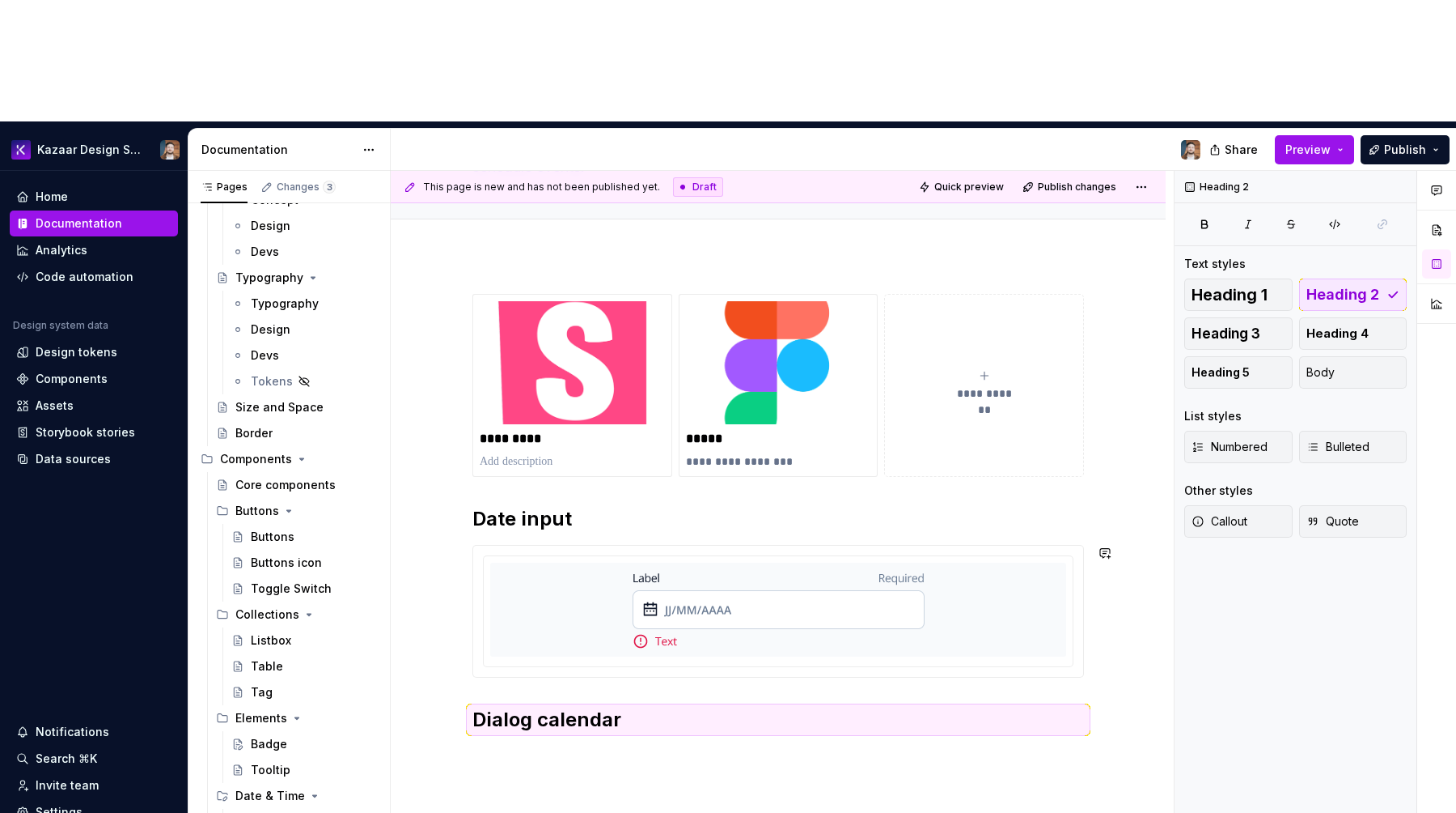
scroll to position [165, 0]
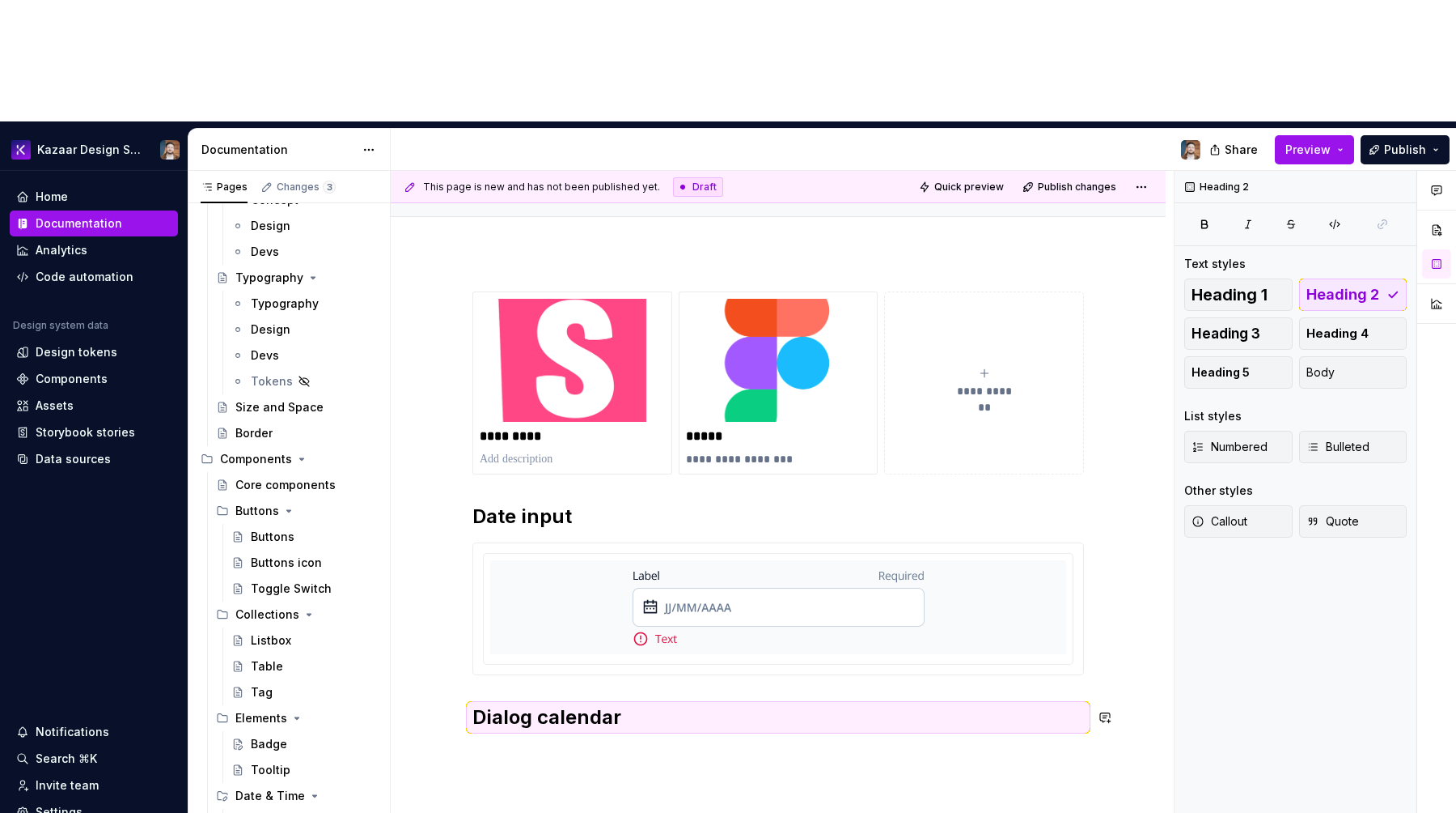
click at [557, 659] on div "**********" at bounding box center [779, 623] width 775 height 741
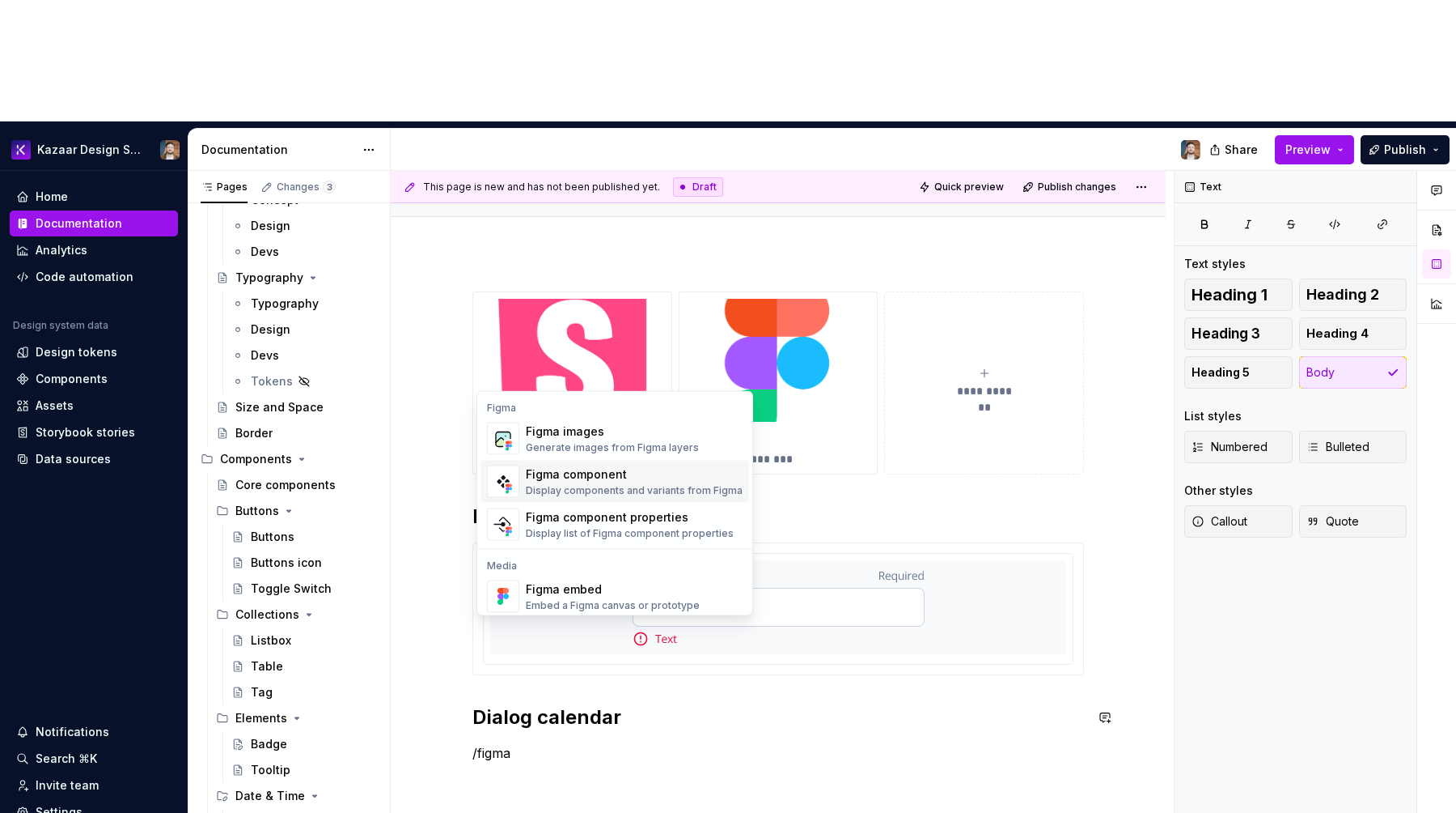
click at [590, 475] on div "Figma component" at bounding box center [635, 474] width 217 height 16
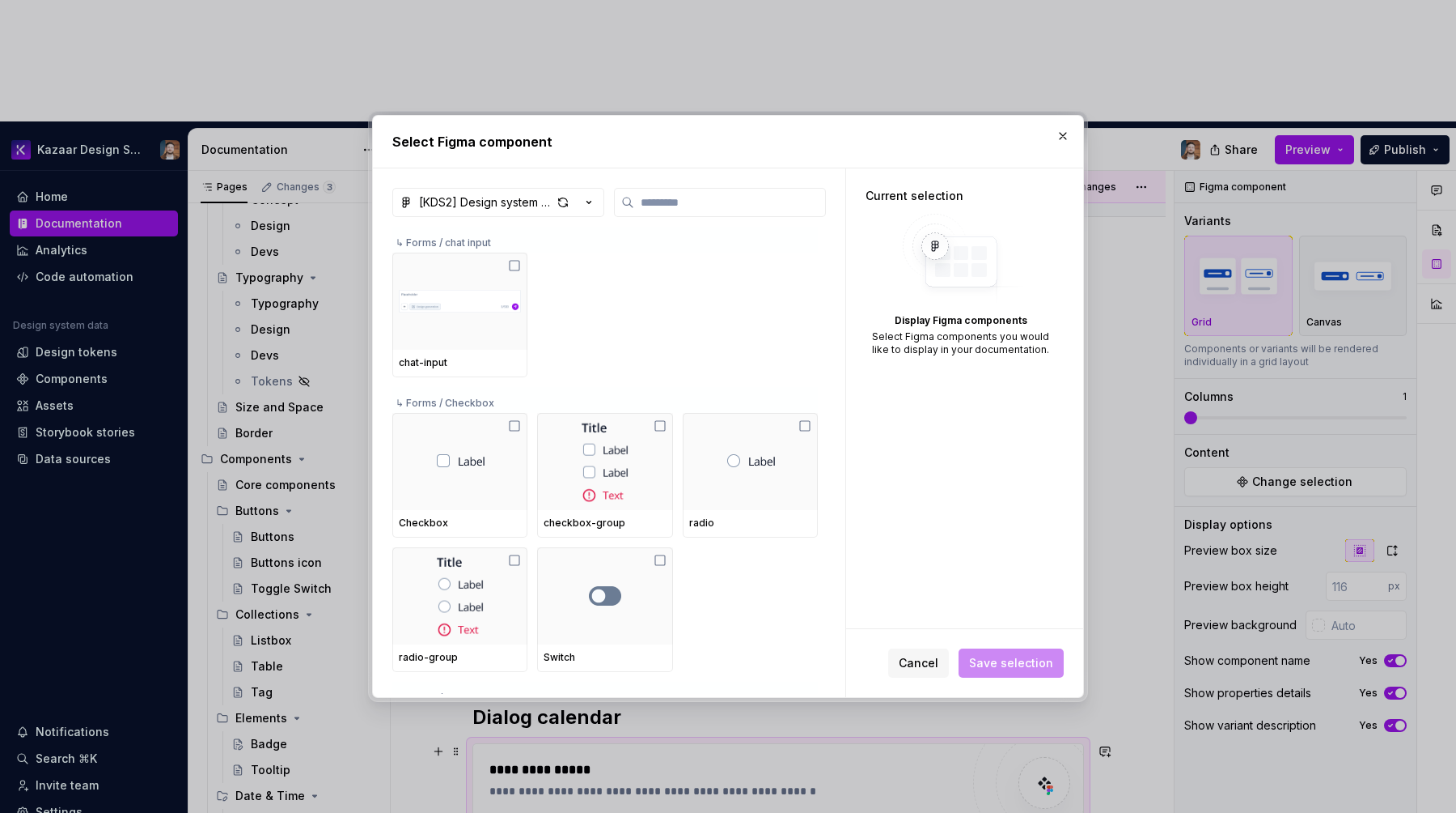
type textarea "*"
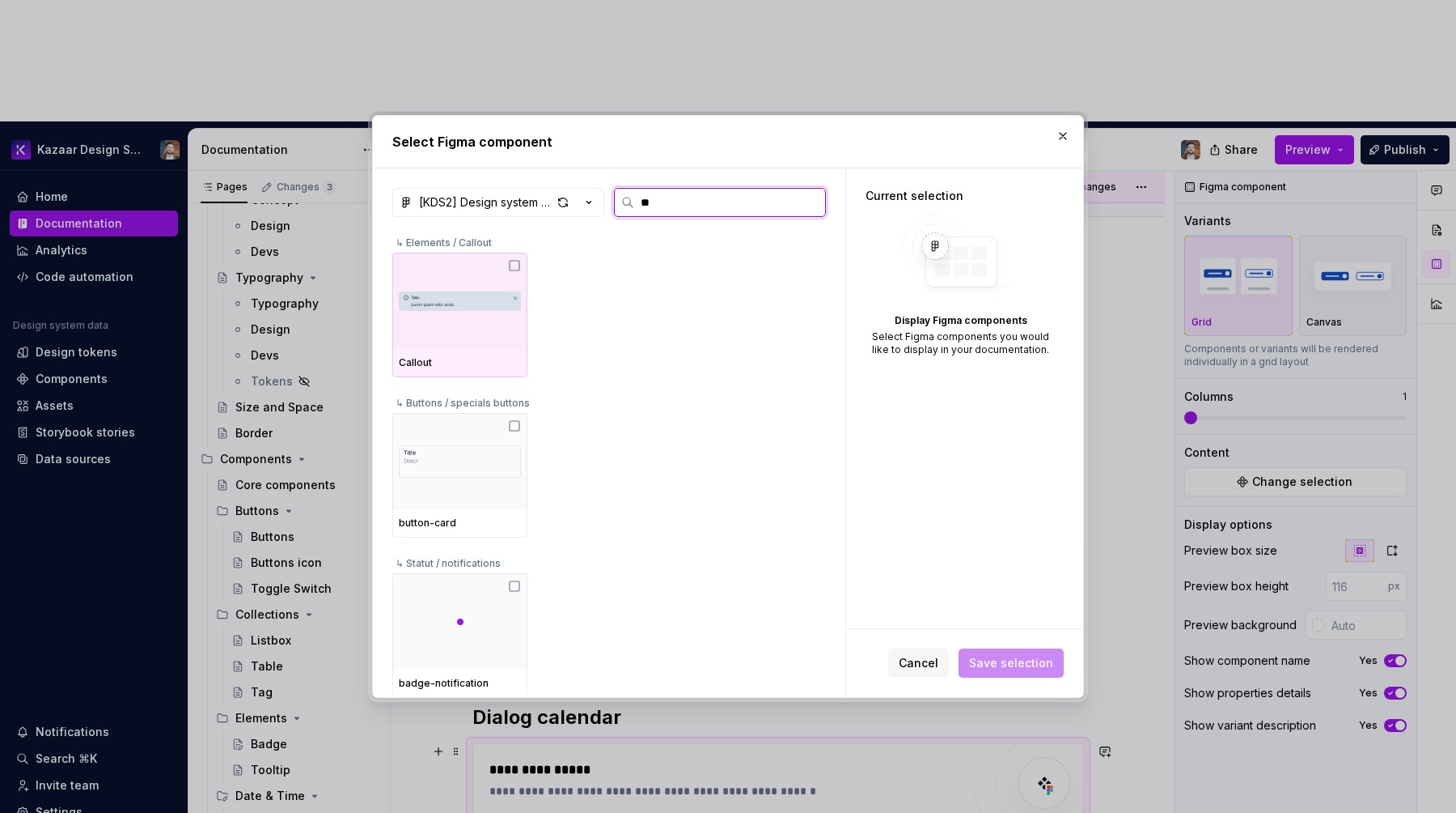
type input "*"
type input "****"
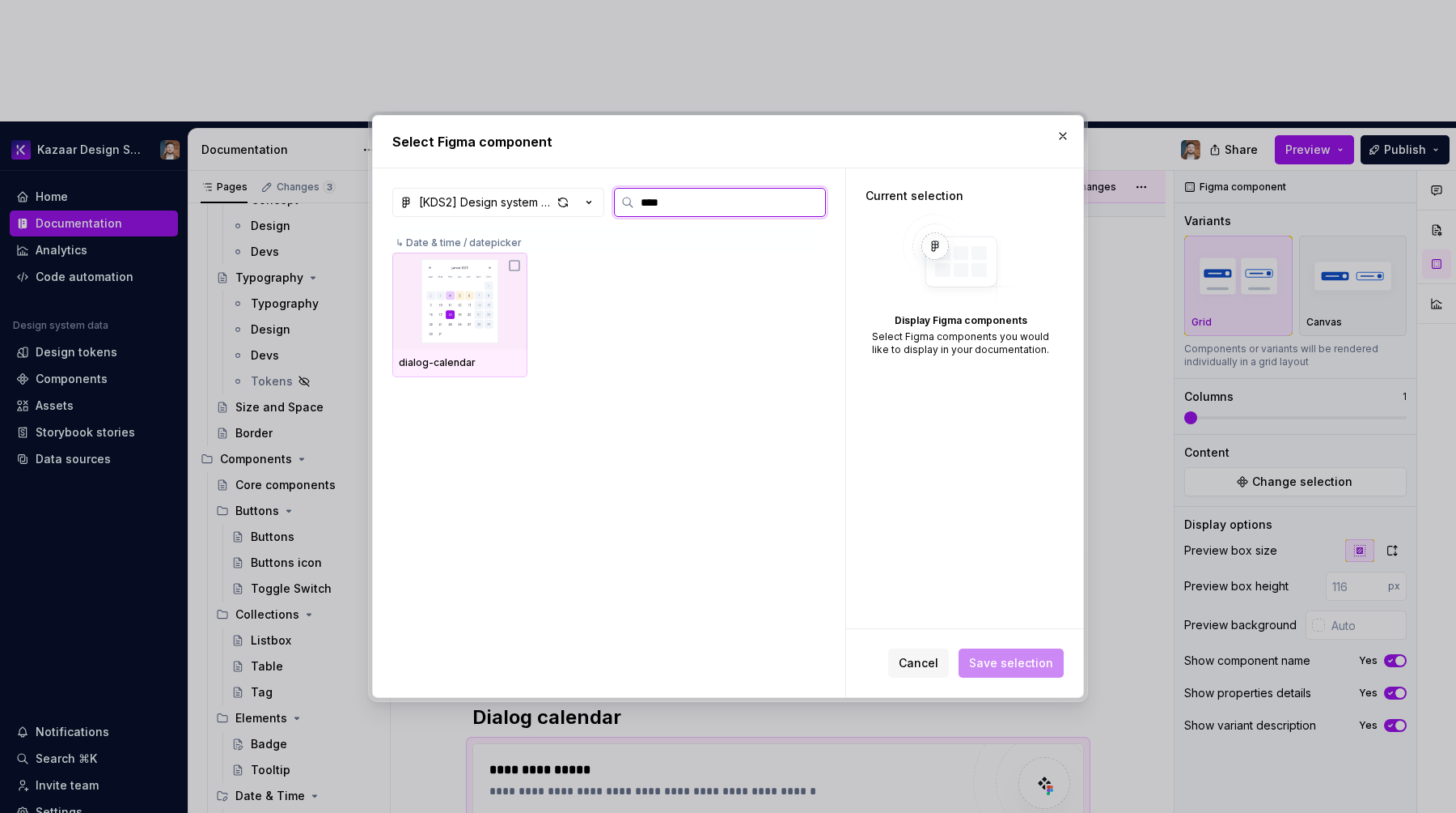
click at [436, 324] on img at bounding box center [459, 301] width 122 height 84
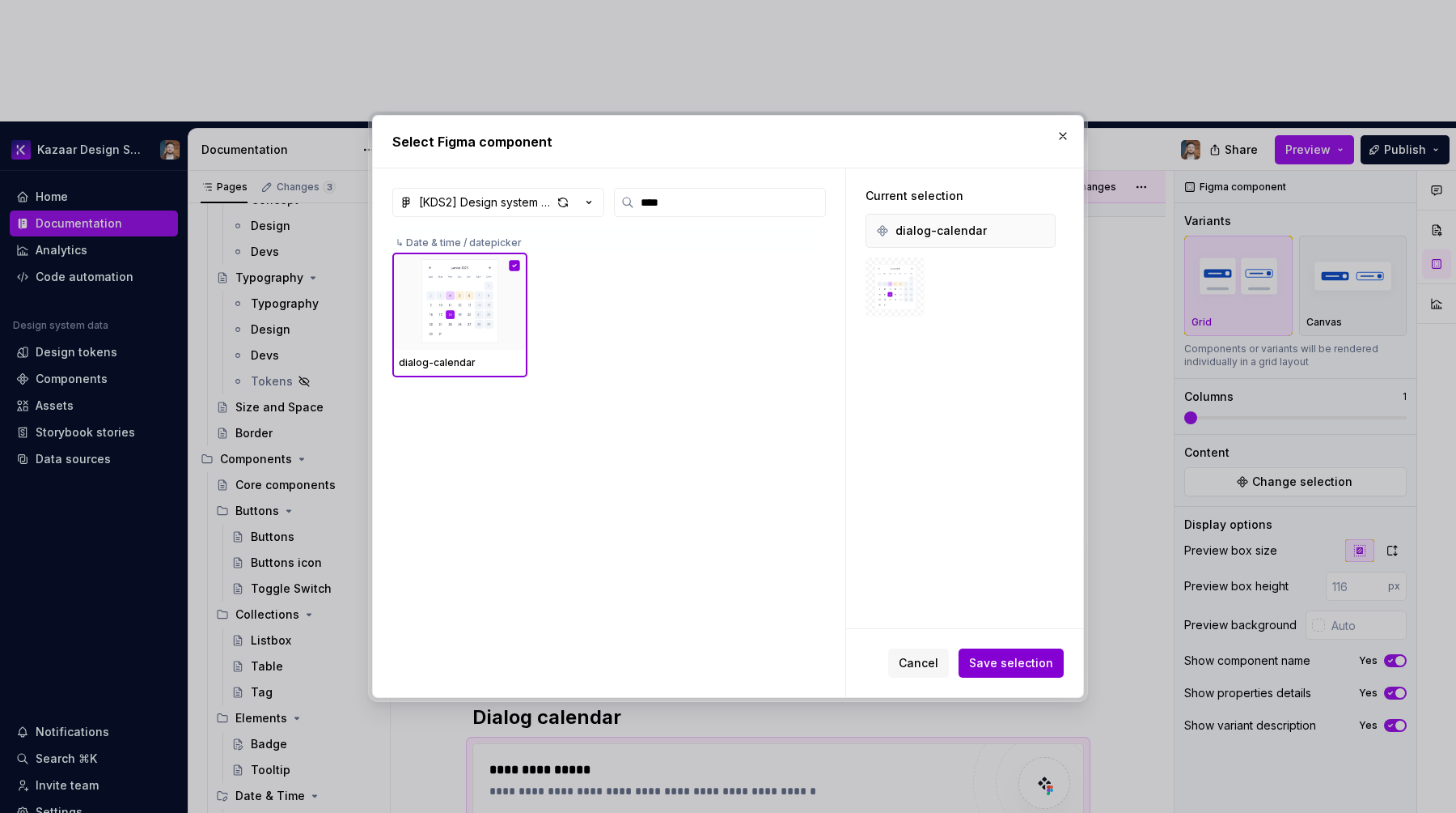
click at [1000, 662] on span "Save selection" at bounding box center [1011, 663] width 84 height 16
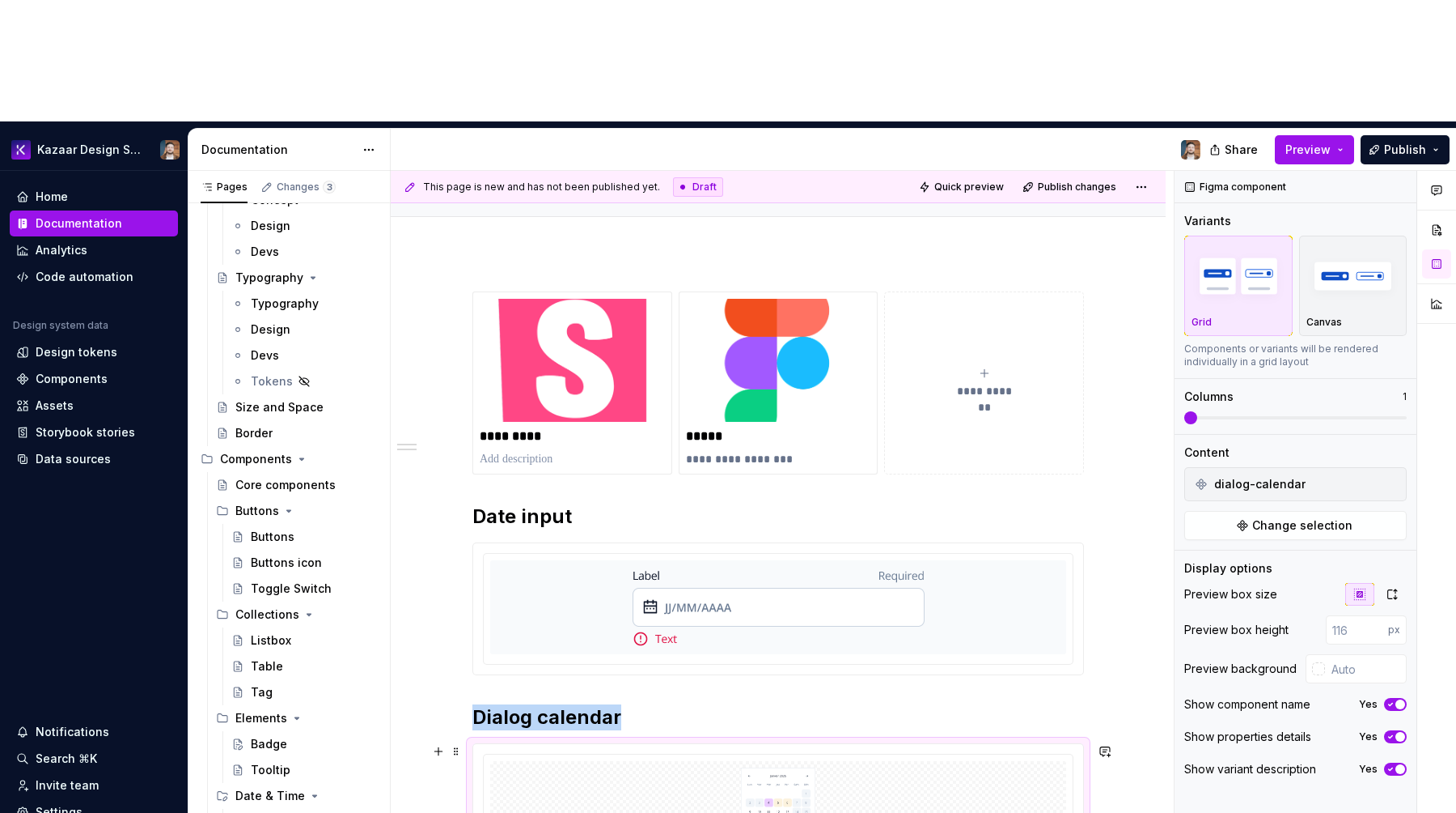
click at [1061, 761] on div at bounding box center [779, 807] width 576 height 94
click at [1390, 583] on button "button" at bounding box center [1392, 595] width 29 height 23
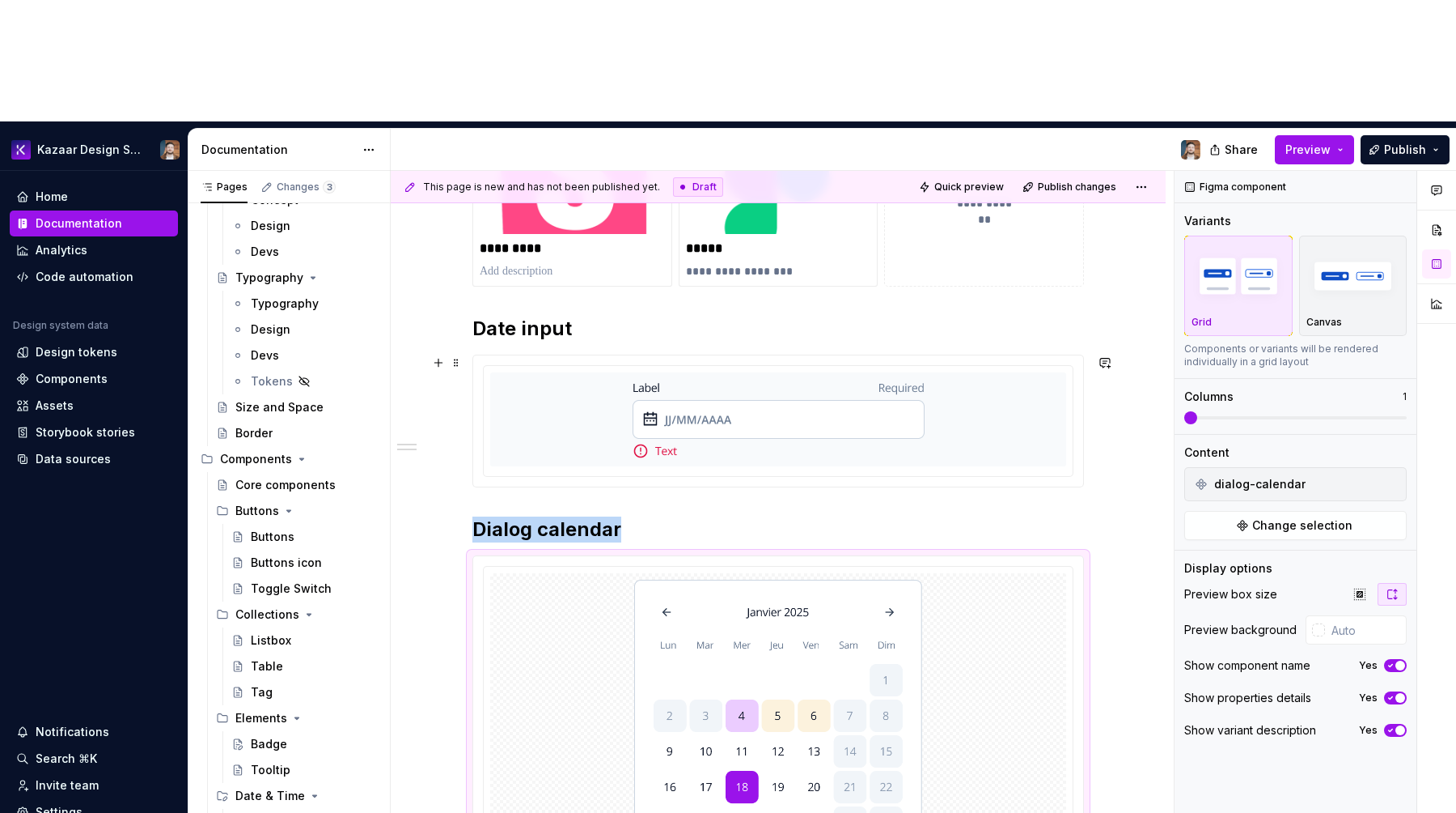
scroll to position [364, 0]
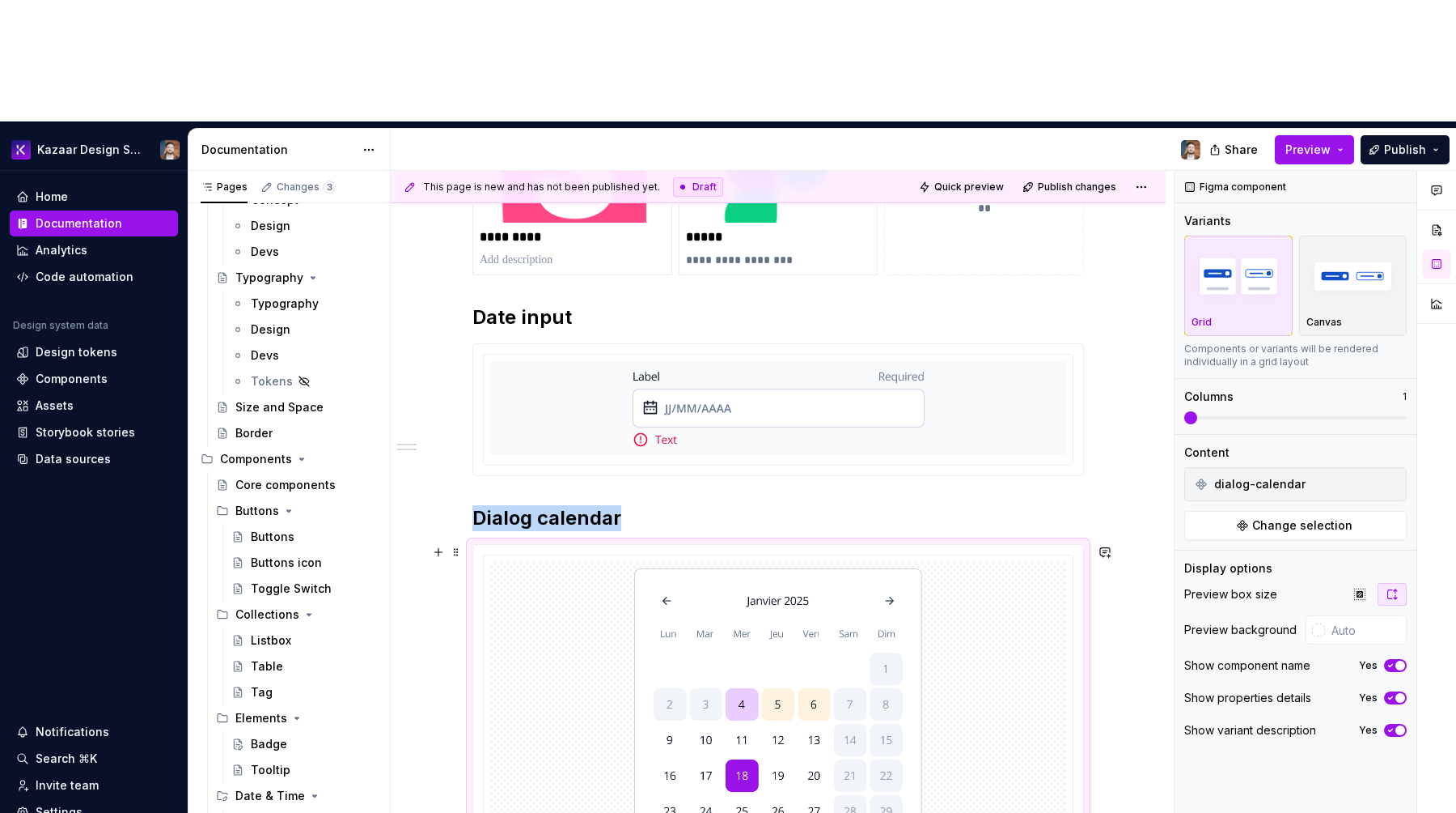
click at [1067, 562] on div at bounding box center [779, 725] width 576 height 327
type input "#F8FAFC"
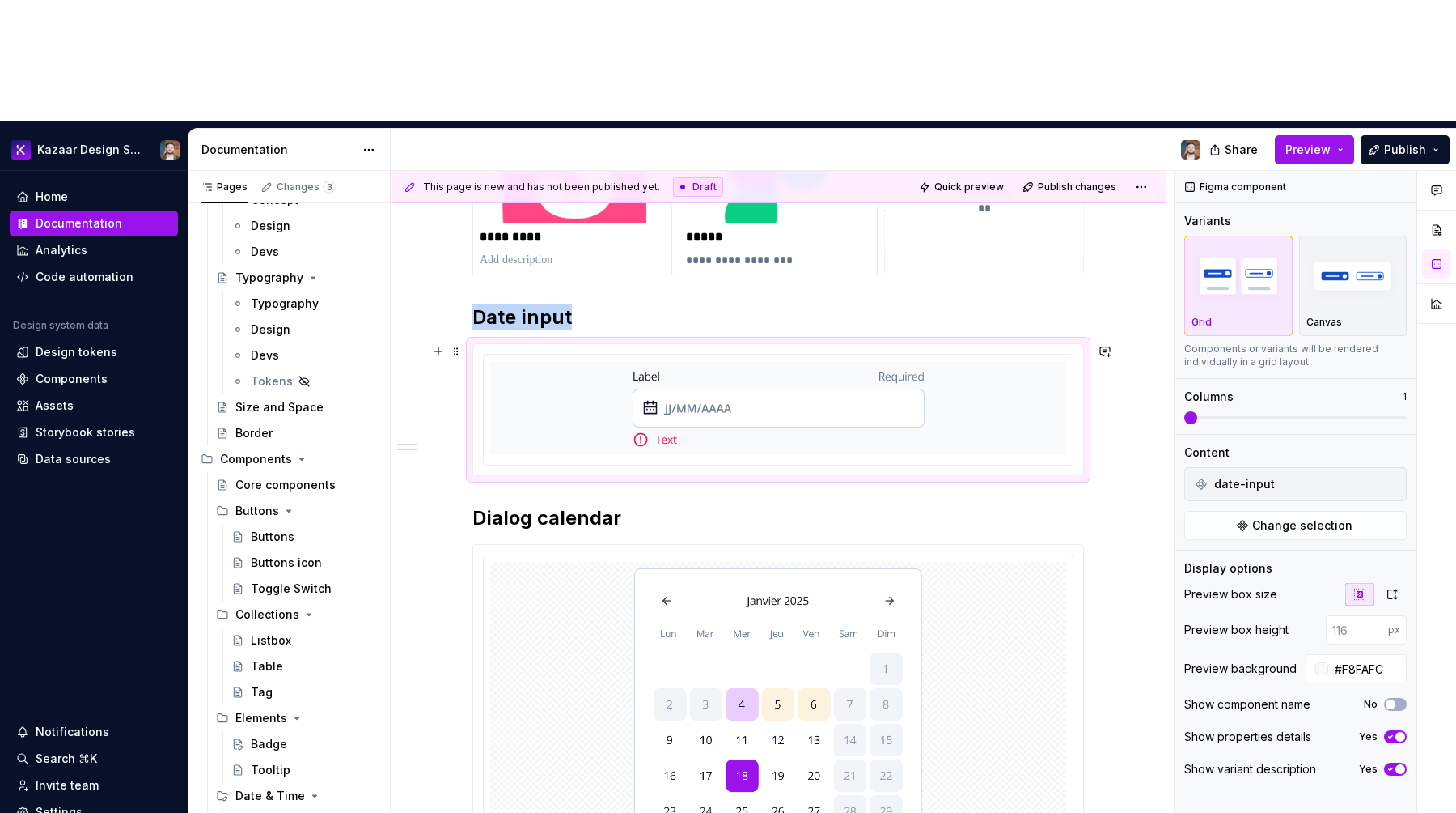
click at [1040, 361] on div at bounding box center [779, 407] width 576 height 94
click at [1344, 654] on input "#F8FAFC" at bounding box center [1367, 668] width 78 height 29
click at [1010, 575] on div at bounding box center [779, 725] width 576 height 327
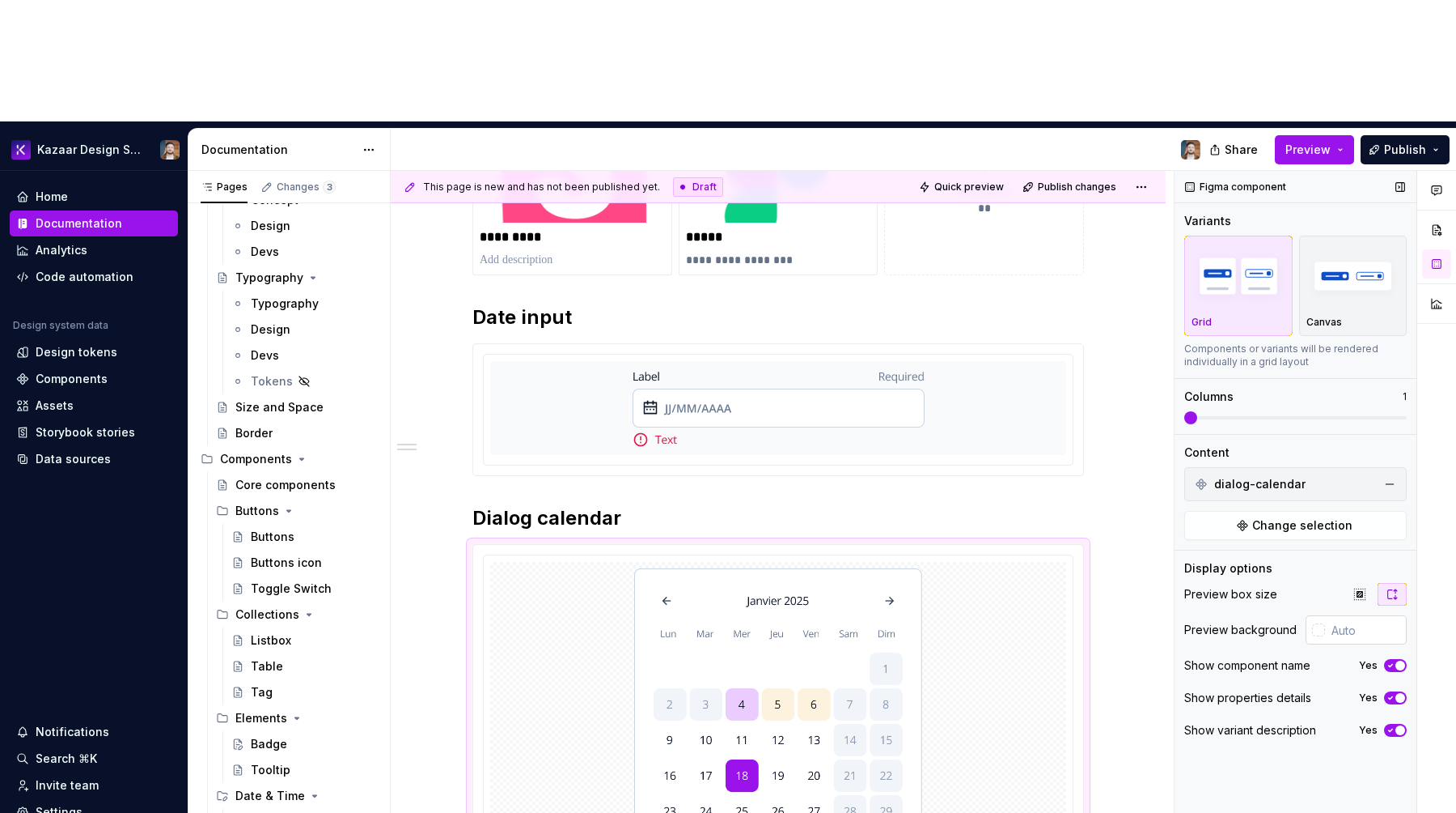
click at [1381, 615] on input "text" at bounding box center [1366, 630] width 81 height 29
paste input "#F8FAFC"
type input "#F8FAFC"
click at [1133, 487] on div "**********" at bounding box center [779, 622] width 775 height 1136
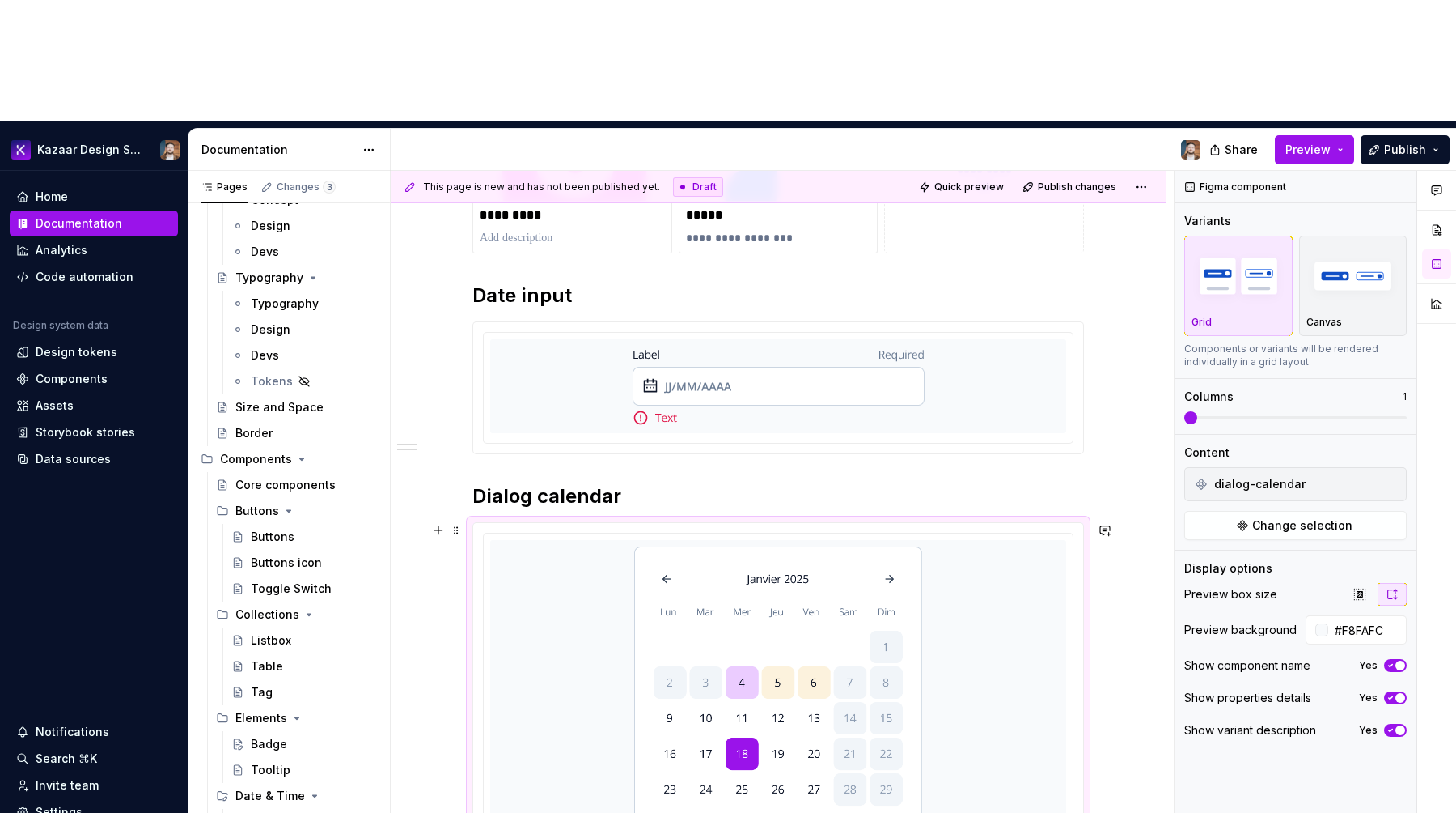
scroll to position [386, 0]
click at [653, 483] on h2 "Dialog calendar" at bounding box center [778, 495] width 611 height 26
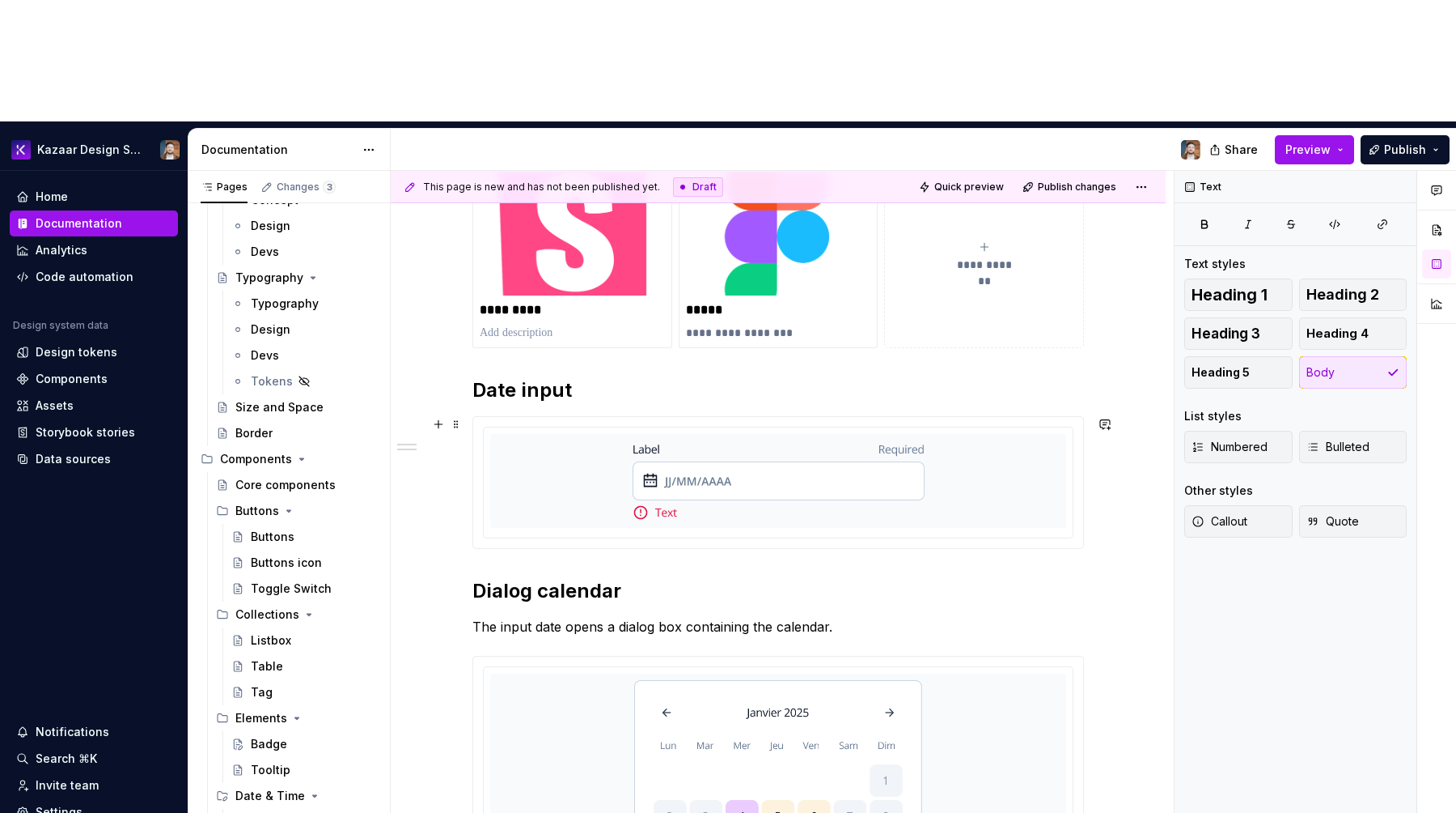
scroll to position [287, 0]
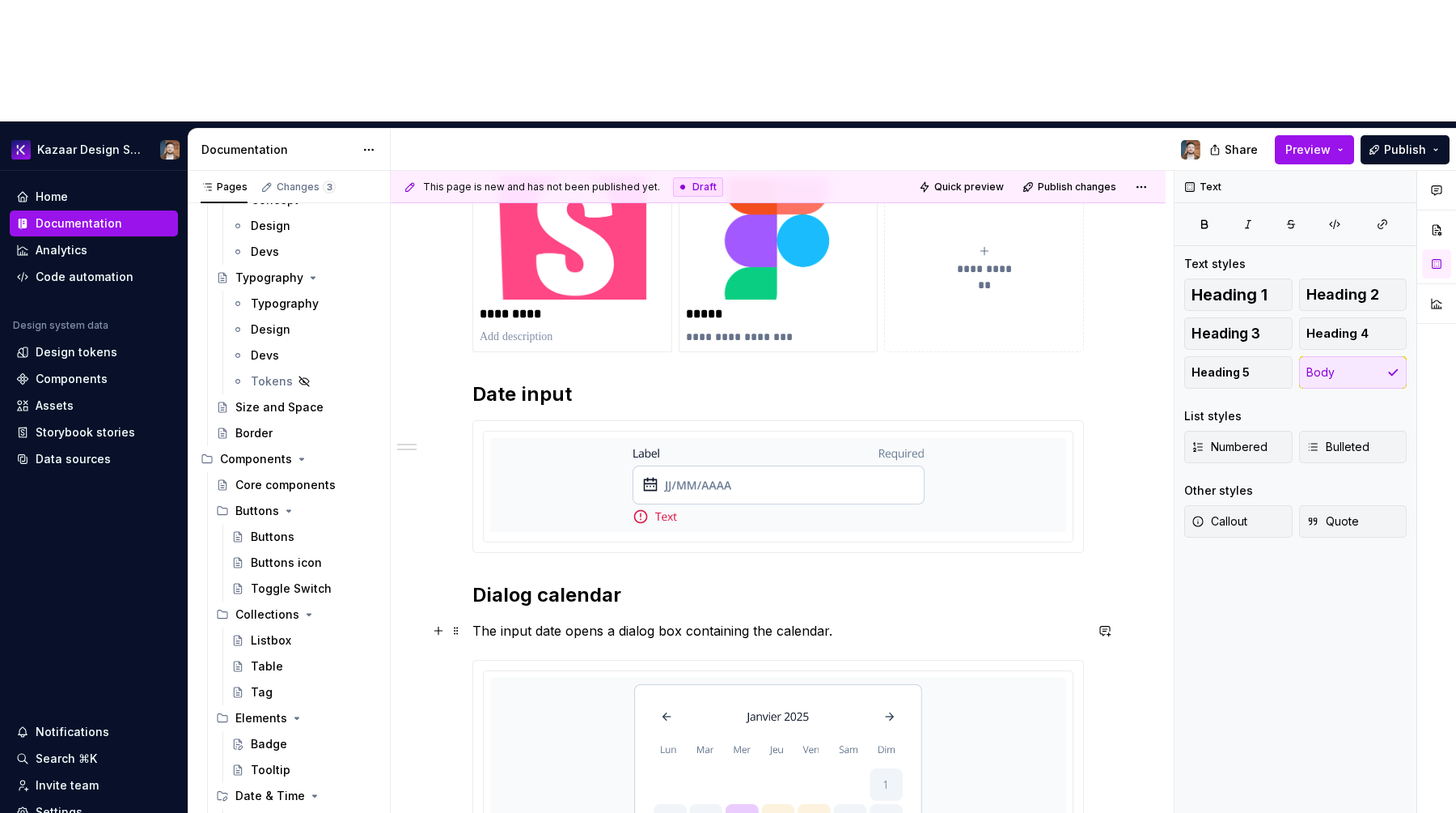
click at [797, 621] on p "The input date opens a dialog box containing the calendar." at bounding box center [778, 631] width 611 height 20
click at [1152, 482] on button "button" at bounding box center [1152, 480] width 23 height 23
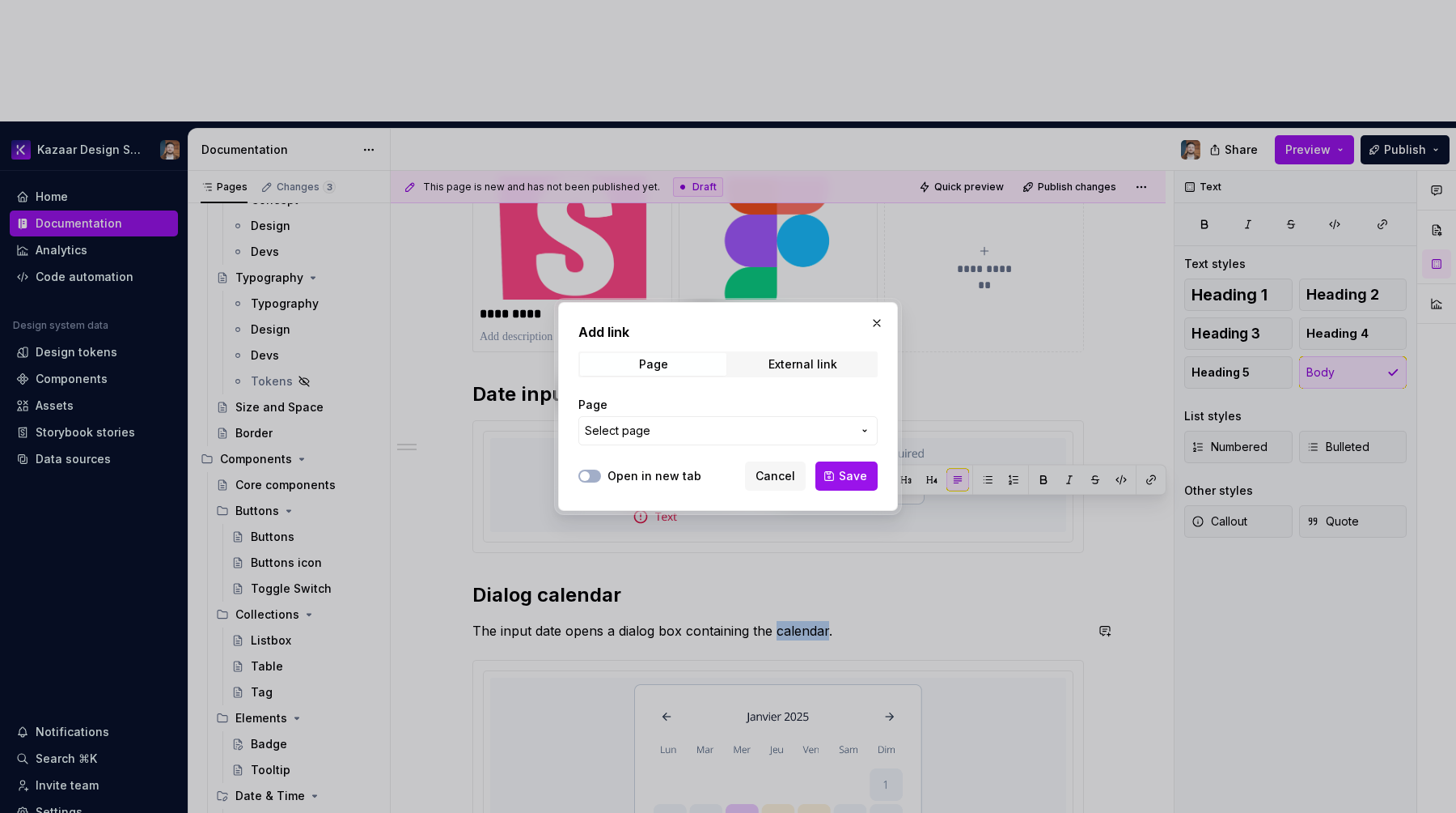
click at [668, 436] on span "Select page" at bounding box center [718, 430] width 267 height 16
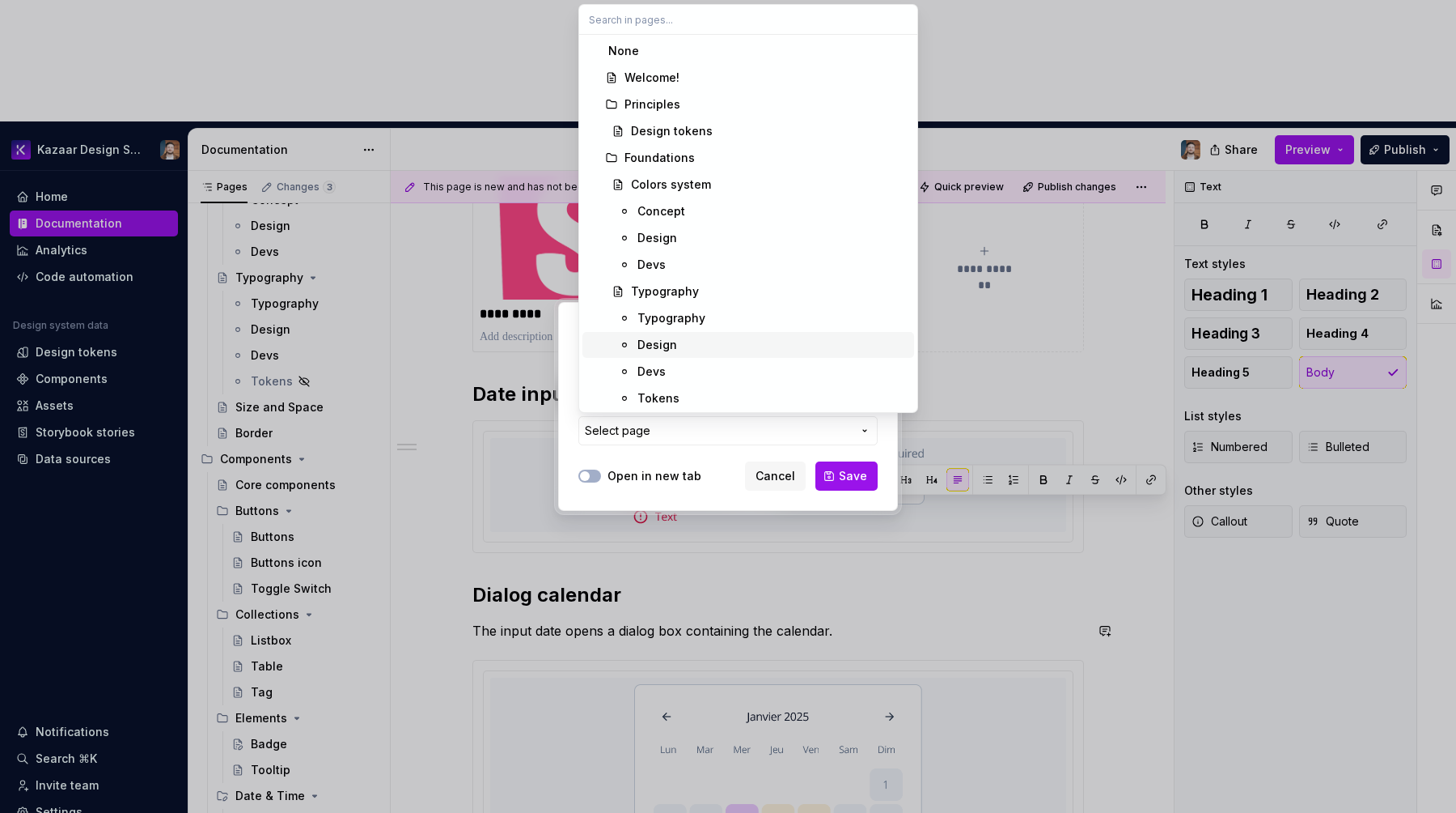
scroll to position [563, 0]
click at [690, 292] on div "Calendar" at bounding box center [773, 288] width 270 height 16
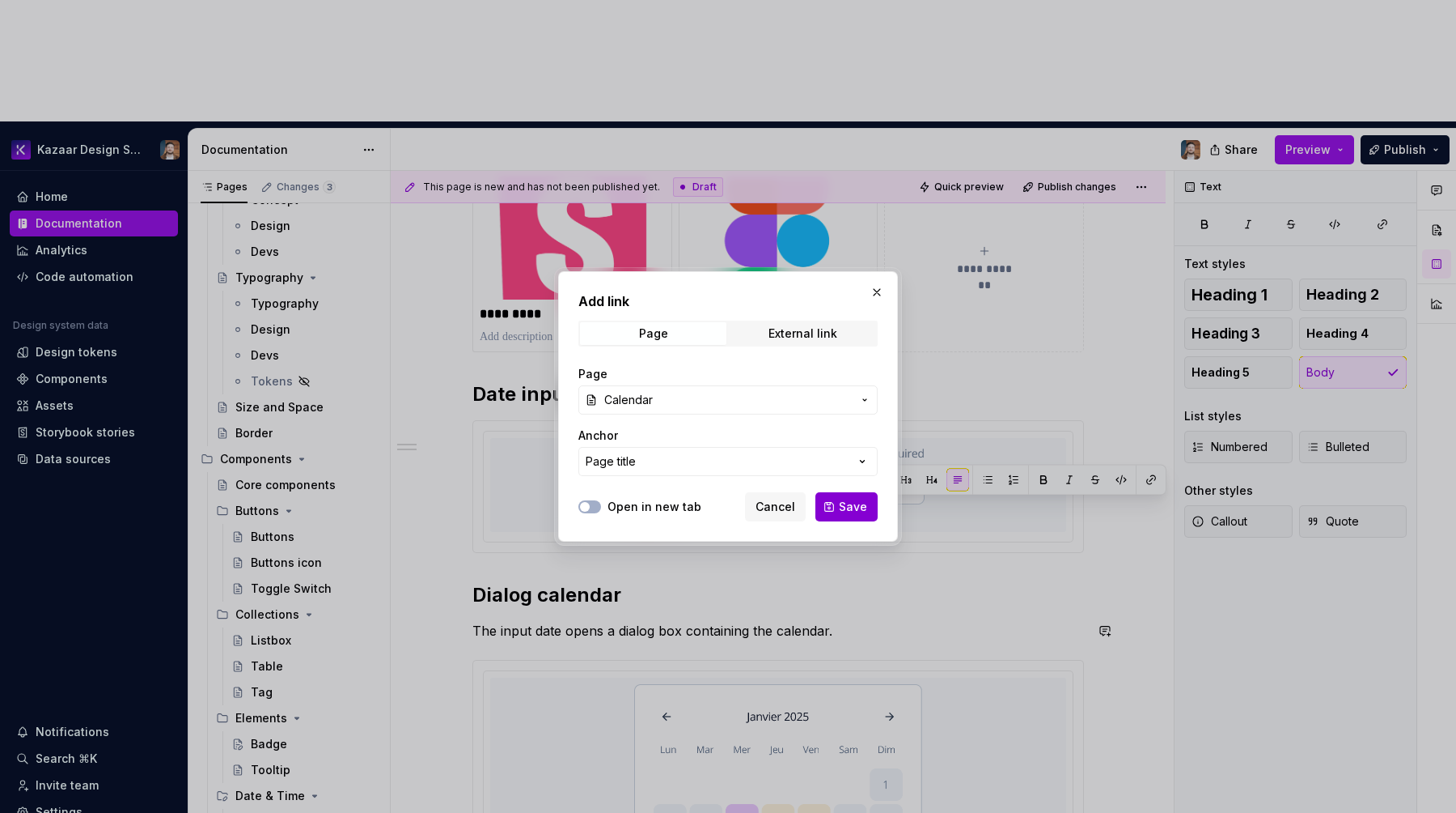
click at [846, 499] on span "Save" at bounding box center [853, 507] width 28 height 16
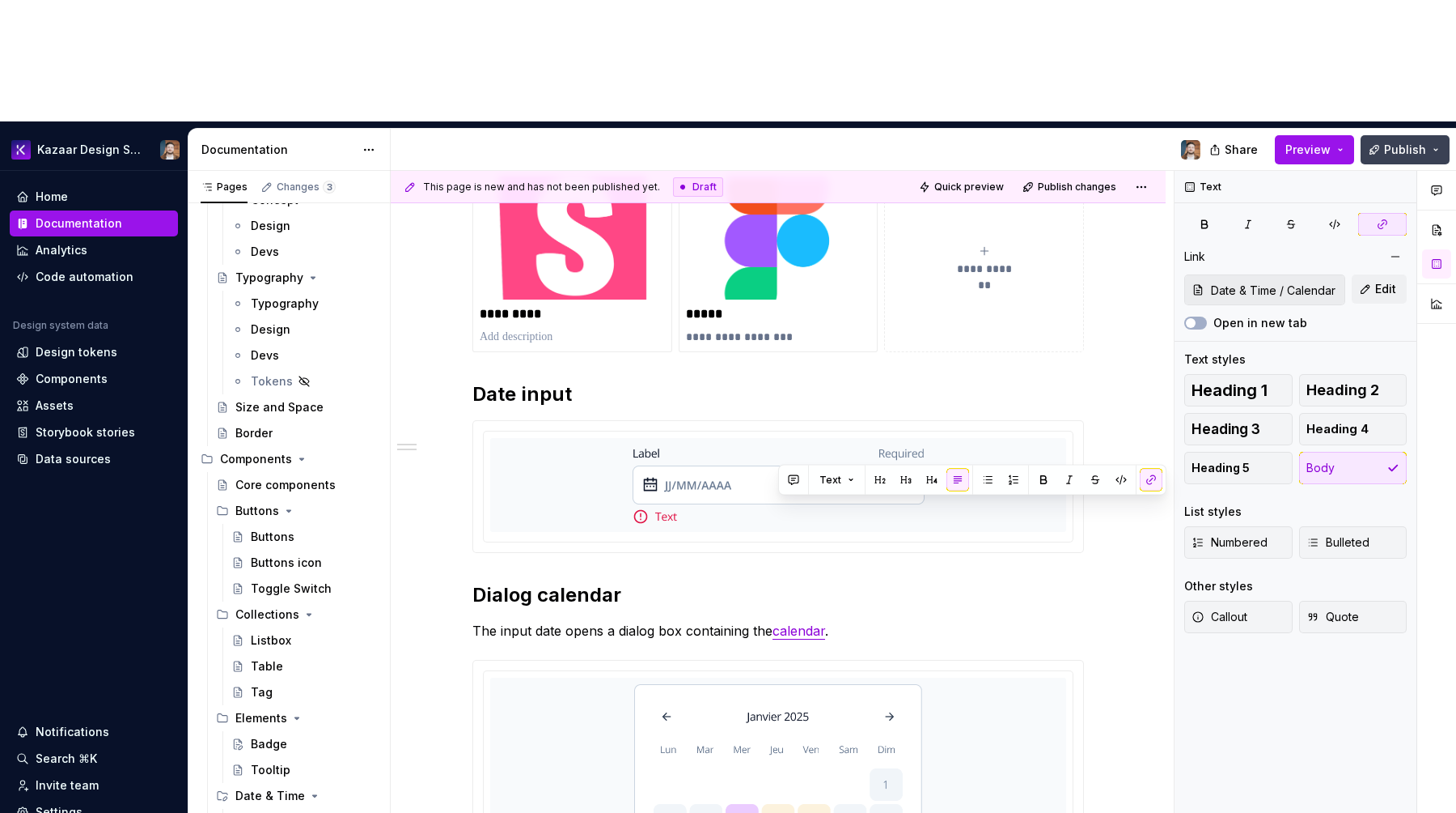
click at [1389, 142] on span "Publish" at bounding box center [1405, 149] width 43 height 16
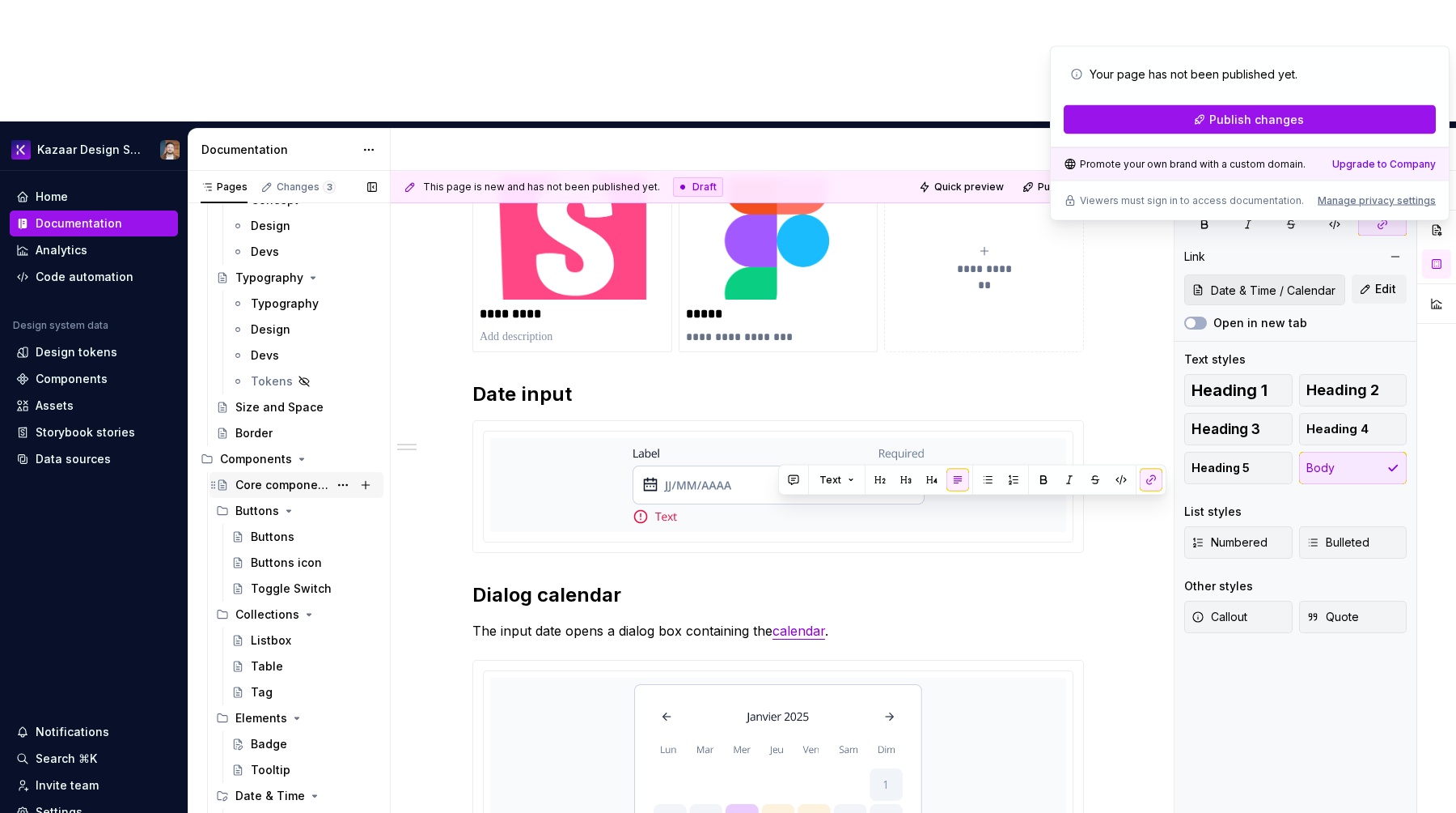
click at [301, 476] on div "Core components" at bounding box center [282, 484] width 93 height 16
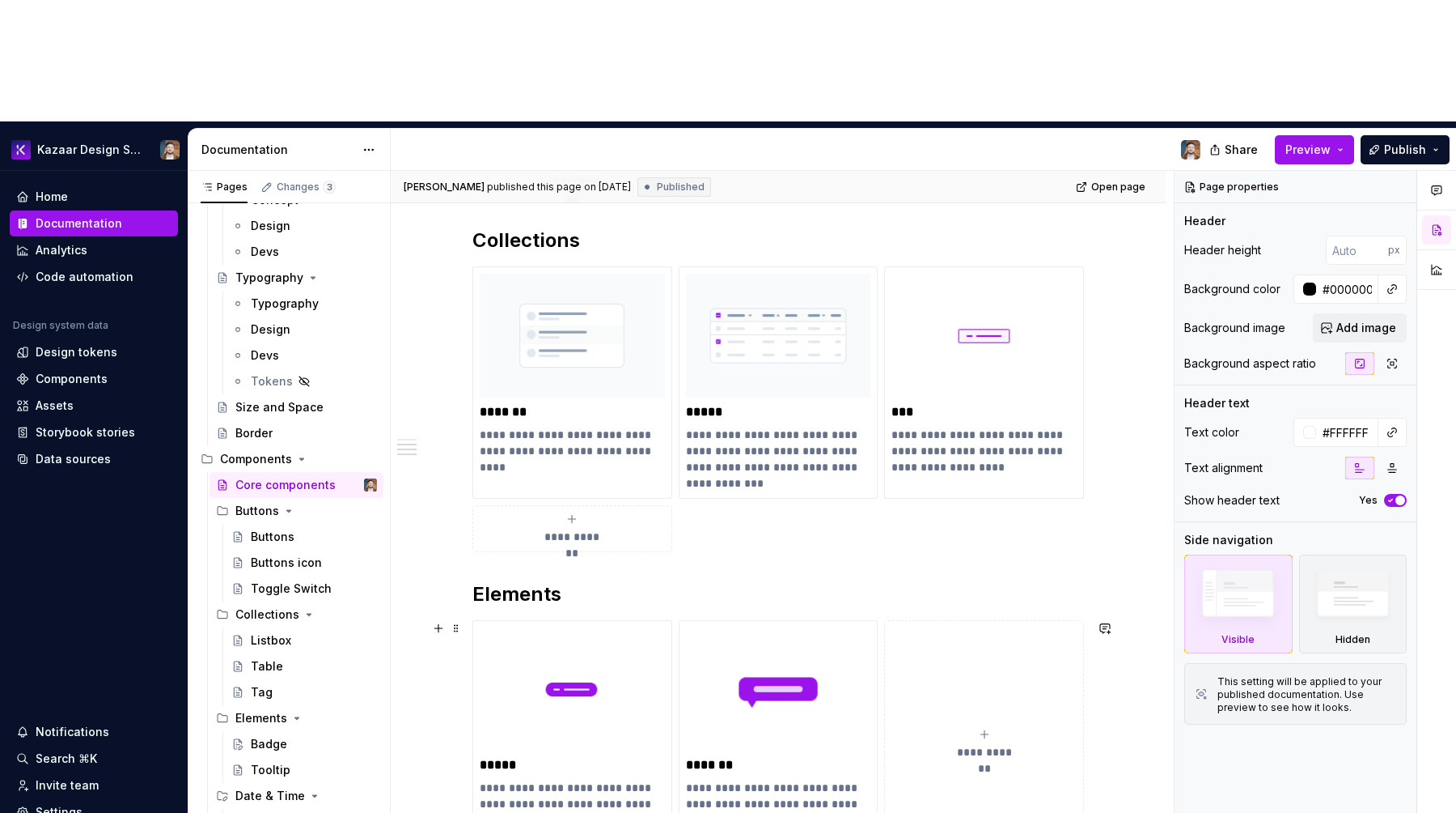
scroll to position [533, 0]
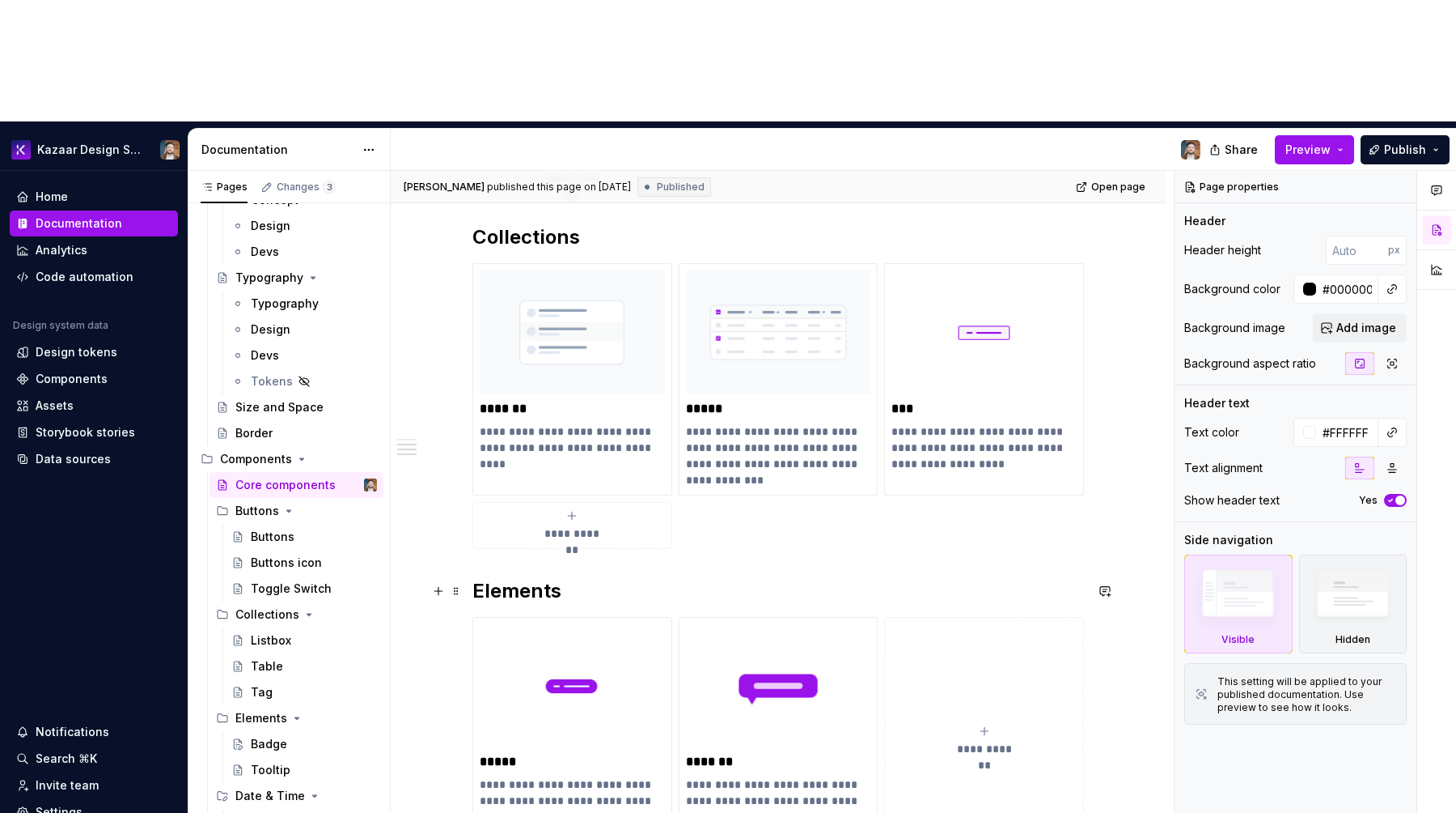
type textarea "*"
click at [471, 475] on div "**********" at bounding box center [779, 638] width 775 height 1548
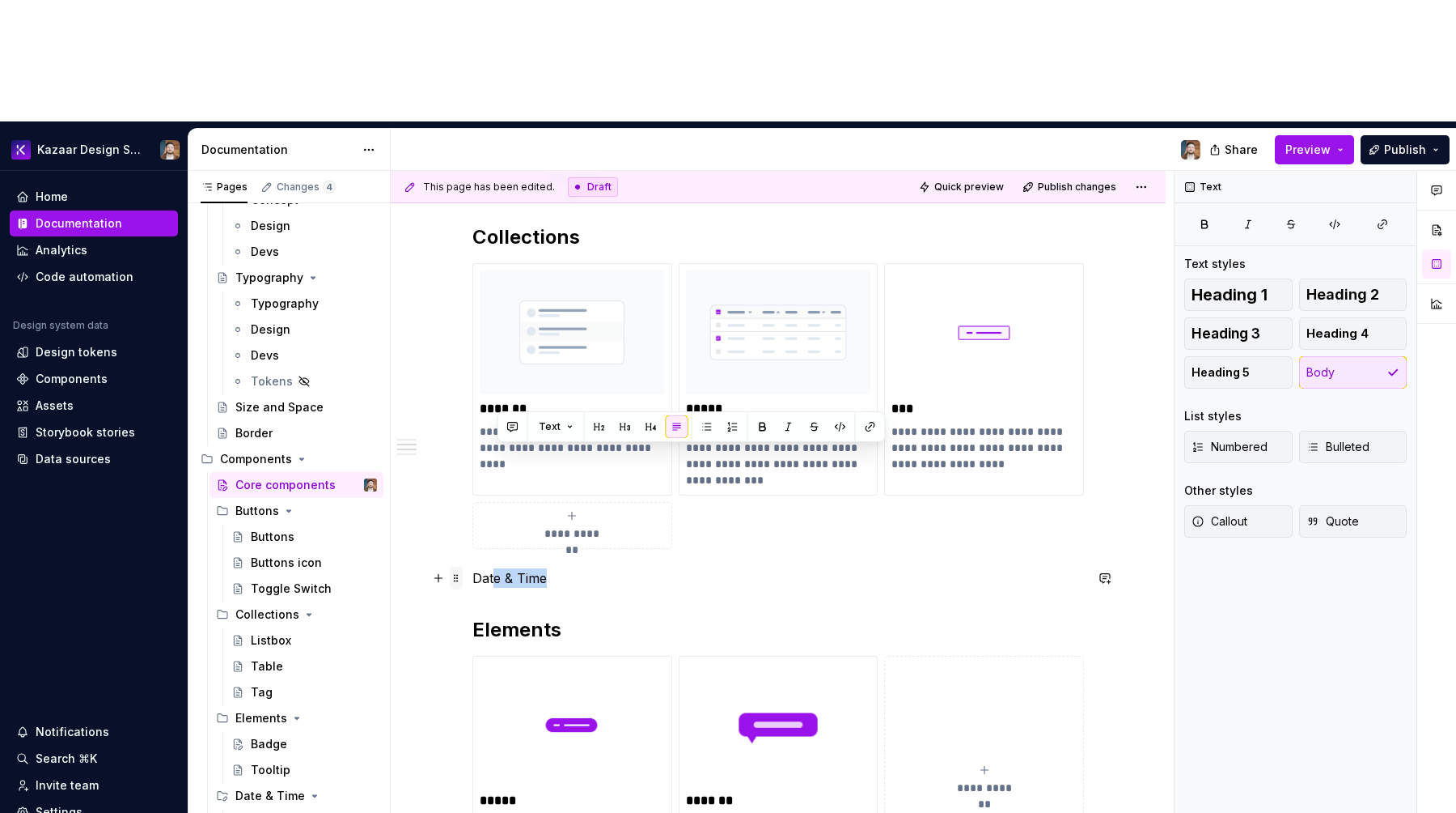
drag, startPoint x: 561, startPoint y: 457, endPoint x: 465, endPoint y: 459, distance: 96.0
click at [472, 459] on div "**********" at bounding box center [778, 555] width 611 height 1304
click at [485, 568] on p "Date & Time" at bounding box center [778, 578] width 611 height 20
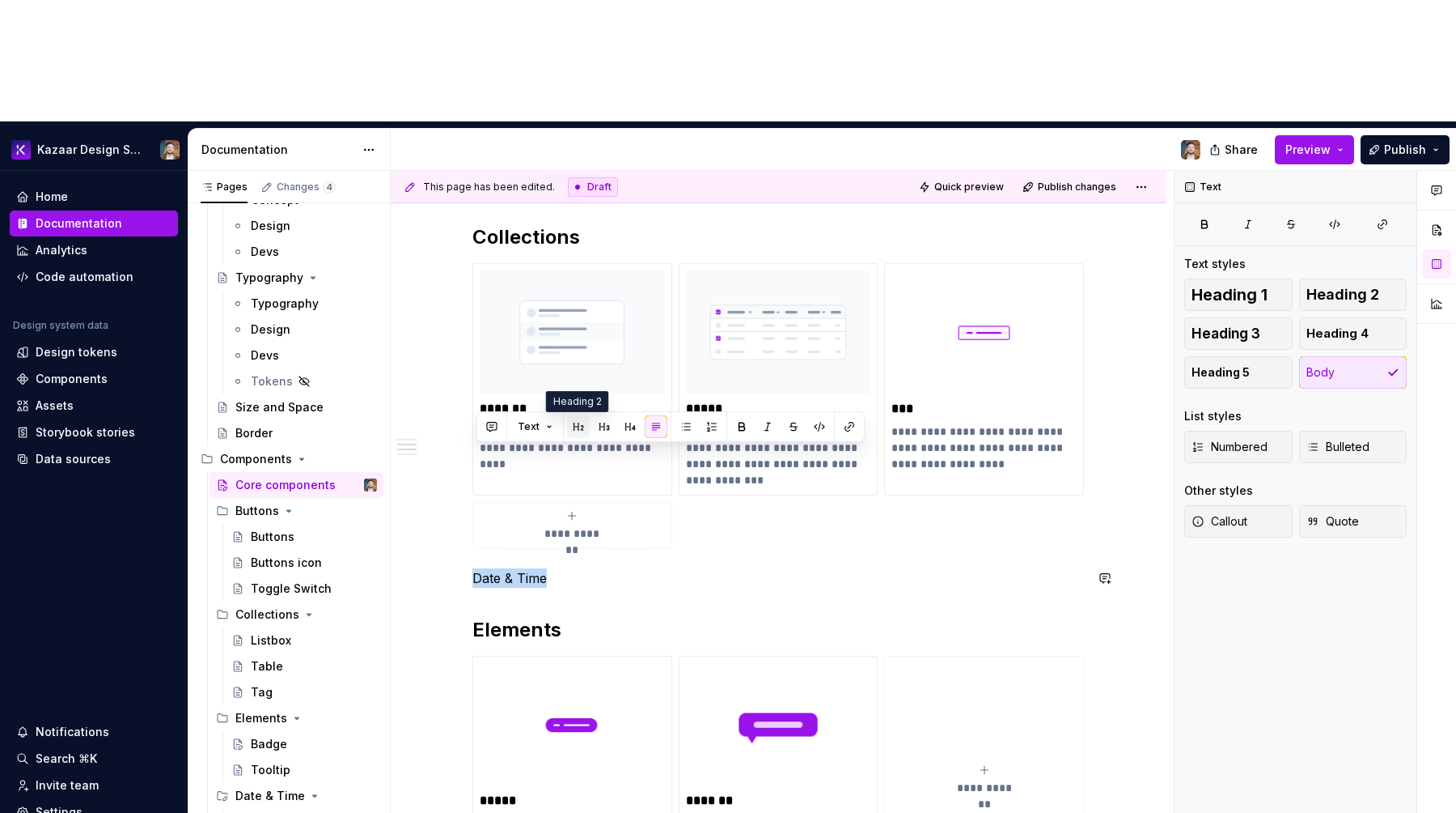
click at [584, 434] on button "button" at bounding box center [578, 426] width 23 height 23
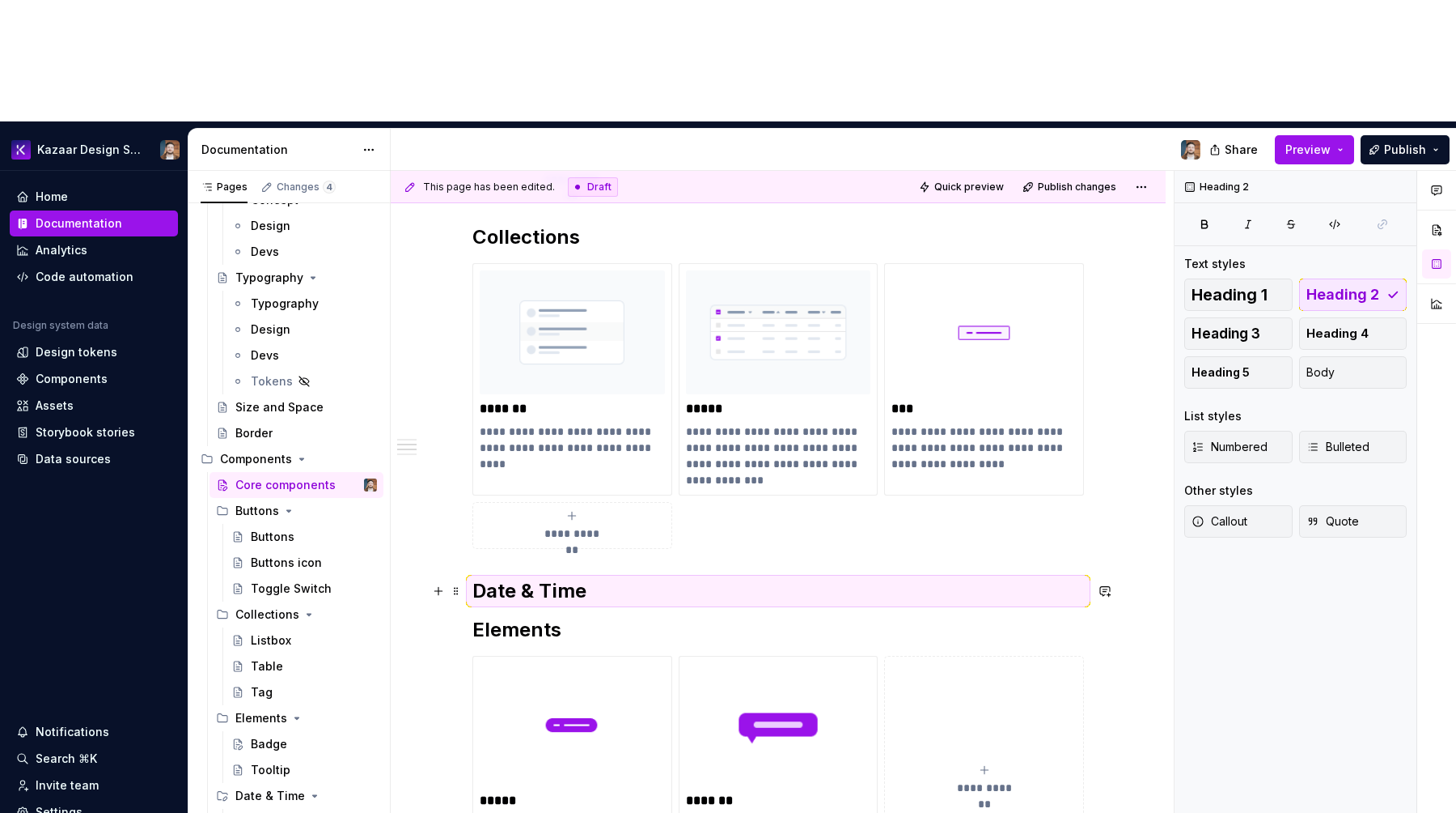
click at [599, 578] on h2 "Date & Time" at bounding box center [778, 590] width 611 height 26
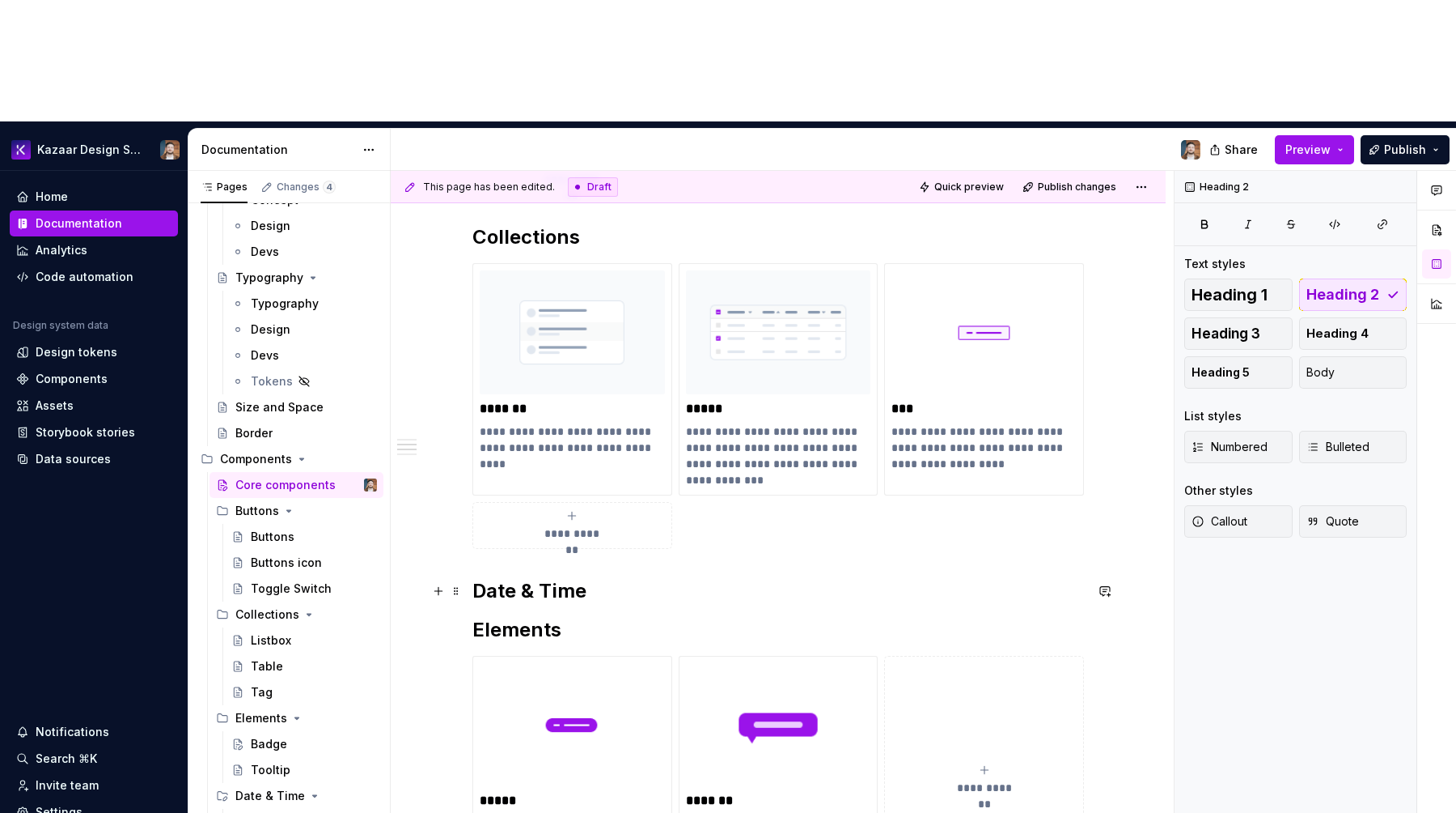
click at [608, 578] on h2 "Date & Time" at bounding box center [778, 590] width 611 height 26
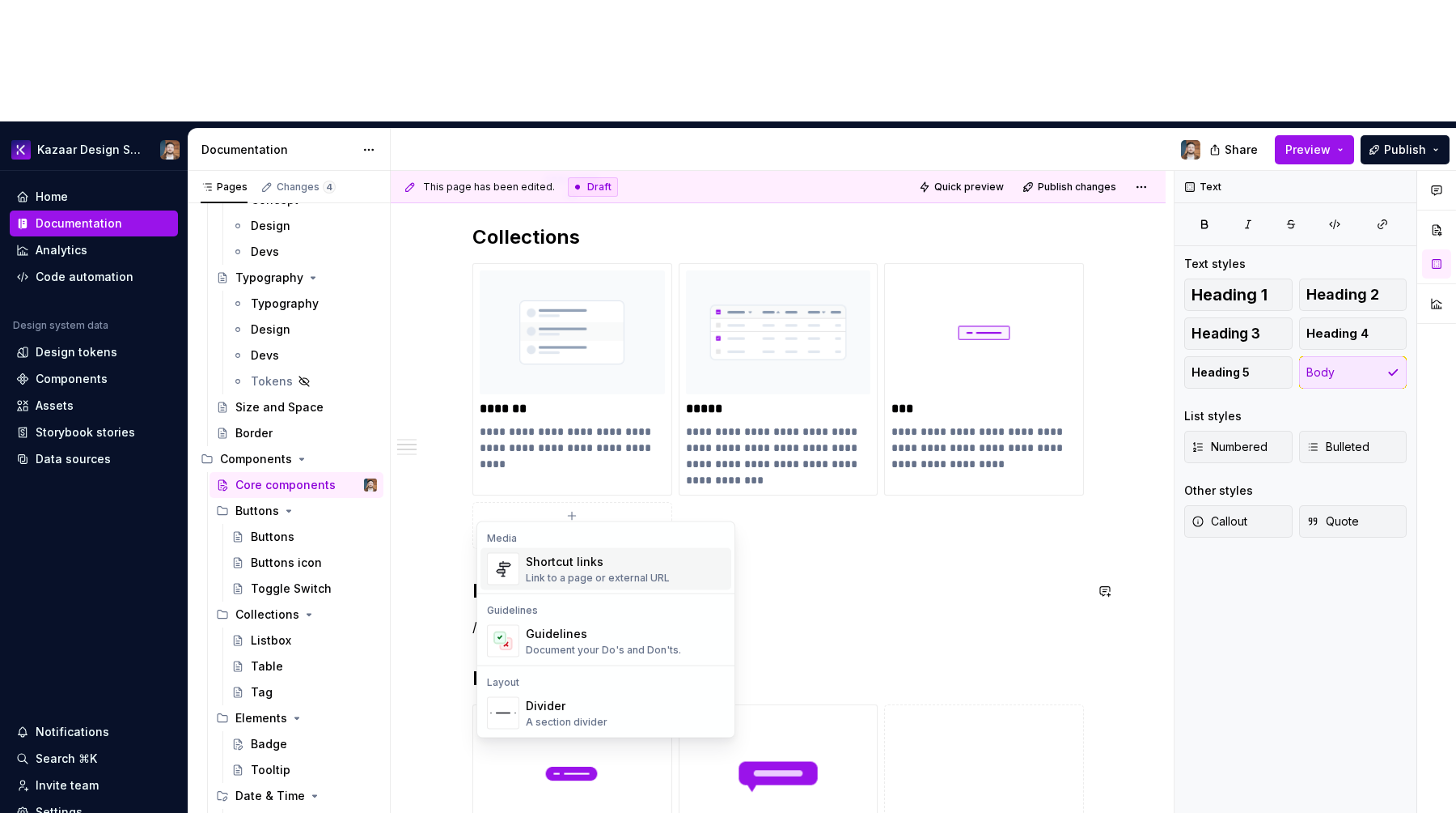
click at [574, 574] on div "Link to a page or external URL" at bounding box center [598, 579] width 144 height 13
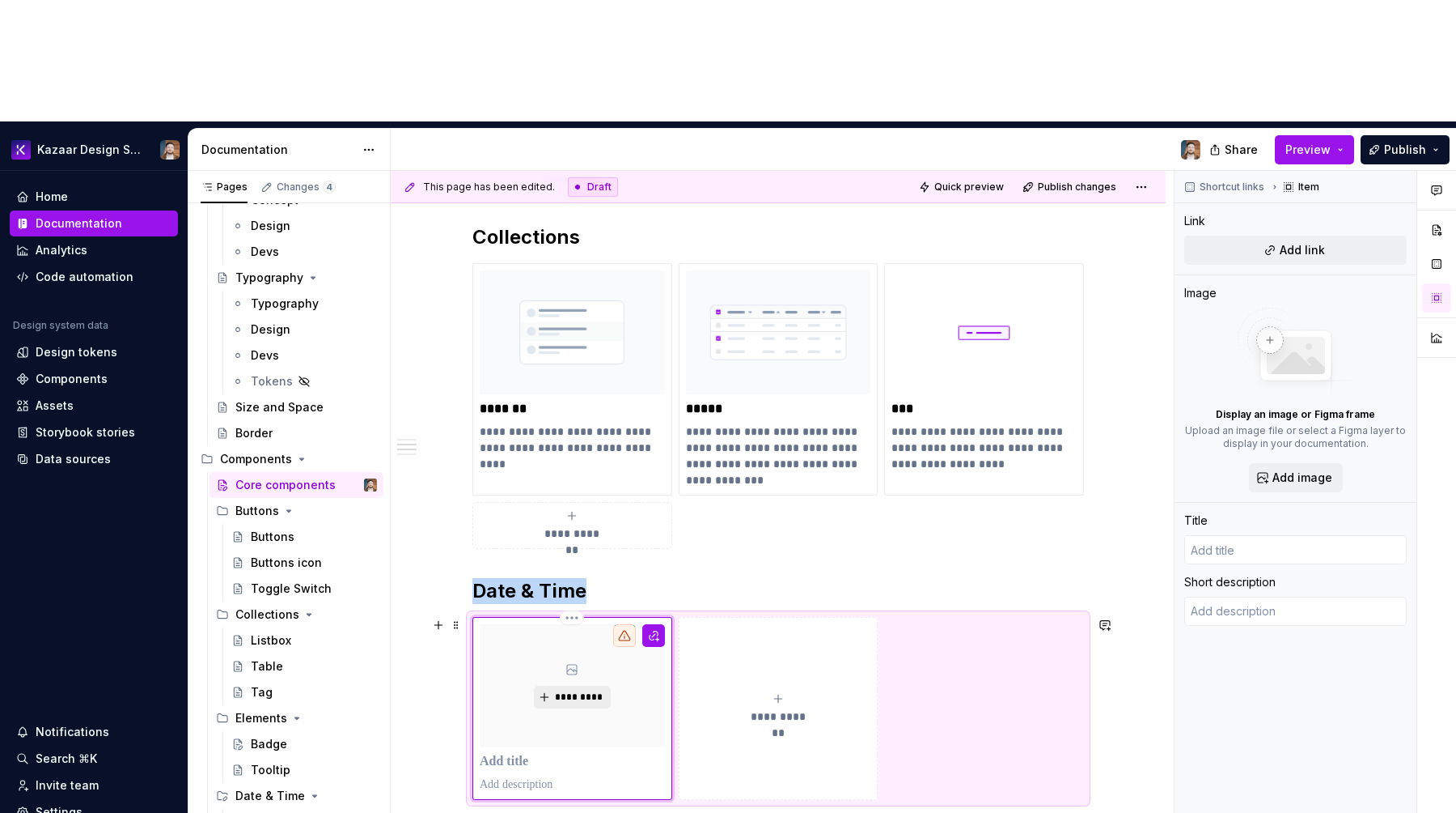
click at [584, 690] on span "*********" at bounding box center [579, 697] width 49 height 13
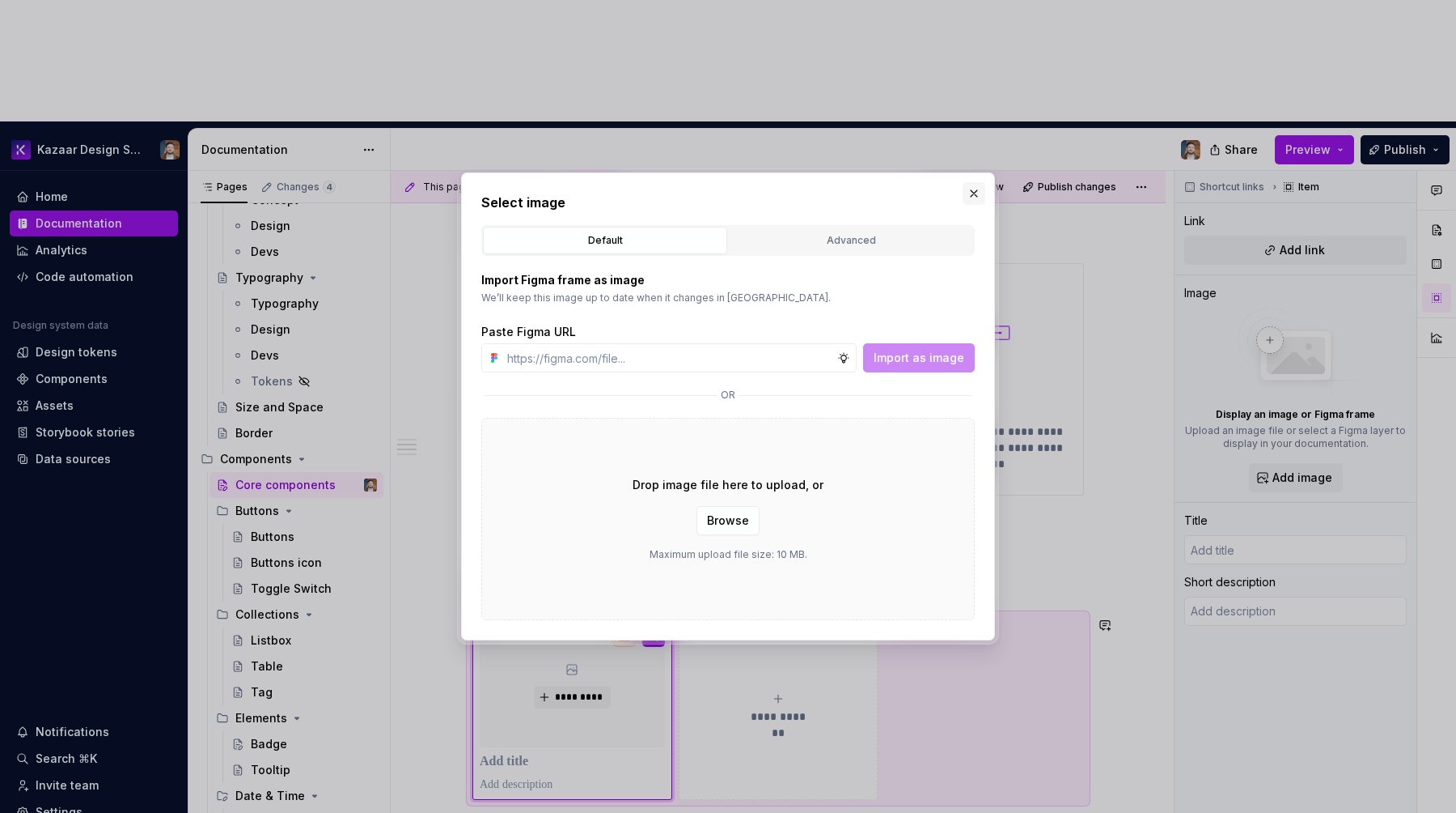
click at [972, 192] on button "button" at bounding box center [974, 194] width 23 height 23
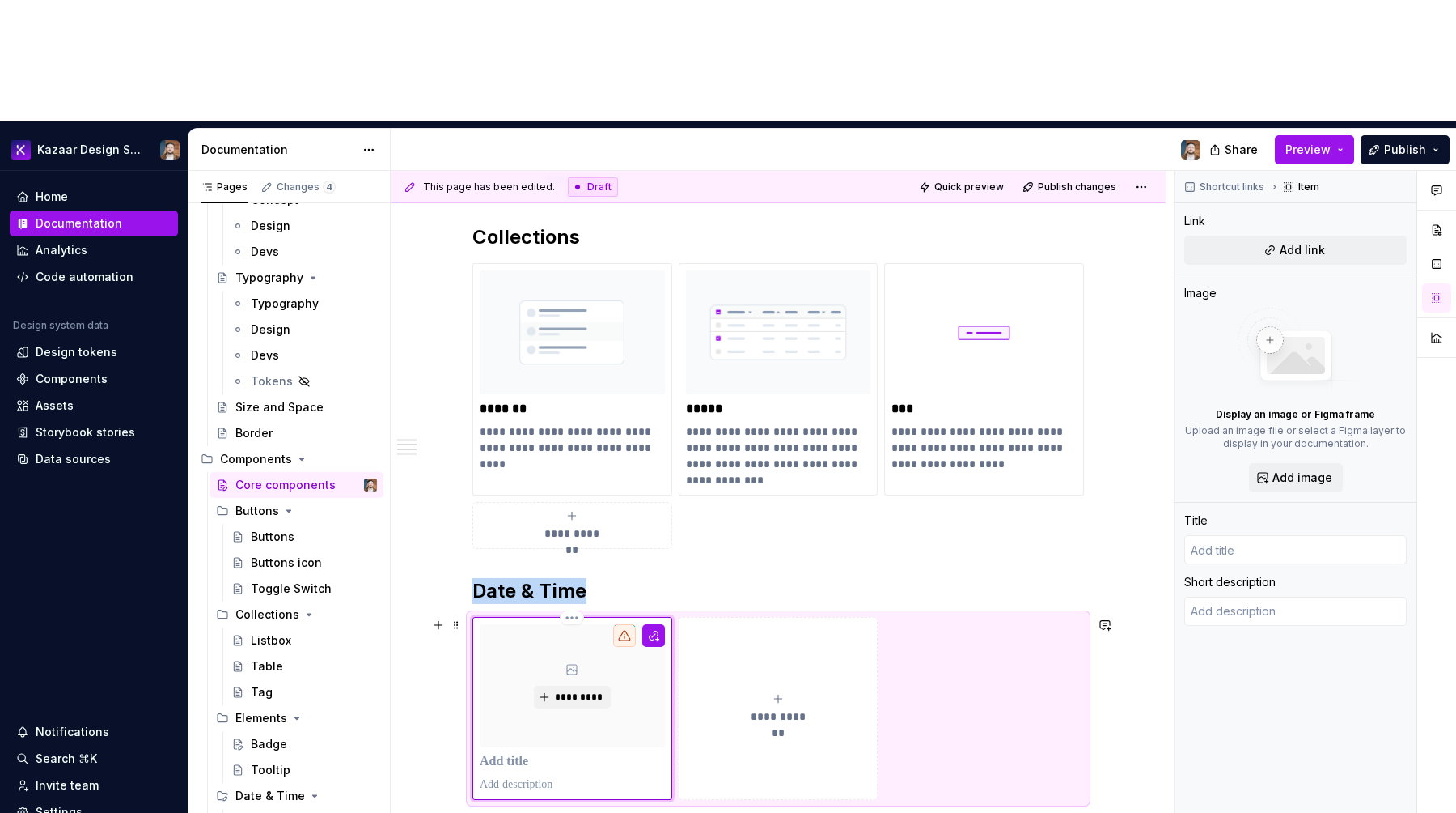
click at [535, 649] on div "*********" at bounding box center [573, 708] width 185 height 168
click at [1282, 242] on span "Add link" at bounding box center [1303, 250] width 45 height 16
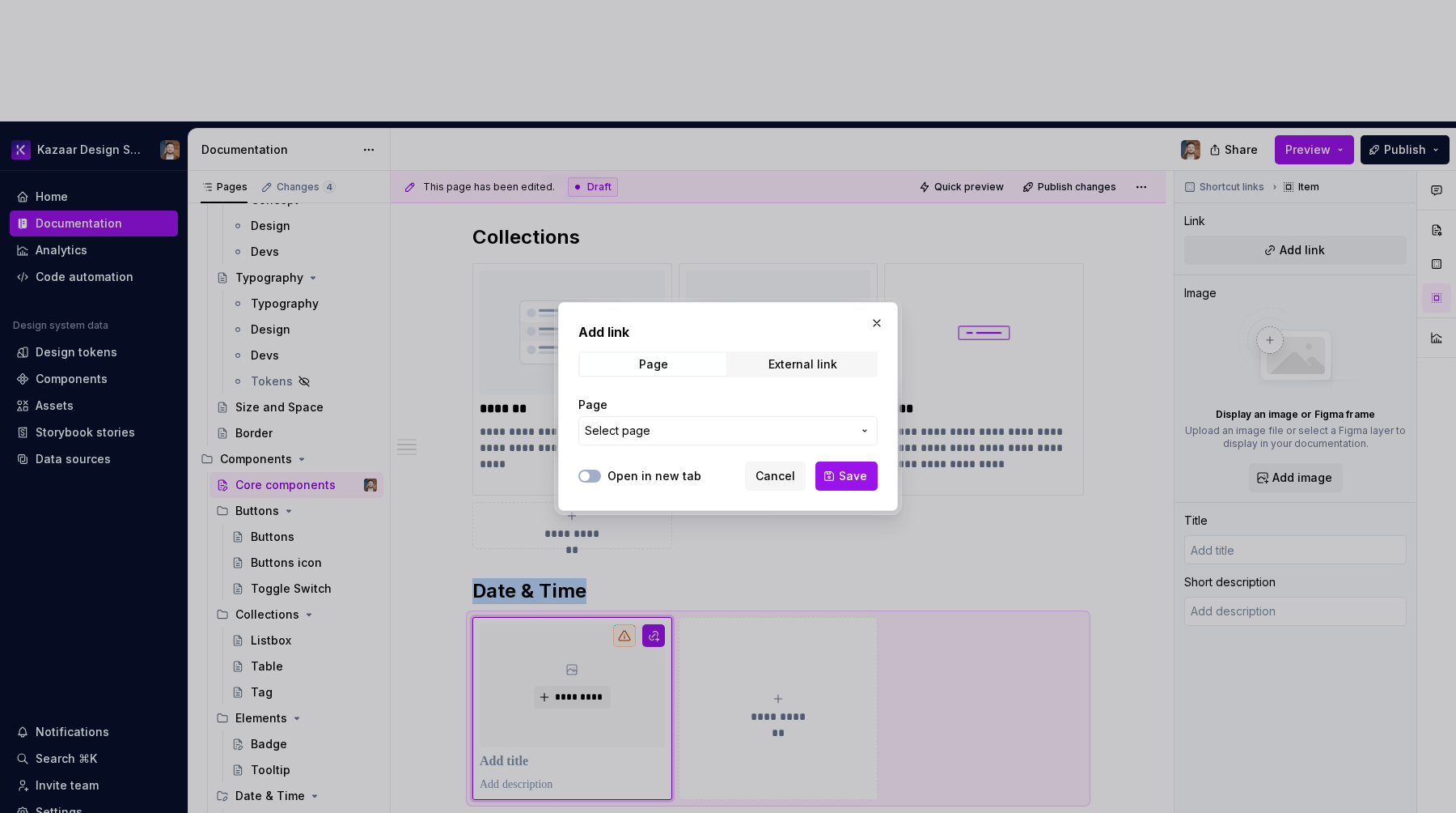
click at [733, 439] on button "Select page" at bounding box center [728, 430] width 300 height 29
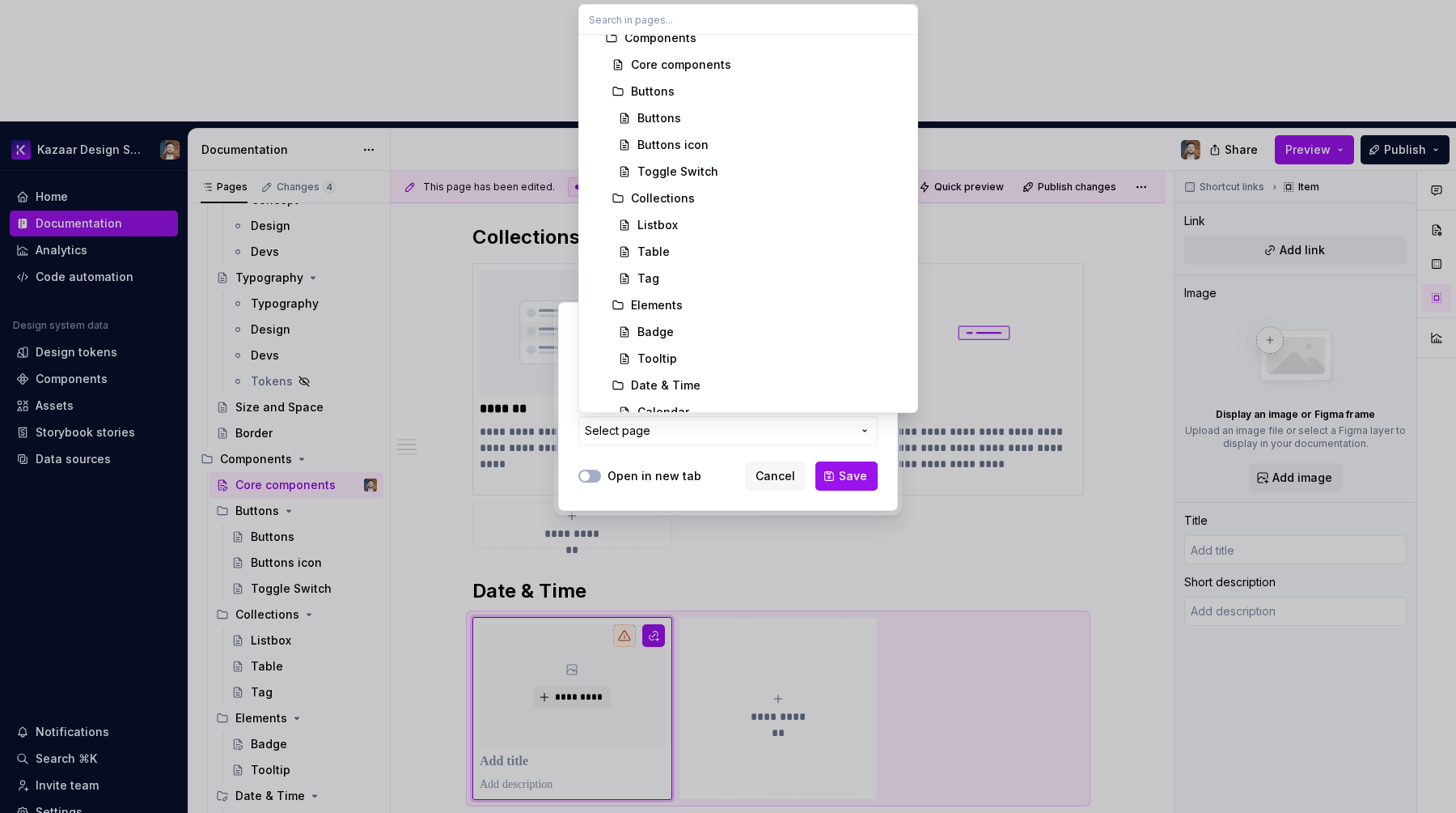
scroll to position [563, 0]
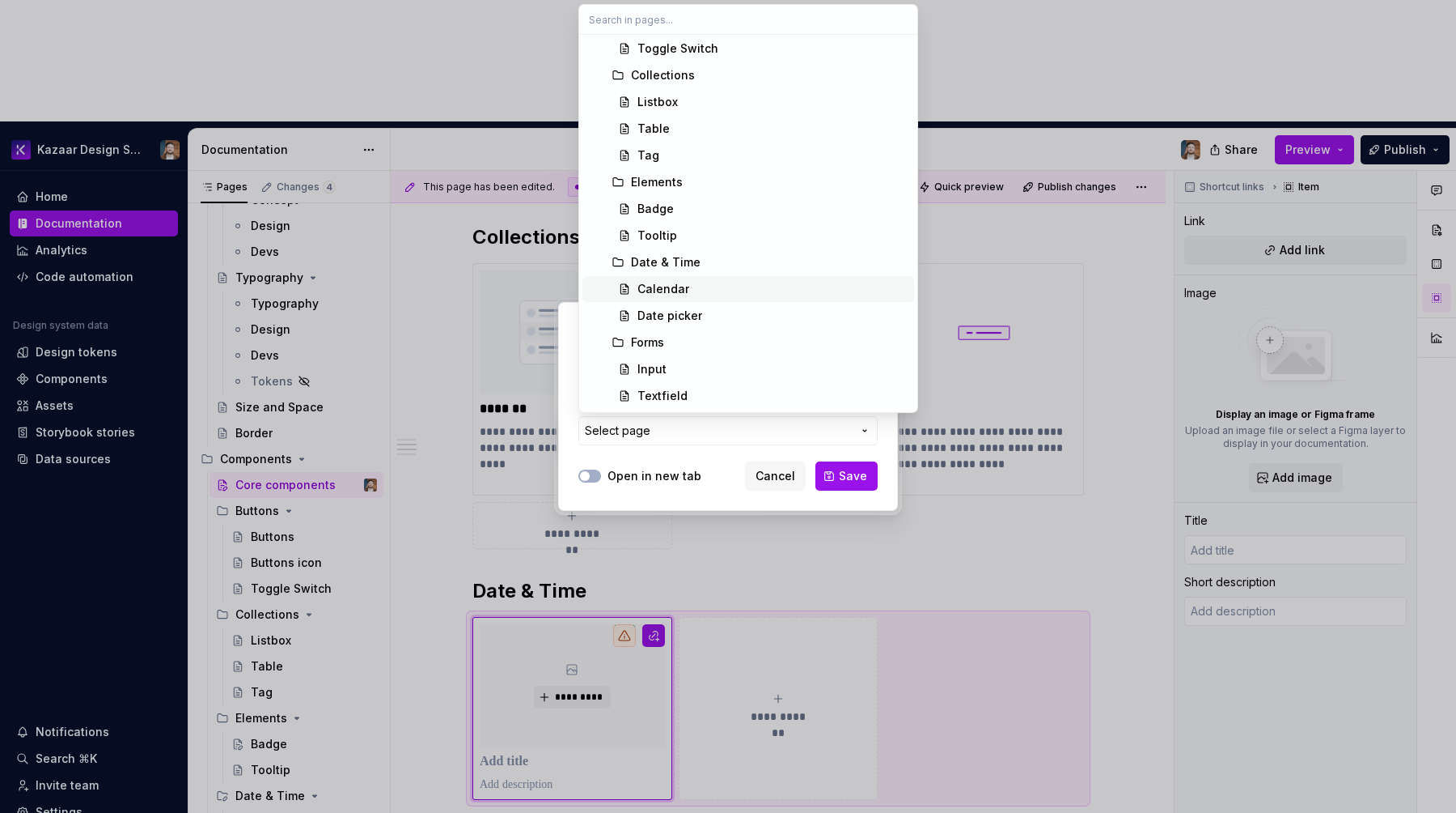
click at [701, 295] on div "Calendar" at bounding box center [773, 288] width 270 height 16
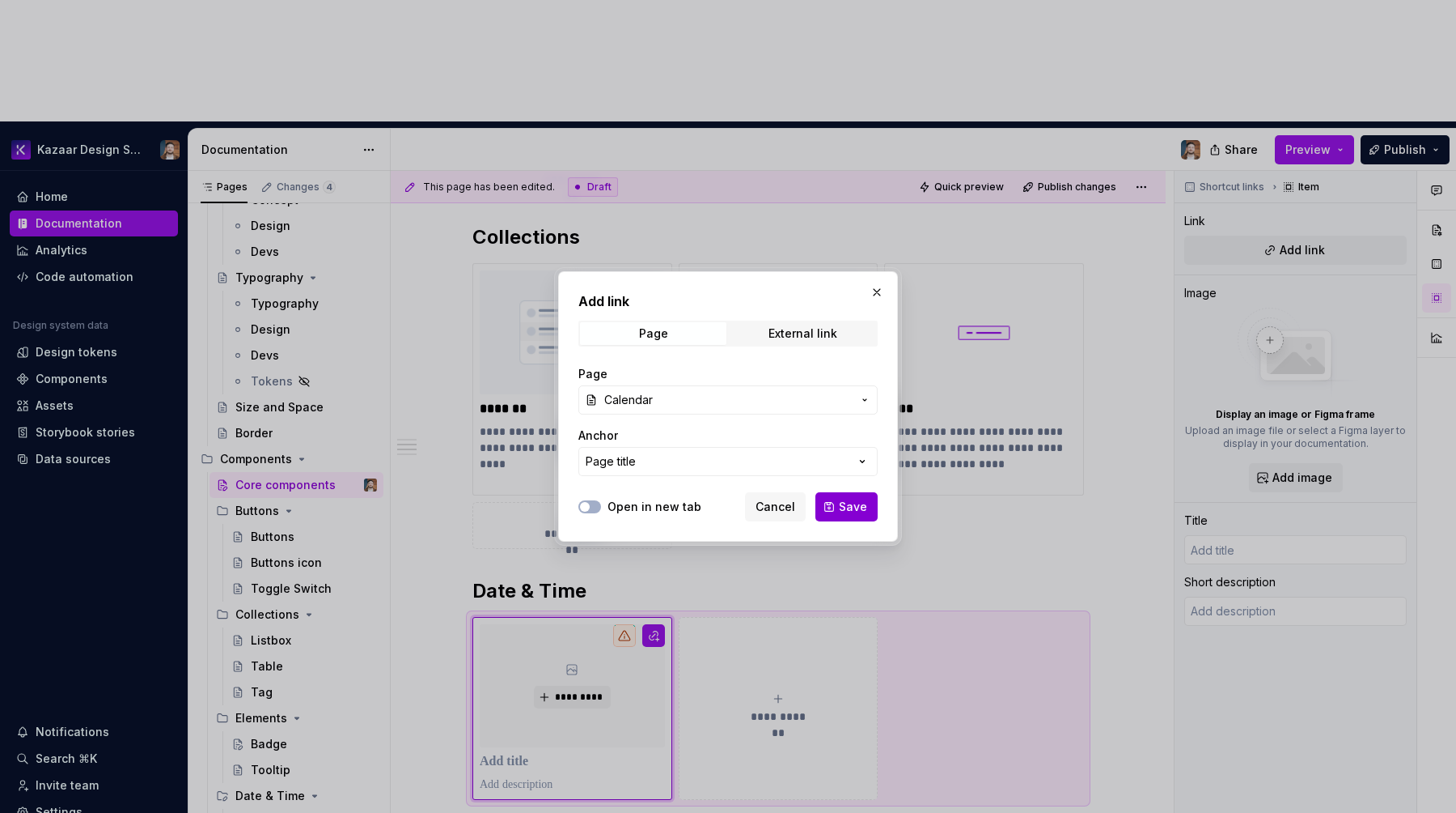
click at [833, 507] on button "Save" at bounding box center [847, 507] width 62 height 29
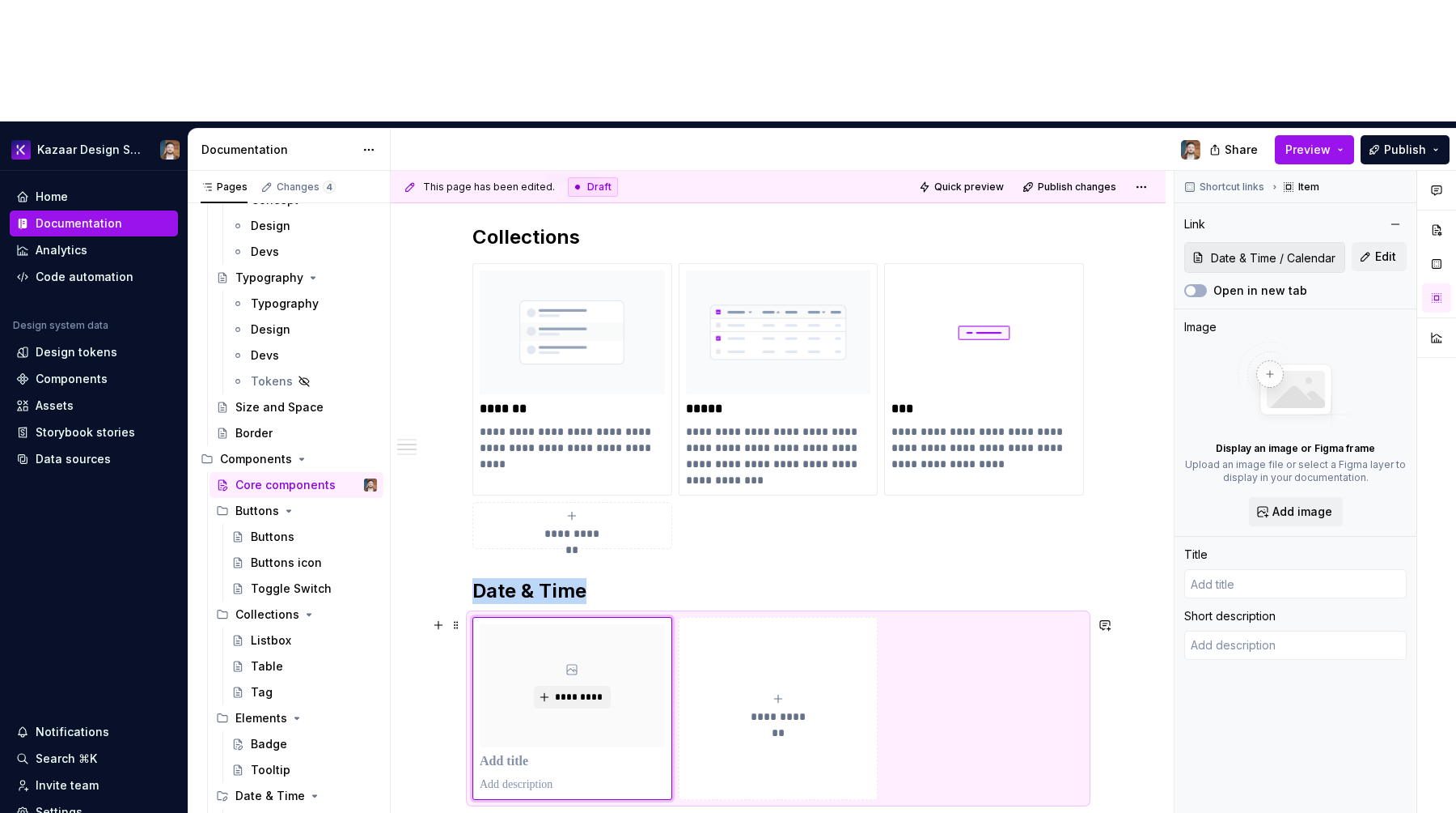
click at [786, 708] on span "**********" at bounding box center [779, 716] width 71 height 16
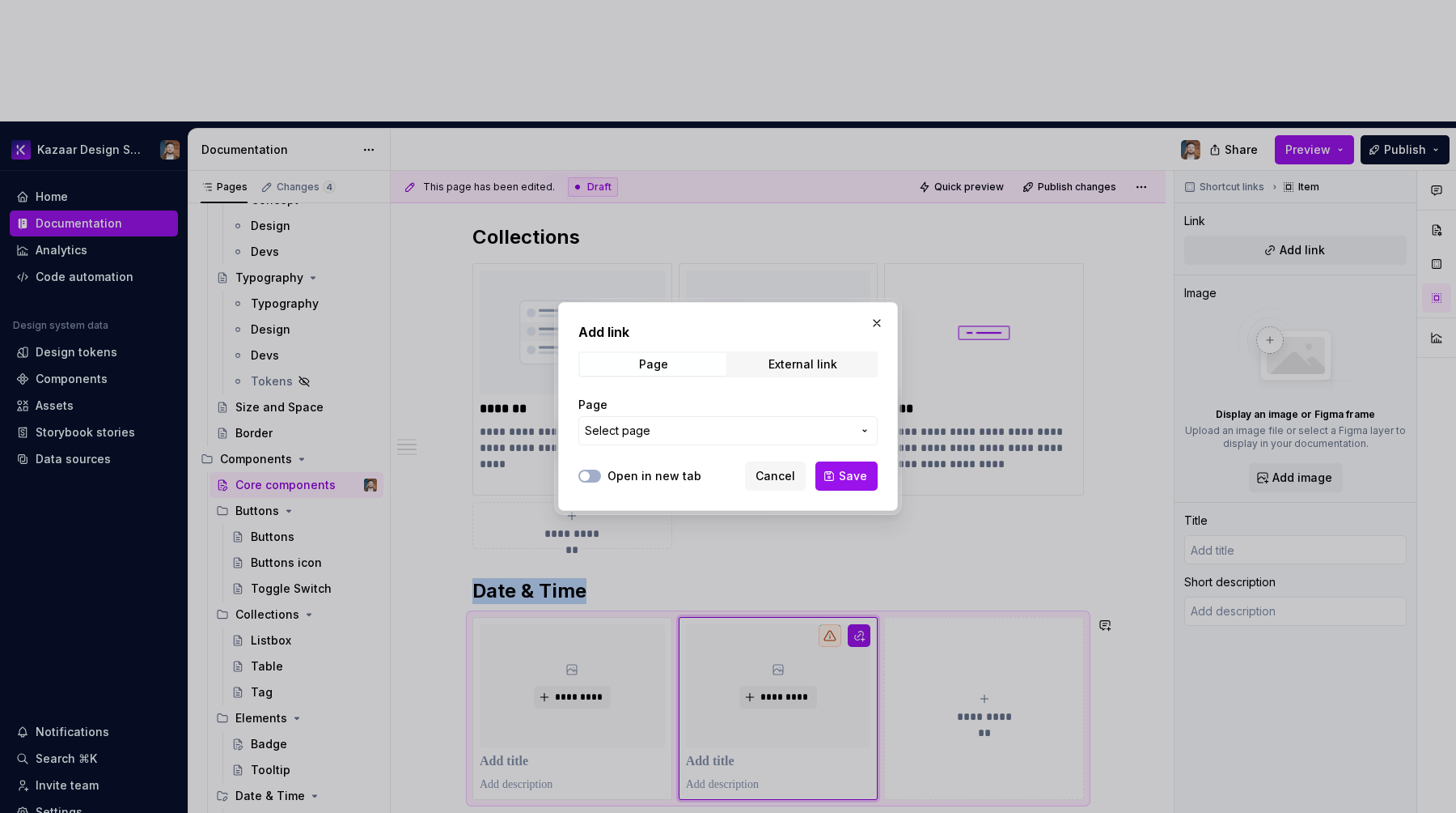
click at [754, 437] on span "Select page" at bounding box center [718, 430] width 267 height 16
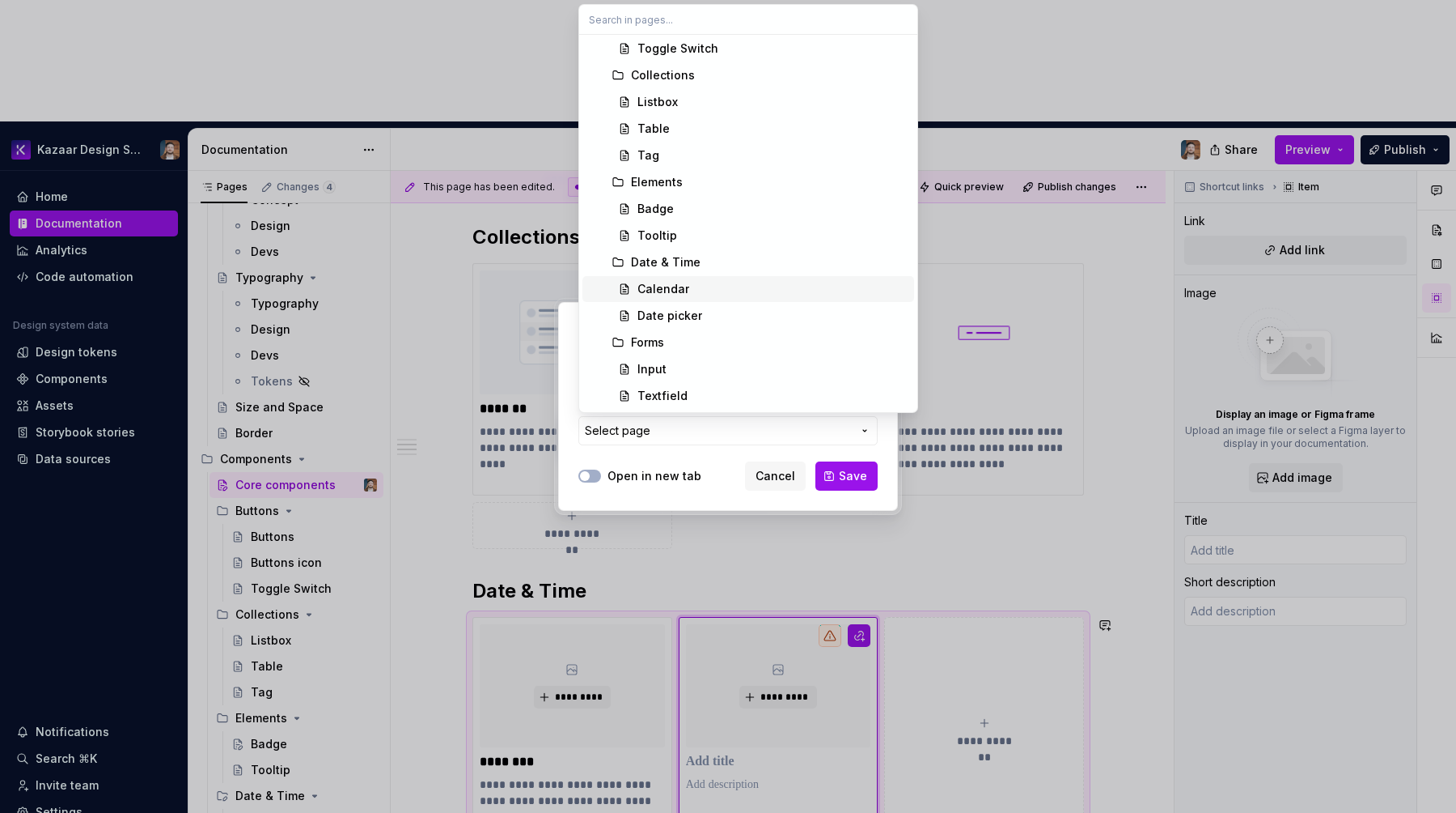
click at [722, 298] on span "Calendar" at bounding box center [748, 288] width 332 height 26
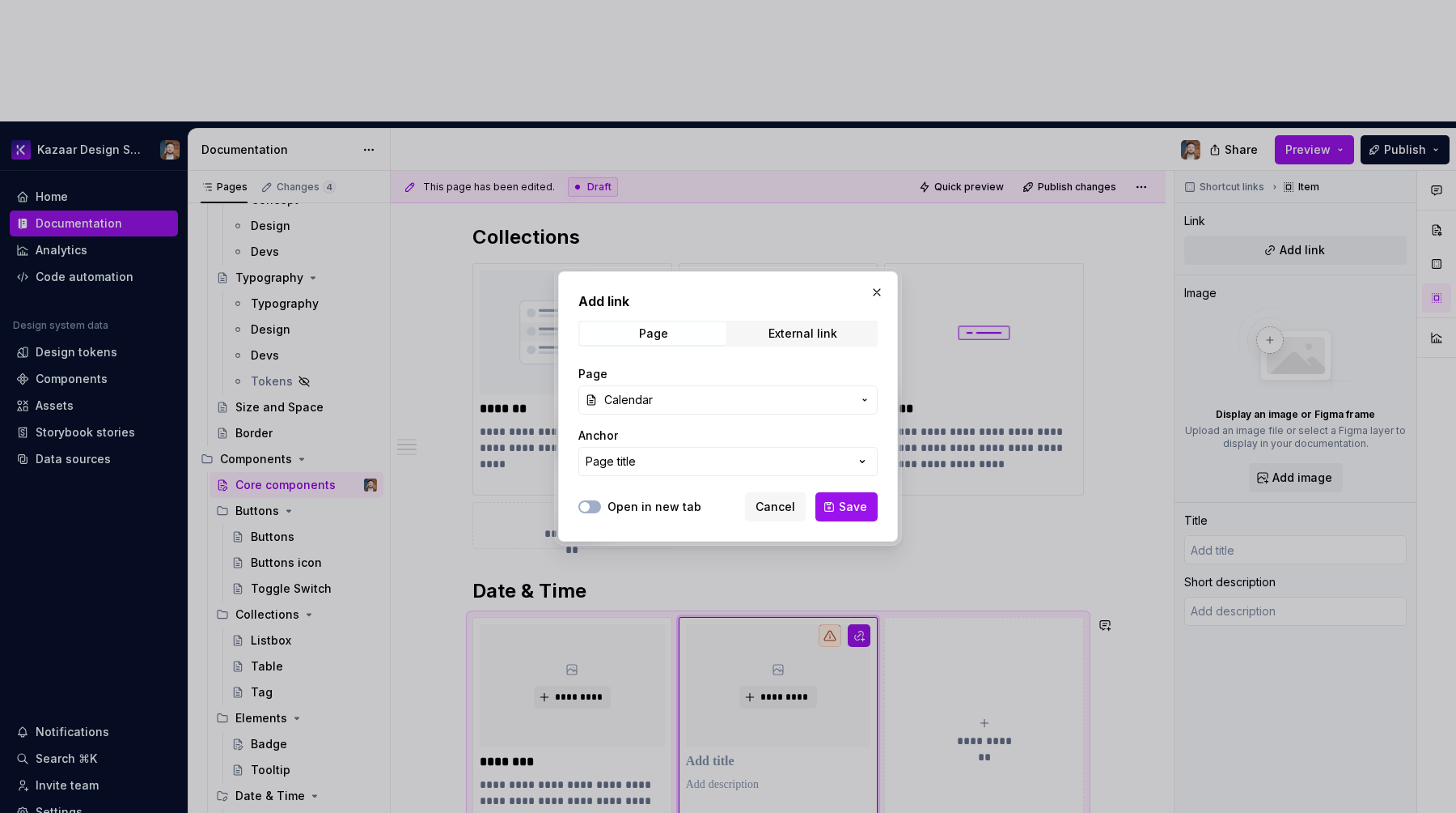
click at [722, 298] on h2 "Add link" at bounding box center [728, 301] width 300 height 20
click at [684, 398] on span "Calendar" at bounding box center [728, 399] width 248 height 16
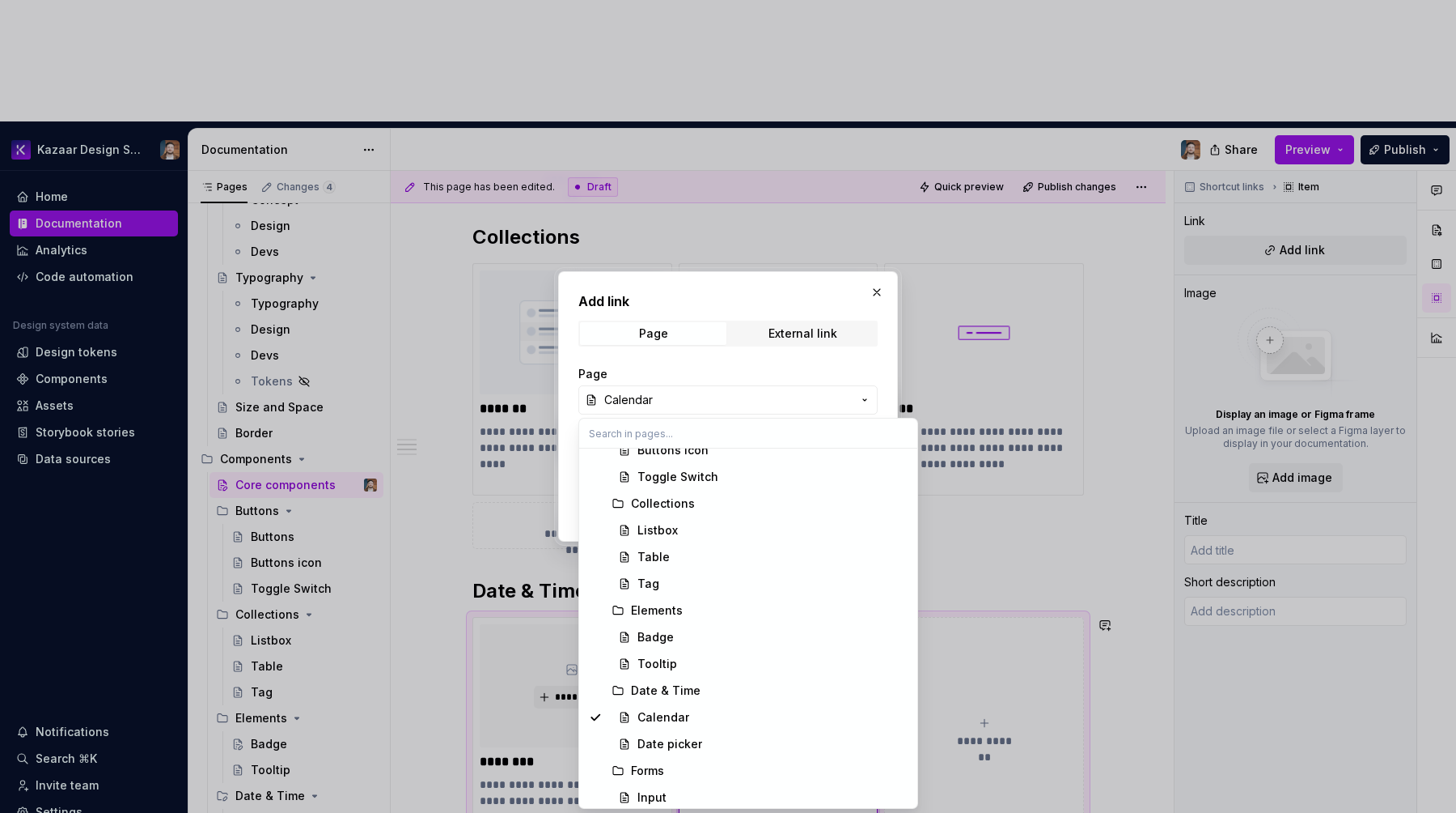
scroll to position [581, 0]
click at [692, 710] on div "Date picker" at bounding box center [670, 711] width 65 height 16
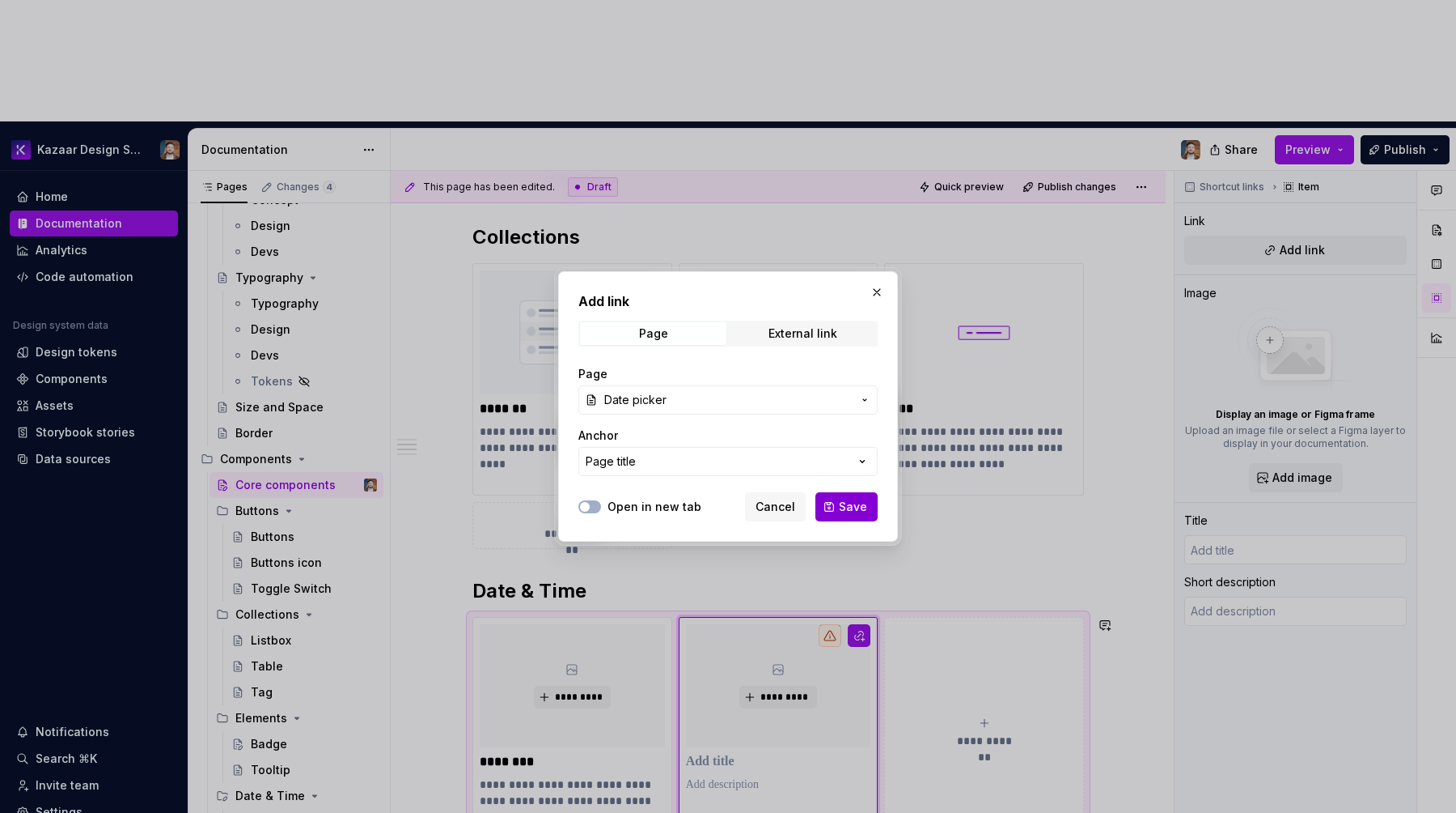
click at [850, 508] on span "Save" at bounding box center [853, 507] width 28 height 16
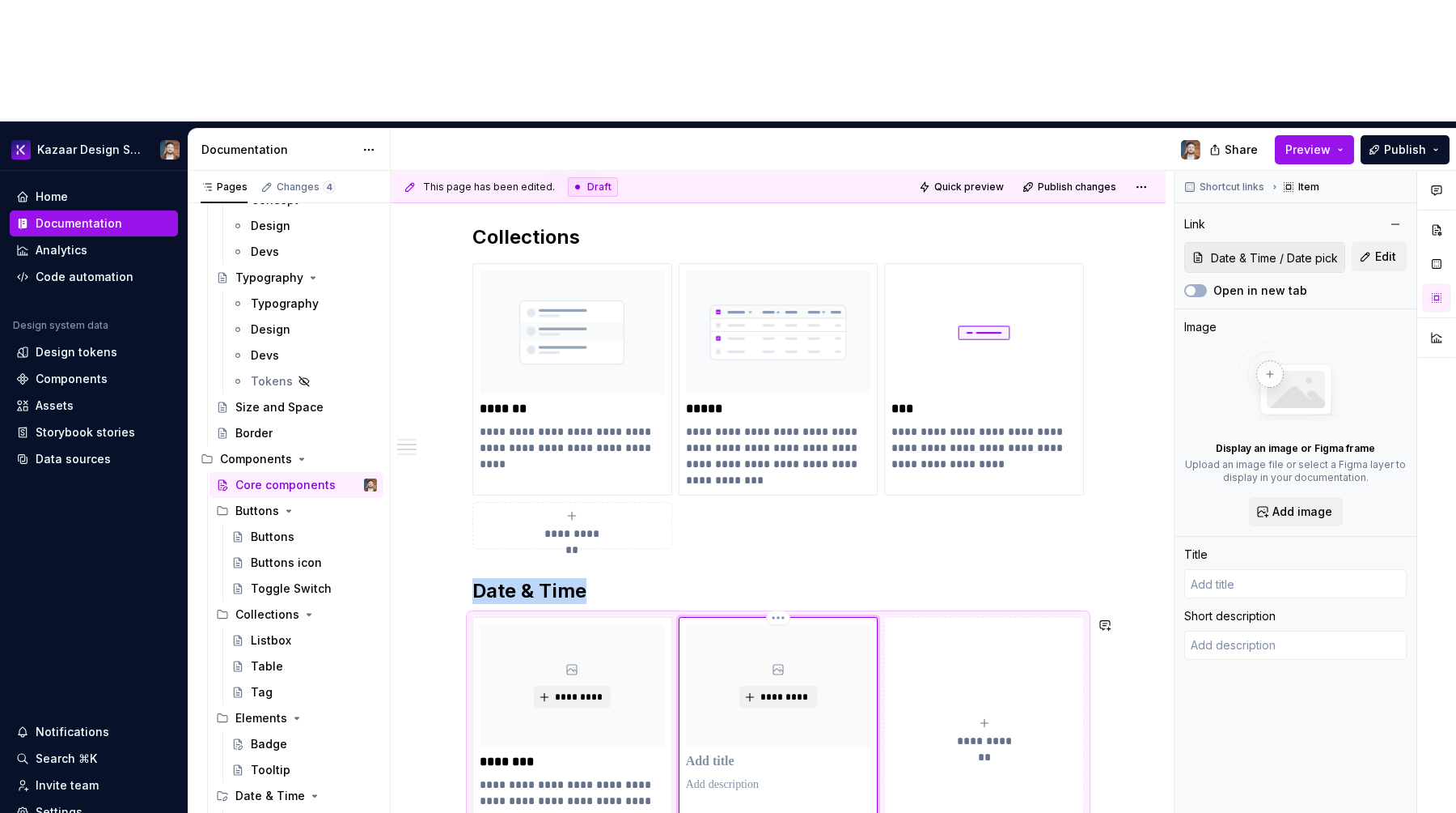
type textarea "*"
type input "Date picker"
type textarea "A calendar displays dates in a structured view, allowing users to browse, selec…"
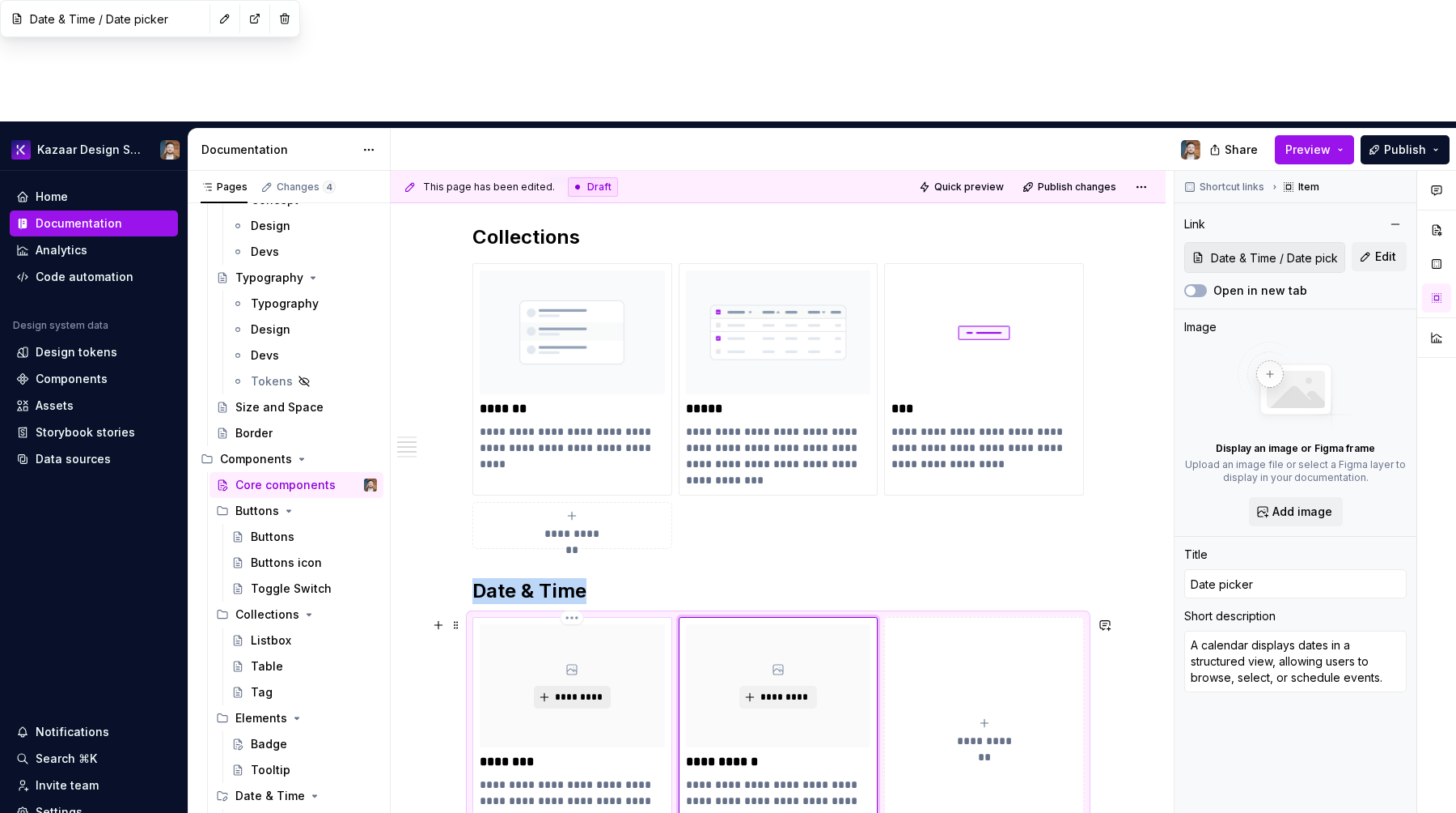
type textarea "*"
type input "Calendar"
type input "Date & Time / Calendar"
click at [591, 690] on span "*********" at bounding box center [579, 697] width 49 height 13
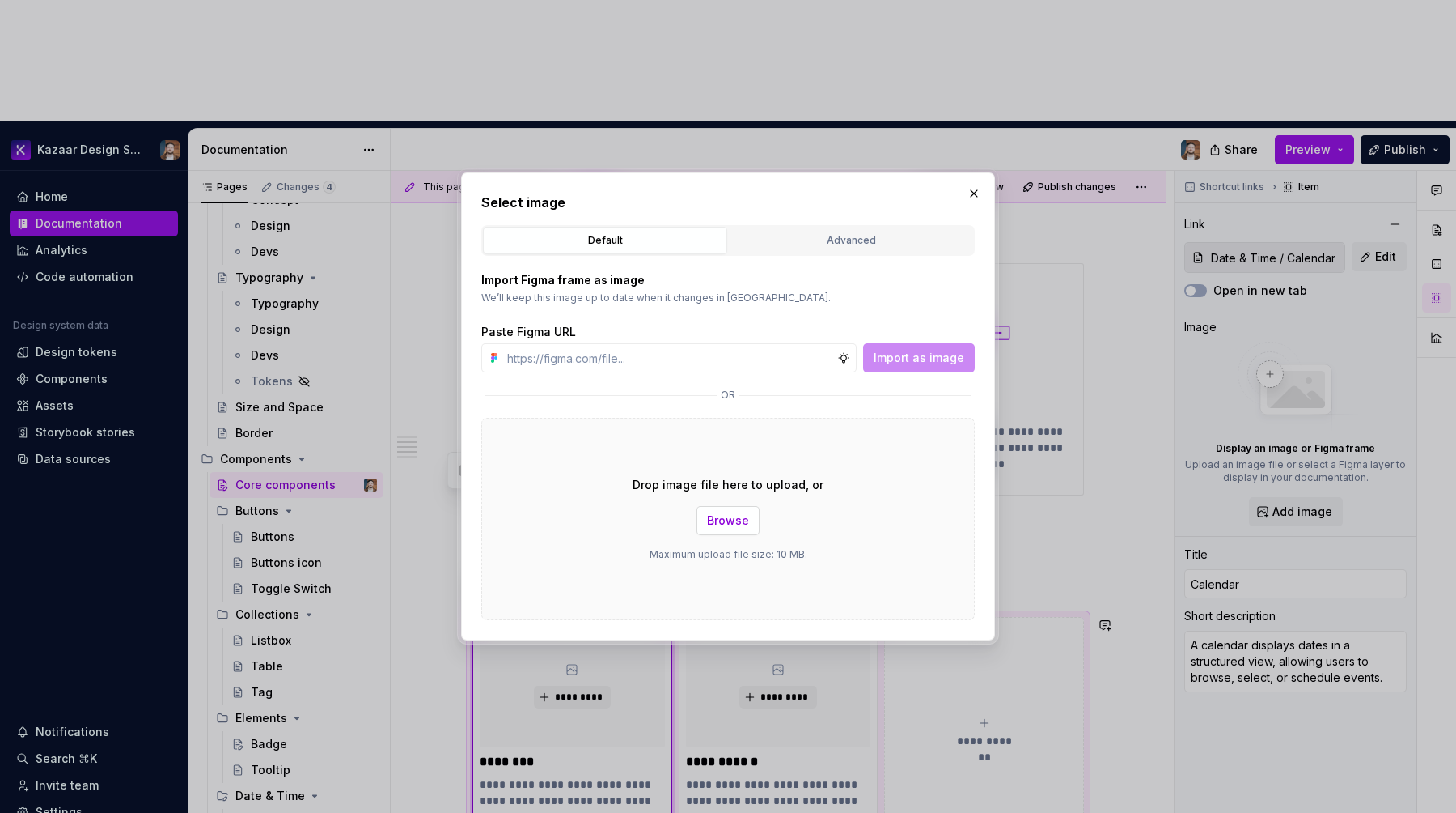
click at [713, 532] on button "Browse" at bounding box center [728, 520] width 63 height 29
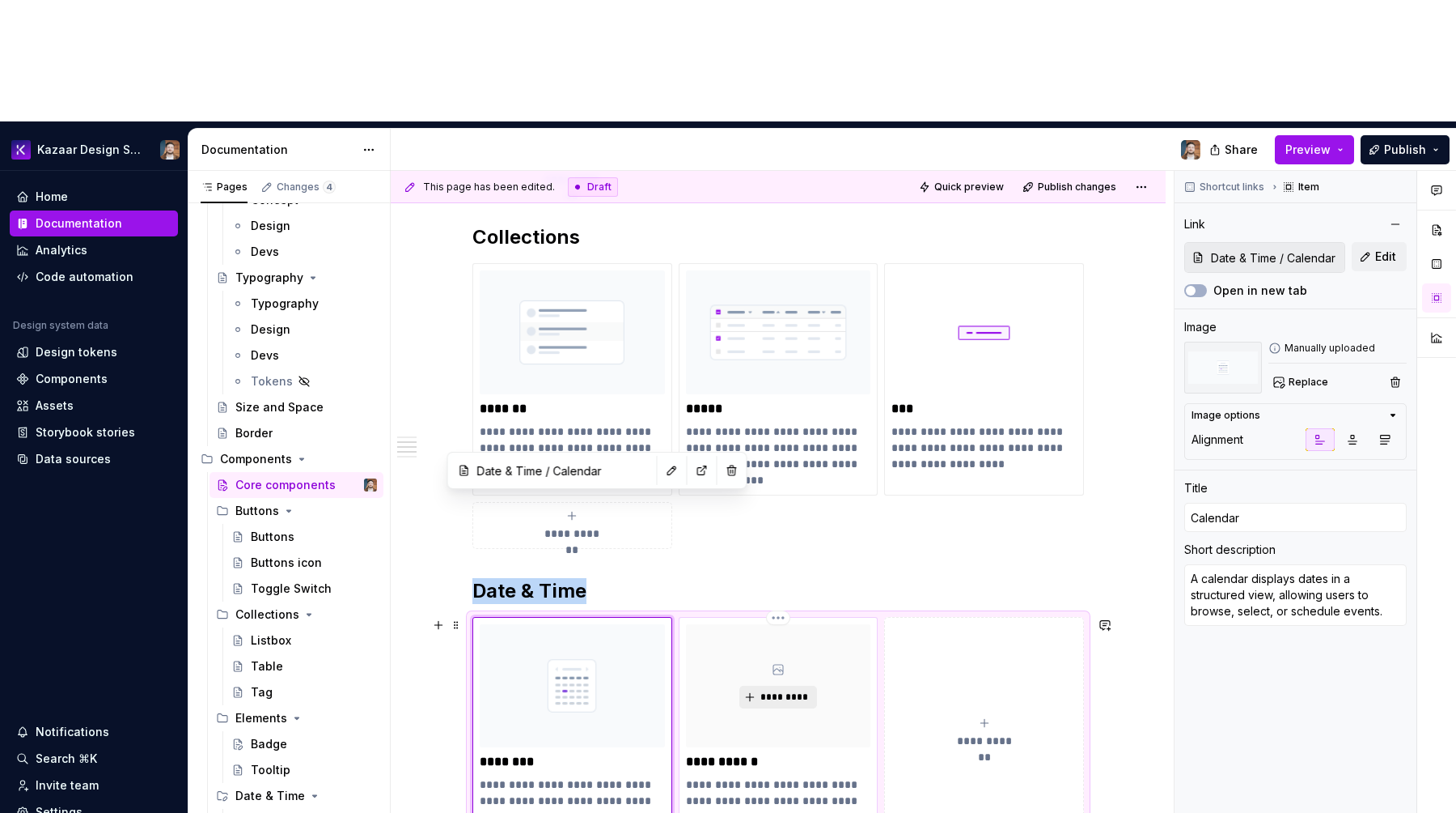
type textarea "*"
type input "Date & Time / Date picker"
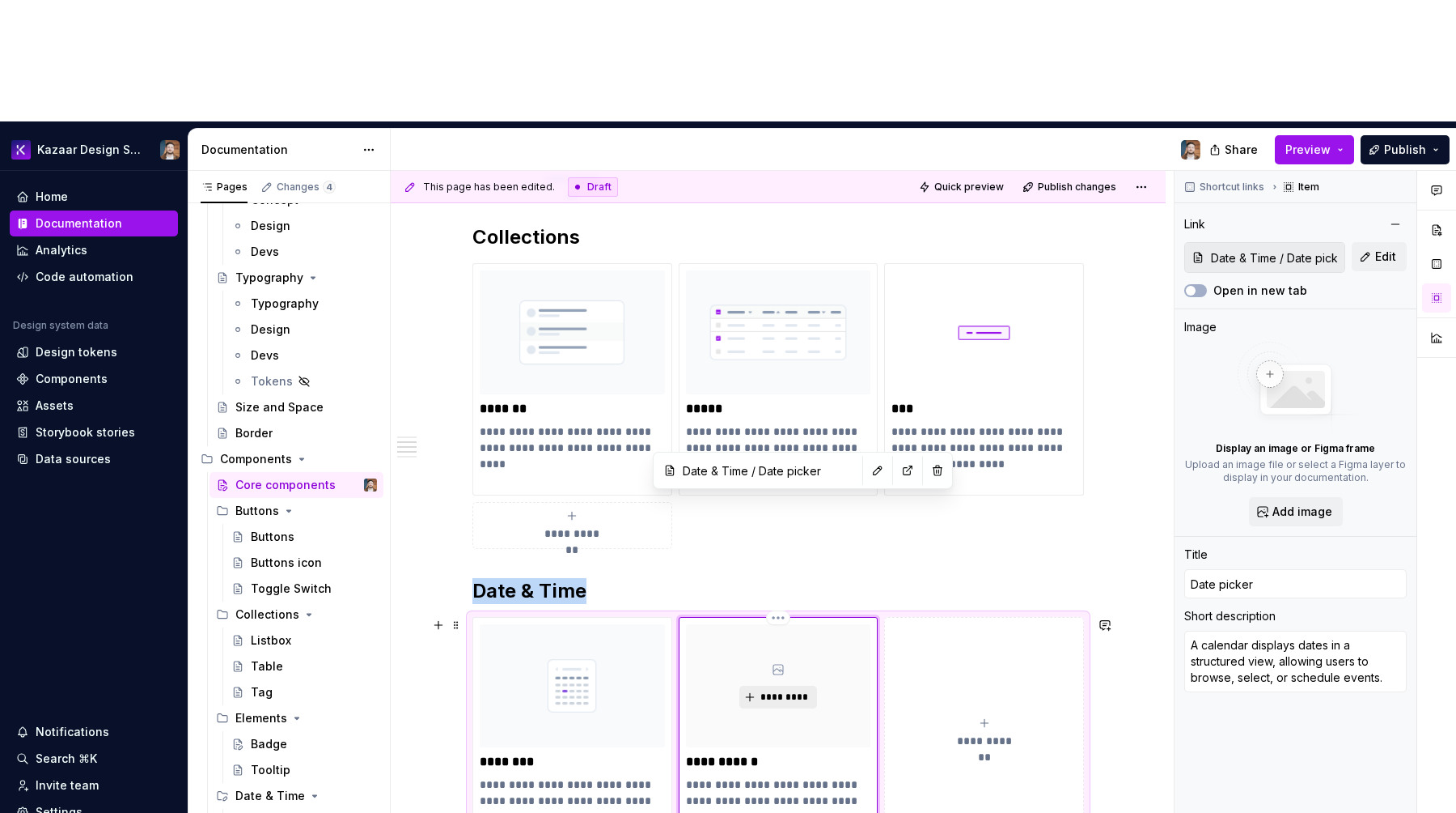
click at [797, 690] on span "*********" at bounding box center [784, 697] width 49 height 13
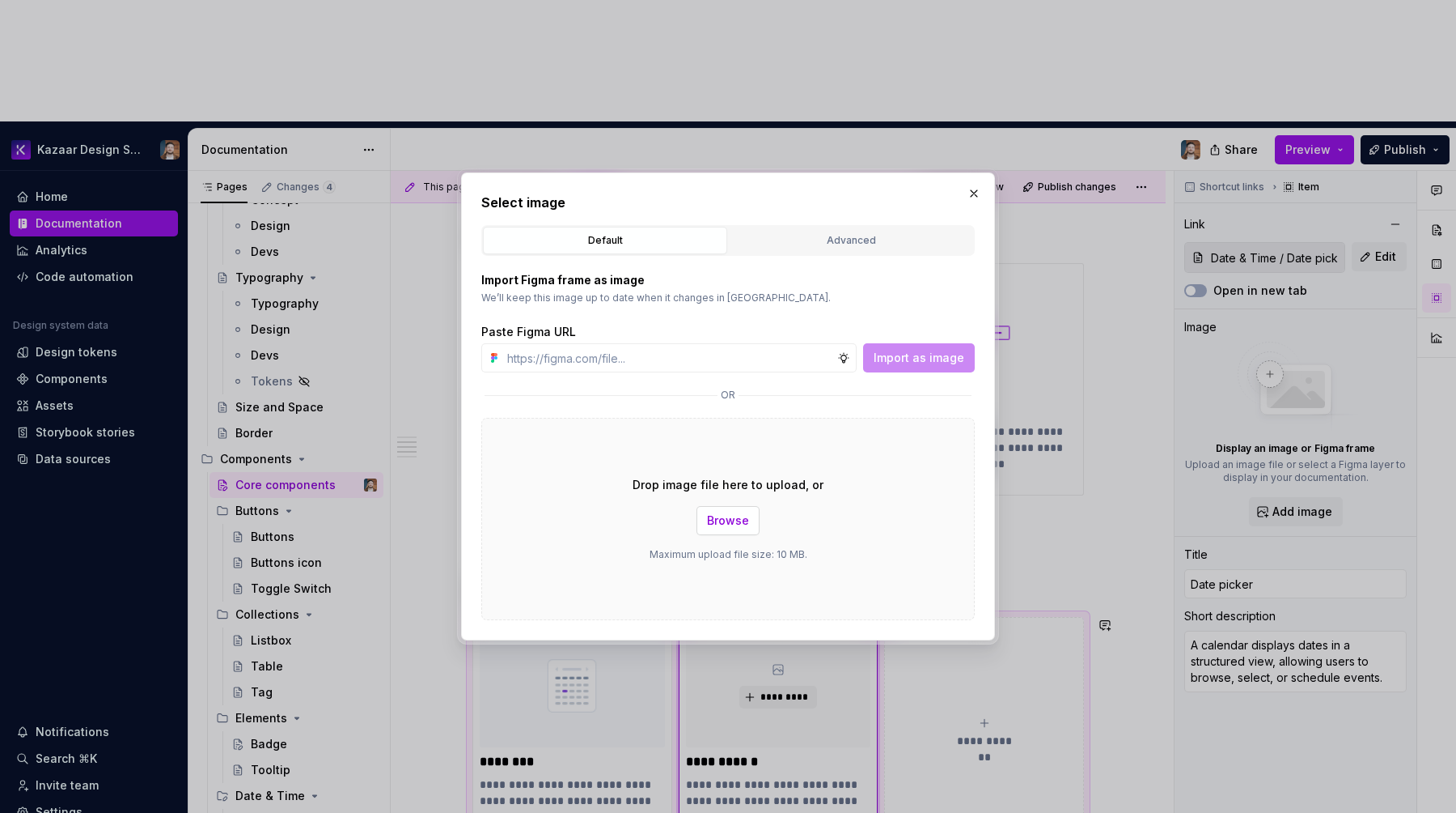
click at [732, 526] on span "Browse" at bounding box center [728, 520] width 43 height 16
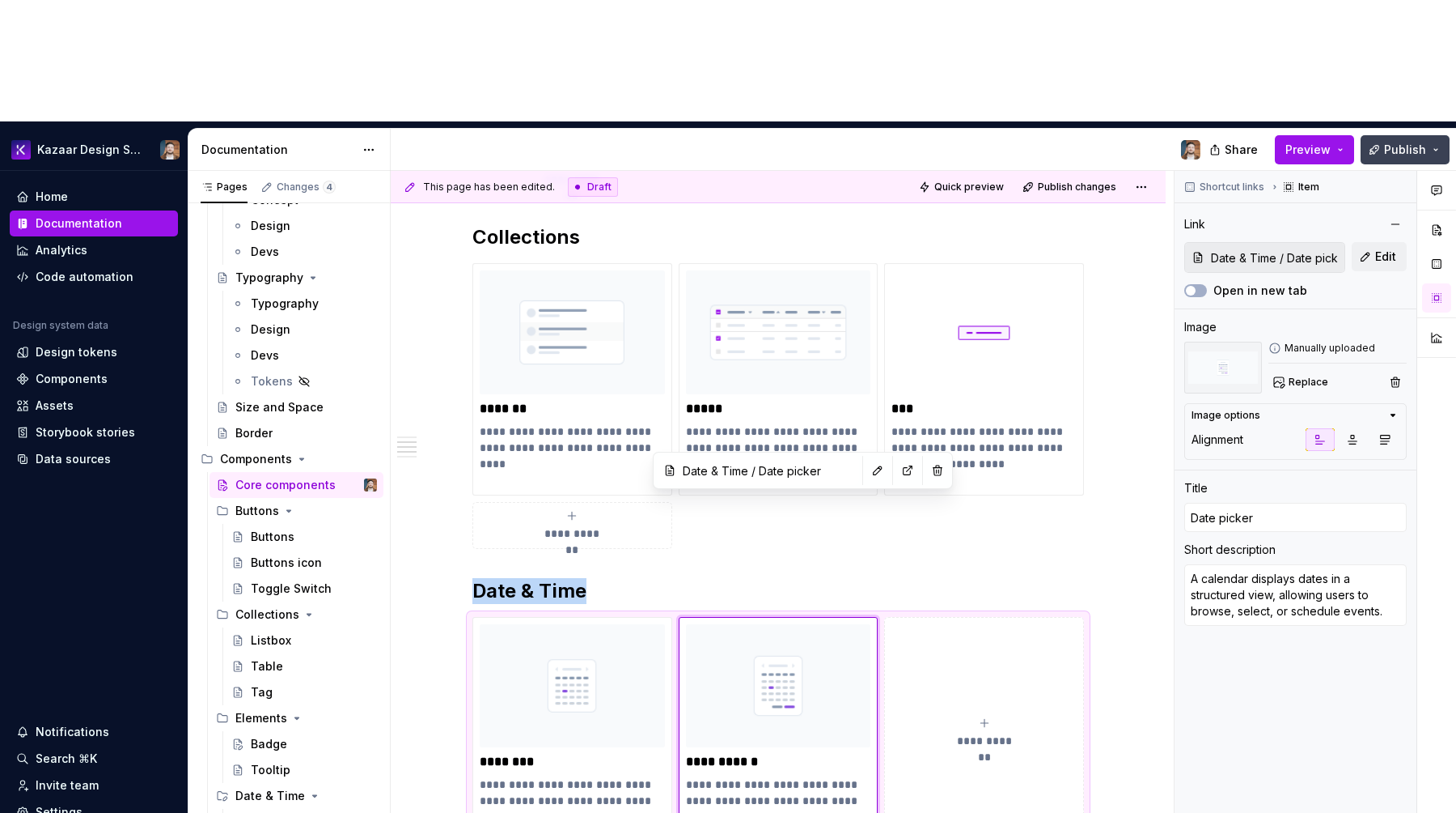
click at [1379, 135] on button "Publish" at bounding box center [1405, 149] width 89 height 29
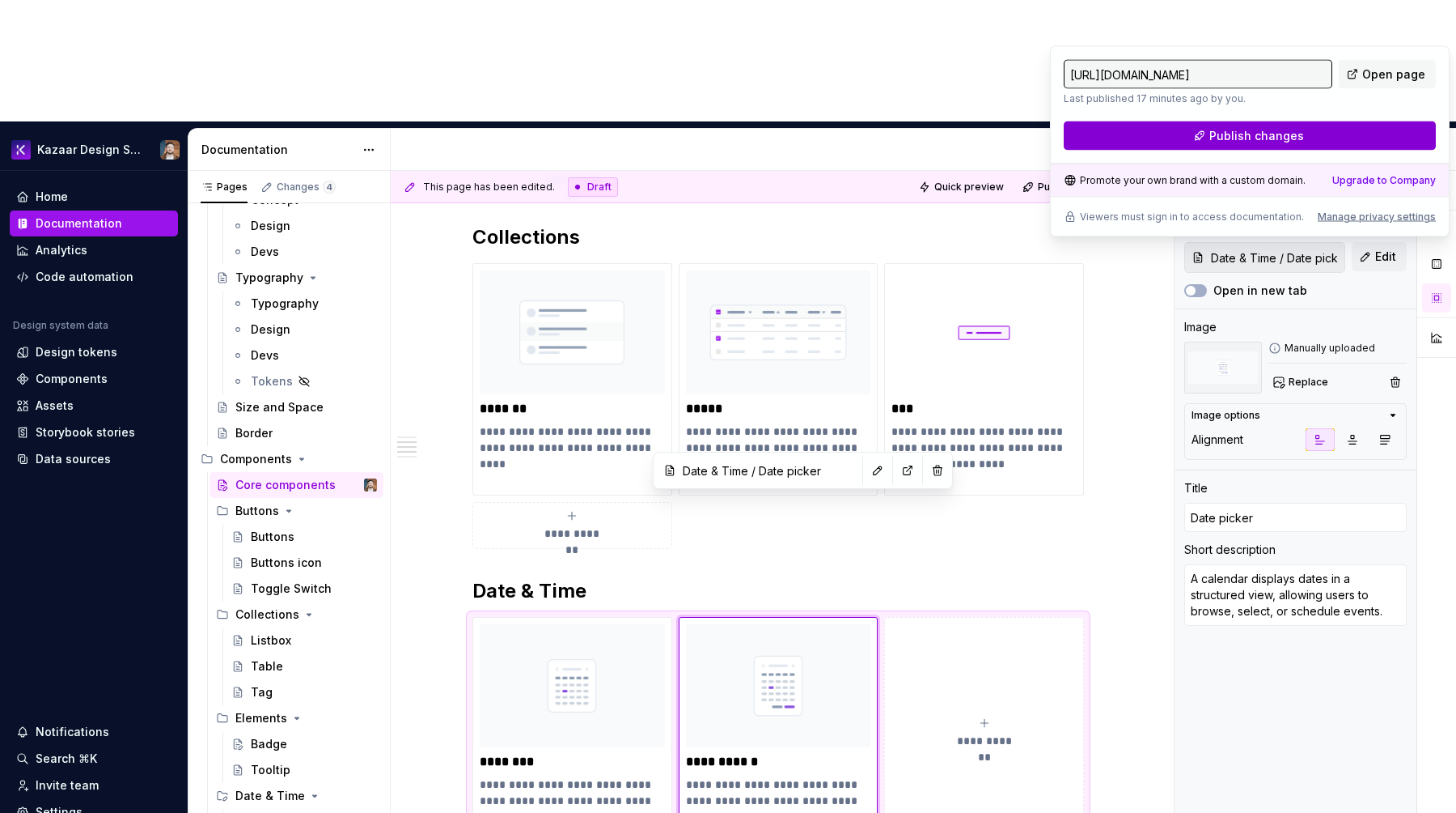
click at [1322, 130] on button "Publish changes" at bounding box center [1250, 135] width 372 height 29
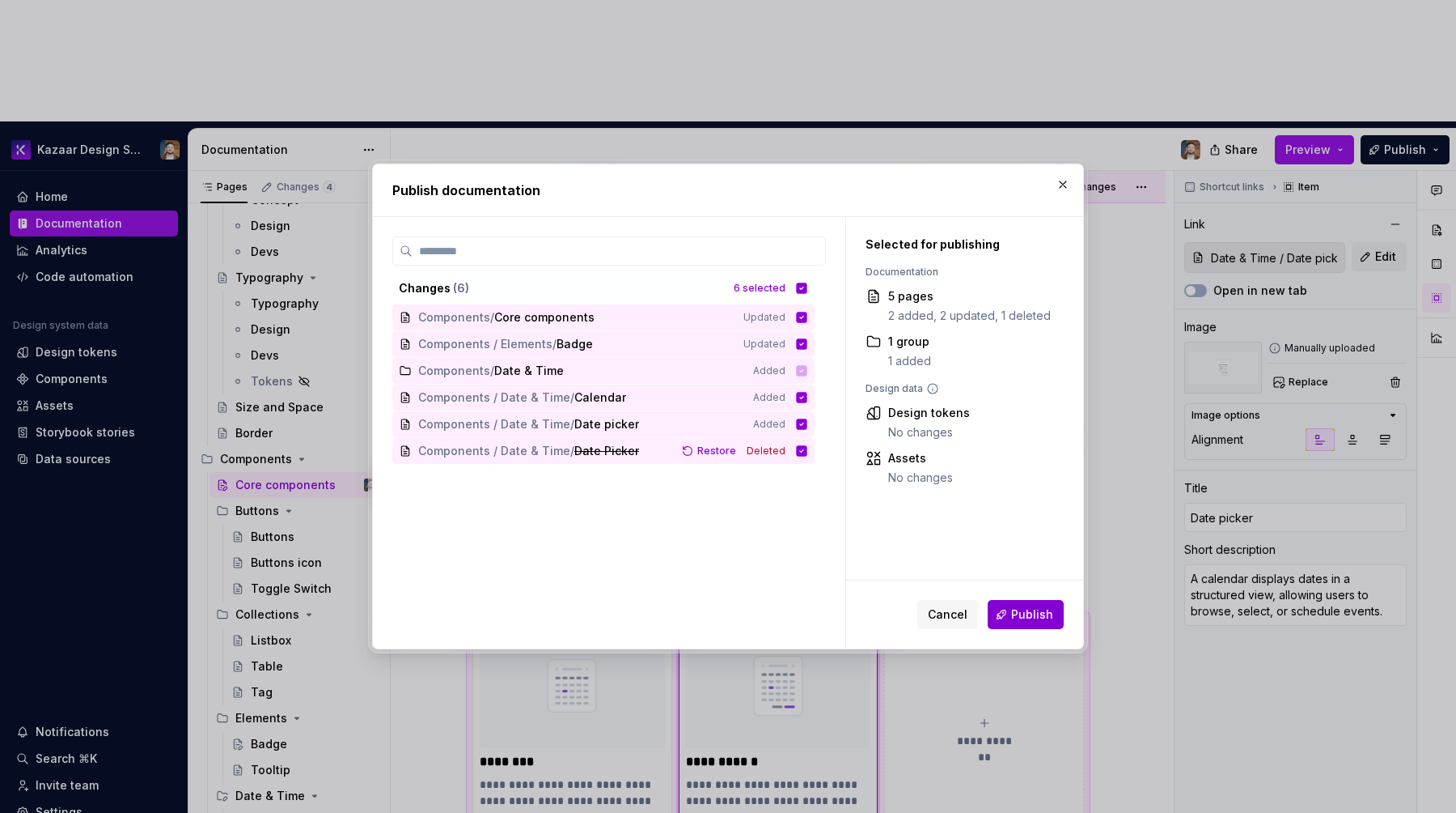
click at [1028, 612] on span "Publish" at bounding box center [1032, 614] width 43 height 16
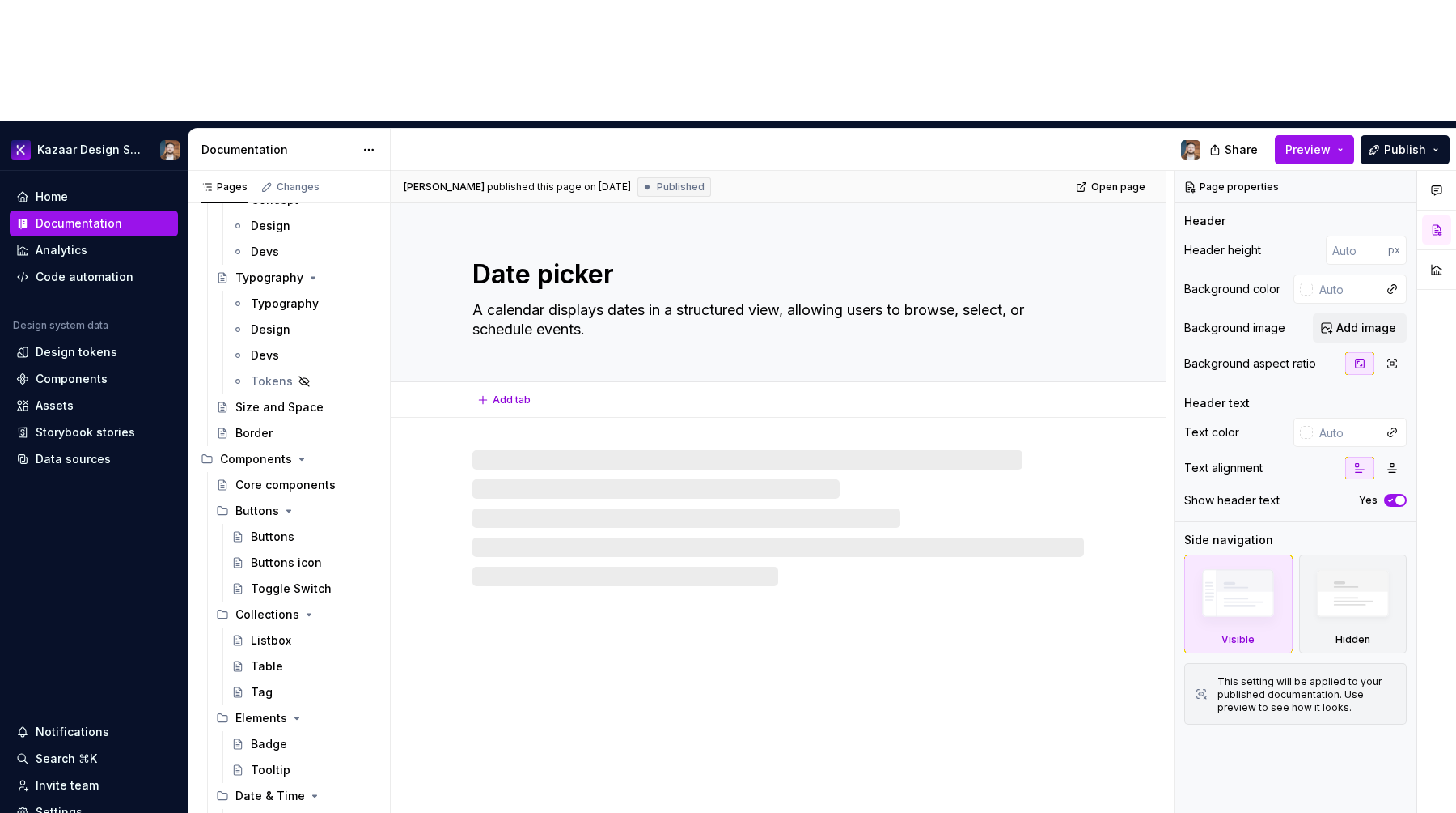
click at [538, 297] on textarea "A calendar displays dates in a structured view, allowing users to browse, selec…" at bounding box center [775, 320] width 611 height 45
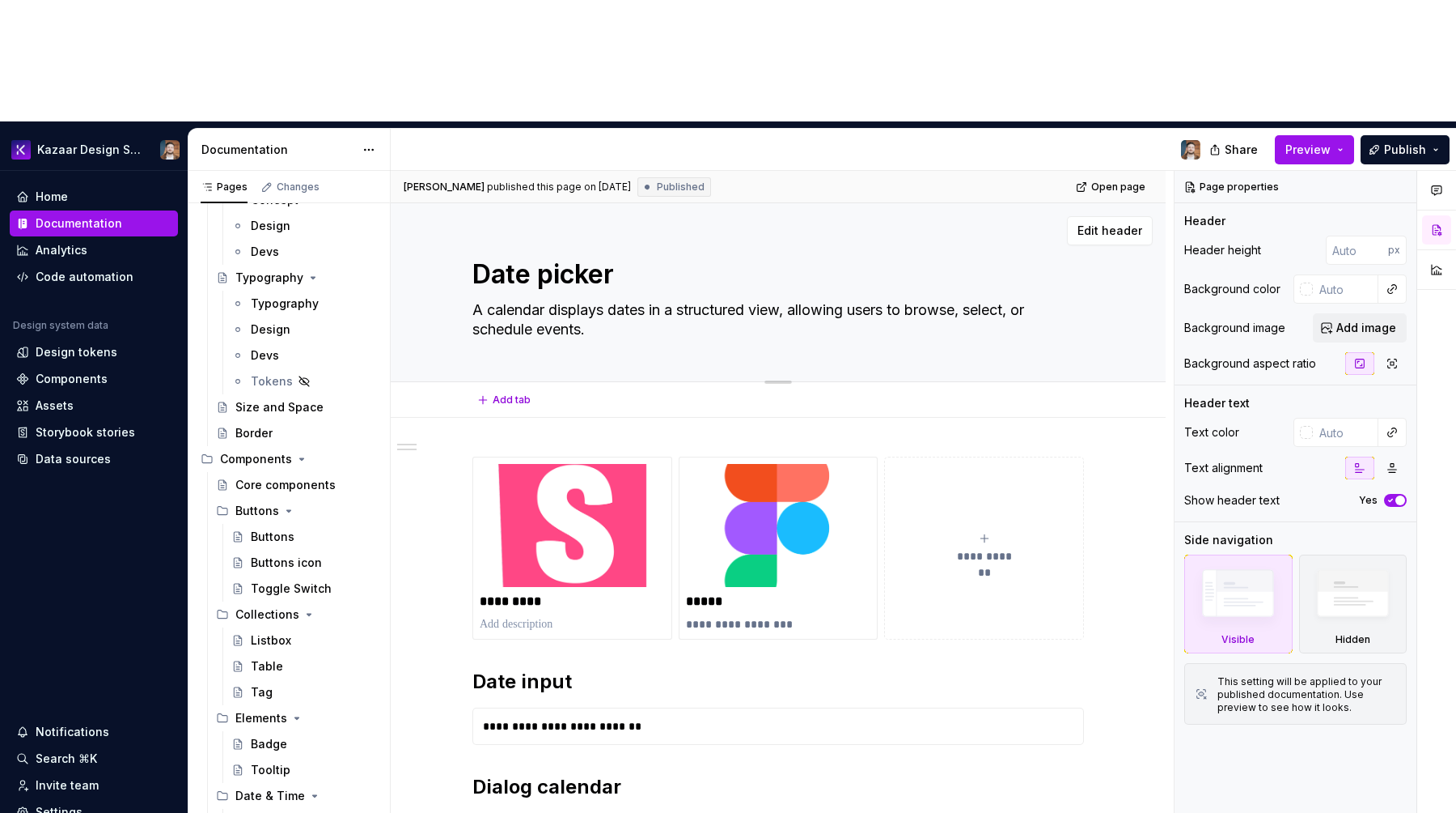
click at [538, 297] on textarea "A calendar displays dates in a structured view, allowing users to browse, selec…" at bounding box center [775, 320] width 611 height 45
paste textarea "date picker allows users to select a date (or date range) from a calendar inter…"
type textarea "*"
type textarea "A date picker allows users to select a date (or date range) from a calendar int…"
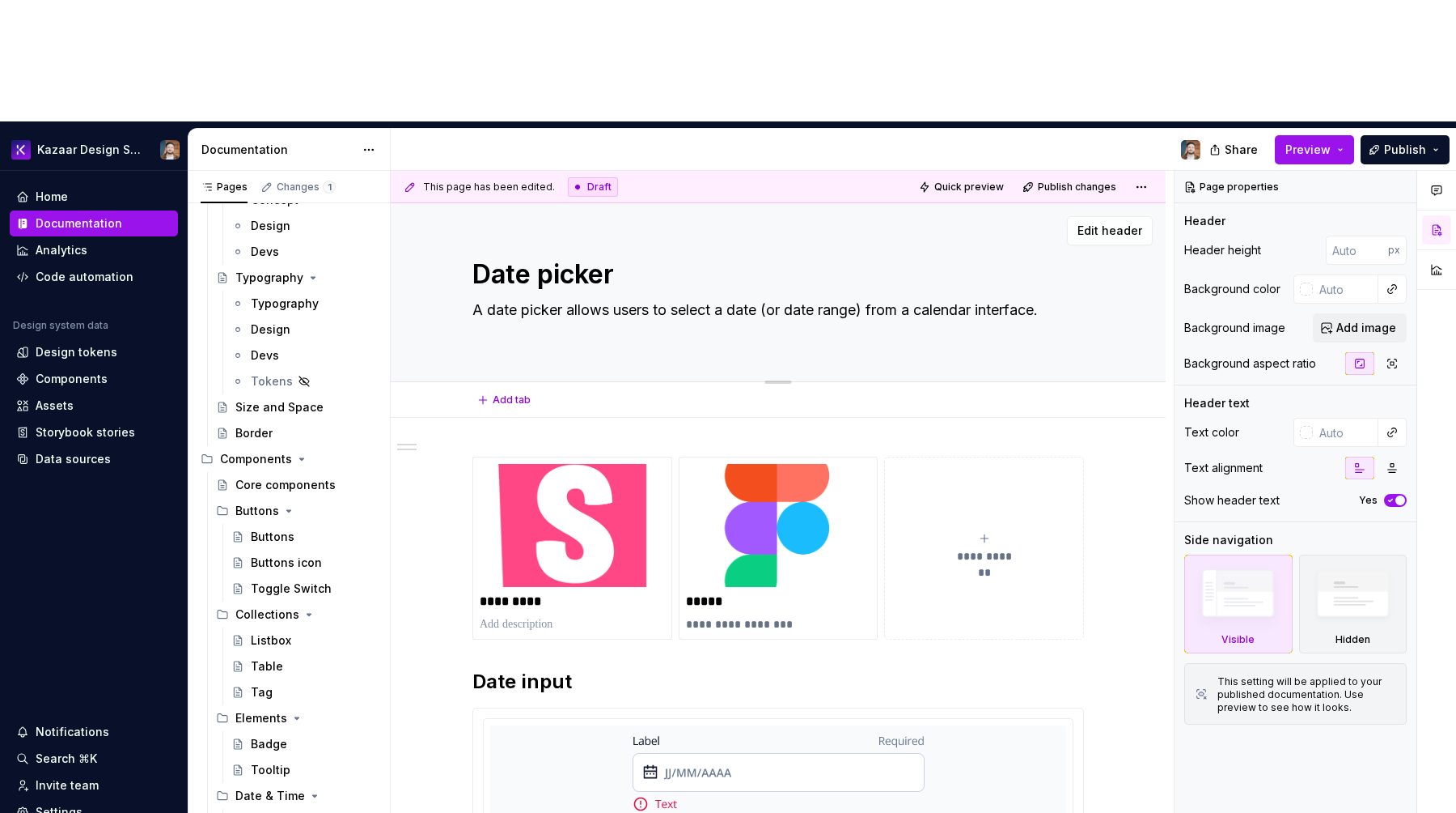
type textarea "*"
type textarea "A date picker allows users to select a date (or date range) from a calendar int…"
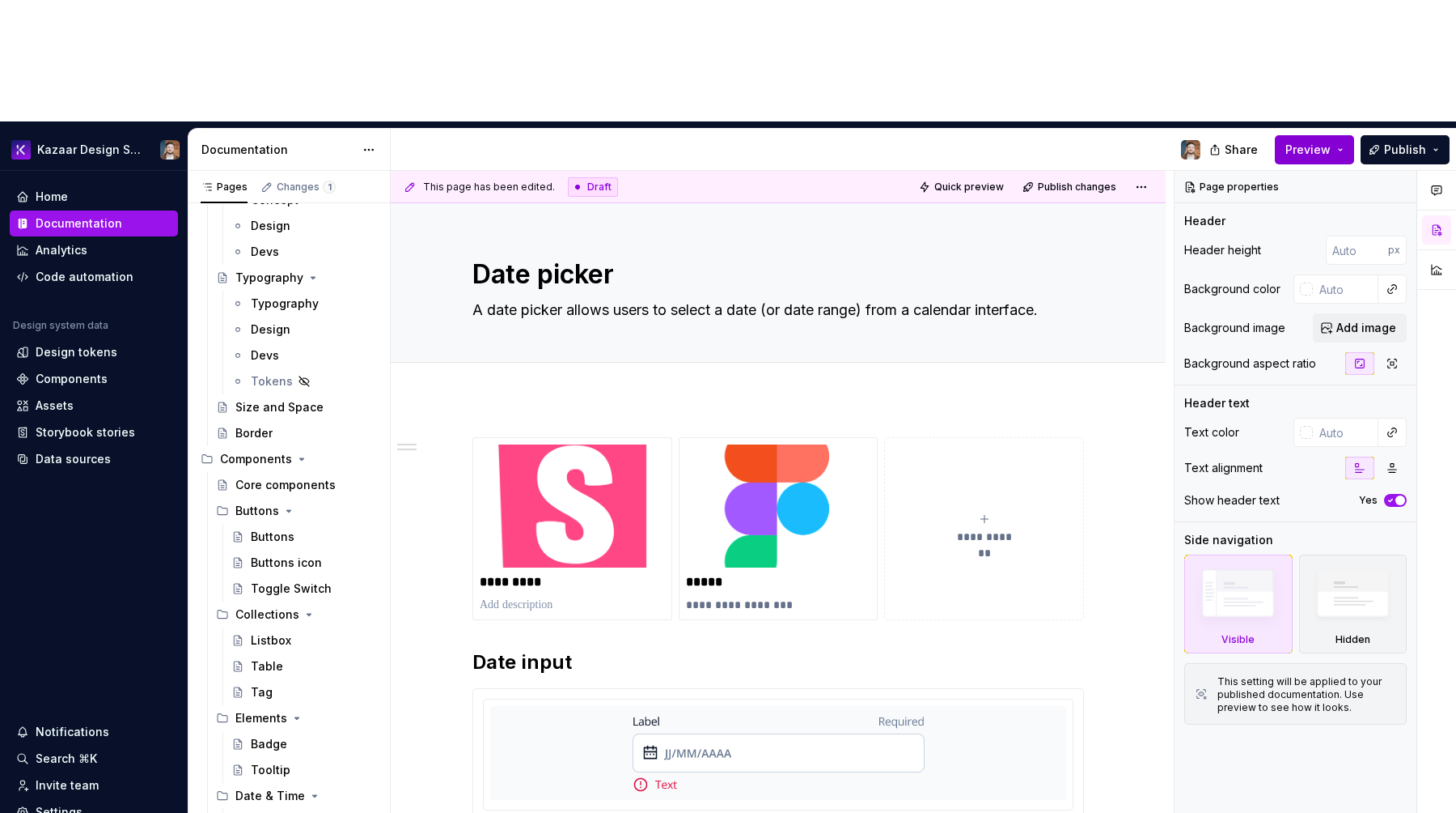
type textarea "*"
type textarea "A date picker allows users to select a date (or date range) from a calendar int…"
click at [1390, 135] on button "Publish" at bounding box center [1405, 149] width 89 height 29
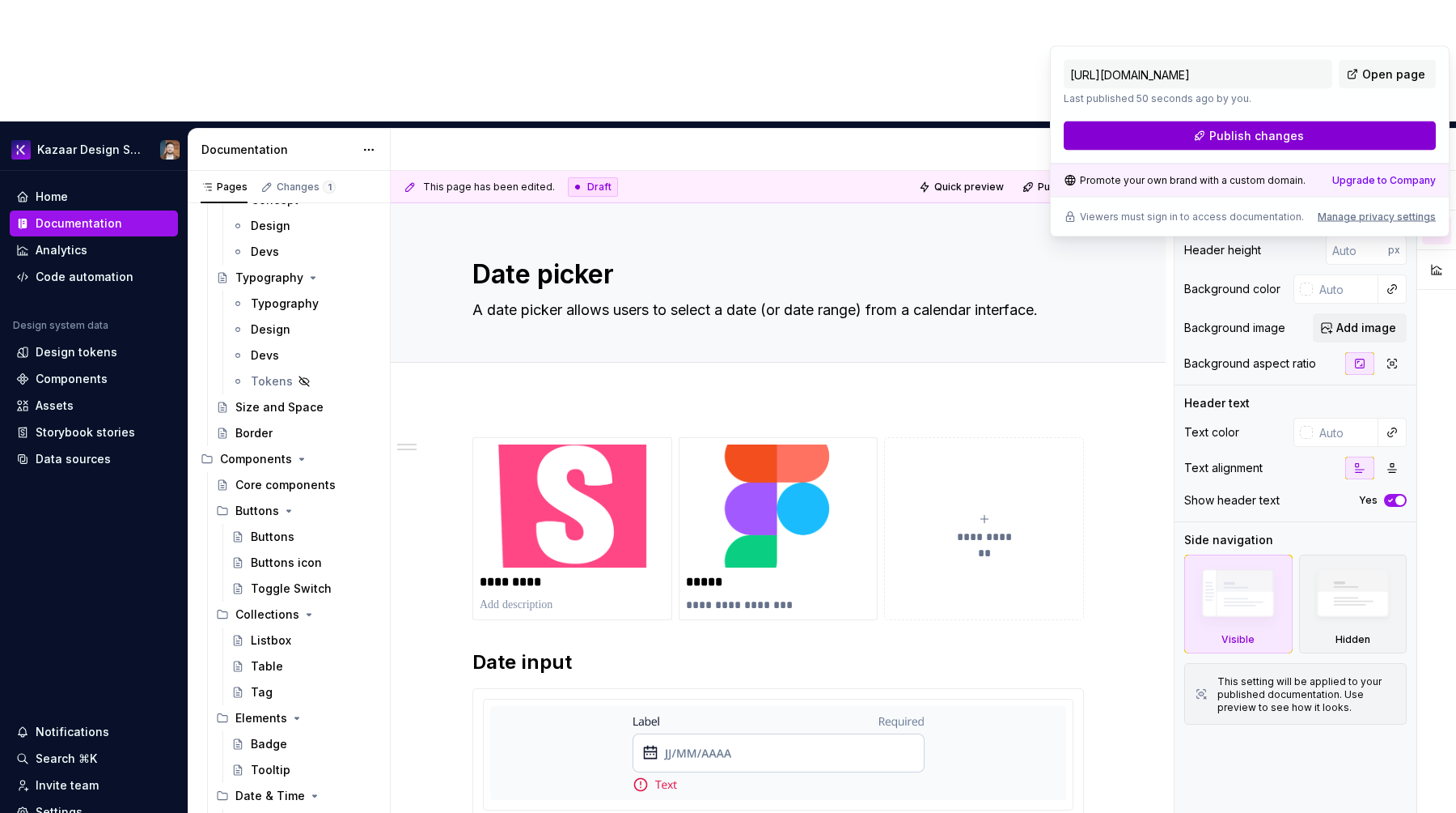
click at [1289, 138] on span "Publish changes" at bounding box center [1257, 135] width 94 height 16
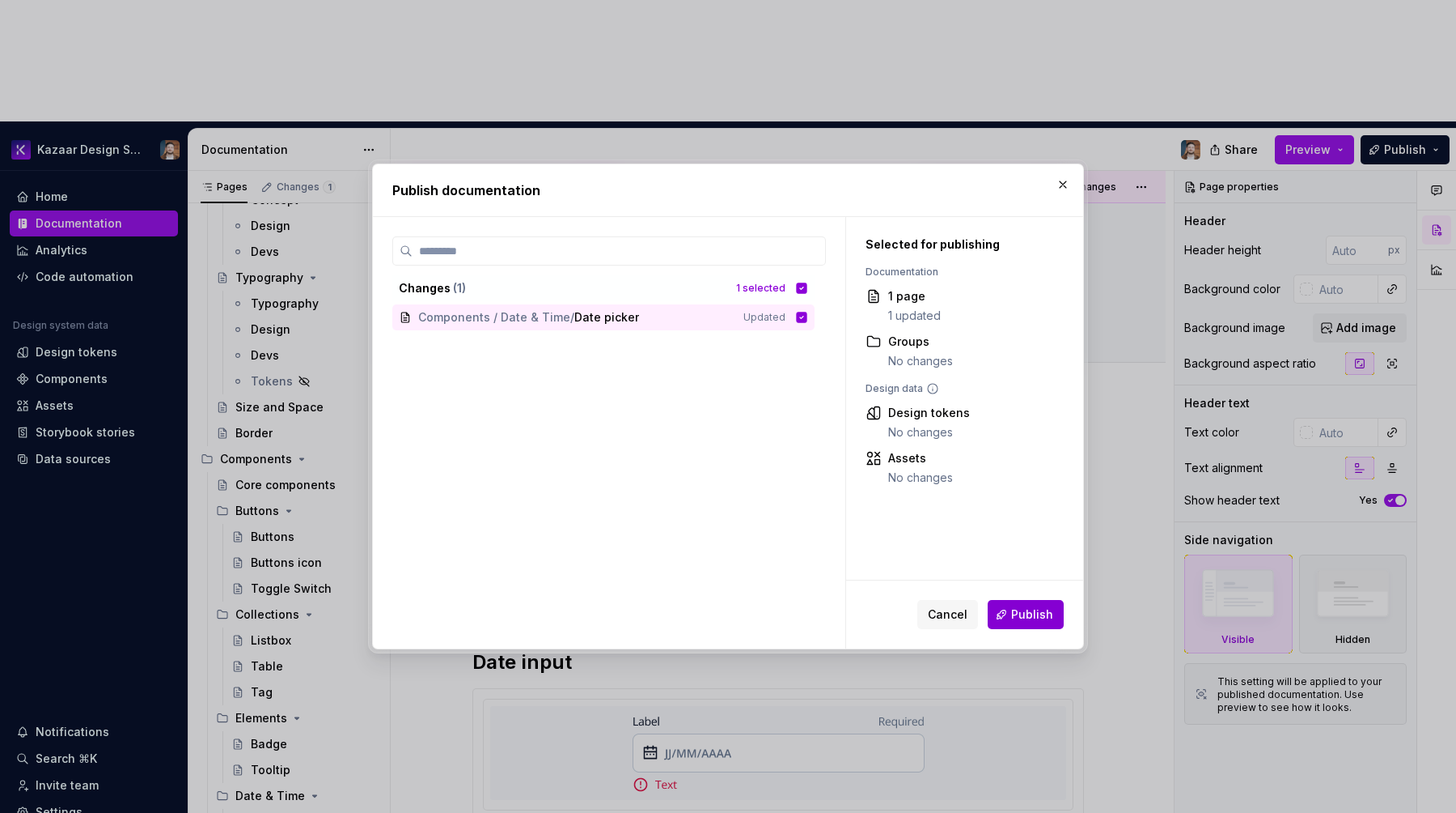
click at [1023, 621] on span "Publish" at bounding box center [1032, 614] width 43 height 16
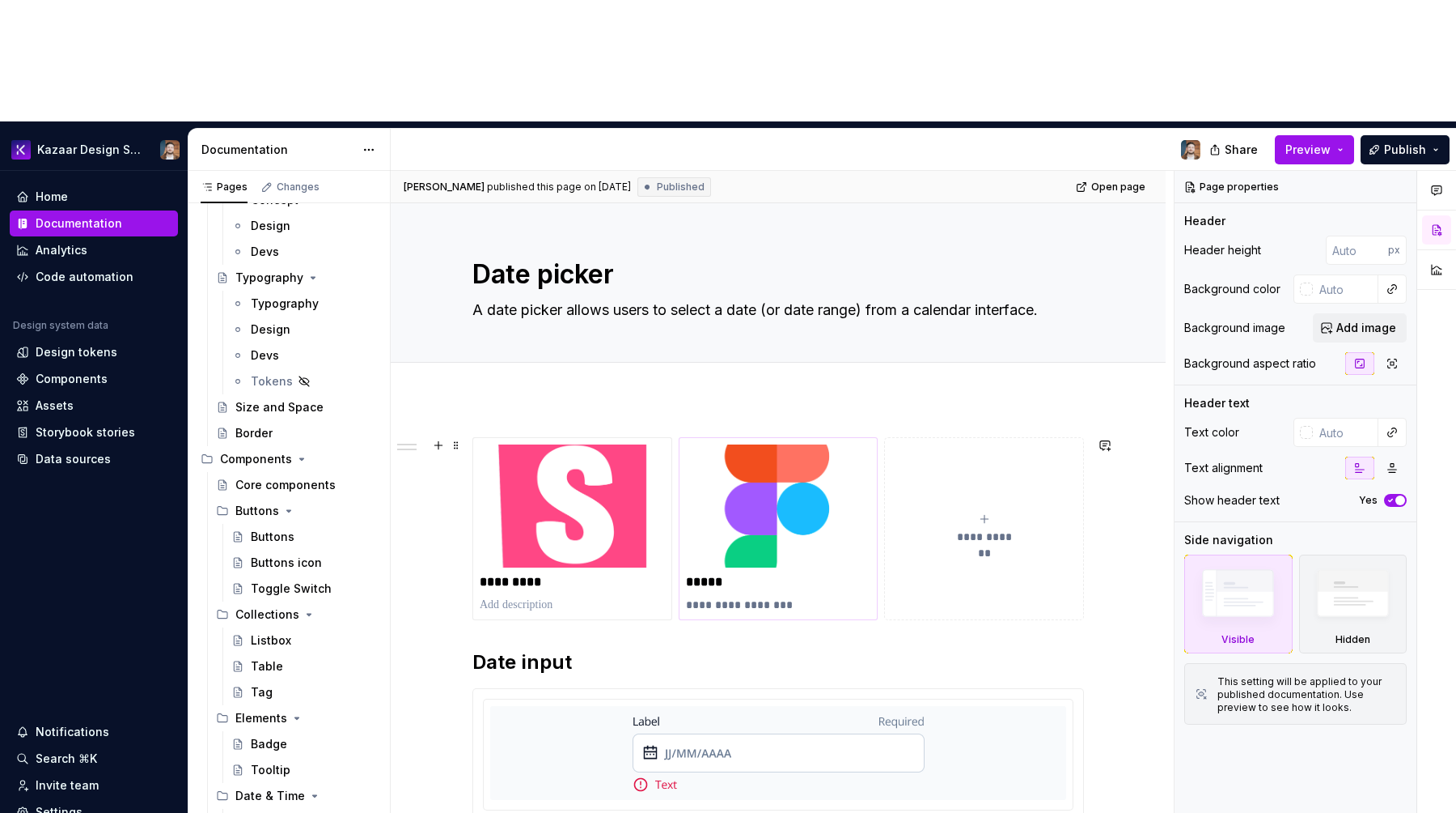
type textarea "*"
